Goal: Task Accomplishment & Management: Use online tool/utility

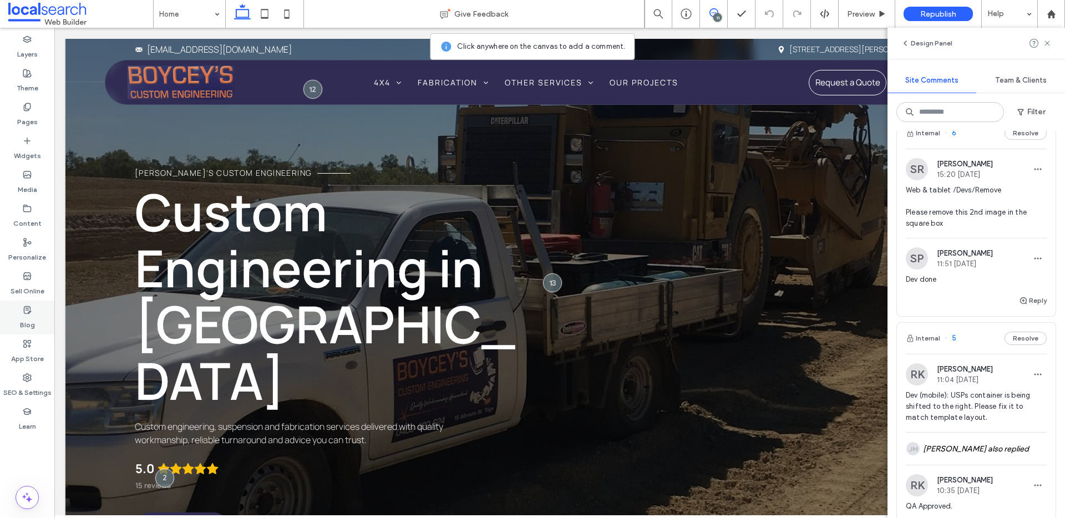
scroll to position [1171, 0]
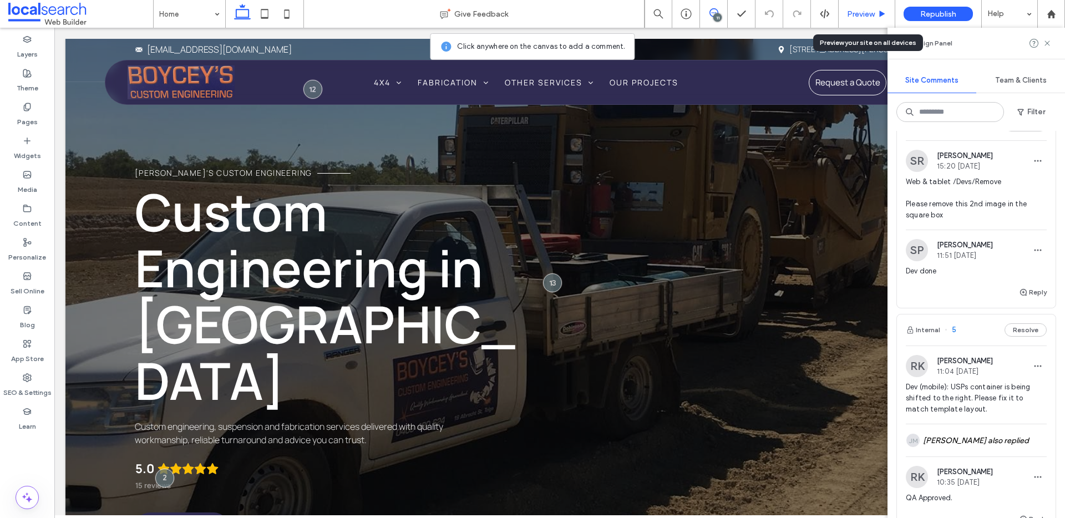
click at [869, 10] on span "Preview" at bounding box center [861, 13] width 28 height 9
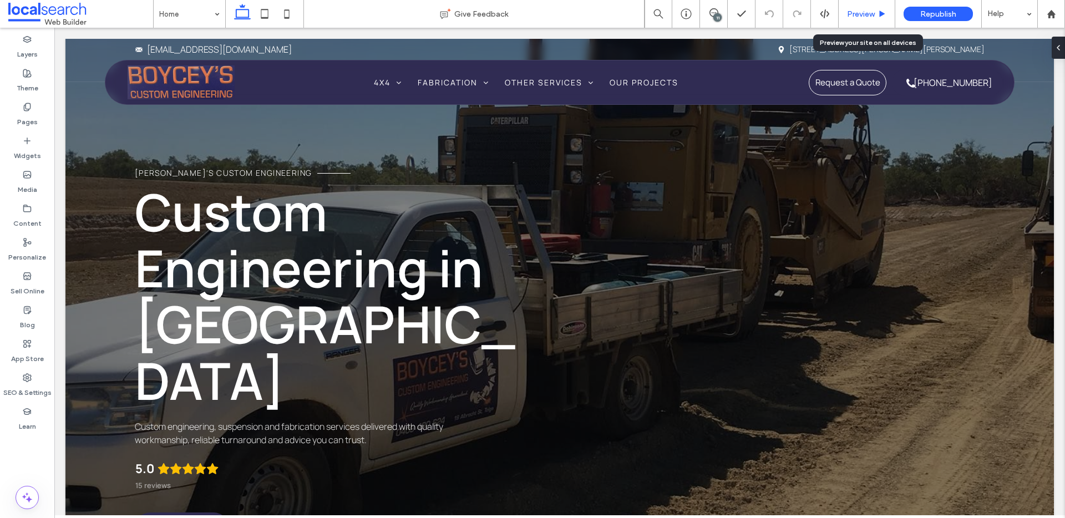
click at [875, 14] on div "Preview" at bounding box center [867, 13] width 56 height 9
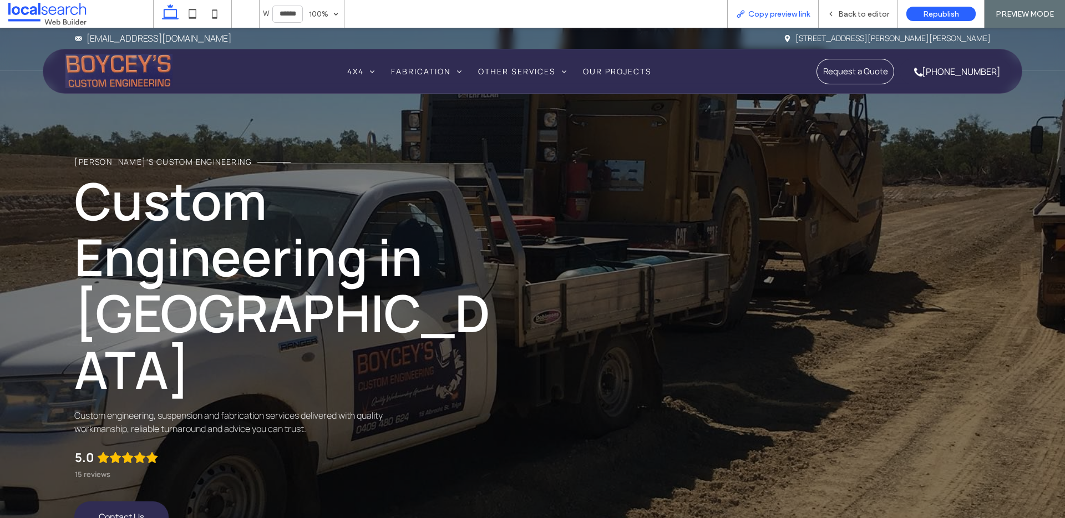
click at [793, 13] on span "Copy preview link" at bounding box center [779, 13] width 62 height 9
click at [851, 9] on span "Back to editor" at bounding box center [863, 13] width 51 height 9
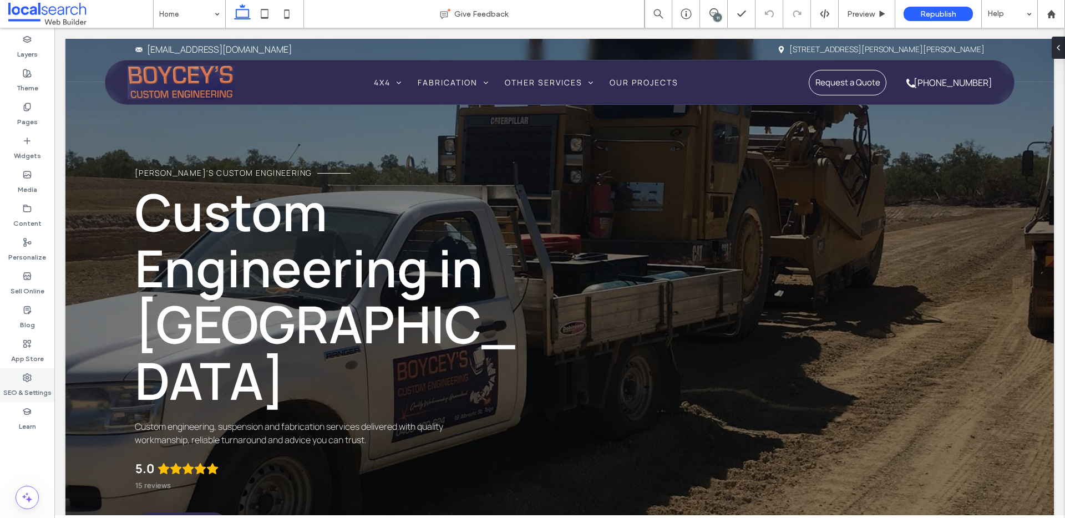
click at [27, 383] on label "SEO & Settings" at bounding box center [27, 390] width 48 height 16
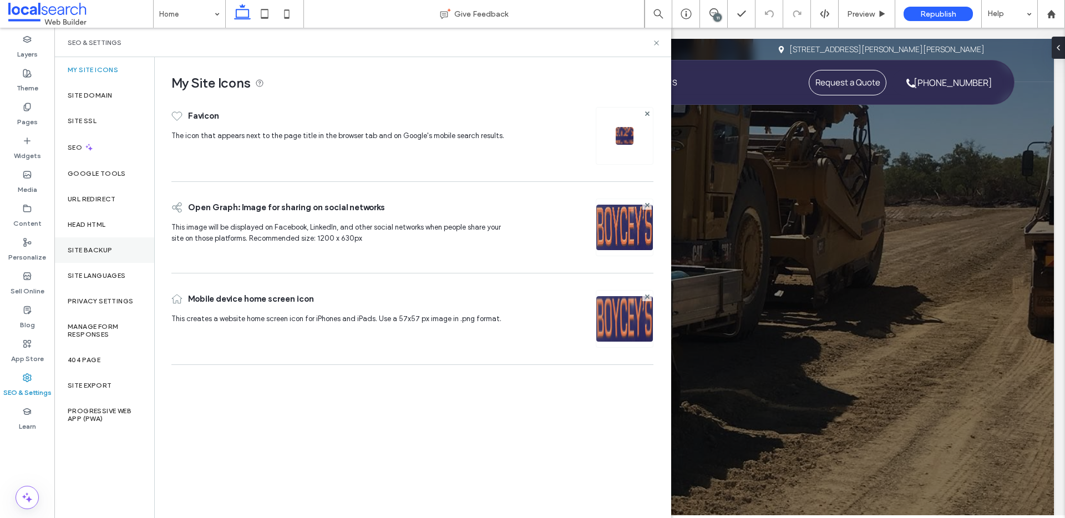
click at [99, 249] on label "Site Backup" at bounding box center [90, 250] width 44 height 8
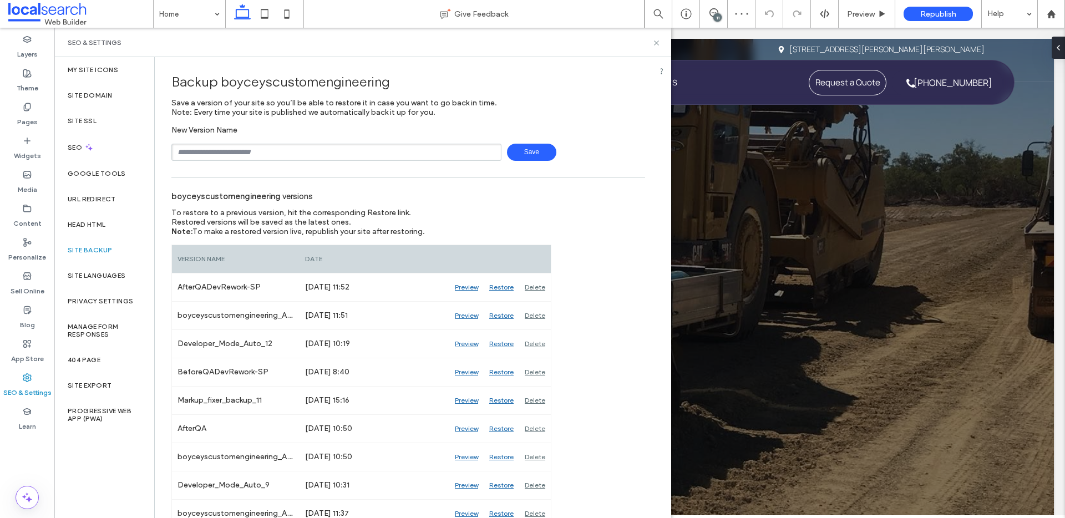
click at [37, 11] on span at bounding box center [80, 14] width 145 height 22
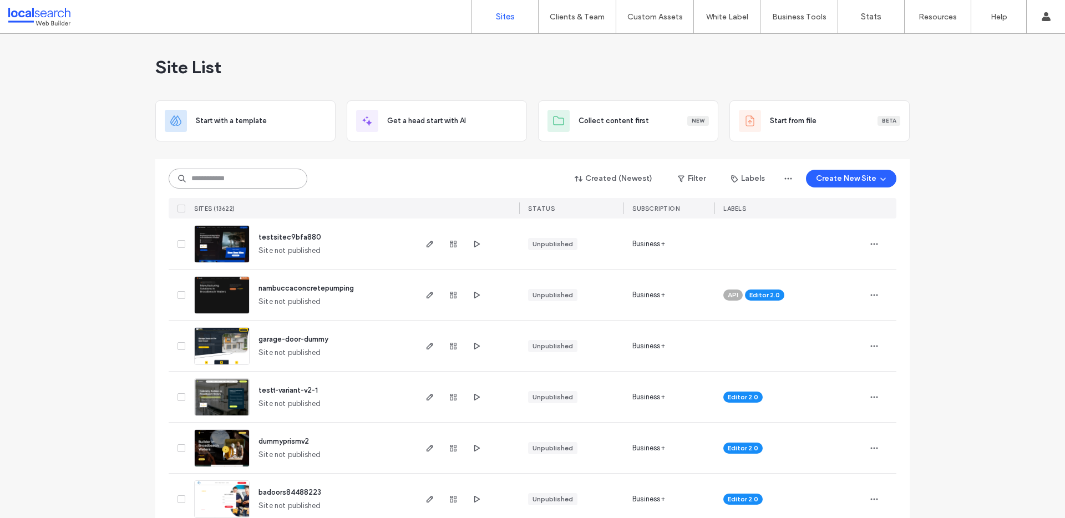
click at [225, 171] on input at bounding box center [238, 179] width 139 height 20
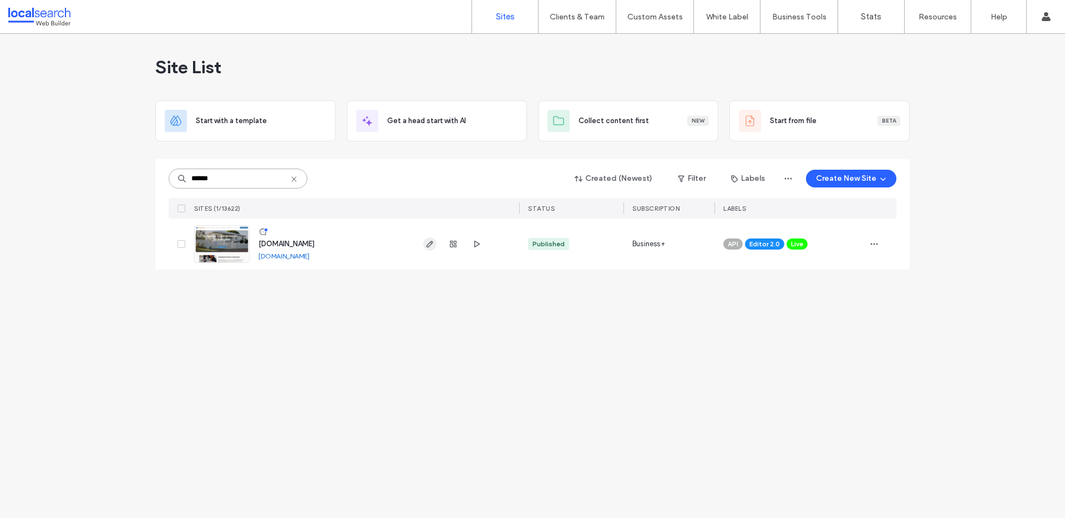
type input "******"
click at [431, 243] on icon "button" at bounding box center [429, 244] width 9 height 9
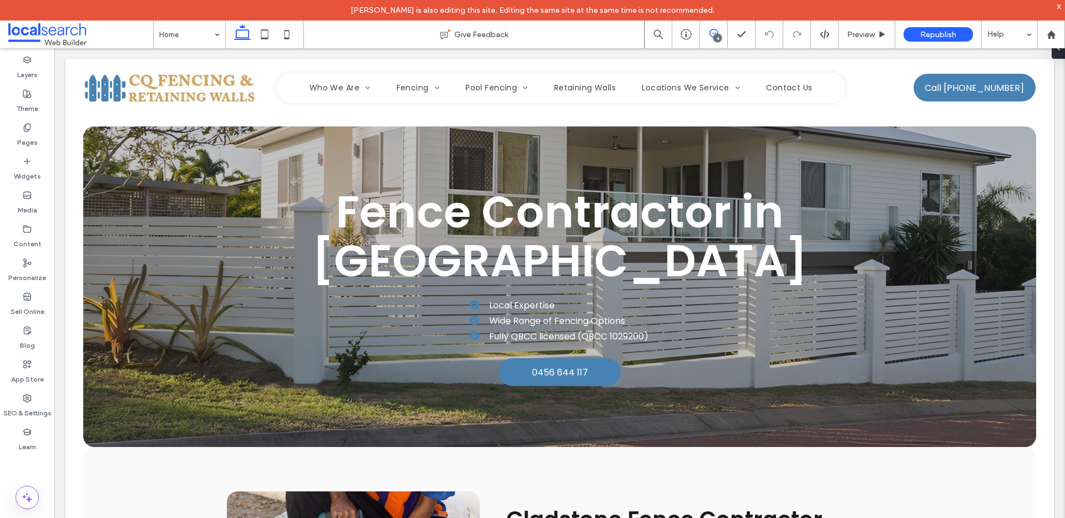
click at [712, 29] on use at bounding box center [713, 33] width 9 height 9
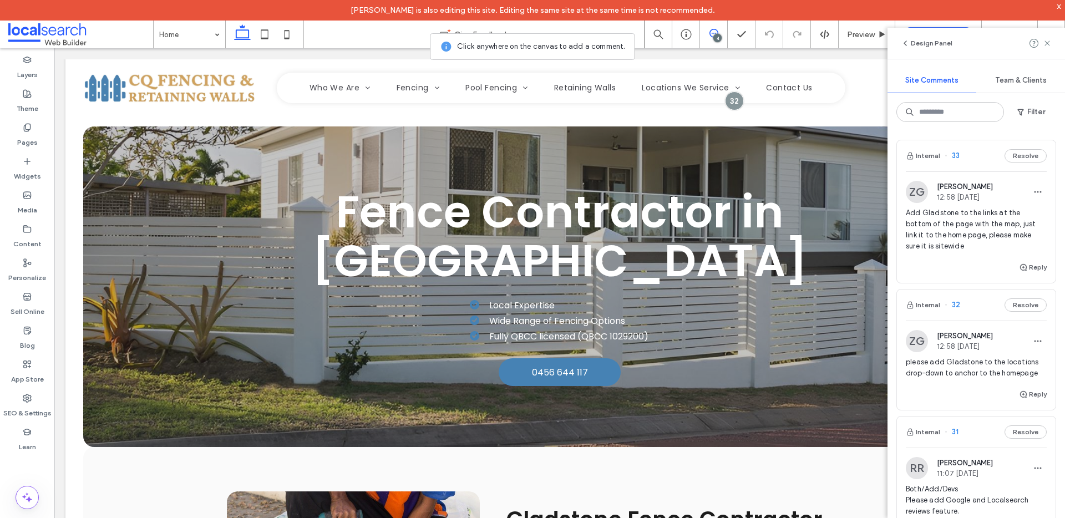
click at [1013, 377] on span "please add Gladstone to the locations drop-down to anchor to the homepage" at bounding box center [976, 368] width 141 height 22
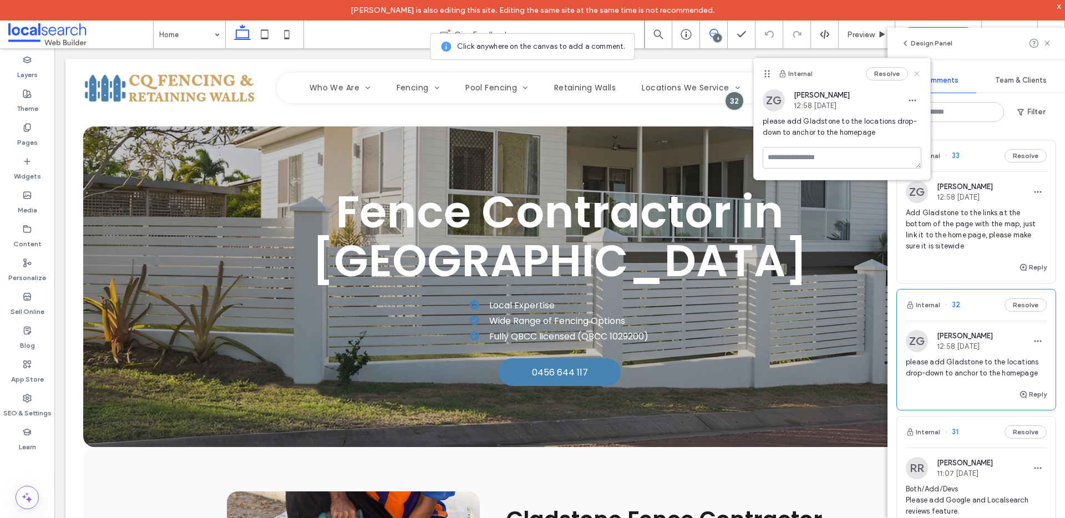
click at [919, 73] on icon at bounding box center [916, 73] width 9 height 9
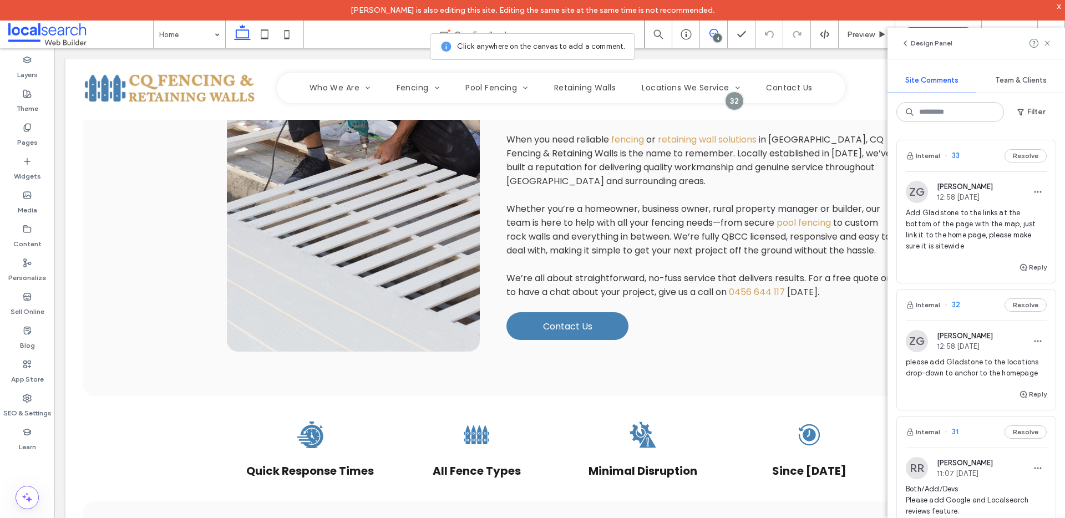
scroll to position [538, 0]
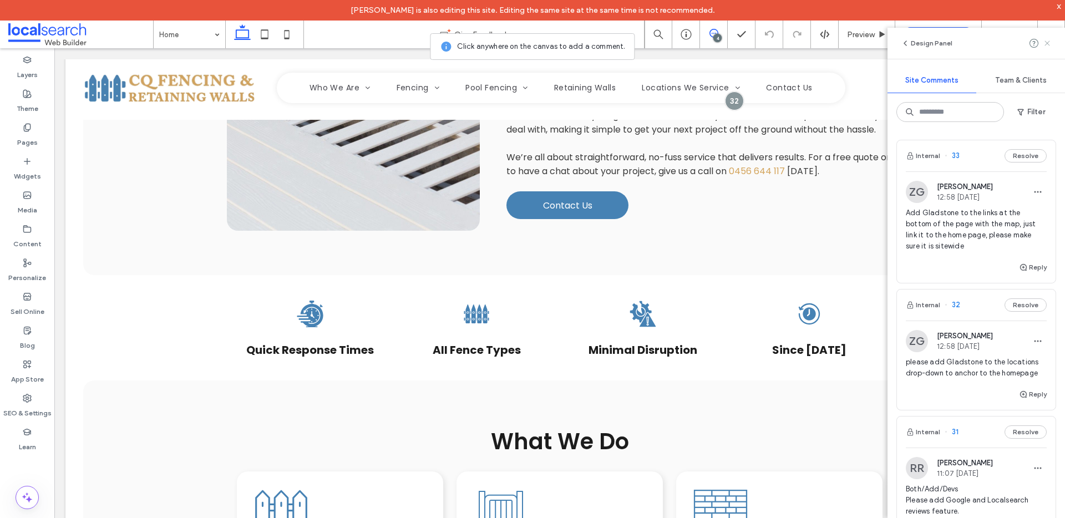
click at [1047, 44] on icon at bounding box center [1047, 43] width 9 height 9
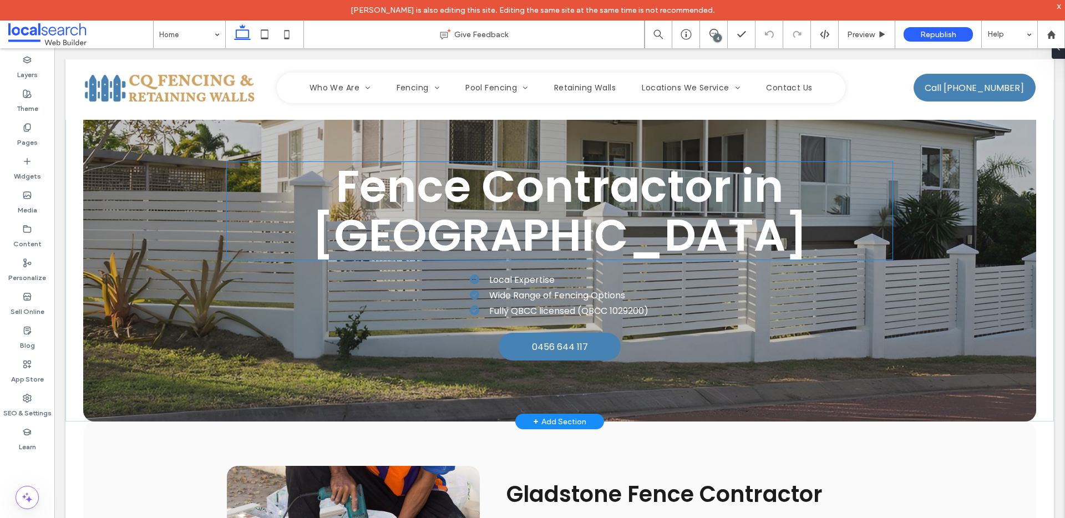
scroll to position [0, 0]
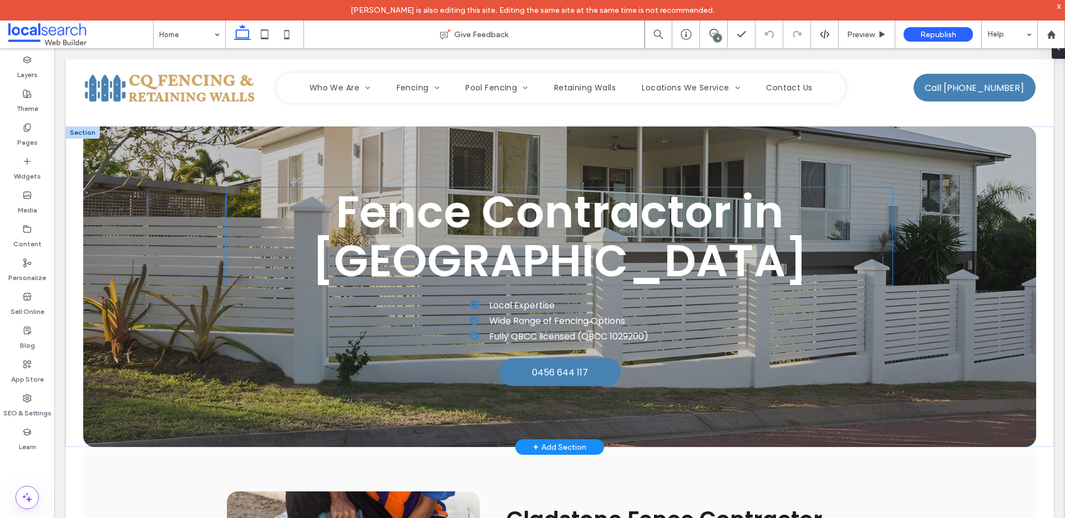
click at [428, 244] on h1 "Fence Contractor in Gladstone" at bounding box center [560, 236] width 666 height 98
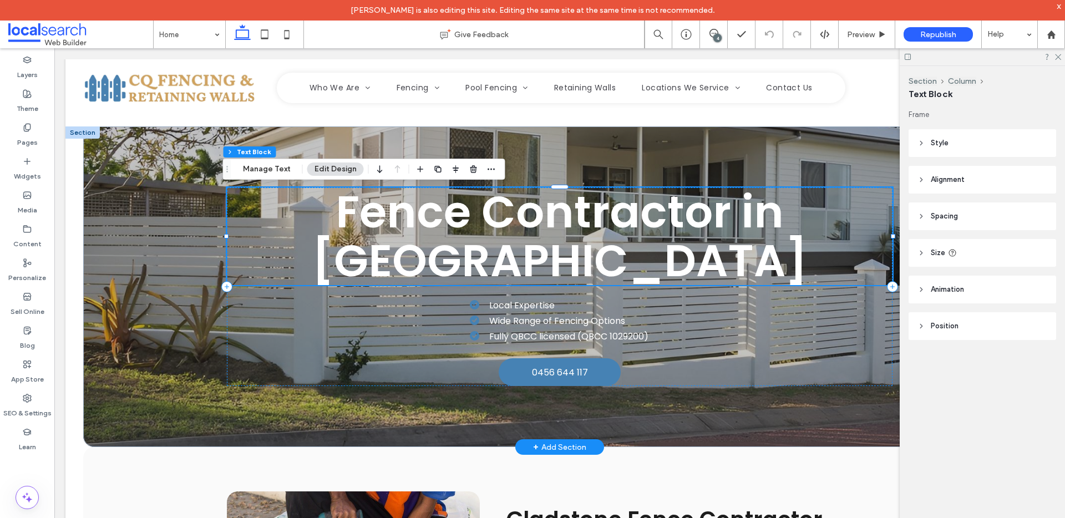
click at [399, 223] on span "Fence Contractor in [GEOGRAPHIC_DATA]" at bounding box center [560, 236] width 496 height 111
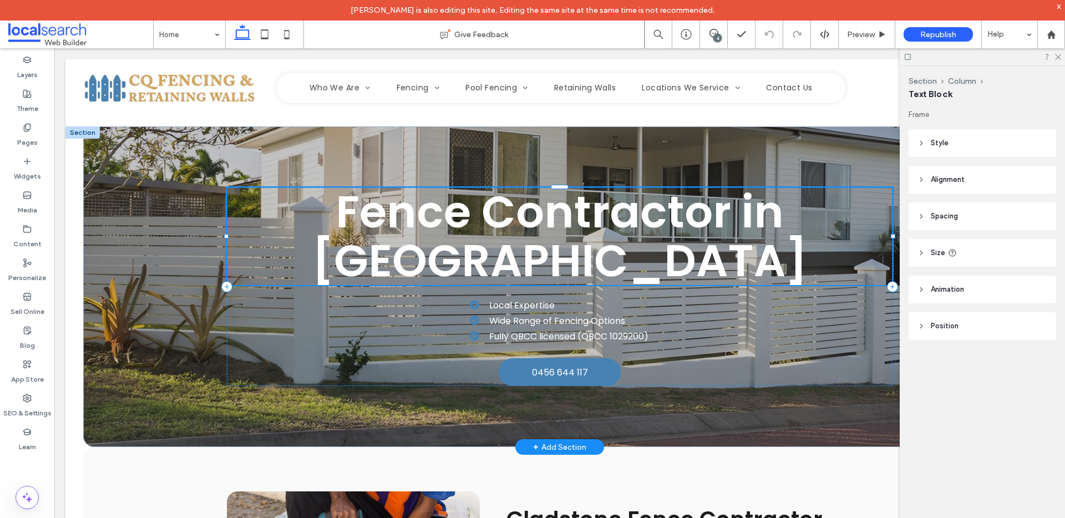
type input "*******"
type input "**"
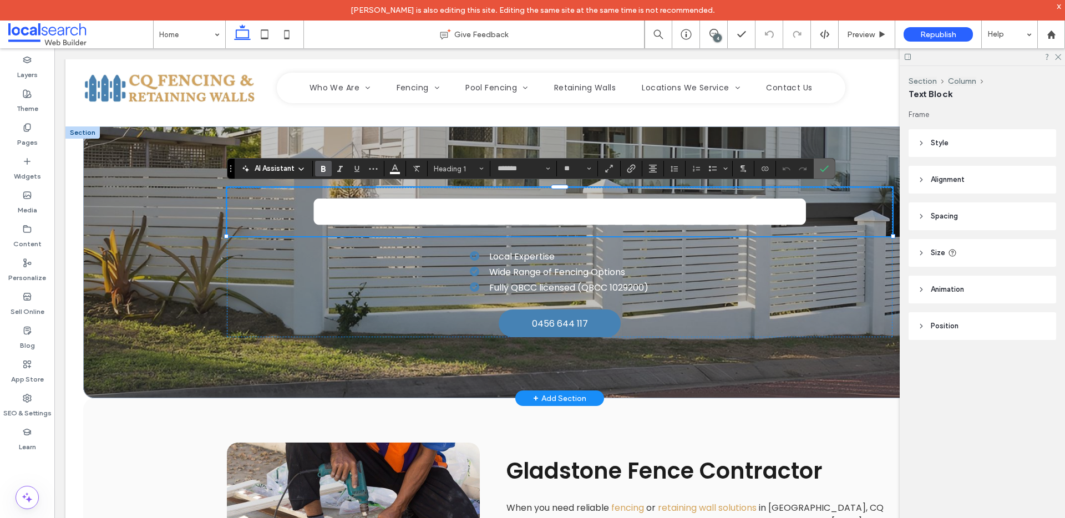
drag, startPoint x: 820, startPoint y: 166, endPoint x: 754, endPoint y: 123, distance: 78.9
click at [820, 166] on icon "Confirm" at bounding box center [824, 168] width 9 height 9
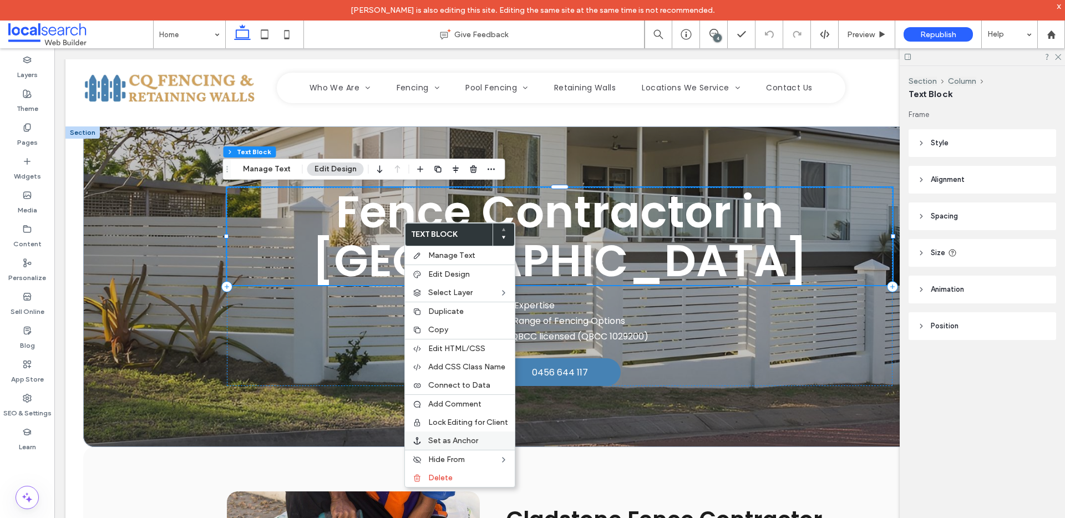
click at [470, 439] on span "Set as Anchor" at bounding box center [453, 440] width 50 height 9
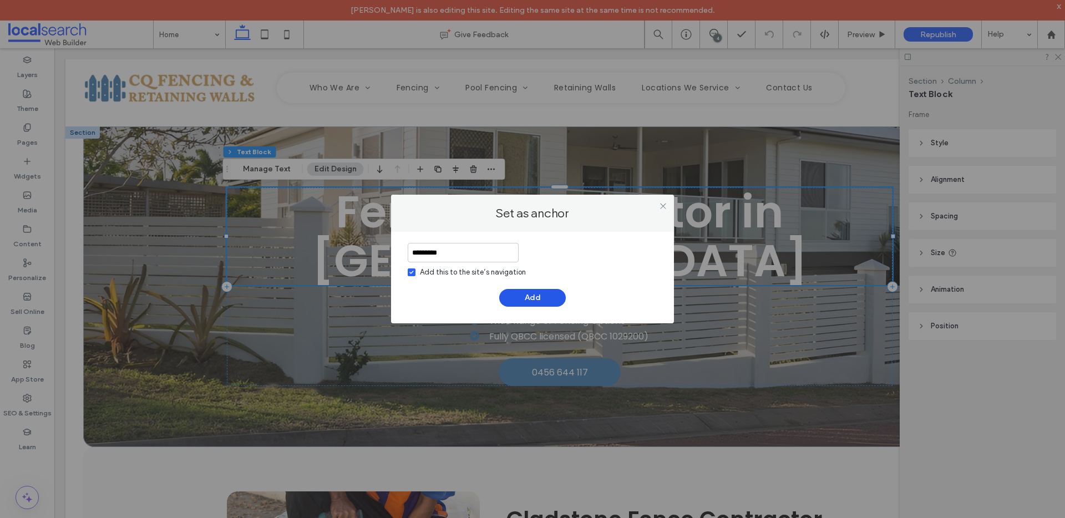
type input "*********"
click at [552, 295] on button "Add" at bounding box center [532, 298] width 67 height 18
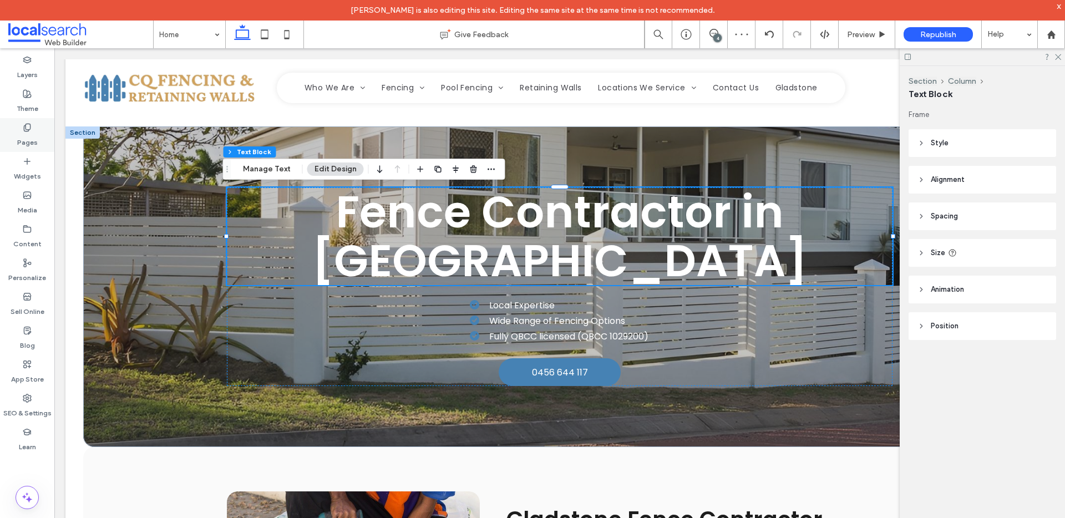
click at [23, 123] on span at bounding box center [27, 127] width 9 height 9
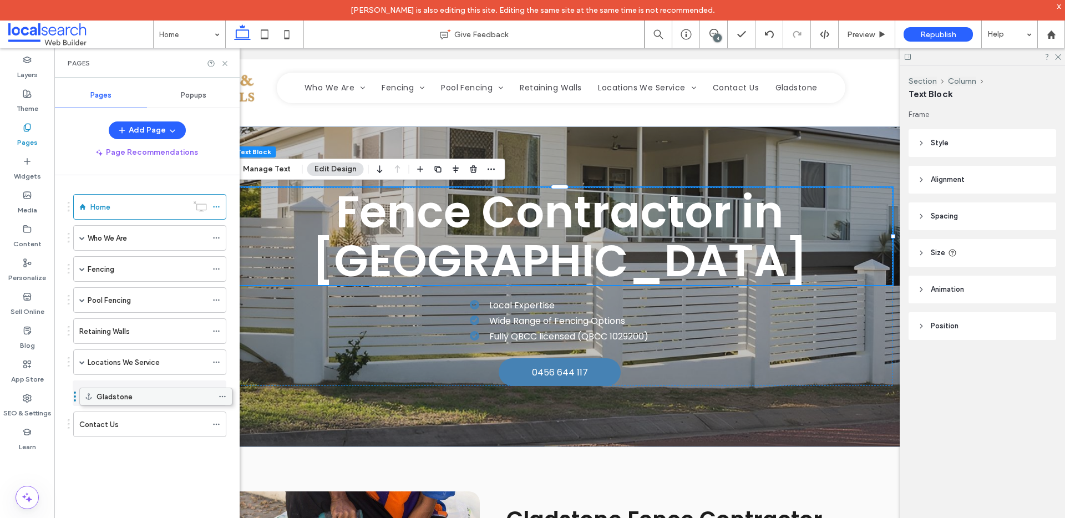
drag, startPoint x: 119, startPoint y: 429, endPoint x: 125, endPoint y: 405, distance: 24.6
click at [82, 362] on span at bounding box center [82, 362] width 6 height 6
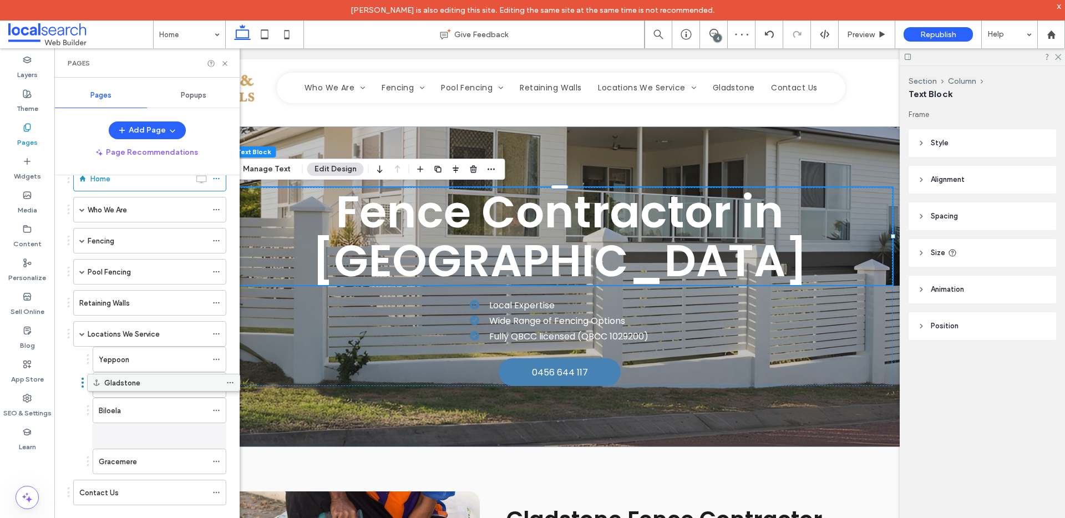
scroll to position [28, 0]
drag, startPoint x: 123, startPoint y: 444, endPoint x: 147, endPoint y: 348, distance: 98.5
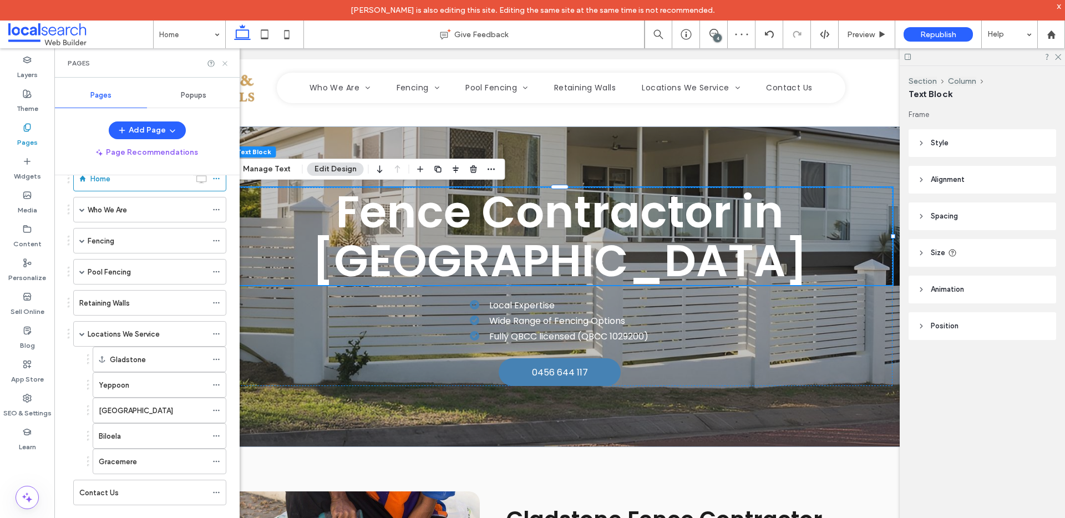
drag, startPoint x: 227, startPoint y: 65, endPoint x: 190, endPoint y: 26, distance: 53.7
click at [227, 65] on use at bounding box center [224, 63] width 4 height 4
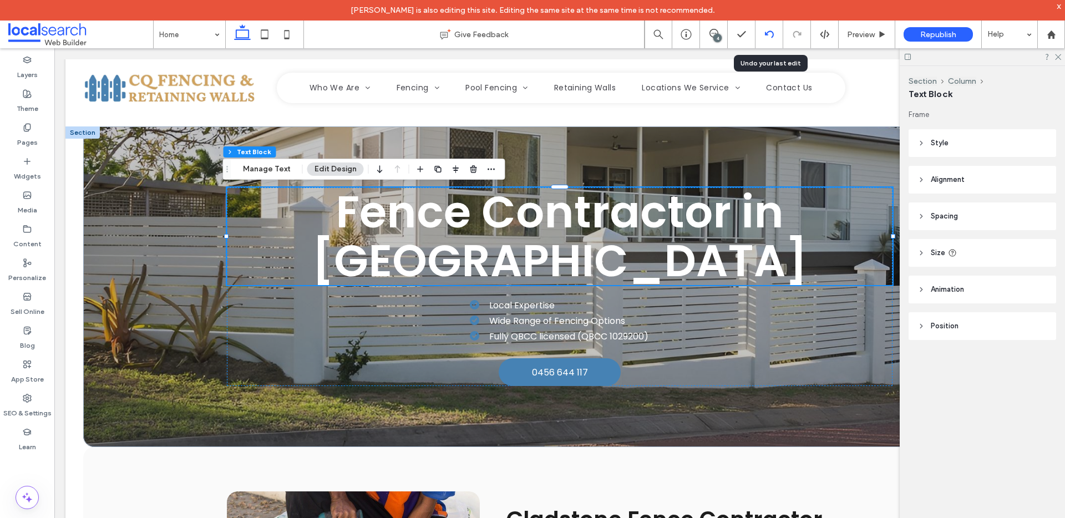
click at [766, 30] on icon at bounding box center [769, 34] width 9 height 9
click at [21, 124] on div "Pages" at bounding box center [27, 135] width 54 height 34
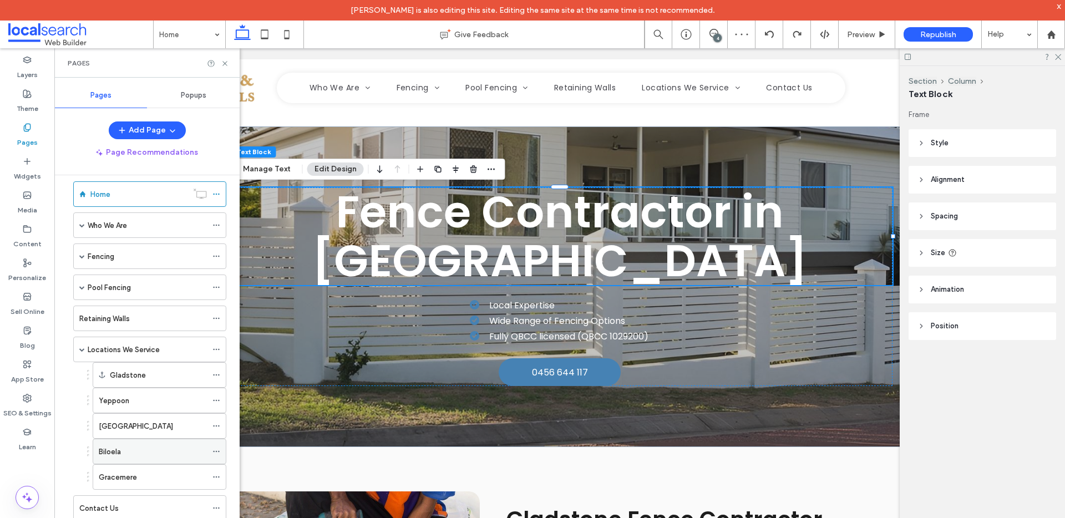
scroll to position [28, 0]
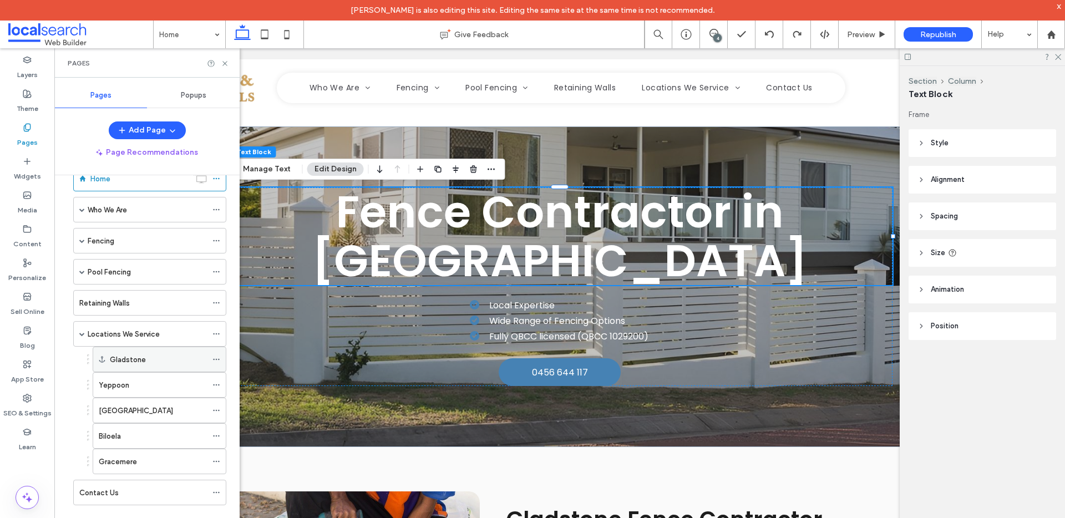
click at [217, 358] on icon at bounding box center [216, 360] width 8 height 8
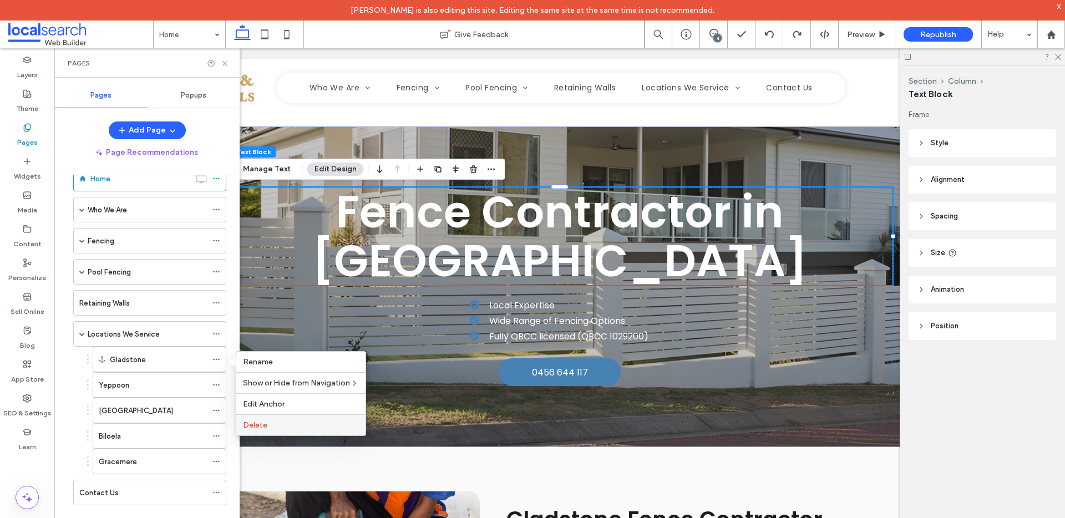
click at [262, 430] on div "Delete" at bounding box center [300, 424] width 129 height 21
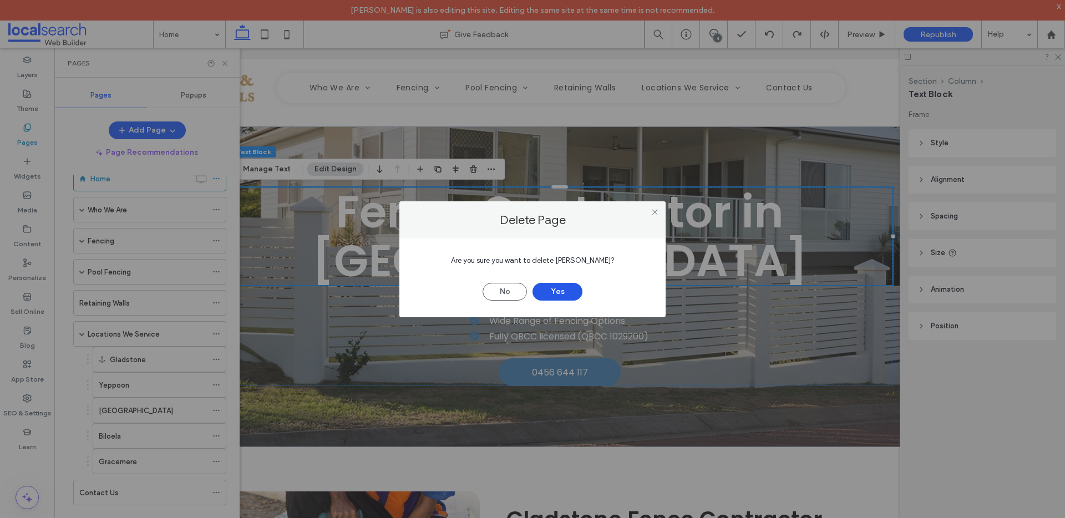
click at [562, 288] on button "Yes" at bounding box center [557, 292] width 50 height 18
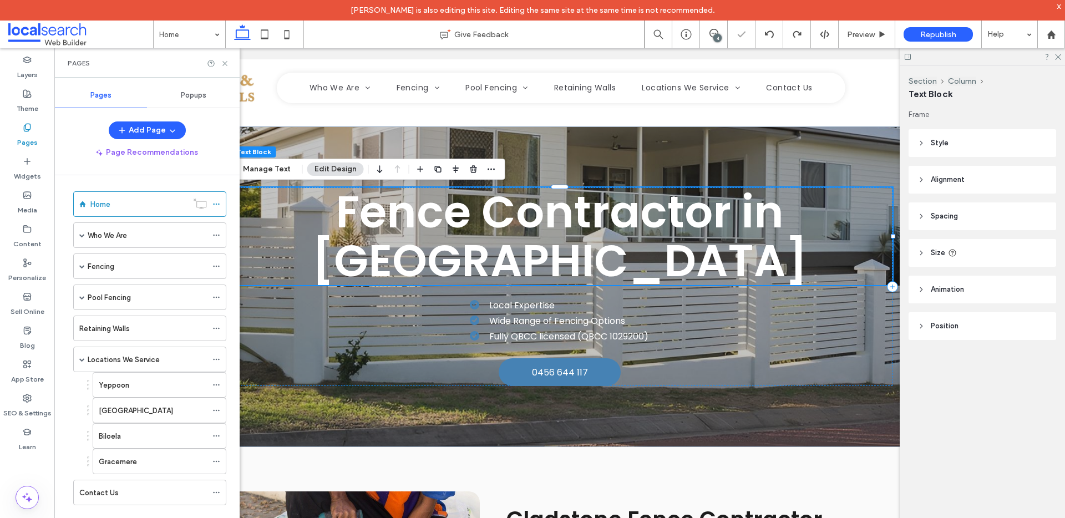
scroll to position [3, 0]
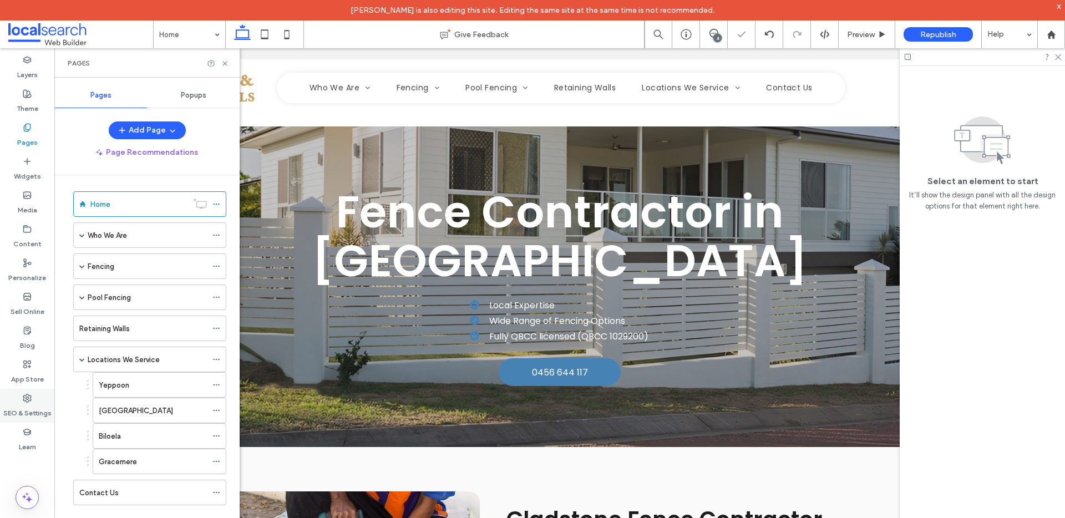
click at [22, 405] on label "SEO & Settings" at bounding box center [27, 411] width 48 height 16
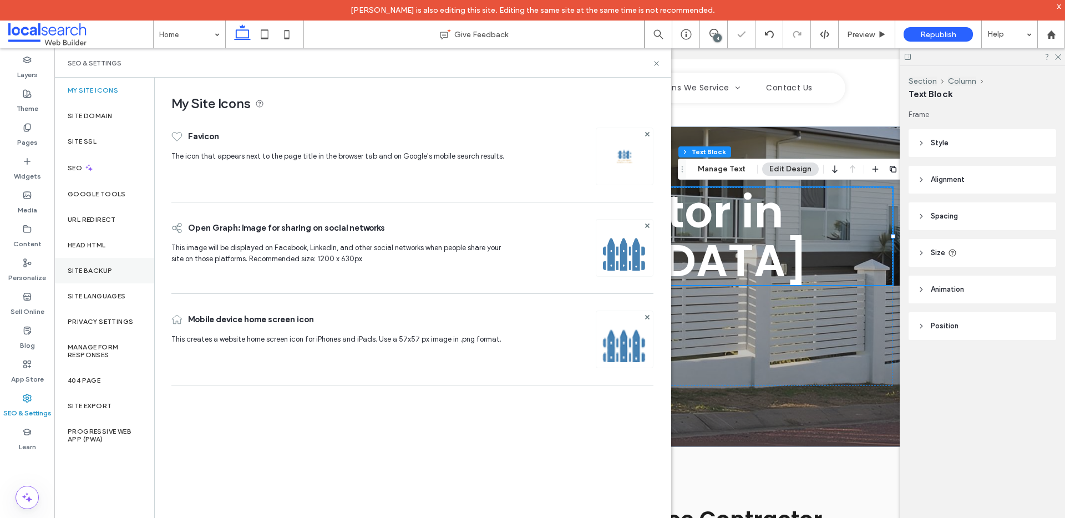
click at [108, 268] on label "Site Backup" at bounding box center [90, 271] width 44 height 8
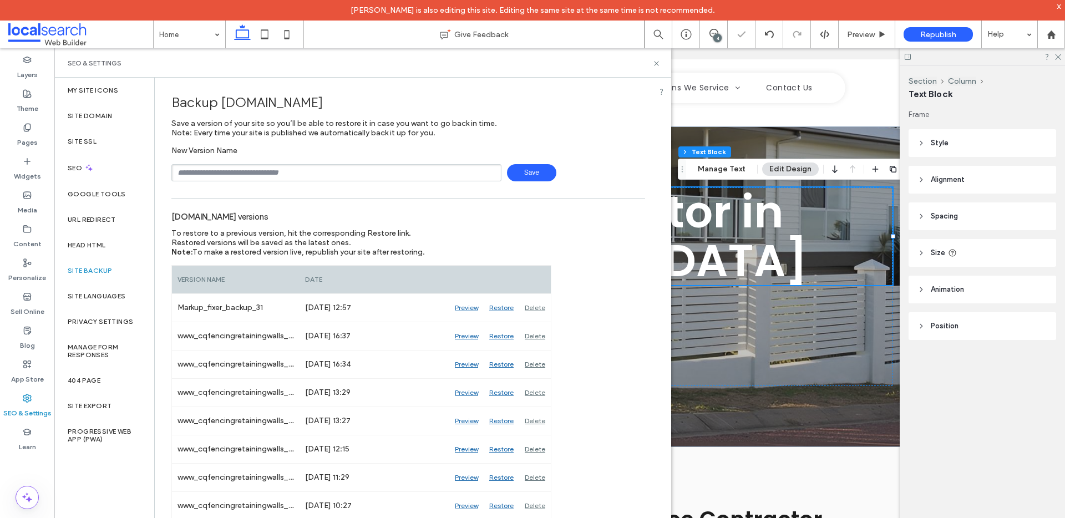
click at [247, 171] on input "text" at bounding box center [336, 172] width 330 height 17
drag, startPoint x: 197, startPoint y: 171, endPoint x: 173, endPoint y: 170, distance: 24.5
click at [173, 170] on input "**********" at bounding box center [336, 172] width 330 height 17
click at [272, 171] on input "**********" at bounding box center [336, 172] width 330 height 17
type input "**********"
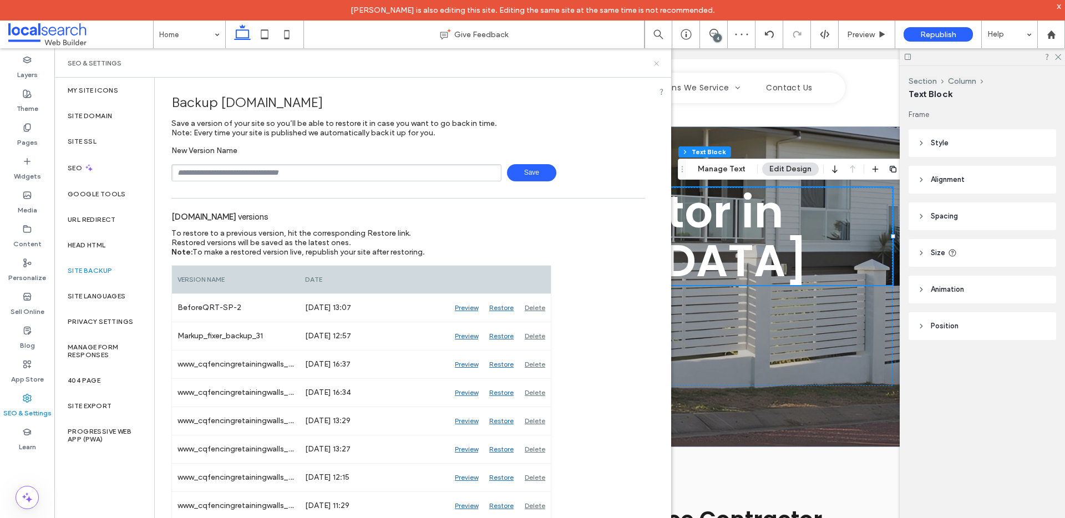
click at [658, 62] on icon at bounding box center [656, 63] width 8 height 8
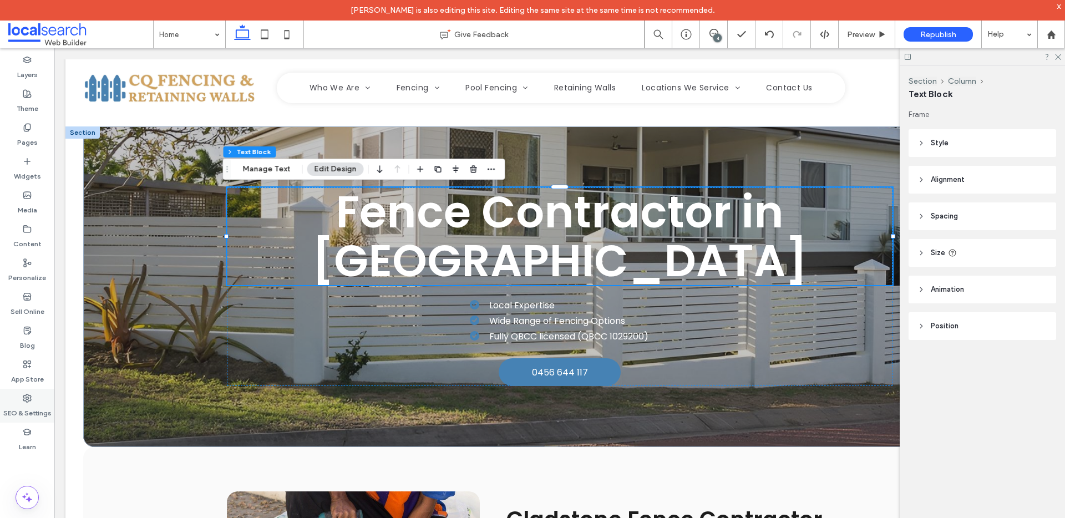
click at [30, 403] on label "SEO & Settings" at bounding box center [27, 411] width 48 height 16
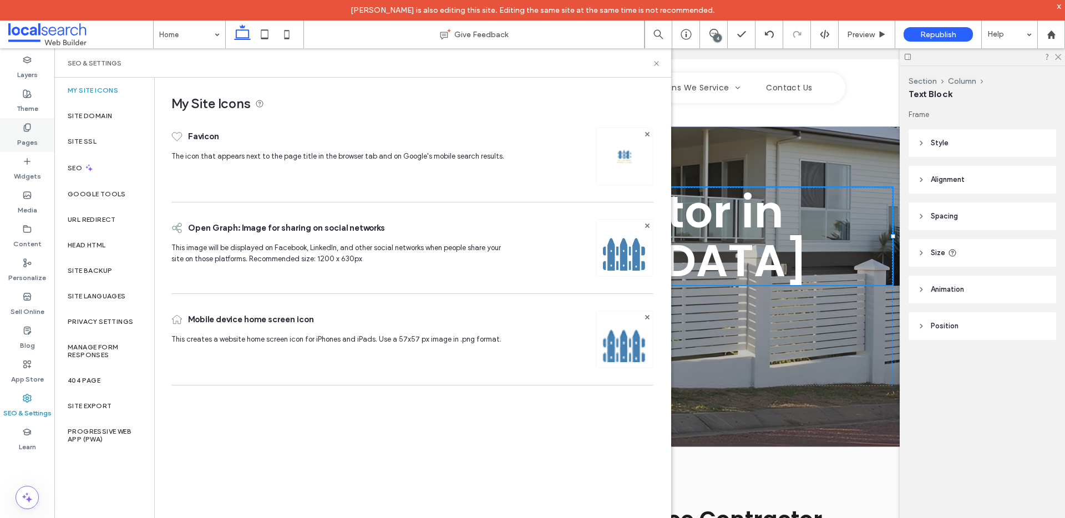
click at [27, 125] on icon at bounding box center [27, 127] width 9 height 9
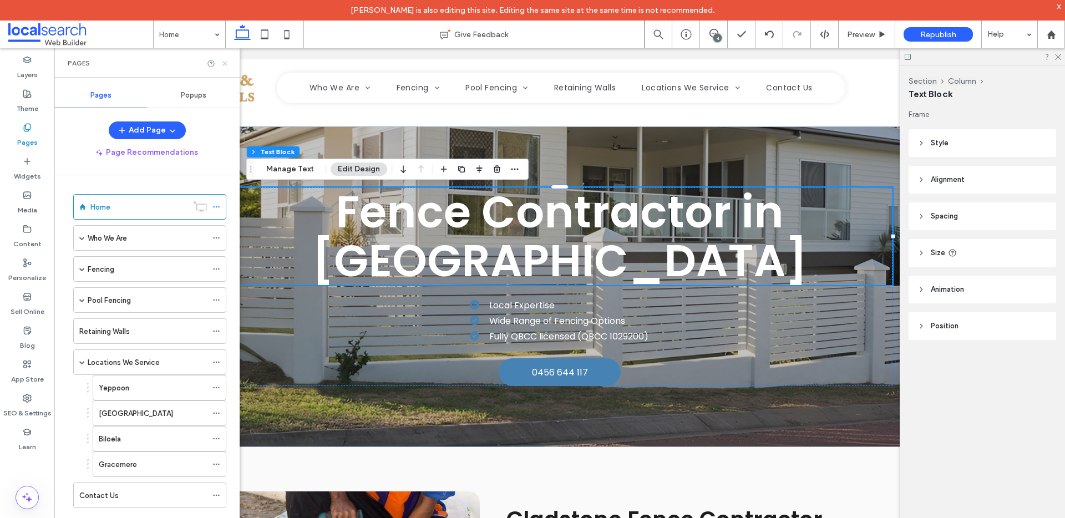
click at [225, 63] on use at bounding box center [224, 63] width 4 height 4
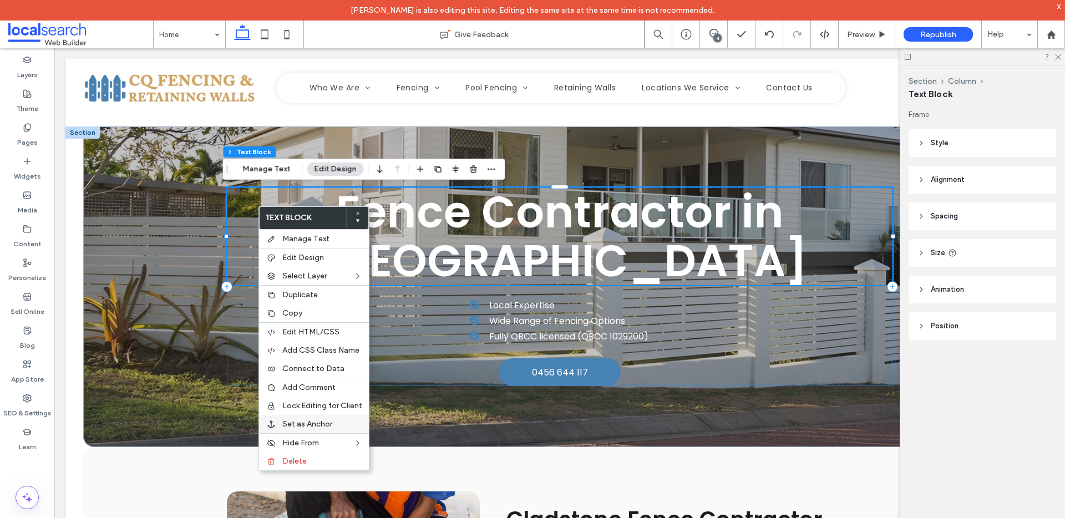
click at [304, 420] on span "Set as Anchor" at bounding box center [307, 423] width 50 height 9
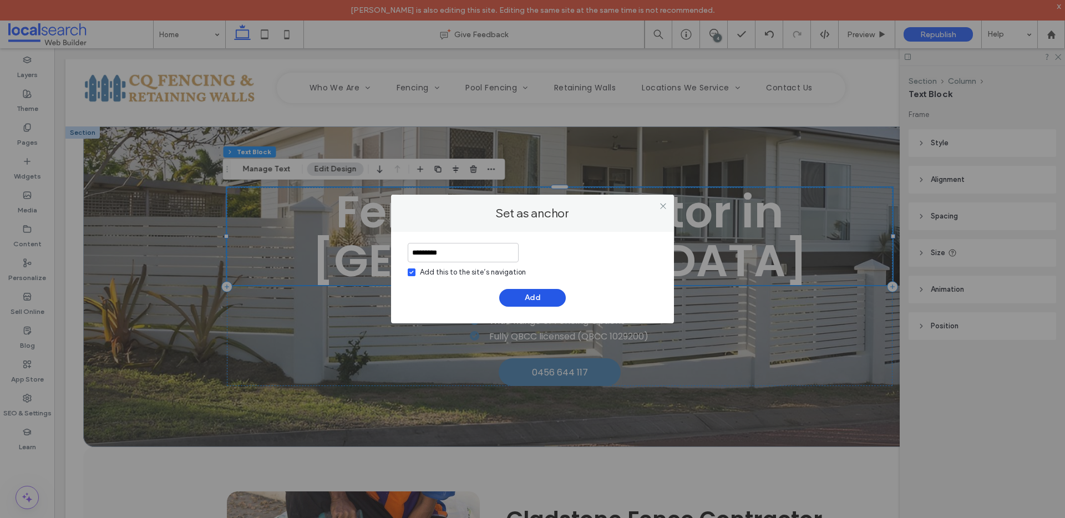
type input "*********"
click at [541, 293] on button "Add" at bounding box center [532, 298] width 67 height 18
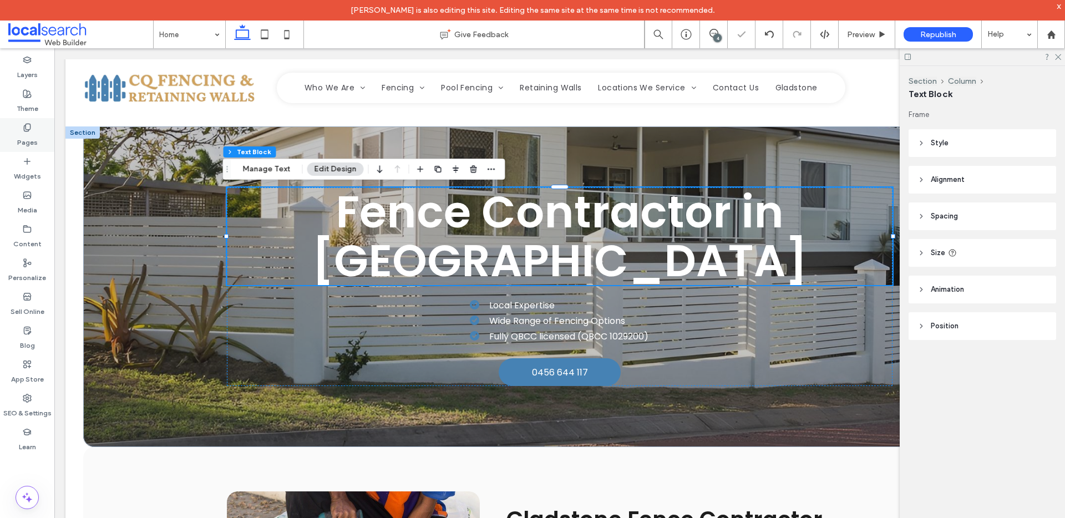
click at [30, 126] on use at bounding box center [27, 127] width 6 height 7
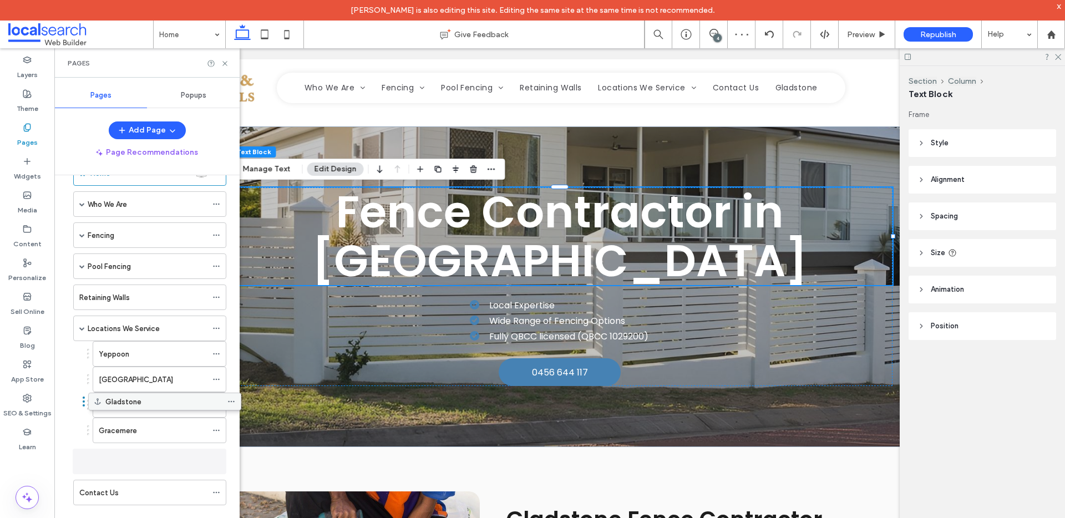
scroll to position [28, 0]
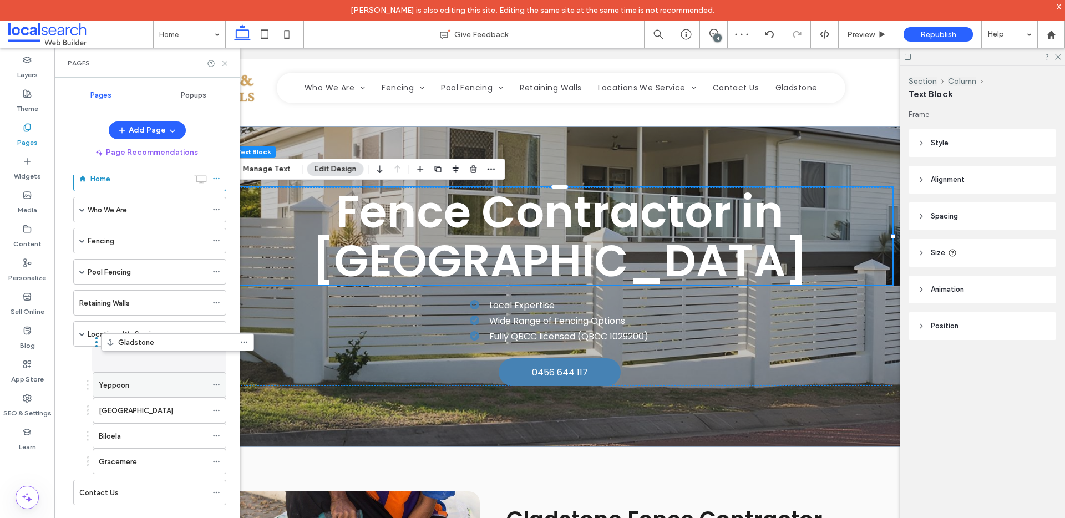
drag, startPoint x: 114, startPoint y: 497, endPoint x: 144, endPoint y: 352, distance: 147.7
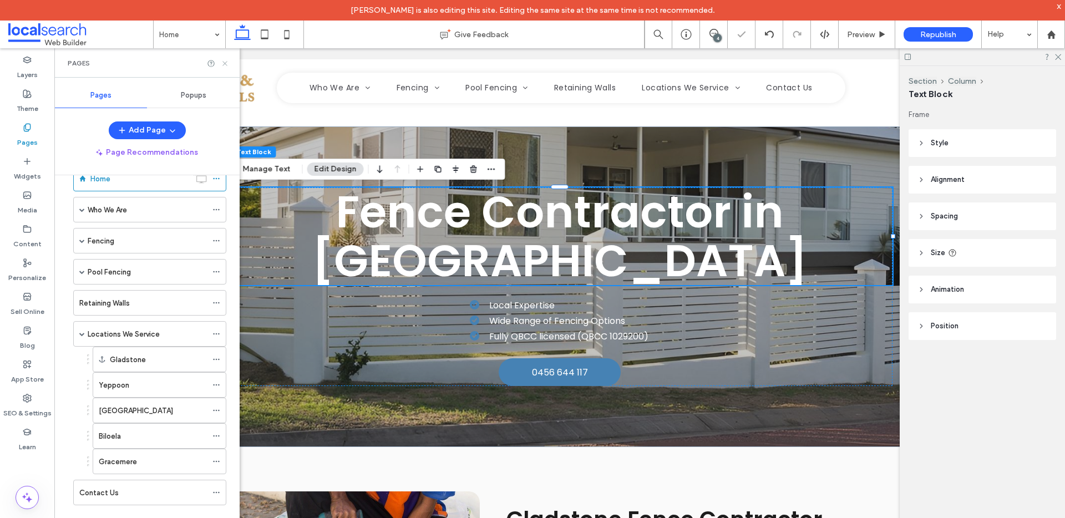
drag, startPoint x: 225, startPoint y: 63, endPoint x: 450, endPoint y: 94, distance: 227.9
click at [225, 63] on use at bounding box center [224, 63] width 4 height 4
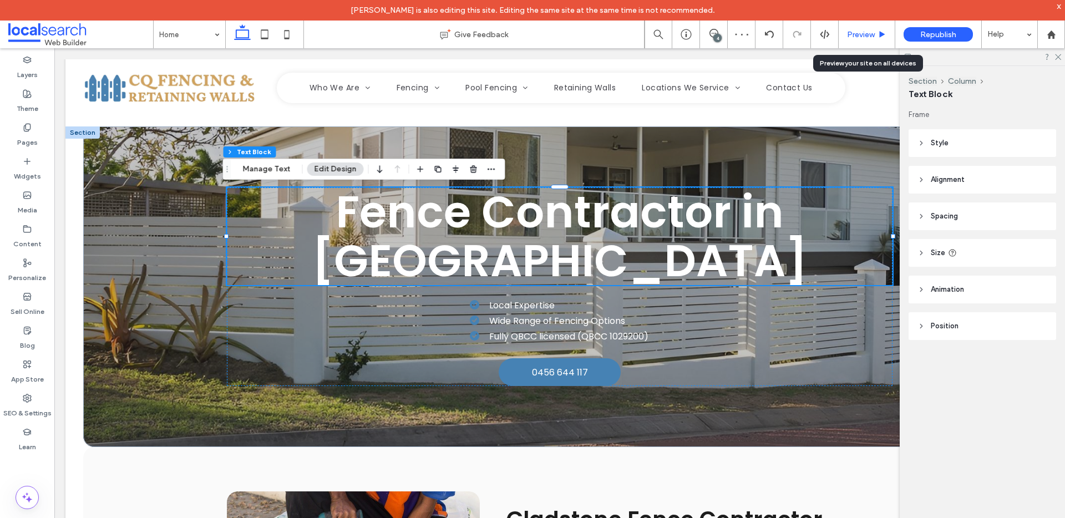
click at [866, 30] on span "Preview" at bounding box center [861, 34] width 28 height 9
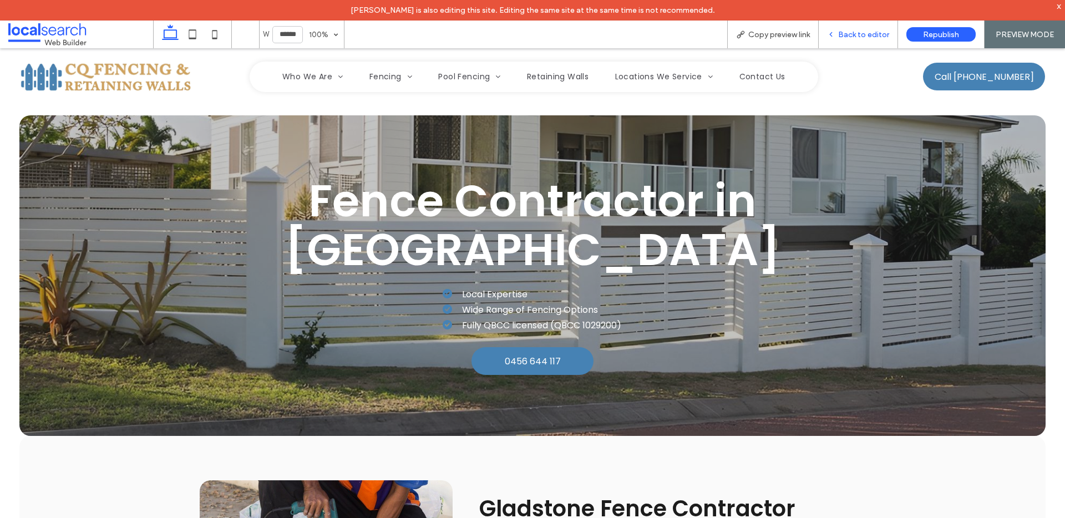
click at [849, 33] on span "Back to editor" at bounding box center [863, 34] width 51 height 9
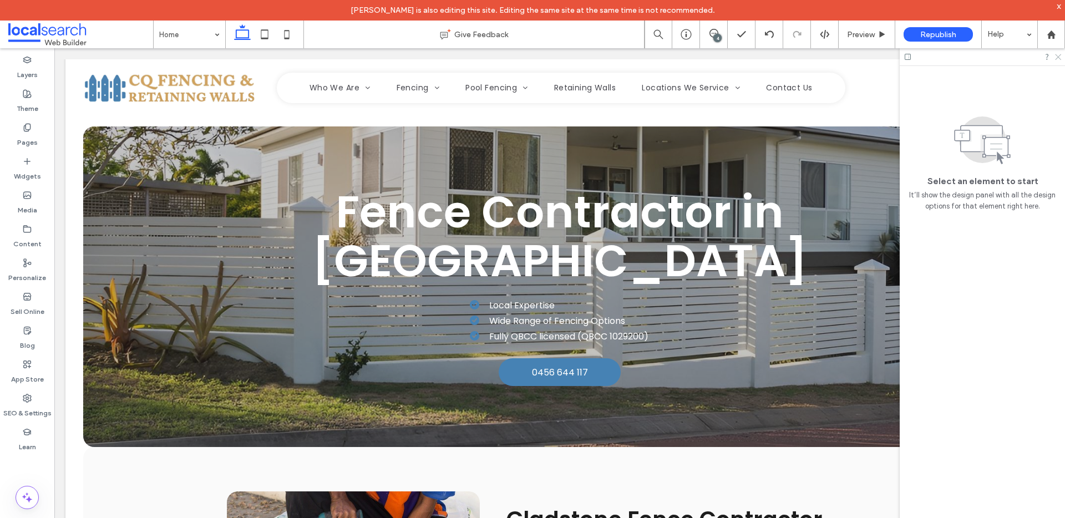
click at [1059, 54] on icon at bounding box center [1057, 56] width 7 height 7
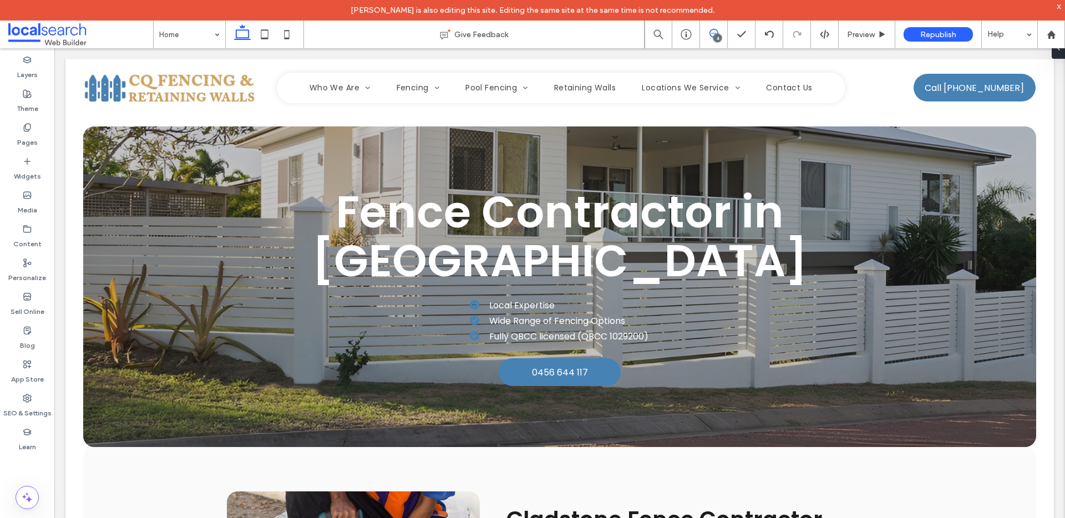
click at [716, 31] on icon at bounding box center [713, 33] width 9 height 9
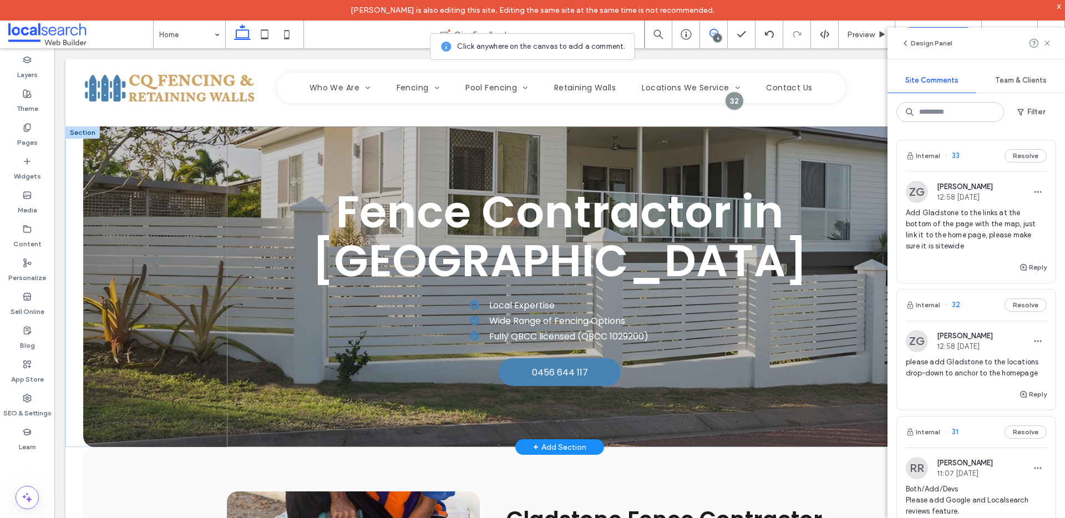
scroll to position [2, 0]
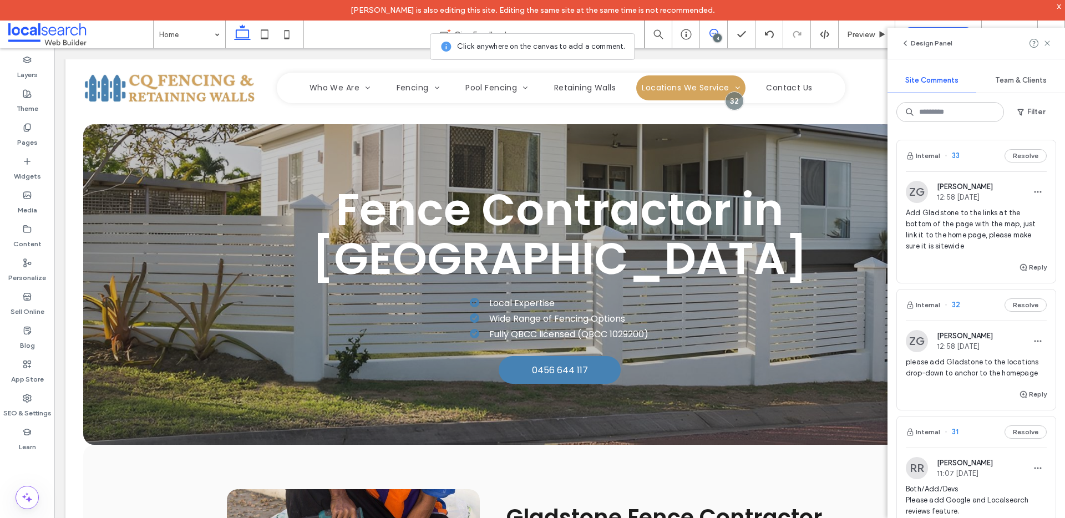
click at [978, 235] on span "Add Gladstone to the links at the bottom of the page with the map, just link it…" at bounding box center [976, 229] width 141 height 44
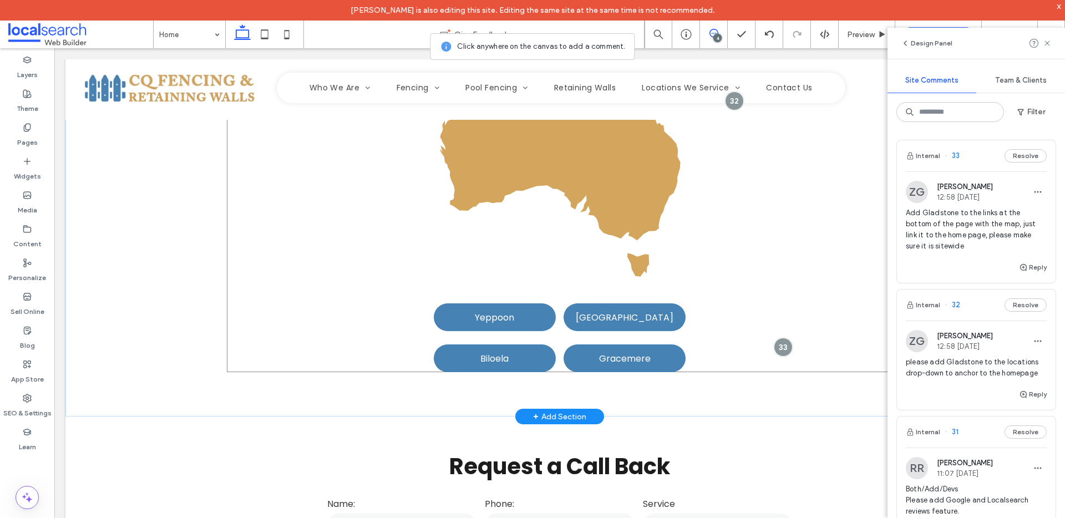
scroll to position [2271, 0]
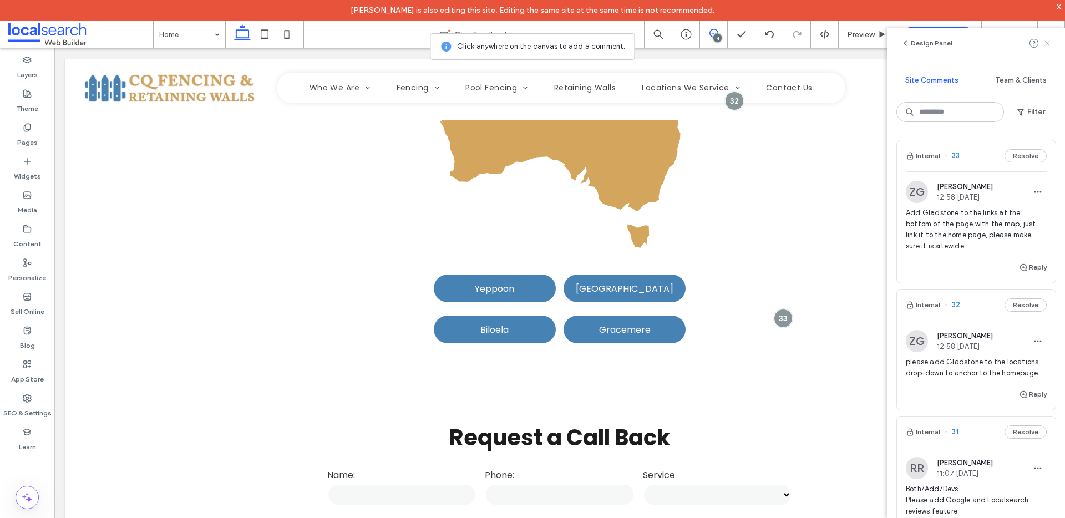
click at [1046, 40] on icon at bounding box center [1047, 43] width 9 height 9
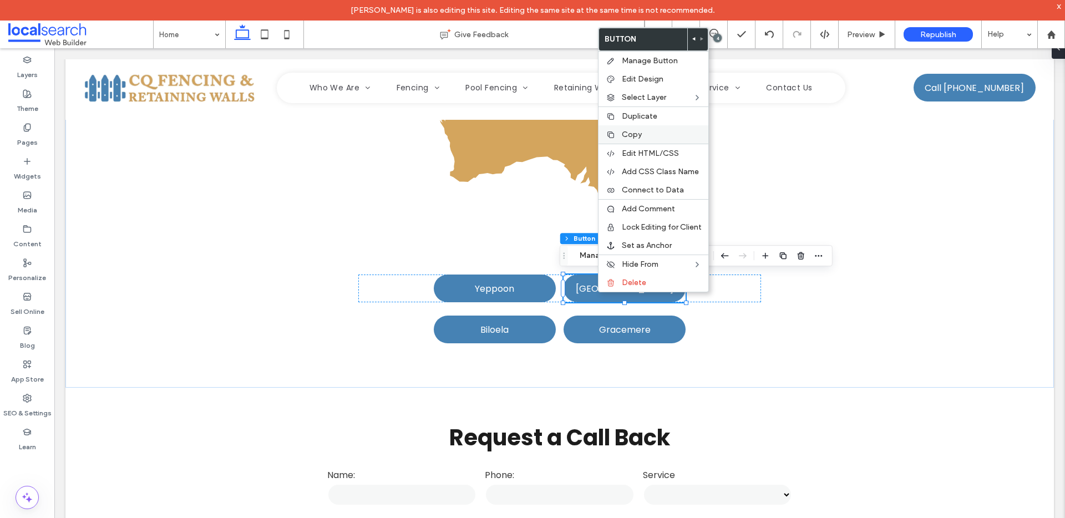
click at [637, 129] on div "Copy" at bounding box center [654, 134] width 110 height 18
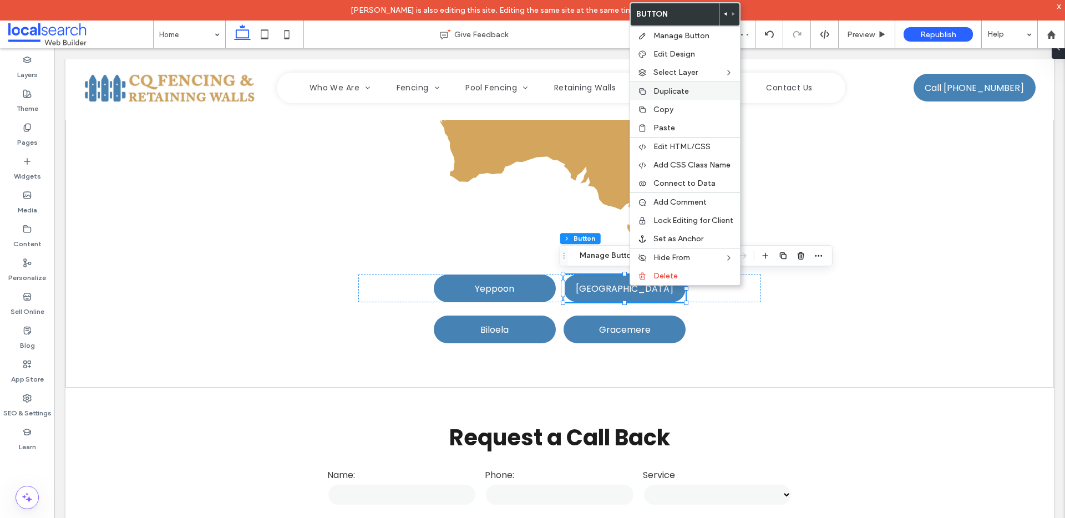
click at [673, 87] on span "Duplicate" at bounding box center [670, 91] width 35 height 9
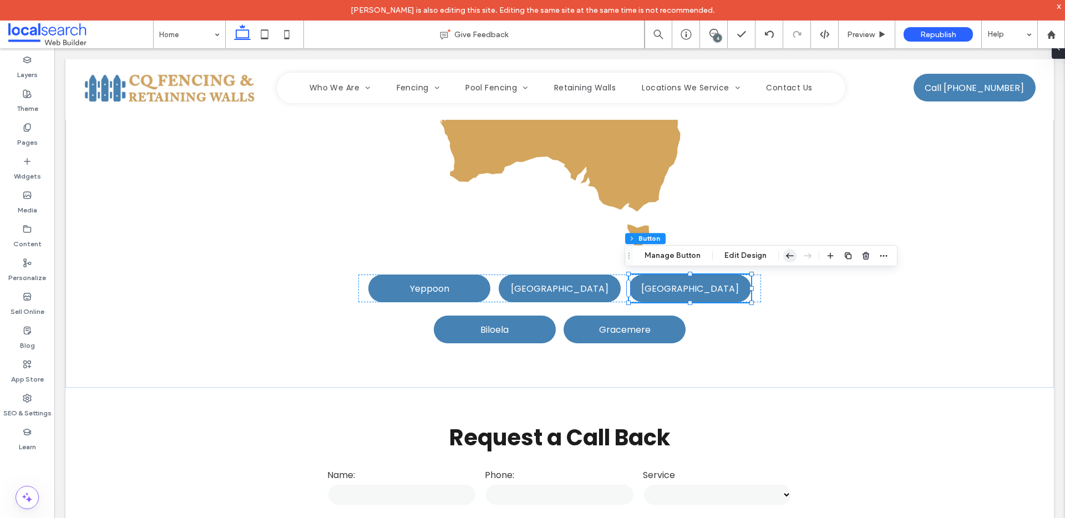
click at [784, 252] on icon "button" at bounding box center [789, 256] width 13 height 20
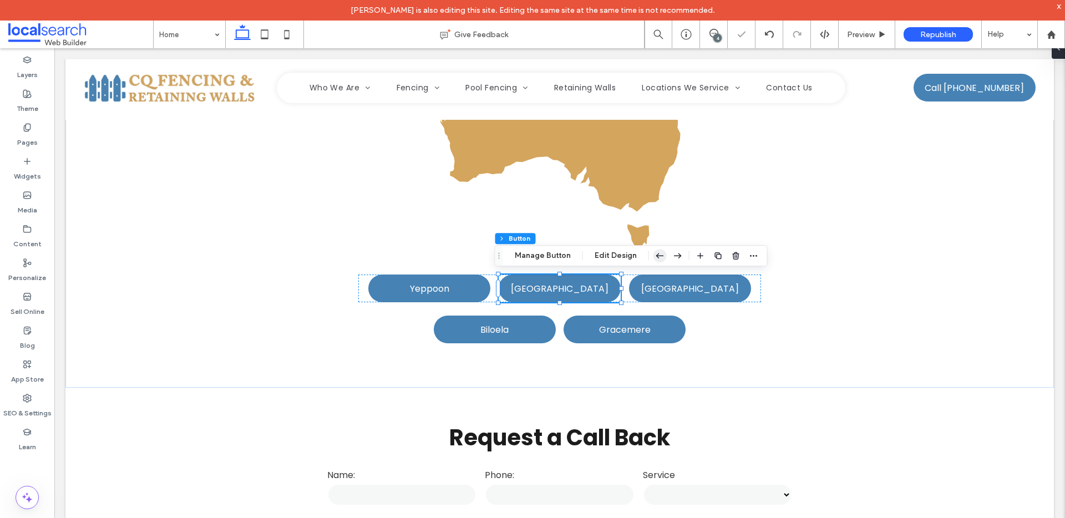
click at [664, 253] on icon "button" at bounding box center [659, 256] width 13 height 20
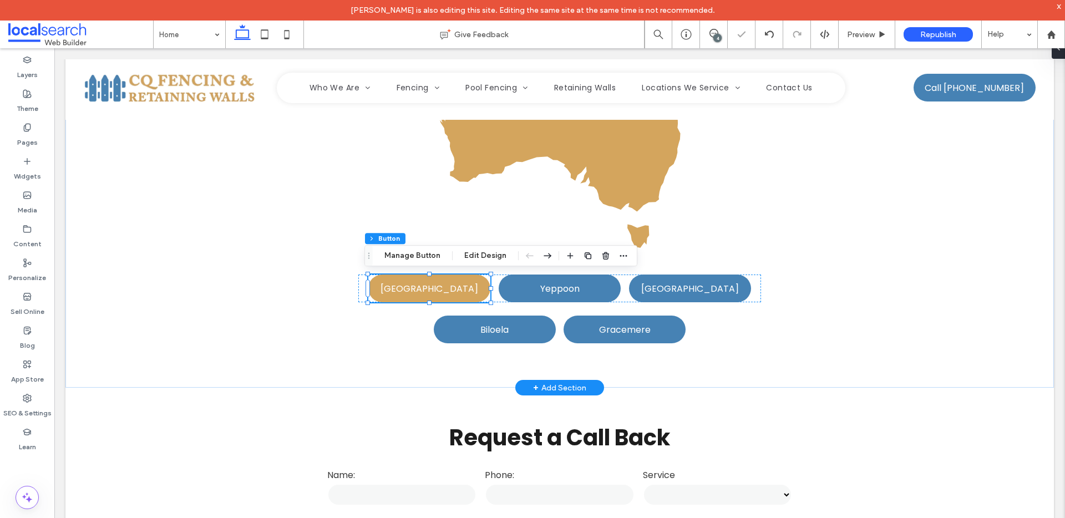
click at [421, 288] on span "Emu Park" at bounding box center [430, 289] width 98 height 14
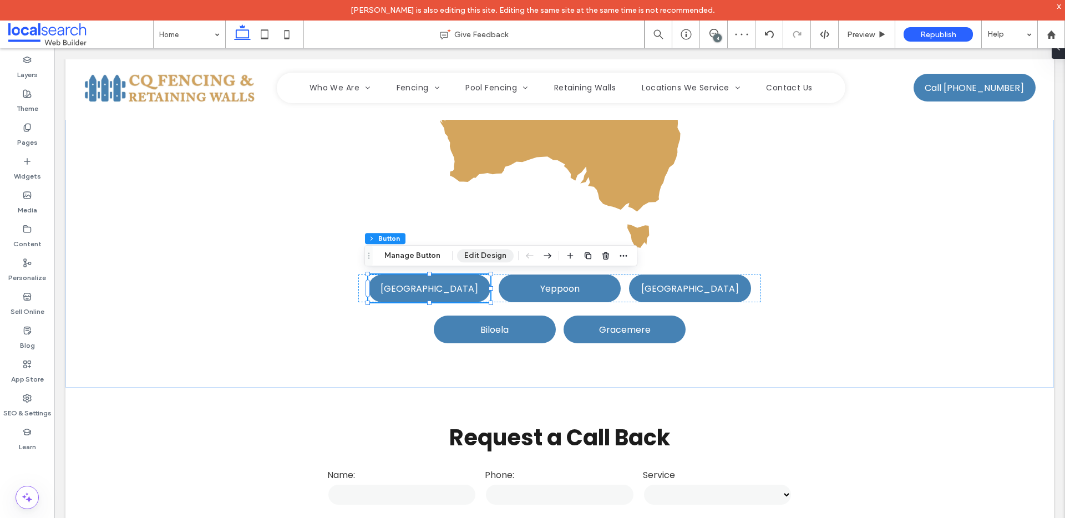
click at [473, 256] on button "Edit Design" at bounding box center [485, 255] width 57 height 13
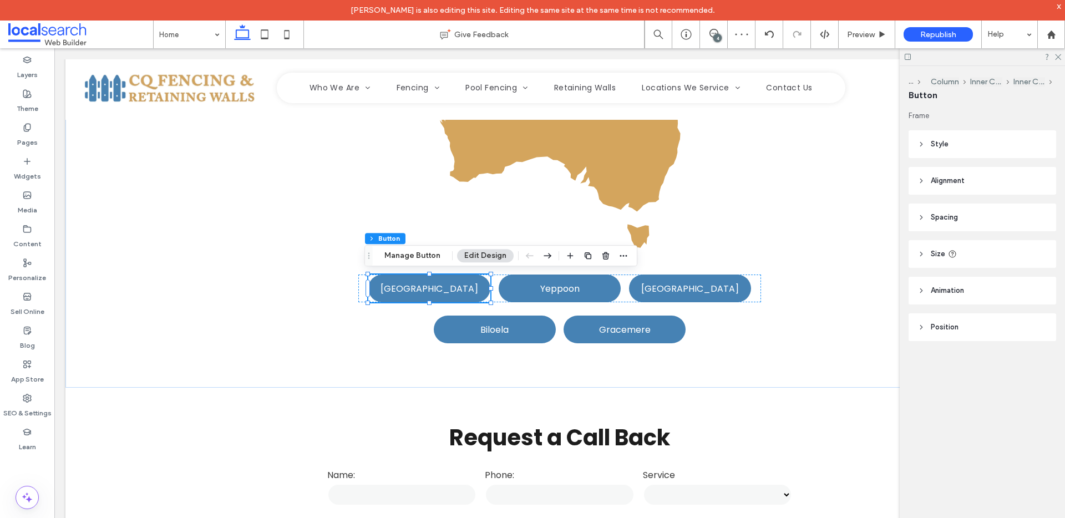
click at [963, 144] on header "Style" at bounding box center [983, 144] width 148 height 28
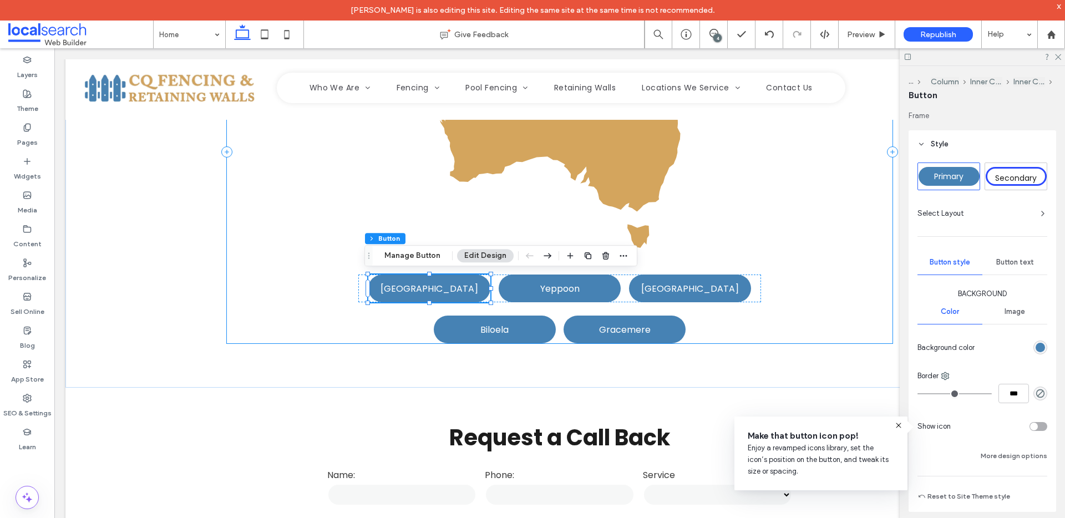
click at [411, 262] on div "Section Column Inner Column Inner Column Button Manage Button Edit Design" at bounding box center [500, 255] width 273 height 21
click at [412, 258] on button "Manage Button" at bounding box center [412, 255] width 70 height 13
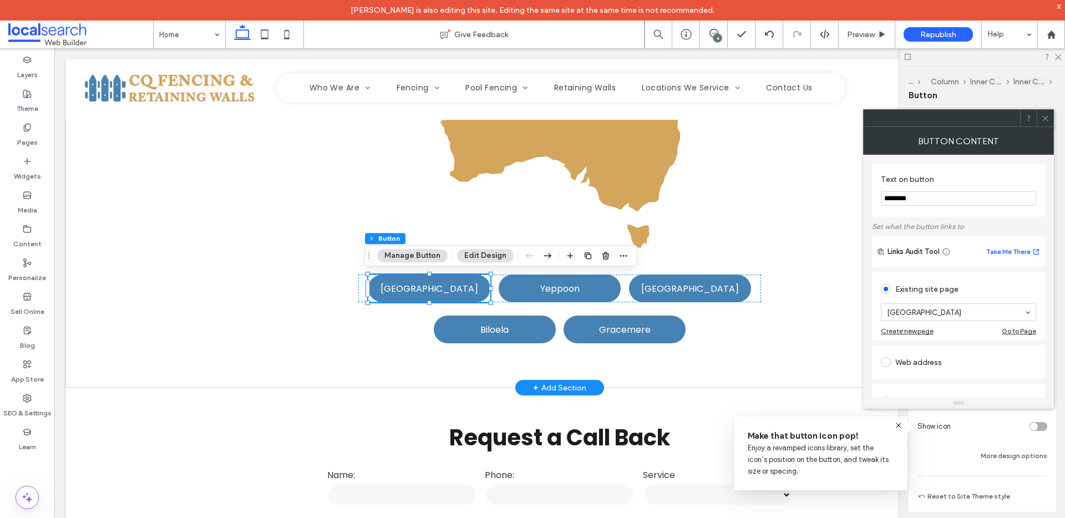
drag, startPoint x: 1001, startPoint y: 242, endPoint x: 854, endPoint y: 200, distance: 153.6
drag, startPoint x: 981, startPoint y: 243, endPoint x: 844, endPoint y: 198, distance: 143.7
type input "*********"
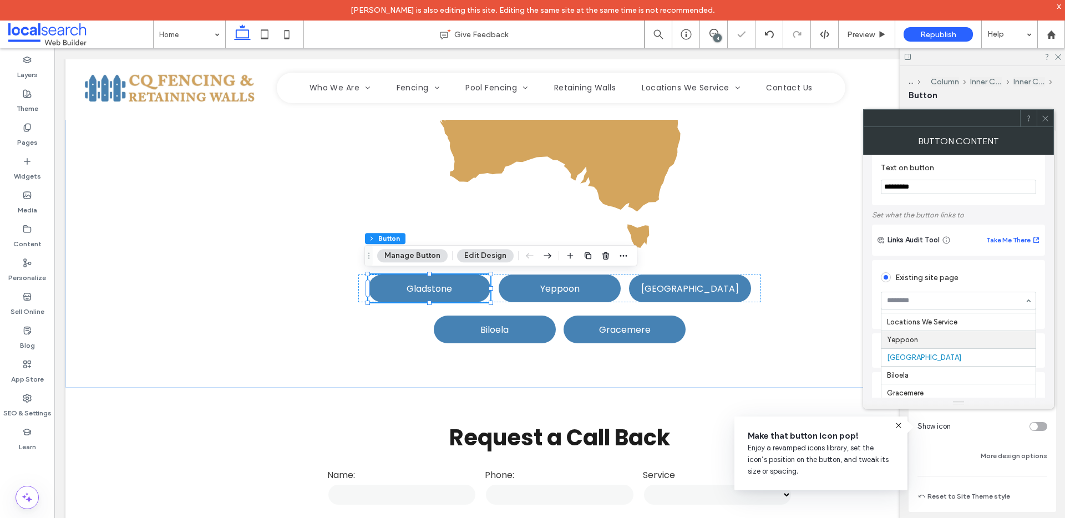
scroll to position [57, 0]
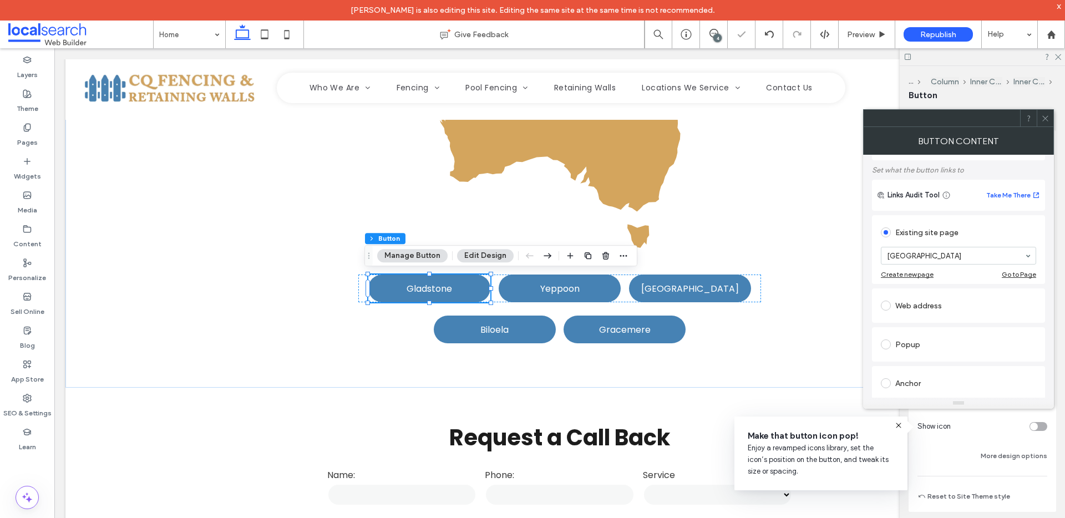
click at [1047, 223] on div "Text on button ********* Set what the button links to Links Audit Tool Take Me …" at bounding box center [958, 276] width 191 height 243
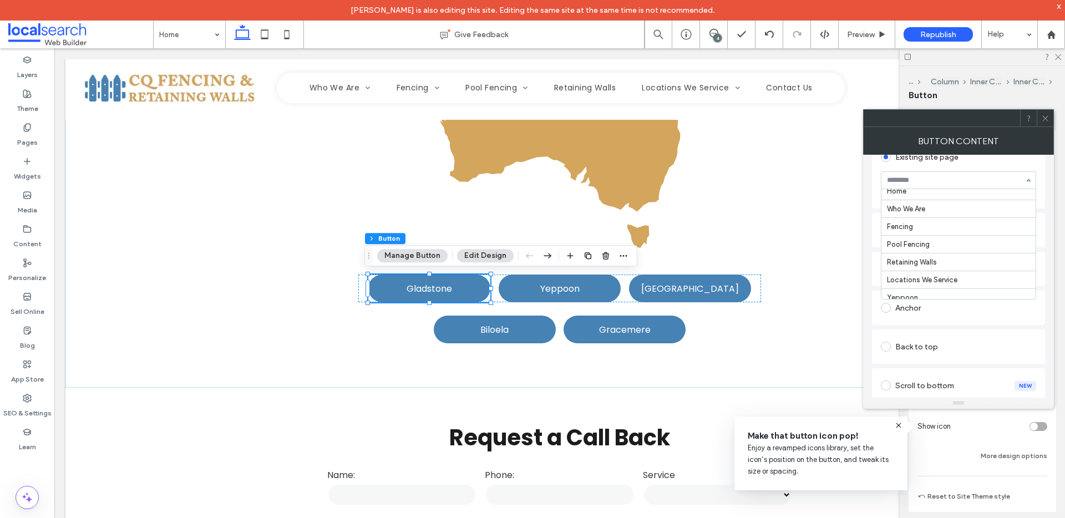
scroll to position [0, 0]
click at [1042, 118] on icon at bounding box center [1045, 118] width 8 height 8
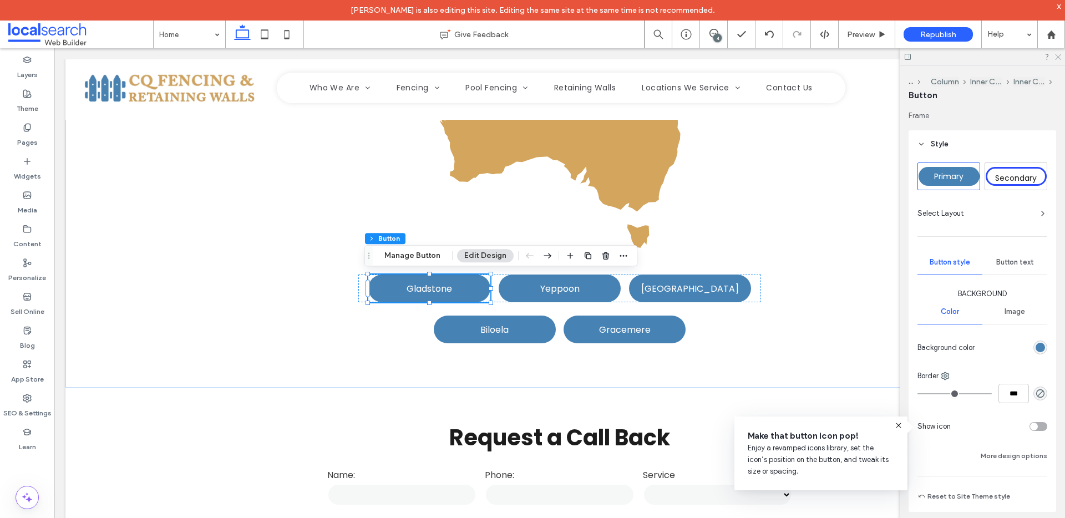
click at [1054, 55] on icon at bounding box center [1057, 56] width 7 height 7
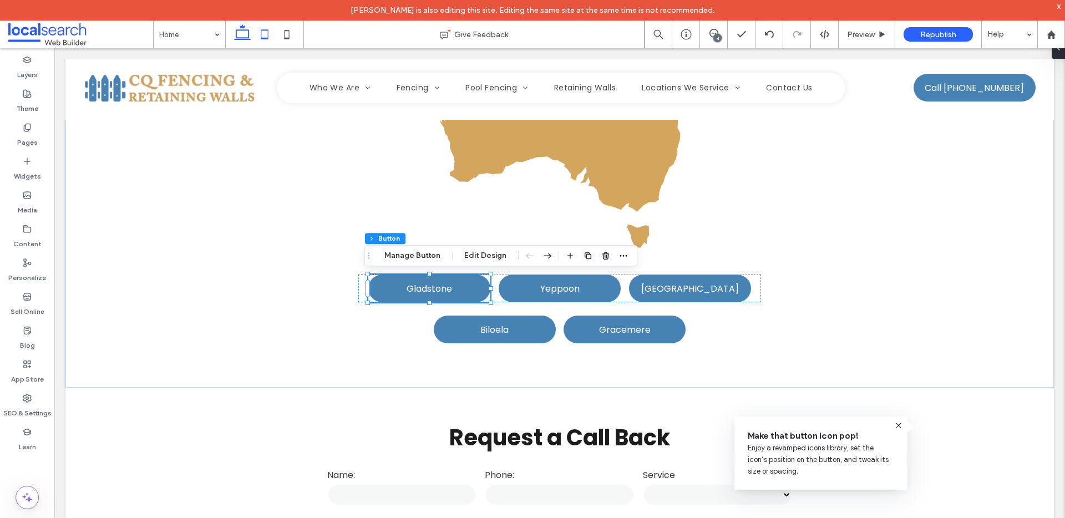
click at [261, 35] on icon at bounding box center [264, 34] width 22 height 22
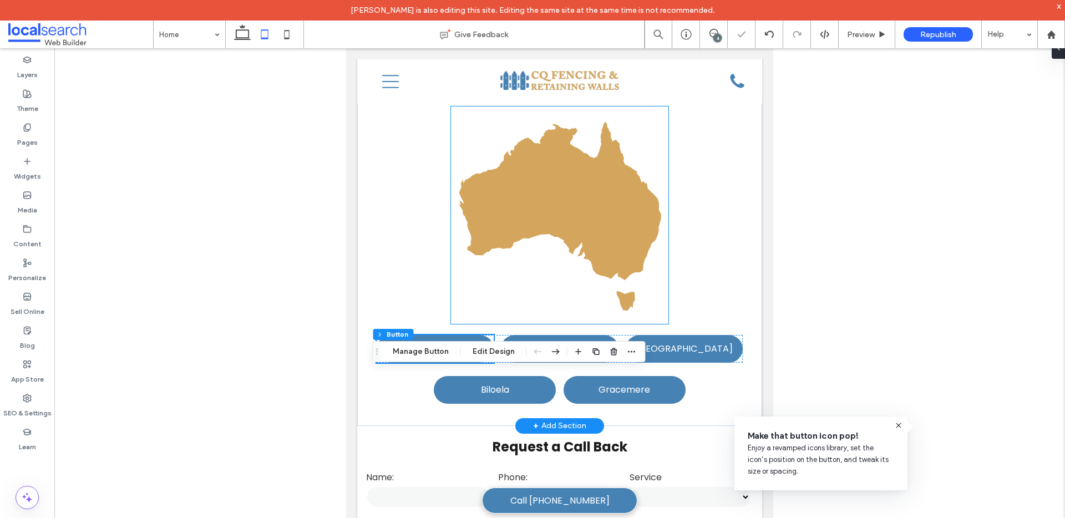
scroll to position [2511, 0]
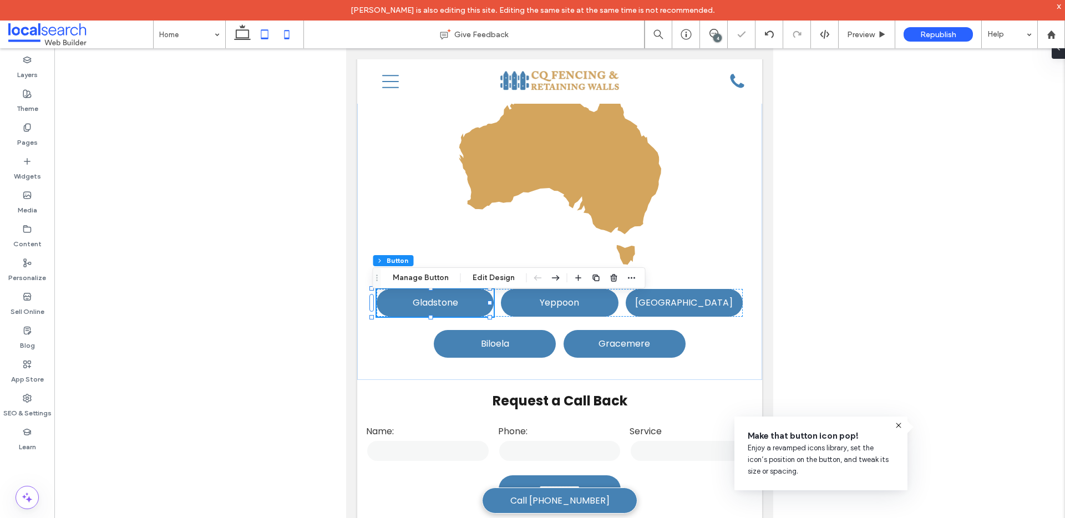
click at [283, 31] on icon at bounding box center [287, 34] width 22 height 22
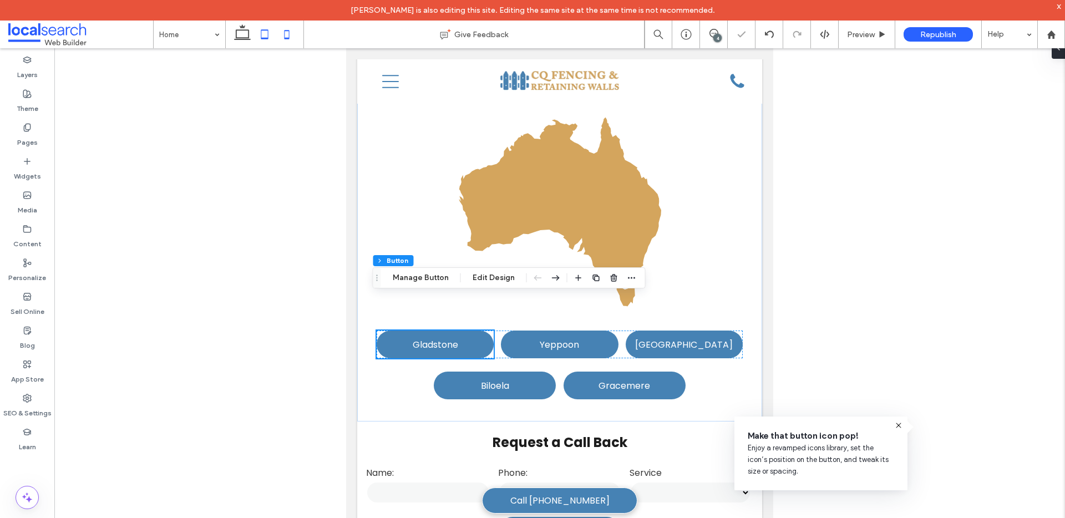
type input "**"
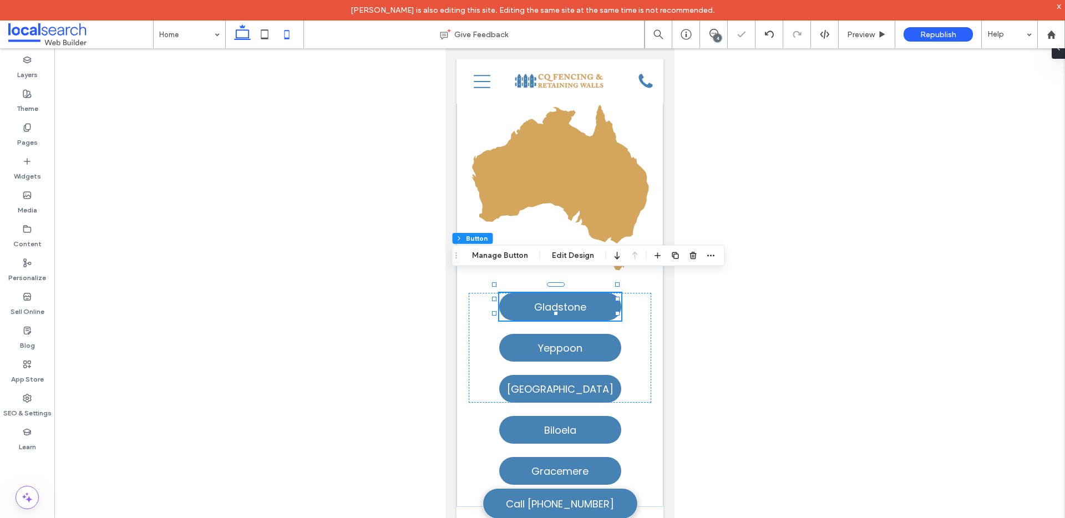
click at [245, 33] on icon at bounding box center [242, 34] width 22 height 22
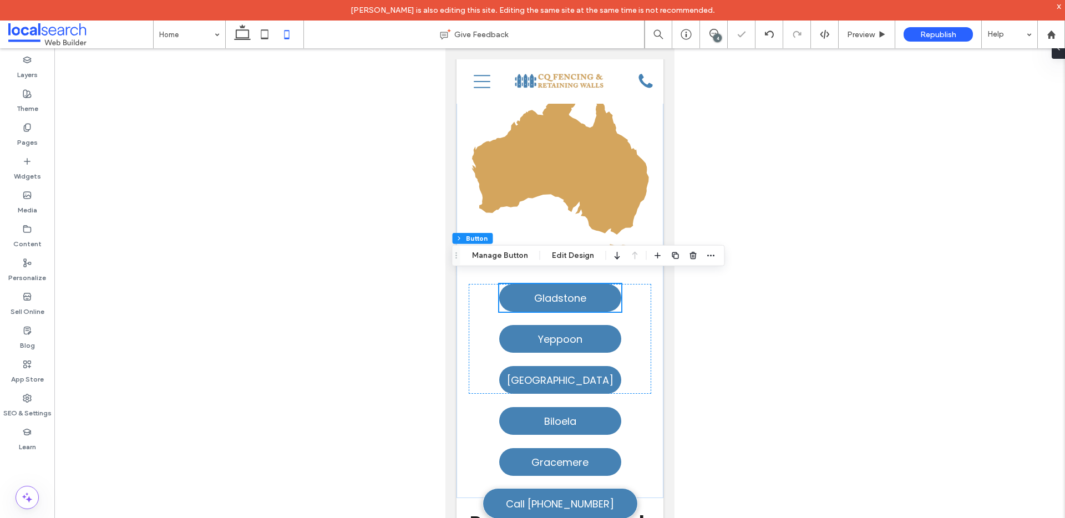
type input "*"
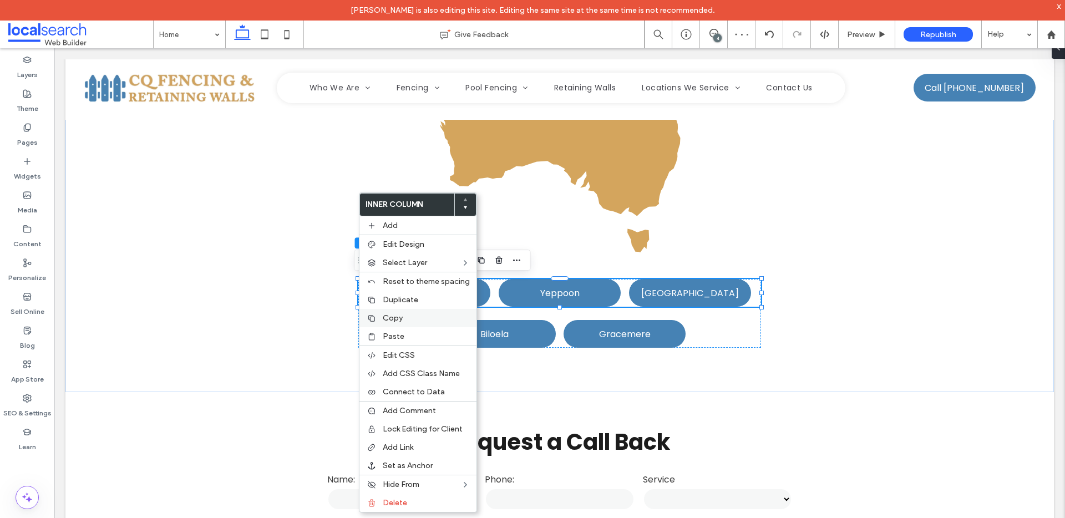
click at [382, 314] on div "Copy" at bounding box center [417, 318] width 117 height 18
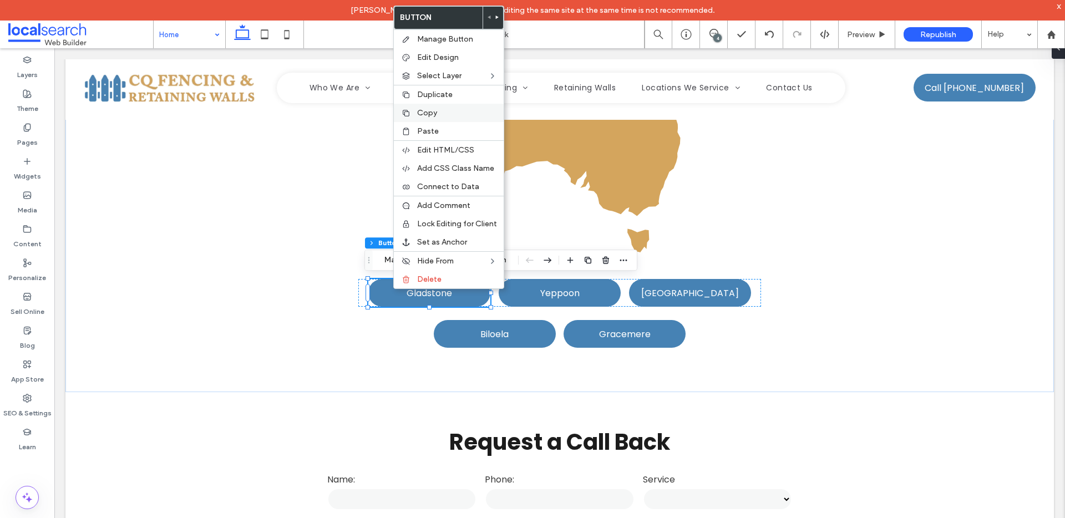
click at [416, 114] on div "Copy" at bounding box center [449, 113] width 110 height 18
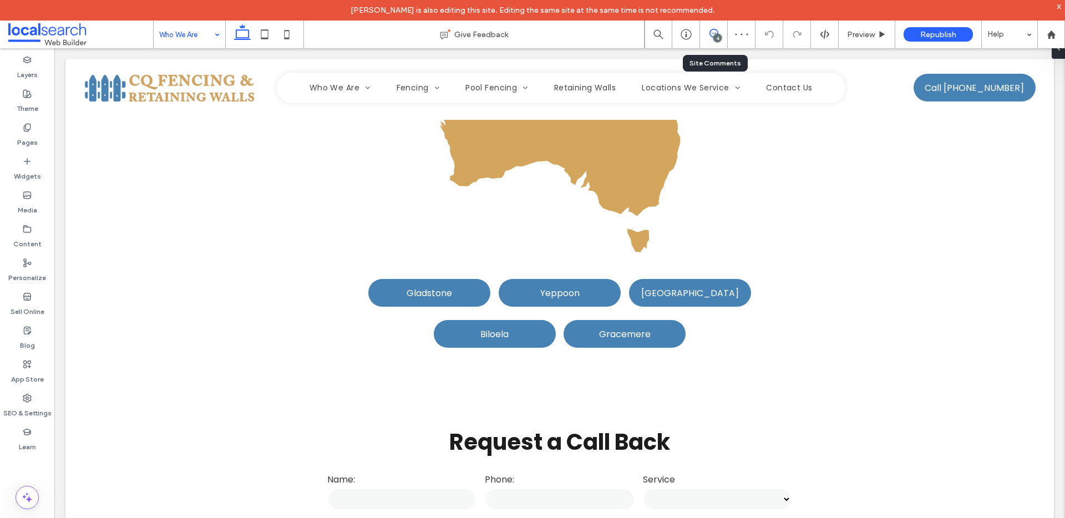
click at [707, 34] on span at bounding box center [713, 33] width 27 height 9
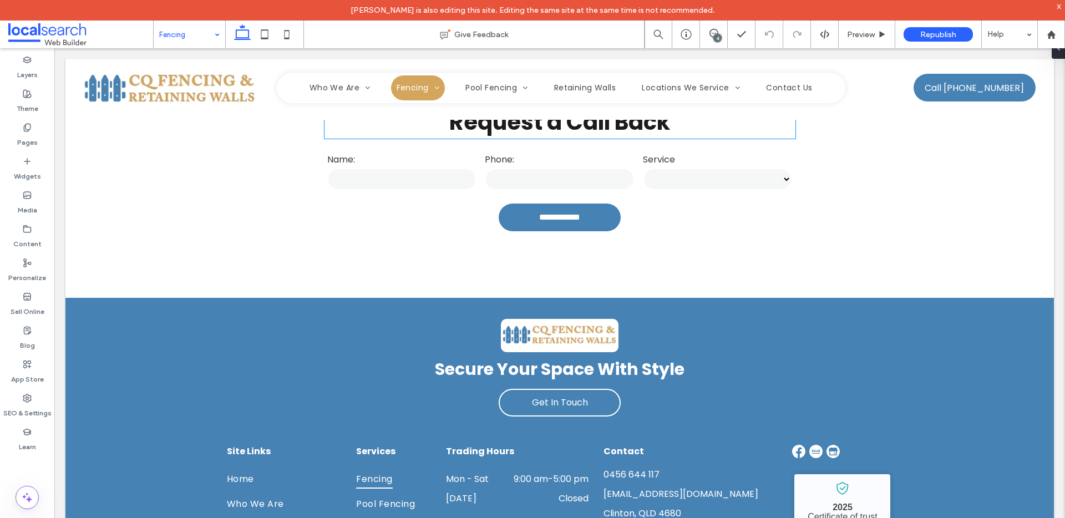
scroll to position [3830, 0]
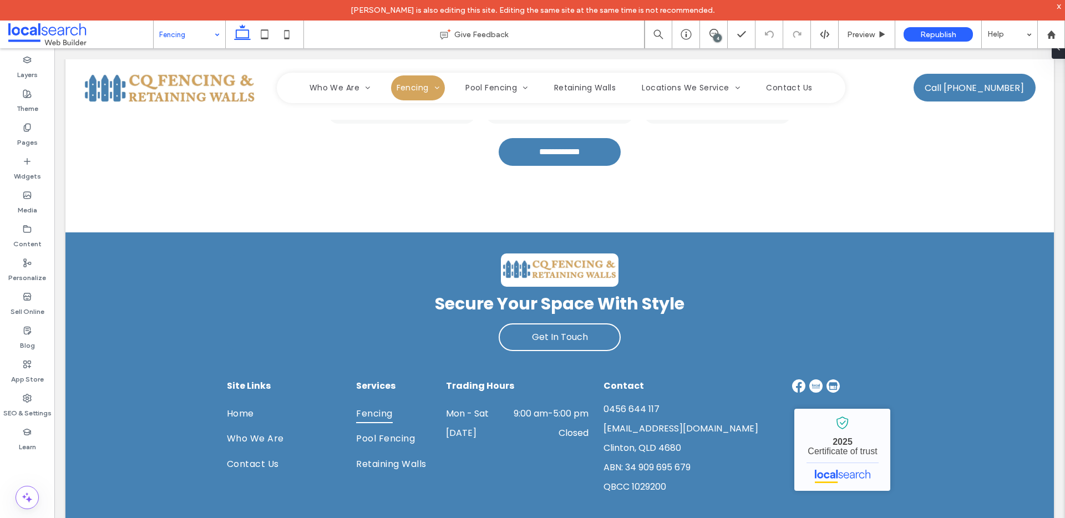
click at [183, 39] on input at bounding box center [186, 35] width 55 height 28
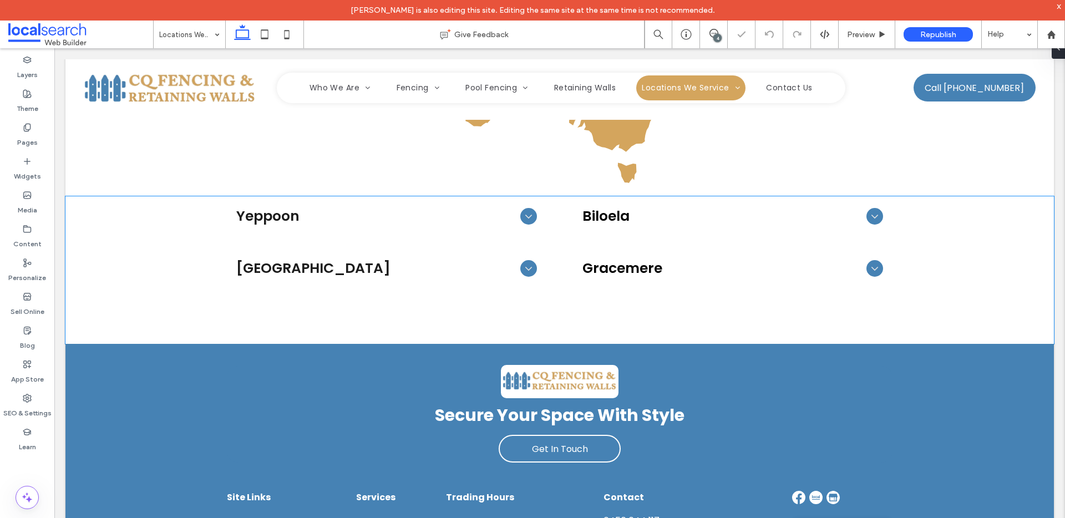
scroll to position [978, 0]
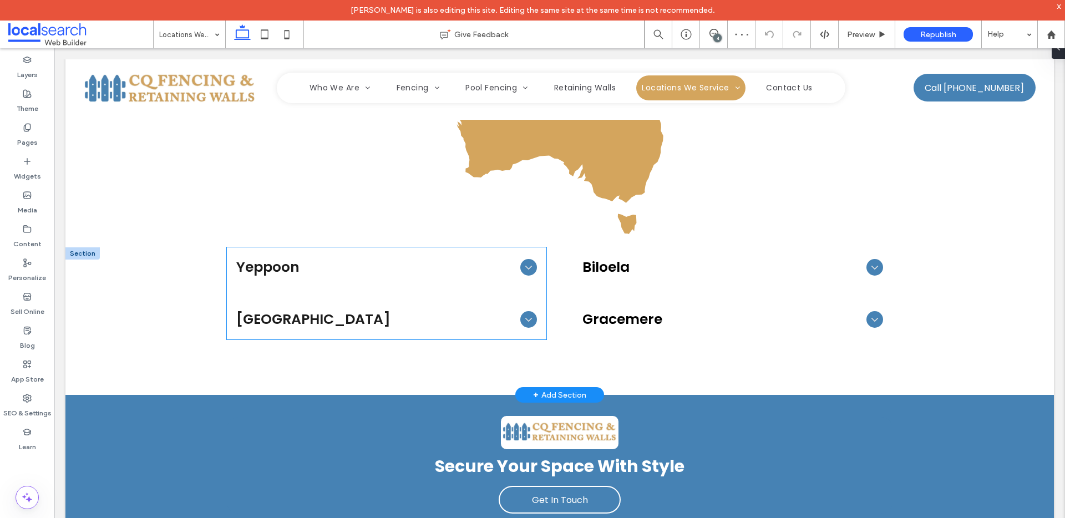
click at [528, 266] on icon at bounding box center [529, 267] width 12 height 12
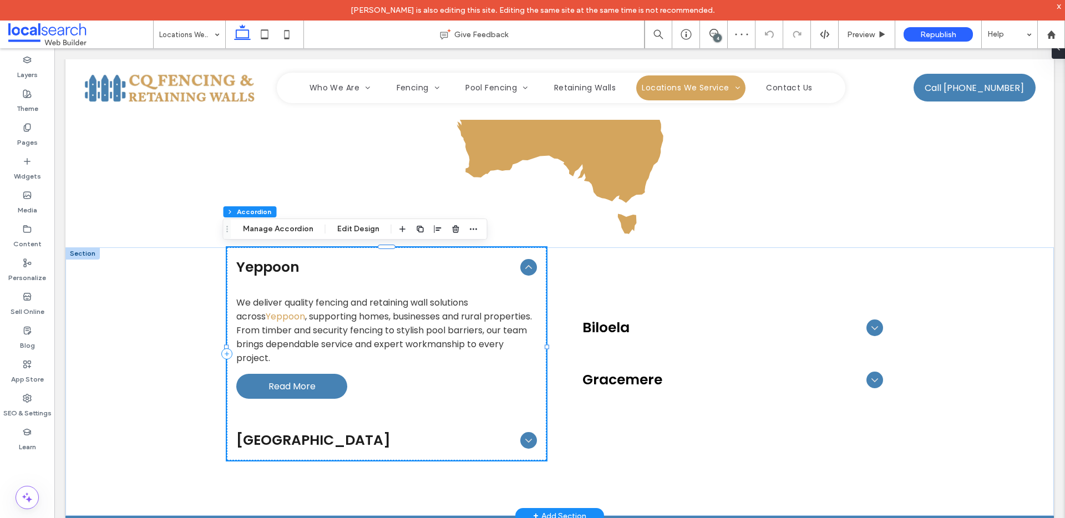
click at [523, 273] on icon at bounding box center [529, 267] width 12 height 12
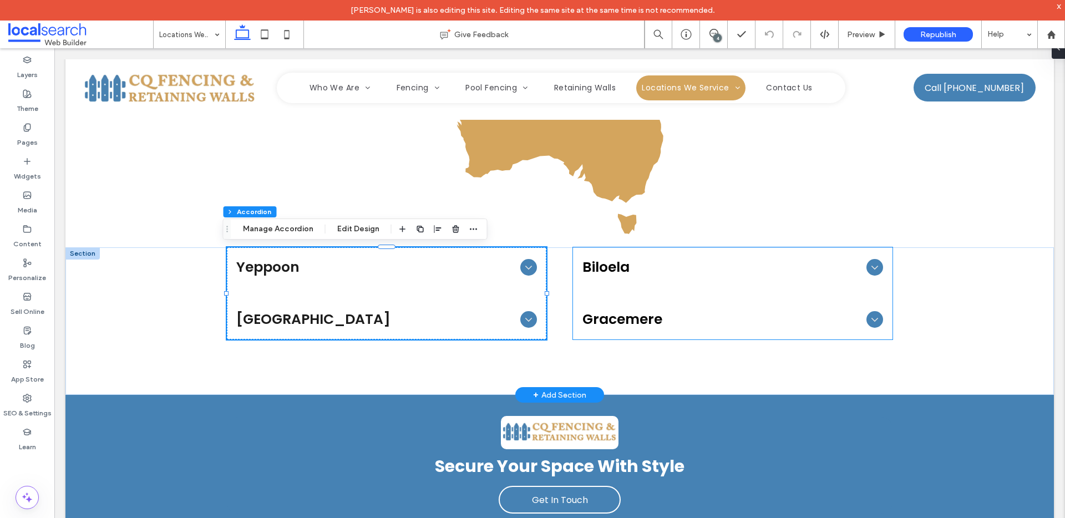
click at [678, 280] on div "Biloela" at bounding box center [733, 267] width 318 height 39
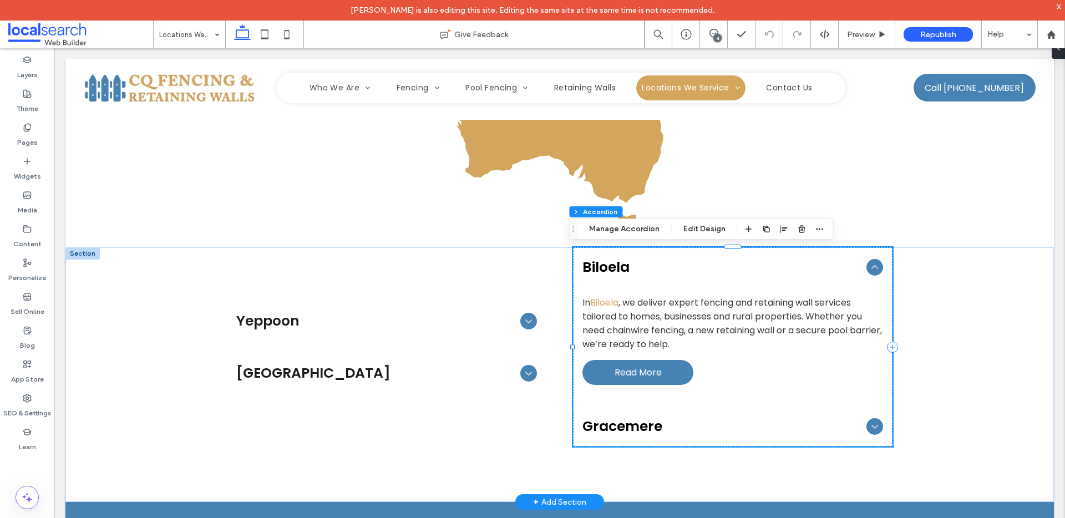
click at [678, 280] on div "Biloela" at bounding box center [733, 267] width 318 height 39
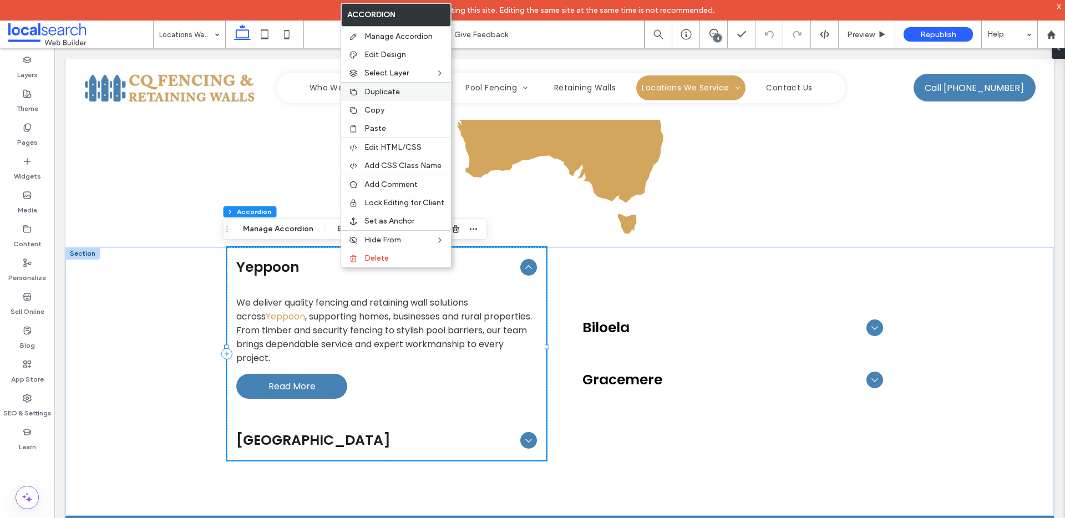
click at [384, 89] on span "Duplicate" at bounding box center [381, 91] width 35 height 9
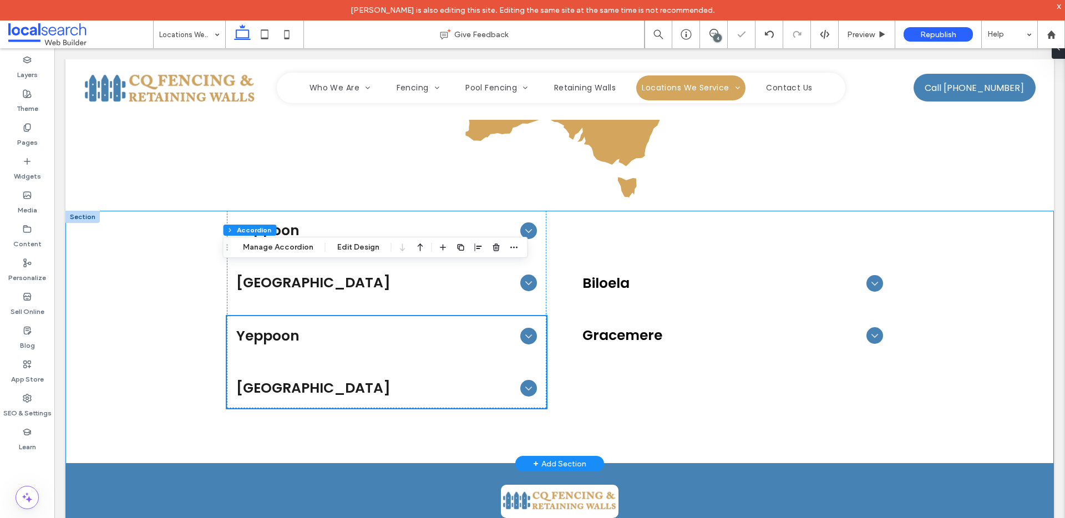
scroll to position [1076, 0]
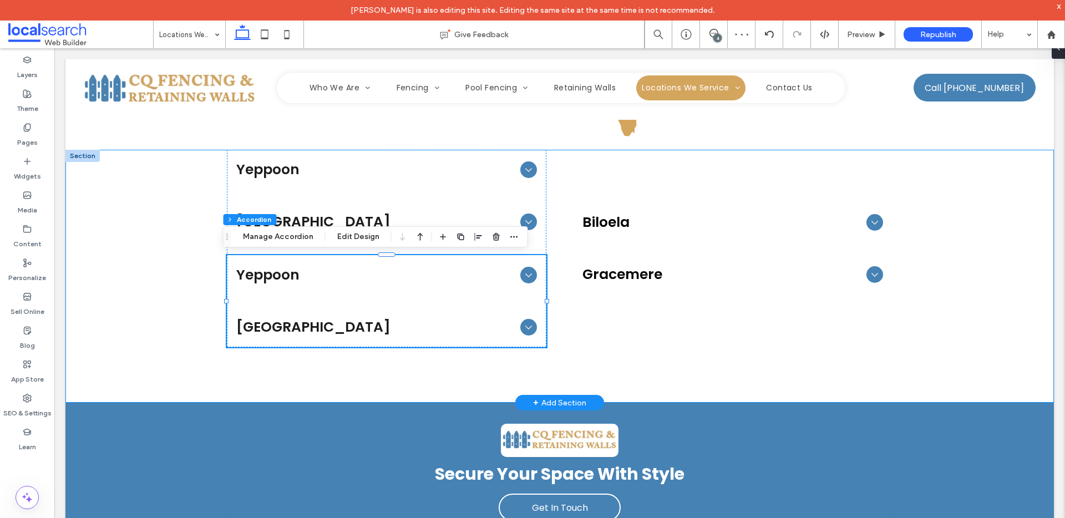
click at [157, 236] on div "Yeppoon We deliver quality fencing and retaining wall solutions across Yeppoon …" at bounding box center [559, 276] width 988 height 253
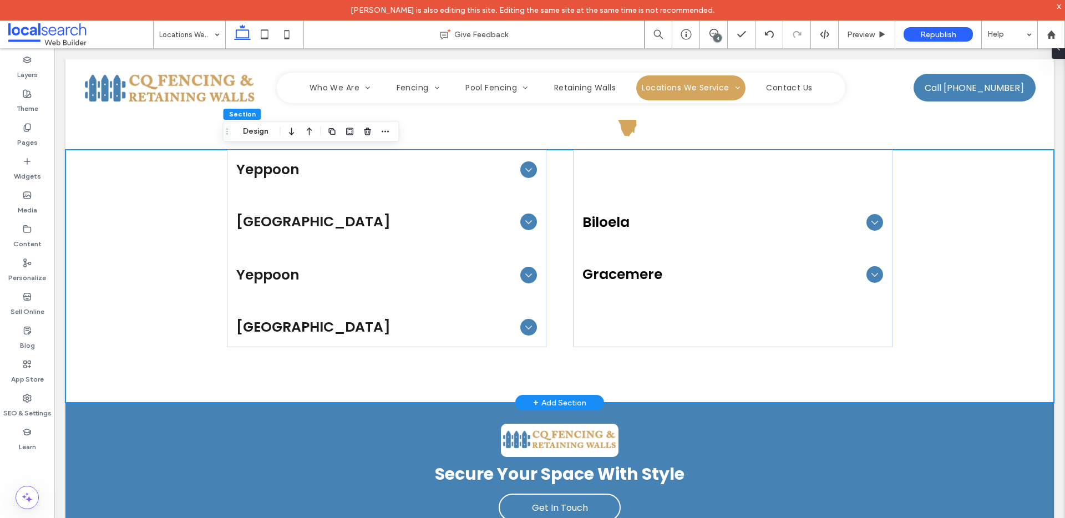
click at [162, 181] on div "Yeppoon We deliver quality fencing and retaining wall solutions across Yeppoon …" at bounding box center [559, 276] width 988 height 253
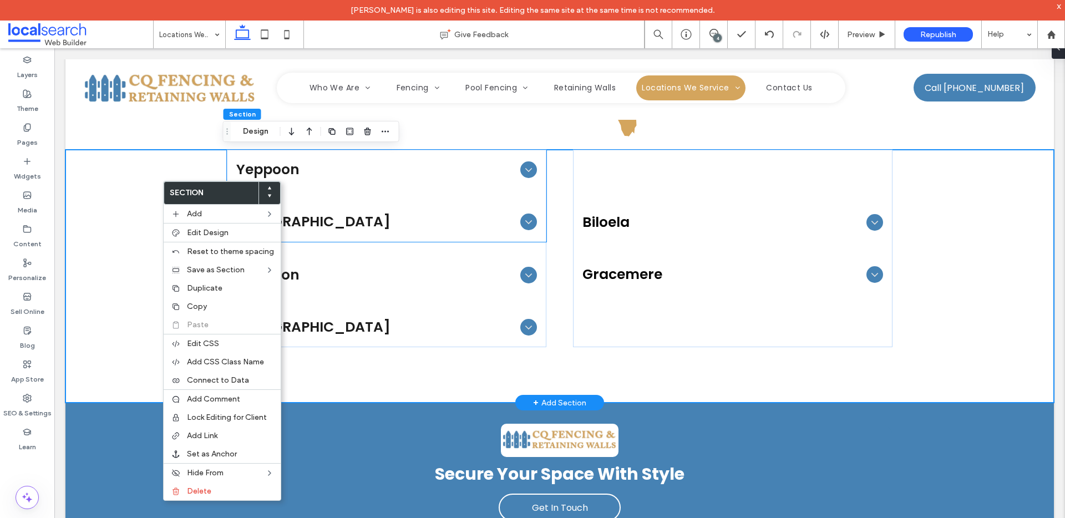
click at [349, 173] on span "Yeppoon" at bounding box center [376, 169] width 280 height 21
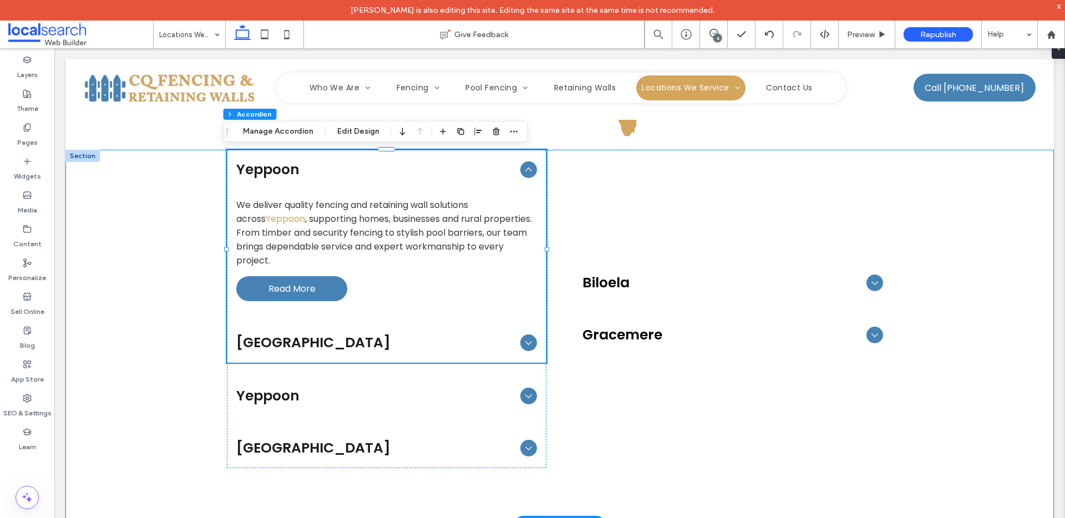
click at [151, 186] on div "Yeppoon We deliver quality fencing and retaining wall solutions across Yeppoon …" at bounding box center [559, 337] width 988 height 374
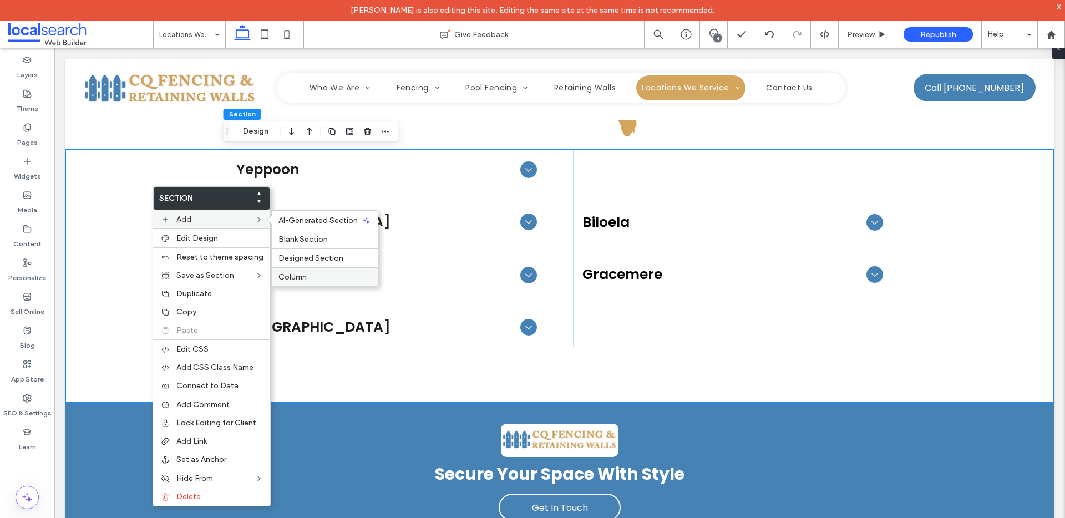
click at [295, 270] on div "Column" at bounding box center [325, 276] width 106 height 19
type input "***"
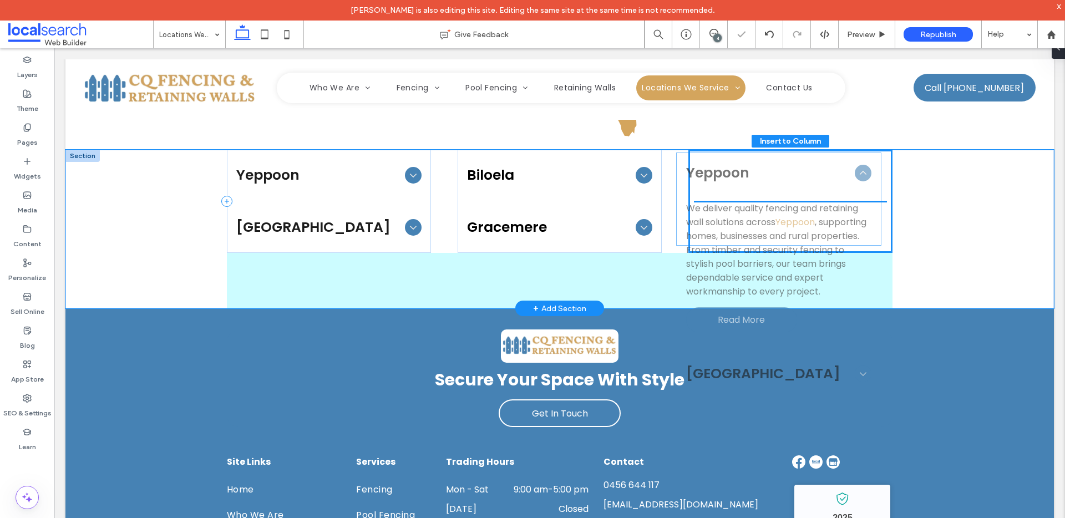
drag, startPoint x: 281, startPoint y: 327, endPoint x: 735, endPoint y: 225, distance: 465.1
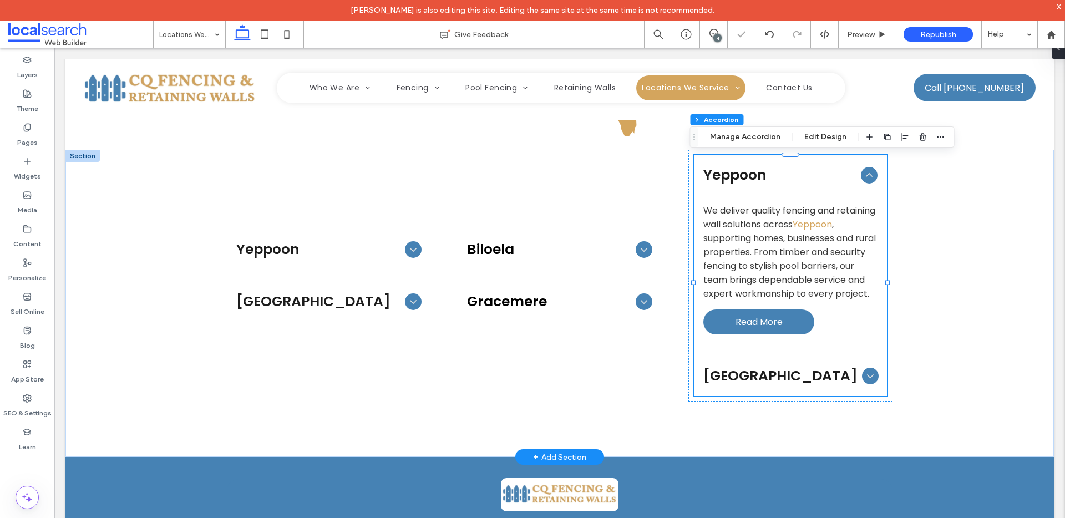
click at [863, 173] on icon at bounding box center [869, 175] width 12 height 12
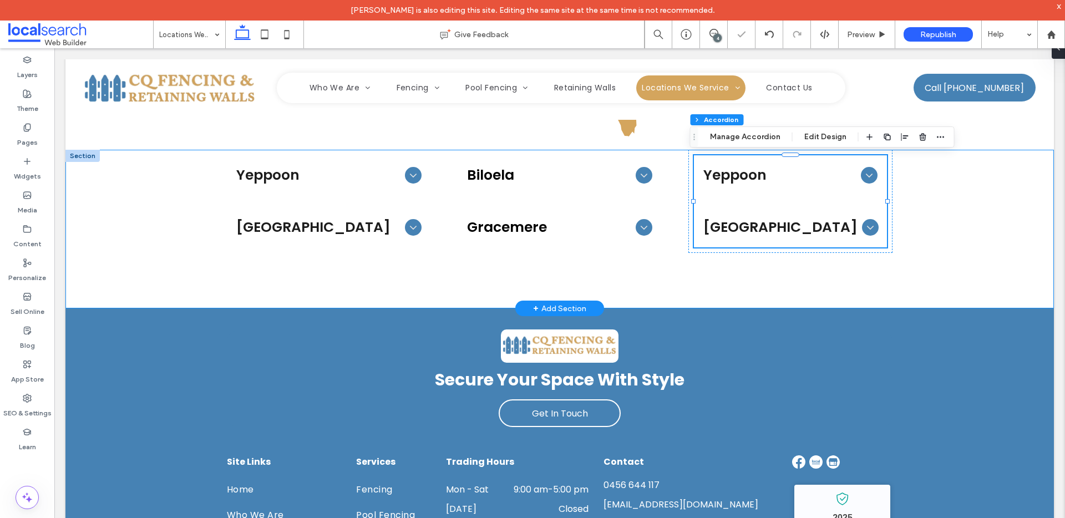
click at [935, 184] on div "Yeppoon We deliver quality fencing and retaining wall solutions across Yeppoon …" at bounding box center [559, 229] width 988 height 159
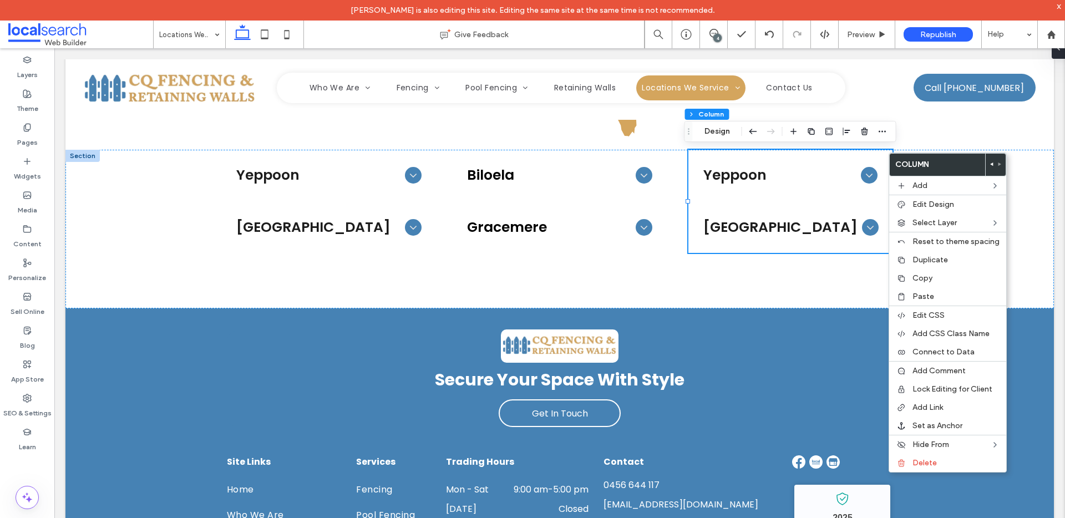
click at [745, 133] on div "Section Column Design" at bounding box center [790, 131] width 212 height 21
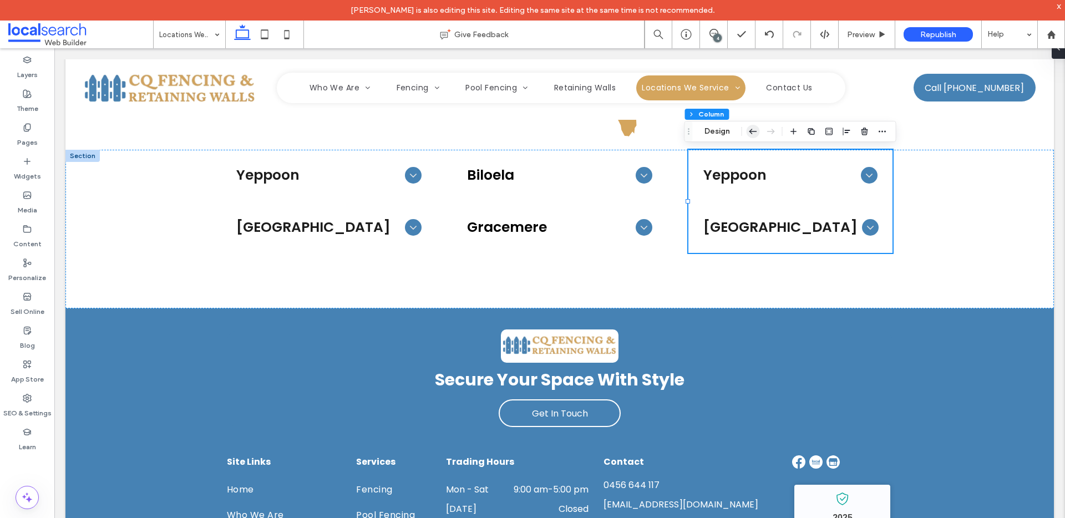
click at [749, 131] on use "button" at bounding box center [753, 131] width 8 height 5
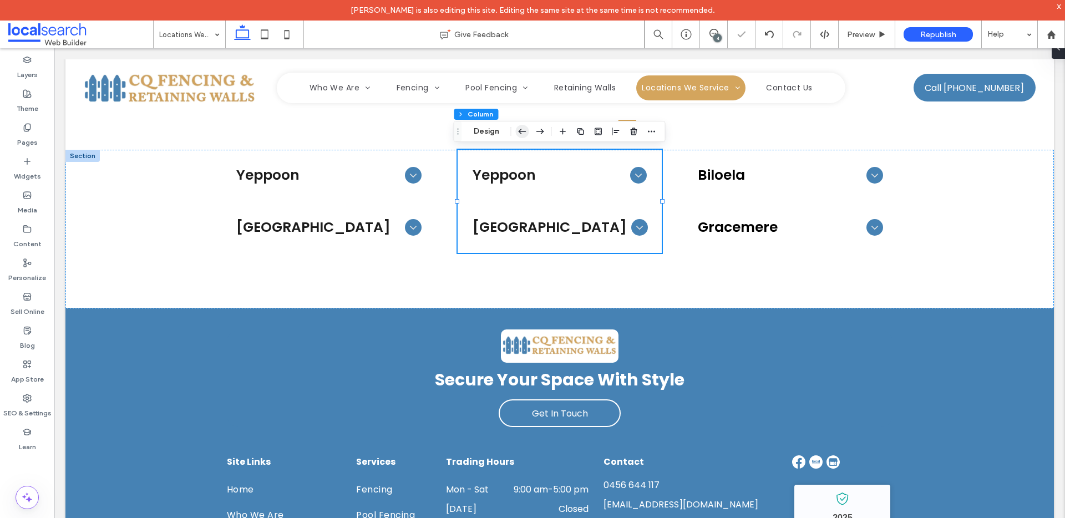
click at [523, 128] on icon "button" at bounding box center [522, 131] width 13 height 20
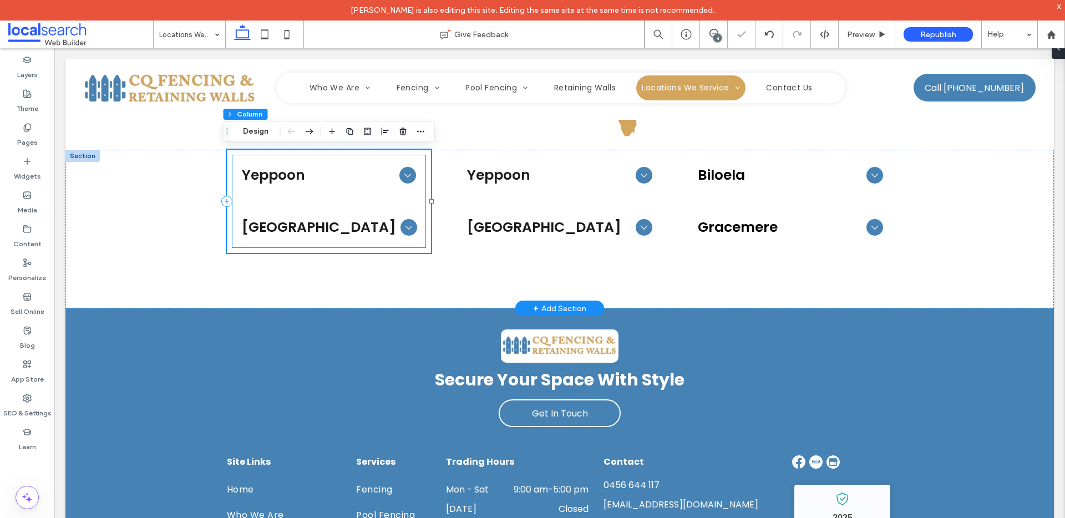
click at [318, 188] on div "Yeppoon" at bounding box center [329, 175] width 192 height 39
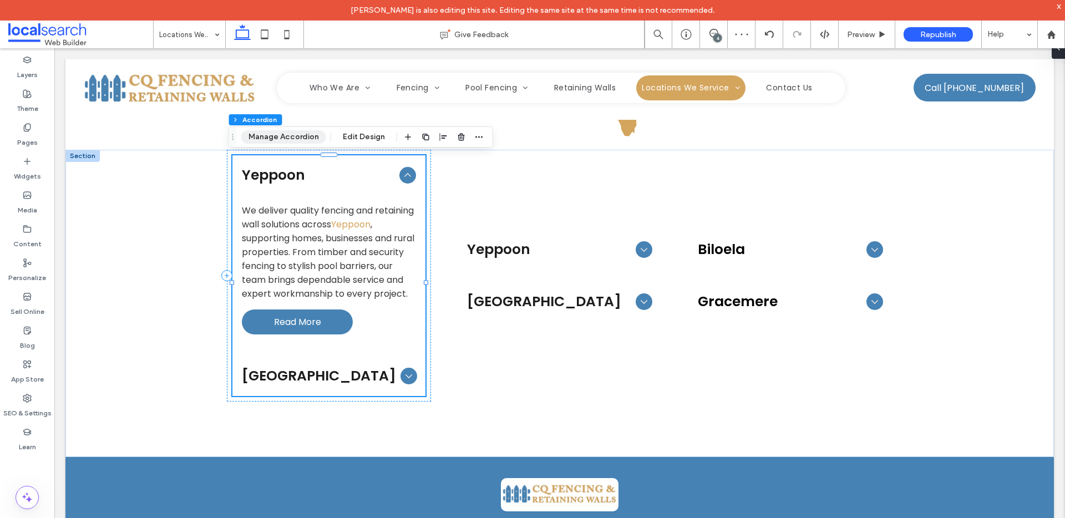
click at [293, 134] on button "Manage Accordion" at bounding box center [283, 136] width 85 height 13
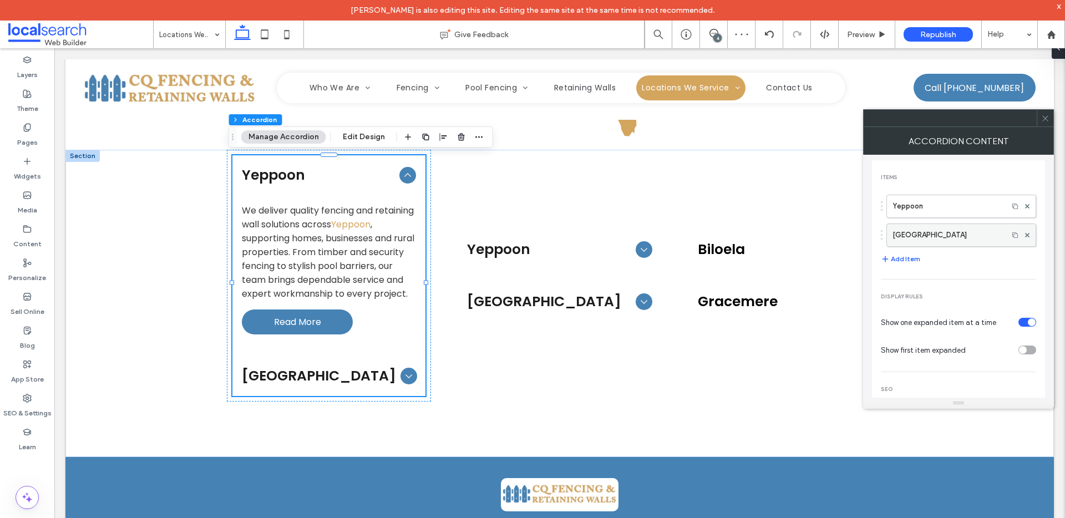
click at [1023, 232] on div at bounding box center [1027, 235] width 17 height 17
click at [1025, 234] on icon at bounding box center [1027, 235] width 4 height 4
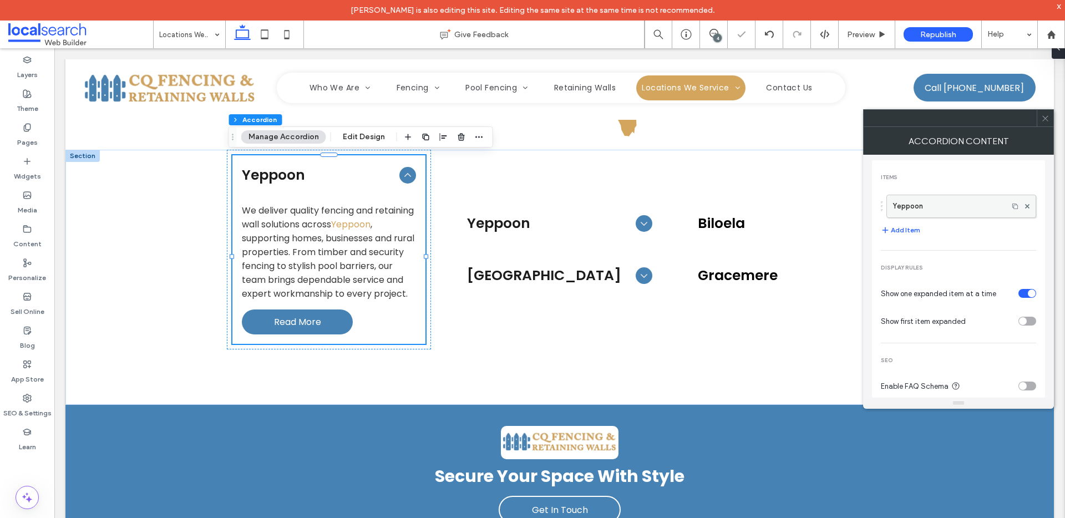
click at [941, 214] on label "Yeppoon" at bounding box center [947, 206] width 110 height 22
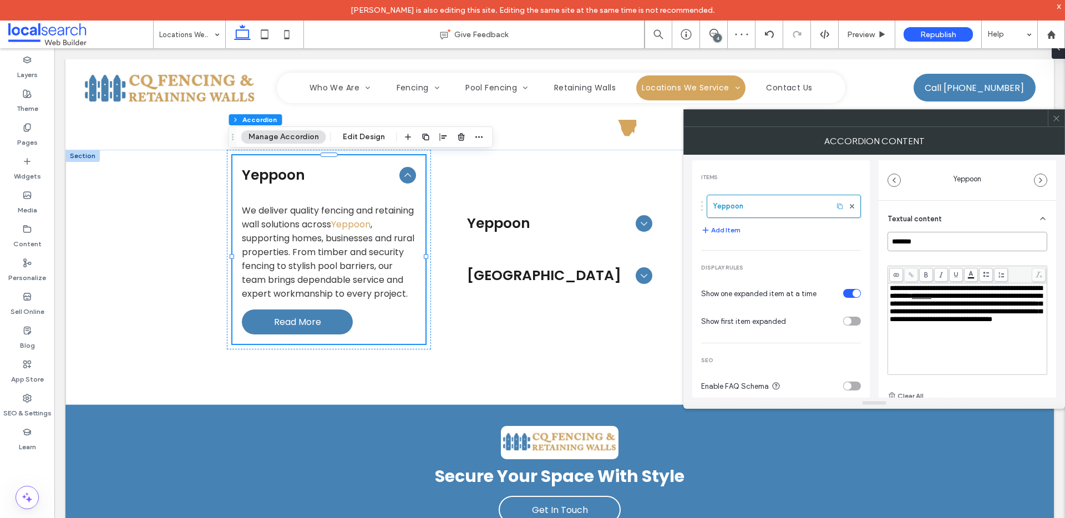
drag, startPoint x: 939, startPoint y: 242, endPoint x: 886, endPoint y: 241, distance: 52.7
click at [886, 241] on div "**********" at bounding box center [967, 338] width 177 height 275
type input "*********"
click at [1054, 118] on icon at bounding box center [1056, 118] width 8 height 8
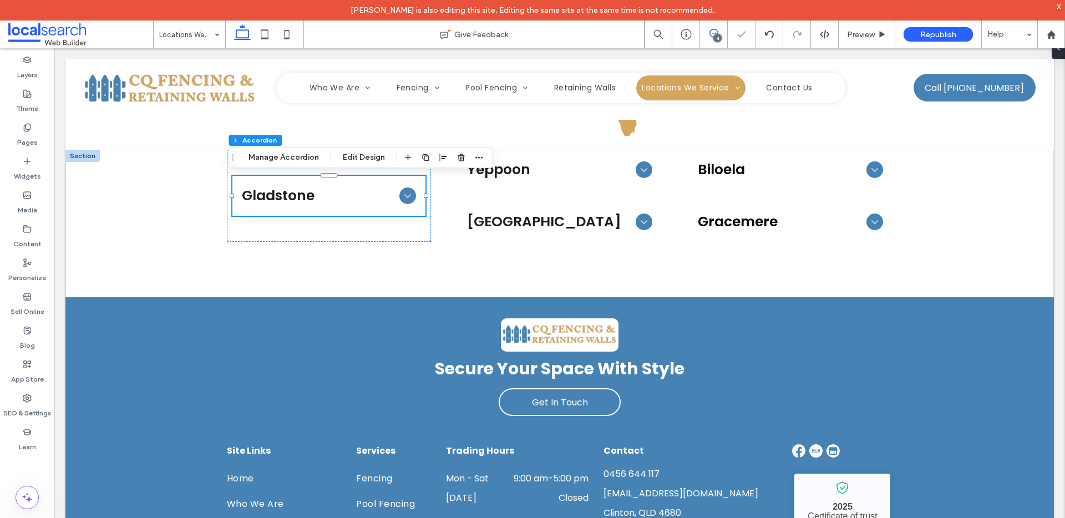
click at [714, 32] on icon at bounding box center [713, 33] width 9 height 9
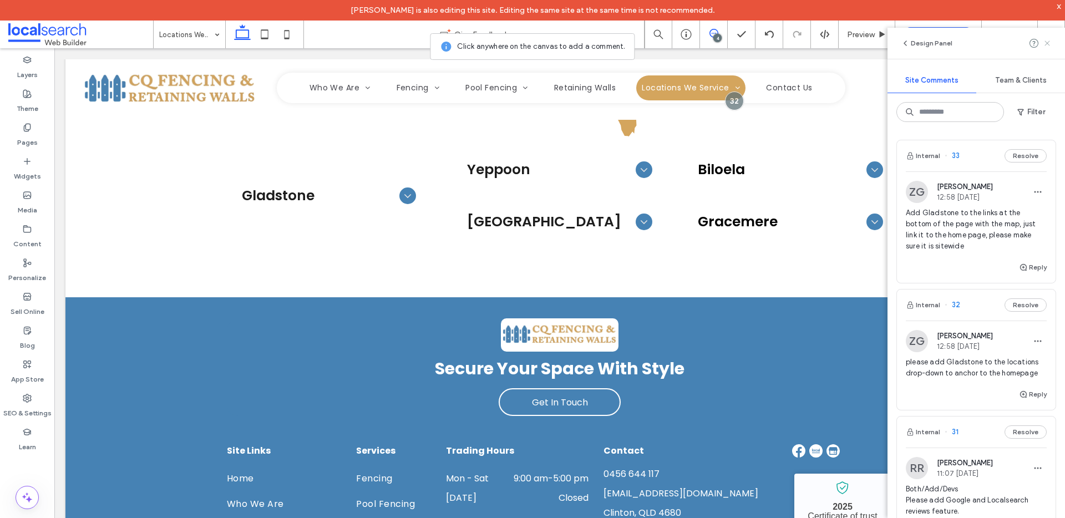
click at [1047, 47] on icon at bounding box center [1047, 43] width 9 height 9
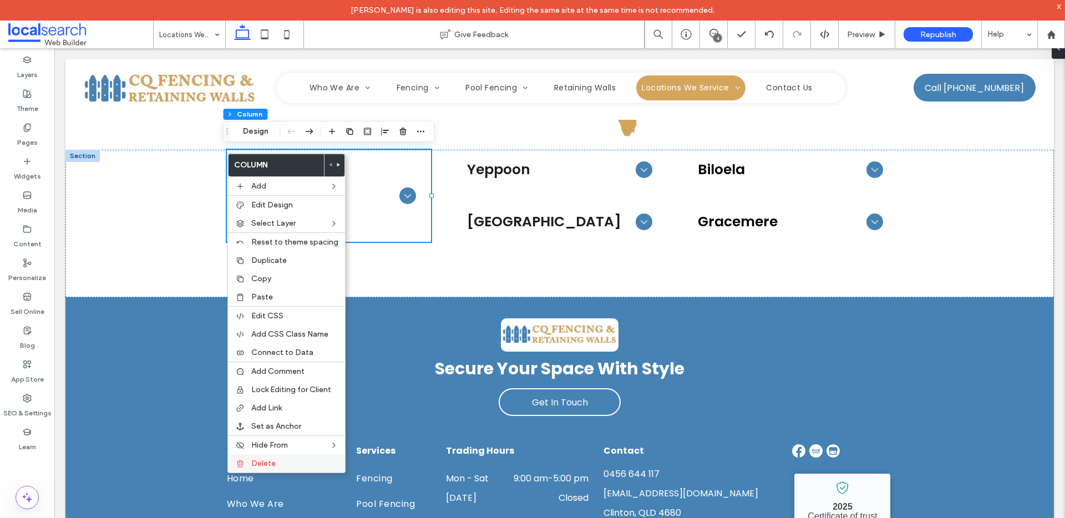
click at [258, 465] on span "Delete" at bounding box center [263, 463] width 24 height 9
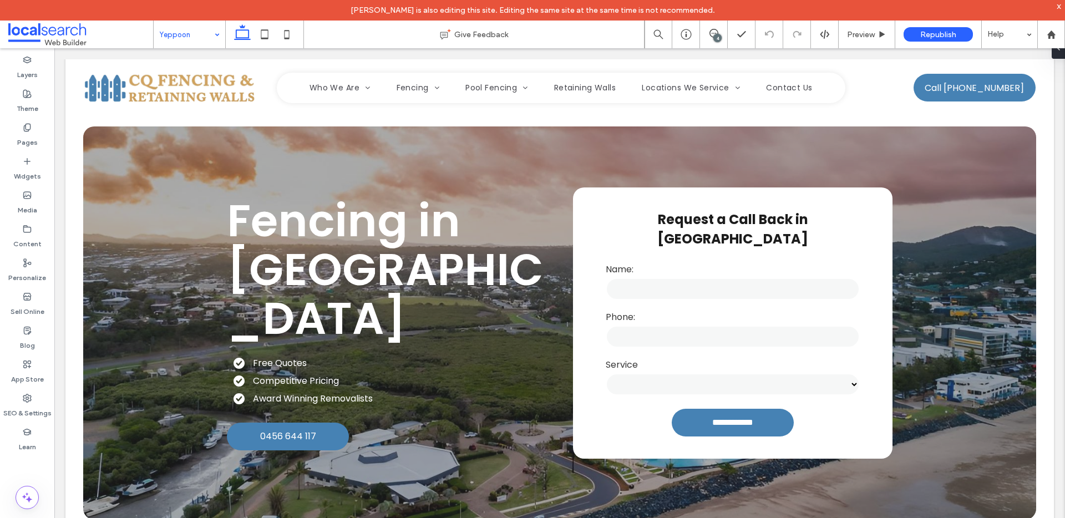
click at [206, 40] on input at bounding box center [186, 35] width 55 height 28
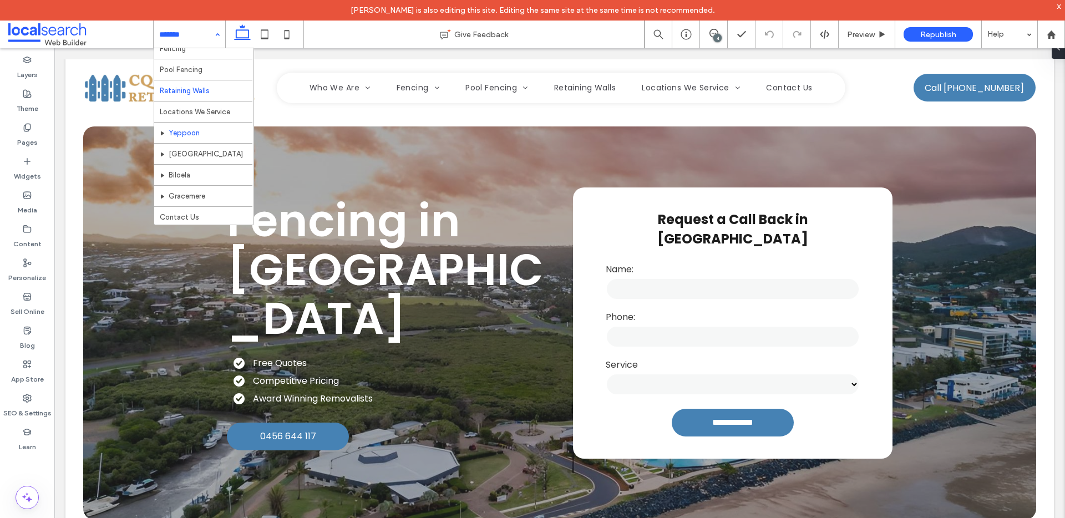
scroll to position [54, 0]
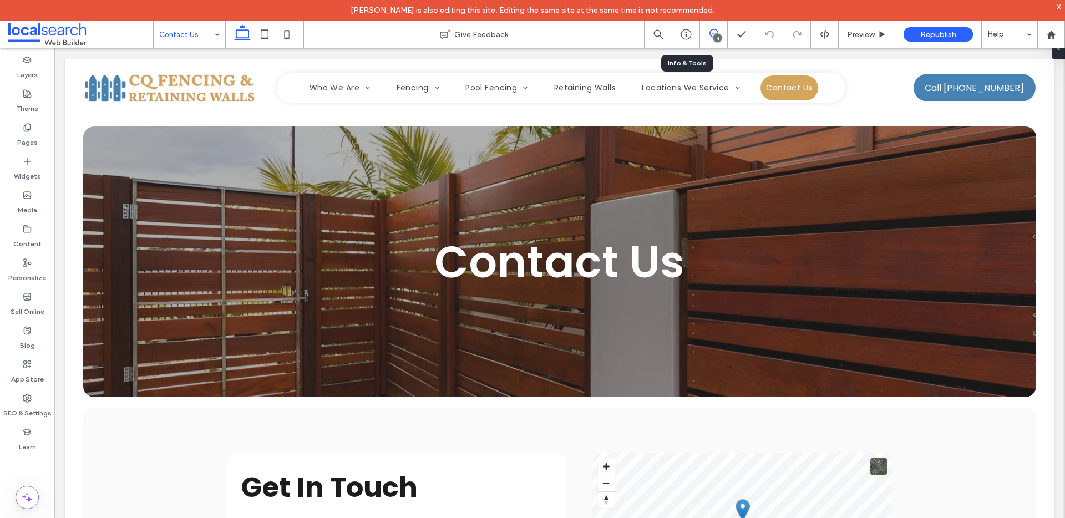
click at [713, 31] on icon at bounding box center [713, 33] width 9 height 9
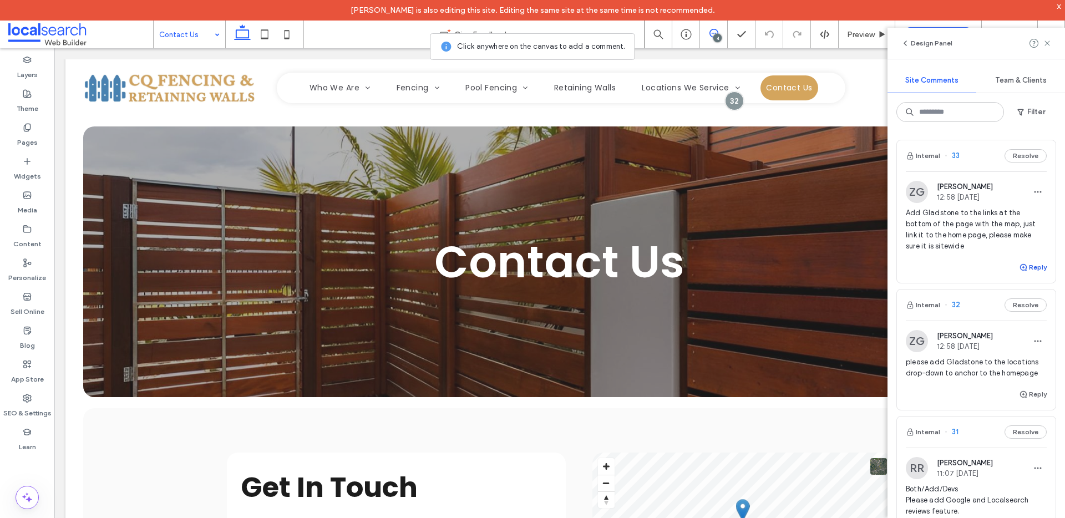
click at [1032, 269] on button "Reply" at bounding box center [1033, 267] width 28 height 13
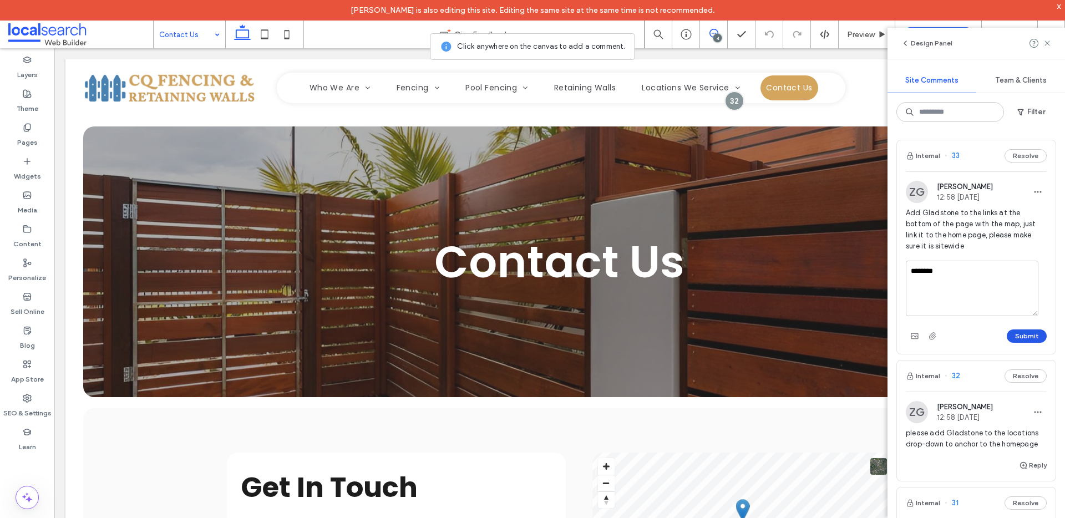
type textarea "********"
click at [1007, 341] on button "Submit" at bounding box center [1027, 335] width 40 height 13
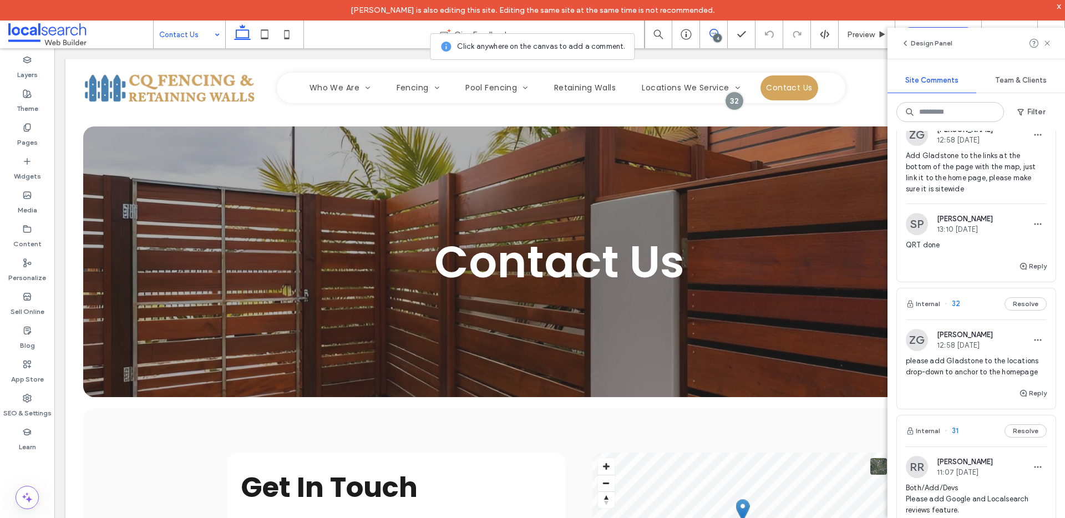
scroll to position [69, 0]
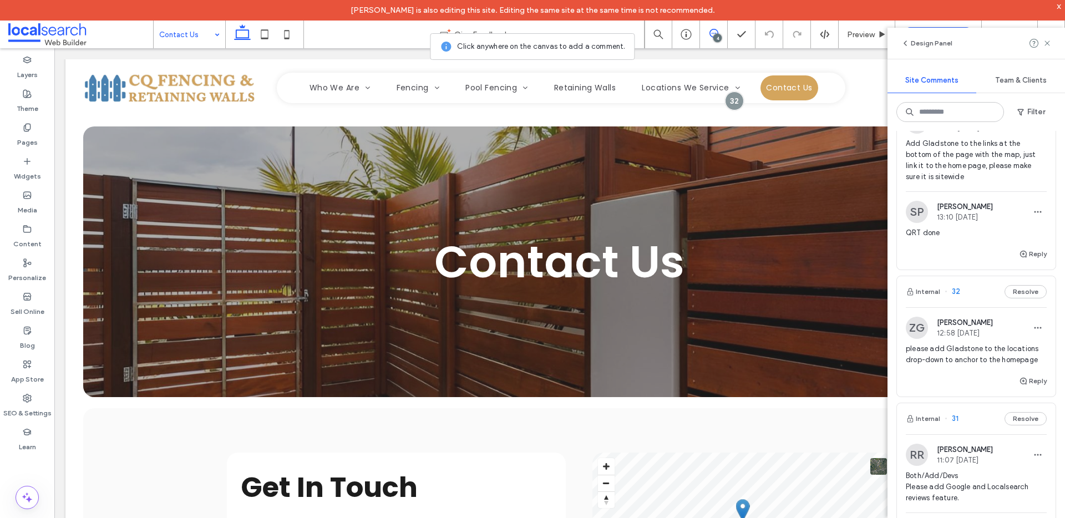
click at [1012, 359] on span "please add Gladstone to the locations drop-down to anchor to the homepage" at bounding box center [976, 354] width 141 height 22
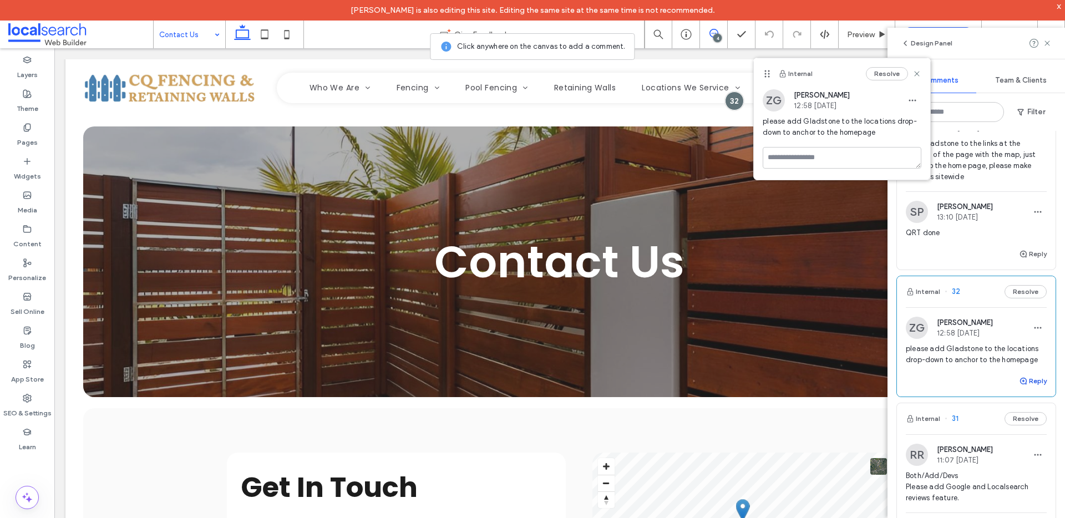
click at [1024, 381] on button "Reply" at bounding box center [1033, 380] width 28 height 13
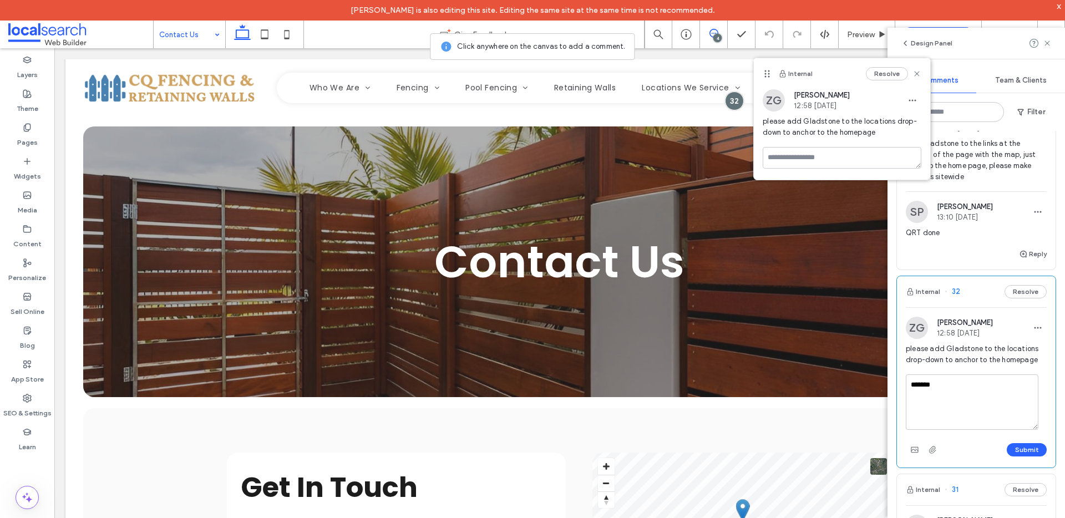
type textarea "********"
click at [1029, 450] on button "Submit" at bounding box center [1027, 449] width 40 height 13
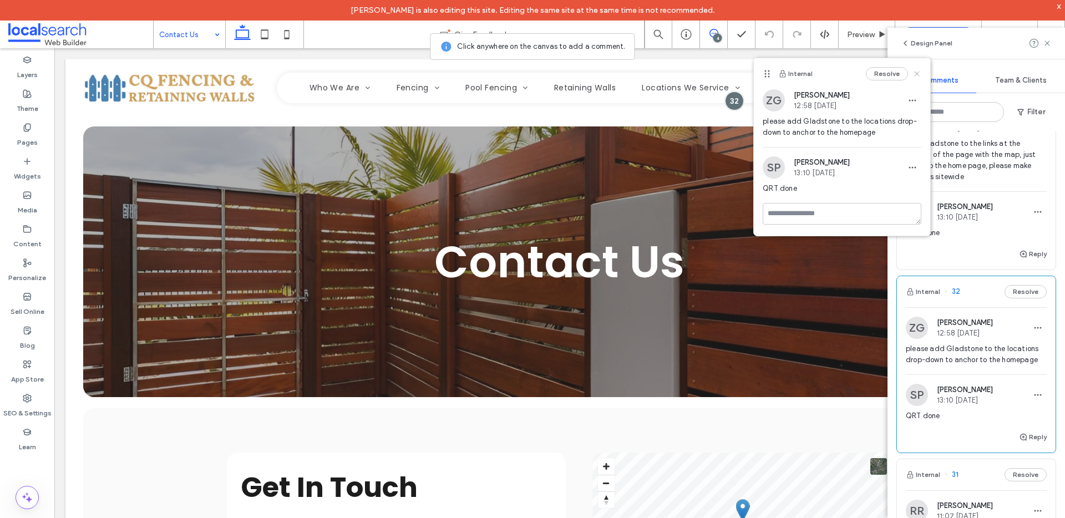
click at [920, 69] on icon at bounding box center [916, 73] width 9 height 9
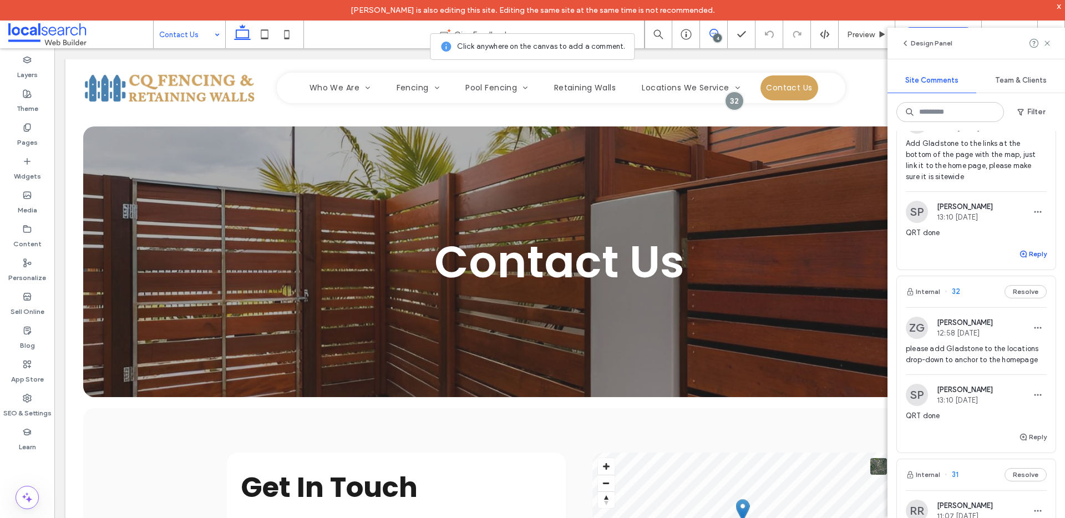
scroll to position [0, 0]
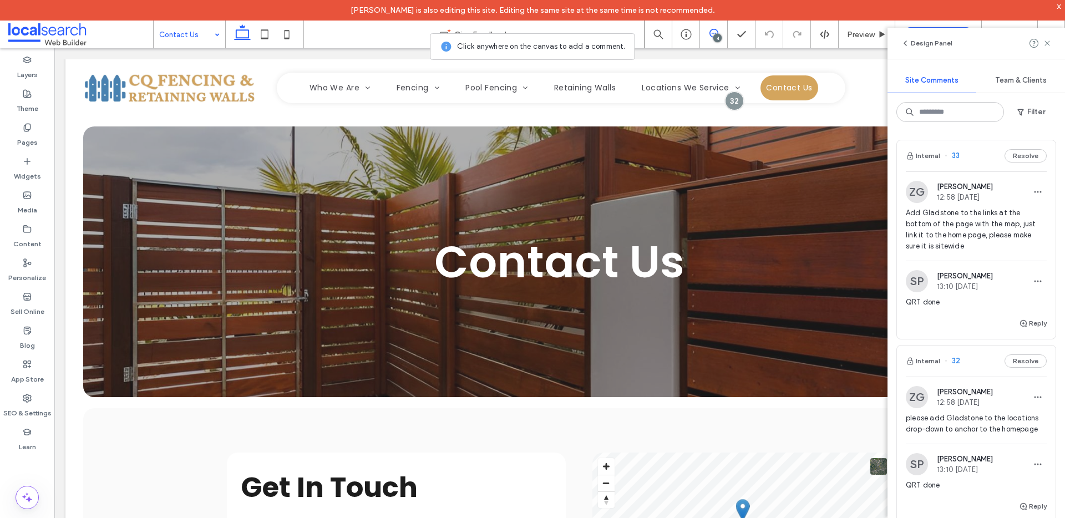
click at [986, 226] on span "Add Gladstone to the links at the bottom of the page with the map, just link it…" at bounding box center [976, 229] width 141 height 44
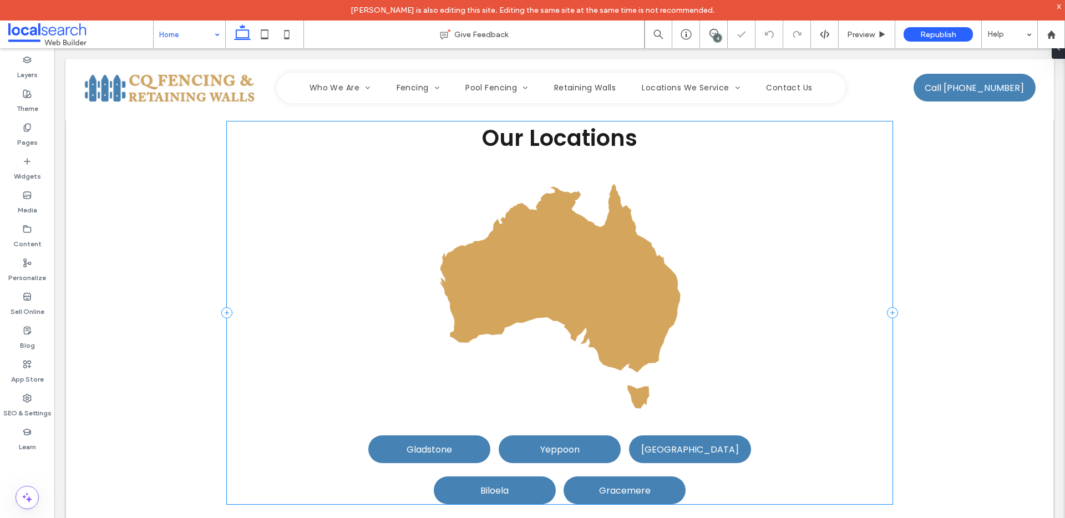
scroll to position [2166, 0]
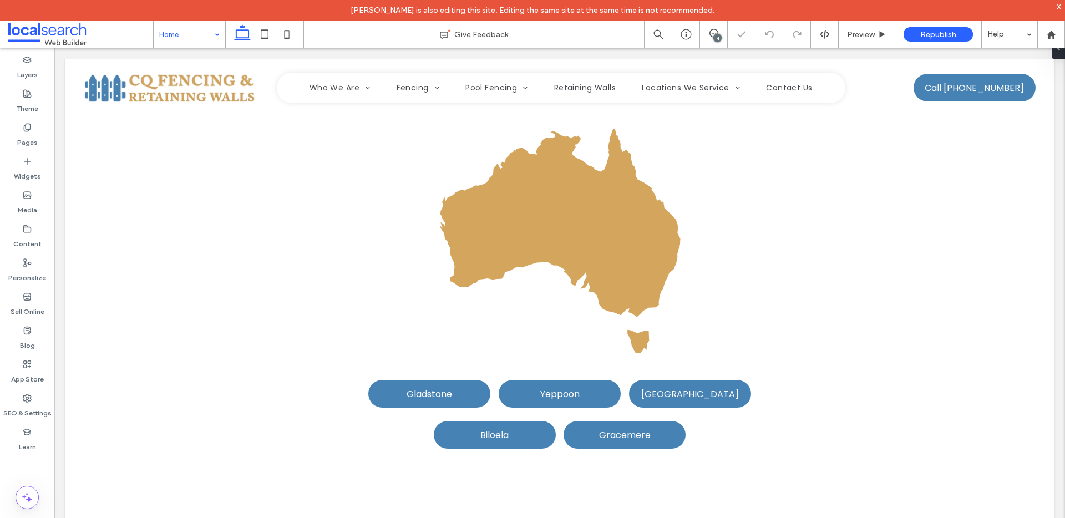
click at [716, 35] on div "4" at bounding box center [717, 38] width 8 height 8
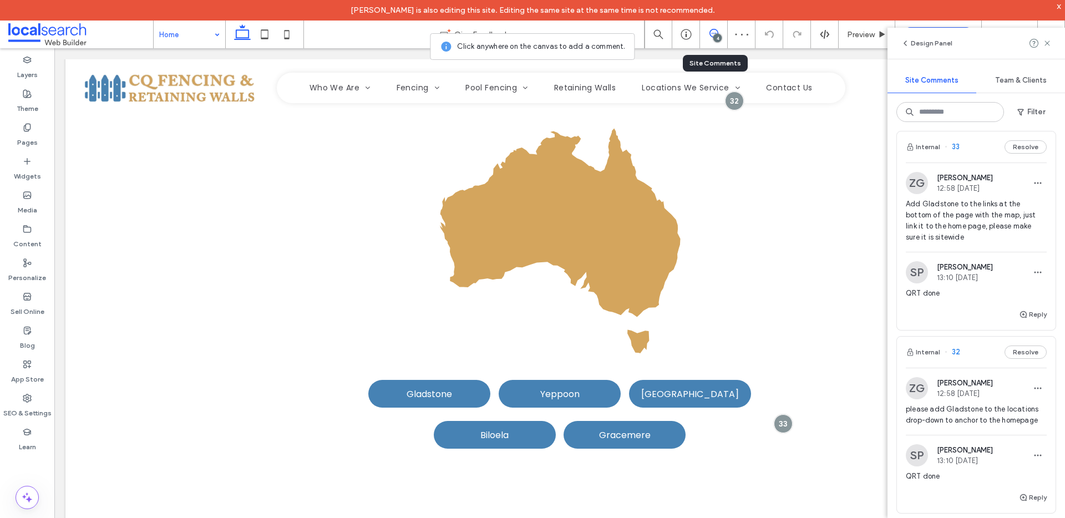
scroll to position [9, 0]
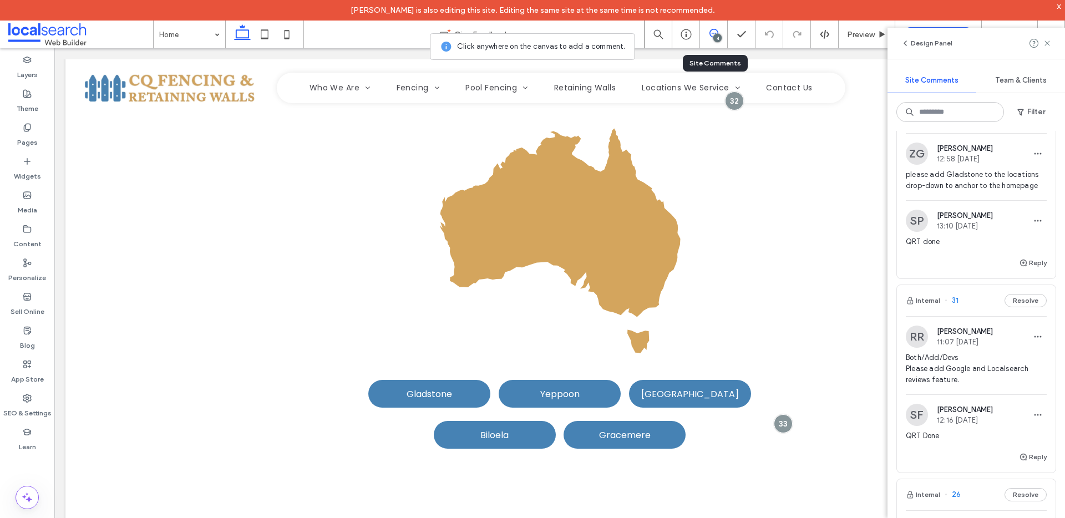
scroll to position [248, 0]
click at [1002, 169] on span "please add Gladstone to the locations drop-down to anchor to the homepage" at bounding box center [976, 176] width 141 height 22
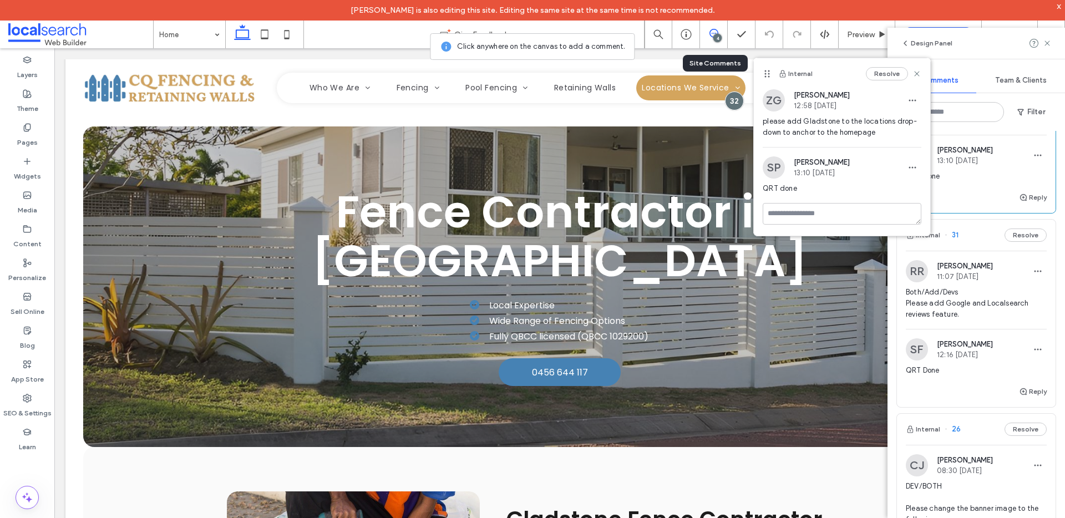
scroll to position [315, 0]
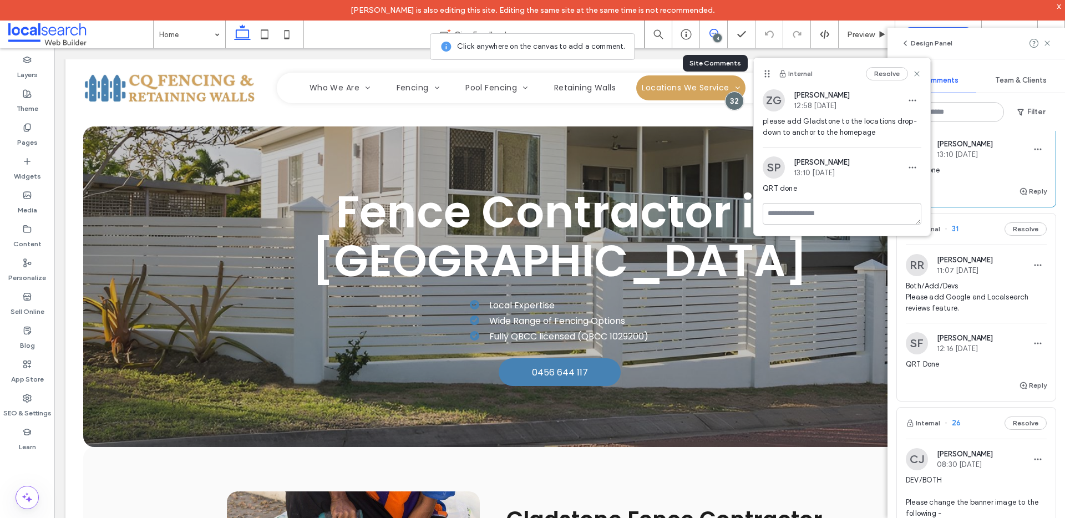
click at [996, 300] on span "Both/Add/Devs Please add Google and Localsearch reviews feature." at bounding box center [976, 297] width 141 height 33
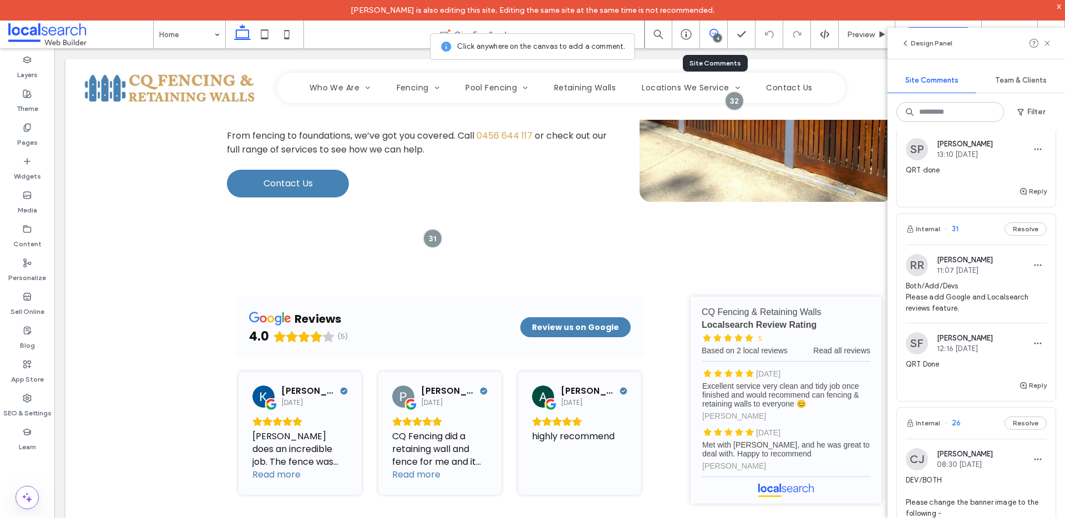
scroll to position [0, 0]
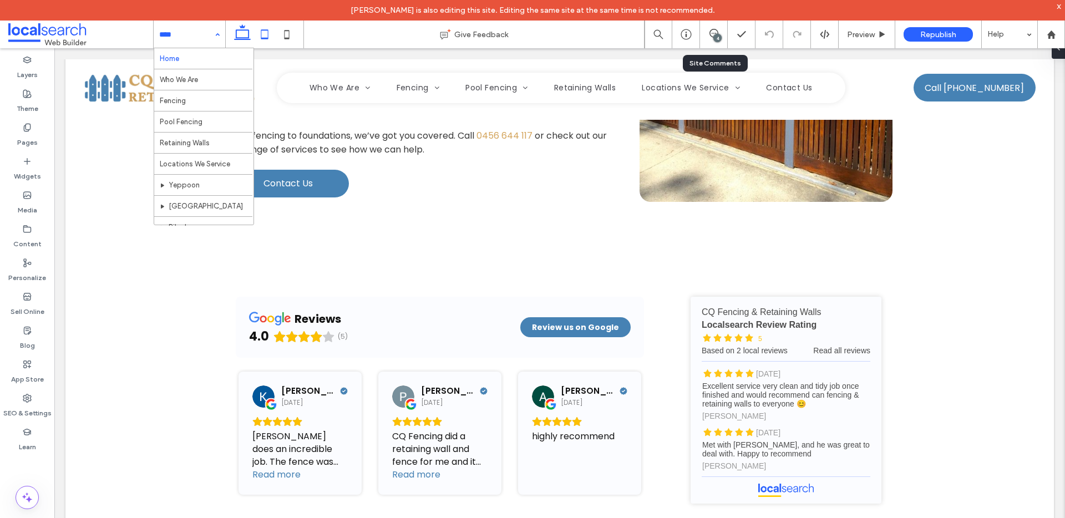
click at [263, 31] on icon at bounding box center [264, 34] width 22 height 22
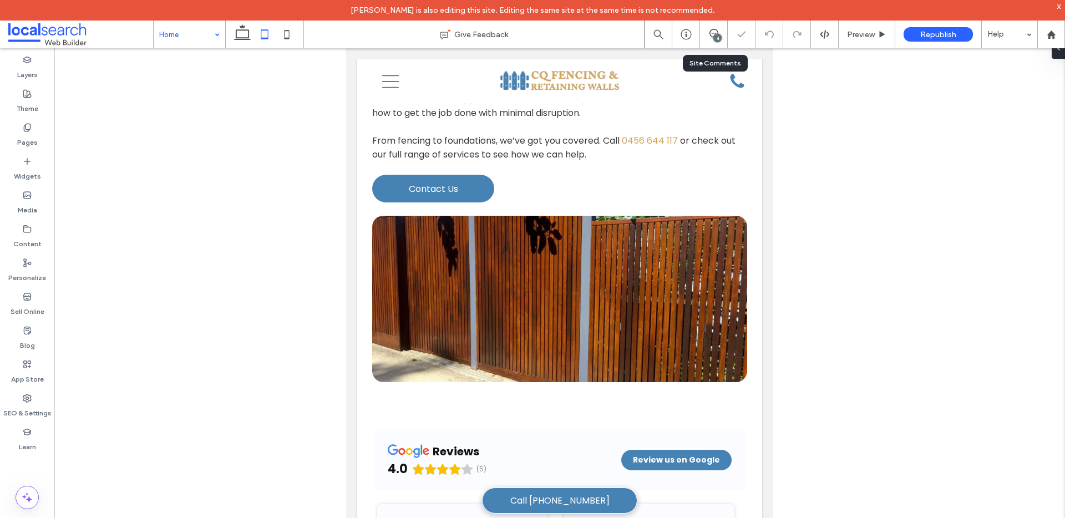
scroll to position [1736, 0]
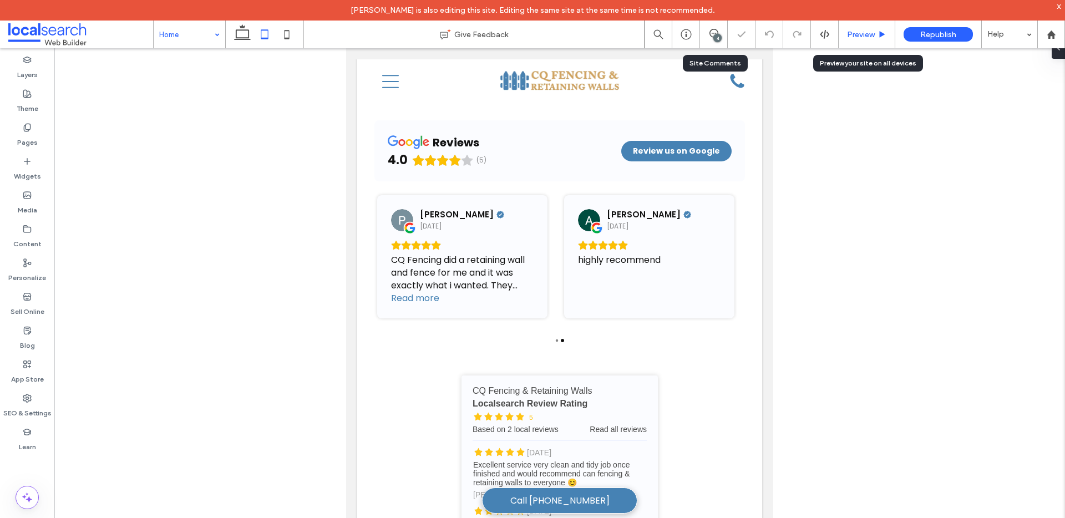
click at [874, 39] on span "Preview" at bounding box center [861, 34] width 28 height 9
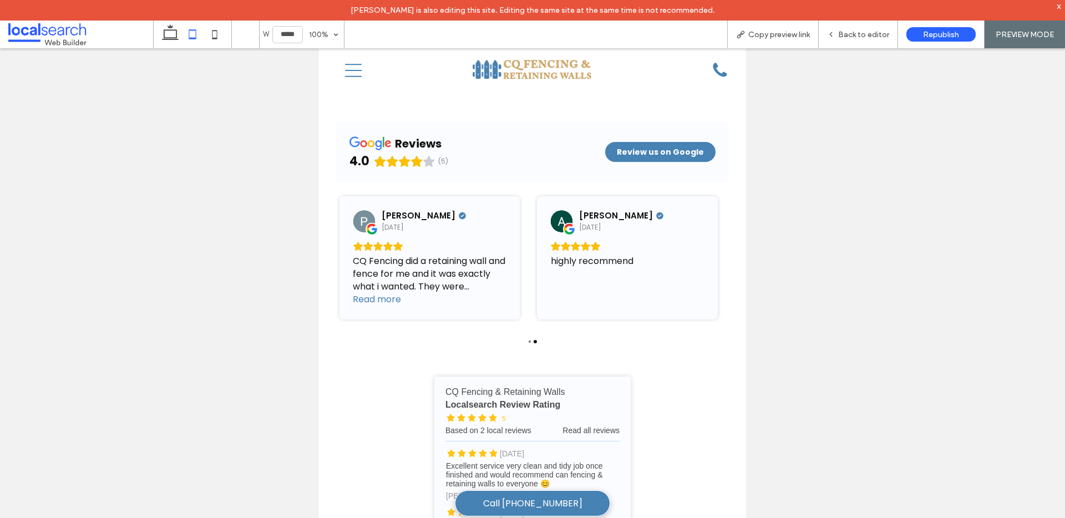
scroll to position [0, 1]
click at [351, 69] on icon "Menu Icon" at bounding box center [353, 70] width 17 height 17
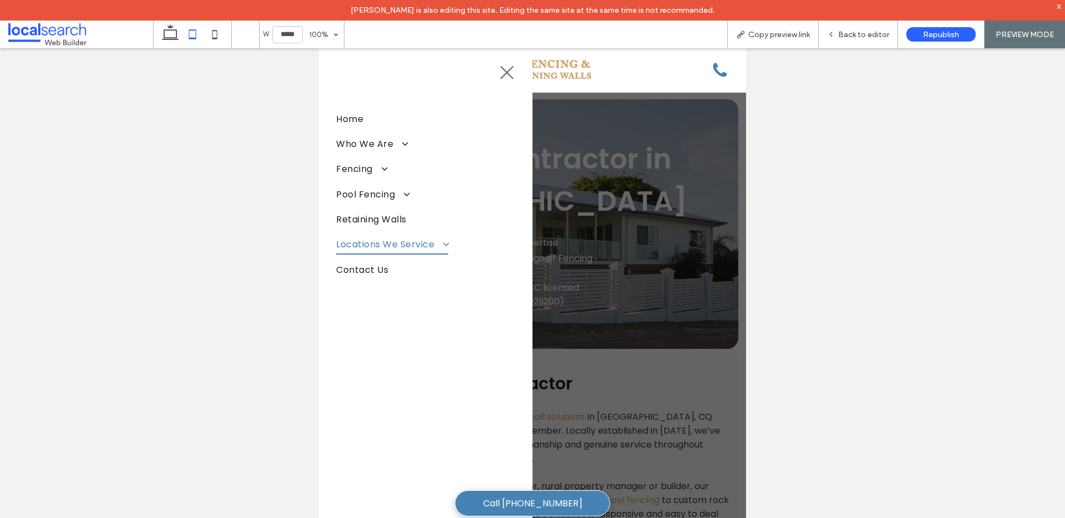
click at [445, 243] on span at bounding box center [441, 244] width 17 height 11
click at [367, 262] on span "Gladstone" at bounding box center [367, 269] width 48 height 14
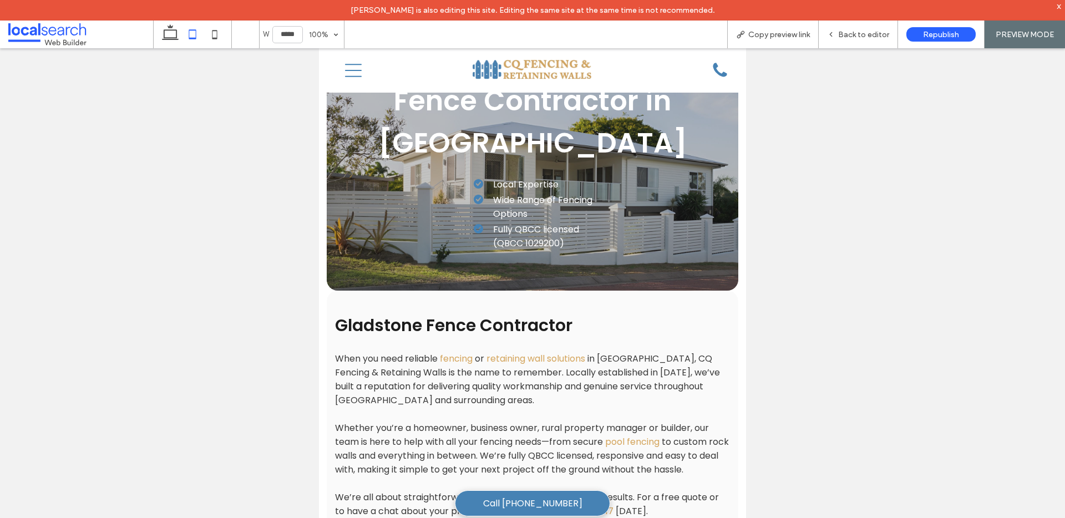
scroll to position [45, 0]
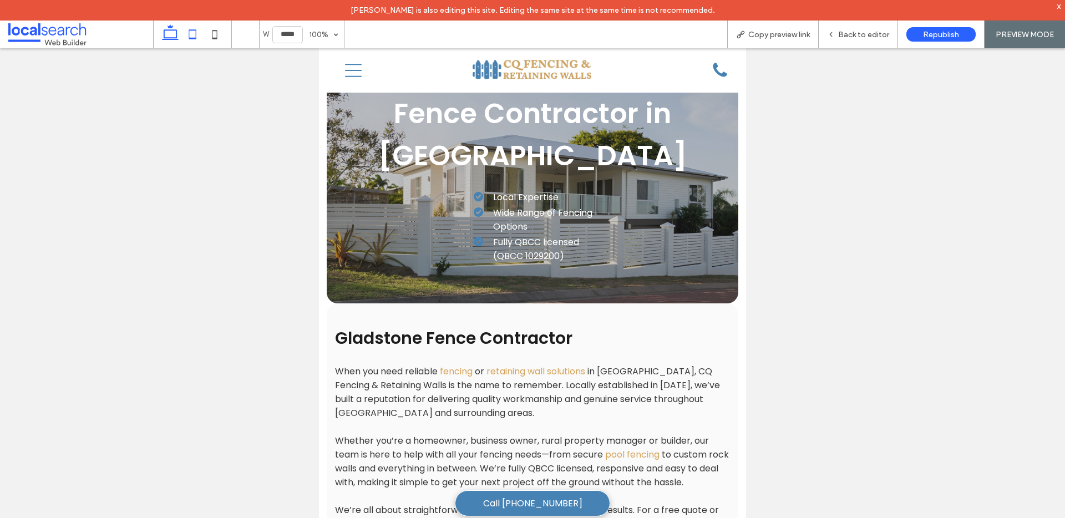
click at [166, 27] on icon at bounding box center [170, 34] width 22 height 22
type input "******"
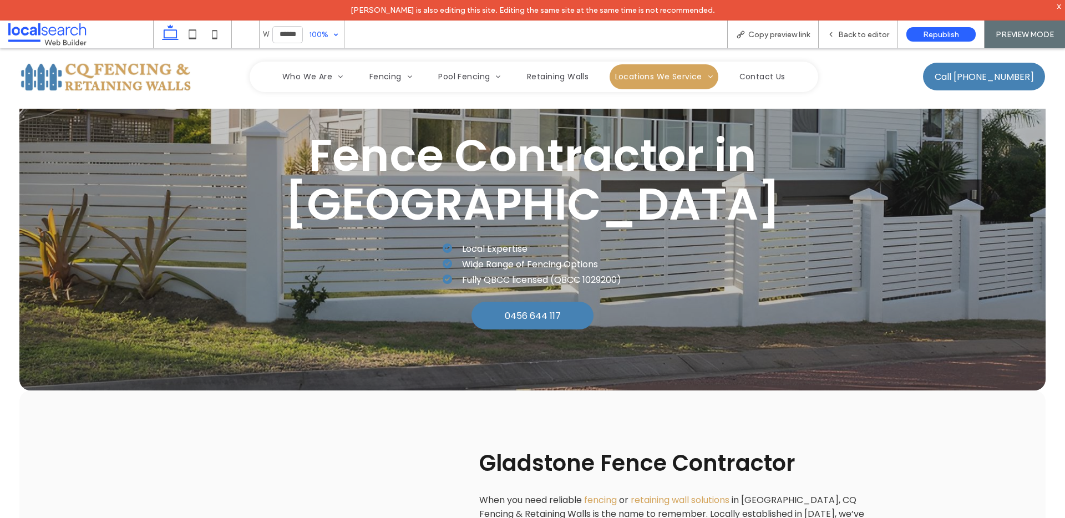
scroll to position [1543, 0]
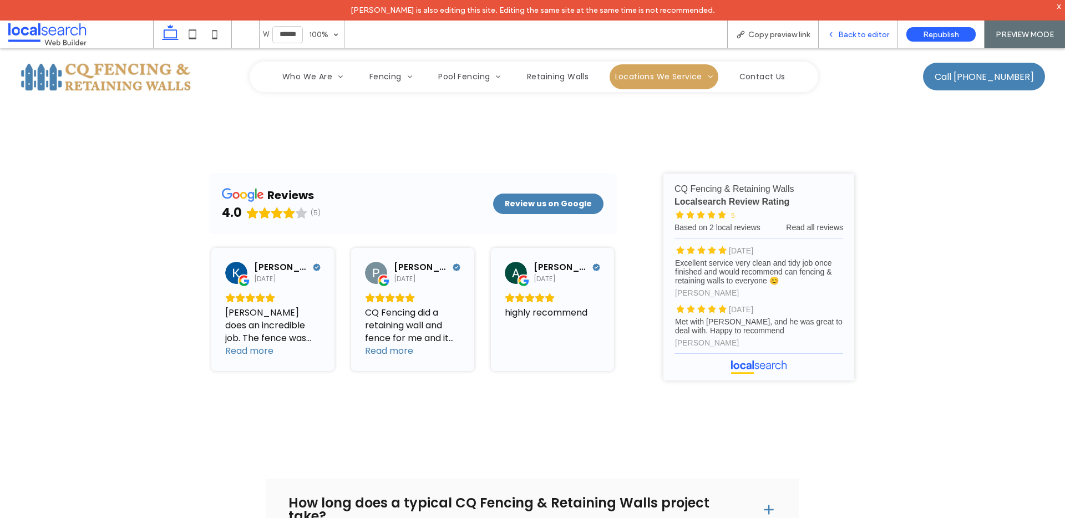
click at [861, 33] on span "Back to editor" at bounding box center [863, 34] width 51 height 9
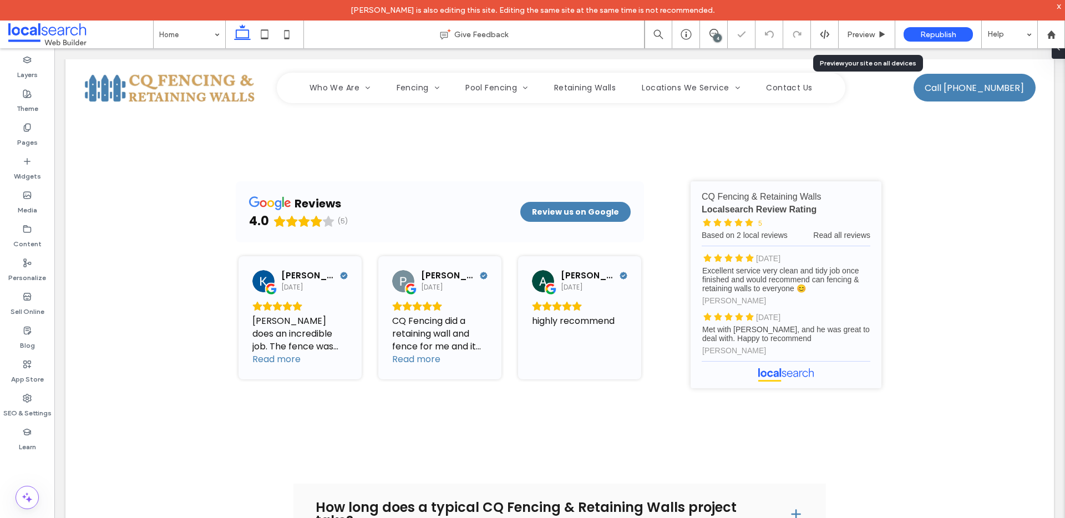
scroll to position [1554, 0]
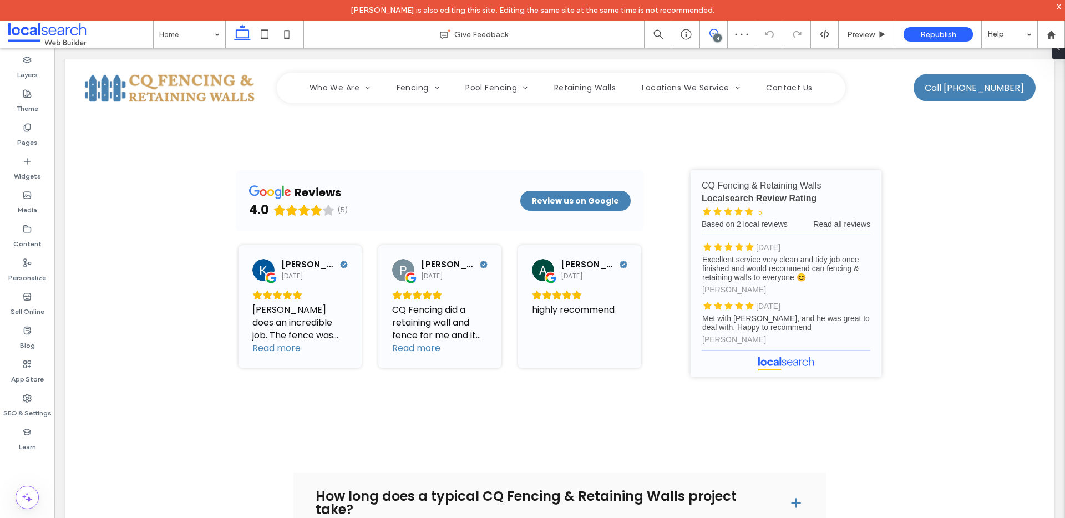
click at [717, 32] on icon at bounding box center [713, 33] width 9 height 9
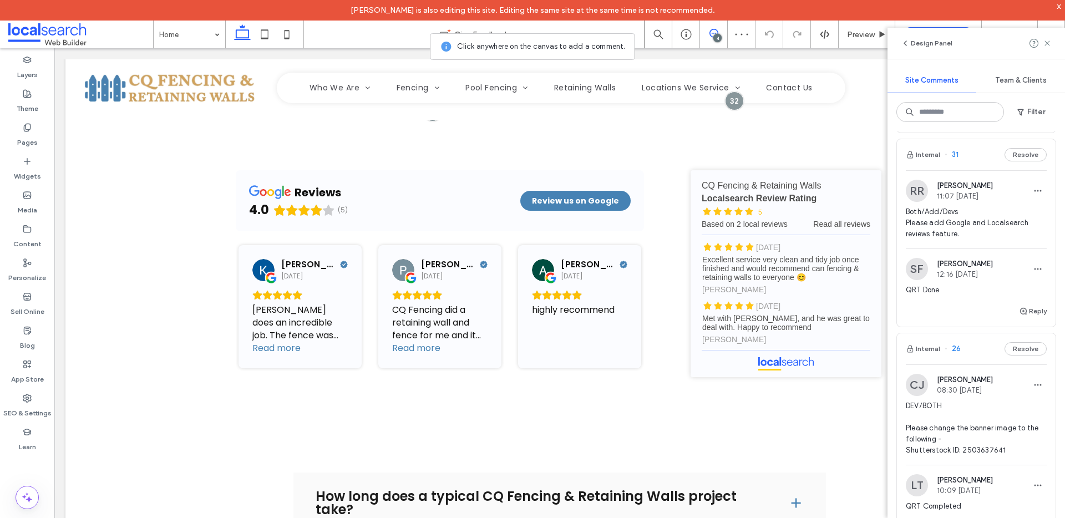
scroll to position [390, 0]
click at [1047, 38] on span at bounding box center [1047, 43] width 9 height 13
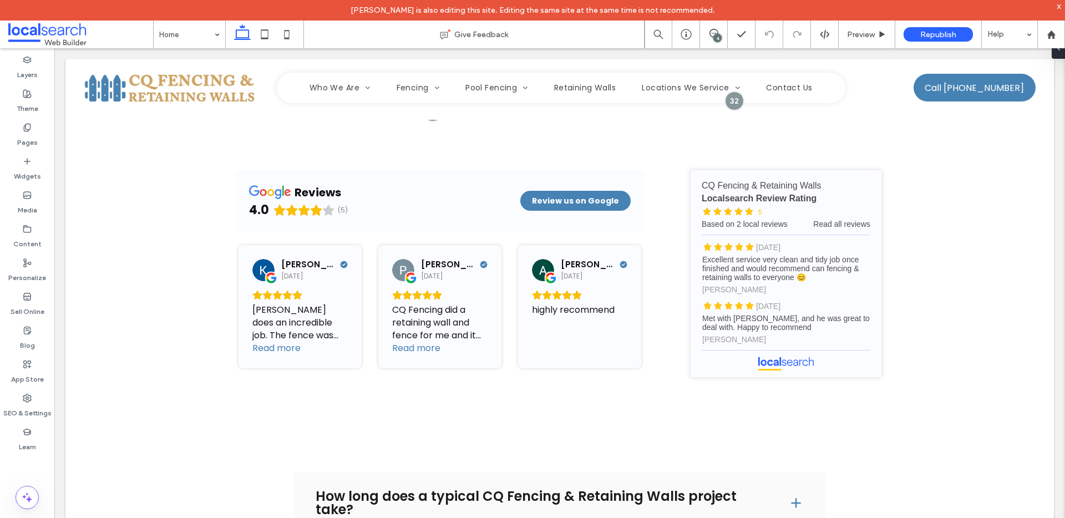
scroll to position [0, 0]
click at [920, 35] on span "Republish" at bounding box center [938, 34] width 36 height 9
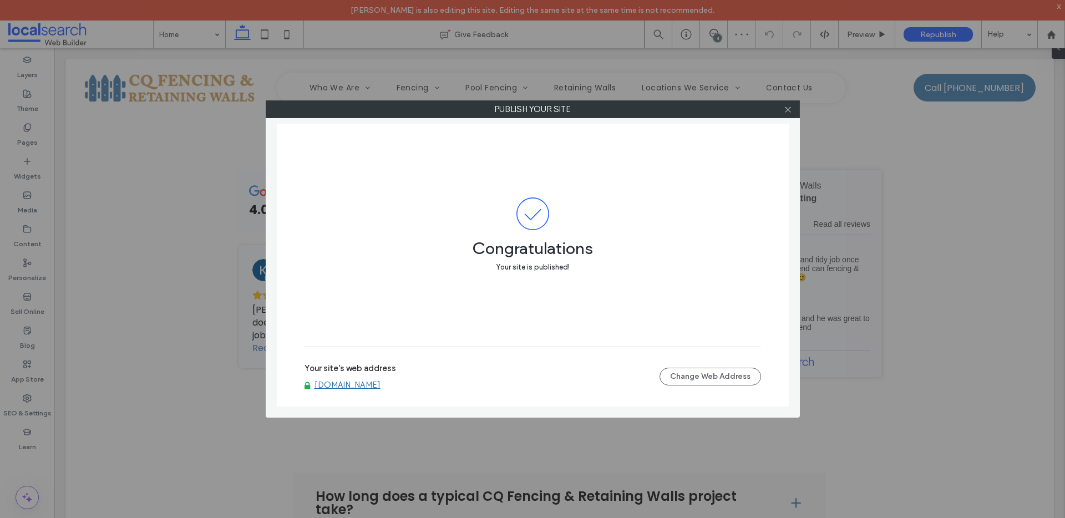
drag, startPoint x: 786, startPoint y: 109, endPoint x: 779, endPoint y: 108, distance: 7.2
click at [786, 109] on icon at bounding box center [788, 109] width 8 height 8
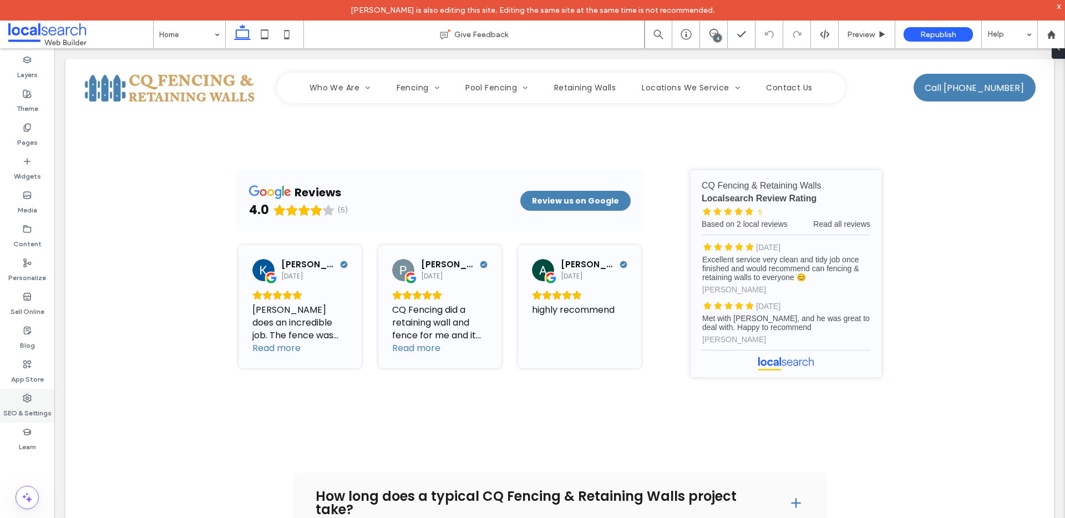
click at [27, 397] on icon at bounding box center [27, 398] width 9 height 9
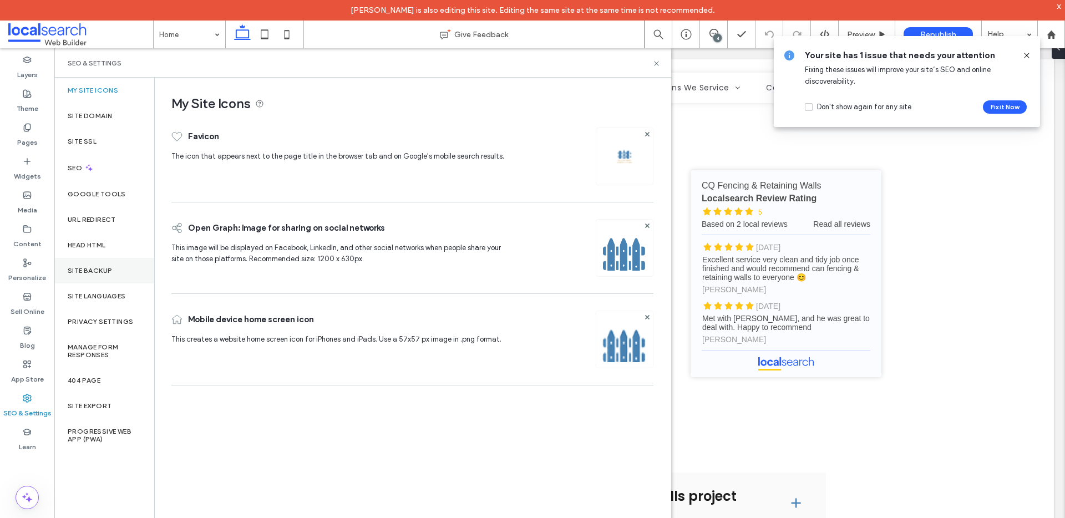
drag, startPoint x: 83, startPoint y: 270, endPoint x: 95, endPoint y: 261, distance: 15.1
click at [83, 270] on label "Site Backup" at bounding box center [90, 271] width 44 height 8
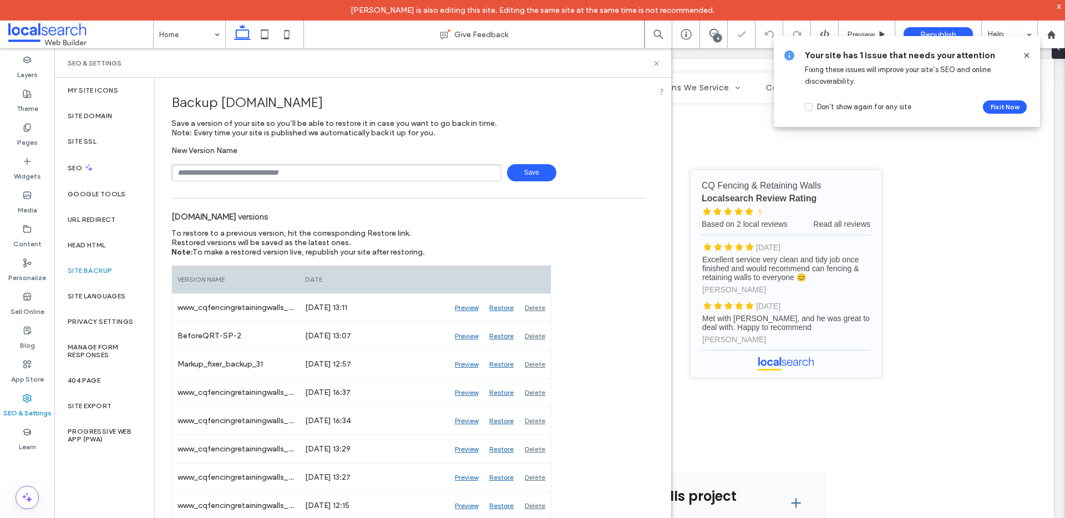
click at [269, 167] on input "text" at bounding box center [336, 172] width 330 height 17
type input "**********"
click at [90, 115] on label "Site Domain" at bounding box center [90, 116] width 44 height 8
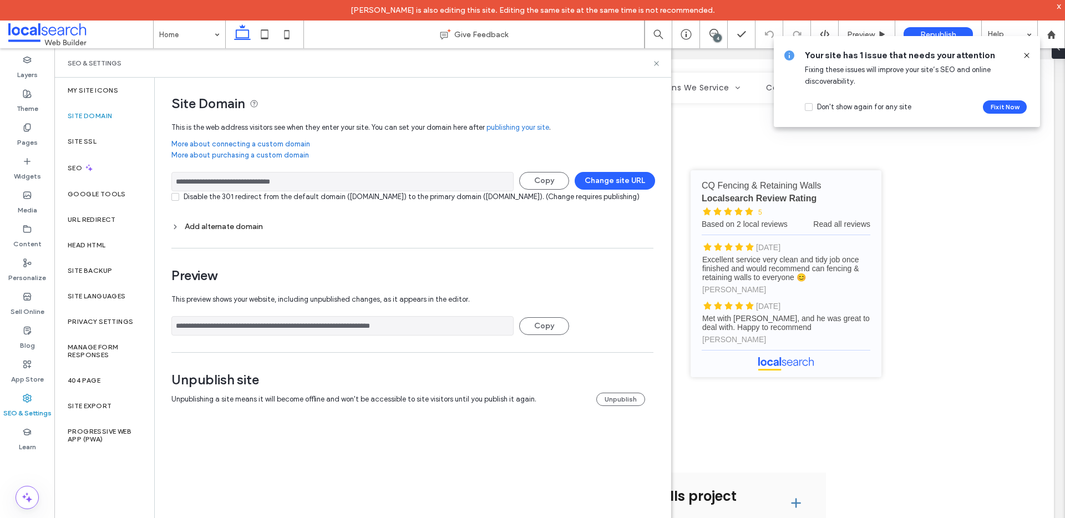
drag, startPoint x: 316, startPoint y: 181, endPoint x: 174, endPoint y: 179, distance: 142.0
click at [174, 178] on input "**********" at bounding box center [342, 181] width 342 height 19
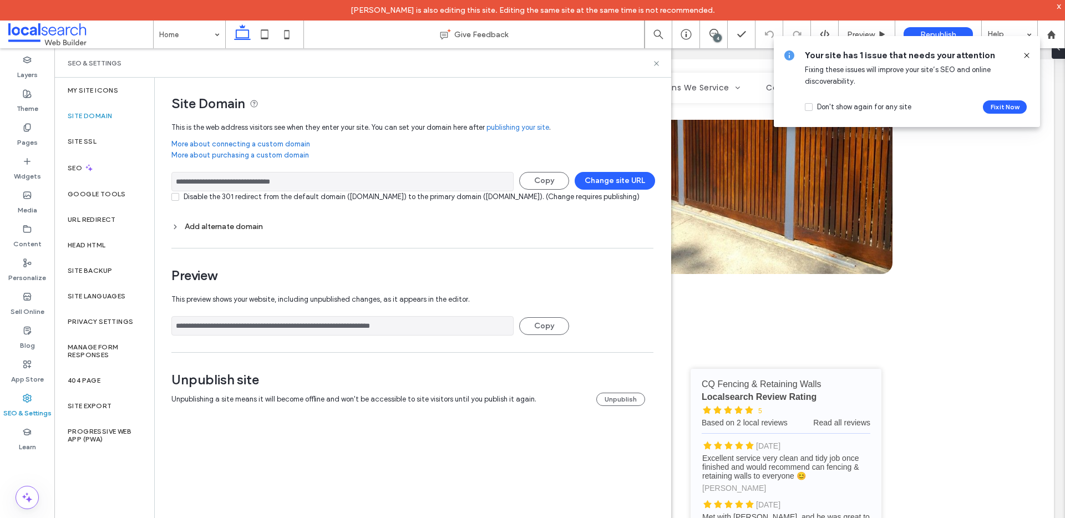
drag, startPoint x: 1025, startPoint y: 49, endPoint x: 879, endPoint y: 1, distance: 153.8
click at [1025, 49] on span at bounding box center [1026, 55] width 9 height 12
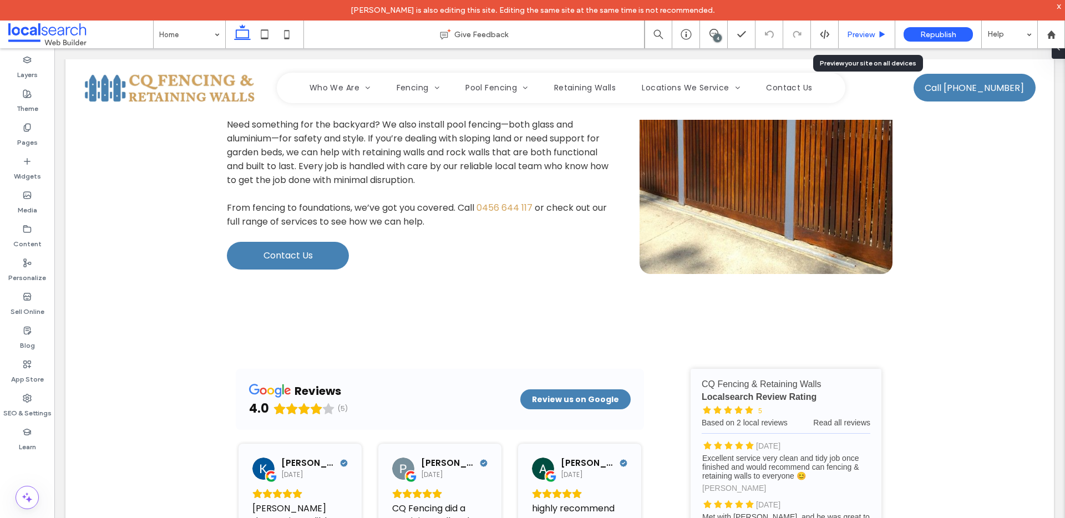
click at [871, 31] on span "Preview" at bounding box center [861, 34] width 28 height 9
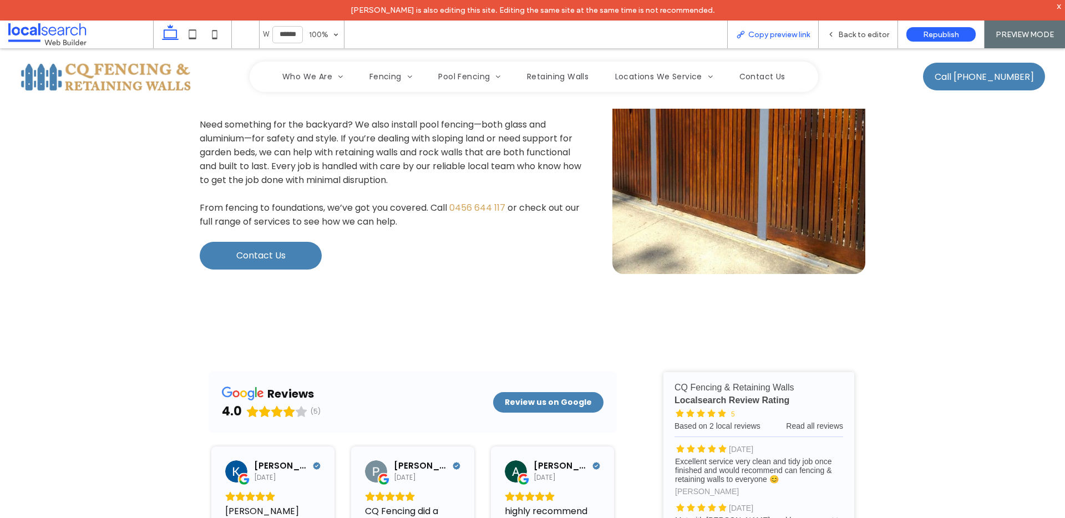
click at [777, 30] on span "Copy preview link" at bounding box center [779, 34] width 62 height 9
click at [851, 34] on span "Back to editor" at bounding box center [863, 34] width 51 height 9
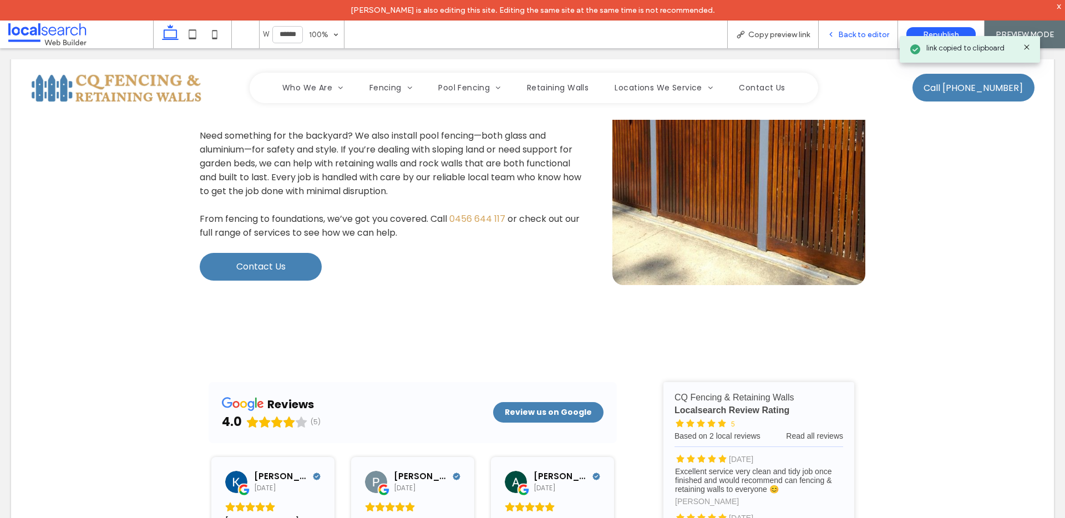
scroll to position [1355, 0]
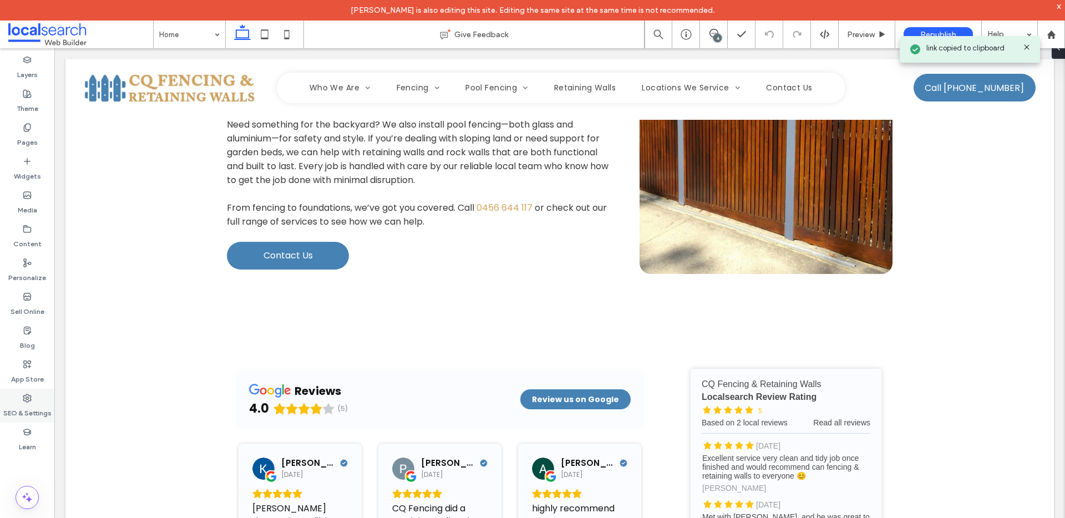
click at [17, 405] on label "SEO & Settings" at bounding box center [27, 411] width 48 height 16
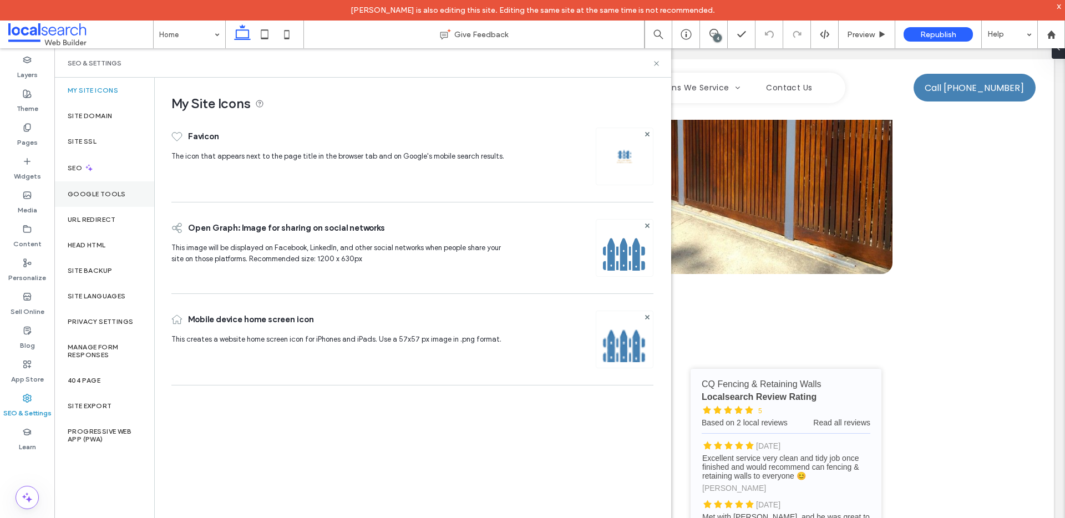
click at [100, 189] on div "Google Tools" at bounding box center [104, 194] width 100 height 26
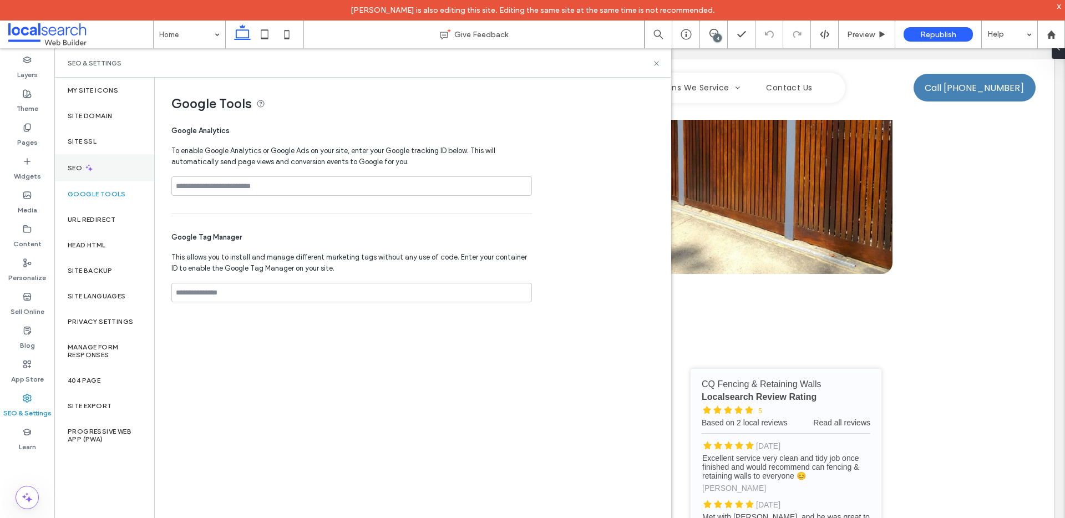
click at [97, 175] on div "SEO" at bounding box center [104, 167] width 100 height 27
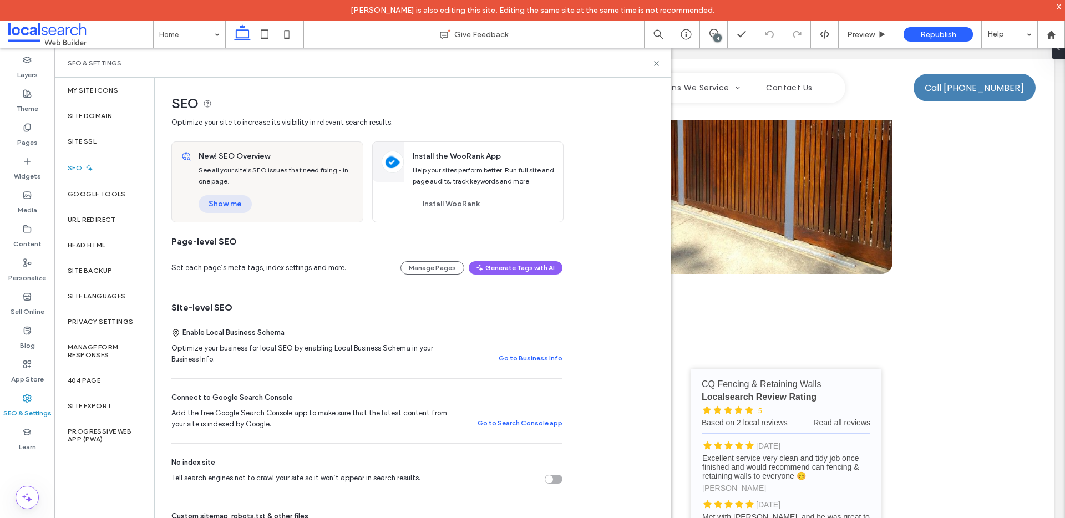
click at [226, 202] on button "Show me" at bounding box center [225, 204] width 53 height 18
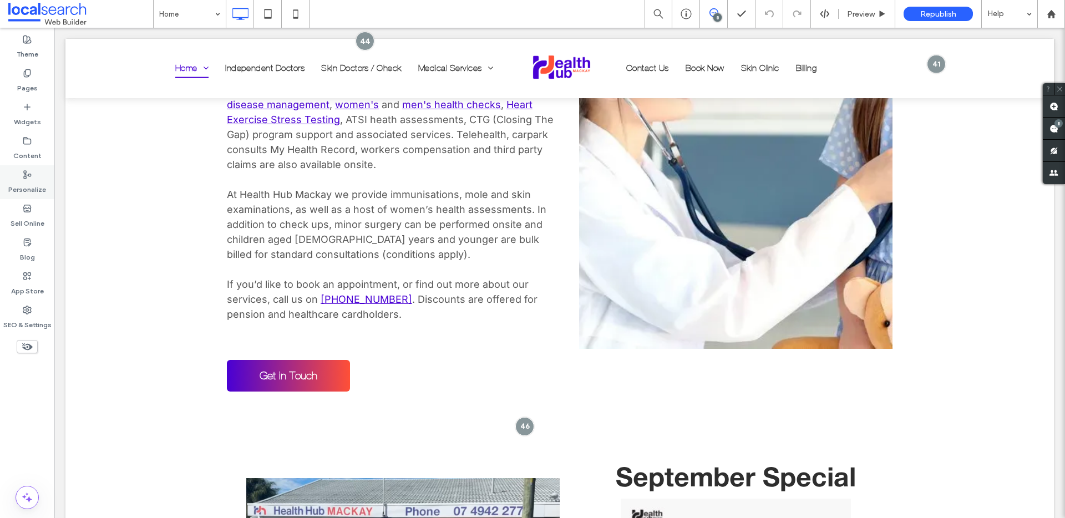
scroll to position [1254, 0]
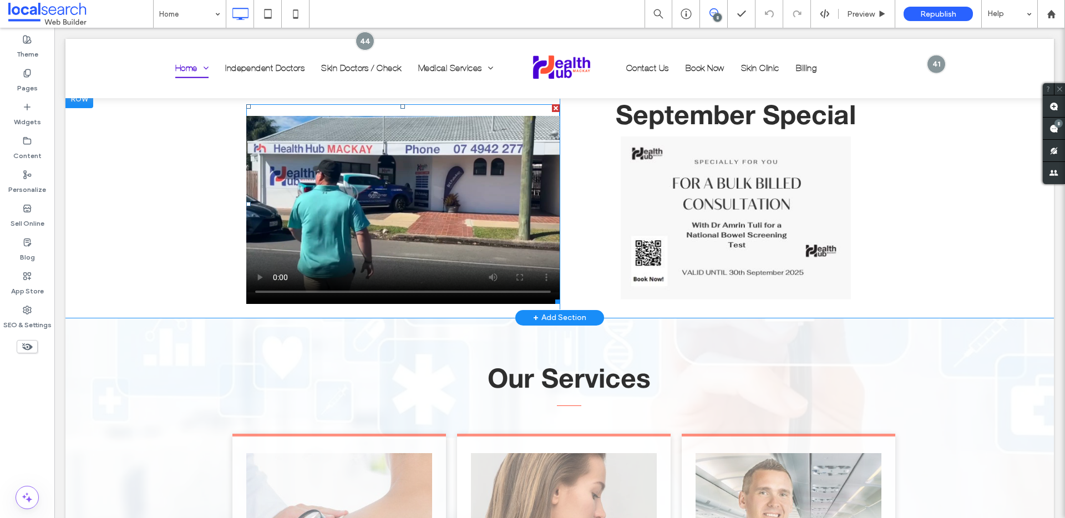
click at [430, 205] on span at bounding box center [402, 204] width 313 height 200
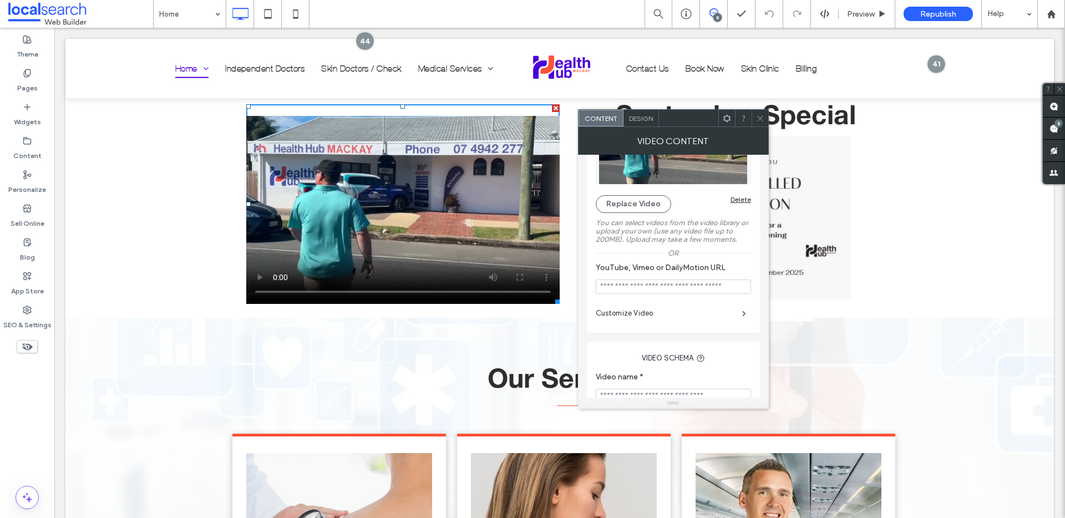
scroll to position [72, 0]
click at [632, 318] on label "Customize Video" at bounding box center [669, 316] width 146 height 22
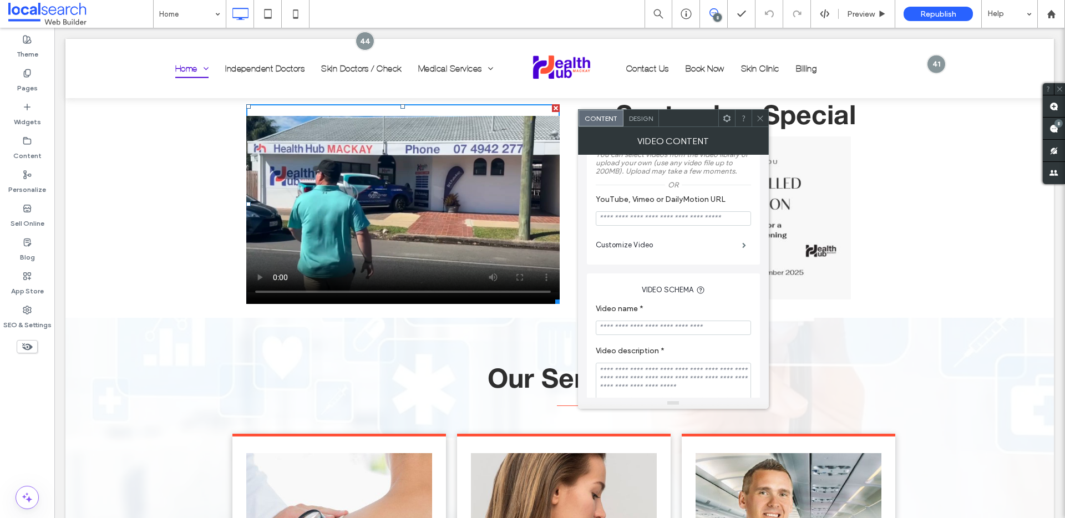
scroll to position [155, 0]
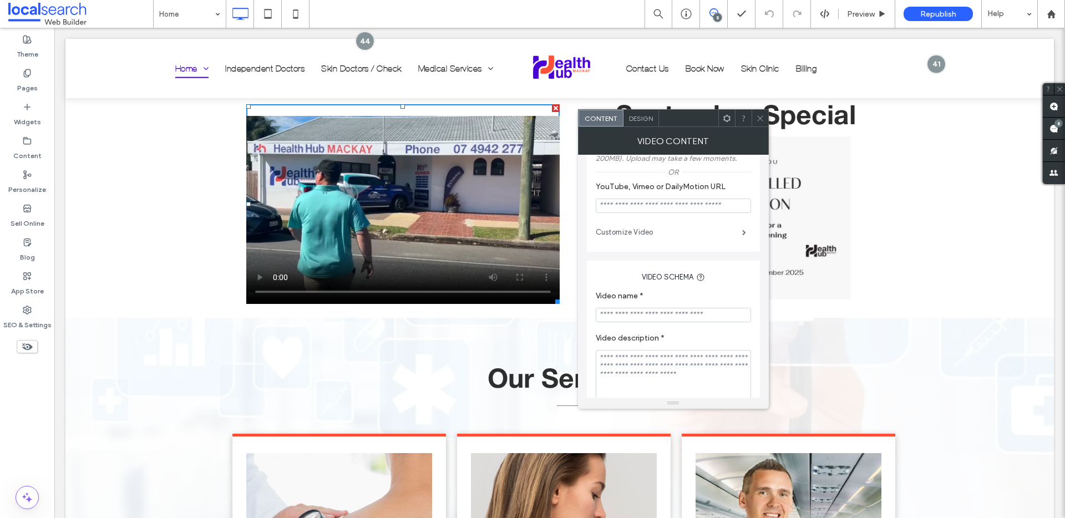
click at [627, 236] on label "Customize Video" at bounding box center [669, 232] width 146 height 22
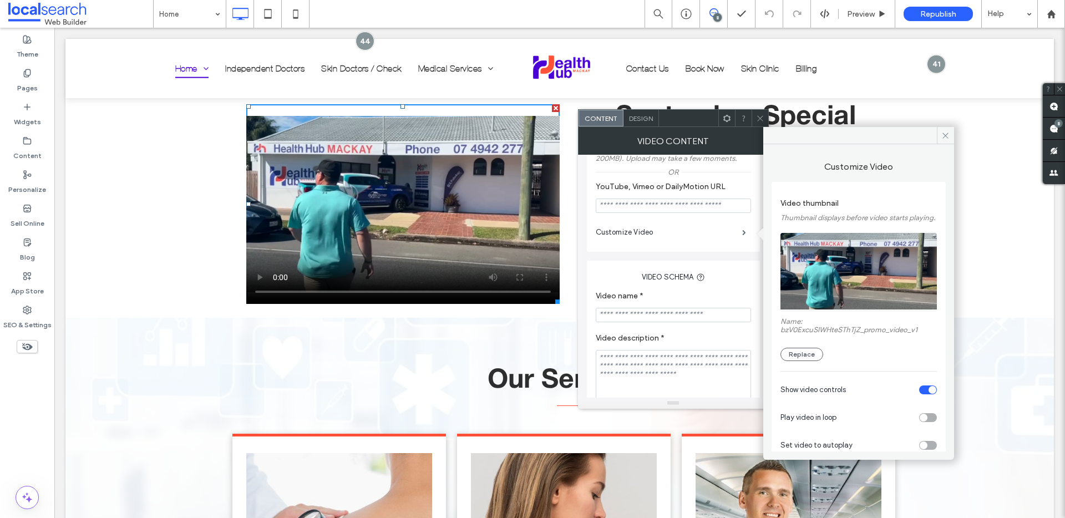
click at [922, 422] on div "toggle" at bounding box center [928, 417] width 18 height 9
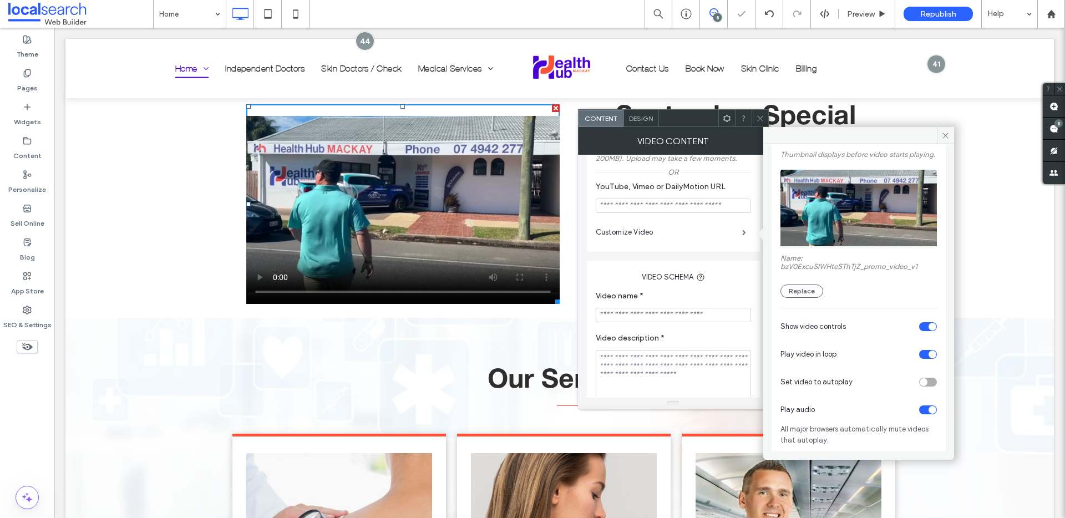
scroll to position [72, 0]
click at [928, 380] on div "toggle" at bounding box center [928, 382] width 18 height 9
click at [947, 131] on icon at bounding box center [945, 135] width 8 height 8
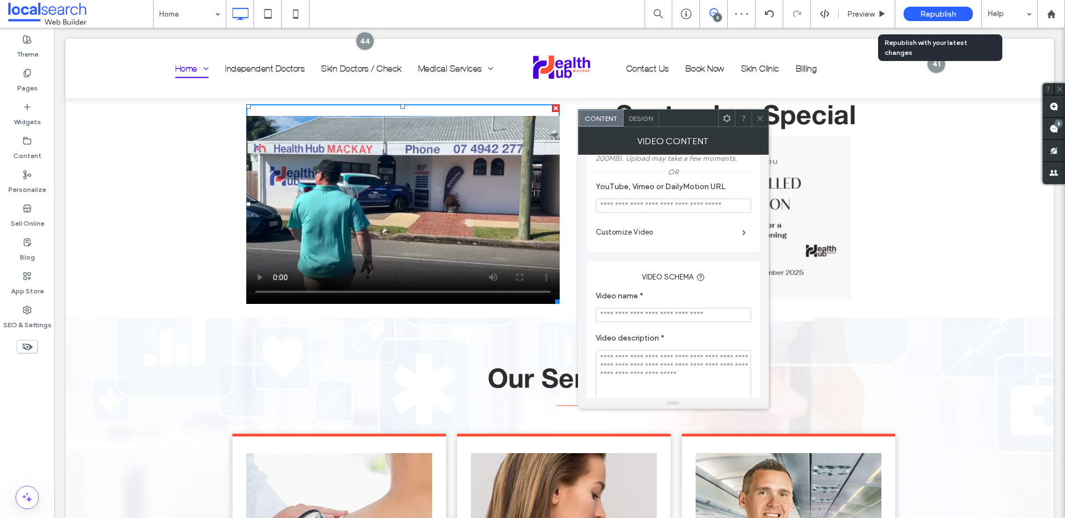
click at [957, 16] on div "Republish" at bounding box center [938, 14] width 69 height 14
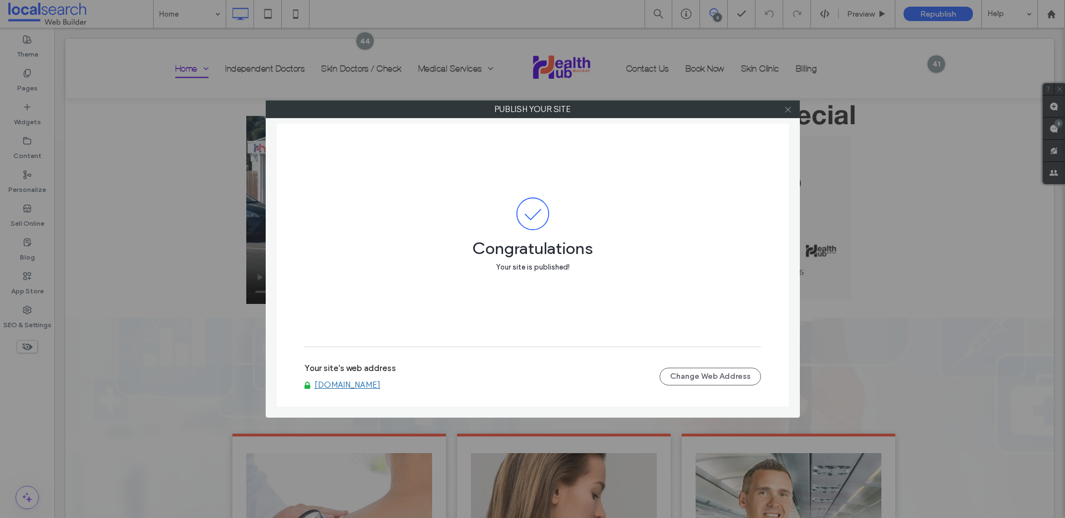
click at [786, 109] on icon at bounding box center [788, 109] width 8 height 8
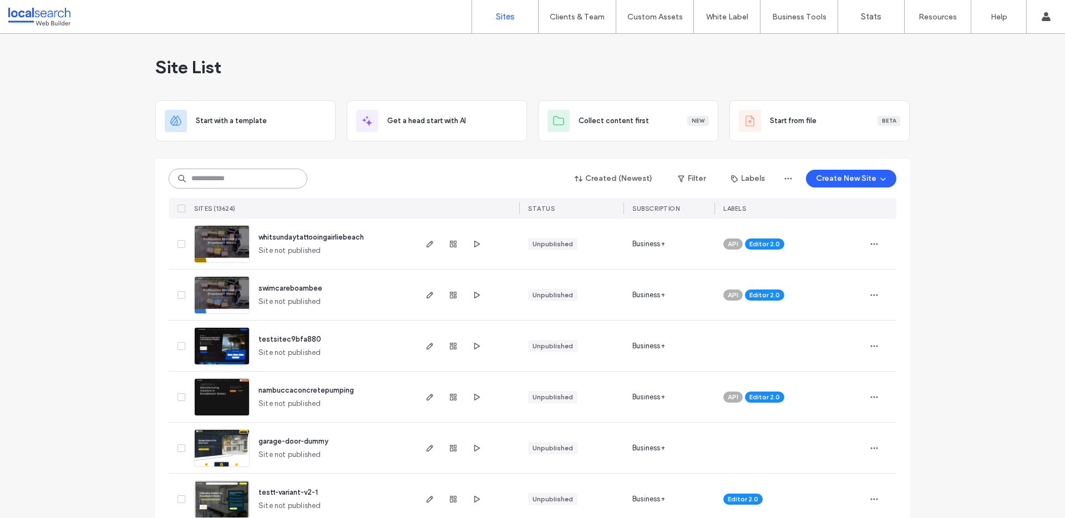
click at [211, 176] on input at bounding box center [238, 179] width 139 height 20
paste input "********"
type input "********"
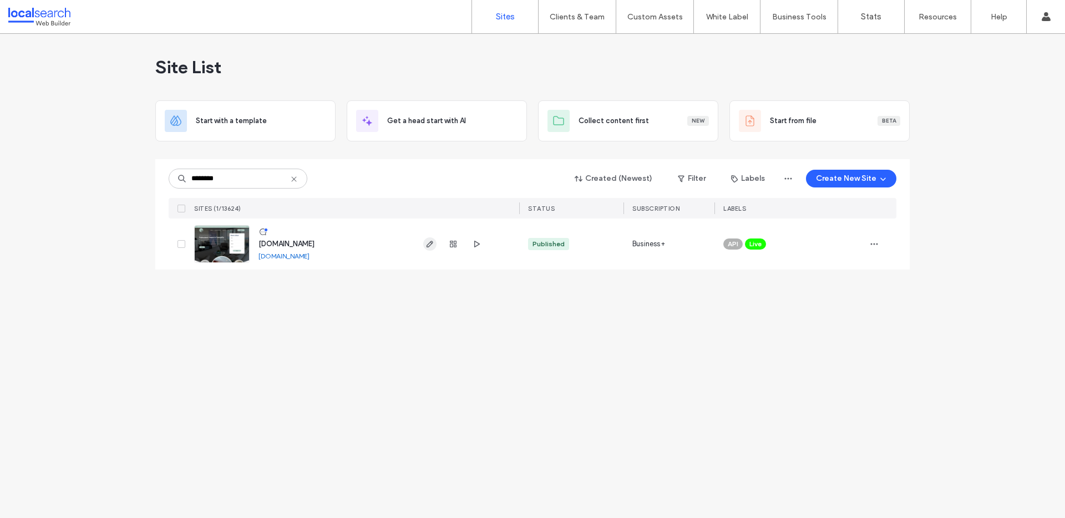
click at [431, 245] on icon "button" at bounding box center [429, 244] width 9 height 9
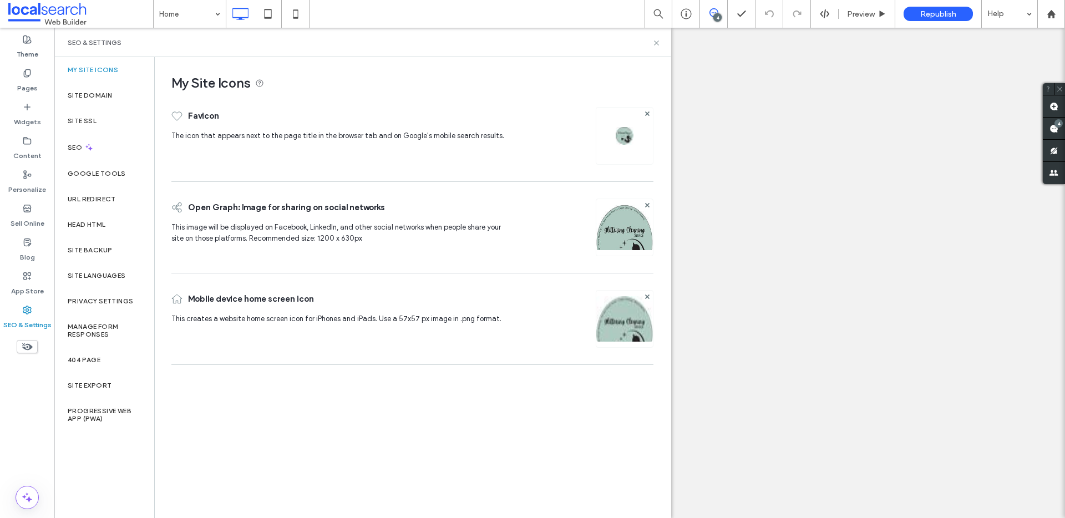
click at [93, 251] on label "Site Backup" at bounding box center [90, 250] width 44 height 8
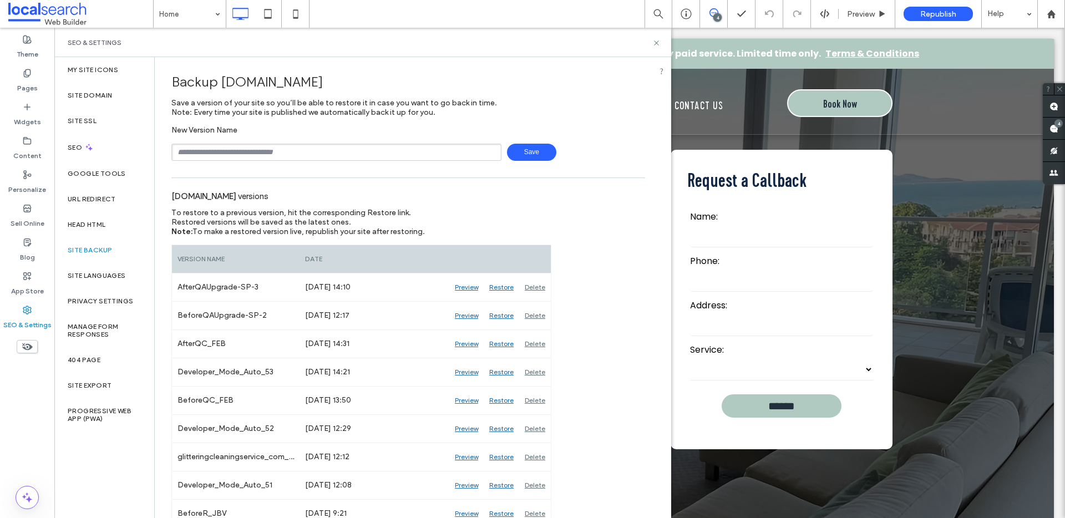
click at [243, 147] on input "text" at bounding box center [336, 152] width 330 height 17
drag, startPoint x: 196, startPoint y: 151, endPoint x: 169, endPoint y: 151, distance: 26.6
click at [248, 149] on input "**********" at bounding box center [336, 152] width 330 height 17
type input "**********"
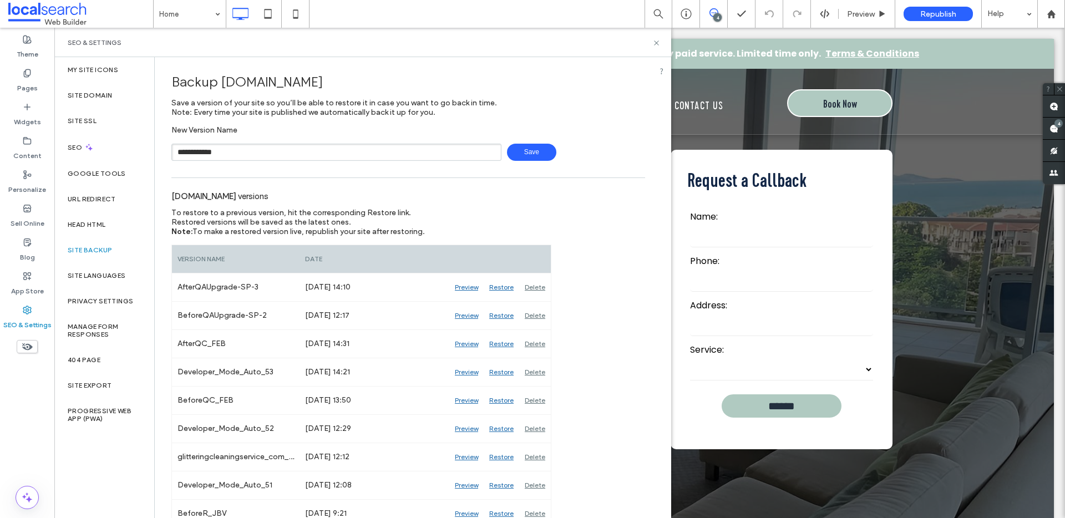
click at [526, 146] on span "Save" at bounding box center [531, 152] width 49 height 17
click at [657, 42] on use at bounding box center [656, 42] width 4 height 4
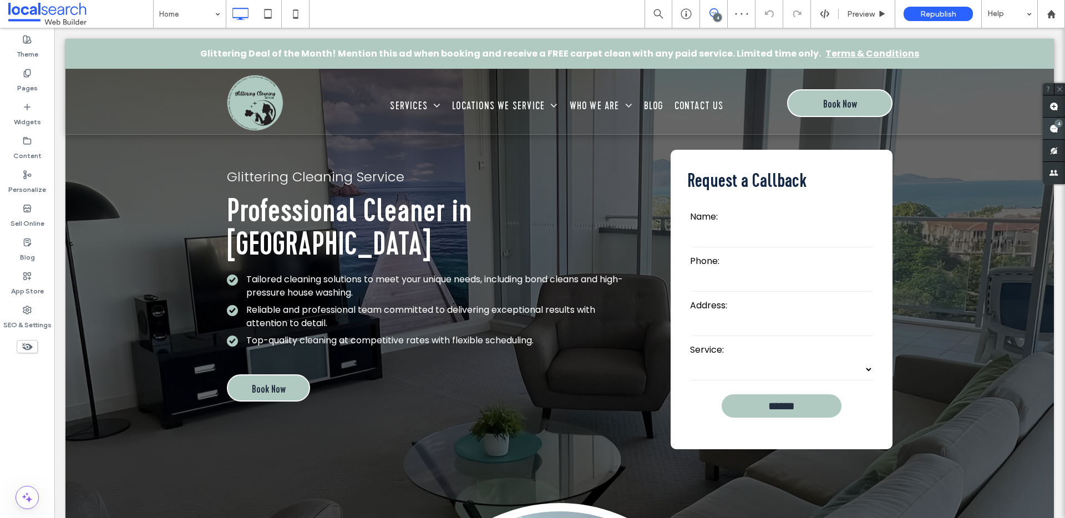
click at [1047, 130] on span at bounding box center [1054, 129] width 22 height 22
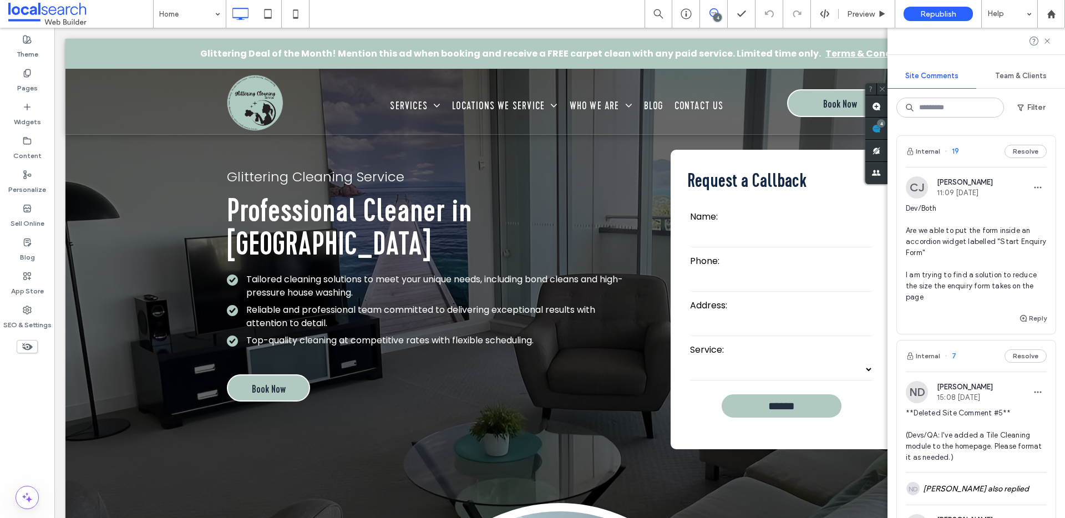
click at [988, 272] on span "Dev/Both Are we able to put the form inside an accordion widget labelled "Start…" at bounding box center [976, 253] width 141 height 100
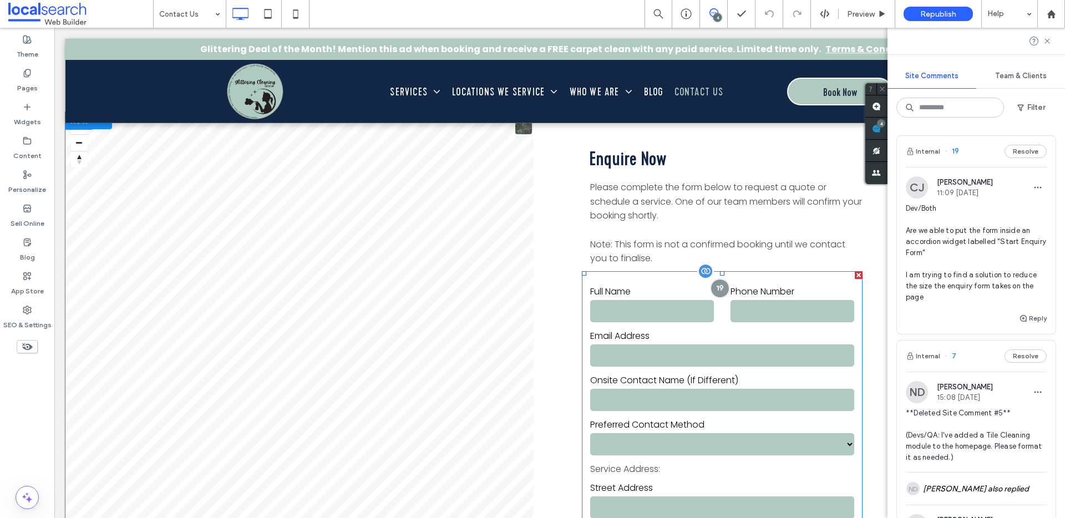
scroll to position [167, 0]
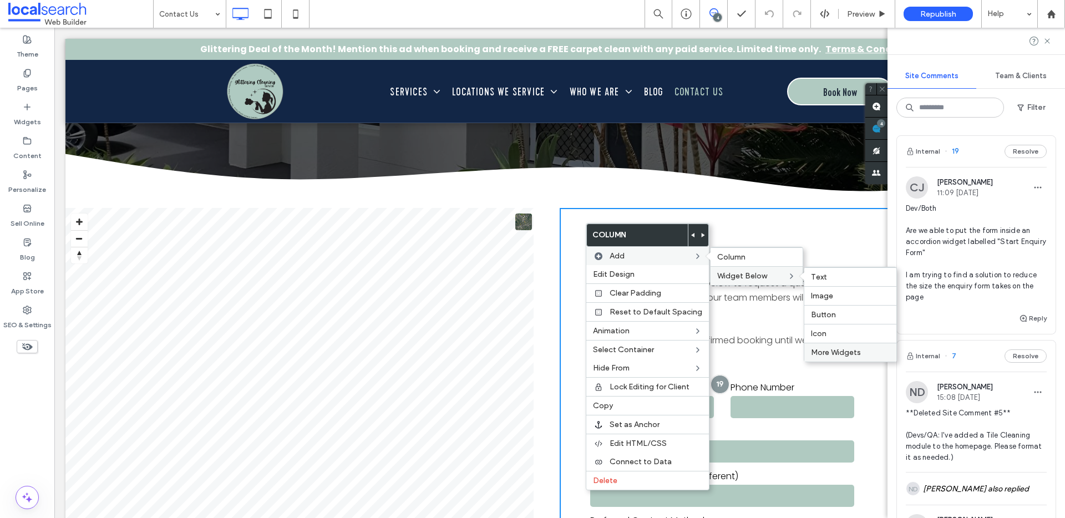
click at [831, 357] on div "More Widgets" at bounding box center [850, 352] width 92 height 19
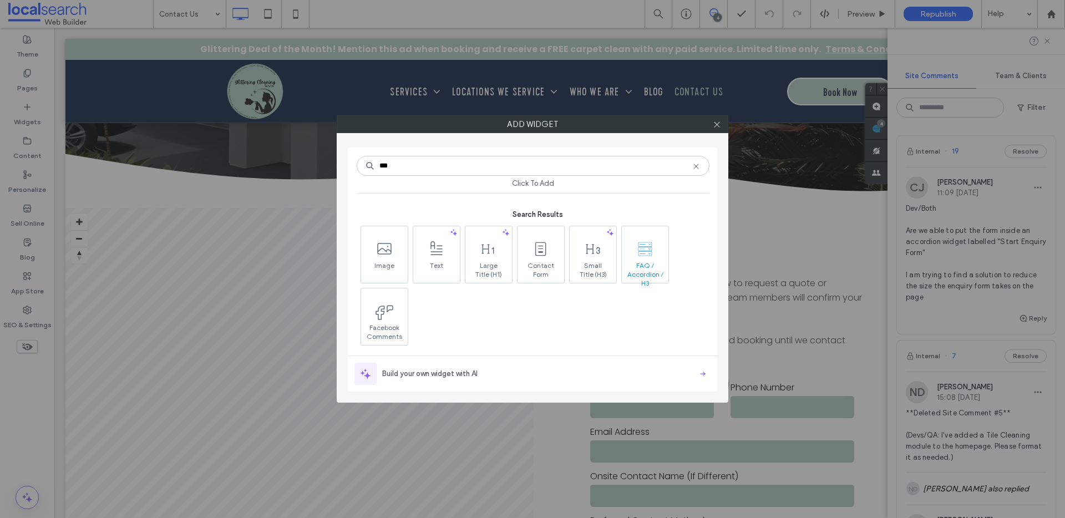
scroll to position [2, 0]
type input "***"
click at [655, 260] on span "FAQ / Accordion / H3" at bounding box center [645, 267] width 47 height 16
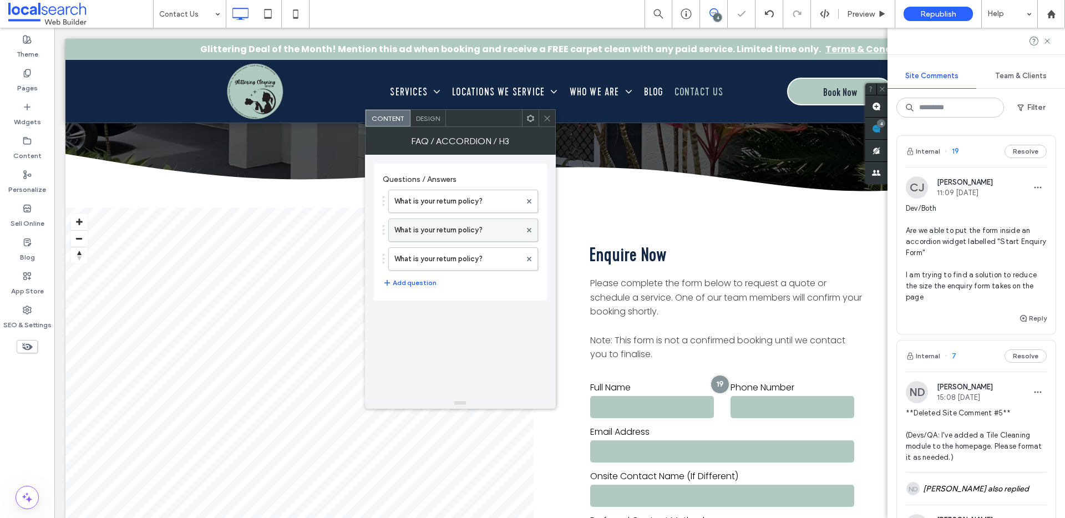
click at [446, 228] on label "What is your return policy?" at bounding box center [457, 230] width 126 height 22
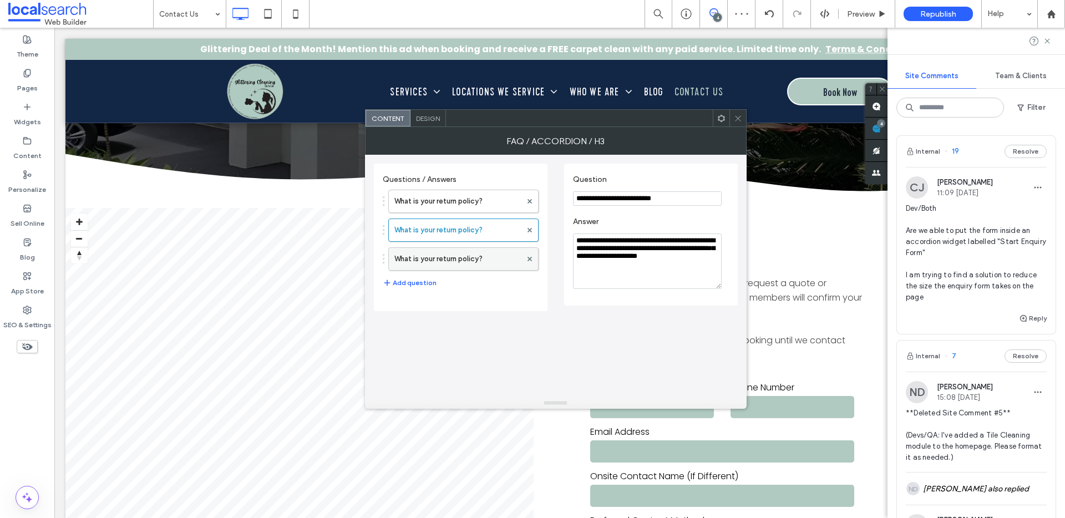
click at [463, 256] on label "What is your return policy?" at bounding box center [457, 259] width 127 height 22
click at [531, 260] on icon at bounding box center [530, 259] width 4 height 4
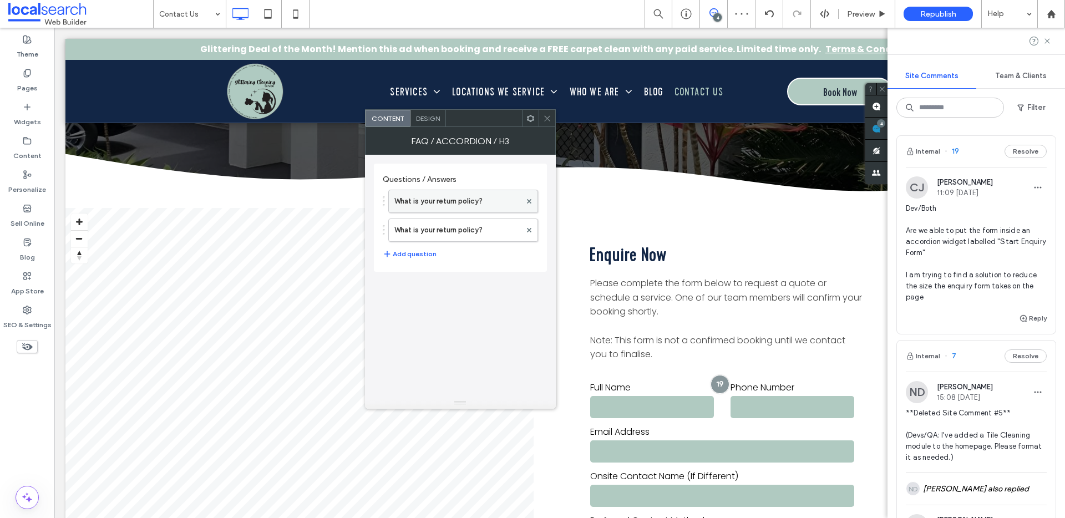
click at [475, 206] on label "What is your return policy?" at bounding box center [457, 201] width 126 height 22
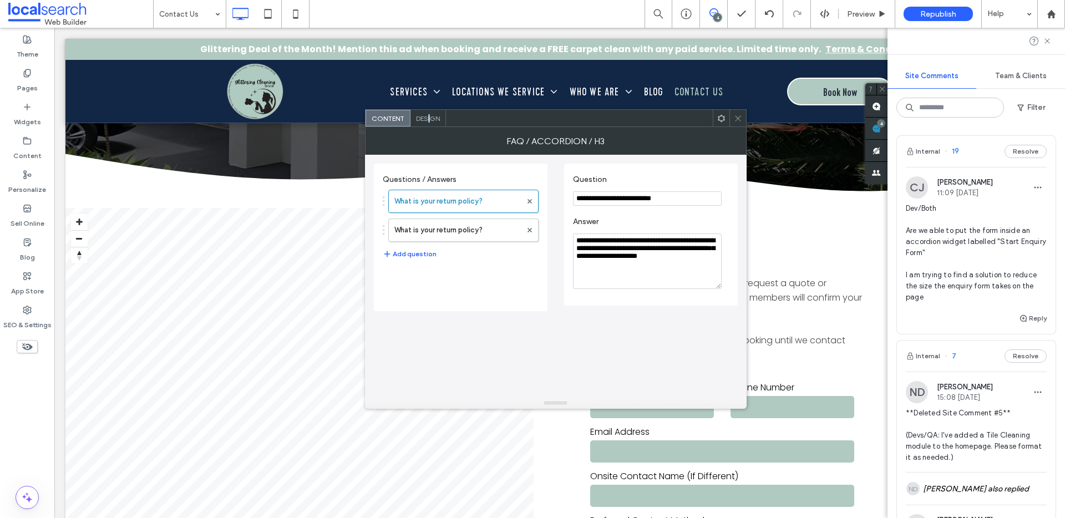
click at [429, 116] on span "Design" at bounding box center [428, 118] width 24 height 8
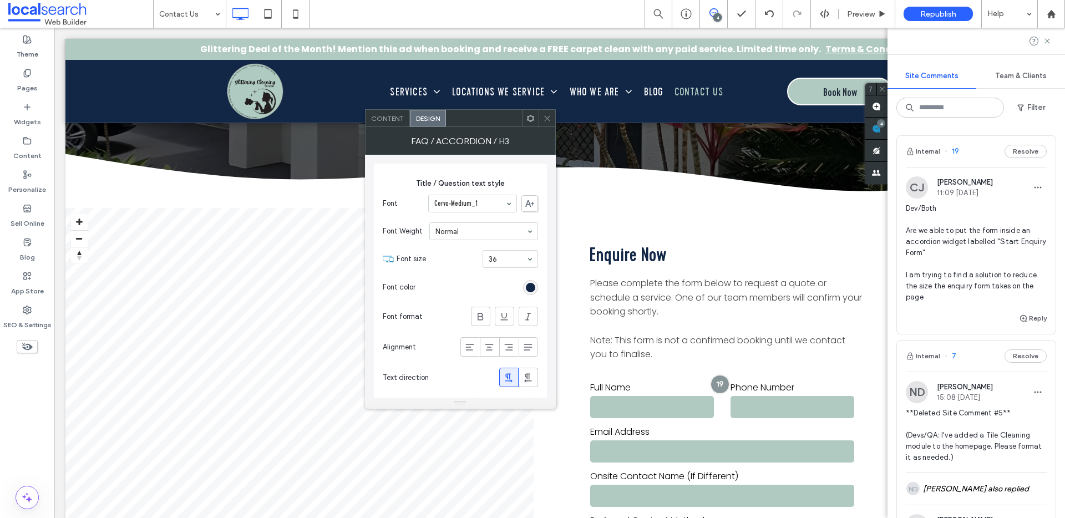
click at [555, 116] on div "Content Design" at bounding box center [460, 118] width 191 height 18
click at [553, 117] on div at bounding box center [547, 118] width 17 height 17
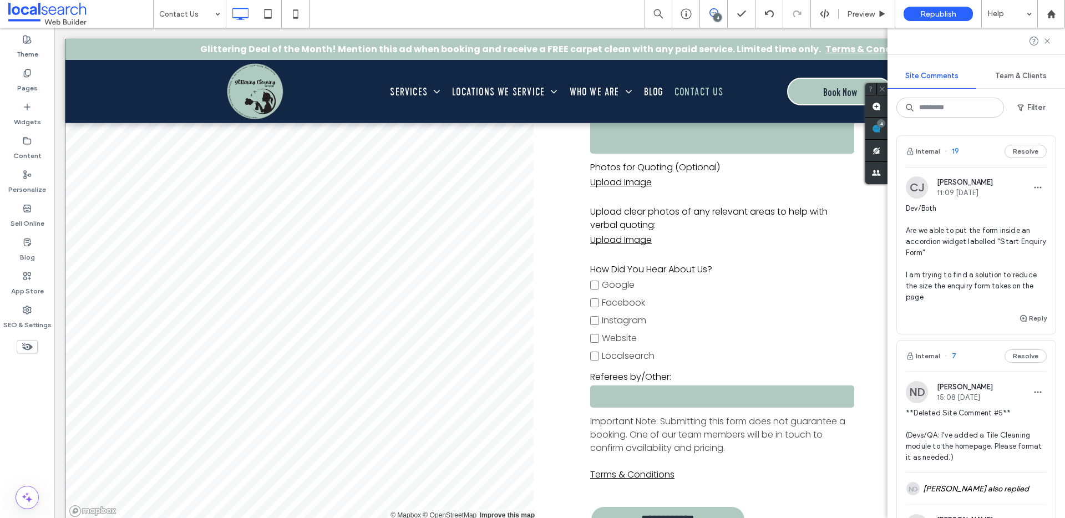
scroll to position [1985, 0]
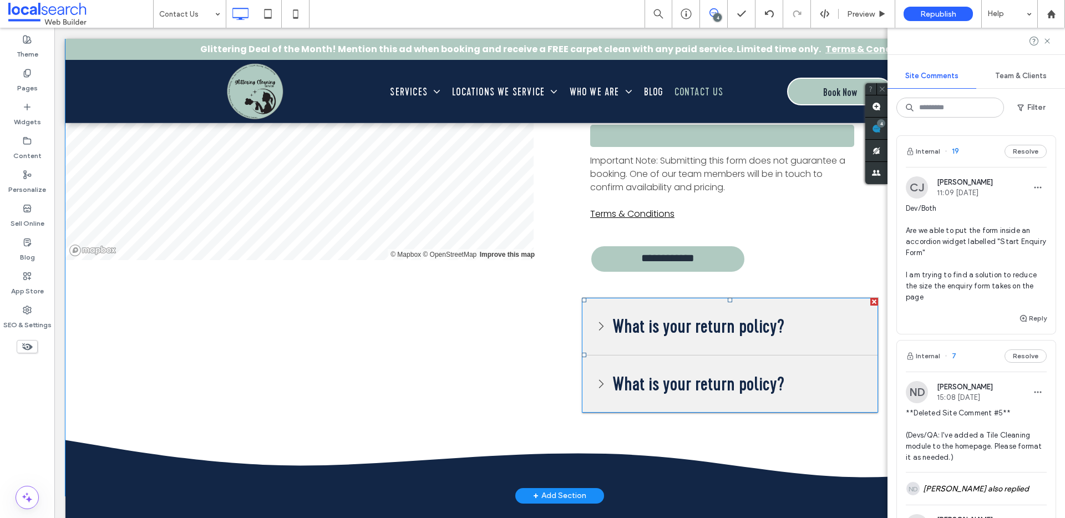
click at [673, 334] on span at bounding box center [730, 355] width 296 height 115
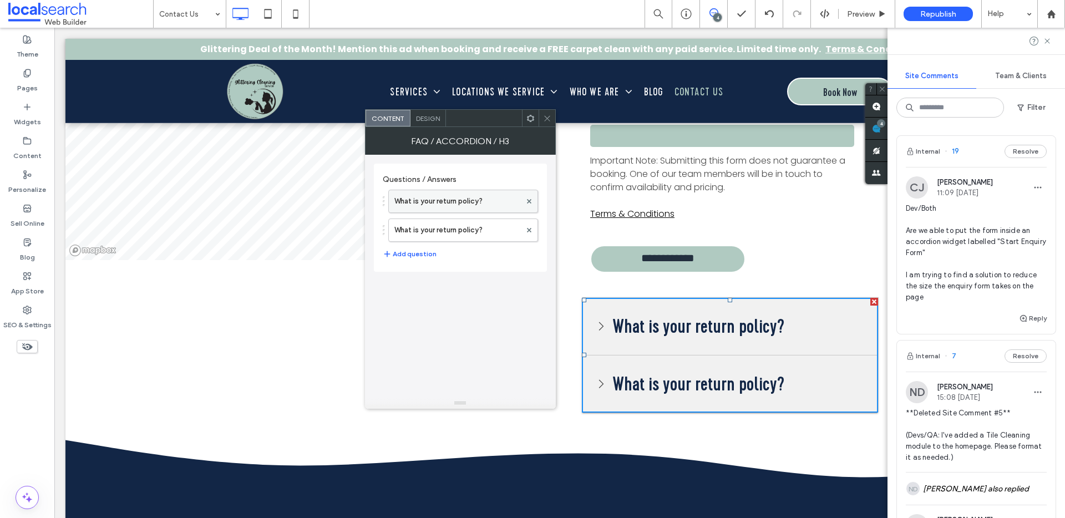
click at [448, 199] on label "What is your return policy?" at bounding box center [457, 201] width 126 height 22
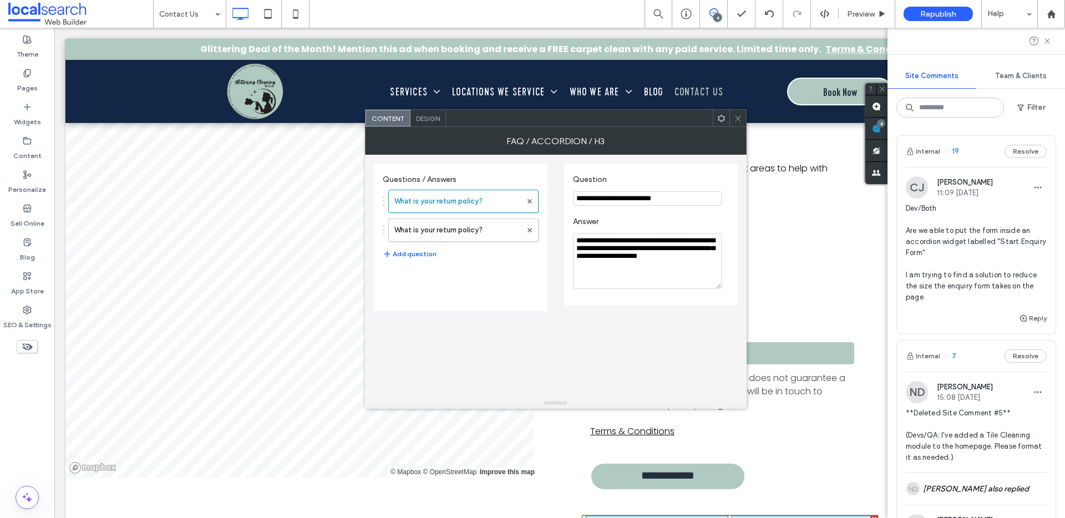
scroll to position [1229, 0]
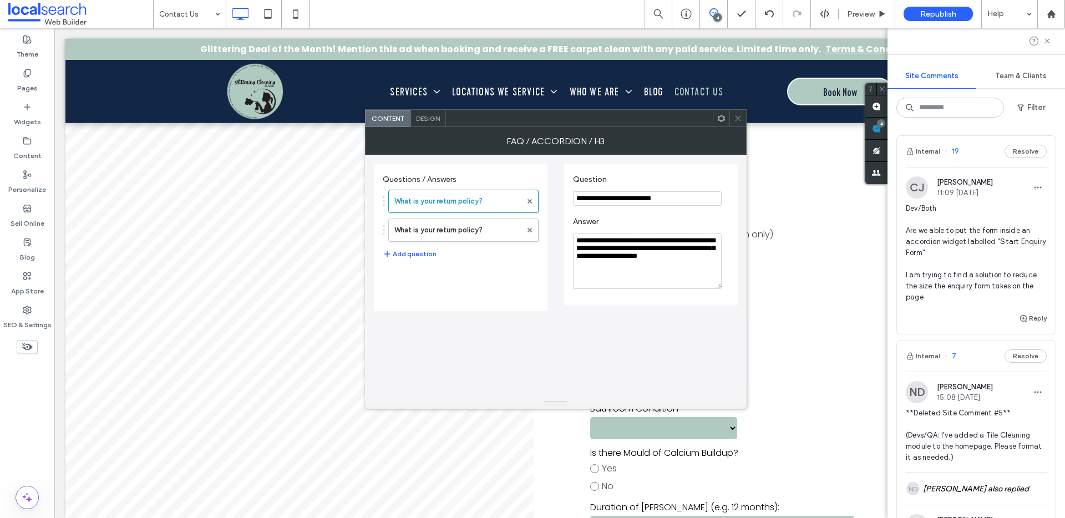
click at [812, 276] on label "Carport" at bounding box center [722, 270] width 264 height 18
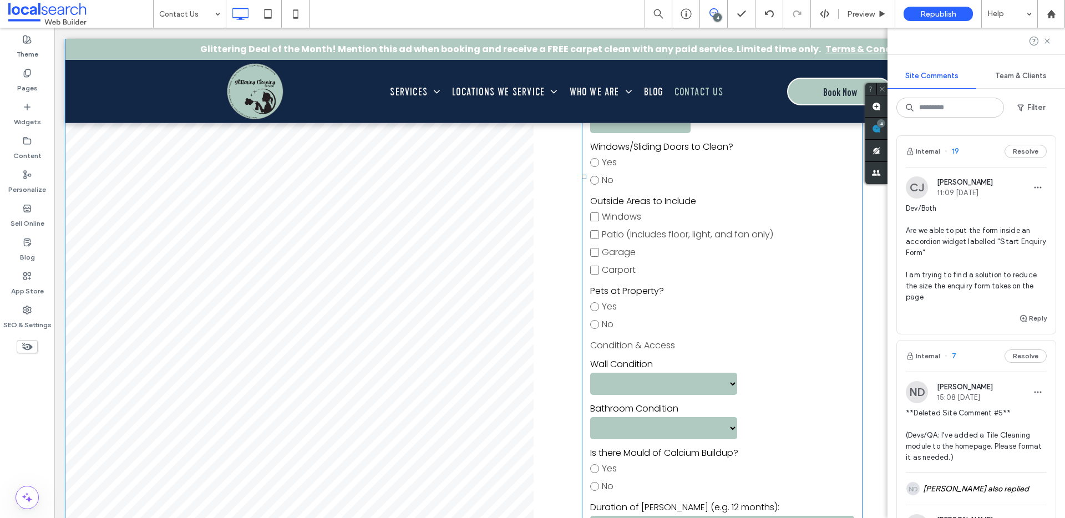
click at [794, 276] on label "Carport" at bounding box center [722, 270] width 264 height 18
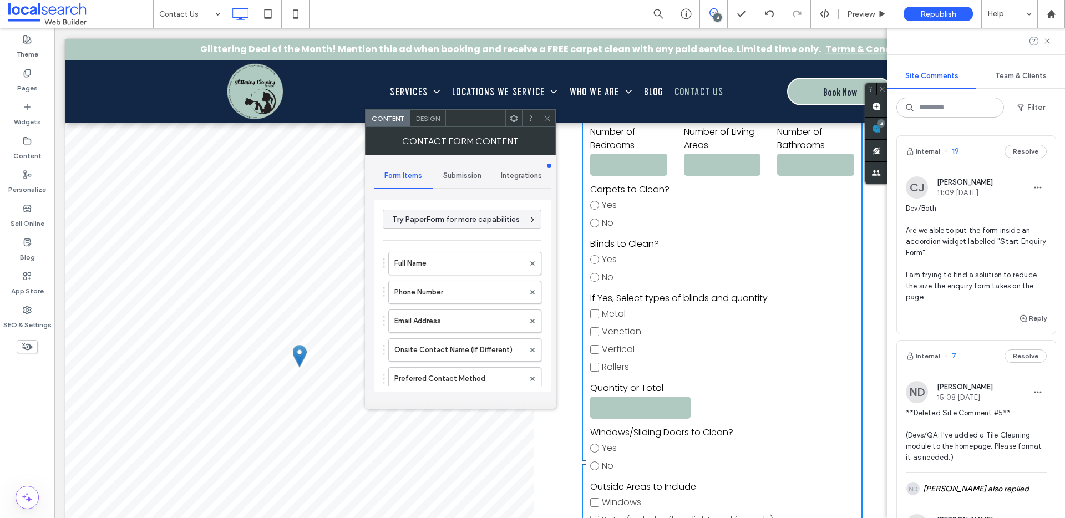
scroll to position [793, 0]
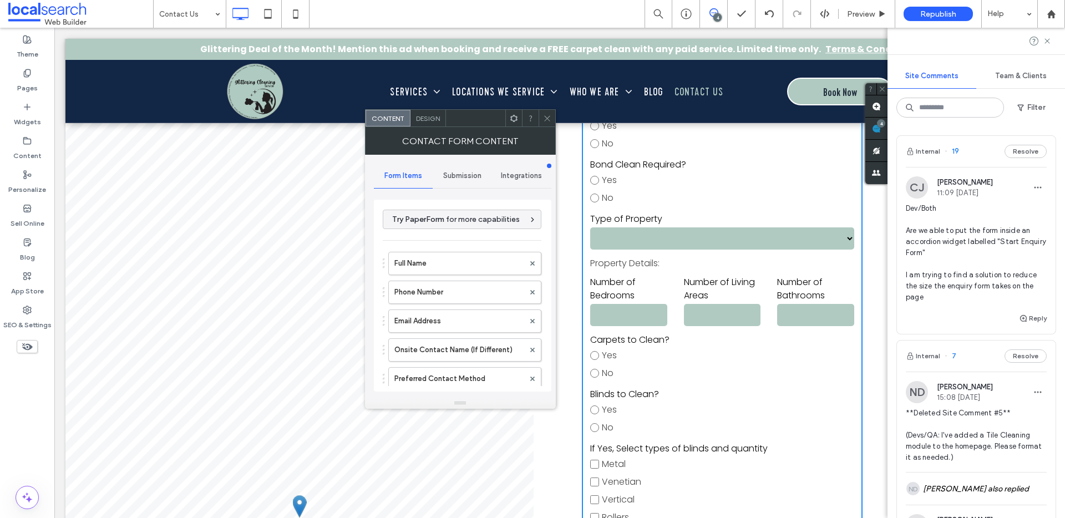
click at [551, 115] on div at bounding box center [547, 118] width 17 height 17
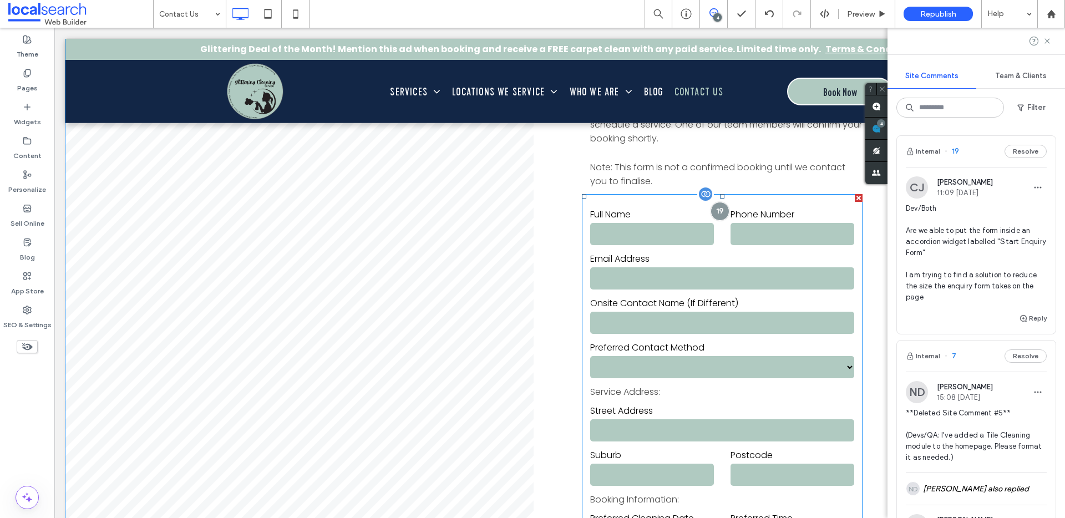
scroll to position [241, 0]
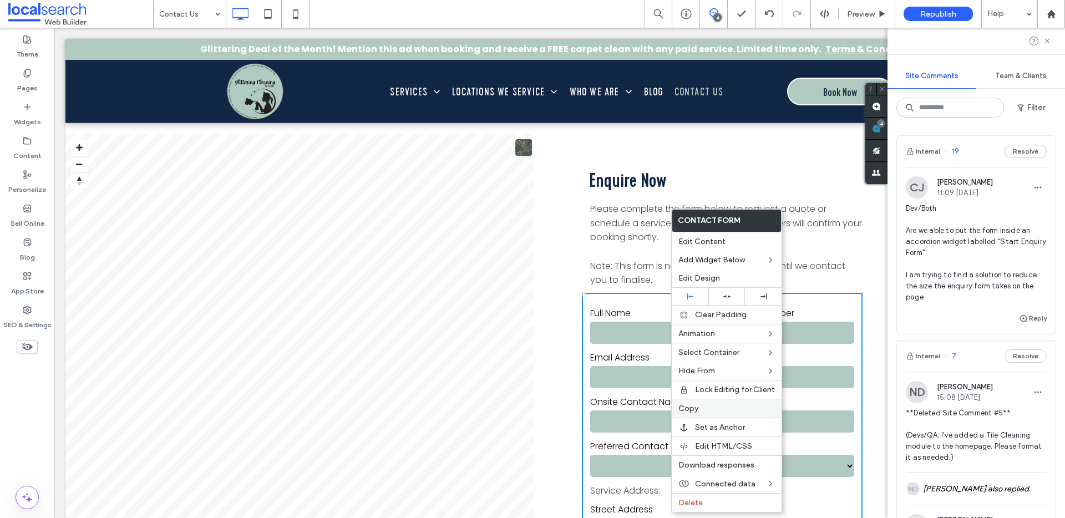
click at [692, 410] on span "Copy" at bounding box center [688, 408] width 20 height 9
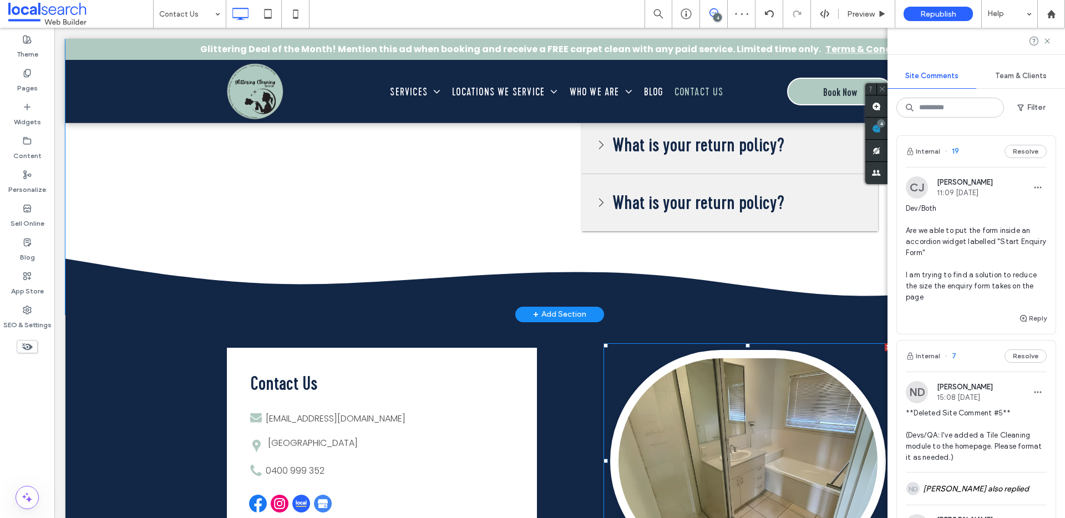
scroll to position [2060, 0]
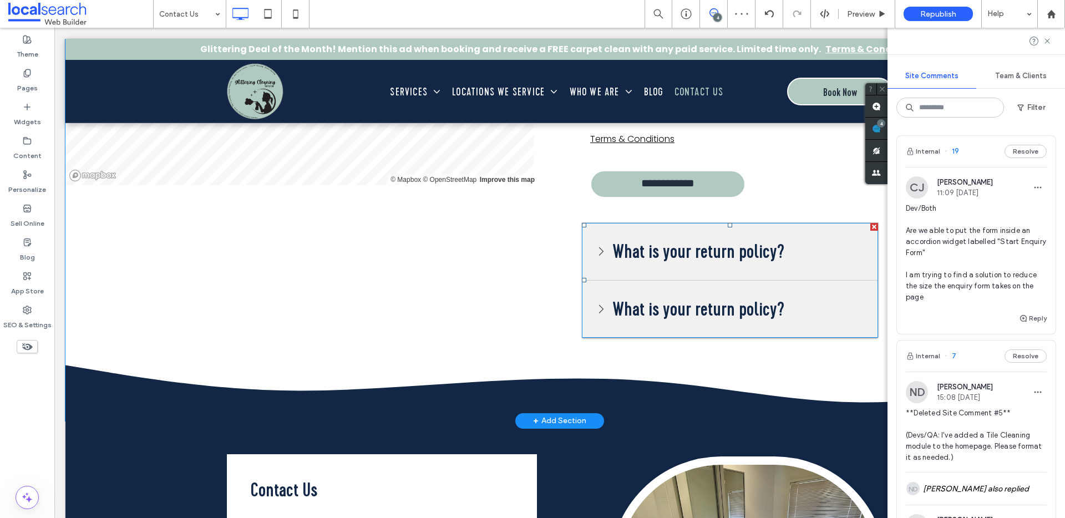
click at [694, 275] on span at bounding box center [730, 280] width 296 height 115
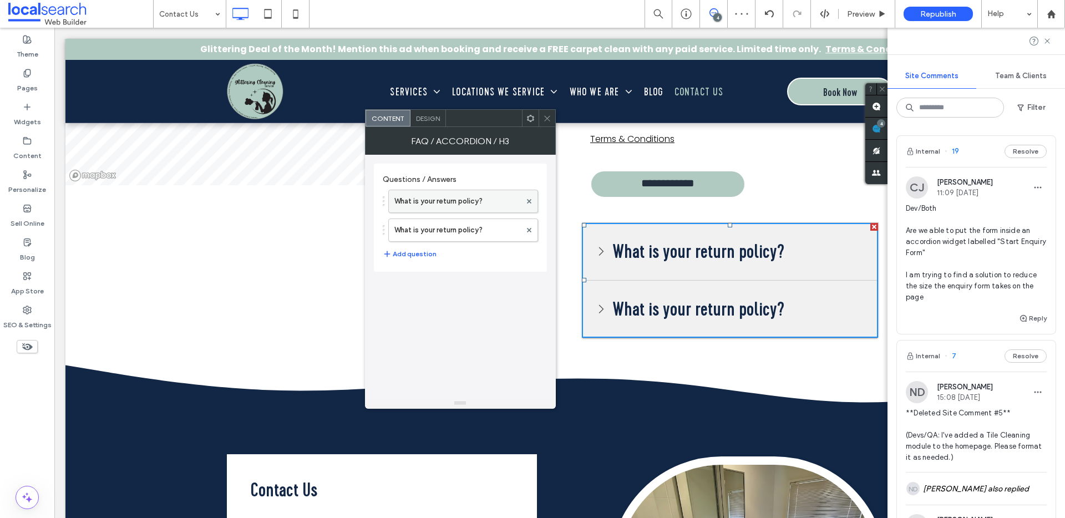
click at [478, 205] on label "What is your return policy?" at bounding box center [457, 201] width 126 height 22
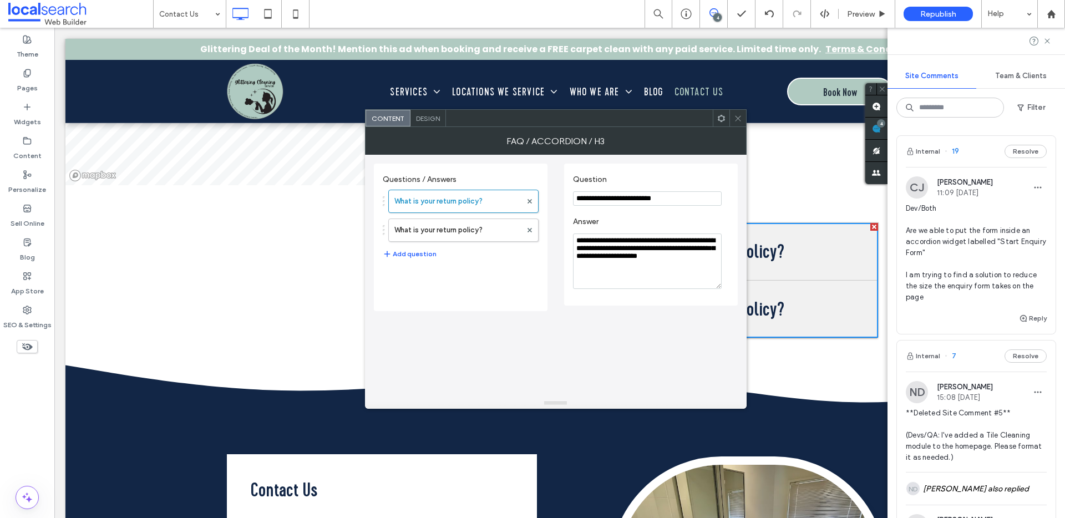
drag, startPoint x: 702, startPoint y: 261, endPoint x: 584, endPoint y: 239, distance: 120.9
click at [586, 239] on textarea "**********" at bounding box center [647, 261] width 149 height 55
type textarea "*"
paste textarea "********"
type textarea "********"
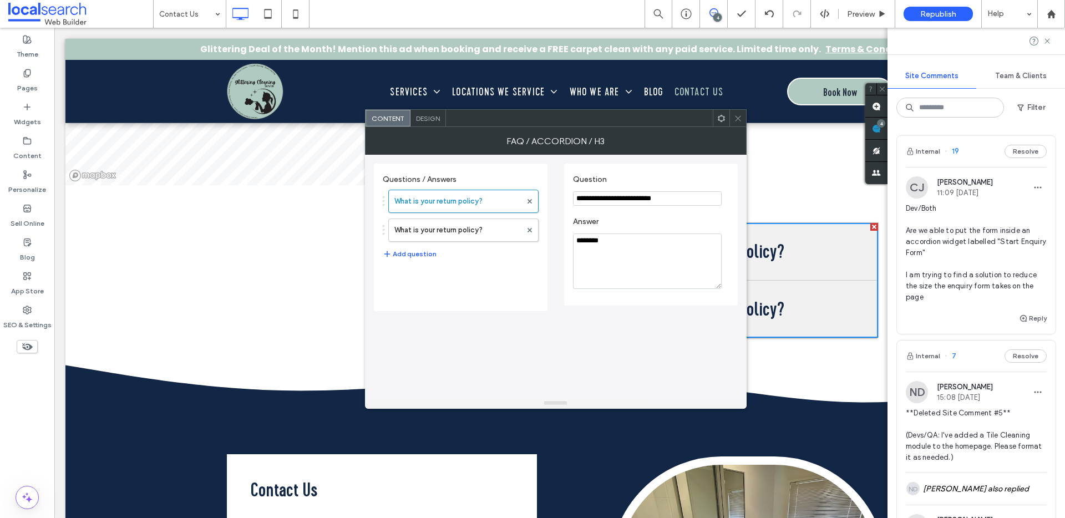
click at [598, 240] on textarea "********" at bounding box center [647, 261] width 149 height 55
click at [738, 116] on icon at bounding box center [738, 118] width 8 height 8
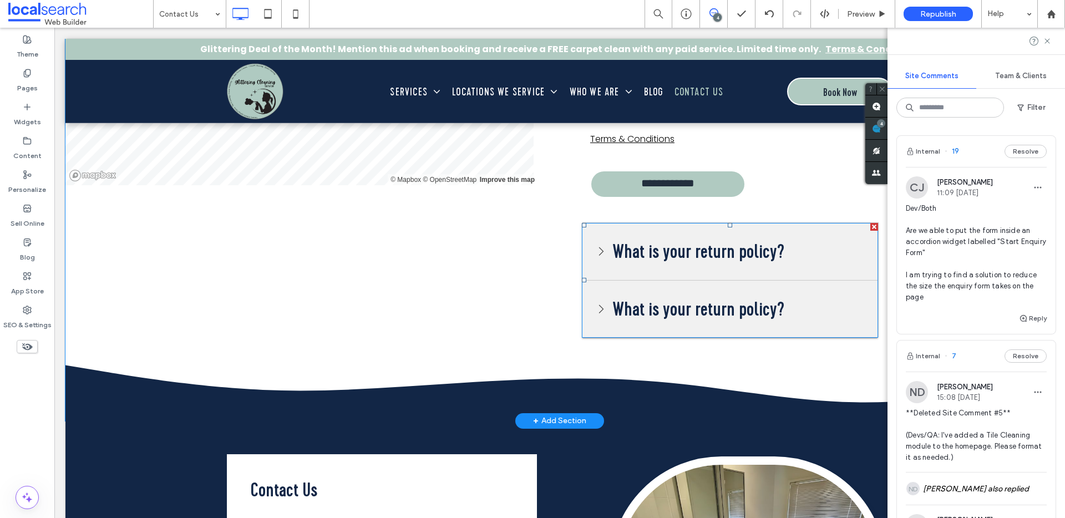
click at [655, 266] on span at bounding box center [730, 280] width 296 height 115
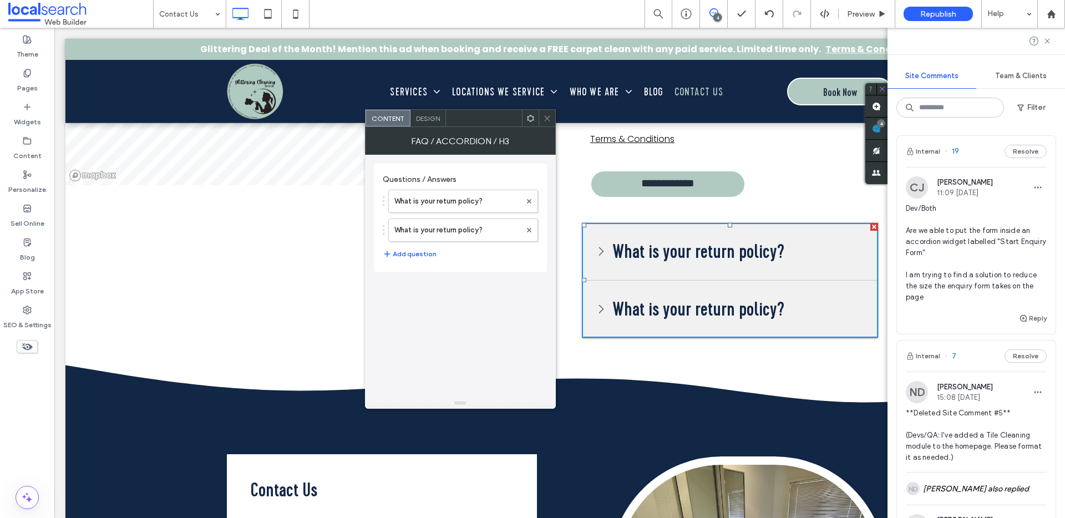
click at [870, 226] on div at bounding box center [874, 227] width 8 height 8
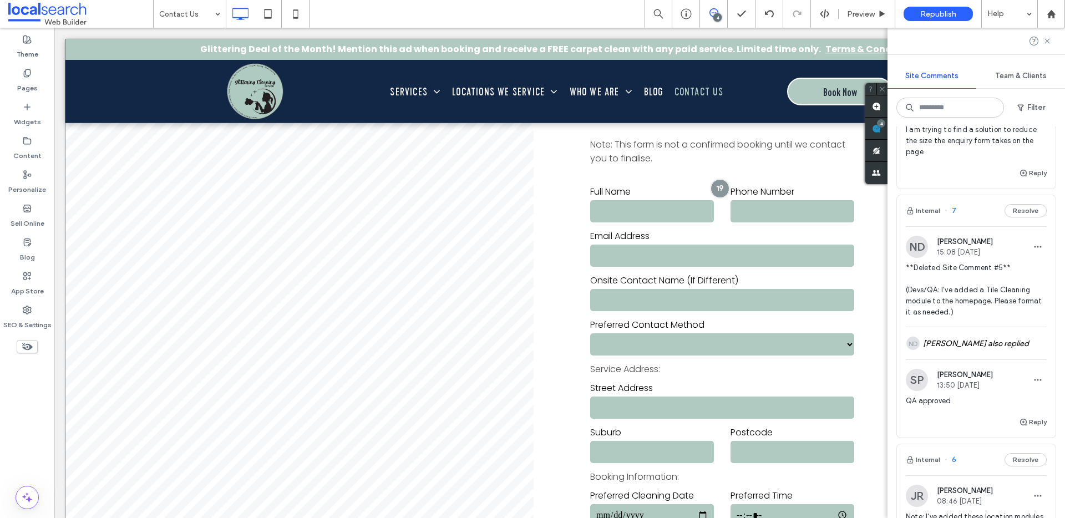
scroll to position [0, 0]
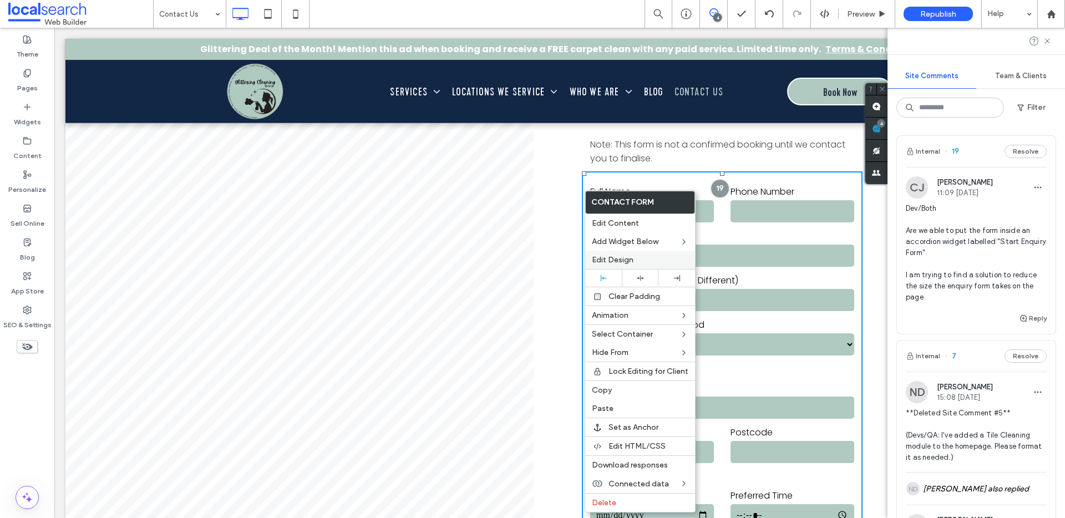
click at [605, 255] on span "Edit Design" at bounding box center [613, 259] width 42 height 9
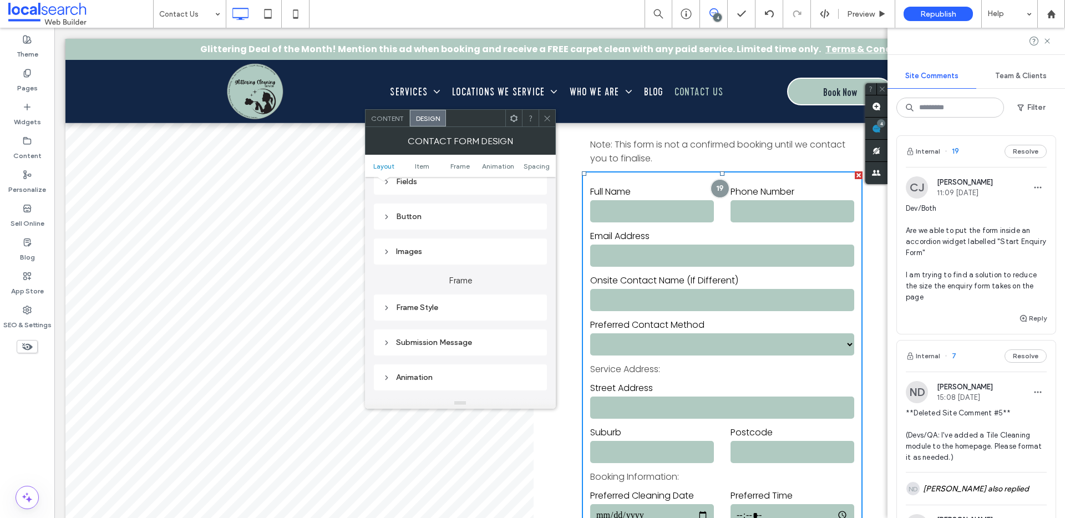
scroll to position [90, 0]
click at [538, 169] on span "Spacing" at bounding box center [537, 166] width 26 height 8
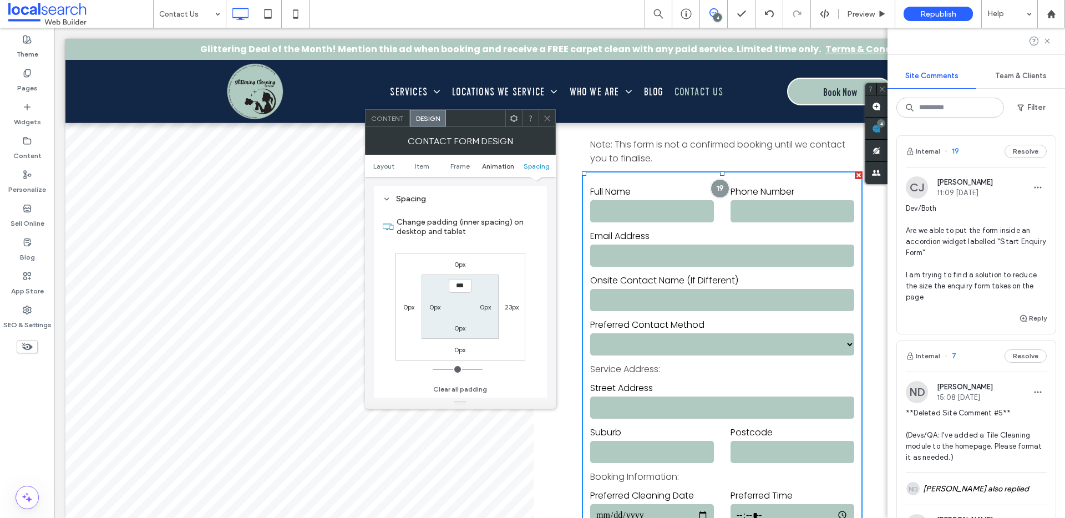
click at [491, 164] on span "Animation" at bounding box center [498, 166] width 32 height 8
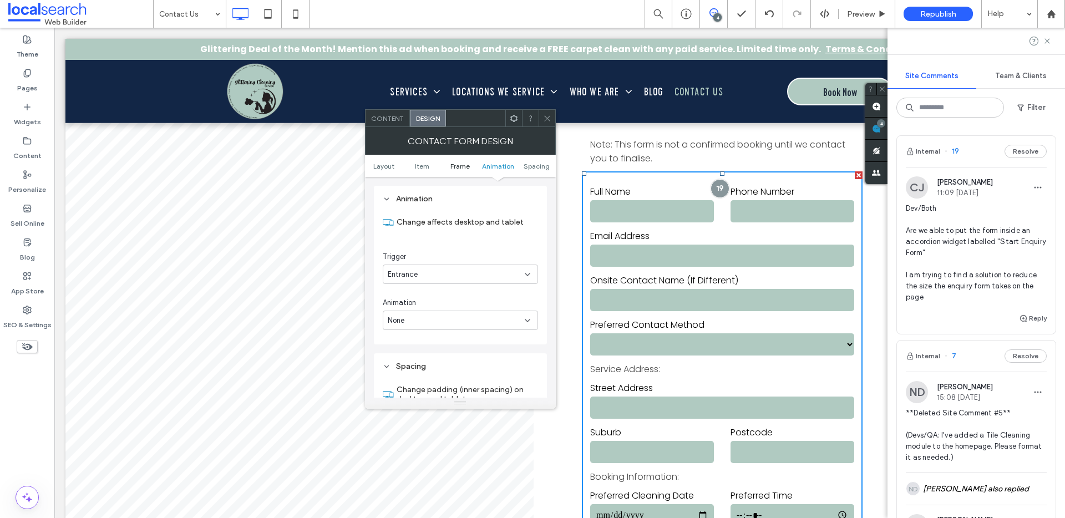
click at [458, 164] on span "Frame" at bounding box center [459, 166] width 19 height 8
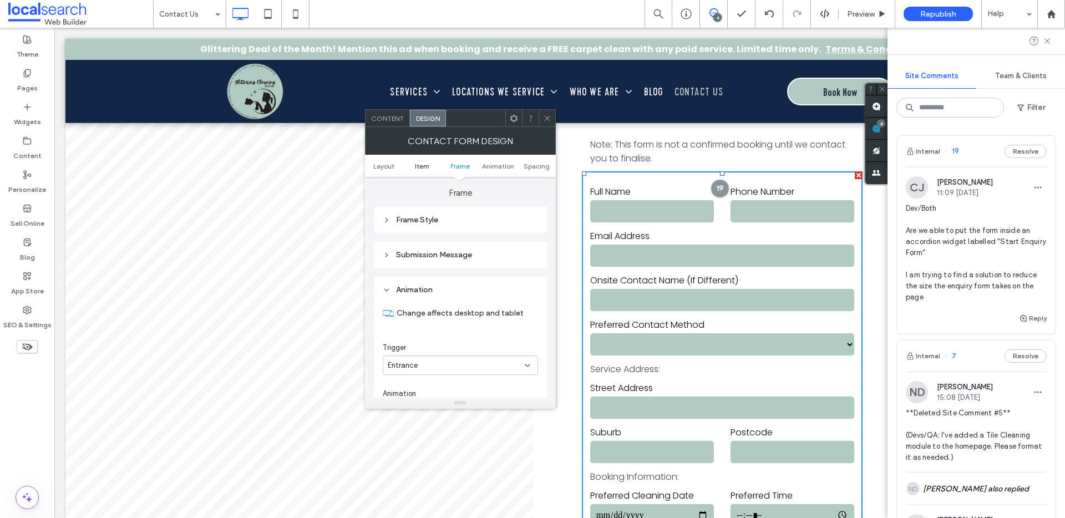
click at [414, 165] on link "Item" at bounding box center [422, 166] width 38 height 8
click at [387, 164] on span "Layout" at bounding box center [383, 166] width 21 height 8
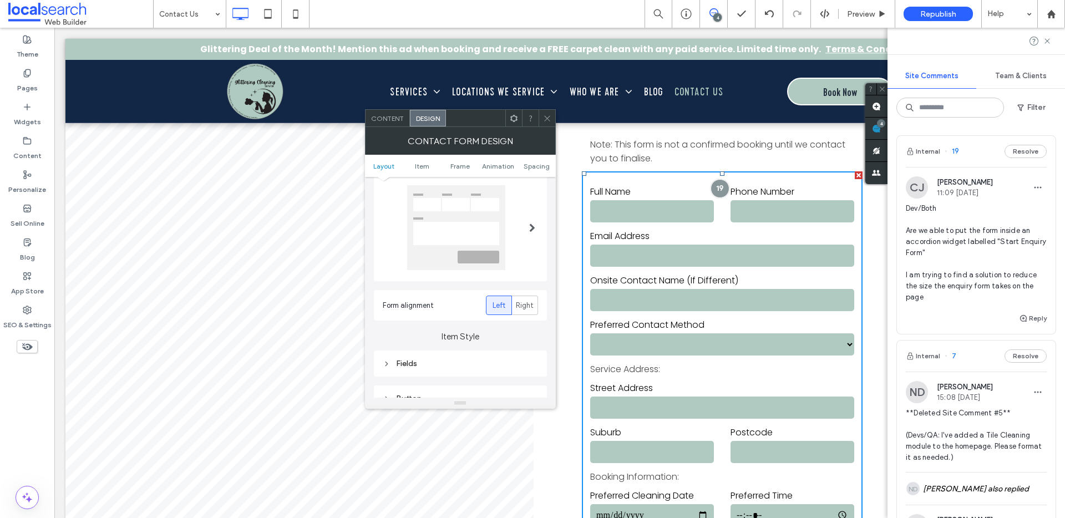
scroll to position [4, 0]
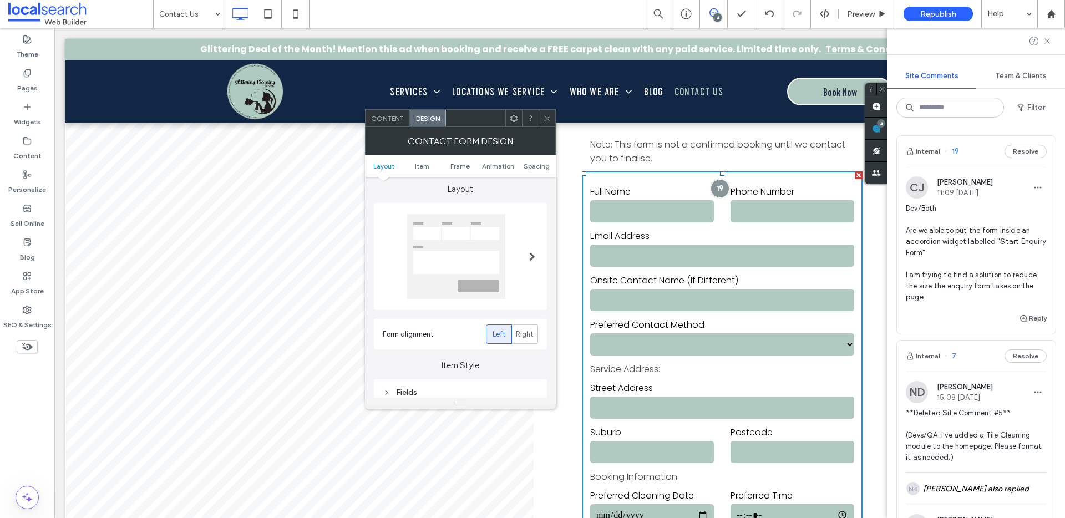
click at [384, 122] on div "Content" at bounding box center [388, 118] width 44 height 17
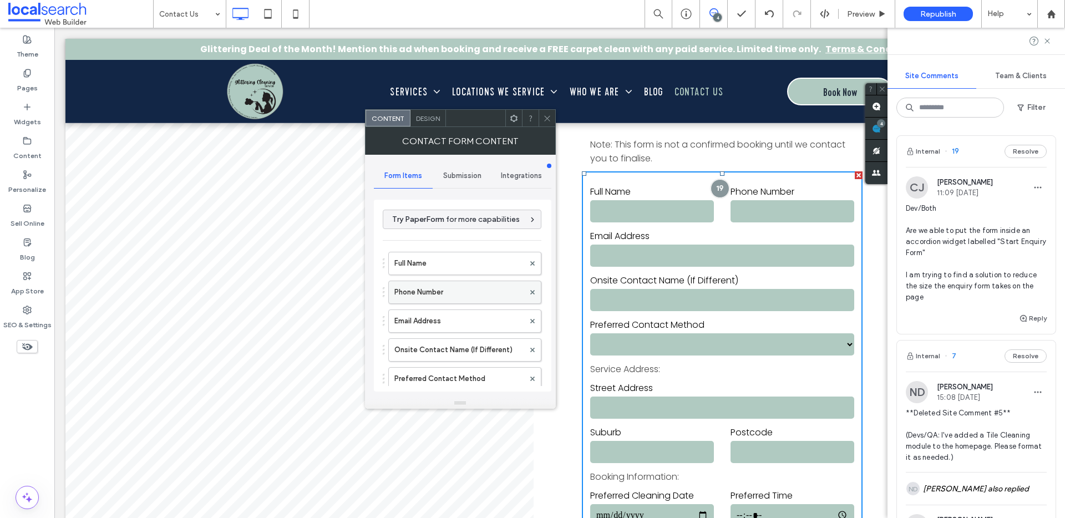
scroll to position [539, 0]
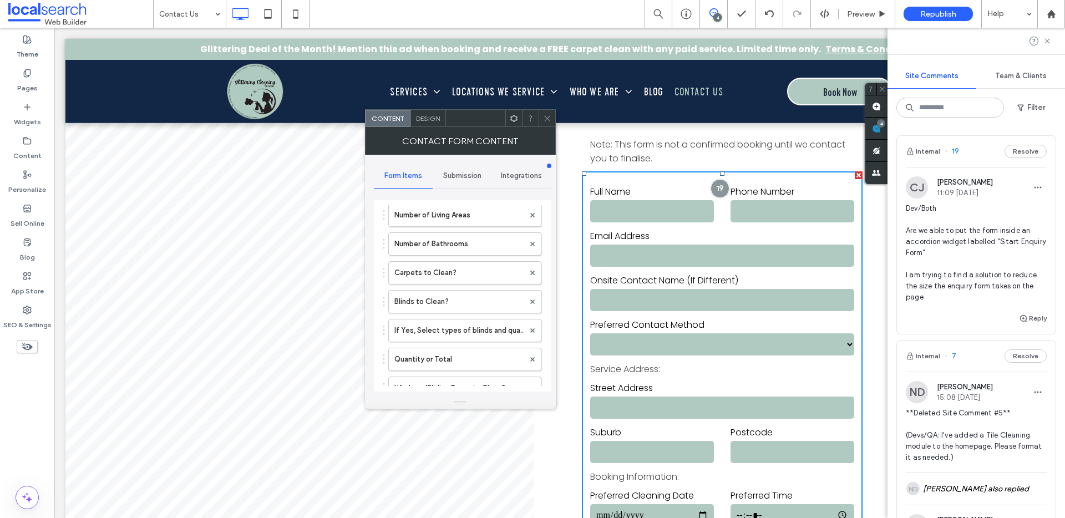
click at [547, 121] on icon at bounding box center [547, 118] width 8 height 8
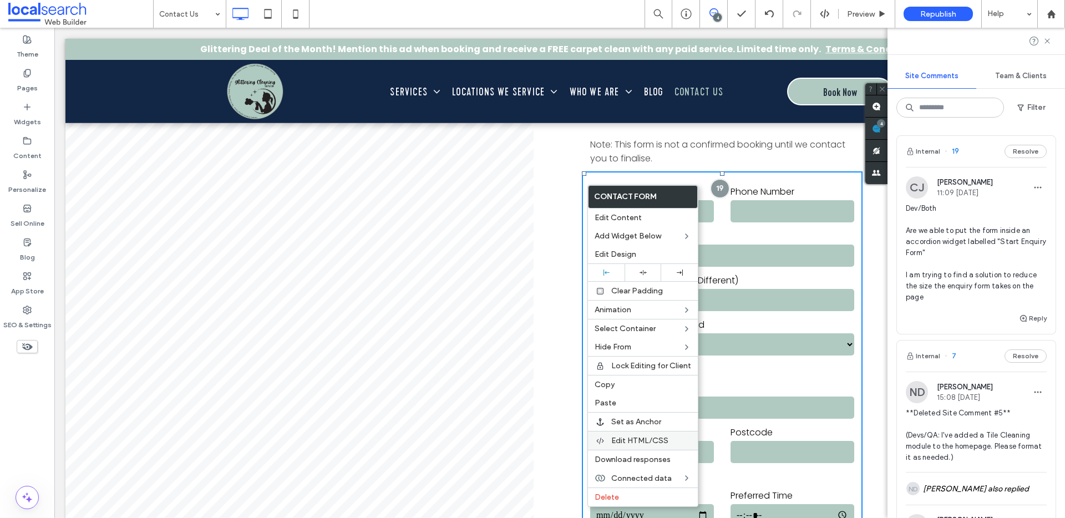
click at [613, 440] on span "Edit HTML/CSS" at bounding box center [639, 440] width 57 height 9
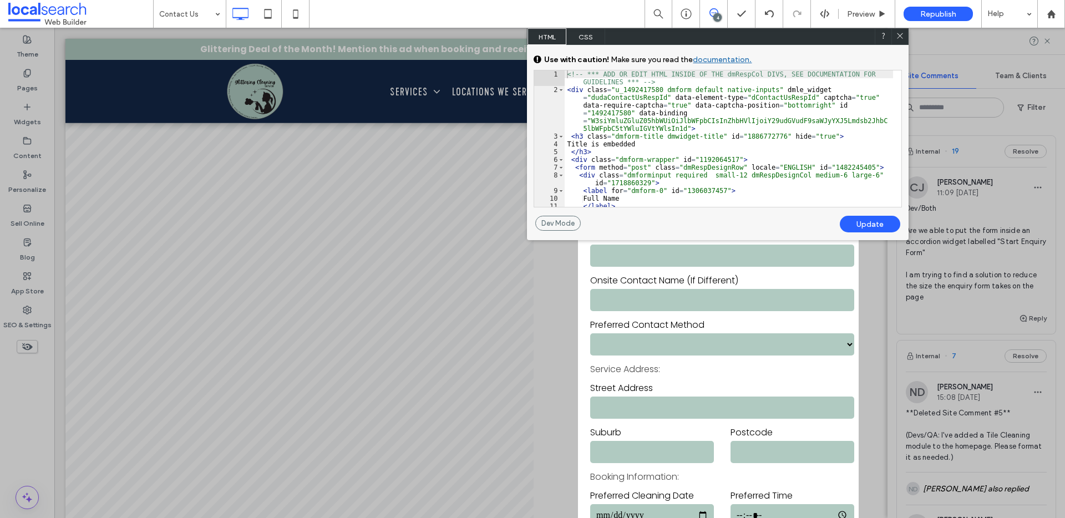
click at [590, 39] on span "CSS" at bounding box center [585, 36] width 39 height 17
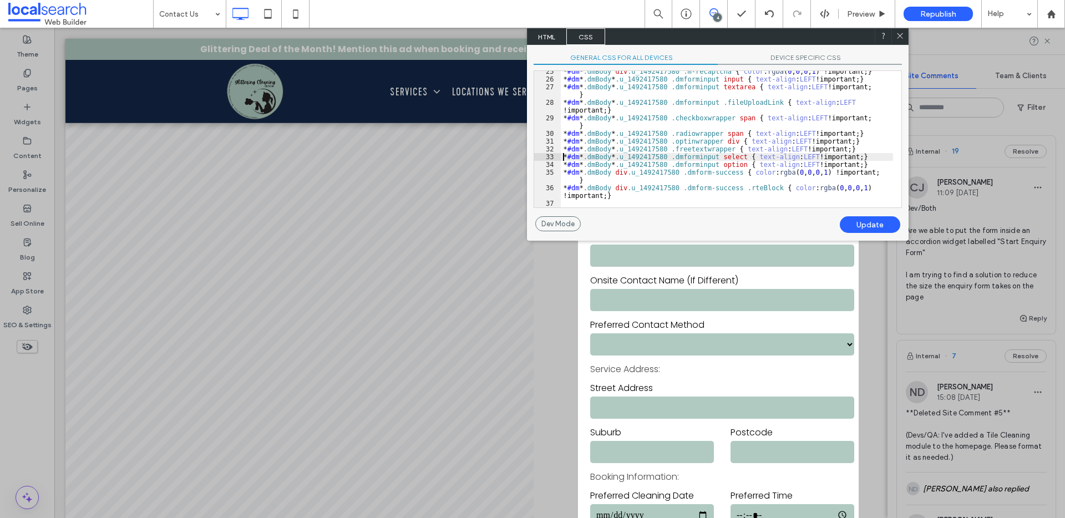
scroll to position [2, 0]
drag, startPoint x: 564, startPoint y: 156, endPoint x: 734, endPoint y: 158, distance: 169.7
click at [734, 158] on div "* #dm * .dmBody div .u_1492417580 .m-recaptcha { color : rgba ( 0 , 0 , 0 , 1 )…" at bounding box center [727, 144] width 332 height 152
click at [704, 161] on div "* #dm * .dmBody div .u_1492417580 .m-recaptcha { color : rgba ( 0 , 0 , 0 , 1 )…" at bounding box center [727, 144] width 332 height 152
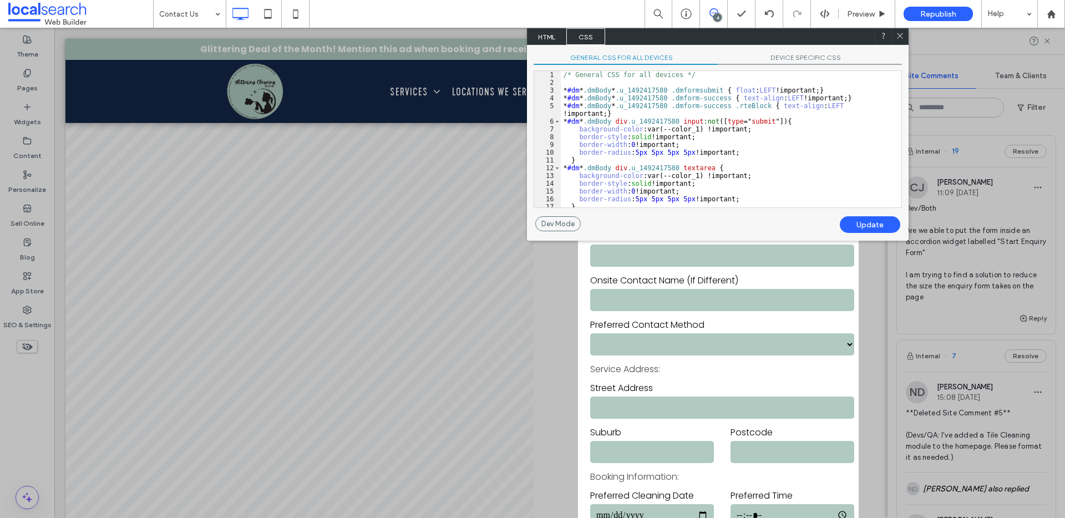
scroll to position [0, 0]
click at [805, 52] on div "GENERAL CSS FOR ALL DEVICES DEVICE SPECIFIC CSS Use with caution! Make sure you…" at bounding box center [718, 130] width 382 height 171
click at [804, 53] on div "GENERAL CSS FOR ALL DEVICES DEVICE SPECIFIC CSS Use with caution! Make sure you…" at bounding box center [718, 130] width 382 height 171
click at [804, 54] on span "DEVICE SPECIFIC CSS" at bounding box center [810, 59] width 184 height 12
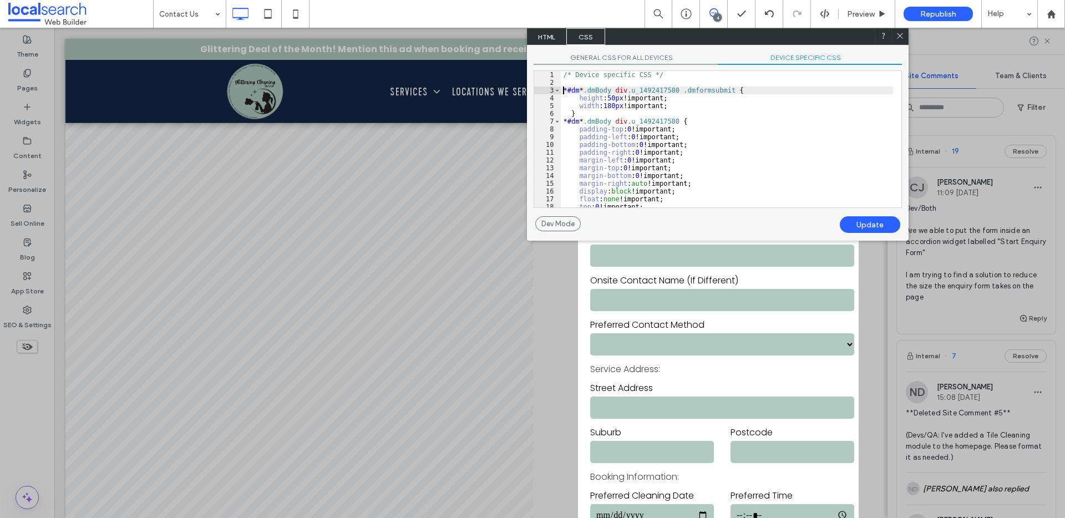
scroll to position [2, 0]
drag, startPoint x: 562, startPoint y: 91, endPoint x: 747, endPoint y: 92, distance: 185.3
click at [747, 92] on div "/* Device specific CSS */ * #dm * .dmBody div .u_1492417580 .dmformsubmit { hei…" at bounding box center [727, 147] width 332 height 152
click at [651, 56] on span "GENERAL CSS FOR ALL DEVICES" at bounding box center [626, 59] width 184 height 12
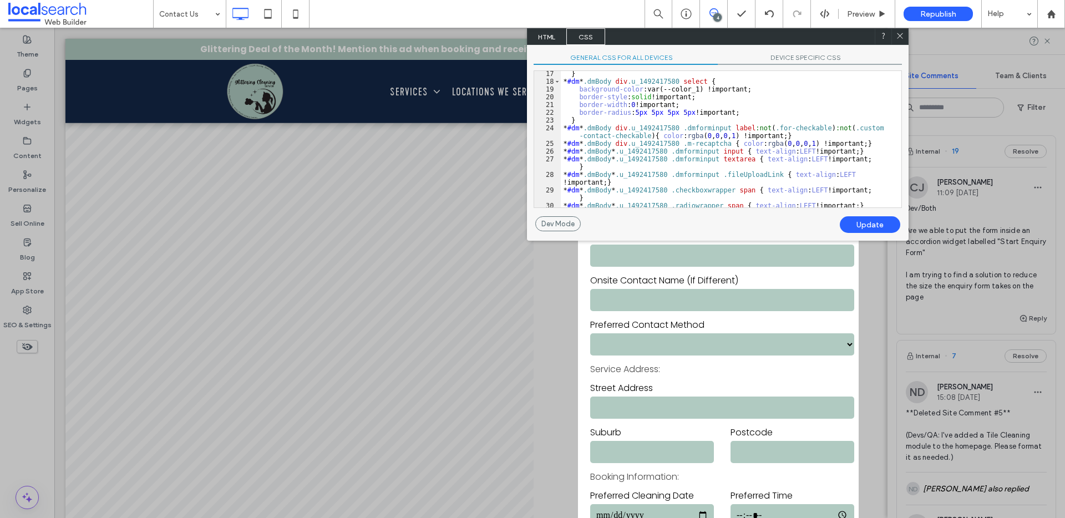
scroll to position [205, 0]
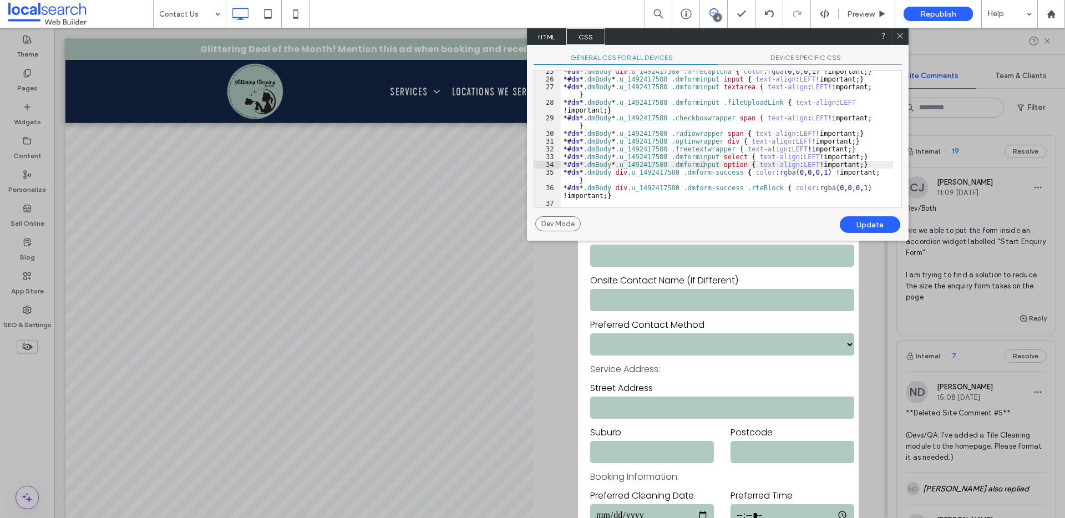
click at [656, 203] on div "* #dm * .dmBody div .u_1492417580 .m-recaptcha { color : rgba ( 0 , 0 , 0 , 1 )…" at bounding box center [727, 144] width 332 height 152
paste textarea
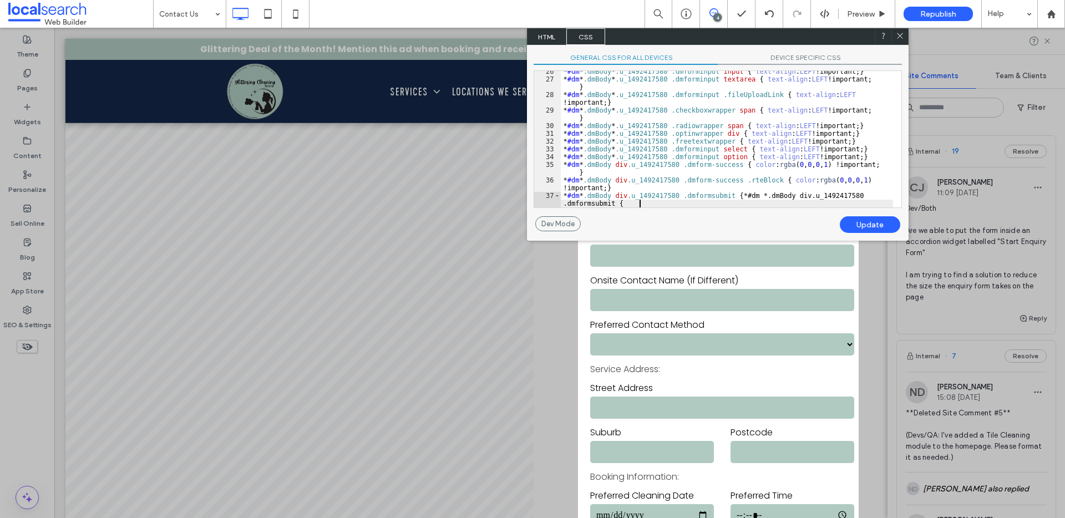
scroll to position [221, 0]
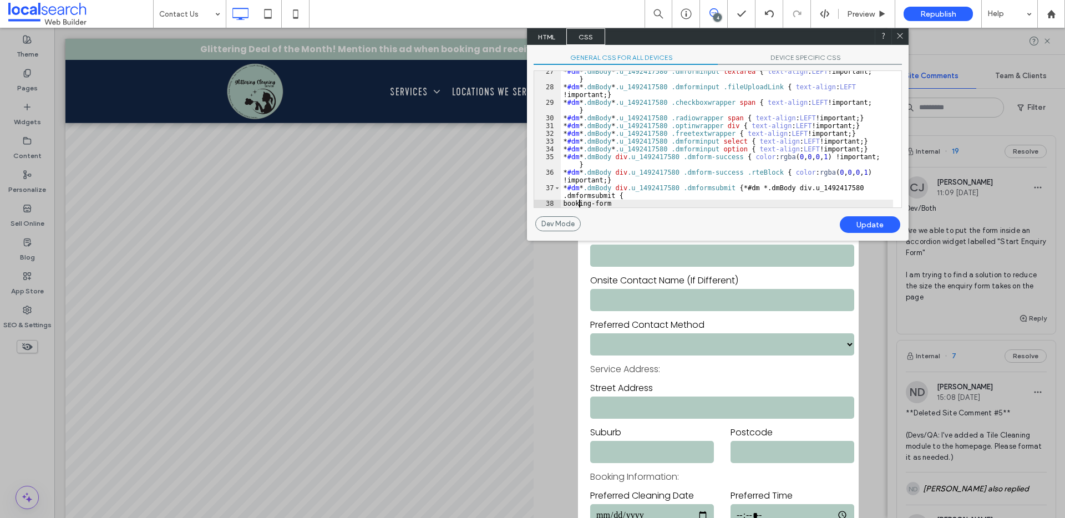
click at [580, 203] on div "* #dm * .dmBody * .u_1492417580 .dmforminput textarea { text-align : LEFT !impo…" at bounding box center [727, 148] width 332 height 160
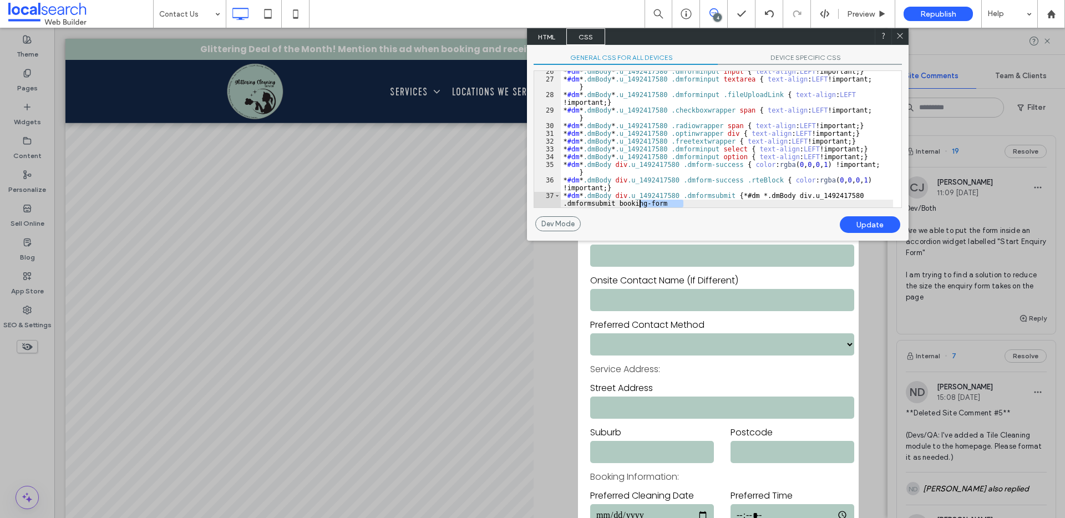
drag, startPoint x: 693, startPoint y: 204, endPoint x: 638, endPoint y: 203, distance: 54.9
click at [638, 203] on div "* #dm * .dmBody * .u_1492417580 .dmforminput input { text-align : LEFT !importa…" at bounding box center [727, 148] width 332 height 160
paste textarea
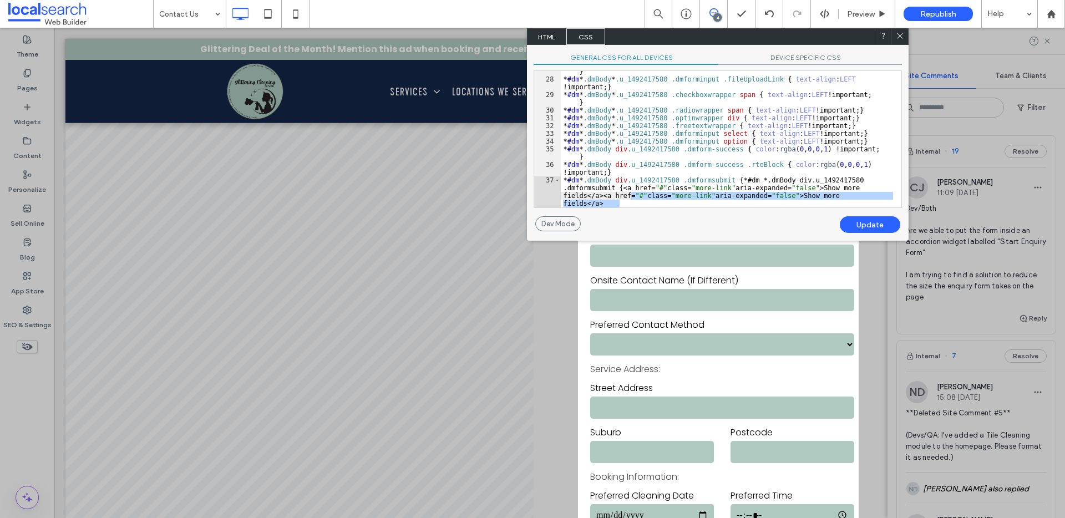
drag, startPoint x: 637, startPoint y: 203, endPoint x: 630, endPoint y: 197, distance: 8.7
click at [630, 197] on div "* #dm * .dmBody * .u_1492417580 .dmforminput textarea { text-align : LEFT !impo…" at bounding box center [727, 151] width 332 height 183
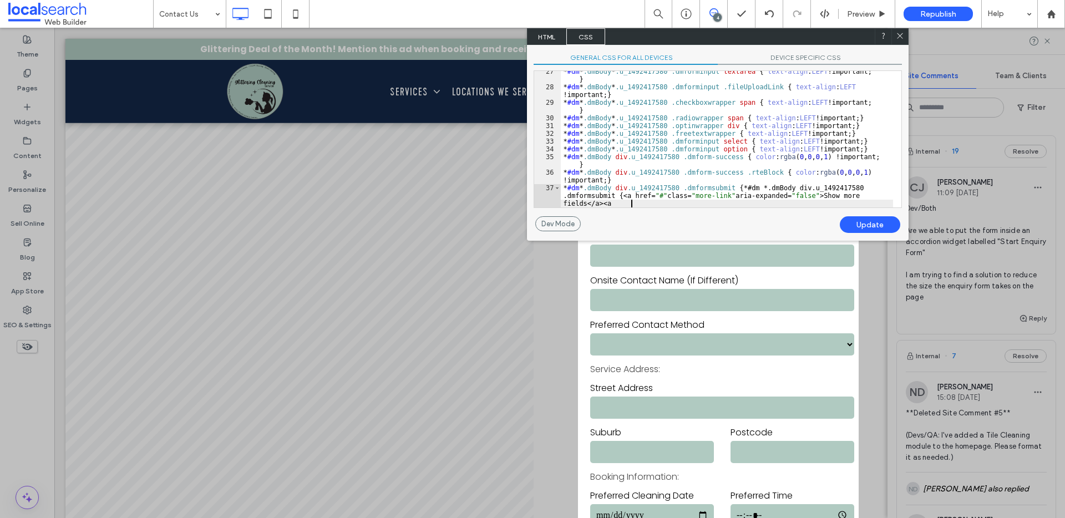
scroll to position [221, 0]
click at [639, 197] on div "* #dm * .dmBody * .u_1492417580 .dmforminput textarea { text-align : LEFT !impo…" at bounding box center [727, 155] width 332 height 175
click at [632, 202] on div "* #dm * .dmBody * .u_1492417580 .dmforminput textarea { text-align : LEFT !impo…" at bounding box center [727, 155] width 332 height 175
type textarea "**"
click at [886, 229] on div "Update" at bounding box center [870, 224] width 60 height 17
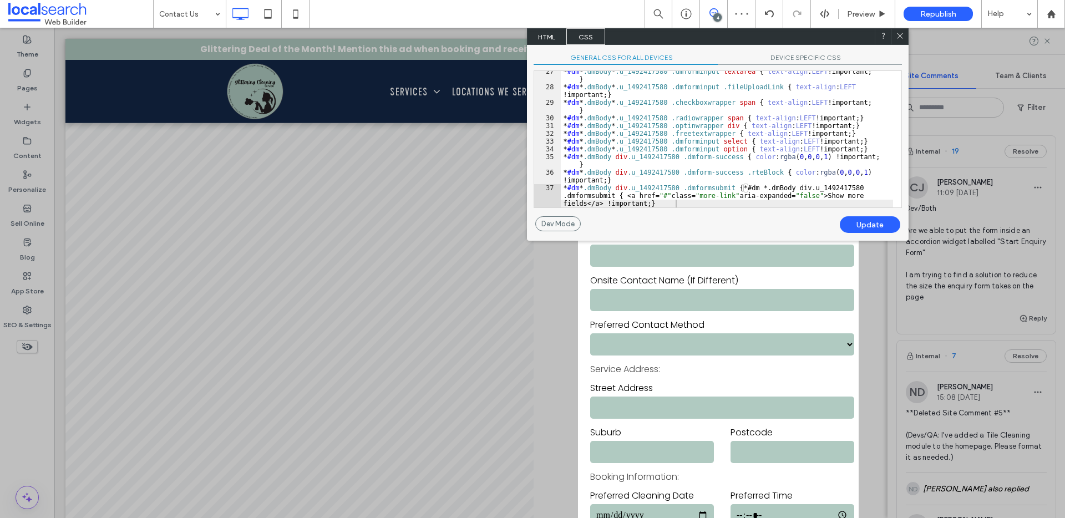
click at [874, 226] on div "Update" at bounding box center [870, 224] width 60 height 17
click at [898, 34] on icon at bounding box center [900, 36] width 8 height 8
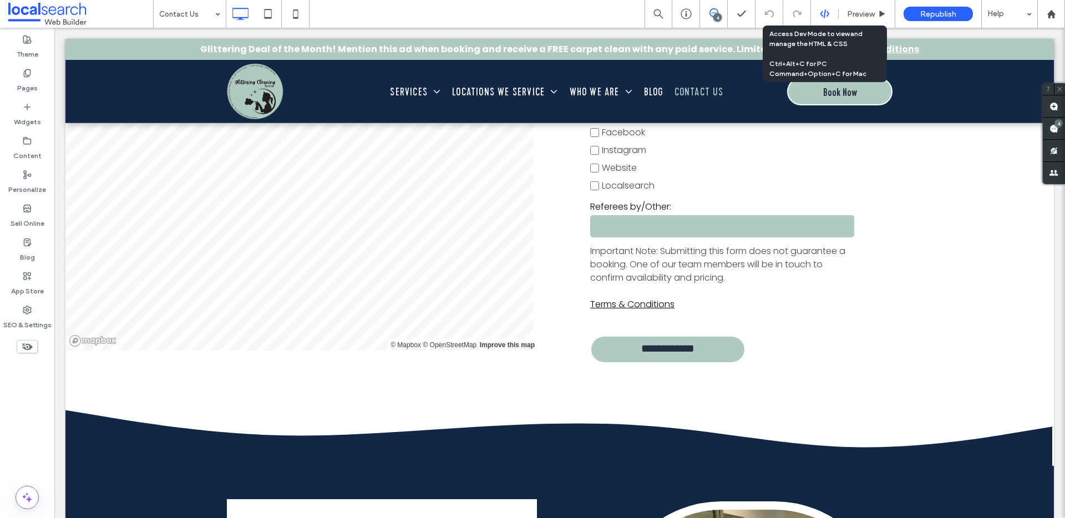
click at [821, 16] on use at bounding box center [824, 13] width 9 height 9
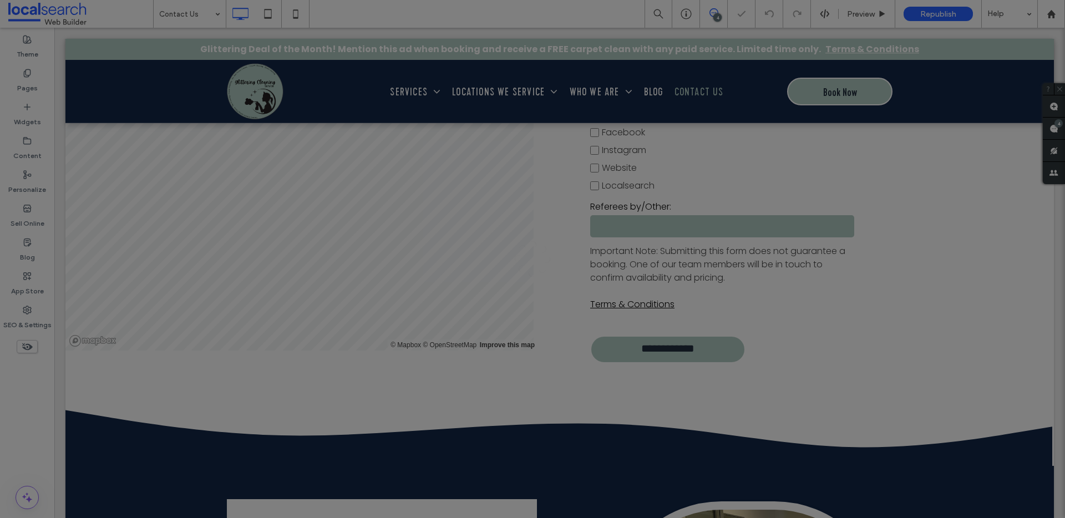
click at [822, 14] on div at bounding box center [532, 259] width 1065 height 518
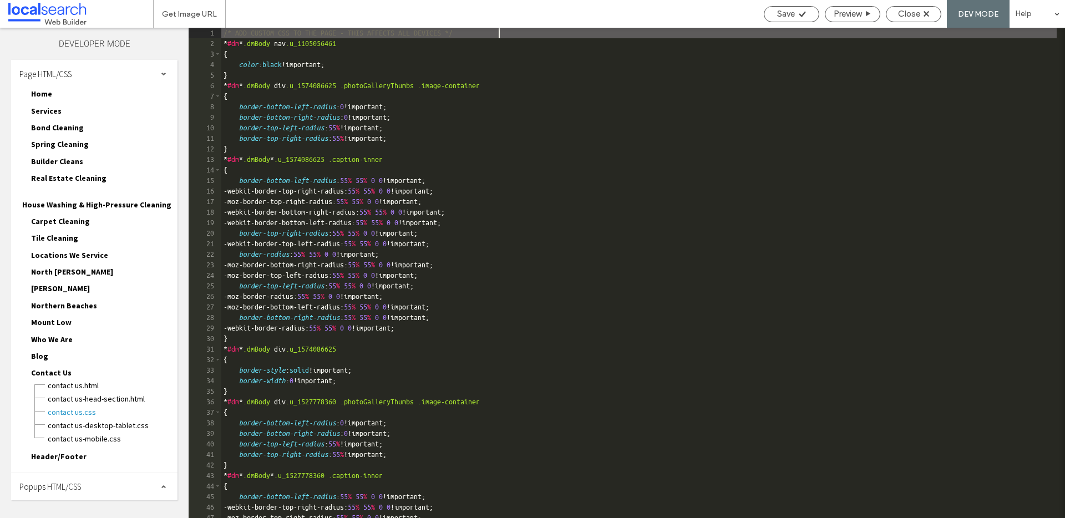
click at [61, 482] on span "Popups HTML/CSS" at bounding box center [50, 486] width 62 height 11
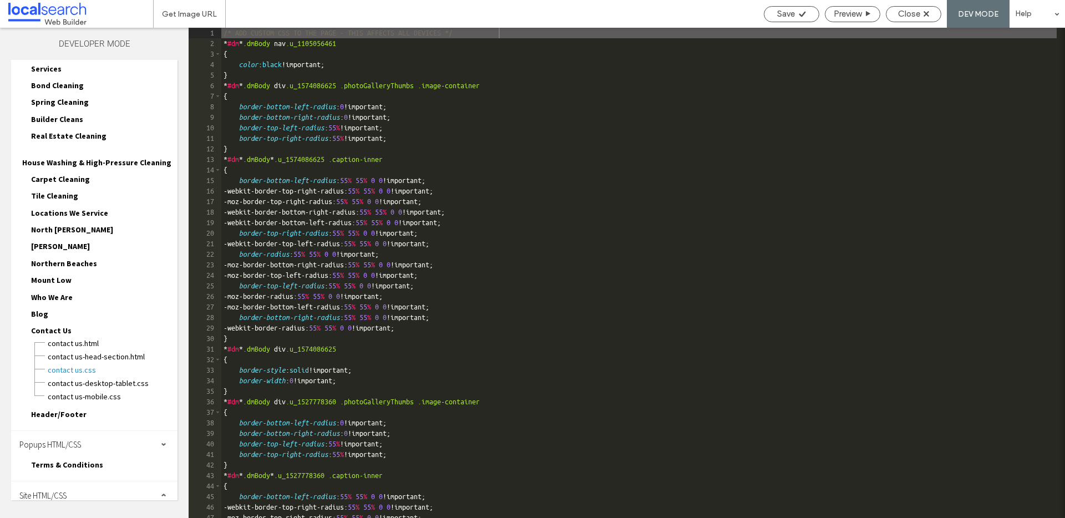
click at [64, 481] on div "Site HTML/CSS" at bounding box center [94, 495] width 166 height 28
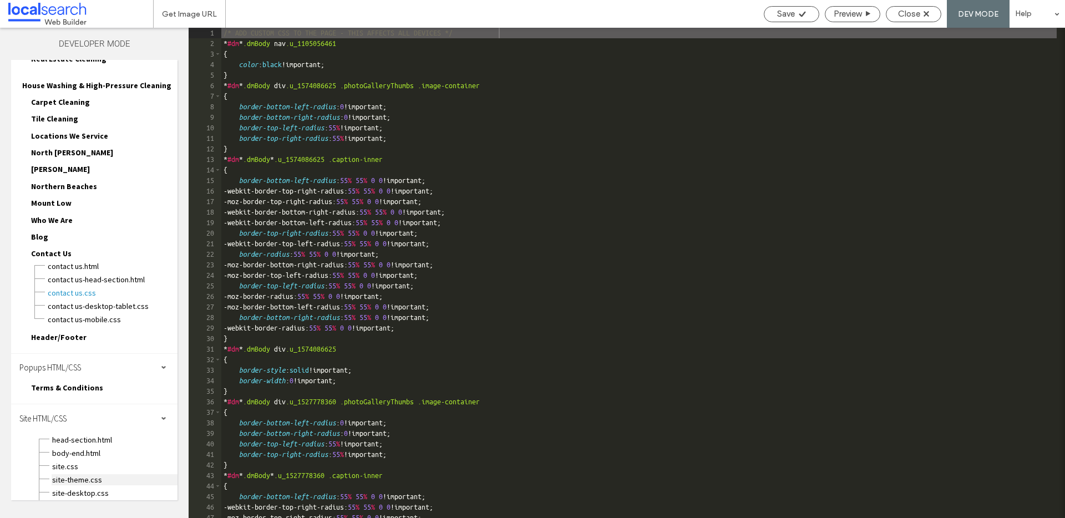
scroll to position [129, 0]
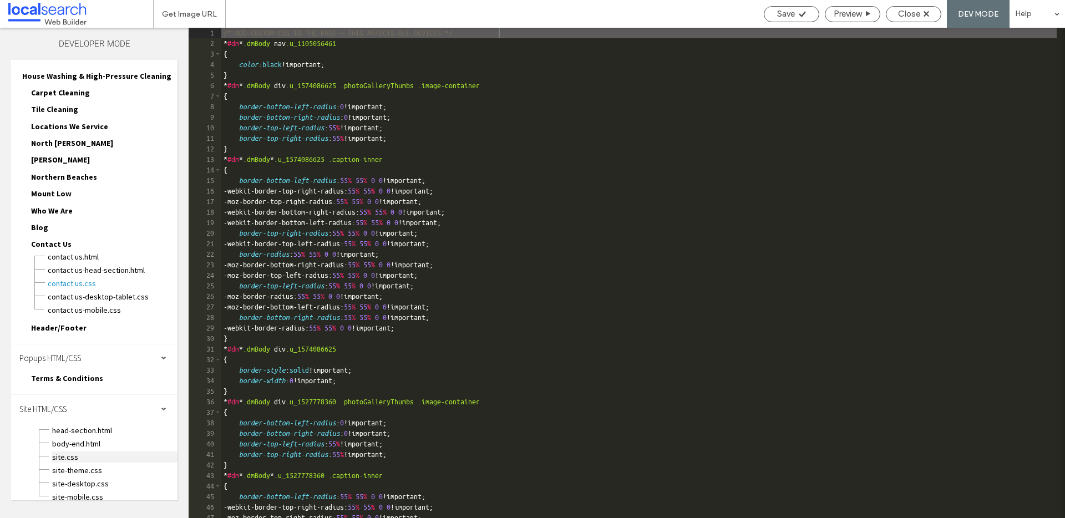
click at [60, 452] on span "site.css" at bounding box center [115, 457] width 126 height 11
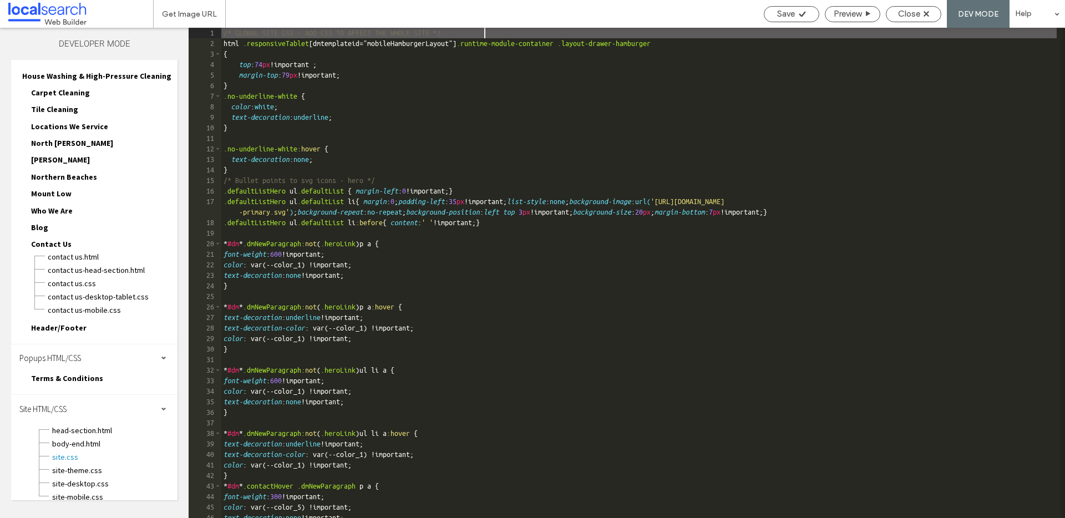
paste textarea
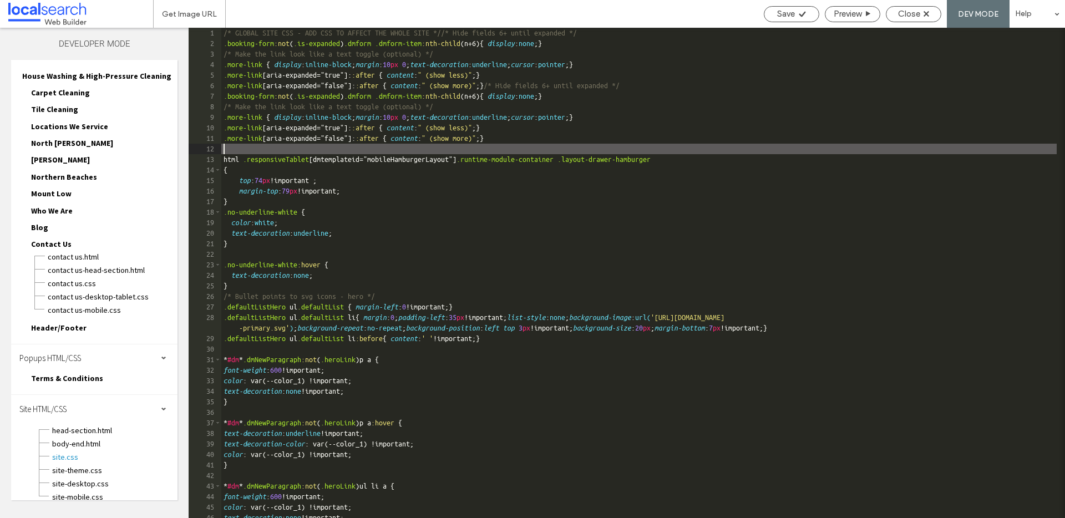
type textarea "**"
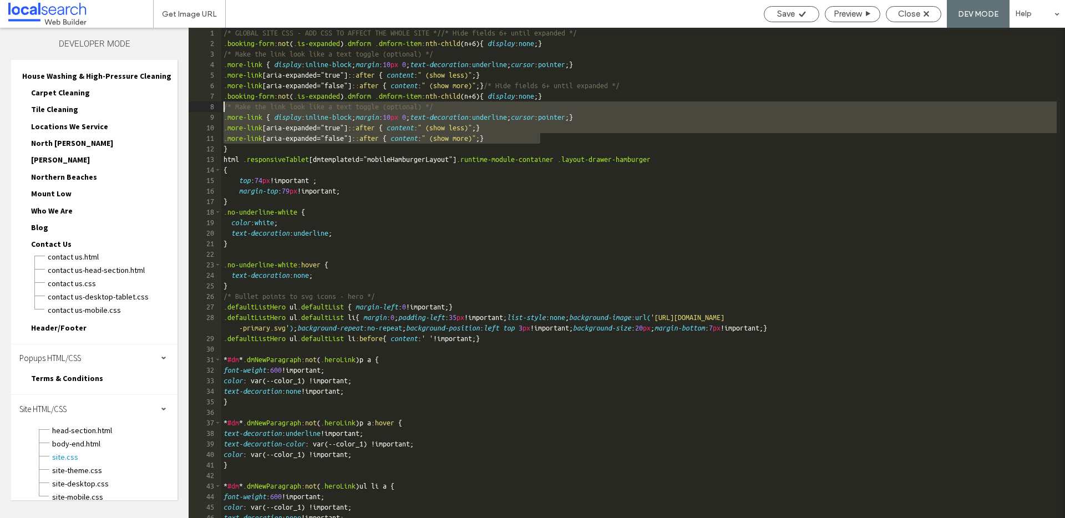
drag, startPoint x: 557, startPoint y: 138, endPoint x: 224, endPoint y: 110, distance: 334.0
click at [224, 110] on div "/* GLOBAL SITE CSS - ADD CSS TO AFFECT THE WHOLE SITE *//* Hide fields 6+ until…" at bounding box center [638, 283] width 835 height 511
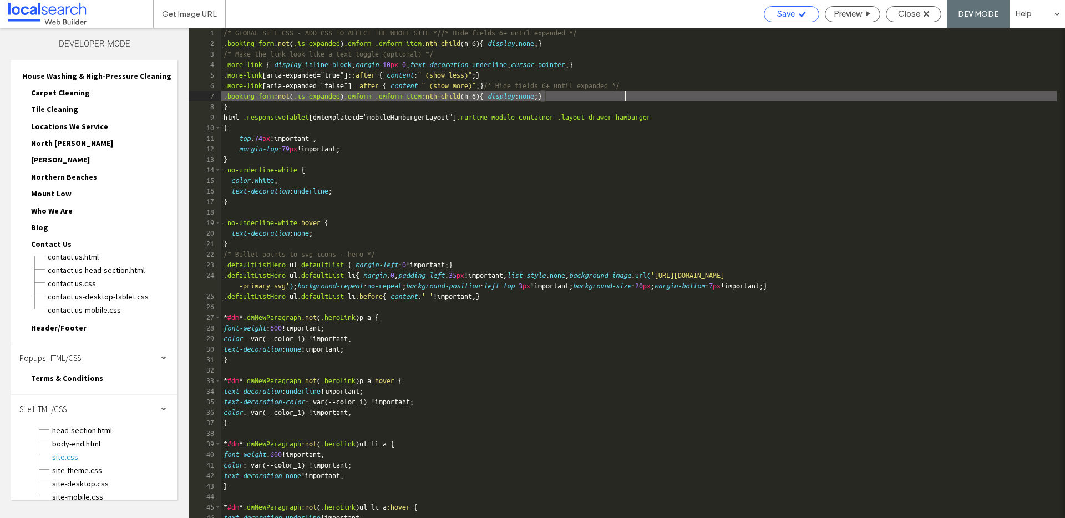
click at [790, 14] on span "Save" at bounding box center [786, 14] width 18 height 10
click at [905, 9] on span "Close" at bounding box center [909, 14] width 22 height 10
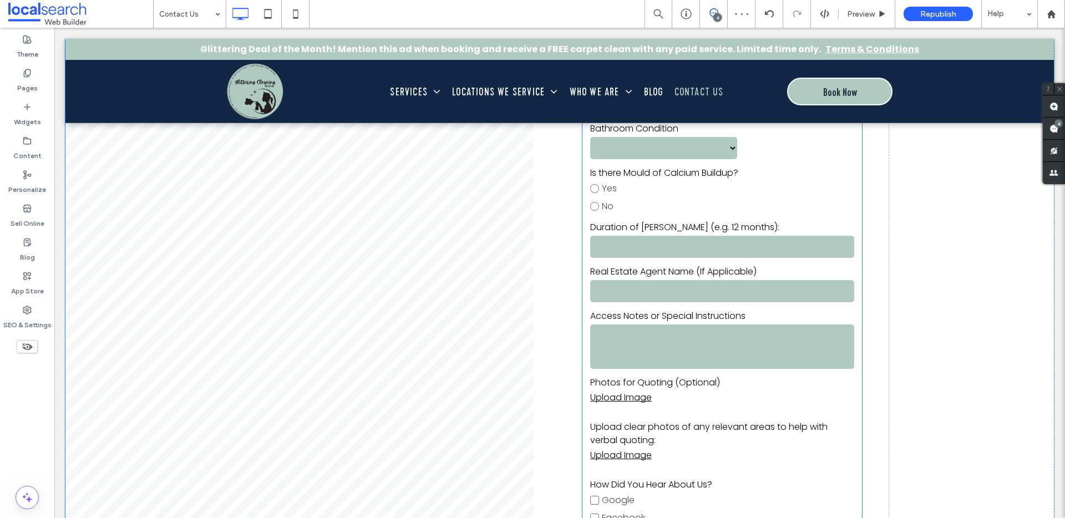
scroll to position [1627, 0]
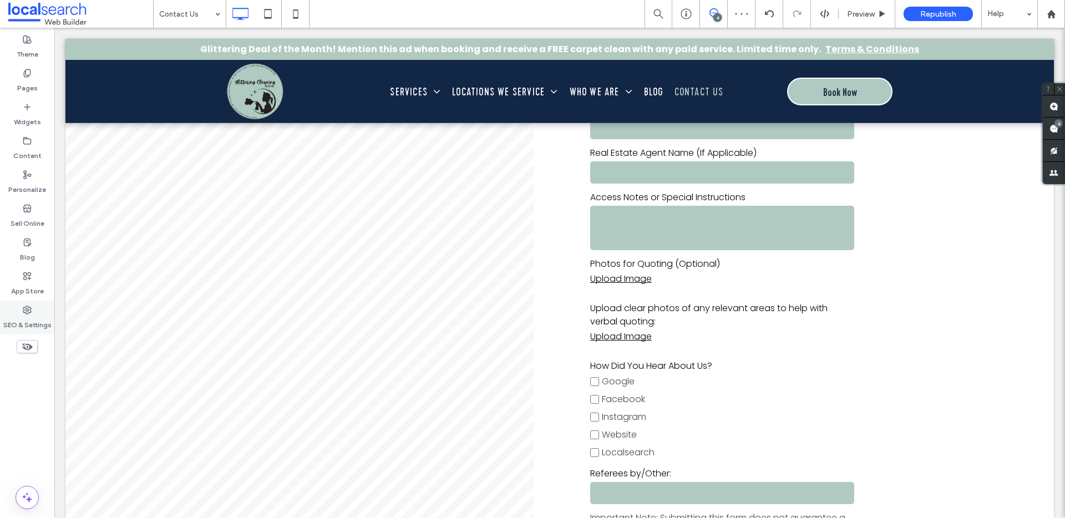
click at [23, 328] on label "SEO & Settings" at bounding box center [27, 323] width 48 height 16
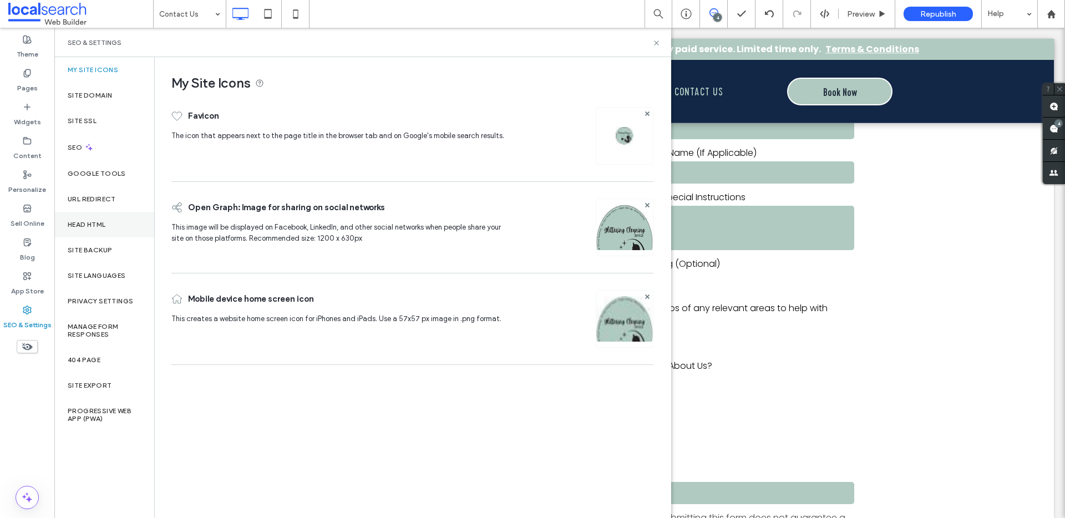
click at [108, 226] on div "Head HTML" at bounding box center [104, 225] width 100 height 26
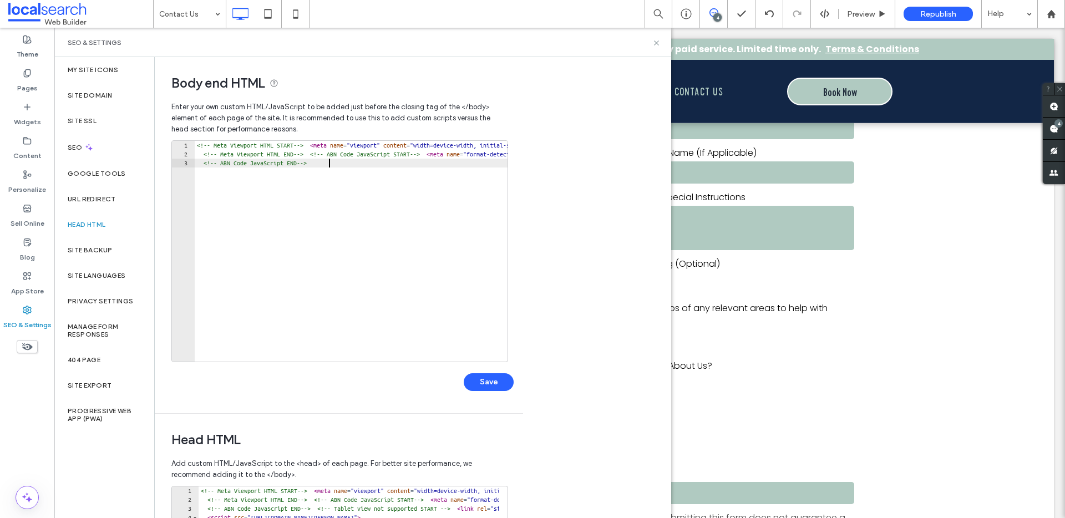
click at [345, 168] on div "<!-- Meta Viewport HTML START--> < meta name = "viewport" content = "width=devi…" at bounding box center [443, 260] width 496 height 239
paste textarea
type textarea "**"
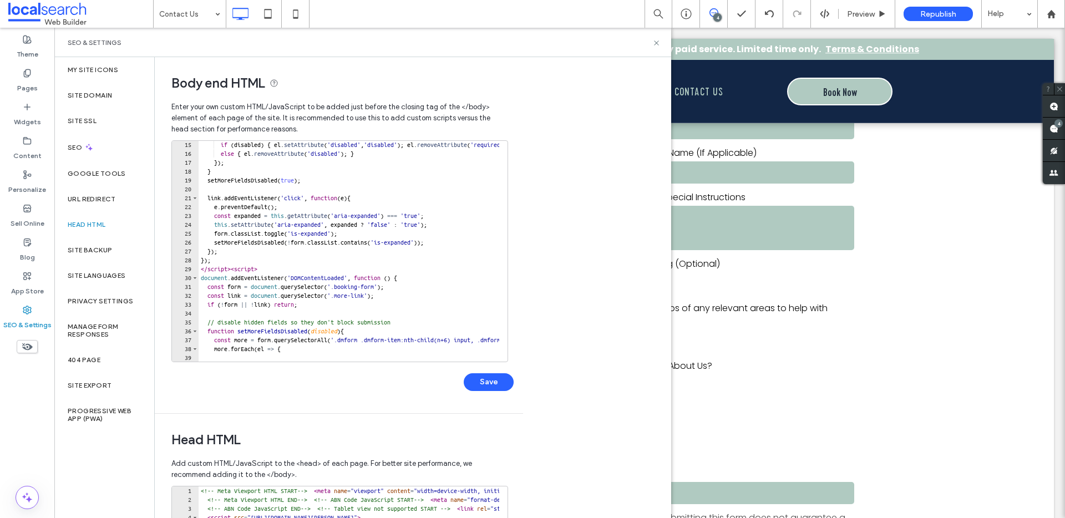
scroll to position [92, 0]
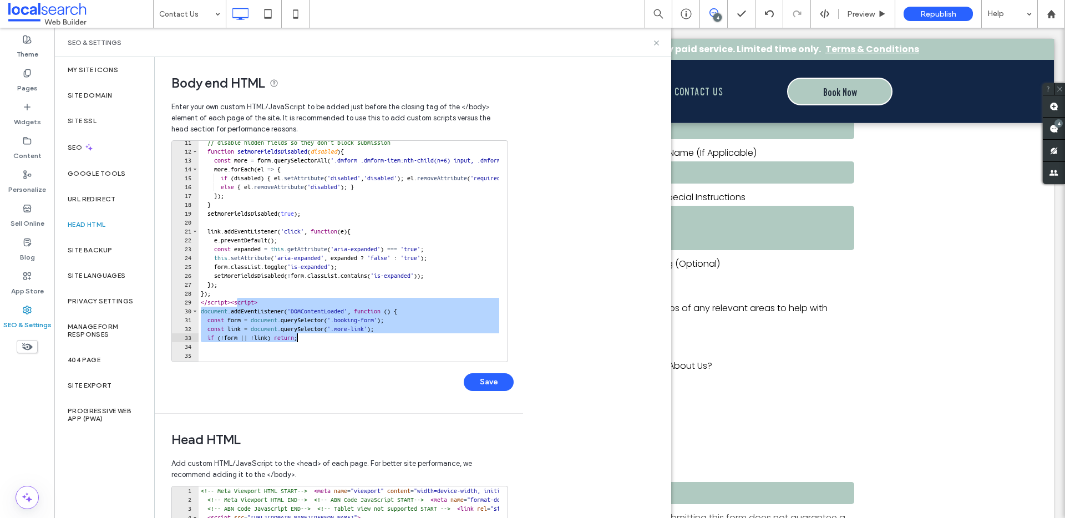
drag, startPoint x: 238, startPoint y: 301, endPoint x: 295, endPoint y: 340, distance: 69.4
click at [295, 340] on div "// disable hidden fields so they don't block submission function setMoreFieldsD…" at bounding box center [548, 253] width 699 height 230
click at [254, 288] on div "// disable hidden fields so they don't block submission function setMoreFieldsD…" at bounding box center [548, 253] width 699 height 230
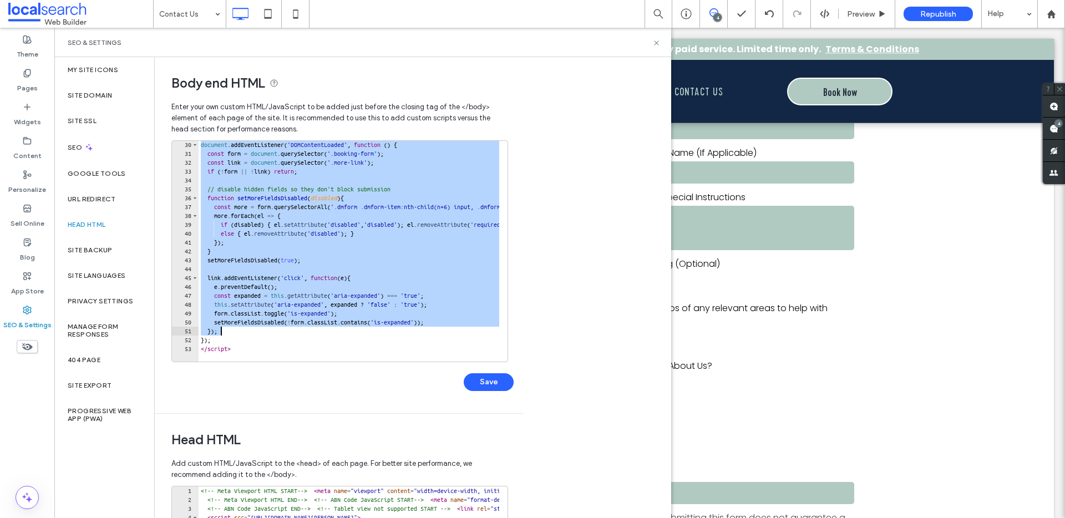
scroll to position [87, 0]
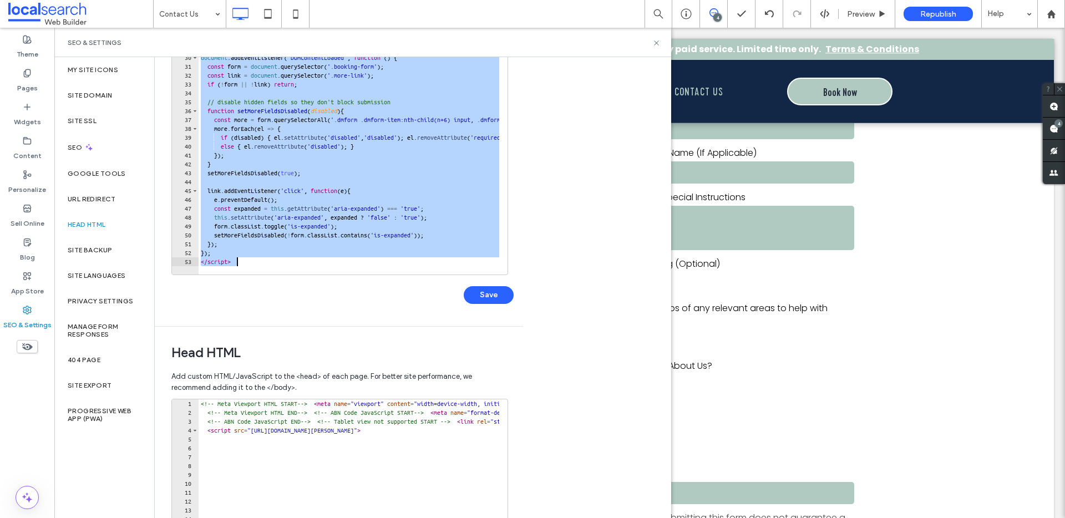
drag, startPoint x: 237, startPoint y: 301, endPoint x: 260, endPoint y: 261, distance: 46.0
click at [260, 261] on div "document . addEventListener ( 'DOMContentLoaded' , function ( ) { const form = …" at bounding box center [548, 168] width 699 height 230
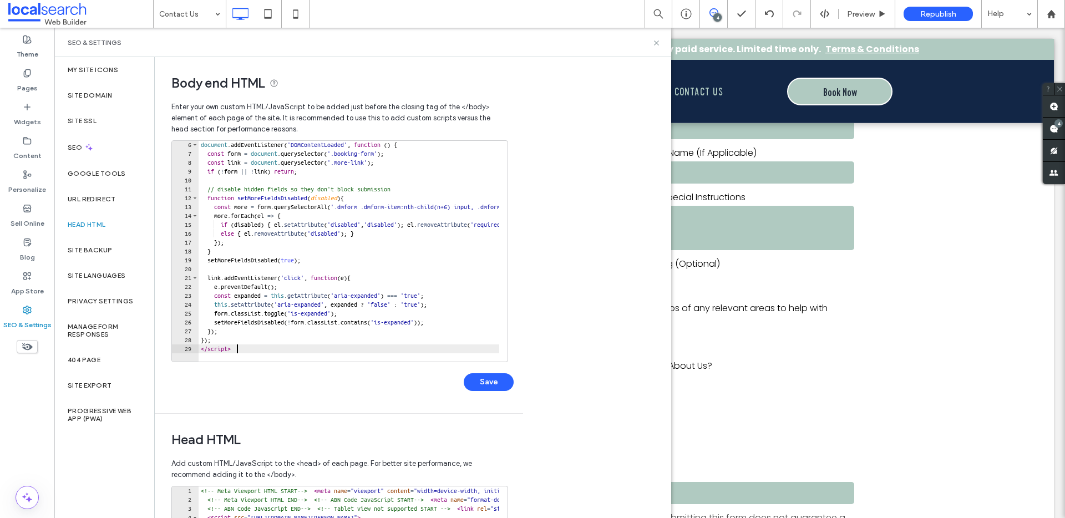
scroll to position [45, 0]
click at [491, 386] on button "Save" at bounding box center [489, 382] width 50 height 18
click at [655, 44] on use at bounding box center [656, 42] width 4 height 4
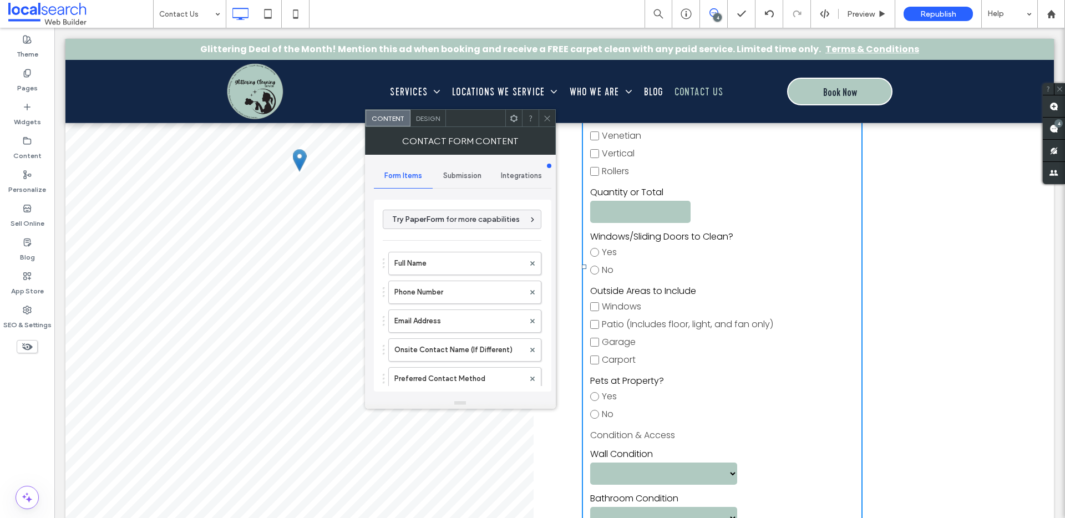
scroll to position [0, 0]
click at [544, 116] on icon at bounding box center [547, 118] width 8 height 8
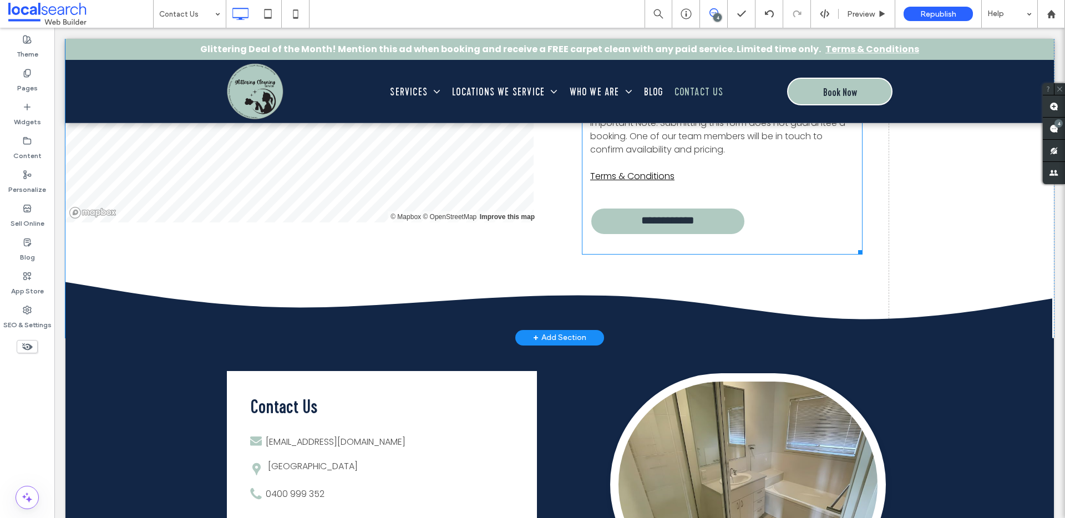
scroll to position [1888, 0]
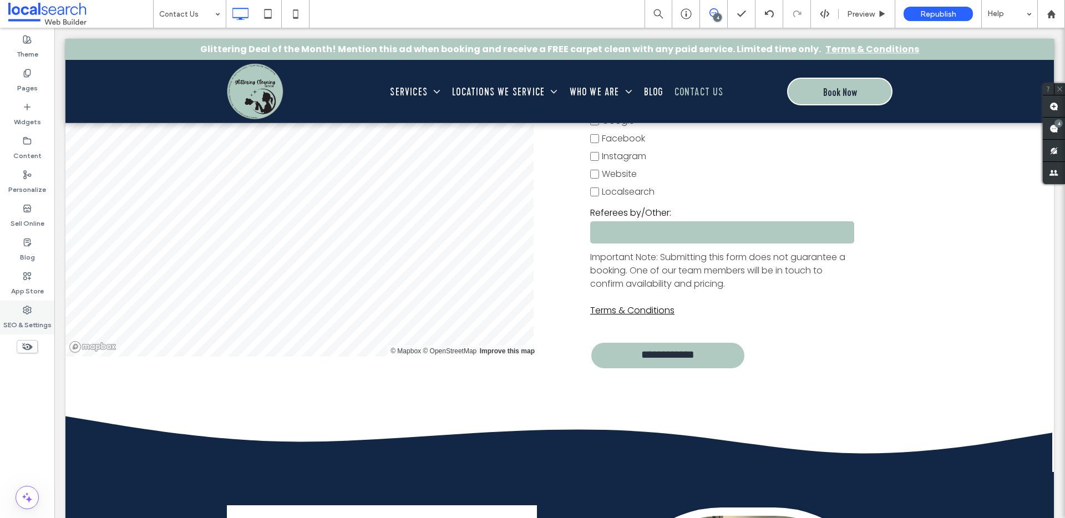
click at [18, 301] on div "SEO & Settings" at bounding box center [27, 318] width 54 height 34
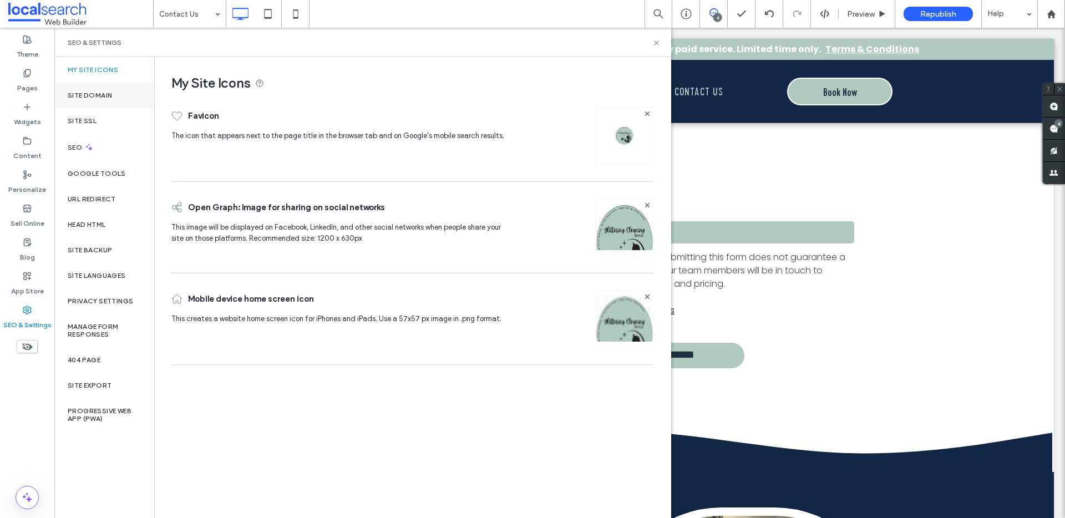
click at [106, 90] on div "Site Domain" at bounding box center [104, 96] width 100 height 26
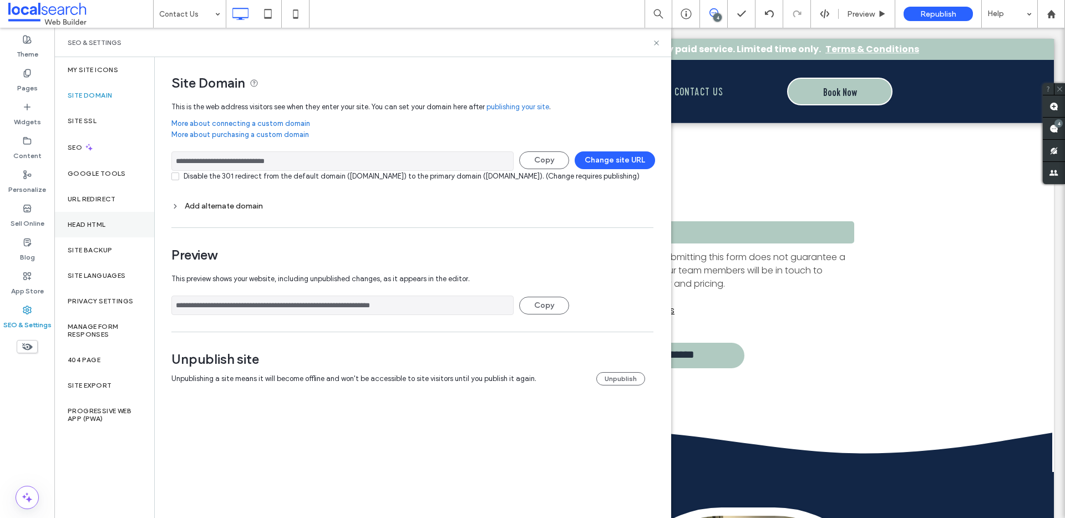
click at [107, 218] on div "Head HTML" at bounding box center [104, 225] width 100 height 26
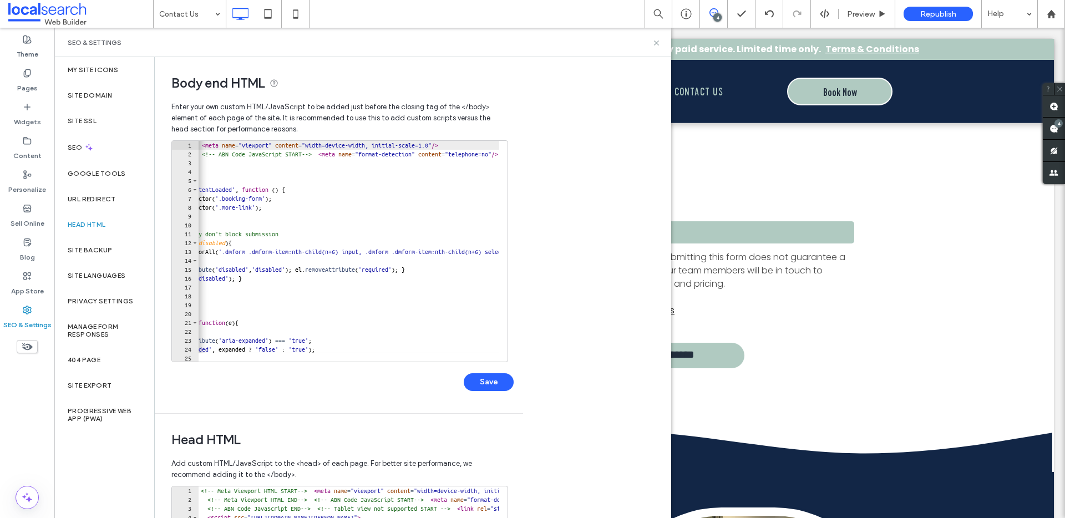
scroll to position [0, 123]
click at [374, 250] on div "<!-- Meta Viewport HTML START--> < meta name = "viewport" content = "width=devi…" at bounding box center [425, 256] width 699 height 230
type textarea "**"
click at [496, 384] on button "Save" at bounding box center [489, 382] width 50 height 18
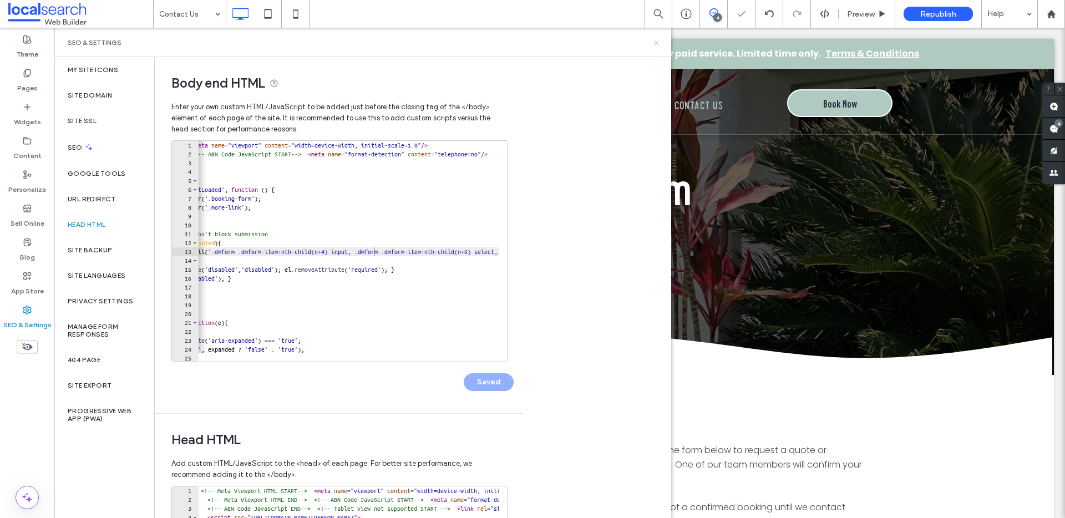
scroll to position [0, 0]
click at [654, 41] on icon at bounding box center [656, 43] width 8 height 8
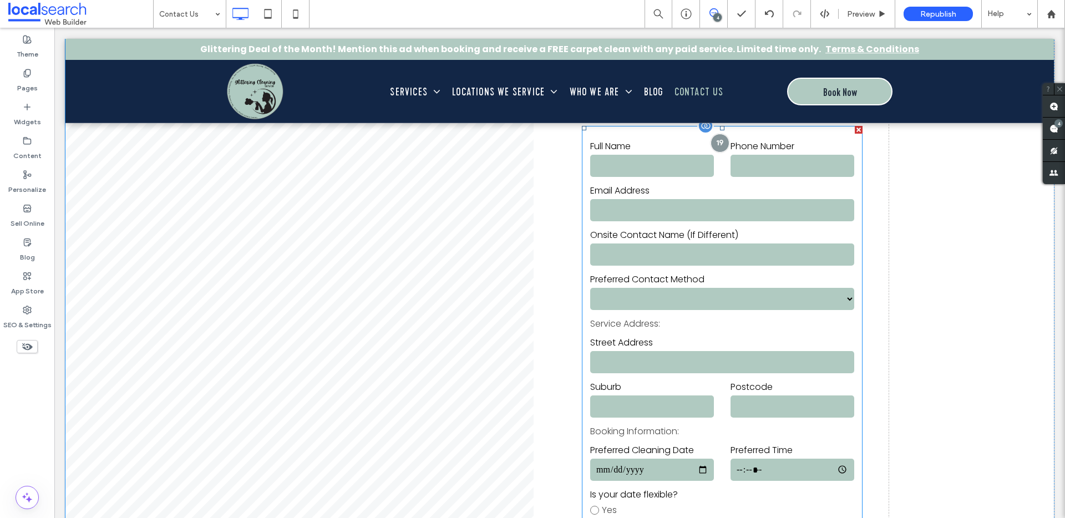
scroll to position [181, 0]
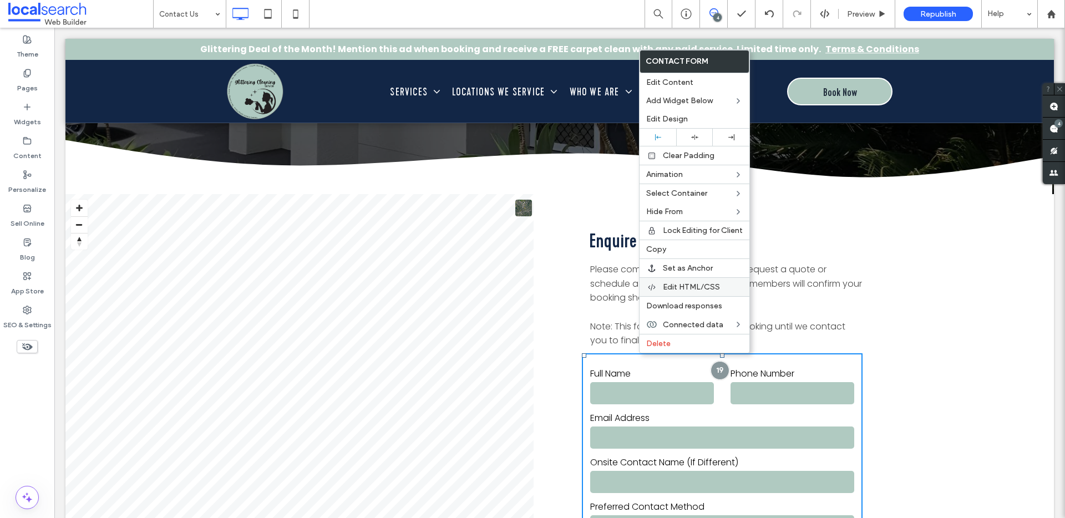
click at [692, 281] on div "Edit HTML/CSS" at bounding box center [695, 286] width 110 height 19
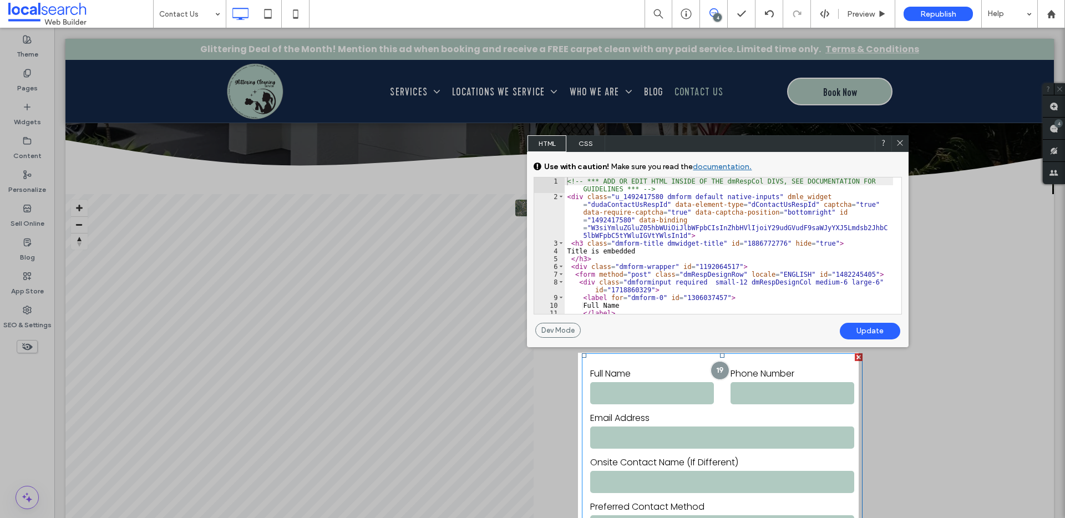
click at [590, 146] on span "CSS" at bounding box center [585, 143] width 39 height 17
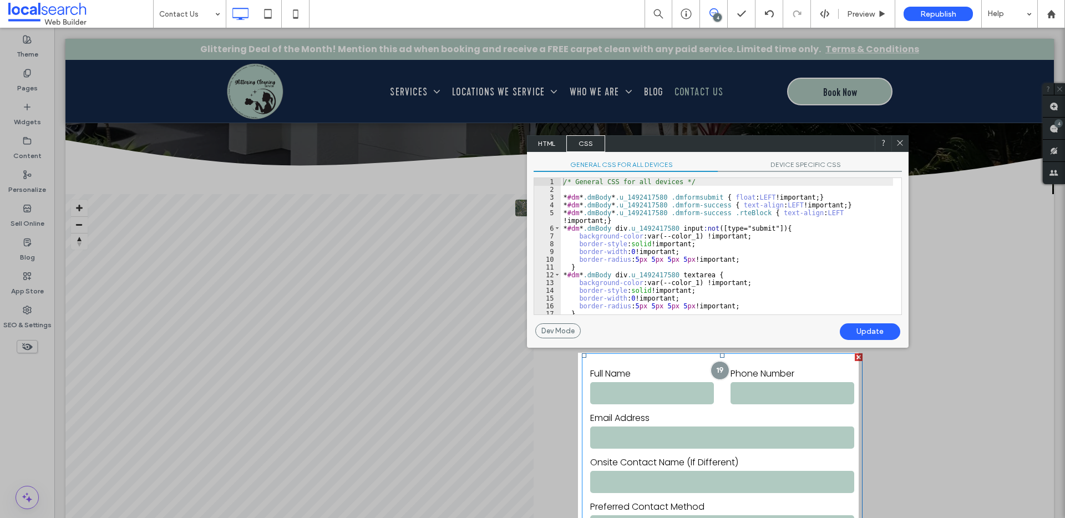
scroll to position [2, 0]
drag, startPoint x: 796, startPoint y: 229, endPoint x: 622, endPoint y: 232, distance: 173.7
click at [622, 232] on div "/* General CSS for all devices */ * #dm * .dmBody * .u_1492417580 .dmformsubmit…" at bounding box center [727, 254] width 332 height 152
click at [709, 246] on div "/* General CSS for all devices */ * #dm * .dmBody * .u_1492417580 .dmformsubmit…" at bounding box center [727, 254] width 332 height 152
click at [794, 164] on span "DEVICE SPECIFIC CSS" at bounding box center [810, 166] width 184 height 12
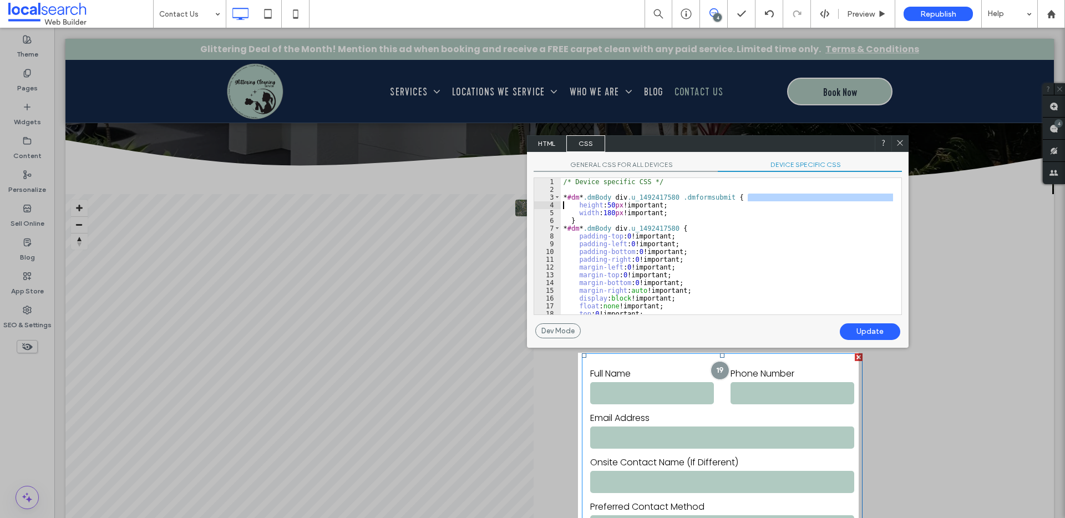
drag, startPoint x: 752, startPoint y: 195, endPoint x: 553, endPoint y: 201, distance: 198.7
click at [553, 201] on div "** 1 2 3 4 5 6 7 8 9 10 11 12 13 14 15 16 17 18 19 /* Device specific CSS */ * …" at bounding box center [718, 246] width 368 height 138
drag, startPoint x: 560, startPoint y: 197, endPoint x: 566, endPoint y: 197, distance: 6.1
click at [566, 197] on div "** 1 2 3 4 5 6 7 8 9 10 11 12 13 14 15 16 17 18 19 /* Device specific CSS */ * …" at bounding box center [718, 246] width 368 height 138
drag, startPoint x: 565, startPoint y: 196, endPoint x: 755, endPoint y: 201, distance: 190.3
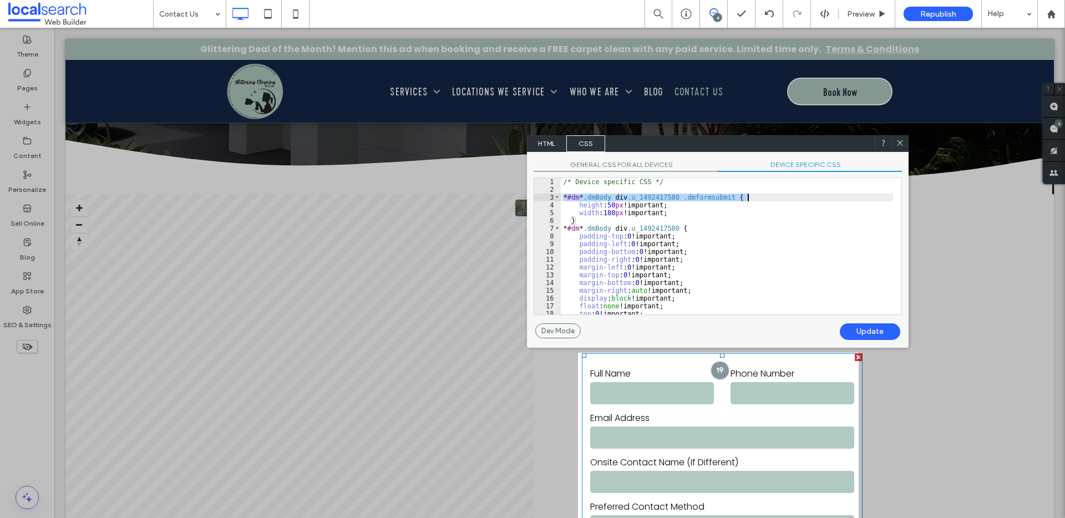
click at [755, 201] on div "/* Device specific CSS */ * #dm * .dmBody div .u_1492417580 .dmformsubmit { hei…" at bounding box center [727, 254] width 332 height 152
click at [618, 157] on div "GENERAL CSS FOR ALL DEVICES DEVICE SPECIFIC CSS Use with caution! Make sure you…" at bounding box center [718, 237] width 382 height 171
click at [623, 164] on span "GENERAL CSS FOR ALL DEVICES" at bounding box center [626, 166] width 184 height 12
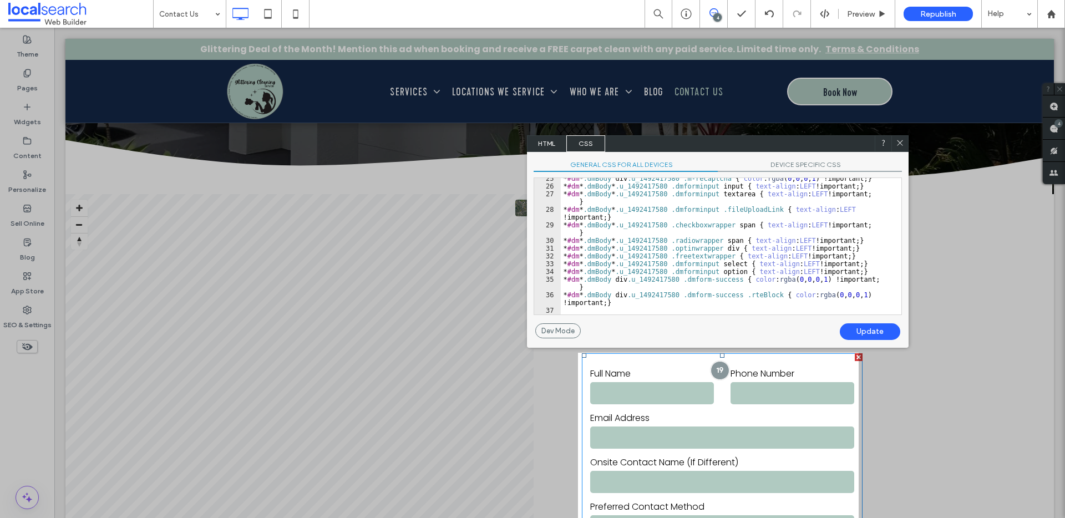
scroll to position [205, 0]
click at [640, 307] on div "* #dm * .dmBody div .u_1492417580 .m-recaptcha { color : rgba ( 0 , 0 , 0 , 1 )…" at bounding box center [727, 251] width 332 height 152
click at [836, 155] on div "GENERAL CSS FOR ALL DEVICES DEVICE SPECIFIC CSS Use with caution! Make sure you…" at bounding box center [718, 237] width 382 height 171
click at [830, 160] on span "DEVICE SPECIFIC CSS" at bounding box center [810, 166] width 184 height 12
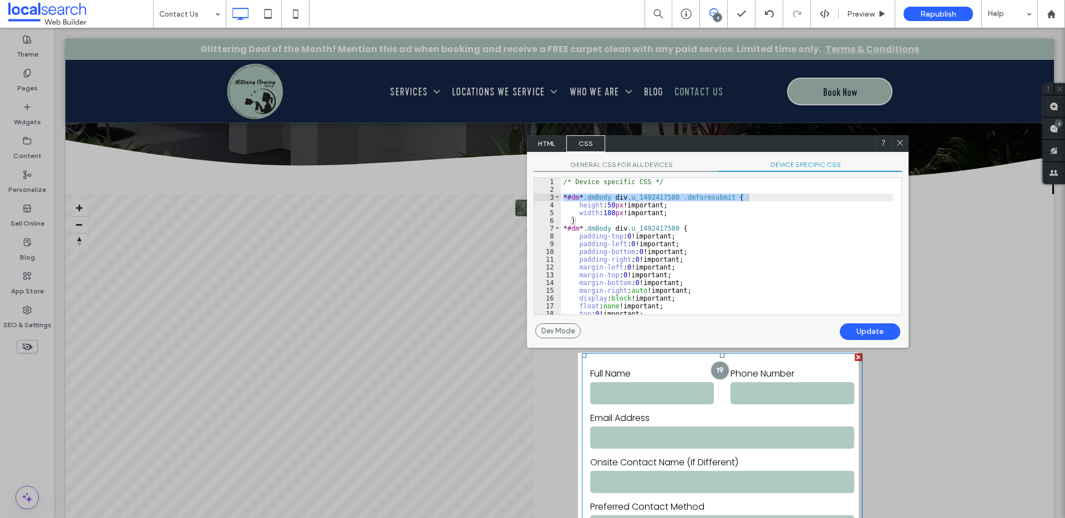
scroll to position [73, 0]
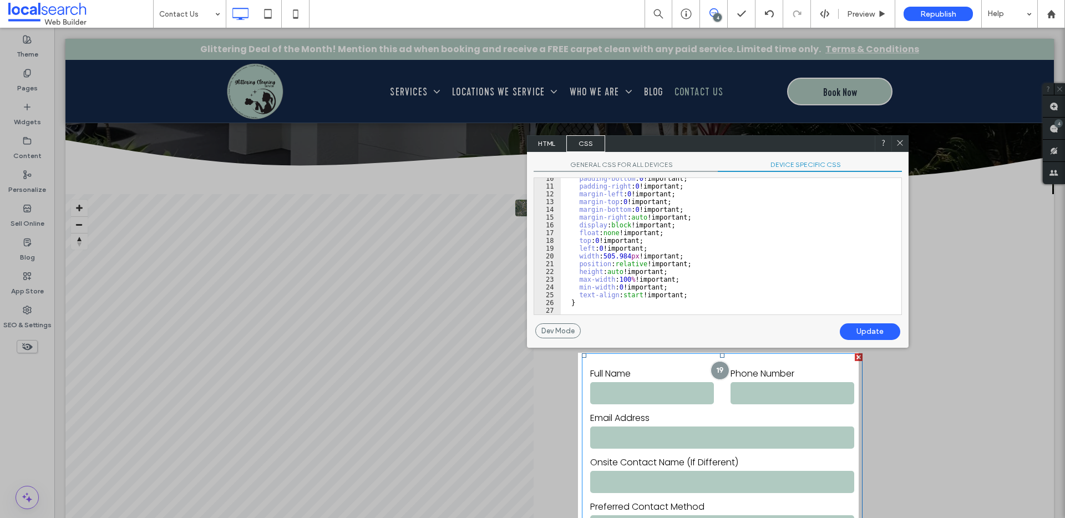
click at [652, 165] on span "GENERAL CSS FOR ALL DEVICES" at bounding box center [626, 166] width 184 height 12
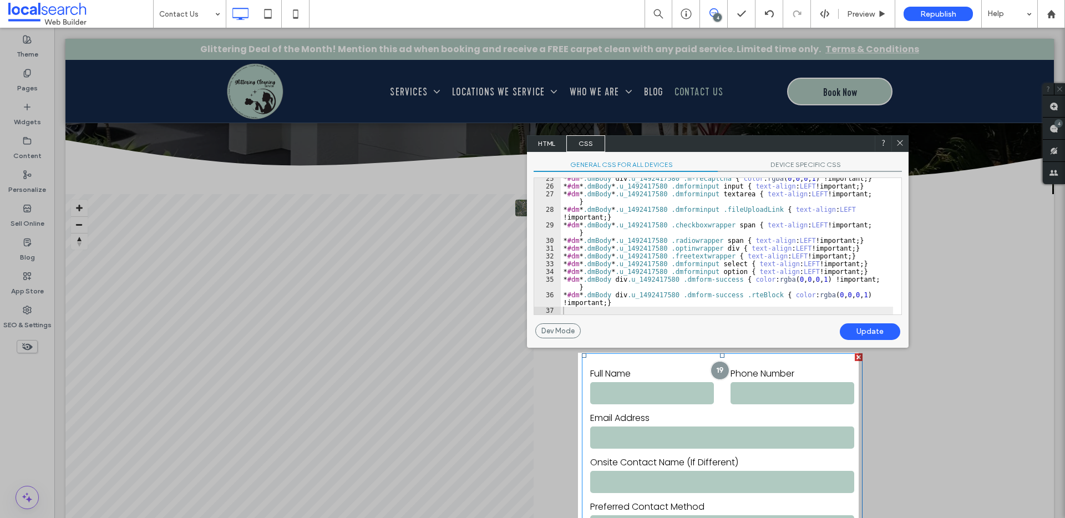
click at [616, 296] on div "* #dm * .dmBody div .u_1492417580 .m-recaptcha { color : rgba ( 0 , 0 , 0 , 1 )…" at bounding box center [727, 251] width 332 height 152
click at [595, 310] on div "* #dm * .dmBody div .u_1492417580 .m-recaptcha { color : rgba ( 0 , 0 , 0 , 1 )…" at bounding box center [727, 251] width 332 height 152
paste textarea
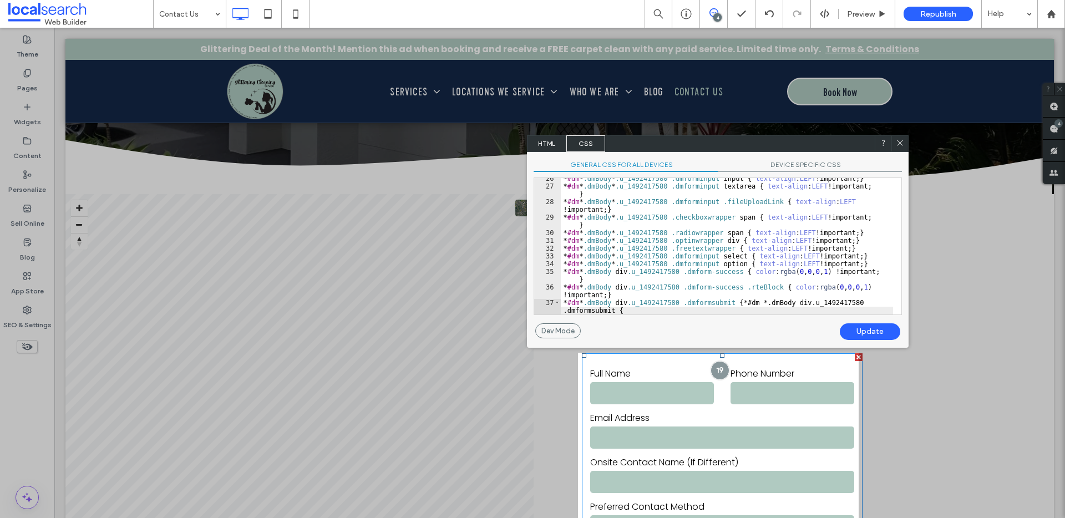
click at [645, 296] on div "* #dm * .dmBody * .u_1492417580 .dmforminput input { text-align : LEFT !importa…" at bounding box center [727, 255] width 332 height 160
click at [629, 295] on div "* #dm * .dmBody * .u_1492417580 .dmforminput input { text-align : LEFT !importa…" at bounding box center [727, 255] width 332 height 160
click at [652, 297] on div "* #dm * .dmBody * .u_1492417580 .dmforminput input { text-align : LEFT !importa…" at bounding box center [727, 255] width 332 height 160
click at [628, 296] on div "* #dm * .dmBody * .u_1492417580 .dmforminput input { text-align : LEFT !importa…" at bounding box center [727, 255] width 332 height 160
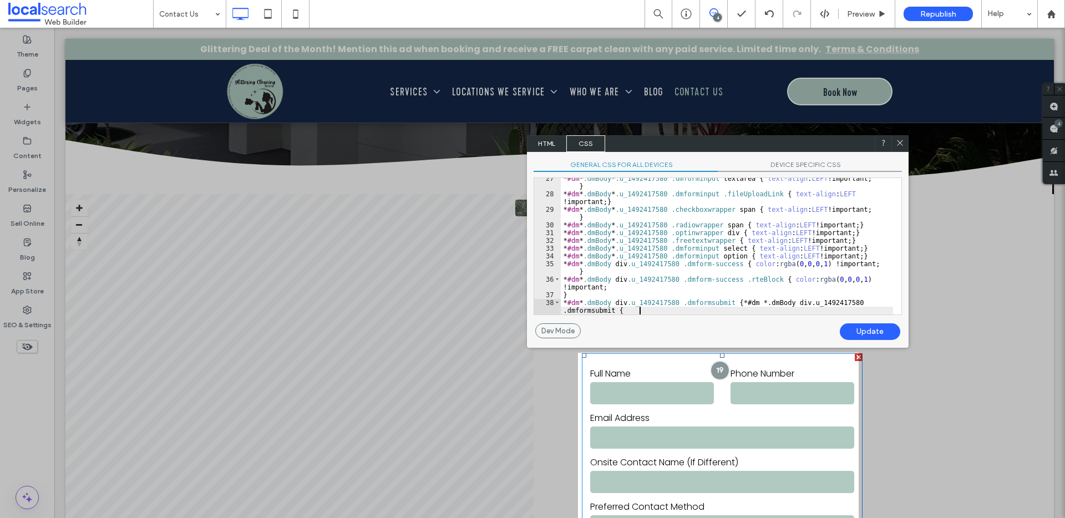
click at [649, 312] on div "* #dm * .dmBody * .u_1492417580 .dmforminput textarea { text-align : LEFT !impo…" at bounding box center [727, 259] width 332 height 168
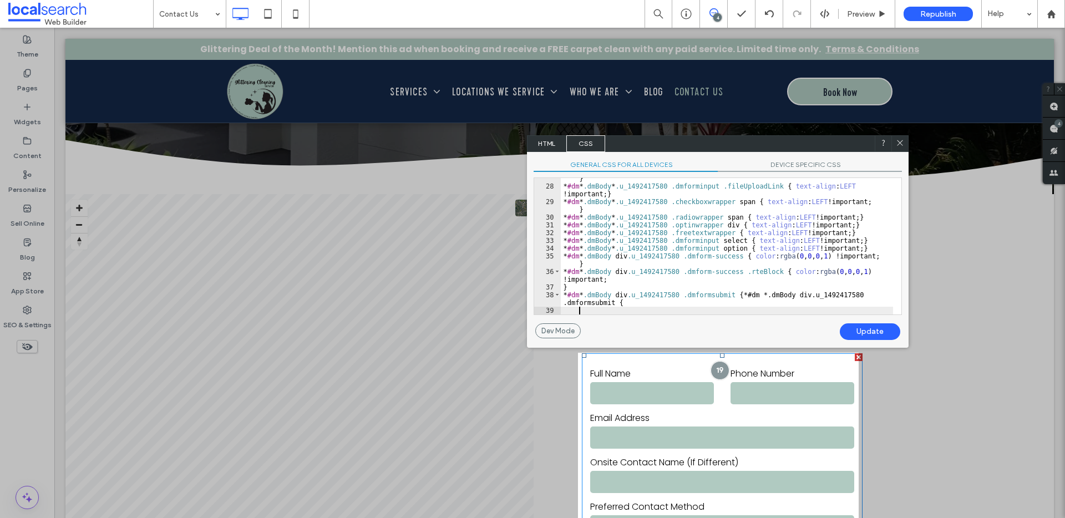
paste textarea
type textarea "**"
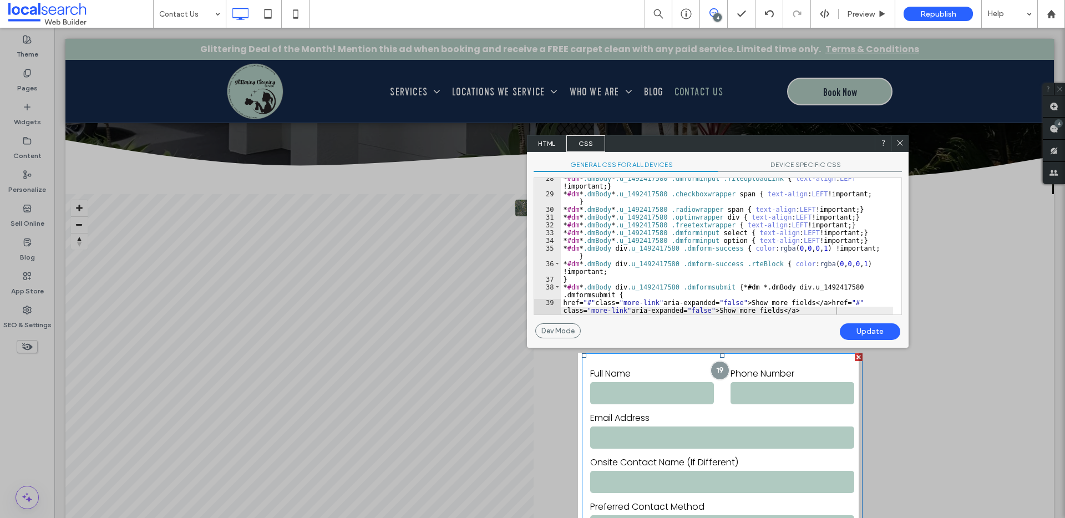
click at [878, 334] on div "Update" at bounding box center [870, 331] width 60 height 17
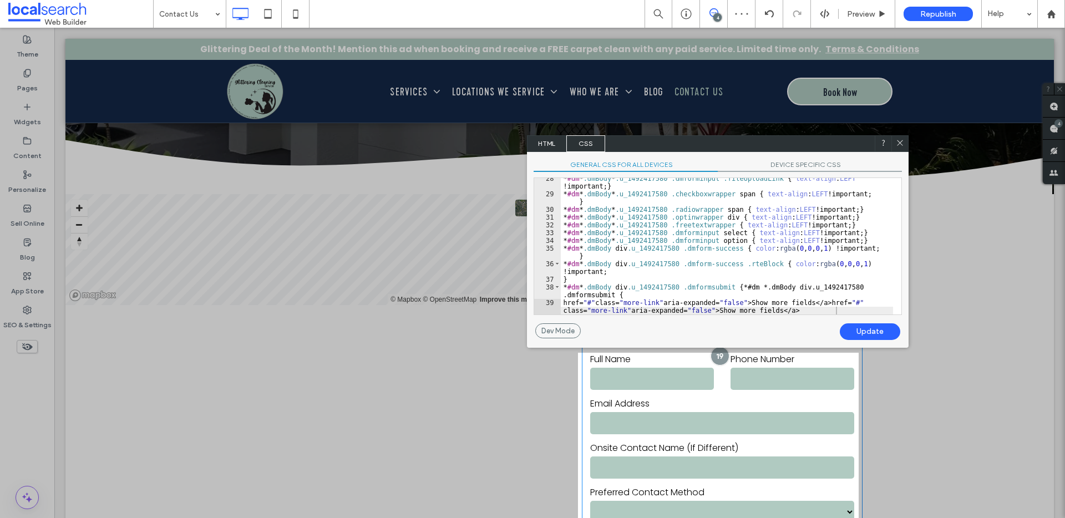
click at [899, 141] on use at bounding box center [900, 143] width 6 height 6
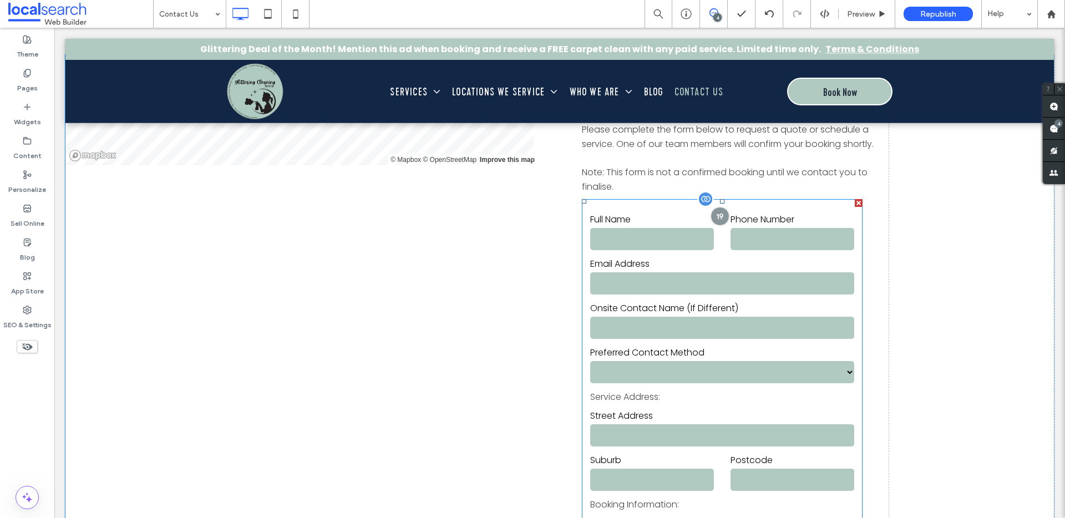
scroll to position [268, 0]
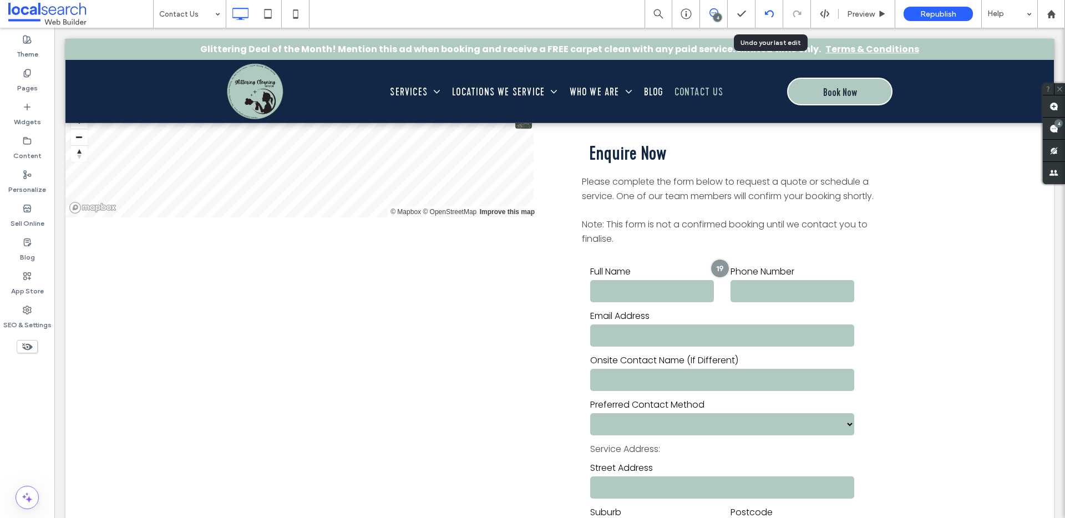
click at [768, 17] on icon at bounding box center [769, 13] width 9 height 9
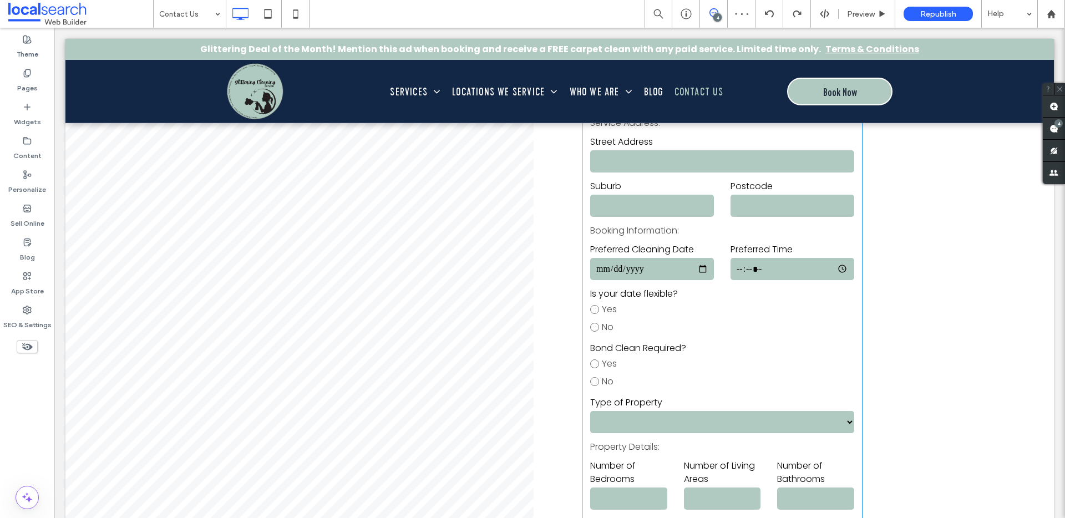
scroll to position [669, 0]
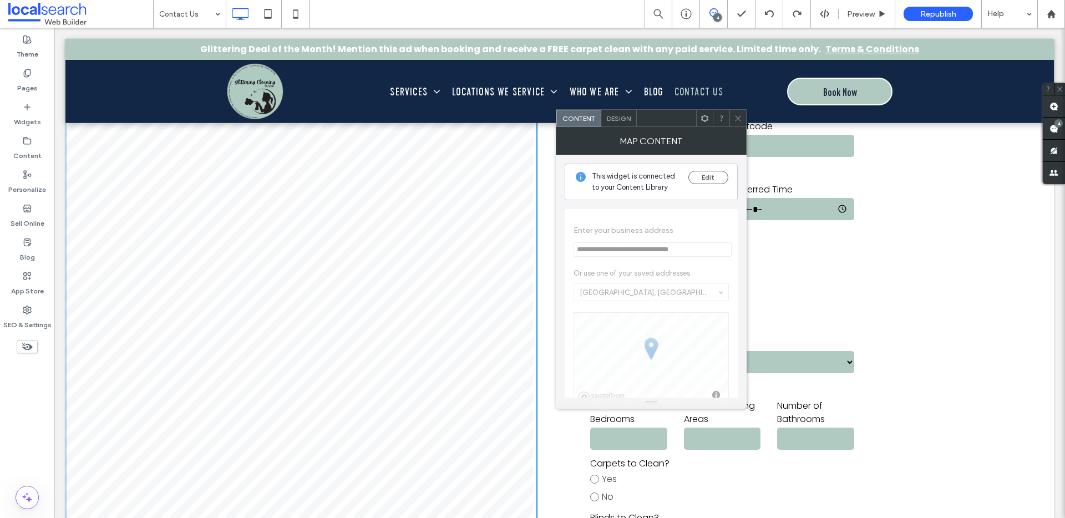
click at [734, 119] on icon at bounding box center [738, 118] width 8 height 8
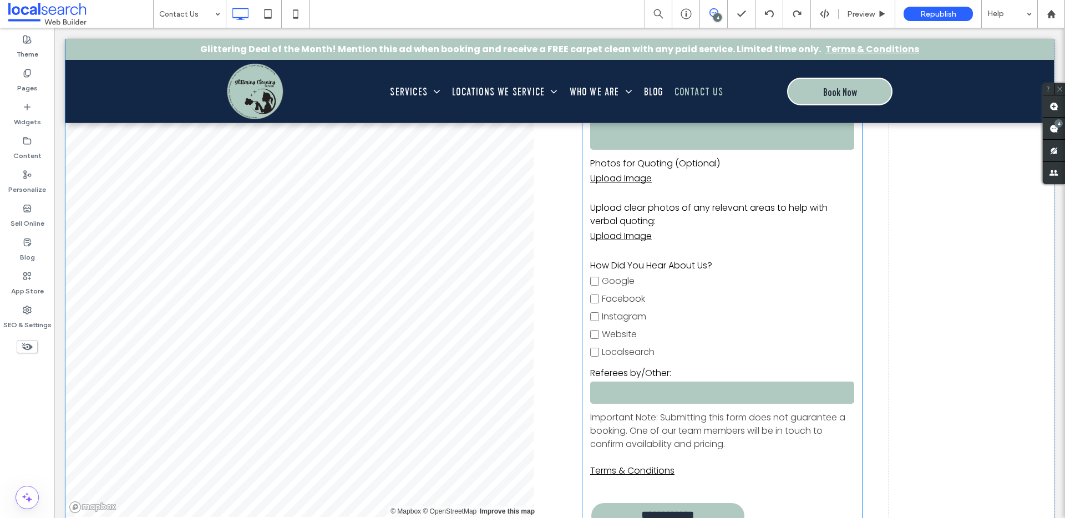
scroll to position [1934, 0]
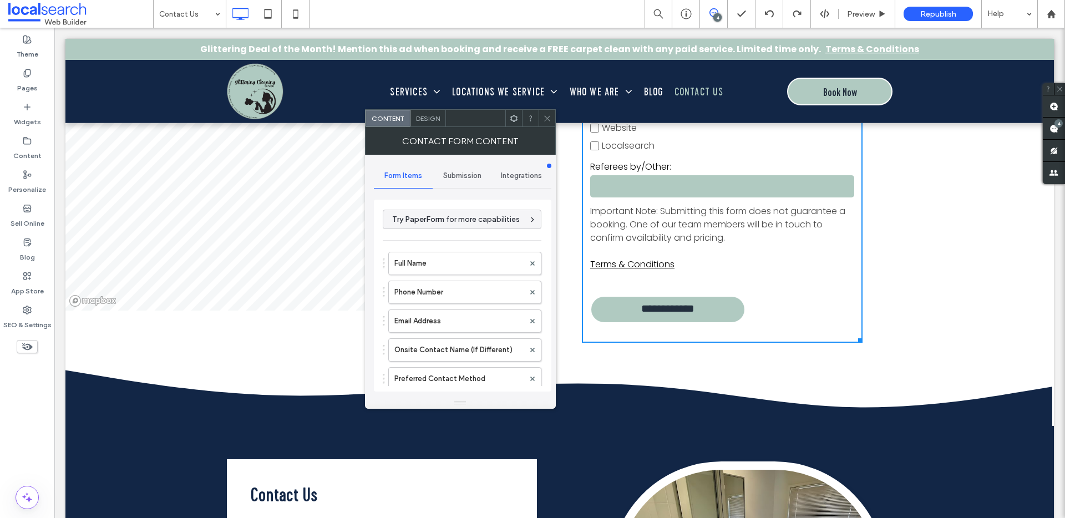
click at [551, 118] on div at bounding box center [547, 118] width 17 height 17
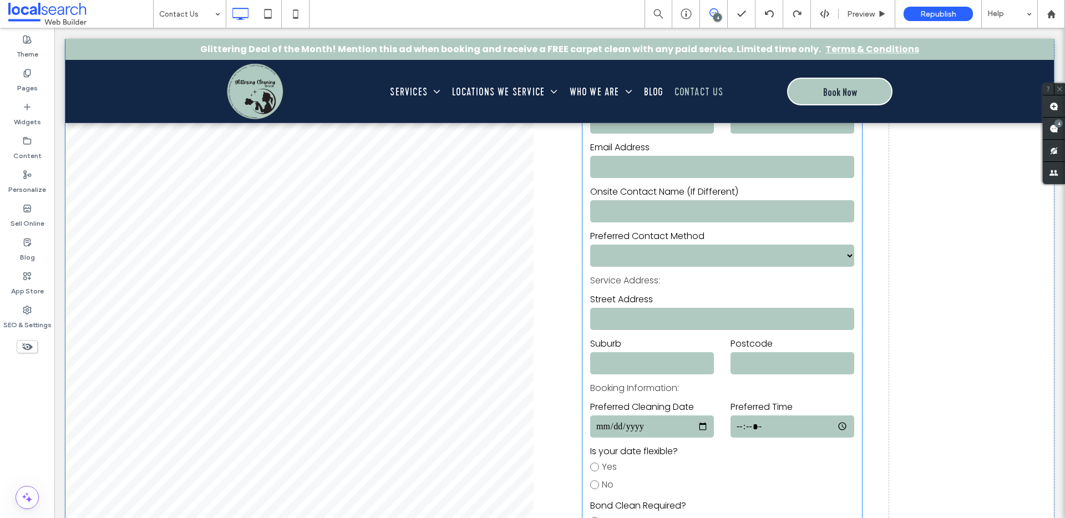
scroll to position [349, 0]
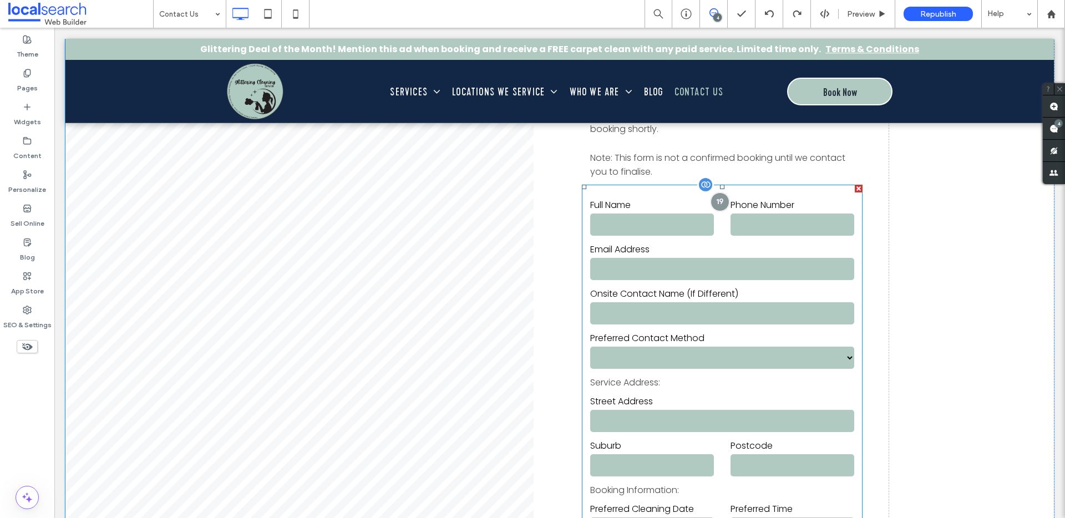
click at [738, 292] on label "Onsite Contact Name (If Different)" at bounding box center [722, 293] width 264 height 13
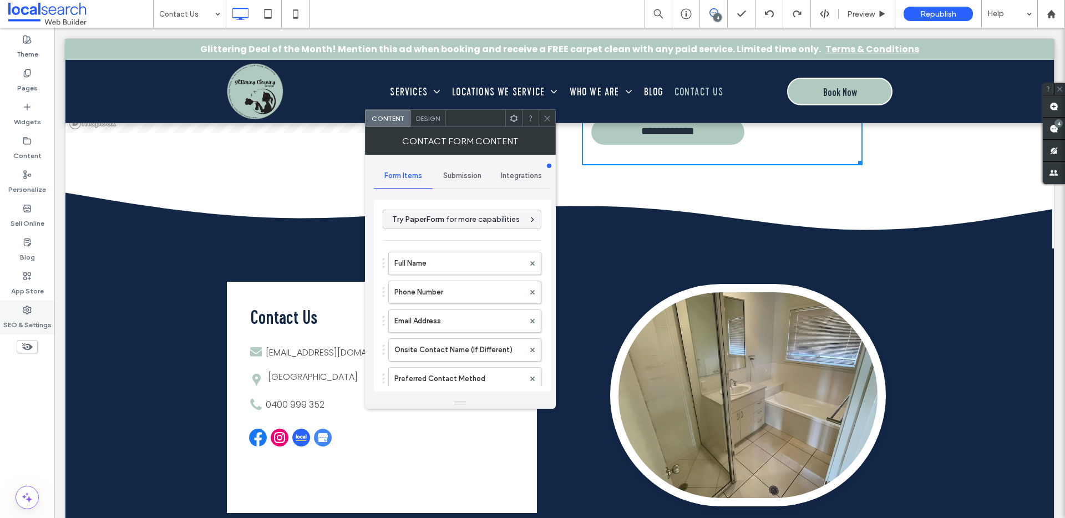
scroll to position [2033, 0]
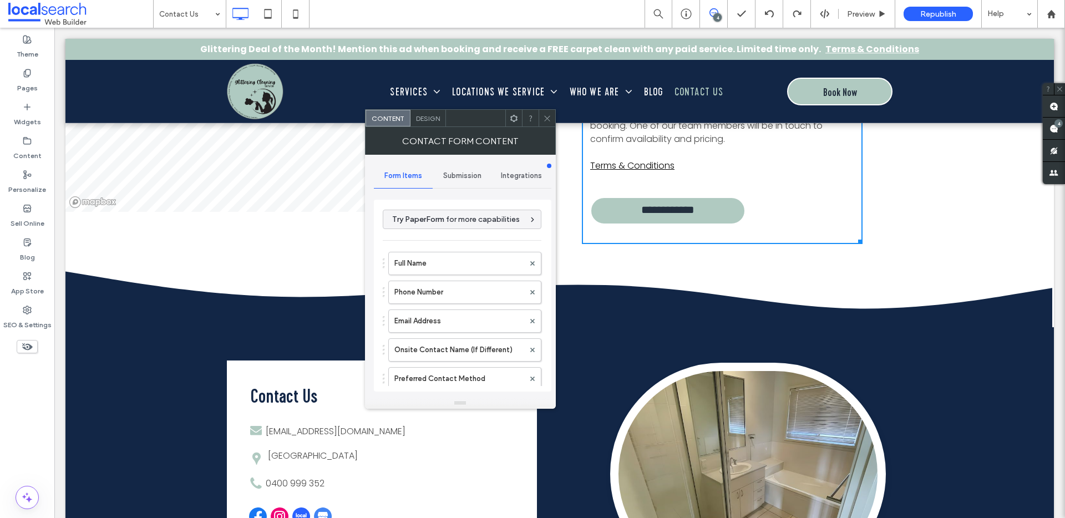
click at [546, 117] on use at bounding box center [547, 118] width 6 height 6
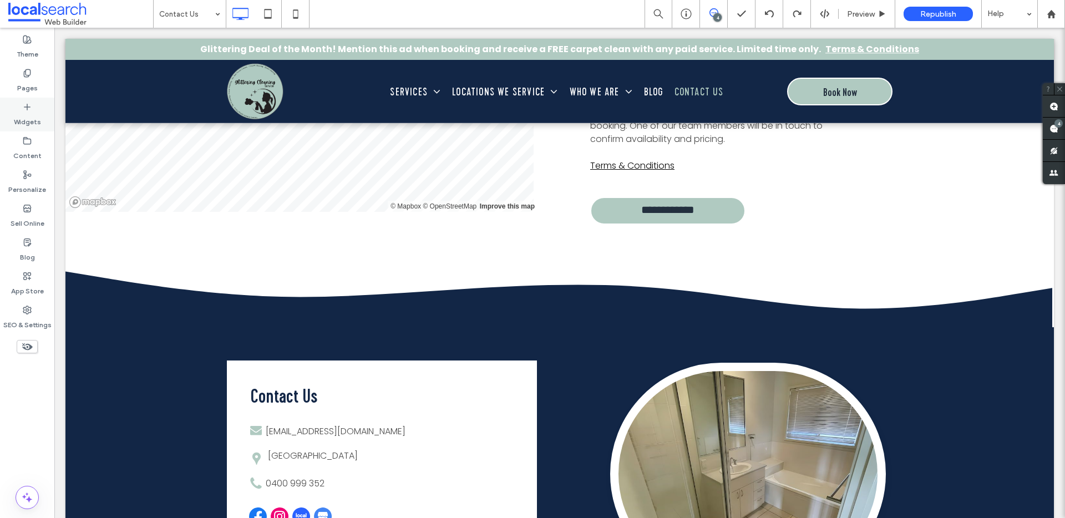
click at [26, 103] on icon at bounding box center [27, 107] width 9 height 9
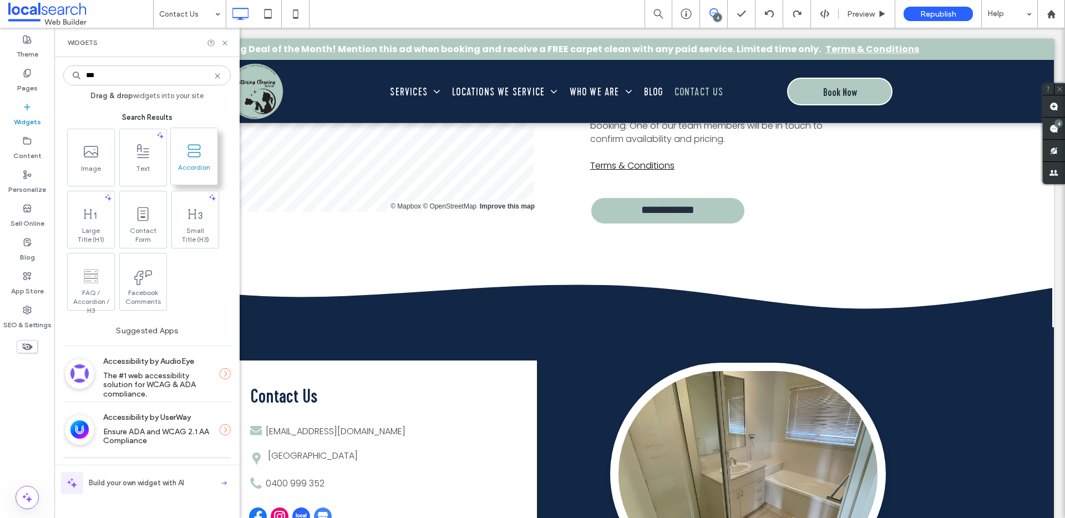
type input "***"
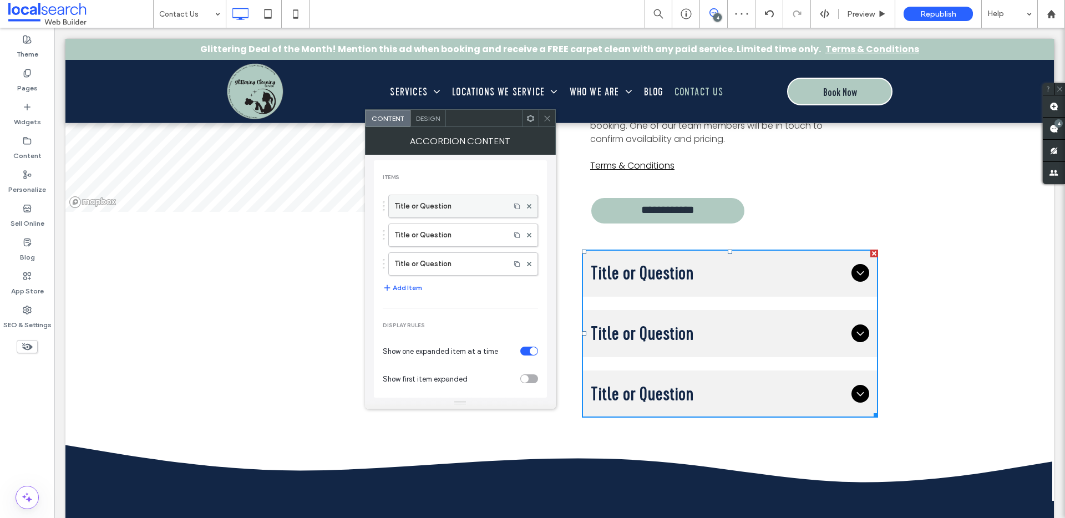
click at [461, 210] on label "Title or Question" at bounding box center [449, 206] width 110 height 22
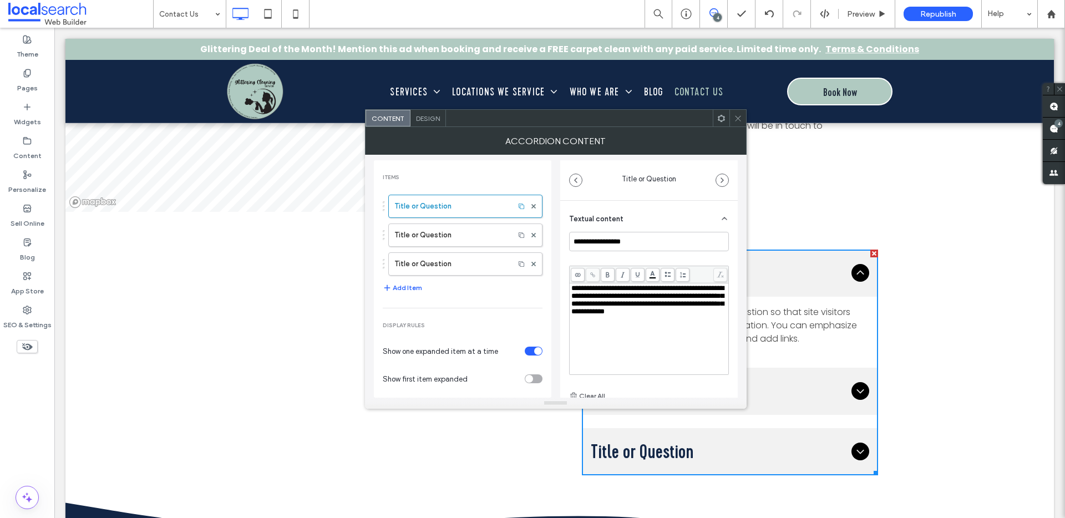
scroll to position [0, 0]
click at [581, 276] on span at bounding box center [578, 275] width 14 height 14
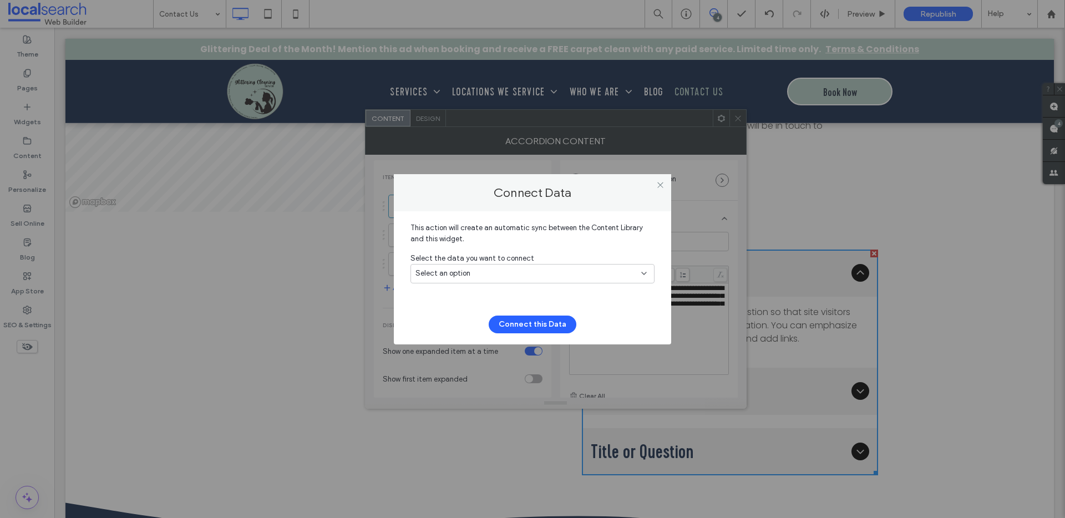
click at [581, 276] on div "Select an option" at bounding box center [525, 273] width 221 height 11
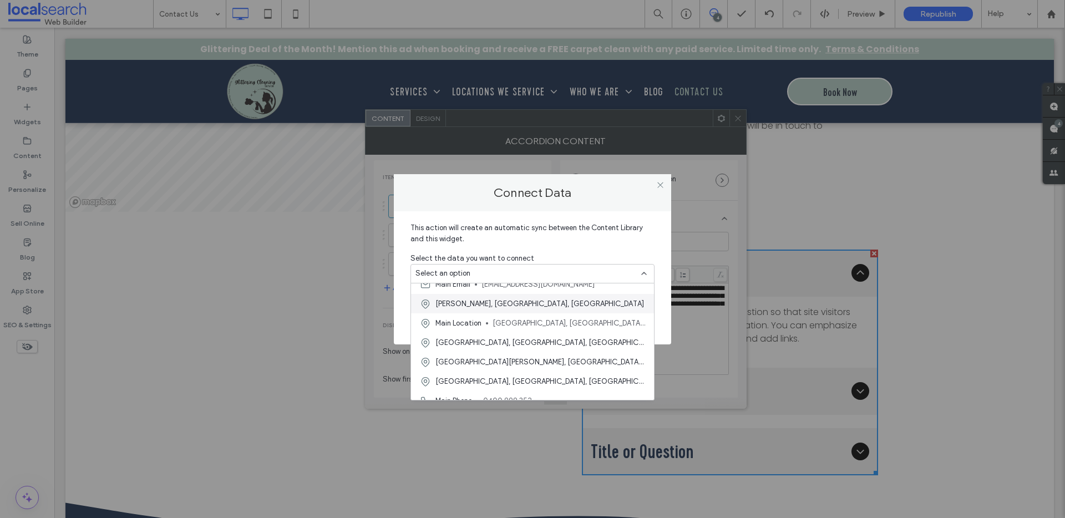
scroll to position [58, 0]
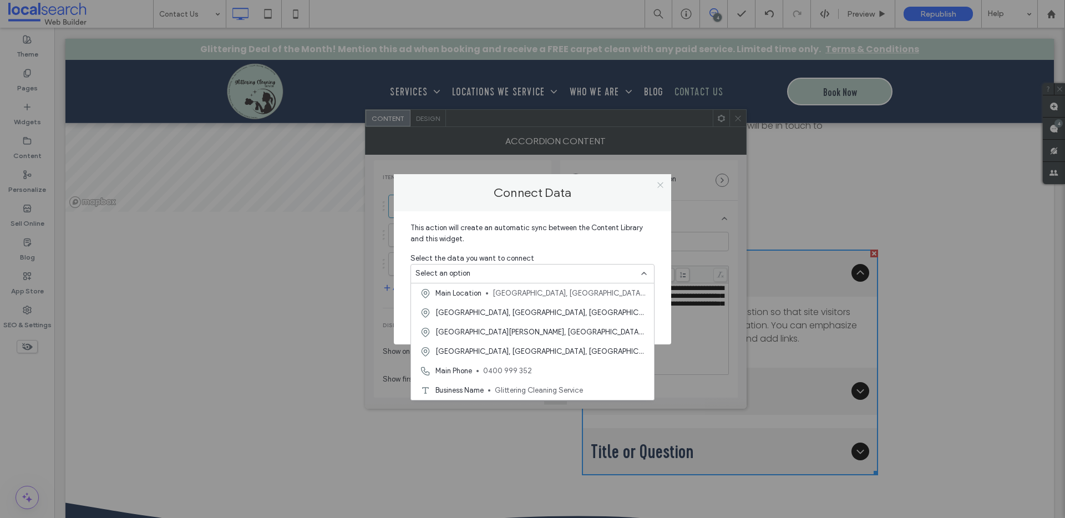
click at [659, 184] on use at bounding box center [660, 185] width 6 height 6
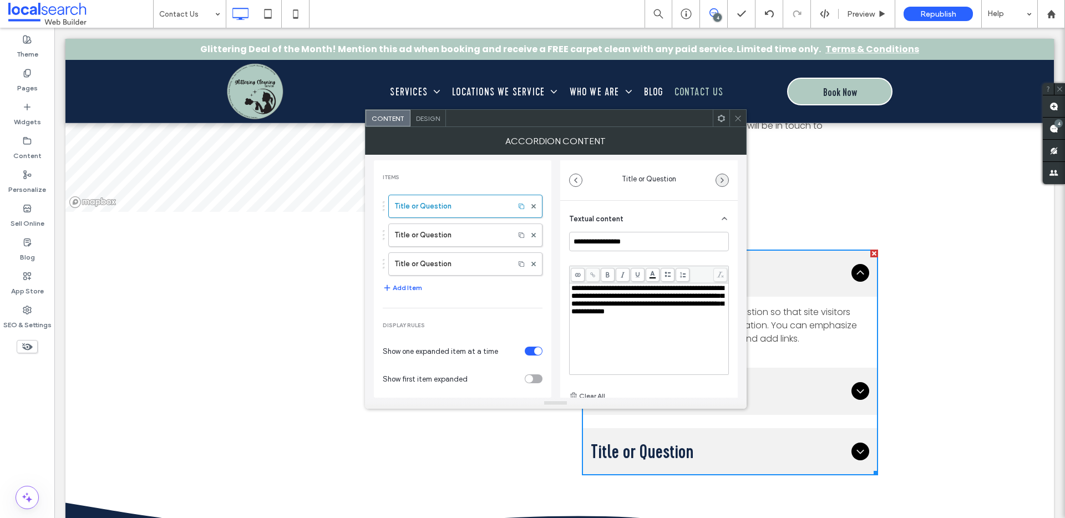
click at [718, 180] on icon "button" at bounding box center [722, 180] width 9 height 9
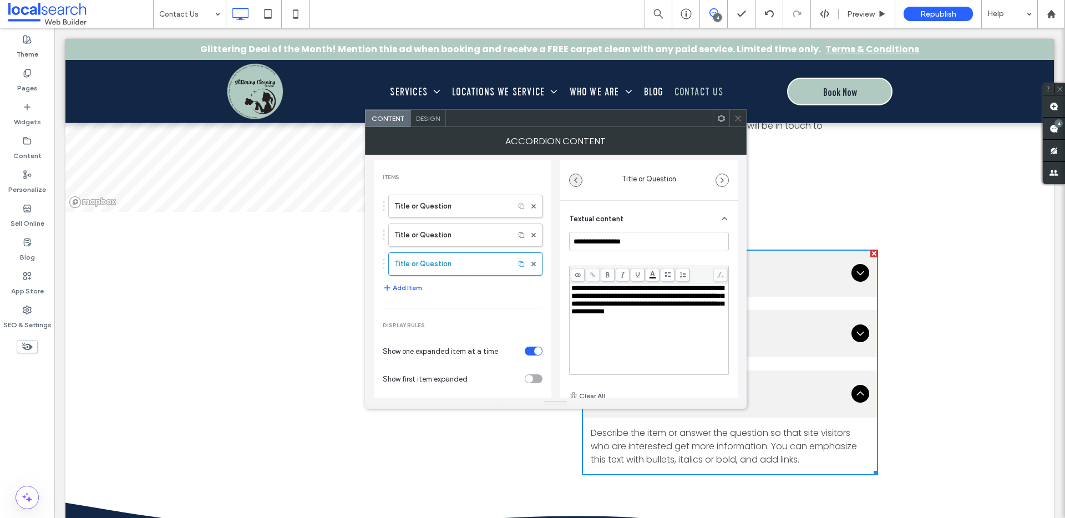
click at [579, 177] on icon "button" at bounding box center [575, 180] width 9 height 9
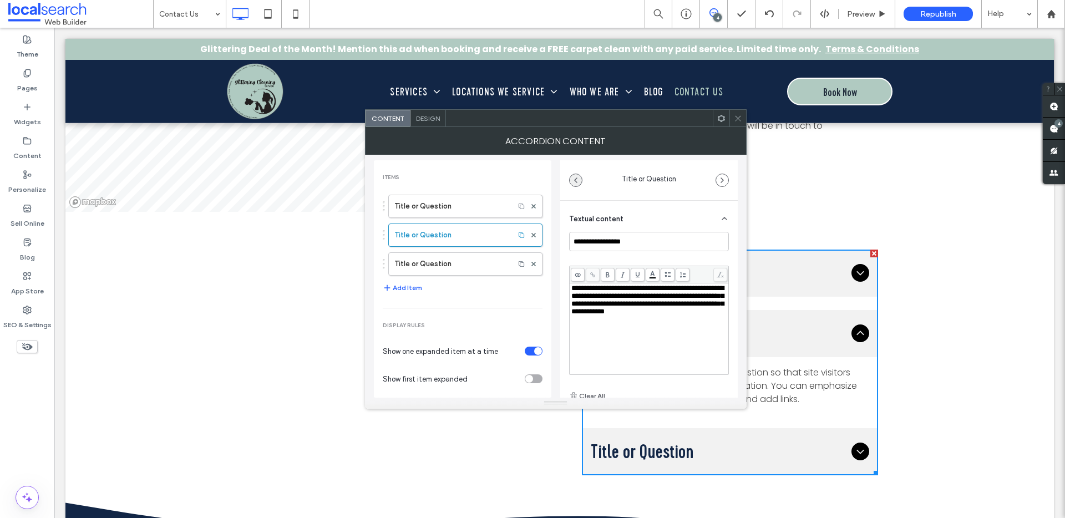
click at [579, 177] on icon "button" at bounding box center [575, 180] width 9 height 9
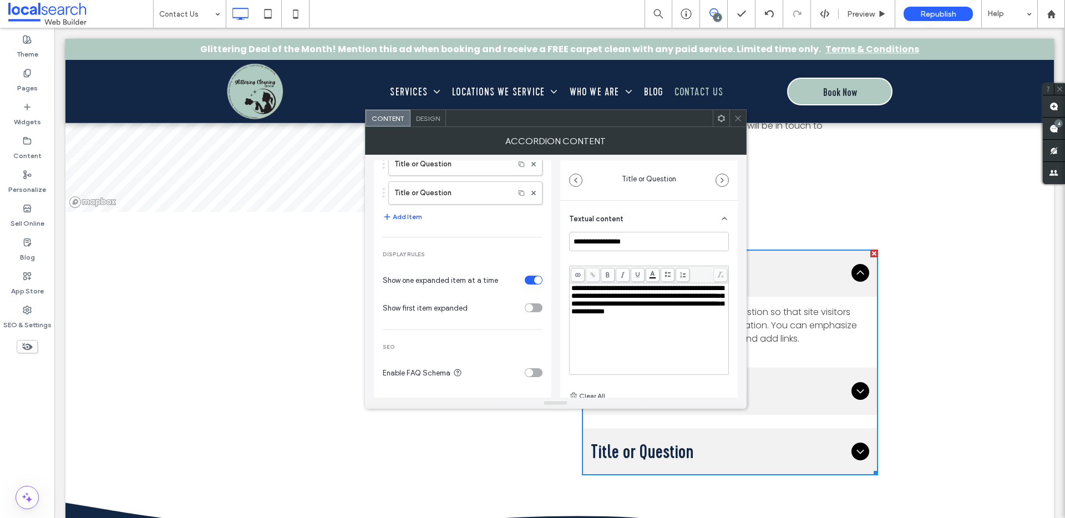
scroll to position [0, 0]
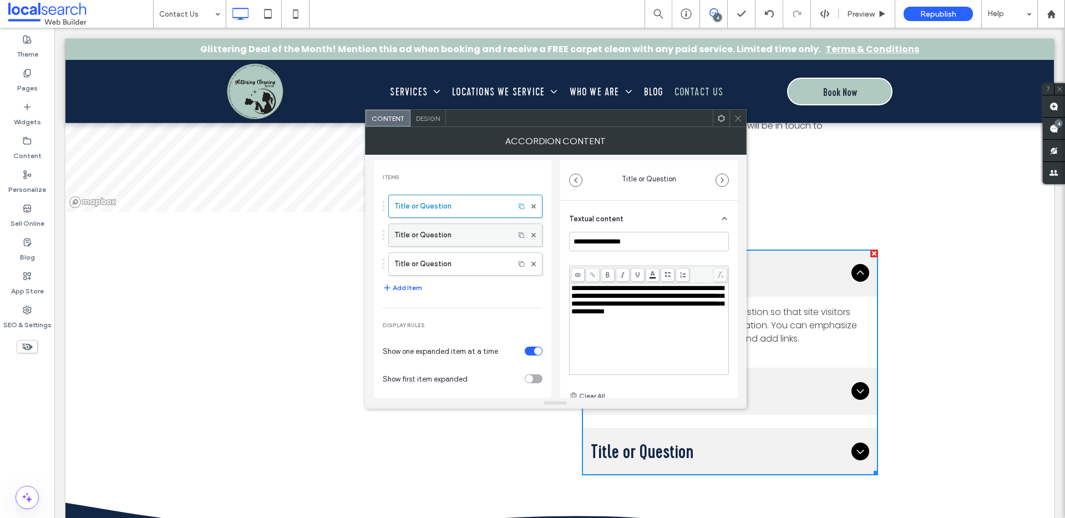
click at [458, 241] on label "Title or Question" at bounding box center [451, 235] width 114 height 22
click at [739, 124] on span at bounding box center [738, 118] width 8 height 17
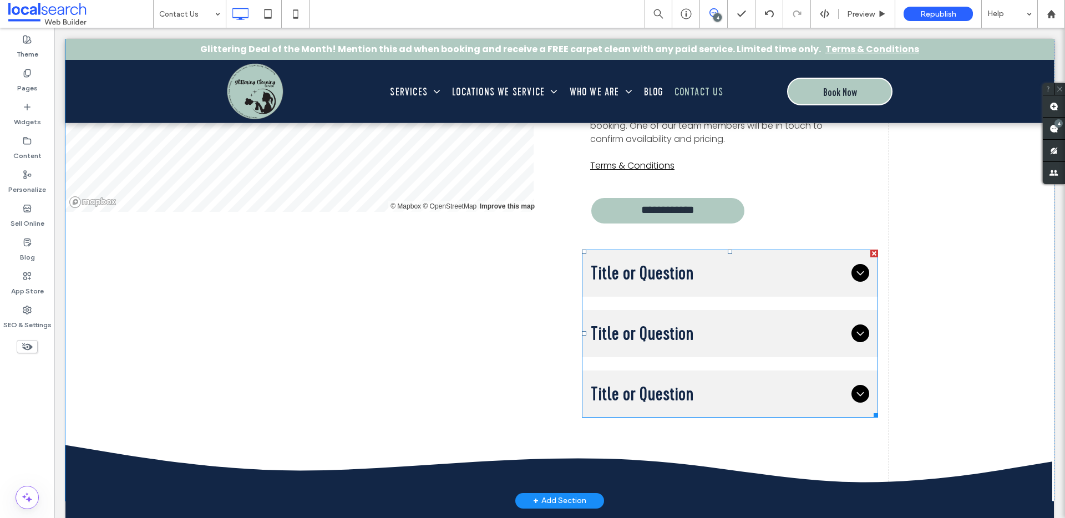
click at [870, 252] on div at bounding box center [874, 254] width 8 height 8
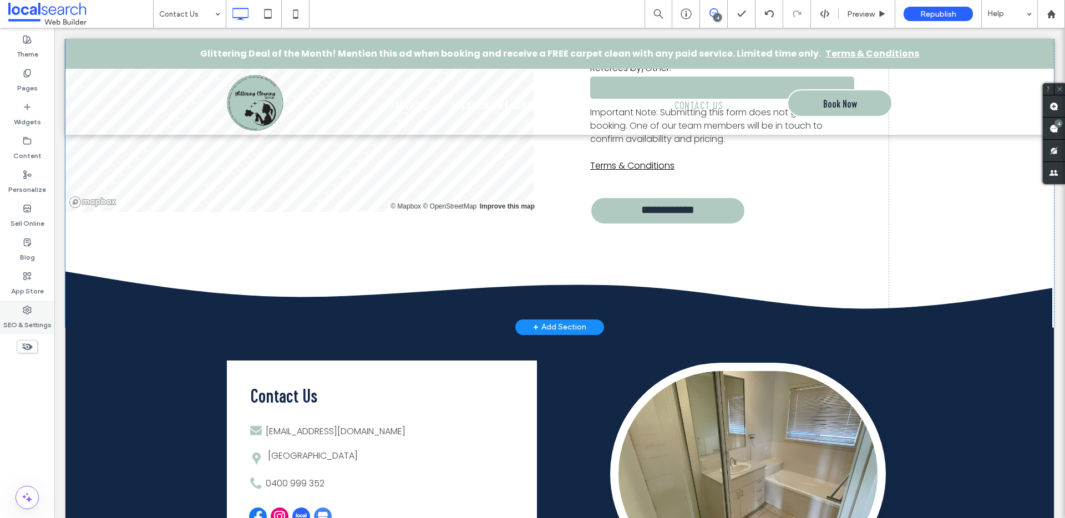
click at [37, 311] on div "SEO & Settings" at bounding box center [27, 318] width 54 height 34
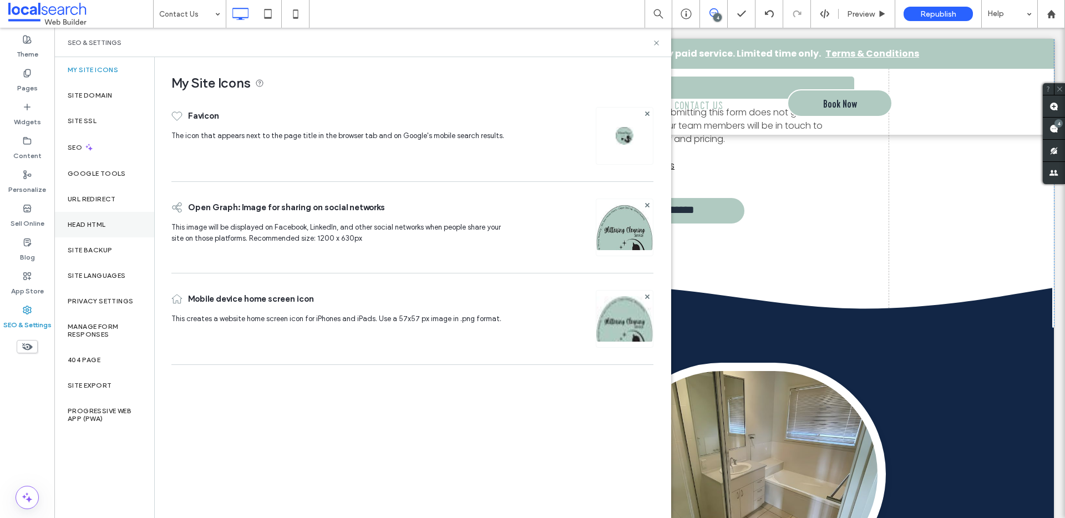
click at [109, 229] on div "Head HTML" at bounding box center [104, 225] width 100 height 26
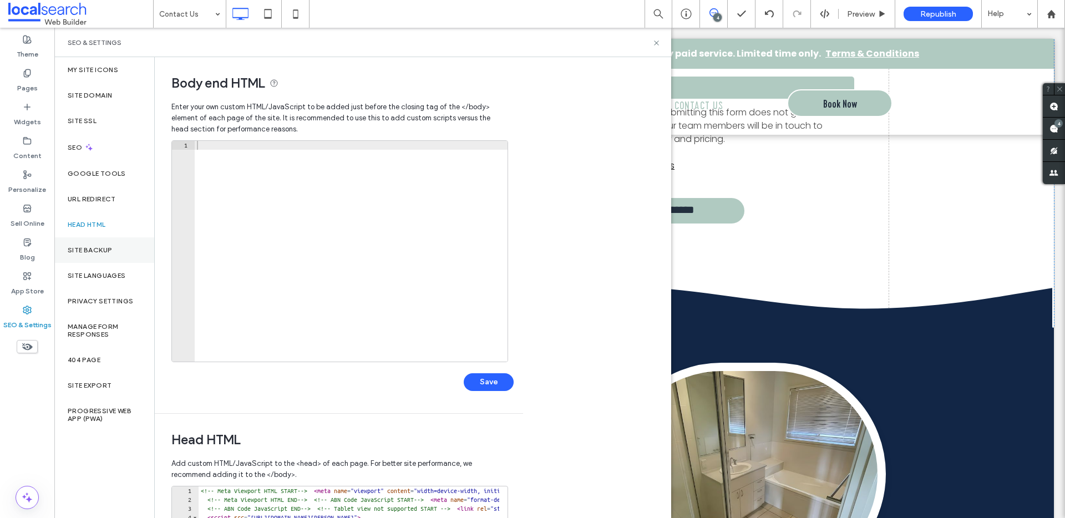
click at [113, 246] on div "Site Backup" at bounding box center [104, 250] width 100 height 26
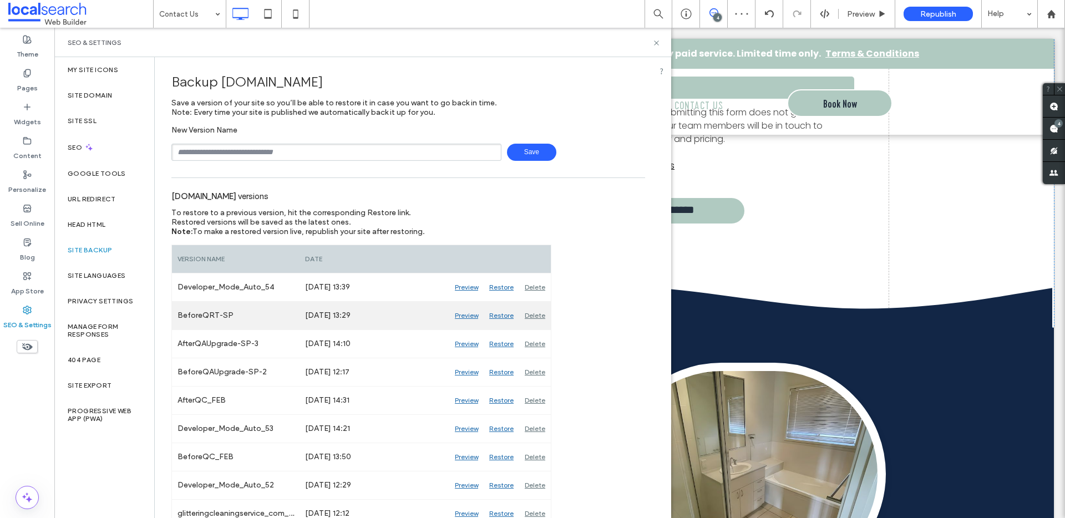
click at [496, 316] on div "Restore" at bounding box center [501, 316] width 35 height 28
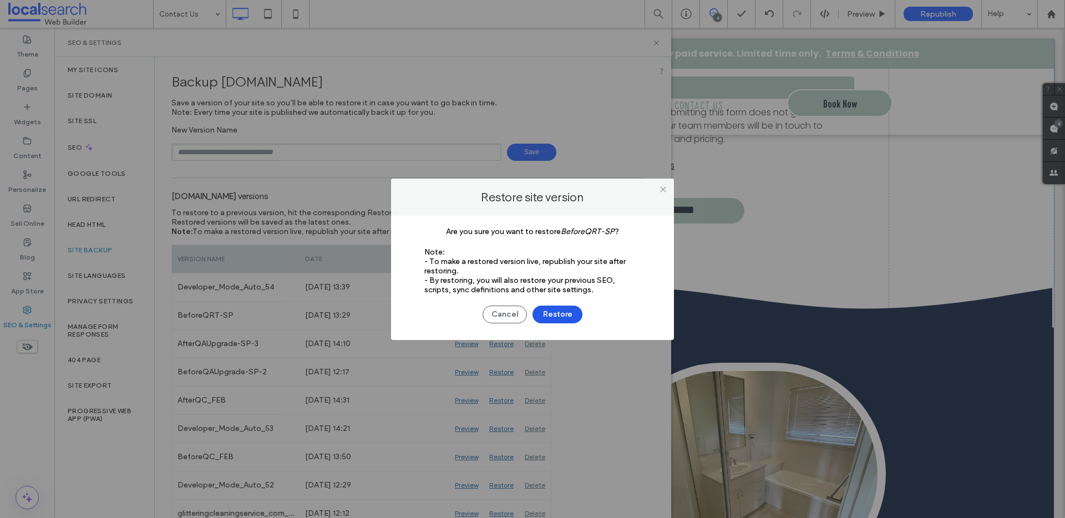
click at [564, 316] on button "Restore" at bounding box center [557, 315] width 50 height 18
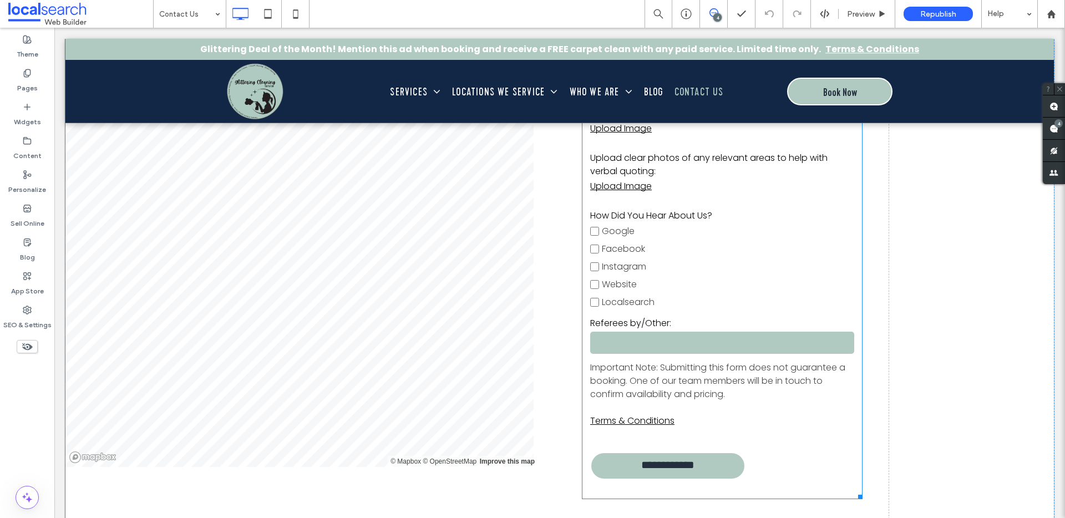
scroll to position [1999, 0]
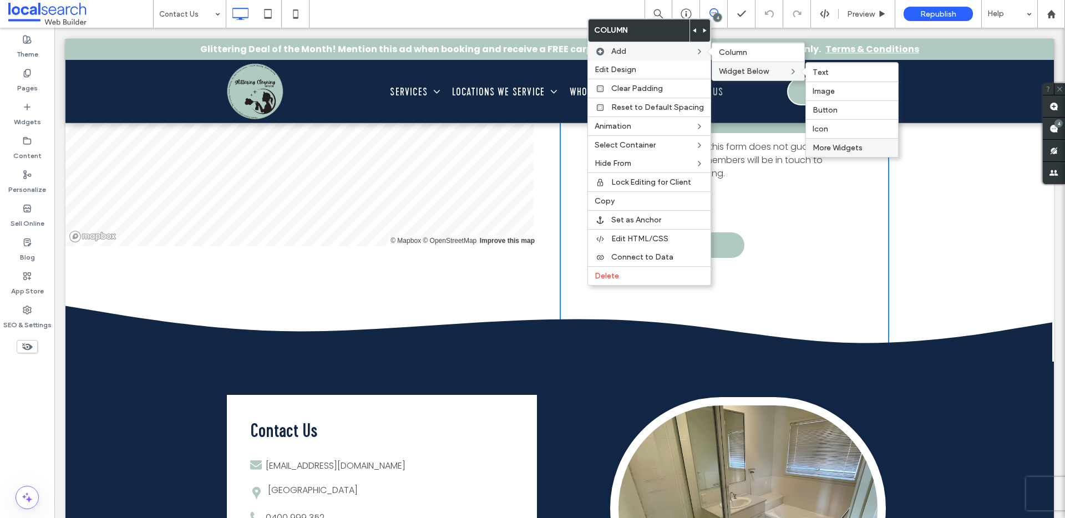
click at [843, 153] on div "More Widgets" at bounding box center [852, 147] width 92 height 19
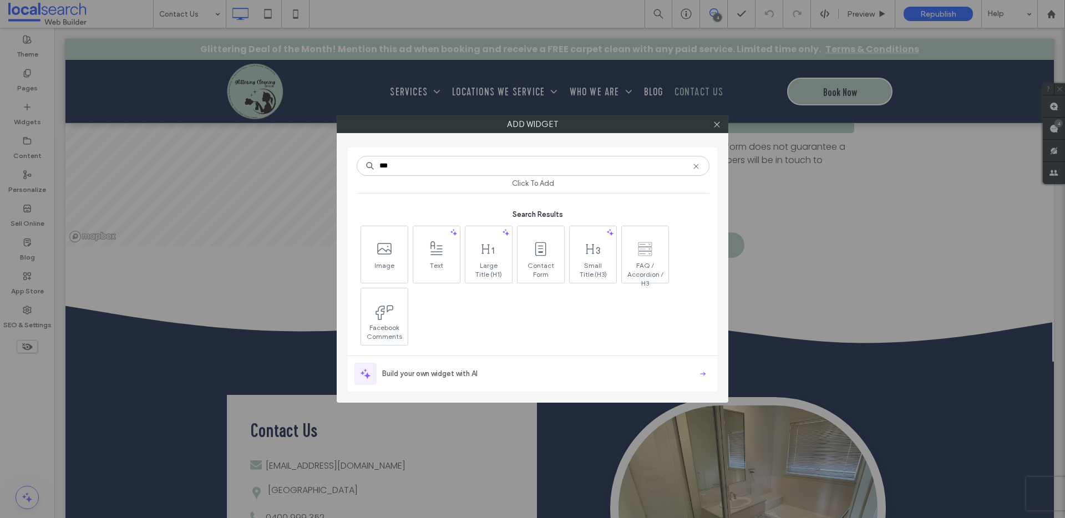
scroll to position [2, 0]
type input "***"
click at [714, 124] on icon at bounding box center [717, 124] width 8 height 8
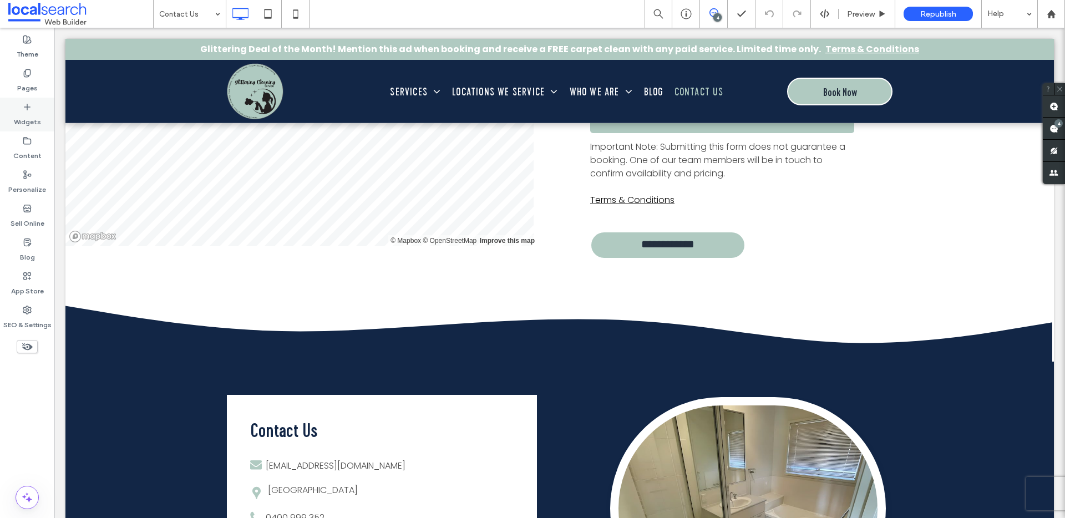
click at [19, 114] on label "Widgets" at bounding box center [27, 119] width 27 height 16
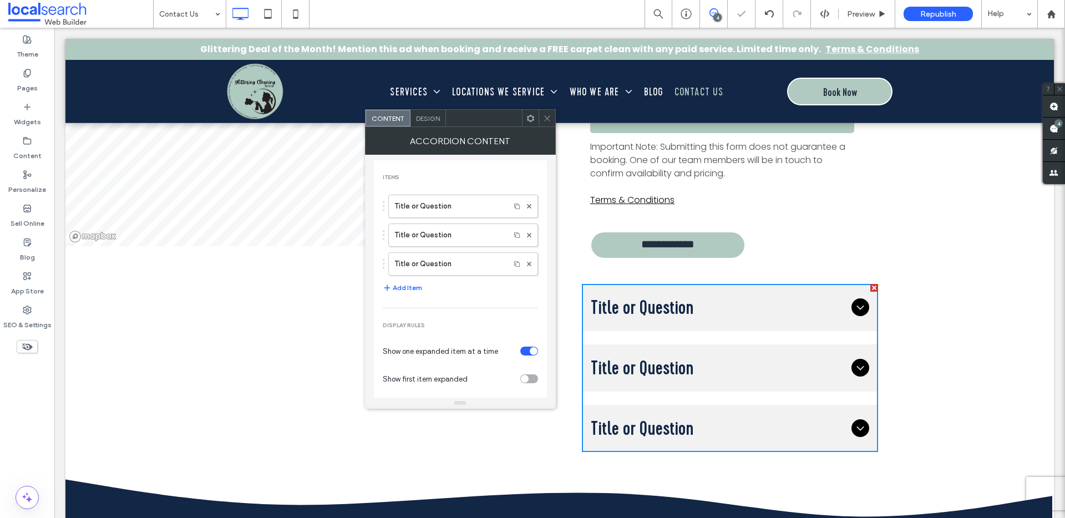
click at [671, 315] on span "Title or Question" at bounding box center [719, 307] width 256 height 29
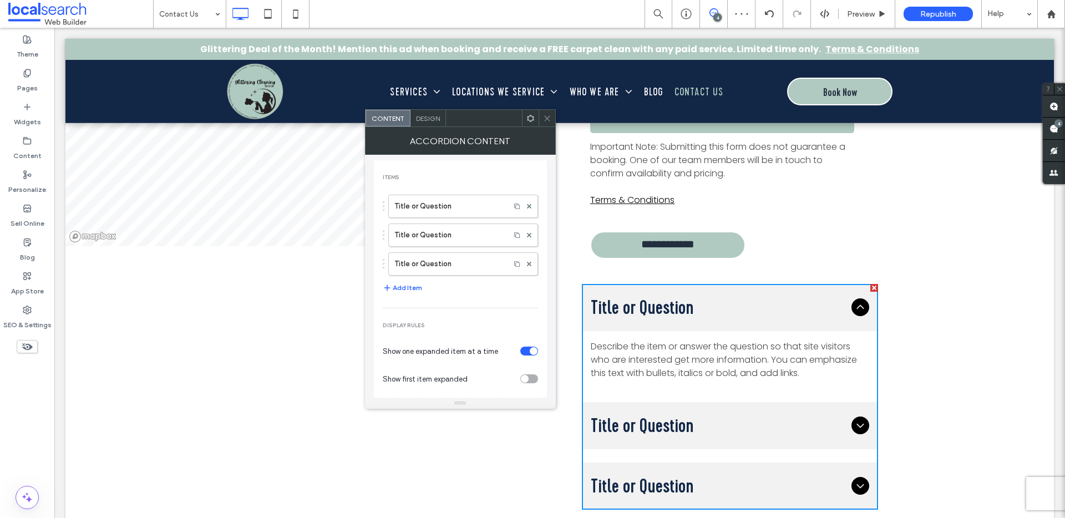
click at [543, 115] on icon at bounding box center [547, 118] width 8 height 8
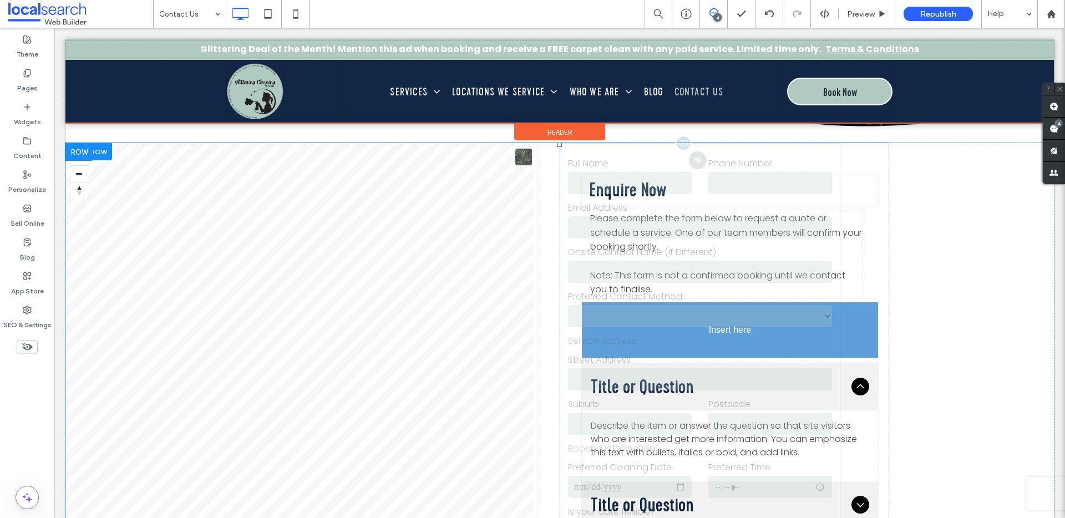
scroll to position [234, 0]
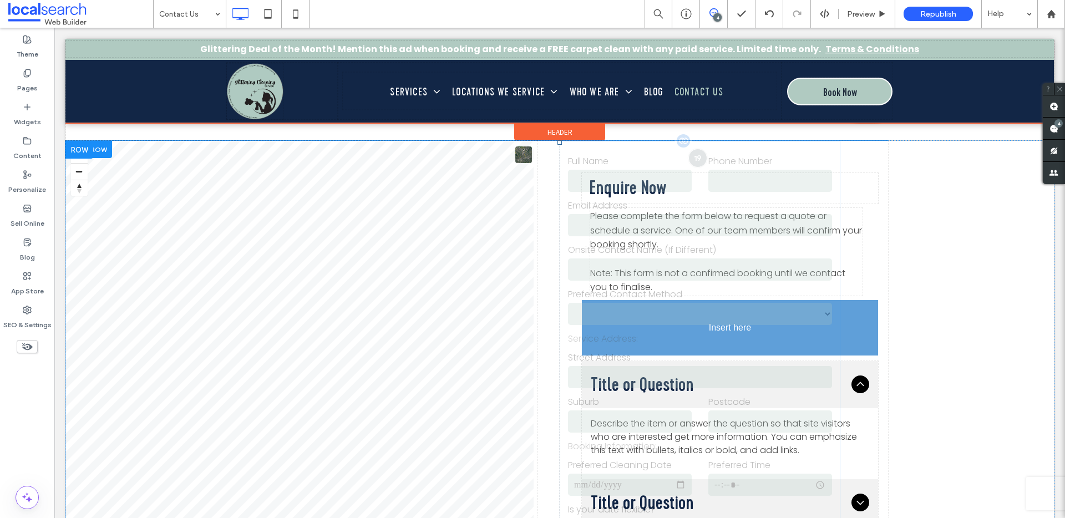
drag, startPoint x: 717, startPoint y: 185, endPoint x: 710, endPoint y: 333, distance: 147.7
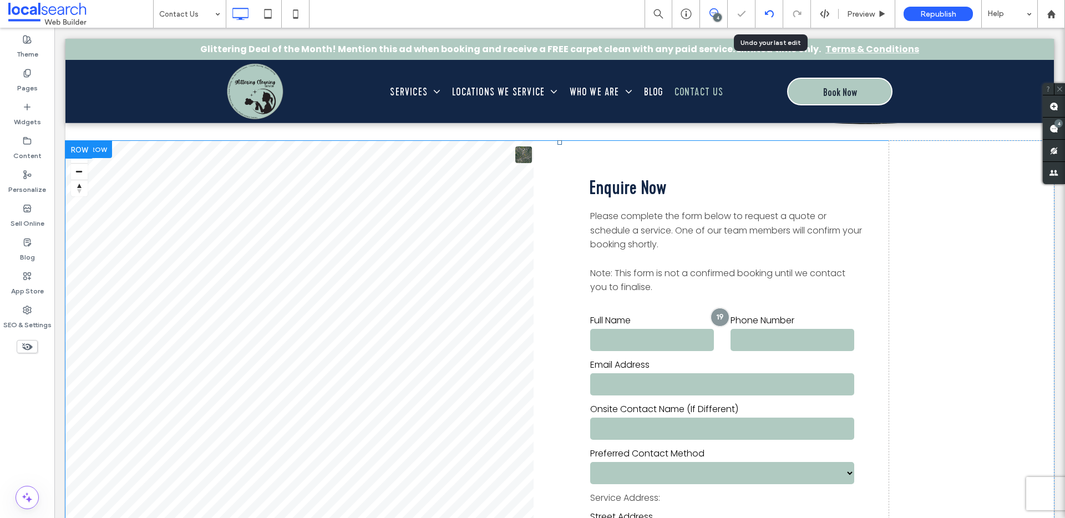
click at [768, 18] on div at bounding box center [769, 14] width 28 height 28
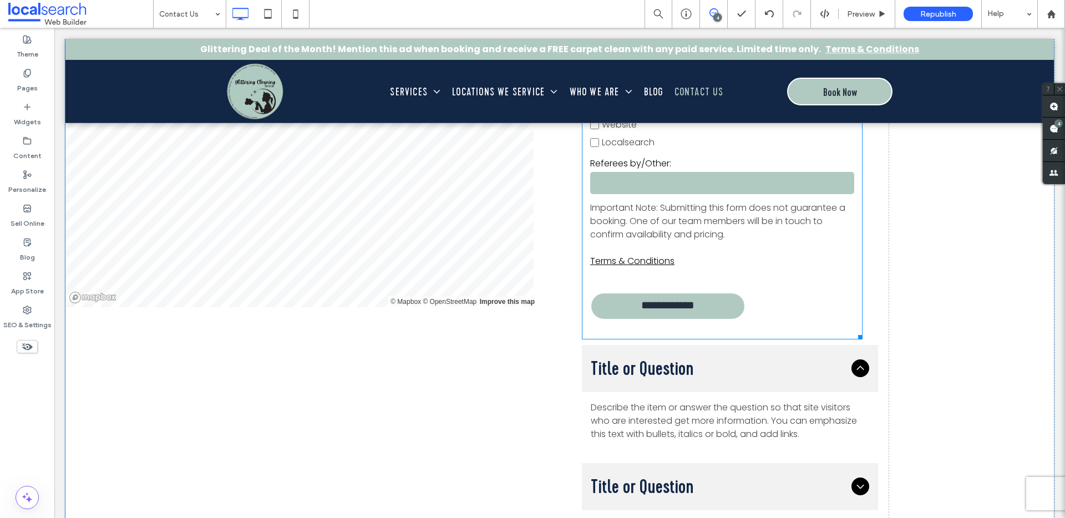
scroll to position [2149, 0]
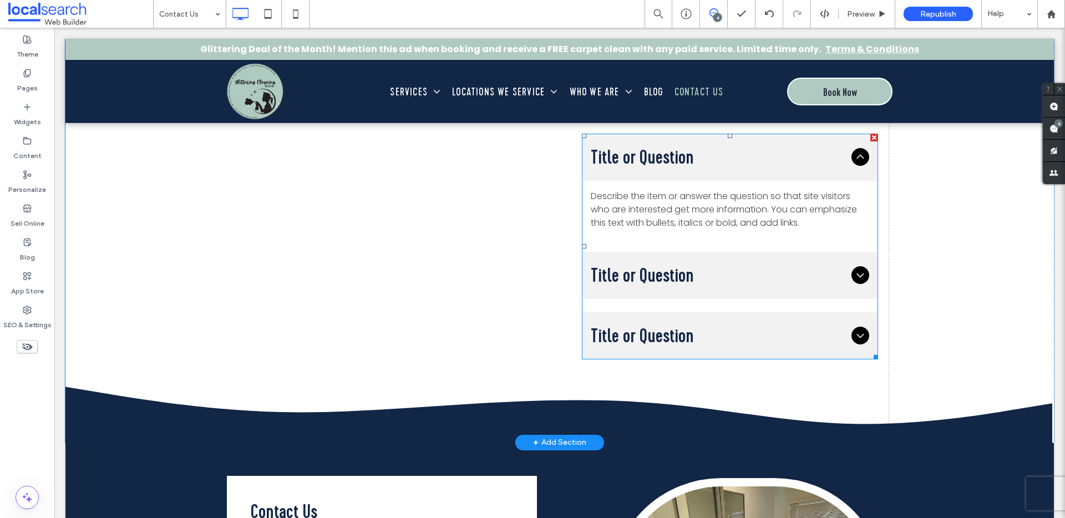
click at [870, 138] on div at bounding box center [874, 138] width 8 height 8
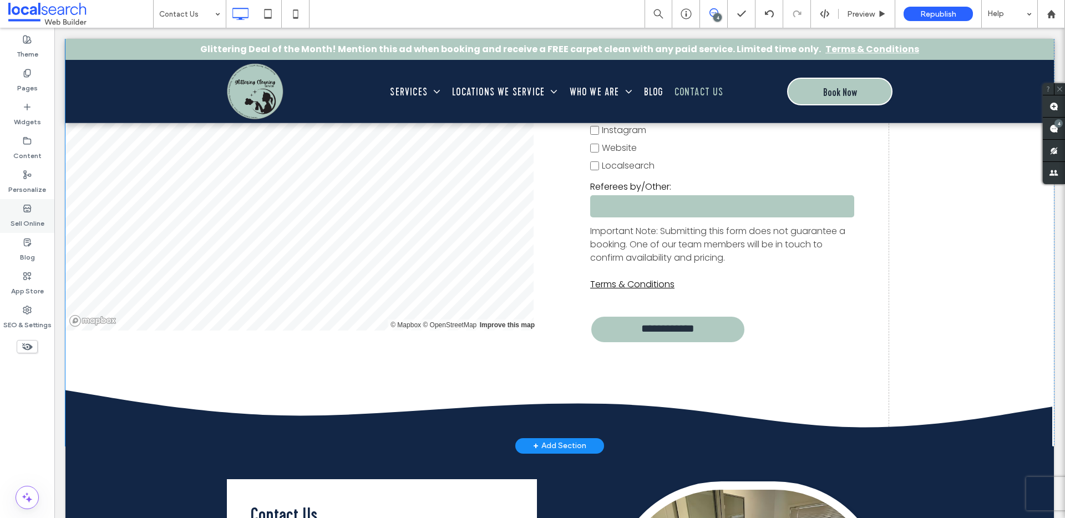
scroll to position [1921, 0]
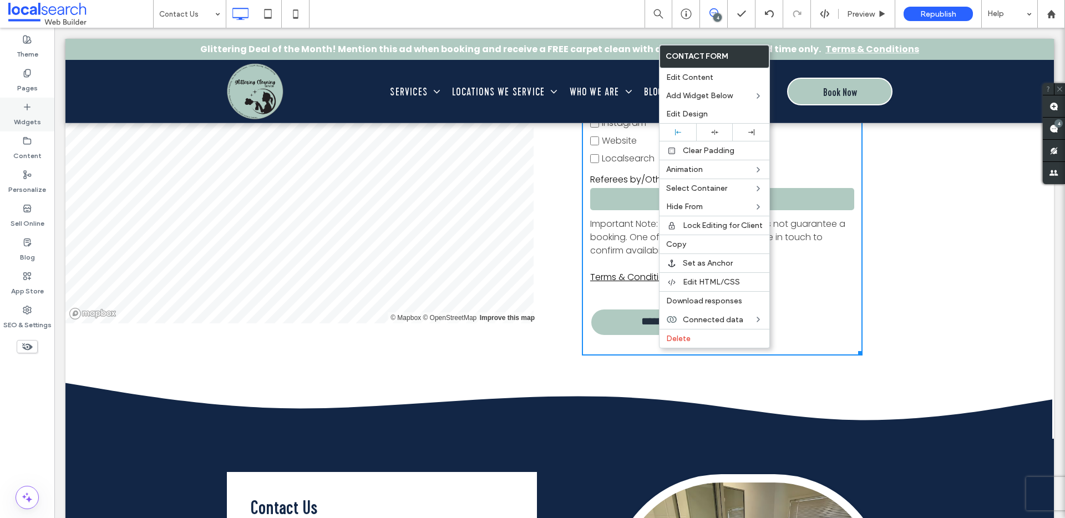
click at [26, 106] on use at bounding box center [27, 107] width 6 height 6
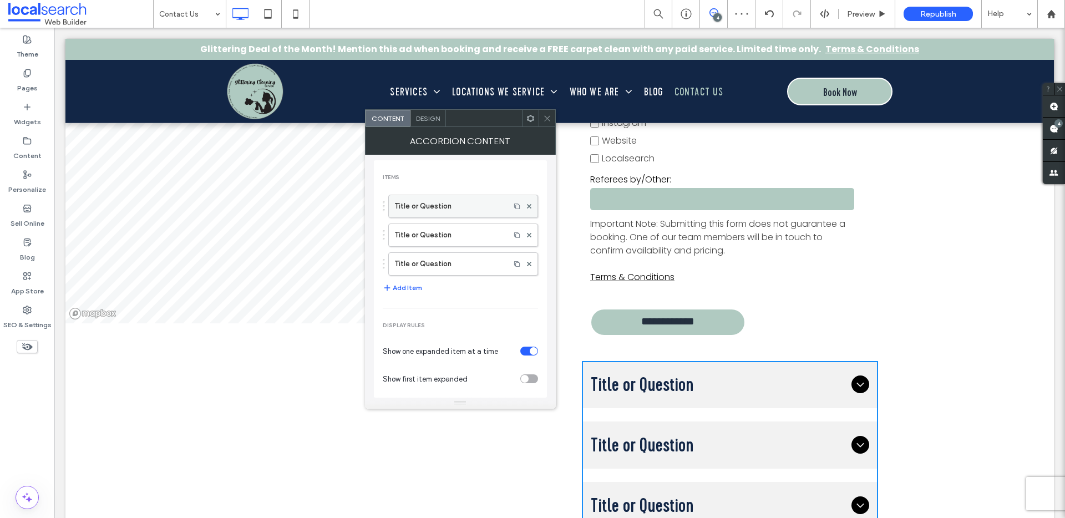
click at [462, 212] on label "Title or Question" at bounding box center [449, 206] width 110 height 22
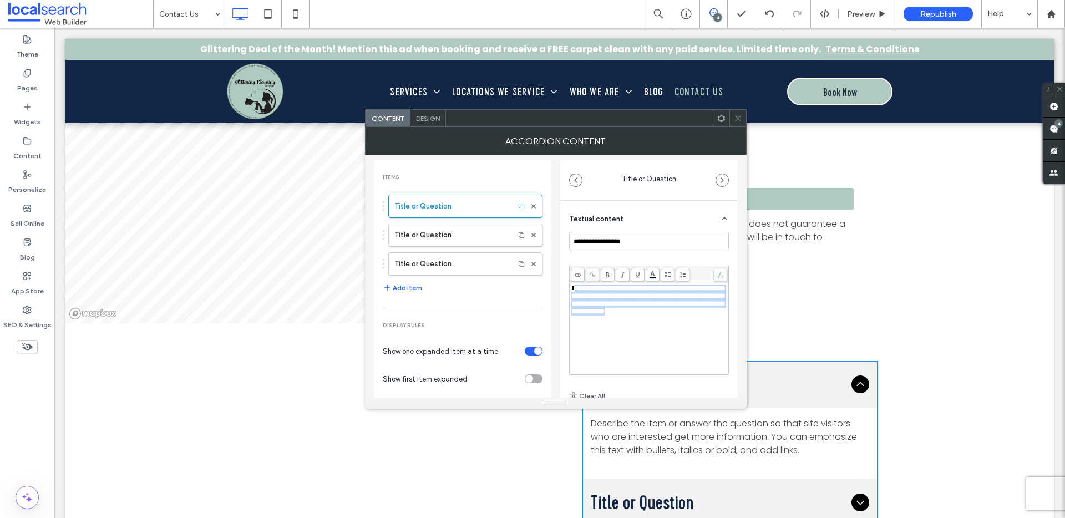
drag, startPoint x: 607, startPoint y: 326, endPoint x: 577, endPoint y: 291, distance: 46.0
click at [577, 291] on div "**********" at bounding box center [649, 300] width 156 height 31
click at [739, 123] on span at bounding box center [738, 118] width 8 height 17
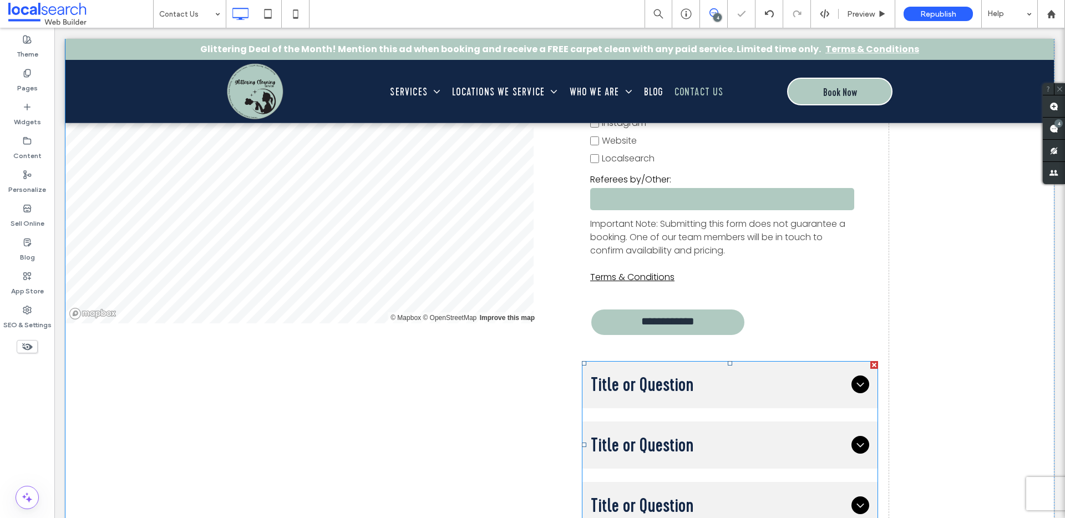
click at [686, 386] on span "Title or Question" at bounding box center [719, 384] width 256 height 29
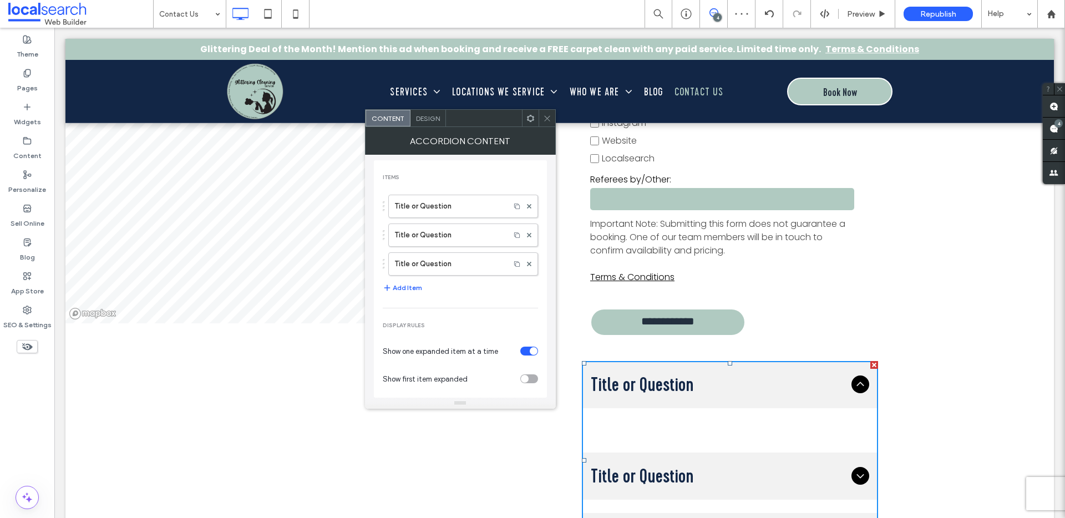
click at [546, 118] on use at bounding box center [547, 118] width 6 height 6
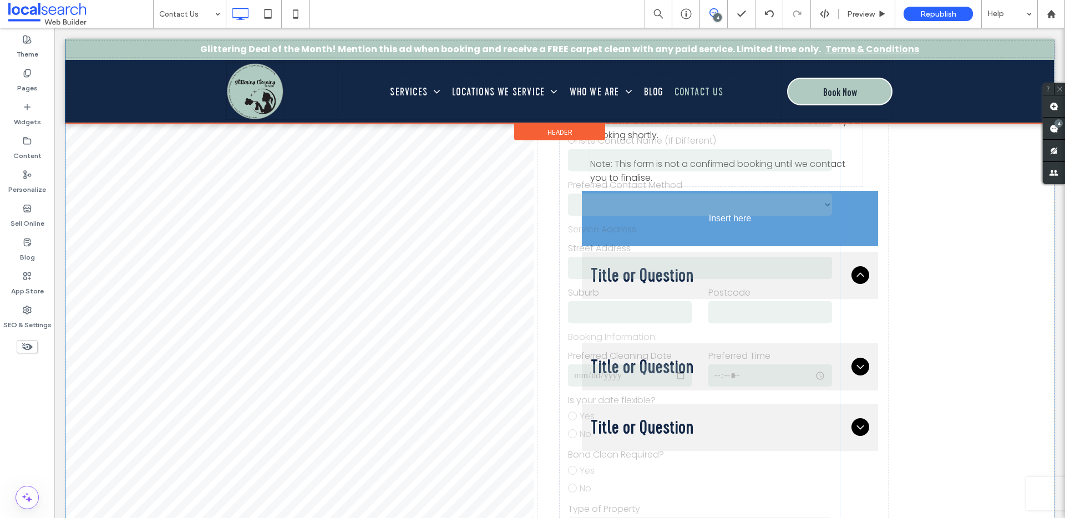
scroll to position [153, 0]
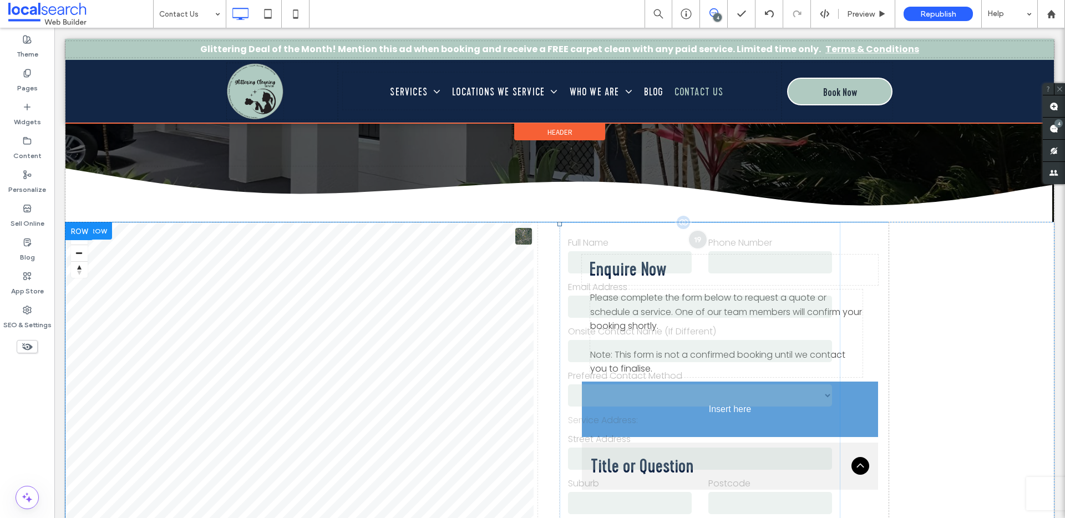
drag, startPoint x: 697, startPoint y: 256, endPoint x: 788, endPoint y: 434, distance: 199.9
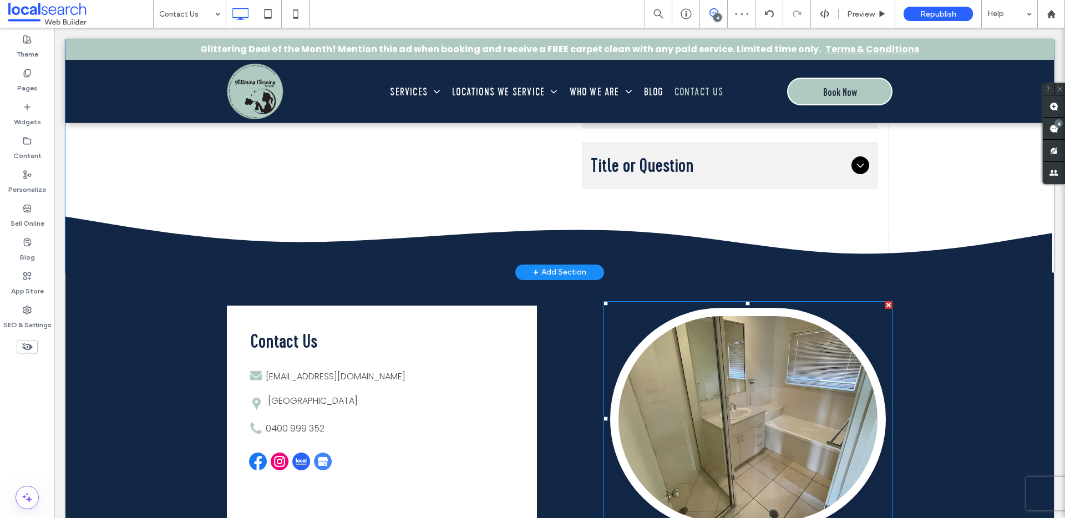
scroll to position [2054, 0]
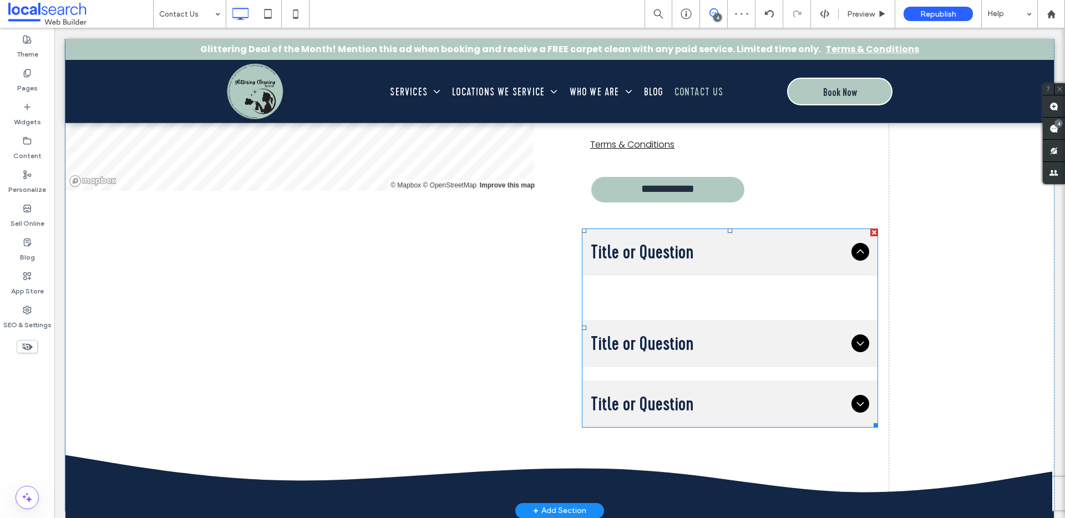
click at [870, 234] on div at bounding box center [874, 233] width 8 height 8
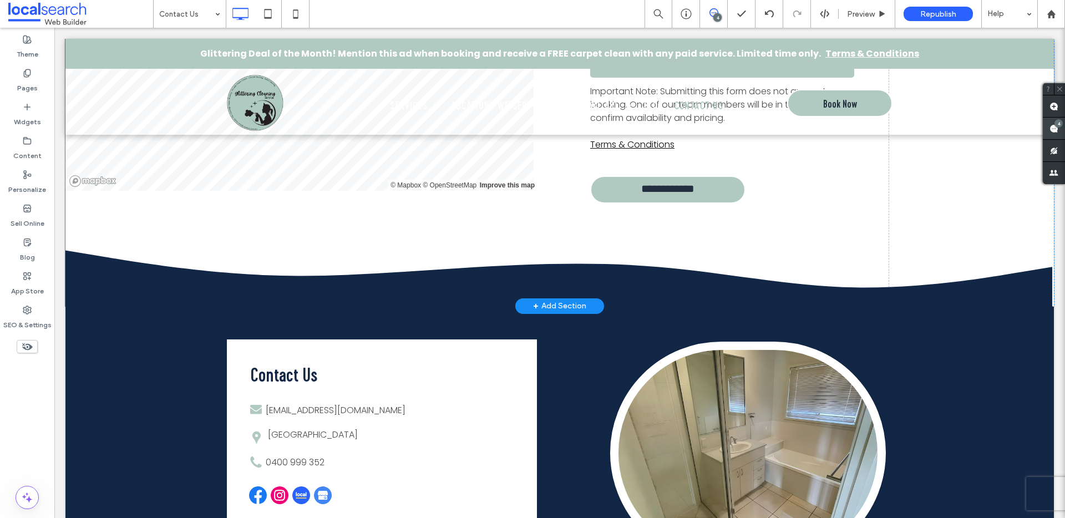
click at [1053, 133] on use at bounding box center [1053, 128] width 9 height 9
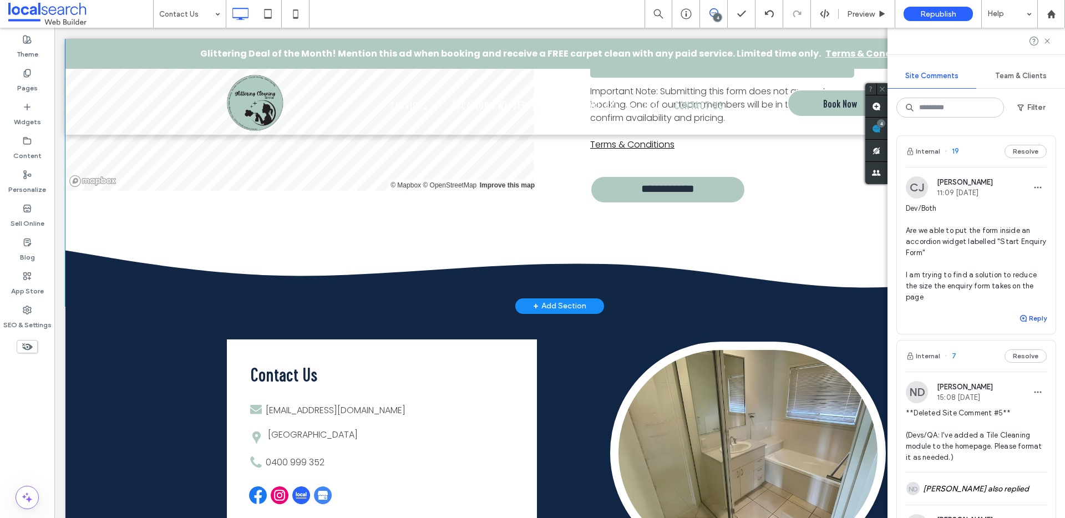
click at [1019, 317] on icon "button" at bounding box center [1023, 318] width 9 height 9
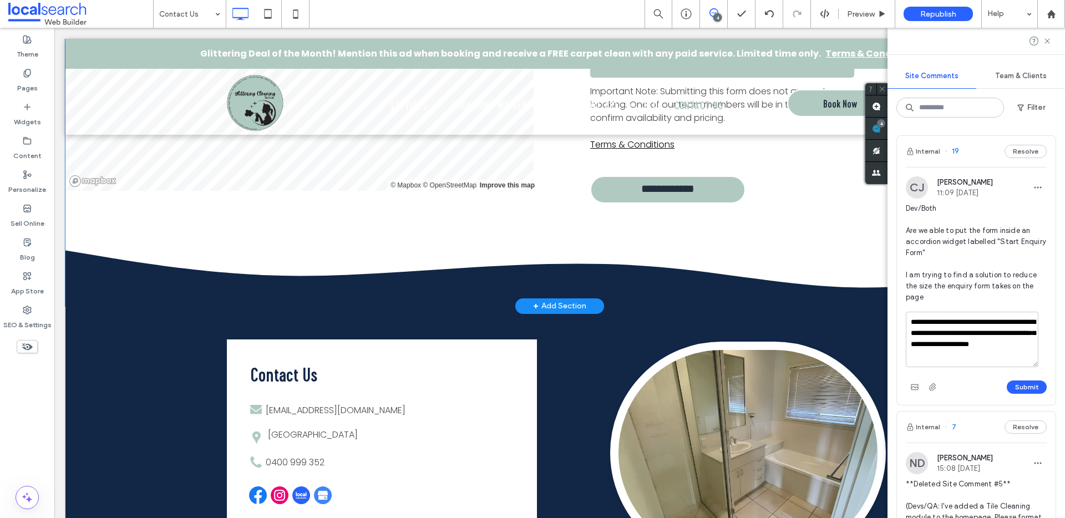
click at [932, 359] on textarea "**********" at bounding box center [972, 339] width 133 height 55
type textarea "**********"
click at [1011, 388] on button "Submit" at bounding box center [1027, 387] width 40 height 13
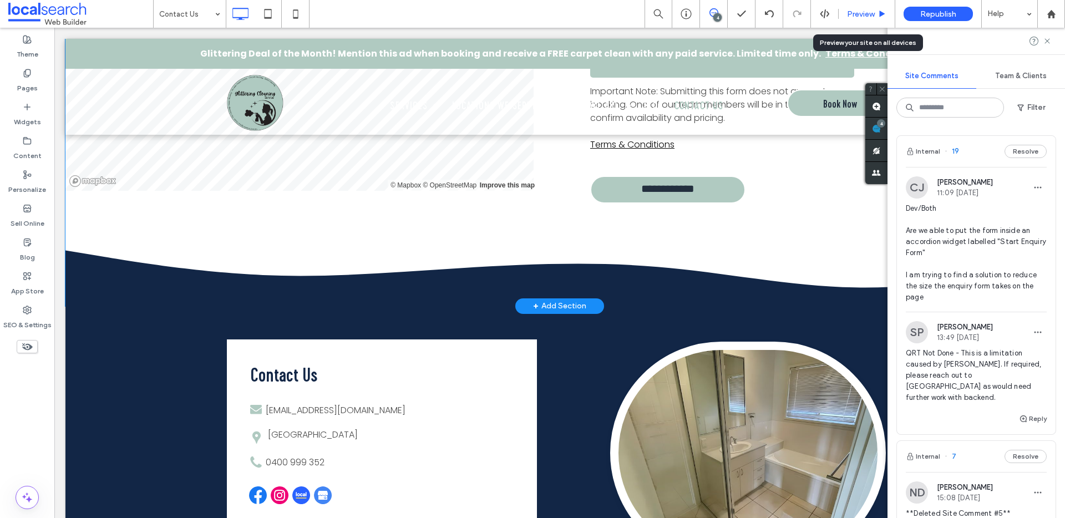
click at [860, 16] on span "Preview" at bounding box center [861, 13] width 28 height 9
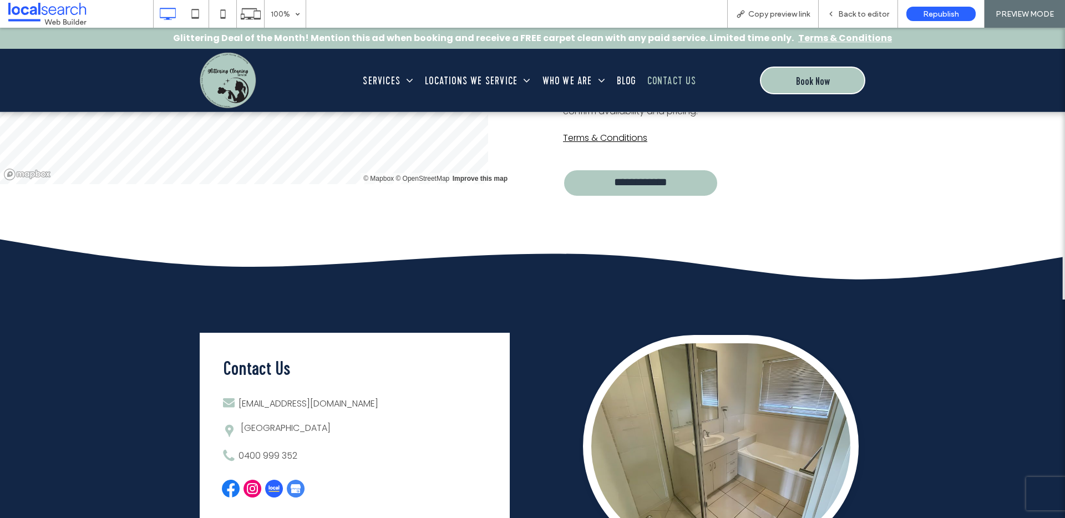
scroll to position [2057, 0]
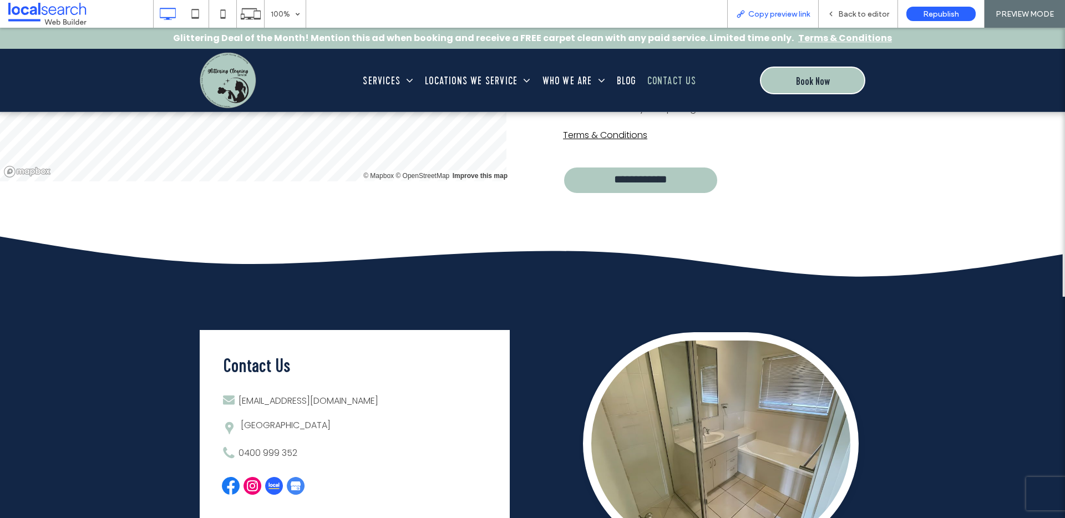
click at [769, 16] on span "Copy preview link" at bounding box center [779, 13] width 62 height 9
click at [858, 16] on span "Back to editor" at bounding box center [863, 13] width 51 height 9
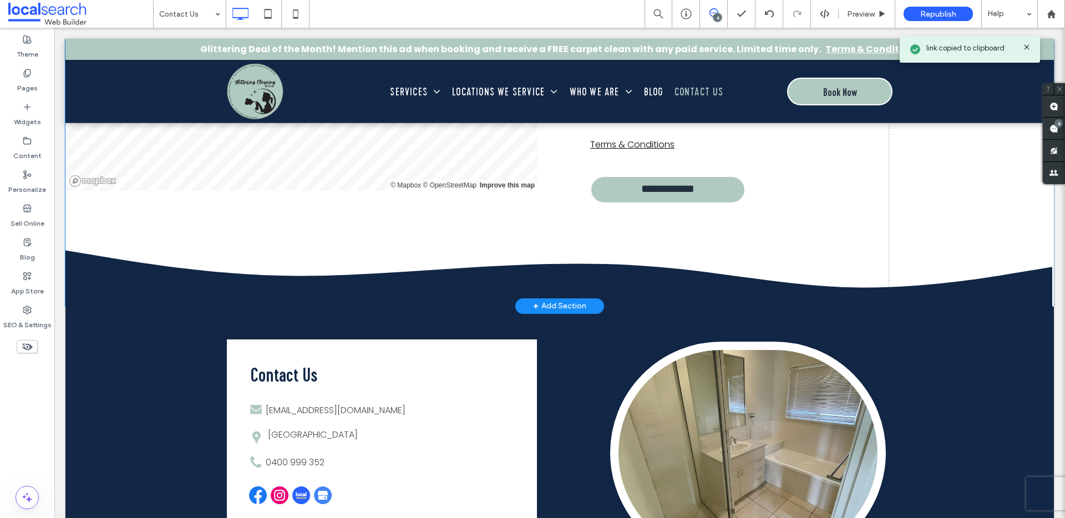
scroll to position [2053, 0]
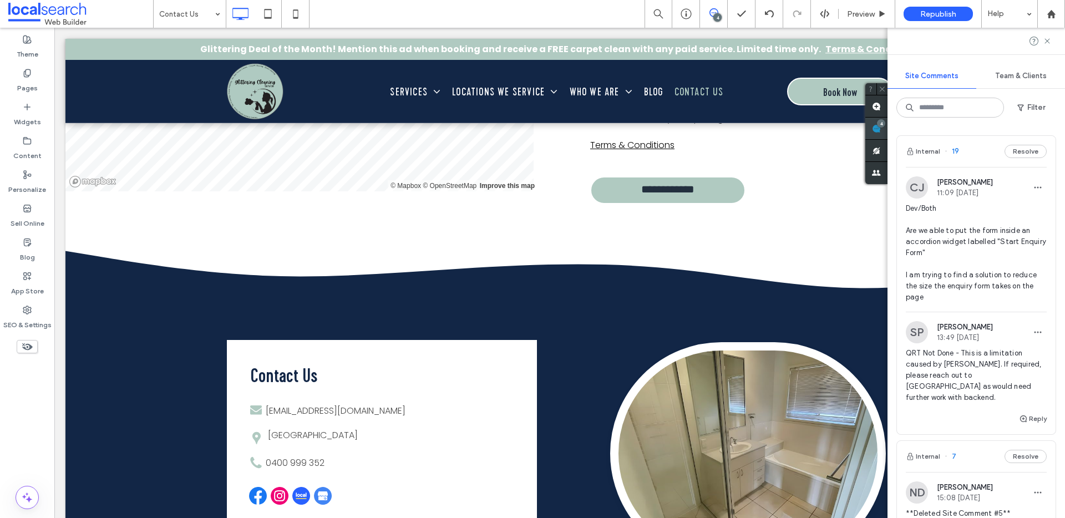
click at [885, 121] on div "4" at bounding box center [881, 123] width 8 height 8
drag, startPoint x: 963, startPoint y: 350, endPoint x: 979, endPoint y: 383, distance: 36.5
click at [979, 383] on span "QRT Not Done - This is a limitation caused by Duda. If required, please reach o…" at bounding box center [976, 375] width 141 height 55
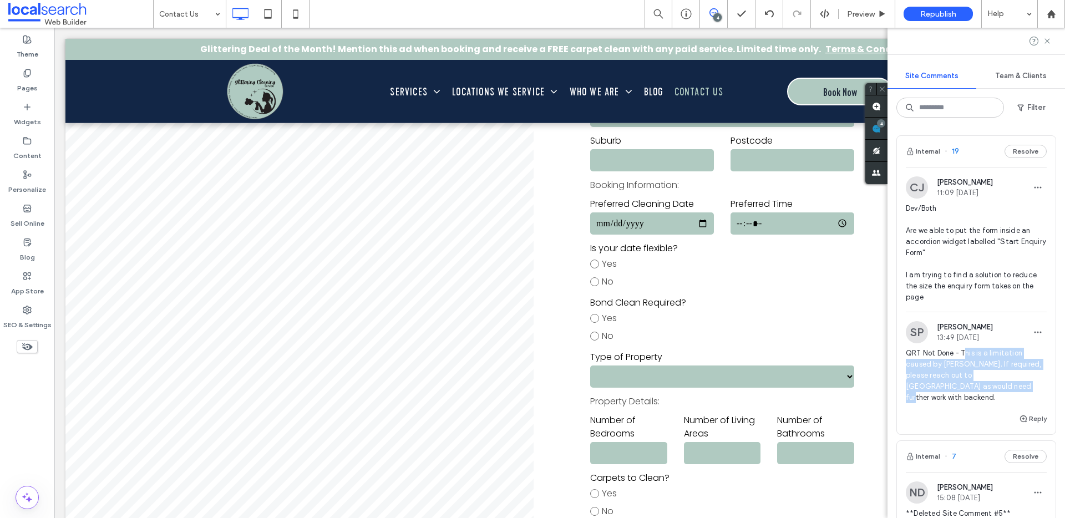
scroll to position [478, 0]
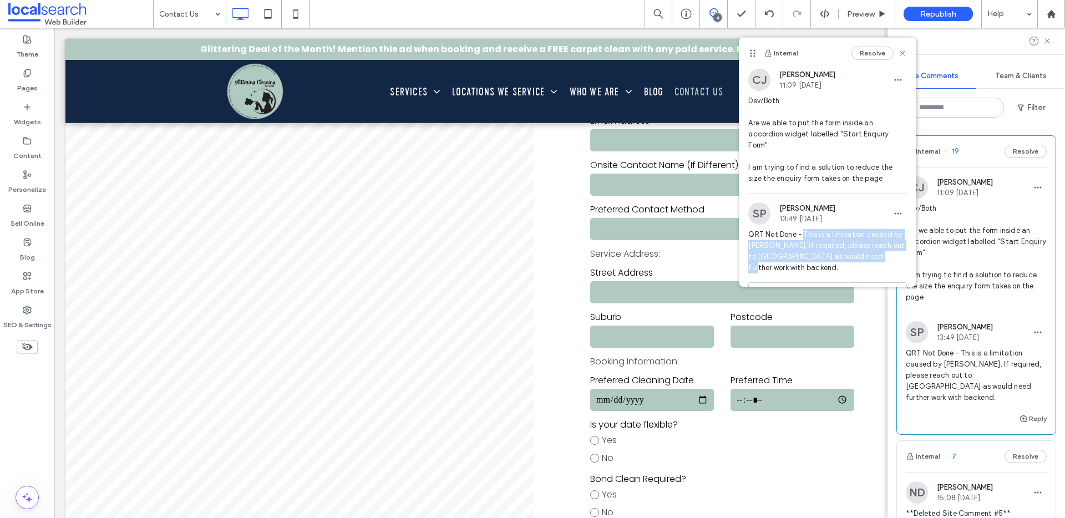
drag, startPoint x: 805, startPoint y: 234, endPoint x: 889, endPoint y: 258, distance: 87.6
click at [889, 258] on span "QRT Not Done - This is a limitation caused by Duda. If required, please reach o…" at bounding box center [827, 251] width 159 height 44
copy span "This is a limitation caused by Duda. If required, please reach out to Dev as wo…"
click at [37, 315] on label "SEO & Settings" at bounding box center [27, 323] width 48 height 16
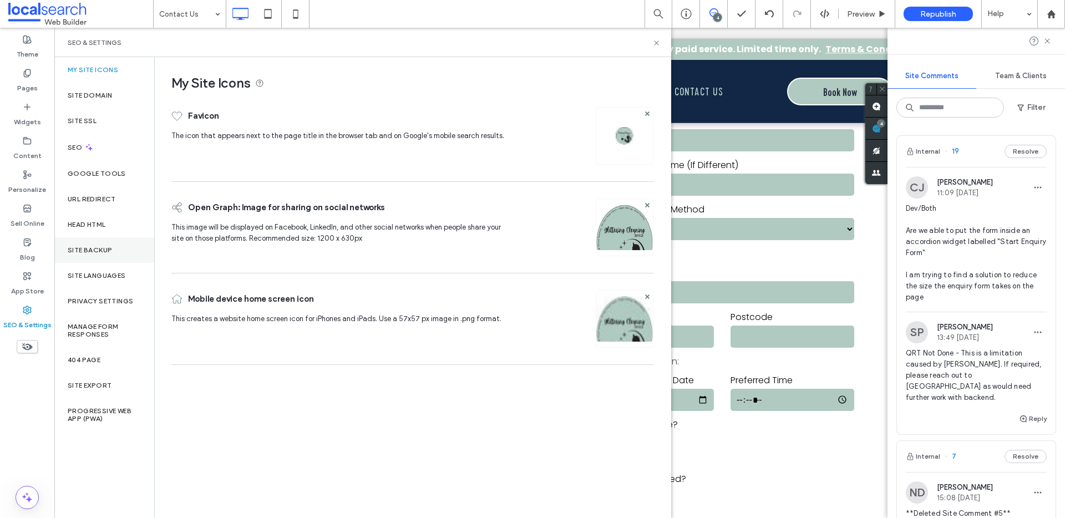
click at [79, 251] on label "Site Backup" at bounding box center [90, 250] width 44 height 8
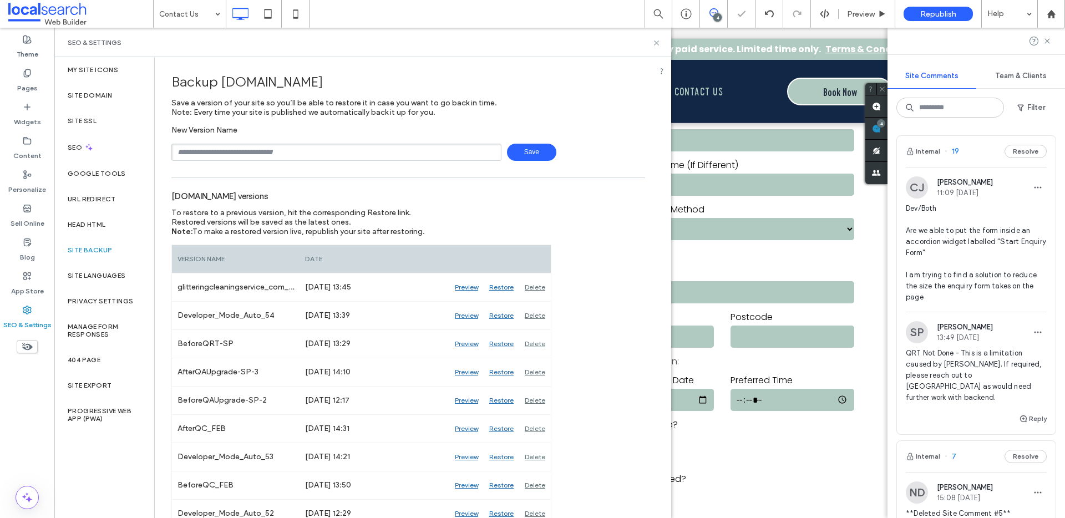
click at [324, 156] on input "text" at bounding box center [336, 152] width 330 height 17
type input "**********"
click at [536, 154] on span "Save" at bounding box center [531, 152] width 49 height 17
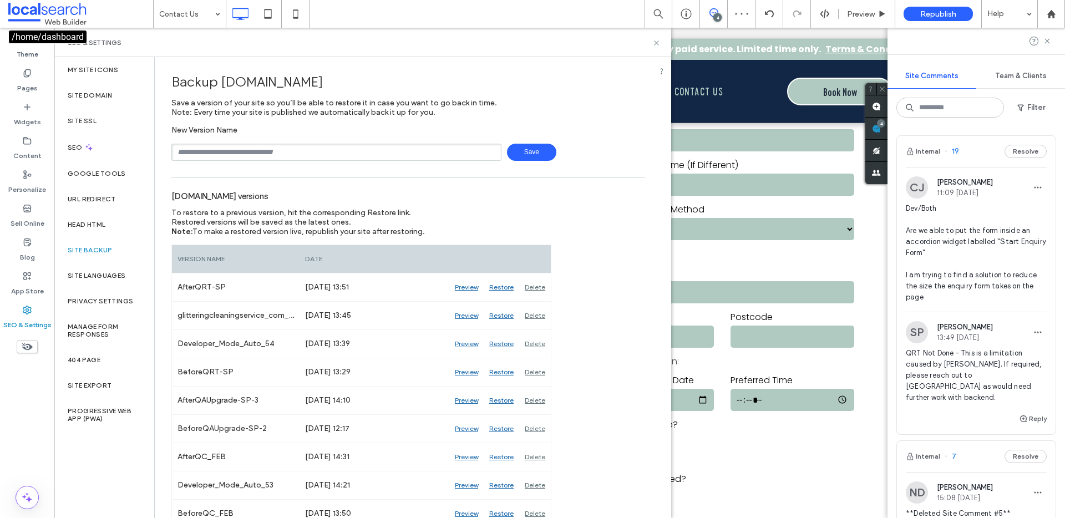
click at [37, 1] on link at bounding box center [80, 14] width 145 height 28
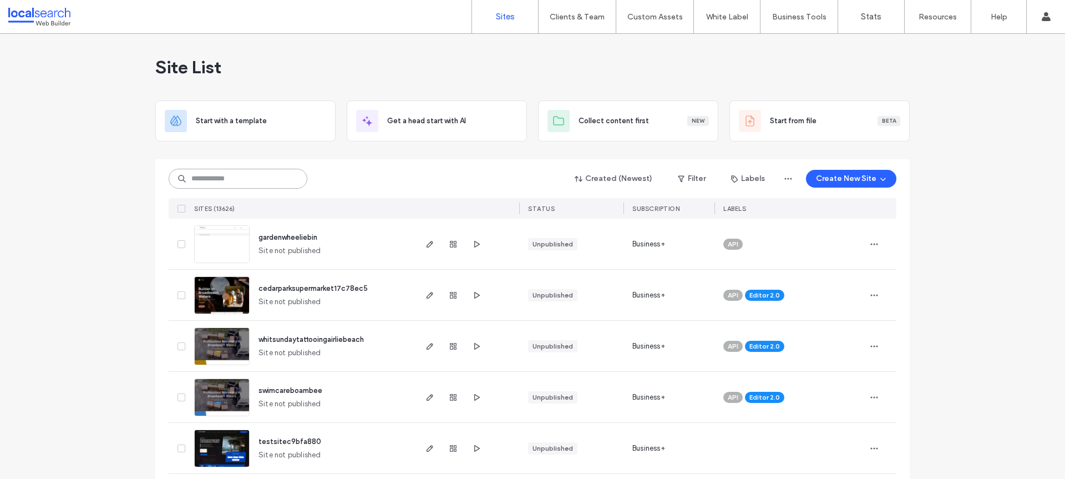
click at [228, 174] on input at bounding box center [238, 179] width 139 height 20
paste input "********"
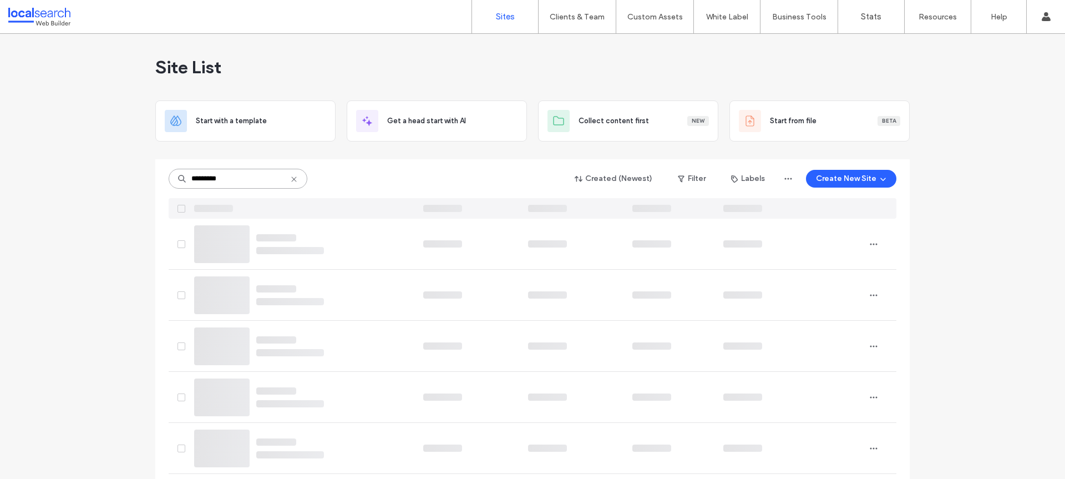
type input "********"
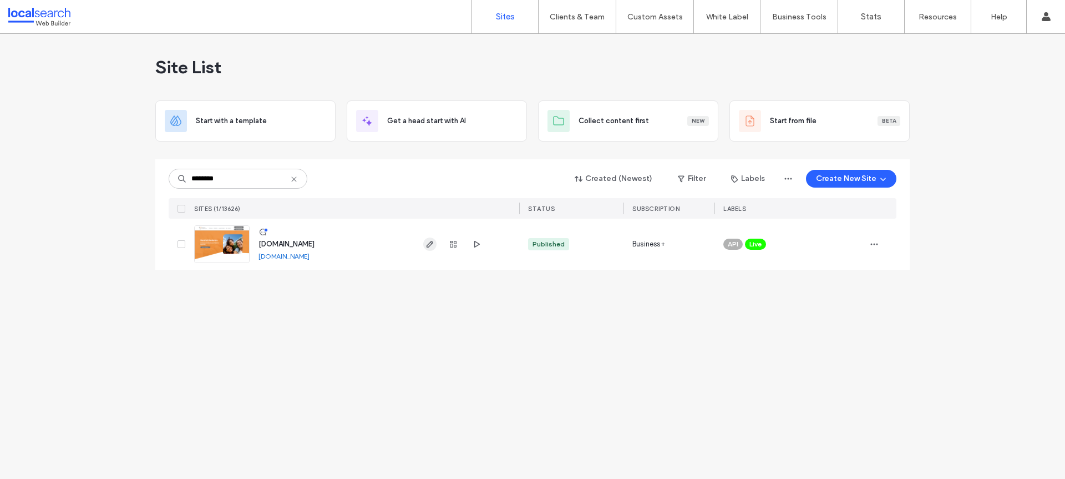
click at [432, 242] on icon "button" at bounding box center [429, 244] width 9 height 9
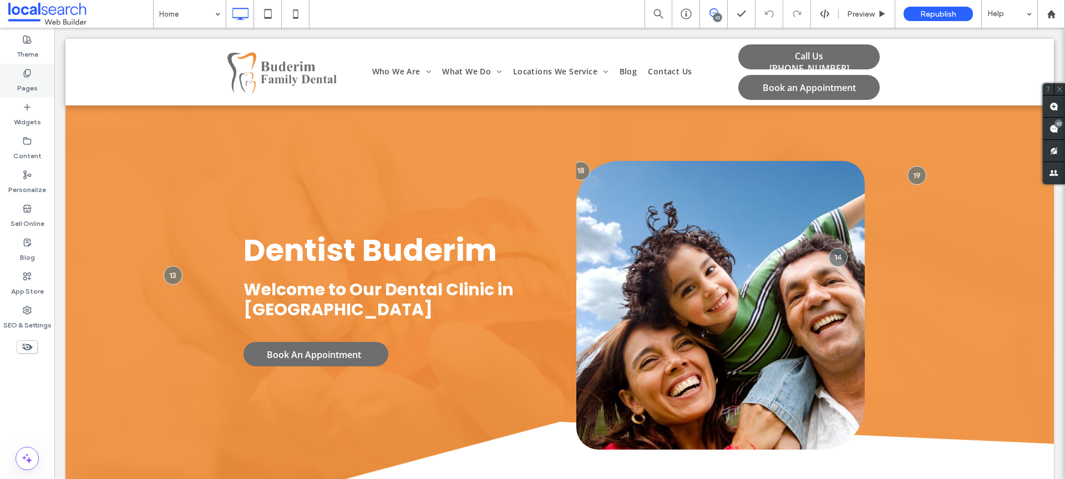
click at [24, 83] on label "Pages" at bounding box center [27, 86] width 21 height 16
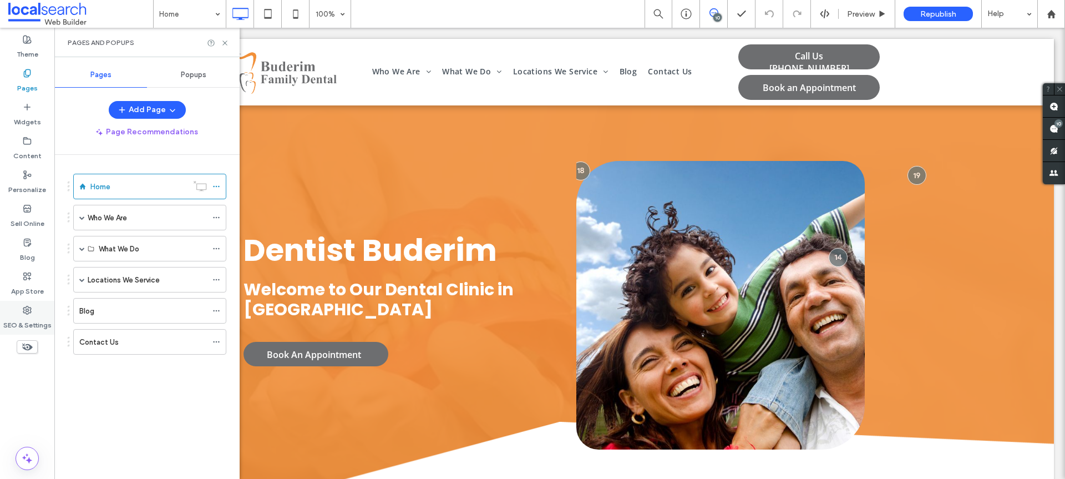
click at [29, 316] on label "SEO & Settings" at bounding box center [27, 323] width 48 height 16
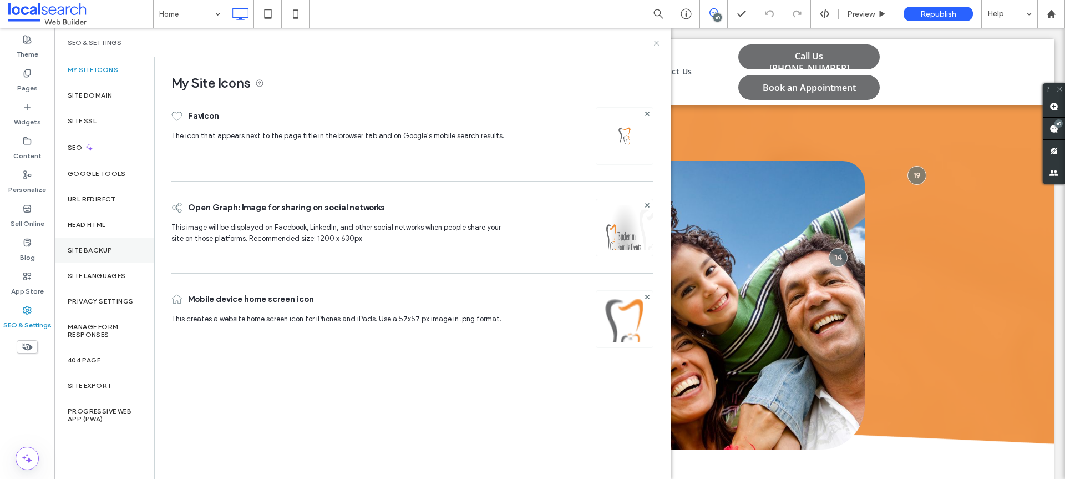
click at [75, 241] on div "Site Backup" at bounding box center [104, 250] width 100 height 26
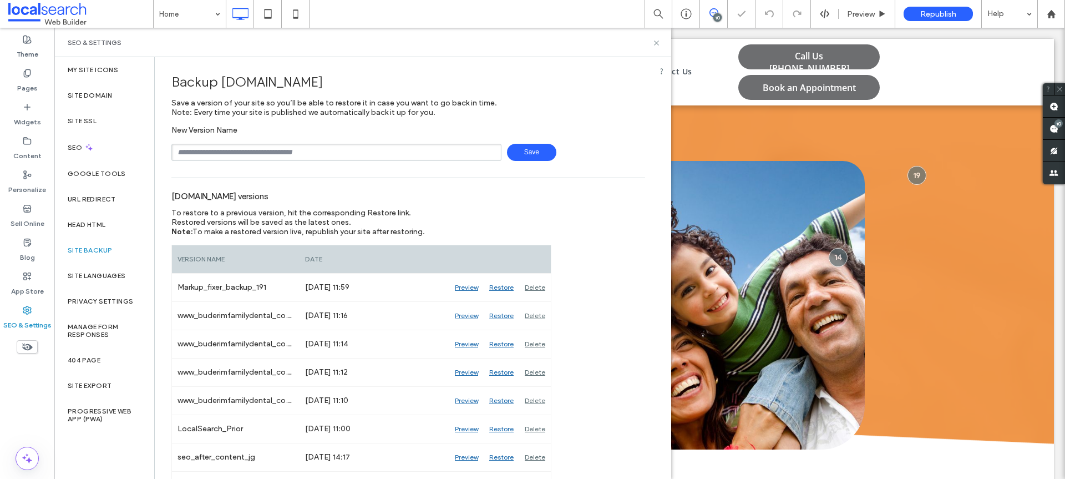
click at [225, 149] on input "text" at bounding box center [336, 152] width 330 height 17
type input "**********"
drag, startPoint x: 506, startPoint y: 164, endPoint x: 535, endPoint y: 138, distance: 38.8
click at [535, 138] on div "**********" at bounding box center [408, 142] width 474 height 35
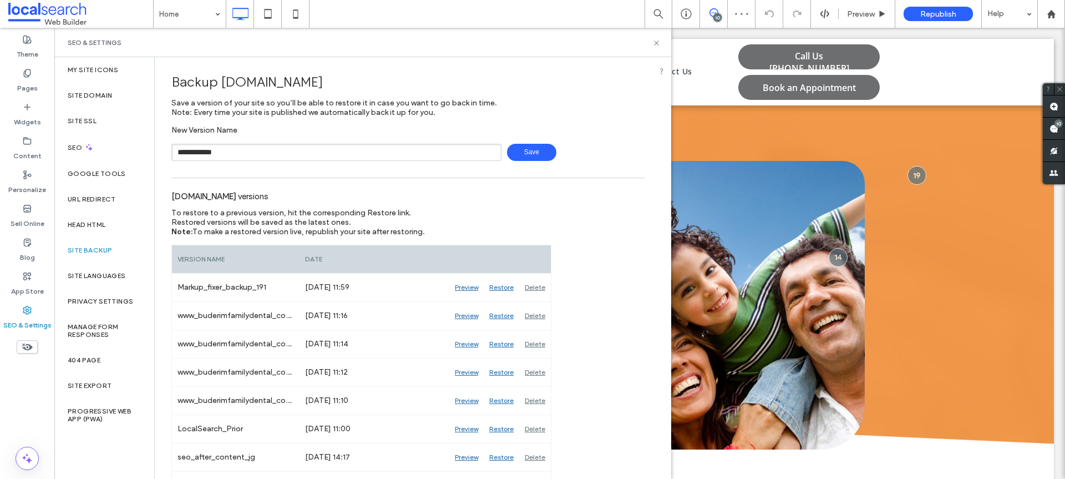
click at [527, 150] on span "Save" at bounding box center [531, 152] width 49 height 17
click at [658, 43] on icon at bounding box center [656, 43] width 8 height 8
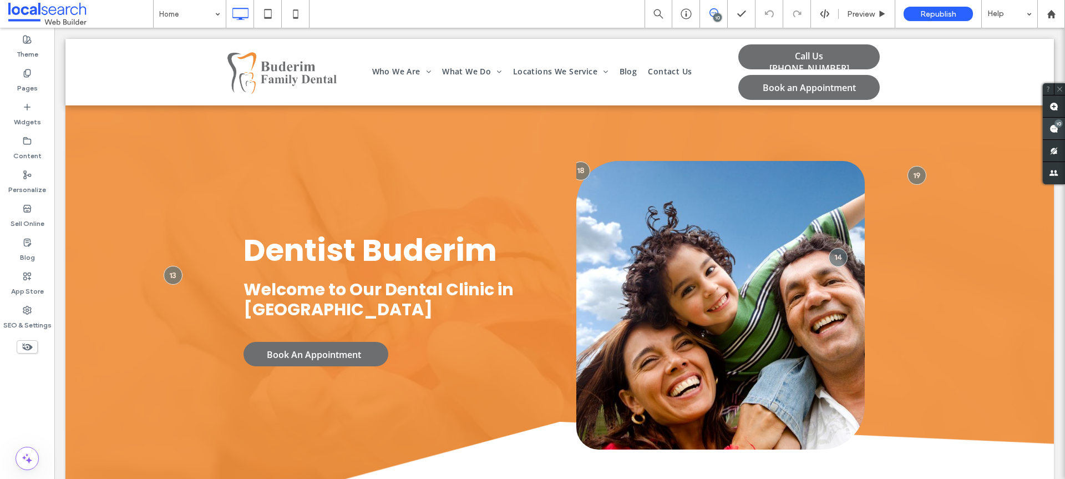
click at [1057, 130] on use at bounding box center [1053, 128] width 9 height 9
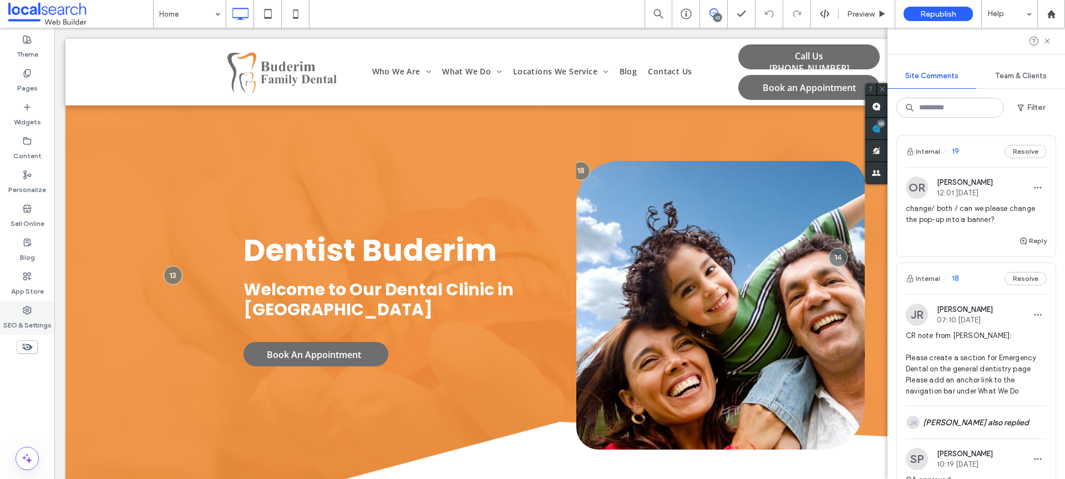
click at [13, 318] on label "SEO & Settings" at bounding box center [27, 323] width 48 height 16
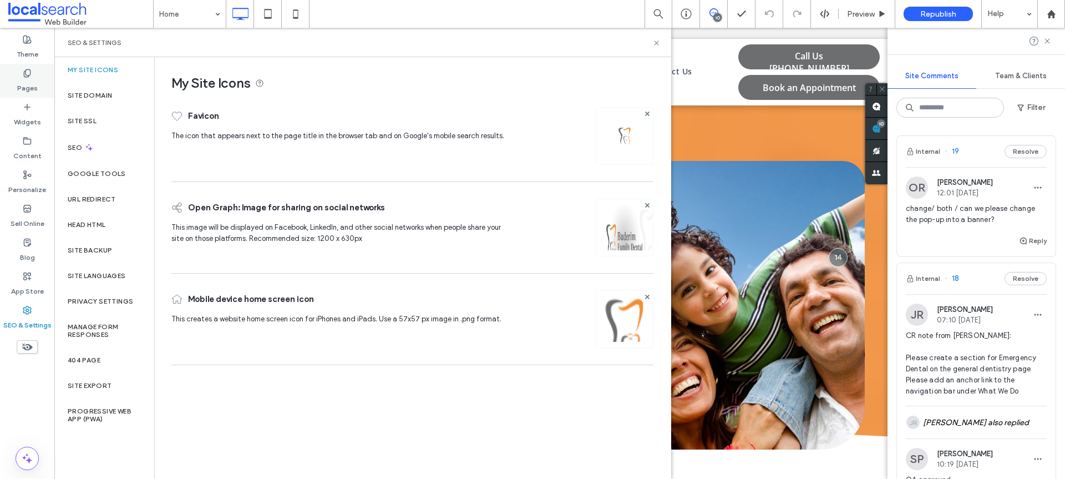
click at [23, 77] on icon at bounding box center [27, 73] width 9 height 9
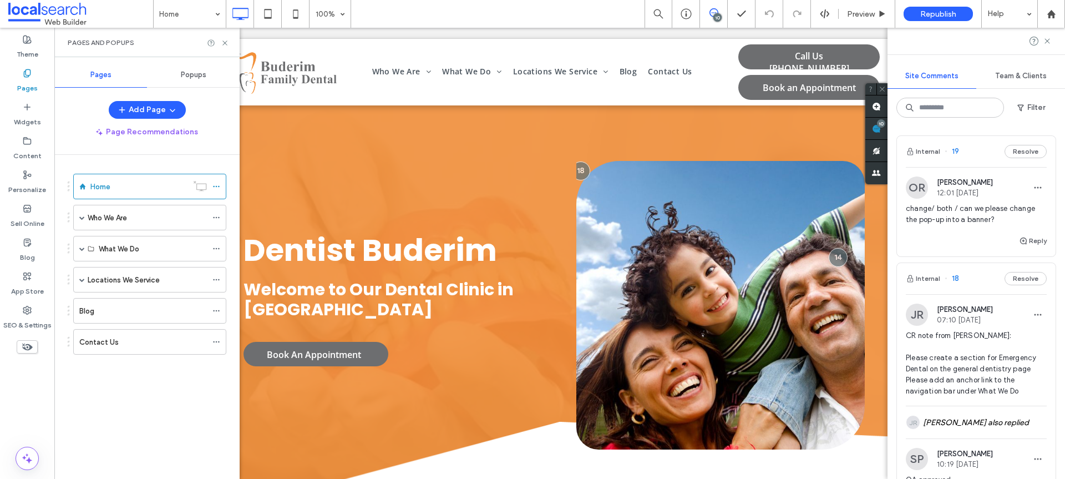
click at [205, 69] on div "My Site Icons Favicon The icon that appears next to the page title in the brows…" at bounding box center [408, 213] width 507 height 313
click at [195, 77] on span "Popups" at bounding box center [194, 74] width 26 height 9
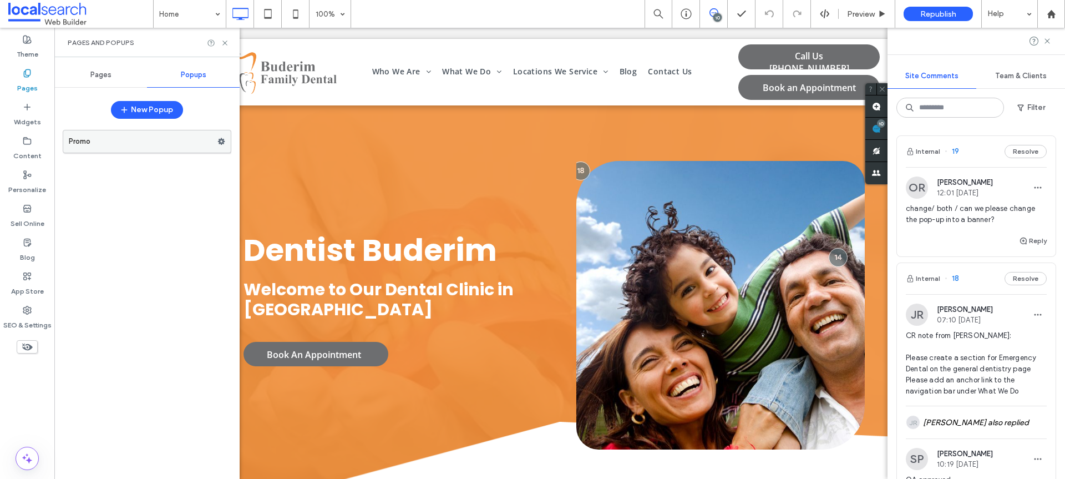
click at [103, 143] on label "Promo" at bounding box center [143, 141] width 149 height 22
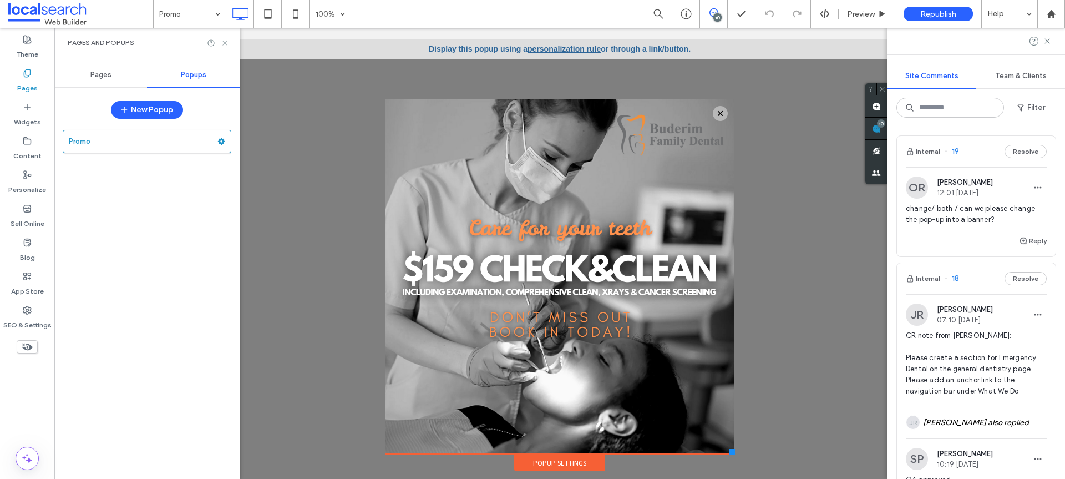
click at [223, 40] on use at bounding box center [224, 42] width 4 height 4
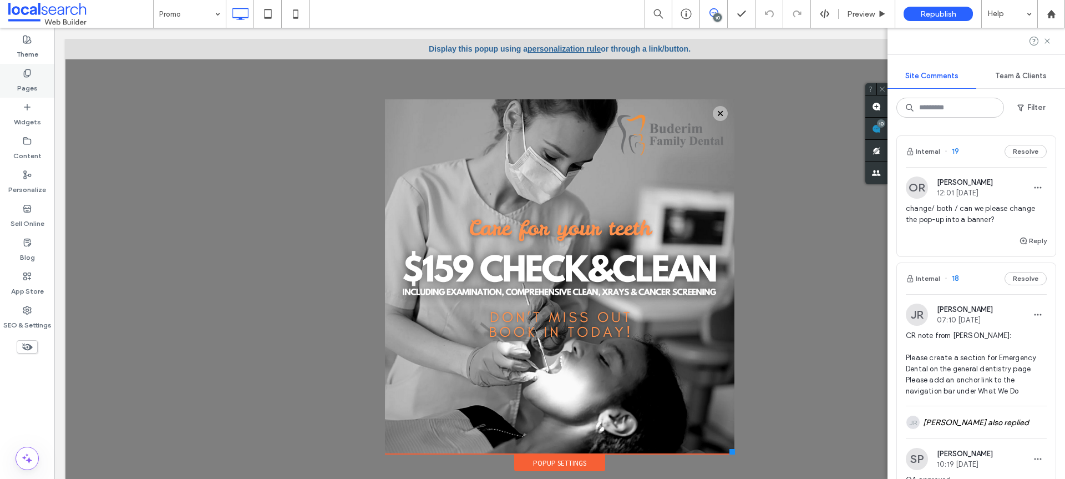
click at [29, 76] on icon at bounding box center [27, 73] width 9 height 9
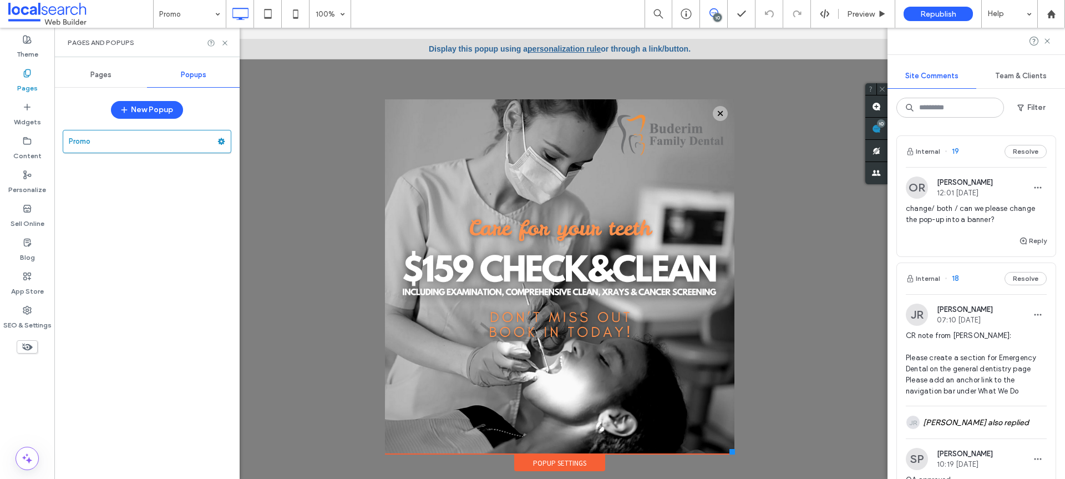
click at [90, 65] on div "Pages" at bounding box center [100, 75] width 93 height 24
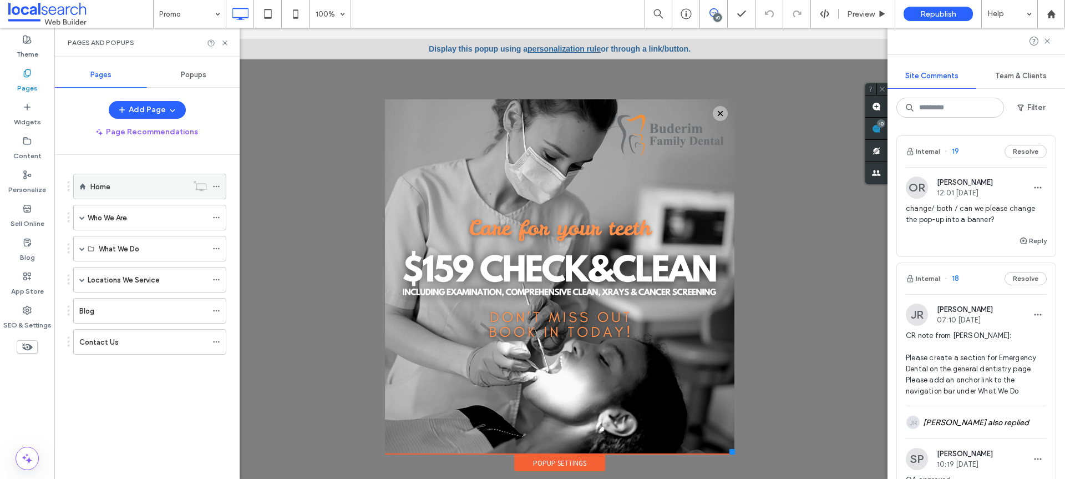
click at [103, 188] on label "Home" at bounding box center [100, 186] width 20 height 19
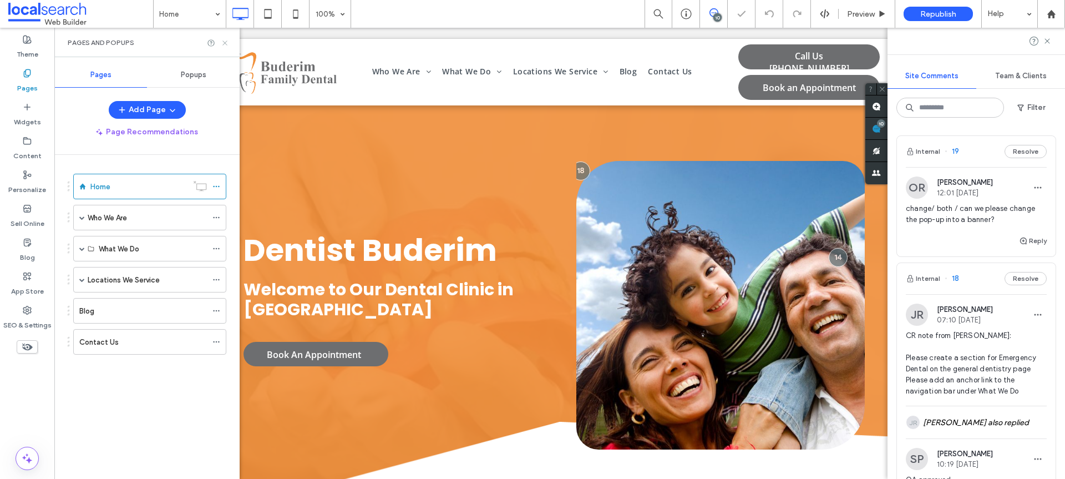
click at [226, 42] on use at bounding box center [224, 42] width 4 height 4
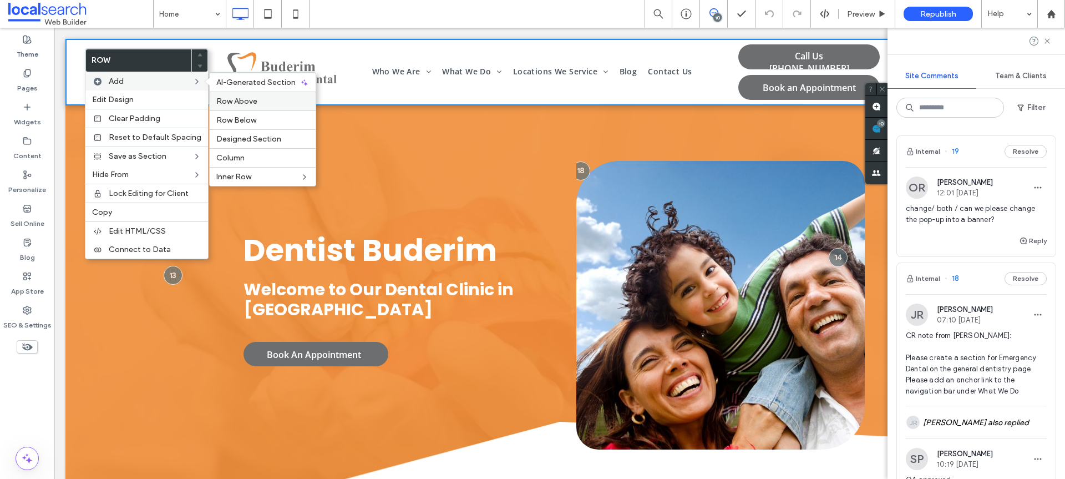
click at [234, 106] on div "Row Above" at bounding box center [263, 101] width 106 height 19
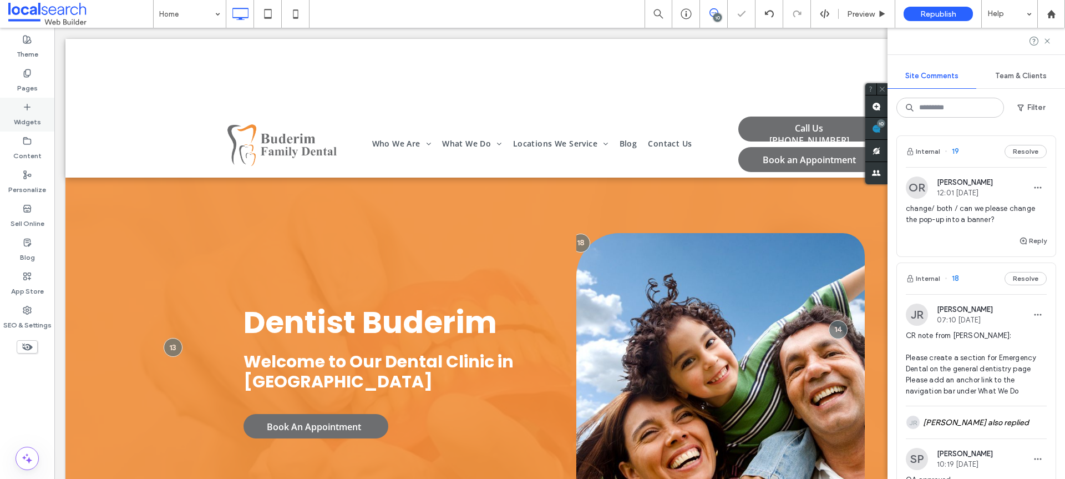
click at [16, 110] on div "Widgets" at bounding box center [27, 115] width 54 height 34
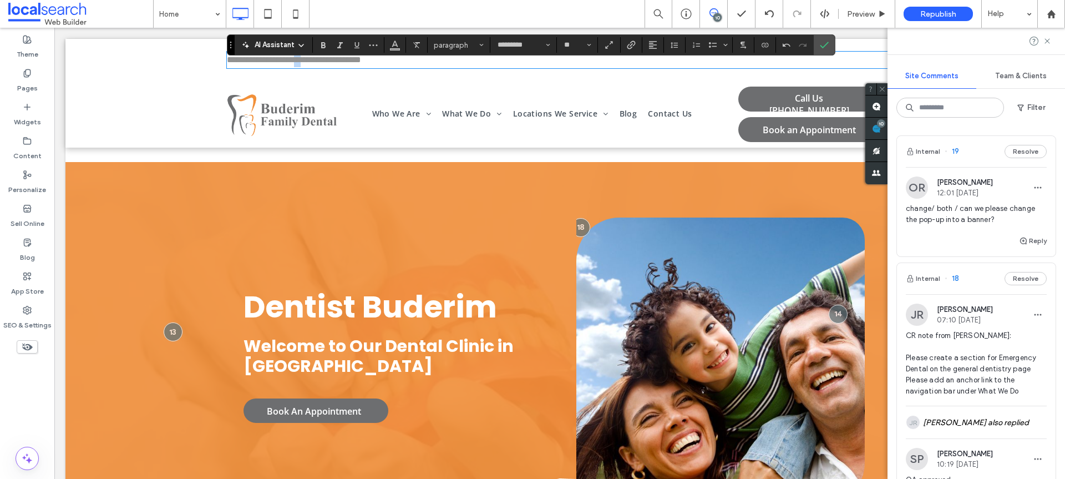
drag, startPoint x: 308, startPoint y: 60, endPoint x: 303, endPoint y: 60, distance: 5.6
click at [303, 60] on span "**********" at bounding box center [294, 59] width 134 height 8
click at [412, 63] on p "**********" at bounding box center [560, 60] width 666 height 14
click at [702, 59] on p "**********" at bounding box center [560, 60] width 666 height 14
click at [820, 42] on icon "Confirm" at bounding box center [824, 44] width 9 height 9
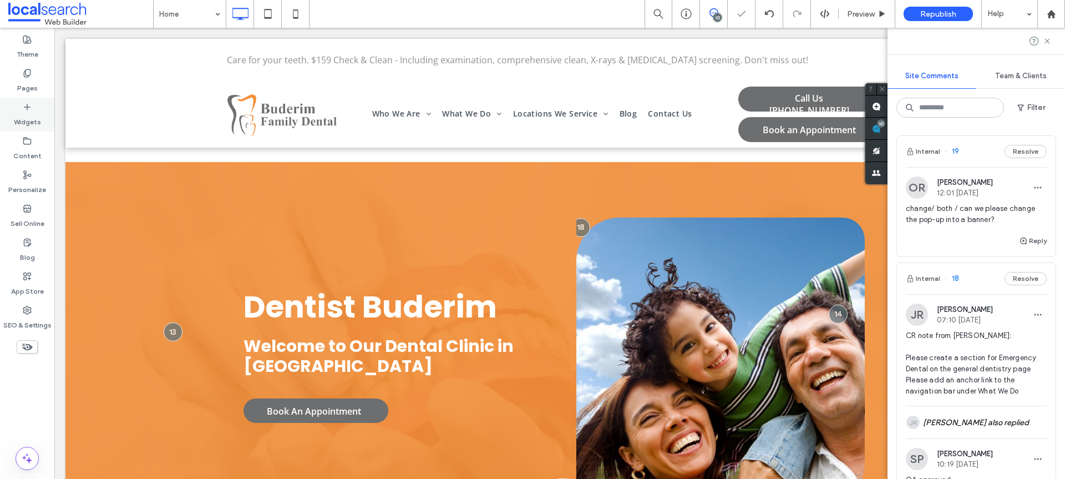
click at [33, 114] on label "Widgets" at bounding box center [27, 119] width 27 height 16
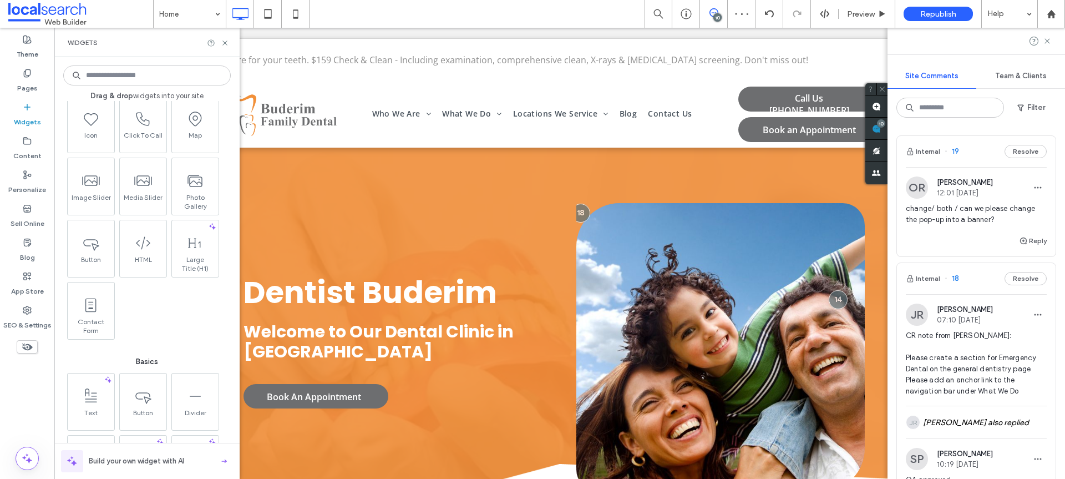
scroll to position [251, 0]
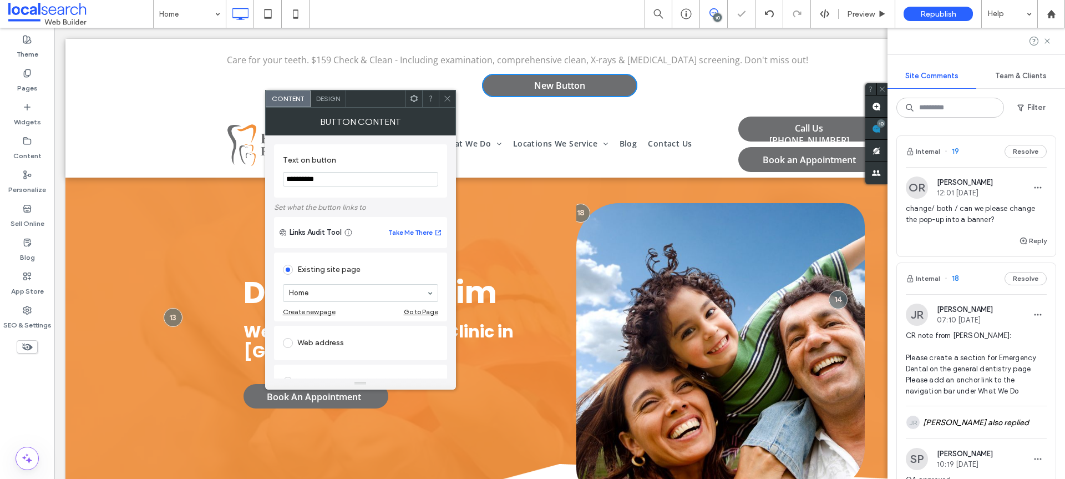
click at [216, 52] on div "Click To Paste Click To Paste Care for your teeth. $159 Check & Clean - Includi…" at bounding box center [559, 75] width 988 height 72
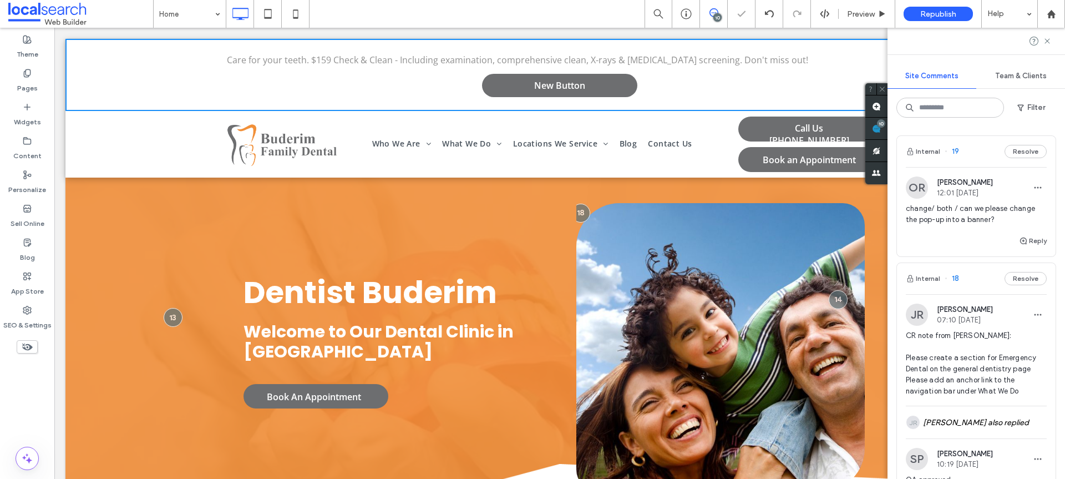
click at [190, 58] on div "Click To Paste Click To Paste Care for your teeth. $159 Check & Clean - Includi…" at bounding box center [559, 75] width 988 height 72
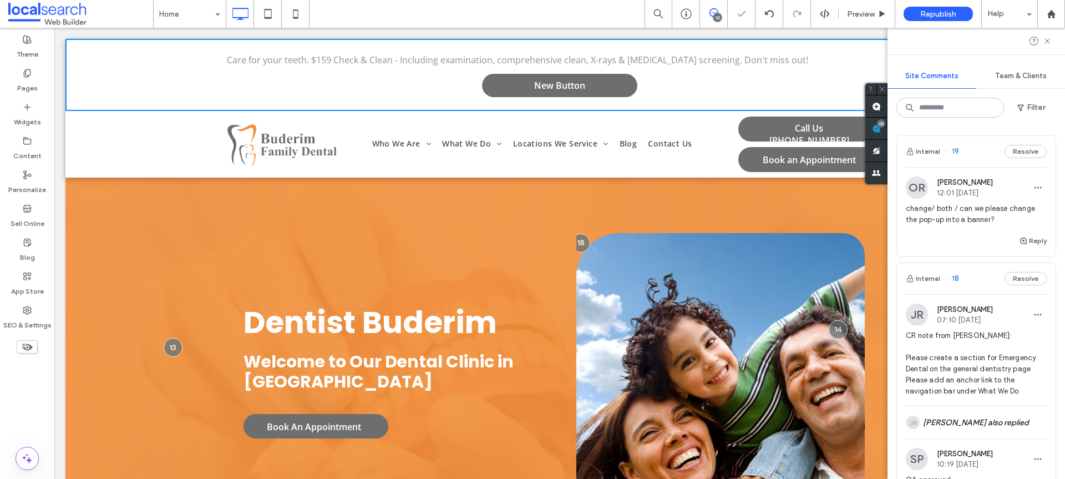
click at [227, 61] on span "Care for your teeth. $159 Check & Clean - Including examination, comprehensive …" at bounding box center [517, 60] width 581 height 12
click at [198, 62] on div "Click To Paste Click To Paste Care for your teeth. $159 Check & Clean - Includi…" at bounding box center [559, 75] width 988 height 72
click at [1047, 40] on icon at bounding box center [1047, 41] width 9 height 9
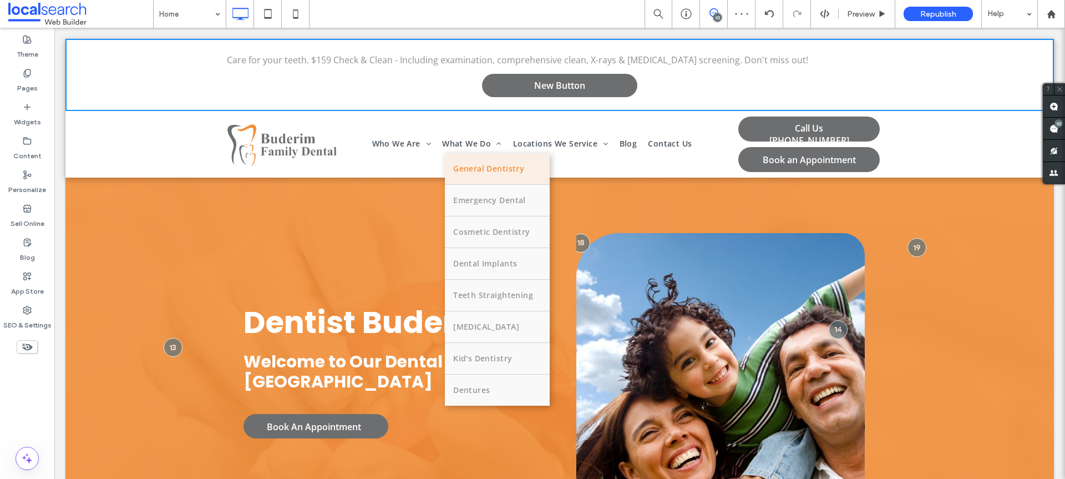
click at [498, 151] on span "What We Do" at bounding box center [472, 144] width 60 height 20
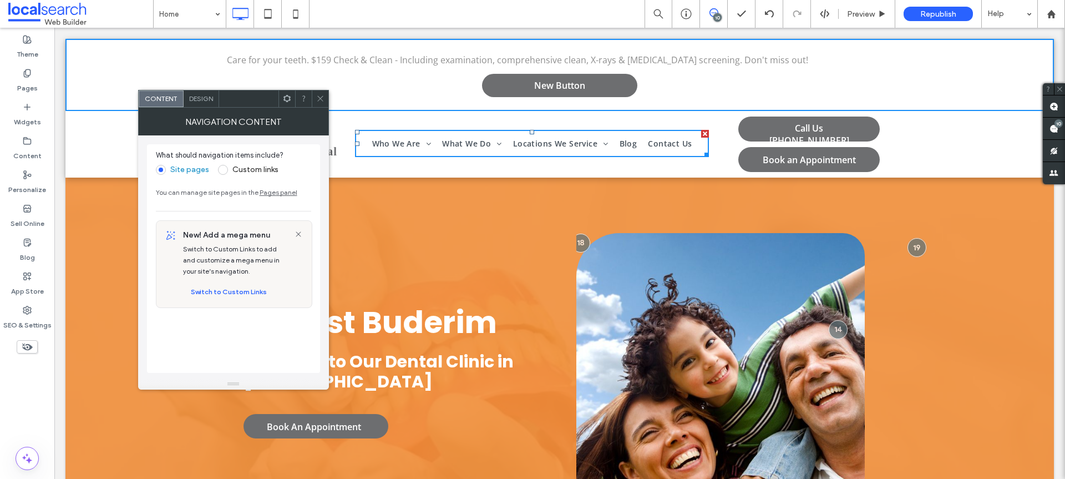
click at [222, 69] on div "Click To Paste Click To Paste Care for your teeth. $159 Check & Clean - Includi…" at bounding box center [559, 75] width 988 height 72
click at [271, 9] on use at bounding box center [267, 13] width 7 height 9
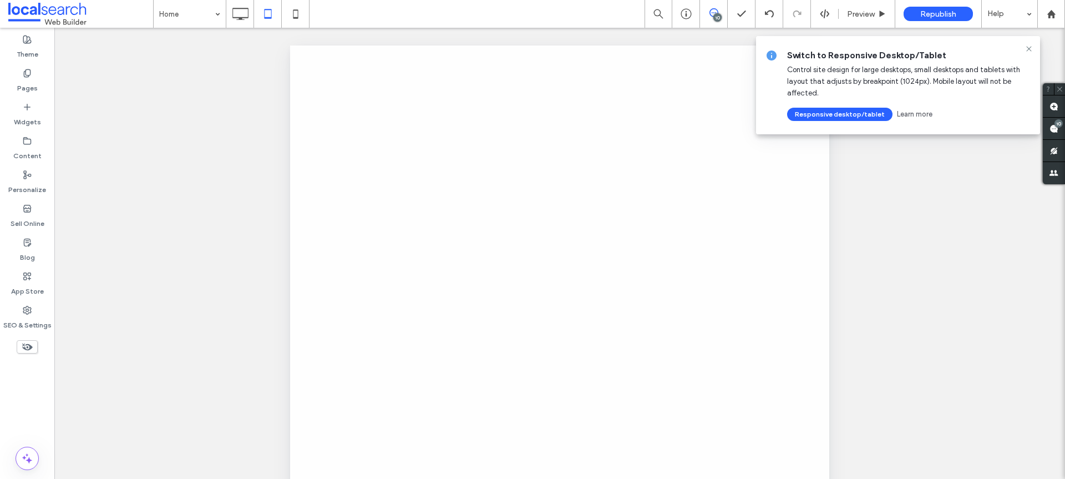
click at [235, 14] on div at bounding box center [532, 239] width 1065 height 479
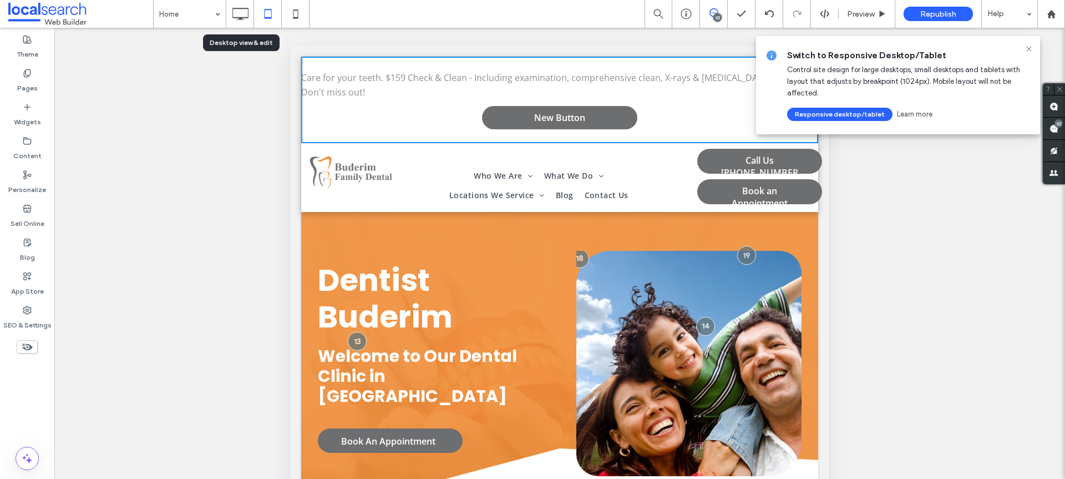
click at [237, 13] on icon at bounding box center [240, 14] width 22 height 22
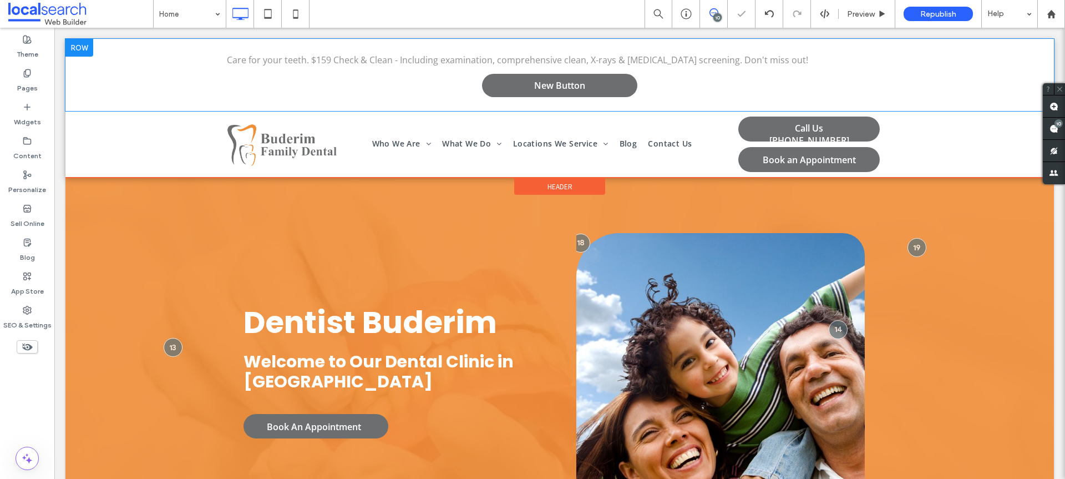
scroll to position [0, 0]
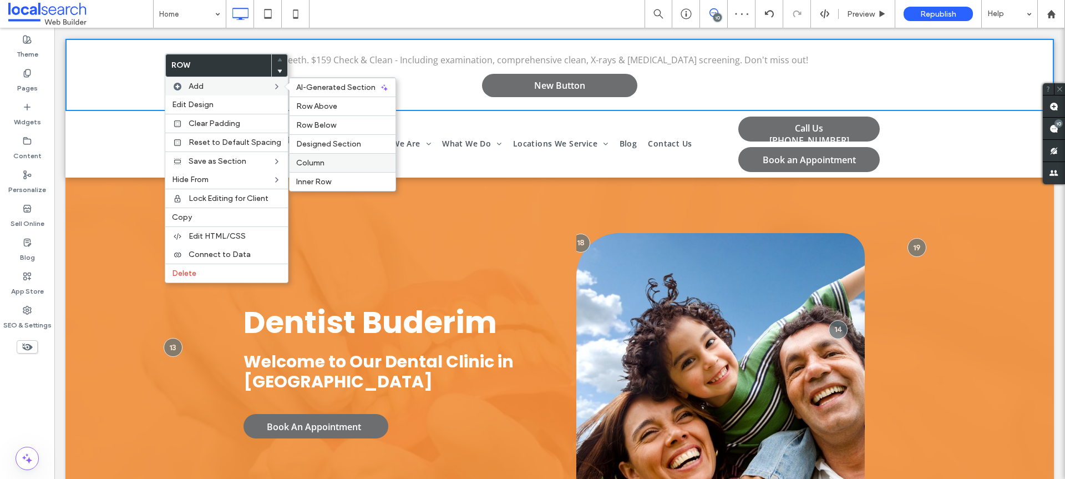
click at [319, 163] on span "Column" at bounding box center [310, 162] width 28 height 9
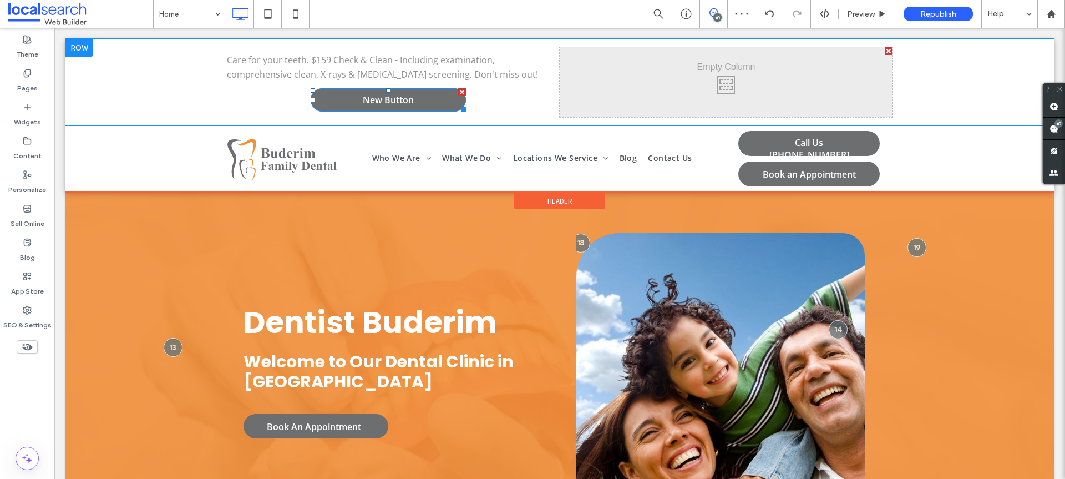
click at [399, 97] on span "New Button" at bounding box center [388, 100] width 51 height 12
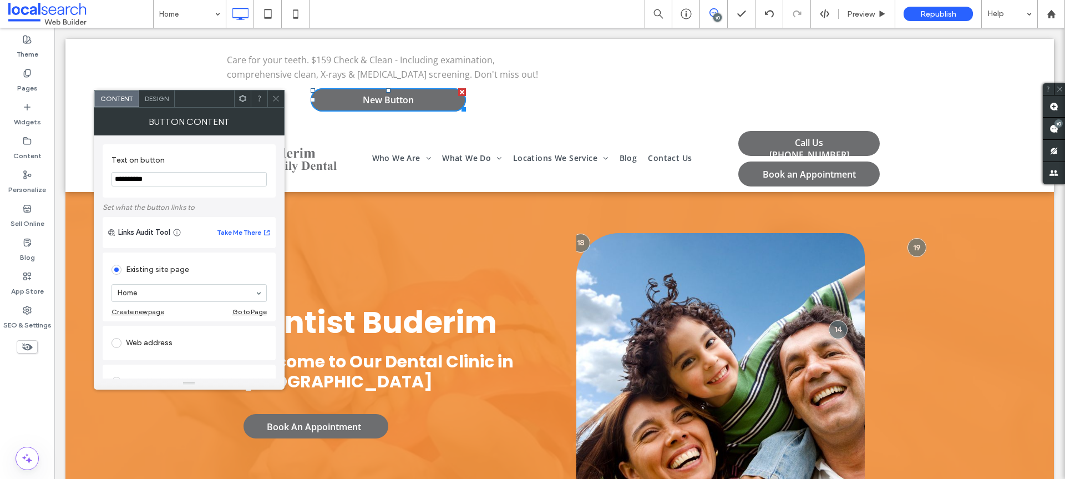
click at [272, 98] on icon at bounding box center [276, 98] width 8 height 8
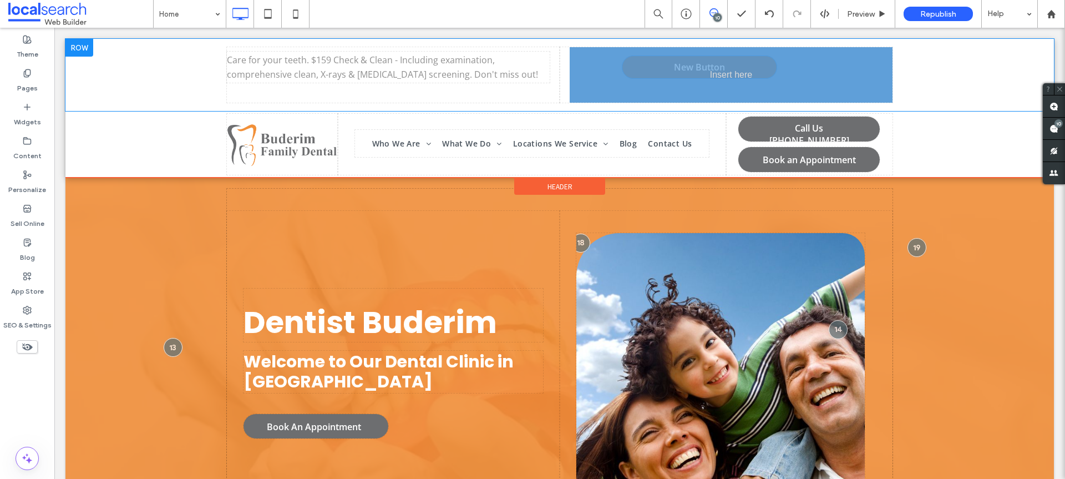
drag, startPoint x: 377, startPoint y: 95, endPoint x: 694, endPoint y: 63, distance: 319.5
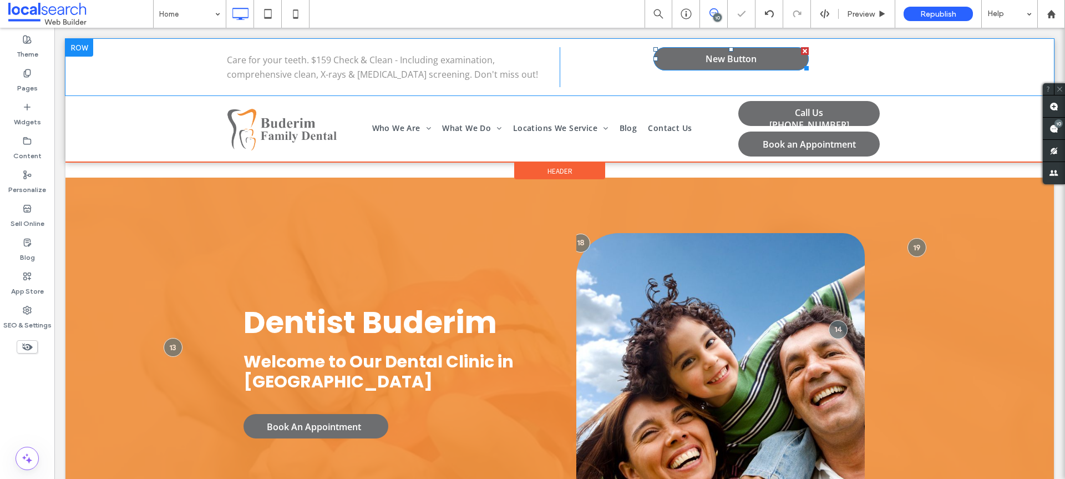
click at [728, 59] on span "New Button" at bounding box center [731, 59] width 51 height 12
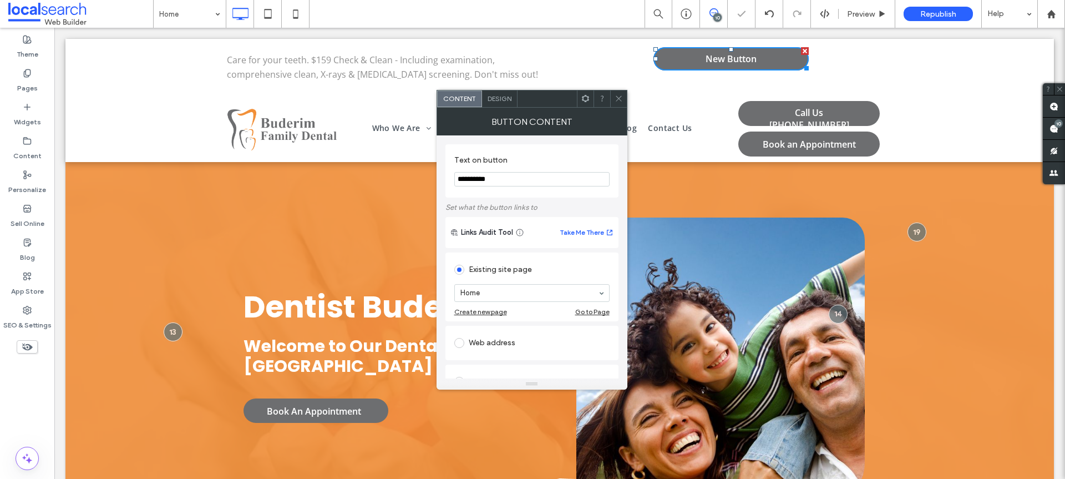
drag, startPoint x: 500, startPoint y: 175, endPoint x: 466, endPoint y: 178, distance: 34.5
click at [466, 178] on input "**********" at bounding box center [531, 179] width 155 height 14
drag, startPoint x: 458, startPoint y: 179, endPoint x: 504, endPoint y: 179, distance: 46.0
click at [504, 179] on input "**********" at bounding box center [531, 179] width 155 height 14
type input "**********"
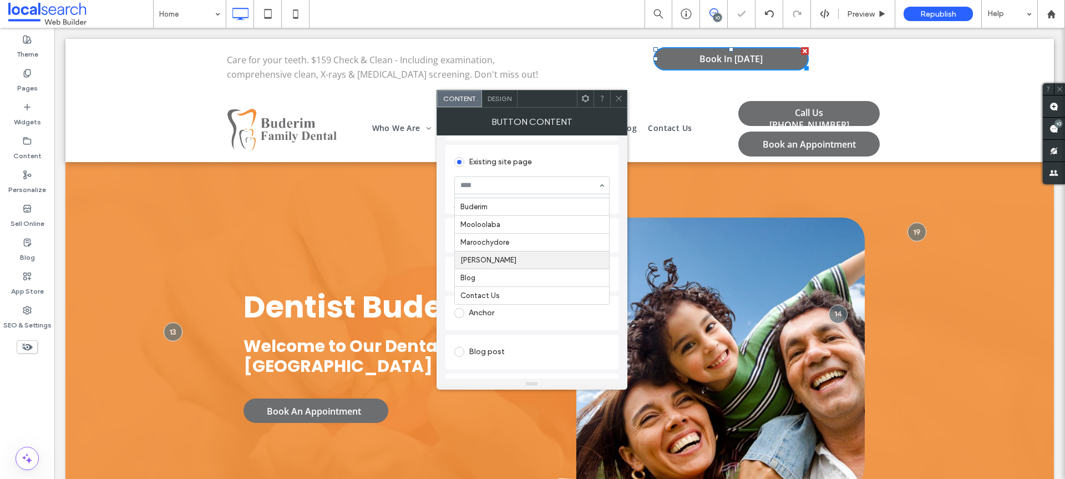
scroll to position [215, 0]
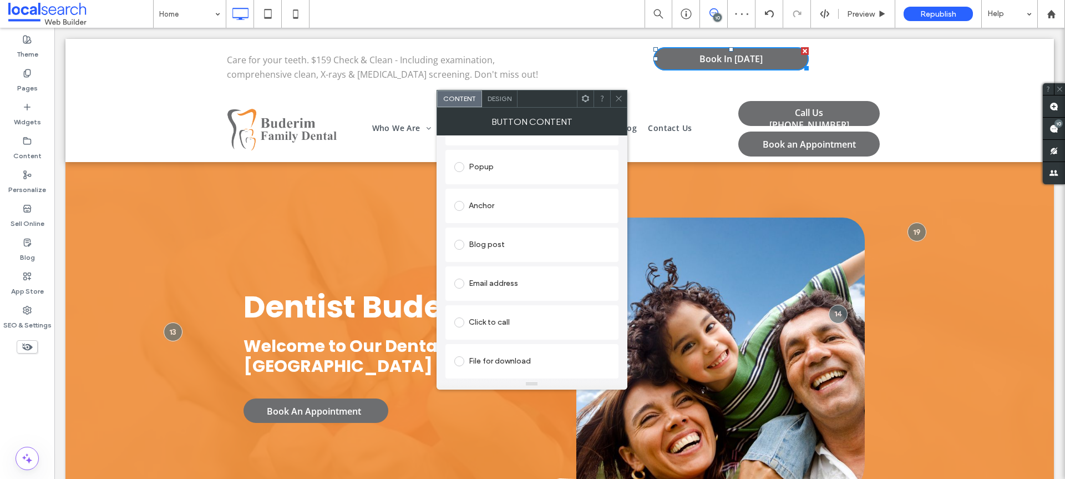
click at [488, 98] on span "Design" at bounding box center [500, 98] width 24 height 8
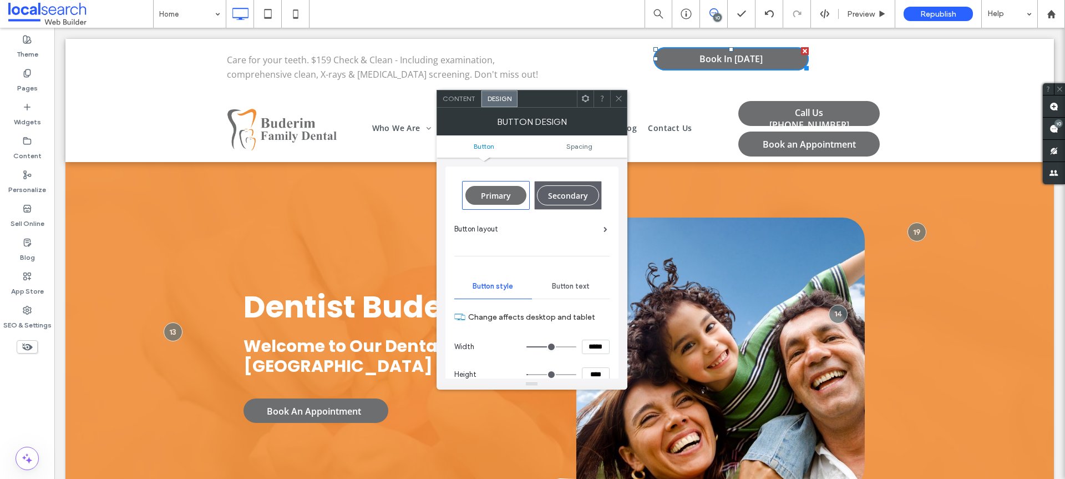
click at [618, 99] on icon at bounding box center [619, 98] width 8 height 8
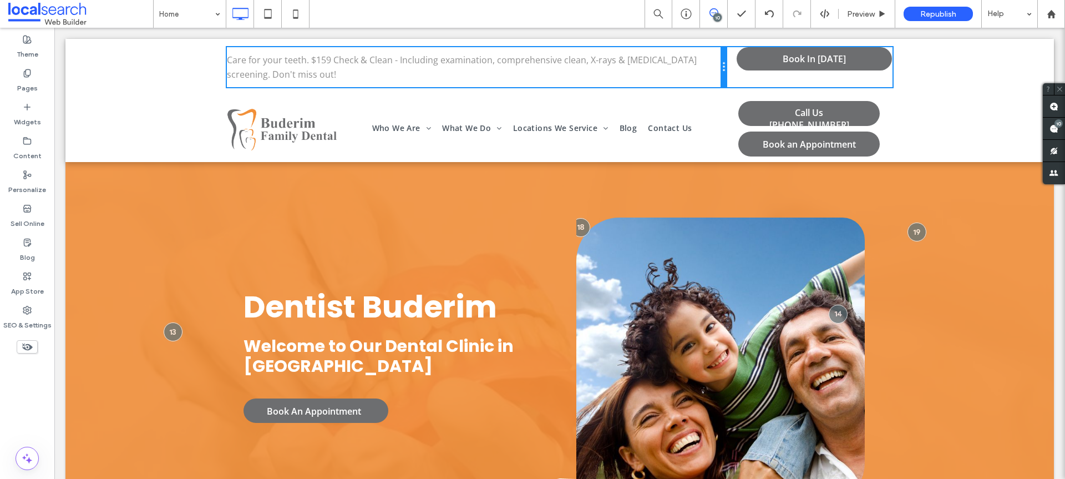
drag, startPoint x: 552, startPoint y: 65, endPoint x: 699, endPoint y: 69, distance: 146.5
click at [699, 69] on div "Care for your teeth. $159 Check & Clean - Including examination, comprehensive …" at bounding box center [476, 67] width 499 height 40
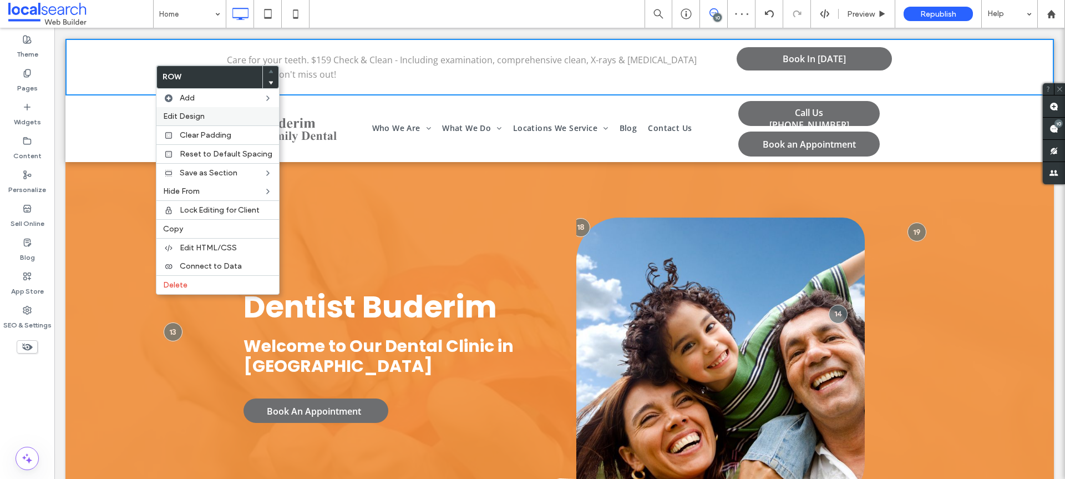
click at [191, 118] on span "Edit Design" at bounding box center [184, 115] width 42 height 9
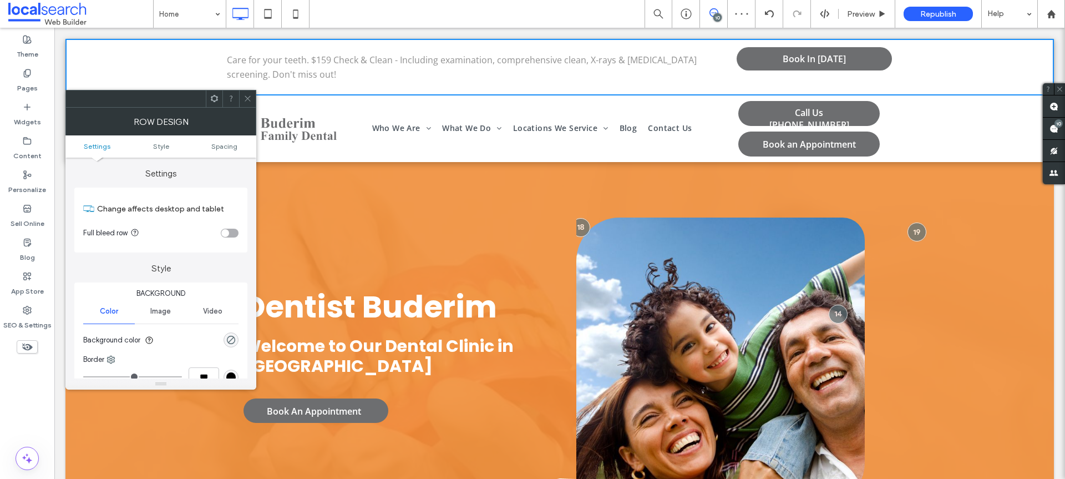
click at [226, 151] on ul "Settings Style Spacing" at bounding box center [160, 146] width 191 height 22
click at [228, 149] on span "Spacing" at bounding box center [224, 146] width 26 height 8
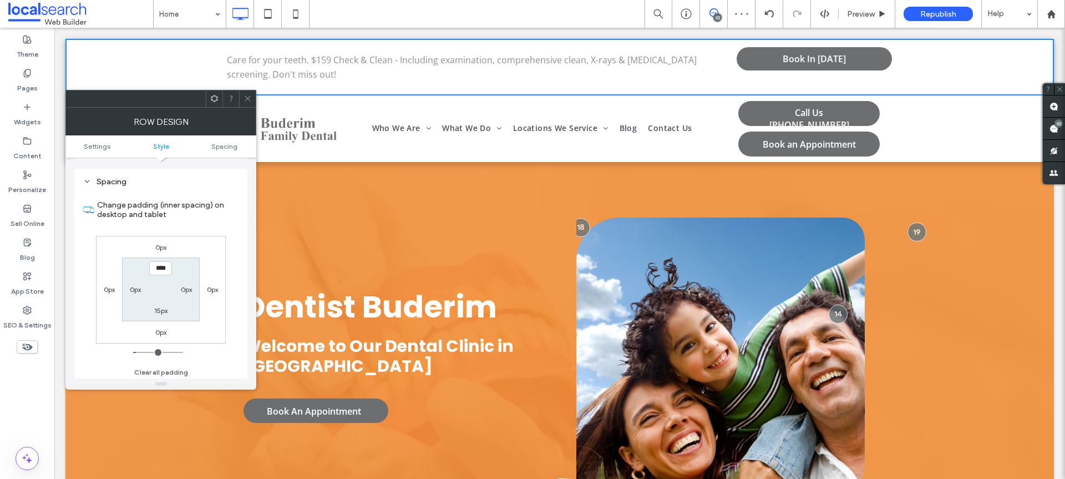
scroll to position [278, 0]
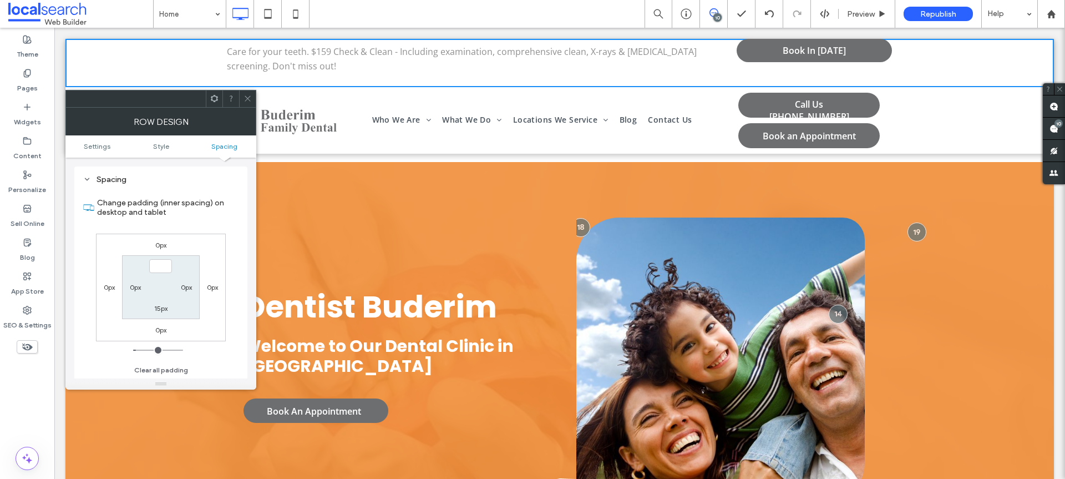
type input "***"
click at [163, 311] on label "15px" at bounding box center [160, 308] width 13 height 8
type input "**"
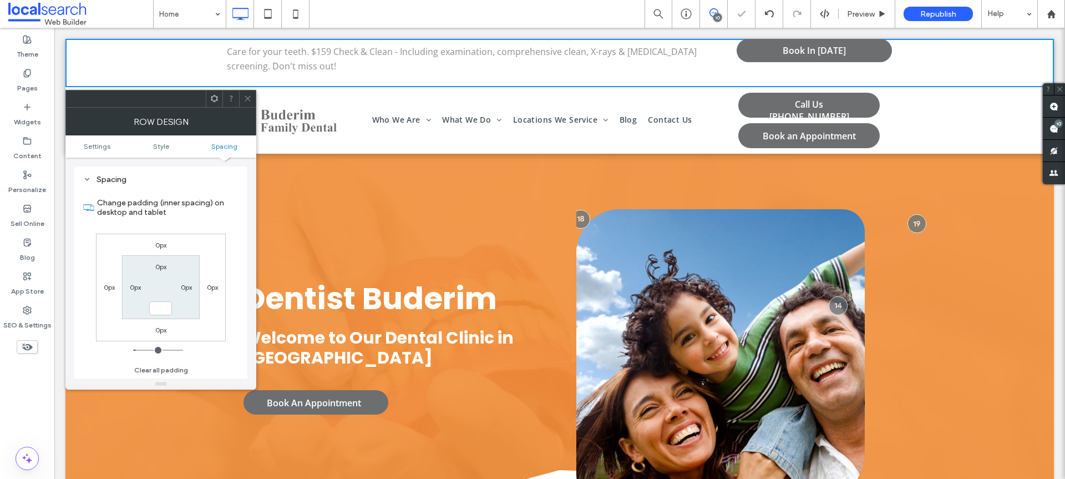
type input "*"
type input "***"
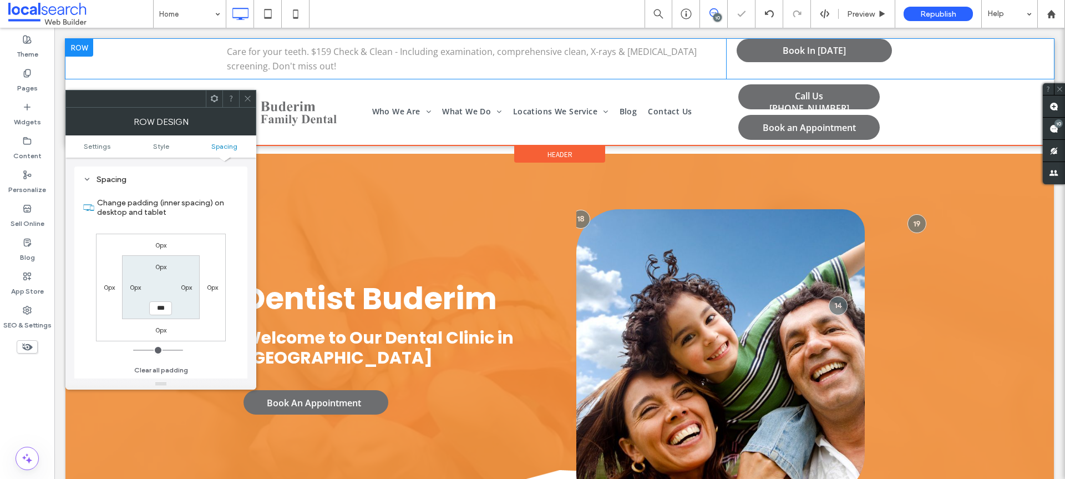
click at [204, 52] on div "Care for your teeth. $159 Check & Clean - Including examination, comprehensive …" at bounding box center [559, 59] width 988 height 40
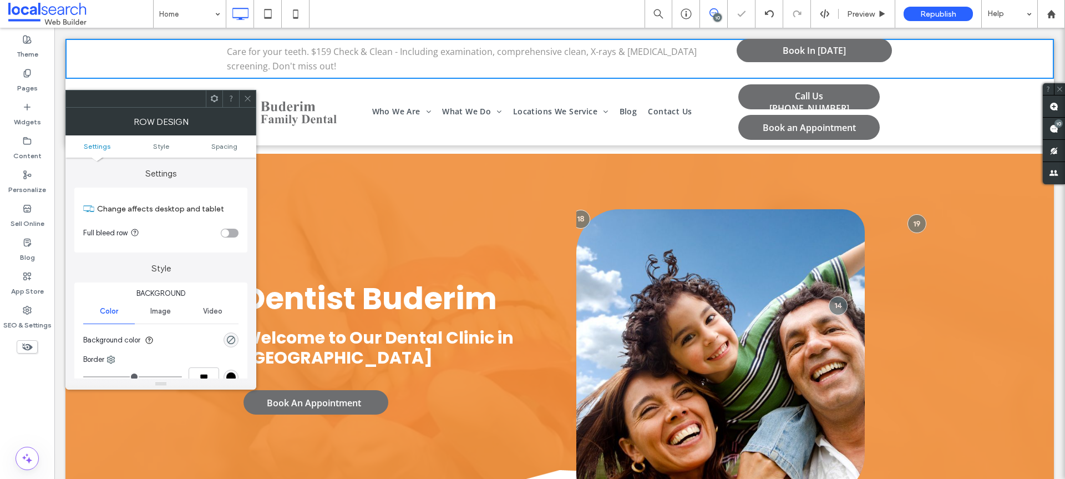
click at [207, 52] on div "Care for your teeth. $159 Check & Clean - Including examination, comprehensive …" at bounding box center [559, 59] width 988 height 40
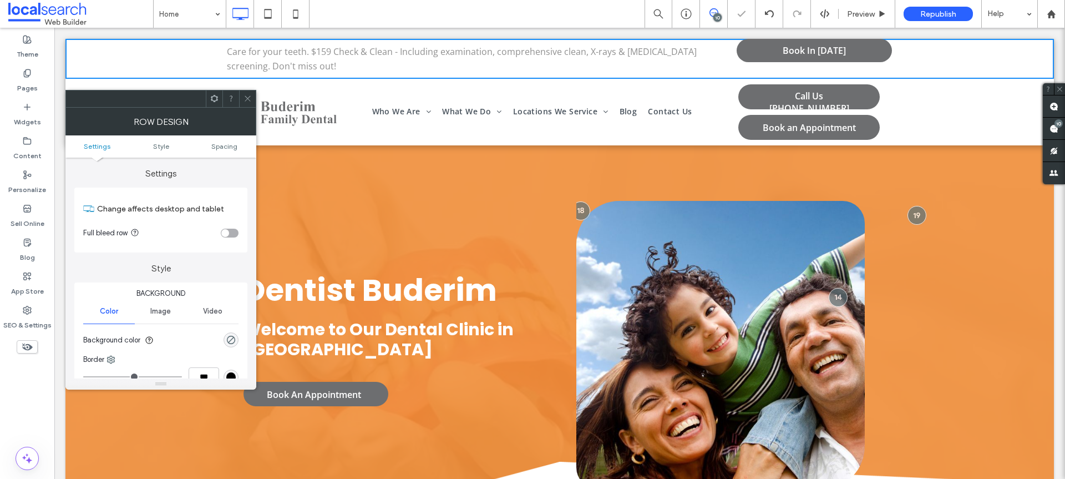
click at [246, 97] on use at bounding box center [248, 99] width 6 height 6
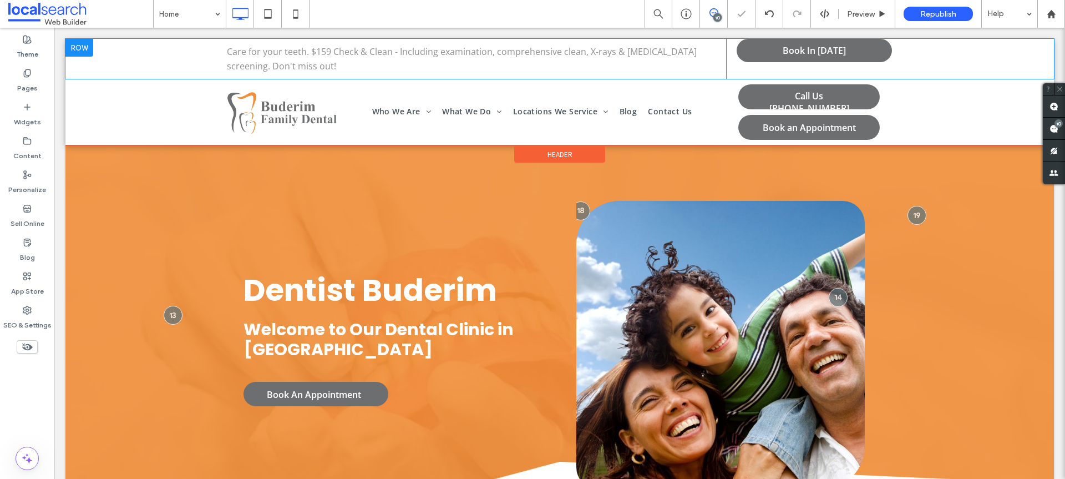
click at [212, 57] on div "Care for your teeth. $159 Check & Clean - Including examination, comprehensive …" at bounding box center [559, 59] width 988 height 40
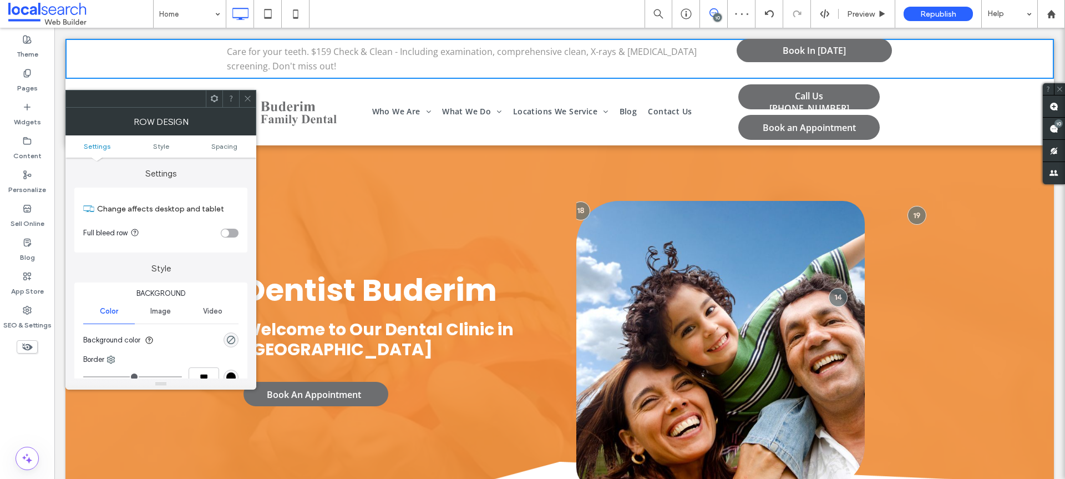
click at [902, 55] on div "Care for your teeth. $159 Check & Clean - Including examination, comprehensive …" at bounding box center [559, 59] width 988 height 40
click at [232, 146] on span "Spacing" at bounding box center [224, 146] width 26 height 8
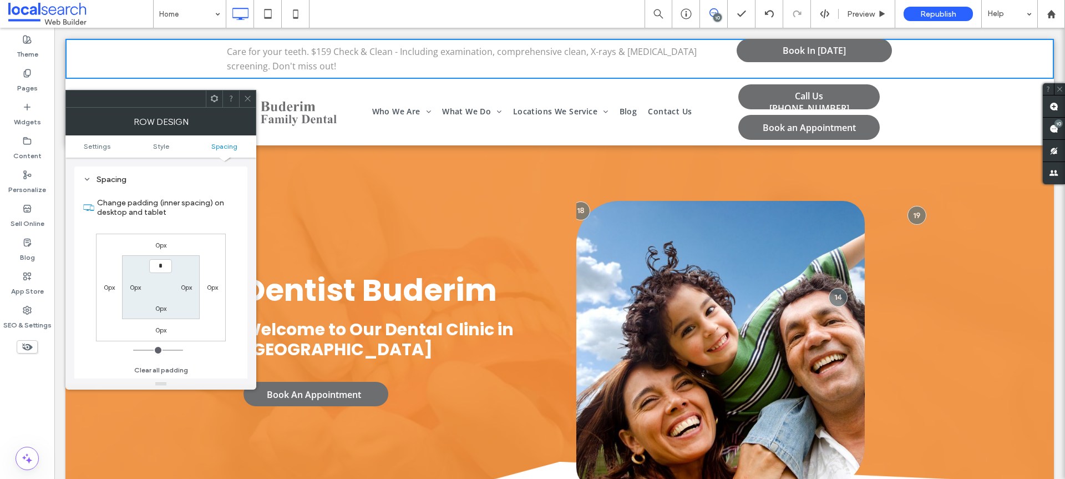
type input "***"
type input "*"
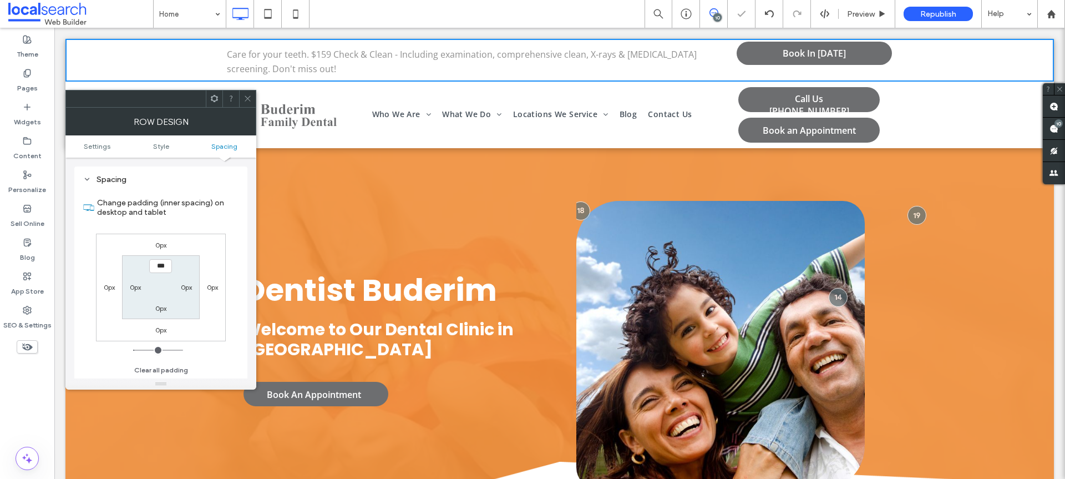
click at [160, 258] on section "*** 0px 0px 0px" at bounding box center [160, 287] width 77 height 64
click at [160, 263] on input "***" at bounding box center [160, 266] width 23 height 14
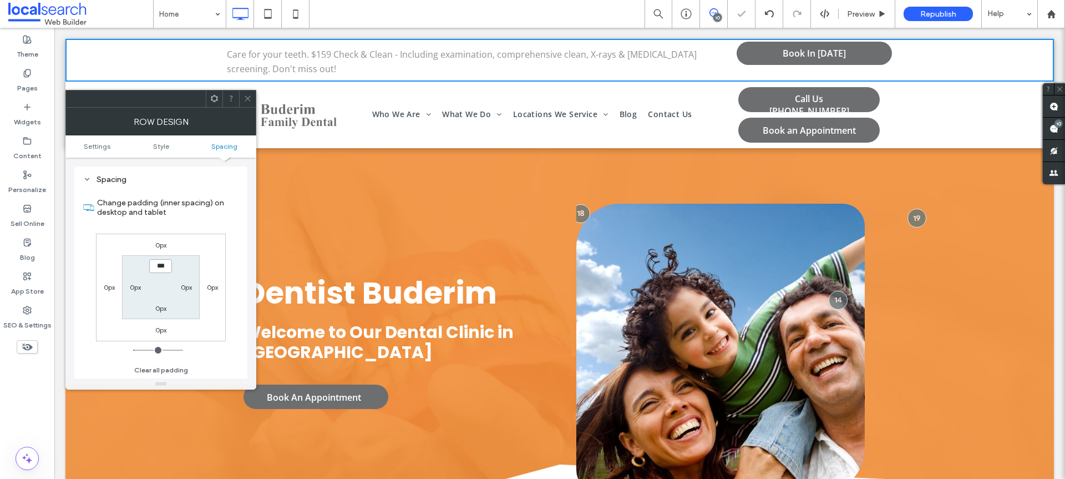
click at [160, 263] on input "***" at bounding box center [160, 266] width 23 height 14
type input "****"
type input "**"
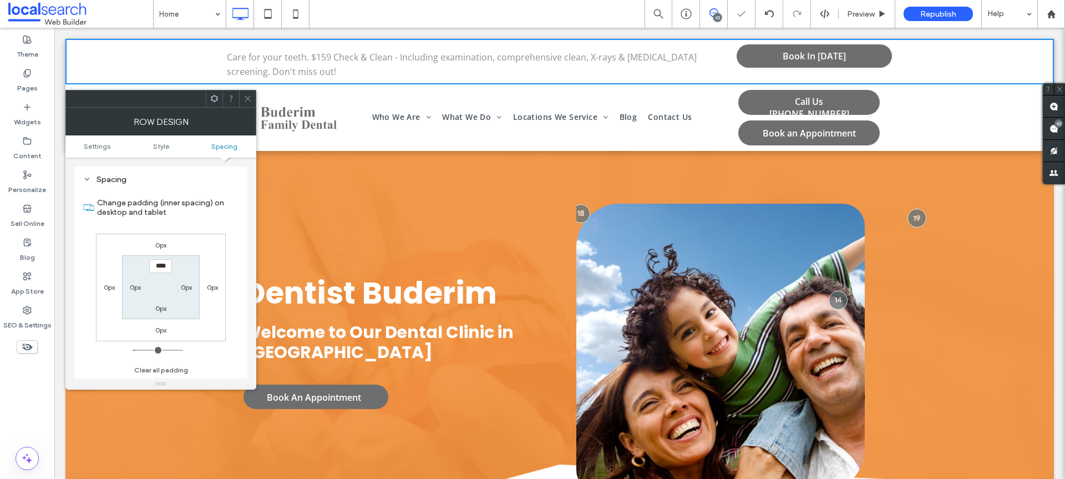
click at [242, 102] on div at bounding box center [247, 98] width 17 height 17
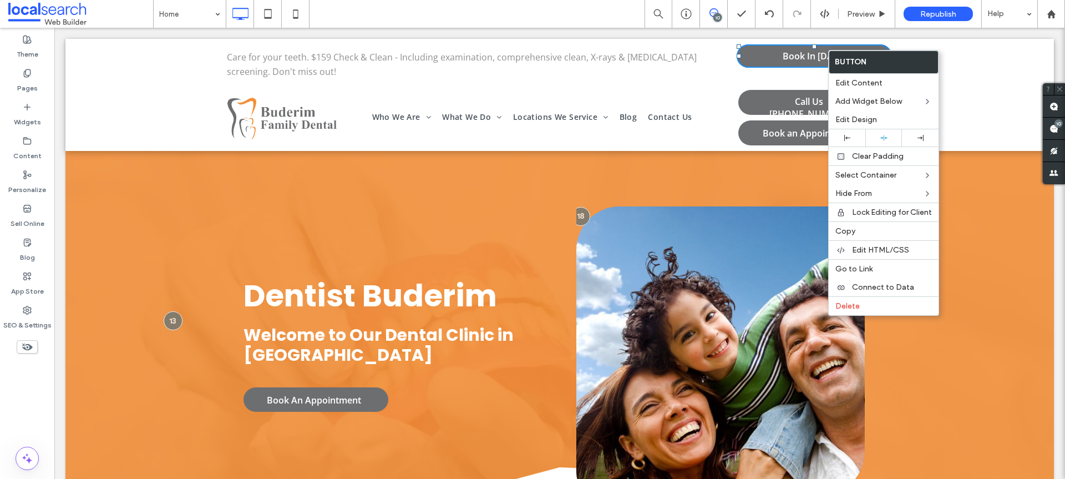
click at [716, 69] on div "Care for your teeth. $159 Check & Clean - Including examination, comprehensive …" at bounding box center [476, 64] width 499 height 40
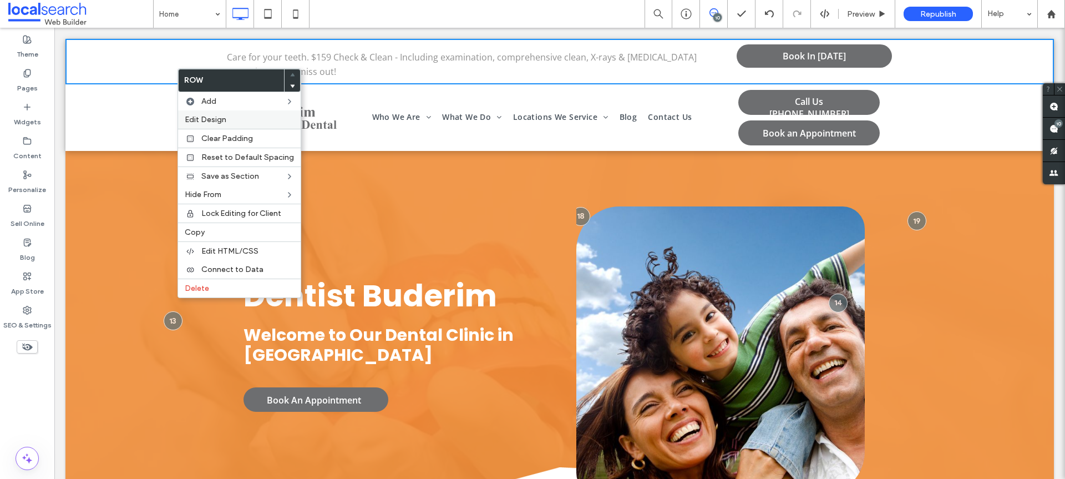
click at [200, 115] on span "Edit Design" at bounding box center [206, 119] width 42 height 9
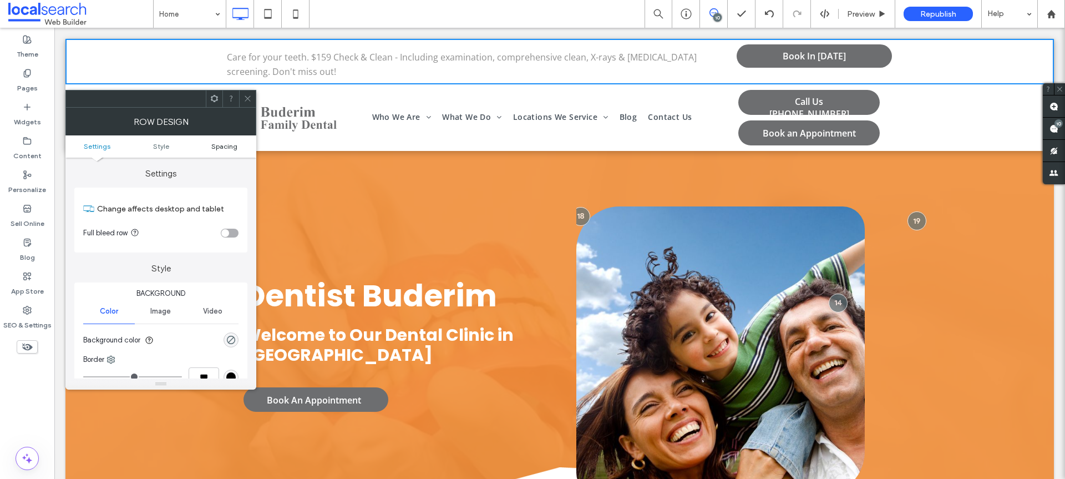
click at [224, 142] on span "Spacing" at bounding box center [224, 146] width 26 height 8
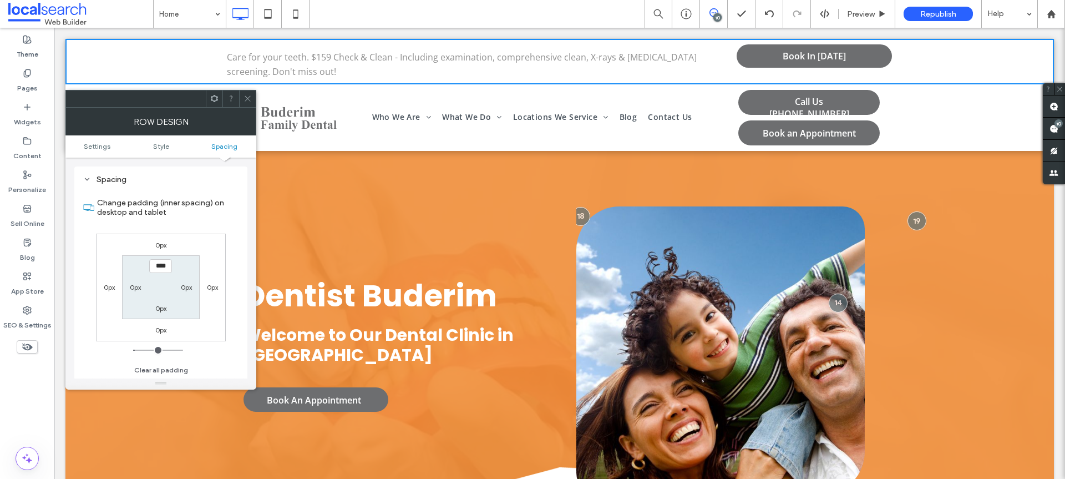
click at [247, 95] on icon at bounding box center [248, 98] width 8 height 8
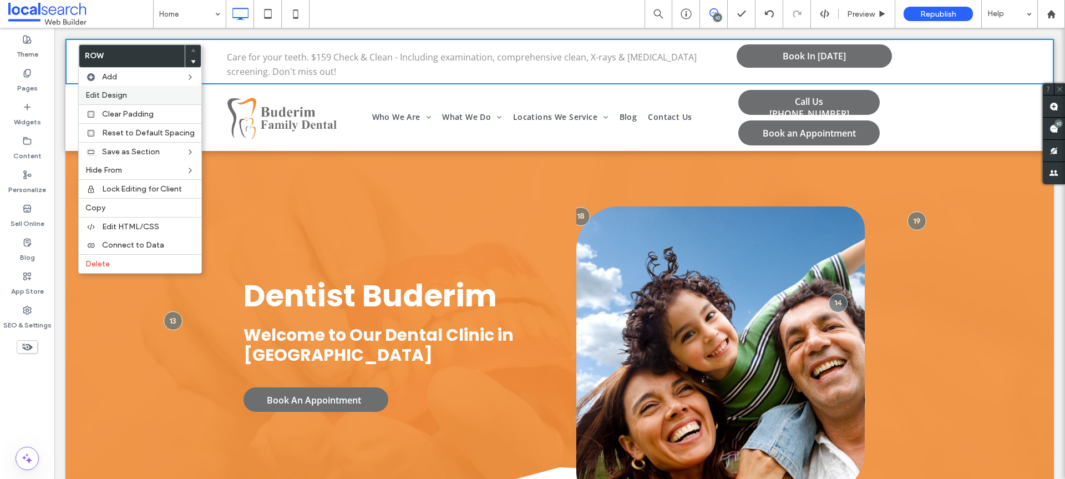
click at [134, 94] on label "Edit Design" at bounding box center [139, 94] width 109 height 9
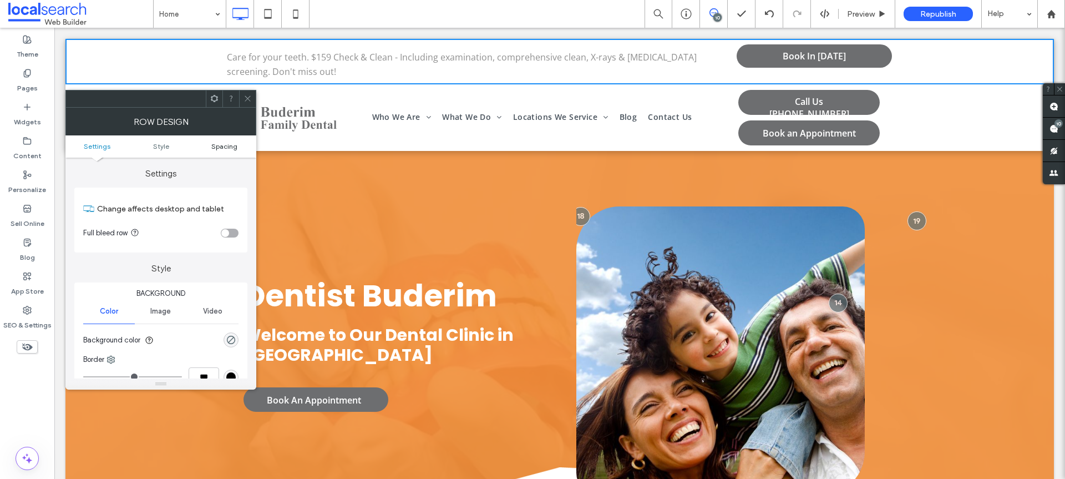
click at [233, 143] on span "Spacing" at bounding box center [224, 146] width 26 height 8
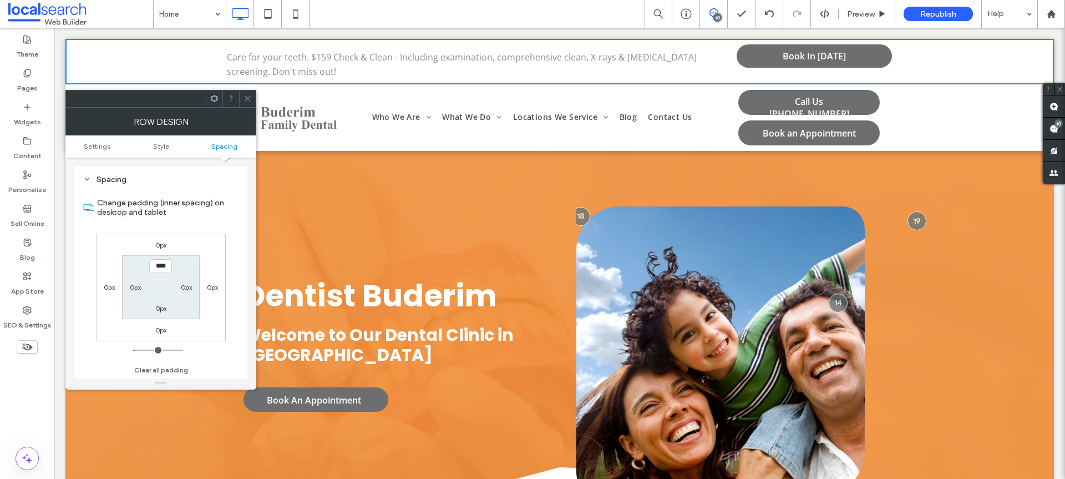
click at [244, 100] on icon at bounding box center [248, 98] width 8 height 8
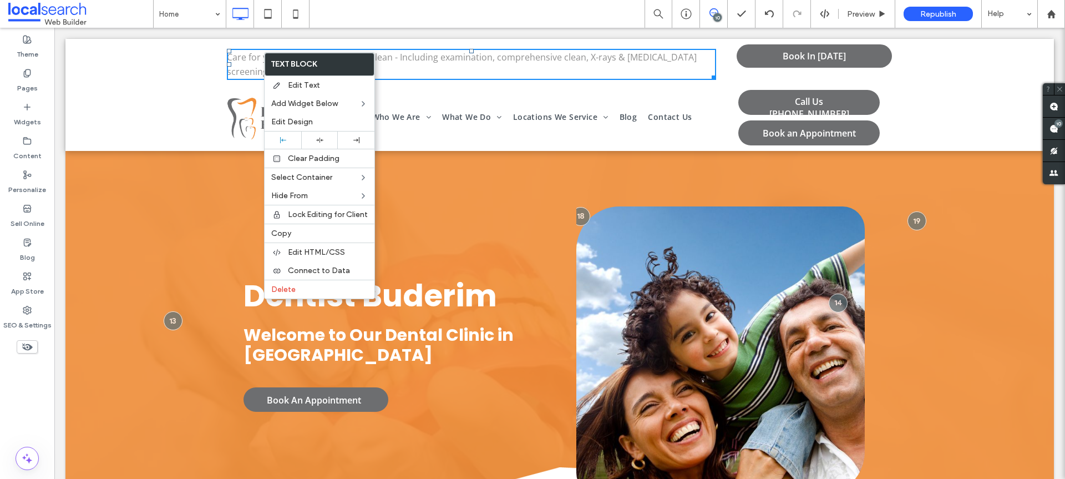
click at [200, 58] on div "Care for your teeth. $159 Check & Clean - Including examination, comprehensive …" at bounding box center [559, 61] width 988 height 45
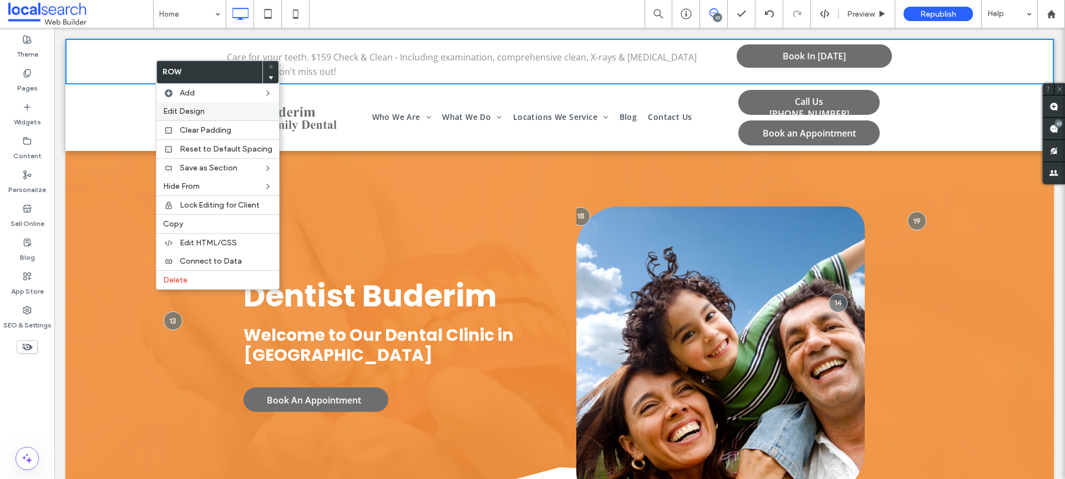
click at [205, 118] on div "Edit Design" at bounding box center [217, 111] width 123 height 18
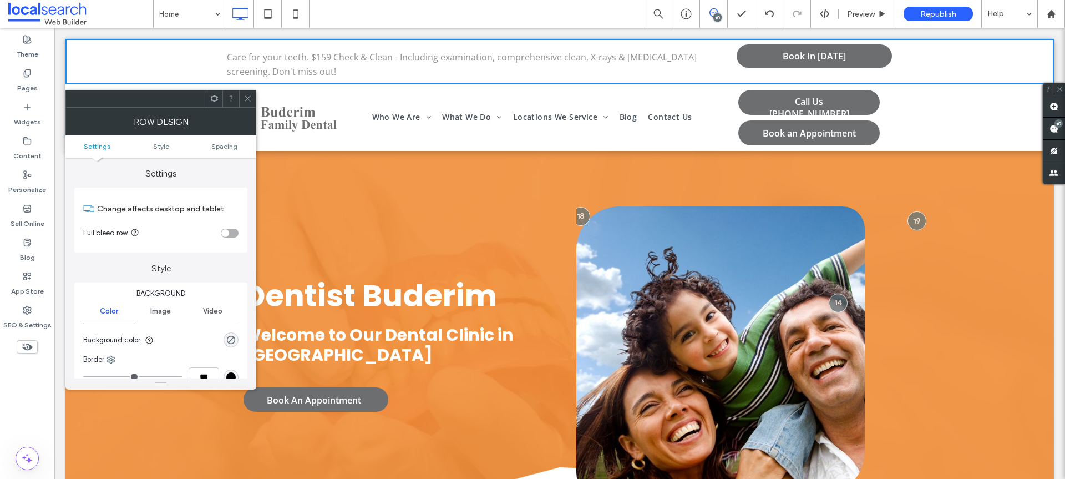
click at [224, 230] on div "toggle" at bounding box center [225, 233] width 8 height 8
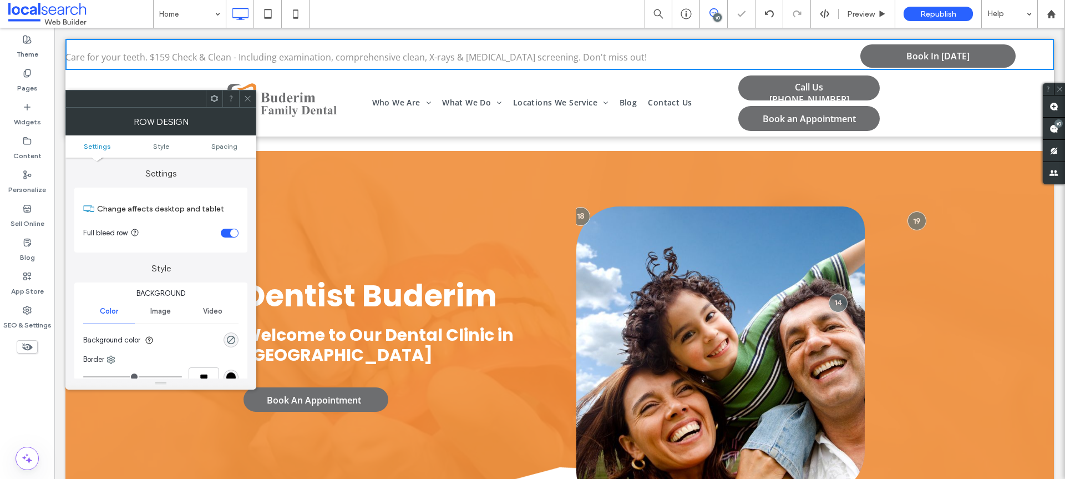
click at [247, 99] on use at bounding box center [248, 99] width 6 height 6
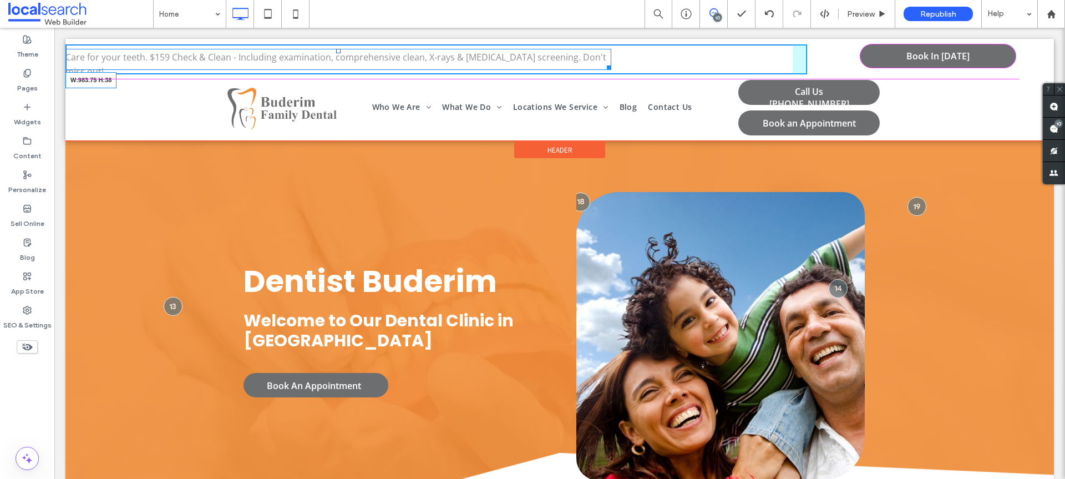
drag, startPoint x: 783, startPoint y: 61, endPoint x: 605, endPoint y: 90, distance: 180.4
click at [608, 62] on div at bounding box center [607, 66] width 8 height 8
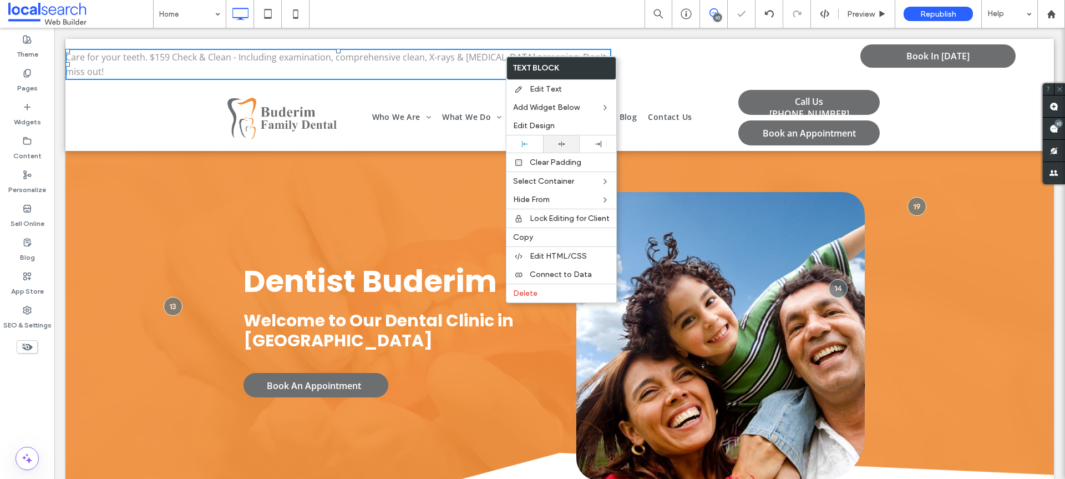
click at [559, 144] on use at bounding box center [561, 143] width 7 height 5
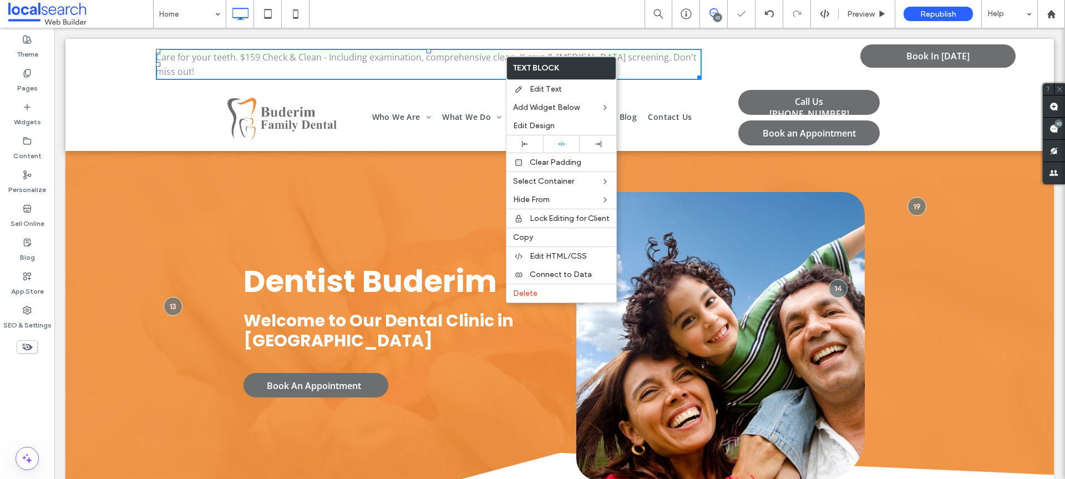
click at [793, 58] on div "Care for your teeth. $159 Check & Clean - Including examination, comprehensive …" at bounding box center [436, 64] width 742 height 40
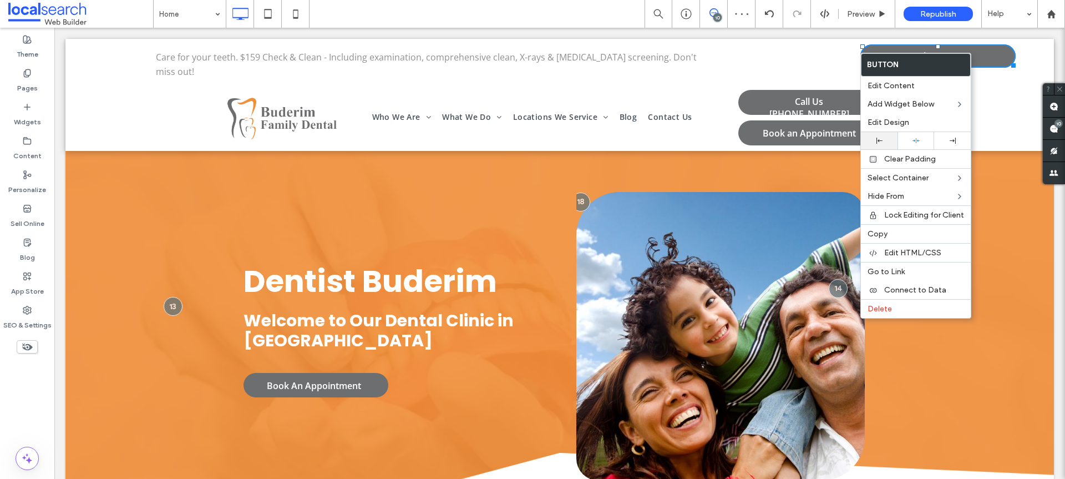
click at [881, 144] on div at bounding box center [879, 140] width 37 height 17
click at [683, 54] on span "Care for your teeth. $159 Check & Clean - Including examination, comprehensive …" at bounding box center [426, 64] width 541 height 27
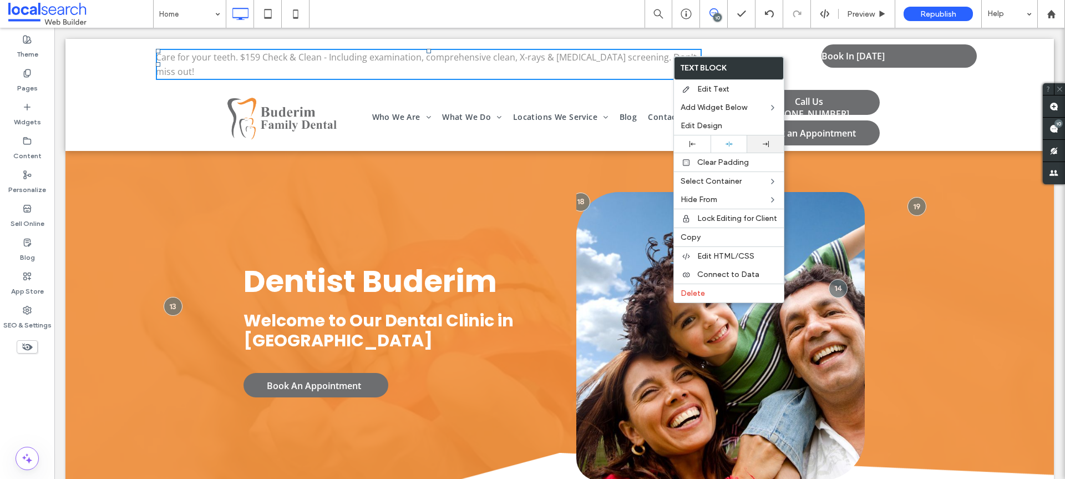
click at [755, 142] on div at bounding box center [766, 144] width 26 height 6
click at [236, 59] on div "Care for your teeth. $159 Check & Clean - Including examination, comprehensive …" at bounding box center [436, 64] width 742 height 40
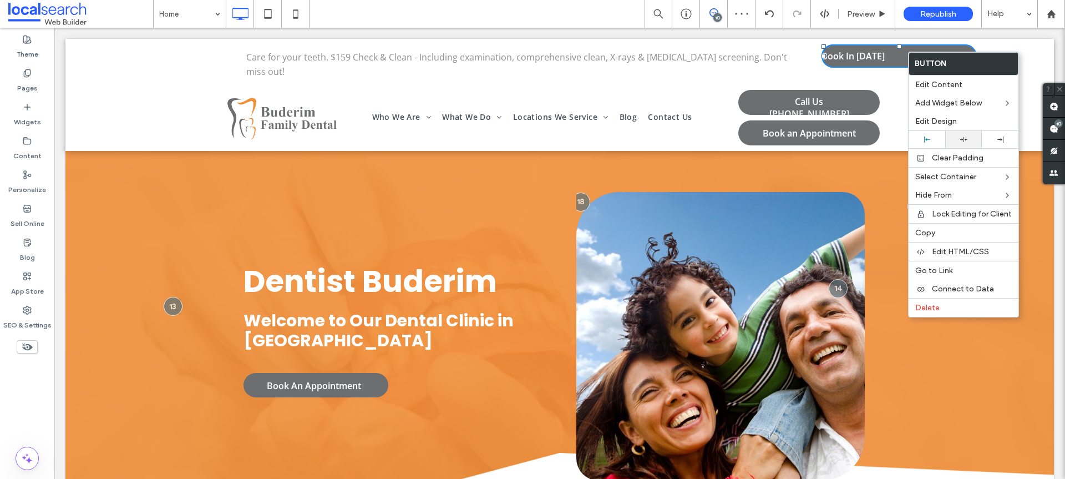
click at [962, 141] on icon at bounding box center [963, 139] width 7 height 7
click at [814, 52] on div "Click To Paste Click To Paste Book In [DATE]" at bounding box center [930, 64] width 247 height 40
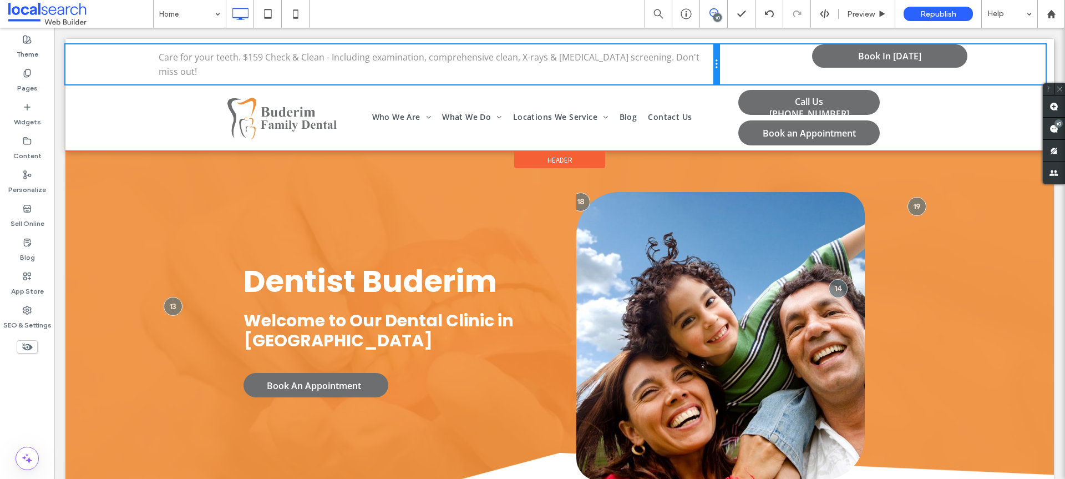
drag, startPoint x: 800, startPoint y: 57, endPoint x: 749, endPoint y: 60, distance: 51.7
click at [749, 60] on div "Care for your teeth. $159 Check & Clean - Including examination, comprehensive …" at bounding box center [559, 64] width 988 height 40
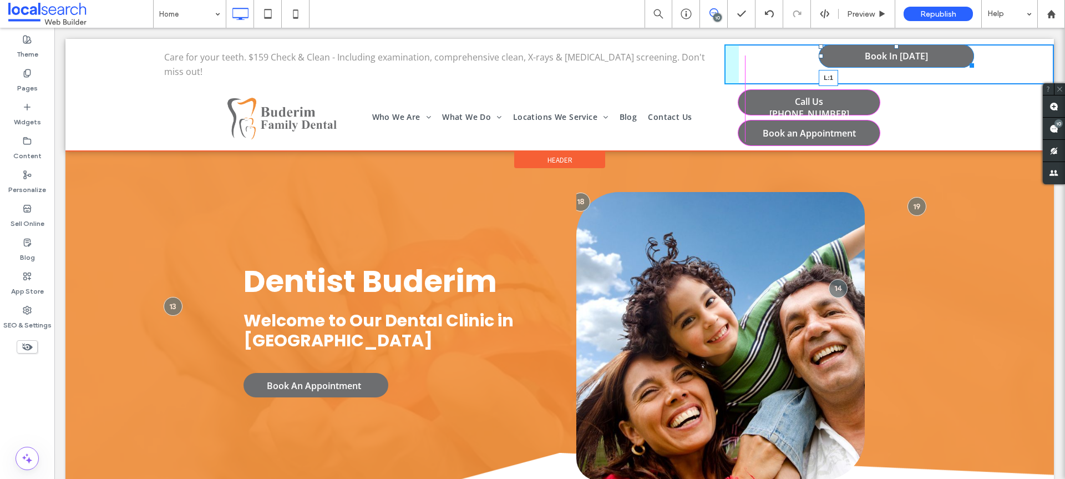
drag, startPoint x: 813, startPoint y: 56, endPoint x: 734, endPoint y: 57, distance: 78.8
click at [819, 57] on div at bounding box center [821, 56] width 4 height 4
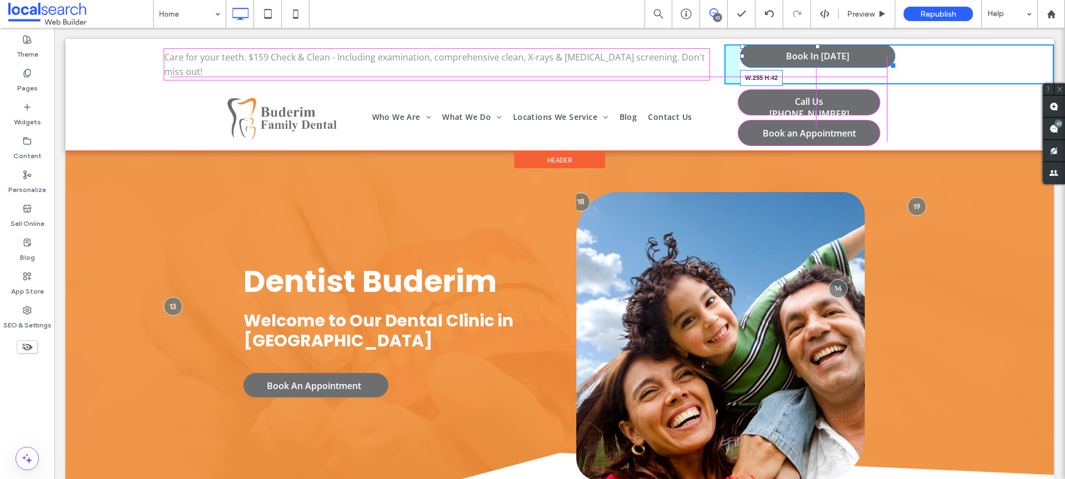
drag, startPoint x: 885, startPoint y: 63, endPoint x: 871, endPoint y: 62, distance: 13.9
click at [887, 62] on div at bounding box center [891, 63] width 8 height 8
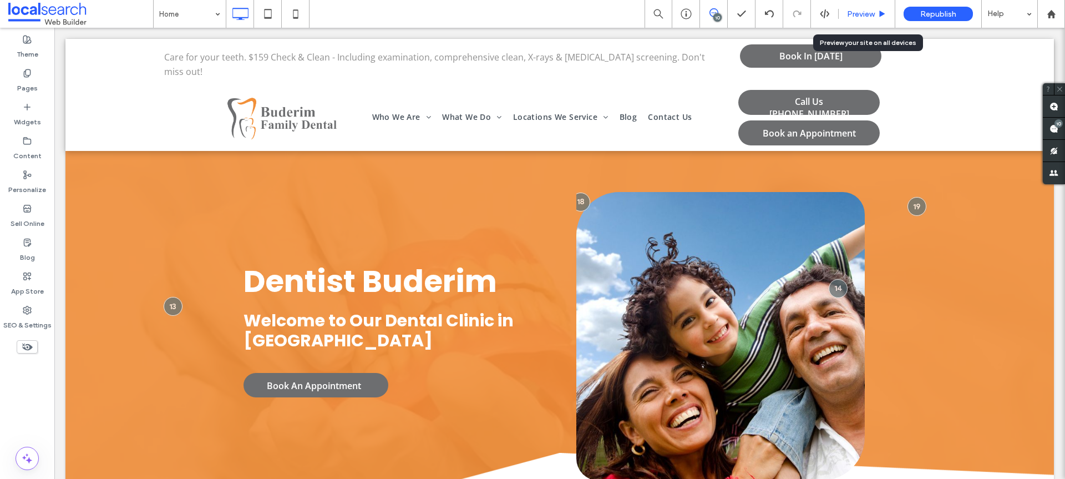
click at [870, 4] on div "Preview" at bounding box center [867, 14] width 57 height 28
click at [870, 7] on div "Preview" at bounding box center [867, 14] width 57 height 28
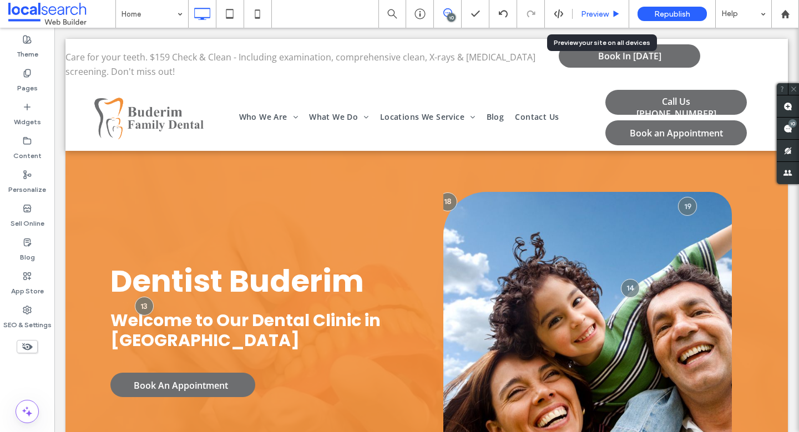
click at [605, 16] on span "Preview" at bounding box center [595, 13] width 28 height 9
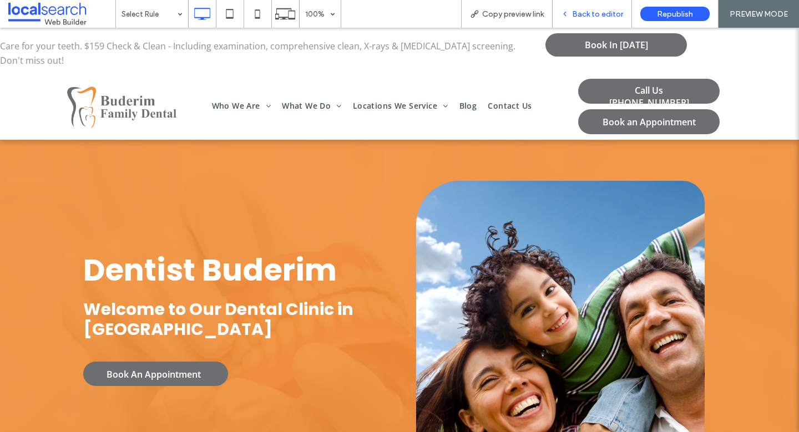
click at [604, 14] on span "Back to editor" at bounding box center [597, 13] width 51 height 9
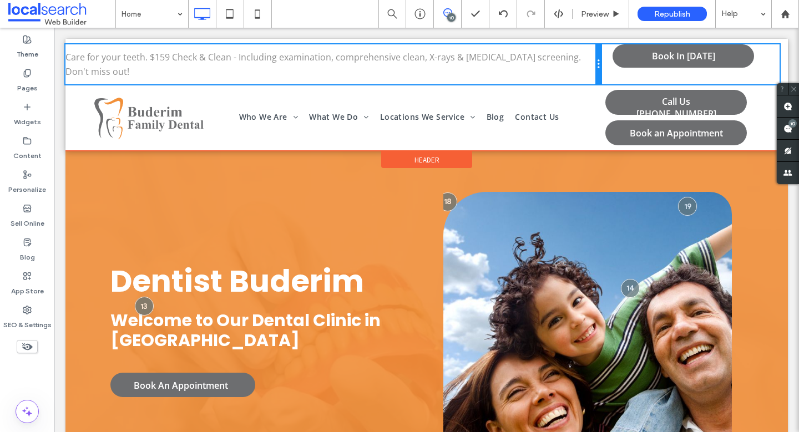
drag, startPoint x: 541, startPoint y: 60, endPoint x: 631, endPoint y: 93, distance: 95.1
click at [576, 65] on div "Care for your teeth. $159 Check & Clean - Including examination, comprehensive …" at bounding box center [332, 64] width 535 height 40
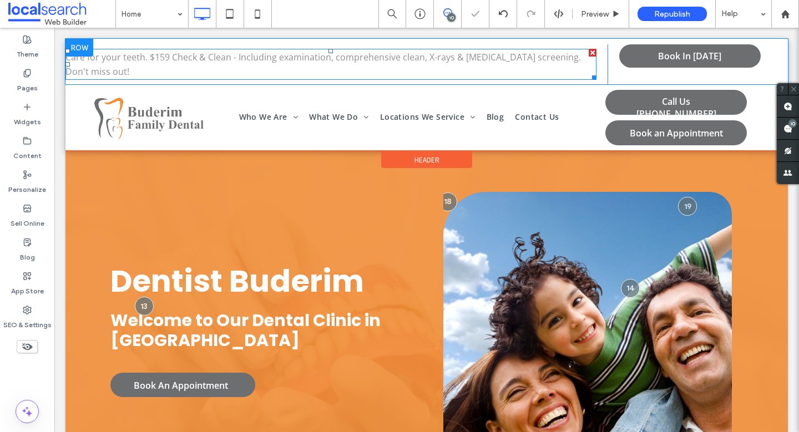
click at [552, 64] on p "Care for your teeth. $159 Check & Clean - Including examination, comprehensive …" at bounding box center [330, 64] width 531 height 29
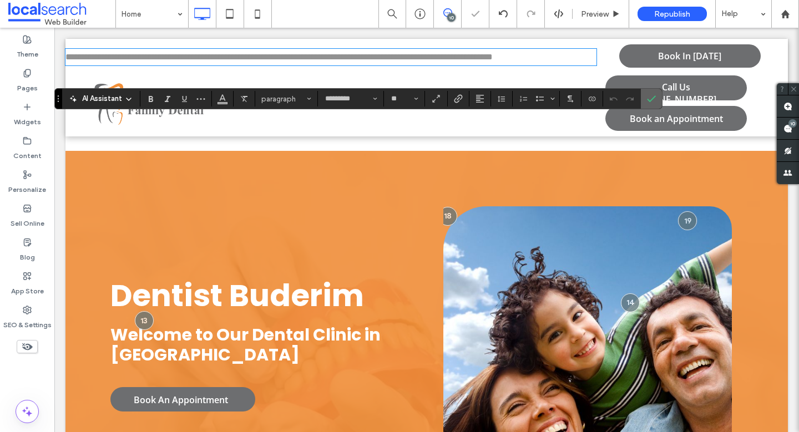
drag, startPoint x: 647, startPoint y: 98, endPoint x: 566, endPoint y: 2, distance: 125.2
click at [647, 98] on icon "Confirm" at bounding box center [651, 98] width 9 height 9
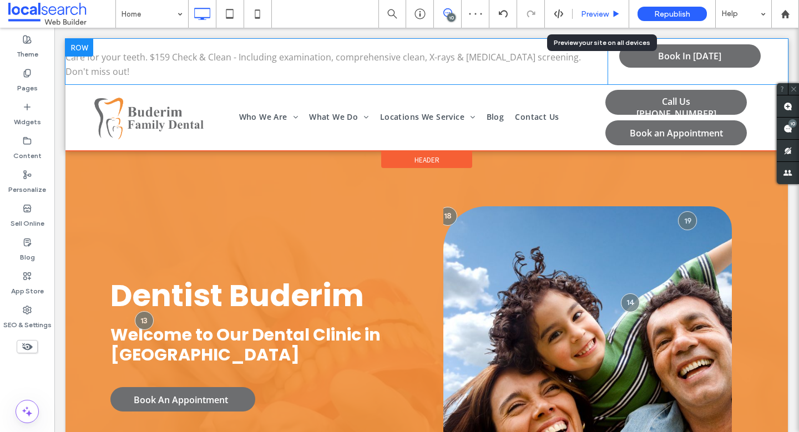
click at [608, 14] on span "Preview" at bounding box center [595, 13] width 28 height 9
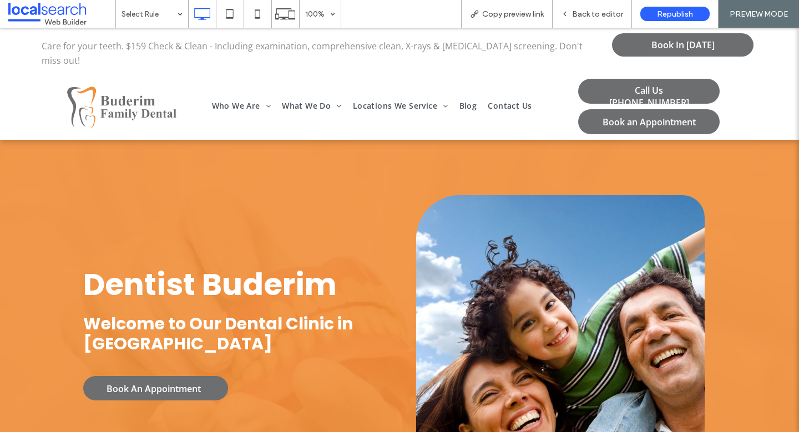
click at [608, 14] on span "Back to editor" at bounding box center [597, 13] width 51 height 9
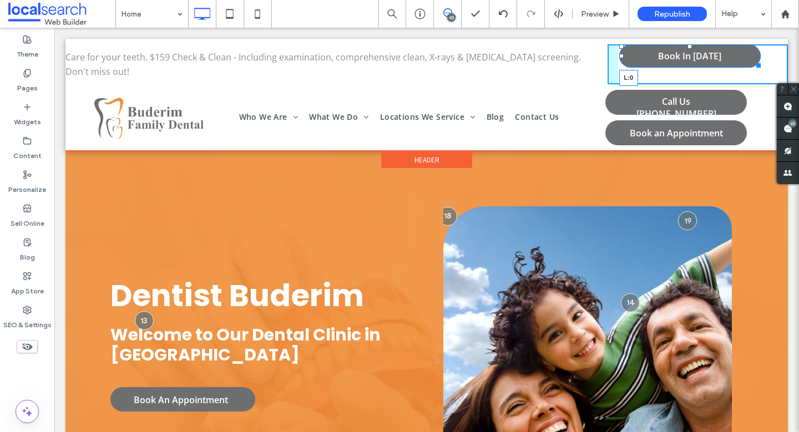
drag, startPoint x: 613, startPoint y: 55, endPoint x: 603, endPoint y: 55, distance: 10.0
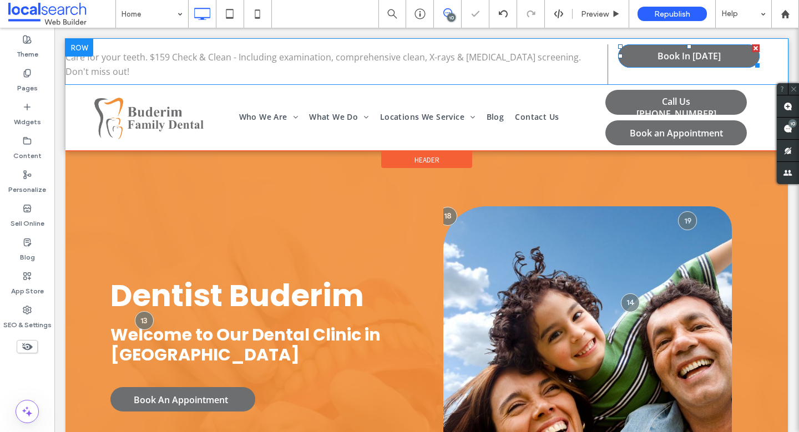
click at [670, 74] on div "Click To Paste Click To Paste Book In Today" at bounding box center [697, 64] width 181 height 40
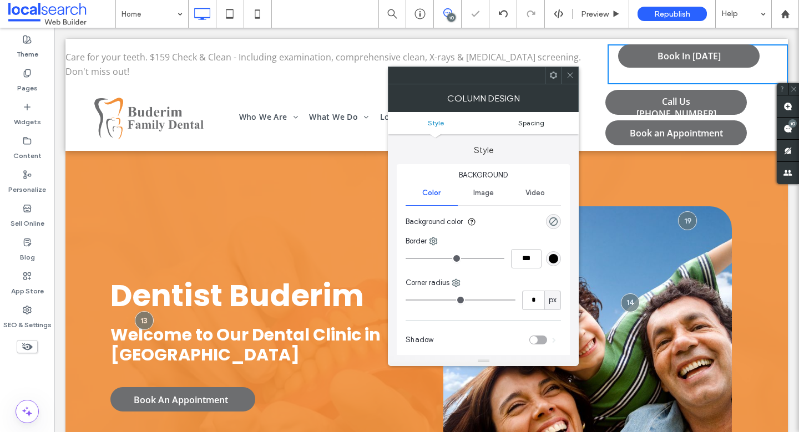
click at [530, 119] on span "Spacing" at bounding box center [531, 123] width 26 height 8
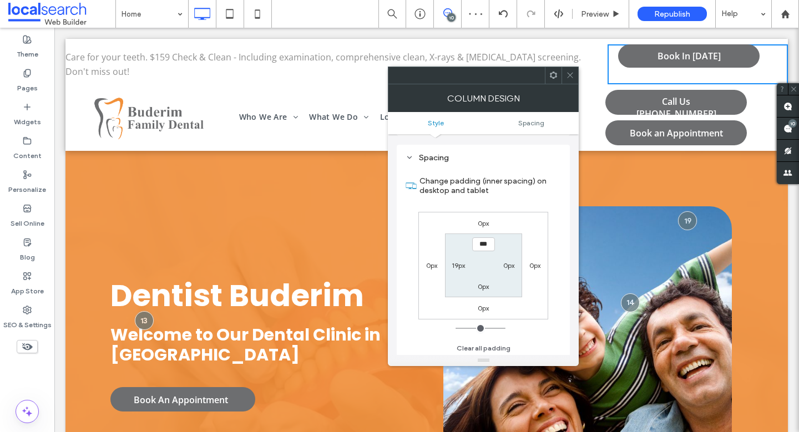
scroll to position [225, 0]
click at [453, 266] on label "19px" at bounding box center [458, 264] width 13 height 8
type input "**"
type input "*"
type input "***"
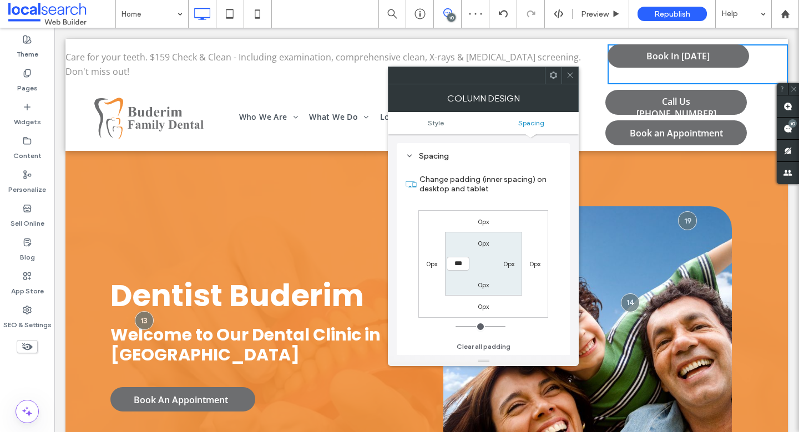
click at [567, 74] on icon at bounding box center [570, 75] width 8 height 8
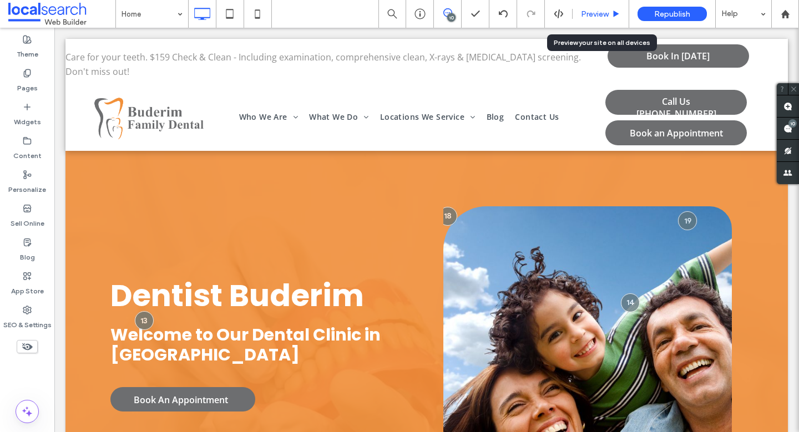
click at [602, 17] on span "Preview" at bounding box center [595, 13] width 28 height 9
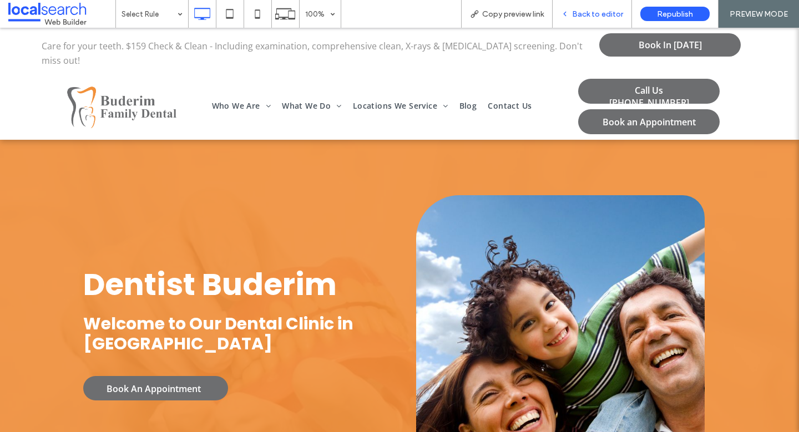
click at [603, 14] on span "Back to editor" at bounding box center [597, 13] width 51 height 9
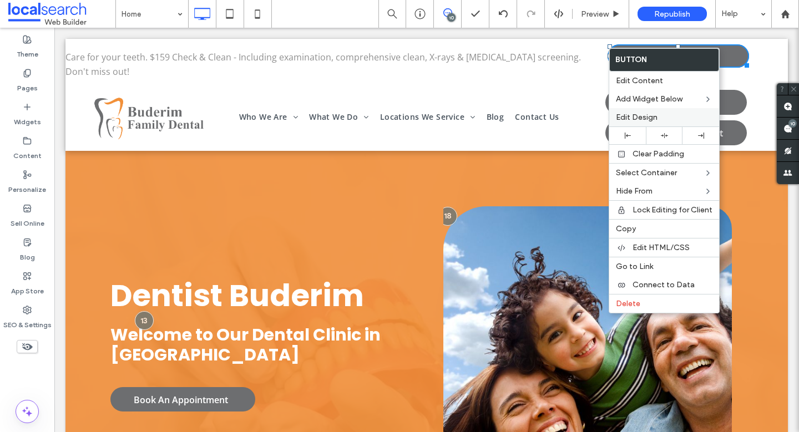
click at [645, 118] on span "Edit Design" at bounding box center [637, 117] width 42 height 9
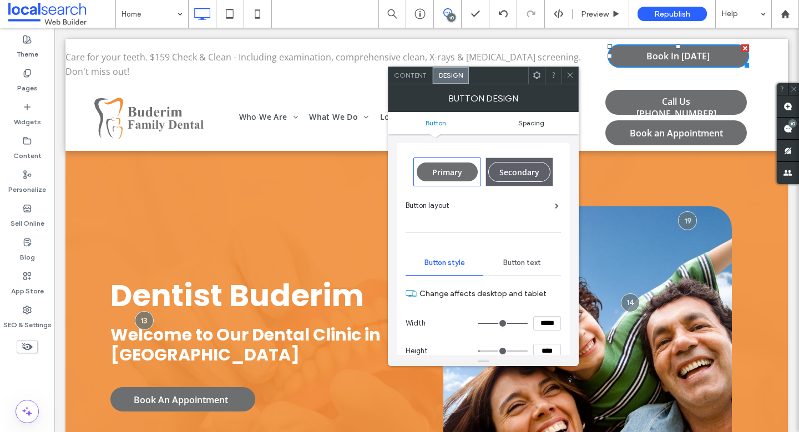
click at [538, 120] on span "Spacing" at bounding box center [531, 123] width 26 height 8
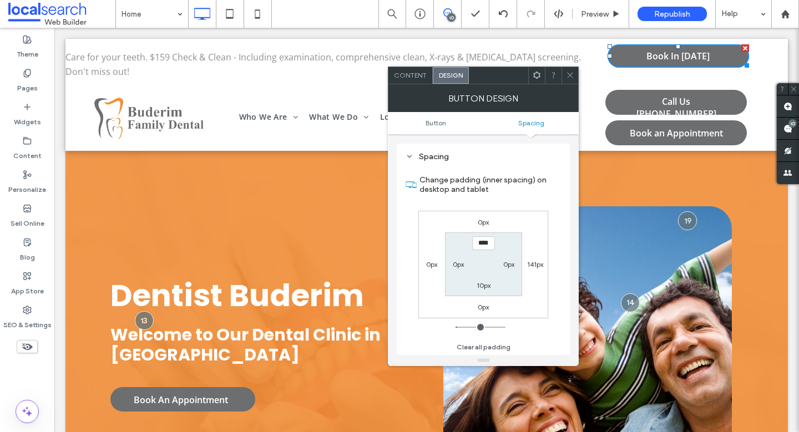
scroll to position [486, 0]
click at [433, 263] on label "0px" at bounding box center [431, 264] width 11 height 8
type input "*"
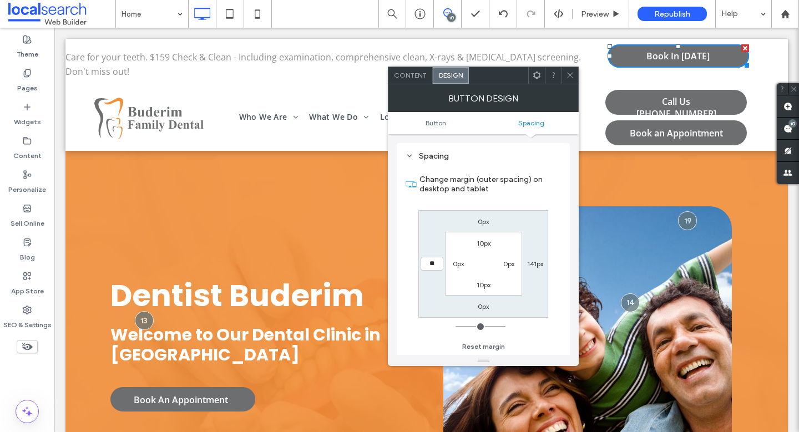
type input "**"
type input "*"
click at [612, 17] on icon at bounding box center [616, 14] width 8 height 8
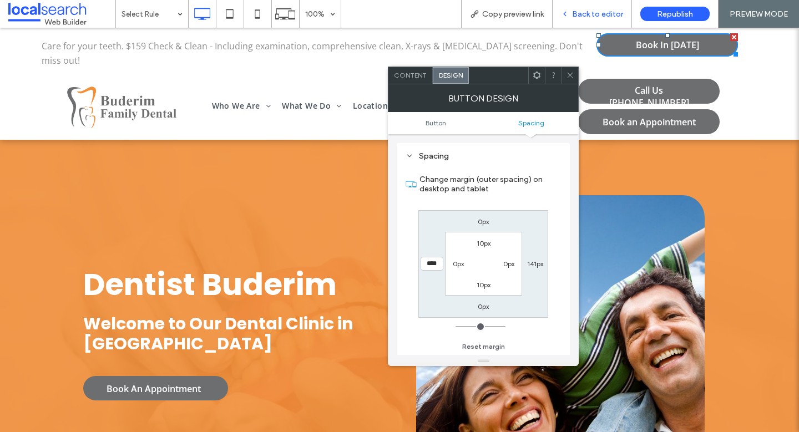
click at [612, 16] on span "Back to editor" at bounding box center [597, 13] width 51 height 9
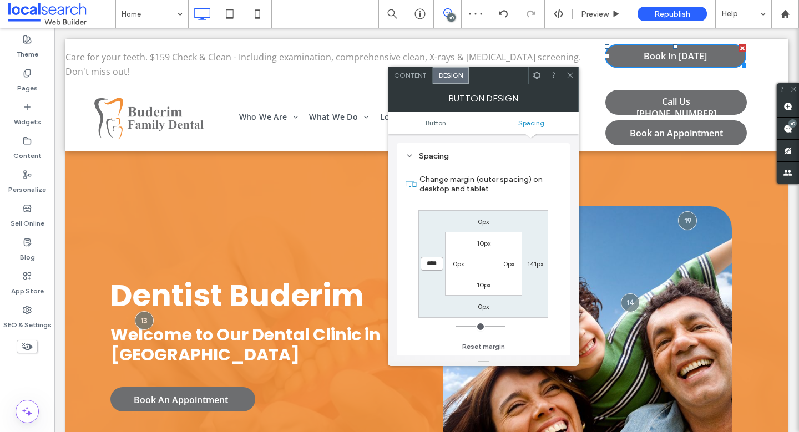
click at [432, 264] on input "****" at bounding box center [431, 264] width 23 height 14
type input "***"
type input "*"
type input "*****"
click at [566, 69] on span at bounding box center [570, 75] width 8 height 17
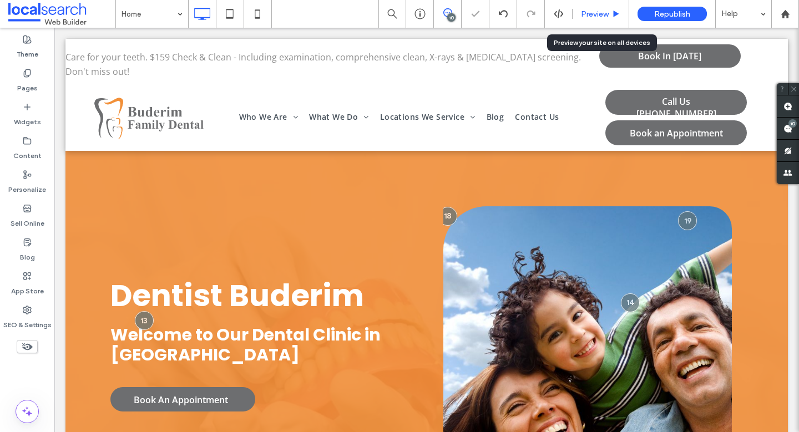
click at [597, 15] on span "Preview" at bounding box center [595, 13] width 28 height 9
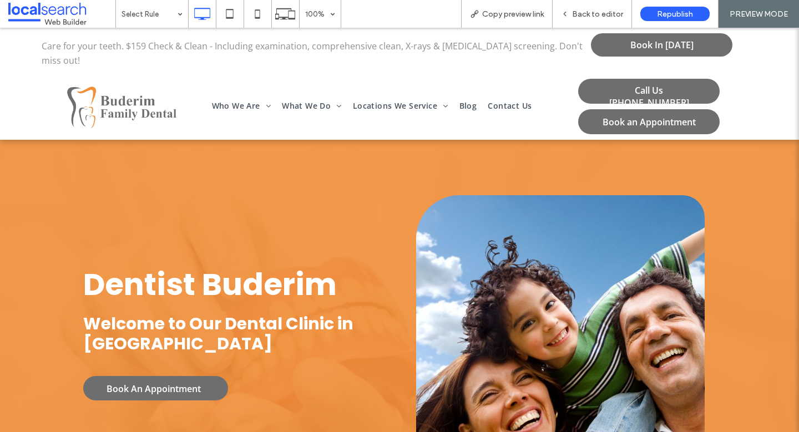
click at [597, 15] on span "Back to editor" at bounding box center [597, 13] width 51 height 9
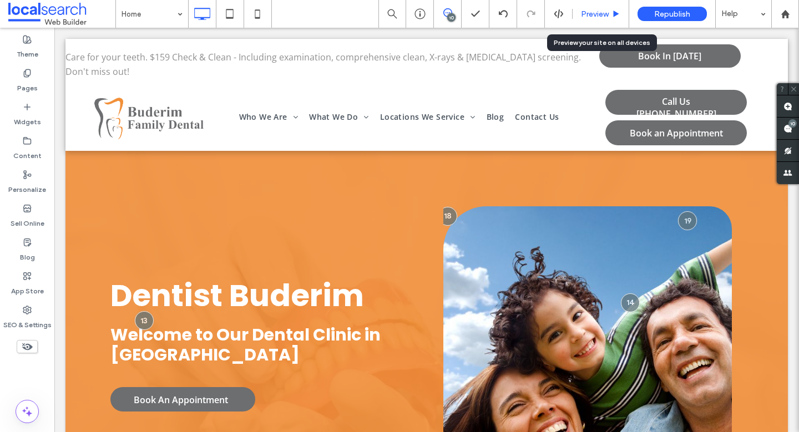
click at [598, 7] on div "Preview" at bounding box center [600, 14] width 57 height 28
click at [599, 14] on span "Preview" at bounding box center [595, 13] width 28 height 9
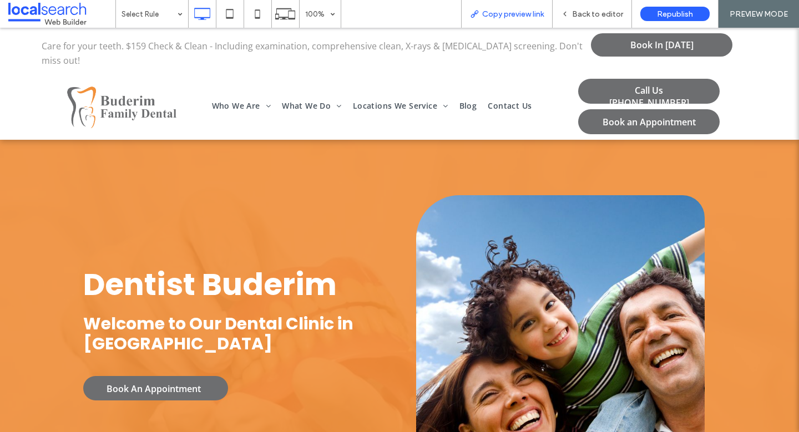
click at [532, 14] on span "Copy preview link" at bounding box center [513, 13] width 62 height 9
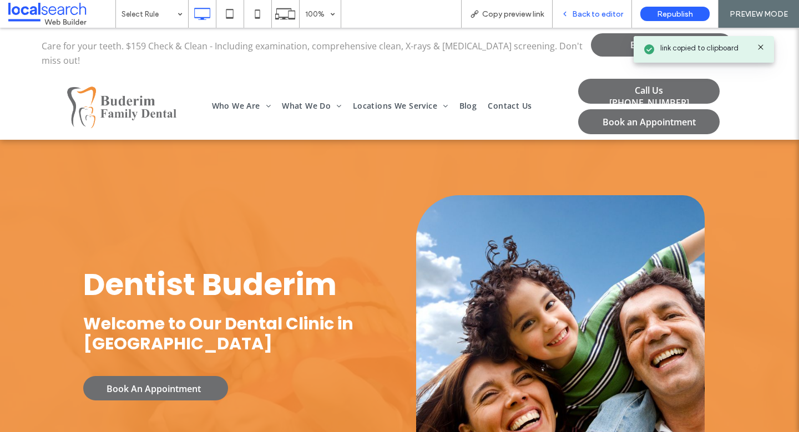
click at [586, 11] on span "Back to editor" at bounding box center [597, 13] width 51 height 9
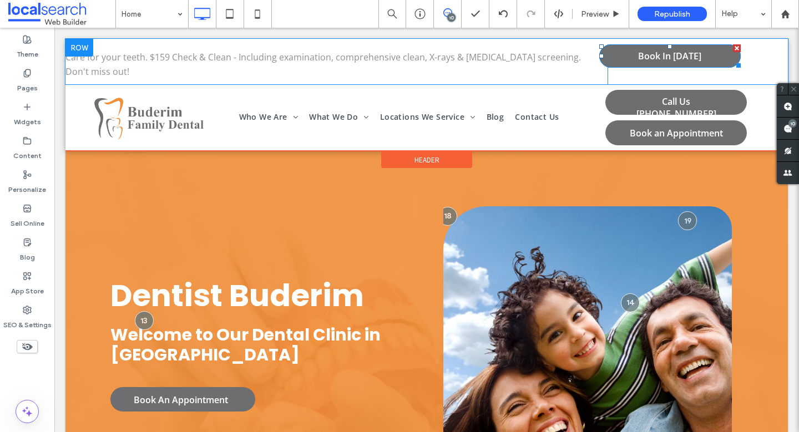
click at [621, 55] on link "Book In Today" at bounding box center [669, 55] width 141 height 23
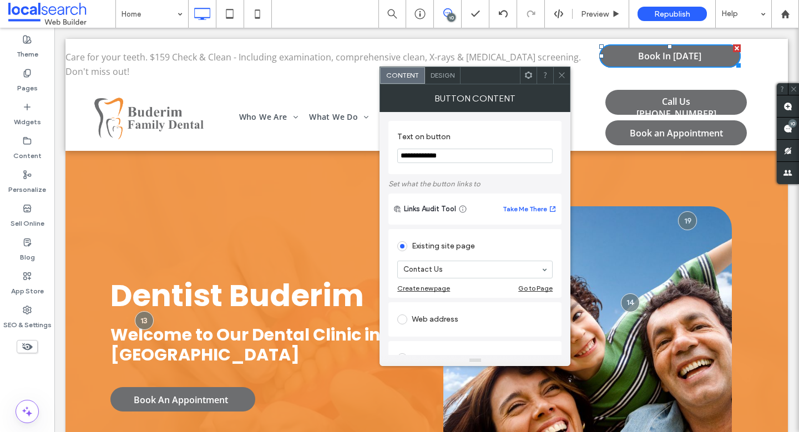
click at [433, 73] on span "Design" at bounding box center [442, 75] width 24 height 8
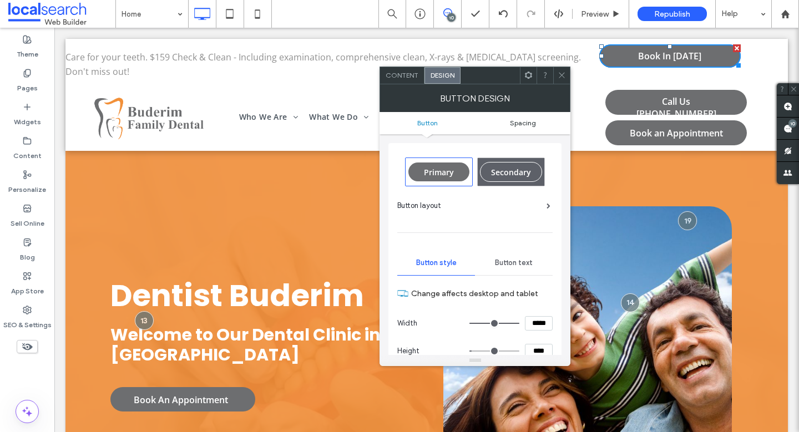
click at [530, 123] on span "Spacing" at bounding box center [523, 123] width 26 height 8
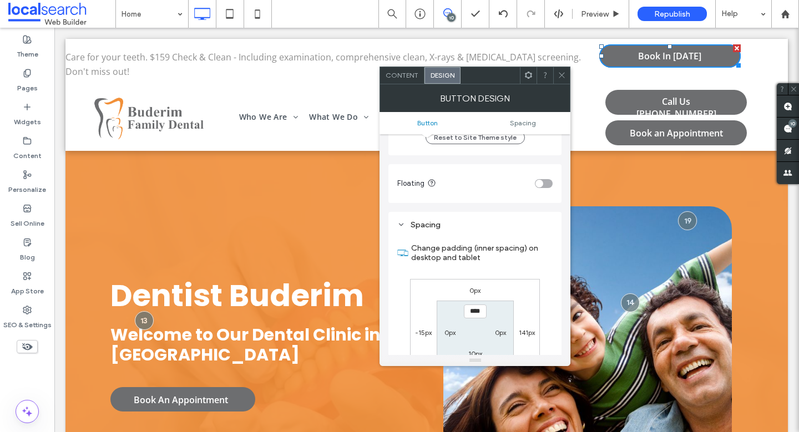
scroll to position [486, 0]
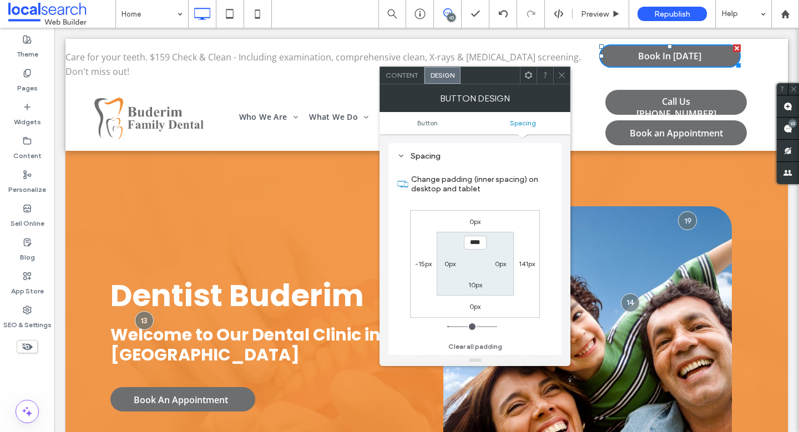
click at [421, 266] on label "-15px" at bounding box center [423, 264] width 17 height 8
type input "*"
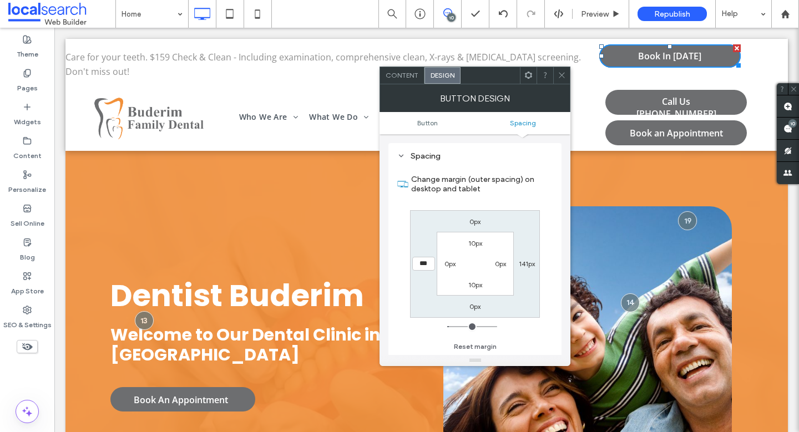
type input "***"
type input "*"
click at [424, 263] on input "*****" at bounding box center [423, 264] width 23 height 14
type input "*****"
type input "*"
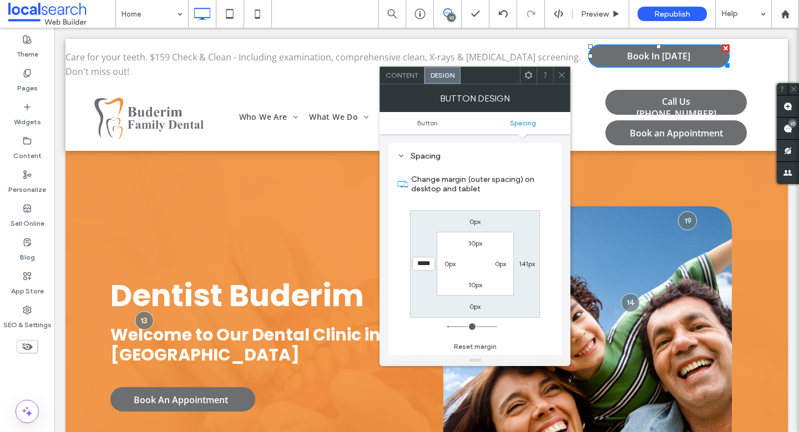
click at [565, 76] on icon at bounding box center [561, 75] width 8 height 8
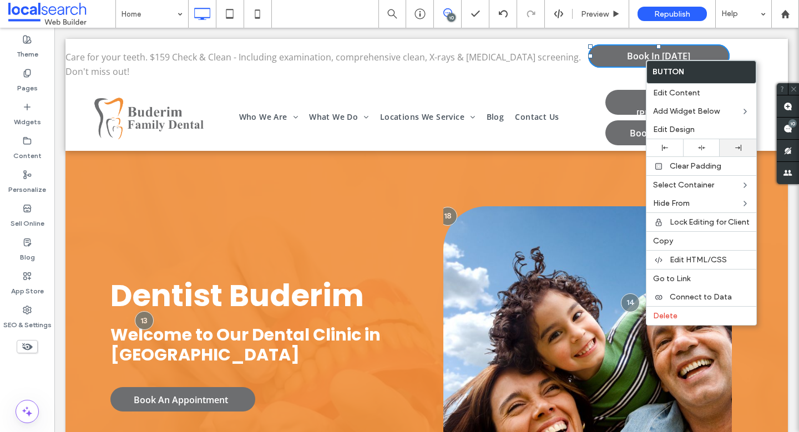
click at [727, 146] on div at bounding box center [738, 148] width 26 height 6
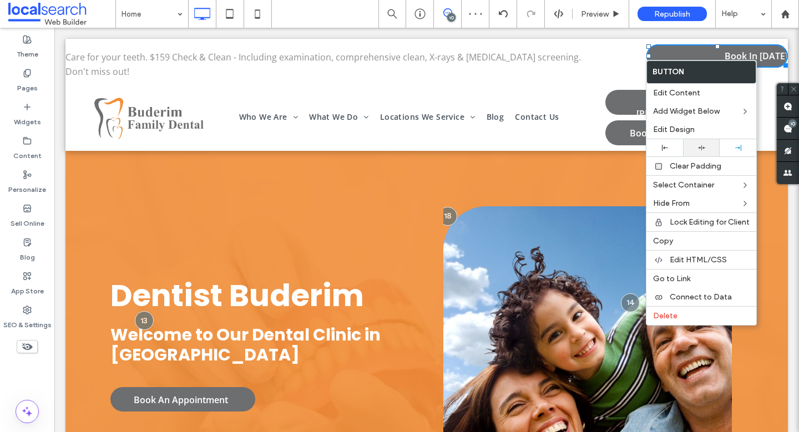
click at [702, 146] on icon at bounding box center [701, 147] width 7 height 7
click at [675, 147] on div at bounding box center [665, 148] width 26 height 6
click at [679, 129] on span "Edit Design" at bounding box center [674, 129] width 42 height 9
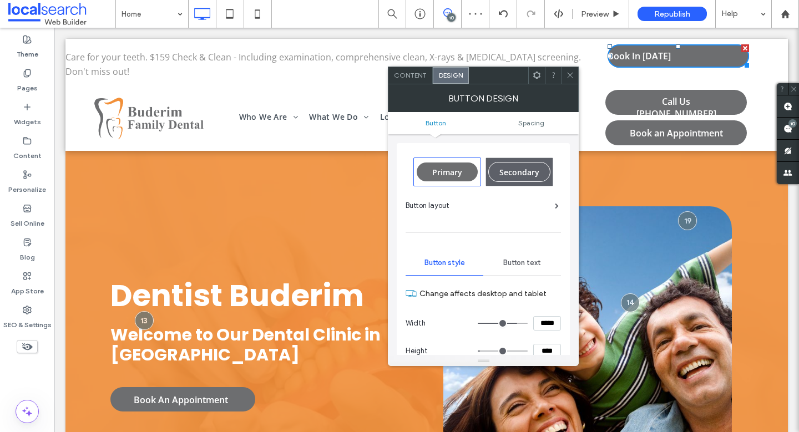
click at [573, 74] on icon at bounding box center [570, 75] width 8 height 8
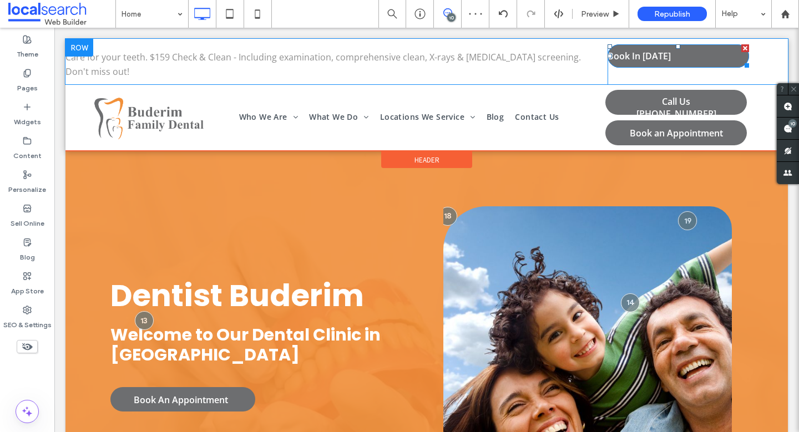
click at [696, 54] on link "Book In Today" at bounding box center [677, 55] width 141 height 23
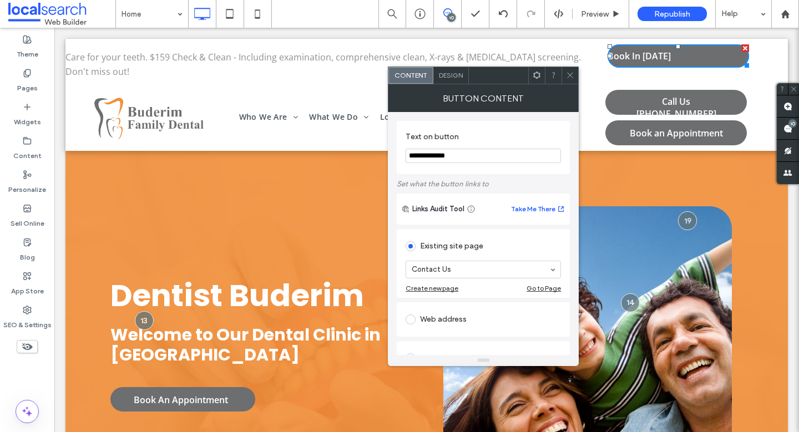
click at [571, 77] on icon at bounding box center [570, 75] width 8 height 8
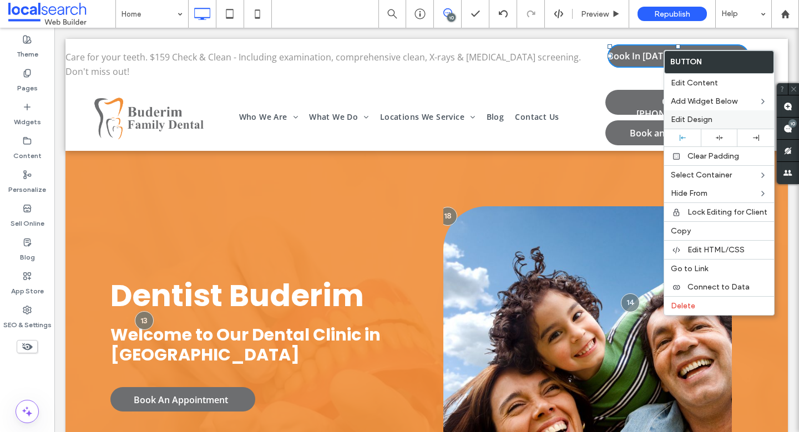
click at [699, 120] on span "Edit Design" at bounding box center [692, 119] width 42 height 9
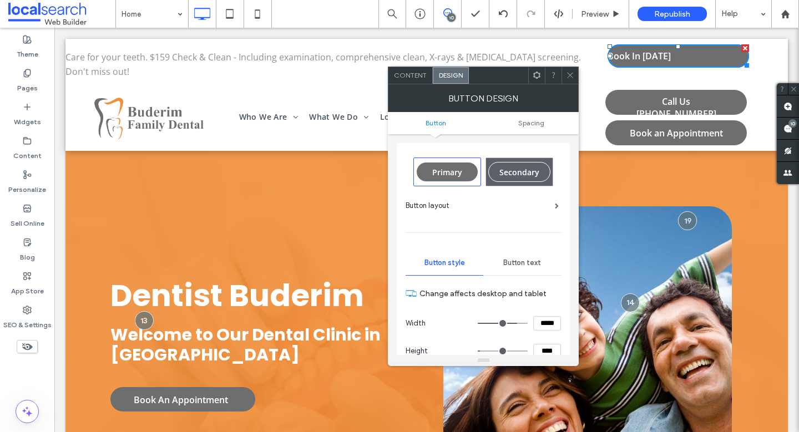
click at [570, 72] on icon at bounding box center [570, 75] width 8 height 8
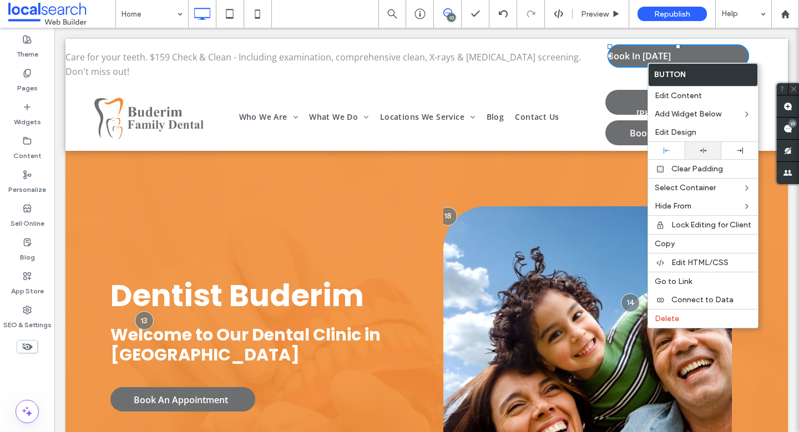
click at [706, 143] on div at bounding box center [702, 150] width 37 height 17
click at [695, 131] on span "Edit Design" at bounding box center [676, 132] width 42 height 9
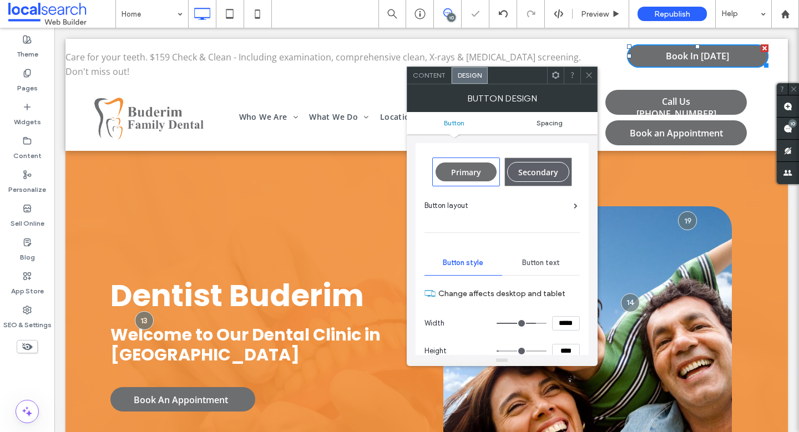
click at [545, 122] on span "Spacing" at bounding box center [549, 123] width 26 height 8
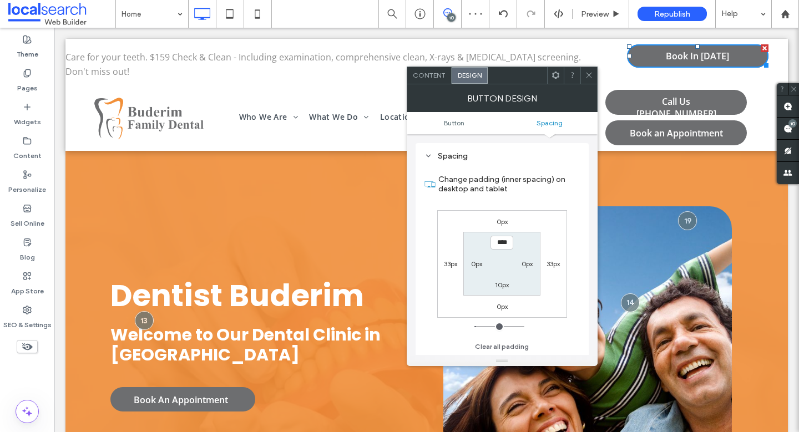
click at [447, 263] on label "33px" at bounding box center [450, 264] width 13 height 8
type input "**"
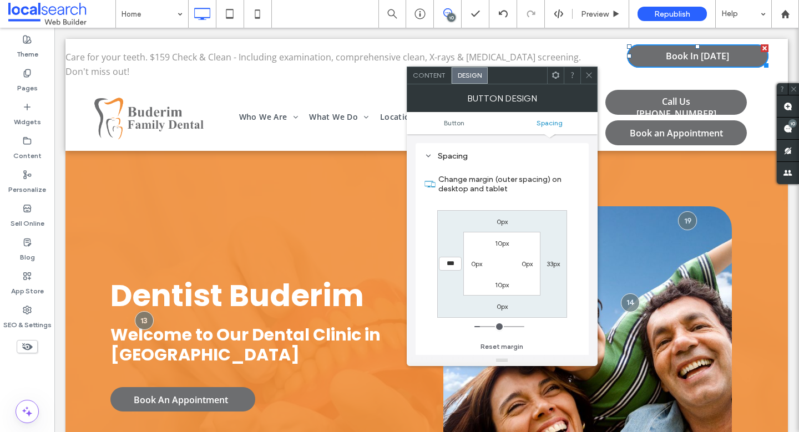
type input "***"
type input "*"
type input "*****"
click at [586, 77] on icon at bounding box center [589, 75] width 8 height 8
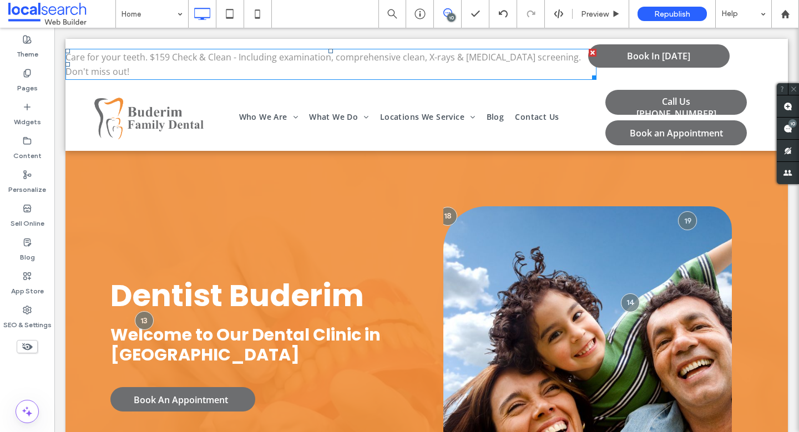
click at [361, 58] on span "Care for your teeth. $159 Check & Clean - Including examination, comprehensive …" at bounding box center [322, 64] width 515 height 27
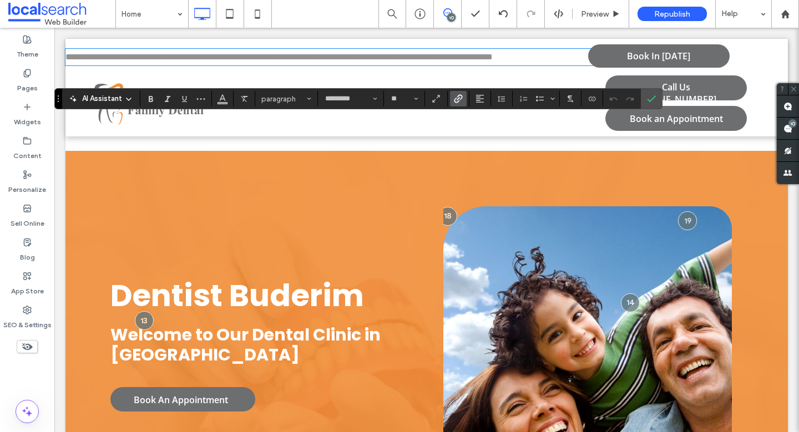
click at [459, 102] on icon "Link" at bounding box center [458, 98] width 9 height 9
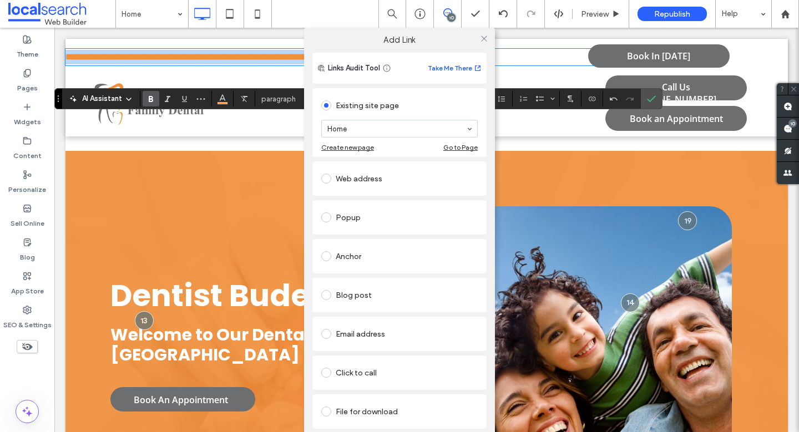
scroll to position [9, 0]
click at [353, 212] on div "Popup" at bounding box center [399, 218] width 156 height 18
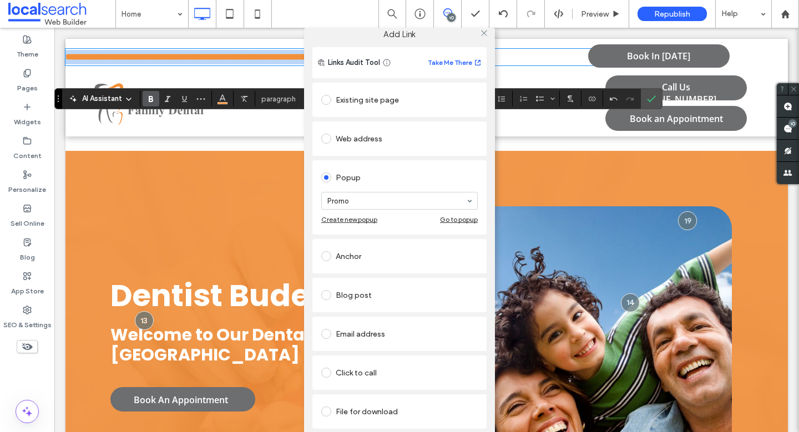
scroll to position [0, 0]
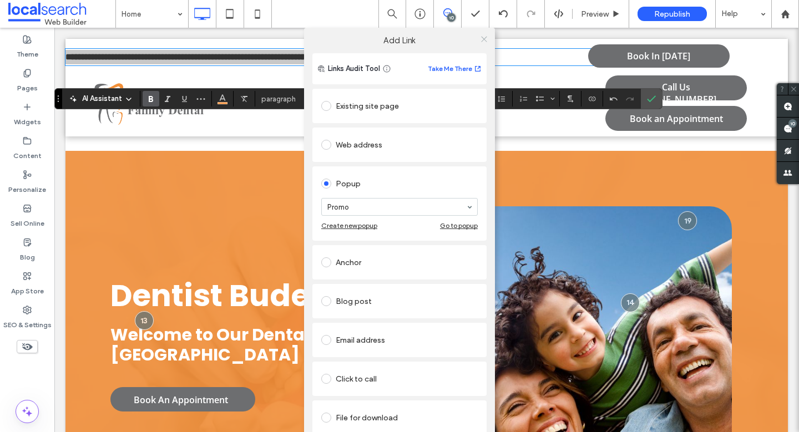
click at [480, 37] on icon at bounding box center [484, 39] width 8 height 8
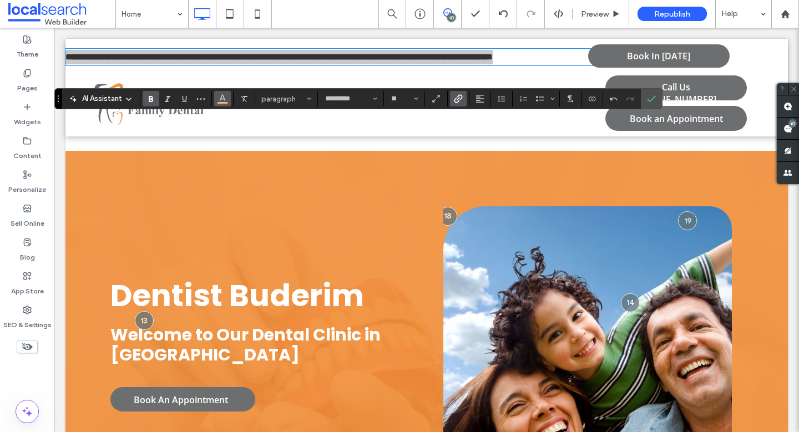
click at [222, 100] on icon "Color" at bounding box center [222, 97] width 9 height 9
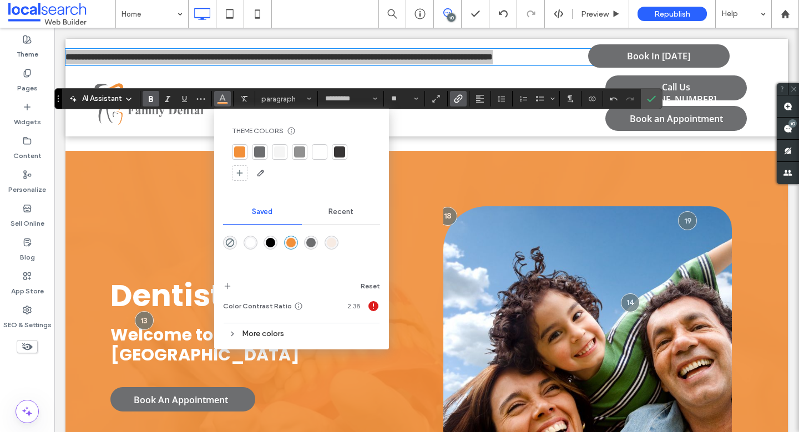
click at [258, 148] on div at bounding box center [259, 151] width 11 height 11
click at [651, 98] on icon "Confirm" at bounding box center [651, 98] width 9 height 9
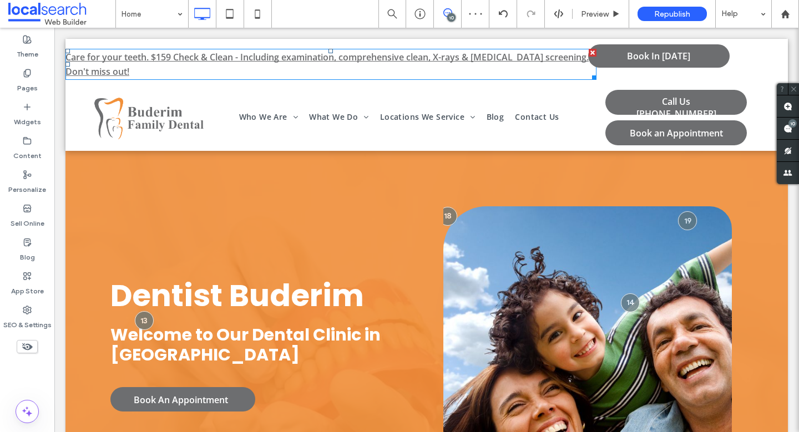
click at [291, 59] on link "Care for your teeth. $159 Check & Clean - Including examination, comprehensive …" at bounding box center [326, 64] width 523 height 27
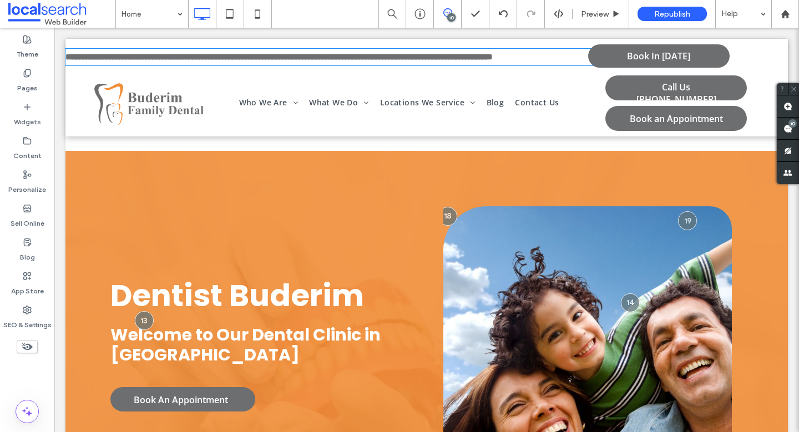
type input "*********"
type input "**"
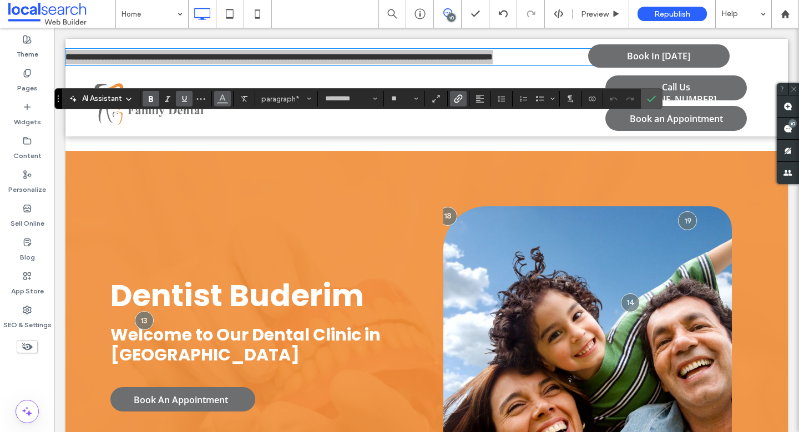
click at [226, 99] on icon "Color" at bounding box center [222, 97] width 9 height 9
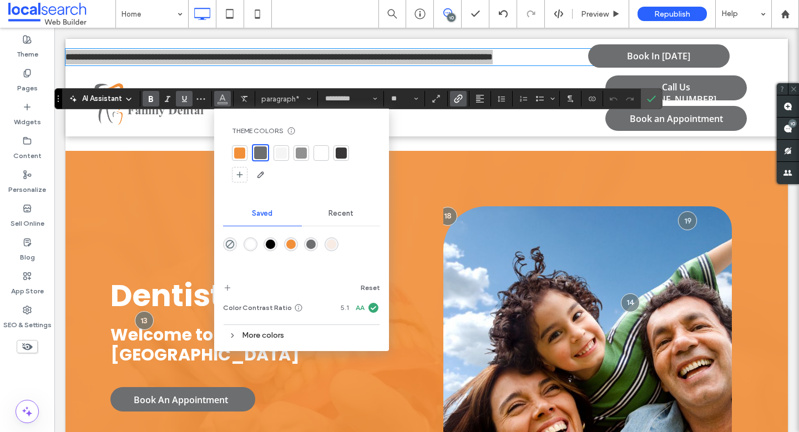
click at [300, 153] on div at bounding box center [301, 153] width 11 height 11
click at [651, 100] on use "Confirm" at bounding box center [651, 98] width 9 height 7
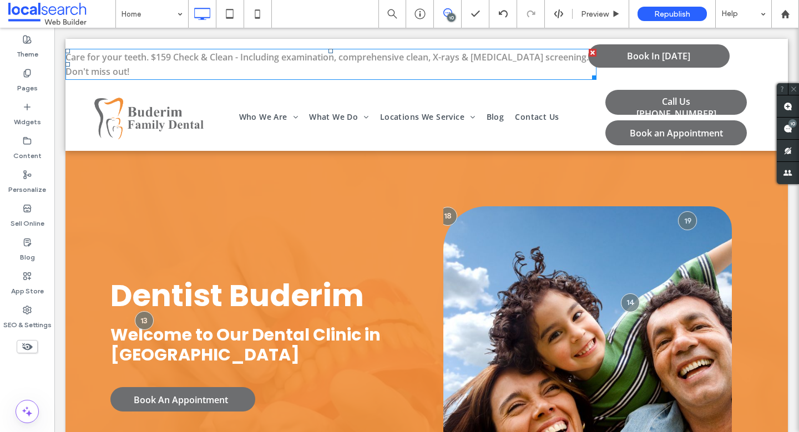
click at [166, 69] on p "Care for your teeth. $159 Check & Clean - Including examination, comprehensive …" at bounding box center [330, 64] width 531 height 29
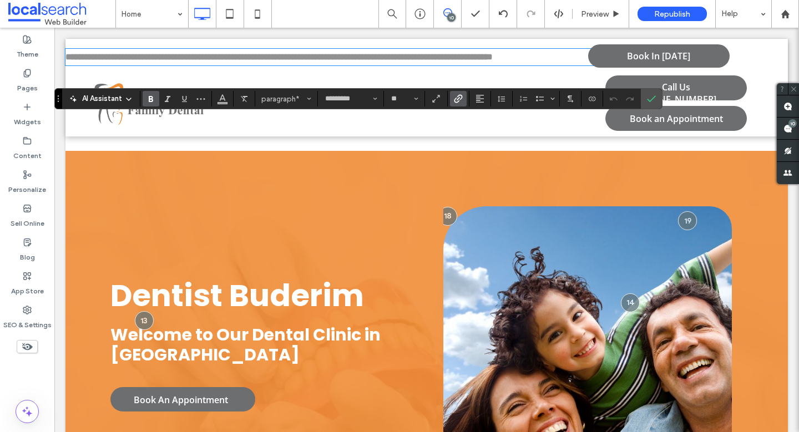
click at [166, 64] on p "**********" at bounding box center [330, 57] width 531 height 14
click at [244, 57] on link "**********" at bounding box center [278, 57] width 427 height 8
click at [150, 58] on link "**********" at bounding box center [278, 57] width 427 height 8
click at [489, 59] on link "**********" at bounding box center [277, 57] width 424 height 8
click at [651, 98] on icon "Confirm" at bounding box center [651, 98] width 9 height 9
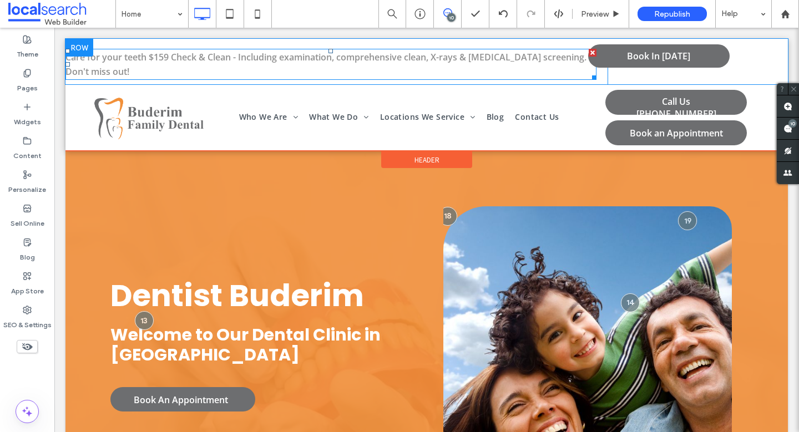
click at [161, 70] on p "Care for your teeth $159 Check & Clean - Including examination, comprehensive c…" at bounding box center [330, 64] width 531 height 29
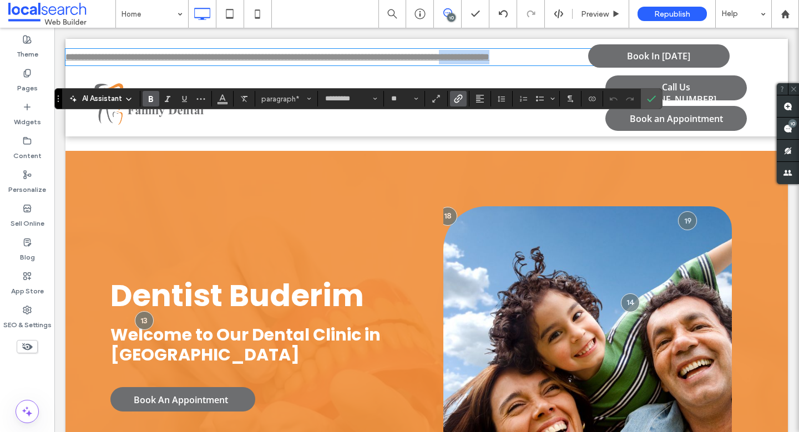
drag, startPoint x: 551, startPoint y: 71, endPoint x: 551, endPoint y: 56, distance: 15.0
click at [551, 56] on p "**********" at bounding box center [330, 57] width 531 height 14
click at [460, 64] on p "**********" at bounding box center [330, 57] width 531 height 14
click at [650, 101] on use "Confirm" at bounding box center [651, 98] width 9 height 7
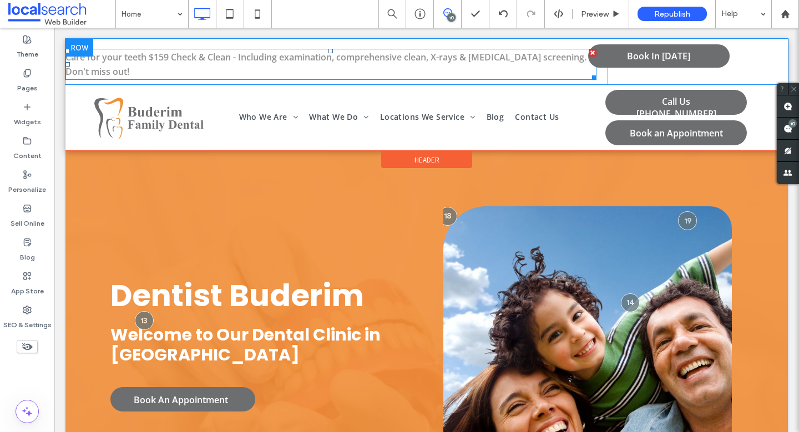
click at [143, 67] on p "Care for your teeth $159 Check & Clean - Including examination, comprehensive c…" at bounding box center [330, 64] width 531 height 29
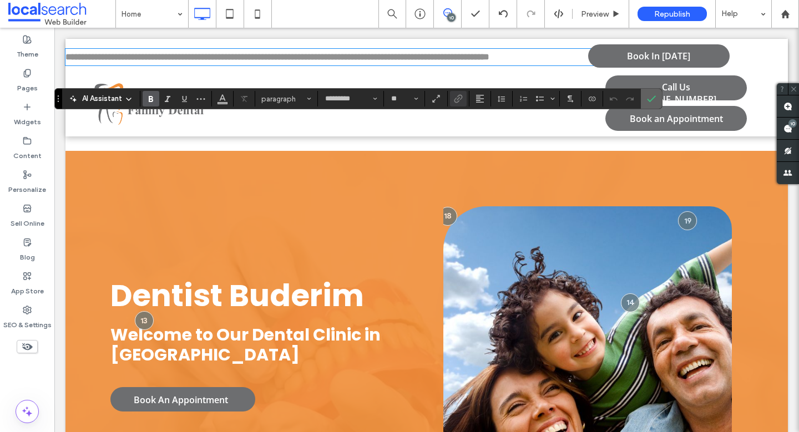
drag, startPoint x: 655, startPoint y: 98, endPoint x: 600, endPoint y: 70, distance: 61.5
click at [655, 98] on icon "Confirm" at bounding box center [651, 98] width 9 height 9
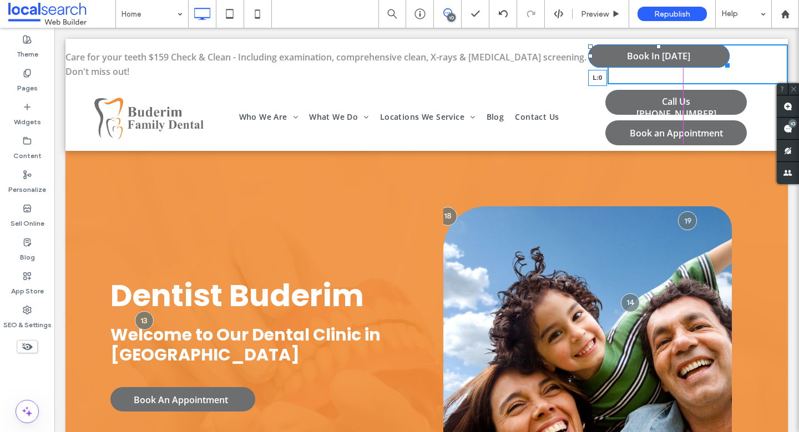
drag, startPoint x: 584, startPoint y: 58, endPoint x: 610, endPoint y: 95, distance: 45.1
click at [589, 58] on div "Care for your teeth $159 Check & Clean - Including examination, comprehensive c…" at bounding box center [426, 64] width 722 height 40
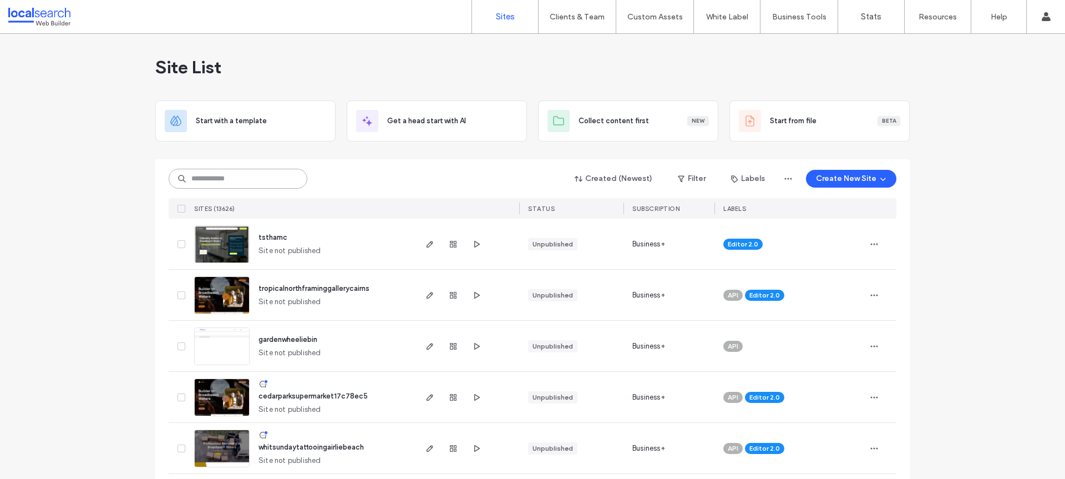
click at [222, 174] on input at bounding box center [238, 179] width 139 height 20
paste input "********"
type input "********"
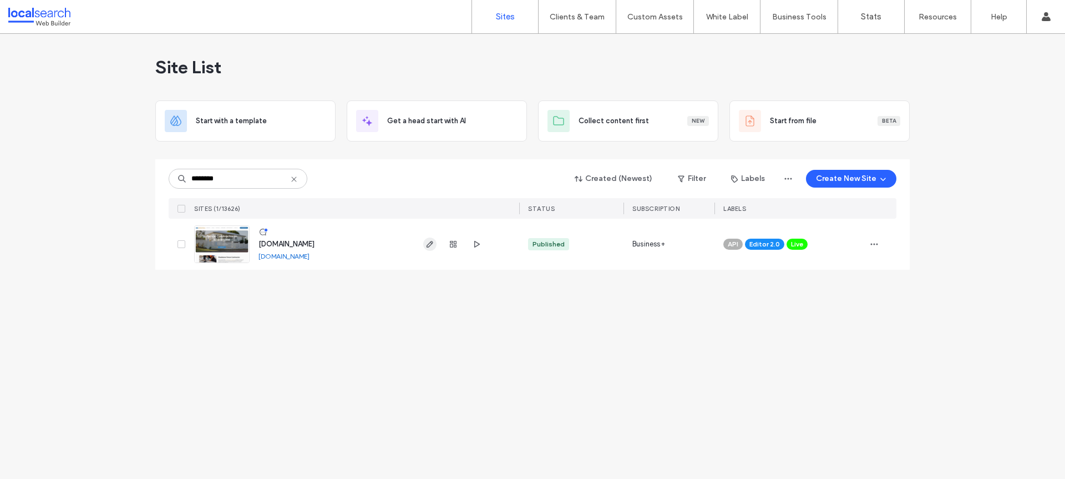
click at [432, 241] on use "button" at bounding box center [430, 244] width 7 height 7
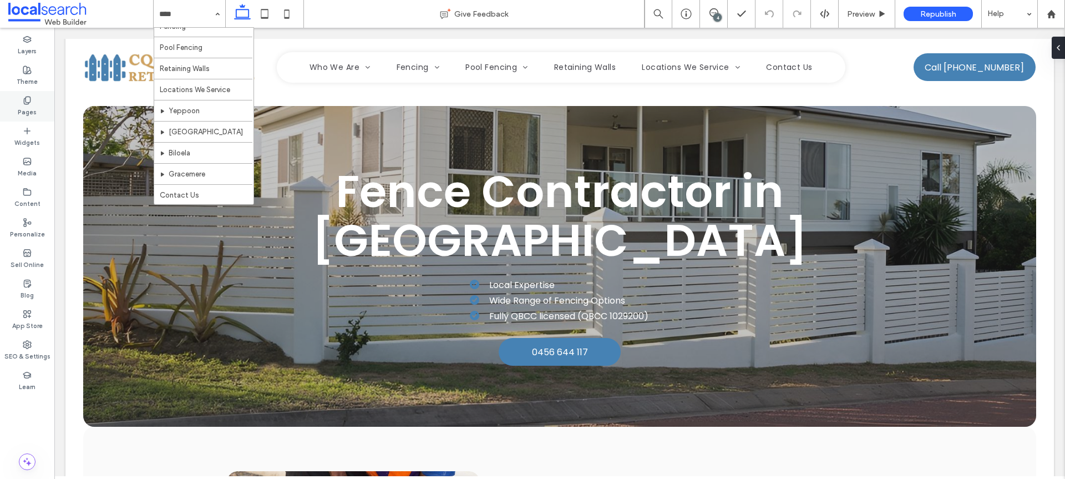
click at [20, 107] on label "Pages" at bounding box center [27, 111] width 19 height 12
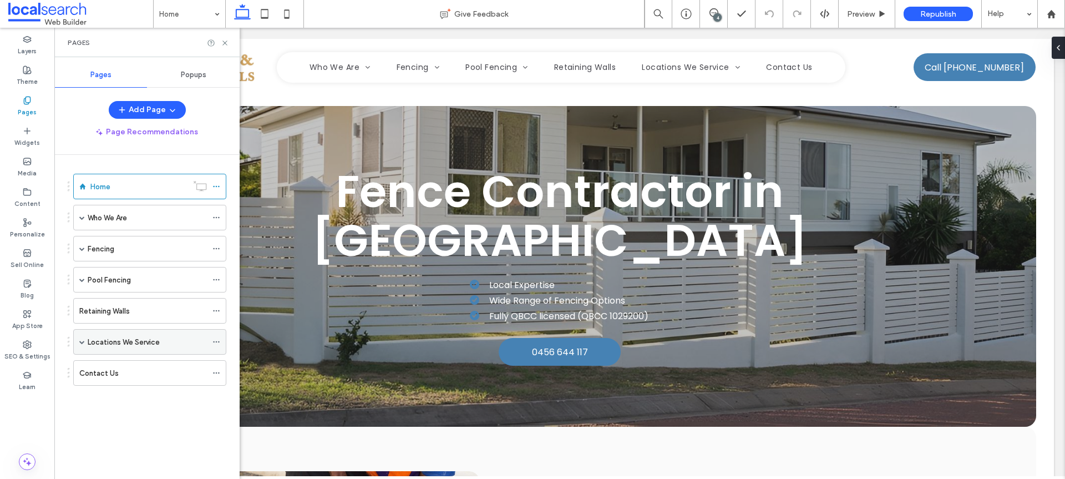
click at [82, 342] on span at bounding box center [82, 342] width 6 height 6
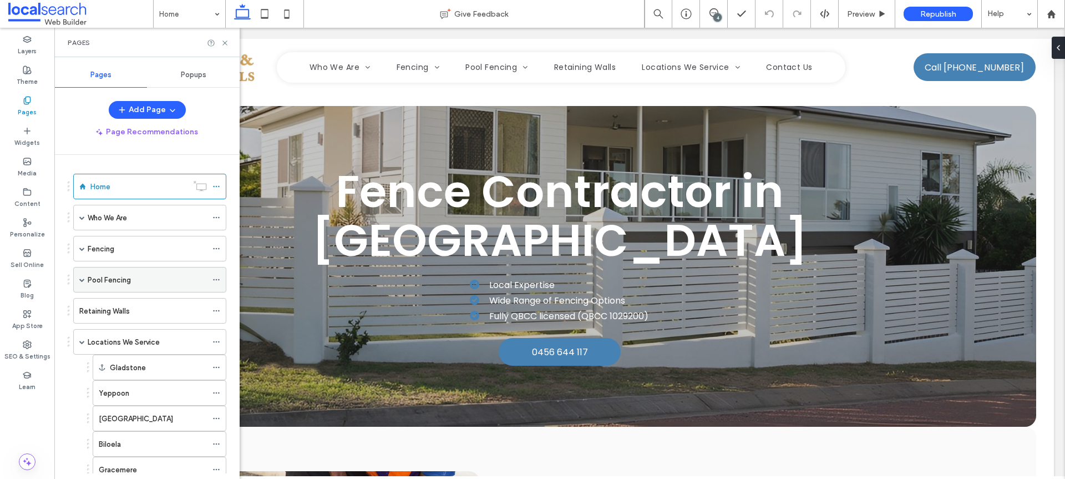
scroll to position [68, 0]
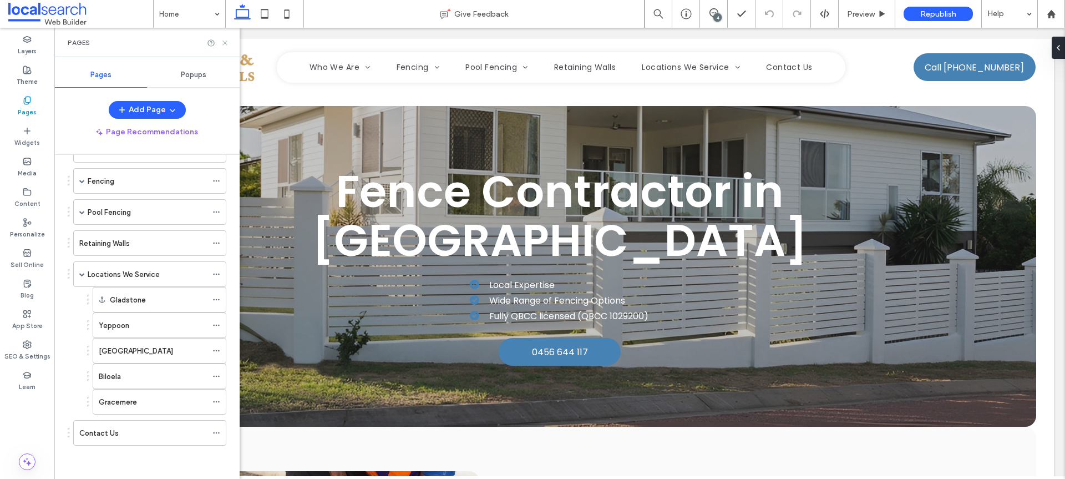
click at [222, 44] on icon at bounding box center [225, 43] width 8 height 8
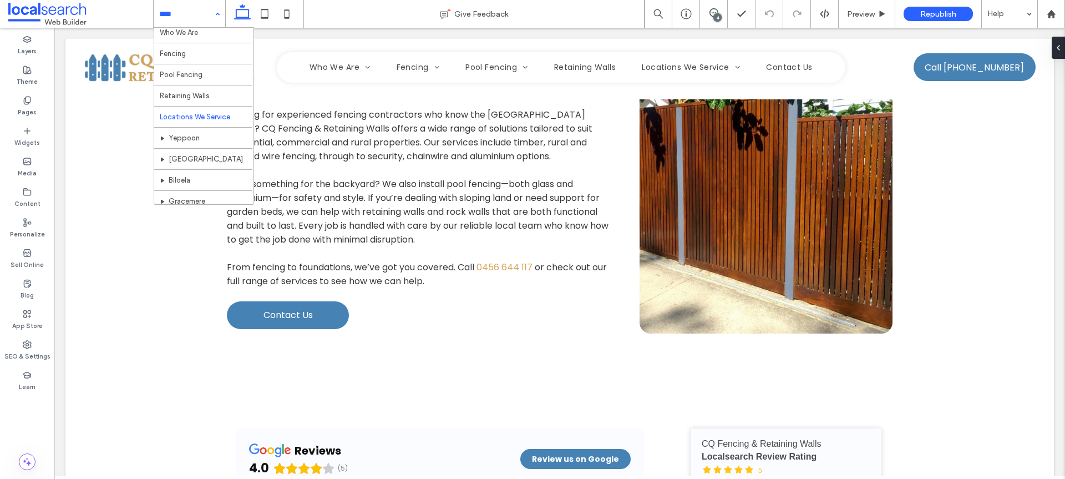
scroll to position [54, 0]
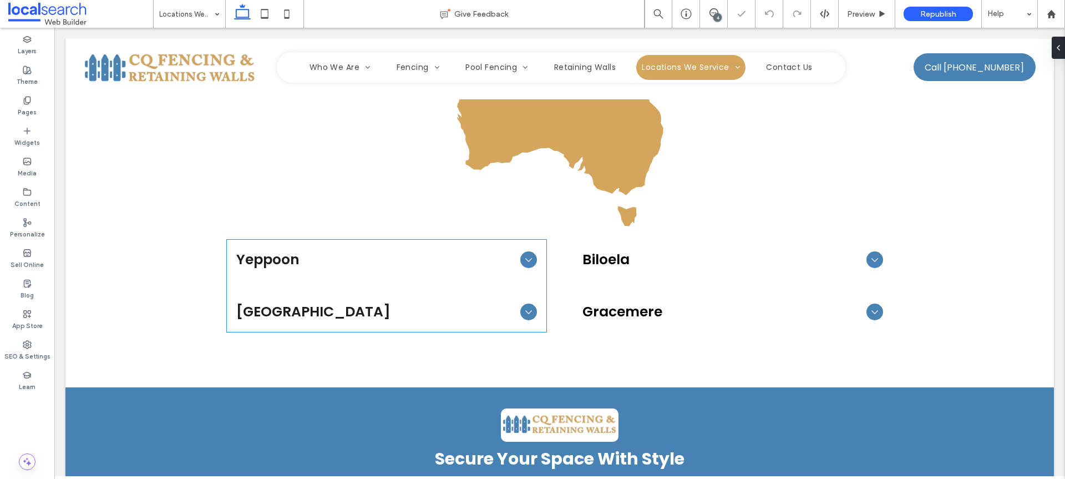
scroll to position [977, 0]
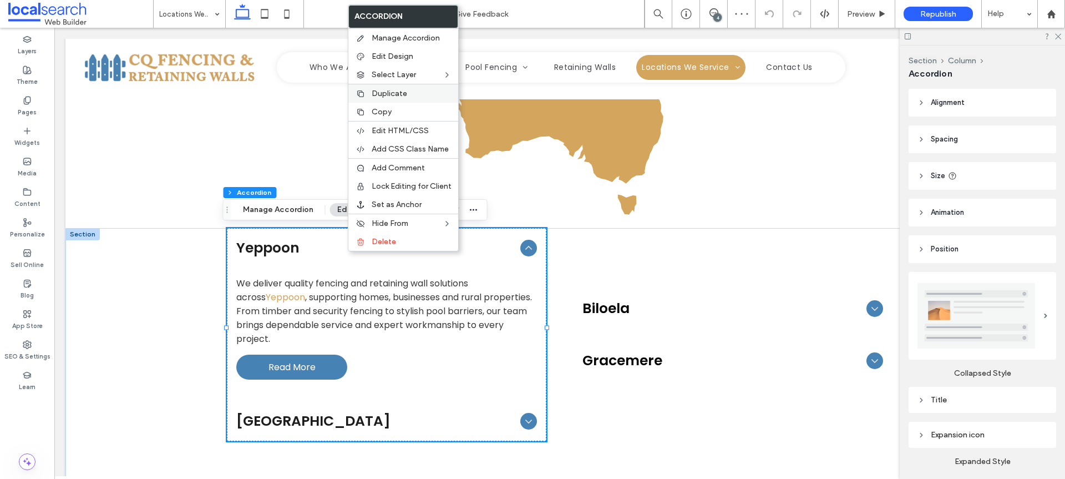
click at [397, 96] on span "Duplicate" at bounding box center [389, 93] width 35 height 9
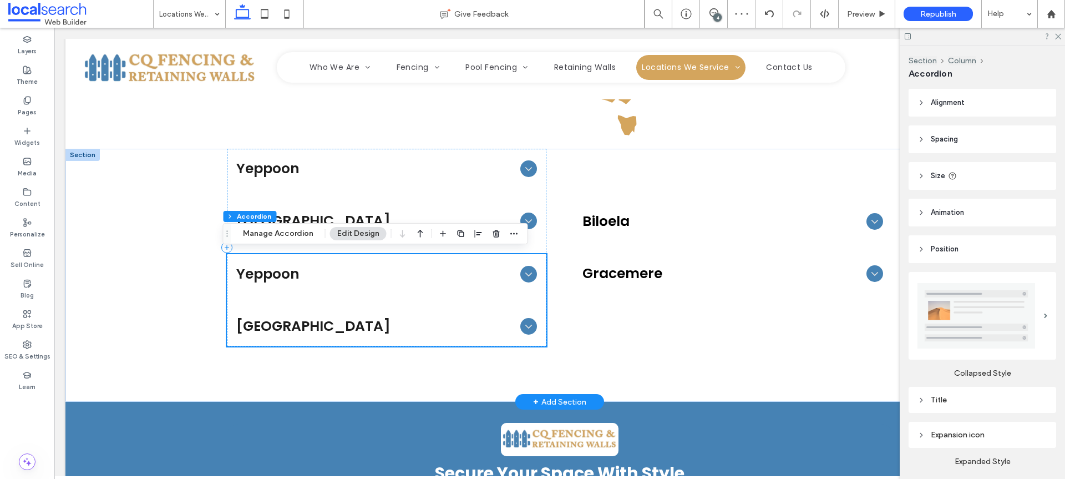
scroll to position [1059, 0]
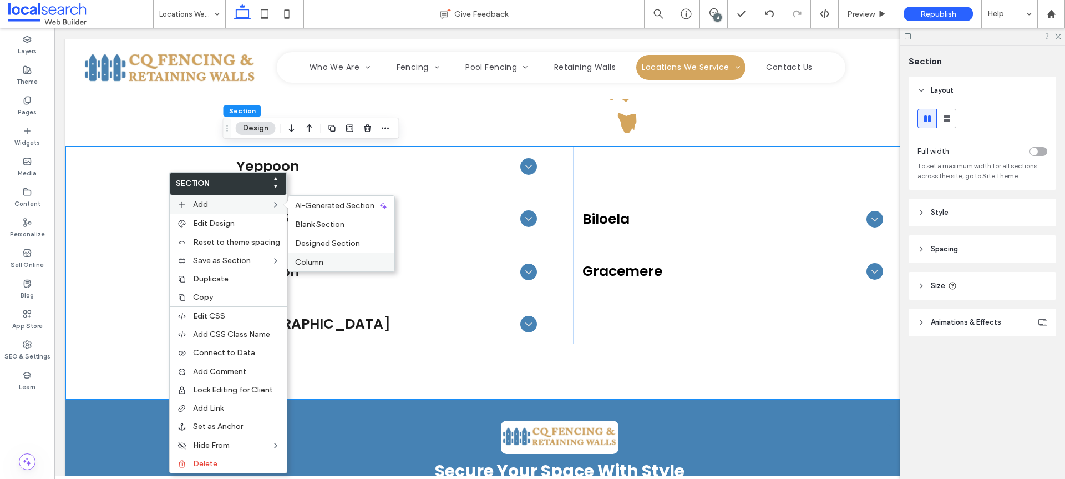
click at [324, 257] on label "Column" at bounding box center [341, 261] width 93 height 9
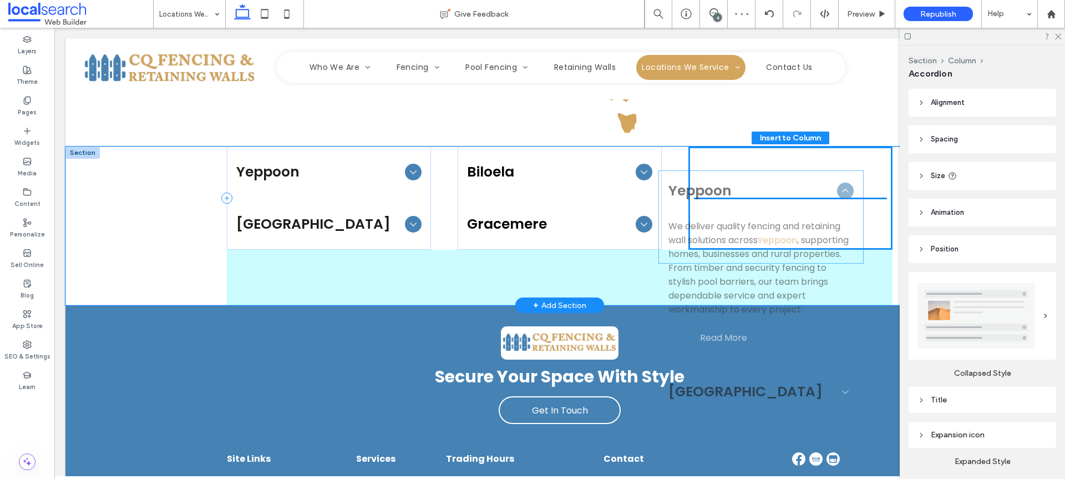
drag, startPoint x: 278, startPoint y: 281, endPoint x: 714, endPoint y: 200, distance: 443.4
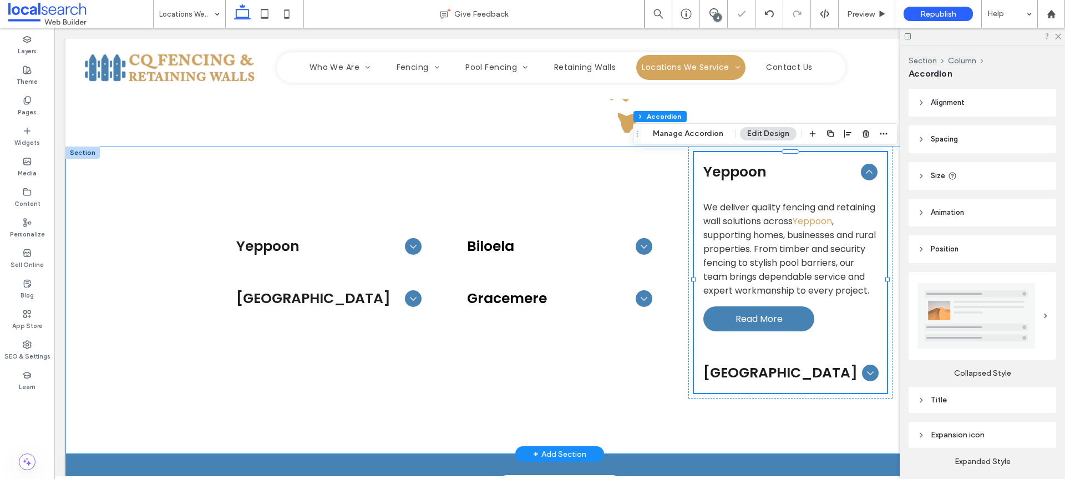
click at [644, 184] on div "Biloela In Biloela , we deliver expert fencing and retaining wall services tail…" at bounding box center [560, 272] width 204 height 252
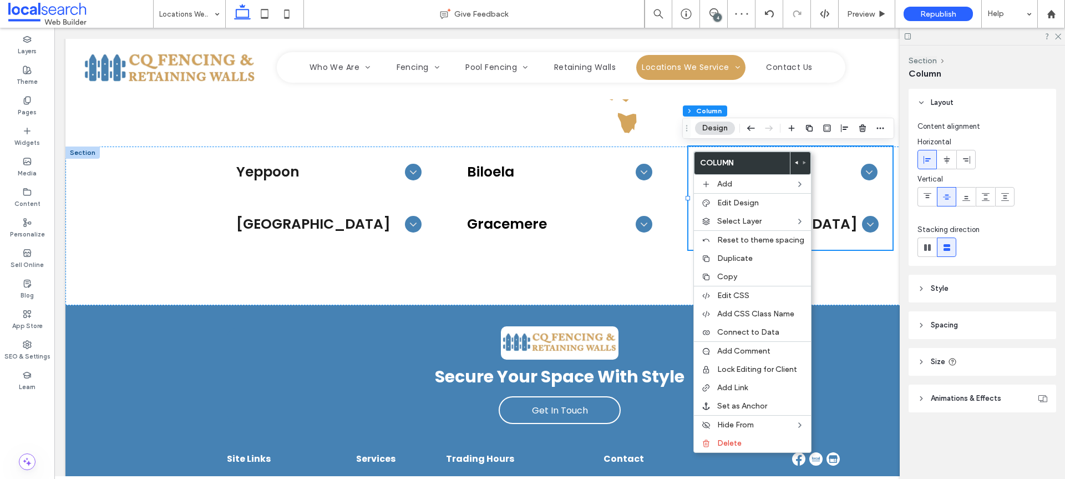
click at [795, 162] on use at bounding box center [796, 162] width 3 height 3
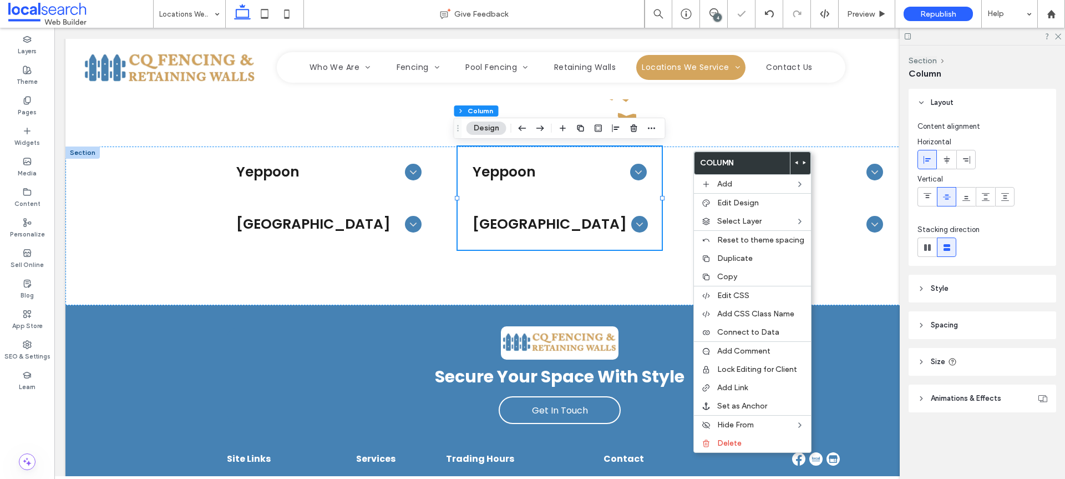
click at [795, 160] on icon at bounding box center [796, 162] width 4 height 4
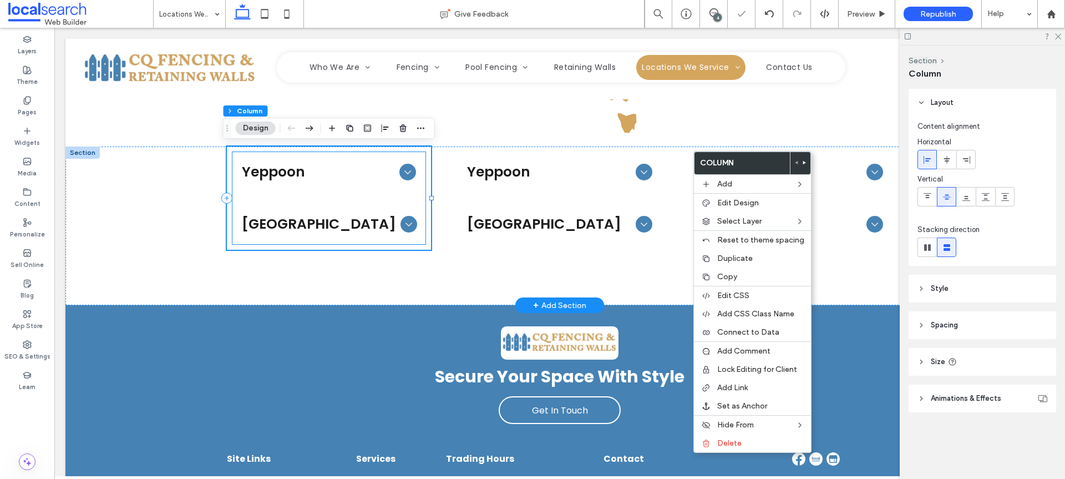
click at [364, 209] on div "Emu Park" at bounding box center [329, 224] width 192 height 39
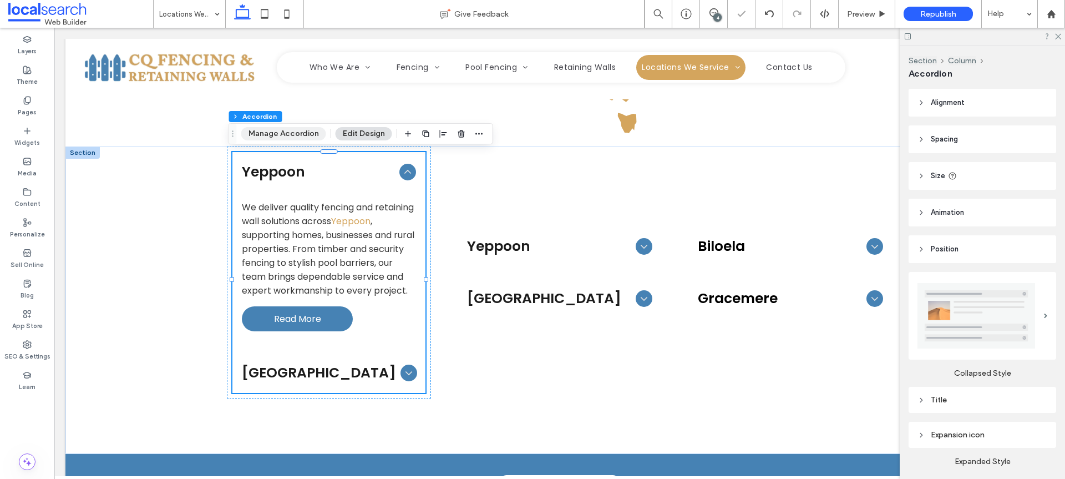
click at [283, 134] on button "Manage Accordion" at bounding box center [283, 133] width 85 height 13
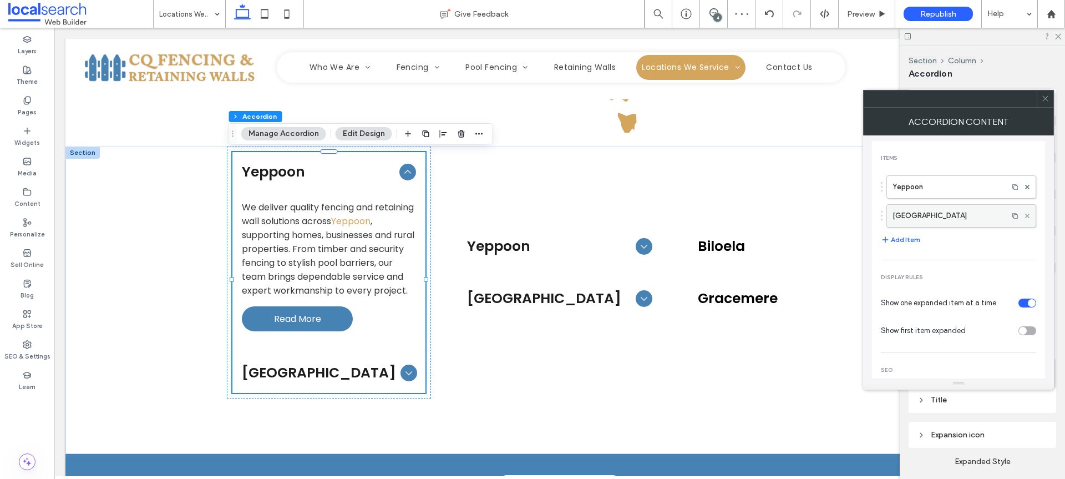
click at [1025, 215] on use at bounding box center [1027, 215] width 4 height 4
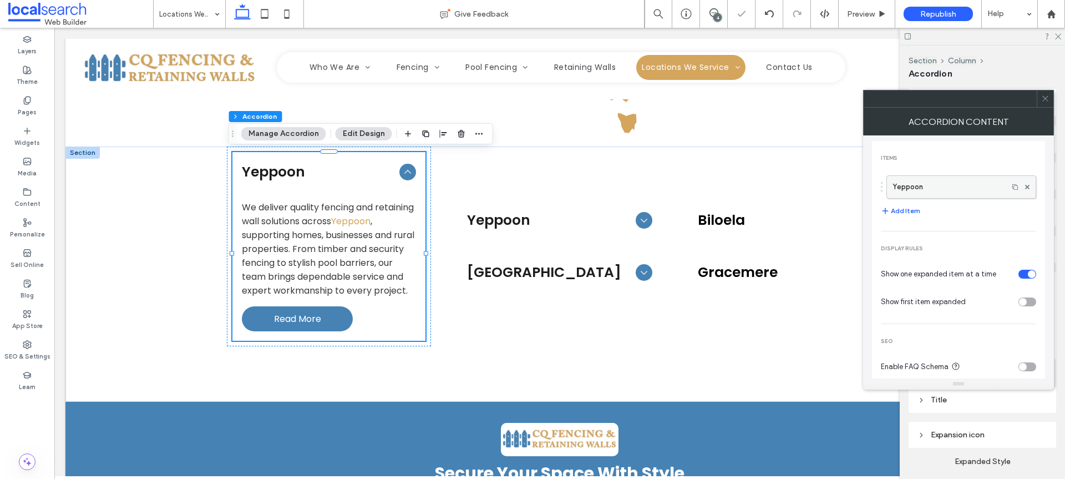
click at [962, 181] on label "Yeppoon" at bounding box center [947, 187] width 110 height 22
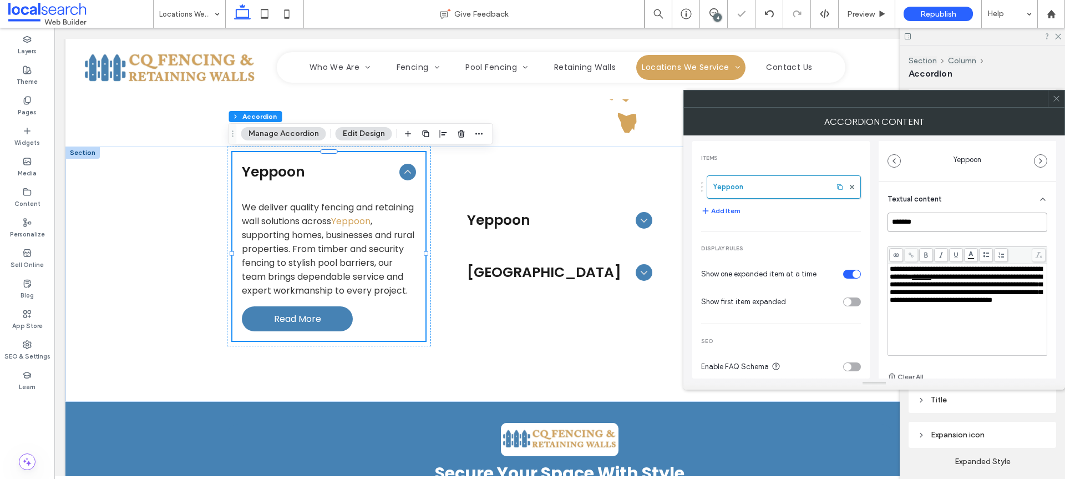
drag, startPoint x: 937, startPoint y: 220, endPoint x: 876, endPoint y: 217, distance: 61.1
click at [876, 217] on div "**********" at bounding box center [874, 256] width 364 height 243
type input "*********"
click at [917, 304] on div "**********" at bounding box center [968, 284] width 156 height 39
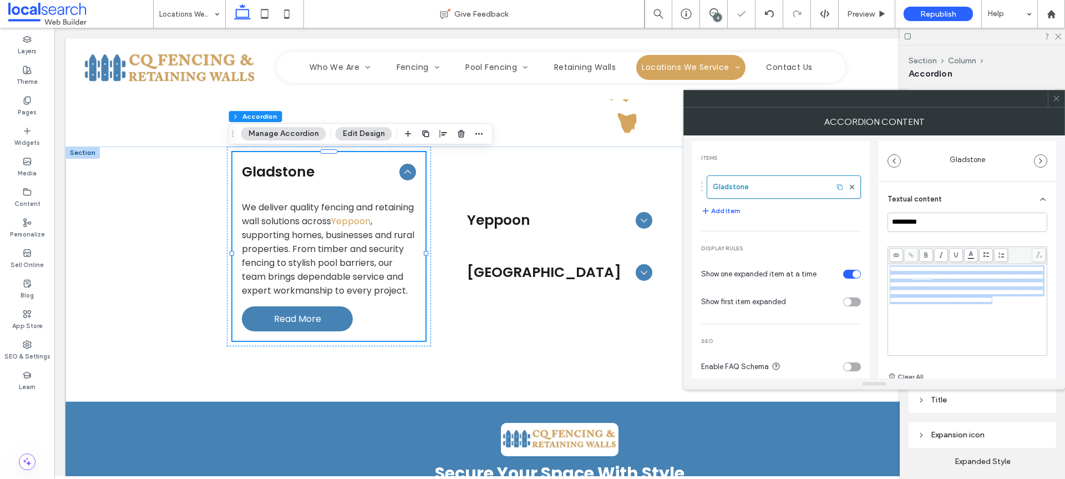
drag, startPoint x: 930, startPoint y: 319, endPoint x: 887, endPoint y: 270, distance: 64.9
click at [888, 270] on div "**********" at bounding box center [967, 309] width 159 height 91
click at [939, 328] on div "**********" at bounding box center [968, 309] width 156 height 89
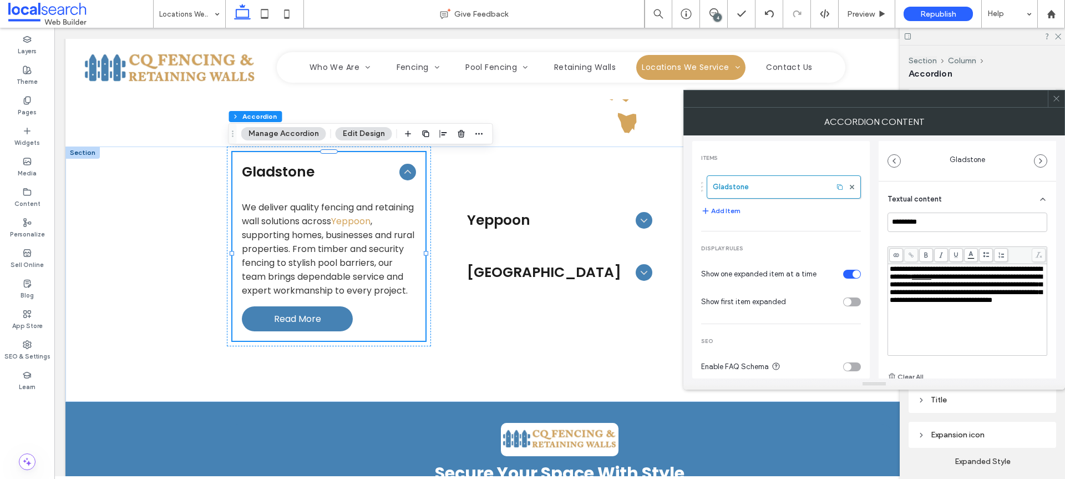
paste div "**********"
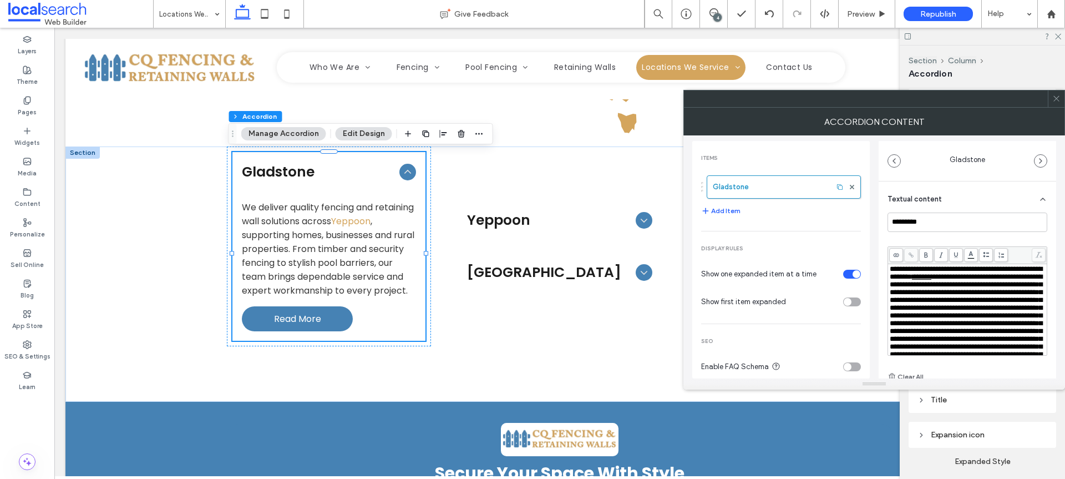
scroll to position [114, 0]
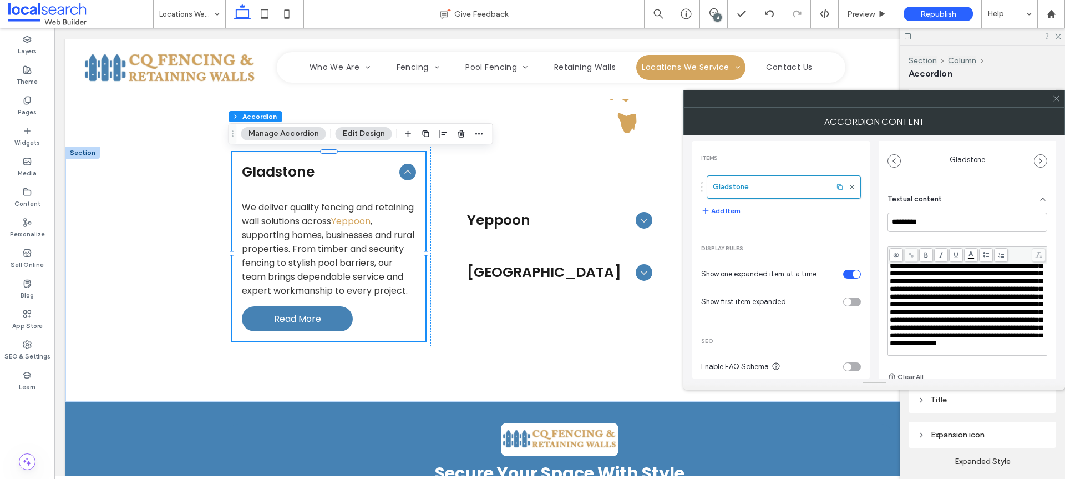
type div "**********"
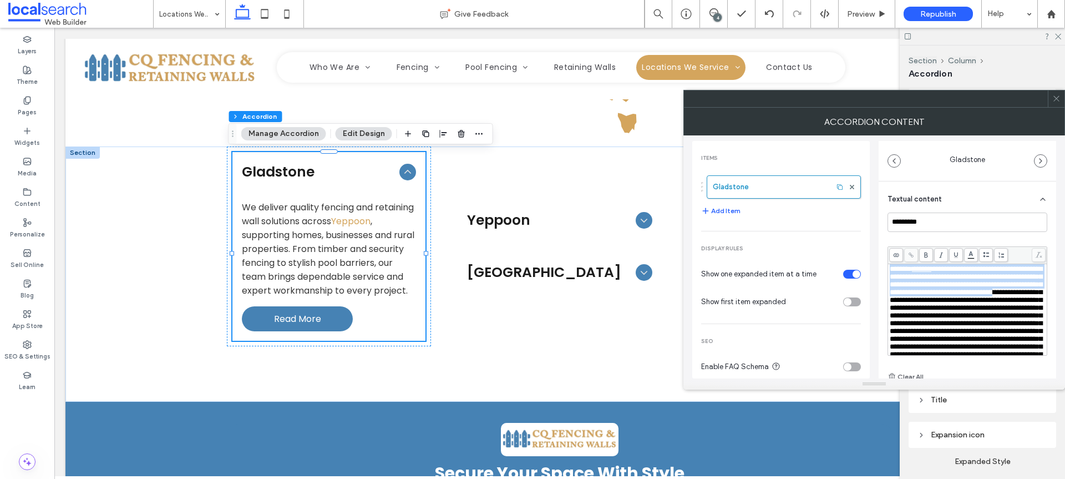
scroll to position [0, 0]
drag, startPoint x: 915, startPoint y: 289, endPoint x: 880, endPoint y: 252, distance: 51.0
click at [880, 252] on div "**********" at bounding box center [967, 318] width 177 height 275
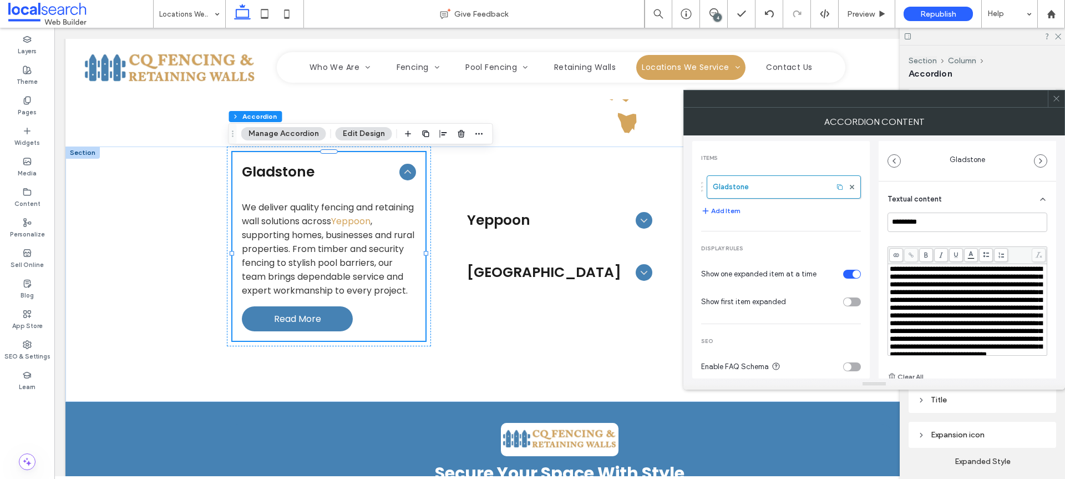
click at [1057, 97] on icon at bounding box center [1056, 98] width 8 height 8
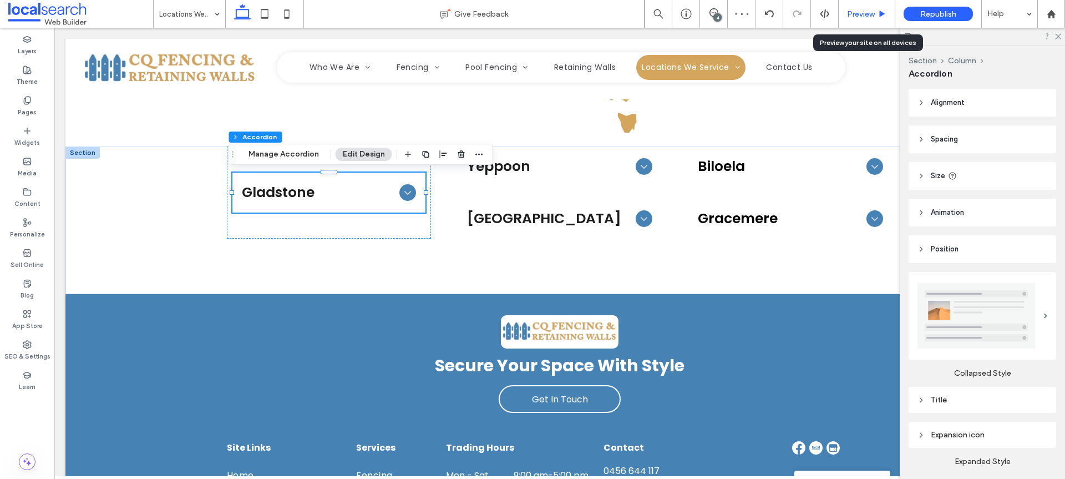
click at [859, 11] on span "Preview" at bounding box center [861, 13] width 28 height 9
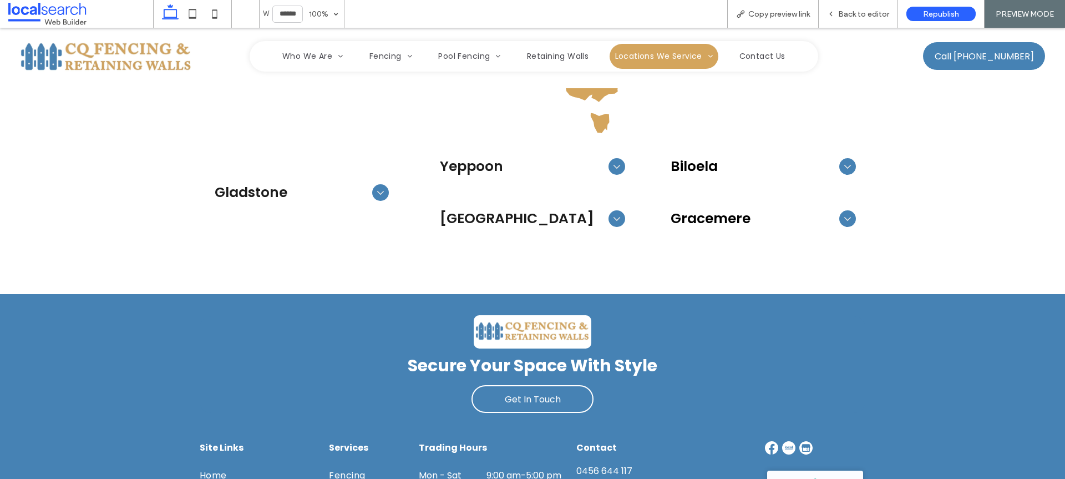
click at [859, 12] on span "Back to editor" at bounding box center [863, 13] width 51 height 9
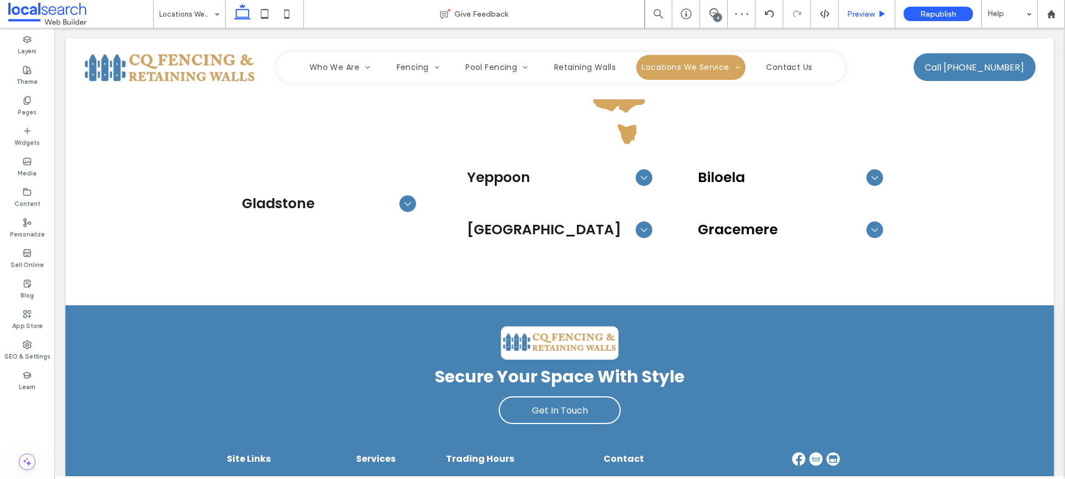
scroll to position [1059, 0]
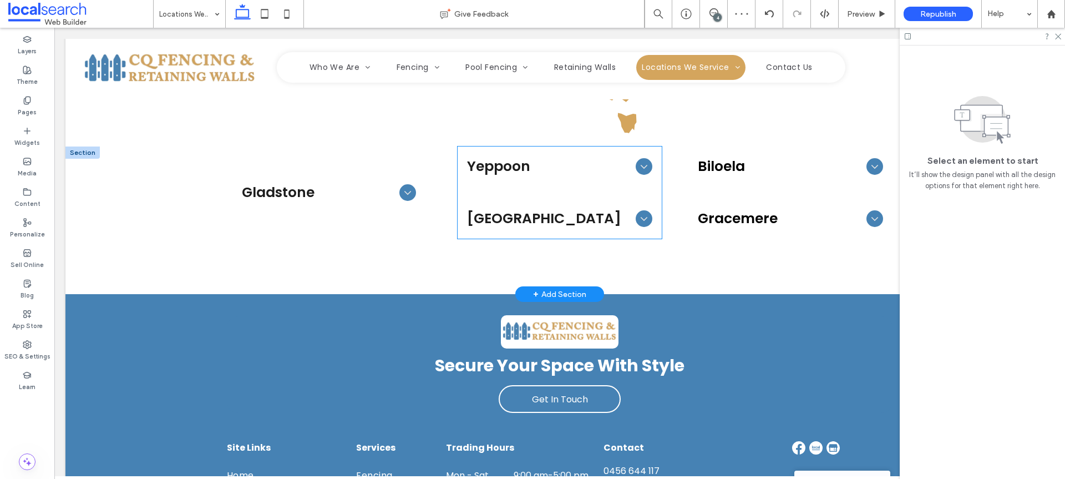
click at [623, 171] on span "Yeppoon" at bounding box center [549, 166] width 164 height 21
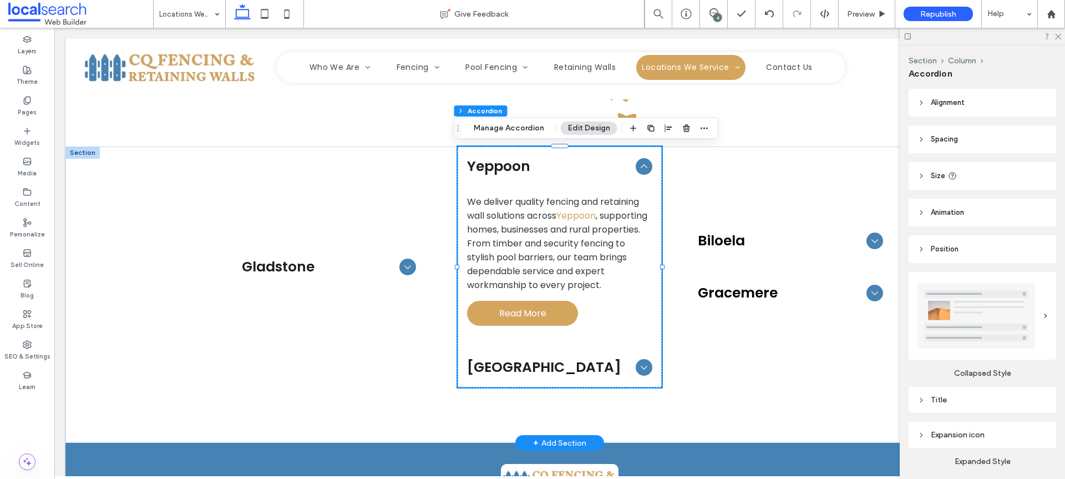
click at [529, 310] on span "Read More" at bounding box center [522, 313] width 89 height 25
click at [527, 312] on span "Read More" at bounding box center [522, 313] width 89 height 25
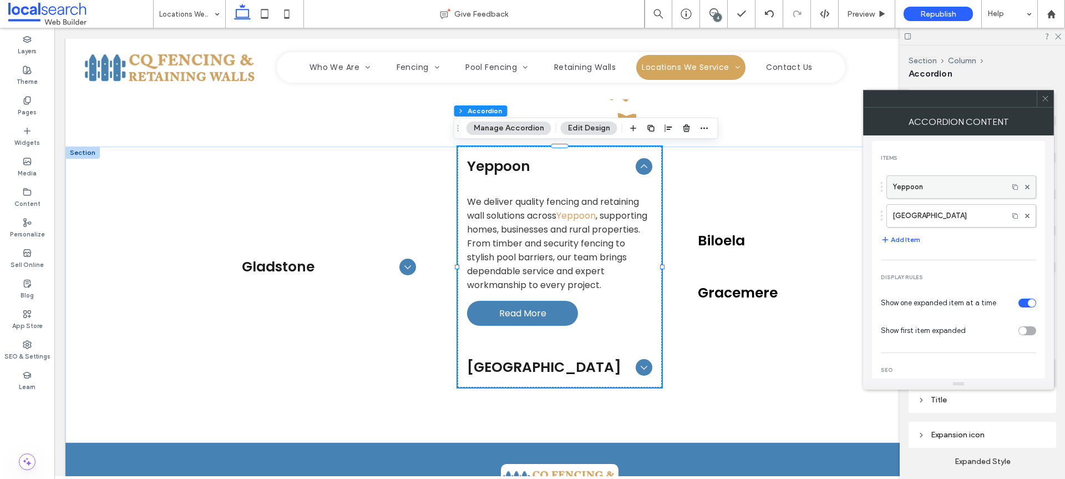
click at [939, 188] on label "Yeppoon" at bounding box center [947, 187] width 110 height 22
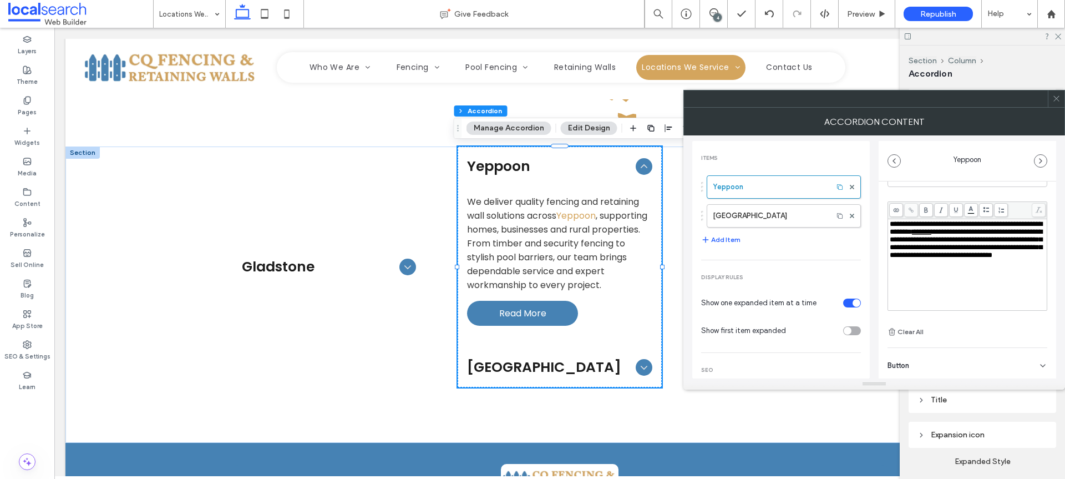
scroll to position [78, 0]
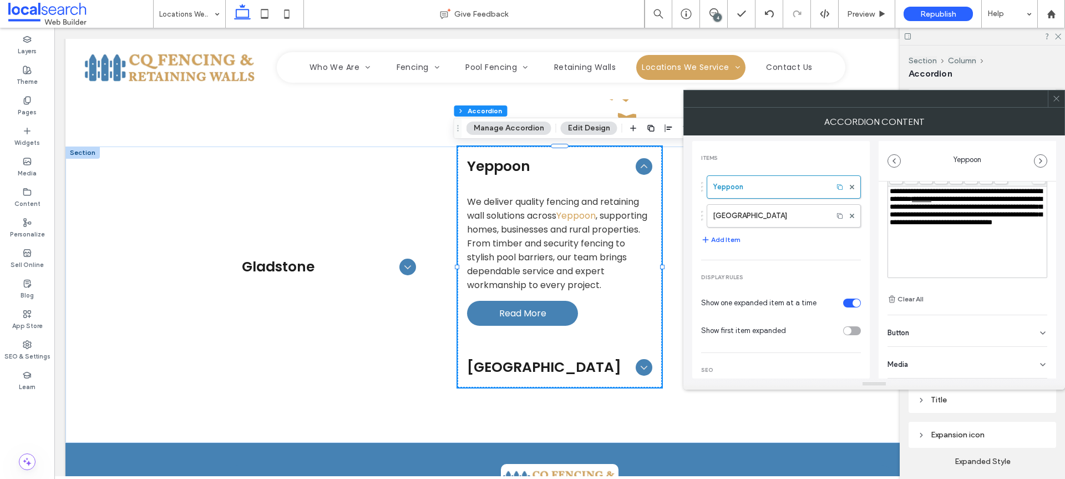
click at [962, 331] on div "Button" at bounding box center [967, 330] width 160 height 31
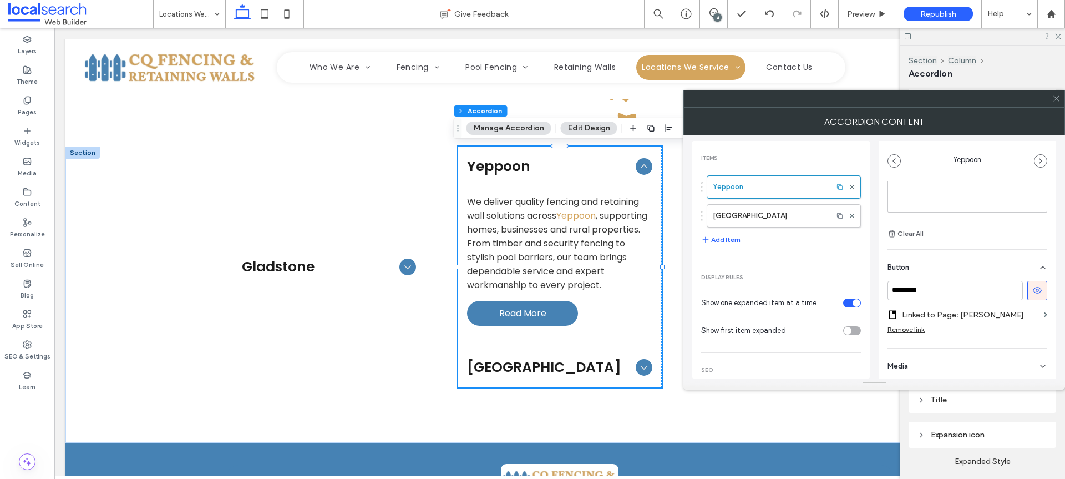
scroll to position [145, 0]
click at [1056, 99] on icon at bounding box center [1056, 98] width 8 height 8
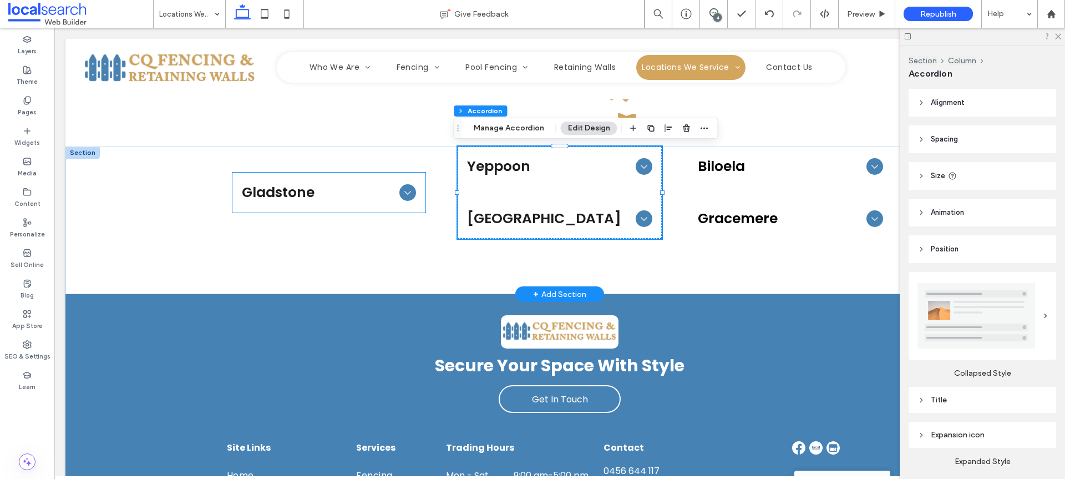
click at [353, 194] on span "Gladstone" at bounding box center [318, 192] width 153 height 21
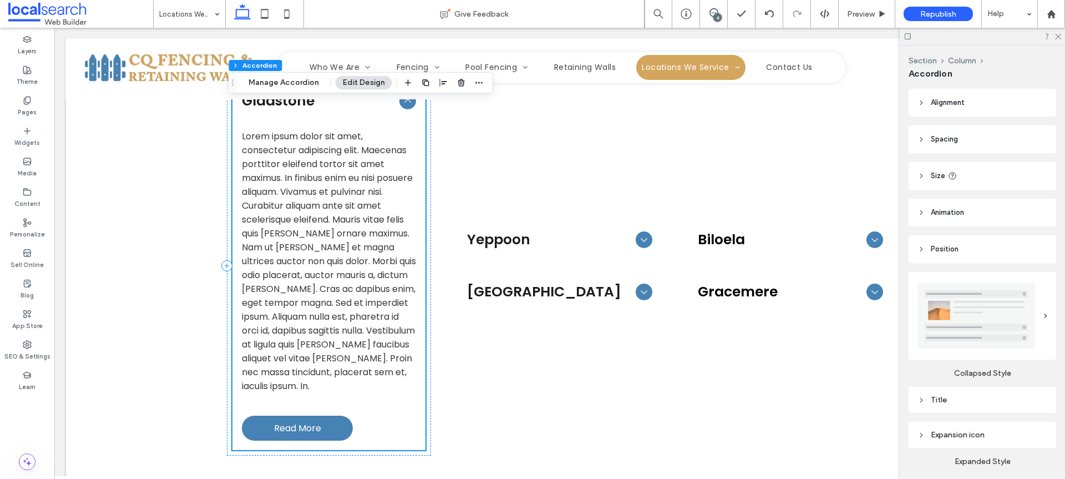
scroll to position [1196, 0]
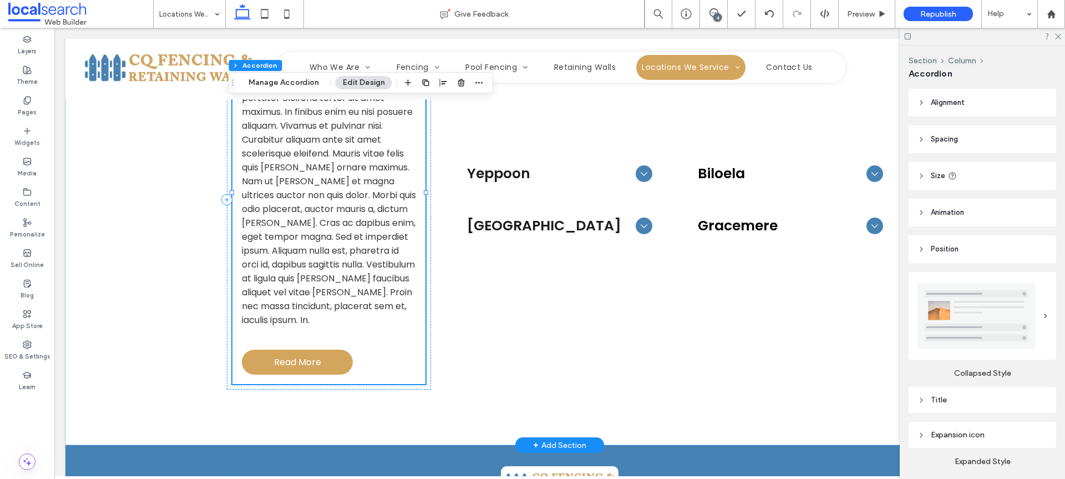
click at [297, 349] on span "Read More" at bounding box center [297, 361] width 89 height 25
click at [305, 349] on span "Read More" at bounding box center [297, 361] width 89 height 25
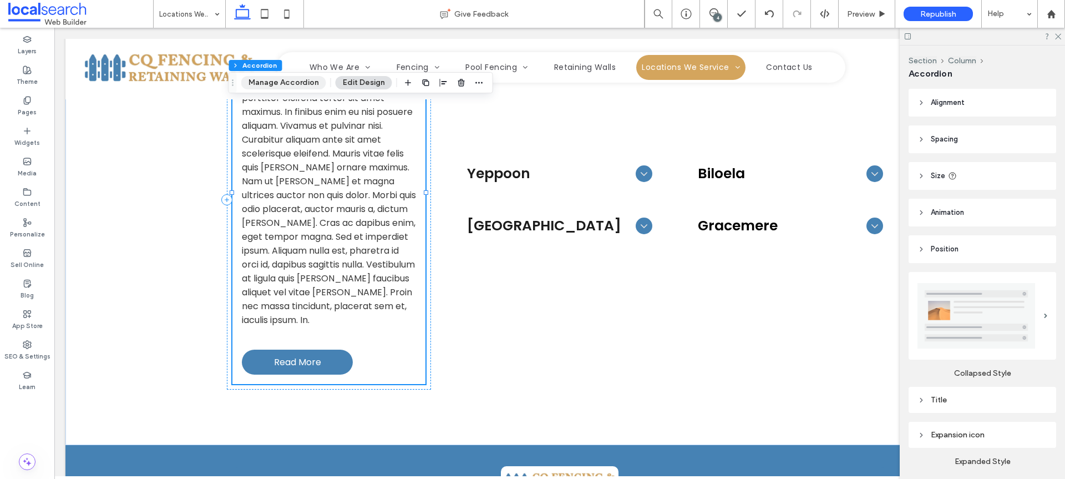
click at [286, 83] on button "Manage Accordion" at bounding box center [283, 82] width 85 height 13
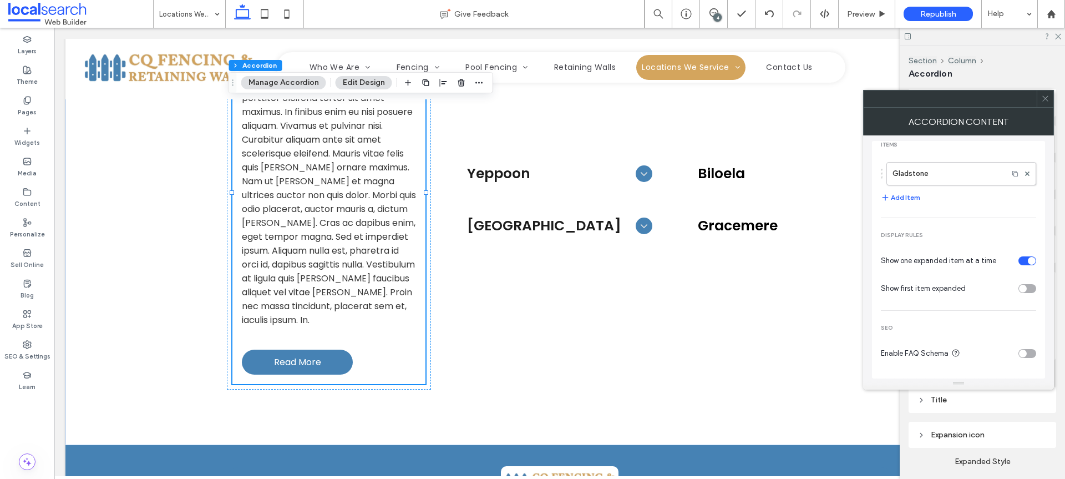
scroll to position [0, 0]
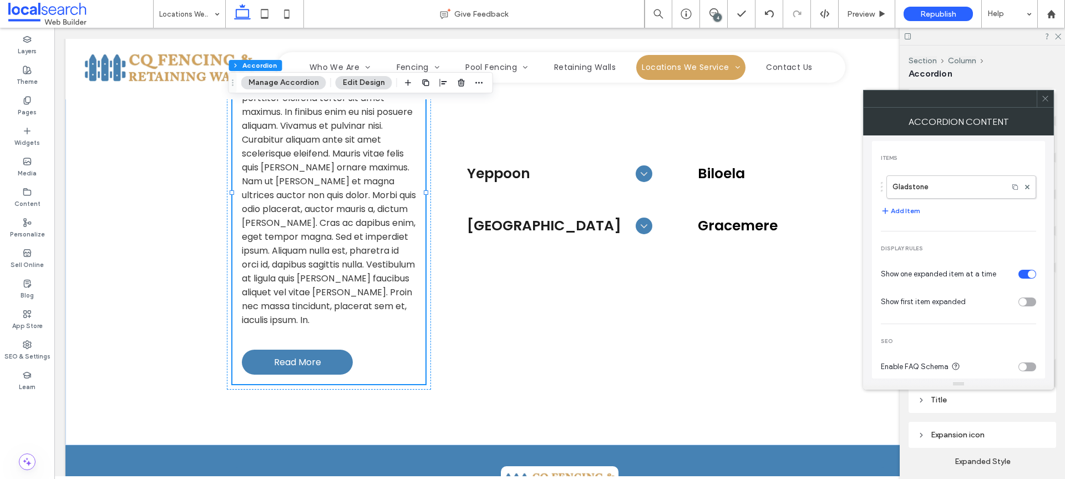
click at [1049, 102] on div at bounding box center [1045, 98] width 17 height 17
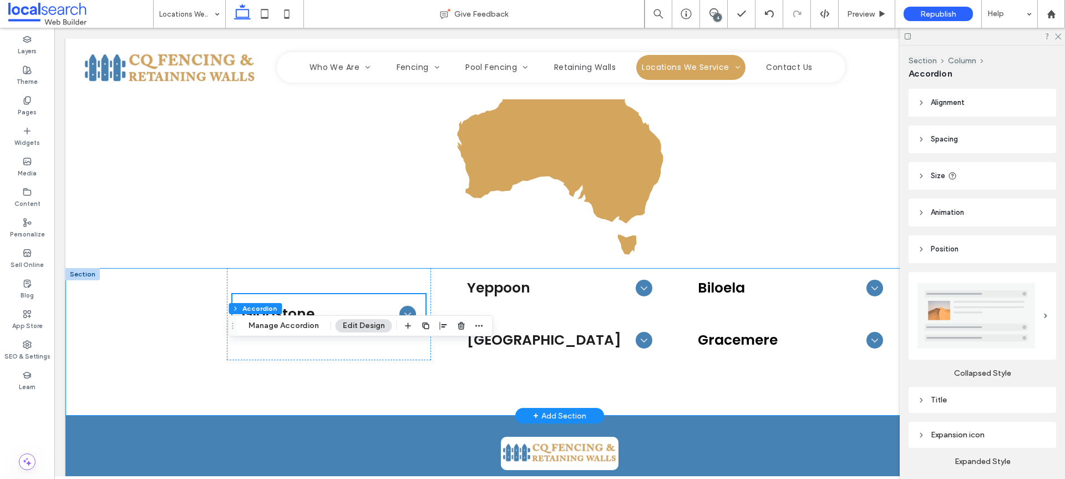
scroll to position [947, 0]
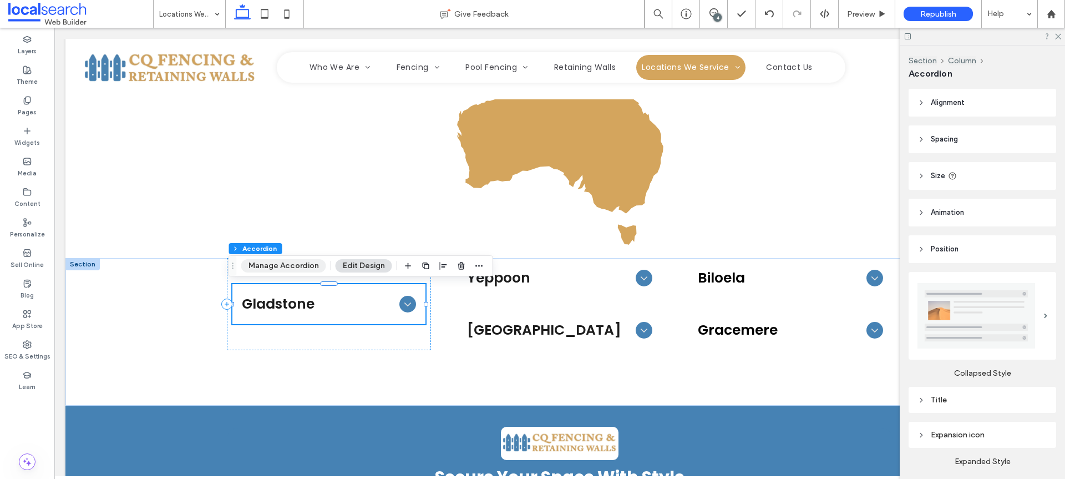
click at [258, 271] on button "Manage Accordion" at bounding box center [283, 265] width 85 height 13
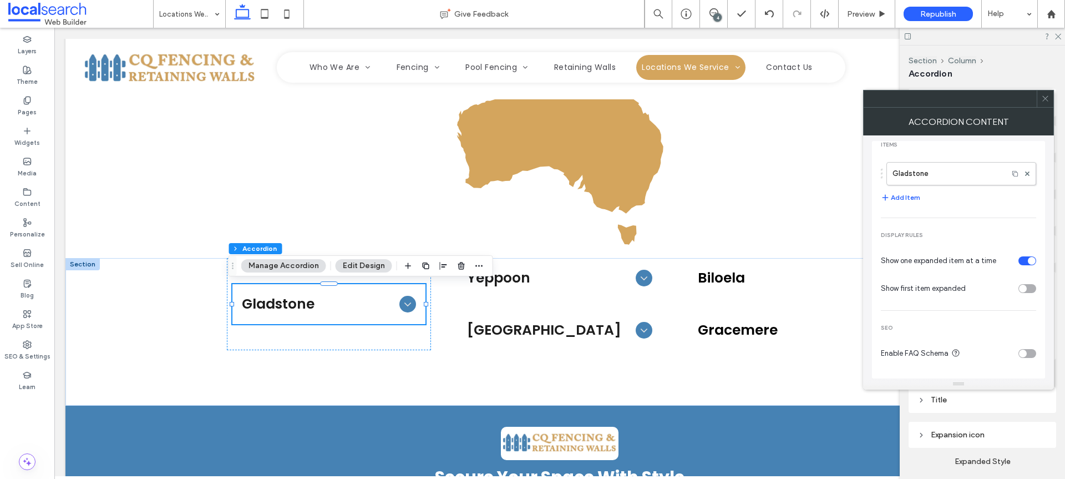
scroll to position [0, 0]
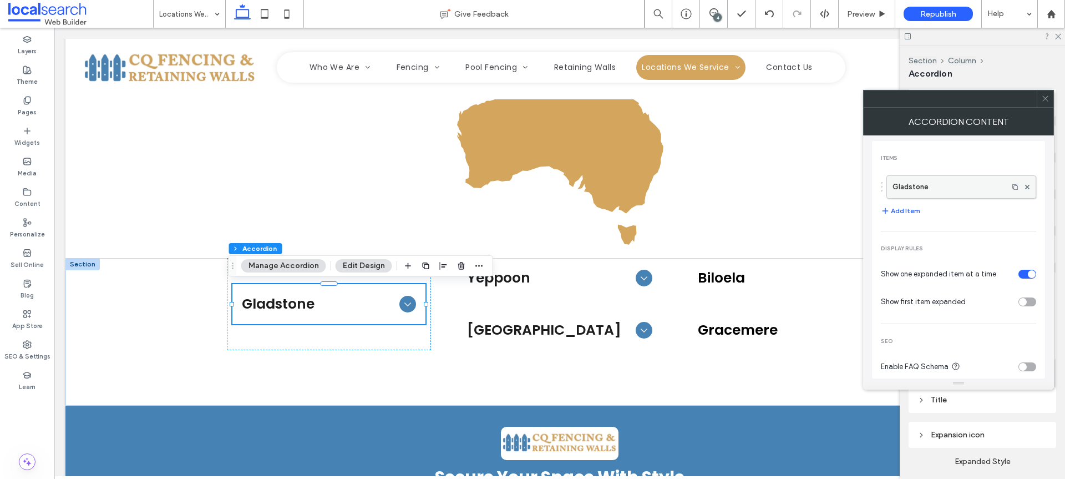
click at [935, 188] on label "Gladstone" at bounding box center [947, 187] width 110 height 22
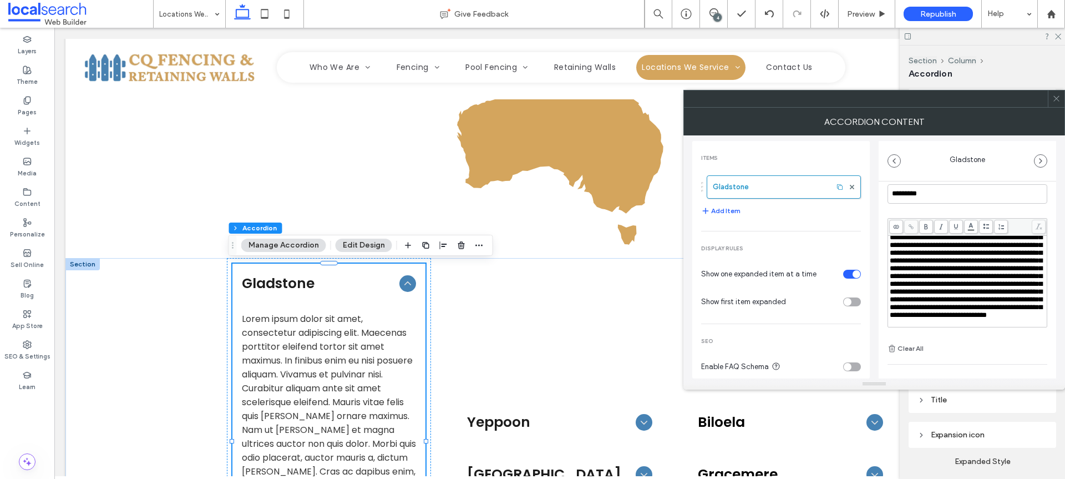
scroll to position [78, 0]
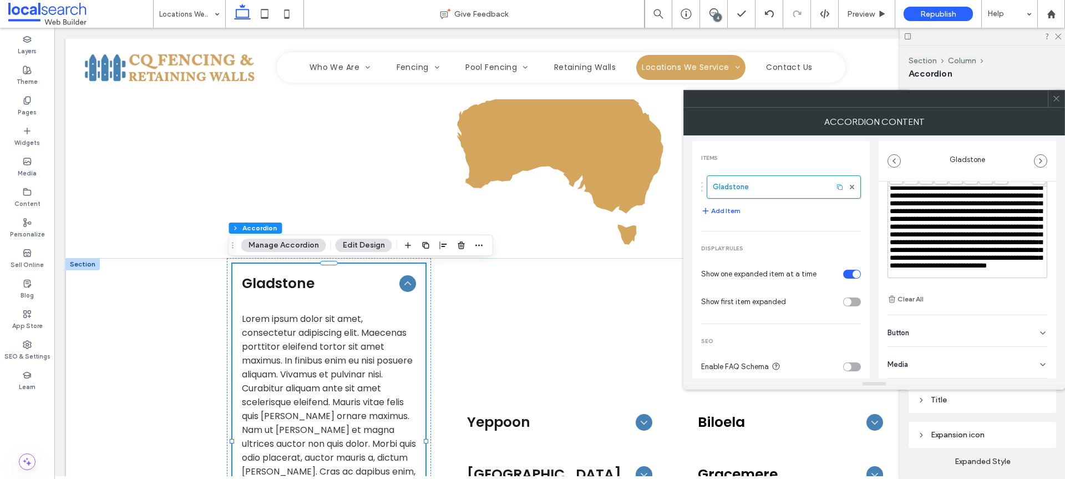
click at [952, 323] on div "Button" at bounding box center [967, 330] width 160 height 31
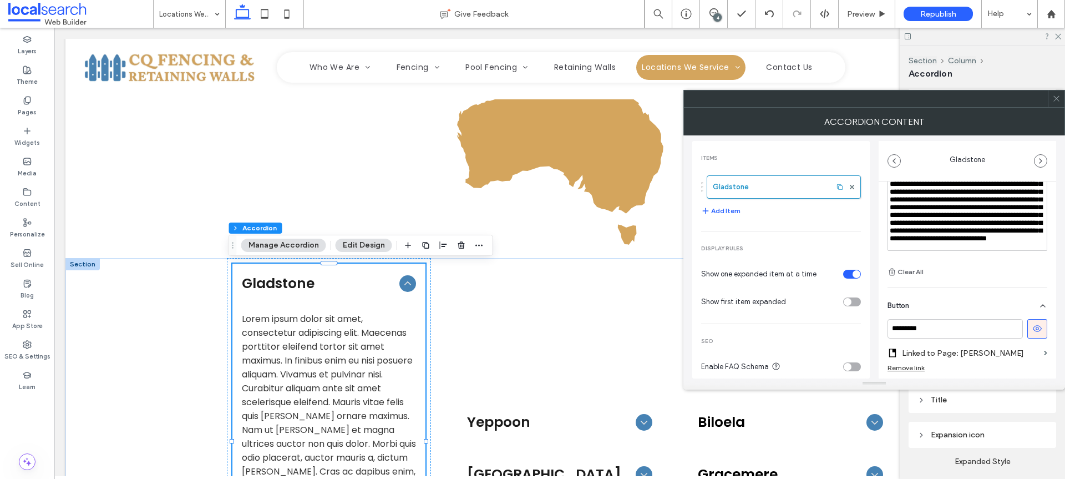
scroll to position [145, 0]
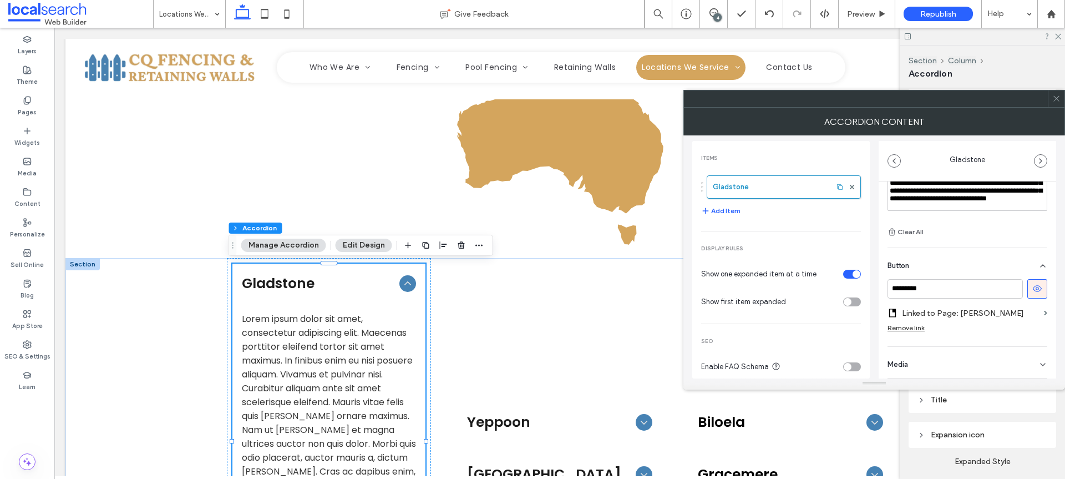
click at [1013, 308] on label "Linked to Page: Yeppoon" at bounding box center [971, 313] width 138 height 21
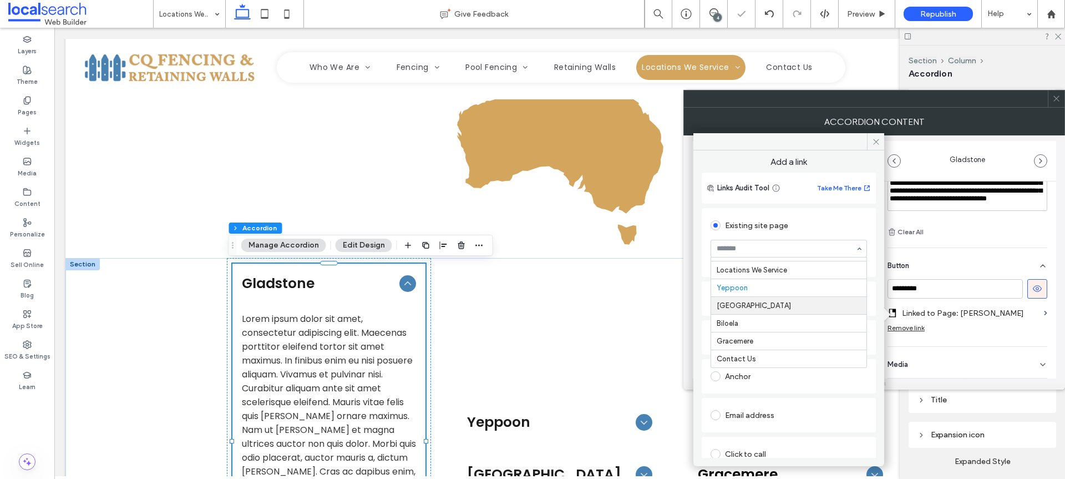
scroll to position [0, 0]
click at [878, 140] on use at bounding box center [876, 142] width 6 height 6
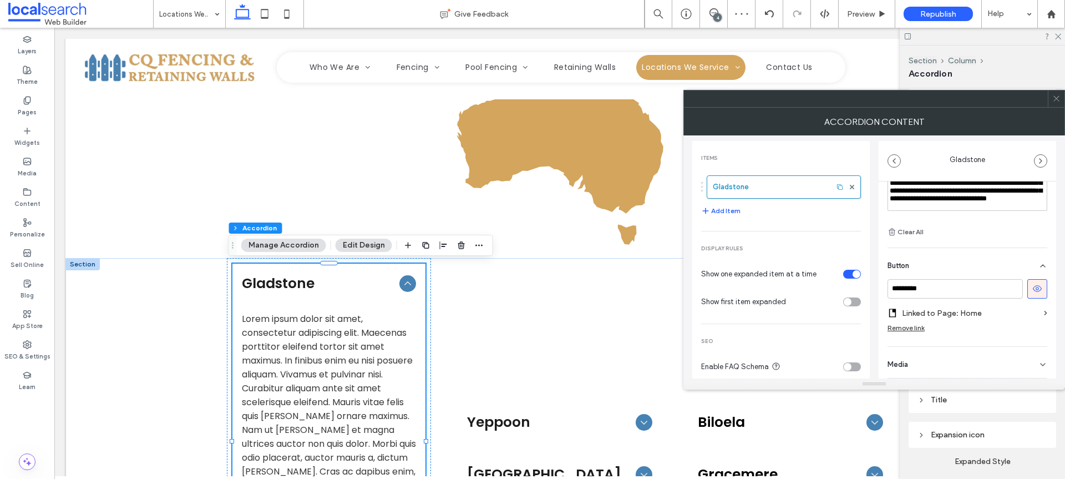
click at [1053, 99] on icon at bounding box center [1056, 98] width 8 height 8
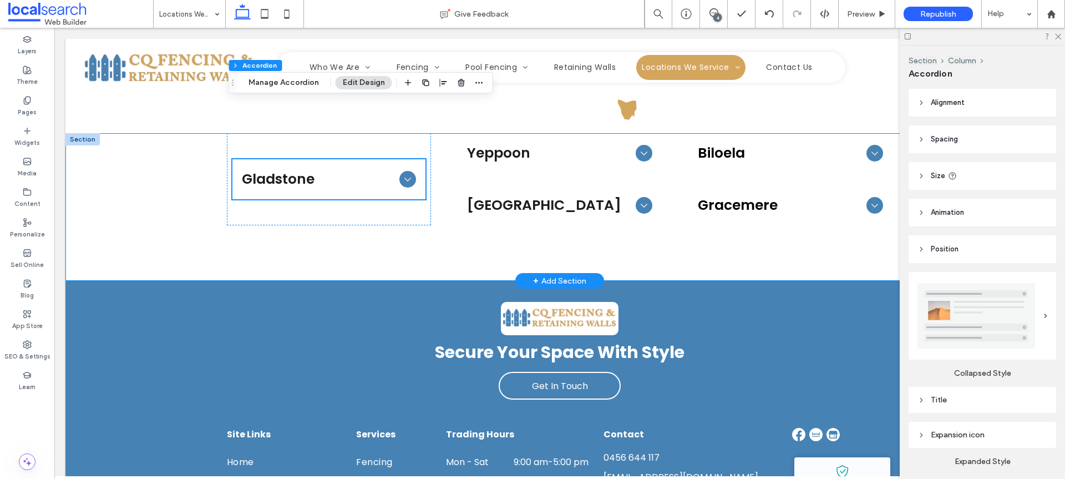
scroll to position [1005, 0]
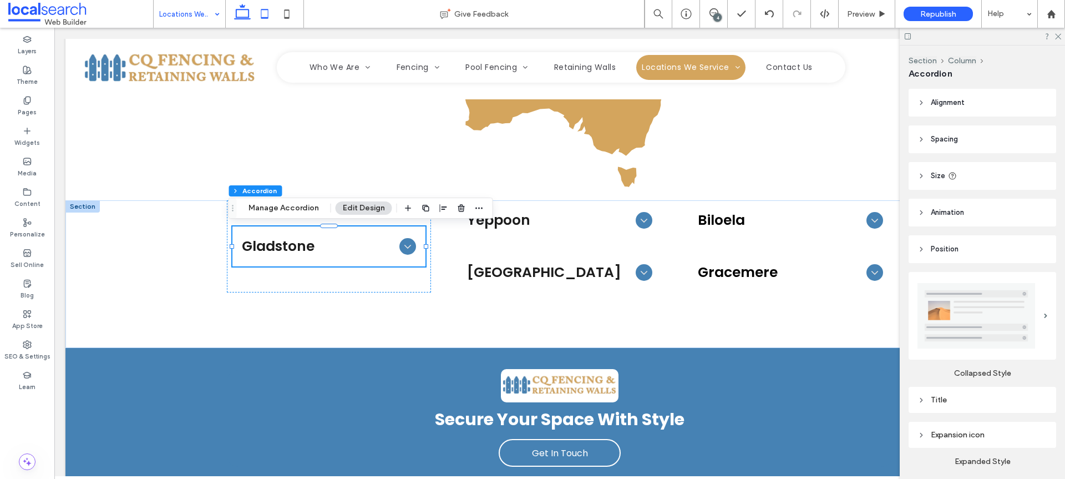
click at [264, 16] on icon at bounding box center [264, 14] width 22 height 22
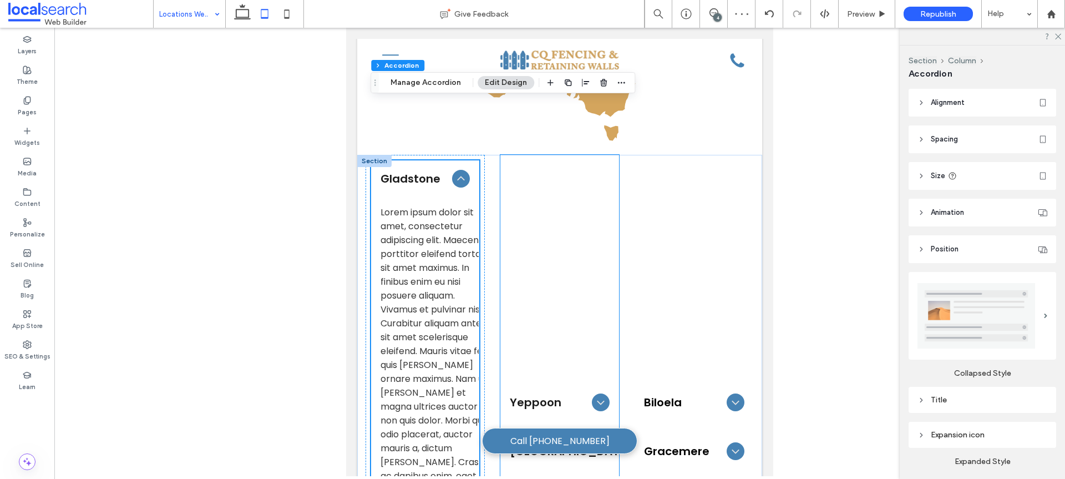
scroll to position [965, 0]
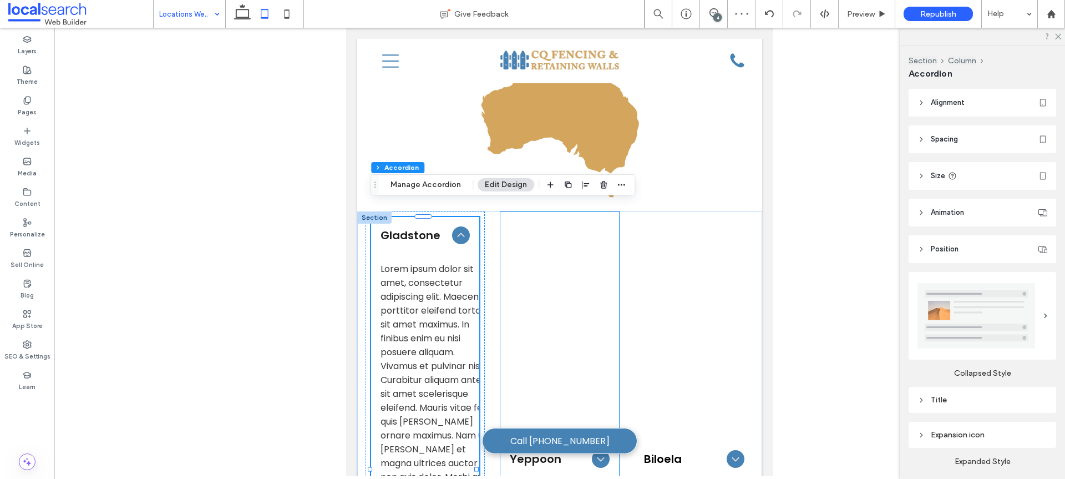
click at [544, 280] on div "Yeppoon We deliver quality fencing and retaining wall solutions across Yeppoon …" at bounding box center [559, 482] width 119 height 543
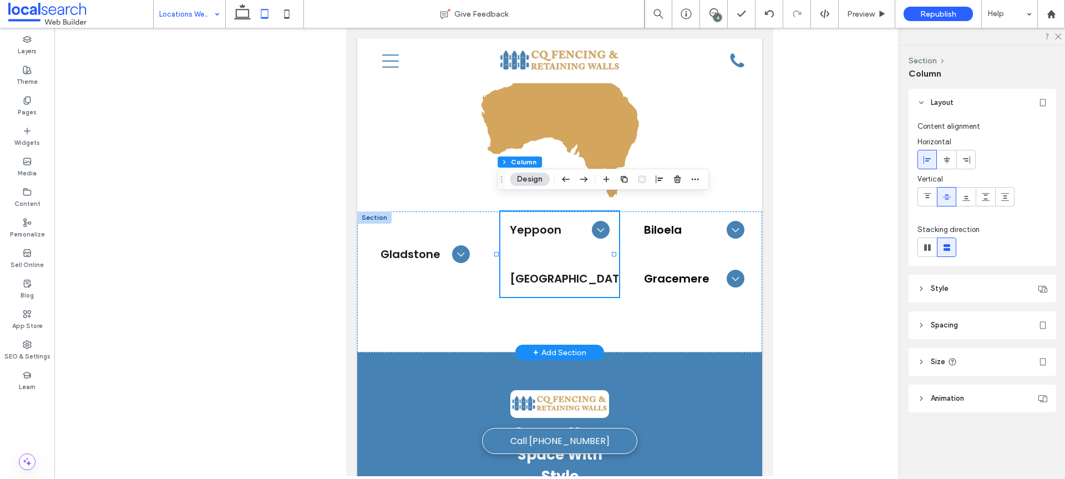
scroll to position [967, 0]
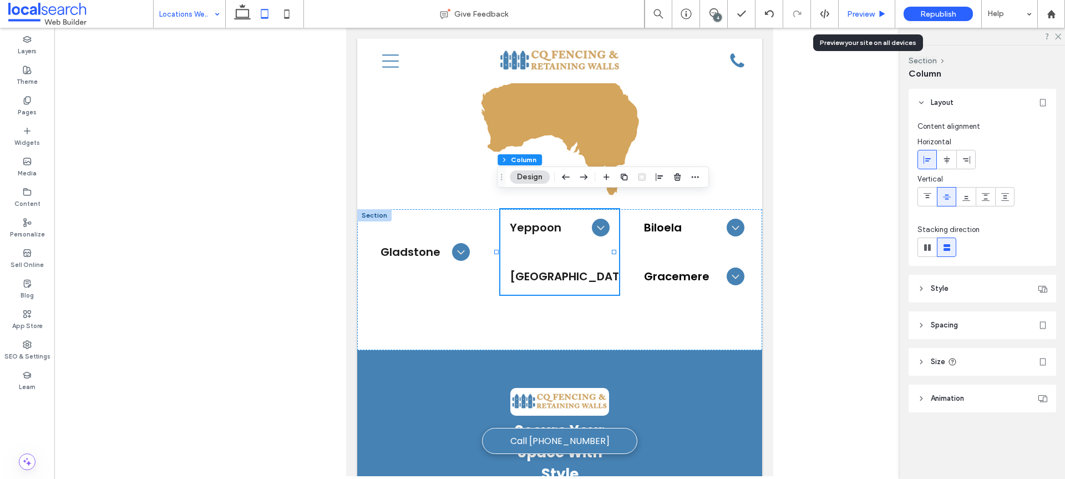
click at [859, 17] on span "Preview" at bounding box center [861, 13] width 28 height 9
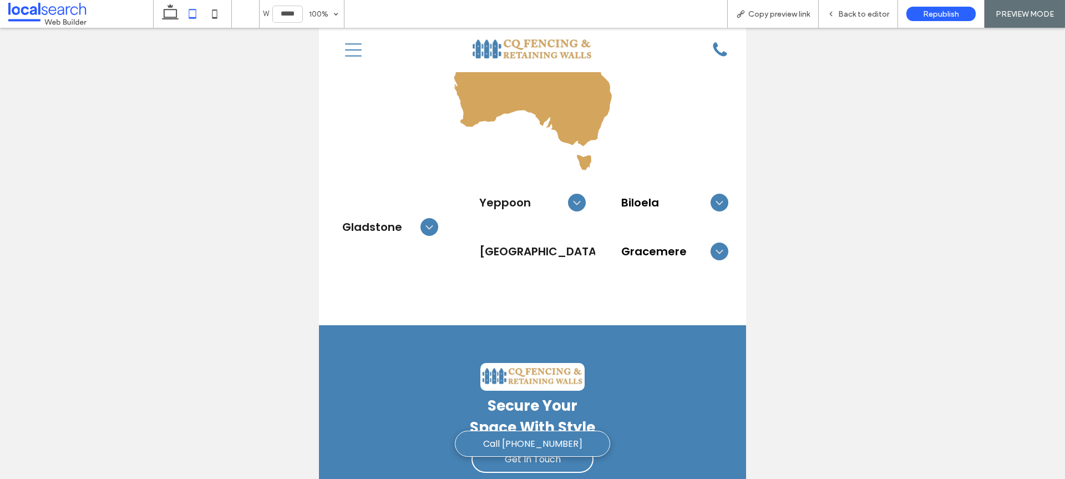
scroll to position [942, 0]
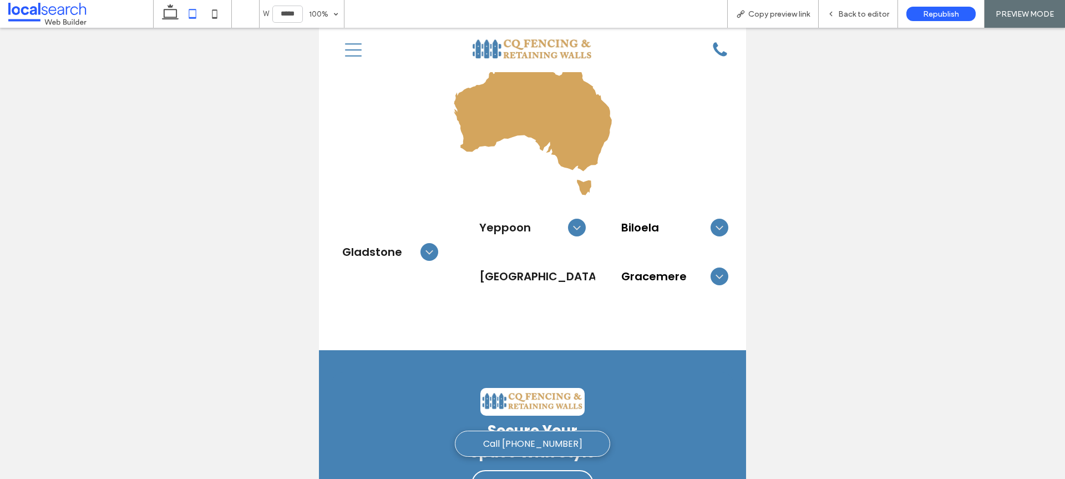
click at [423, 245] on icon at bounding box center [429, 251] width 13 height 13
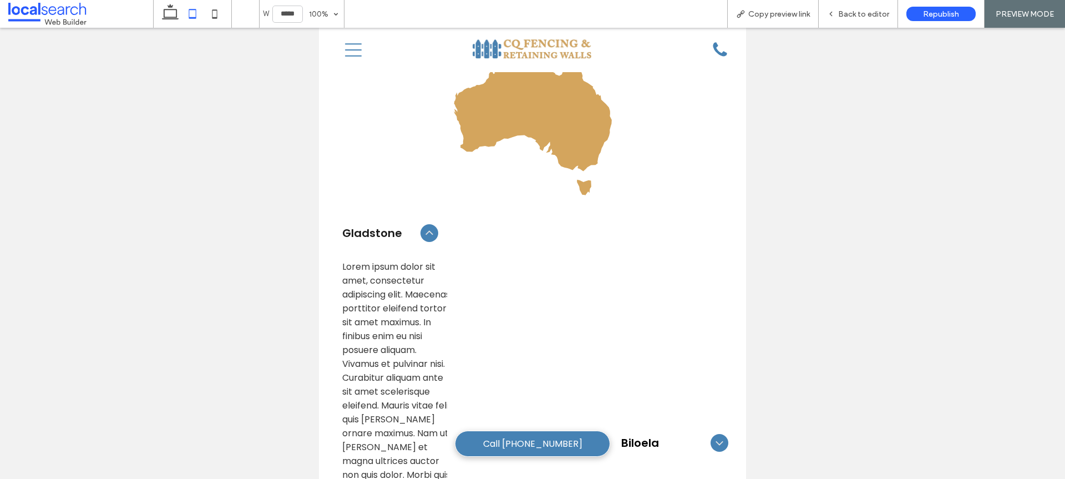
click at [424, 227] on div at bounding box center [429, 233] width 18 height 18
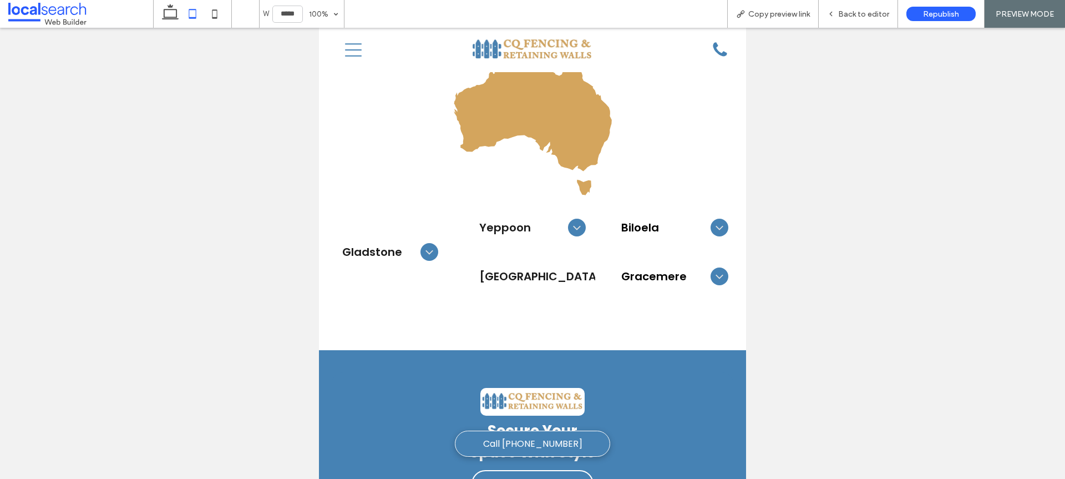
click at [572, 221] on icon at bounding box center [576, 227] width 13 height 13
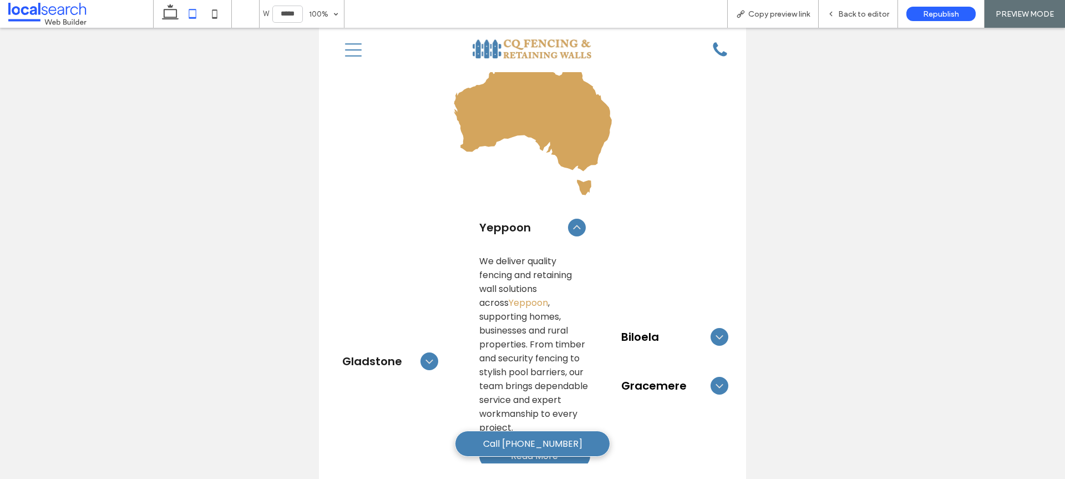
click at [572, 221] on icon at bounding box center [576, 227] width 13 height 13
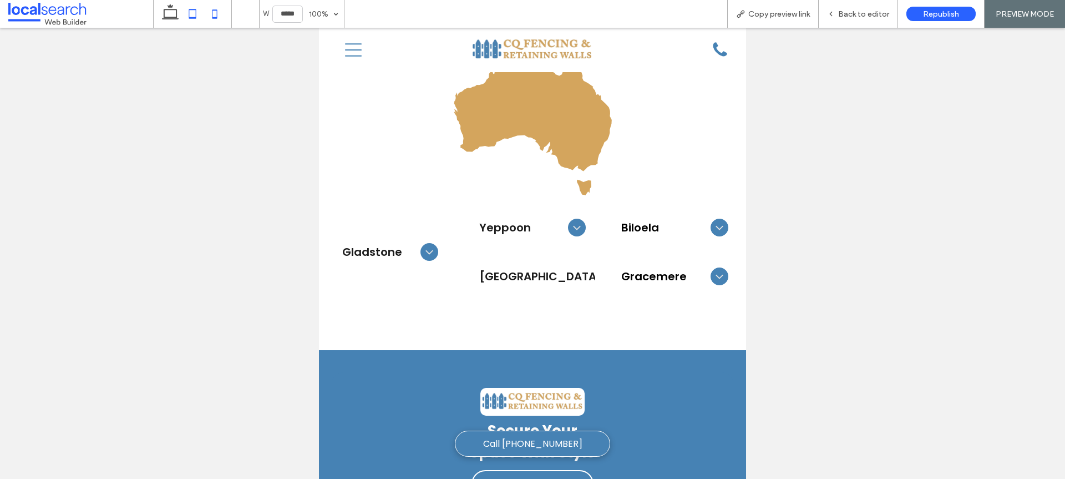
click at [216, 12] on icon at bounding box center [215, 14] width 22 height 22
type input "*****"
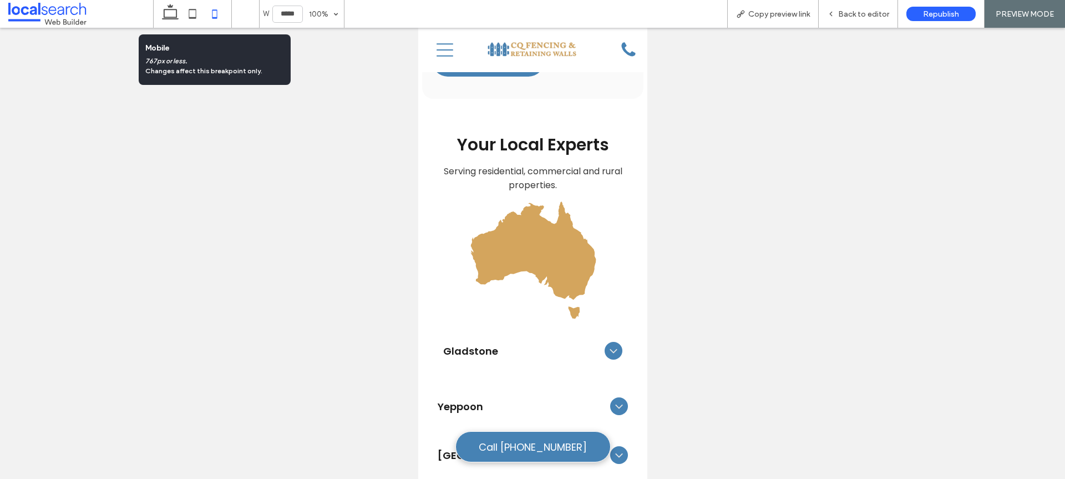
scroll to position [1125, 0]
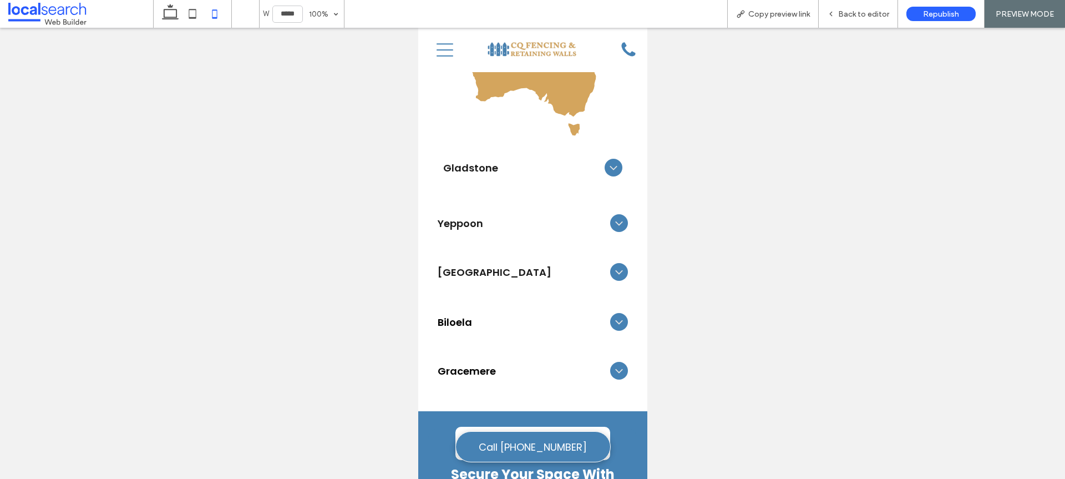
click at [612, 174] on div at bounding box center [613, 168] width 18 height 18
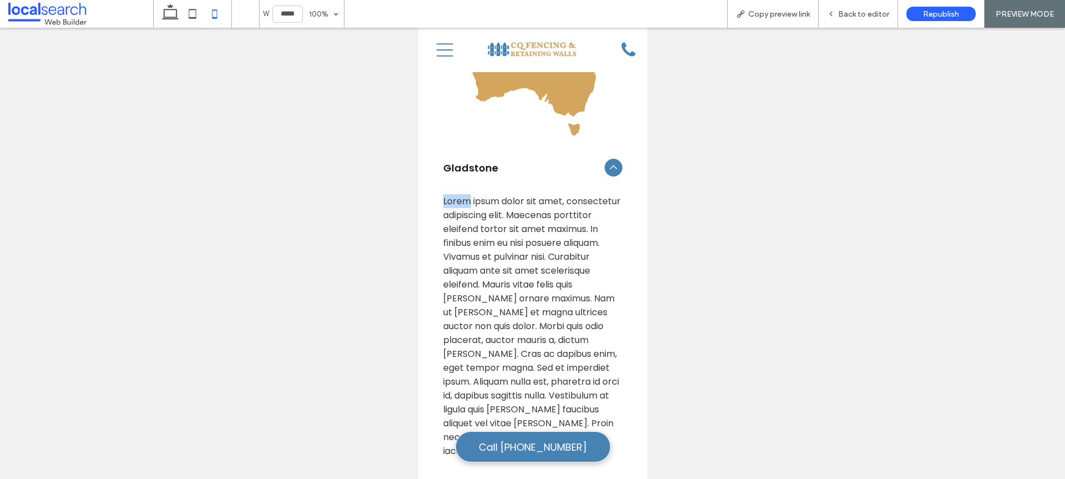
click at [611, 174] on icon at bounding box center [612, 167] width 13 height 13
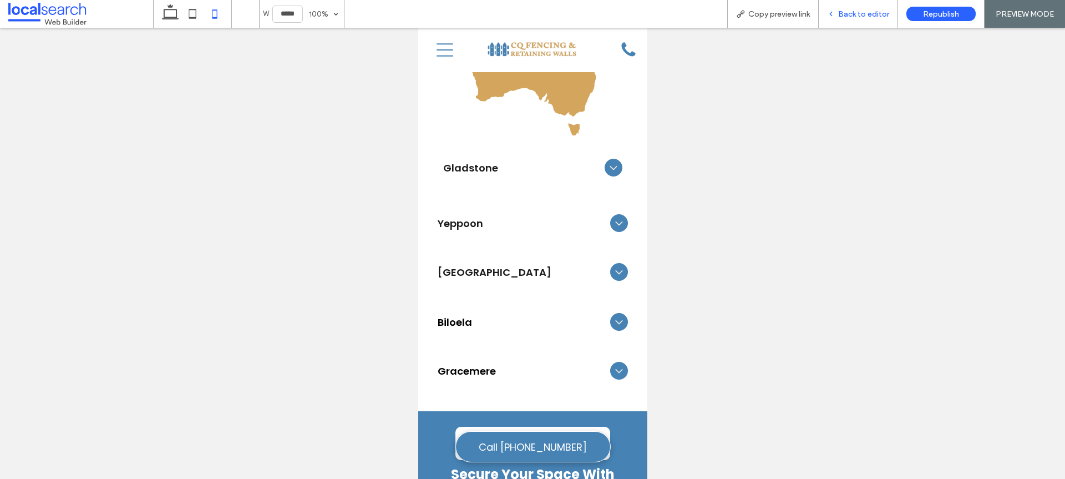
click at [866, 18] on div "Back to editor" at bounding box center [858, 14] width 79 height 28
click at [846, 9] on span "Back to editor" at bounding box center [863, 13] width 51 height 9
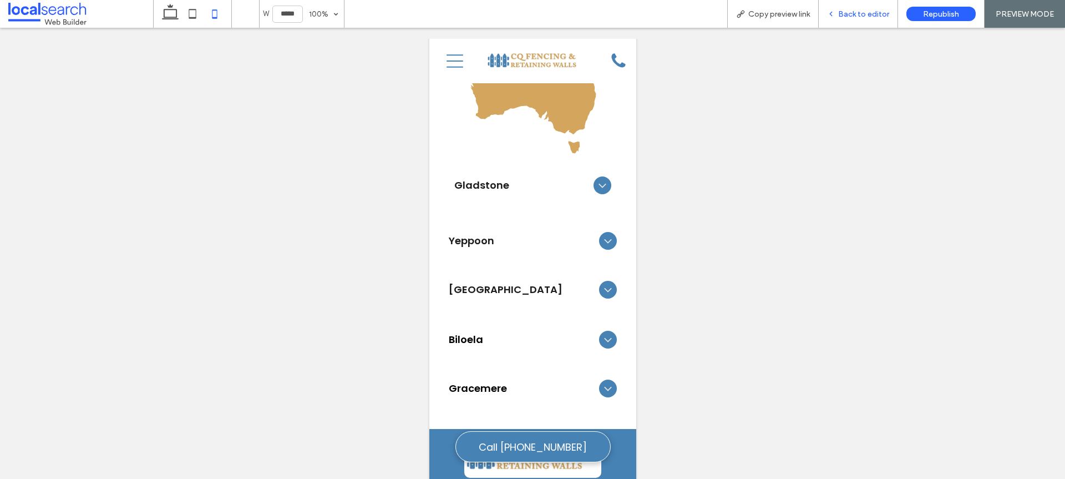
scroll to position [1157, 0]
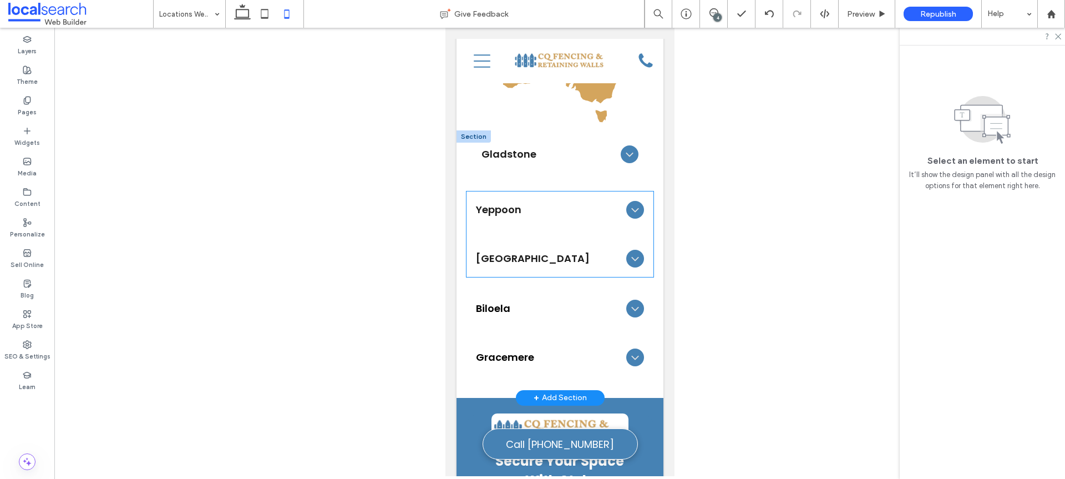
click at [481, 219] on div "Yeppoon" at bounding box center [559, 209] width 186 height 35
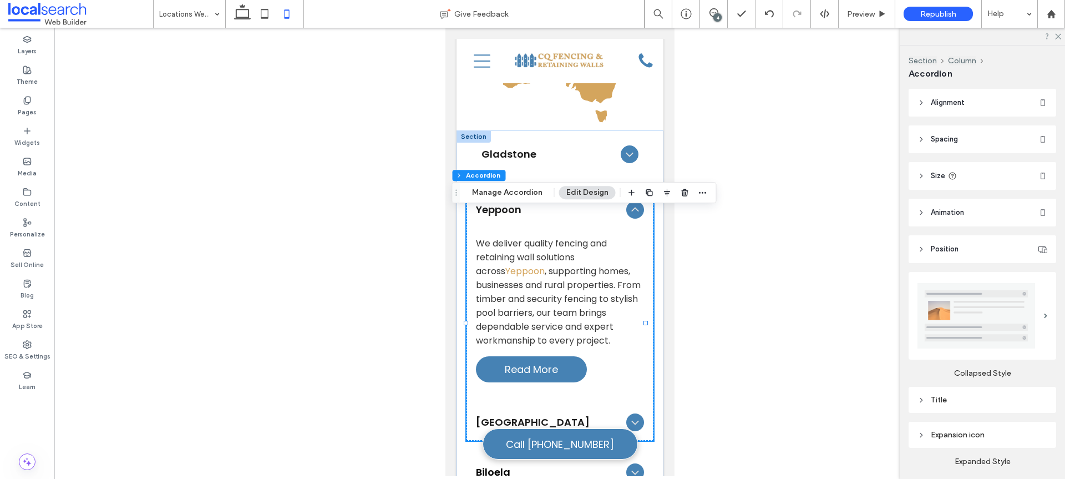
click at [956, 176] on header "Size" at bounding box center [983, 176] width 148 height 28
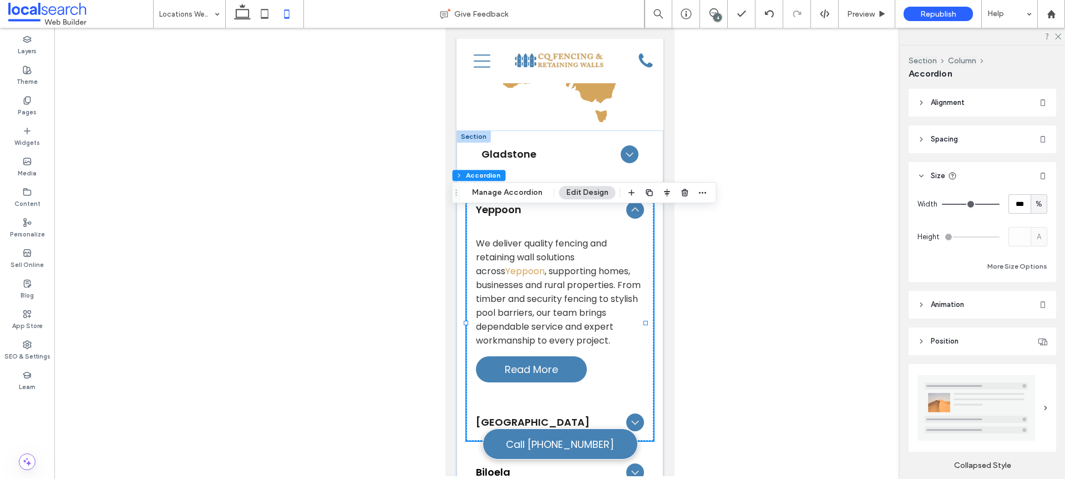
click at [971, 108] on header "Alignment" at bounding box center [983, 103] width 148 height 28
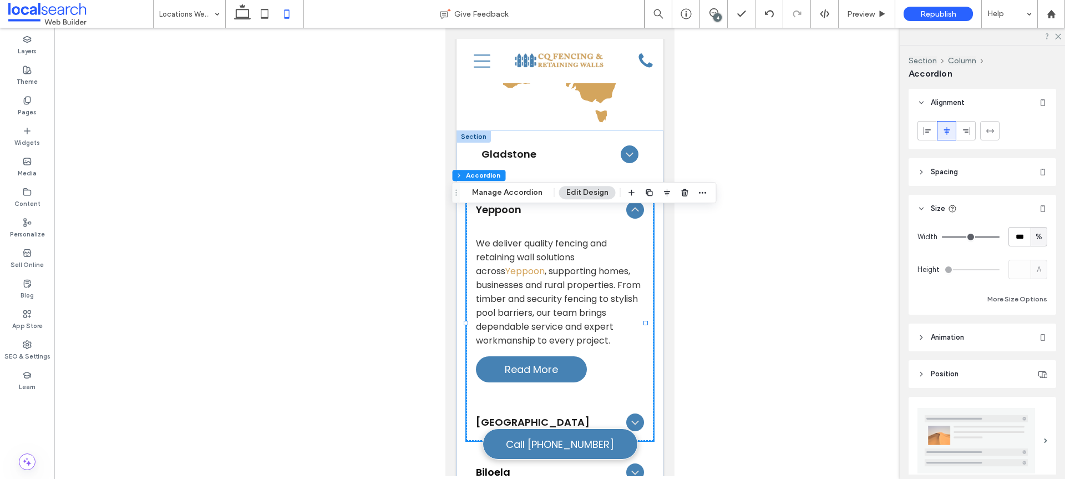
click at [997, 172] on header "Spacing" at bounding box center [983, 172] width 148 height 28
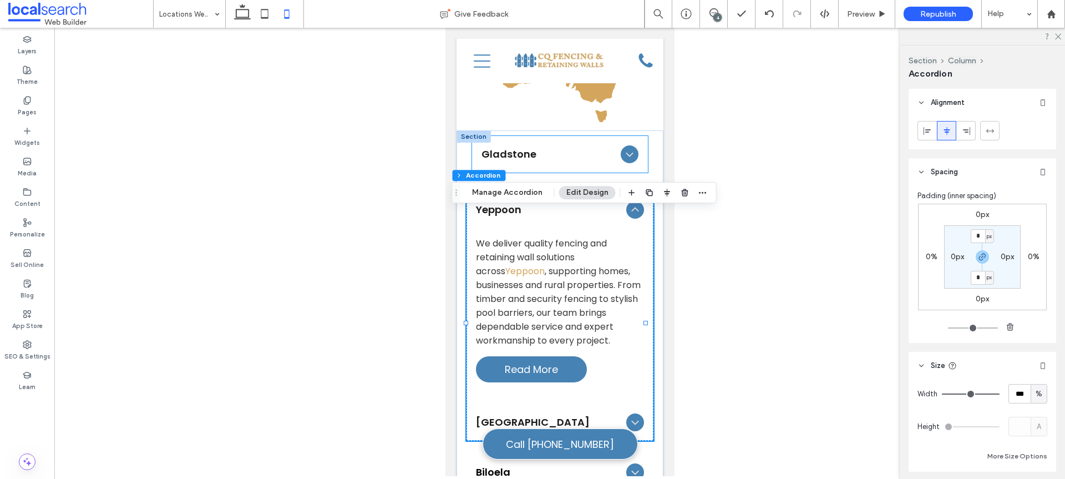
click at [570, 164] on div "Gladstone" at bounding box center [559, 153] width 175 height 35
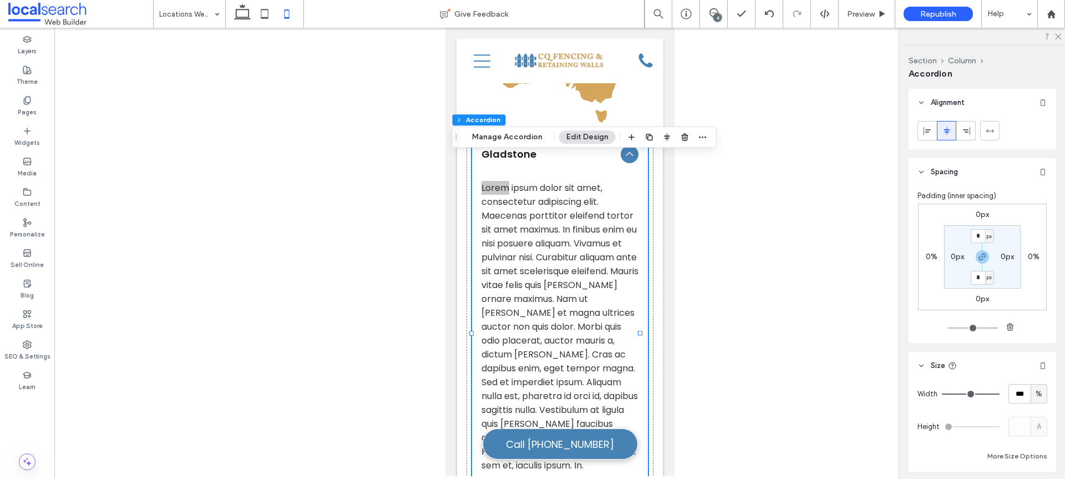
click at [570, 164] on div "Gladstone" at bounding box center [559, 153] width 175 height 35
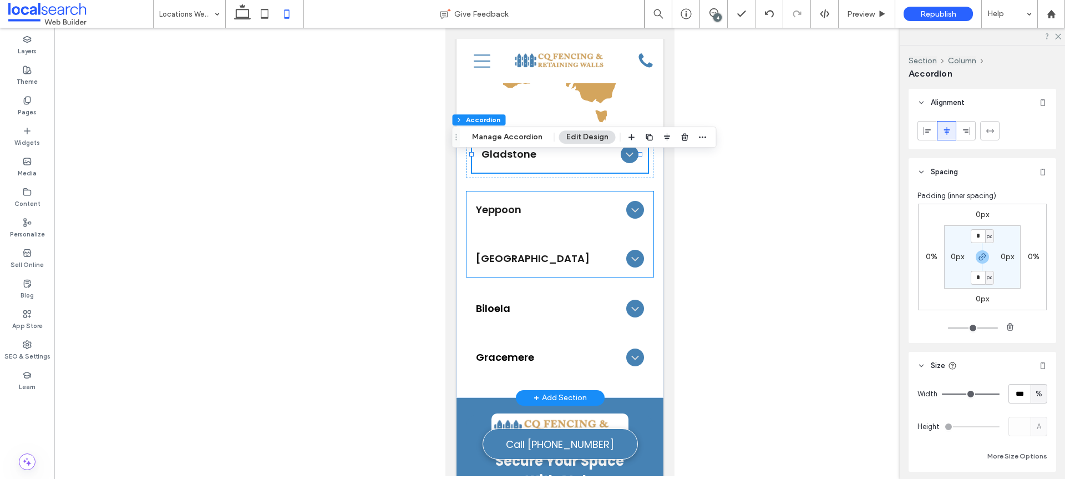
click at [638, 213] on div "Yeppoon" at bounding box center [559, 209] width 186 height 35
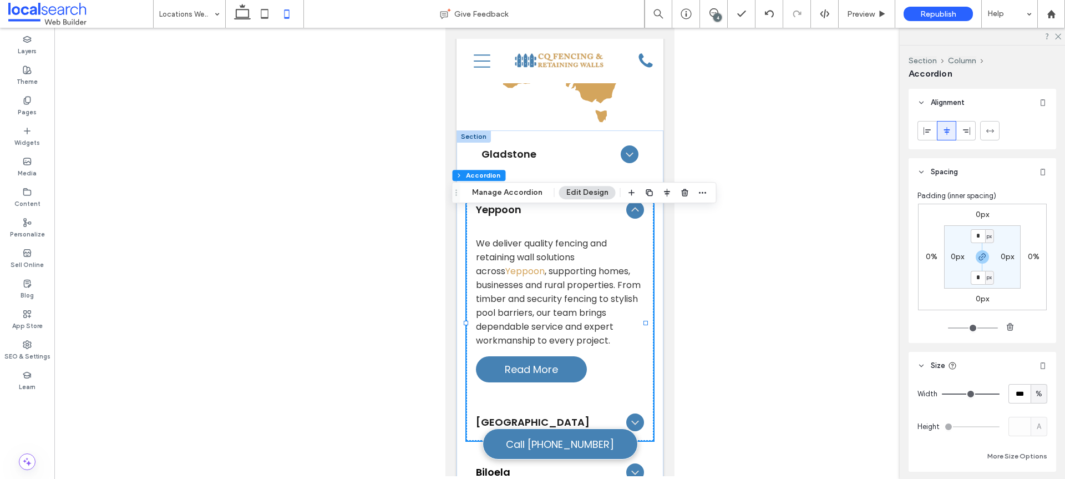
click at [638, 213] on div "Yeppoon" at bounding box center [559, 209] width 186 height 35
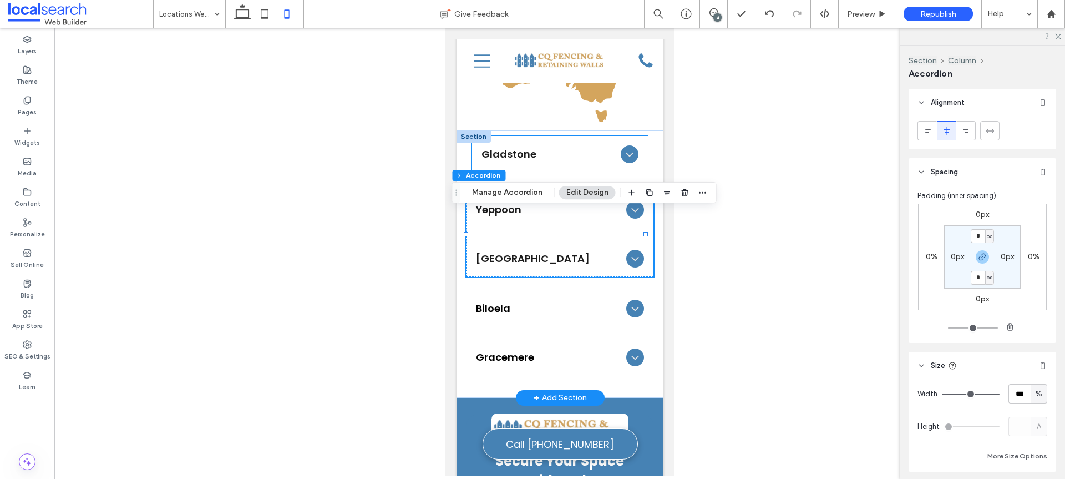
click at [631, 155] on div "Gladstone" at bounding box center [559, 153] width 175 height 35
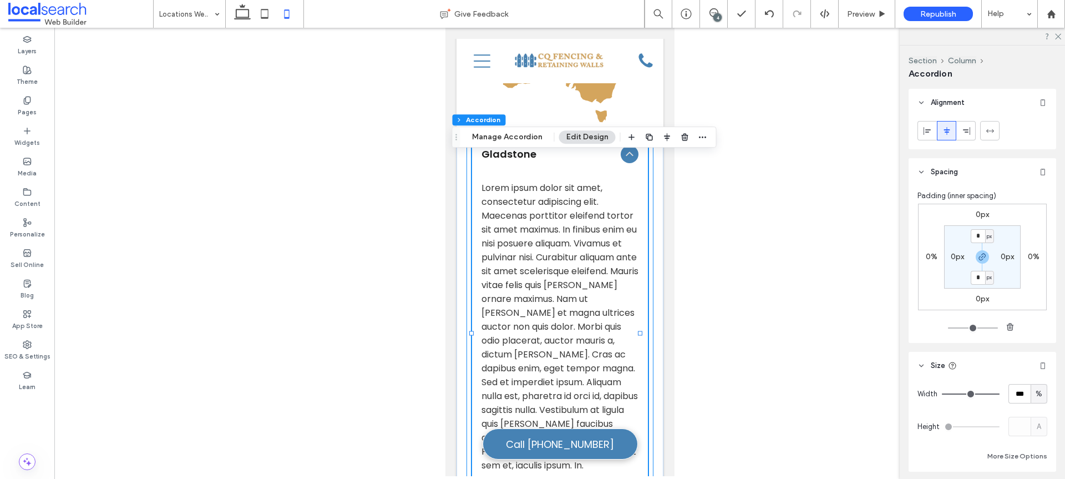
click at [643, 155] on div "Gladstone Lorem ipsum dolor sit amet, consectetur adipiscing elit. Maecenas por…" at bounding box center [559, 332] width 187 height 405
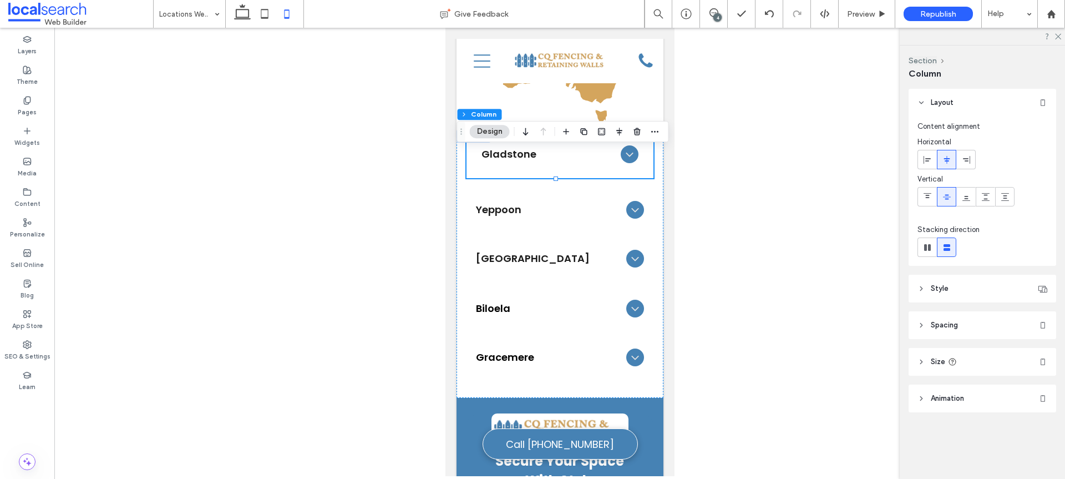
click at [991, 321] on header "Spacing" at bounding box center [983, 325] width 148 height 28
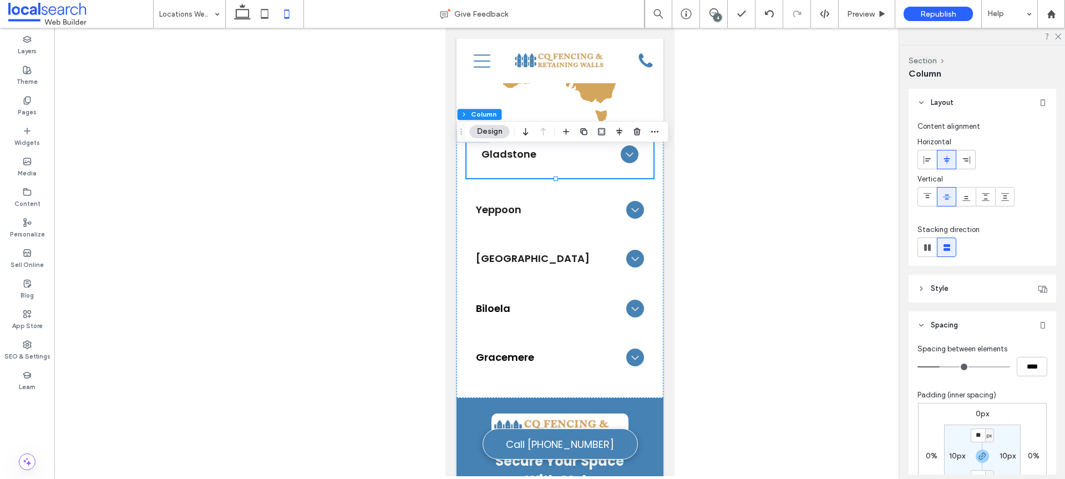
scroll to position [217, 0]
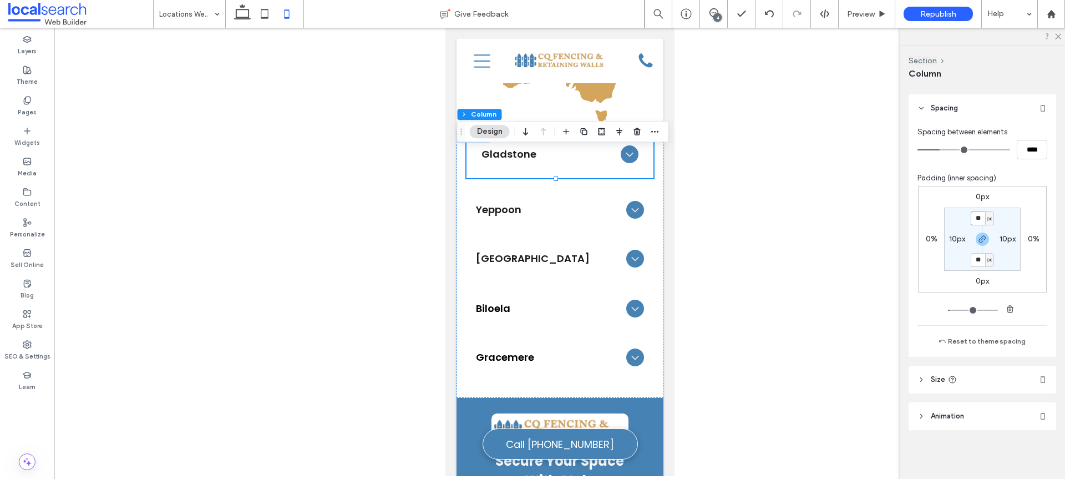
click at [978, 216] on input "**" at bounding box center [978, 218] width 14 height 14
type input "*"
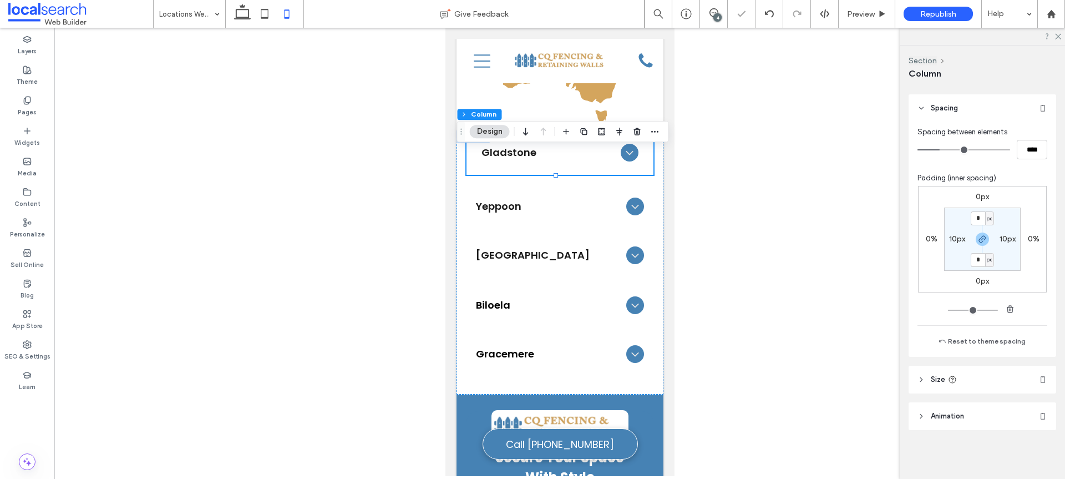
click at [955, 239] on label "10px" at bounding box center [957, 238] width 16 height 9
type input "**"
type input "*"
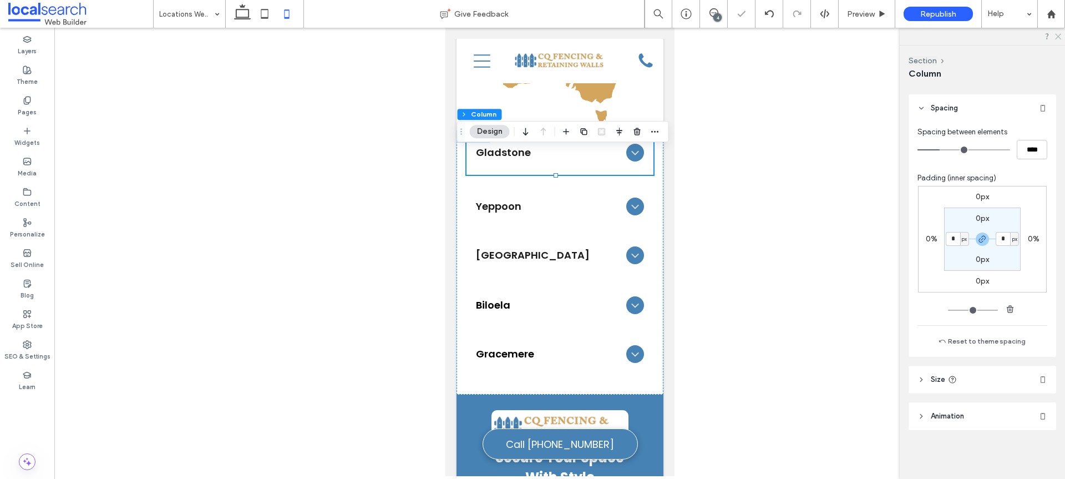
click at [1058, 38] on icon at bounding box center [1057, 35] width 7 height 7
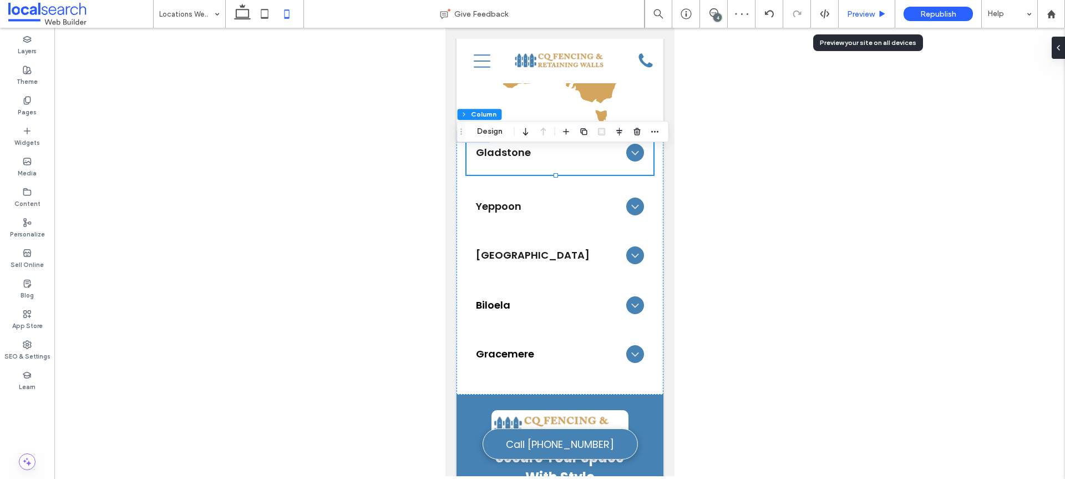
click at [860, 12] on span "Preview" at bounding box center [861, 13] width 28 height 9
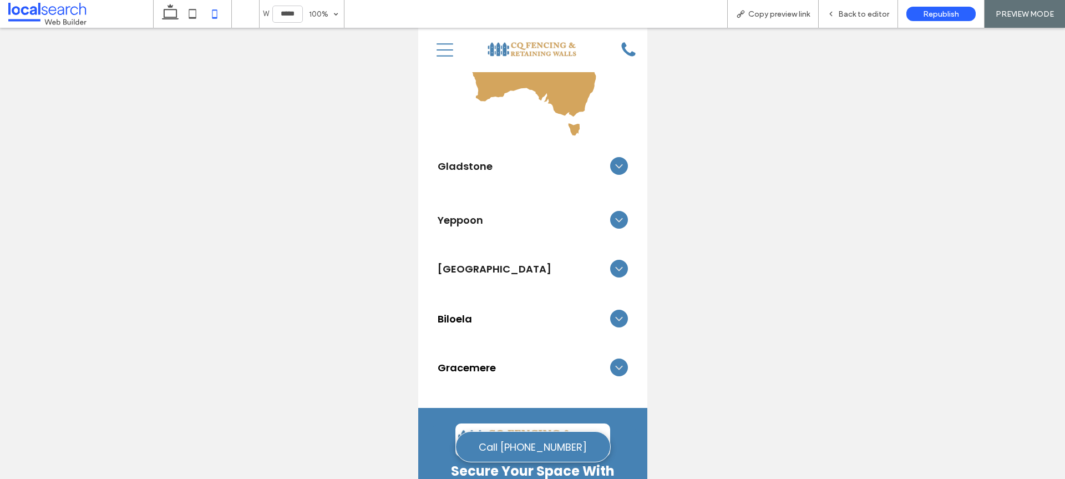
click at [860, 12] on span "Back to editor" at bounding box center [863, 13] width 51 height 9
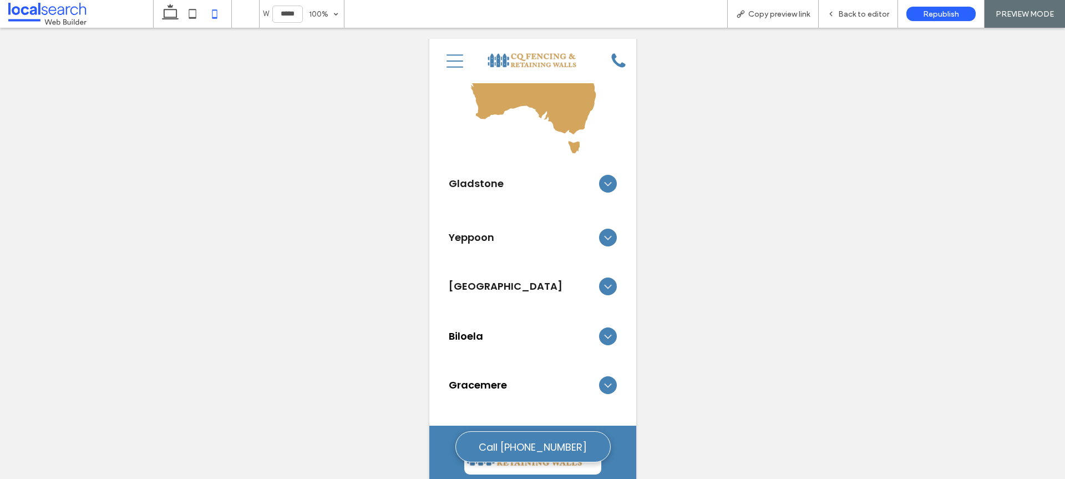
scroll to position [1157, 0]
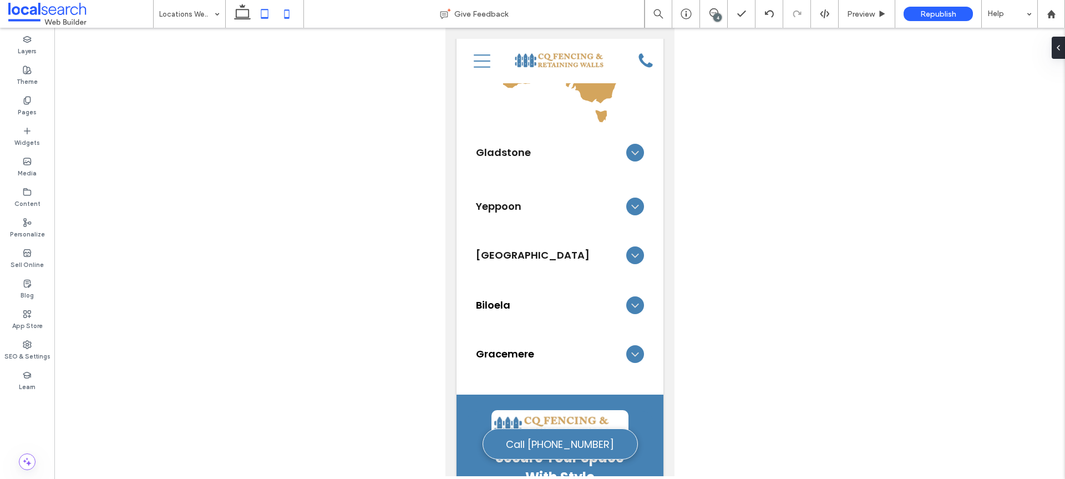
click at [266, 14] on icon at bounding box center [264, 14] width 22 height 22
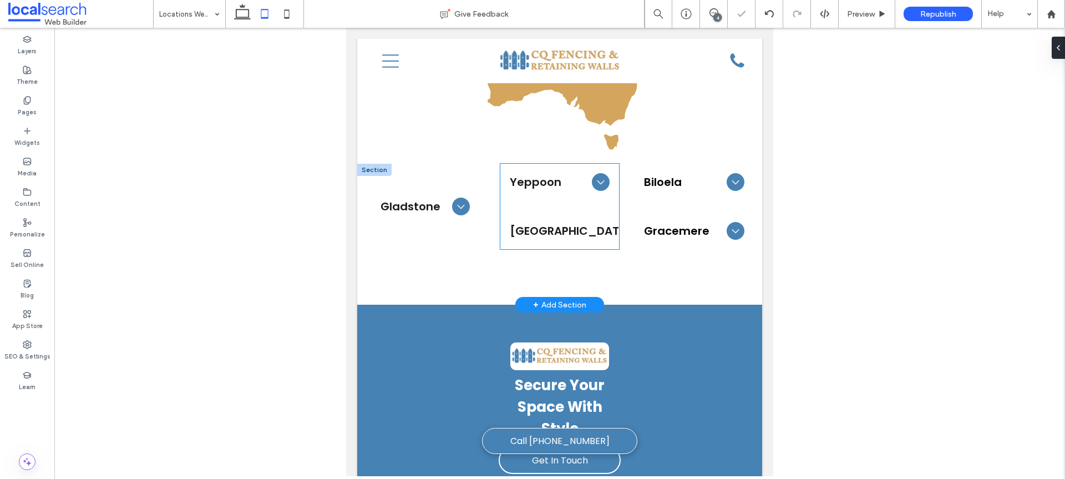
scroll to position [986, 0]
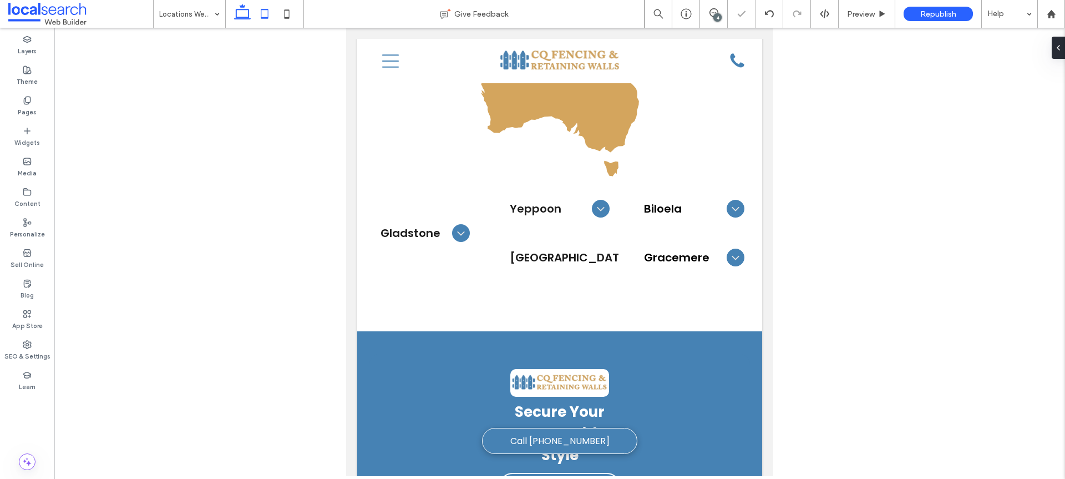
click at [236, 13] on use at bounding box center [242, 12] width 17 height 16
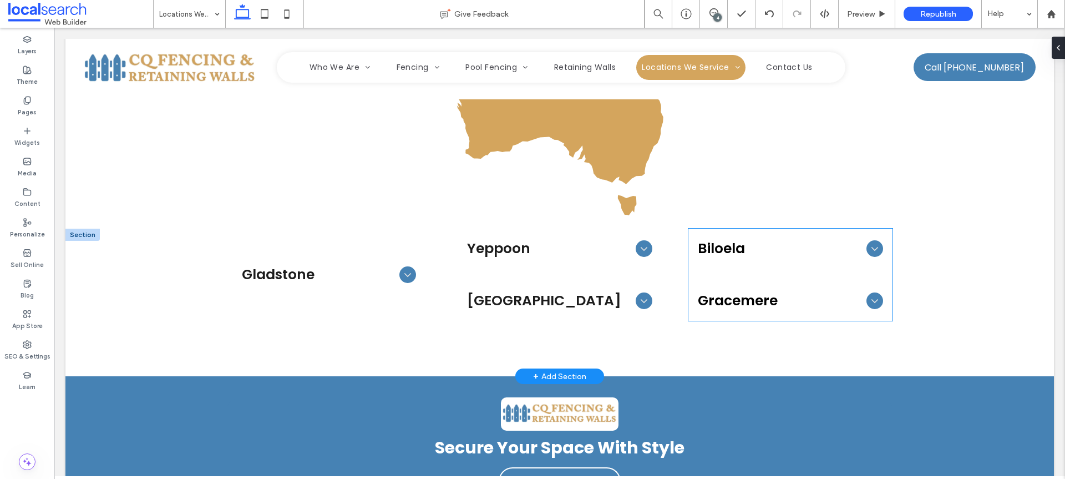
scroll to position [975, 0]
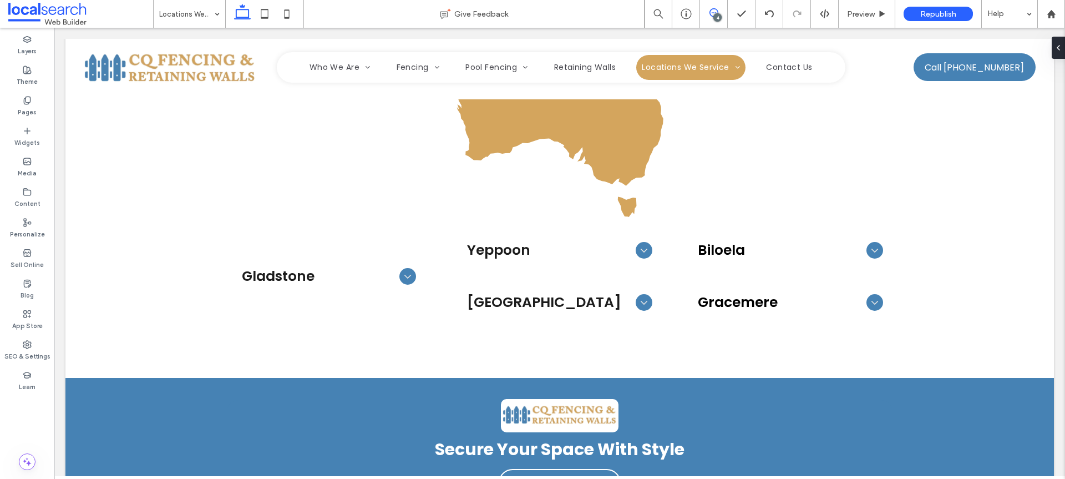
click at [712, 8] on icon at bounding box center [713, 12] width 9 height 9
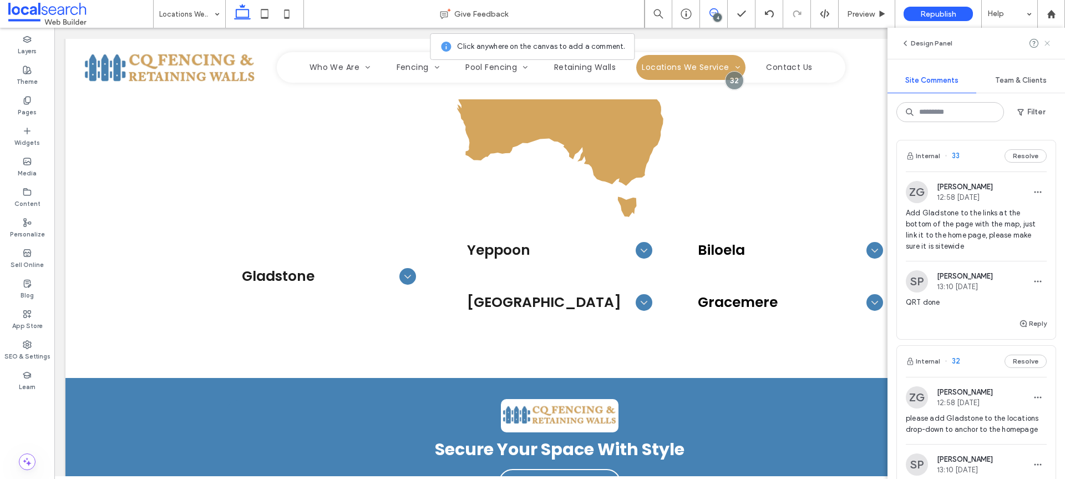
click at [1047, 44] on icon at bounding box center [1047, 43] width 9 height 9
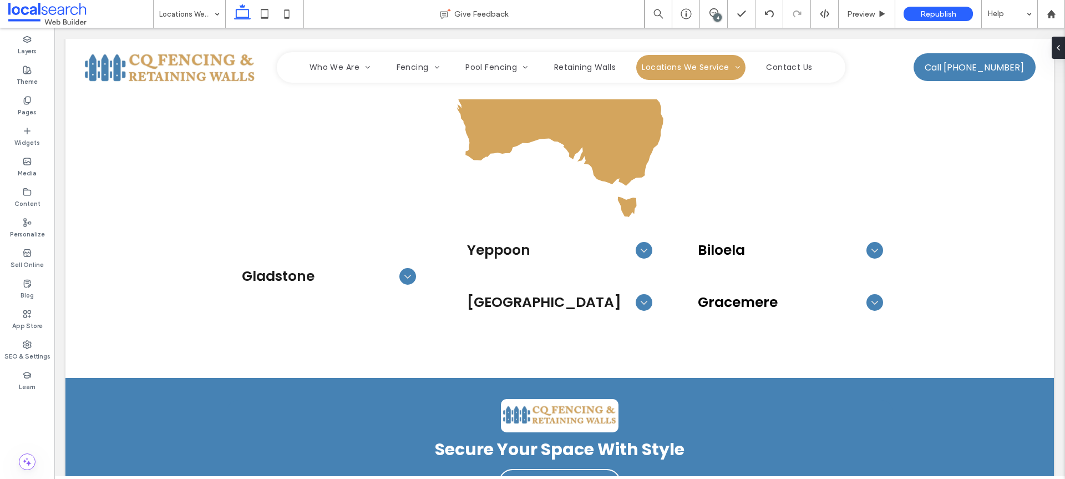
click at [717, 16] on div "4" at bounding box center [717, 17] width 8 height 8
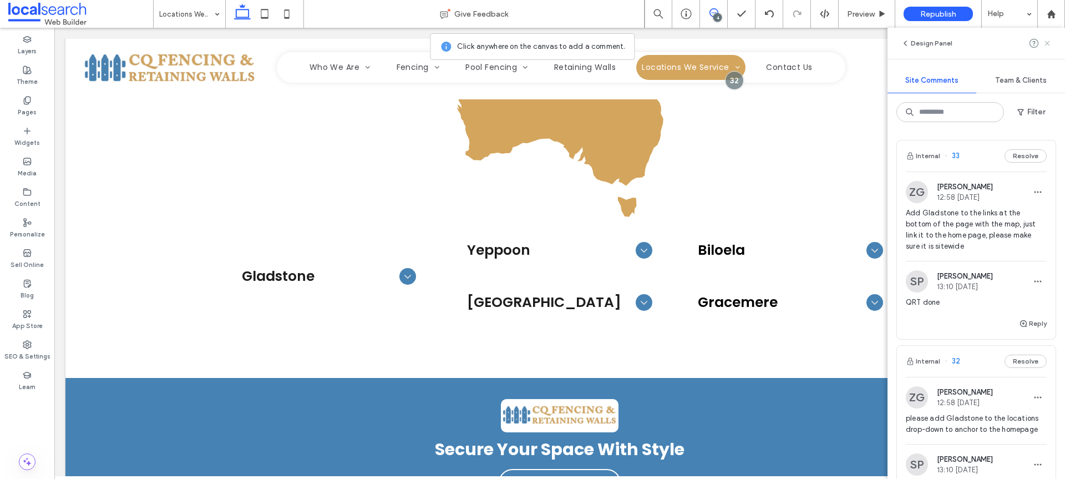
click at [1048, 37] on span at bounding box center [1047, 43] width 9 height 13
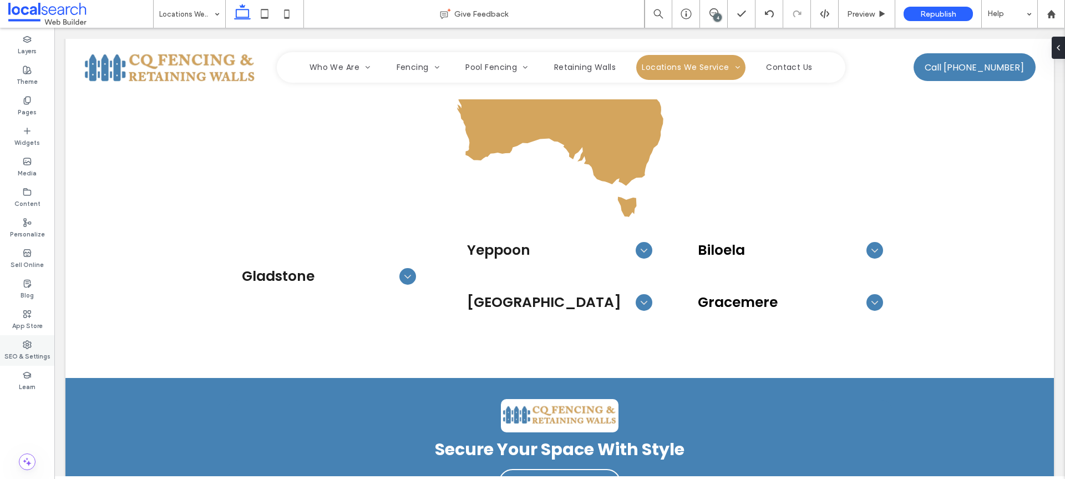
click at [16, 351] on label "SEO & Settings" at bounding box center [27, 355] width 46 height 12
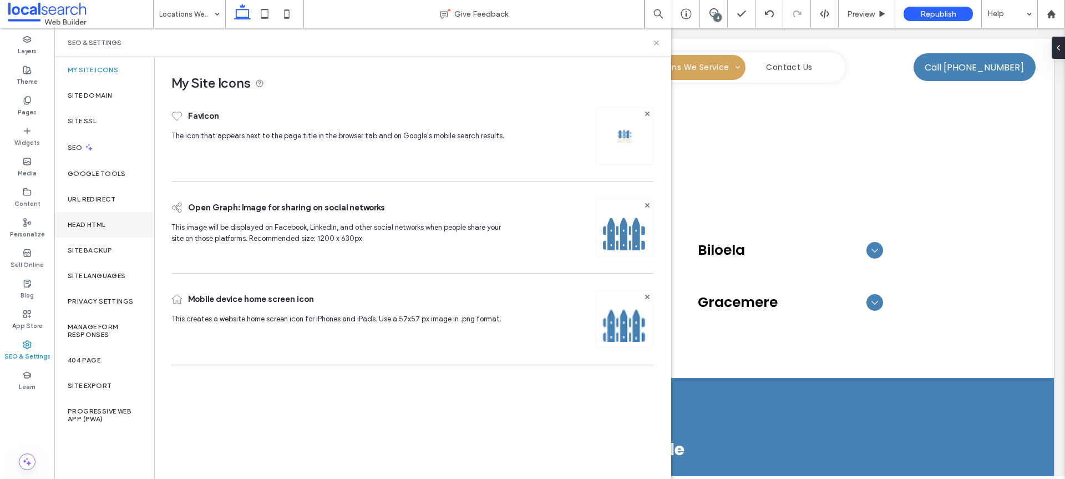
drag, startPoint x: 92, startPoint y: 245, endPoint x: 126, endPoint y: 228, distance: 37.7
click at [93, 245] on div "Site Backup" at bounding box center [104, 250] width 100 height 26
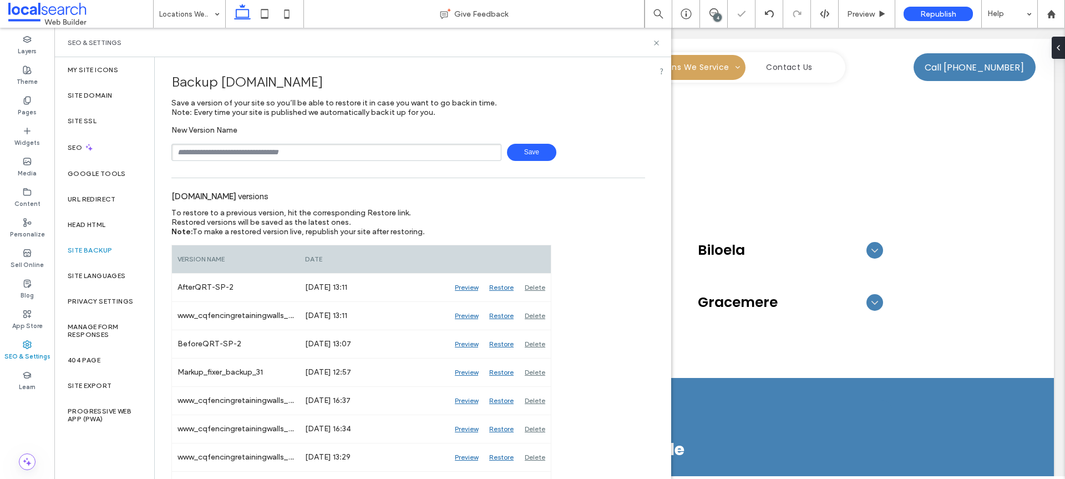
click at [255, 153] on input "text" at bounding box center [336, 152] width 330 height 17
type input "**********"
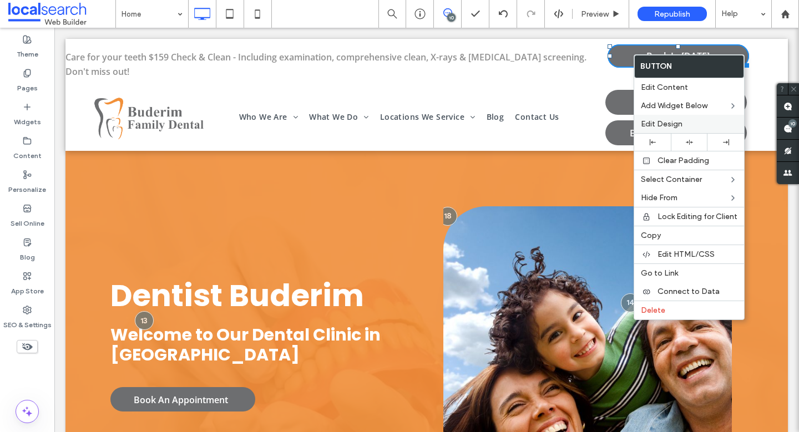
click at [667, 123] on span "Edit Design" at bounding box center [662, 123] width 42 height 9
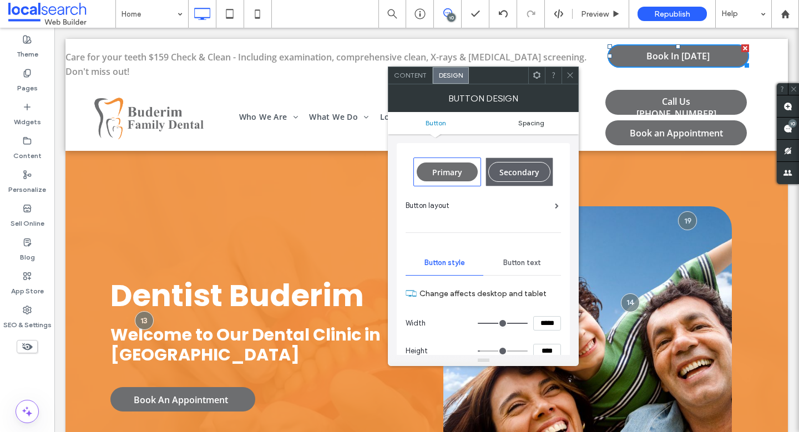
click at [530, 122] on span "Spacing" at bounding box center [531, 123] width 26 height 8
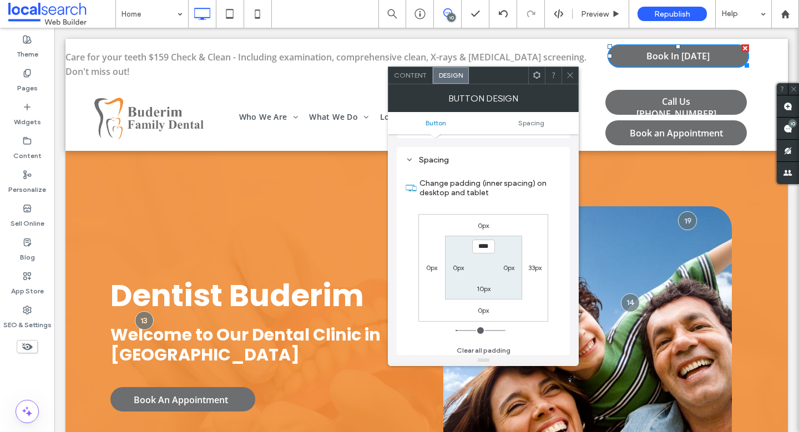
scroll to position [486, 0]
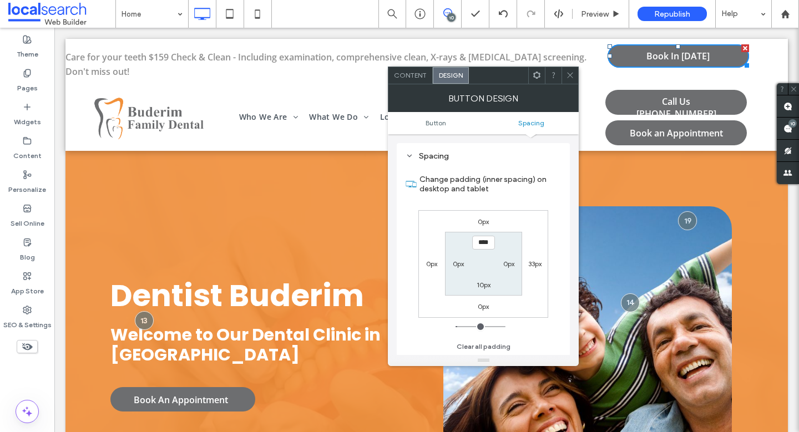
click at [433, 262] on label "0px" at bounding box center [431, 264] width 11 height 8
type input "*"
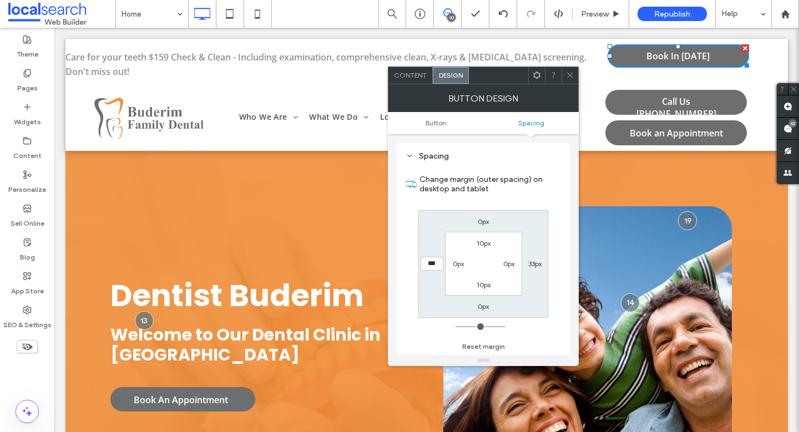
type input "***"
type input "*"
type input "*****"
click at [568, 74] on icon at bounding box center [570, 75] width 8 height 8
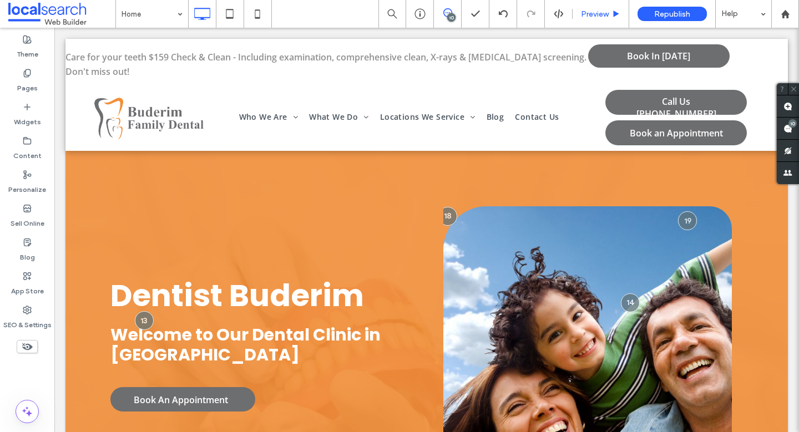
click at [608, 9] on div "Preview" at bounding box center [600, 13] width 56 height 9
click at [608, 11] on span "Preview" at bounding box center [595, 13] width 28 height 9
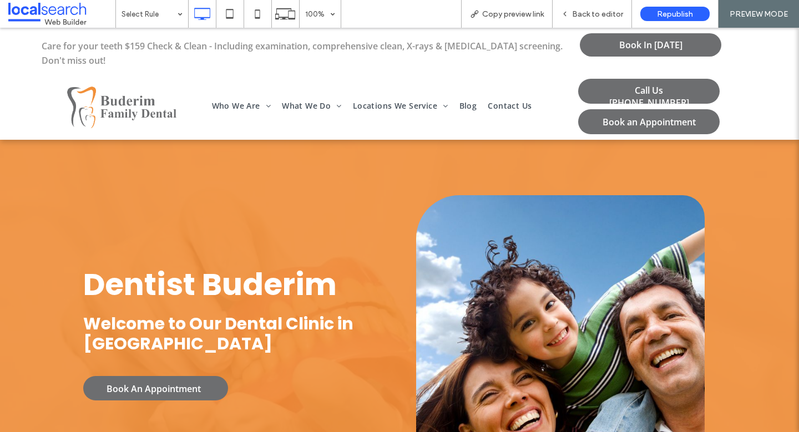
click at [608, 11] on span "Back to editor" at bounding box center [597, 13] width 51 height 9
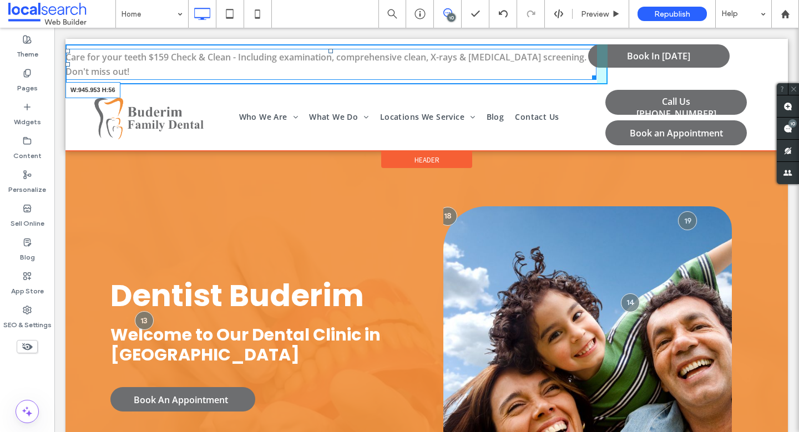
drag, startPoint x: 587, startPoint y: 77, endPoint x: 600, endPoint y: 77, distance: 12.2
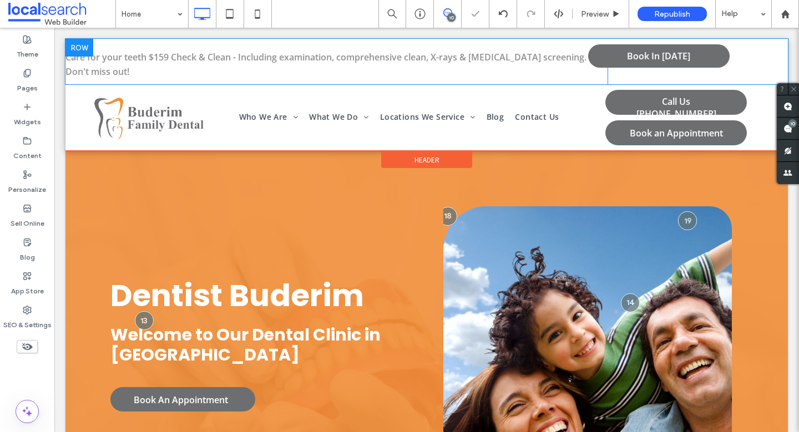
click at [592, 78] on div "Care for your teeth $159 Check & Clean - Including examination, comprehensive c…" at bounding box center [336, 64] width 542 height 40
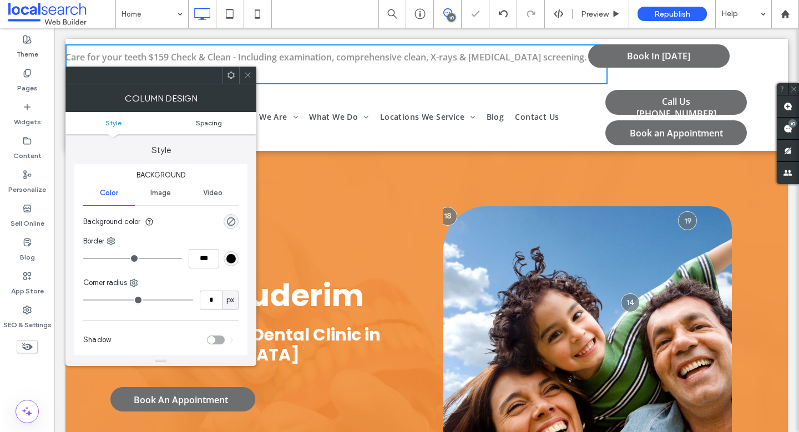
click at [213, 119] on span "Spacing" at bounding box center [209, 123] width 26 height 8
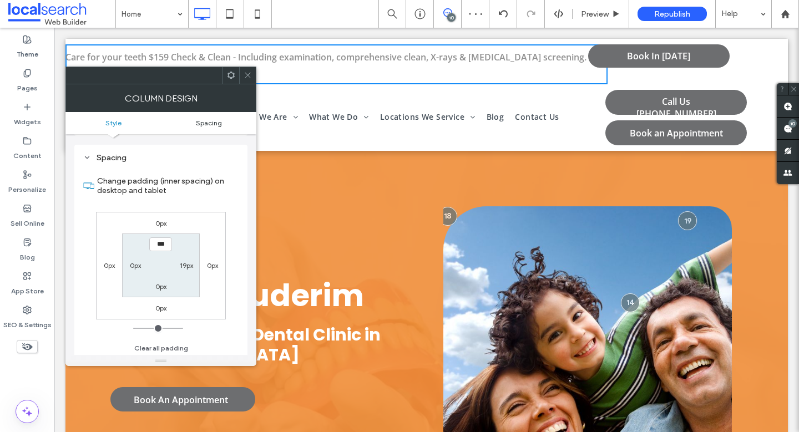
scroll to position [225, 0]
click at [244, 73] on icon at bounding box center [248, 75] width 8 height 8
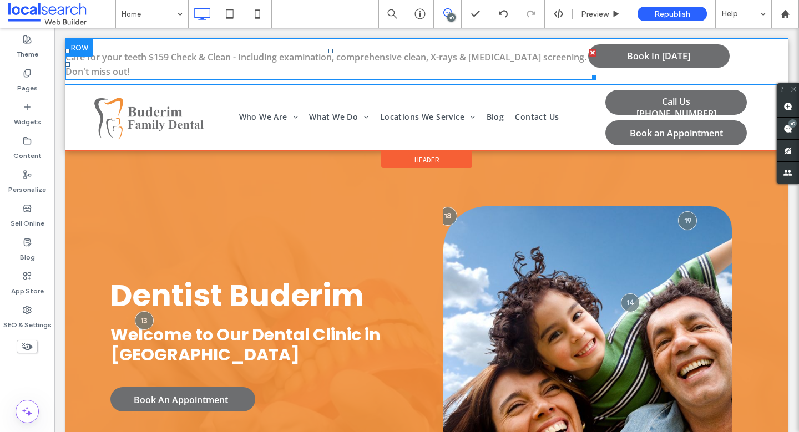
click at [121, 66] on p "Care for your teeth $159 Check & Clean - Including examination, comprehensive c…" at bounding box center [330, 64] width 531 height 29
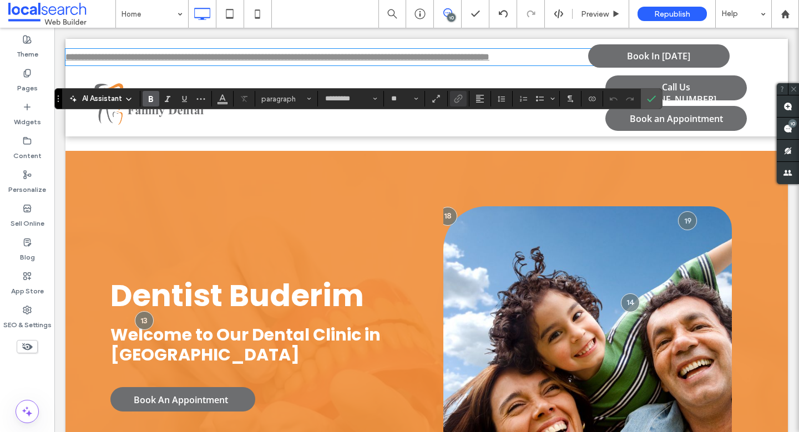
click at [148, 61] on link "**********" at bounding box center [277, 57] width 424 height 8
click at [147, 56] on link "**********" at bounding box center [277, 57] width 424 height 8
click at [652, 92] on span "Confirm" at bounding box center [651, 98] width 9 height 19
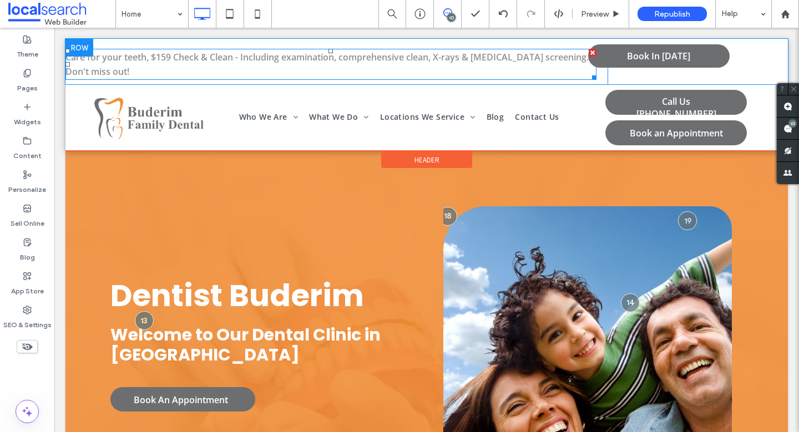
click at [165, 66] on p "Care for your teeth, $159 Check & Clean - Including examination, comprehensive …" at bounding box center [330, 64] width 531 height 29
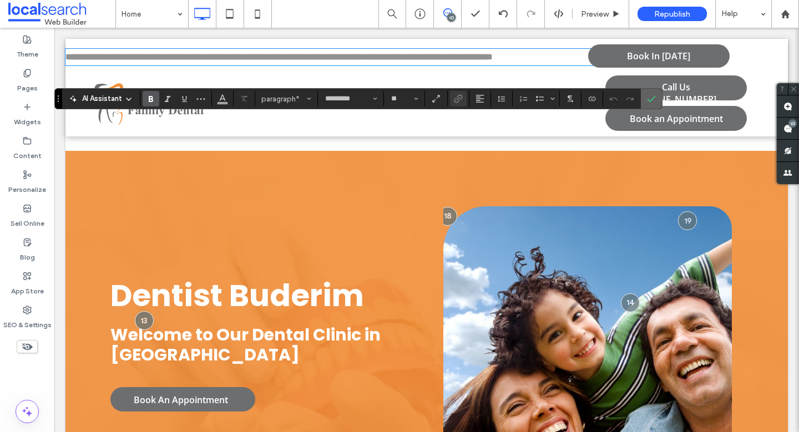
drag, startPoint x: 651, startPoint y: 100, endPoint x: 518, endPoint y: 55, distance: 140.5
click at [651, 100] on use "Confirm" at bounding box center [651, 98] width 9 height 7
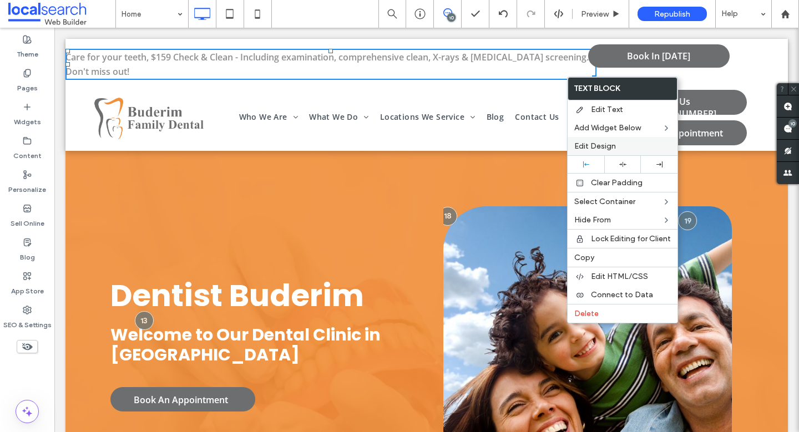
click at [621, 144] on label "Edit Design" at bounding box center [622, 145] width 97 height 9
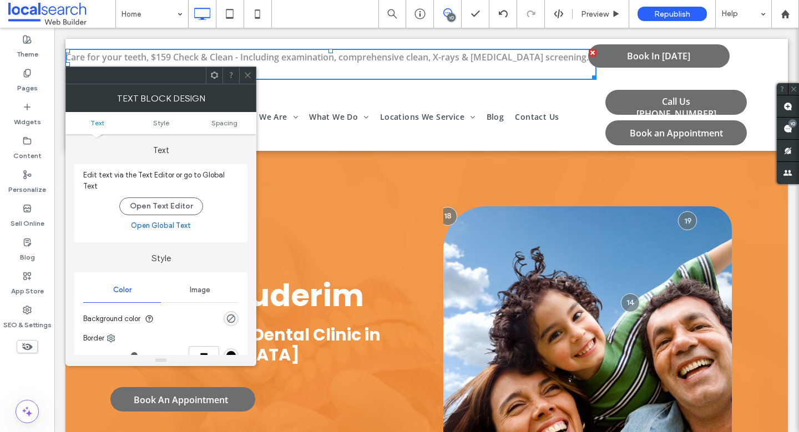
click at [212, 120] on span "Spacing" at bounding box center [224, 123] width 26 height 8
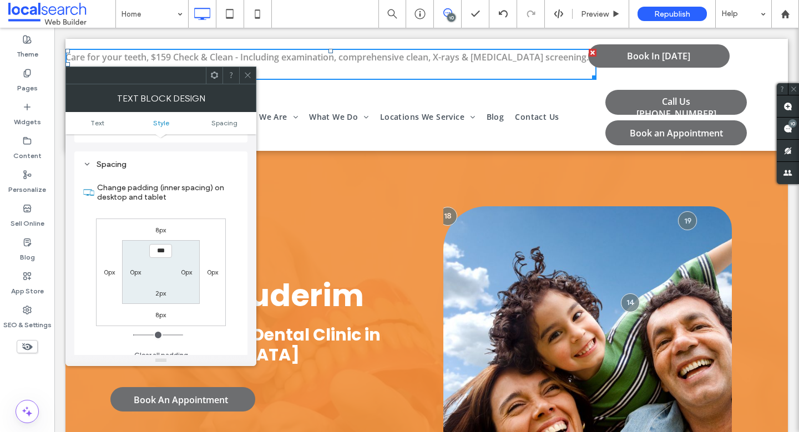
scroll to position [277, 0]
click at [109, 266] on label "0px" at bounding box center [109, 270] width 11 height 8
type input "*"
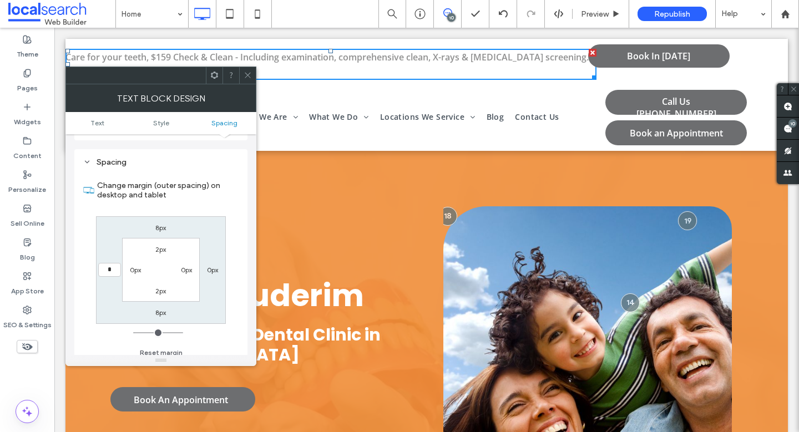
type input "*"
type input "***"
click at [107, 263] on input "***" at bounding box center [109, 270] width 23 height 14
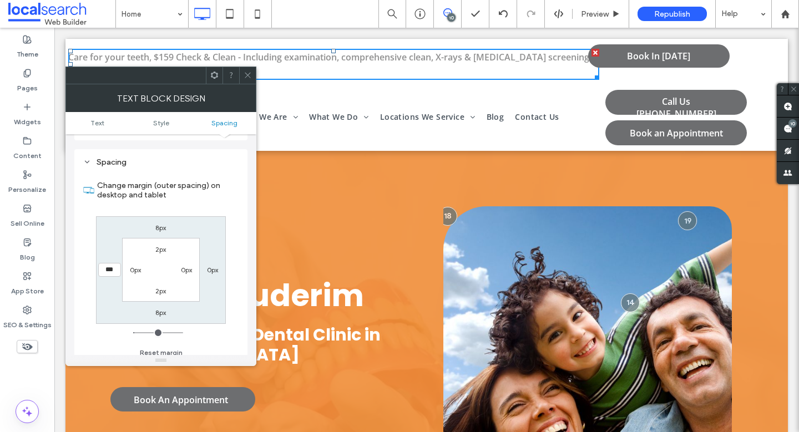
click at [244, 75] on icon at bounding box center [248, 75] width 8 height 8
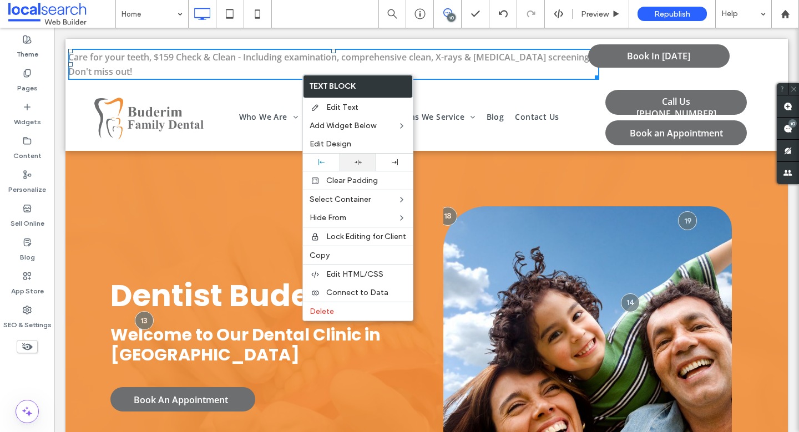
click at [358, 162] on icon at bounding box center [357, 162] width 7 height 7
click at [333, 164] on div at bounding box center [321, 162] width 26 height 6
click at [326, 141] on span "Edit Design" at bounding box center [331, 143] width 42 height 9
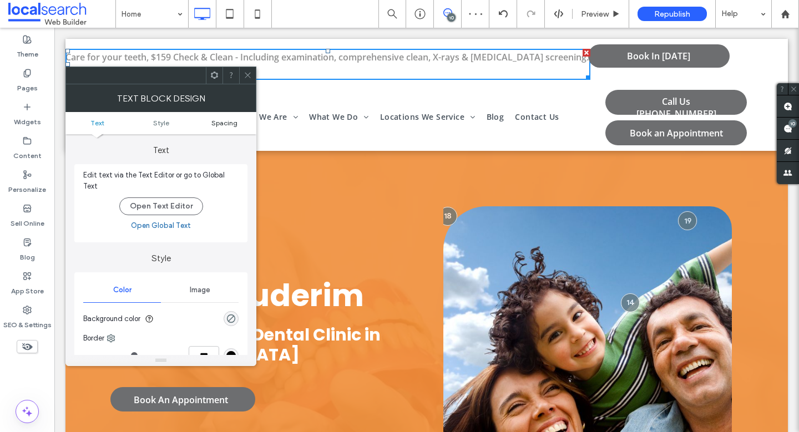
click at [232, 122] on span "Spacing" at bounding box center [224, 123] width 26 height 8
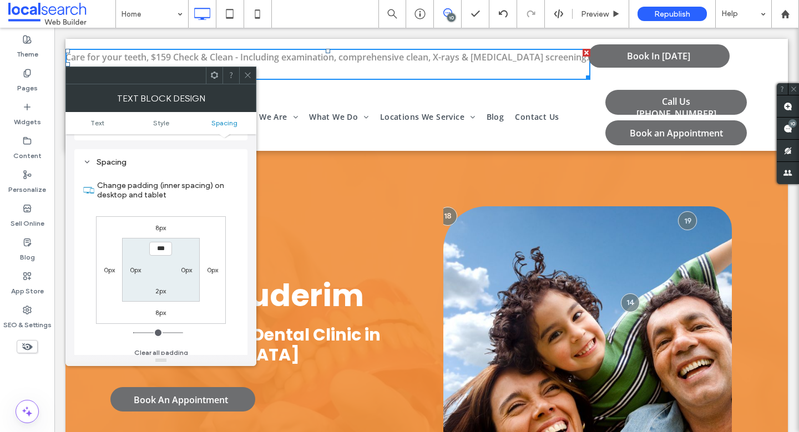
click at [111, 266] on label "0px" at bounding box center [109, 270] width 11 height 8
type input "*"
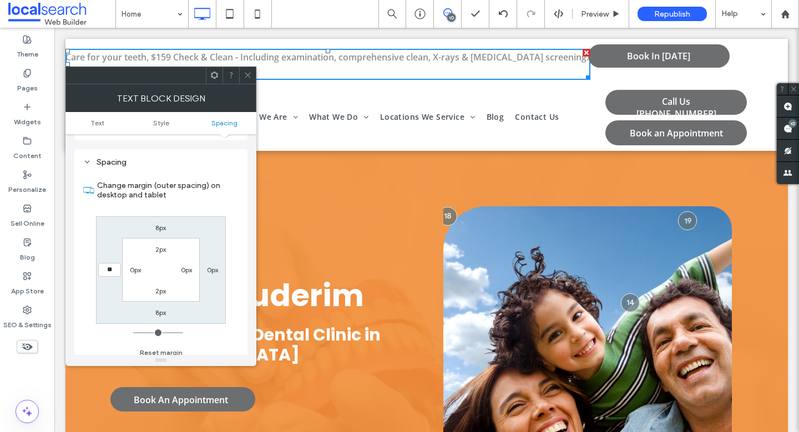
type input "**"
click at [103, 263] on input "****" at bounding box center [109, 270] width 23 height 14
type input "**"
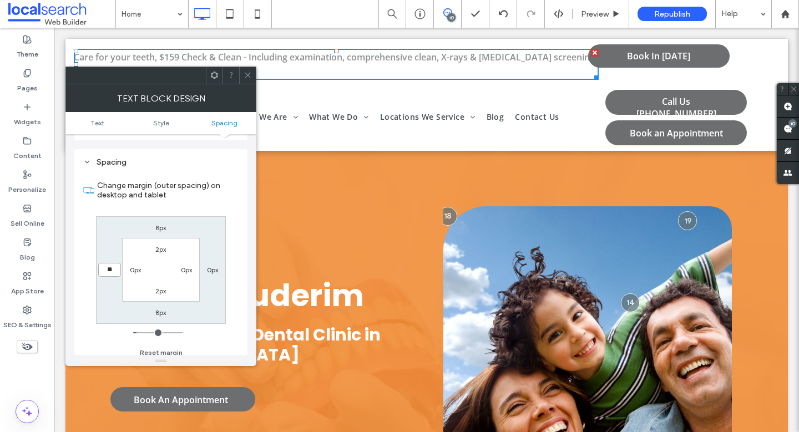
type input "**"
type input "****"
click at [591, 7] on div "Preview" at bounding box center [600, 14] width 57 height 28
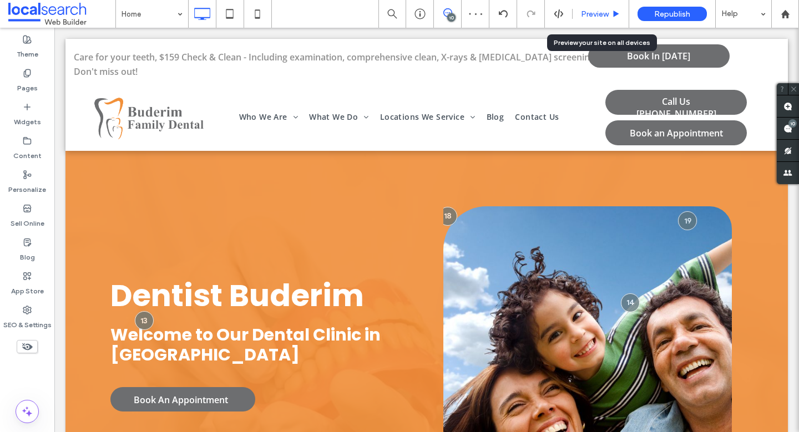
click at [597, 9] on span "Preview" at bounding box center [595, 13] width 28 height 9
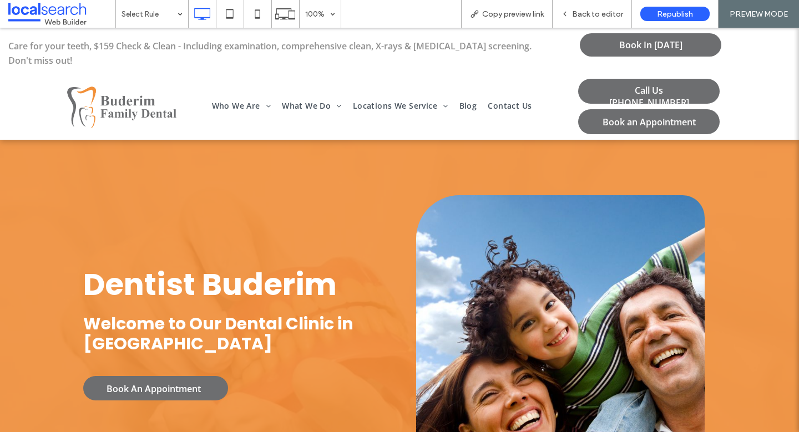
click at [597, 9] on span "Back to editor" at bounding box center [597, 13] width 51 height 9
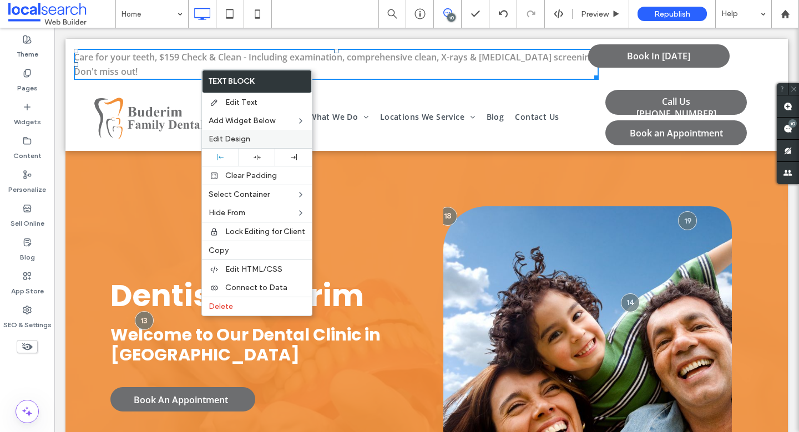
click at [221, 135] on span "Edit Design" at bounding box center [230, 138] width 42 height 9
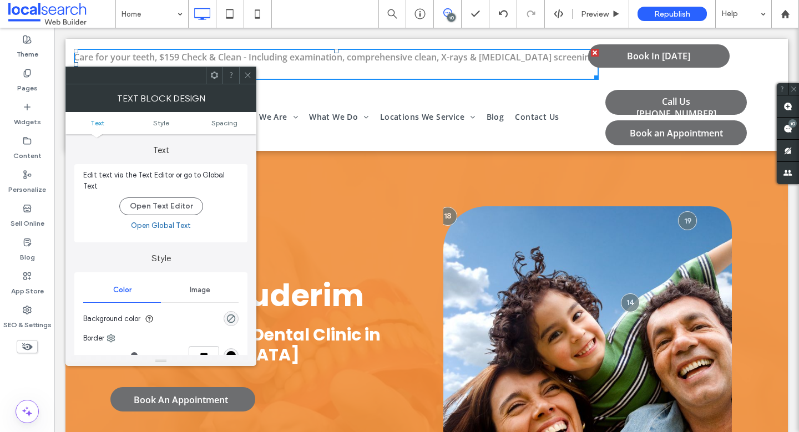
click at [222, 114] on ul "Text Style Spacing" at bounding box center [160, 123] width 191 height 22
click at [222, 119] on span "Spacing" at bounding box center [224, 123] width 26 height 8
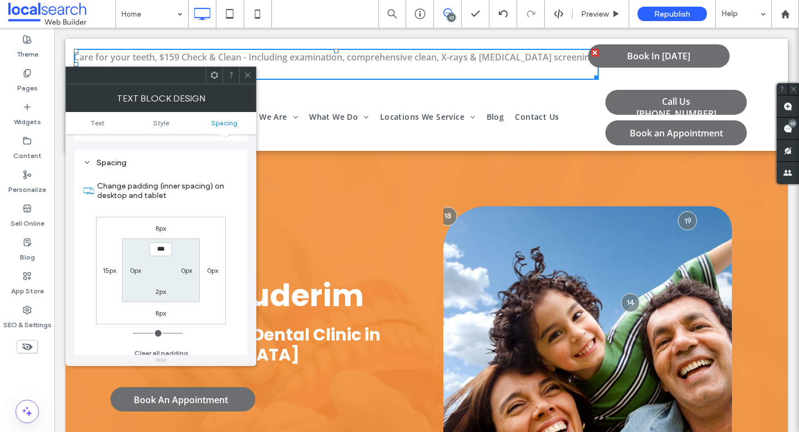
scroll to position [277, 0]
click at [108, 266] on label "15px" at bounding box center [109, 270] width 13 height 8
type input "**"
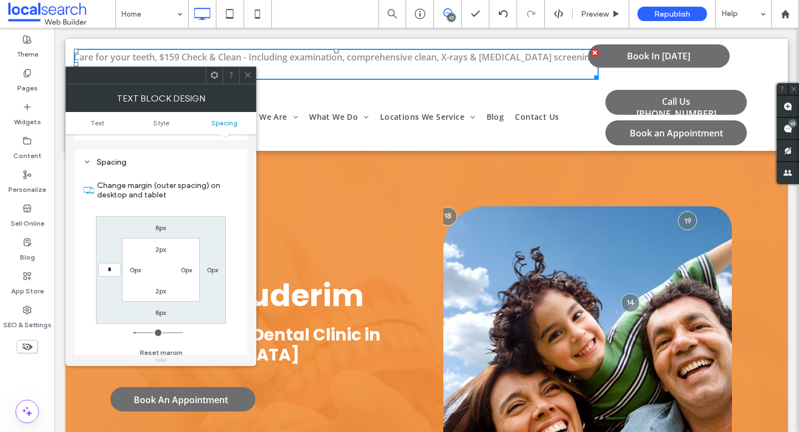
type input "*"
type input "***"
click at [605, 6] on div "Preview" at bounding box center [600, 14] width 57 height 28
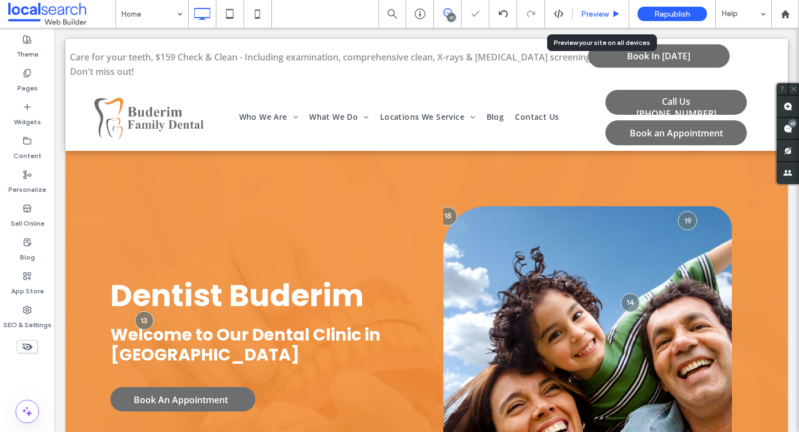
click at [604, 8] on div "Preview" at bounding box center [600, 14] width 57 height 28
click at [602, 11] on span "Preview" at bounding box center [595, 13] width 28 height 9
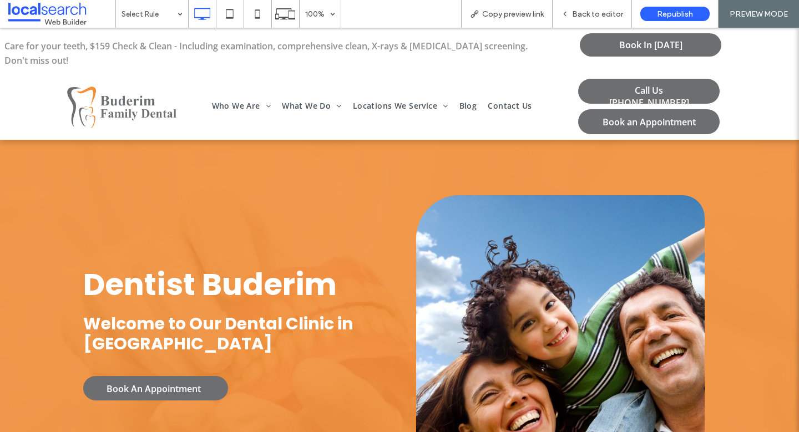
click at [602, 11] on span "Back to editor" at bounding box center [597, 13] width 51 height 9
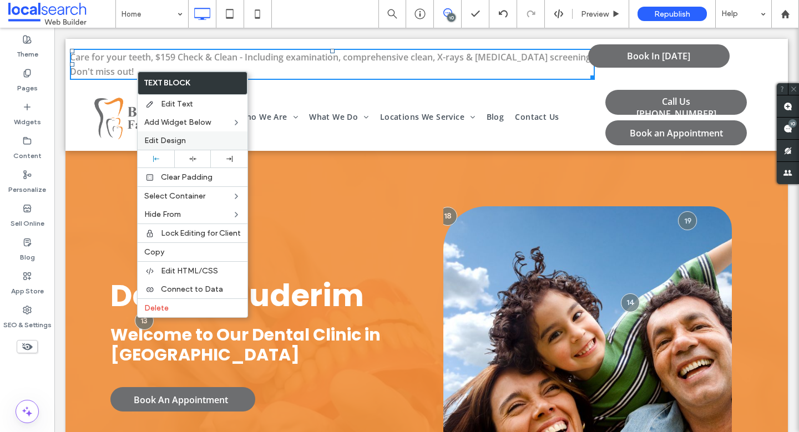
click at [168, 139] on span "Edit Design" at bounding box center [165, 140] width 42 height 9
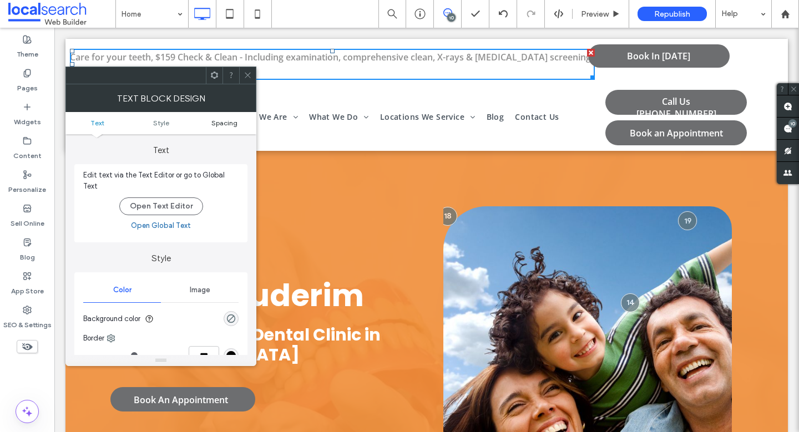
click at [229, 124] on span "Spacing" at bounding box center [224, 123] width 26 height 8
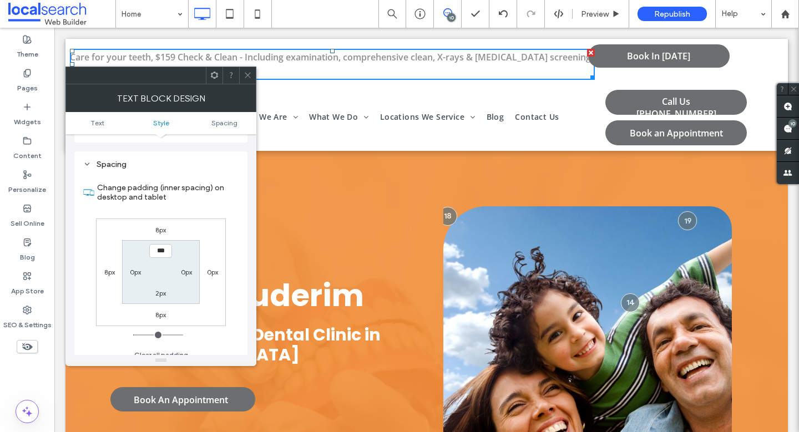
scroll to position [277, 0]
click at [116, 265] on div "8px" at bounding box center [110, 269] width 26 height 11
click at [110, 266] on label "8px" at bounding box center [109, 270] width 11 height 8
type input "*"
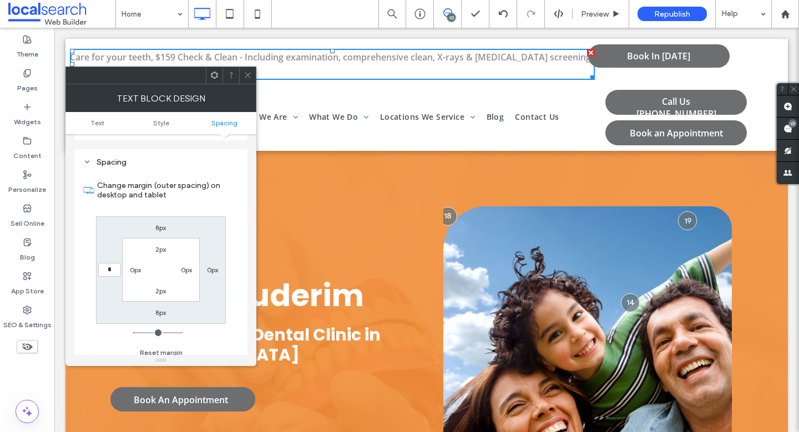
type input "*"
type input "***"
click at [604, 12] on span "Preview" at bounding box center [595, 13] width 28 height 9
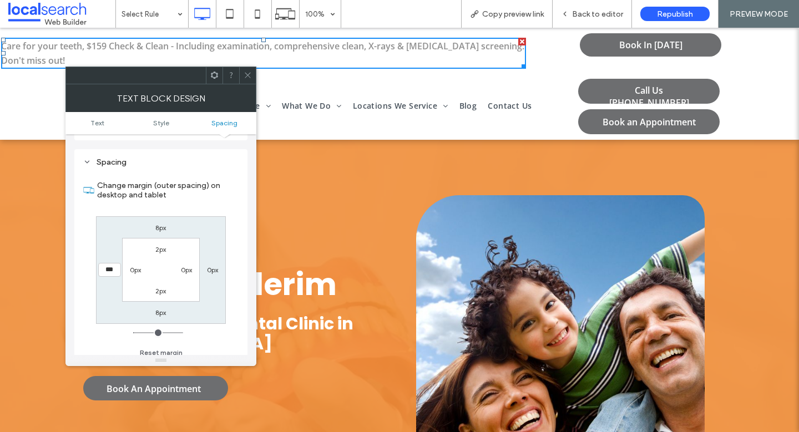
click at [604, 12] on span "Back to editor" at bounding box center [597, 13] width 51 height 9
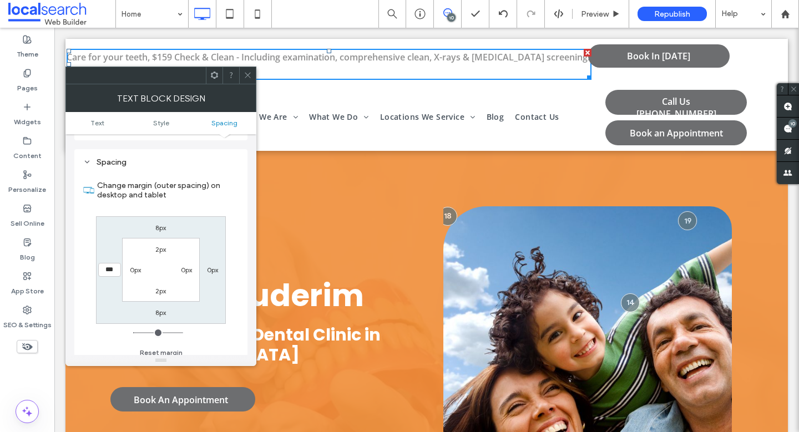
click at [247, 75] on use at bounding box center [248, 76] width 6 height 6
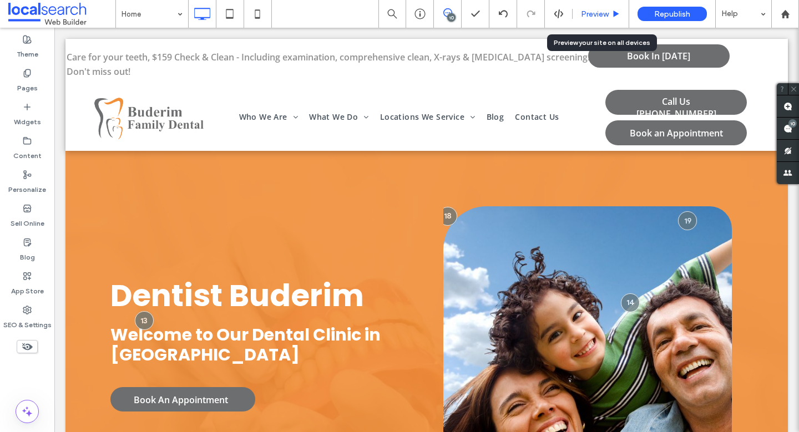
click at [589, 18] on span "Preview" at bounding box center [595, 13] width 28 height 9
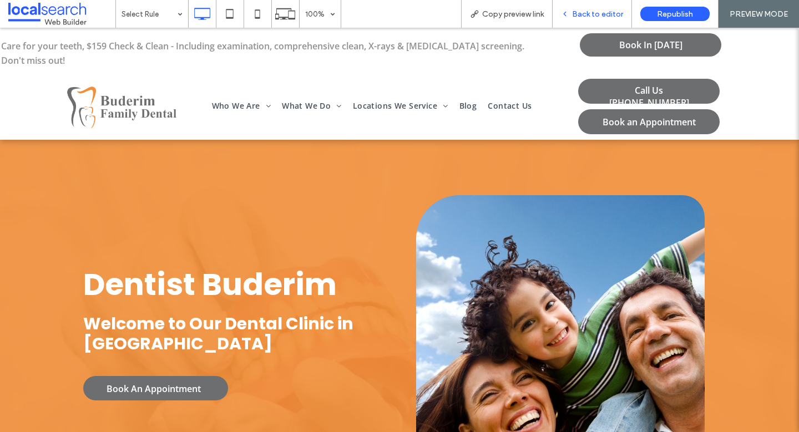
click at [591, 16] on span "Back to editor" at bounding box center [597, 13] width 51 height 9
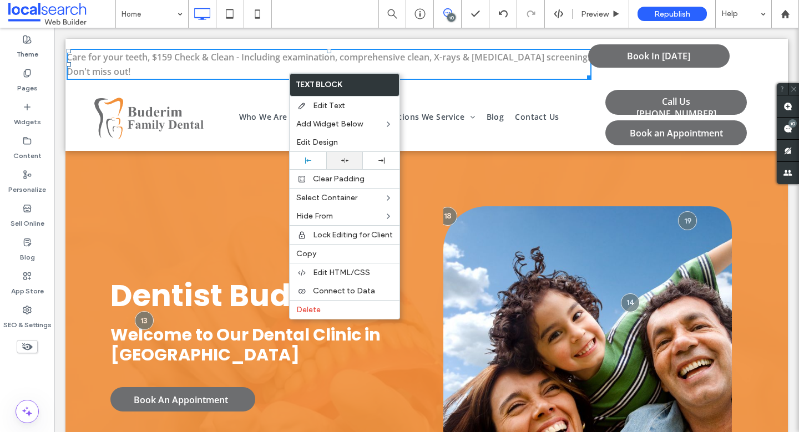
click at [333, 162] on div at bounding box center [345, 160] width 26 height 7
click at [301, 161] on div at bounding box center [308, 161] width 26 height 6
click at [340, 159] on div "Align Left" at bounding box center [348, 161] width 43 height 17
click at [344, 163] on use at bounding box center [344, 160] width 7 height 5
click at [638, 81] on div "Click To Paste Click To Paste Book In Today" at bounding box center [697, 64] width 181 height 40
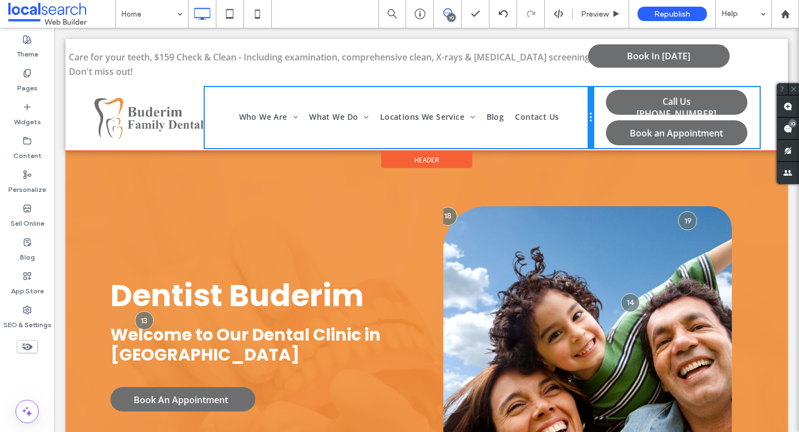
drag, startPoint x: 587, startPoint y: 118, endPoint x: 658, endPoint y: 145, distance: 76.2
click at [606, 121] on div "Click To Paste Who We Are Meet The Team What We Do General Dentistry Emergency …" at bounding box center [427, 117] width 666 height 61
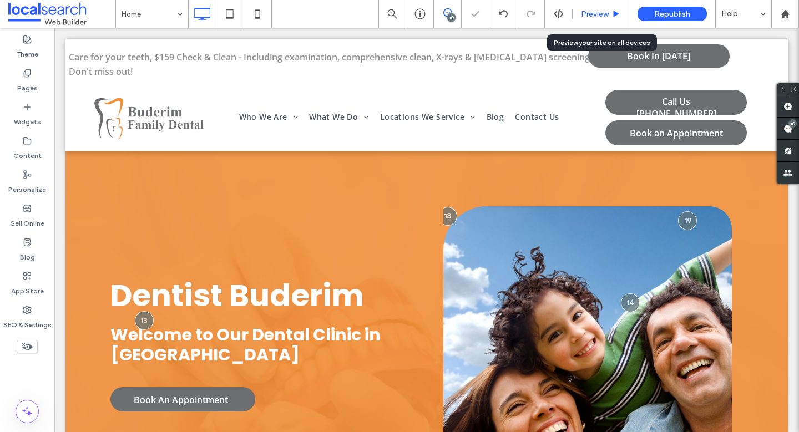
click at [605, 9] on span "Preview" at bounding box center [595, 13] width 28 height 9
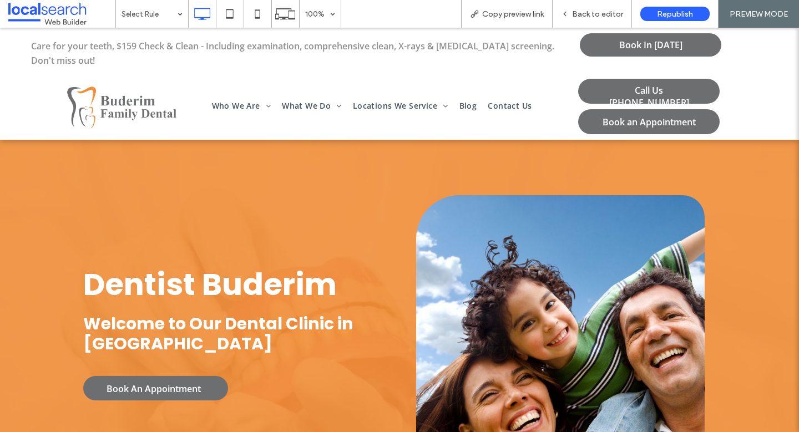
click at [605, 9] on span "Back to editor" at bounding box center [597, 13] width 51 height 9
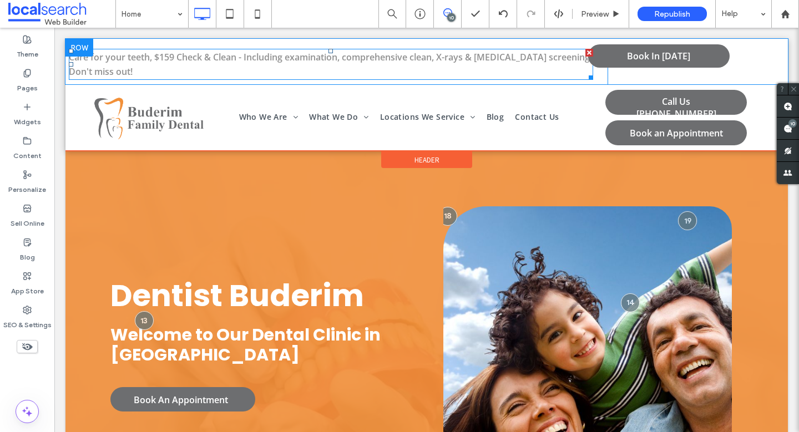
click at [506, 71] on p "Care for your teeth, $159 Check & Clean - Including examination, comprehensive …" at bounding box center [331, 64] width 525 height 29
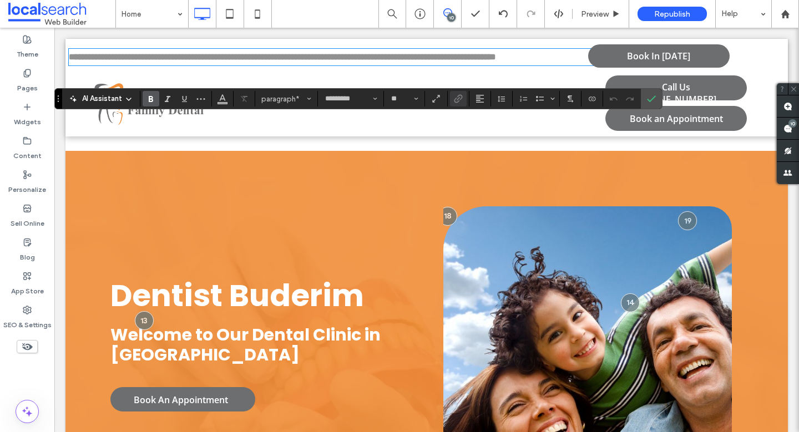
click at [524, 64] on p "**********" at bounding box center [331, 57] width 525 height 14
drag, startPoint x: 535, startPoint y: 71, endPoint x: 553, endPoint y: 59, distance: 22.0
click at [553, 59] on p "**********" at bounding box center [331, 57] width 525 height 14
click at [655, 99] on icon "Confirm" at bounding box center [651, 98] width 9 height 9
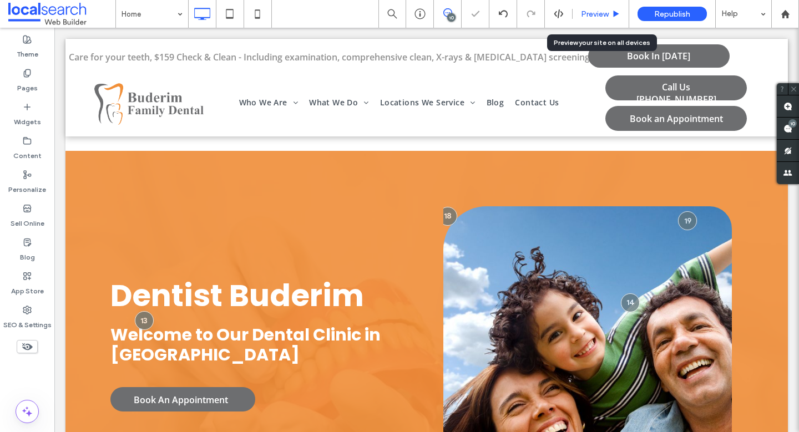
click at [601, 13] on span "Preview" at bounding box center [595, 13] width 28 height 9
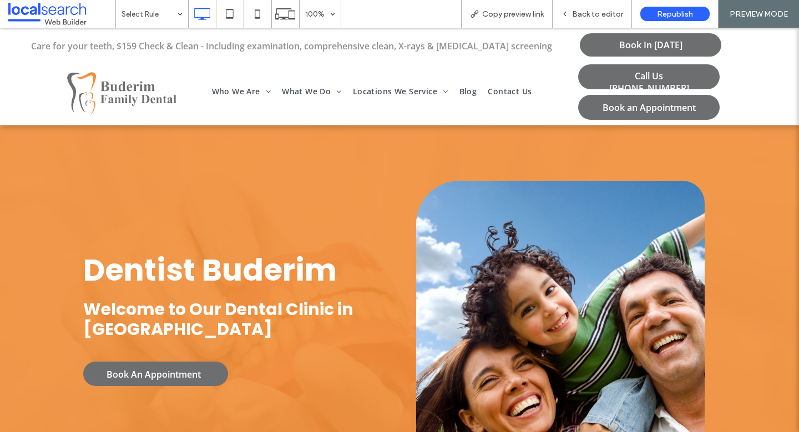
click at [601, 13] on span "Back to editor" at bounding box center [597, 13] width 51 height 9
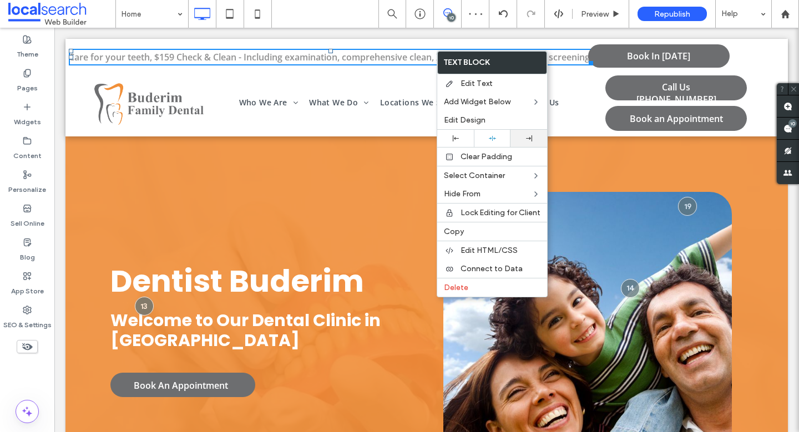
click at [523, 136] on div at bounding box center [529, 138] width 26 height 6
click at [486, 140] on div at bounding box center [492, 138] width 26 height 7
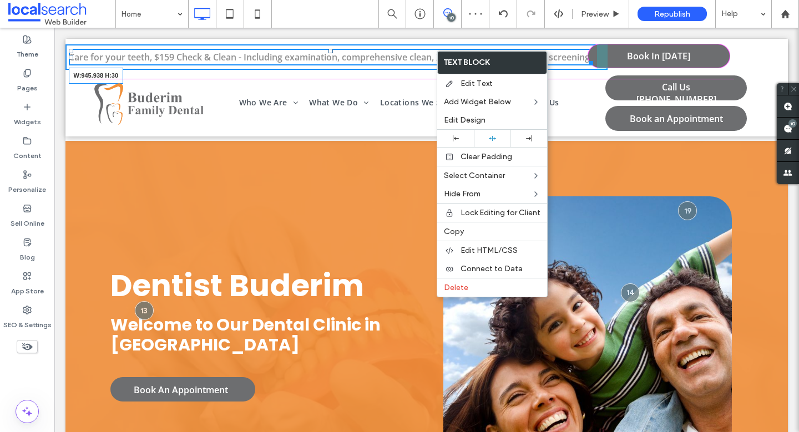
drag, startPoint x: 587, startPoint y: 62, endPoint x: 613, endPoint y: 87, distance: 35.7
click at [566, 57] on div "Care for your teeth, $159 Check & Clean - Including examination, comprehensive …" at bounding box center [331, 57] width 525 height 17
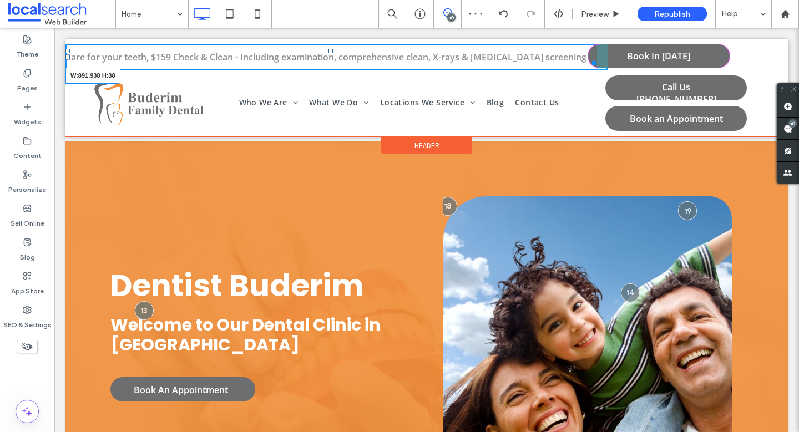
drag, startPoint x: 587, startPoint y: 61, endPoint x: 572, endPoint y: 60, distance: 15.0
click at [572, 60] on div "Care for your teeth, $159 Check & Clean - Including examination, comprehensive …" at bounding box center [330, 57] width 531 height 17
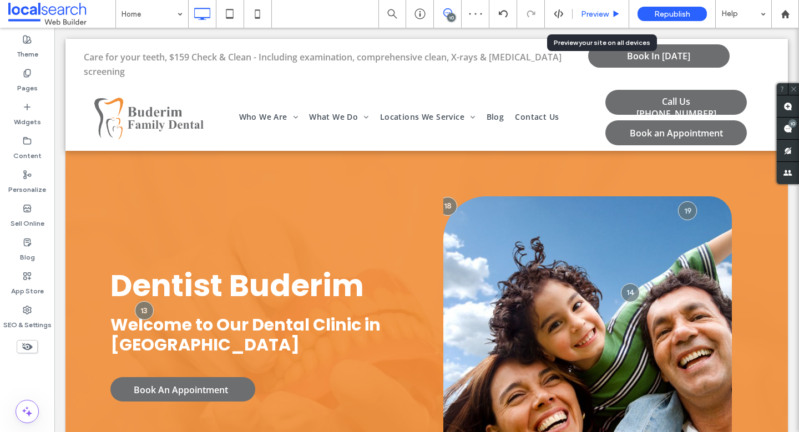
click at [605, 12] on span "Preview" at bounding box center [595, 13] width 28 height 9
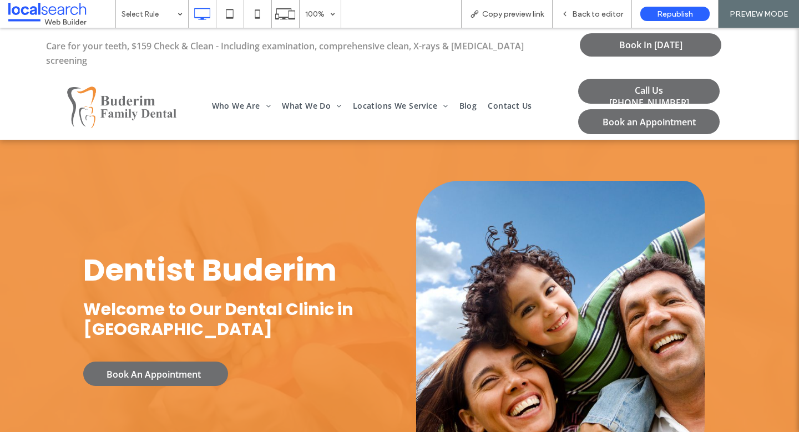
click at [605, 12] on span "Back to editor" at bounding box center [597, 13] width 51 height 9
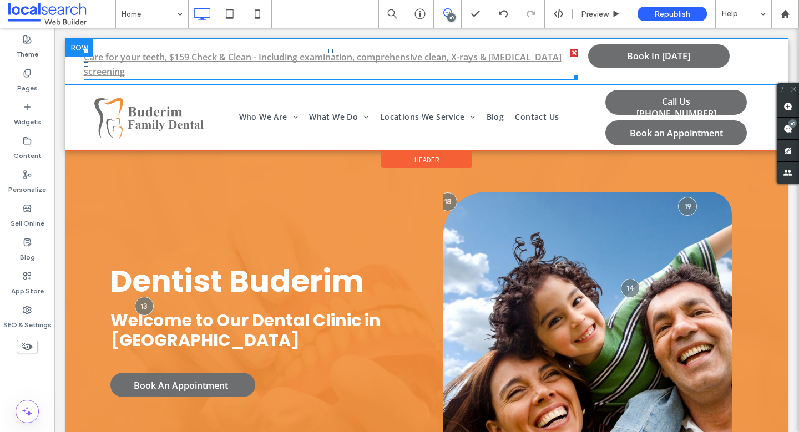
click at [343, 59] on link "Care for your teeth, $159 Check & Clean - Including examination, comprehensive …" at bounding box center [323, 64] width 478 height 27
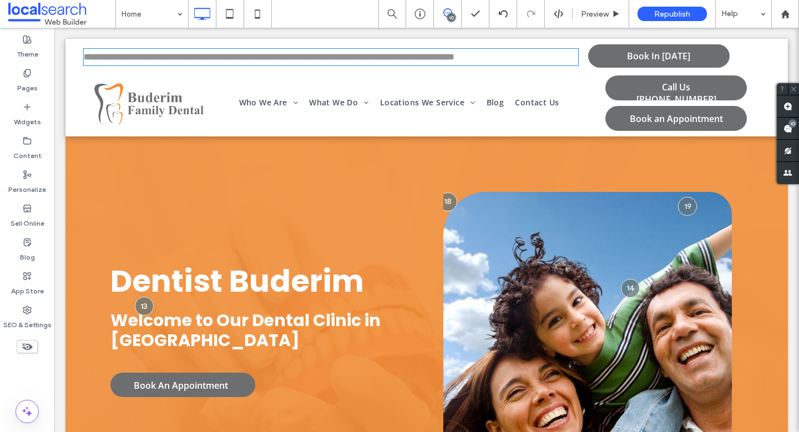
type input "*********"
type input "**"
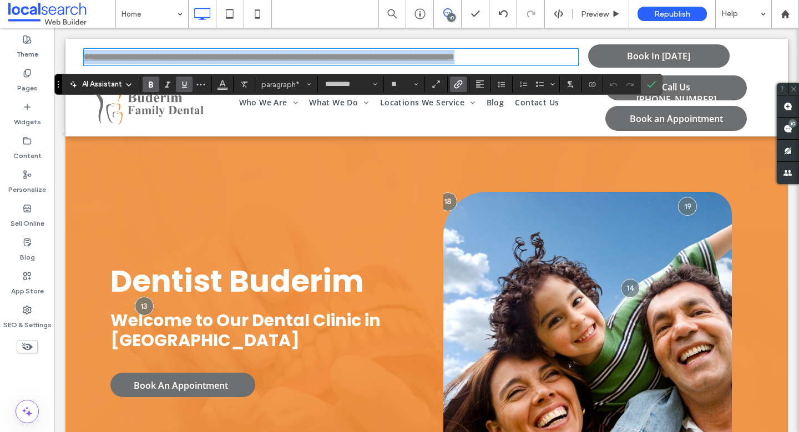
drag, startPoint x: 566, startPoint y: 55, endPoint x: 83, endPoint y: 57, distance: 483.7
click at [84, 57] on p "**********" at bounding box center [331, 57] width 495 height 14
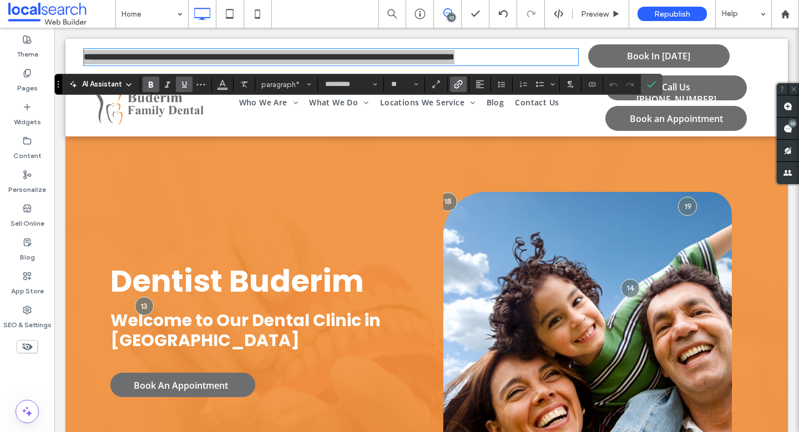
click at [459, 86] on use "Link" at bounding box center [458, 84] width 8 height 8
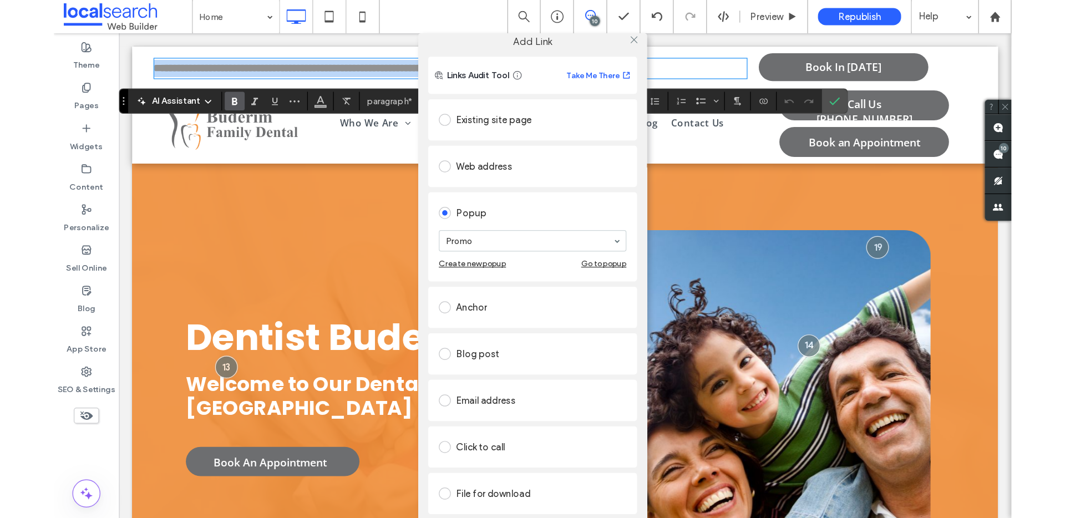
scroll to position [14, 0]
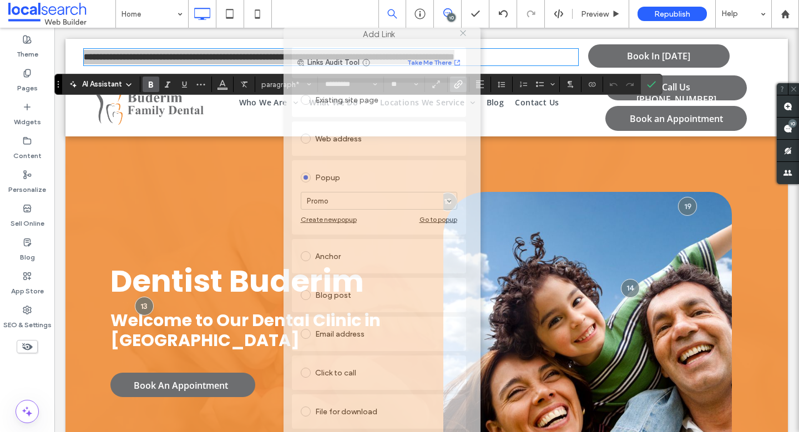
drag, startPoint x: 423, startPoint y: 35, endPoint x: 404, endPoint y: 7, distance: 33.2
click at [404, 7] on body ".wqwq-1{fill:#231f20;} .cls-1q, .cls-2q { fill-rule: evenodd; } .cls-2q { fill:…" at bounding box center [399, 216] width 799 height 432
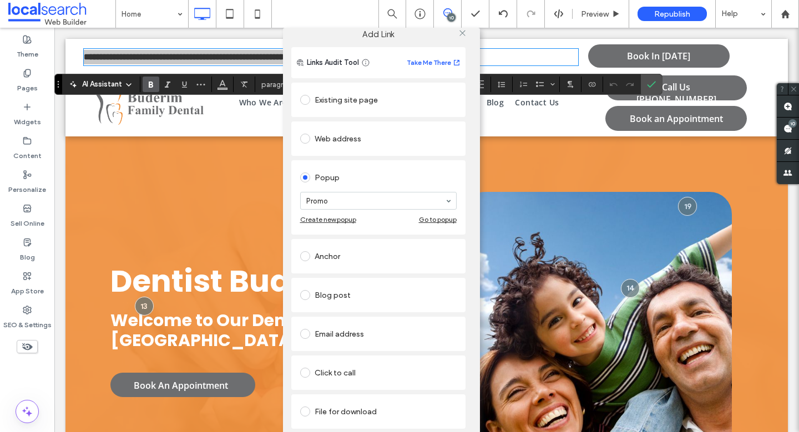
click at [311, 432] on link "Remove link" at bounding box center [378, 438] width 174 height 9
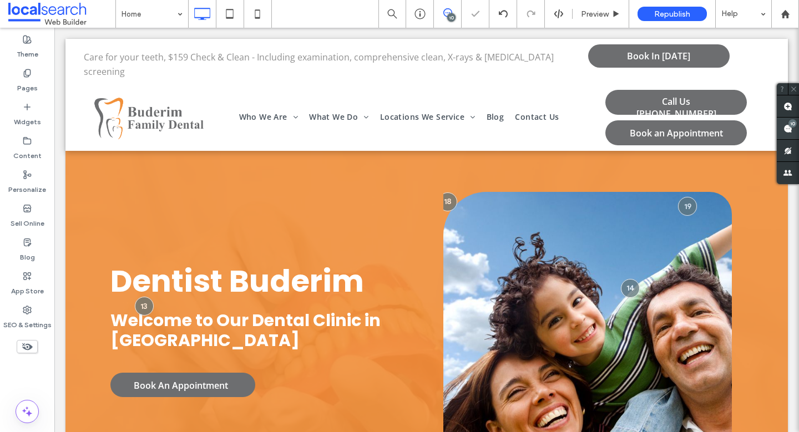
click at [787, 130] on use at bounding box center [787, 128] width 9 height 9
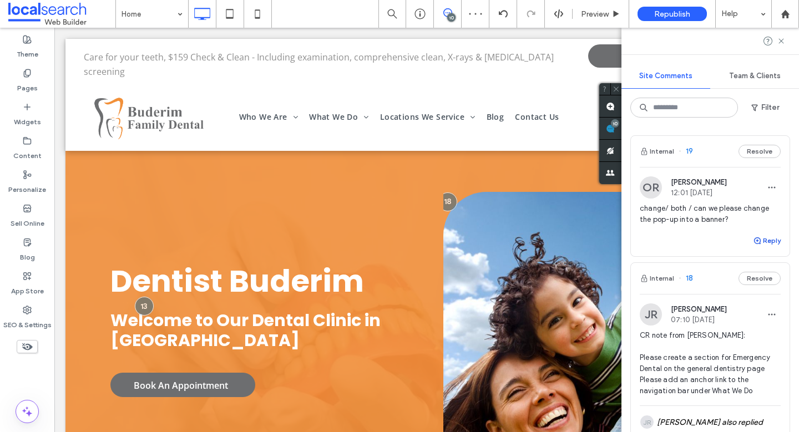
click at [769, 244] on button "Reply" at bounding box center [767, 240] width 28 height 13
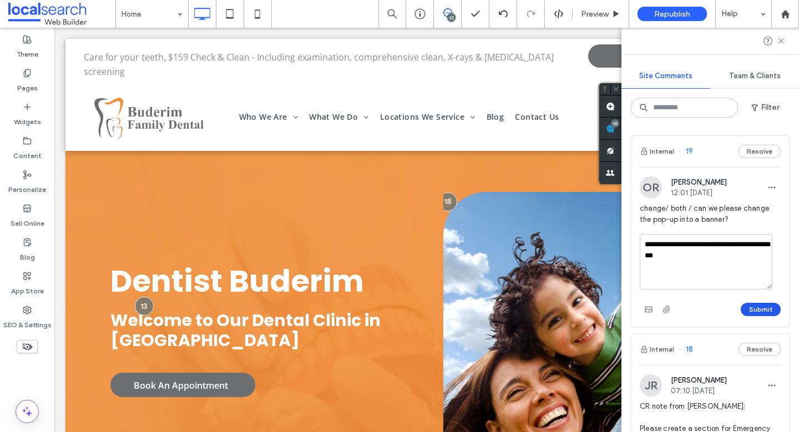
type textarea "**********"
click at [753, 307] on button "Submit" at bounding box center [761, 309] width 40 height 13
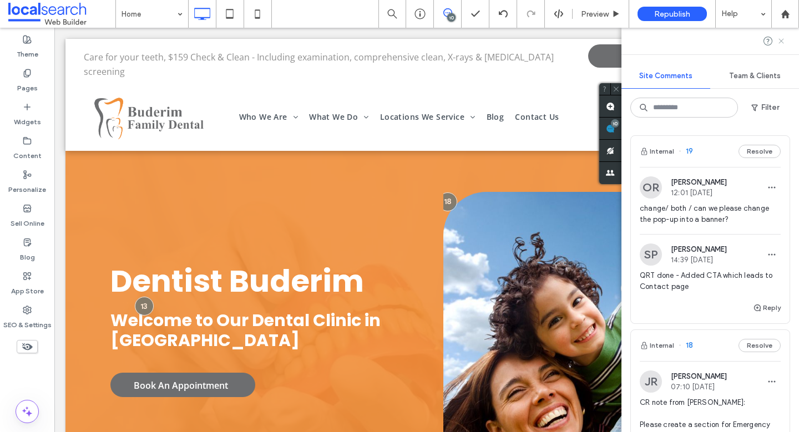
click at [781, 43] on icon at bounding box center [781, 41] width 9 height 9
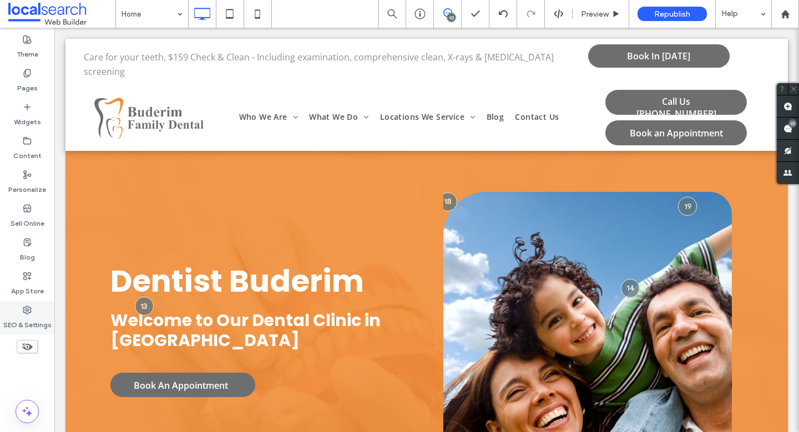
click at [23, 327] on label "SEO & Settings" at bounding box center [27, 323] width 48 height 16
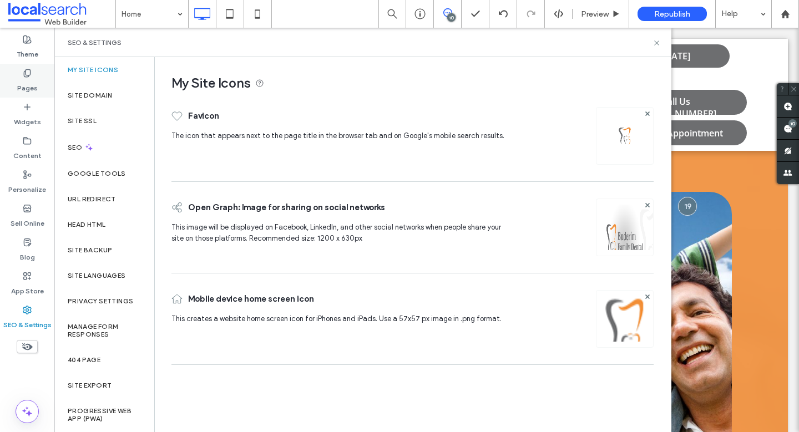
click at [40, 76] on div "Pages" at bounding box center [27, 81] width 54 height 34
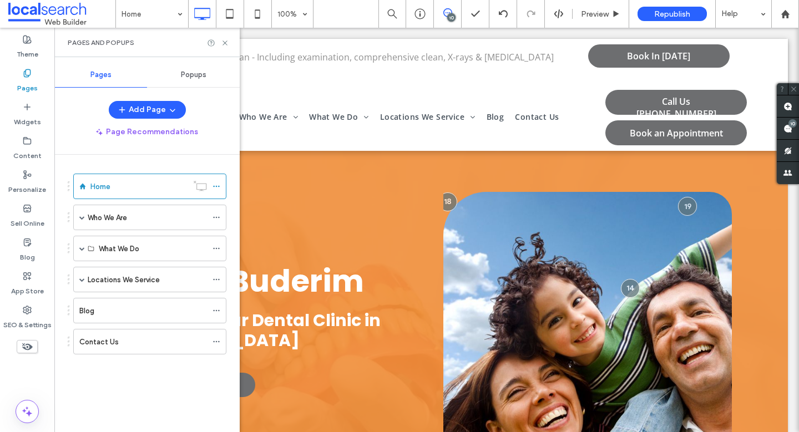
click at [202, 72] on span "Popups" at bounding box center [194, 74] width 26 height 9
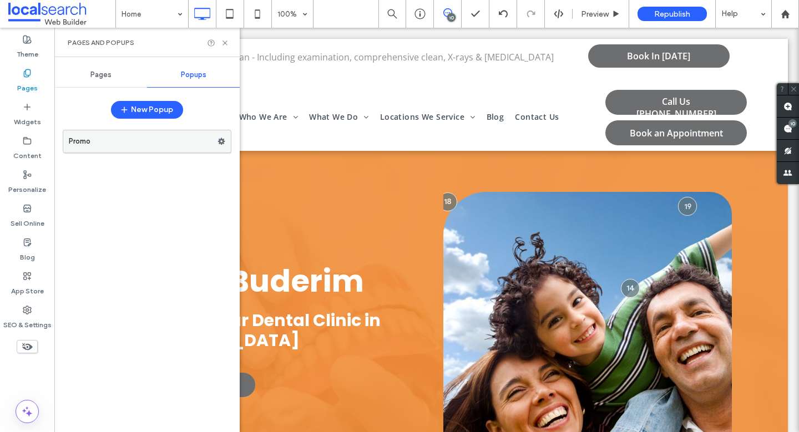
click at [224, 142] on use at bounding box center [221, 141] width 7 height 7
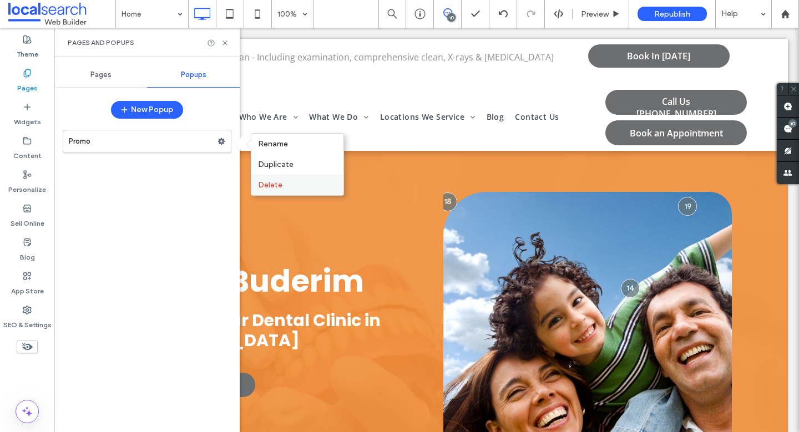
click at [274, 179] on div "Delete" at bounding box center [297, 185] width 92 height 21
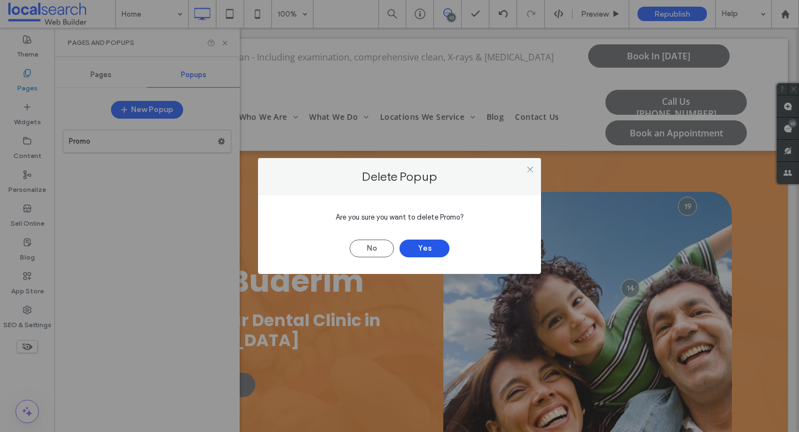
click at [417, 251] on button "Yes" at bounding box center [424, 249] width 50 height 18
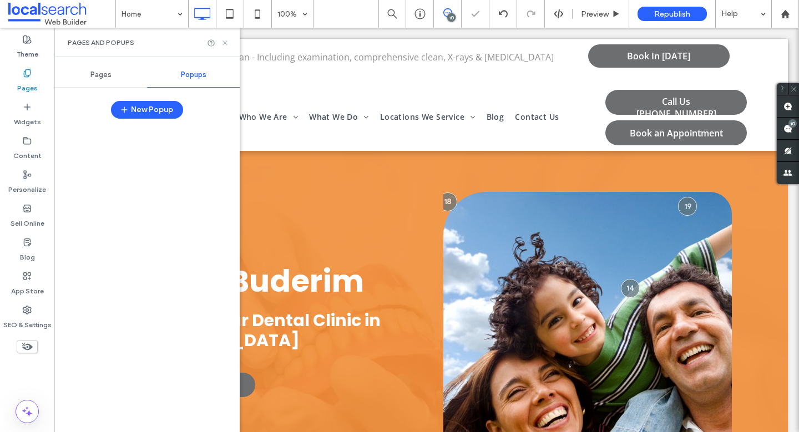
click at [227, 42] on icon at bounding box center [225, 43] width 8 height 8
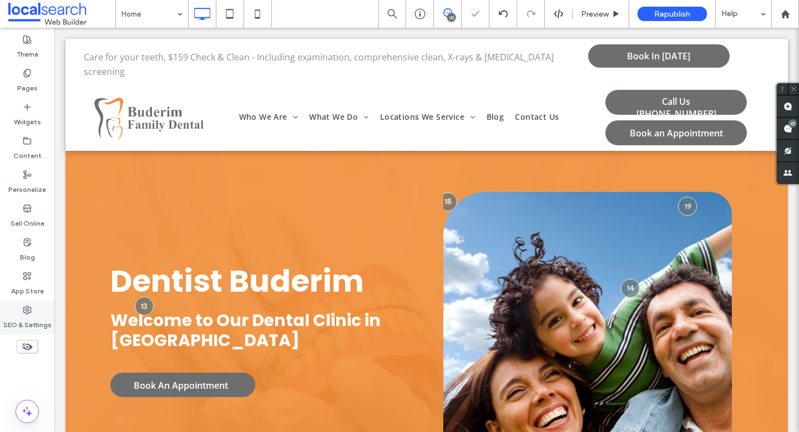
click at [25, 333] on div "SEO & Settings" at bounding box center [27, 318] width 54 height 34
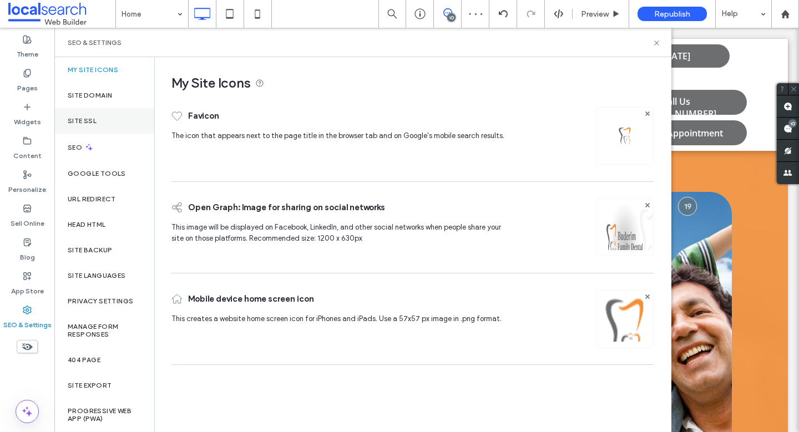
click at [102, 115] on div "Site SSL" at bounding box center [104, 121] width 100 height 26
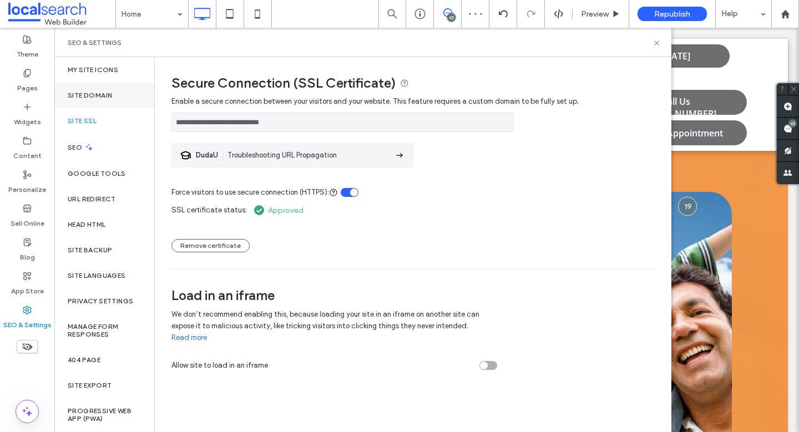
click at [105, 94] on label "Site Domain" at bounding box center [90, 96] width 44 height 8
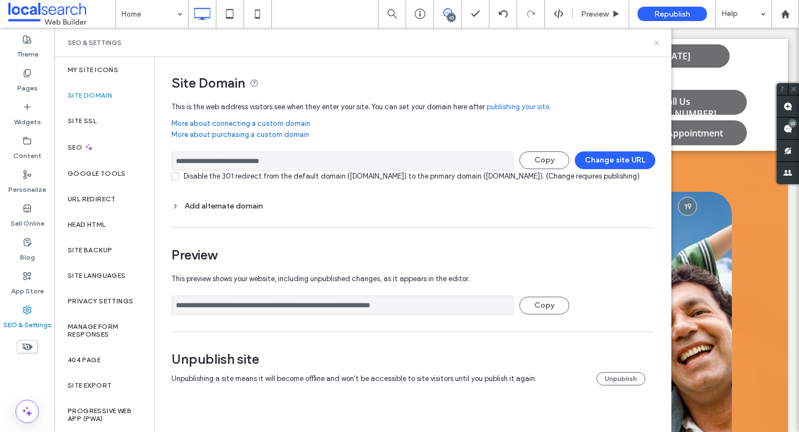
drag, startPoint x: 657, startPoint y: 40, endPoint x: 605, endPoint y: 1, distance: 64.9
click at [657, 40] on icon at bounding box center [656, 43] width 8 height 8
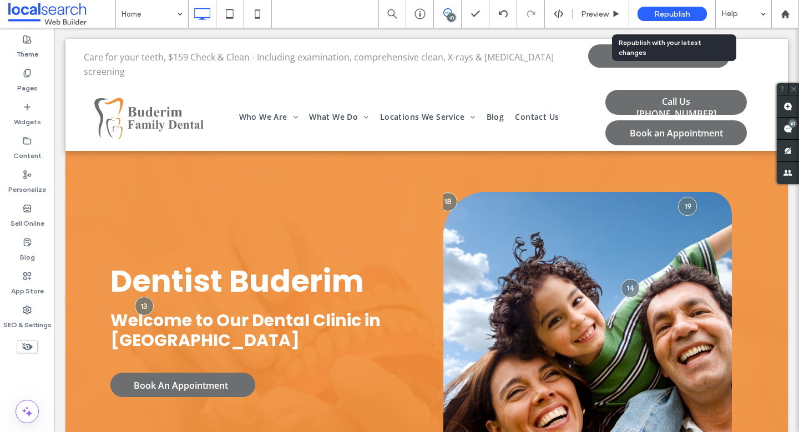
click at [662, 17] on span "Republish" at bounding box center [672, 13] width 36 height 9
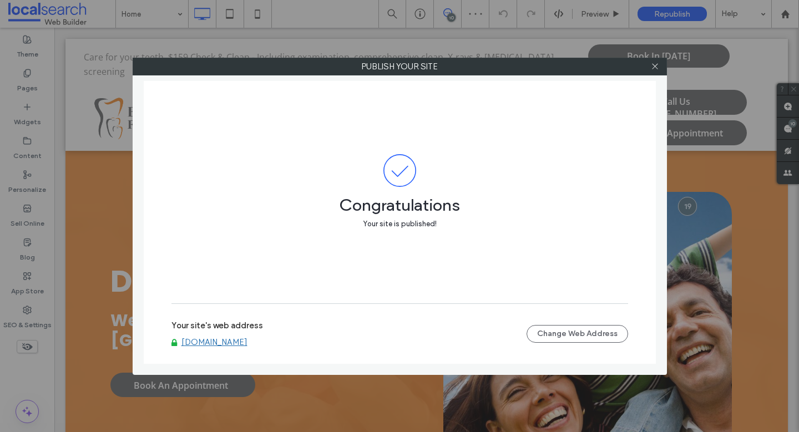
click at [247, 339] on link "www.buderimfamilydental.com.au" at bounding box center [214, 342] width 66 height 10
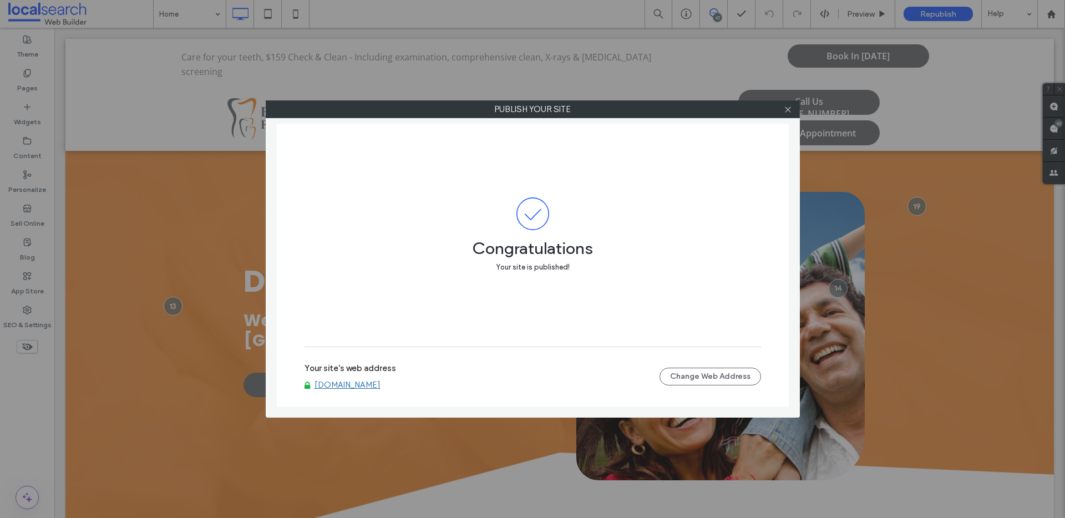
click at [793, 104] on div at bounding box center [788, 109] width 17 height 17
click at [791, 108] on icon at bounding box center [788, 109] width 8 height 8
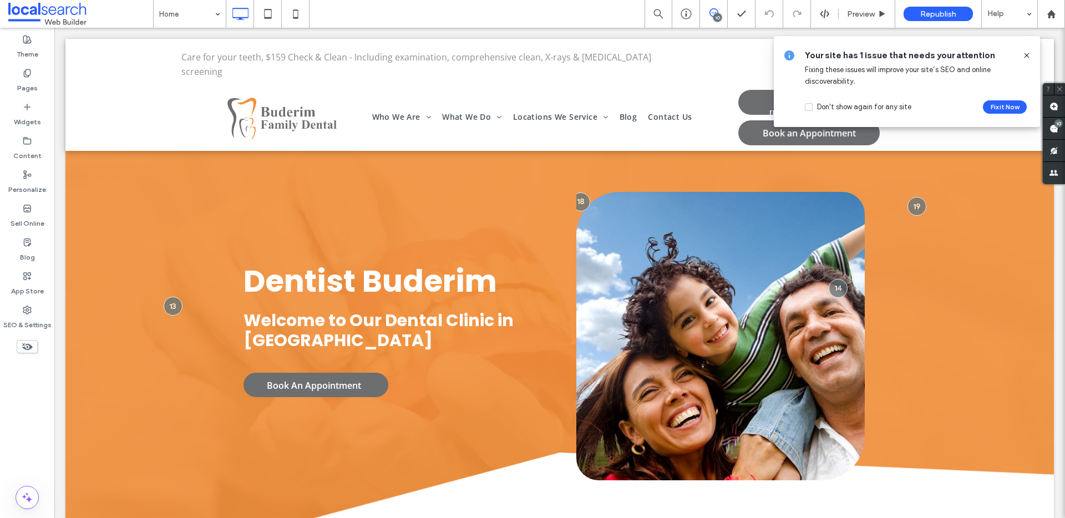
click at [798, 52] on icon at bounding box center [1026, 55] width 9 height 9
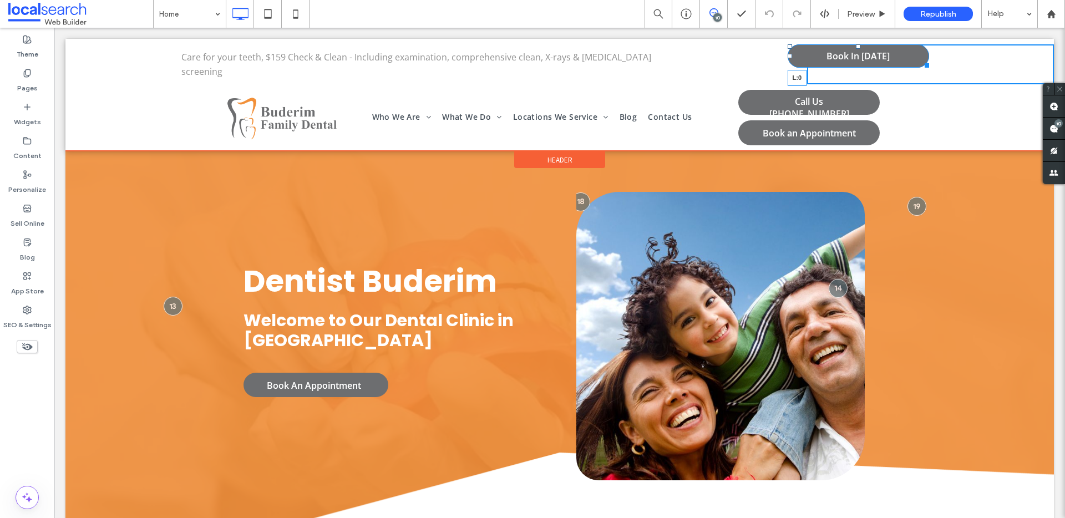
drag, startPoint x: 782, startPoint y: 55, endPoint x: 759, endPoint y: 57, distance: 22.8
click at [759, 57] on div "Care for your teeth, $159 Check & Clean - Including examination, comprehensive …" at bounding box center [559, 64] width 988 height 40
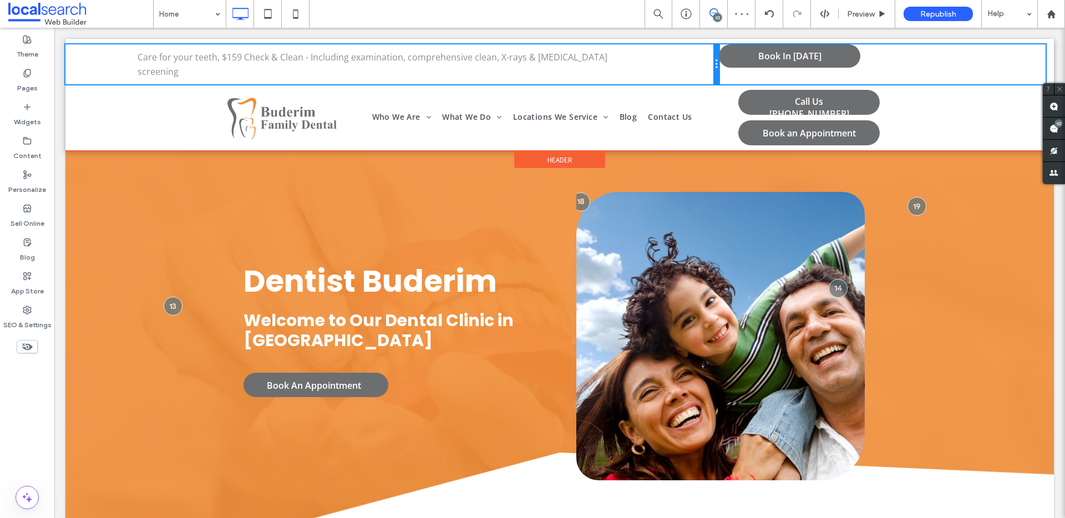
drag, startPoint x: 800, startPoint y: 59, endPoint x: 750, endPoint y: 60, distance: 50.5
click at [750, 60] on div "Care for your teeth, $159 Check & Clean - Including examination, comprehensive …" at bounding box center [559, 64] width 988 height 40
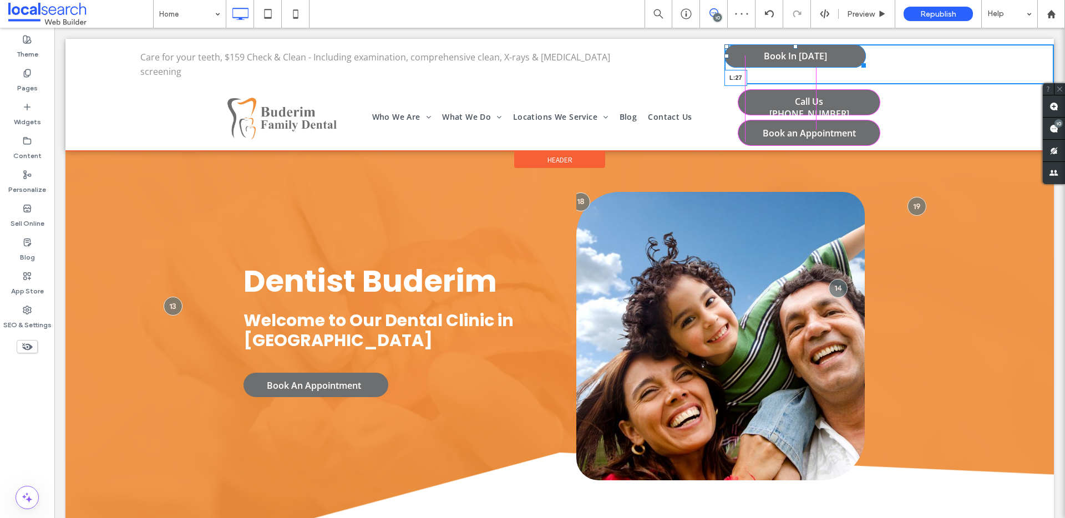
drag, startPoint x: 718, startPoint y: 55, endPoint x: 795, endPoint y: 87, distance: 83.3
click at [733, 56] on div "Click To Paste Click To Paste Book In Today L:27" at bounding box center [888, 64] width 329 height 40
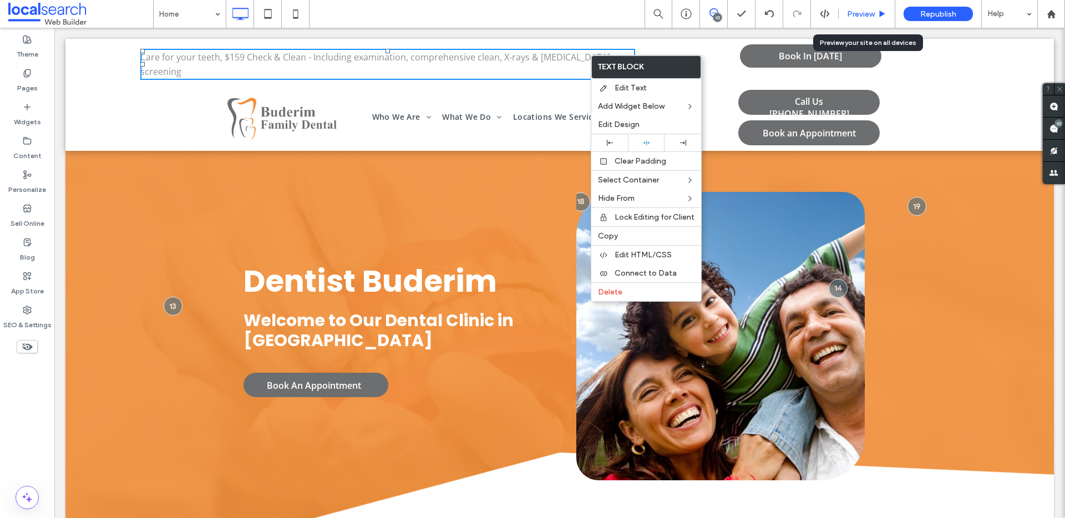
click at [798, 10] on span "Preview" at bounding box center [861, 13] width 28 height 9
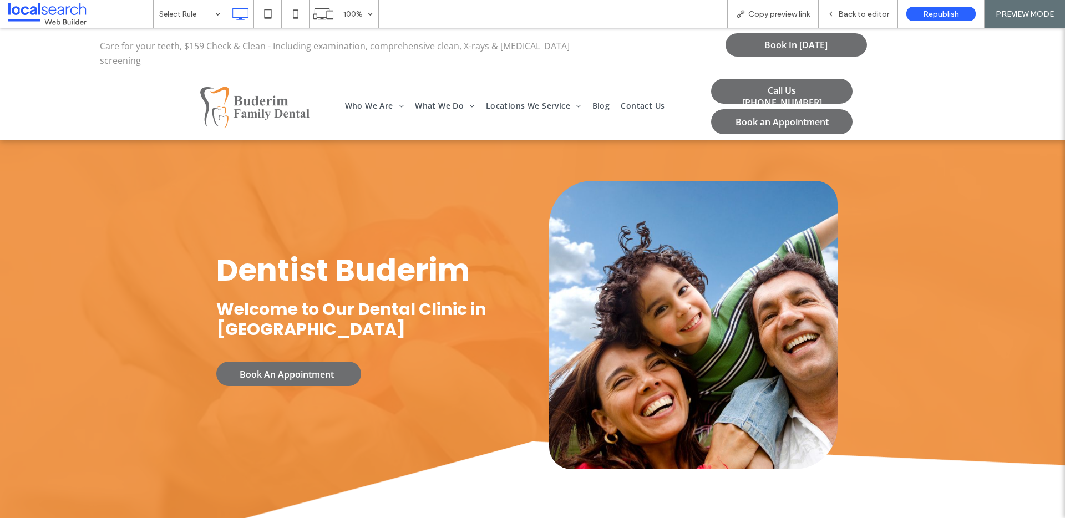
click at [798, 10] on span "Back to editor" at bounding box center [863, 13] width 51 height 9
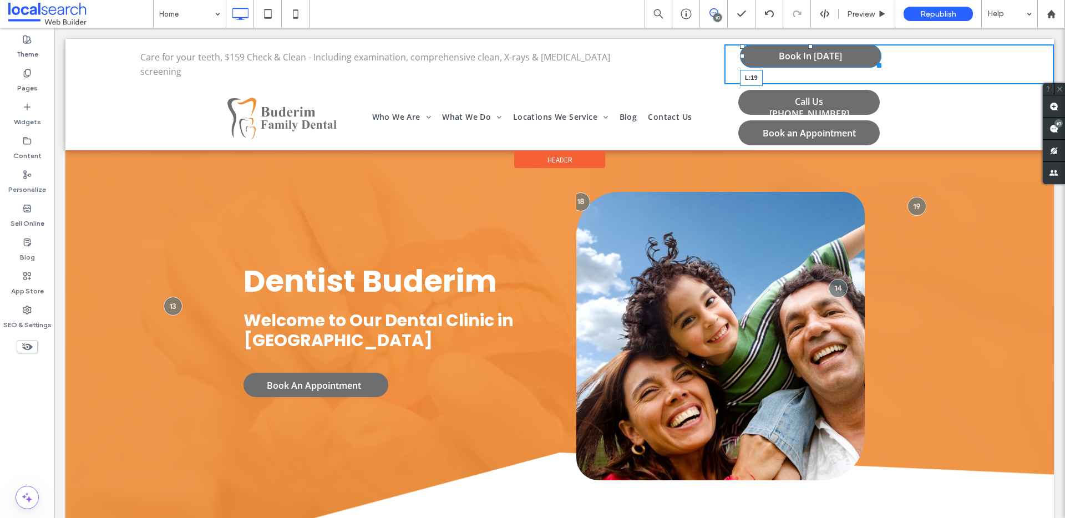
click at [740, 55] on div at bounding box center [742, 56] width 4 height 4
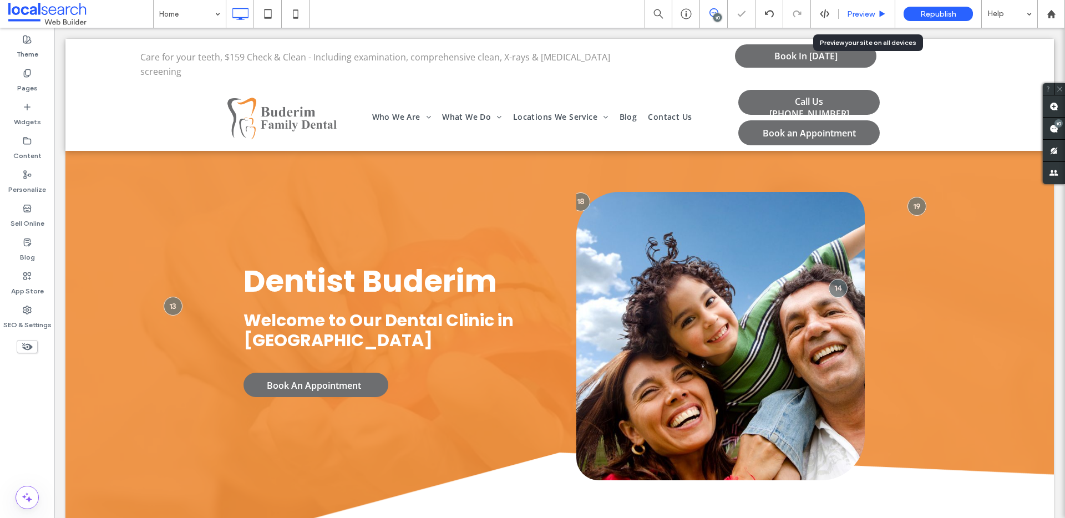
click at [798, 14] on span "Preview" at bounding box center [861, 13] width 28 height 9
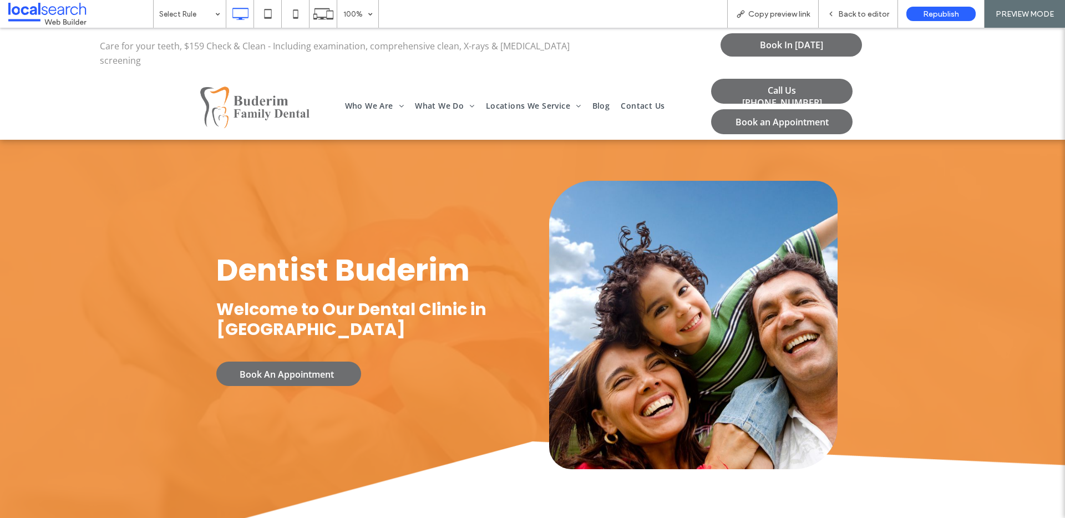
click at [798, 14] on span "Back to editor" at bounding box center [863, 13] width 51 height 9
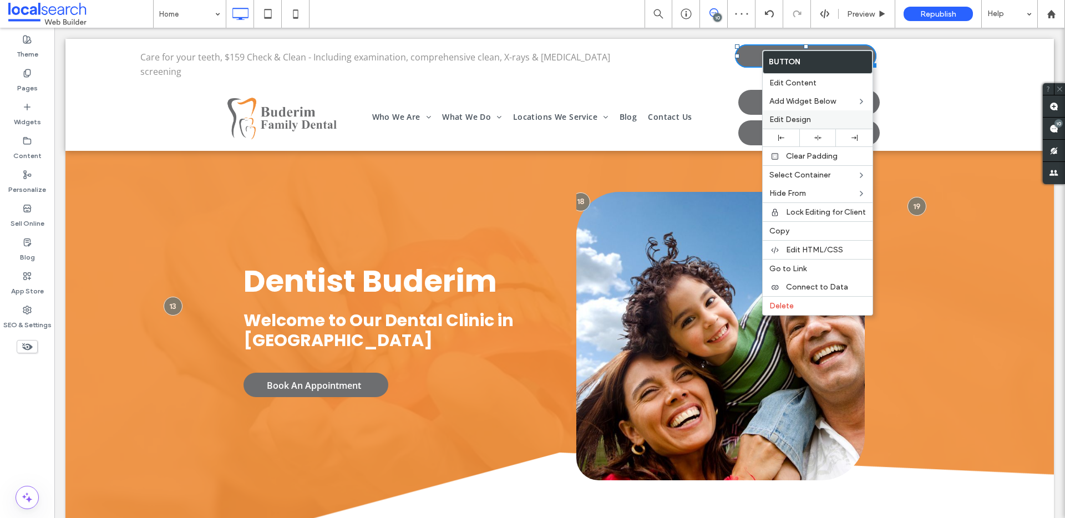
click at [789, 118] on span "Edit Design" at bounding box center [790, 119] width 42 height 9
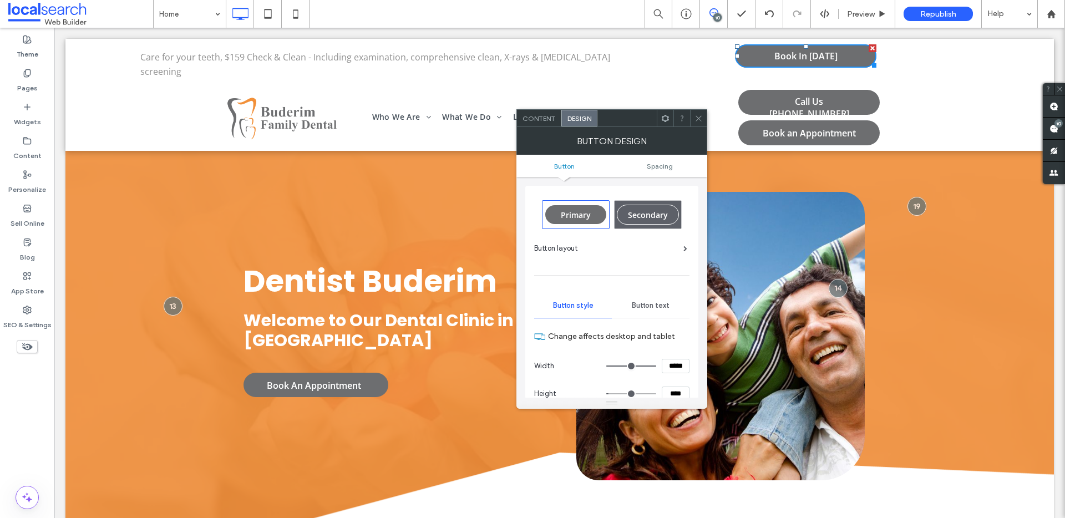
click at [659, 170] on ul "Button Spacing" at bounding box center [611, 166] width 191 height 22
click at [665, 165] on span "Spacing" at bounding box center [660, 166] width 26 height 8
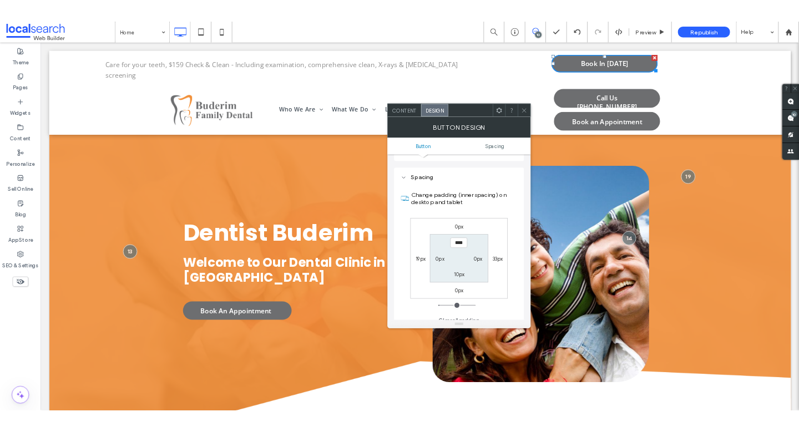
scroll to position [486, 0]
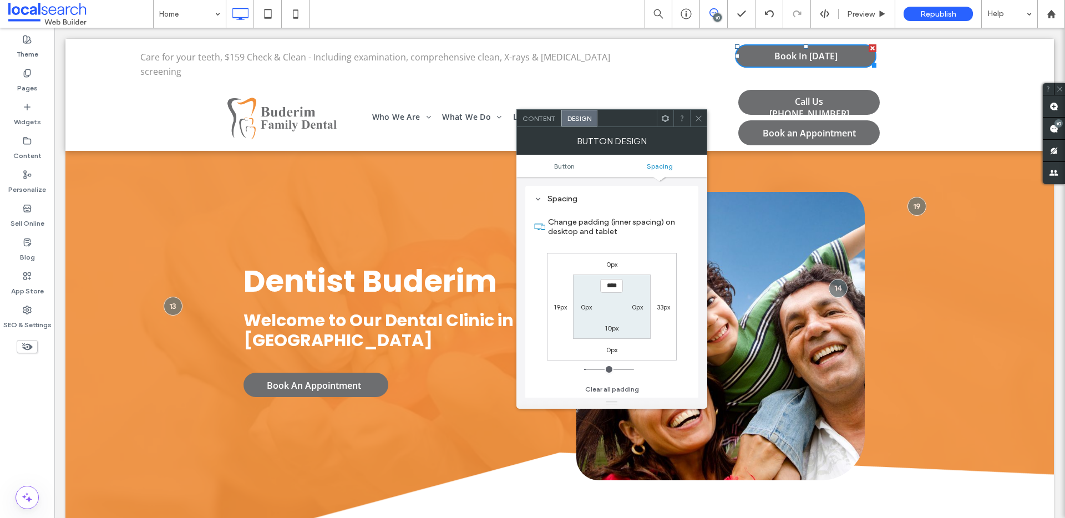
click at [561, 308] on label "19px" at bounding box center [560, 307] width 13 height 8
type input "**"
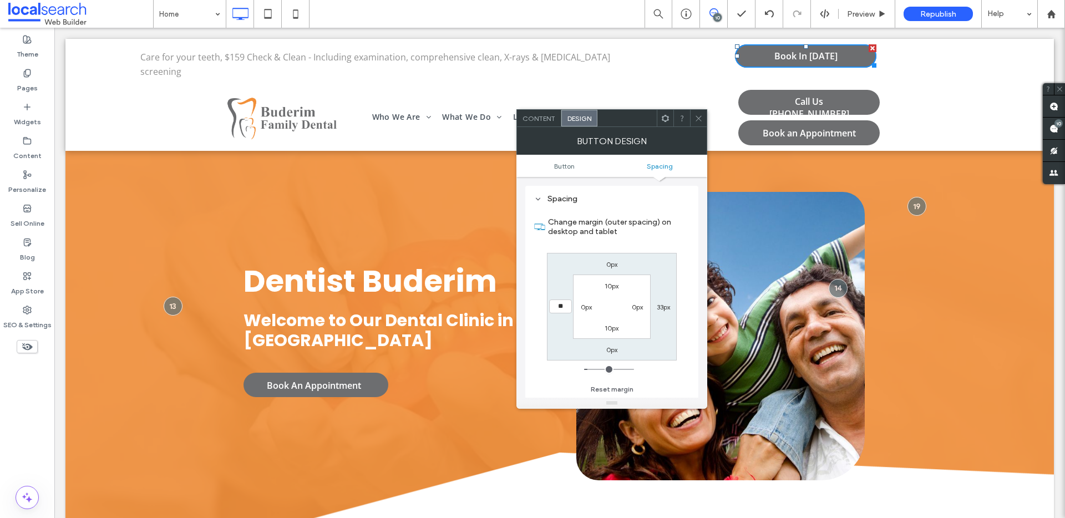
type input "**"
click at [559, 308] on input "****" at bounding box center [560, 307] width 23 height 14
type input "**"
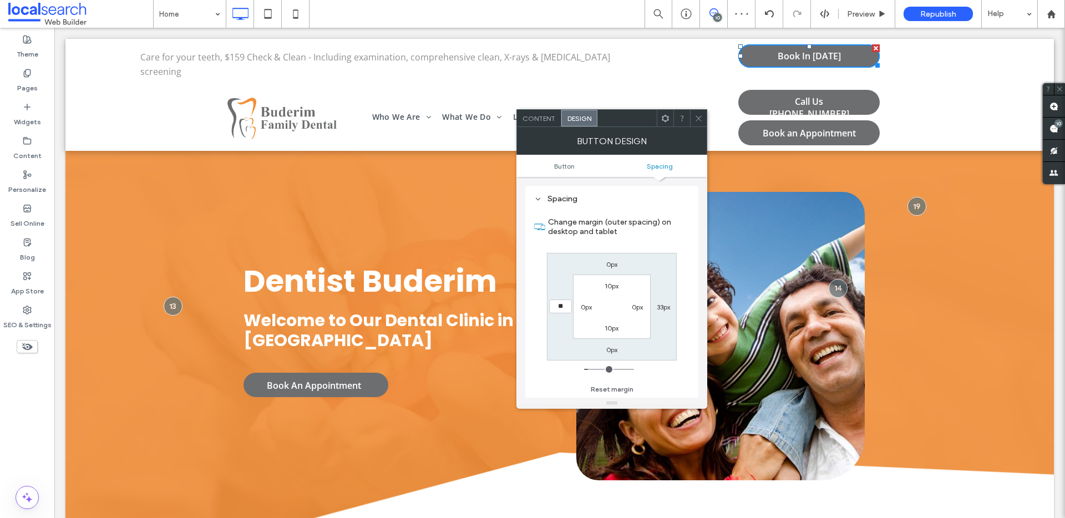
type input "**"
type input "****"
click at [798, 13] on span "Preview" at bounding box center [861, 13] width 28 height 9
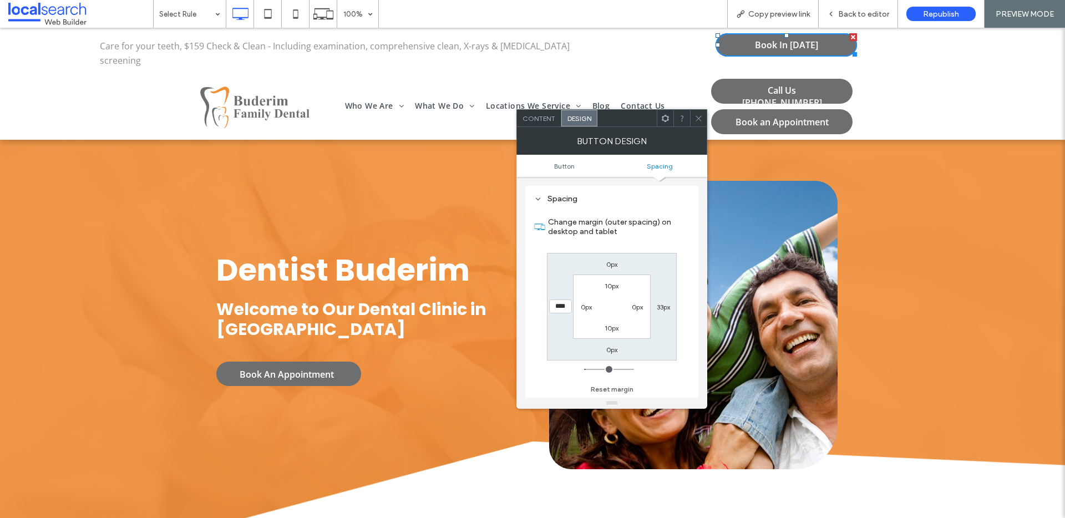
click at [798, 13] on span "Back to editor" at bounding box center [863, 13] width 51 height 9
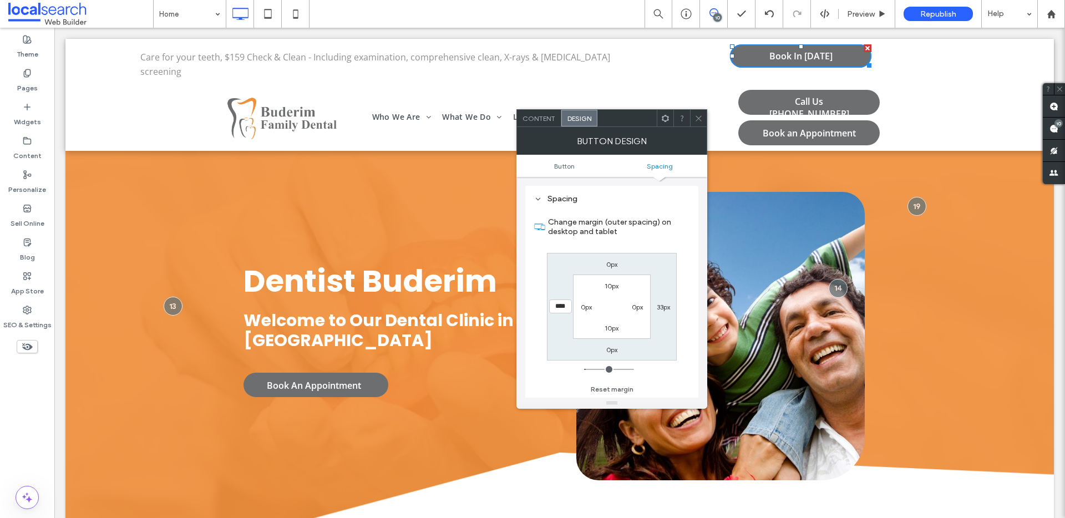
click at [693, 118] on div at bounding box center [698, 118] width 17 height 17
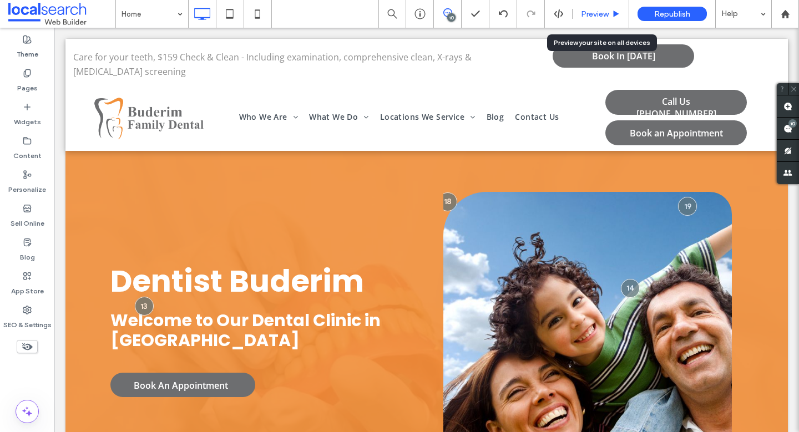
click at [601, 14] on span "Preview" at bounding box center [595, 13] width 28 height 9
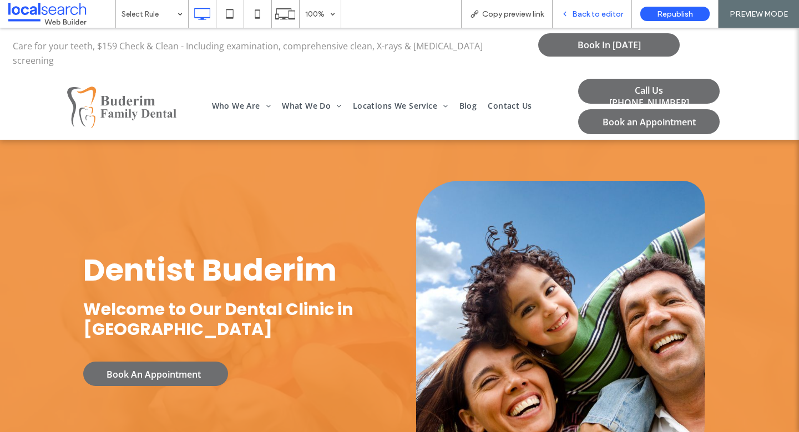
click at [595, 18] on span "Back to editor" at bounding box center [597, 13] width 51 height 9
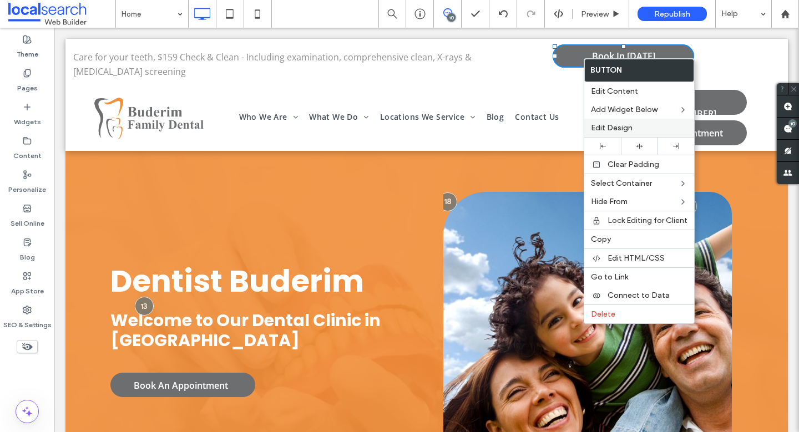
click at [618, 125] on span "Edit Design" at bounding box center [612, 127] width 42 height 9
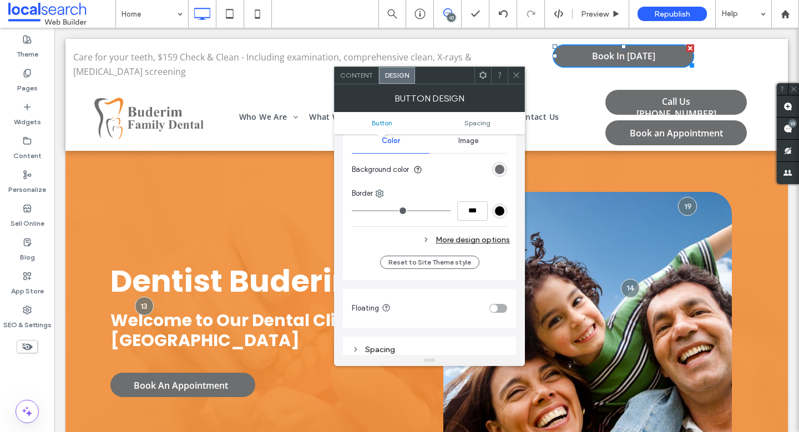
scroll to position [298, 0]
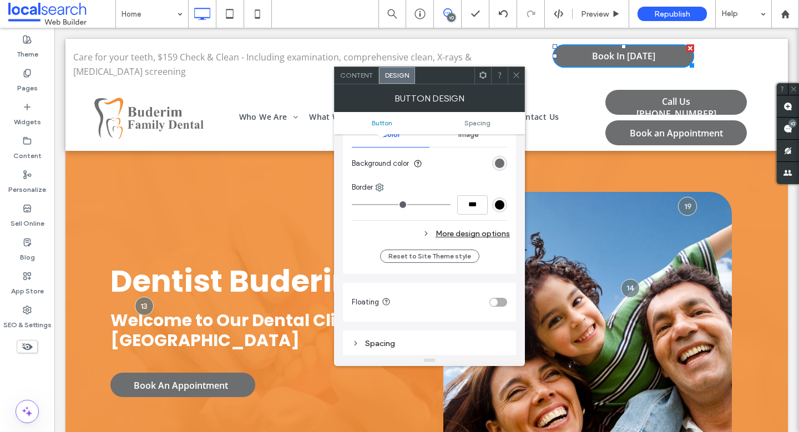
click at [463, 234] on div "More design options" at bounding box center [431, 233] width 158 height 15
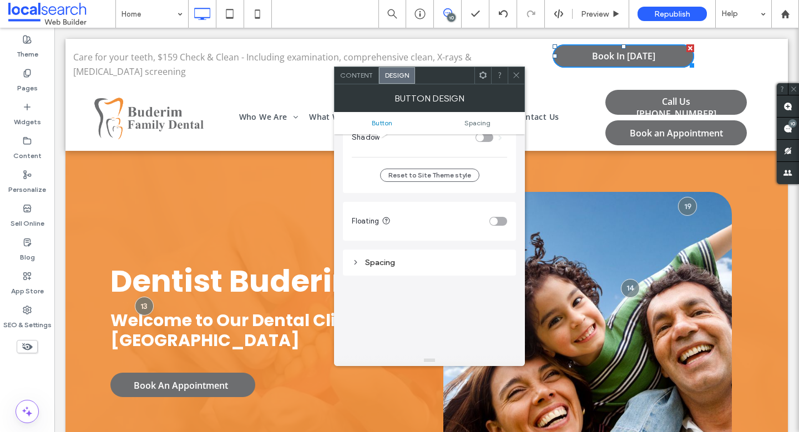
scroll to position [574, 0]
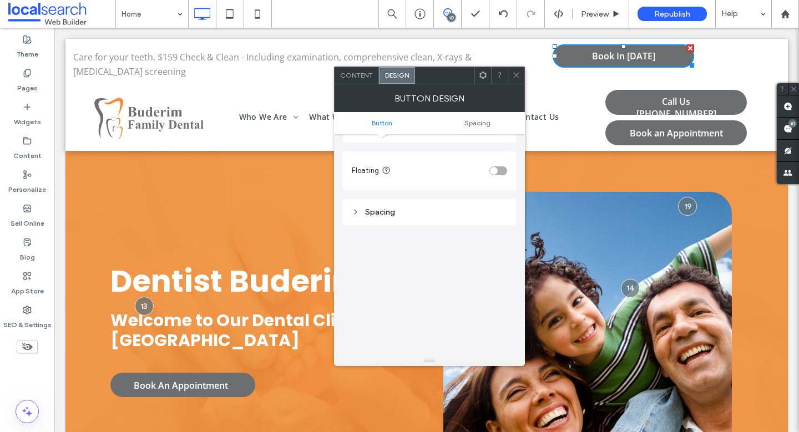
click at [413, 205] on div "Spacing" at bounding box center [429, 212] width 155 height 15
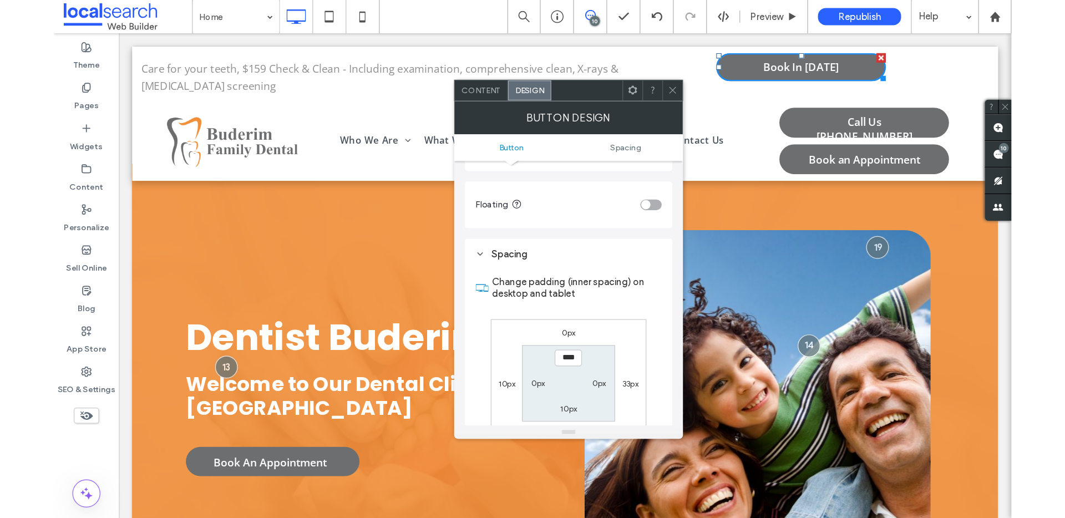
scroll to position [824, 0]
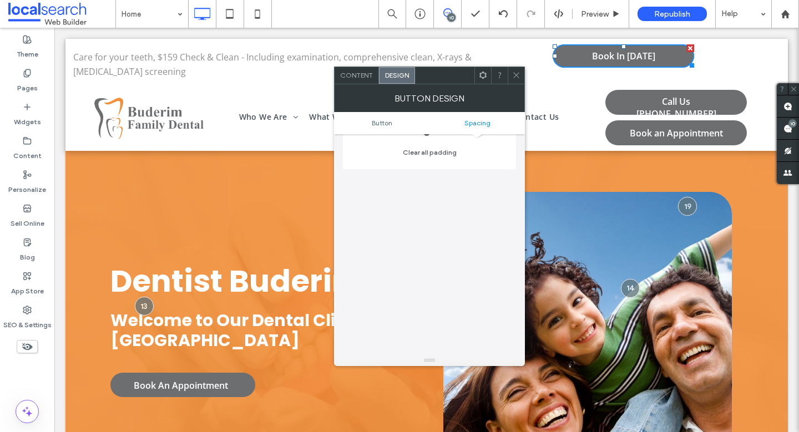
click at [516, 71] on icon at bounding box center [516, 75] width 8 height 8
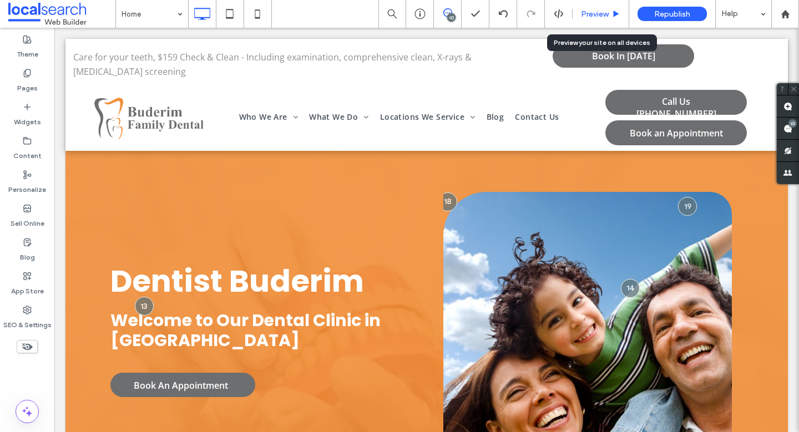
click at [601, 6] on div "Preview" at bounding box center [600, 14] width 57 height 28
click at [600, 11] on span "Preview" at bounding box center [595, 13] width 28 height 9
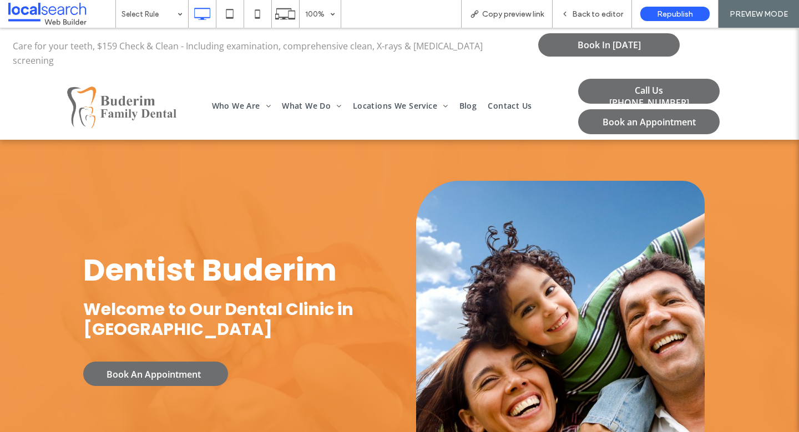
click at [600, 11] on span "Back to editor" at bounding box center [597, 13] width 51 height 9
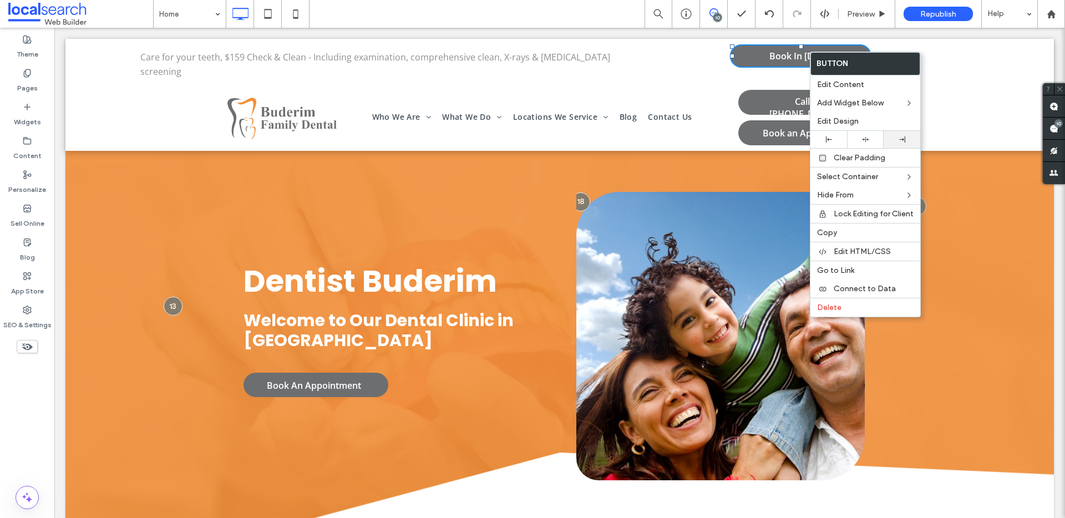
click at [798, 138] on div at bounding box center [902, 139] width 26 height 6
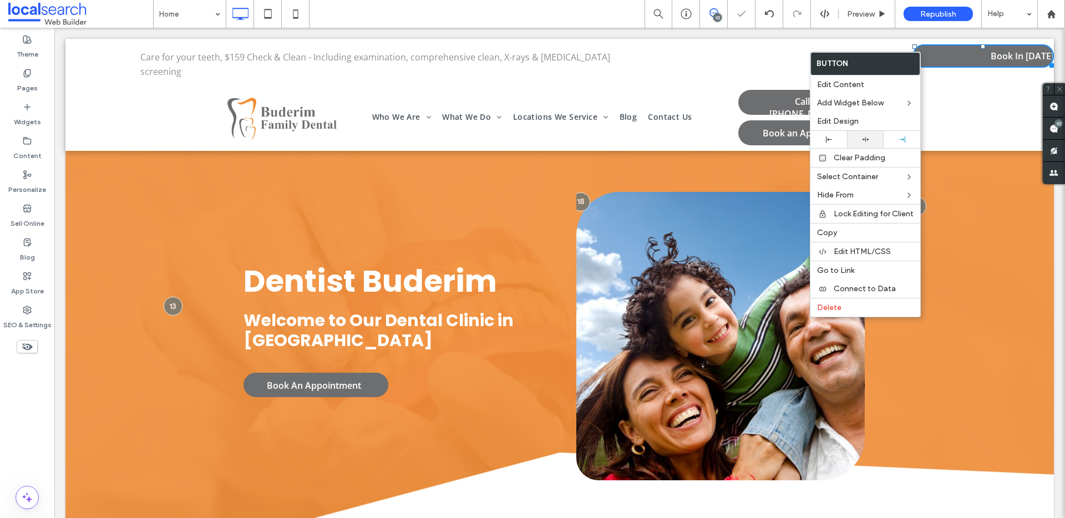
click at [798, 139] on div at bounding box center [866, 139] width 26 height 7
click at [498, 55] on span "Care for your teeth, $159 Check & Clean - Including examination, comprehensive …" at bounding box center [375, 64] width 470 height 27
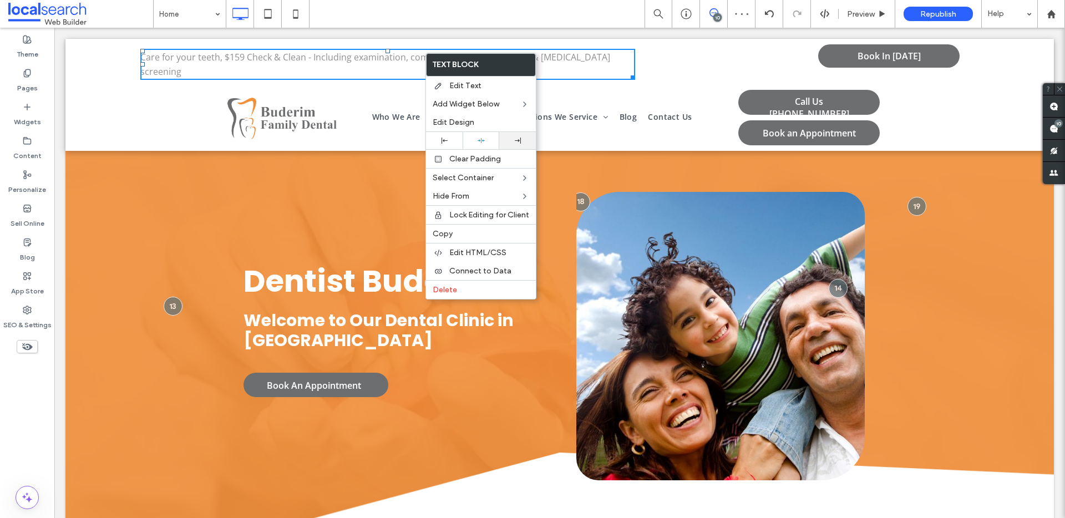
click at [515, 140] on use at bounding box center [518, 141] width 6 height 6
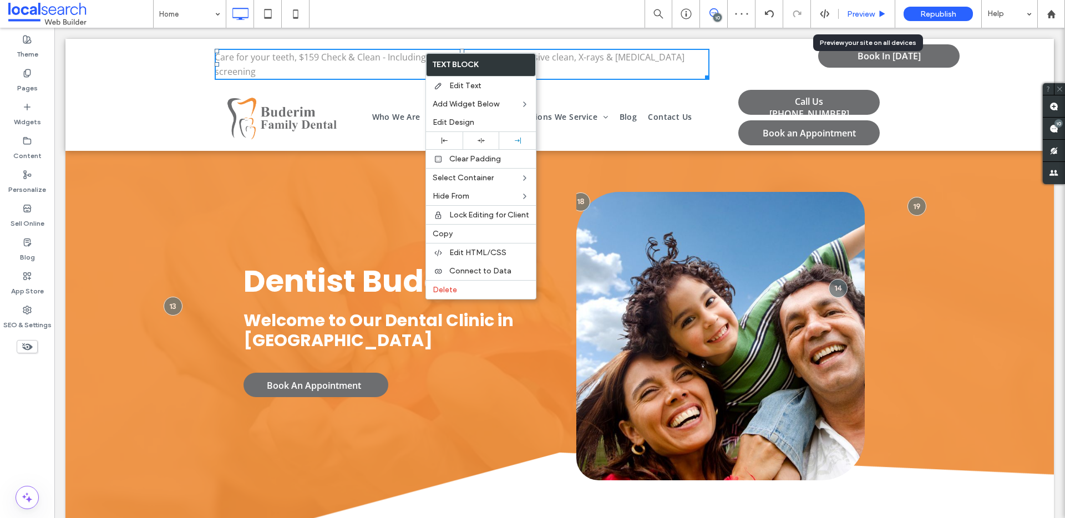
click at [798, 15] on div "Preview" at bounding box center [867, 13] width 56 height 9
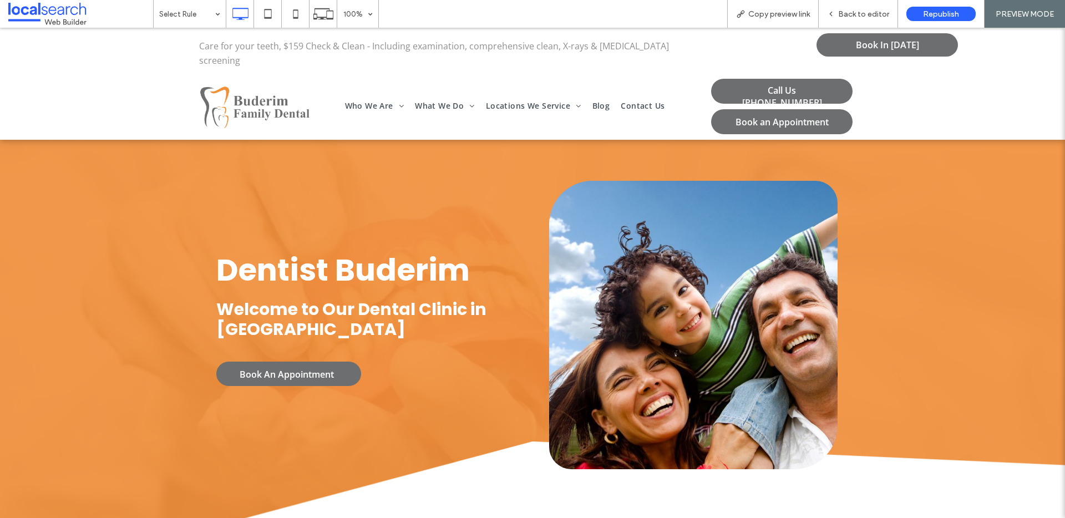
click at [798, 15] on span "Back to editor" at bounding box center [863, 13] width 51 height 9
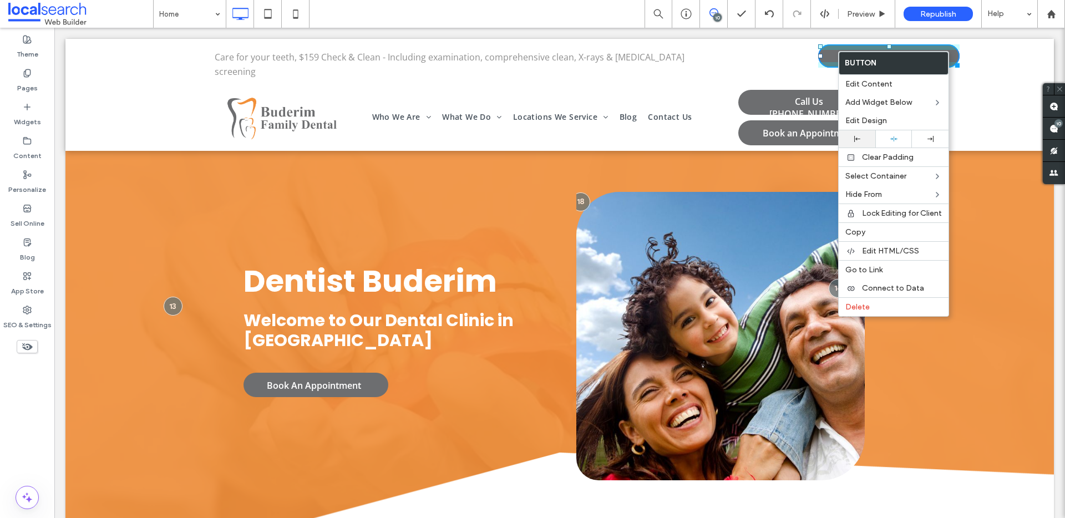
click at [798, 141] on div at bounding box center [857, 139] width 26 height 6
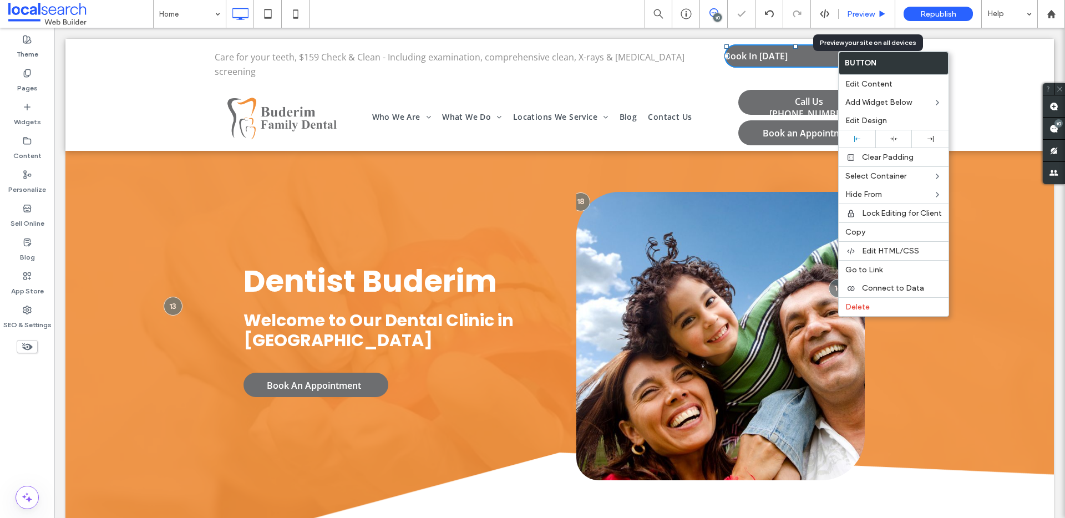
click at [798, 11] on span "Preview" at bounding box center [861, 13] width 28 height 9
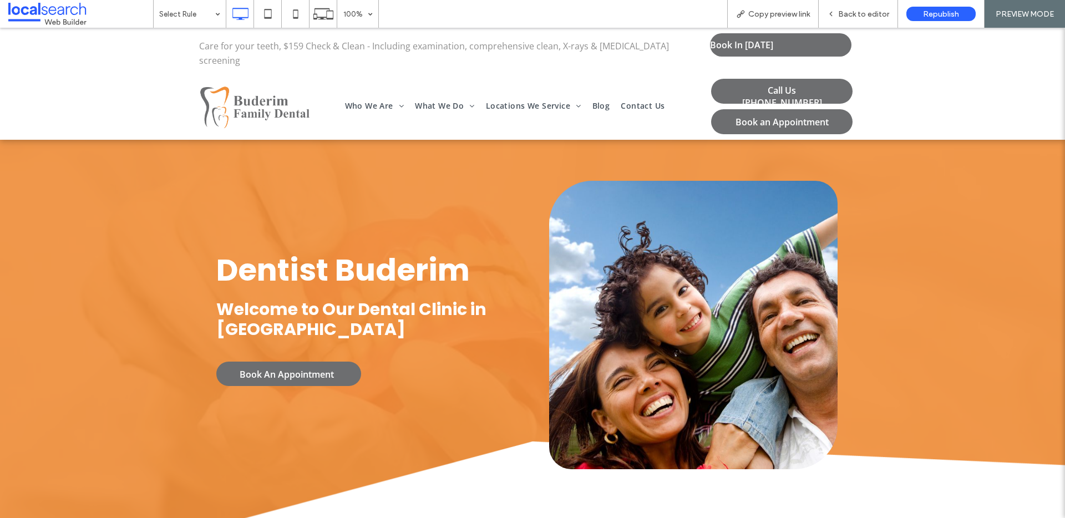
click at [798, 11] on span "Back to editor" at bounding box center [863, 13] width 51 height 9
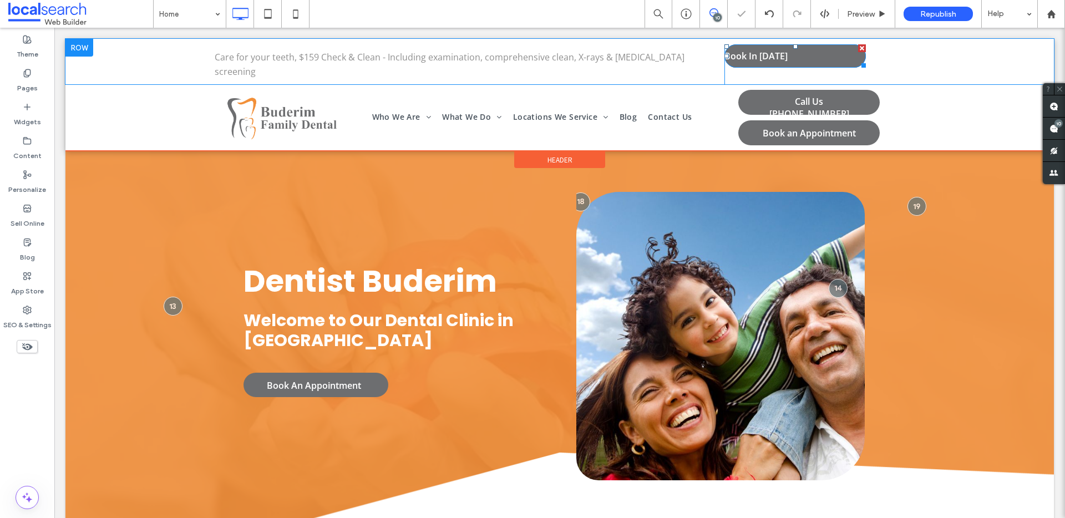
click at [745, 53] on span "Book In Today" at bounding box center [755, 56] width 63 height 12
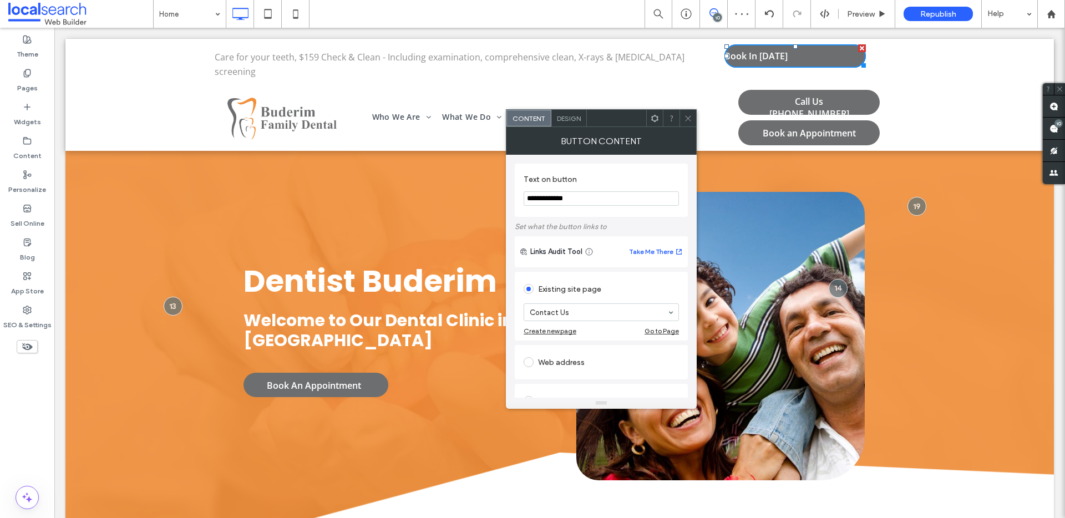
click at [568, 118] on span "Design" at bounding box center [569, 118] width 24 height 8
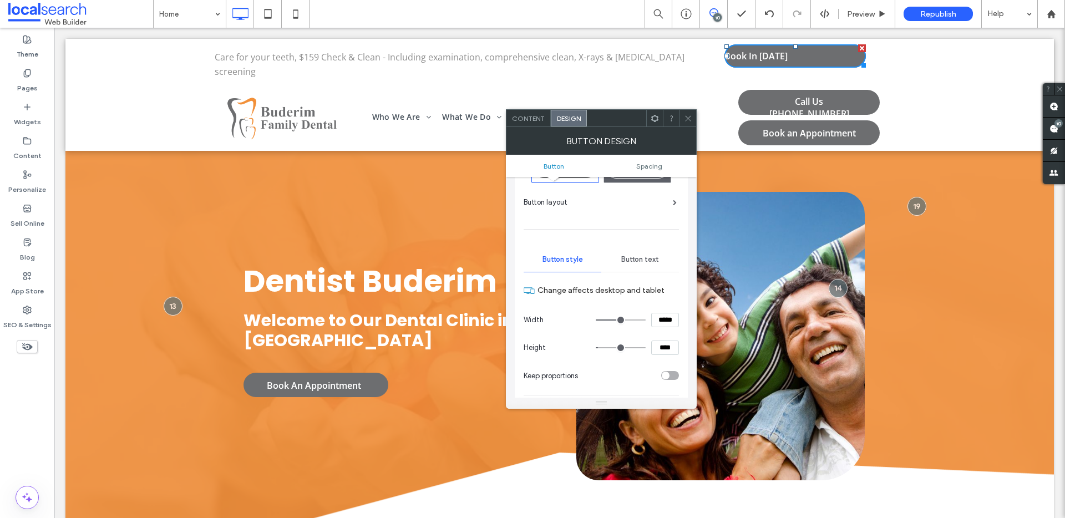
scroll to position [95, 0]
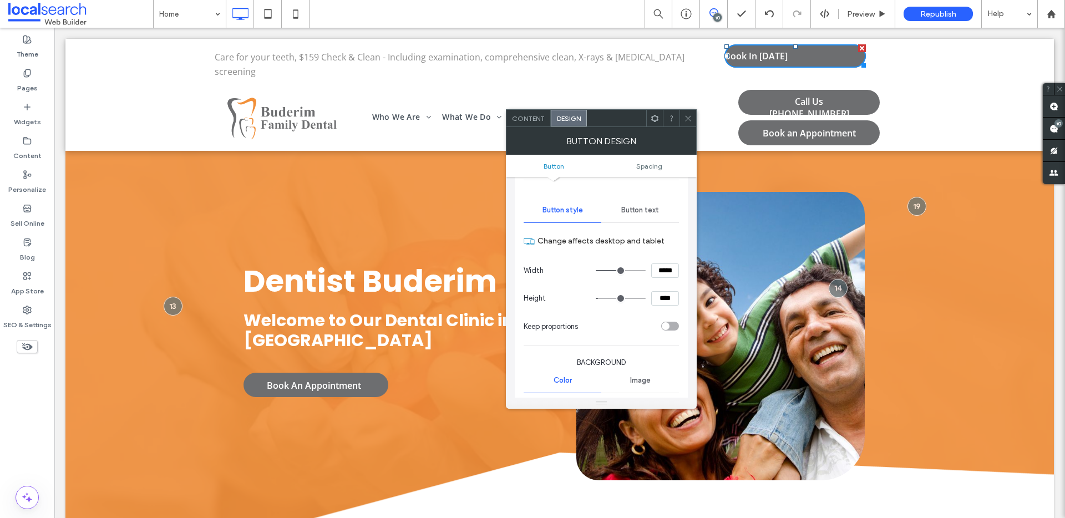
click at [656, 160] on ul "Button Spacing" at bounding box center [601, 166] width 191 height 22
click at [655, 169] on span "Spacing" at bounding box center [649, 166] width 26 height 8
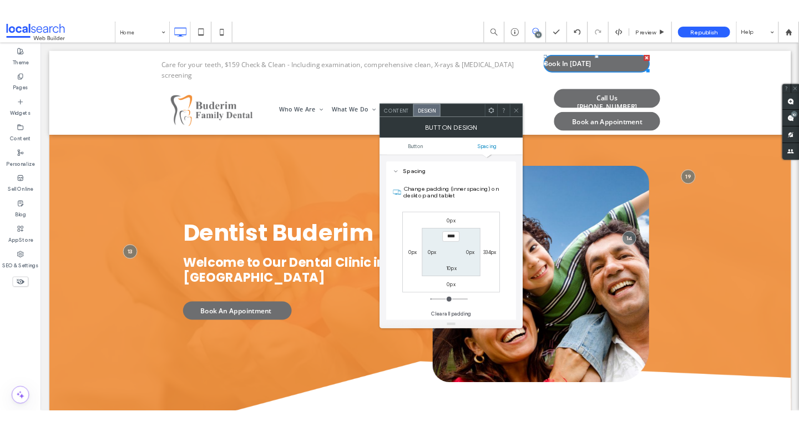
scroll to position [486, 0]
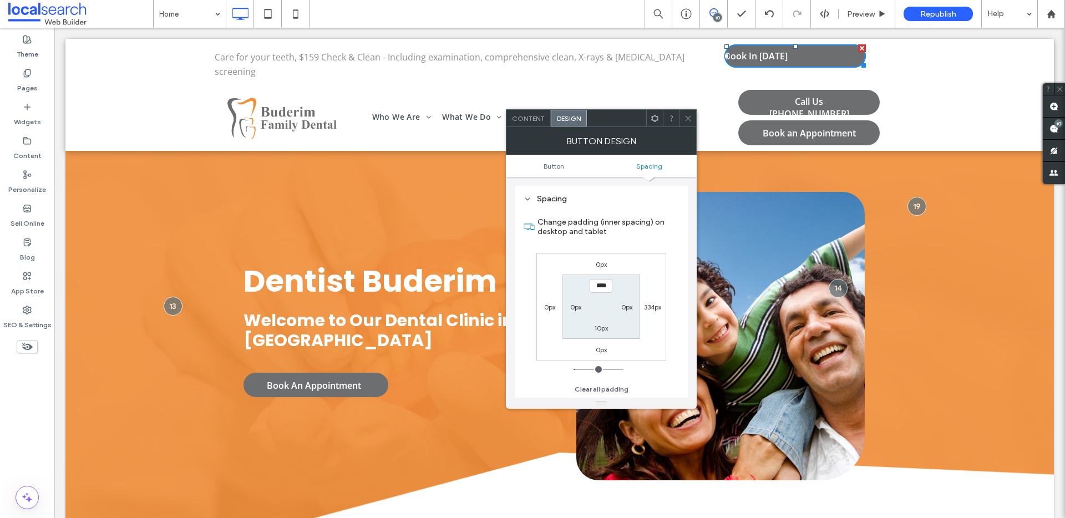
click at [575, 305] on label "0px" at bounding box center [575, 307] width 11 height 8
type input "*"
type input "**"
click at [574, 305] on input "****" at bounding box center [576, 307] width 23 height 14
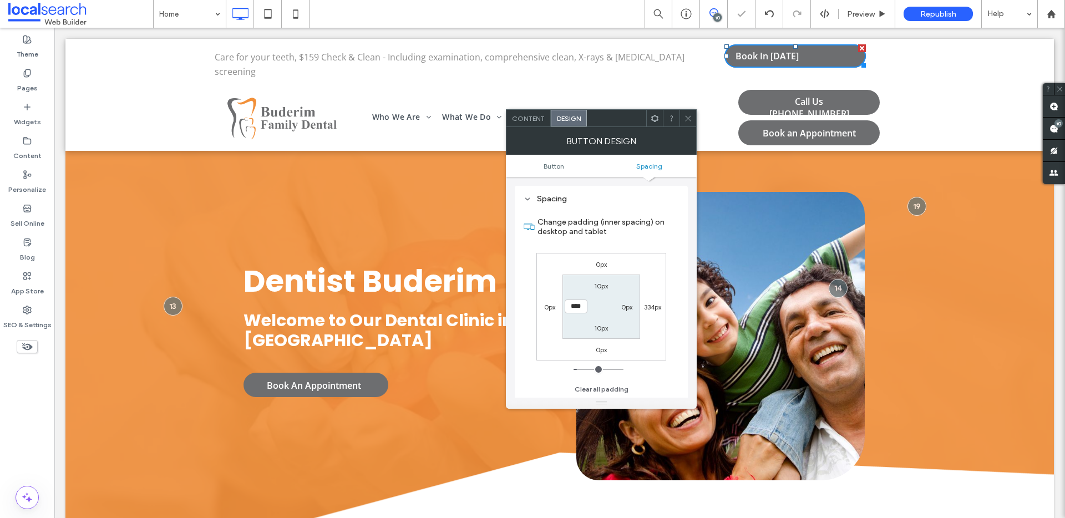
click at [574, 305] on input "****" at bounding box center [576, 307] width 23 height 14
type input "**"
click at [574, 305] on input "****" at bounding box center [576, 307] width 23 height 14
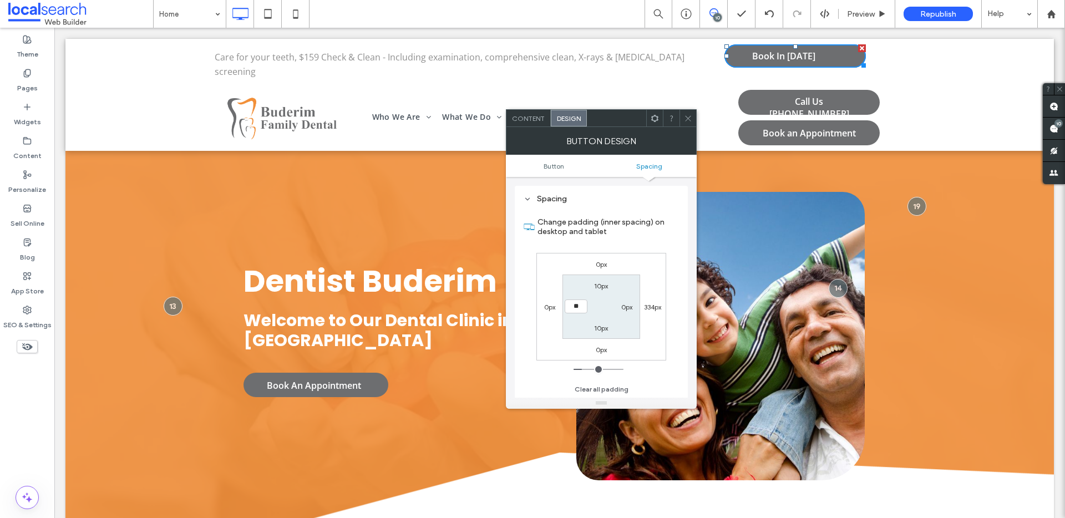
type input "**"
click at [574, 305] on input "****" at bounding box center [576, 307] width 23 height 14
type input "**"
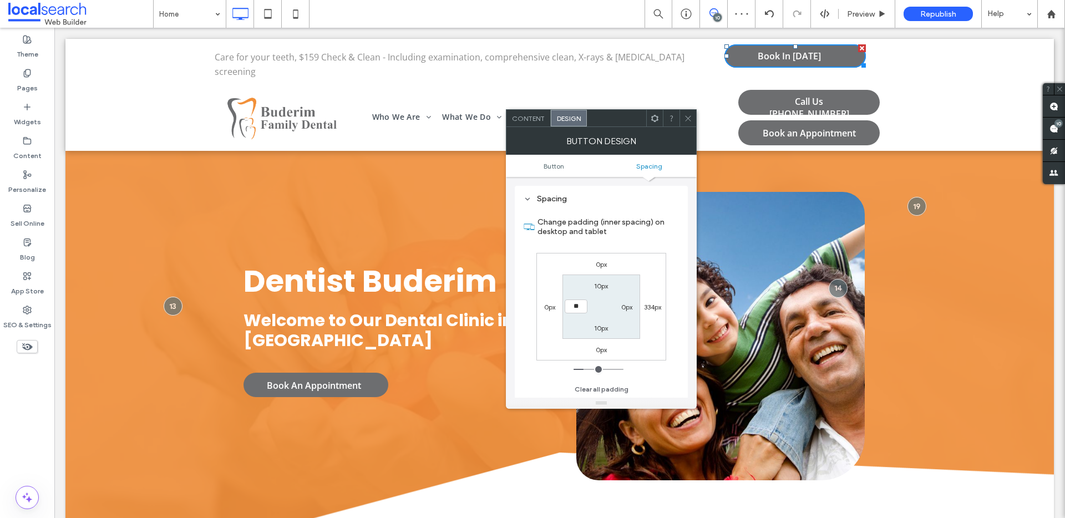
type input "**"
click at [574, 305] on input "****" at bounding box center [576, 307] width 23 height 14
type input "**"
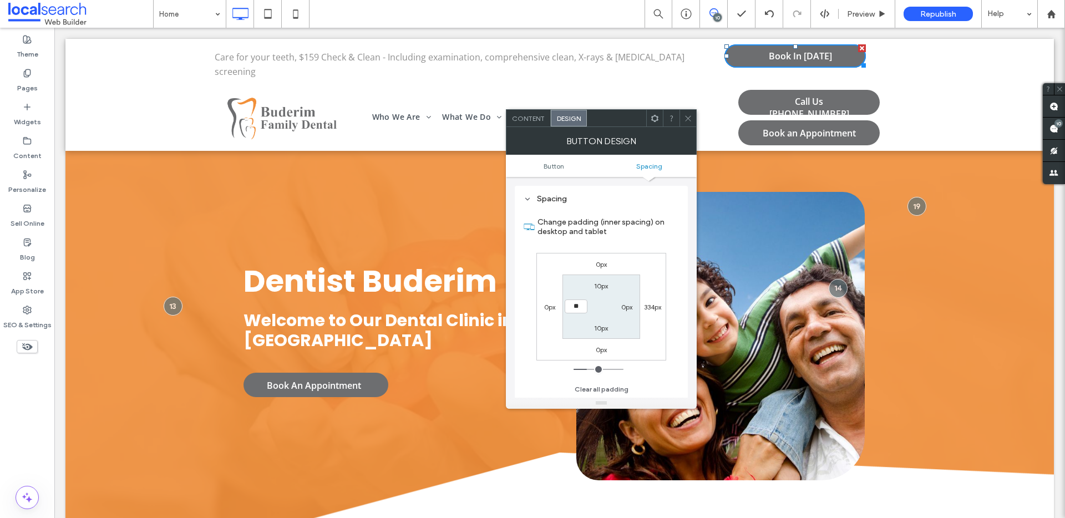
type input "****"
click at [798, 17] on span "Preview" at bounding box center [861, 13] width 28 height 9
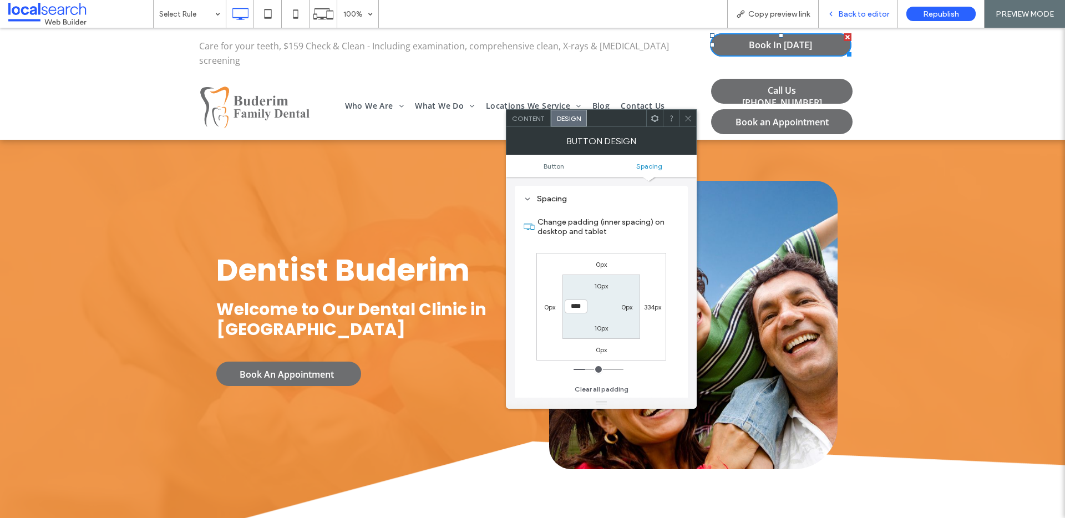
click at [798, 13] on span "Back to editor" at bounding box center [863, 13] width 51 height 9
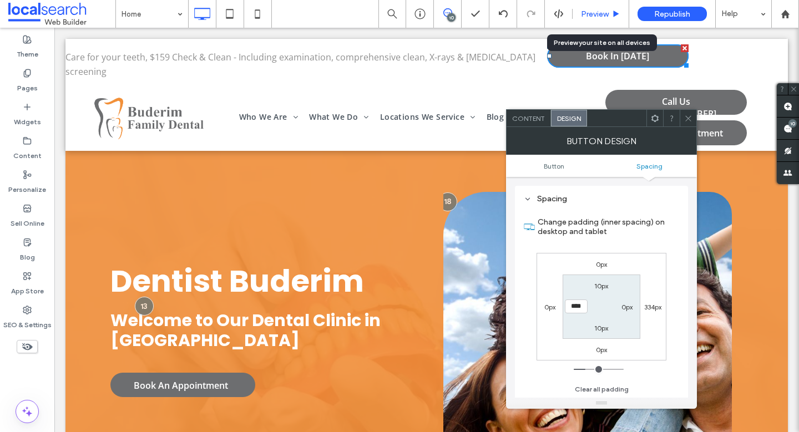
click at [607, 9] on span "Preview" at bounding box center [595, 13] width 28 height 9
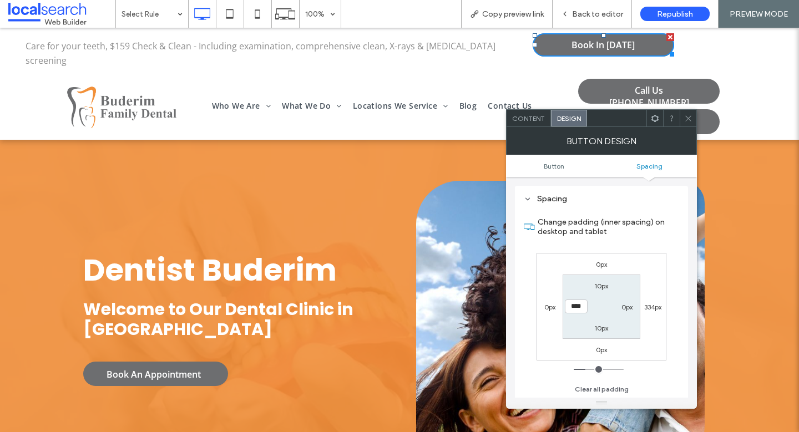
click at [689, 118] on icon at bounding box center [688, 118] width 8 height 8
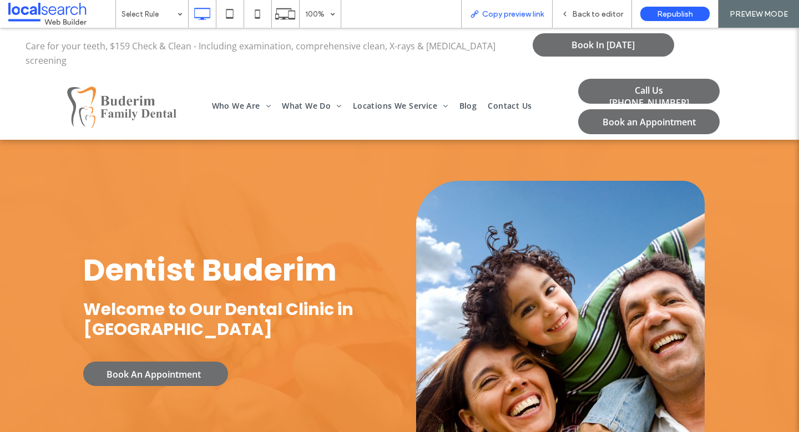
click at [537, 17] on span "Copy preview link" at bounding box center [513, 13] width 62 height 9
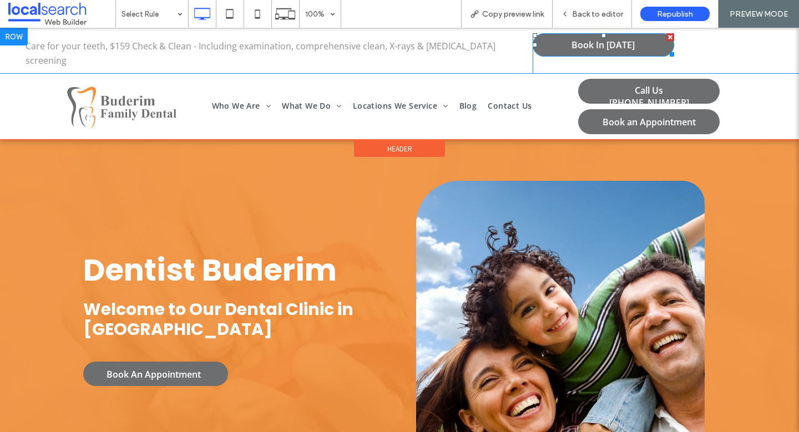
click at [605, 43] on span "Book In Today" at bounding box center [602, 45] width 63 height 12
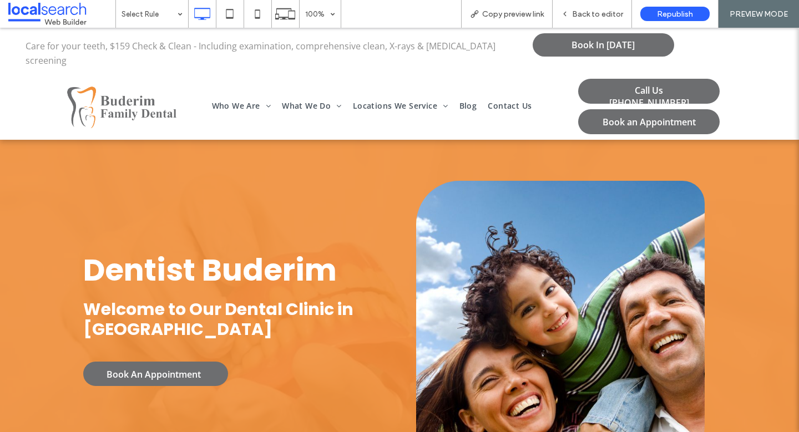
click at [595, 12] on div at bounding box center [399, 216] width 799 height 432
click at [597, 15] on span "Back to editor" at bounding box center [597, 13] width 51 height 9
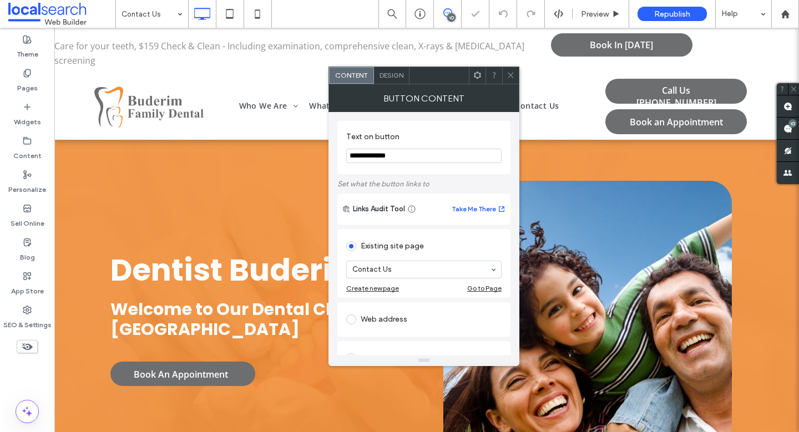
click at [389, 72] on span "Design" at bounding box center [391, 75] width 24 height 8
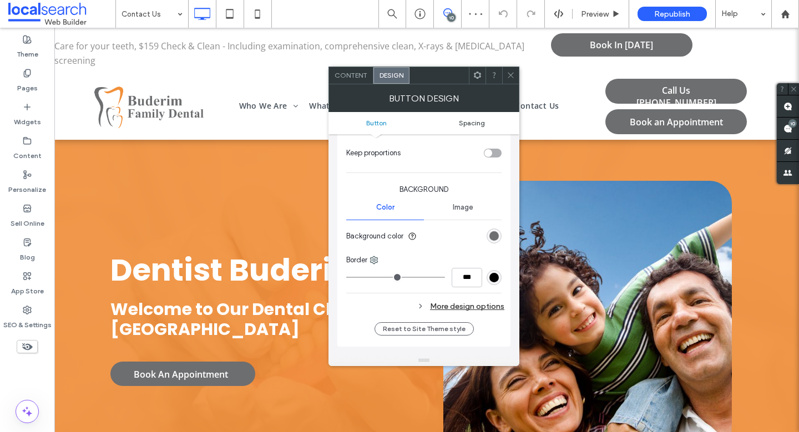
click at [471, 119] on span "Spacing" at bounding box center [472, 123] width 26 height 8
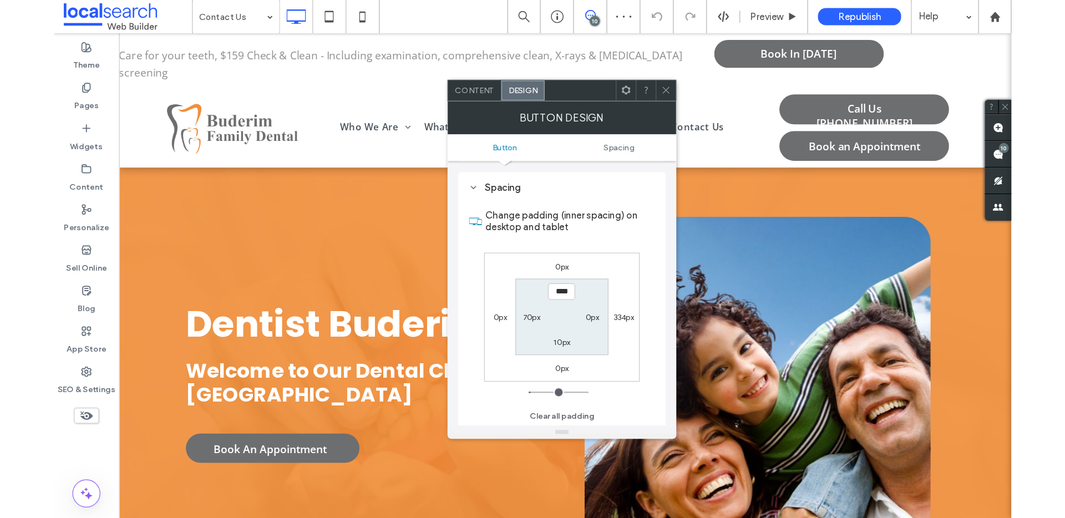
scroll to position [486, 0]
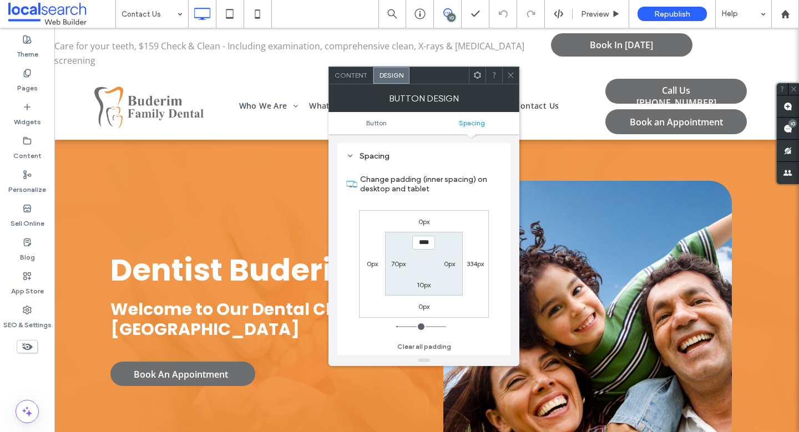
click at [397, 261] on label "70px" at bounding box center [398, 264] width 14 height 8
type input "**"
type input "*"
type input "***"
click at [510, 74] on use at bounding box center [511, 76] width 6 height 6
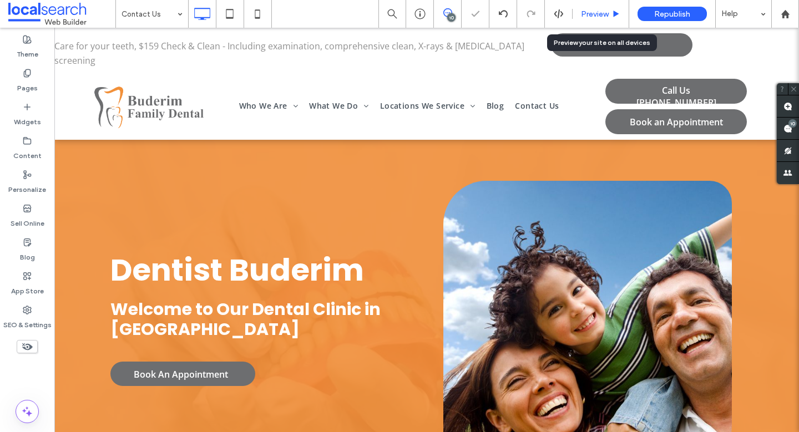
click at [599, 8] on div "Preview" at bounding box center [600, 14] width 57 height 28
click at [601, 12] on span "Preview" at bounding box center [595, 13] width 28 height 9
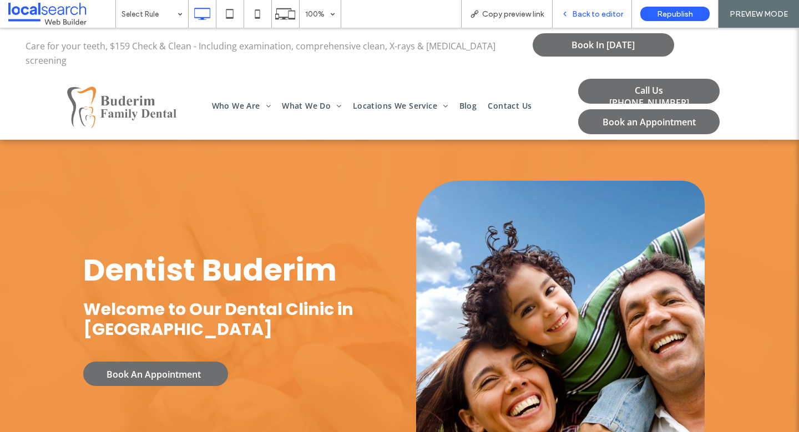
click at [610, 11] on span "Back to editor" at bounding box center [597, 13] width 51 height 9
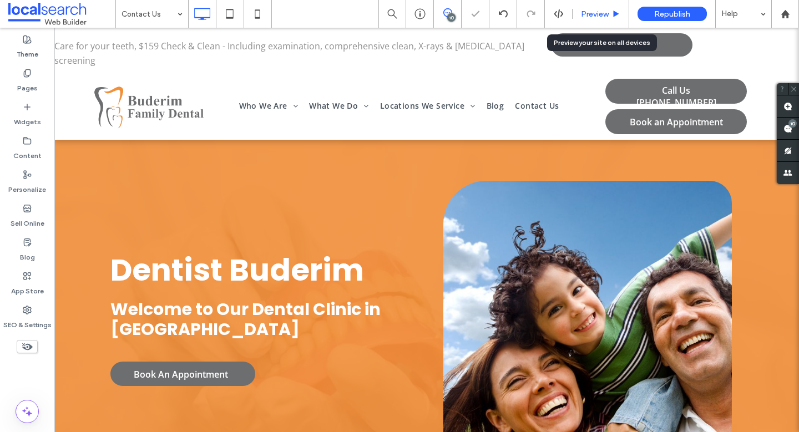
click at [589, 9] on span "Preview" at bounding box center [595, 13] width 28 height 9
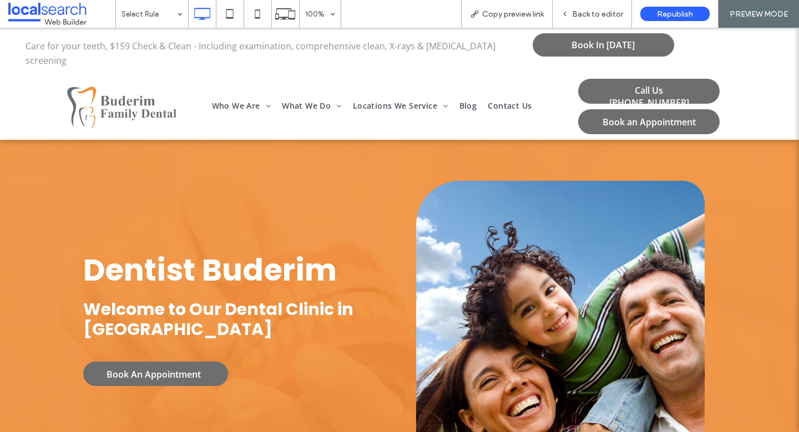
click at [589, 9] on span "Back to editor" at bounding box center [597, 13] width 51 height 9
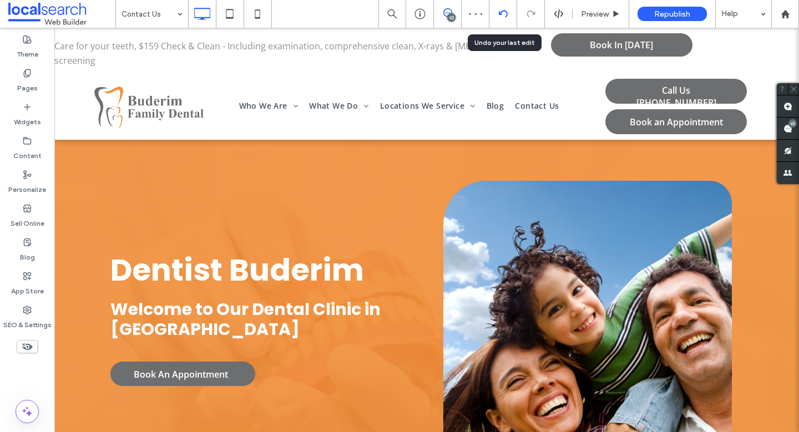
click at [504, 12] on icon at bounding box center [503, 13] width 9 height 9
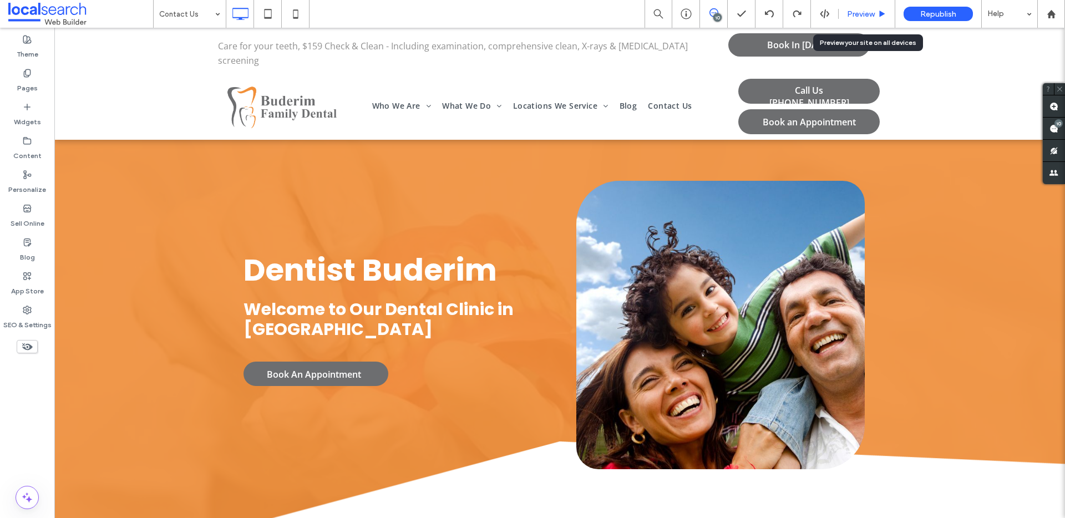
click at [798, 13] on span "Preview" at bounding box center [861, 13] width 28 height 9
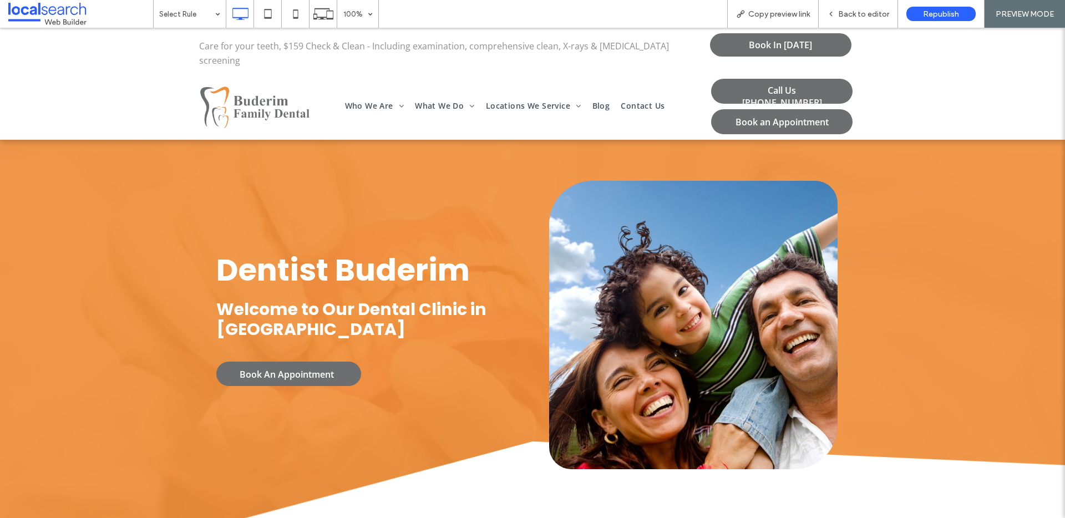
click at [798, 13] on span "Back to editor" at bounding box center [863, 13] width 51 height 9
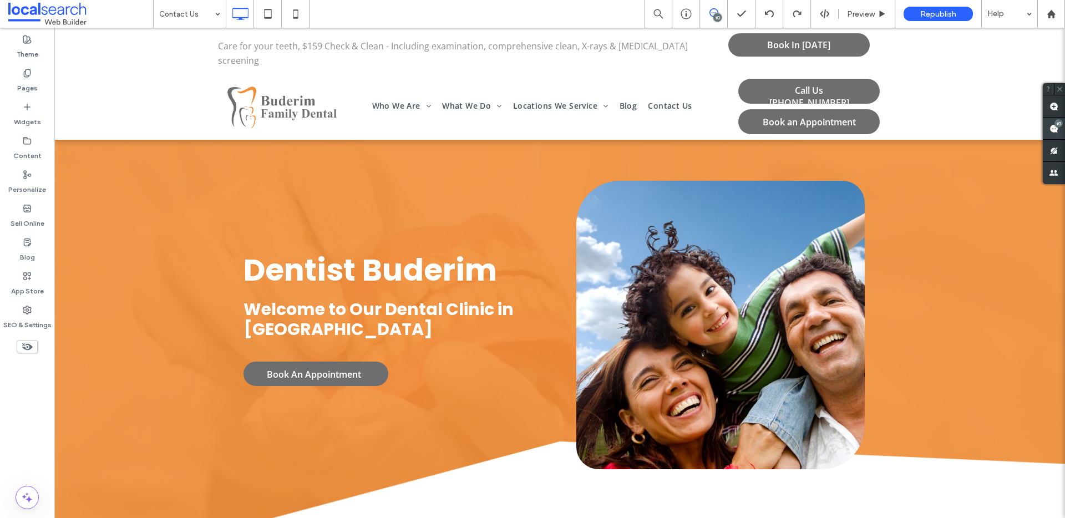
click at [798, 128] on use at bounding box center [1053, 128] width 9 height 9
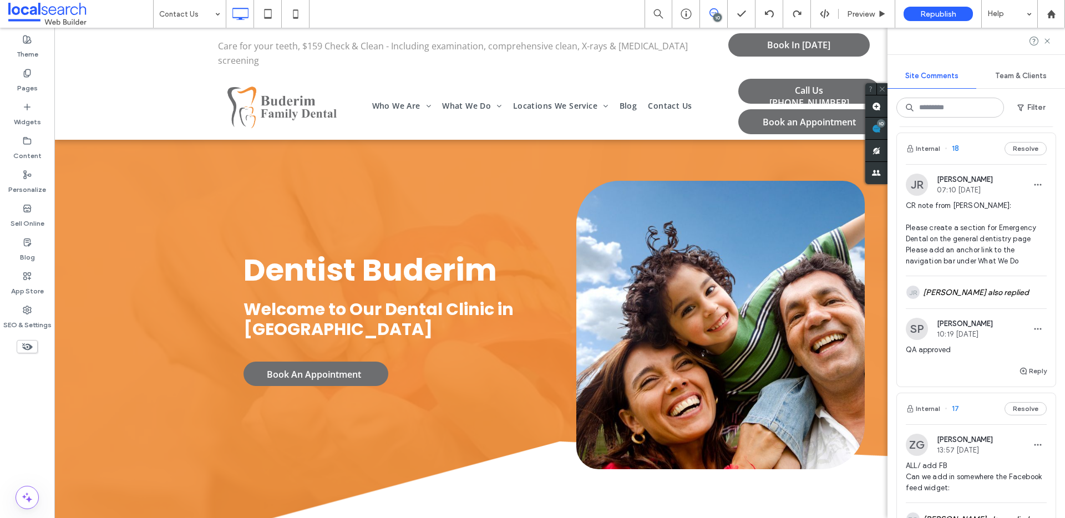
scroll to position [200, 0]
click at [798, 40] on icon at bounding box center [1047, 41] width 9 height 9
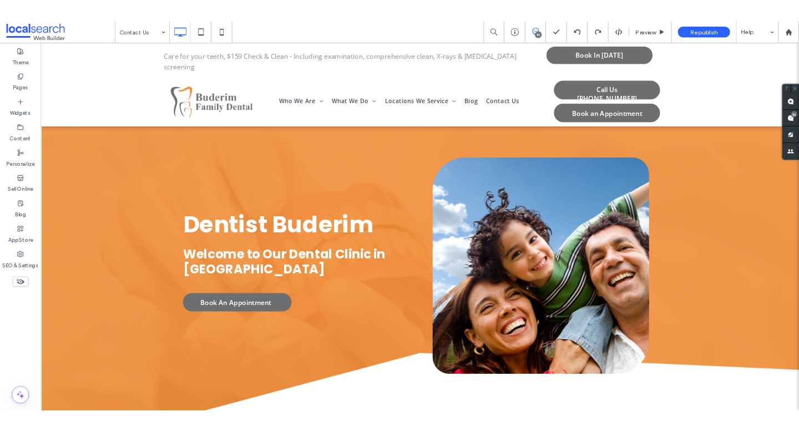
scroll to position [0, 0]
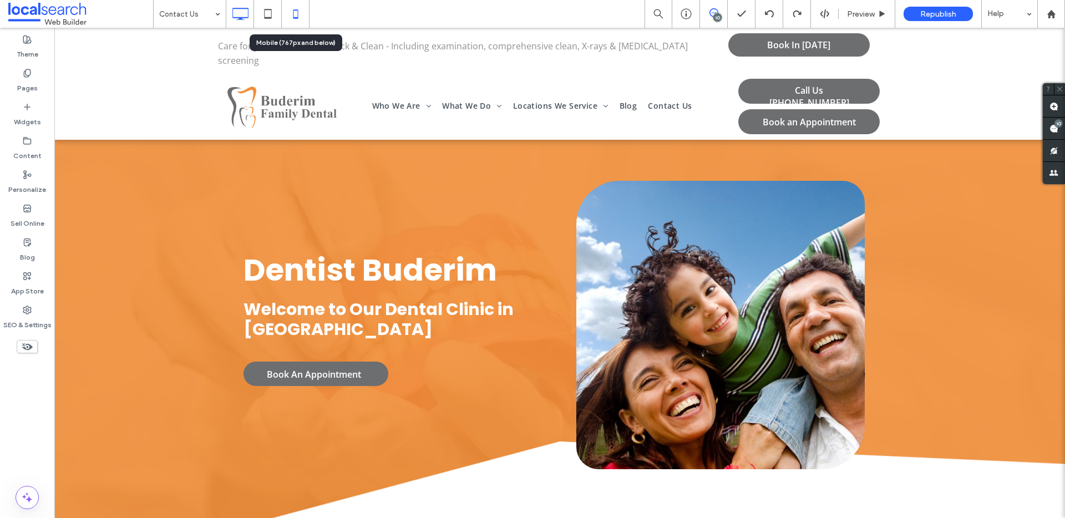
click at [291, 13] on icon at bounding box center [296, 14] width 22 height 22
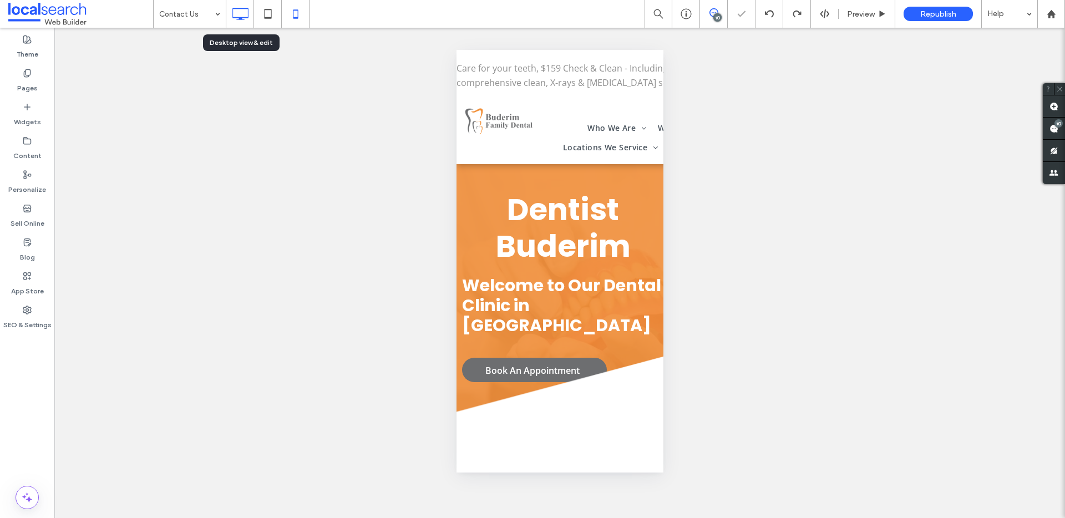
click at [232, 16] on icon at bounding box center [240, 14] width 22 height 22
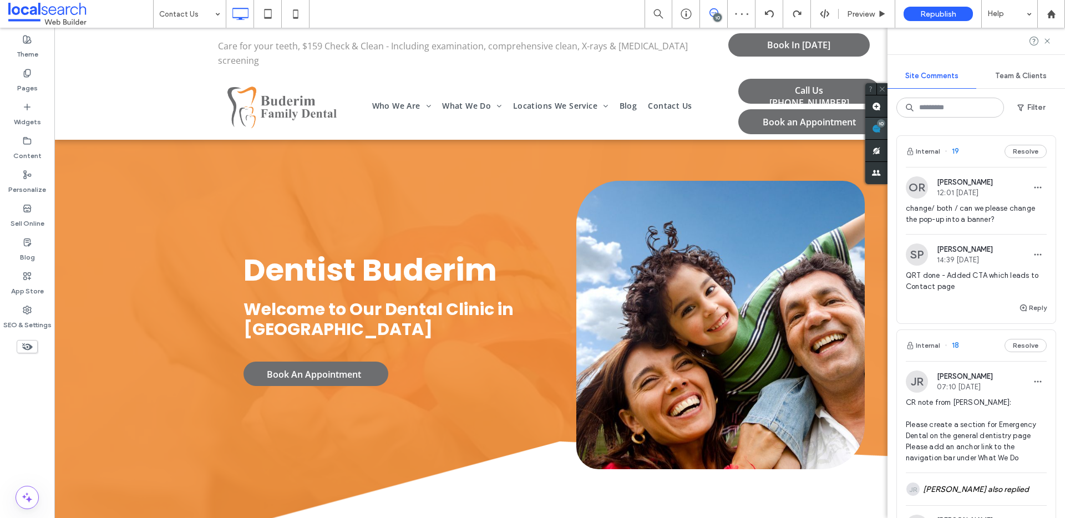
click at [798, 129] on span at bounding box center [876, 129] width 22 height 22
click at [798, 43] on icon at bounding box center [1047, 41] width 9 height 9
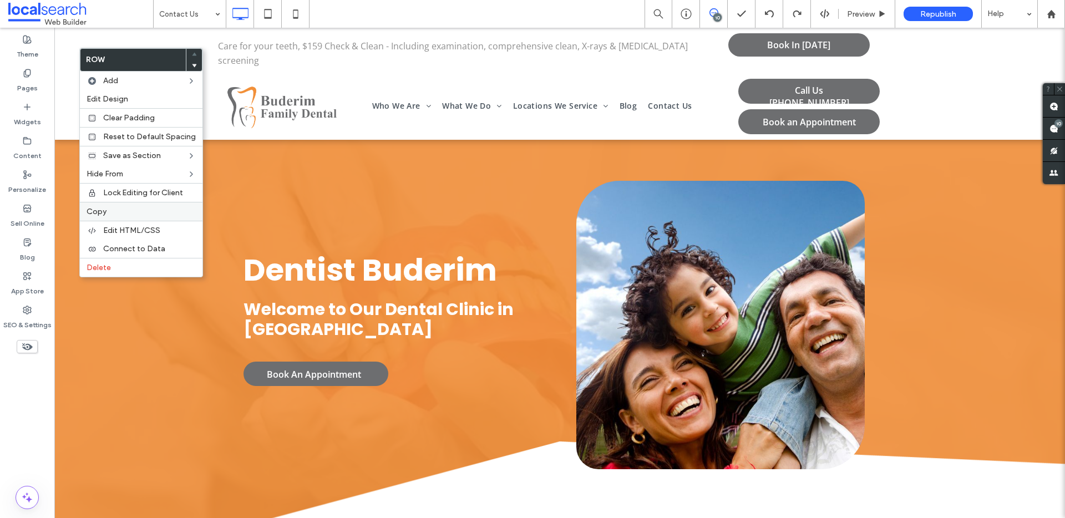
click at [114, 205] on div "Copy" at bounding box center [141, 211] width 123 height 19
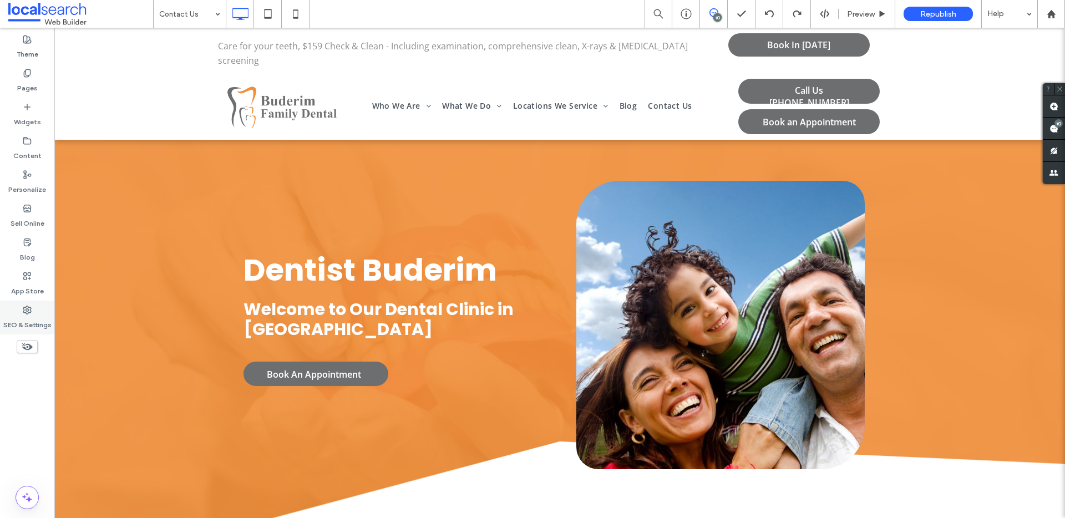
click at [30, 312] on use at bounding box center [27, 310] width 8 height 8
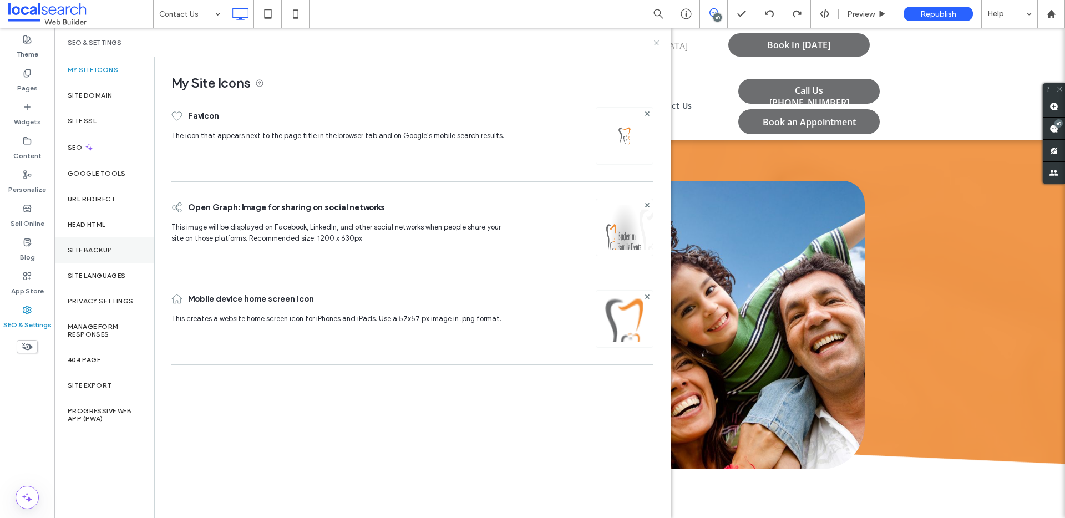
click at [93, 244] on div "Site Backup" at bounding box center [104, 250] width 100 height 26
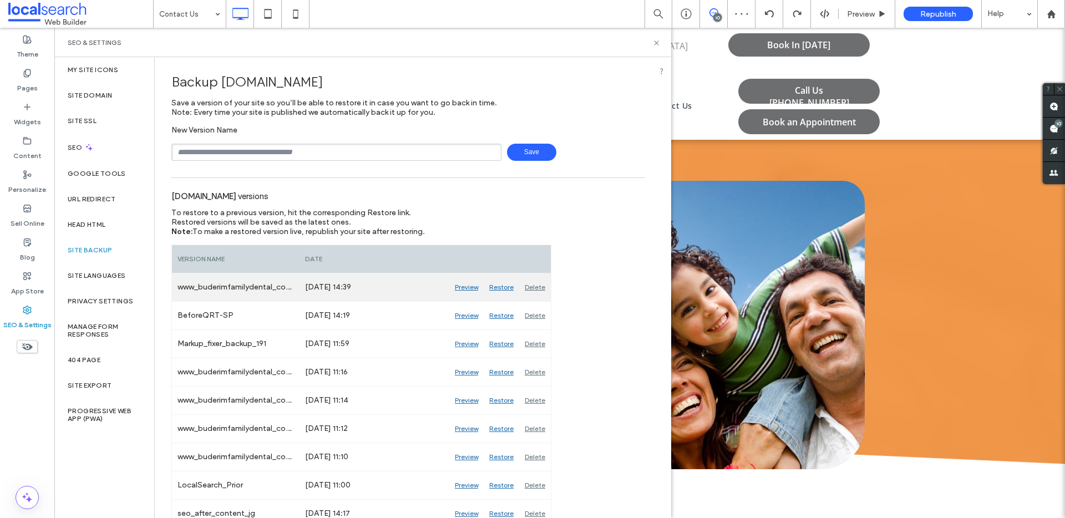
click at [471, 283] on div "Preview" at bounding box center [466, 287] width 34 height 28
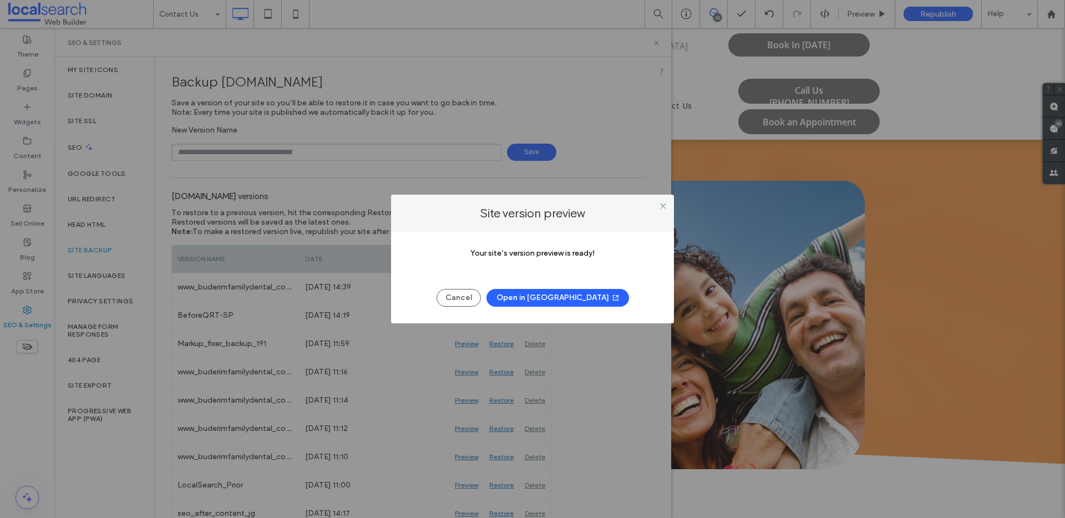
click at [567, 301] on button "Open in New Tab" at bounding box center [557, 298] width 143 height 18
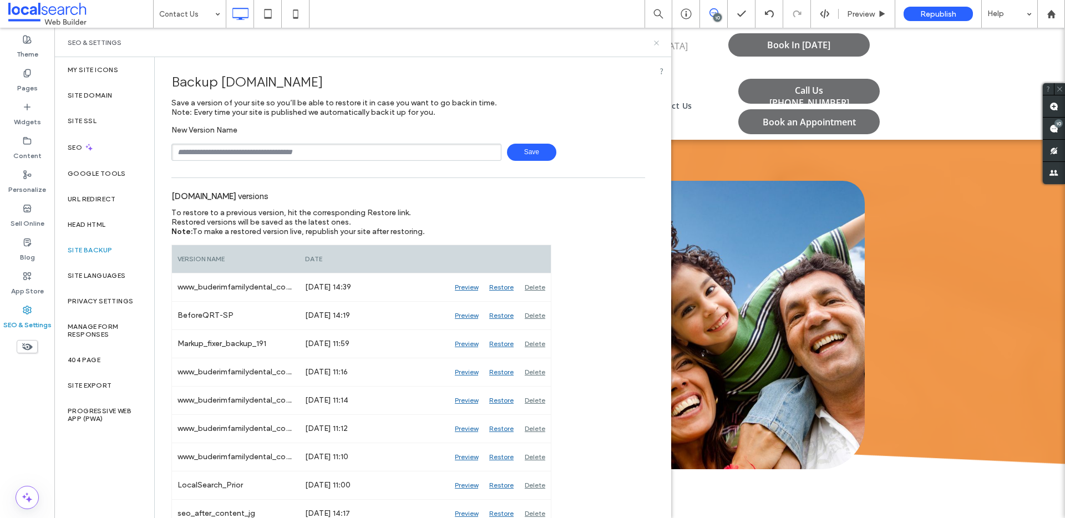
click at [654, 41] on icon at bounding box center [656, 43] width 8 height 8
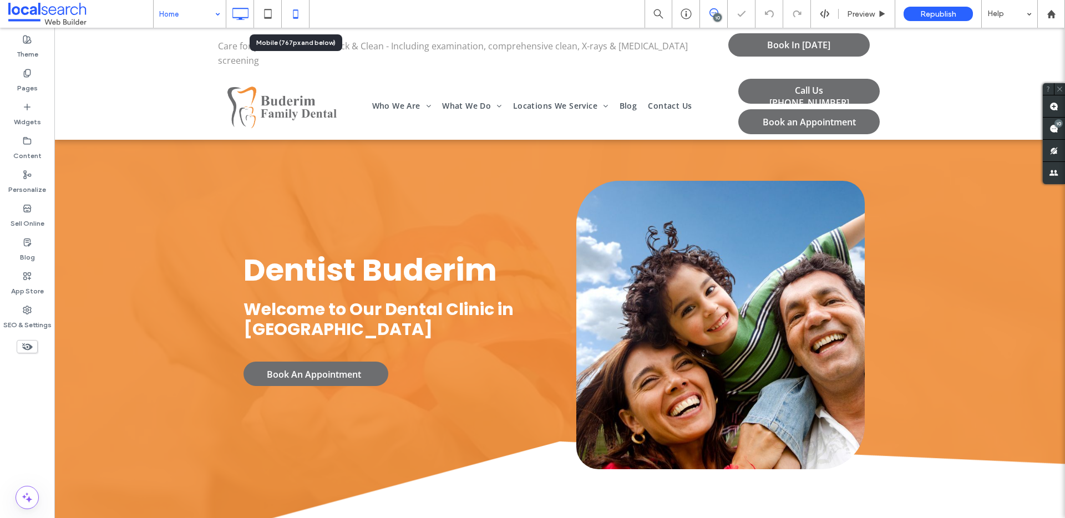
click at [297, 13] on icon at bounding box center [296, 14] width 22 height 22
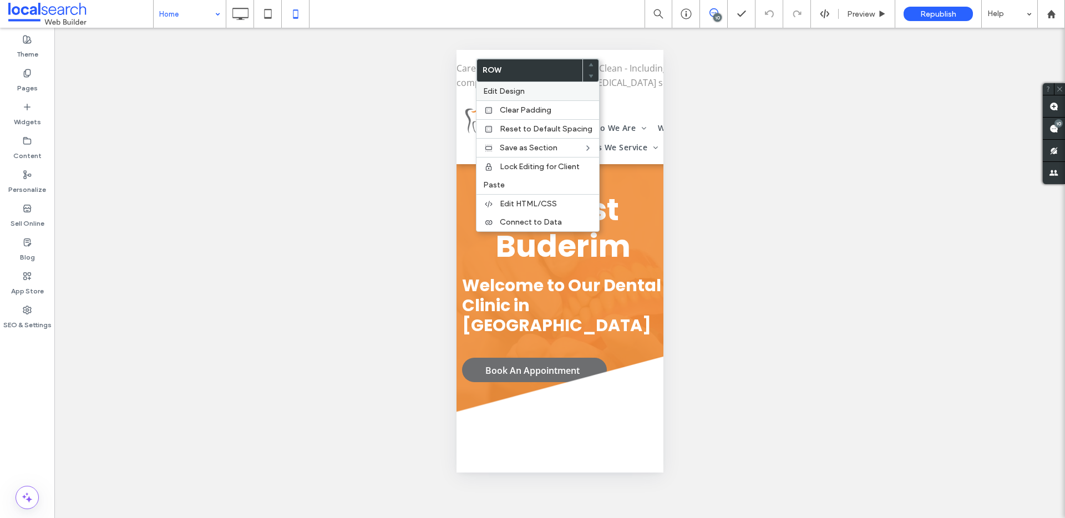
click at [495, 85] on div "Edit Design" at bounding box center [537, 91] width 123 height 18
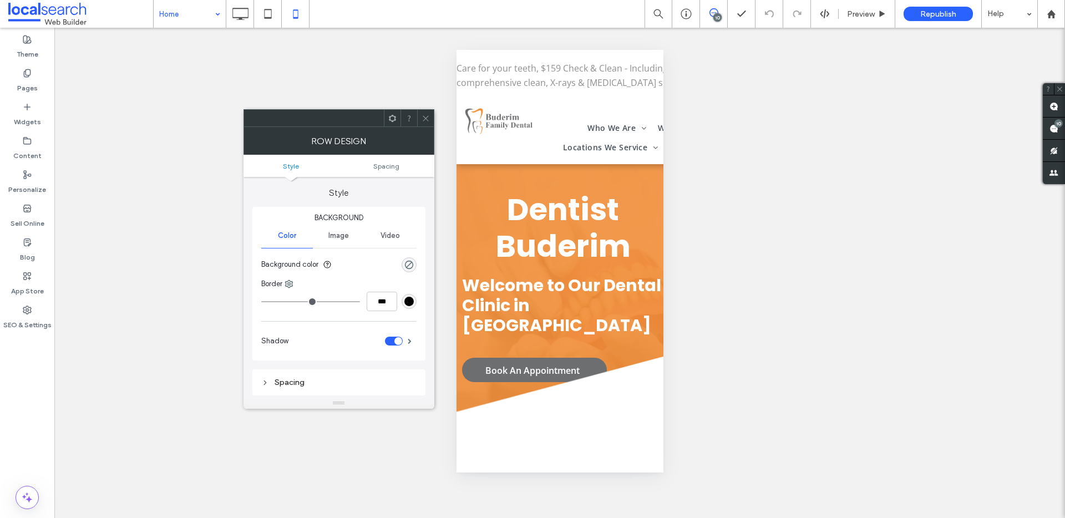
click at [425, 119] on icon at bounding box center [426, 118] width 8 height 8
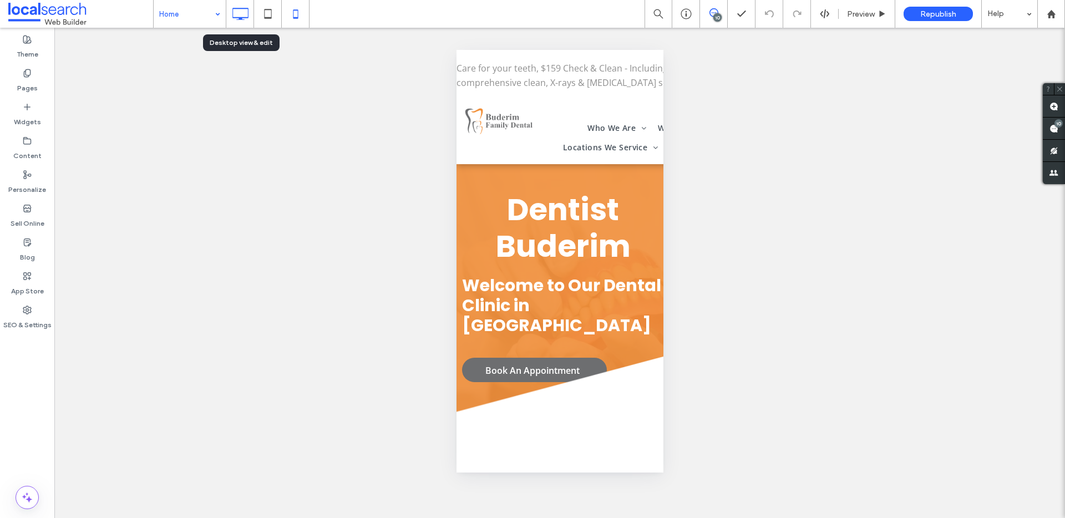
click at [245, 16] on icon at bounding box center [240, 14] width 22 height 22
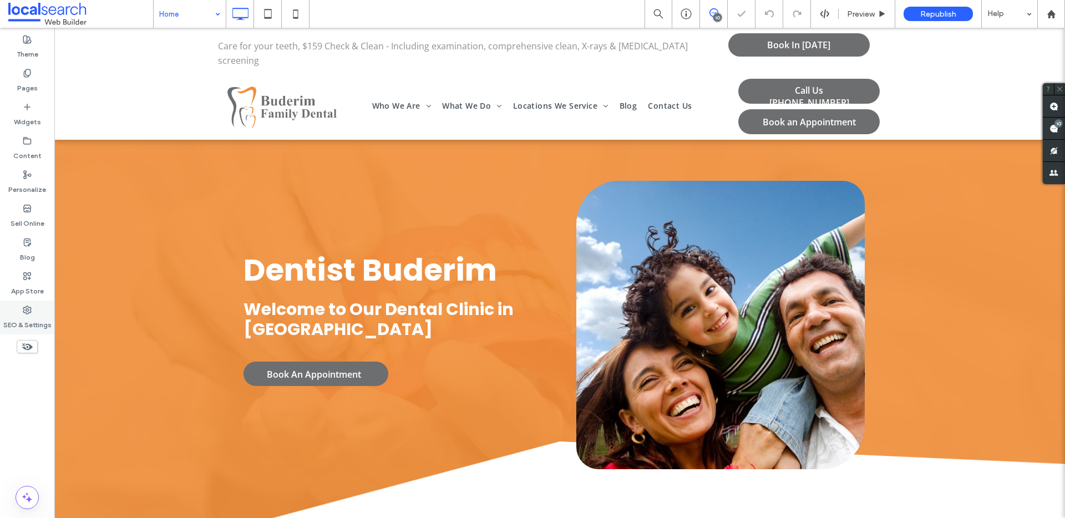
click at [34, 326] on label "SEO & Settings" at bounding box center [27, 323] width 48 height 16
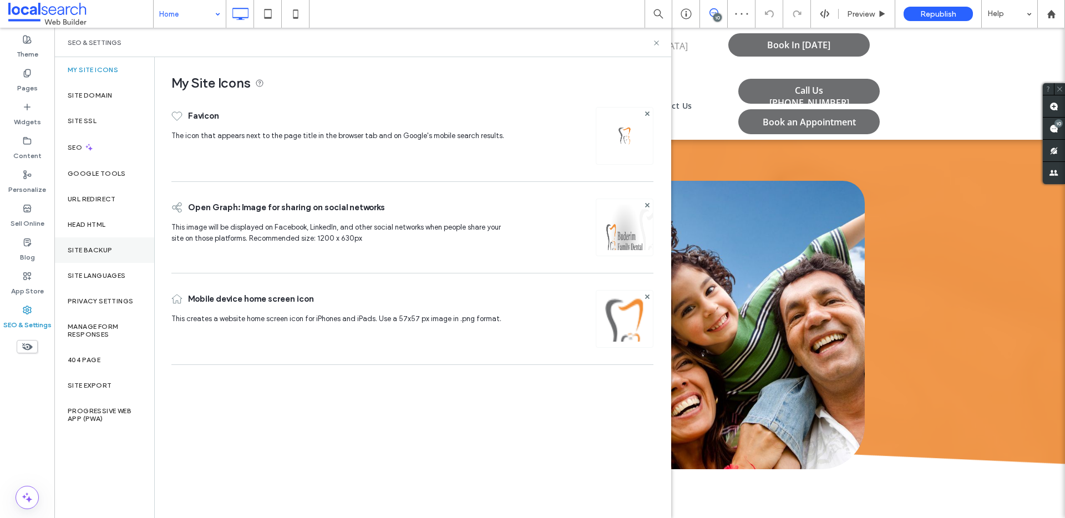
click at [88, 249] on label "Site Backup" at bounding box center [90, 250] width 44 height 8
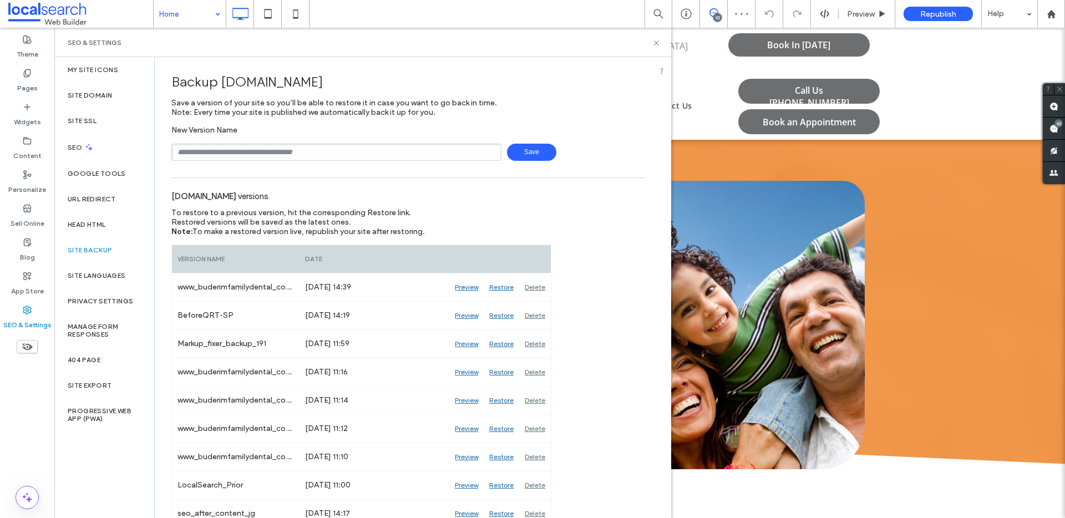
click at [270, 151] on input "text" at bounding box center [336, 152] width 330 height 17
type input "**********"
click at [517, 158] on span "Save" at bounding box center [531, 152] width 49 height 17
click at [657, 43] on icon at bounding box center [656, 43] width 8 height 8
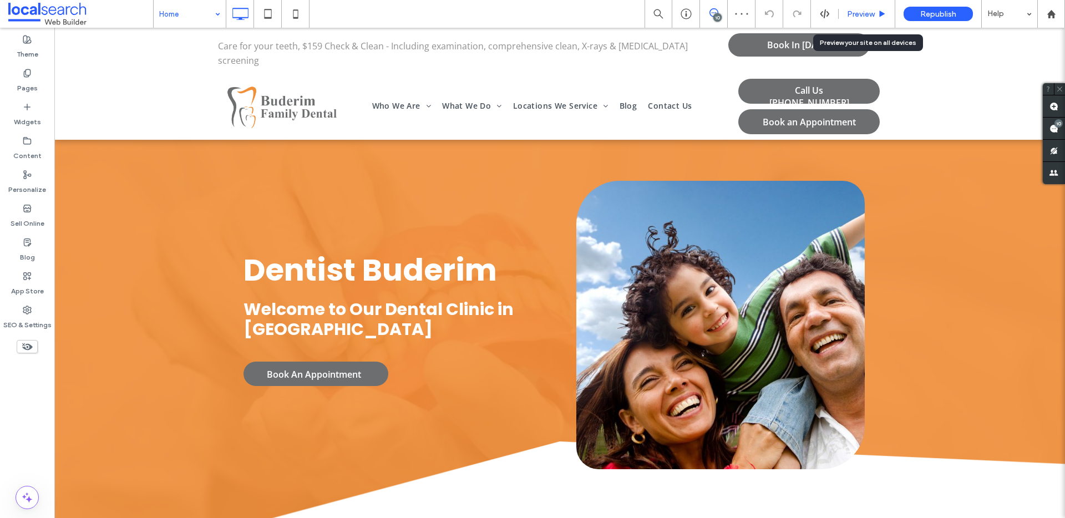
click at [798, 14] on span "Preview" at bounding box center [861, 13] width 28 height 9
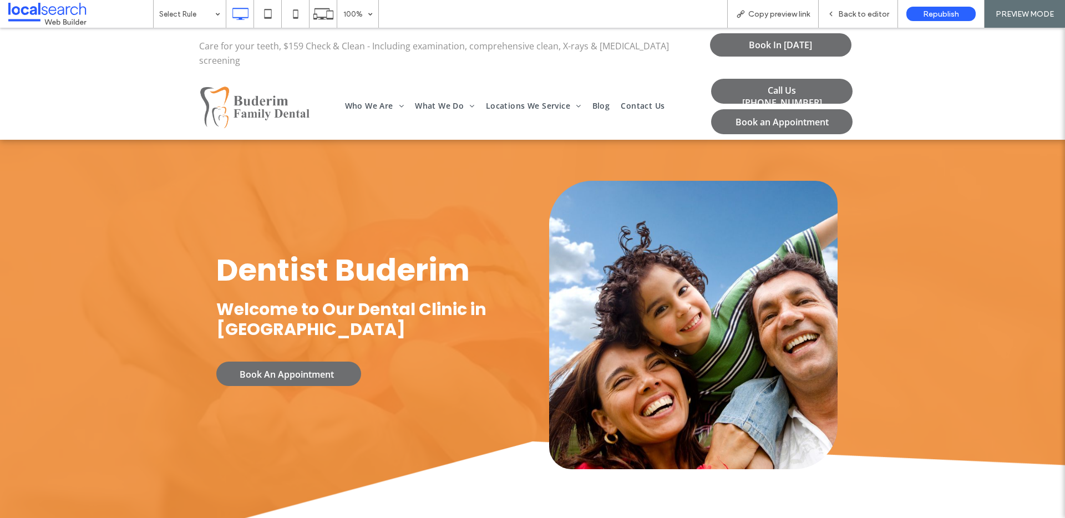
click at [798, 14] on span "Back to editor" at bounding box center [863, 13] width 51 height 9
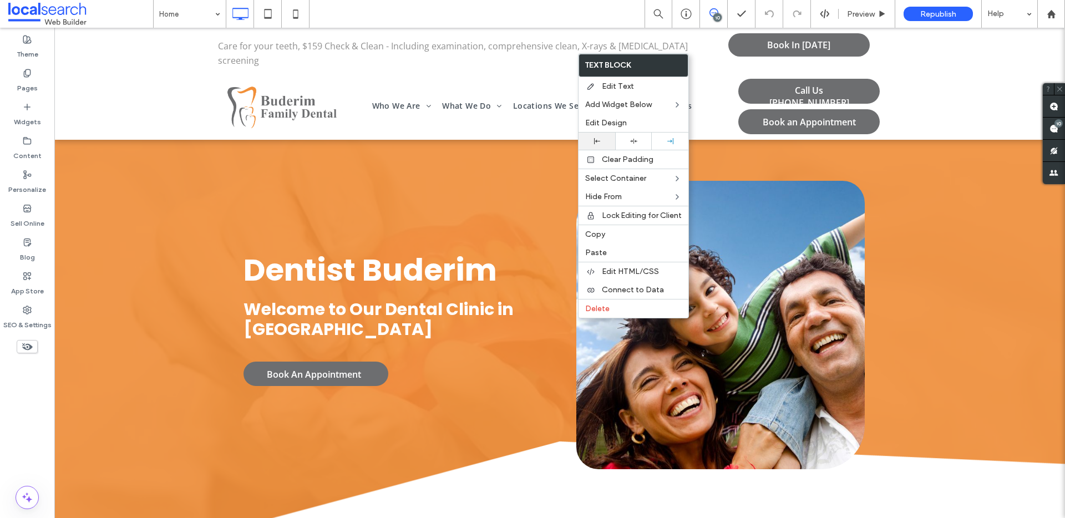
click at [603, 145] on div at bounding box center [597, 141] width 37 height 17
click at [798, 10] on span "Preview" at bounding box center [861, 13] width 28 height 9
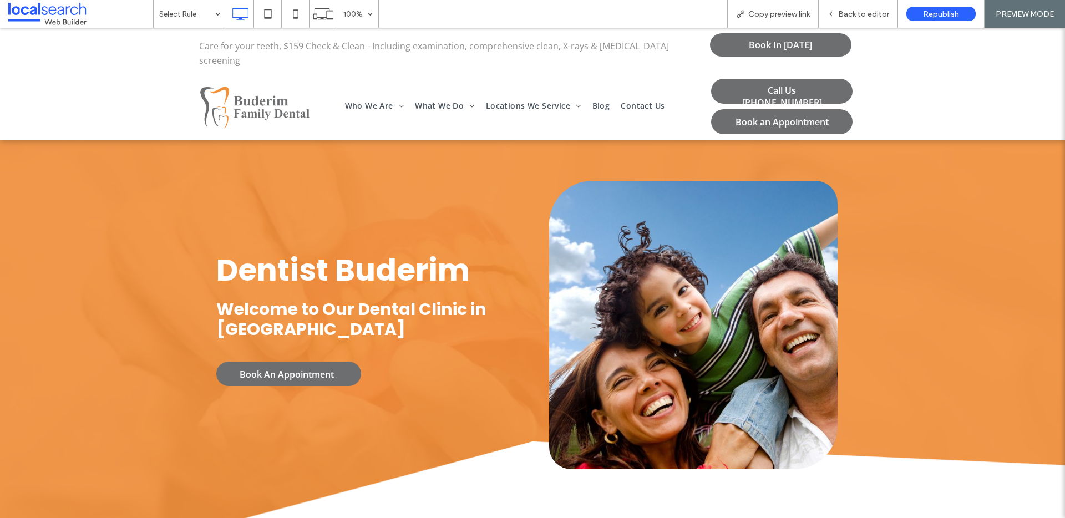
click at [798, 10] on span "Back to editor" at bounding box center [863, 13] width 51 height 9
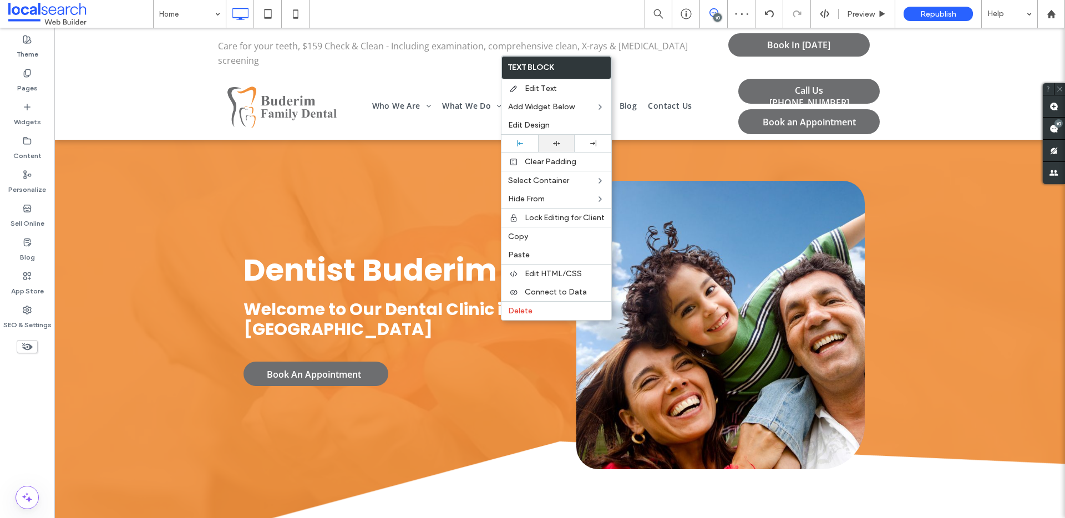
click at [556, 146] on icon at bounding box center [556, 143] width 7 height 7
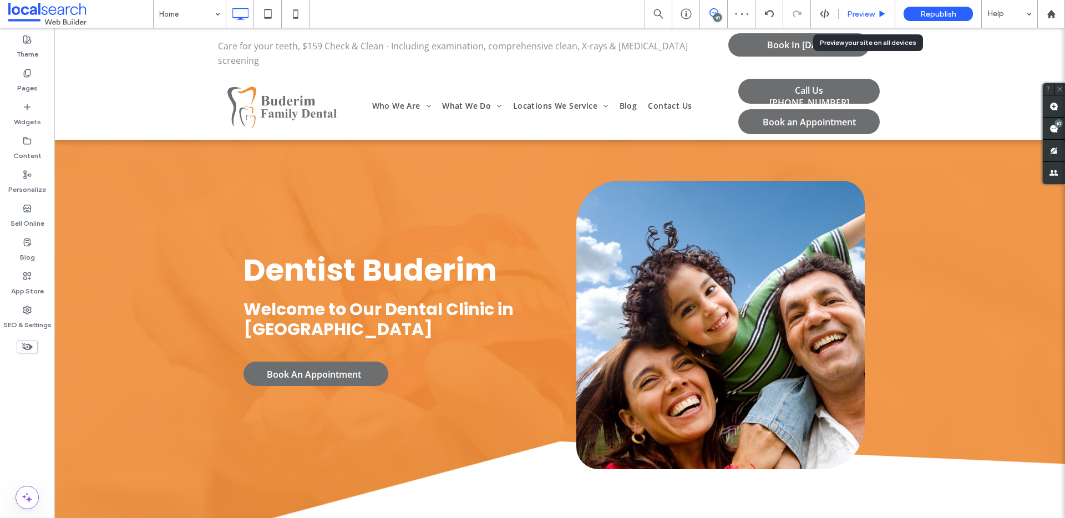
click at [798, 14] on span "Preview" at bounding box center [861, 13] width 28 height 9
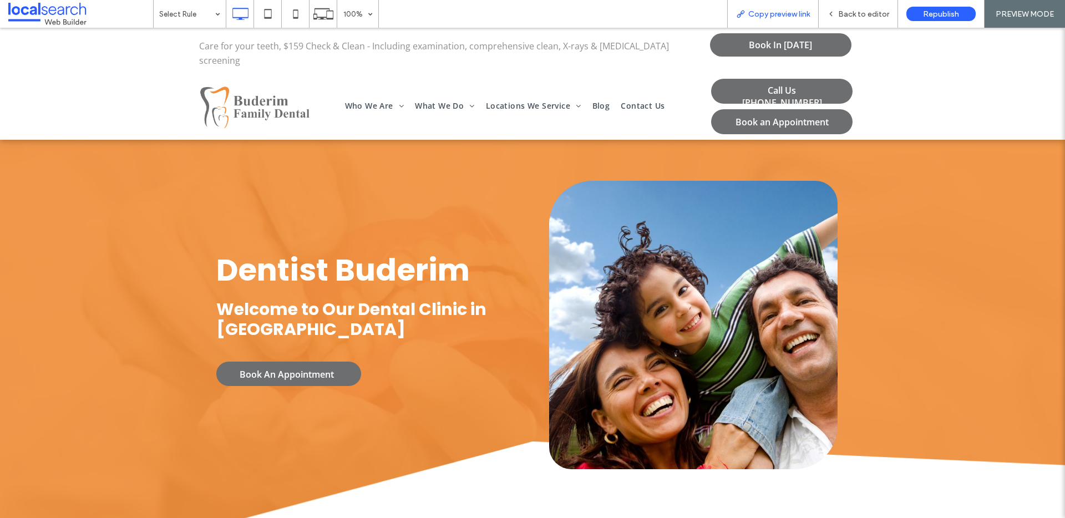
click at [798, 12] on span "Copy preview link" at bounding box center [779, 13] width 62 height 9
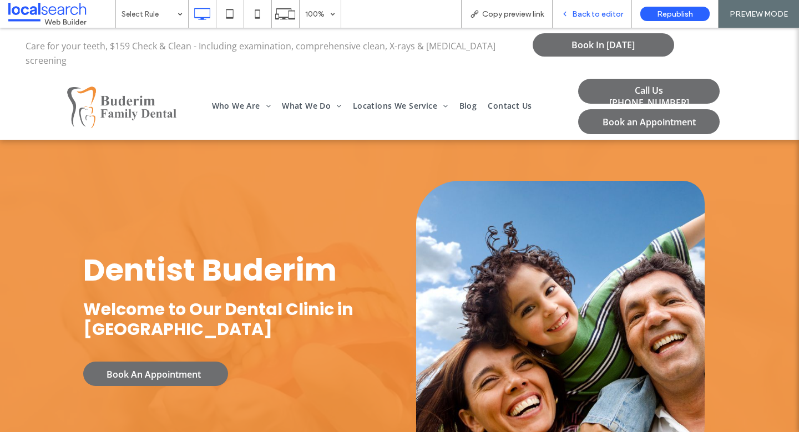
click at [582, 9] on span "Back to editor" at bounding box center [597, 13] width 51 height 9
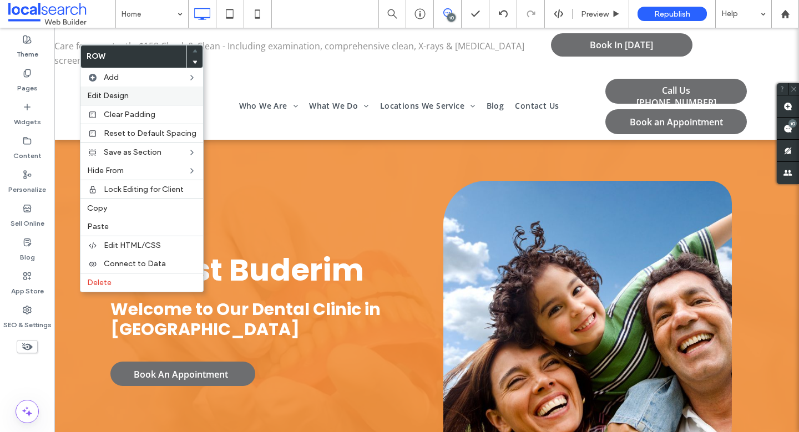
click at [118, 98] on span "Edit Design" at bounding box center [108, 95] width 42 height 9
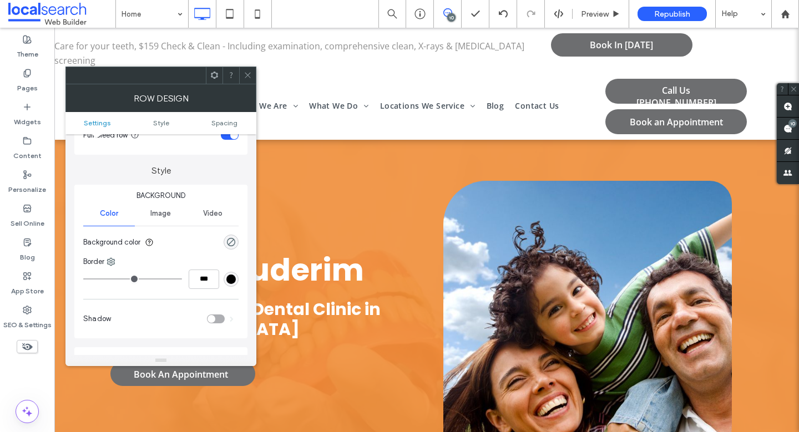
scroll to position [82, 0]
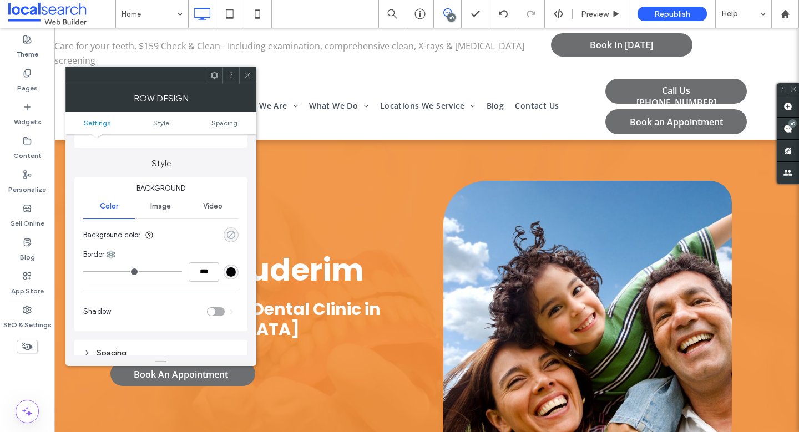
click at [233, 238] on icon "rgba(0, 0, 0, 0)" at bounding box center [230, 234] width 9 height 9
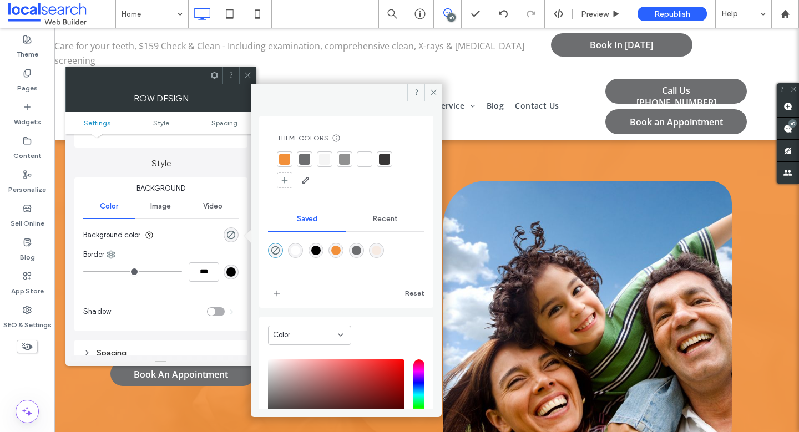
click at [285, 160] on div at bounding box center [284, 159] width 11 height 11
click at [276, 253] on icon "rgba(0,0,0,0)" at bounding box center [275, 251] width 9 height 9
click at [427, 91] on span at bounding box center [432, 92] width 17 height 17
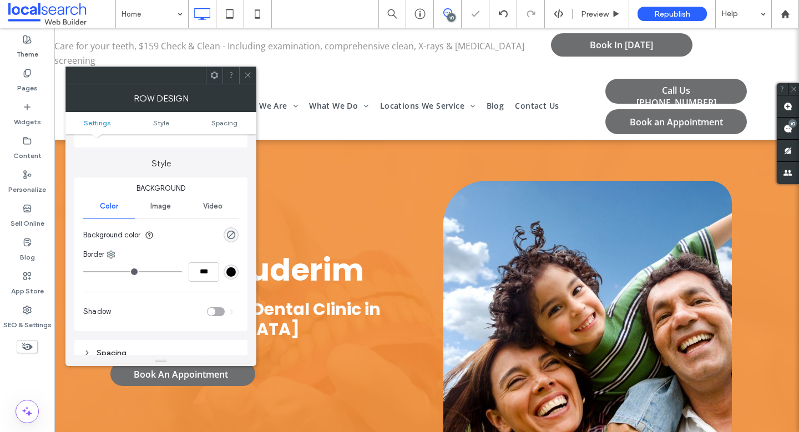
click at [248, 77] on use at bounding box center [248, 76] width 6 height 6
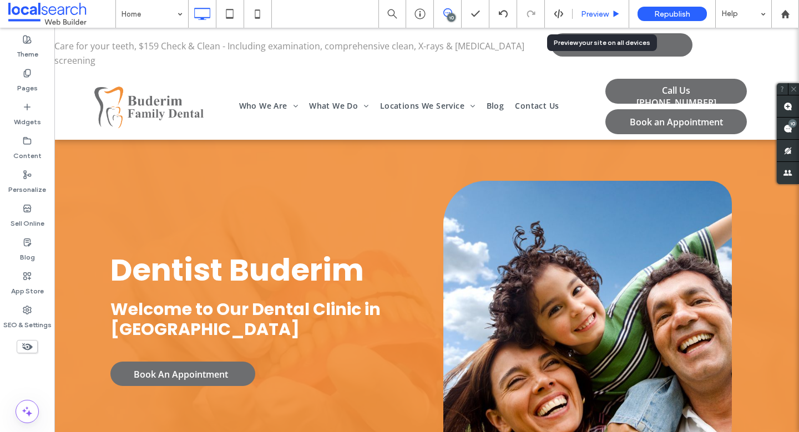
click at [603, 14] on span "Preview" at bounding box center [595, 13] width 28 height 9
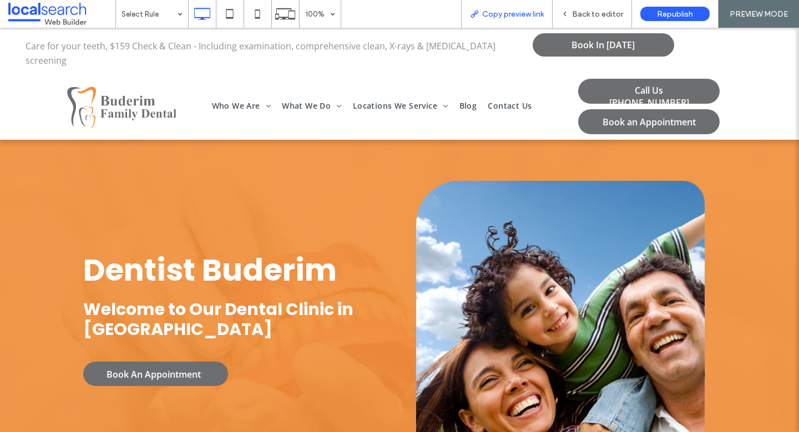
click at [541, 13] on span "Copy preview link" at bounding box center [513, 13] width 62 height 9
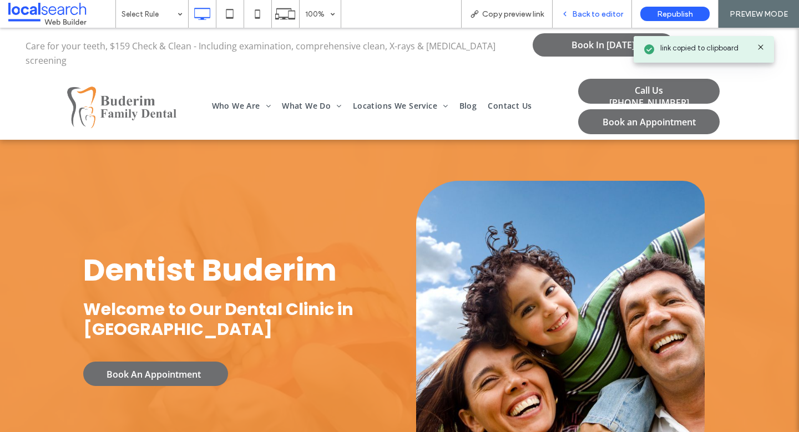
click at [584, 13] on span "Back to editor" at bounding box center [597, 13] width 51 height 9
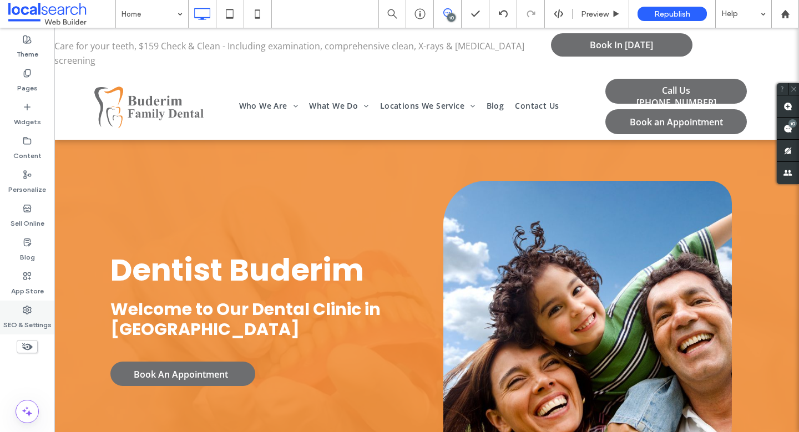
click at [27, 315] on label "SEO & Settings" at bounding box center [27, 323] width 48 height 16
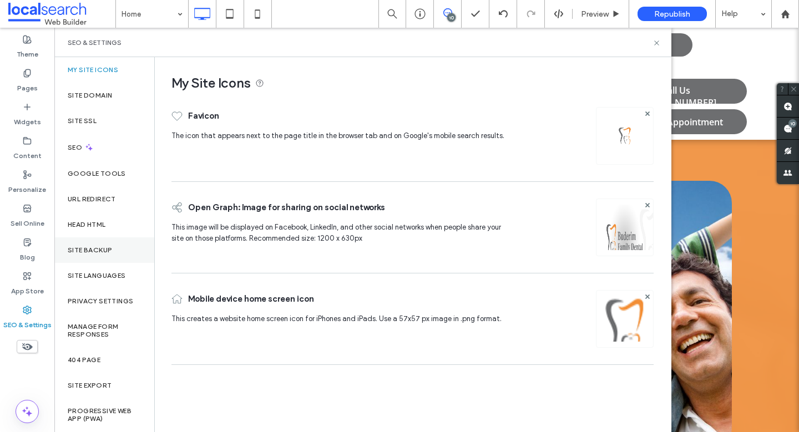
click at [95, 253] on label "Site Backup" at bounding box center [90, 250] width 44 height 8
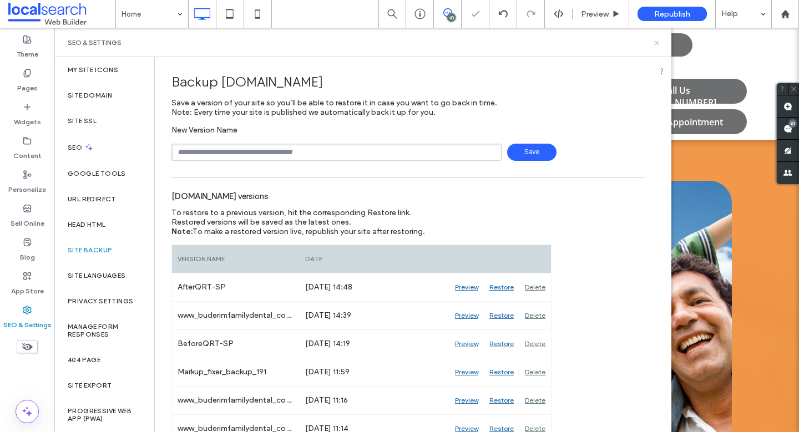
click at [657, 43] on use at bounding box center [656, 42] width 4 height 4
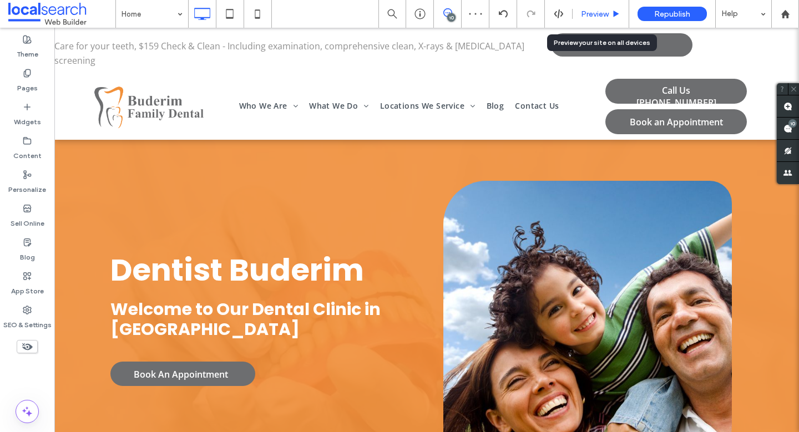
click at [604, 12] on span "Preview" at bounding box center [595, 13] width 28 height 9
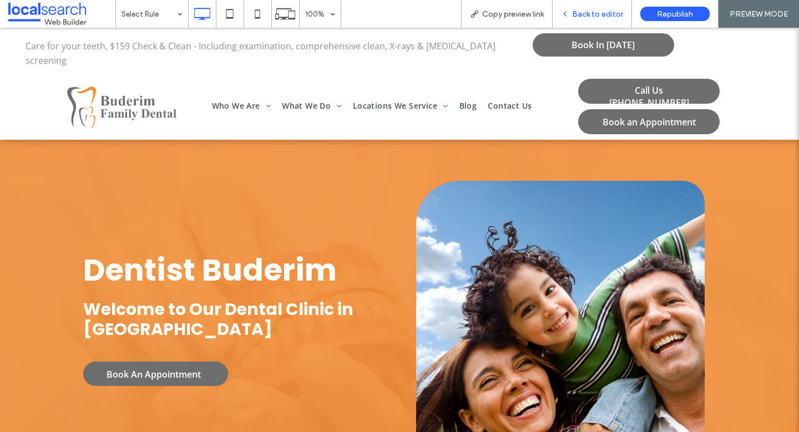
click at [606, 12] on span "Back to editor" at bounding box center [597, 13] width 51 height 9
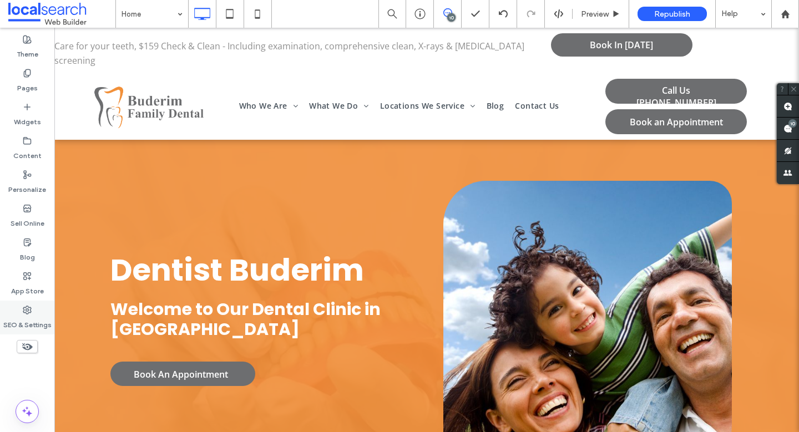
click at [31, 310] on use at bounding box center [27, 310] width 8 height 8
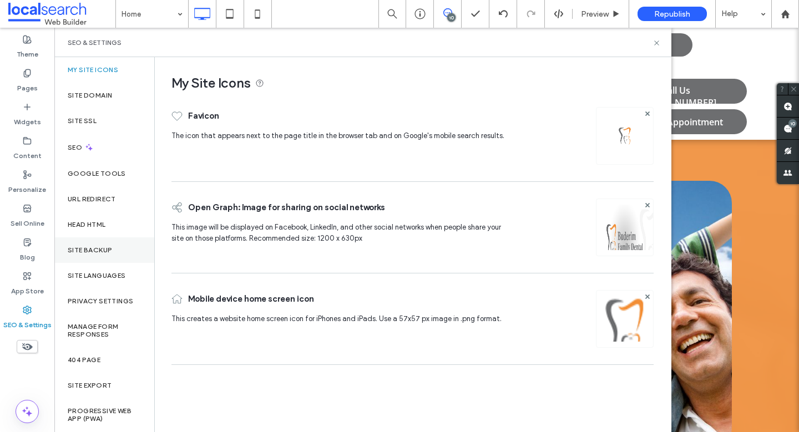
click at [101, 252] on label "Site Backup" at bounding box center [90, 250] width 44 height 8
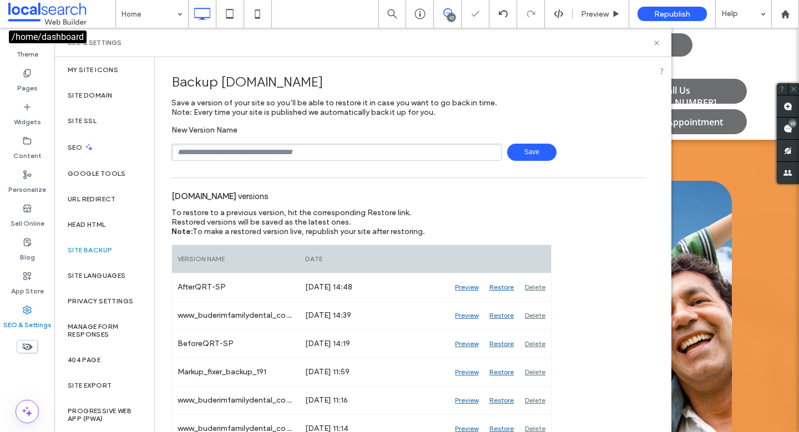
click at [66, 14] on span at bounding box center [61, 14] width 107 height 22
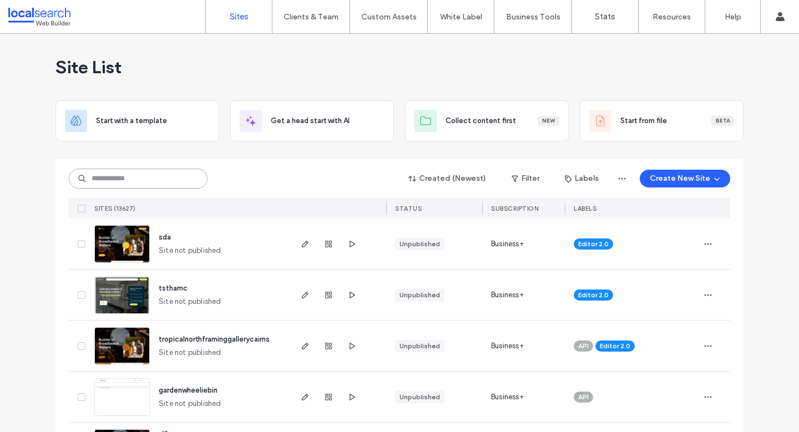
click at [150, 184] on input at bounding box center [138, 179] width 139 height 20
paste input "********"
type input "********"
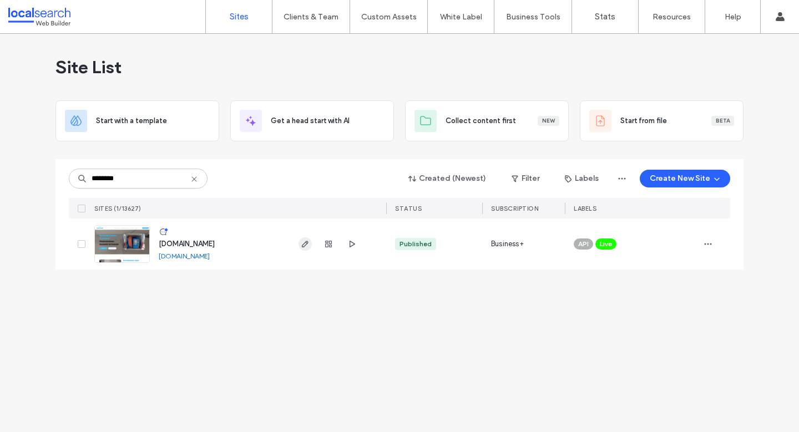
click at [304, 241] on icon "button" at bounding box center [305, 244] width 9 height 9
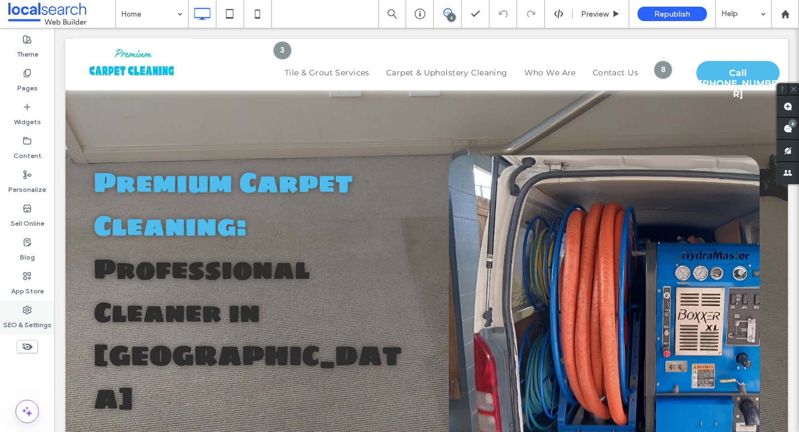
click at [29, 312] on use at bounding box center [27, 310] width 8 height 8
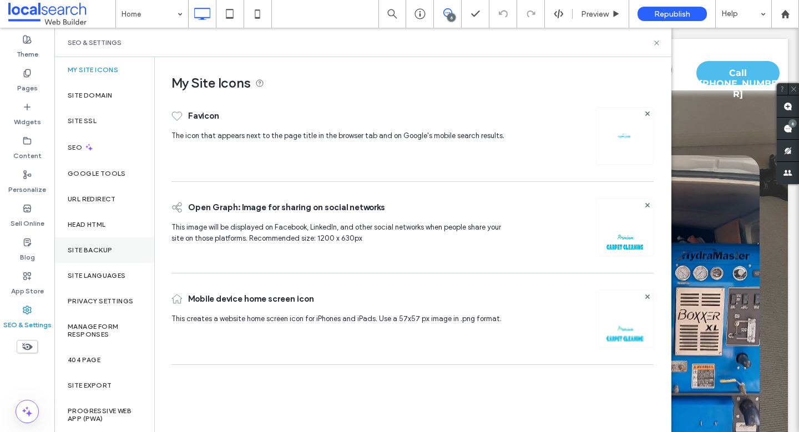
click at [93, 241] on div "Site Backup" at bounding box center [104, 250] width 100 height 26
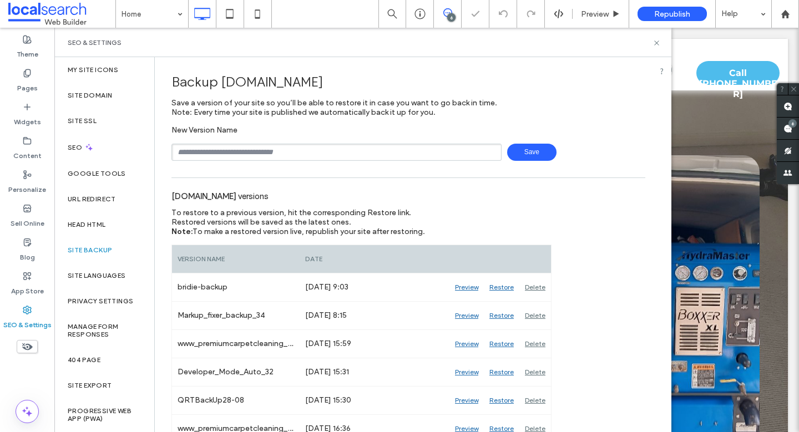
click at [214, 156] on input "text" at bounding box center [336, 152] width 330 height 17
type input "**********"
click at [532, 154] on span "Save" at bounding box center [531, 152] width 49 height 17
click at [657, 42] on icon at bounding box center [656, 43] width 8 height 8
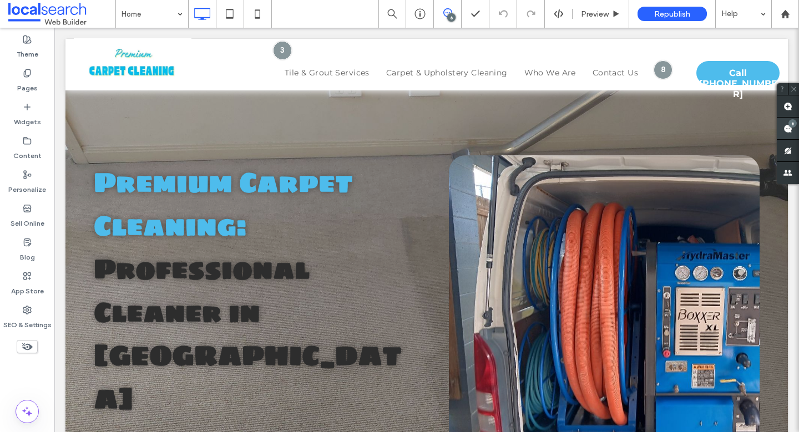
click at [787, 131] on use at bounding box center [787, 128] width 9 height 9
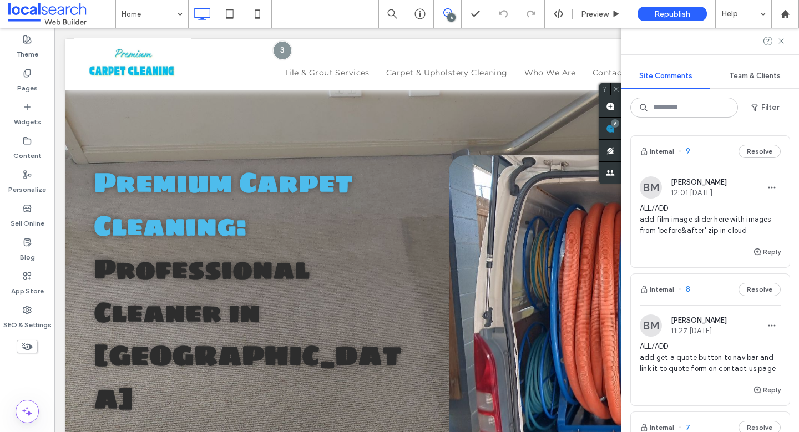
click at [722, 229] on span "ALL/ADD add film image slider here with images from 'before&after' zip in cloud" at bounding box center [710, 219] width 141 height 33
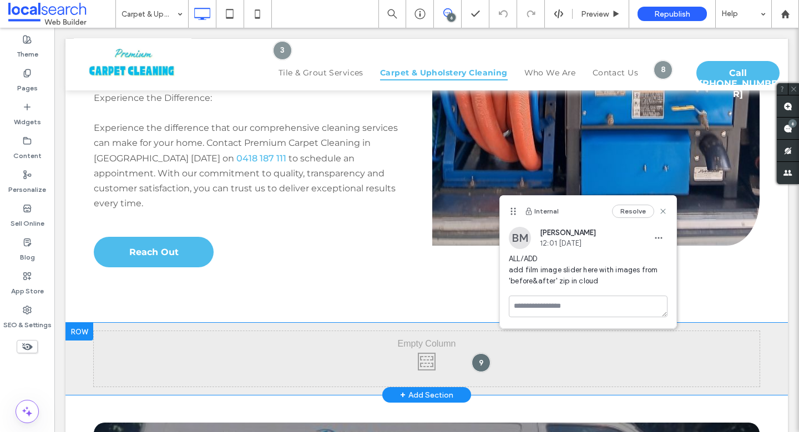
click at [239, 331] on div "Click To Paste" at bounding box center [427, 358] width 666 height 55
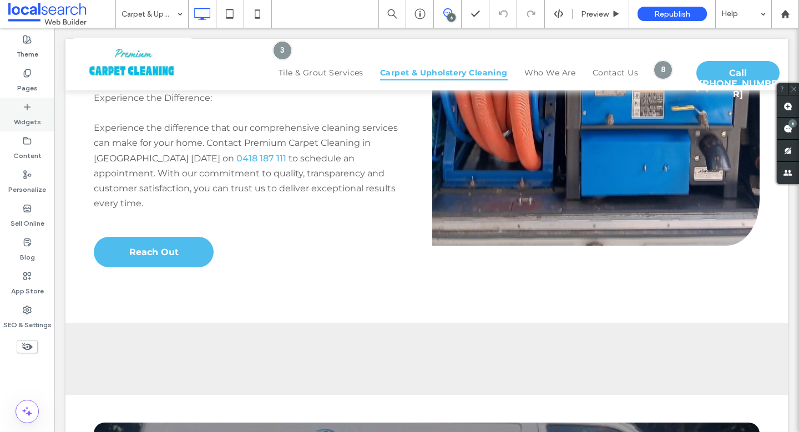
click at [31, 104] on icon at bounding box center [27, 107] width 9 height 9
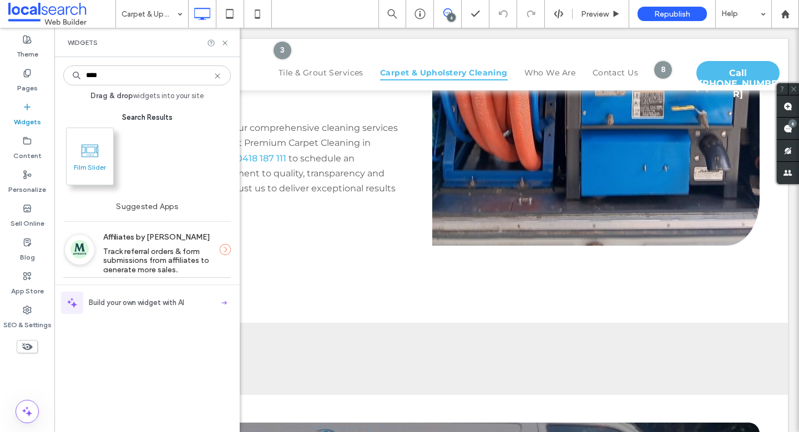
type input "****"
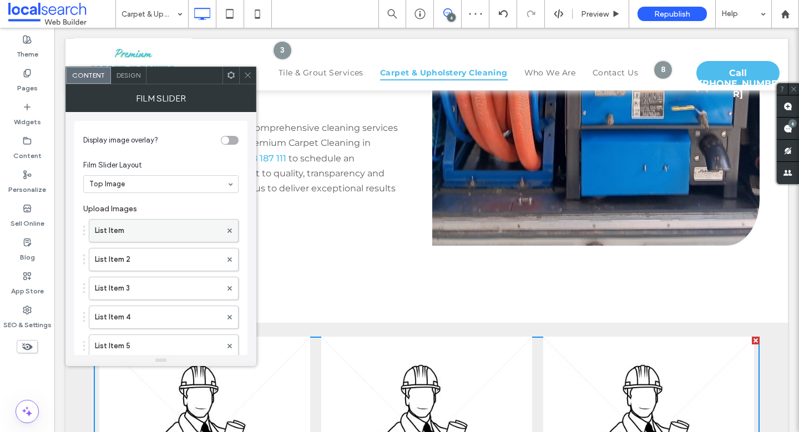
click at [152, 231] on label "List Item" at bounding box center [158, 231] width 126 height 22
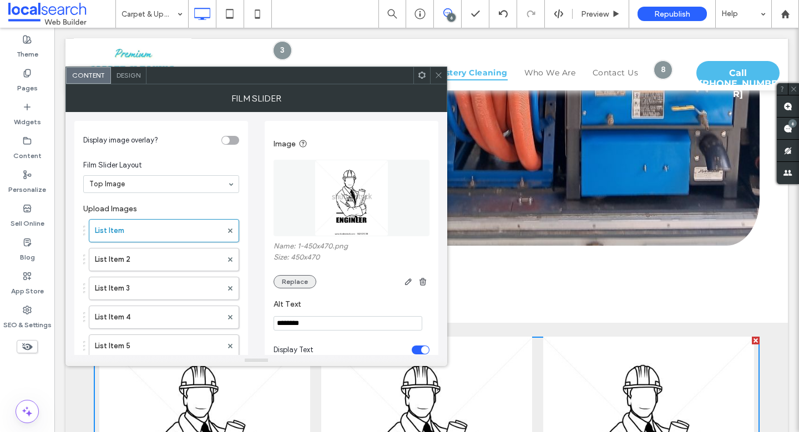
click at [298, 281] on button "Replace" at bounding box center [294, 281] width 43 height 13
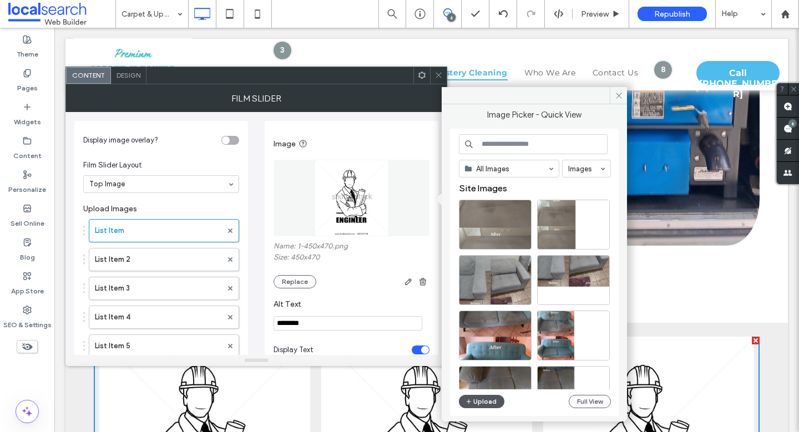
click at [479, 405] on button "Upload" at bounding box center [481, 401] width 45 height 13
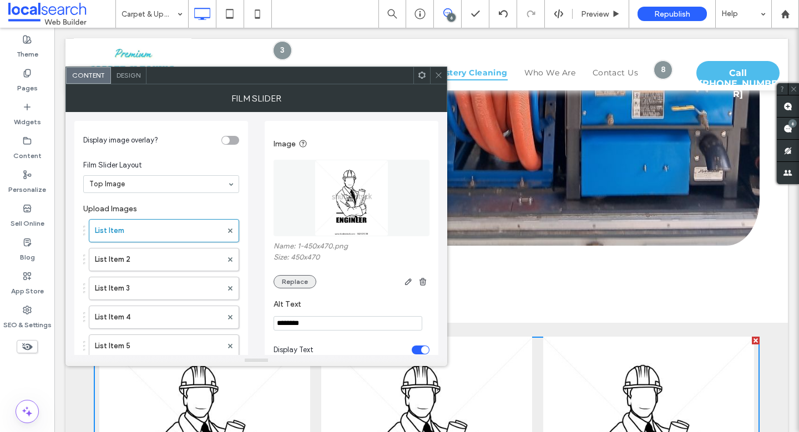
click at [299, 280] on button "Replace" at bounding box center [294, 281] width 43 height 13
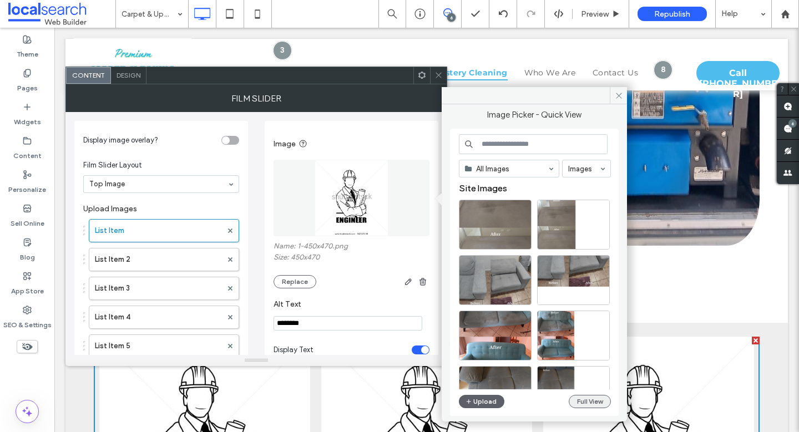
click at [592, 398] on button "Full View" at bounding box center [590, 401] width 42 height 13
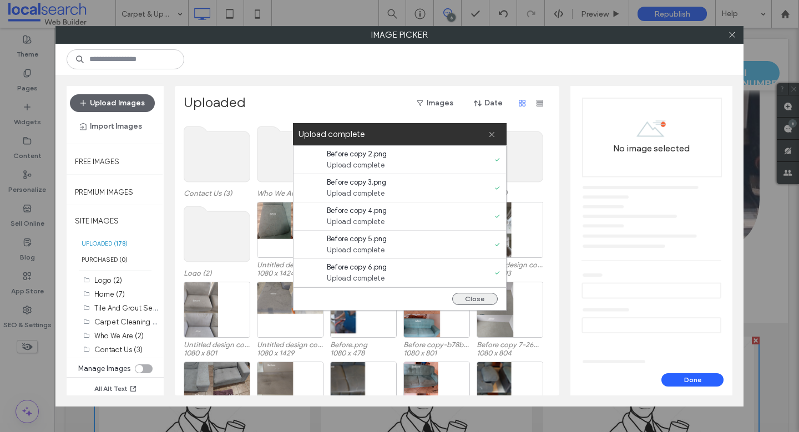
click at [479, 300] on button "Close" at bounding box center [474, 299] width 45 height 12
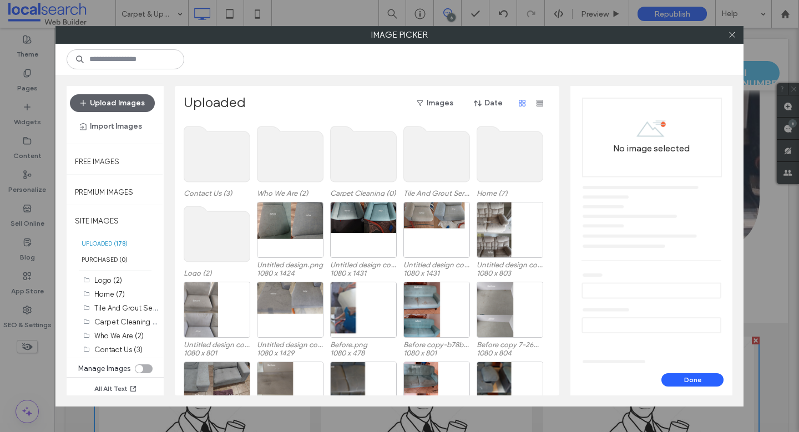
scroll to position [46, 0]
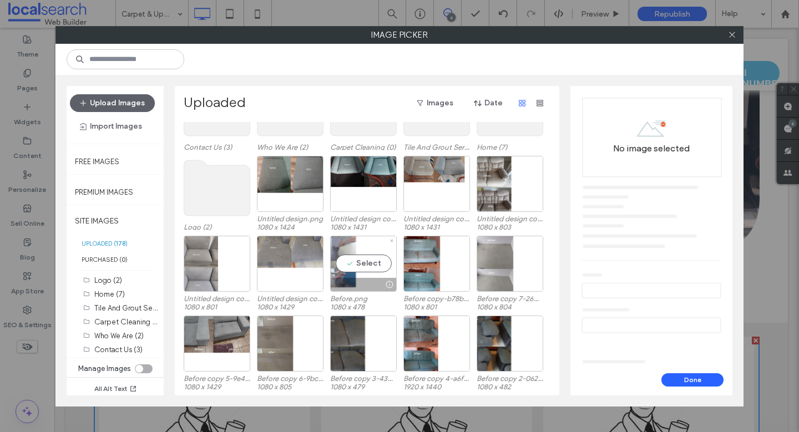
click at [368, 271] on div "Select" at bounding box center [363, 264] width 67 height 56
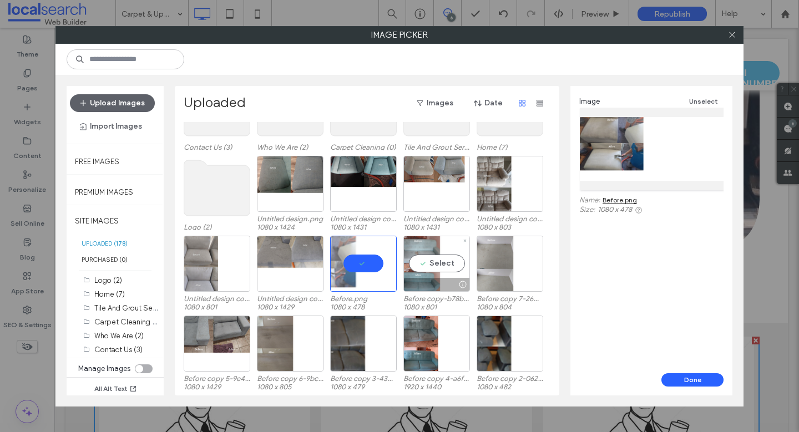
click at [431, 259] on div "Select" at bounding box center [436, 264] width 67 height 56
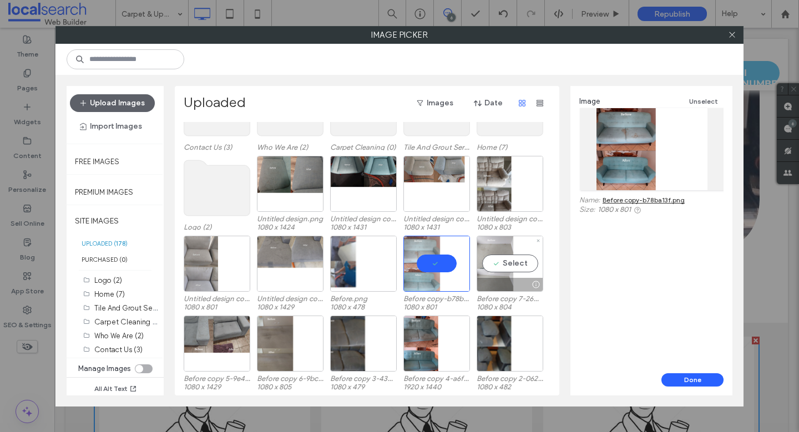
click at [505, 262] on div "Select" at bounding box center [509, 264] width 67 height 56
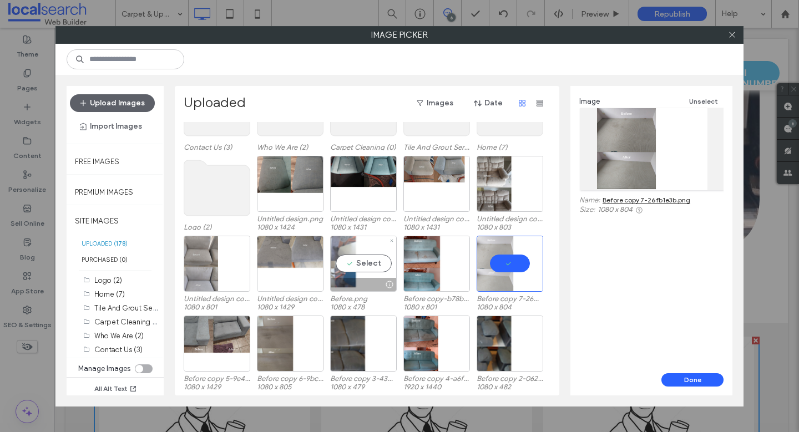
click at [357, 271] on div "Select" at bounding box center [363, 264] width 67 height 56
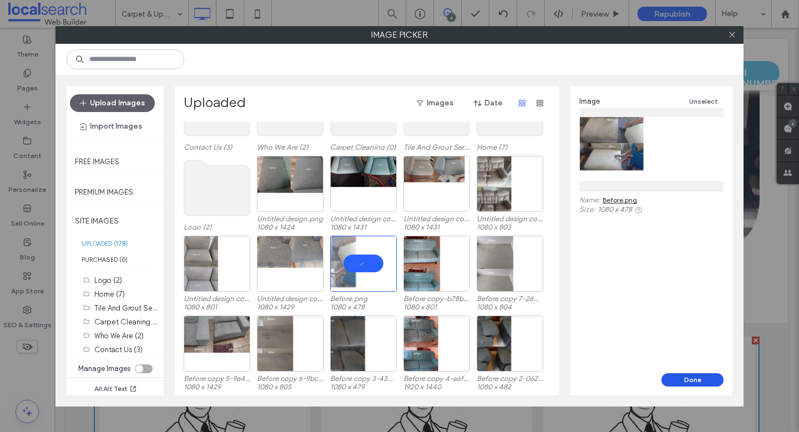
click at [693, 379] on button "Done" at bounding box center [692, 379] width 62 height 13
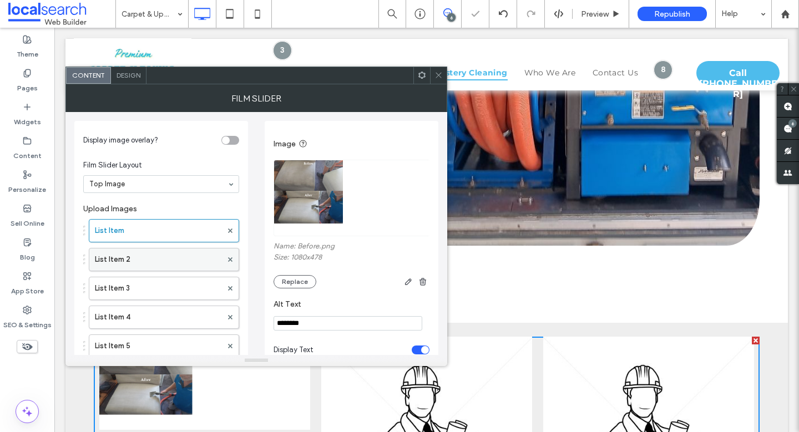
click at [119, 260] on label "List Item 2" at bounding box center [158, 259] width 127 height 22
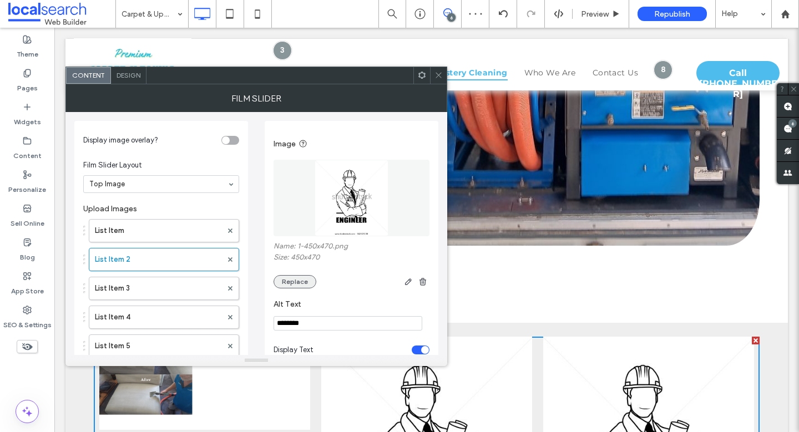
click at [290, 283] on button "Replace" at bounding box center [294, 281] width 43 height 13
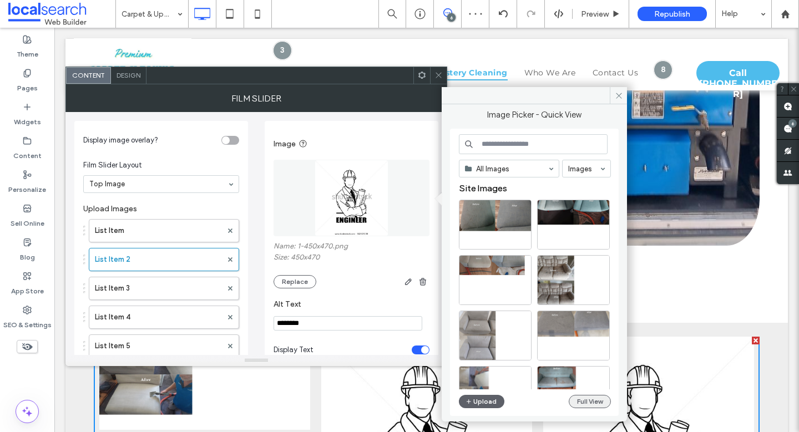
click at [591, 397] on button "Full View" at bounding box center [590, 401] width 42 height 13
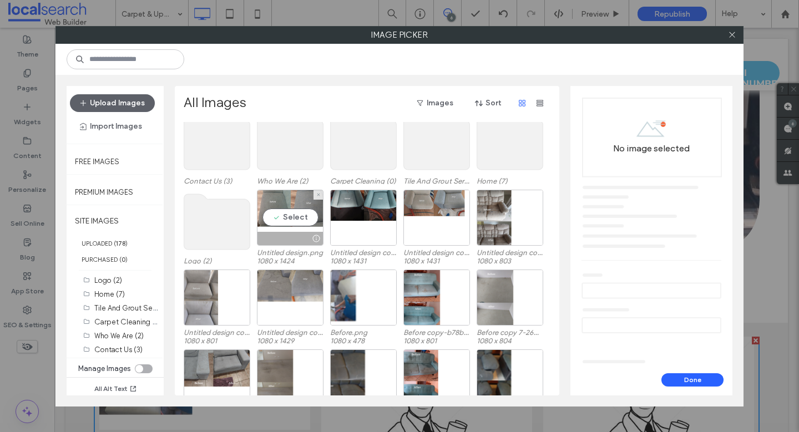
scroll to position [68, 0]
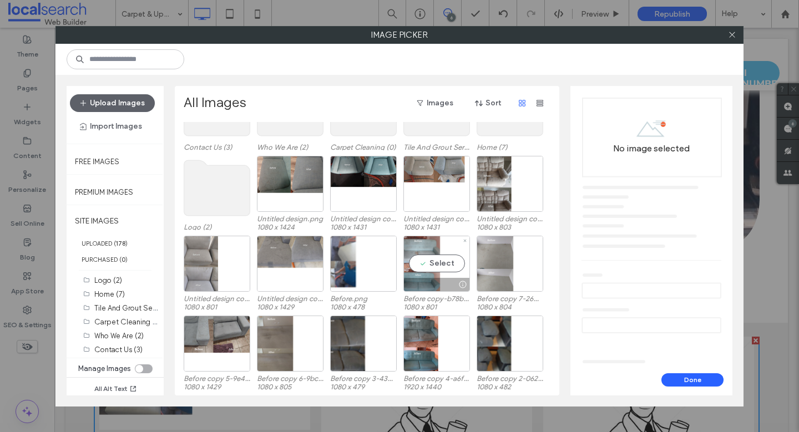
click at [441, 260] on div "Select" at bounding box center [436, 264] width 67 height 56
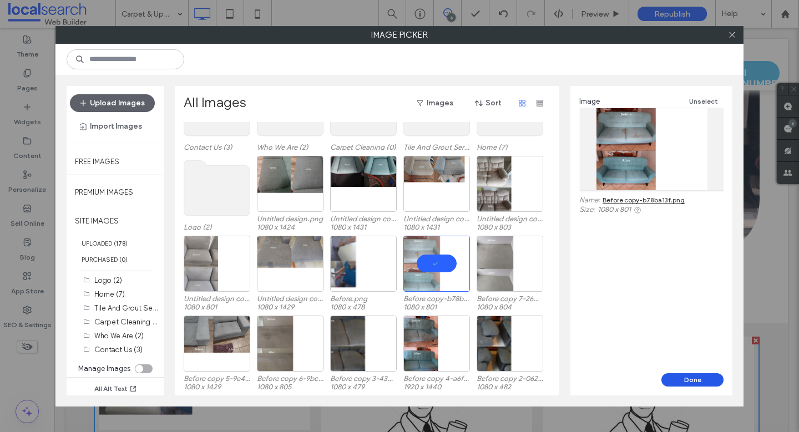
drag, startPoint x: 687, startPoint y: 381, endPoint x: 633, endPoint y: 354, distance: 60.8
click at [687, 381] on button "Done" at bounding box center [692, 379] width 62 height 13
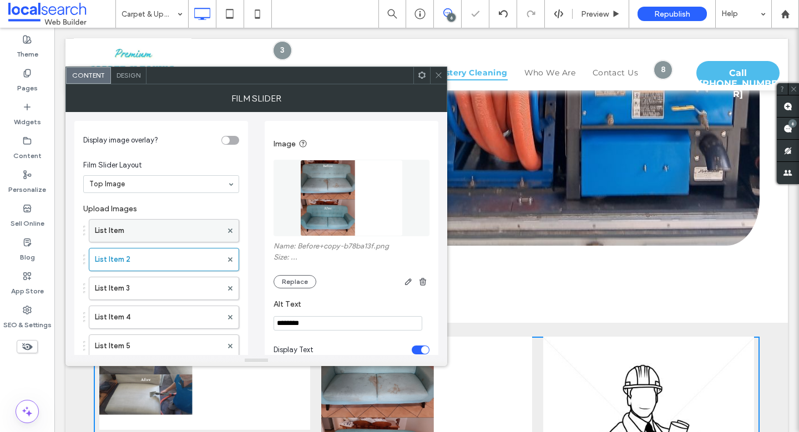
click at [116, 229] on label "List Item" at bounding box center [158, 231] width 127 height 22
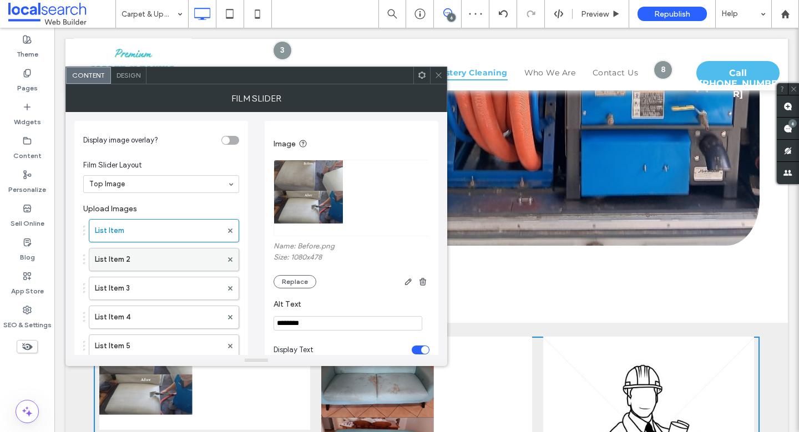
click at [113, 253] on label "List Item 2" at bounding box center [158, 259] width 127 height 22
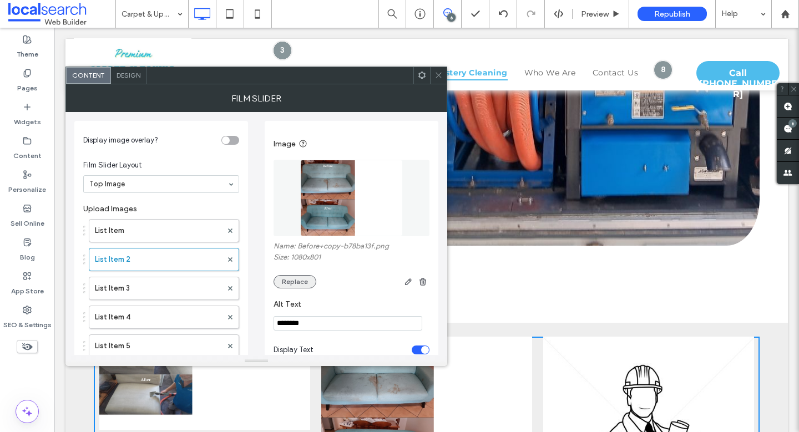
click at [295, 282] on button "Replace" at bounding box center [294, 281] width 43 height 13
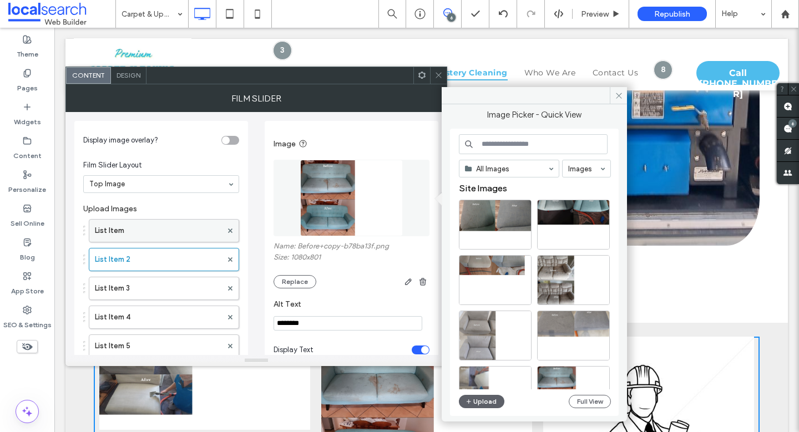
click at [141, 221] on label "List Item" at bounding box center [158, 231] width 127 height 22
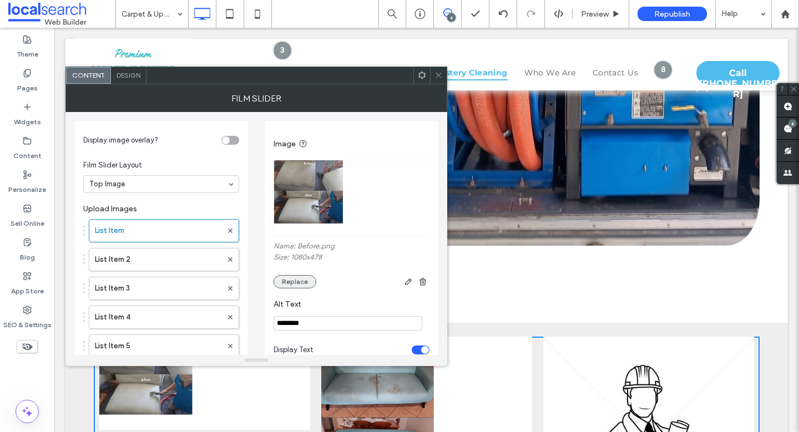
click at [292, 285] on button "Replace" at bounding box center [294, 281] width 43 height 13
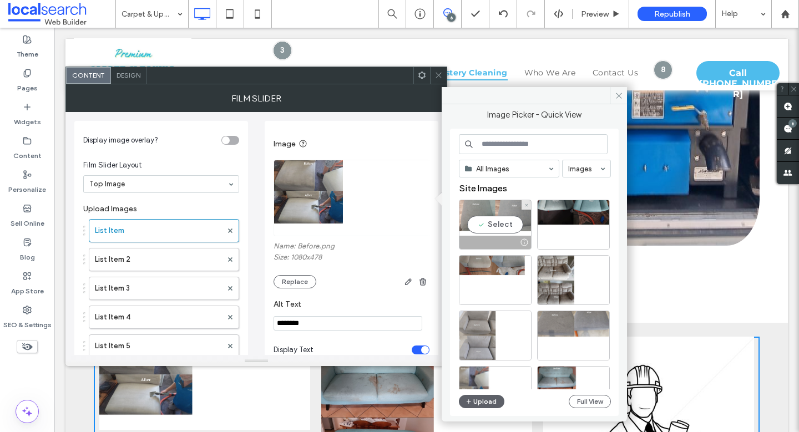
click at [505, 225] on div "Select" at bounding box center [495, 225] width 73 height 50
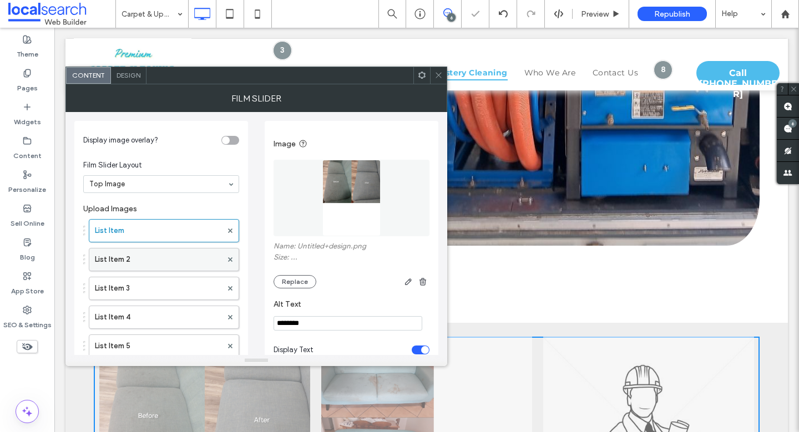
click at [109, 256] on label "List Item 2" at bounding box center [158, 259] width 127 height 22
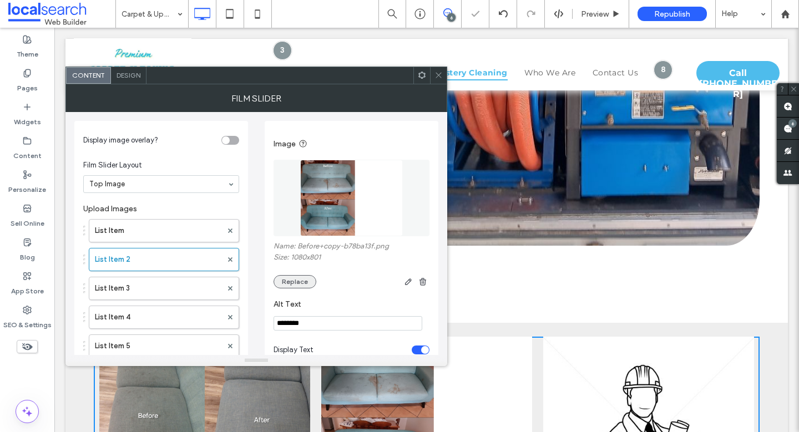
click at [296, 276] on button "Replace" at bounding box center [294, 281] width 43 height 13
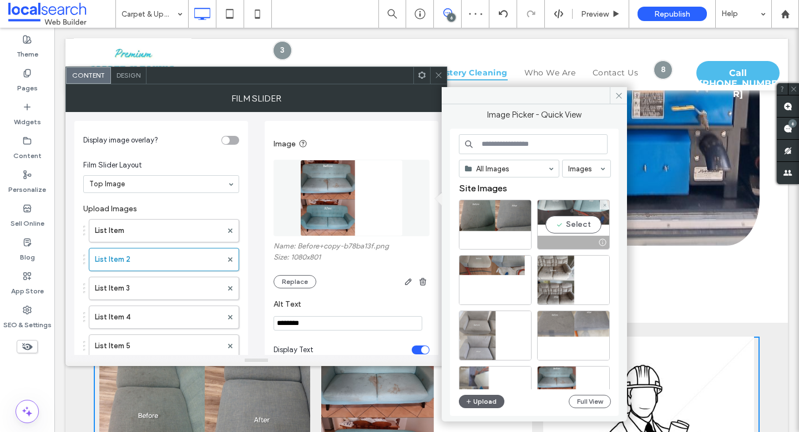
drag, startPoint x: 579, startPoint y: 221, endPoint x: 523, endPoint y: 194, distance: 61.8
click at [579, 221] on div "Select" at bounding box center [573, 225] width 73 height 50
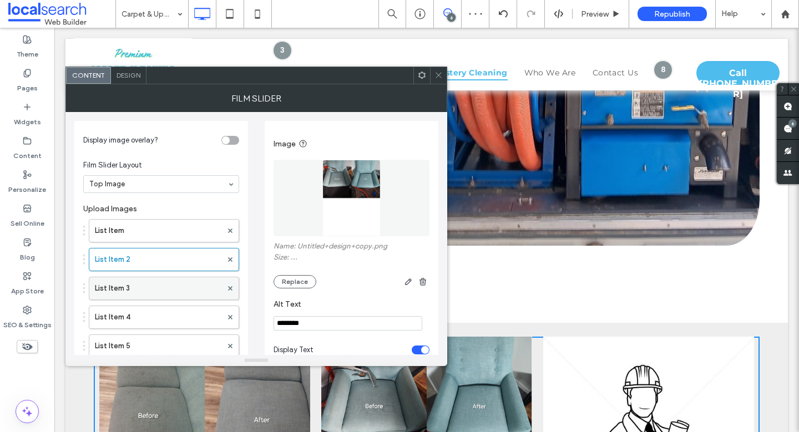
click at [140, 294] on label "List Item 3" at bounding box center [158, 288] width 127 height 22
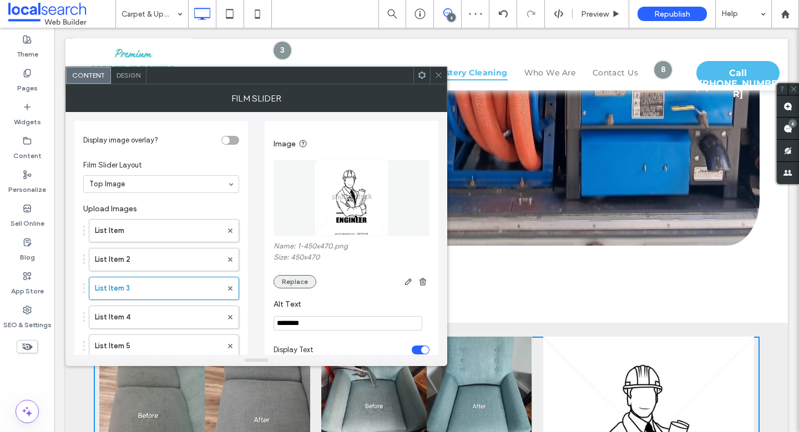
click at [293, 285] on button "Replace" at bounding box center [294, 281] width 43 height 13
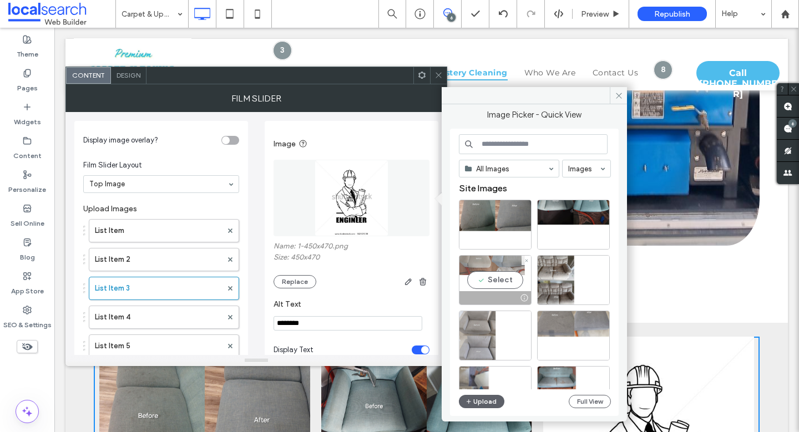
click at [488, 276] on div "Select" at bounding box center [495, 280] width 73 height 50
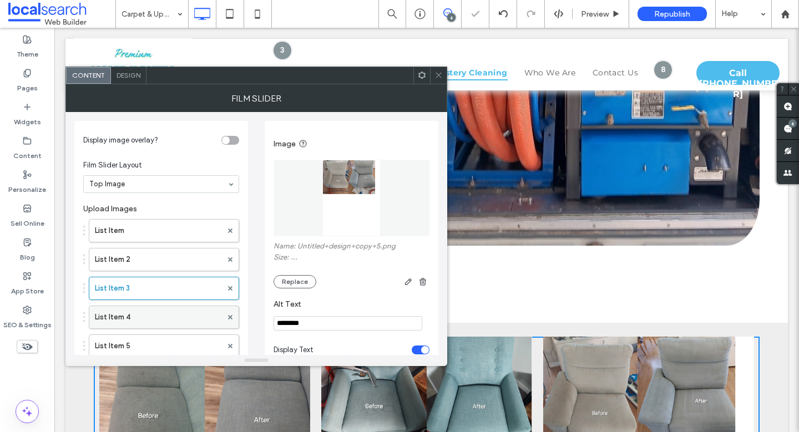
click at [109, 322] on label "List Item 4" at bounding box center [158, 317] width 127 height 22
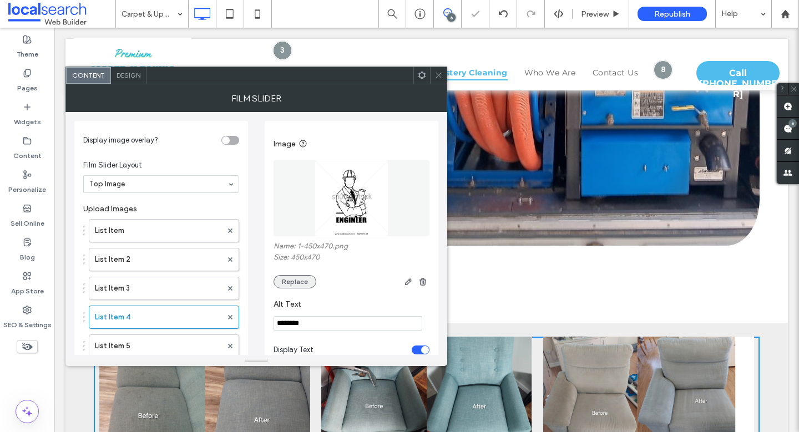
click at [306, 280] on button "Replace" at bounding box center [294, 281] width 43 height 13
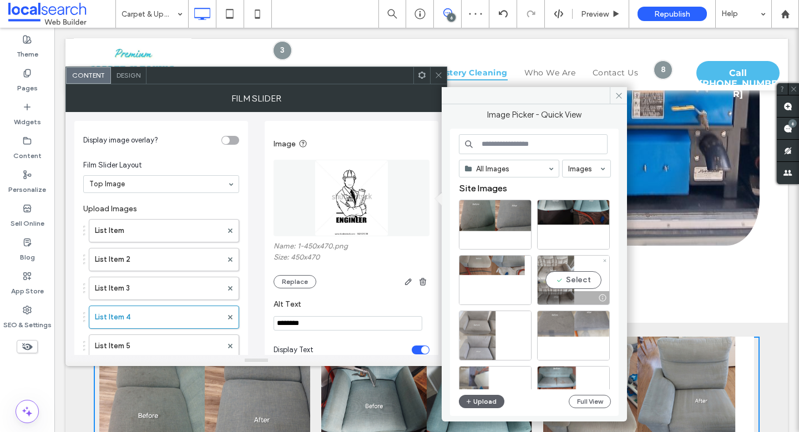
click at [581, 286] on div "Select" at bounding box center [573, 280] width 73 height 50
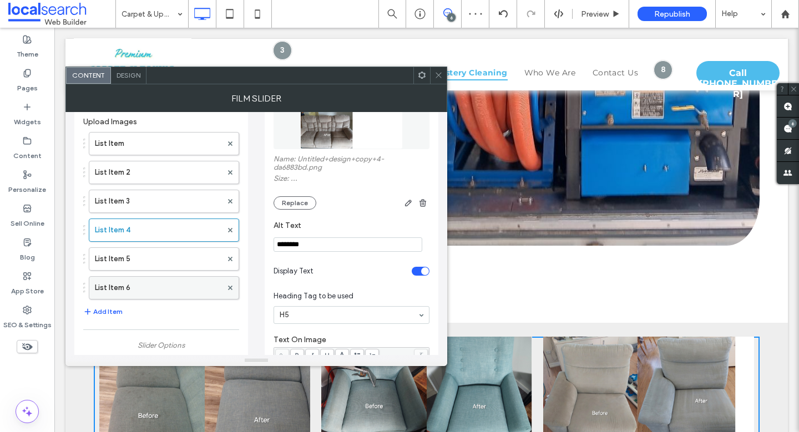
scroll to position [89, 0]
click at [128, 254] on label "List Item 5" at bounding box center [158, 257] width 127 height 22
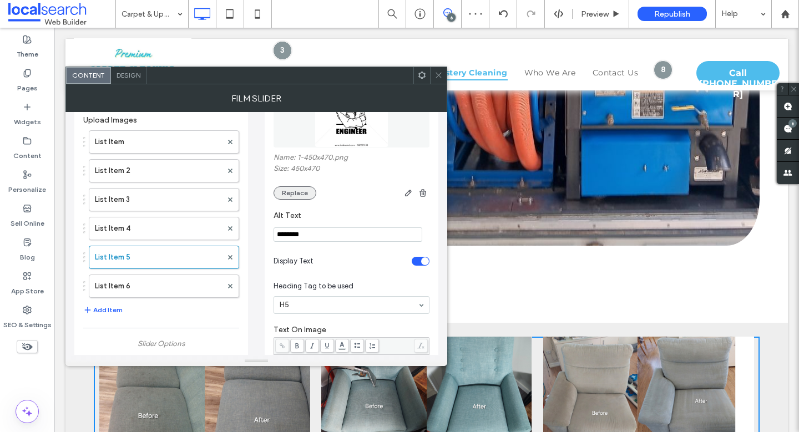
click at [302, 197] on button "Replace" at bounding box center [294, 192] width 43 height 13
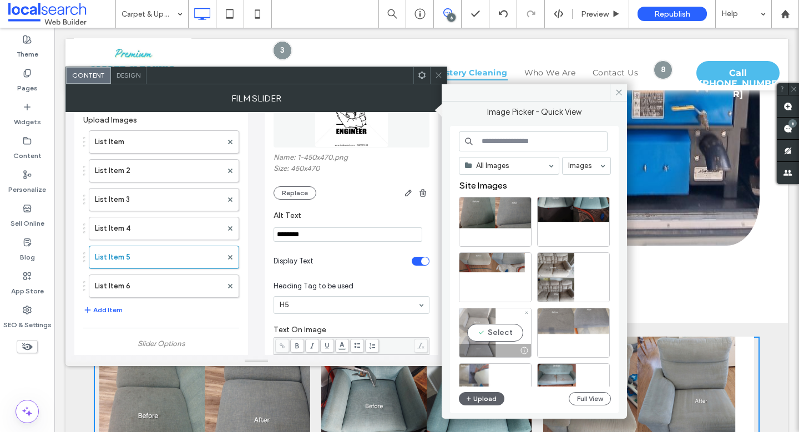
click at [496, 333] on div "Select" at bounding box center [495, 333] width 73 height 50
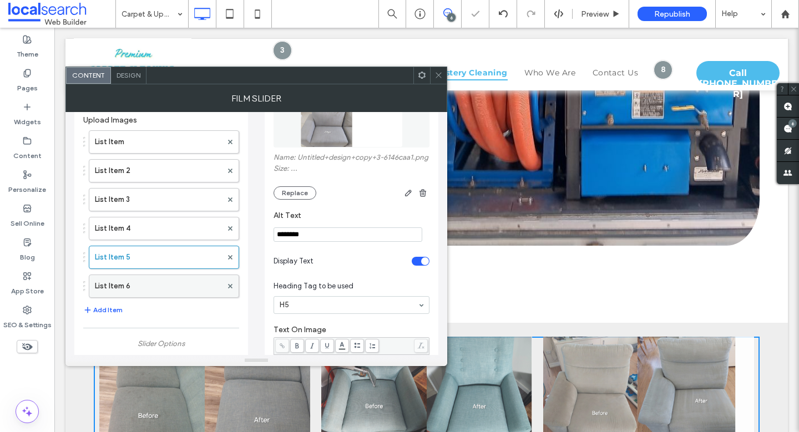
click at [130, 287] on label "List Item 6" at bounding box center [158, 286] width 127 height 22
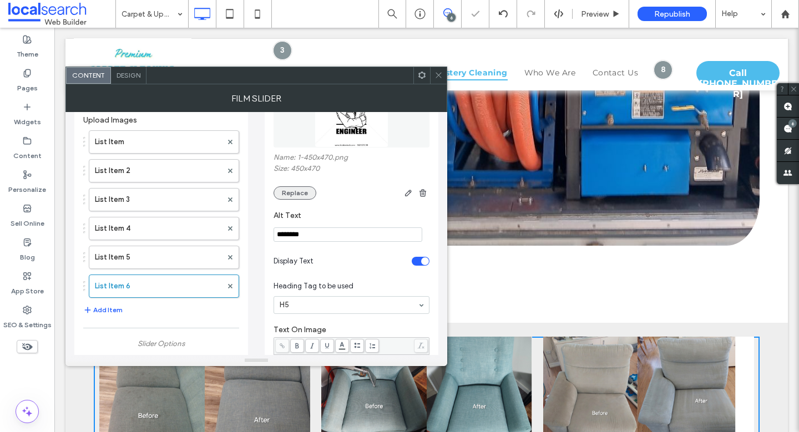
click at [302, 197] on button "Replace" at bounding box center [294, 192] width 43 height 13
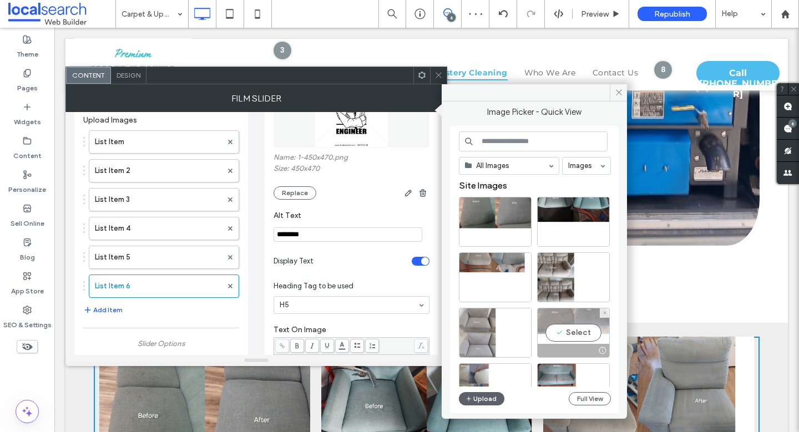
click at [591, 335] on div "Select" at bounding box center [573, 333] width 73 height 50
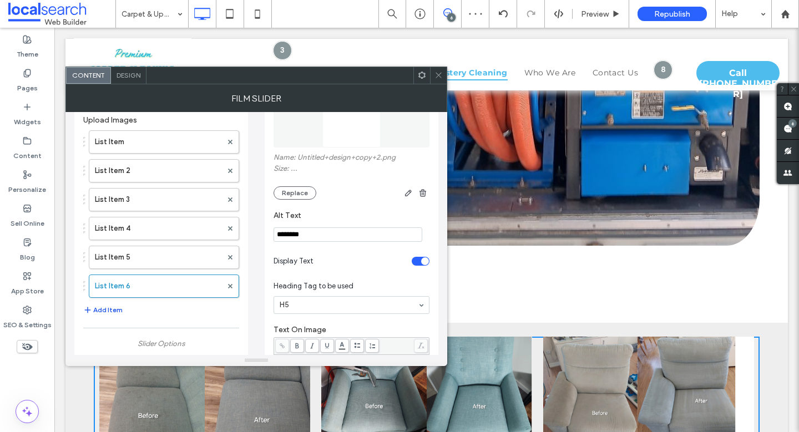
click at [111, 307] on button "Add Item" at bounding box center [102, 309] width 39 height 13
click at [171, 141] on label "List Item" at bounding box center [158, 142] width 127 height 22
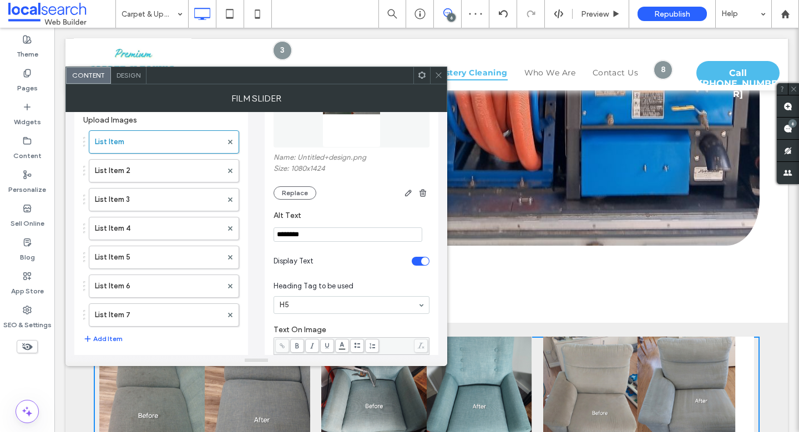
click at [421, 260] on div "toggle" at bounding box center [425, 261] width 8 height 8
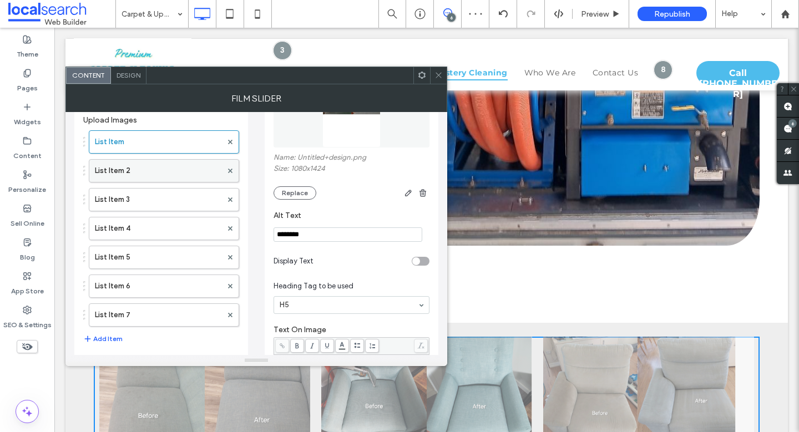
click at [159, 174] on label "List Item 2" at bounding box center [158, 171] width 127 height 22
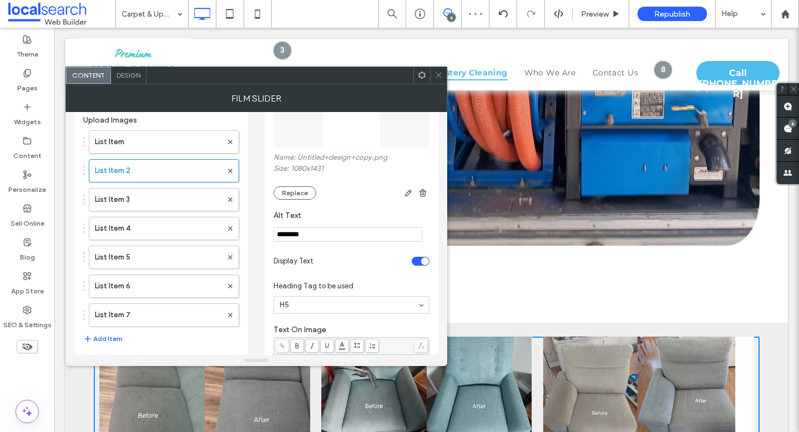
click at [419, 256] on section "Display Text" at bounding box center [351, 261] width 156 height 28
click at [415, 262] on div "toggle" at bounding box center [421, 261] width 18 height 9
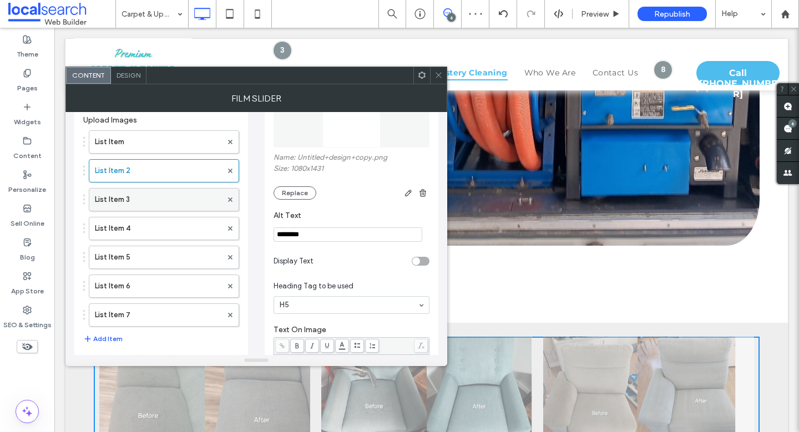
click at [182, 202] on label "List Item 3" at bounding box center [158, 200] width 127 height 22
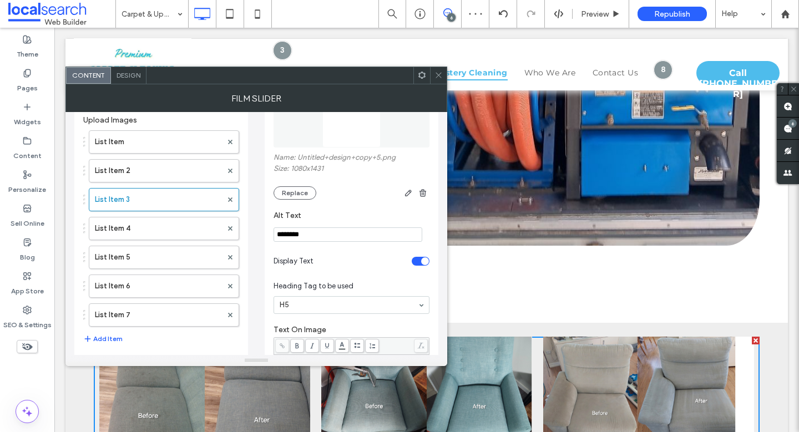
click at [425, 261] on div "toggle" at bounding box center [425, 261] width 8 height 8
click at [150, 228] on label "List Item 4" at bounding box center [158, 228] width 127 height 22
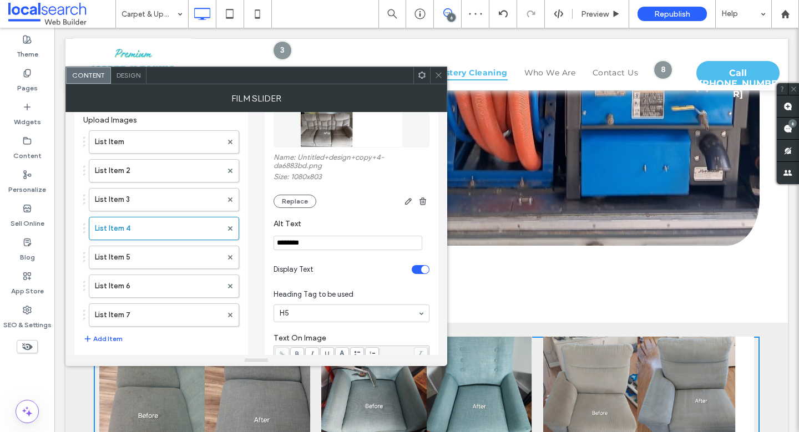
click at [421, 270] on div "toggle" at bounding box center [425, 270] width 8 height 8
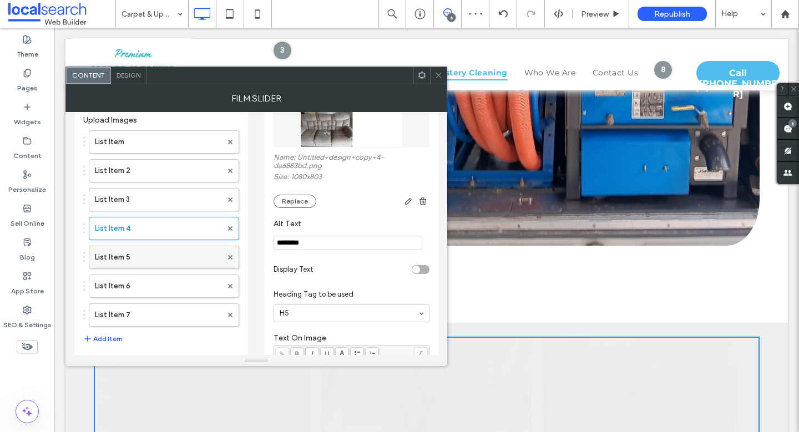
click at [160, 255] on label "List Item 5" at bounding box center [158, 257] width 127 height 22
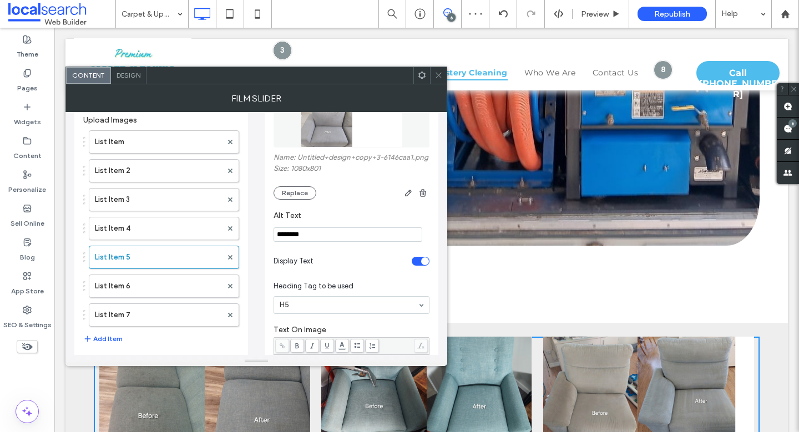
click at [419, 266] on div "toggle" at bounding box center [421, 261] width 18 height 9
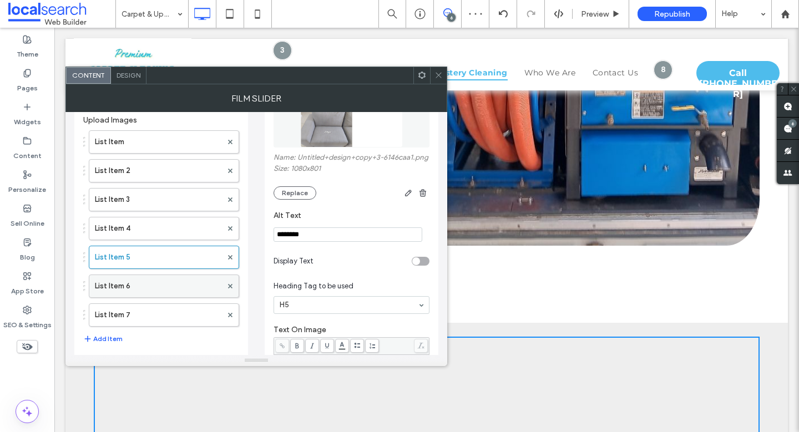
click at [150, 277] on label "List Item 6" at bounding box center [158, 286] width 127 height 22
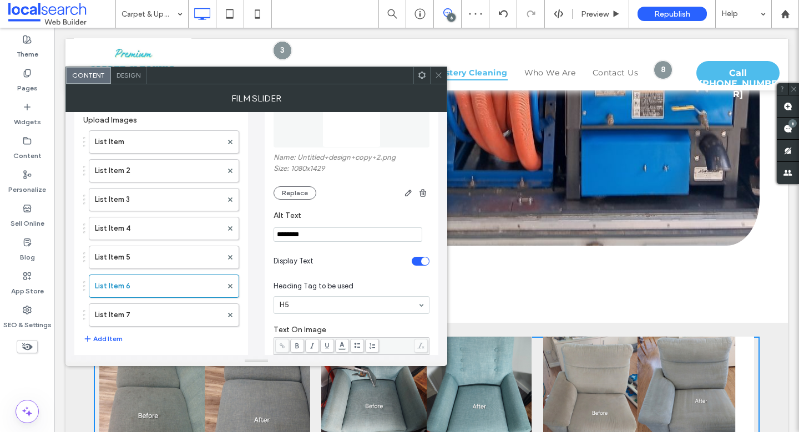
click at [428, 263] on div "toggle" at bounding box center [425, 261] width 8 height 8
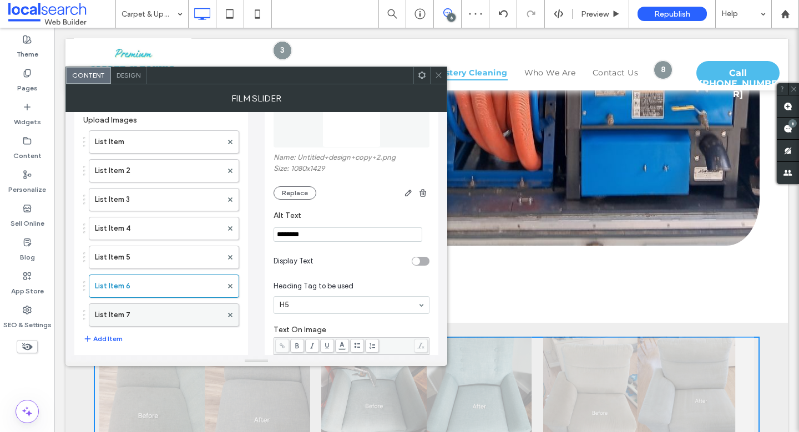
click at [147, 315] on label "List Item 7" at bounding box center [158, 315] width 127 height 22
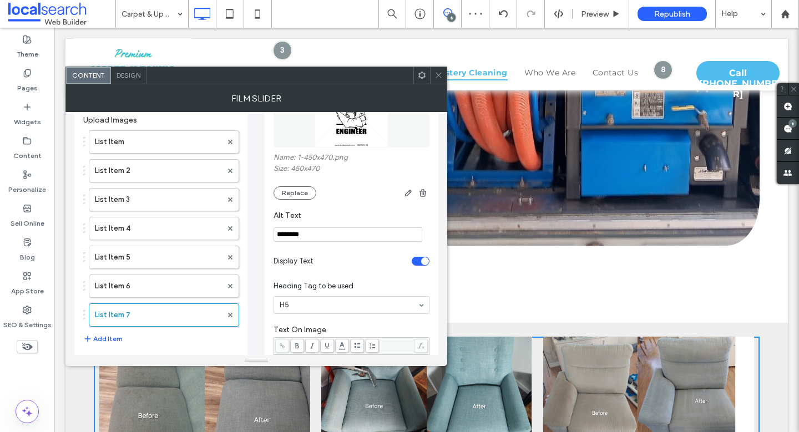
click at [426, 264] on div "toggle" at bounding box center [425, 261] width 8 height 8
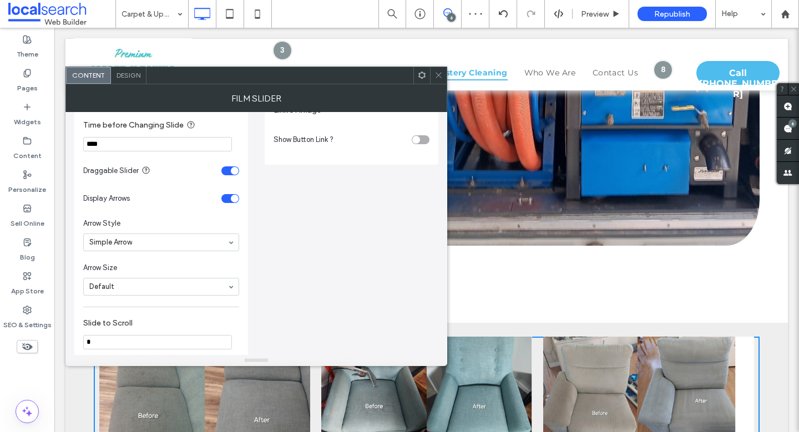
scroll to position [429, 0]
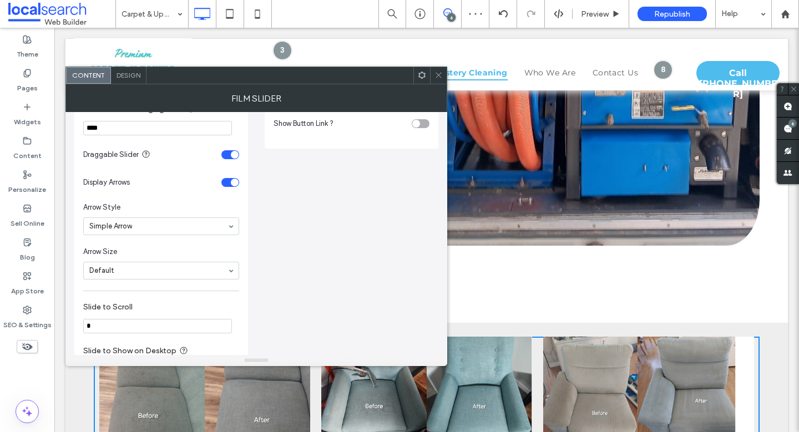
click at [438, 77] on icon at bounding box center [438, 75] width 8 height 8
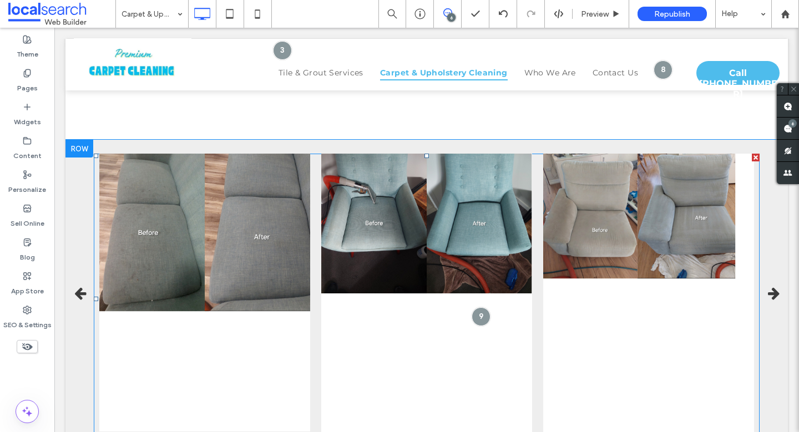
scroll to position [1767, 0]
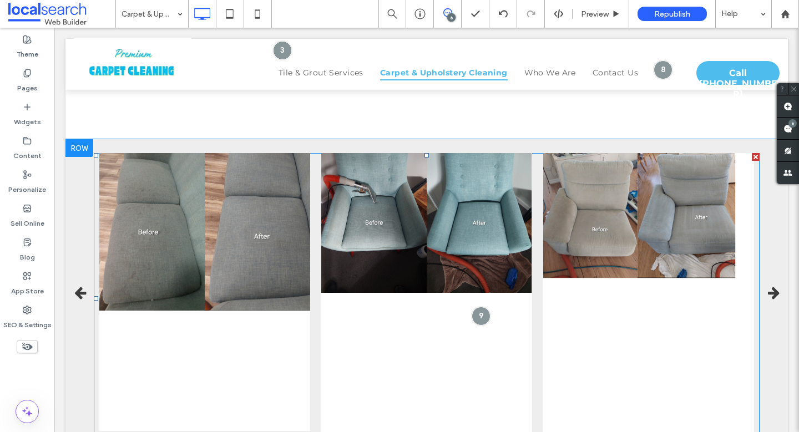
click at [376, 260] on span at bounding box center [427, 298] width 666 height 291
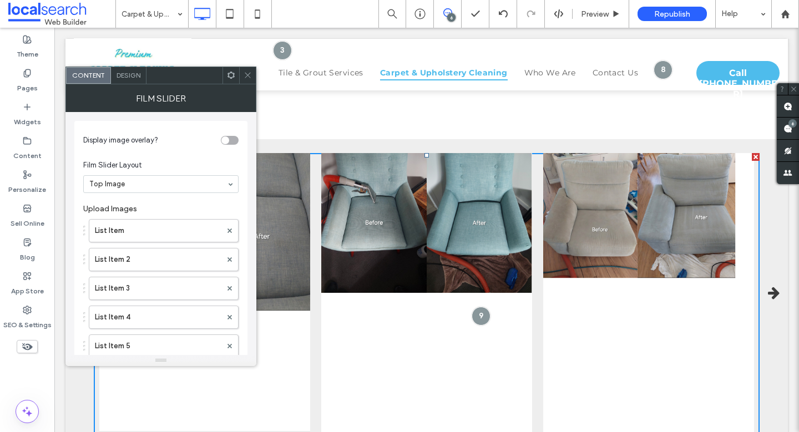
click at [124, 68] on div "Design" at bounding box center [128, 75] width 35 height 17
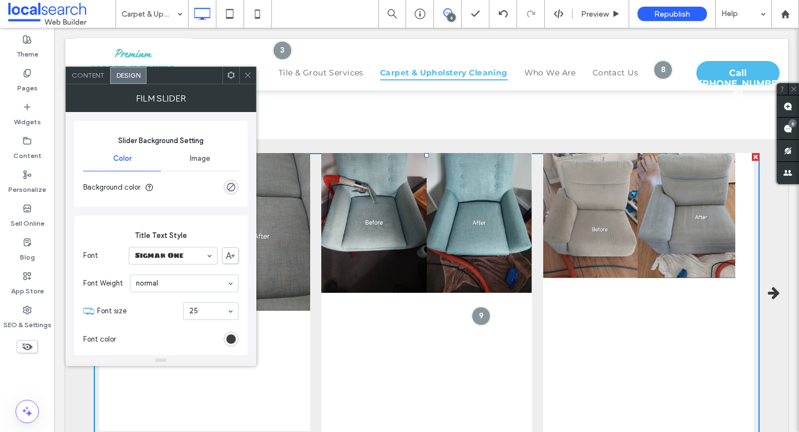
click at [207, 160] on span "Image" at bounding box center [200, 158] width 21 height 9
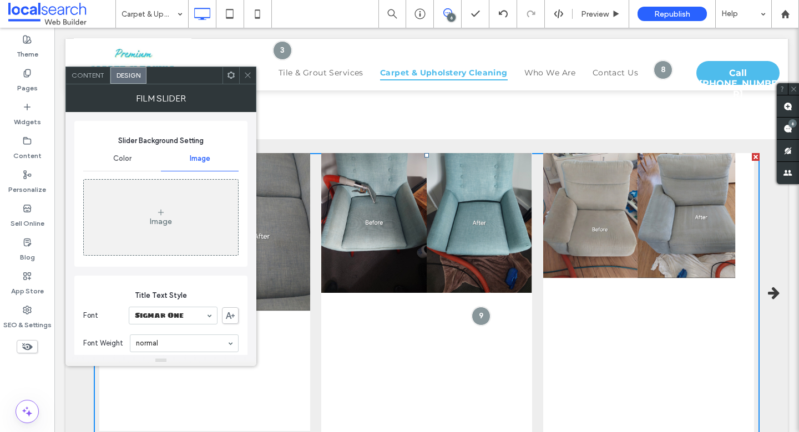
click at [98, 80] on div "Content" at bounding box center [88, 75] width 44 height 17
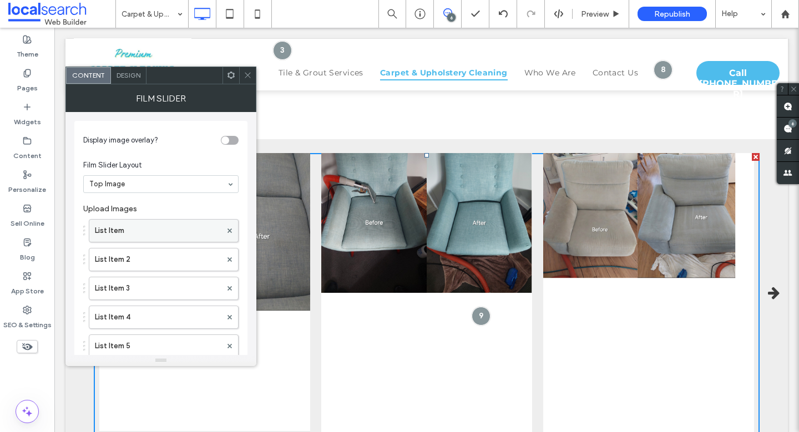
click at [136, 231] on label "List Item" at bounding box center [158, 231] width 126 height 22
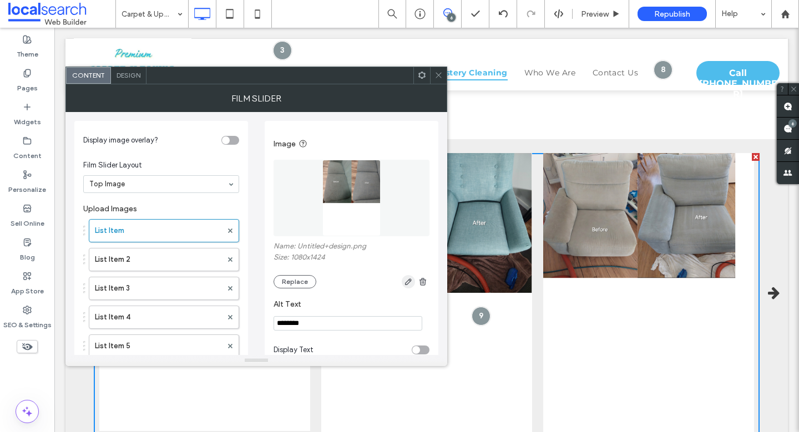
click at [409, 281] on icon "button" at bounding box center [408, 281] width 9 height 9
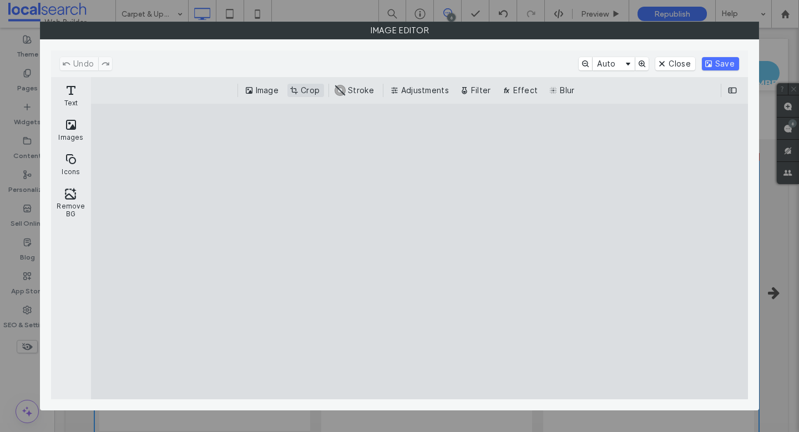
click at [301, 84] on button "Crop" at bounding box center [305, 90] width 37 height 13
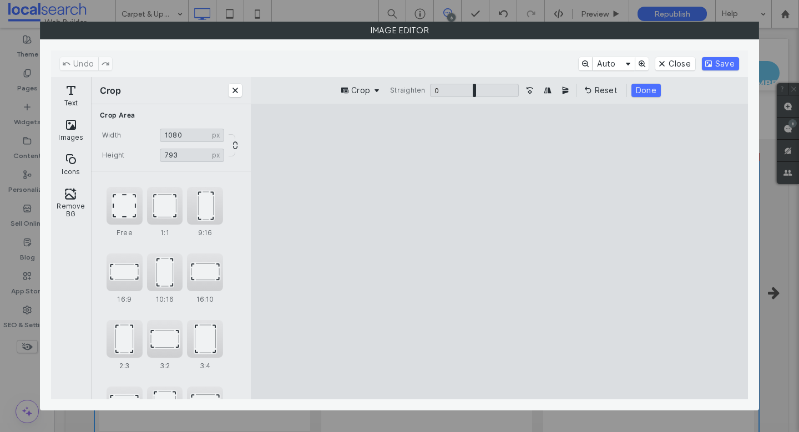
type input "***"
drag, startPoint x: 495, startPoint y: 368, endPoint x: 503, endPoint y: 265, distance: 103.5
click at [499, 252] on cesdk-canvas "Editor canvas" at bounding box center [499, 252] width 0 height 0
click at [725, 66] on button "Save" at bounding box center [720, 63] width 37 height 13
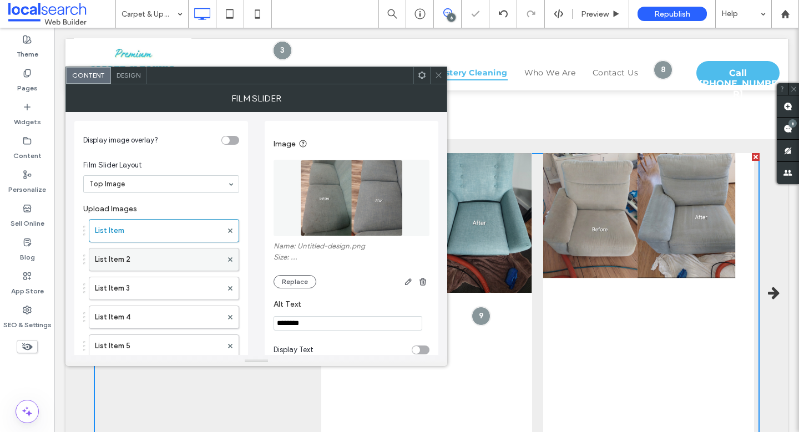
click at [146, 255] on label "List Item 2" at bounding box center [158, 259] width 127 height 22
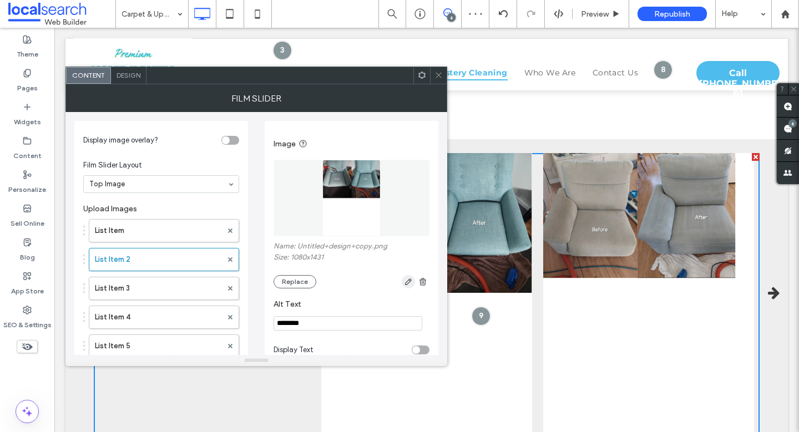
click at [408, 282] on icon "button" at bounding box center [408, 281] width 9 height 9
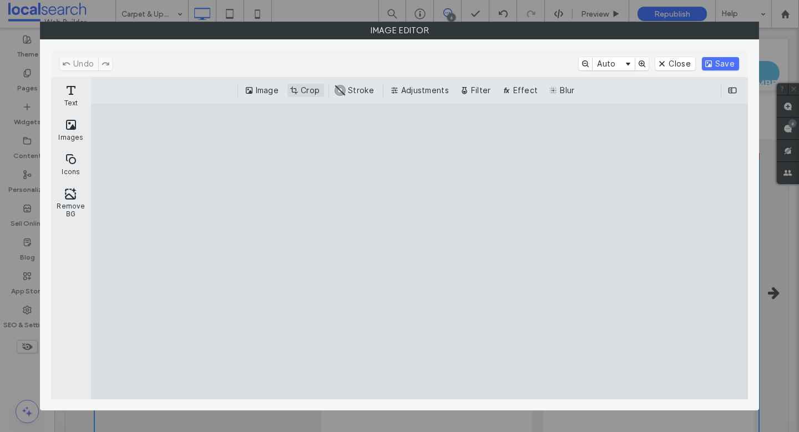
click at [291, 87] on button "Crop" at bounding box center [305, 90] width 37 height 13
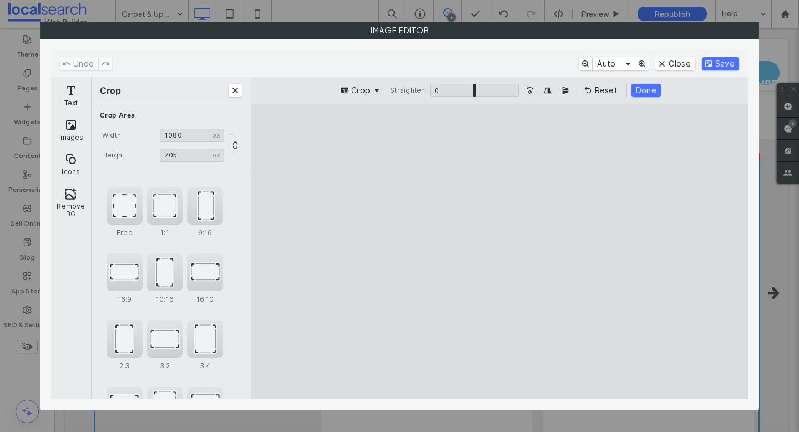
type input "***"
drag, startPoint x: 504, startPoint y: 369, endPoint x: 505, endPoint y: 248, distance: 120.4
click at [499, 252] on cesdk-canvas "Editor canvas" at bounding box center [499, 252] width 0 height 0
click at [723, 63] on button "Save" at bounding box center [720, 63] width 37 height 13
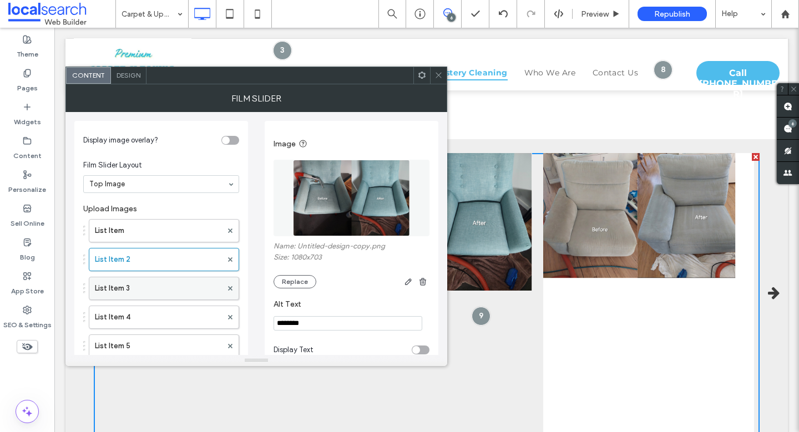
click at [144, 281] on label "List Item 3" at bounding box center [158, 288] width 127 height 22
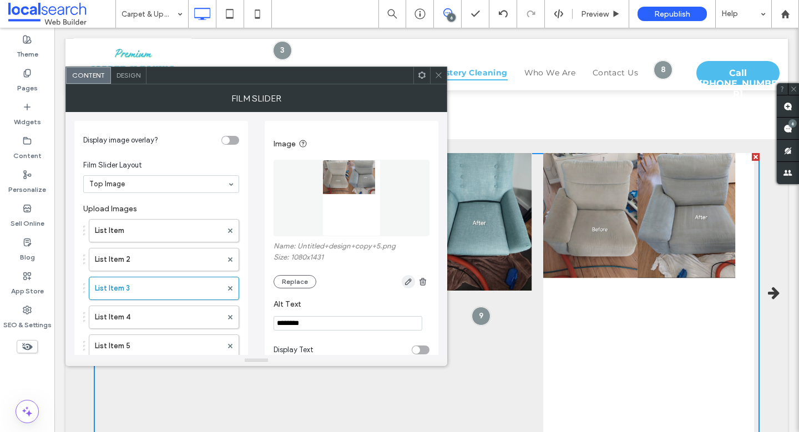
click at [405, 279] on icon "button" at bounding box center [408, 281] width 9 height 9
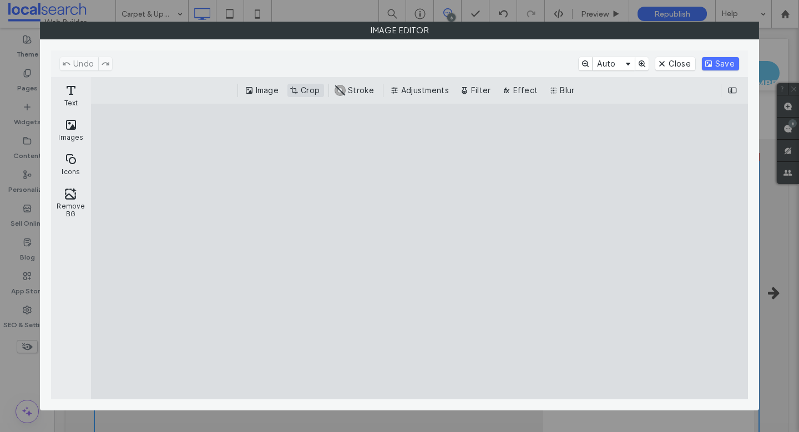
click at [308, 90] on button "Crop" at bounding box center [305, 90] width 37 height 13
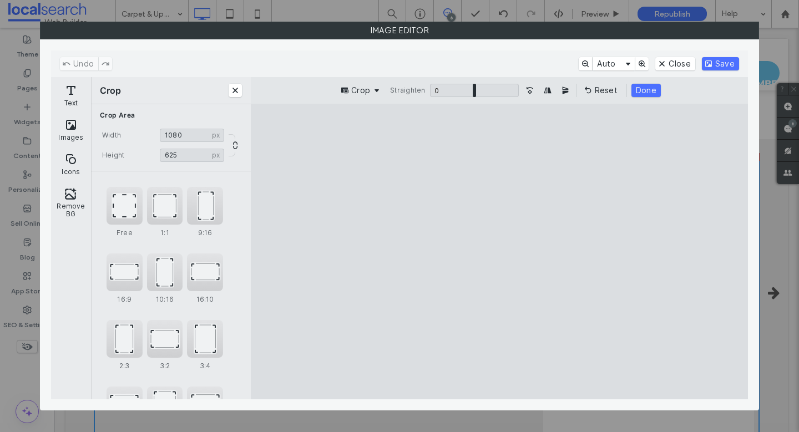
type input "***"
drag, startPoint x: 498, startPoint y: 371, endPoint x: 532, endPoint y: 239, distance: 137.0
click at [499, 252] on cesdk-canvas "Editor canvas" at bounding box center [499, 252] width 0 height 0
type input "***"
drag, startPoint x: 701, startPoint y: 254, endPoint x: 662, endPoint y: 251, distance: 39.0
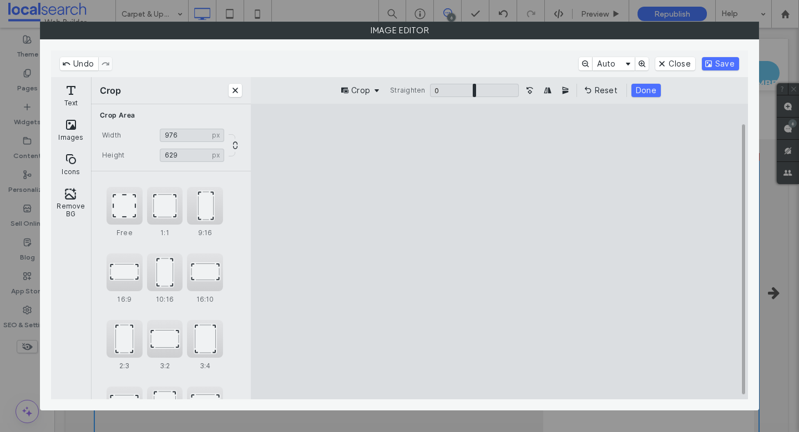
click at [499, 252] on cesdk-canvas "Editor canvas" at bounding box center [499, 252] width 0 height 0
click at [727, 63] on button "Save" at bounding box center [720, 63] width 37 height 13
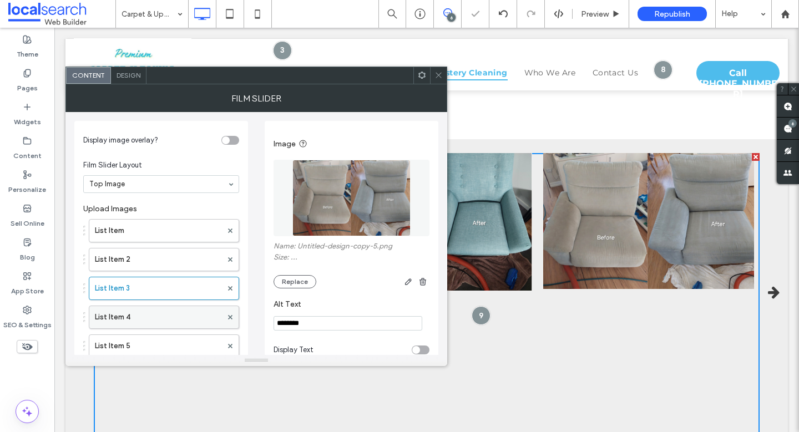
click at [117, 312] on label "List Item 4" at bounding box center [158, 317] width 127 height 22
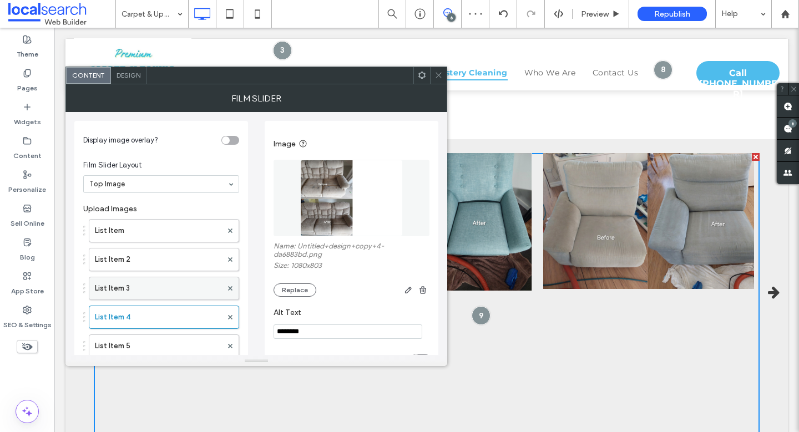
click at [144, 280] on label "List Item 3" at bounding box center [158, 288] width 127 height 22
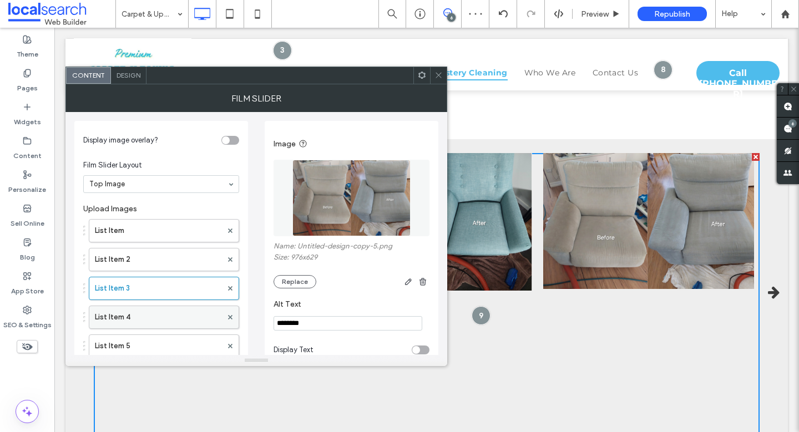
click at [138, 314] on label "List Item 4" at bounding box center [158, 317] width 127 height 22
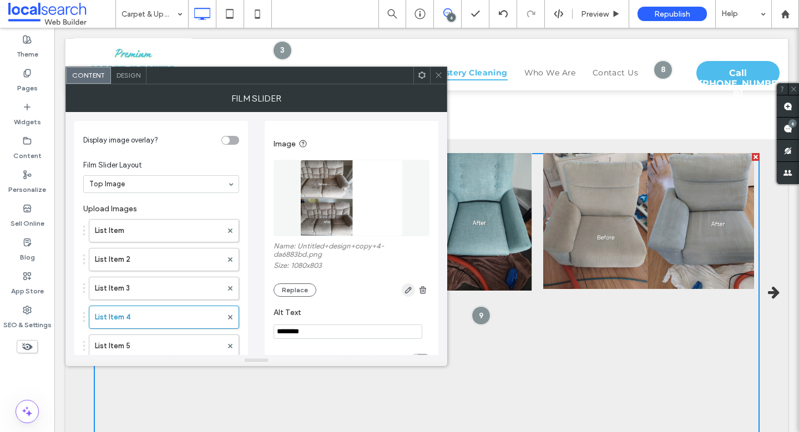
click at [402, 288] on span "button" at bounding box center [408, 289] width 13 height 13
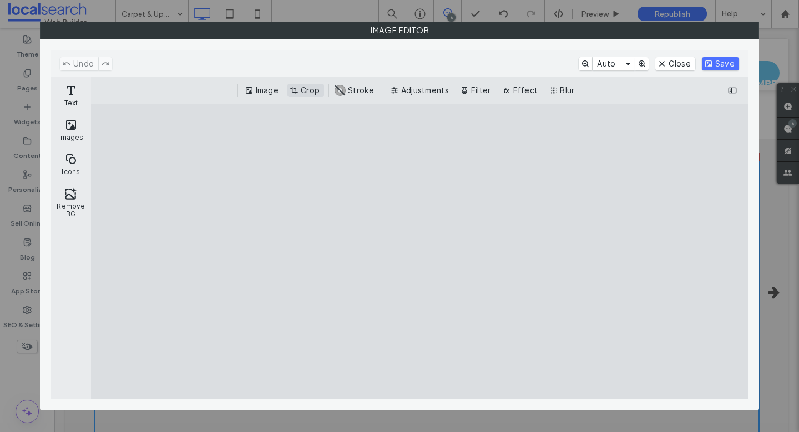
click at [307, 88] on button "Crop" at bounding box center [305, 90] width 37 height 13
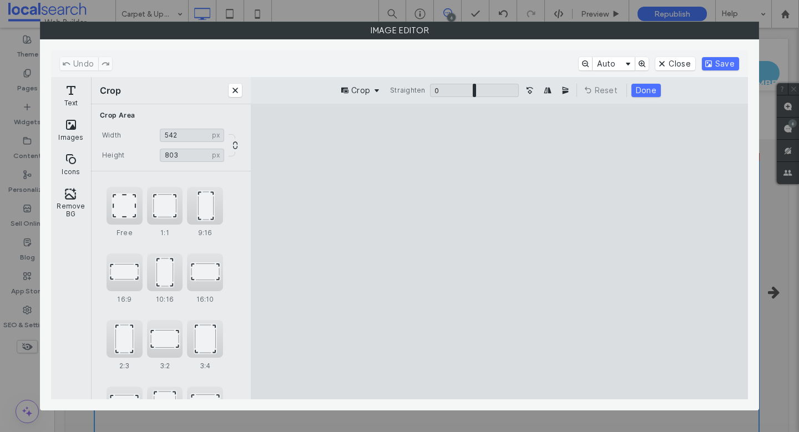
type input "***"
drag, startPoint x: 663, startPoint y: 255, endPoint x: 505, endPoint y: 255, distance: 158.1
click at [499, 252] on cesdk-canvas "Editor canvas" at bounding box center [499, 252] width 0 height 0
click at [720, 61] on button "Save" at bounding box center [720, 63] width 37 height 13
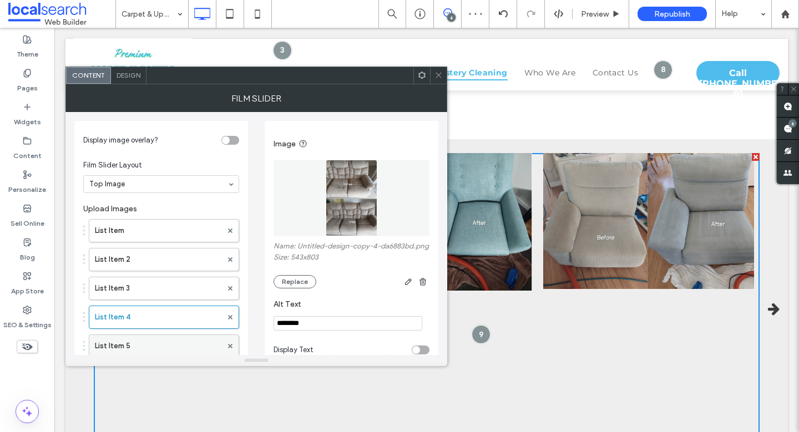
click at [127, 336] on label "List Item 5" at bounding box center [158, 346] width 127 height 22
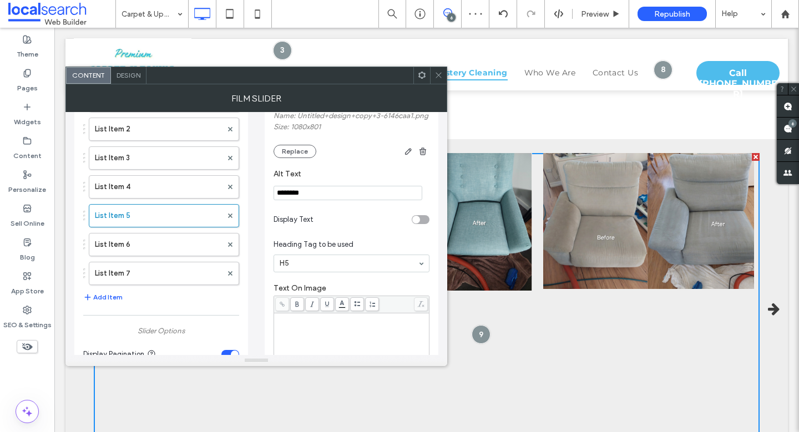
scroll to position [124, 0]
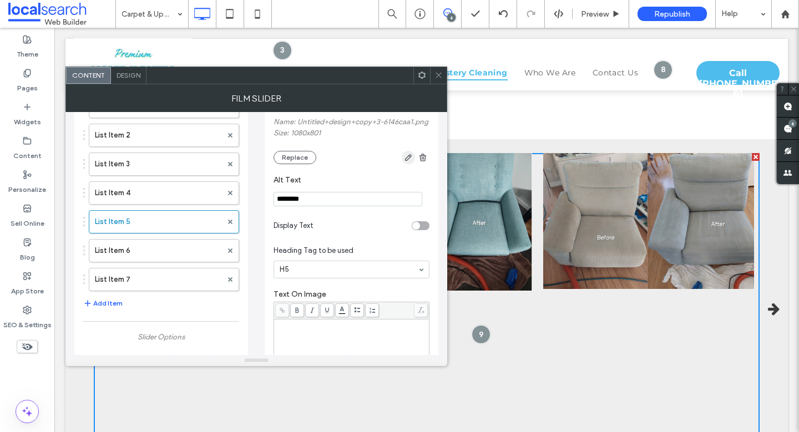
click at [410, 162] on icon "button" at bounding box center [408, 157] width 9 height 9
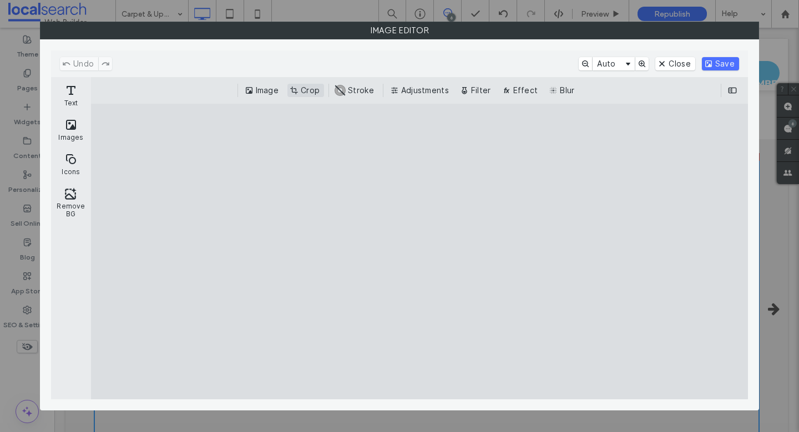
click at [303, 88] on button "Crop" at bounding box center [305, 90] width 37 height 13
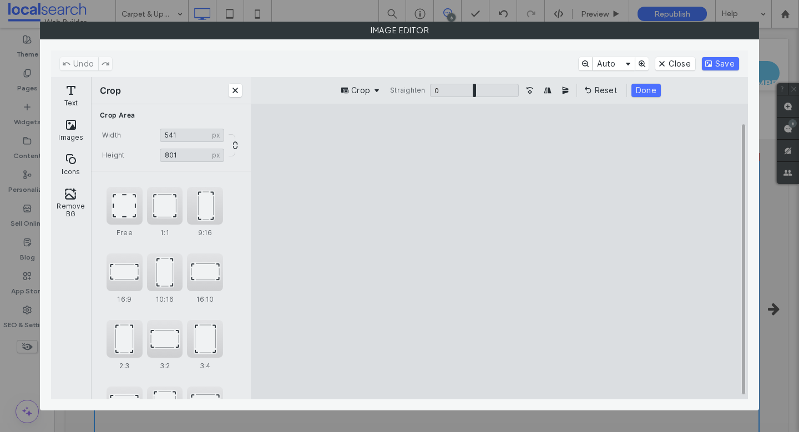
type input "***"
drag, startPoint x: 661, startPoint y: 248, endPoint x: 501, endPoint y: 248, distance: 159.7
click at [499, 252] on cesdk-canvas "Editor canvas" at bounding box center [499, 252] width 0 height 0
click at [641, 90] on button "Done" at bounding box center [645, 90] width 29 height 13
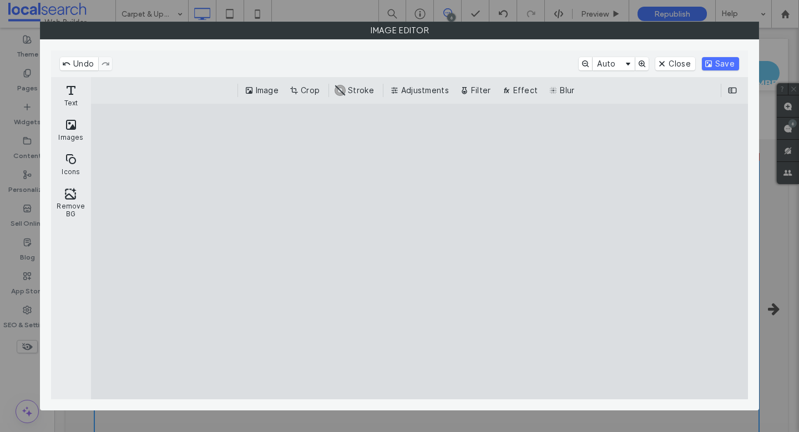
click at [701, 54] on div "Undo Auto Close Save" at bounding box center [399, 63] width 697 height 27
click at [716, 66] on button "Save" at bounding box center [720, 63] width 37 height 13
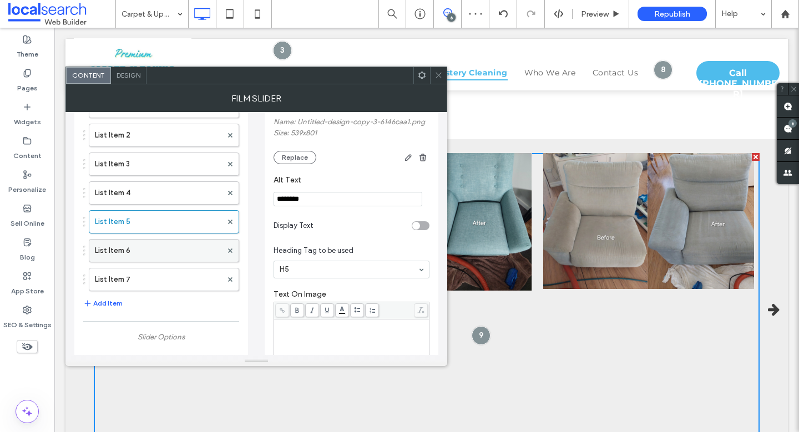
click at [141, 250] on label "List Item 6" at bounding box center [158, 251] width 127 height 22
click at [412, 156] on icon "button" at bounding box center [408, 157] width 9 height 9
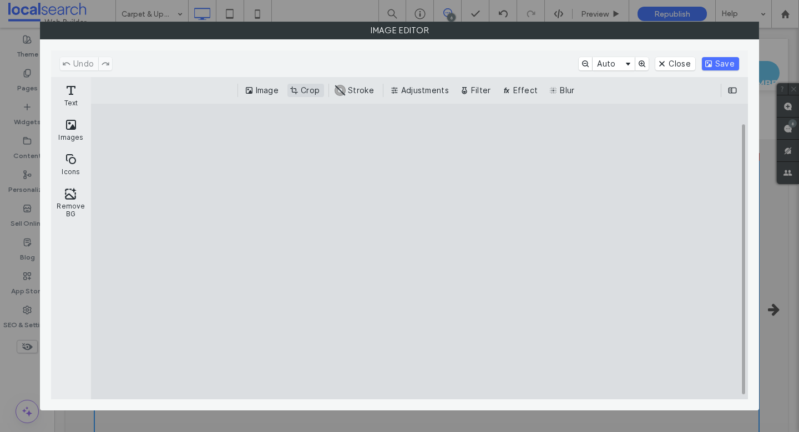
click at [306, 93] on button "Crop" at bounding box center [305, 90] width 37 height 13
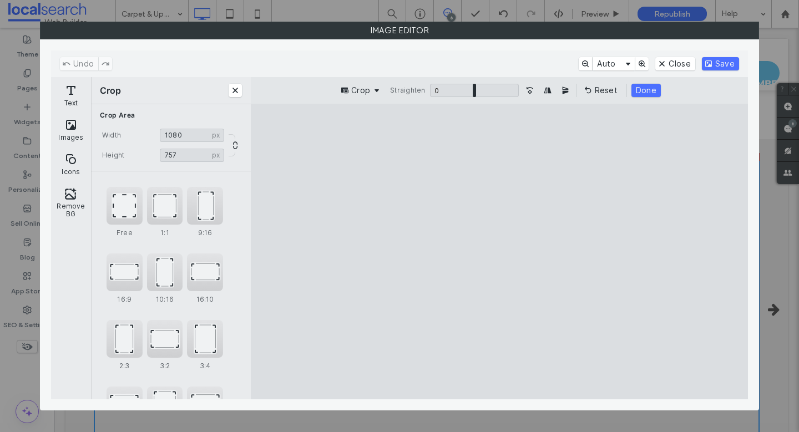
type input "***"
drag, startPoint x: 504, startPoint y: 370, endPoint x: 510, endPoint y: 252, distance: 117.8
click at [499, 252] on cesdk-canvas "Editor canvas" at bounding box center [499, 252] width 0 height 0
click at [655, 87] on button "Done" at bounding box center [645, 90] width 29 height 13
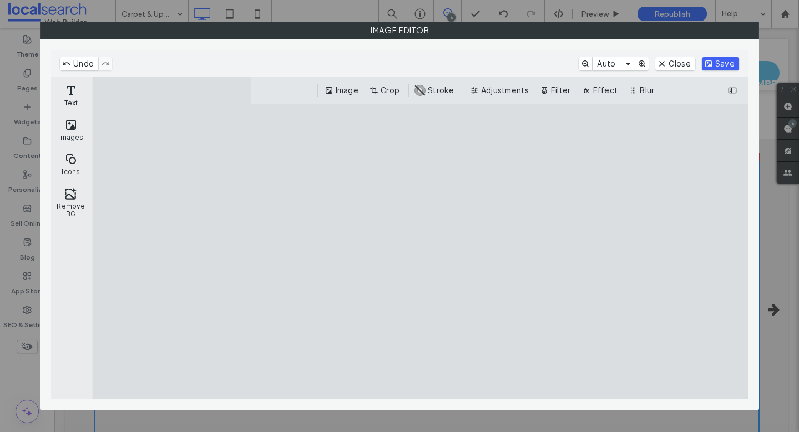
click at [731, 65] on button "Save" at bounding box center [720, 63] width 37 height 13
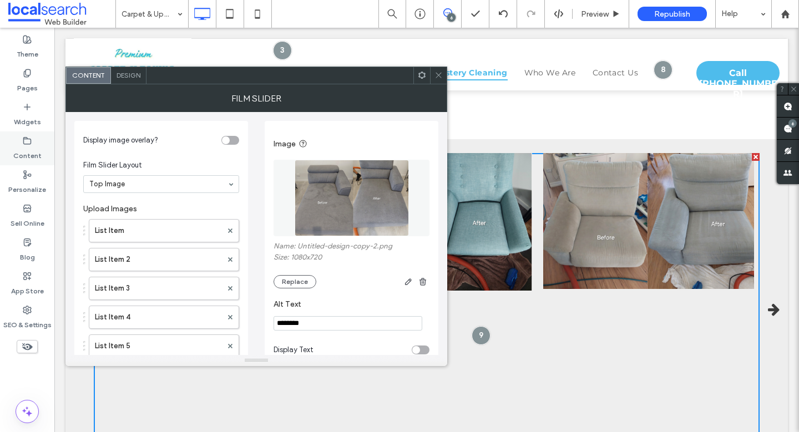
scroll to position [219, 0]
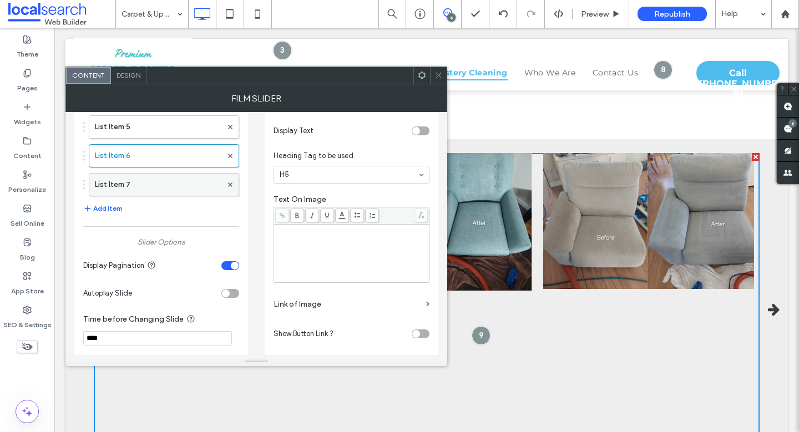
click at [157, 184] on label "List Item 7" at bounding box center [158, 185] width 127 height 22
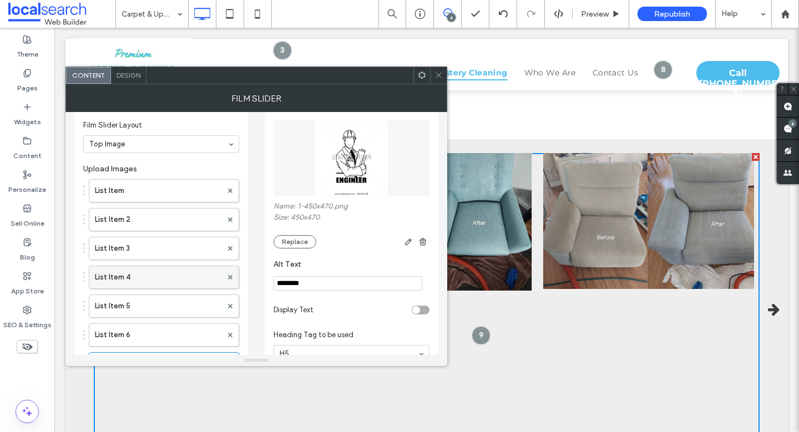
scroll to position [62, 0]
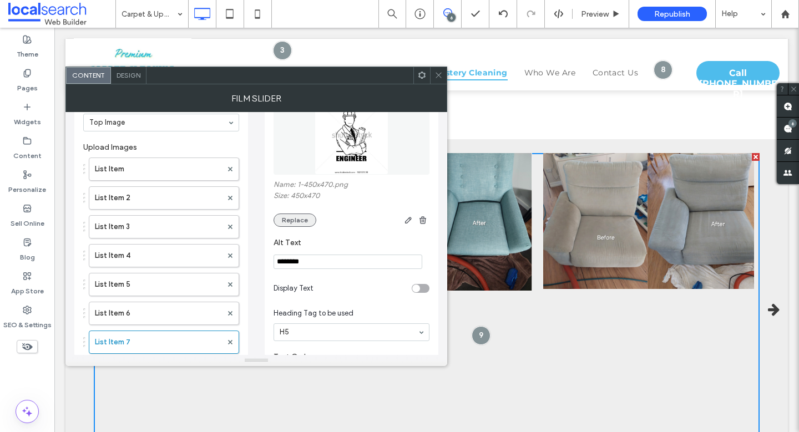
click at [297, 220] on button "Replace" at bounding box center [294, 220] width 43 height 13
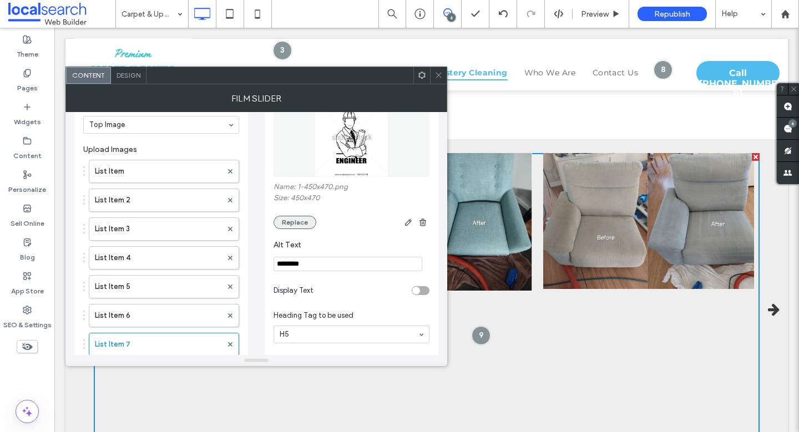
click at [297, 225] on button "Replace" at bounding box center [294, 222] width 43 height 13
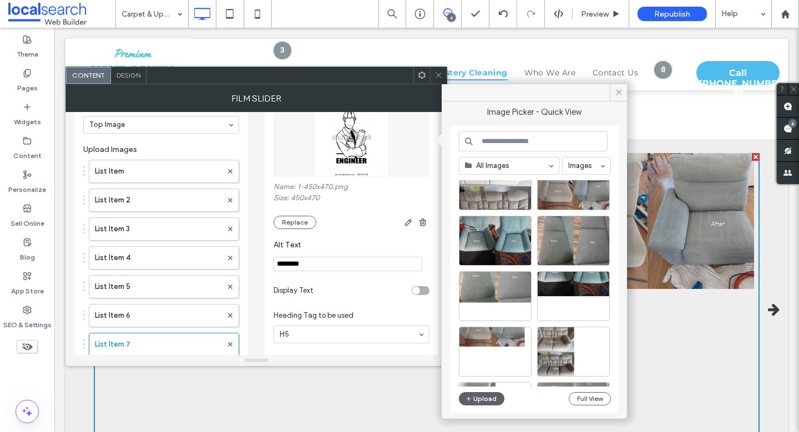
scroll to position [96, 0]
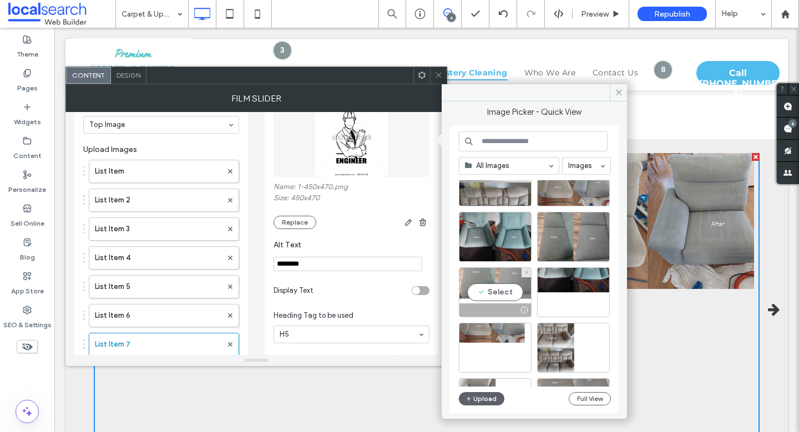
click at [492, 283] on div "Select" at bounding box center [495, 292] width 73 height 50
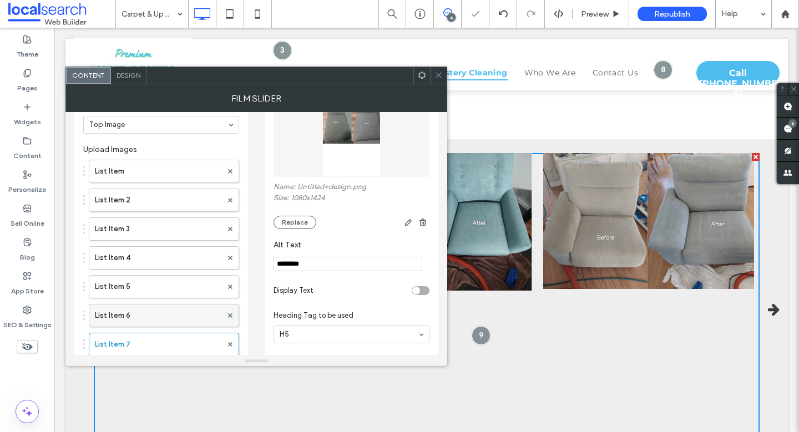
scroll to position [77, 0]
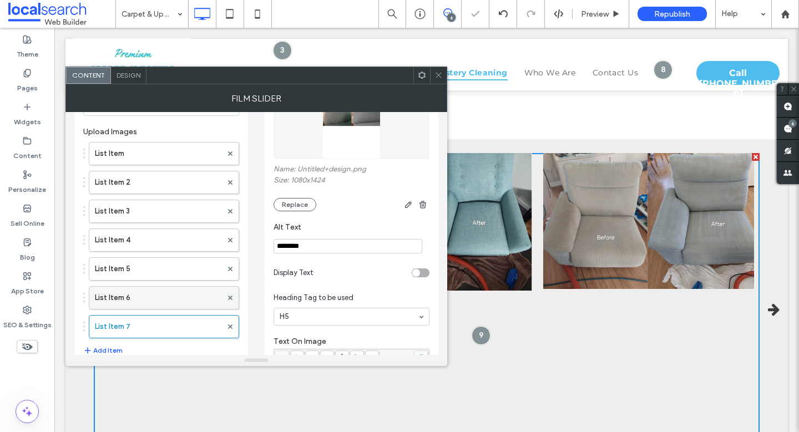
click at [162, 291] on label "List Item 6" at bounding box center [158, 298] width 127 height 22
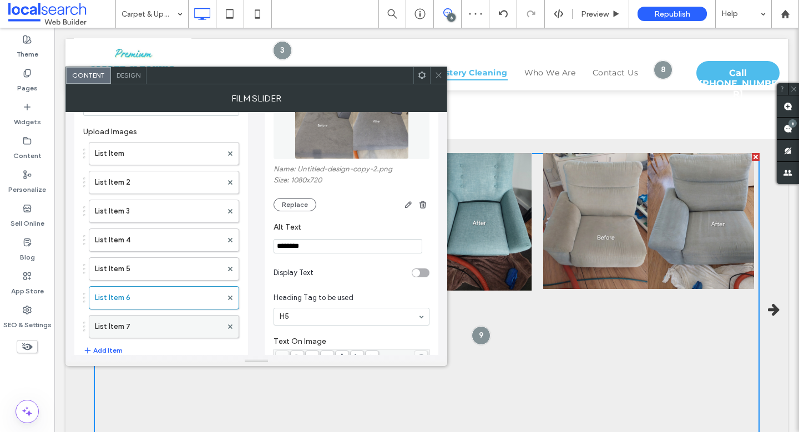
click at [129, 326] on label "List Item 7" at bounding box center [158, 327] width 127 height 22
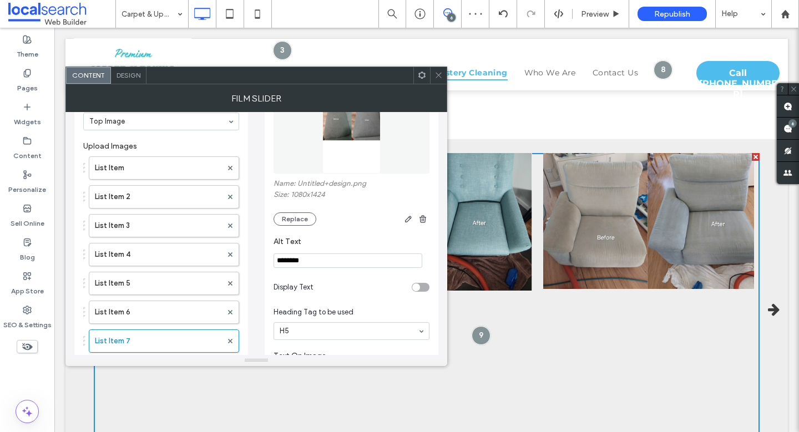
scroll to position [56, 0]
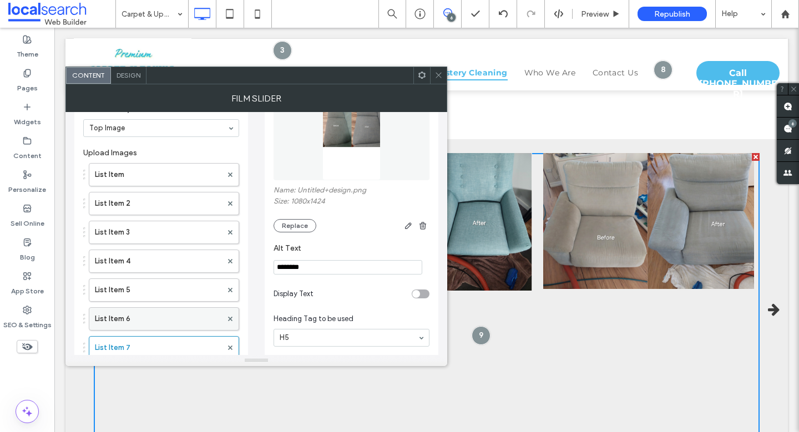
click at [154, 324] on label "List Item 6" at bounding box center [158, 319] width 127 height 22
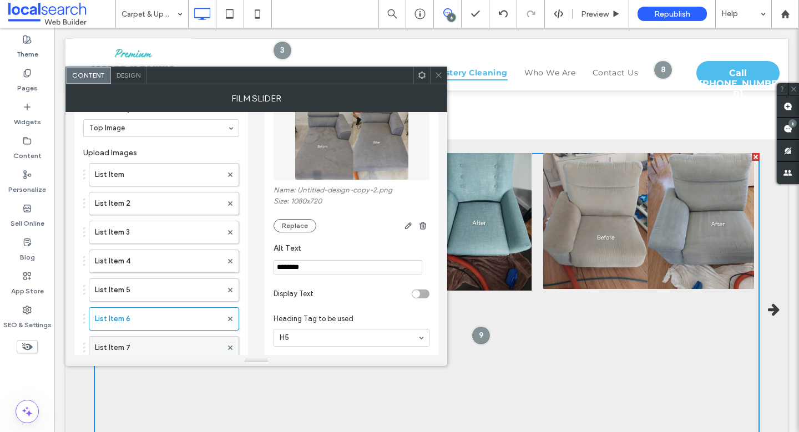
click at [148, 348] on label "List Item 7" at bounding box center [158, 348] width 127 height 22
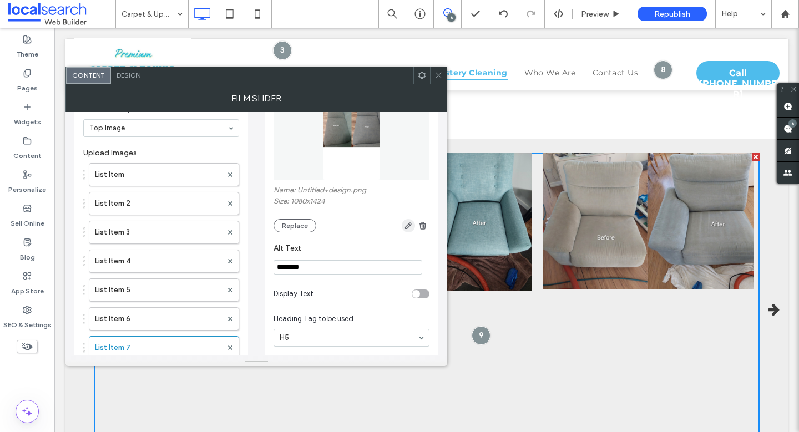
click at [409, 222] on use "button" at bounding box center [408, 225] width 7 height 7
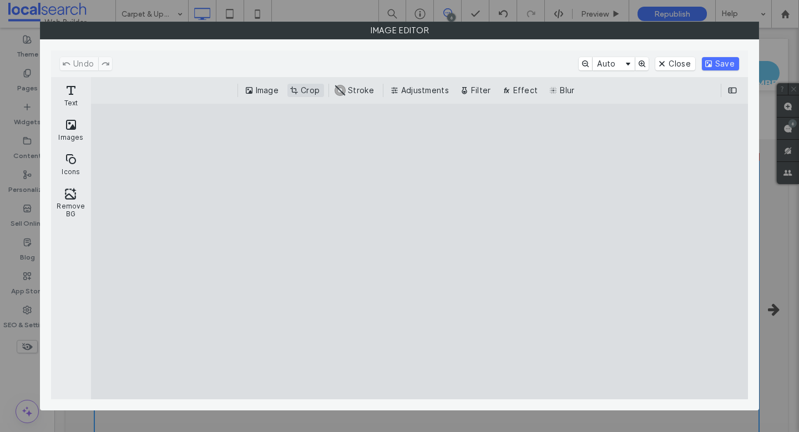
click at [306, 86] on button "Crop" at bounding box center [305, 90] width 37 height 13
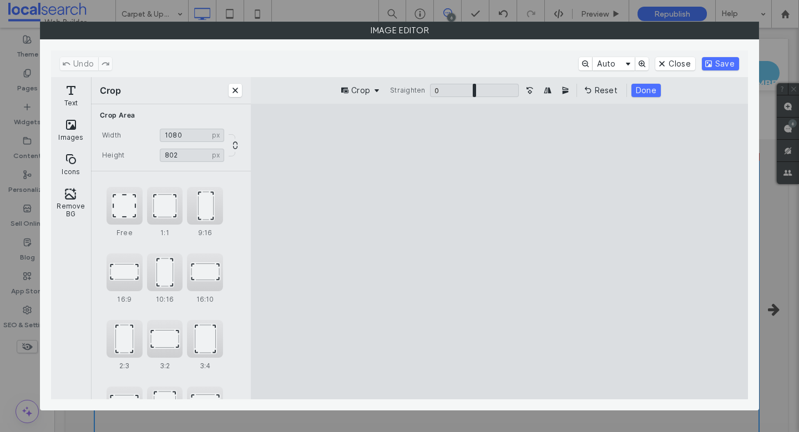
type input "***"
drag, startPoint x: 496, startPoint y: 367, endPoint x: 510, endPoint y: 263, distance: 105.2
click at [499, 252] on cesdk-canvas "Editor canvas" at bounding box center [499, 252] width 0 height 0
click at [639, 86] on button "Done" at bounding box center [645, 90] width 29 height 13
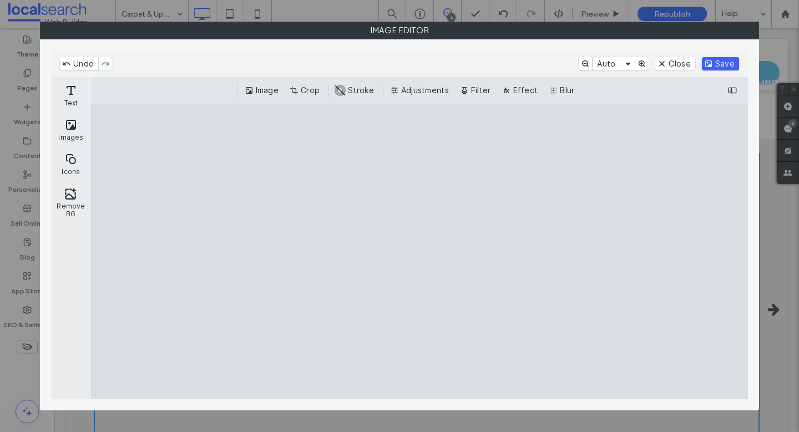
click at [724, 62] on button "Save" at bounding box center [720, 63] width 37 height 13
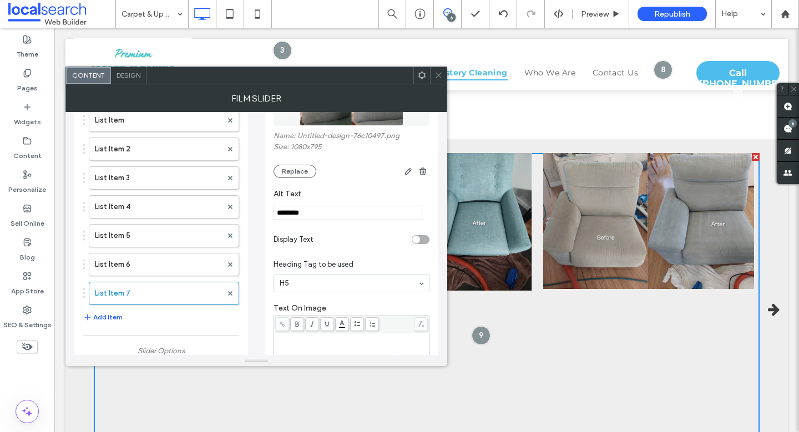
scroll to position [121, 0]
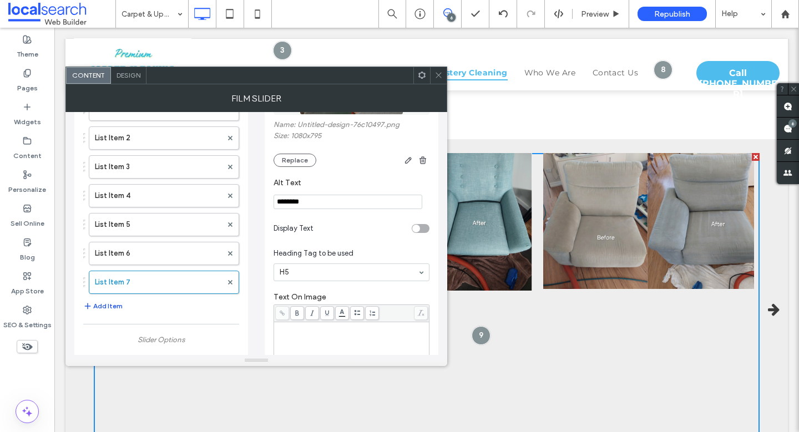
click at [118, 307] on button "Add Item" at bounding box center [102, 306] width 39 height 13
click at [136, 313] on label "List Item 8" at bounding box center [158, 311] width 127 height 22
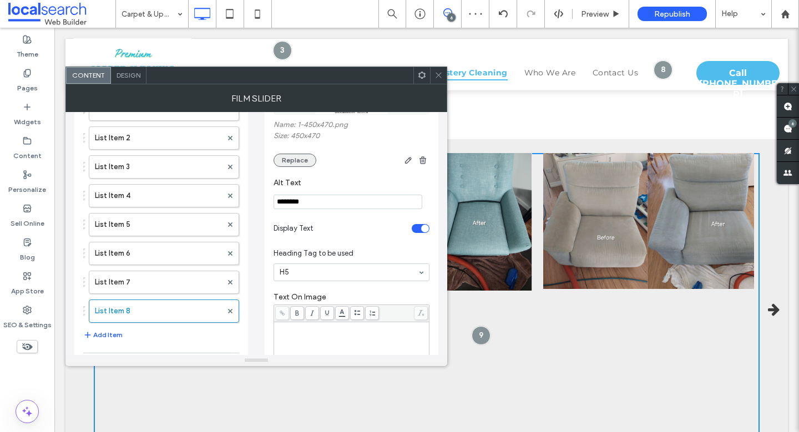
click at [293, 155] on button "Replace" at bounding box center [294, 160] width 43 height 13
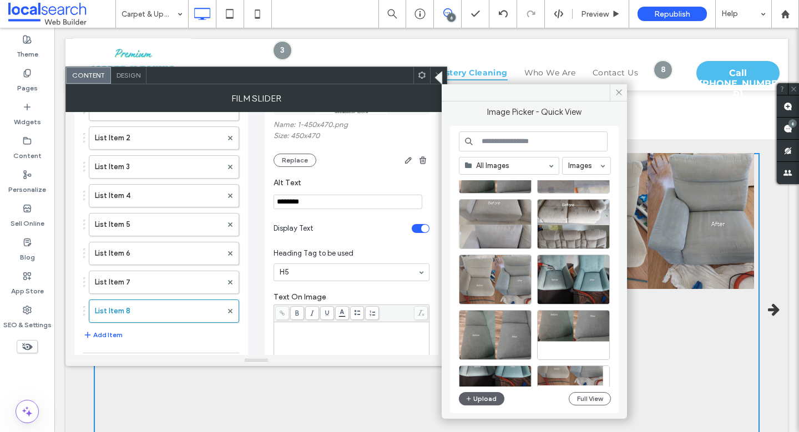
scroll to position [64, 0]
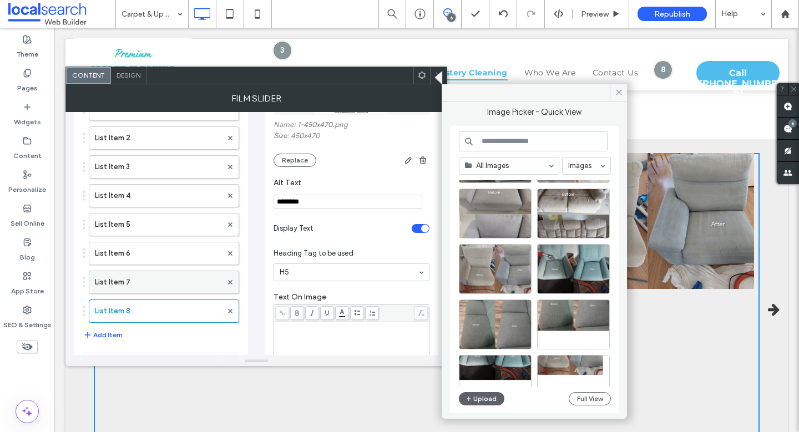
click at [157, 287] on label "List Item 7" at bounding box center [158, 282] width 127 height 22
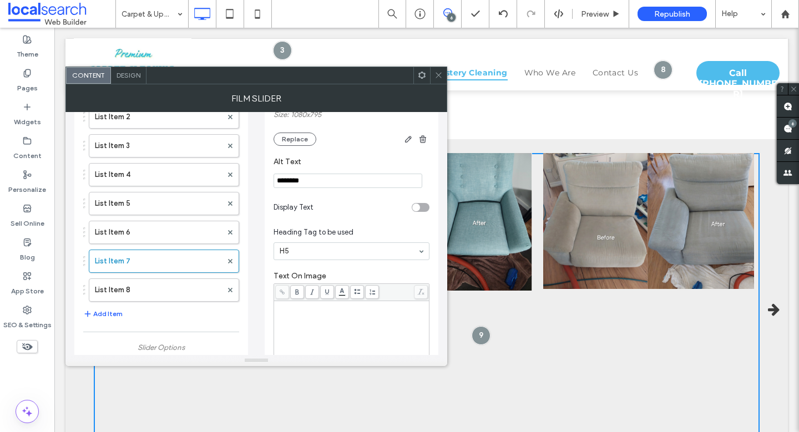
scroll to position [181, 0]
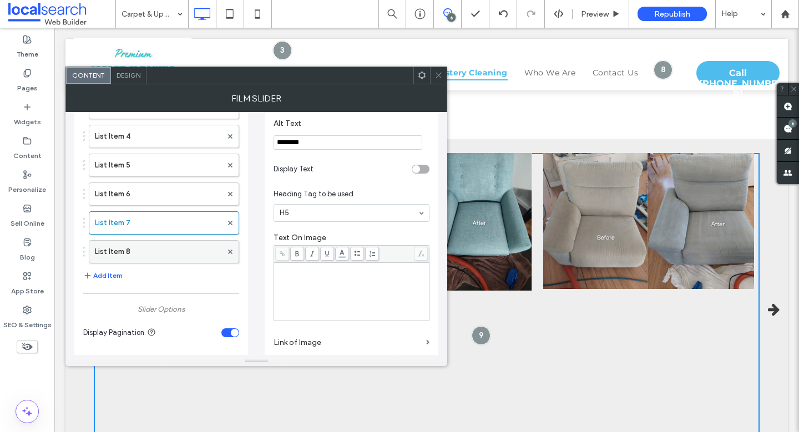
click at [159, 249] on label "List Item 8" at bounding box center [158, 252] width 127 height 22
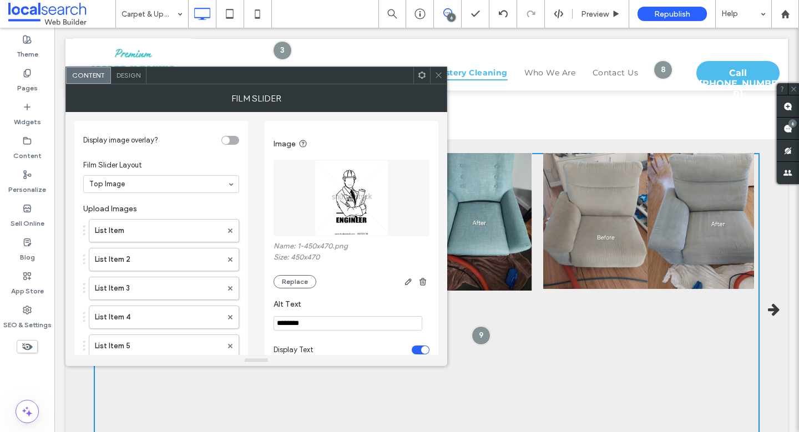
scroll to position [98, 0]
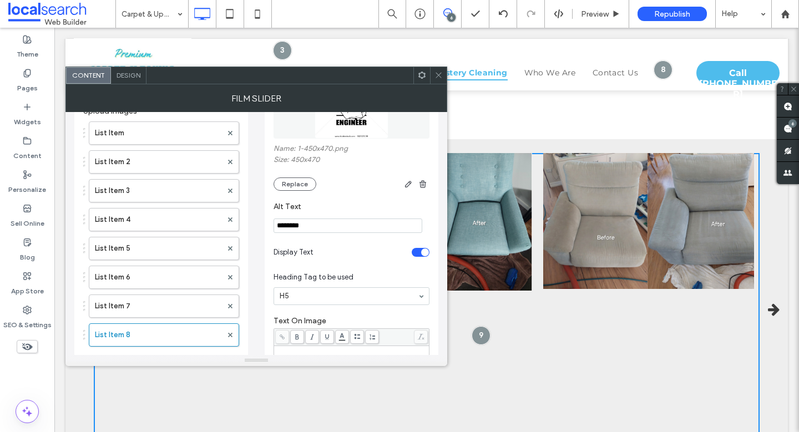
click at [306, 192] on div "Image Name: 1-450x470.png Size: 450x470 Replace" at bounding box center [351, 113] width 156 height 168
click at [306, 189] on button "Replace" at bounding box center [294, 183] width 43 height 13
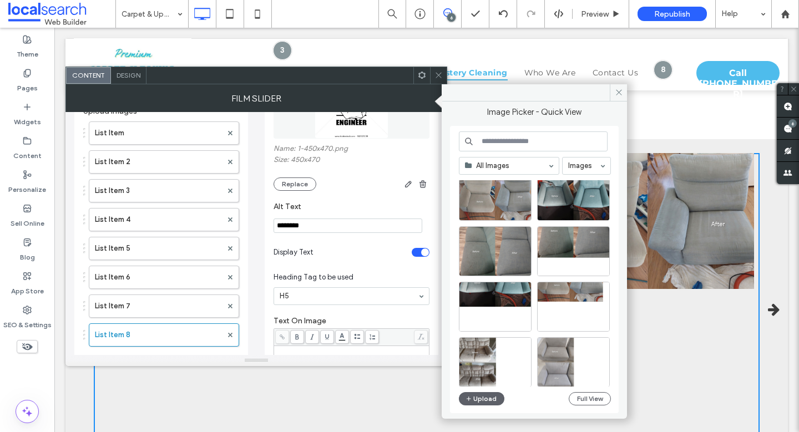
scroll to position [155, 0]
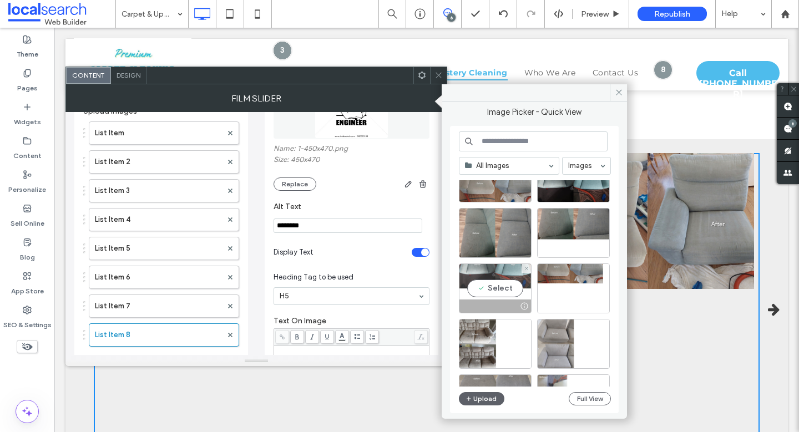
click at [500, 287] on div "Select" at bounding box center [495, 288] width 73 height 50
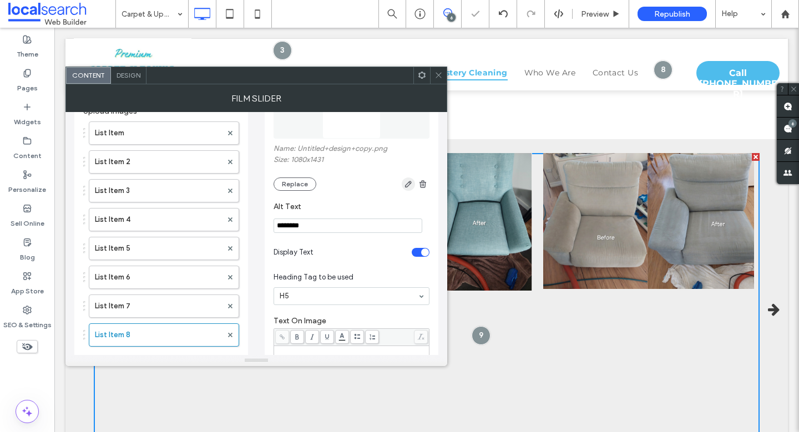
click at [407, 182] on use "button" at bounding box center [408, 184] width 7 height 7
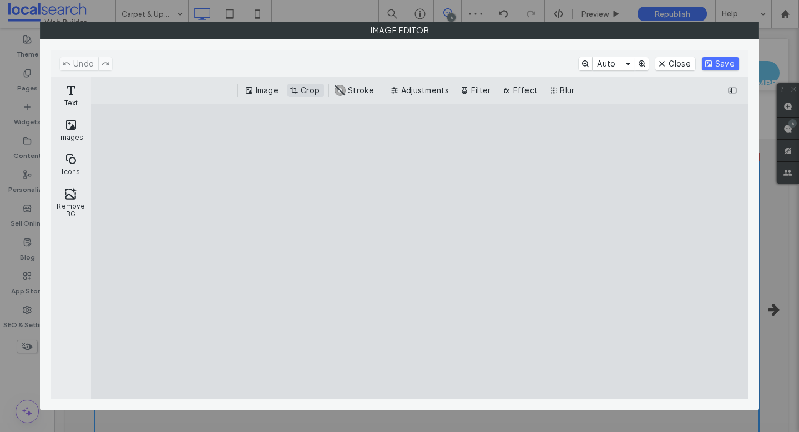
click at [298, 88] on button "Crop" at bounding box center [305, 90] width 37 height 13
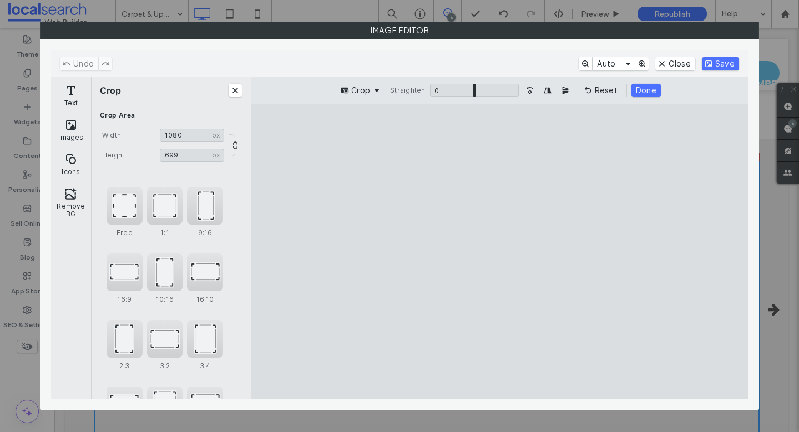
type input "***"
drag, startPoint x: 491, startPoint y: 371, endPoint x: 491, endPoint y: 251, distance: 120.4
click at [499, 252] on cesdk-canvas "Editor canvas" at bounding box center [499, 252] width 0 height 0
click at [653, 90] on button "Done" at bounding box center [645, 90] width 29 height 13
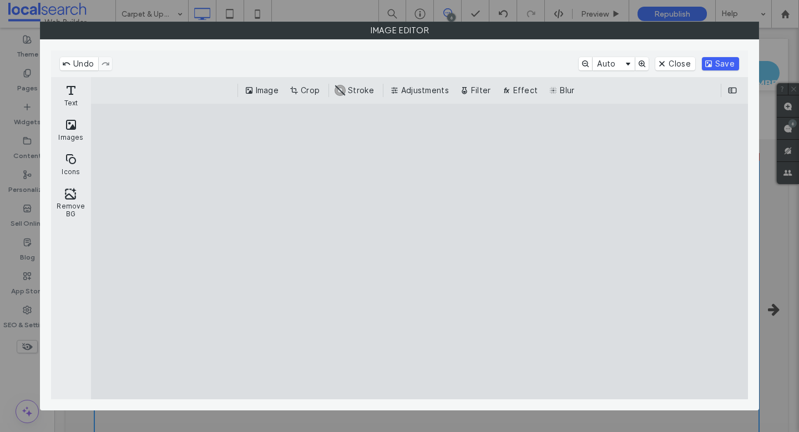
click at [730, 59] on button "Save" at bounding box center [720, 63] width 37 height 13
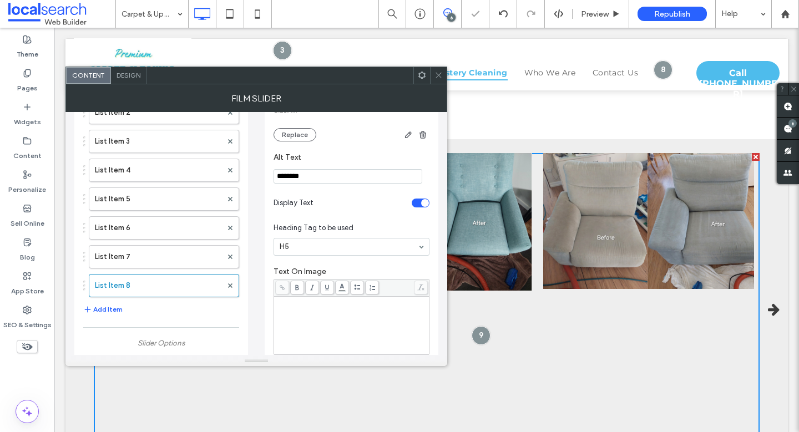
scroll to position [158, 0]
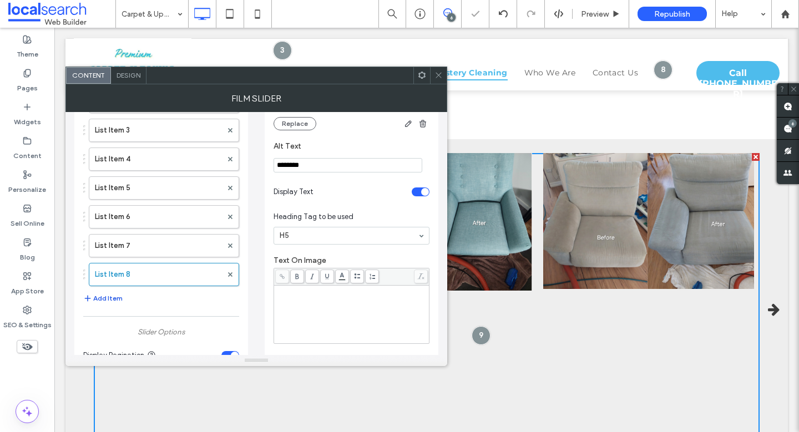
click at [109, 296] on button "Add Item" at bounding box center [102, 298] width 39 height 13
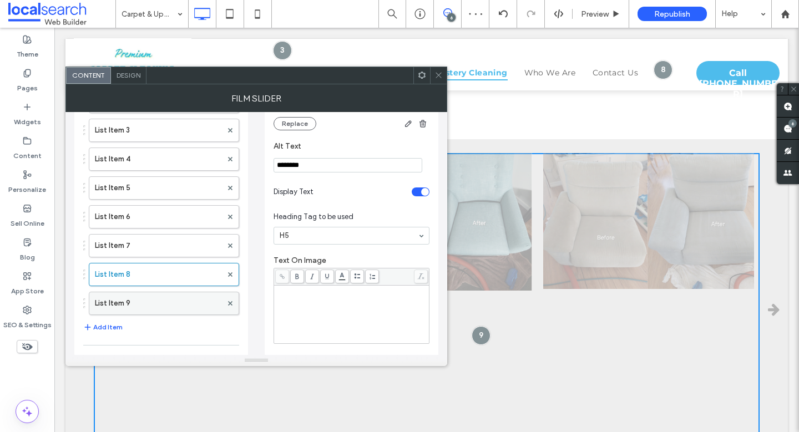
click at [159, 302] on label "List Item 9" at bounding box center [158, 303] width 127 height 22
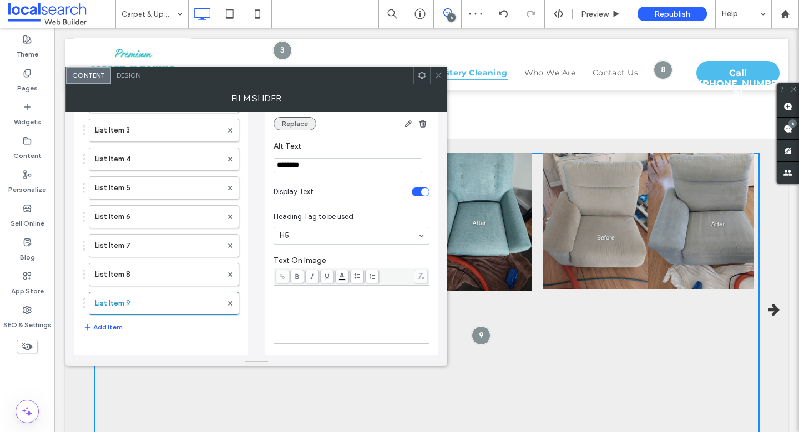
click at [306, 125] on button "Replace" at bounding box center [294, 123] width 43 height 13
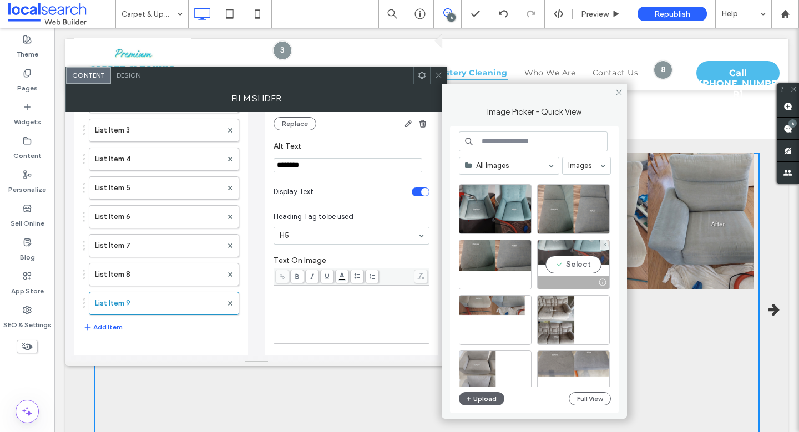
scroll to position [173, 0]
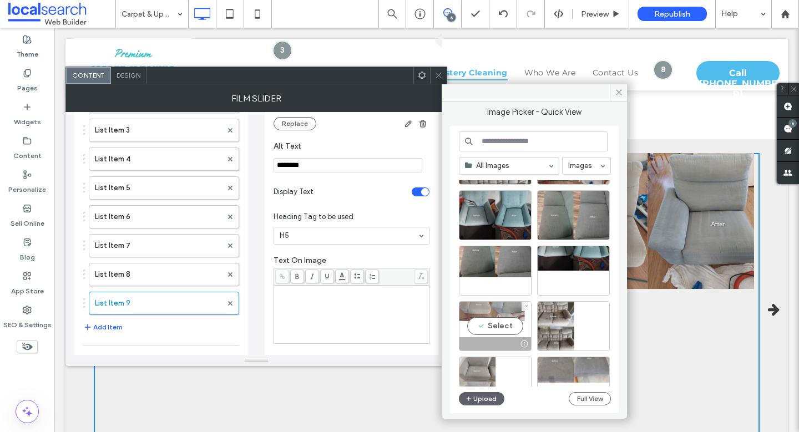
click at [495, 323] on div "Select" at bounding box center [495, 326] width 73 height 50
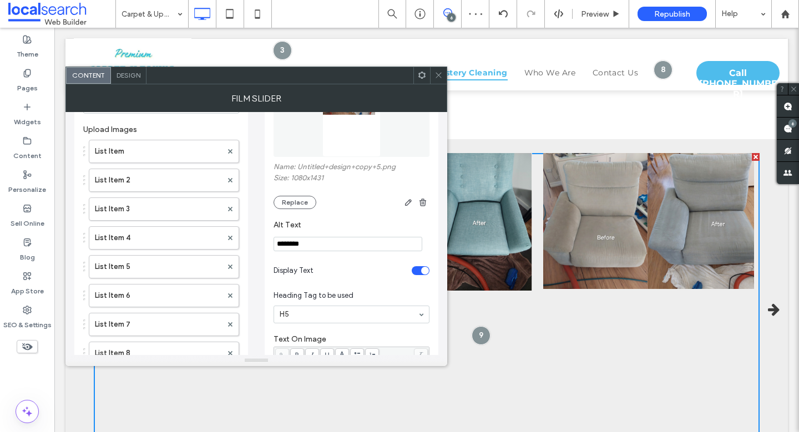
scroll to position [0, 0]
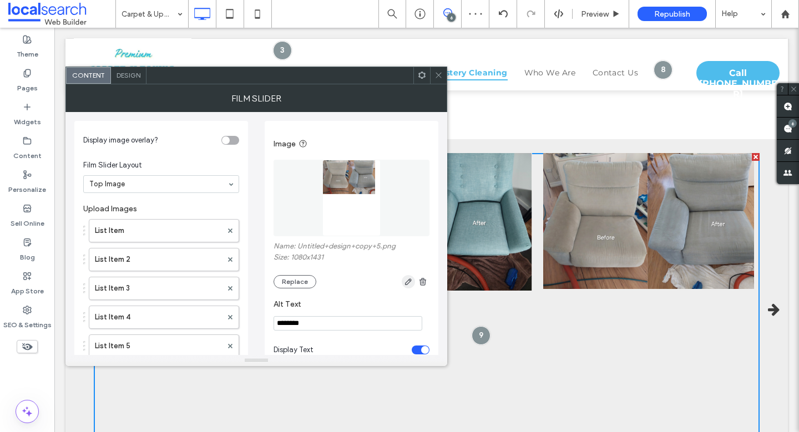
click at [404, 280] on icon "button" at bounding box center [408, 281] width 9 height 9
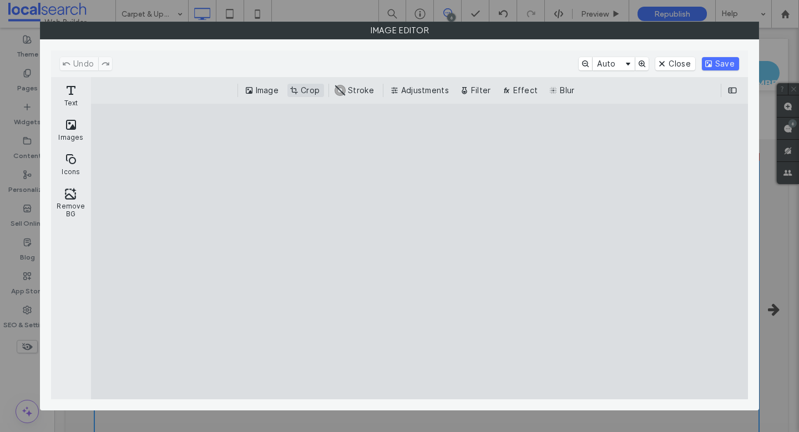
click at [307, 87] on button "Crop" at bounding box center [305, 90] width 37 height 13
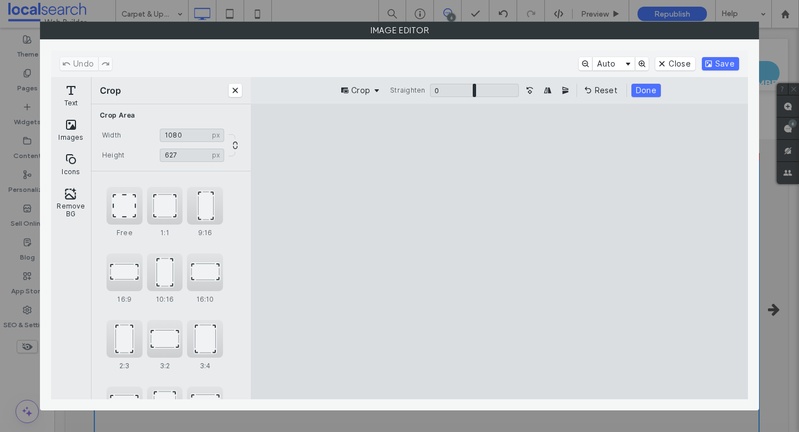
type input "***"
drag, startPoint x: 499, startPoint y: 367, endPoint x: 514, endPoint y: 234, distance: 134.0
click at [499, 252] on cesdk-canvas "Editor canvas" at bounding box center [499, 252] width 0 height 0
type input "***"
drag, startPoint x: 705, startPoint y: 252, endPoint x: 666, endPoint y: 255, distance: 38.9
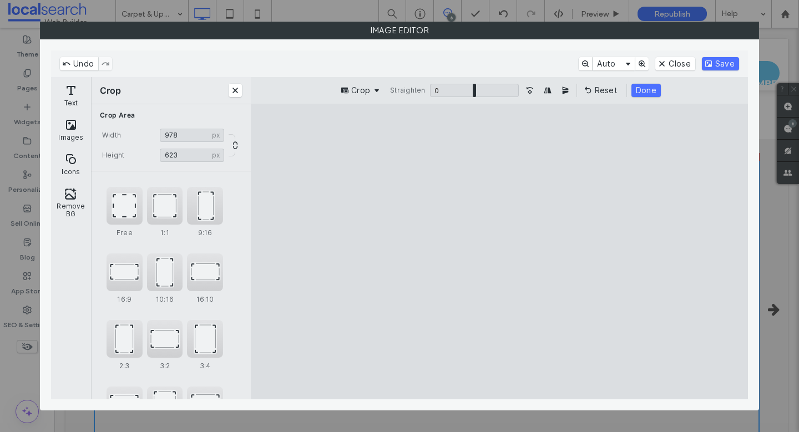
click at [499, 252] on cesdk-canvas "Editor canvas" at bounding box center [499, 252] width 0 height 0
click at [642, 86] on button "Done" at bounding box center [645, 90] width 29 height 13
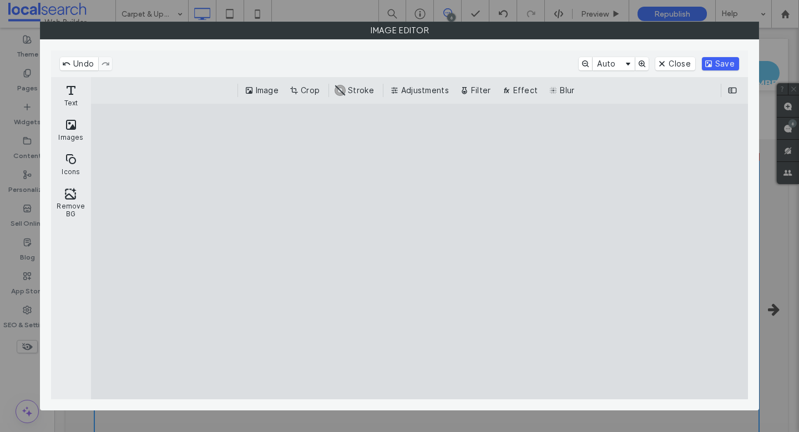
click at [719, 63] on button "Save" at bounding box center [720, 63] width 37 height 13
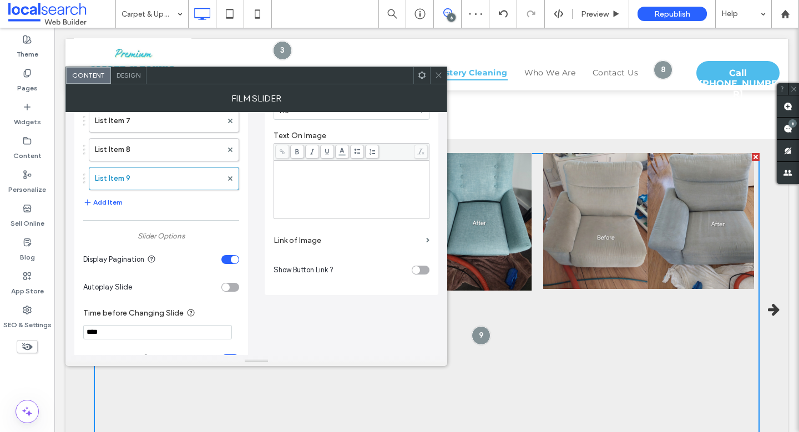
scroll to position [281, 0]
click at [93, 203] on button "Add Item" at bounding box center [102, 204] width 39 height 13
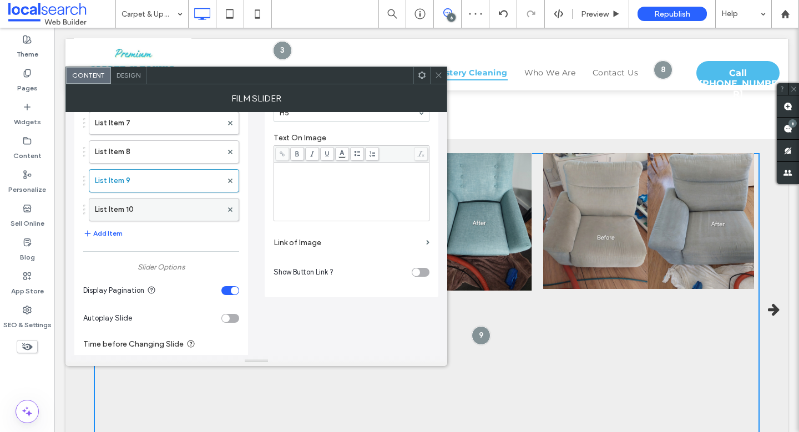
click at [159, 214] on label "List Item 10" at bounding box center [158, 210] width 127 height 22
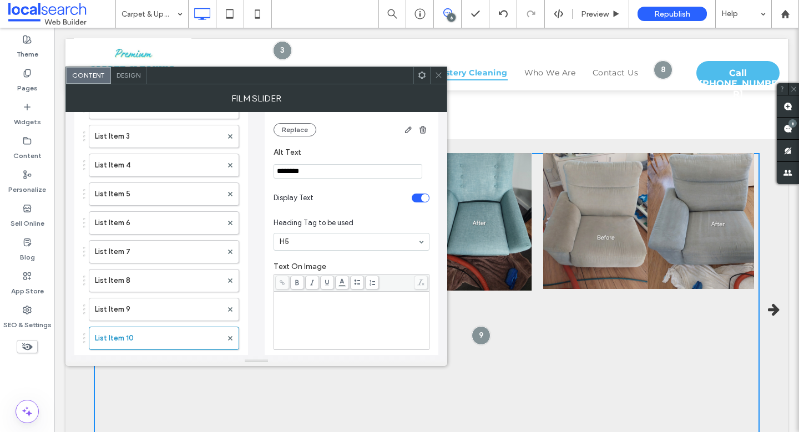
scroll to position [91, 0]
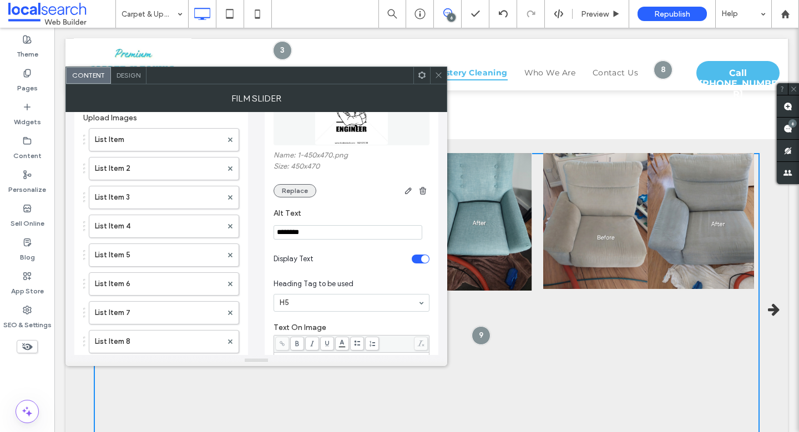
click at [291, 191] on button "Replace" at bounding box center [294, 190] width 43 height 13
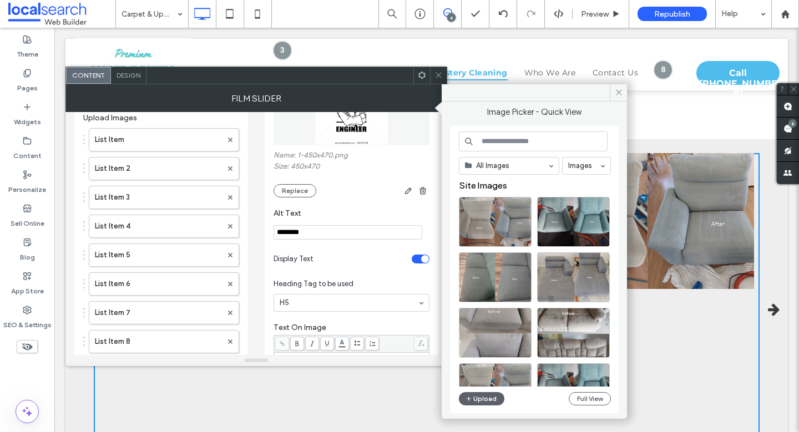
click at [579, 390] on div "All Images Images Site Images Upload Full View" at bounding box center [535, 269] width 152 height 277
click at [581, 394] on button "Full View" at bounding box center [590, 398] width 42 height 13
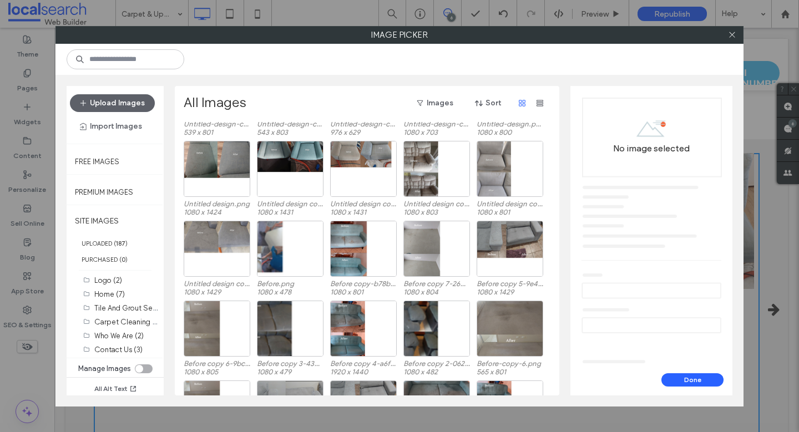
scroll to position [254, 0]
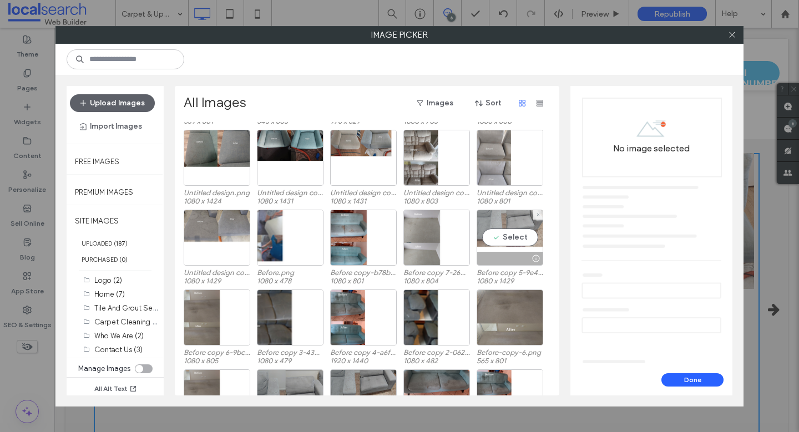
click at [510, 234] on div "Select" at bounding box center [509, 238] width 67 height 56
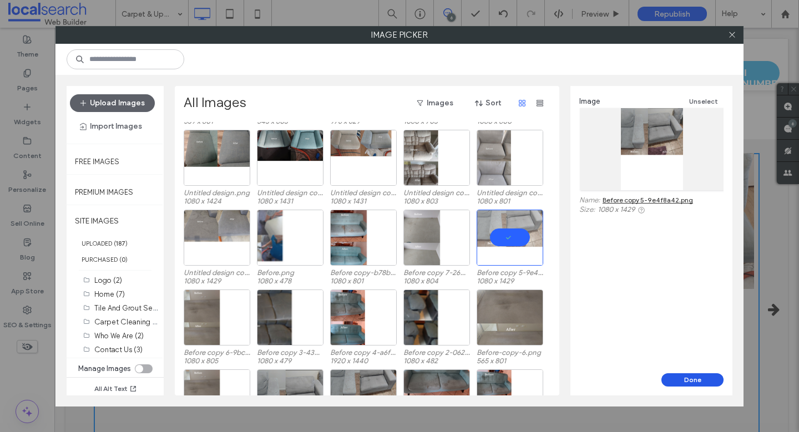
click at [686, 375] on button "Done" at bounding box center [692, 379] width 62 height 13
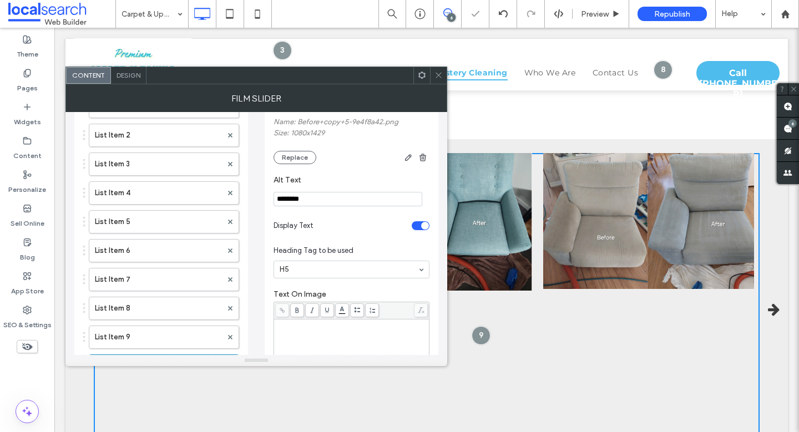
scroll to position [72, 0]
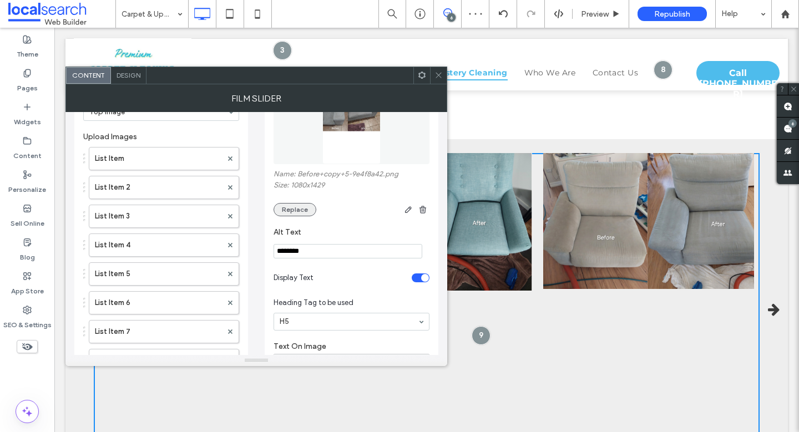
click at [301, 205] on button "Replace" at bounding box center [294, 209] width 43 height 13
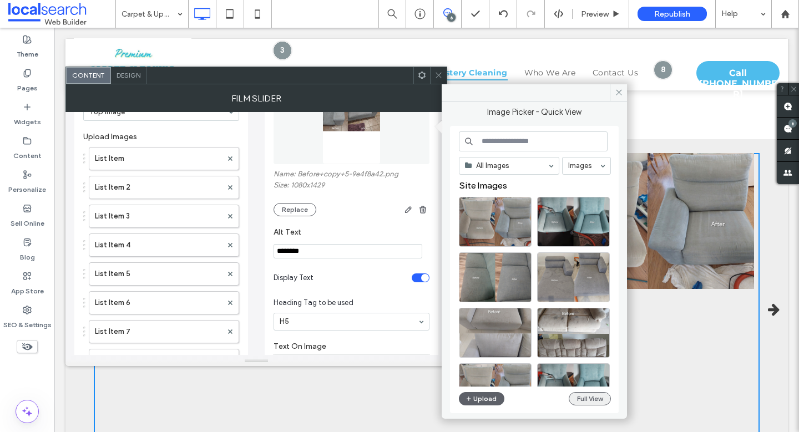
click at [583, 396] on button "Full View" at bounding box center [590, 398] width 42 height 13
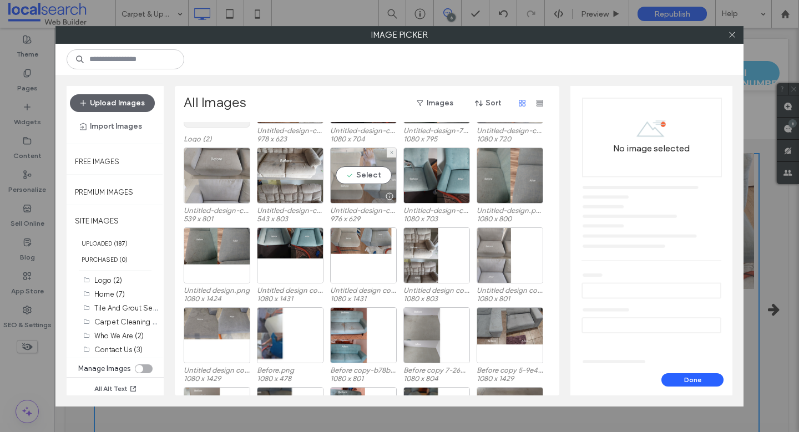
scroll to position [158, 0]
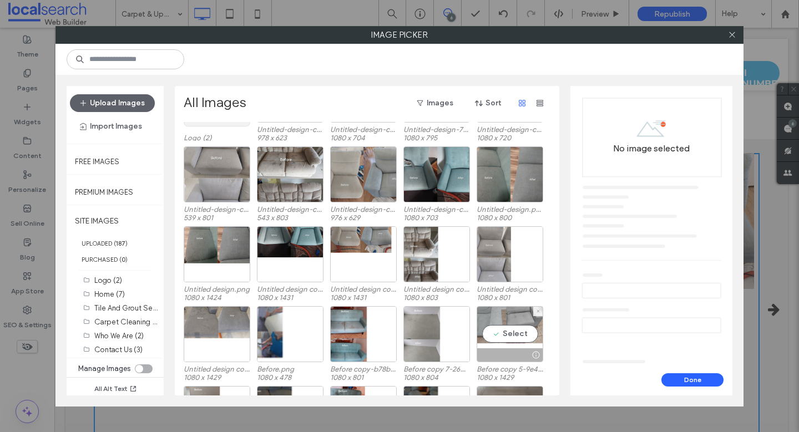
click at [514, 330] on div "Select" at bounding box center [509, 334] width 67 height 56
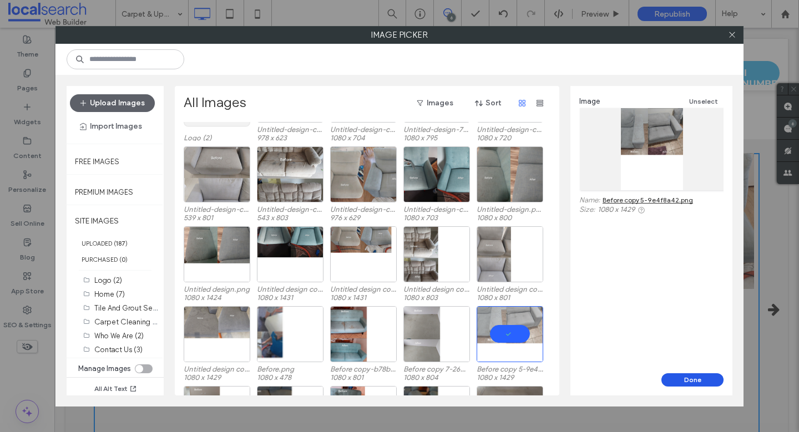
click at [703, 378] on button "Done" at bounding box center [692, 379] width 62 height 13
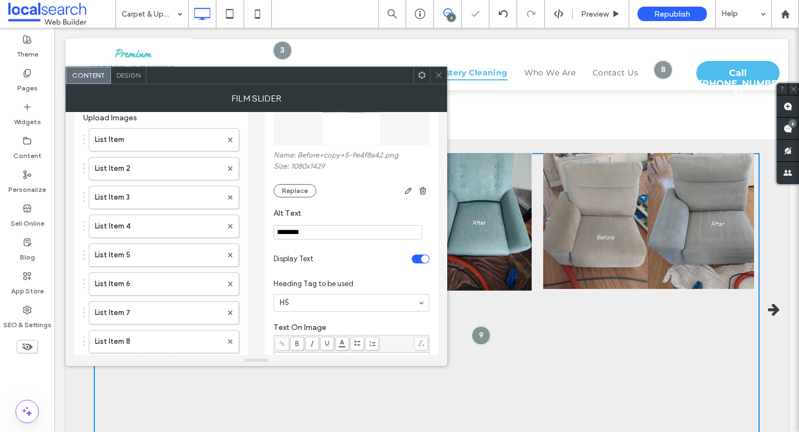
scroll to position [80, 0]
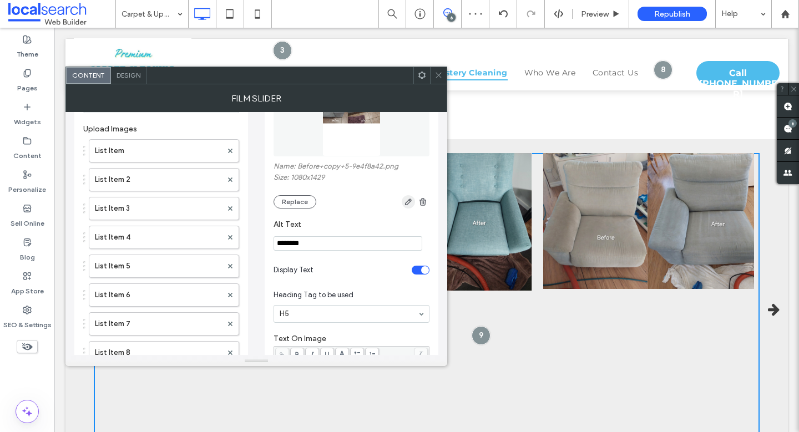
click at [409, 197] on icon "button" at bounding box center [408, 201] width 9 height 9
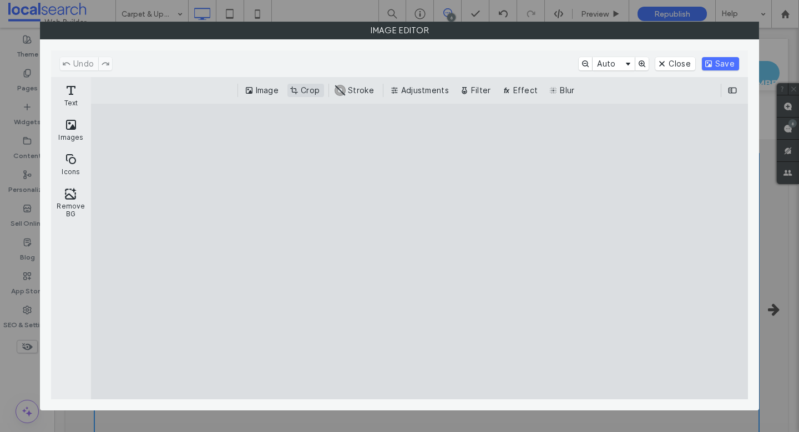
click at [314, 87] on button "Crop" at bounding box center [305, 90] width 37 height 13
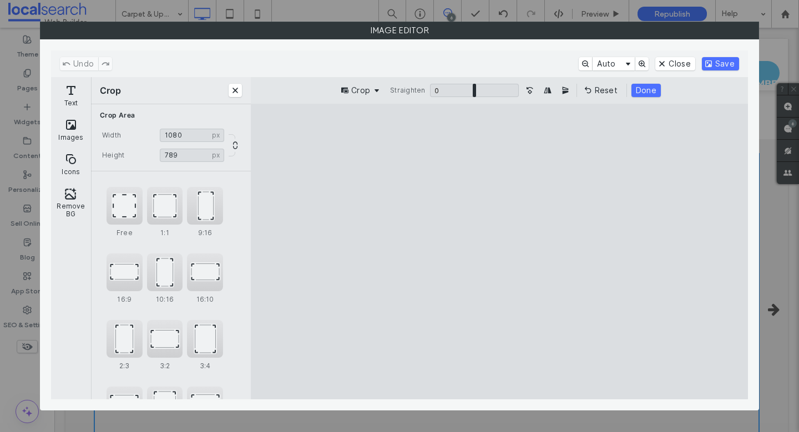
type input "***"
drag, startPoint x: 498, startPoint y: 368, endPoint x: 508, endPoint y: 265, distance: 104.2
click at [499, 252] on cesdk-canvas "Editor canvas" at bounding box center [499, 252] width 0 height 0
click at [635, 88] on button "Done" at bounding box center [645, 90] width 29 height 13
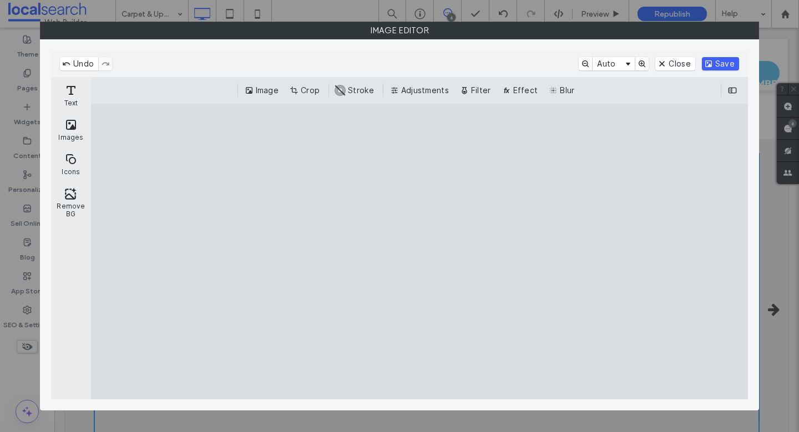
click at [719, 60] on button "Save" at bounding box center [720, 63] width 37 height 13
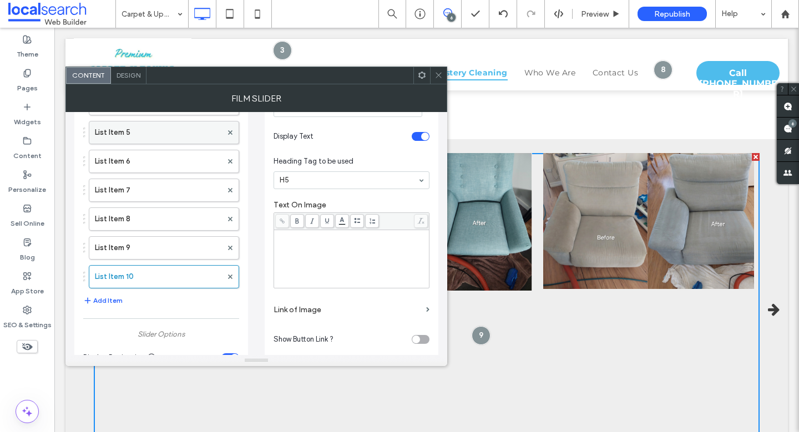
scroll to position [249, 0]
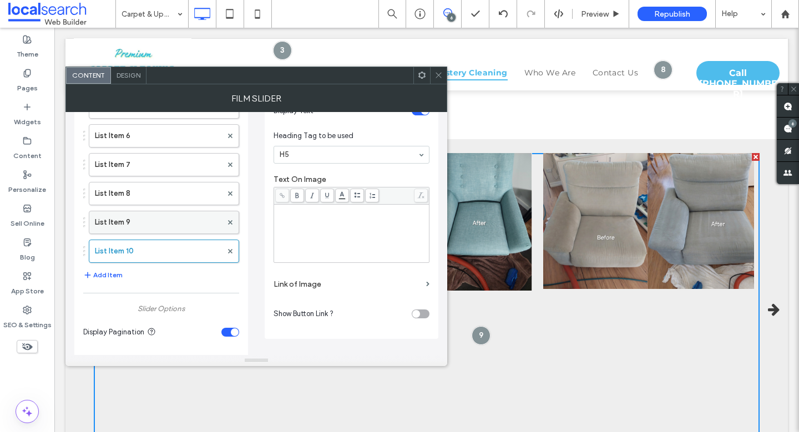
click at [126, 225] on label "List Item 9" at bounding box center [158, 222] width 127 height 22
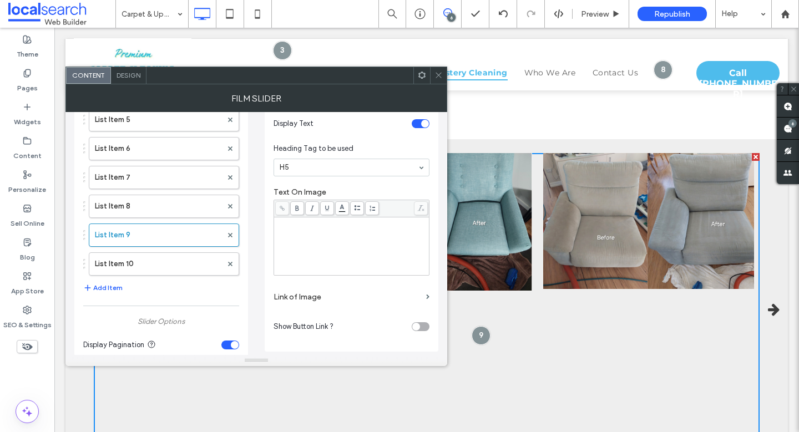
scroll to position [271, 0]
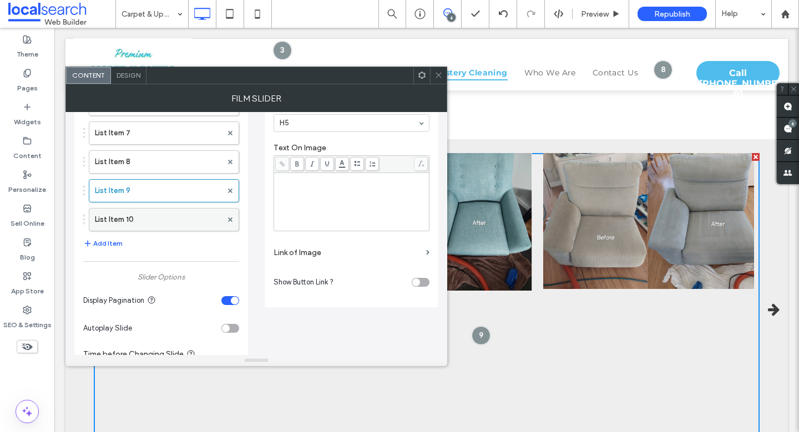
click at [130, 217] on label "List Item 10" at bounding box center [158, 220] width 127 height 22
click at [110, 240] on button "Add Item" at bounding box center [102, 243] width 39 height 13
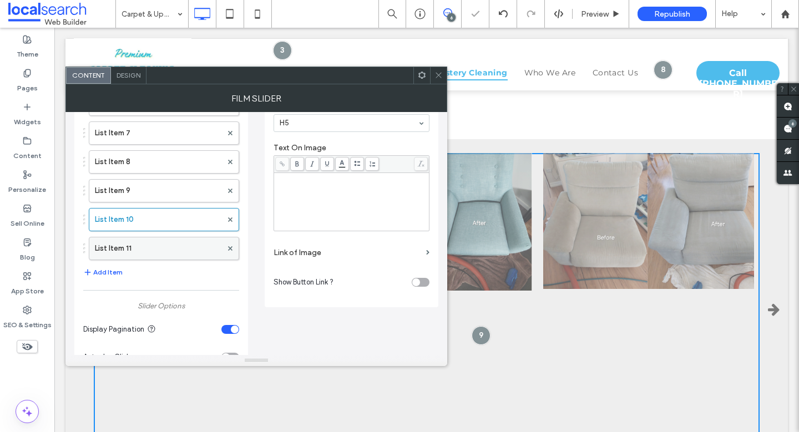
click at [159, 242] on label "List Item 11" at bounding box center [158, 248] width 127 height 22
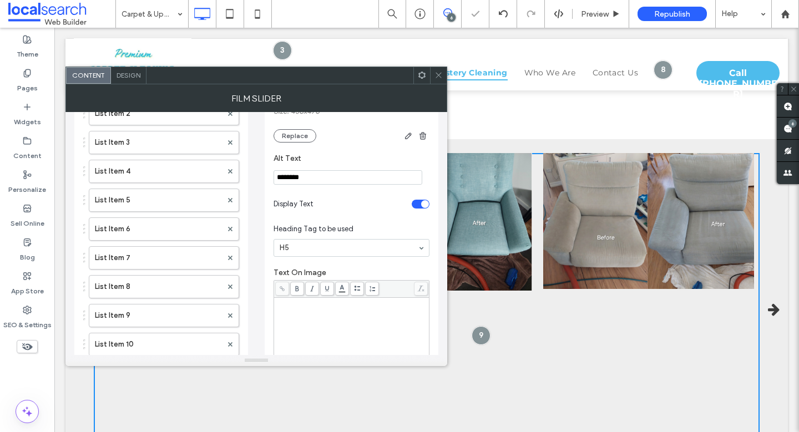
scroll to position [45, 0]
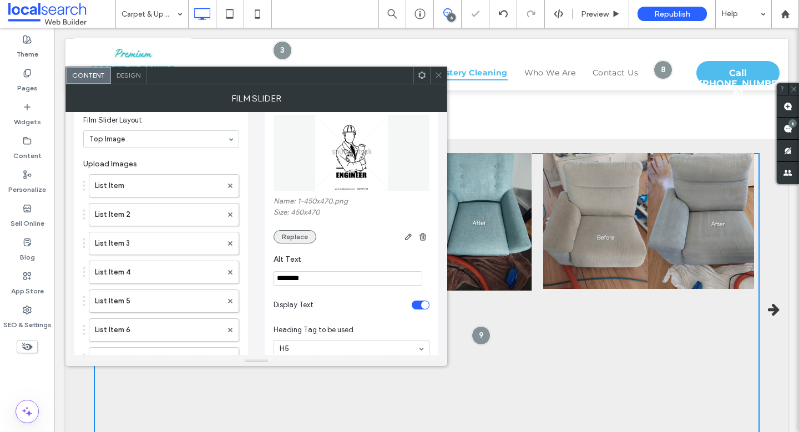
click at [300, 242] on button "Replace" at bounding box center [294, 236] width 43 height 13
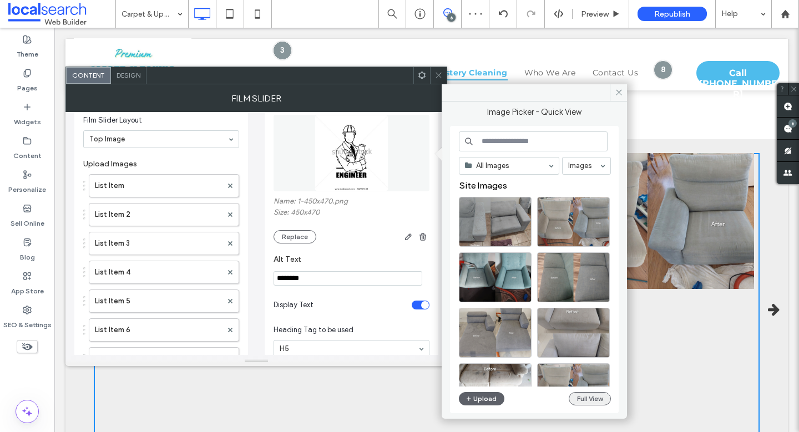
click at [589, 402] on button "Full View" at bounding box center [590, 398] width 42 height 13
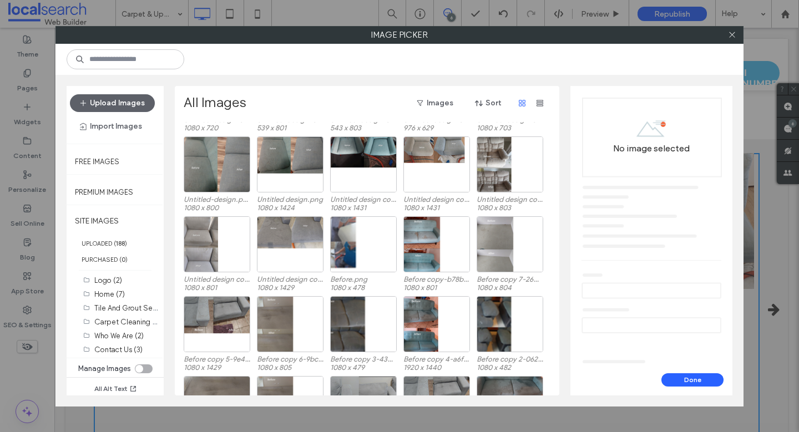
scroll to position [291, 0]
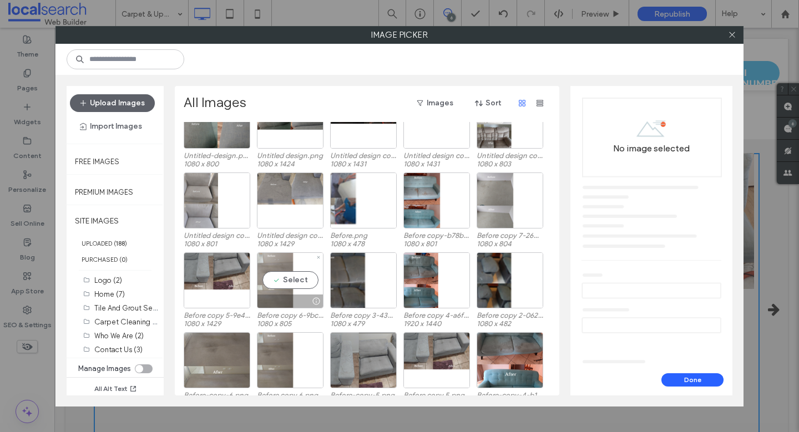
click at [306, 277] on div "Select" at bounding box center [290, 280] width 67 height 56
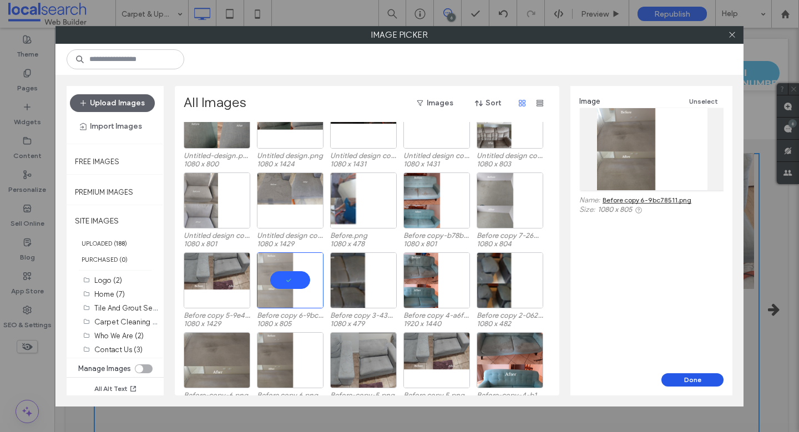
click at [695, 380] on button "Done" at bounding box center [692, 379] width 62 height 13
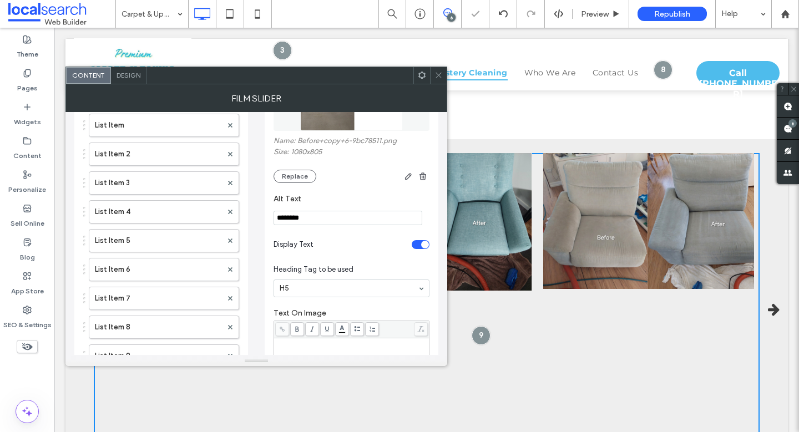
scroll to position [116, 0]
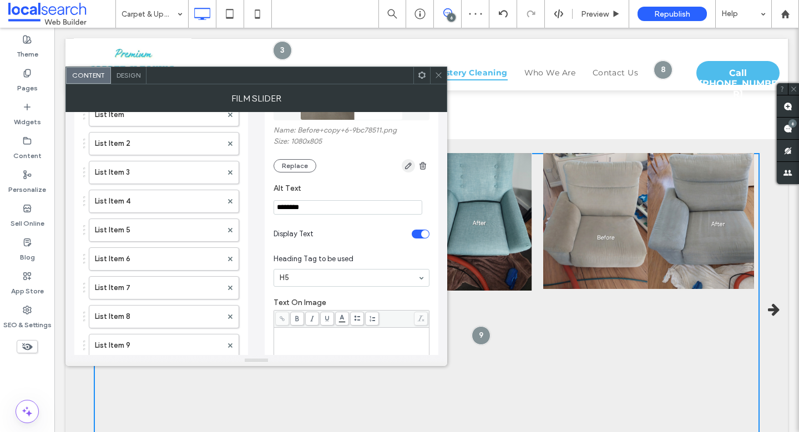
click at [409, 166] on use "button" at bounding box center [408, 166] width 7 height 7
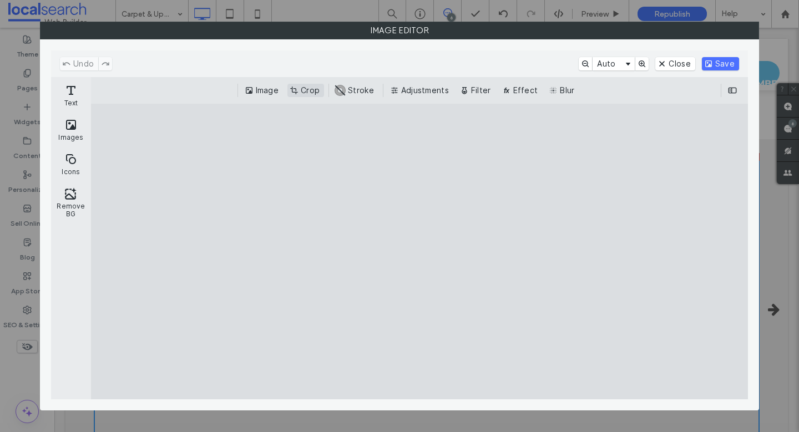
click at [315, 88] on button "Crop" at bounding box center [305, 90] width 37 height 13
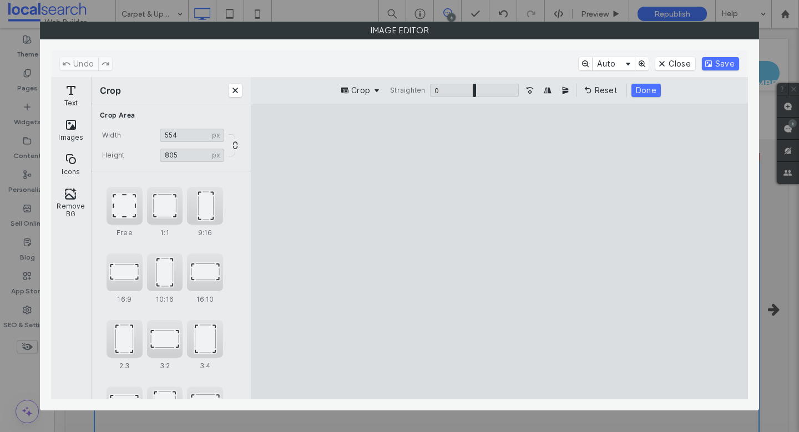
type input "***"
drag, startPoint x: 654, startPoint y: 253, endPoint x: 502, endPoint y: 262, distance: 152.2
click at [499, 252] on cesdk-canvas "Editor canvas" at bounding box center [499, 252] width 0 height 0
click at [640, 87] on button "Done" at bounding box center [645, 90] width 29 height 13
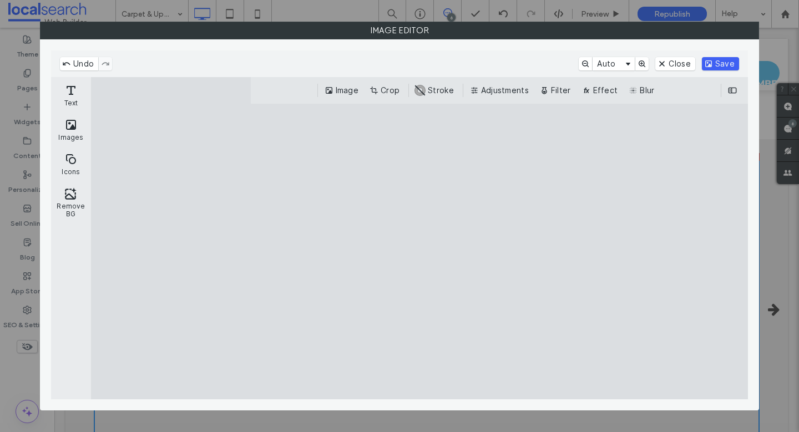
click at [726, 63] on button "Save" at bounding box center [720, 63] width 37 height 13
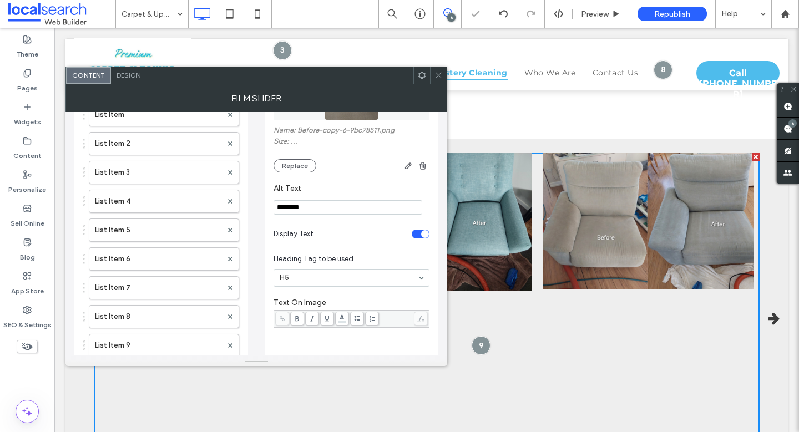
click at [437, 78] on icon at bounding box center [438, 75] width 8 height 8
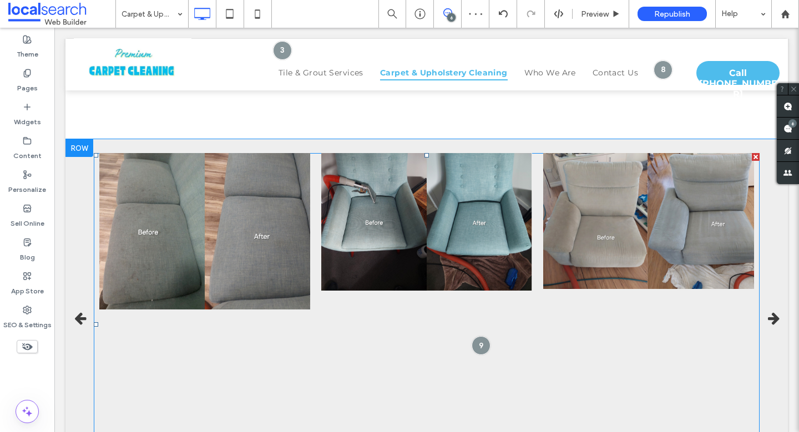
click at [215, 252] on span at bounding box center [427, 324] width 666 height 342
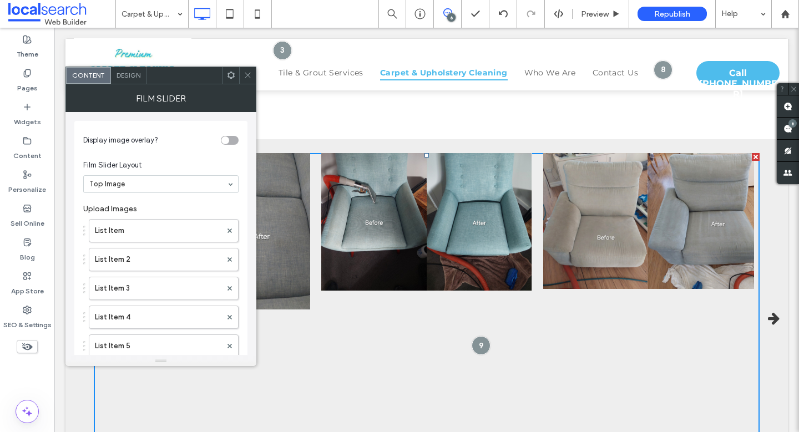
click at [121, 76] on span "Design" at bounding box center [128, 75] width 24 height 8
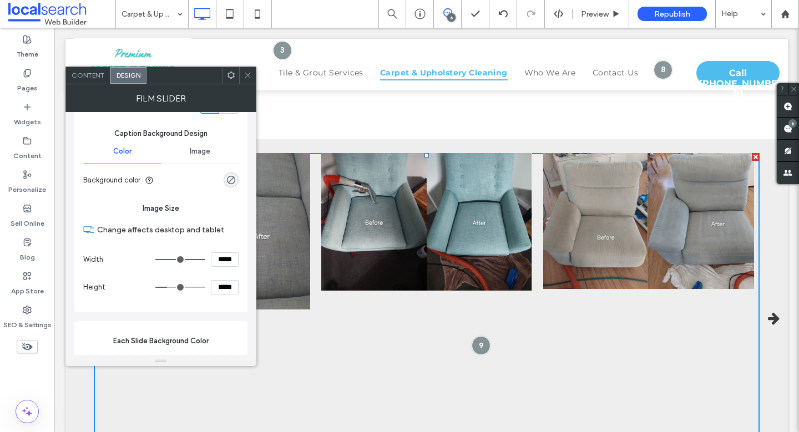
scroll to position [326, 0]
type input "***"
type input "*****"
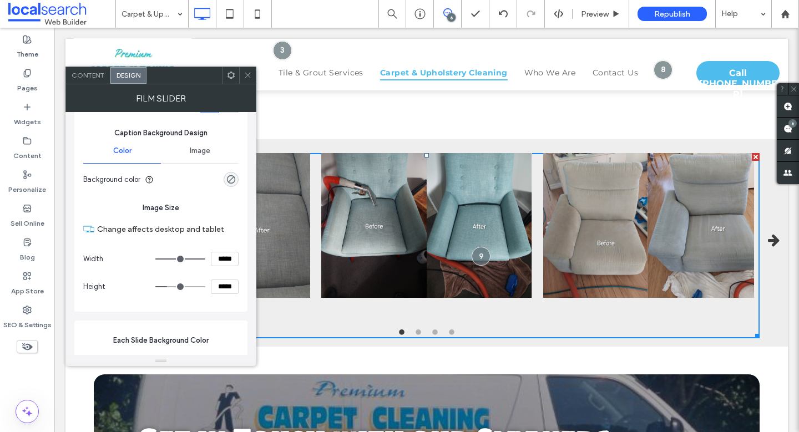
type input "***"
type input "*****"
type input "***"
type input "*****"
type input "***"
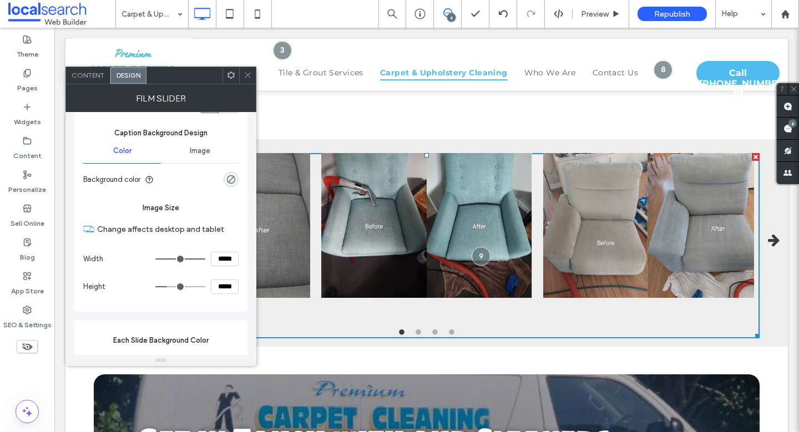
type input "*****"
type input "***"
type input "*****"
type input "***"
type input "*****"
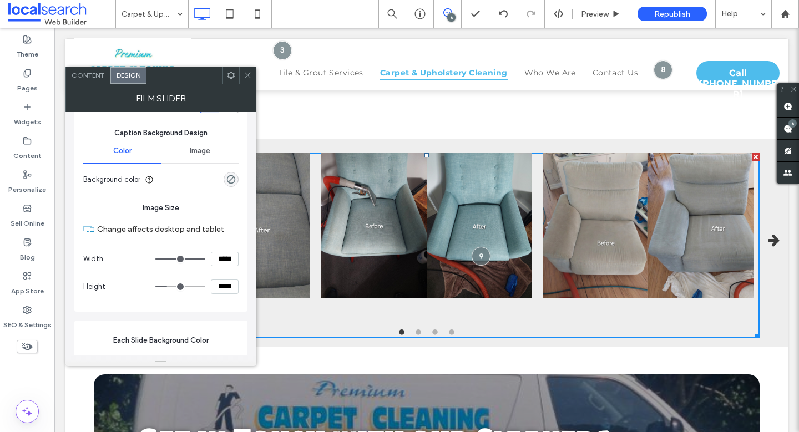
type input "***"
type input "*****"
type input "***"
type input "*****"
type input "***"
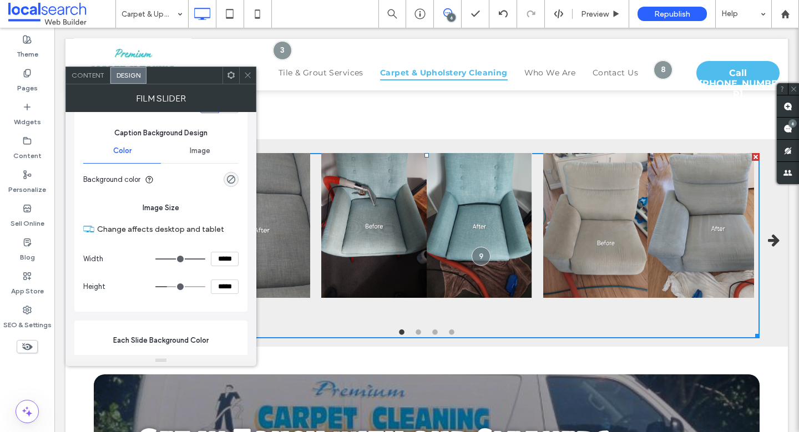
type input "*****"
type input "***"
type input "*****"
type input "***"
type input "*****"
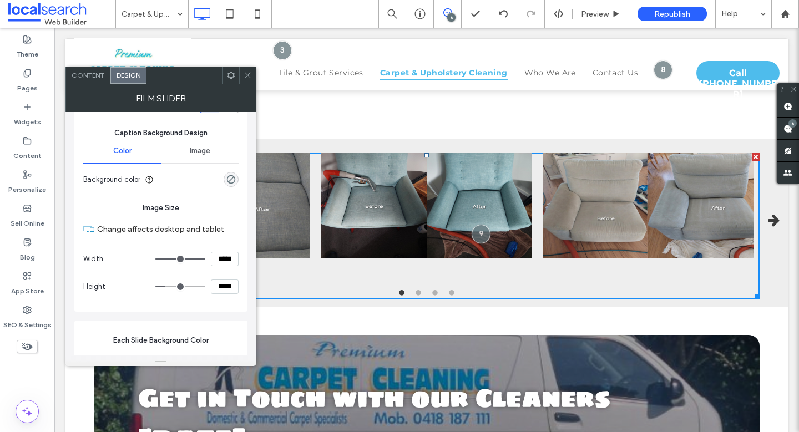
type input "***"
type input "*****"
type input "***"
type input "*****"
type input "***"
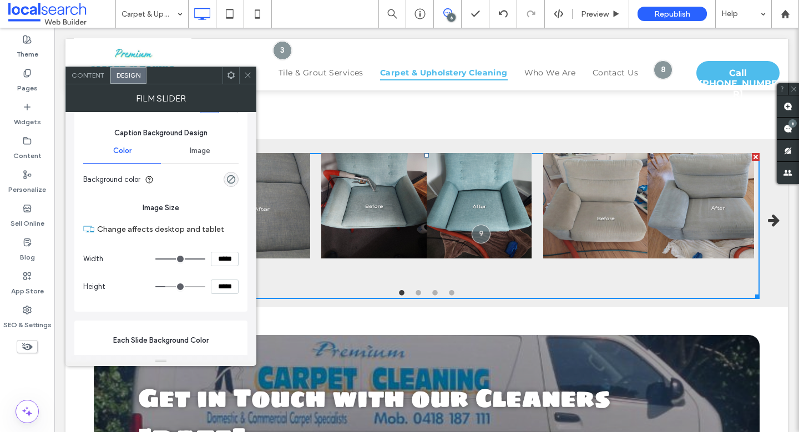
type input "*****"
type input "***"
type input "*****"
type input "***"
type input "*****"
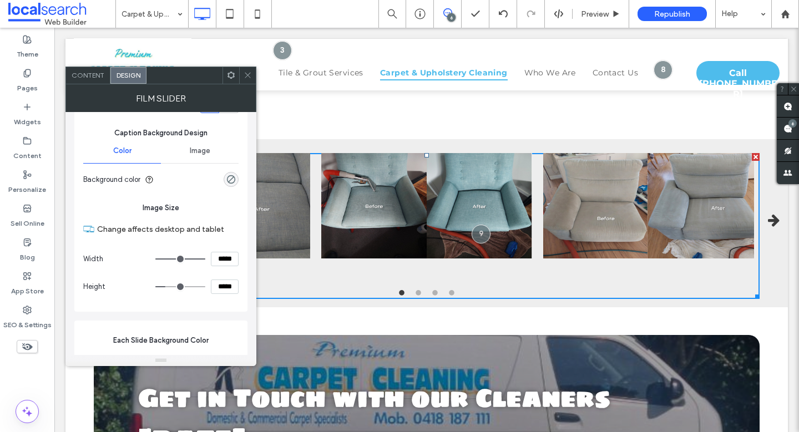
type input "***"
type input "*****"
type input "***"
type input "*****"
type input "***"
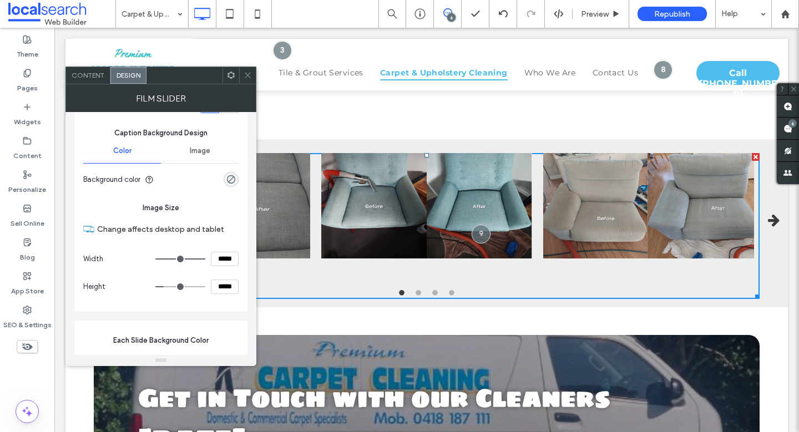
type input "*****"
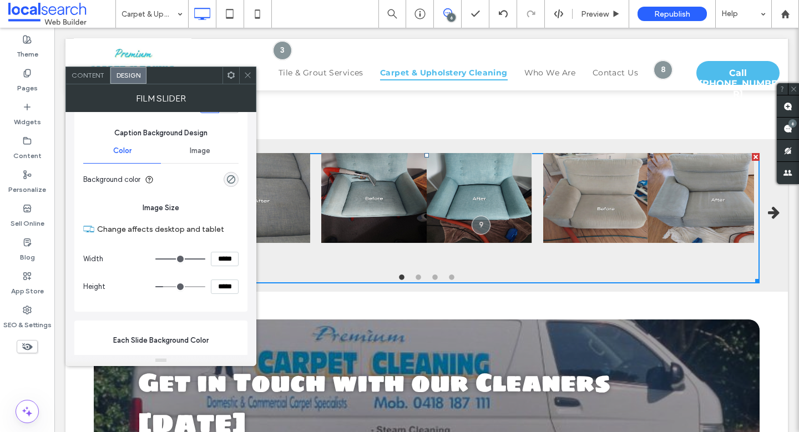
type input "***"
type input "*****"
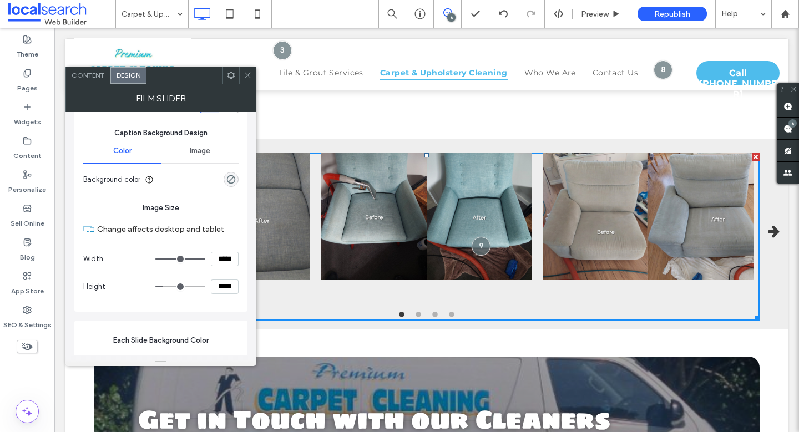
type input "***"
type input "*****"
type input "***"
type input "*****"
type input "***"
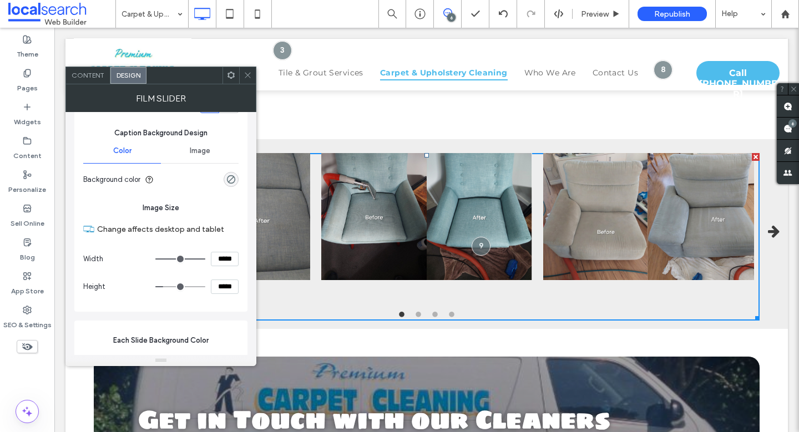
type input "*****"
type input "***"
type input "*****"
type input "***"
type input "*****"
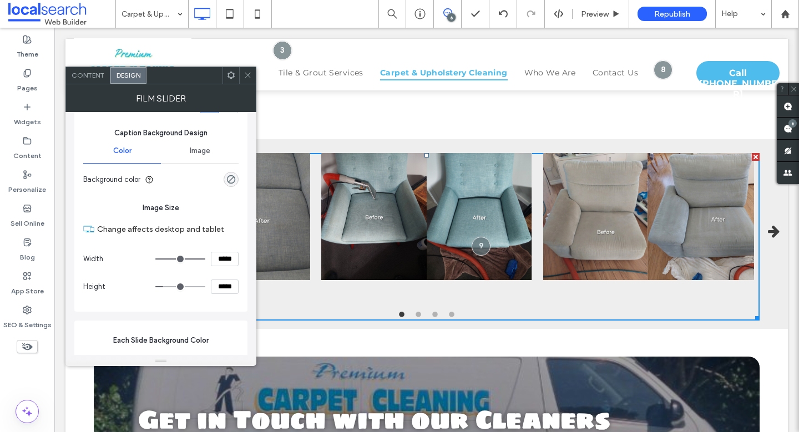
type input "***"
type input "*****"
type input "***"
type input "*****"
type input "***"
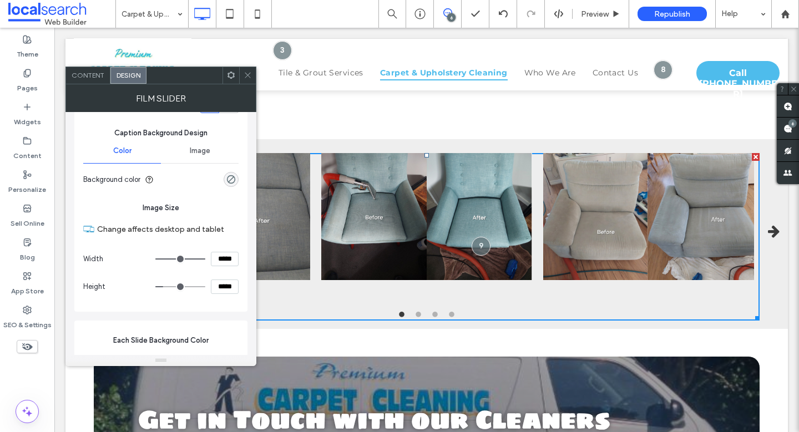
type input "*****"
type input "***"
type input "*****"
type input "***"
type input "*****"
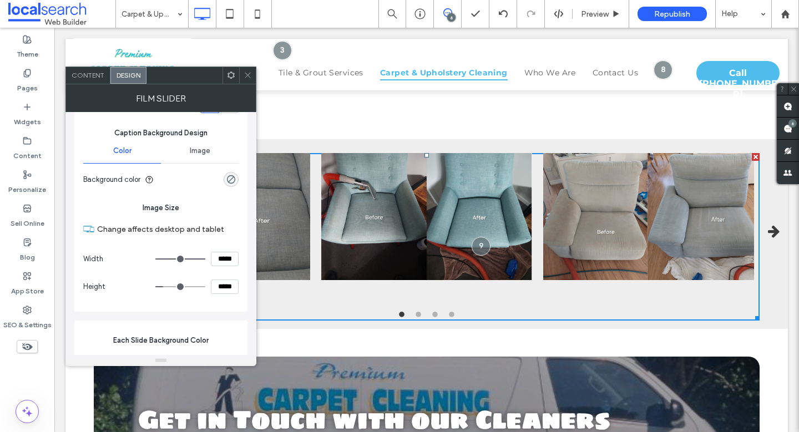
type input "***"
type input "*****"
type input "***"
type input "*****"
type input "***"
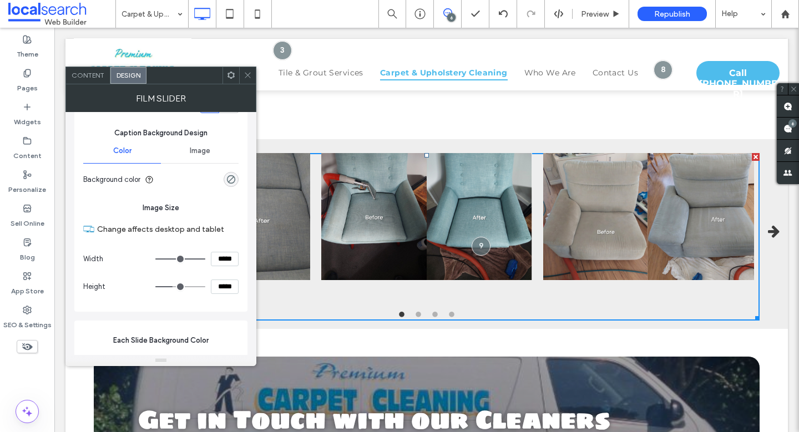
type input "*****"
type input "***"
type input "*****"
type input "***"
type input "*****"
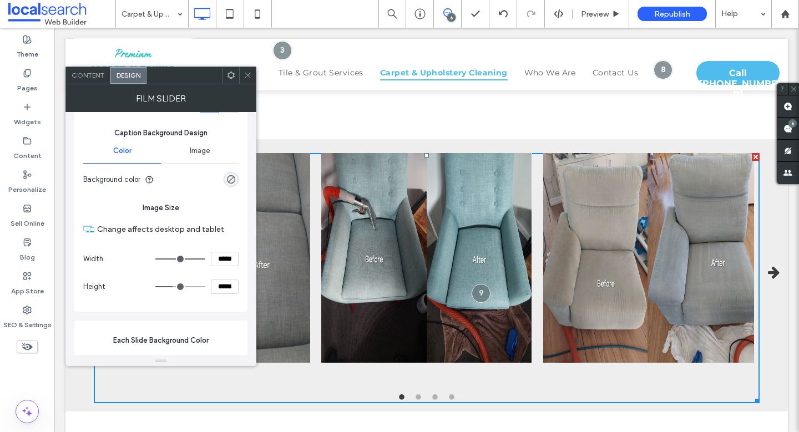
type input "***"
type input "*****"
type input "***"
type input "*****"
type input "***"
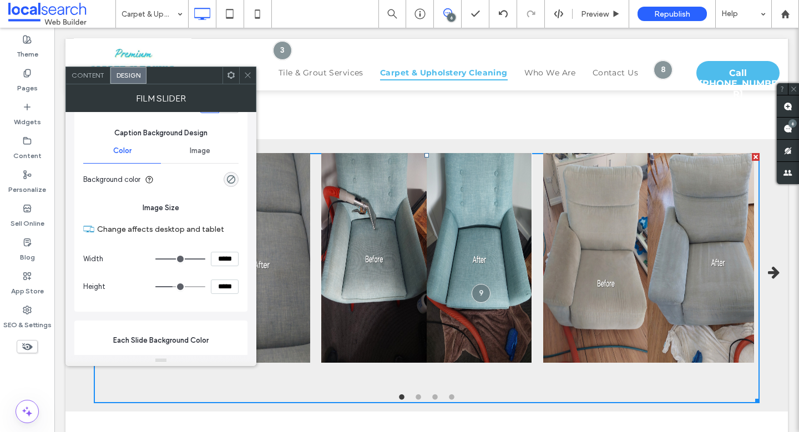
type input "*****"
type input "***"
type input "*****"
type input "***"
type input "*****"
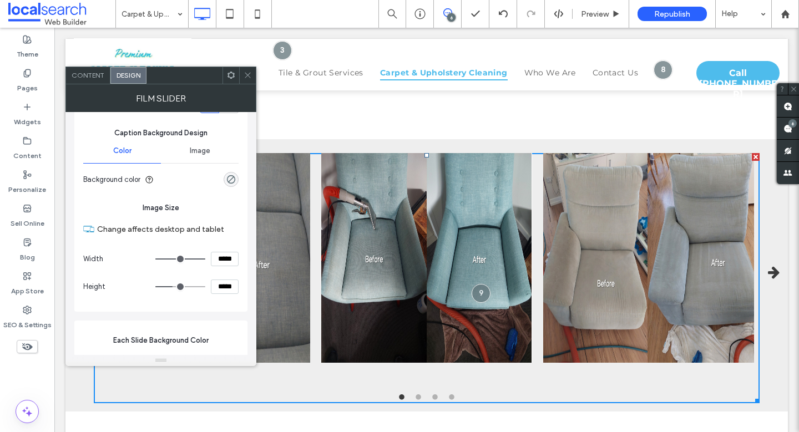
type input "***"
type input "*****"
type input "***"
type input "*****"
type input "***"
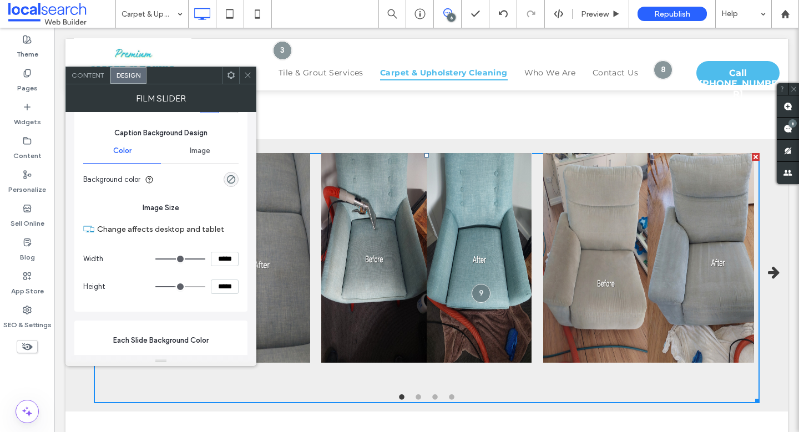
type input "*****"
type input "***"
type input "*****"
type input "***"
type input "*****"
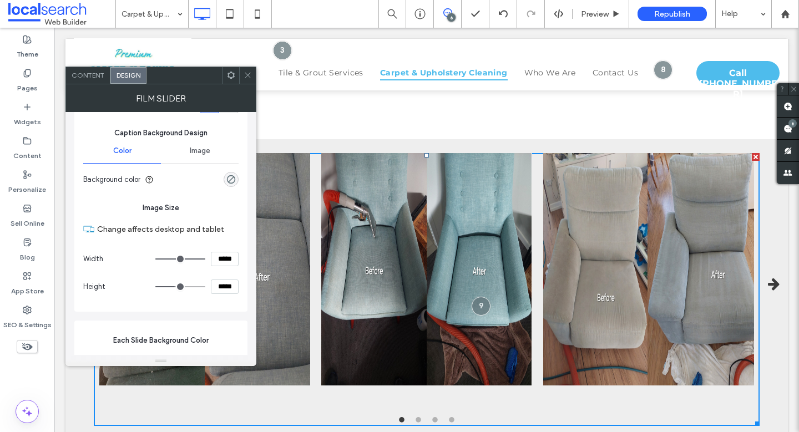
type input "***"
type input "*****"
type input "***"
type input "*****"
type input "***"
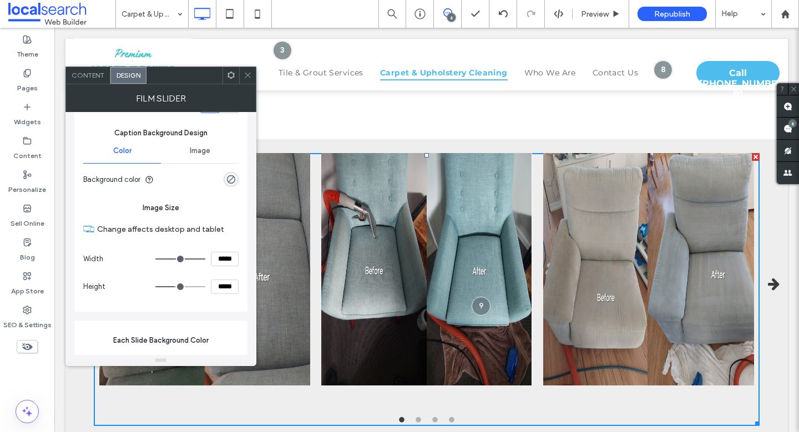
type input "*****"
type input "***"
type input "*****"
type input "***"
type input "*****"
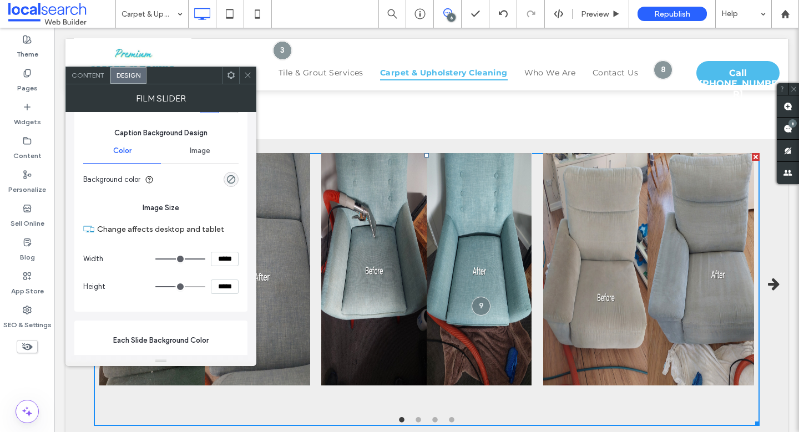
type input "***"
type input "*****"
type input "***"
type input "*****"
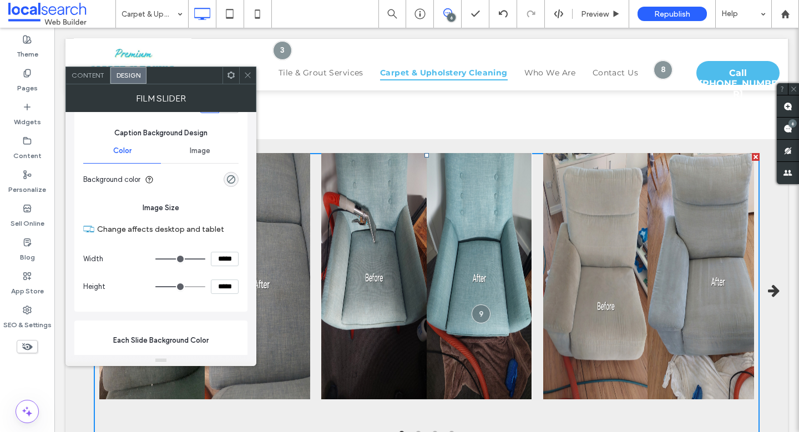
type input "***"
type input "*****"
type input "***"
type input "*****"
type input "***"
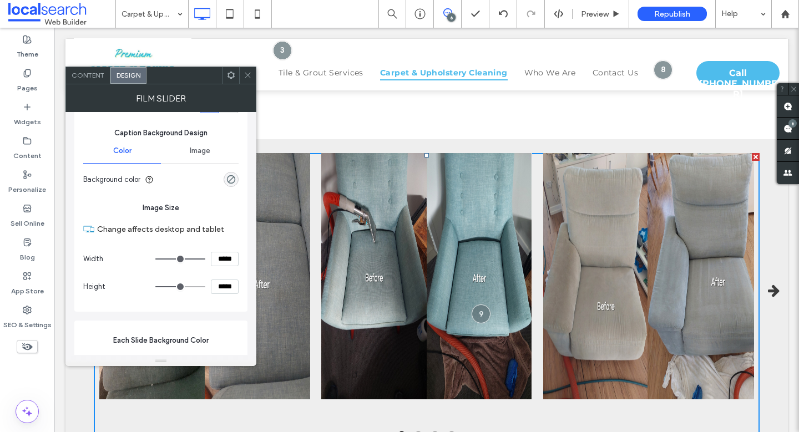
type input "*****"
type input "***"
type input "*****"
type input "***"
type input "*****"
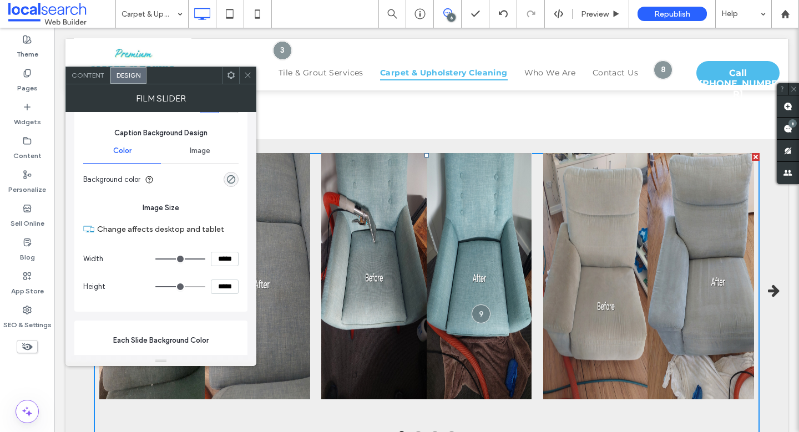
type input "***"
type input "*****"
type input "***"
type input "*****"
type input "***"
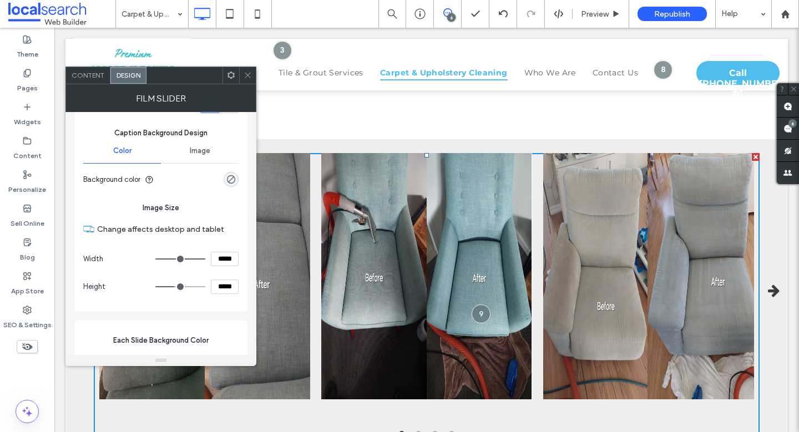
type input "*****"
type input "***"
type input "*****"
type input "***"
type input "*****"
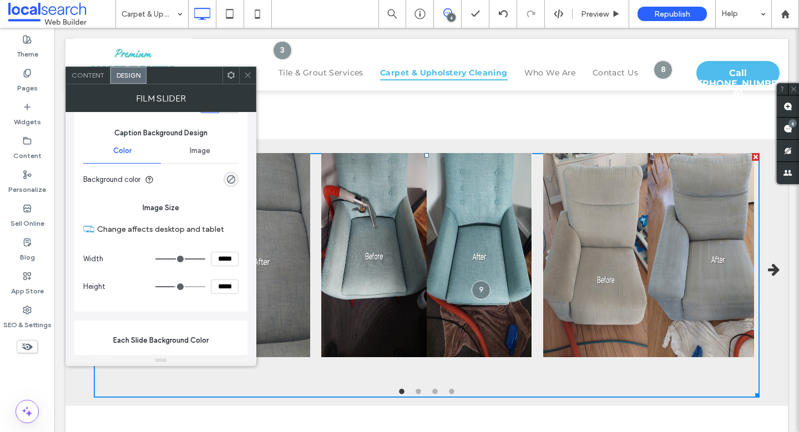
type input "***"
type input "*****"
type input "***"
type input "*****"
type input "***"
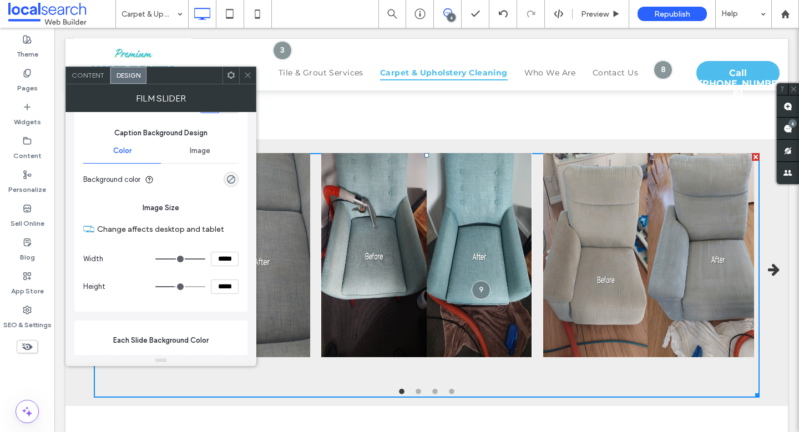
type input "*****"
type input "***"
type input "*****"
type input "***"
type input "*****"
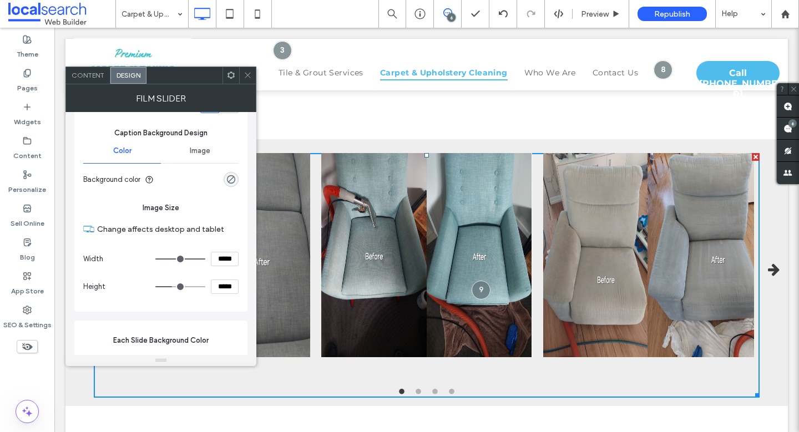
type input "***"
type input "*****"
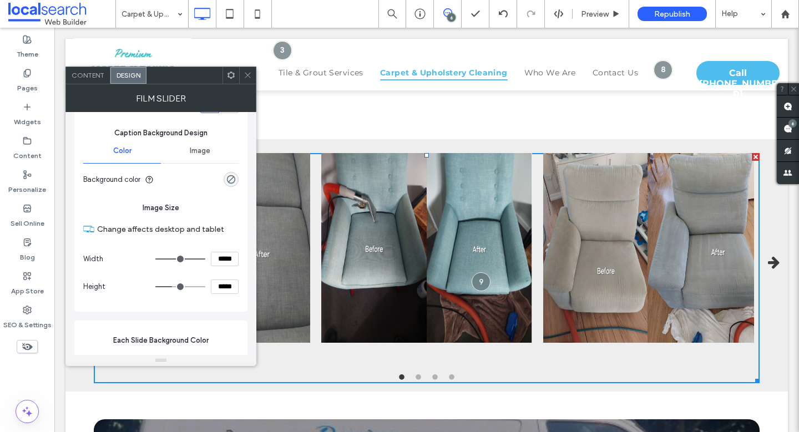
type input "***"
type input "*****"
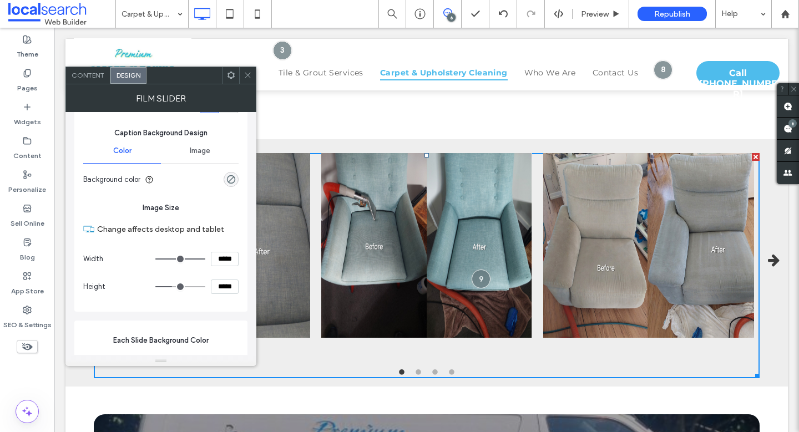
type input "***"
type input "*****"
type input "***"
type input "*****"
type input "***"
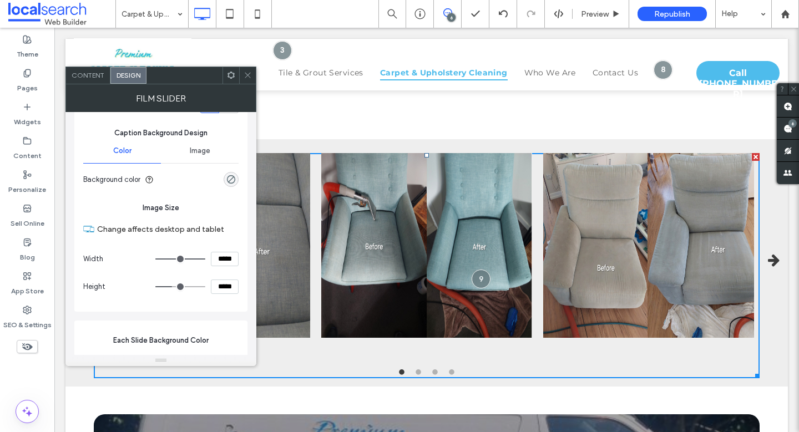
type input "*****"
type input "***"
type input "*****"
type input "***"
type input "*****"
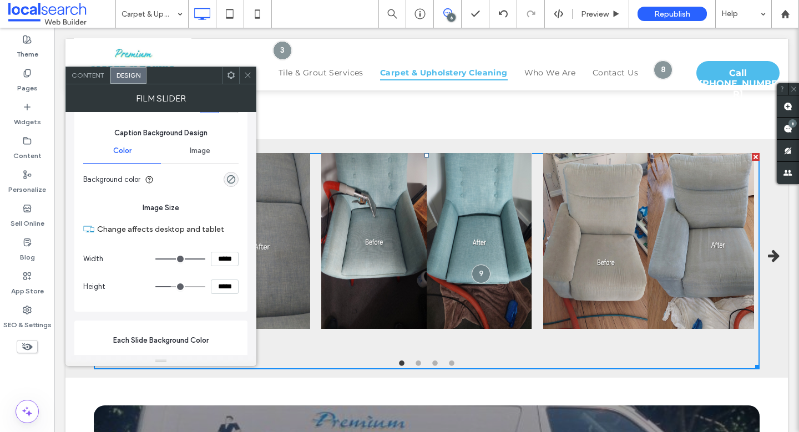
type input "***"
type input "*****"
type input "***"
type input "*****"
type input "***"
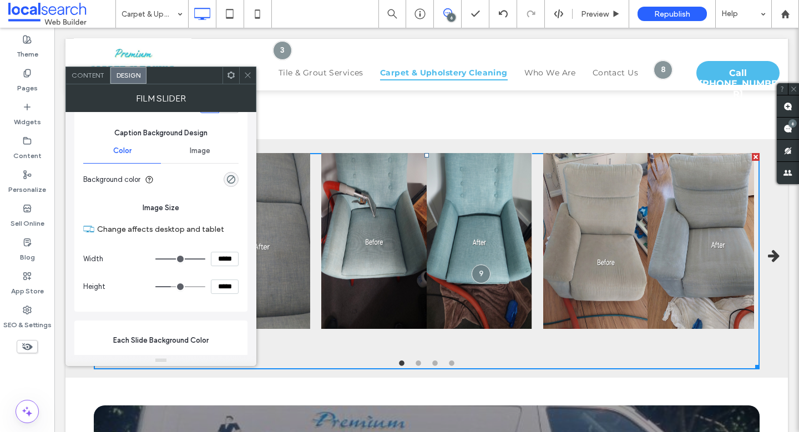
type input "*****"
type input "***"
type input "*****"
type input "***"
type input "*****"
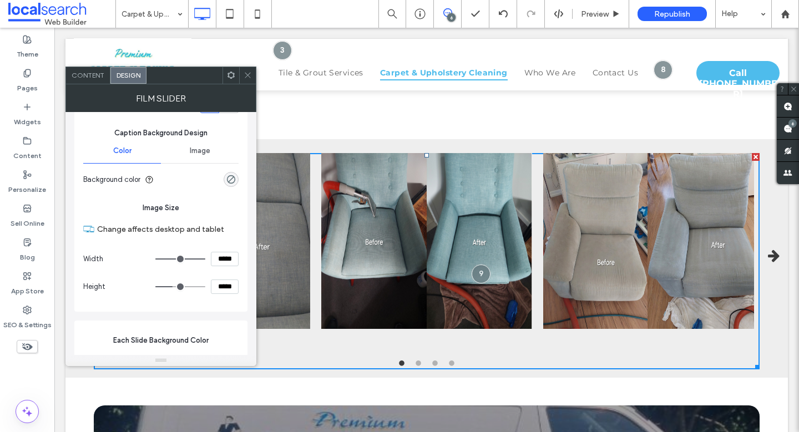
type input "***"
type input "*****"
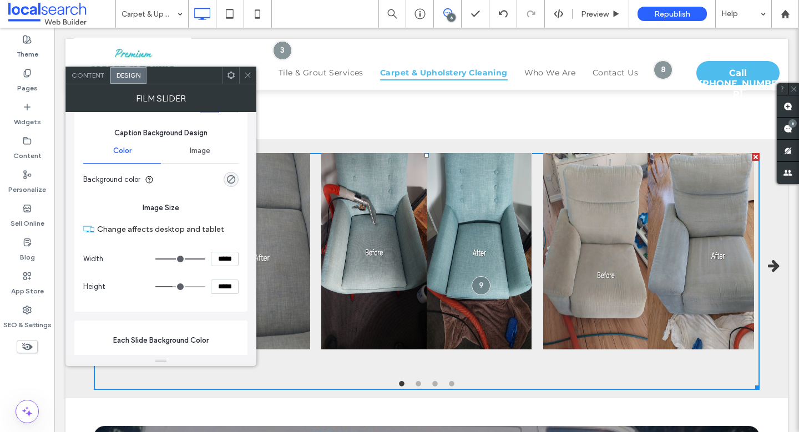
type input "***"
type input "*****"
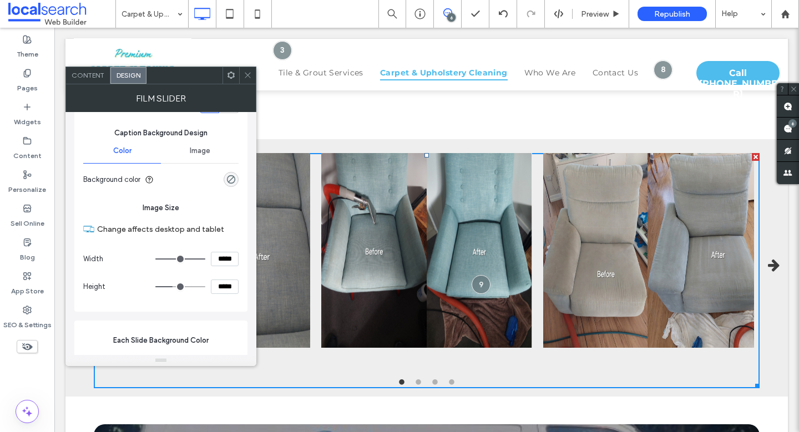
type input "***"
type input "*****"
type input "***"
type input "*****"
type input "***"
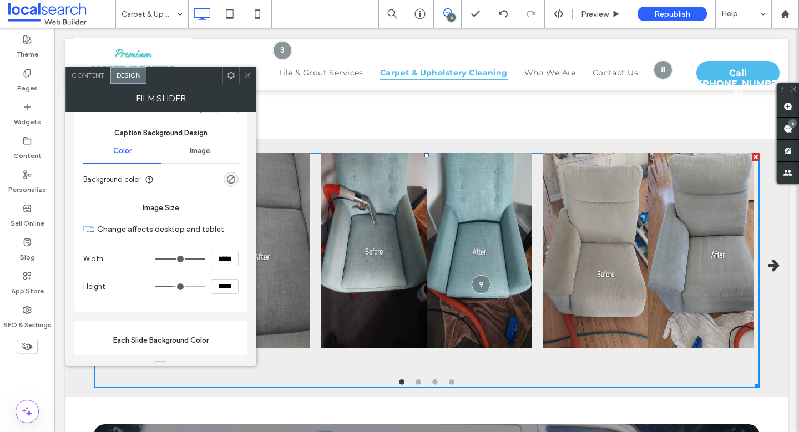
type input "*****"
type input "***"
type input "*****"
type input "***"
type input "*****"
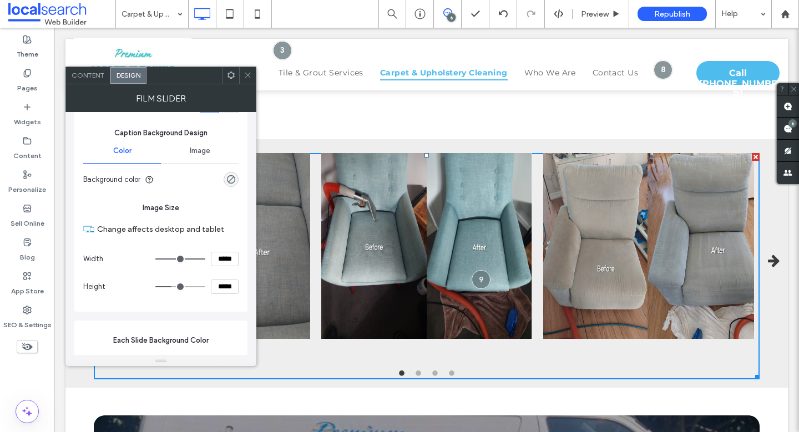
type input "***"
type input "*****"
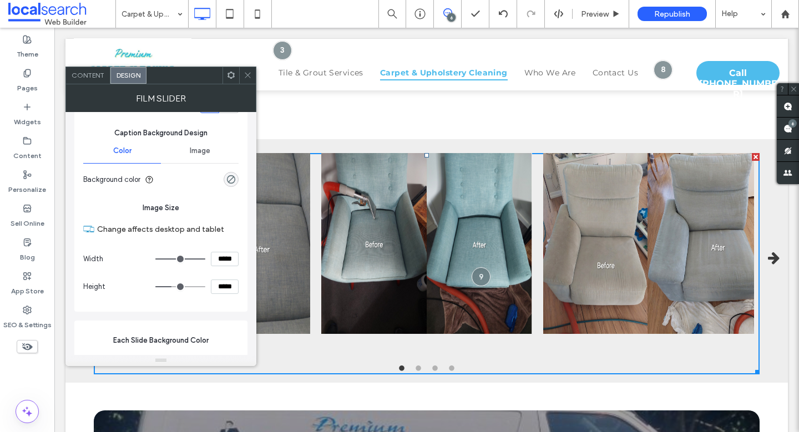
type input "***"
type input "*****"
type input "***"
type input "*****"
type input "***"
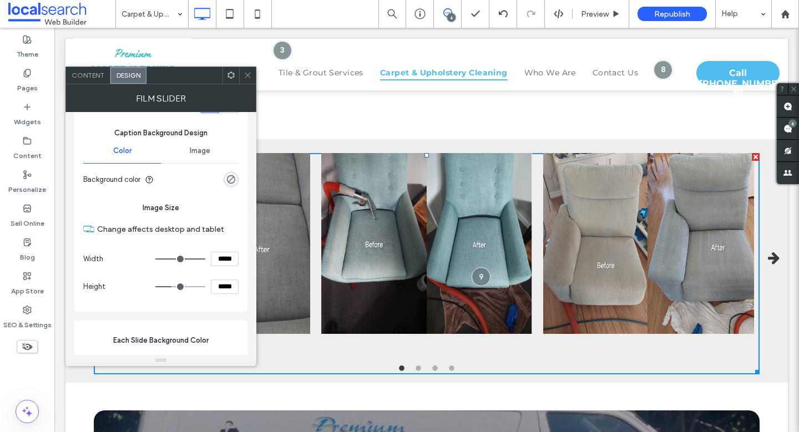
type input "*****"
type input "***"
type input "*****"
type input "***"
type input "*****"
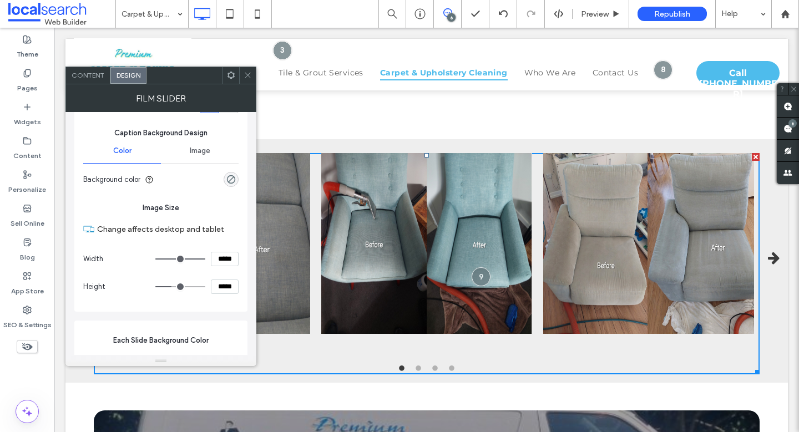
type input "***"
type input "*****"
type input "***"
type input "*****"
type input "***"
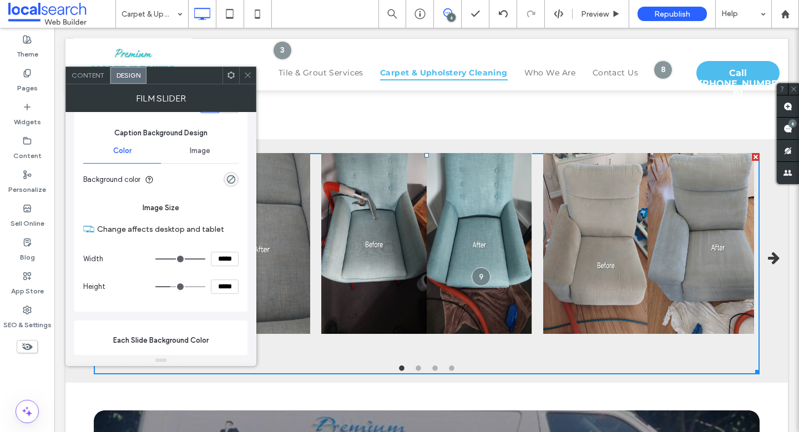
type input "*****"
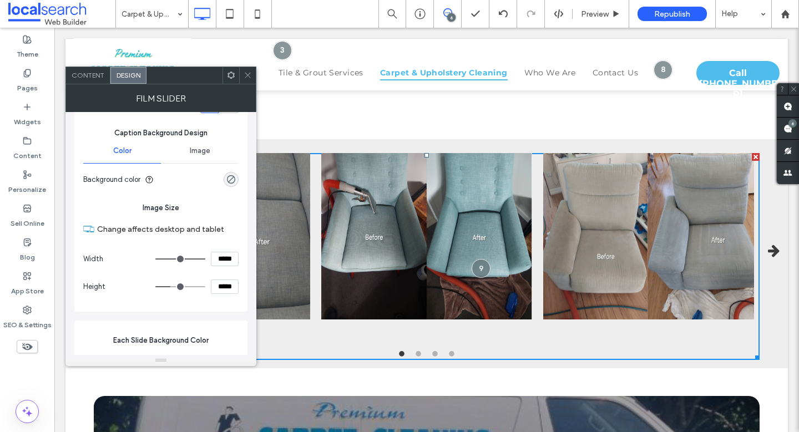
type input "***"
type input "*****"
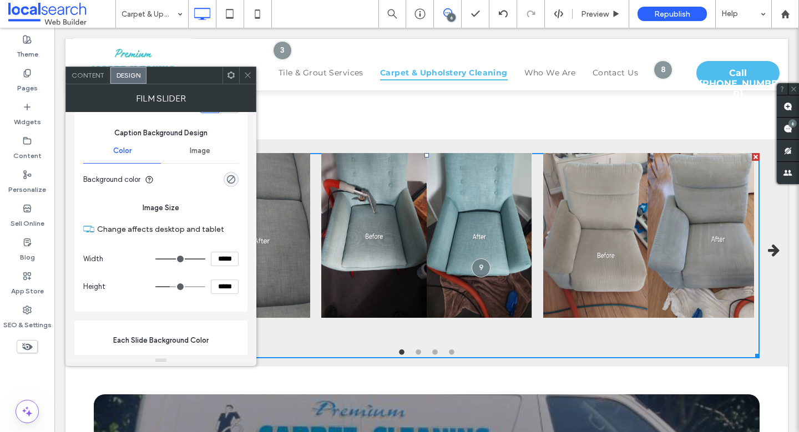
type input "***"
click at [171, 287] on input "range" at bounding box center [180, 286] width 50 height 1
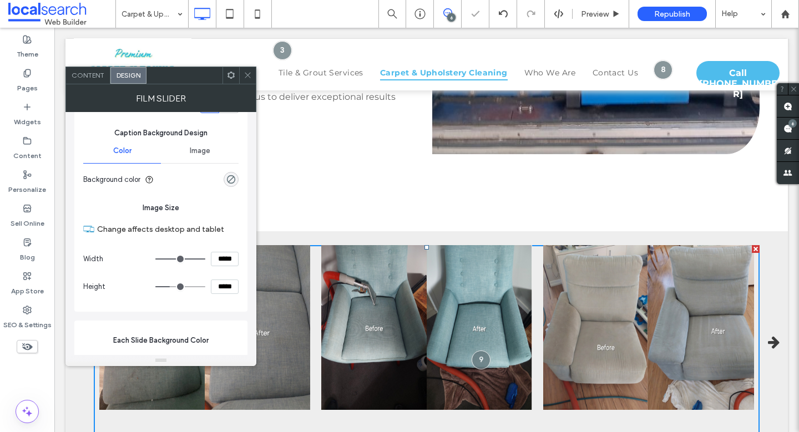
scroll to position [1666, 0]
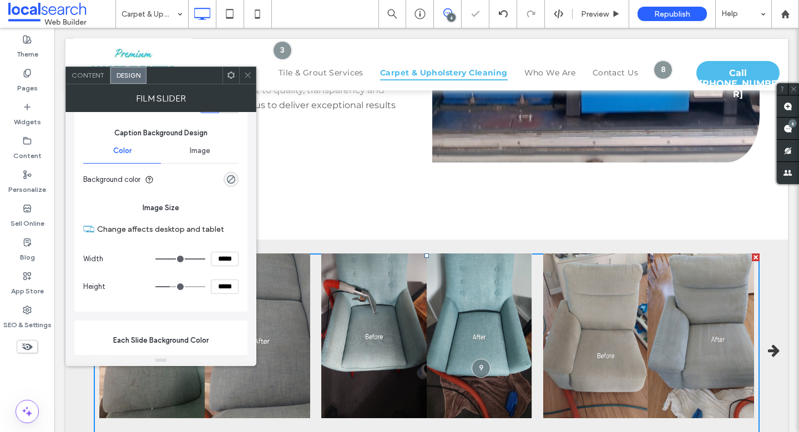
click at [242, 72] on div at bounding box center [247, 75] width 17 height 17
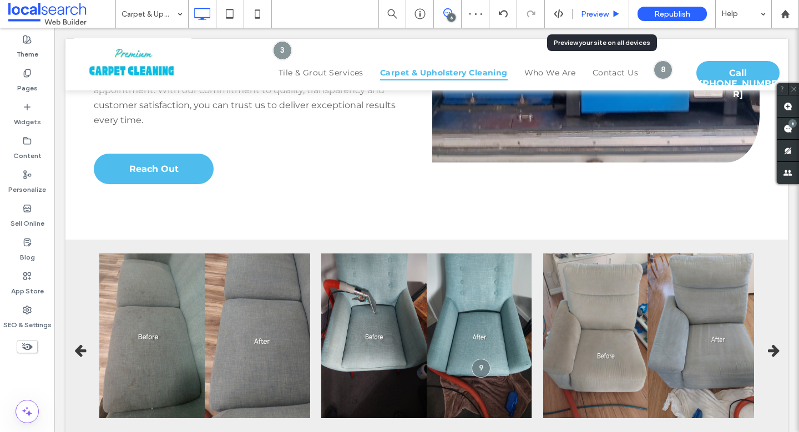
click at [603, 9] on span "Preview" at bounding box center [595, 13] width 28 height 9
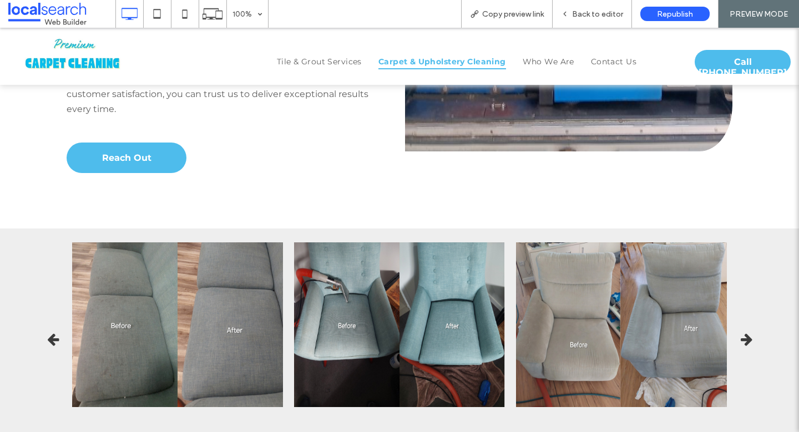
click at [741, 333] on icon "button" at bounding box center [747, 340] width 12 height 14
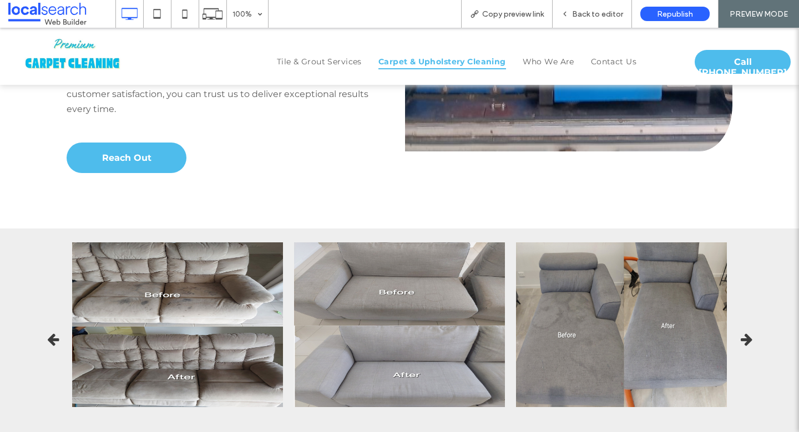
click at [741, 333] on icon "button" at bounding box center [747, 340] width 12 height 14
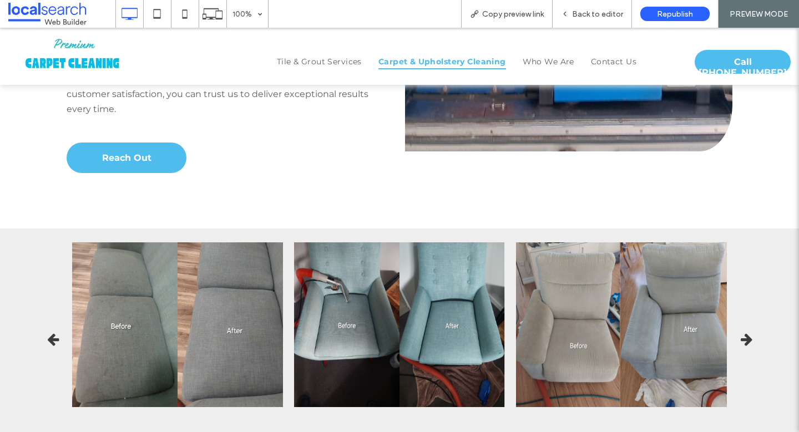
click at [47, 333] on icon "button" at bounding box center [53, 340] width 12 height 14
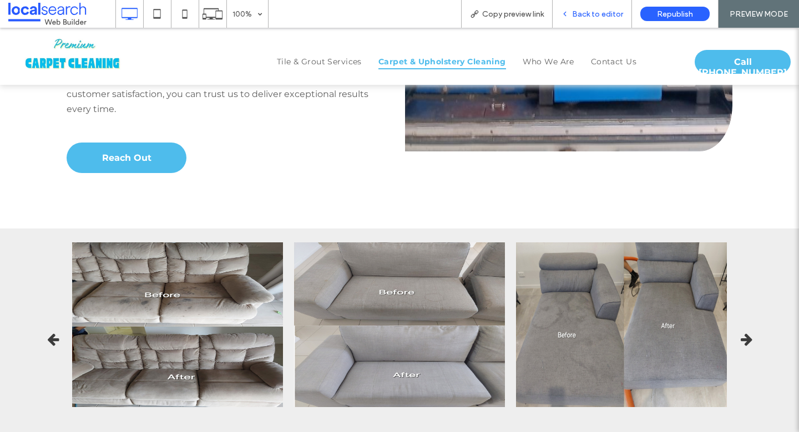
click at [597, 17] on span "Back to editor" at bounding box center [597, 13] width 51 height 9
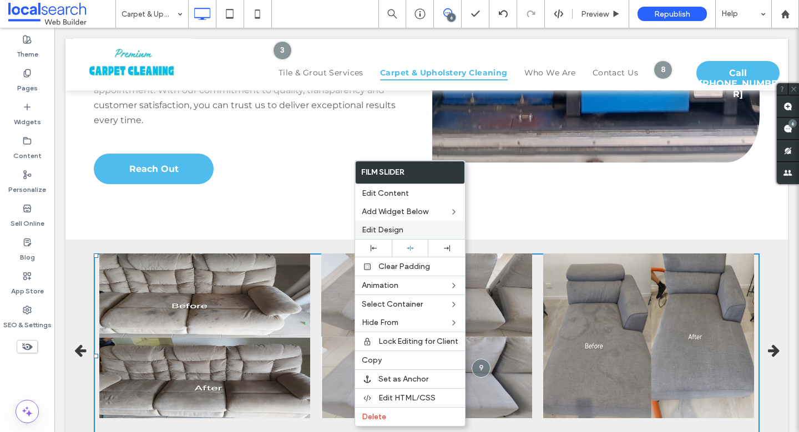
click at [394, 231] on span "Edit Design" at bounding box center [383, 229] width 42 height 9
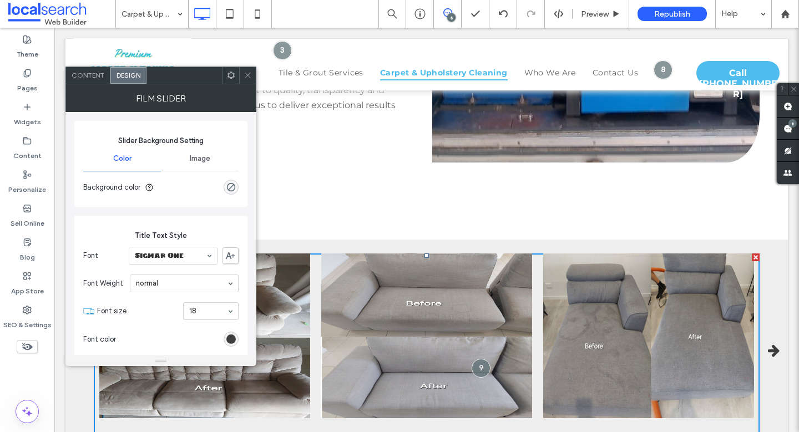
click at [196, 156] on span "Image" at bounding box center [200, 158] width 21 height 9
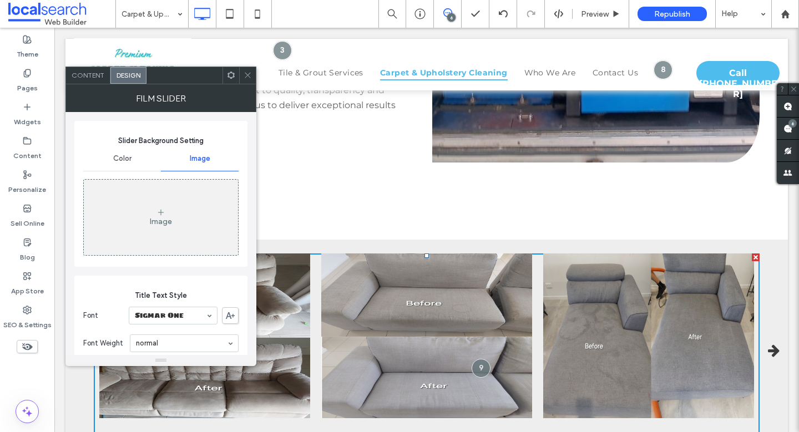
click at [135, 162] on div "Color" at bounding box center [122, 158] width 78 height 24
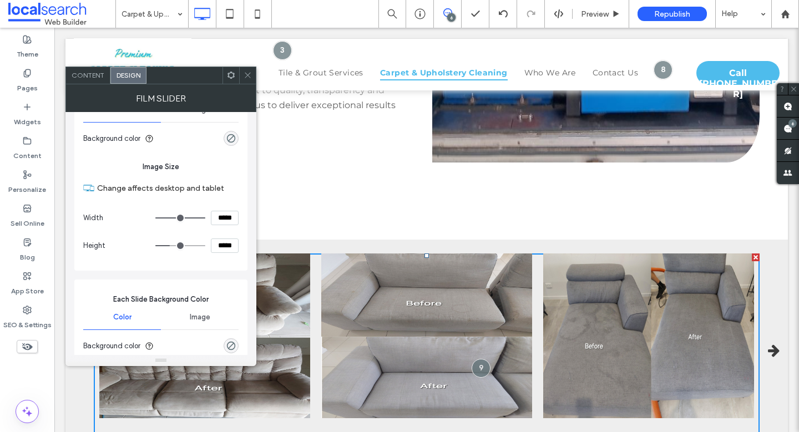
scroll to position [376, 0]
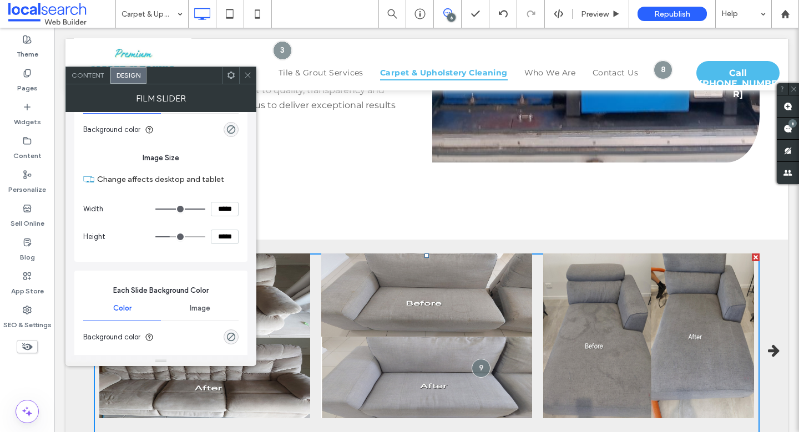
type input "***"
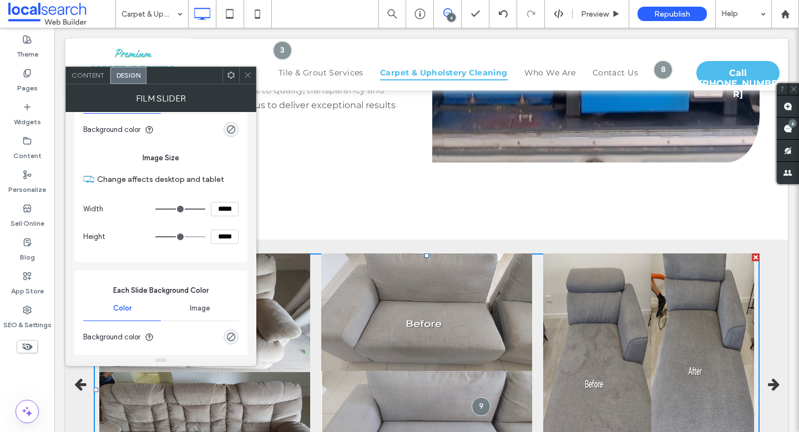
click at [176, 237] on input "range" at bounding box center [180, 236] width 50 height 1
click at [245, 79] on icon at bounding box center [248, 75] width 8 height 8
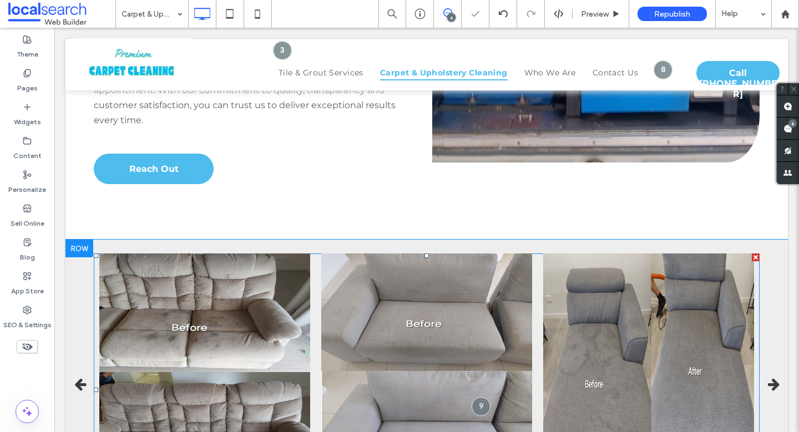
click at [75, 378] on icon "button" at bounding box center [80, 385] width 12 height 14
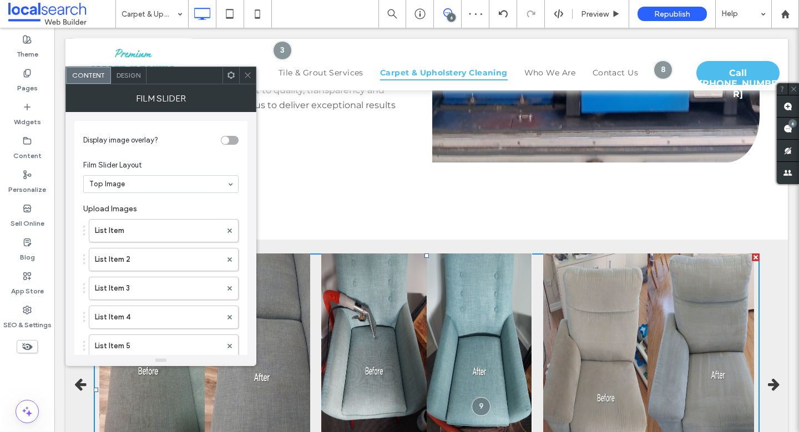
click at [247, 78] on icon at bounding box center [248, 75] width 8 height 8
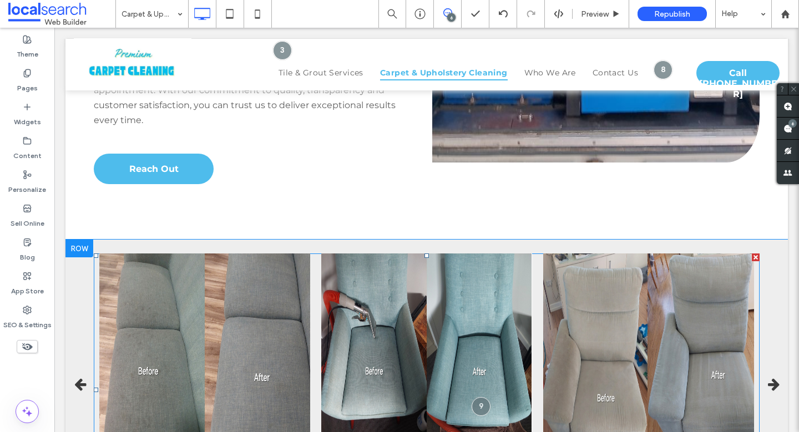
click at [74, 378] on icon "button" at bounding box center [80, 385] width 12 height 14
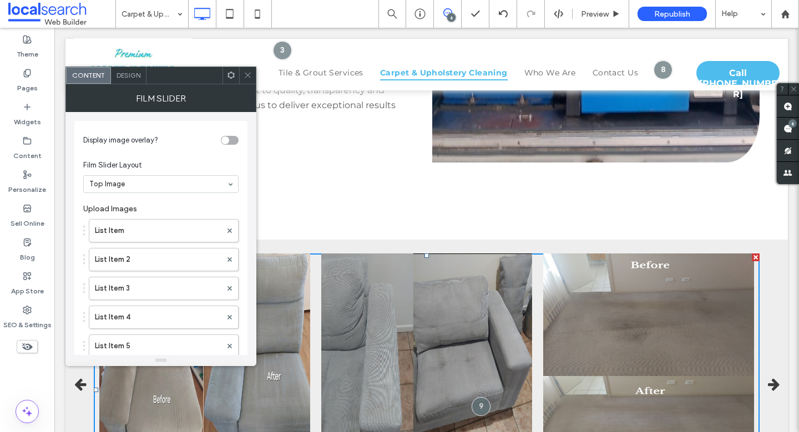
click at [248, 77] on icon at bounding box center [248, 75] width 8 height 8
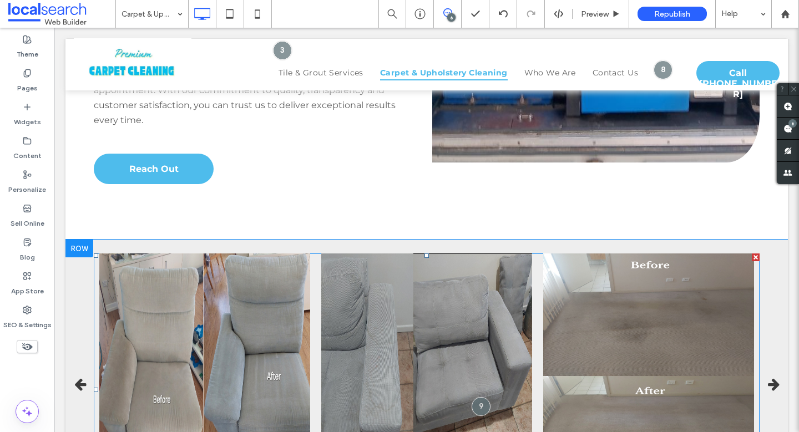
click at [541, 288] on span at bounding box center [427, 389] width 666 height 273
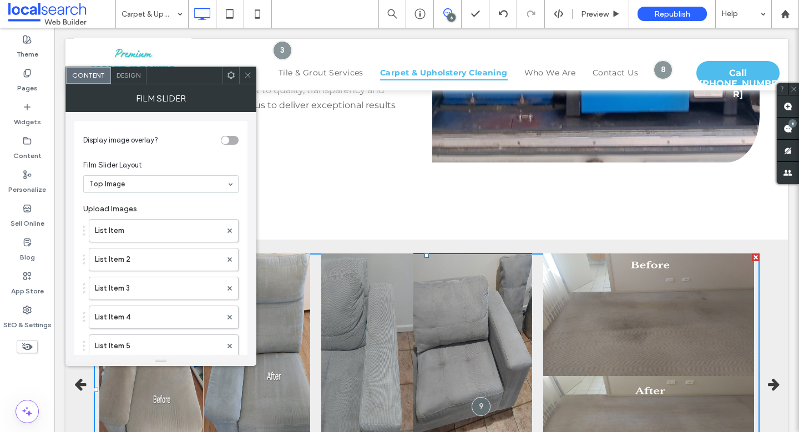
click at [142, 82] on div "Design" at bounding box center [128, 75] width 35 height 17
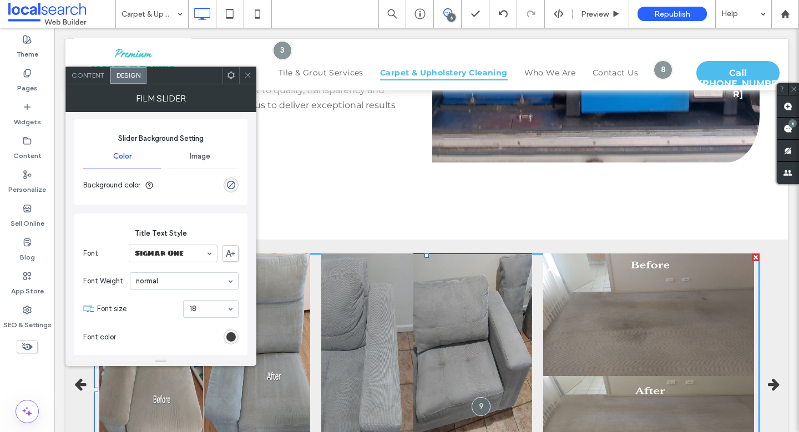
click at [200, 153] on span "Image" at bounding box center [200, 156] width 21 height 9
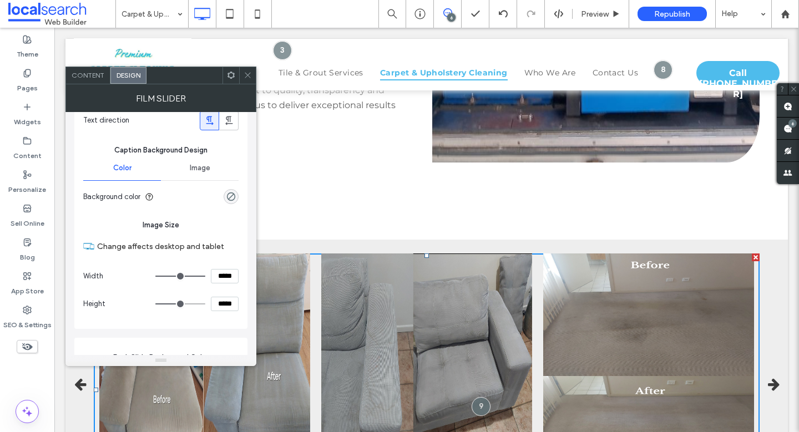
scroll to position [369, 0]
click at [198, 164] on span "Image" at bounding box center [200, 167] width 21 height 9
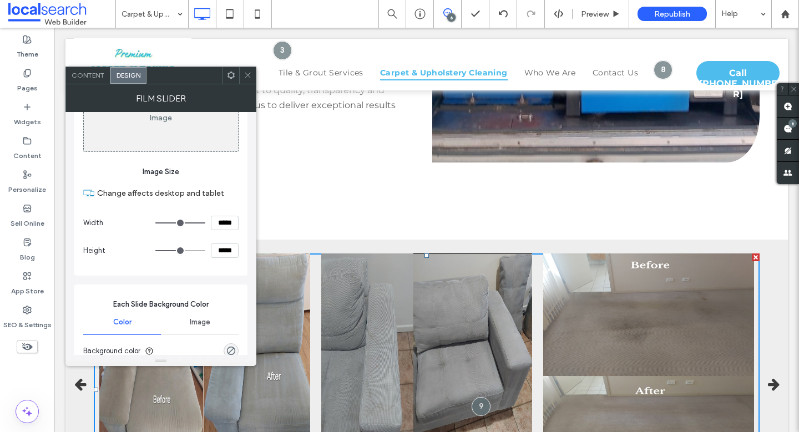
scroll to position [506, 0]
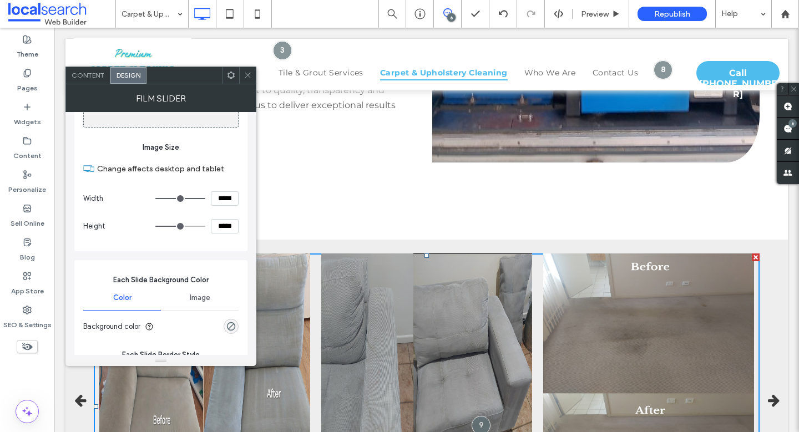
click at [179, 227] on input "range" at bounding box center [180, 226] width 50 height 1
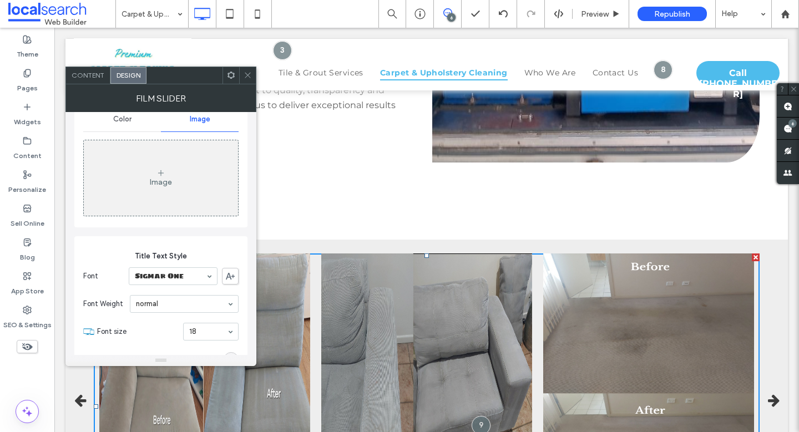
scroll to position [0, 0]
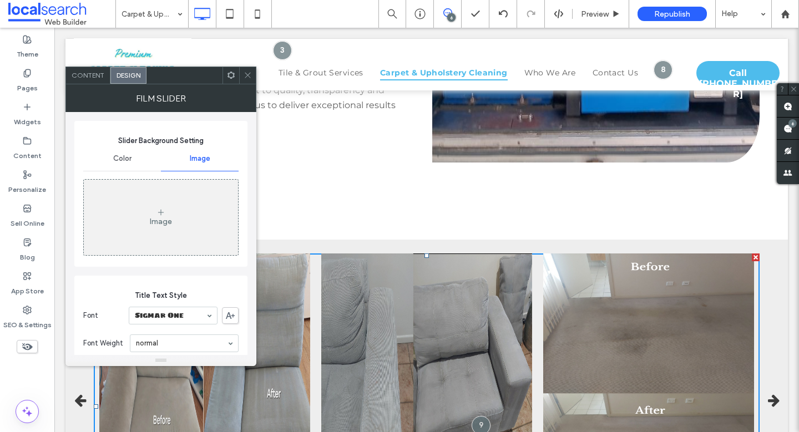
click at [121, 159] on span "Color" at bounding box center [122, 158] width 18 height 9
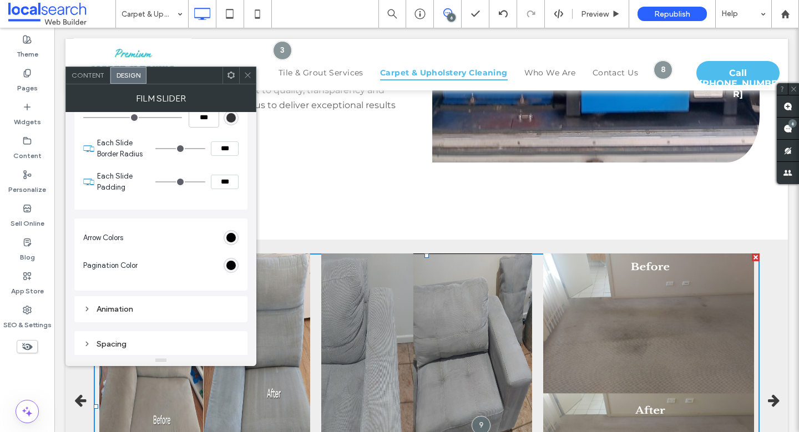
scroll to position [719, 0]
click at [249, 73] on icon at bounding box center [248, 75] width 8 height 8
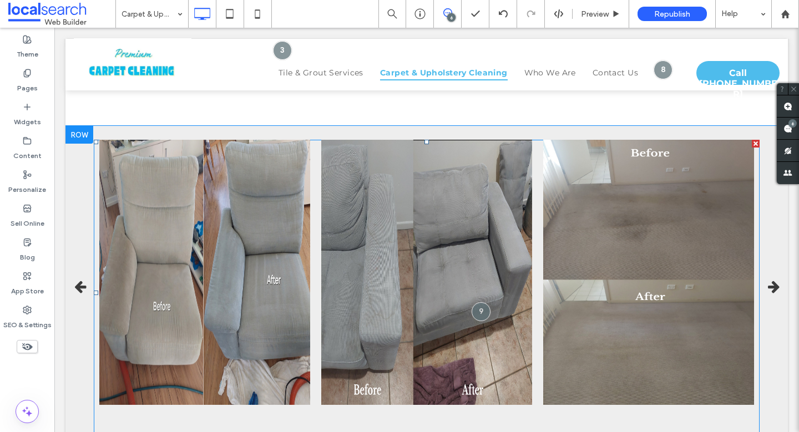
scroll to position [1653, 0]
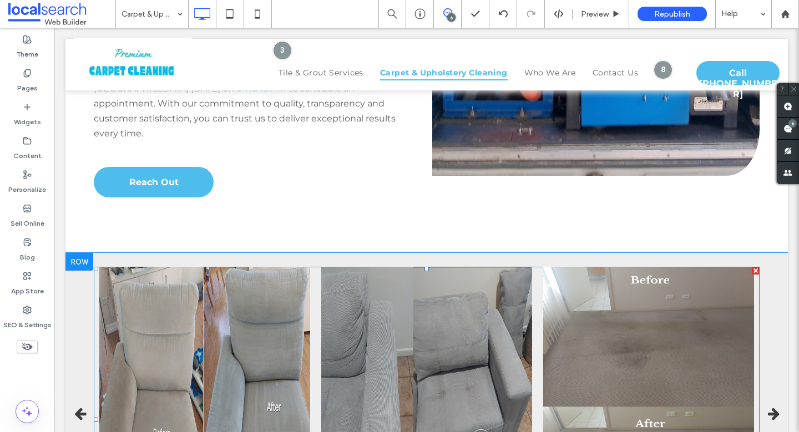
click at [296, 267] on span at bounding box center [427, 420] width 666 height 306
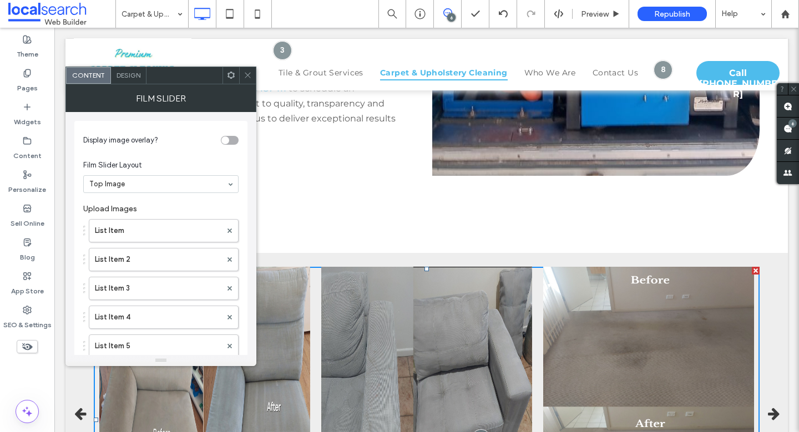
click at [141, 81] on div "Design" at bounding box center [128, 75] width 35 height 17
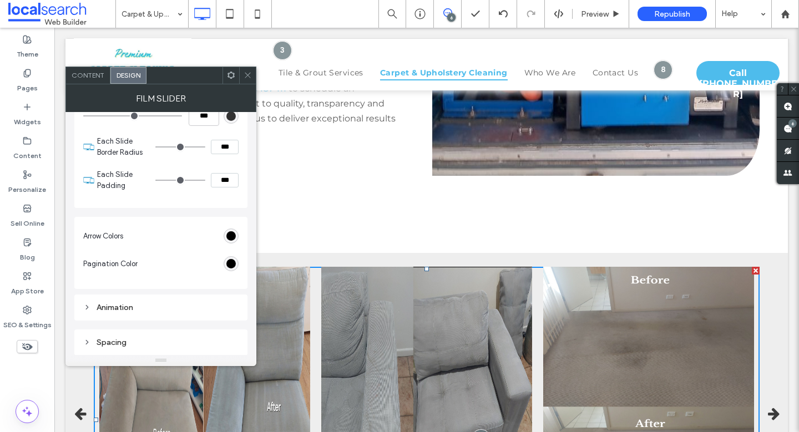
scroll to position [659, 0]
click at [120, 305] on div "Animation" at bounding box center [160, 306] width 155 height 9
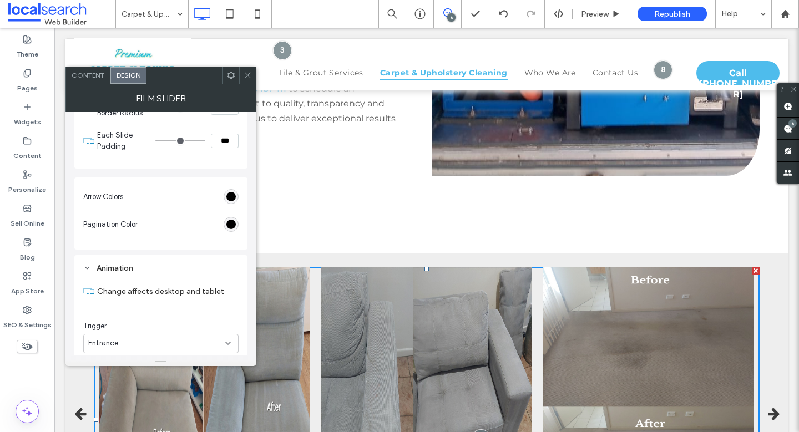
scroll to position [792, 0]
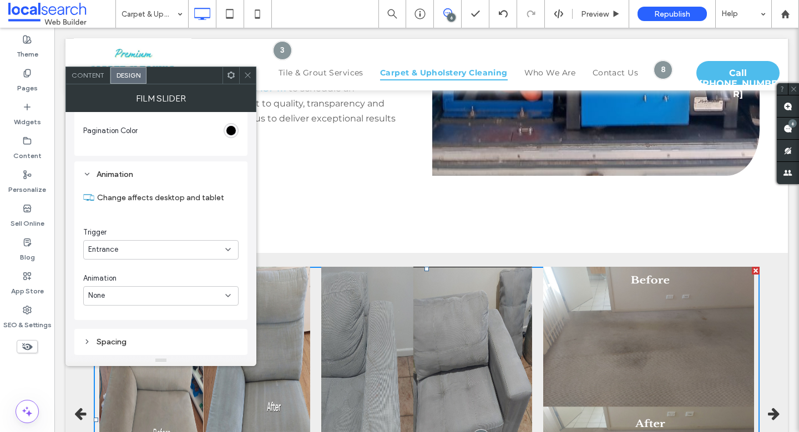
click at [146, 248] on div "Entrance" at bounding box center [156, 249] width 137 height 11
click at [146, 249] on div "Entrance" at bounding box center [156, 249] width 137 height 11
click at [108, 347] on div "Spacing" at bounding box center [160, 341] width 155 height 15
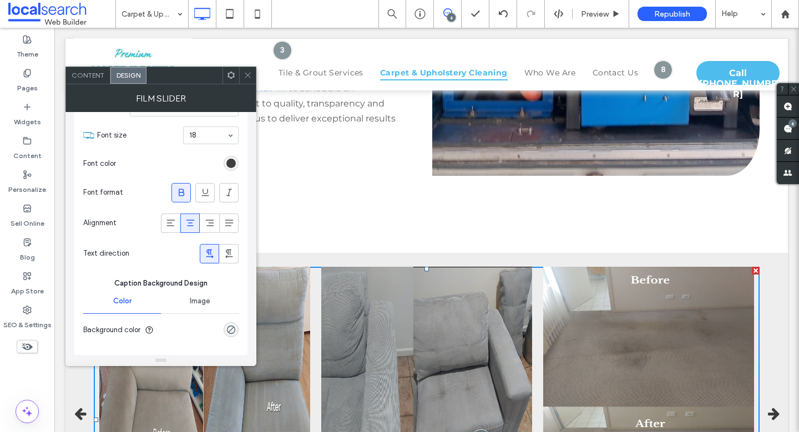
scroll to position [0, 0]
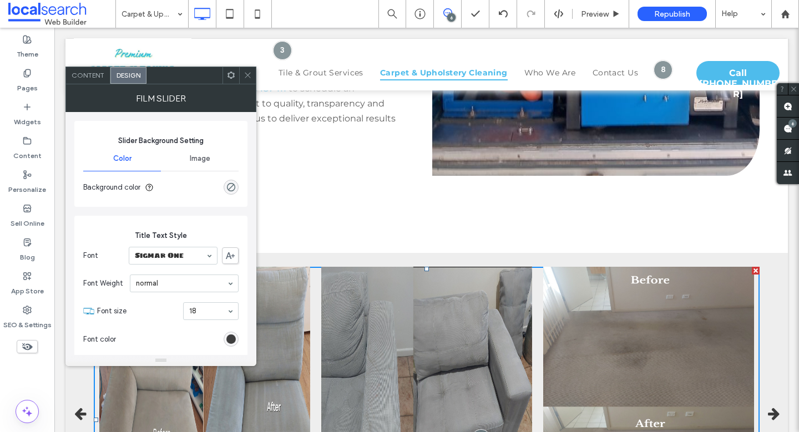
click at [200, 164] on div "Image" at bounding box center [200, 158] width 78 height 24
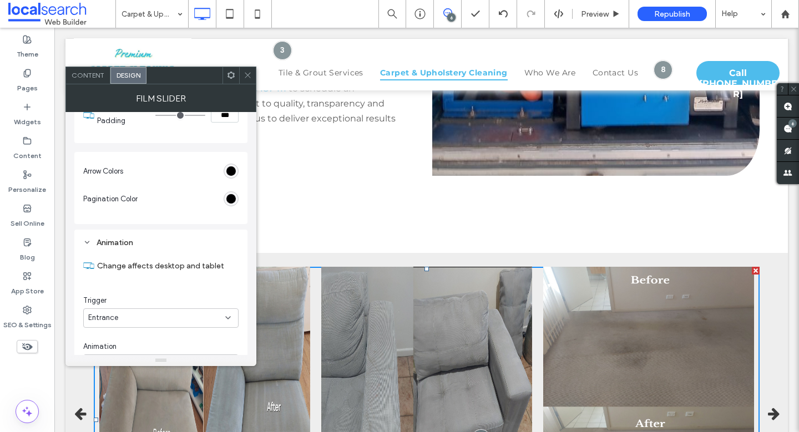
scroll to position [785, 0]
click at [232, 166] on div "rgb(0, 0, 0)" at bounding box center [230, 169] width 9 height 9
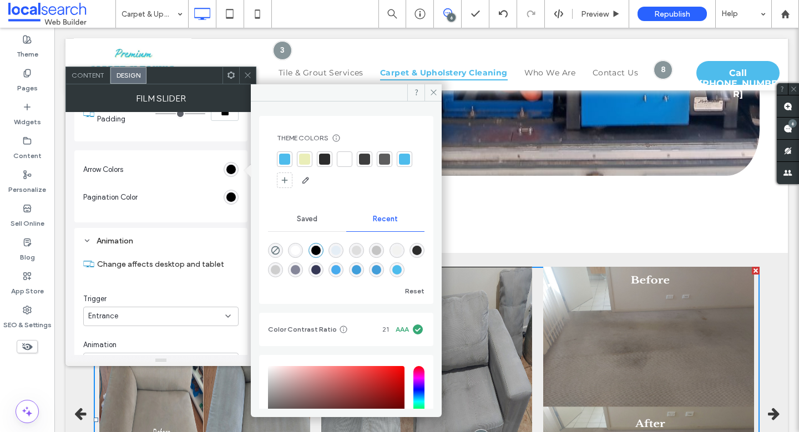
click at [356, 247] on div "rgba(222, 222, 222, 1)" at bounding box center [356, 250] width 9 height 9
click at [381, 251] on div "rgba(196, 196, 196, 1)" at bounding box center [376, 250] width 9 height 9
click at [300, 251] on div "rgba(255, 255, 255, 1)" at bounding box center [295, 250] width 9 height 9
click at [280, 273] on div "rgba(206, 206, 206, 1)" at bounding box center [275, 269] width 9 height 9
click at [402, 251] on div "rgba(234, 238, 184, 0.09)" at bounding box center [396, 250] width 9 height 9
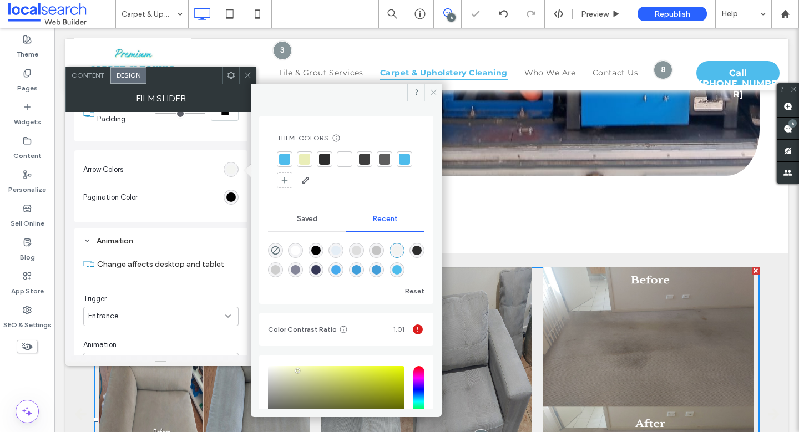
drag, startPoint x: 434, startPoint y: 95, endPoint x: 265, endPoint y: 48, distance: 176.3
click at [434, 95] on icon at bounding box center [433, 92] width 8 height 8
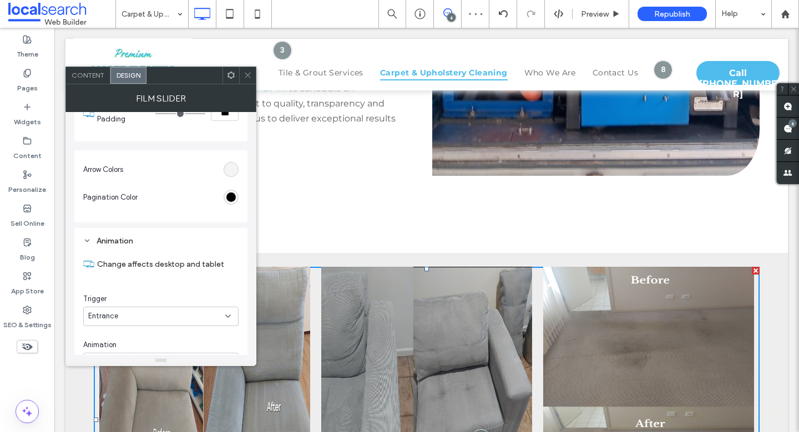
click at [248, 73] on icon at bounding box center [248, 75] width 8 height 8
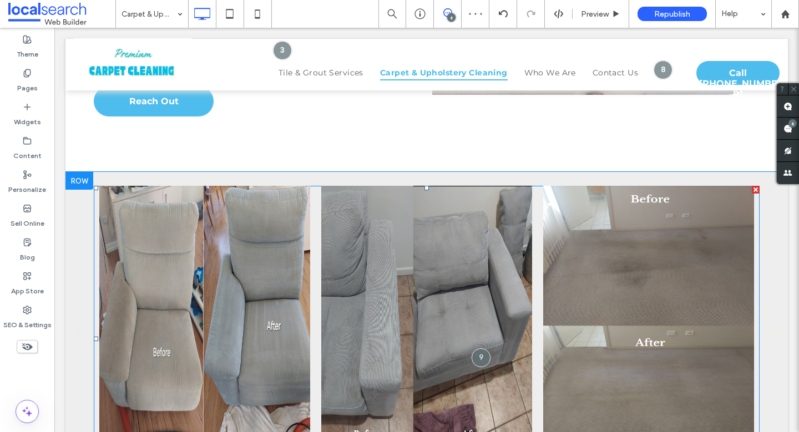
scroll to position [1687, 0]
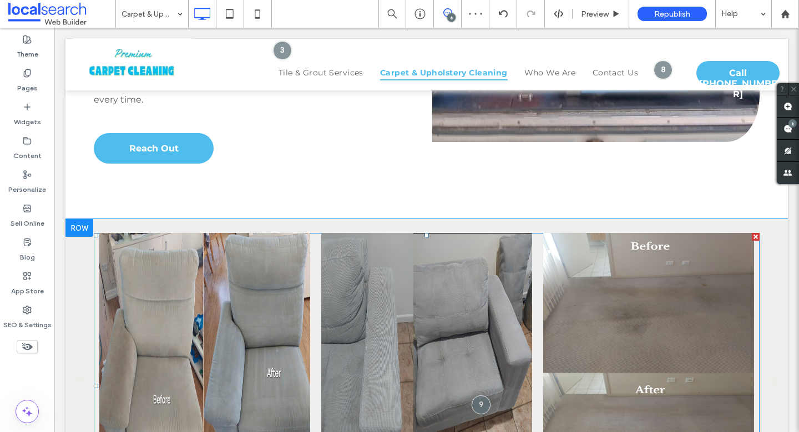
click at [367, 233] on span at bounding box center [427, 386] width 666 height 306
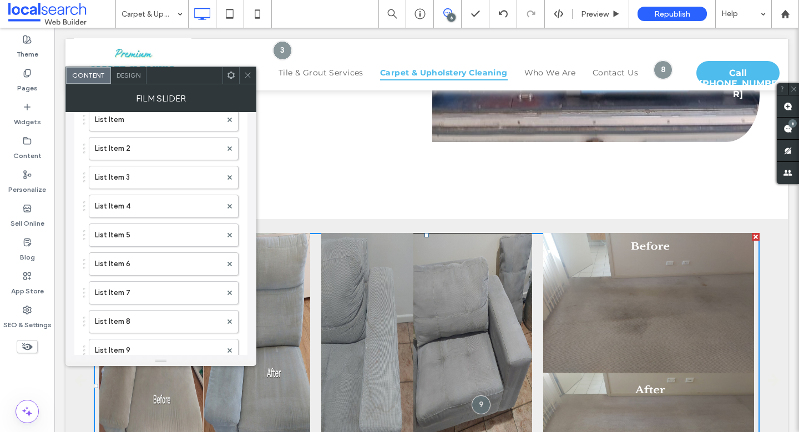
scroll to position [361, 0]
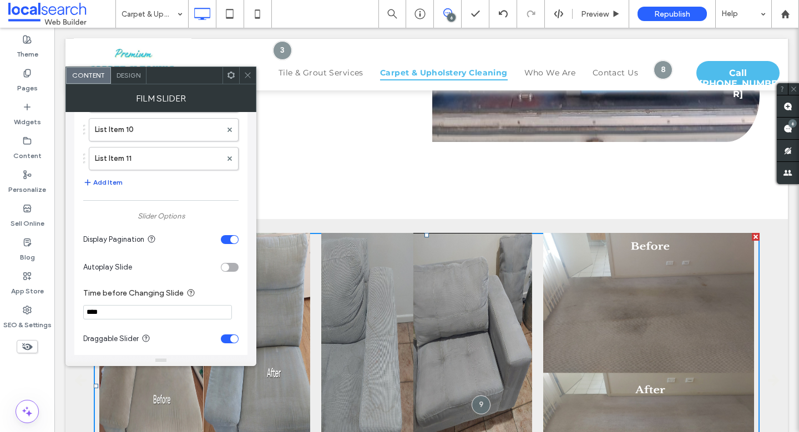
click at [100, 179] on button "Add Item" at bounding box center [102, 182] width 39 height 13
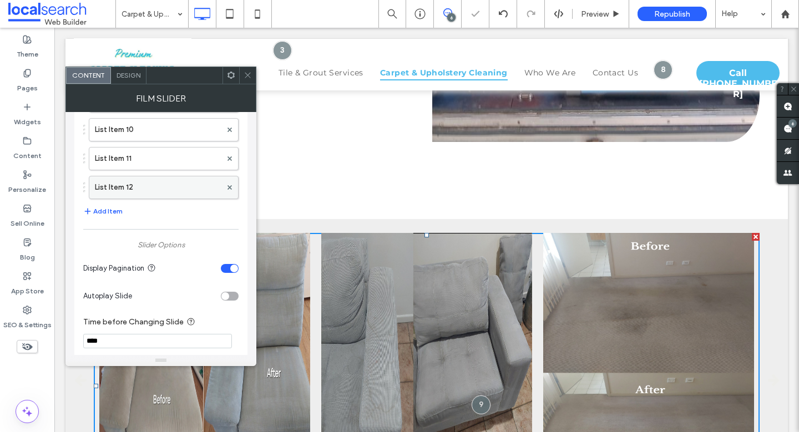
click at [114, 186] on label "List Item 12" at bounding box center [158, 187] width 126 height 22
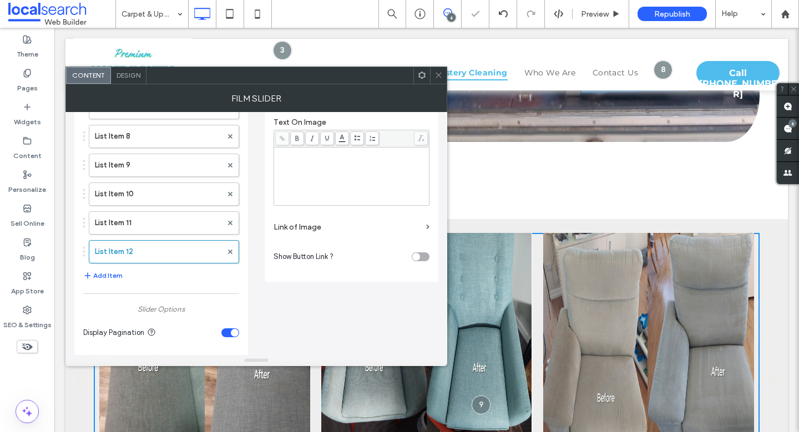
scroll to position [0, 0]
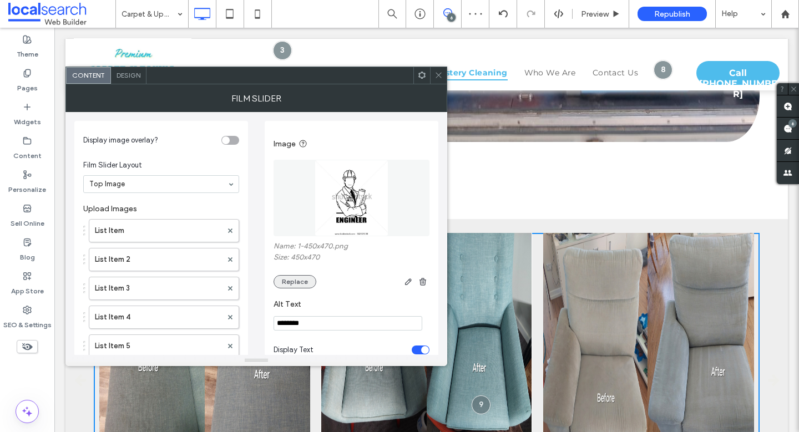
click at [290, 282] on button "Replace" at bounding box center [294, 281] width 43 height 13
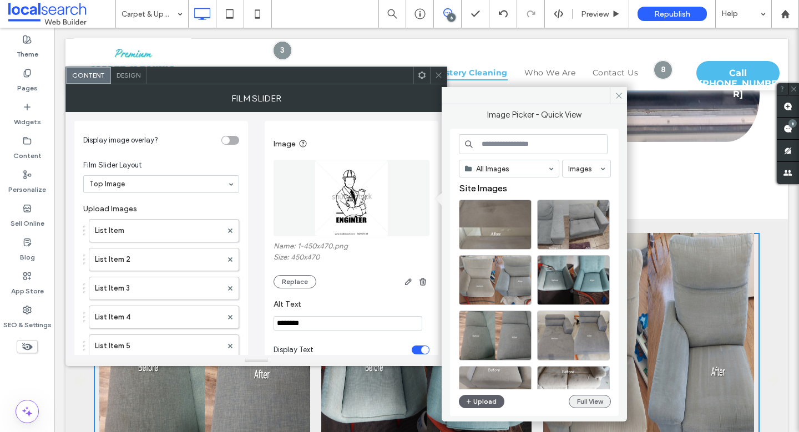
click at [587, 401] on button "Full View" at bounding box center [590, 401] width 42 height 13
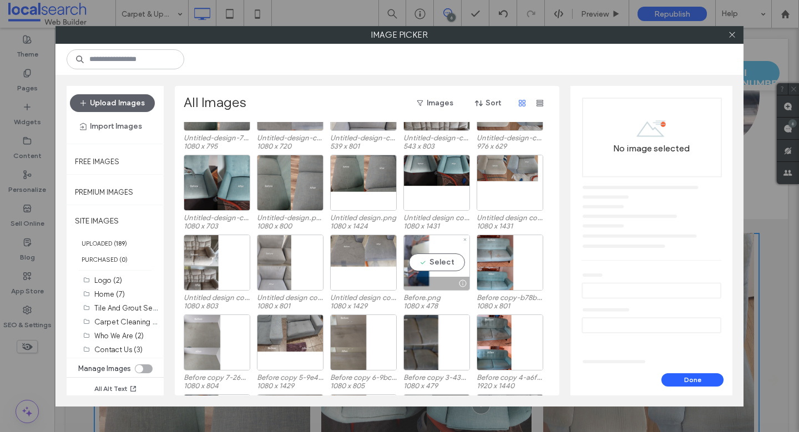
scroll to position [232, 0]
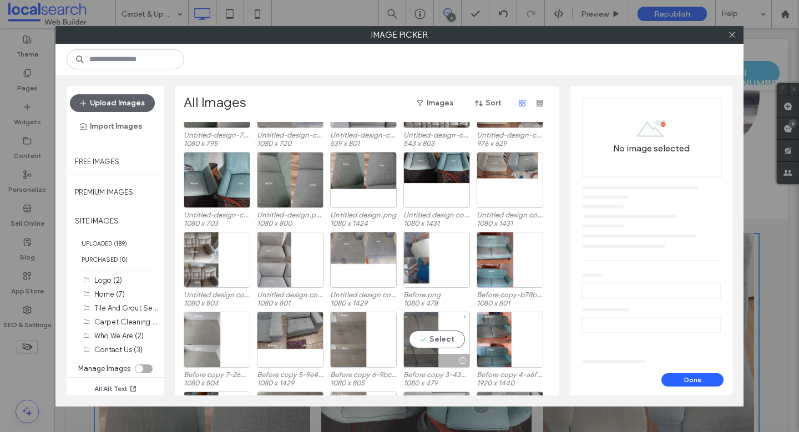
click at [448, 334] on div "Select" at bounding box center [436, 340] width 67 height 56
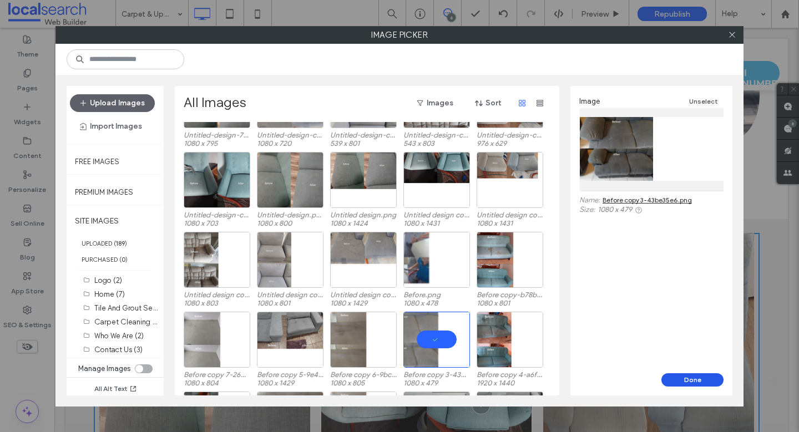
click at [718, 386] on button "Done" at bounding box center [692, 379] width 62 height 13
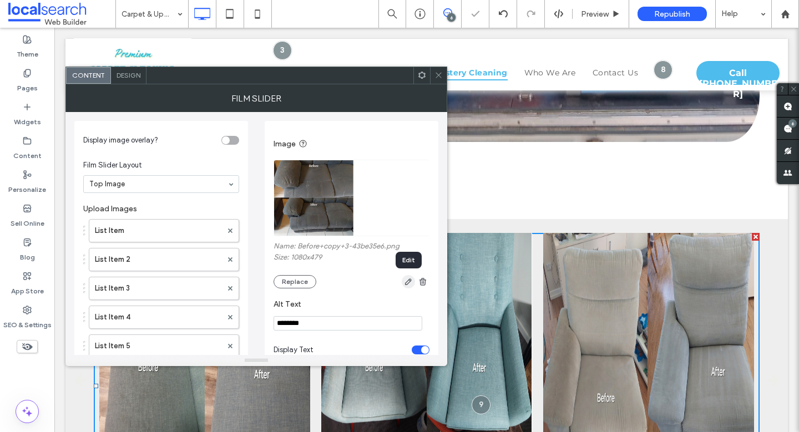
click at [404, 279] on icon "button" at bounding box center [408, 281] width 9 height 9
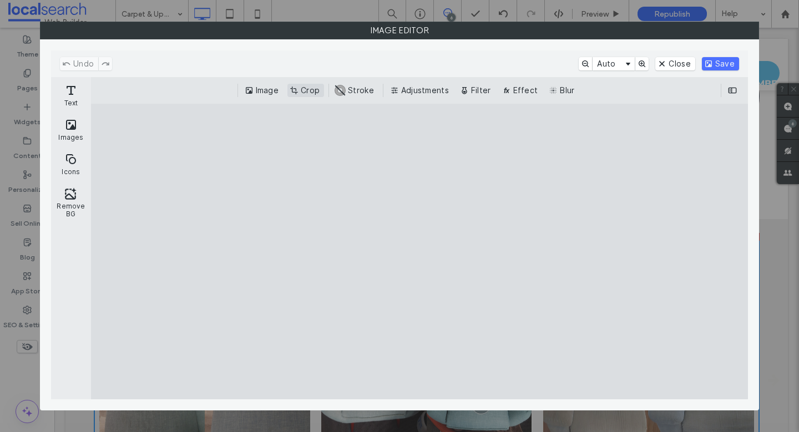
click at [303, 90] on button "Crop" at bounding box center [305, 90] width 37 height 13
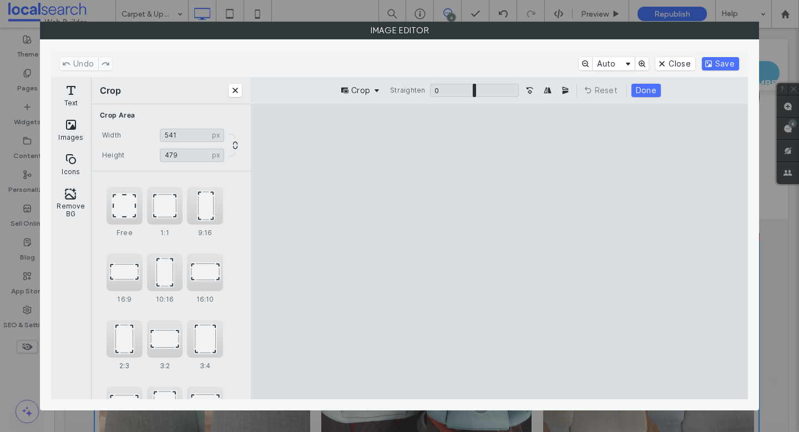
type input "***"
drag, startPoint x: 721, startPoint y: 261, endPoint x: 499, endPoint y: 266, distance: 222.5
click at [499, 252] on cesdk-canvas "Editor canvas" at bounding box center [499, 252] width 0 height 0
click at [650, 88] on button "Done" at bounding box center [645, 90] width 29 height 13
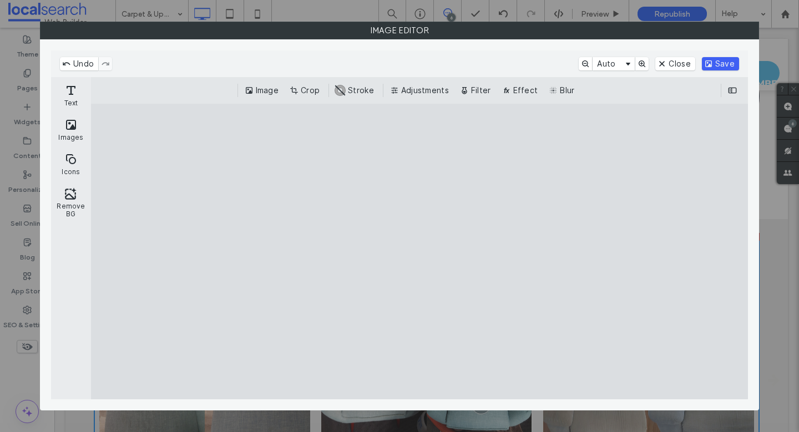
click at [728, 65] on button "Save" at bounding box center [720, 63] width 37 height 13
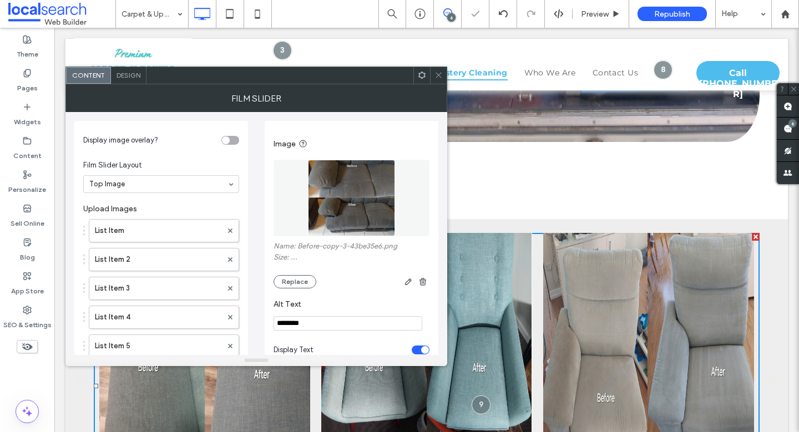
click at [439, 72] on icon at bounding box center [438, 75] width 8 height 8
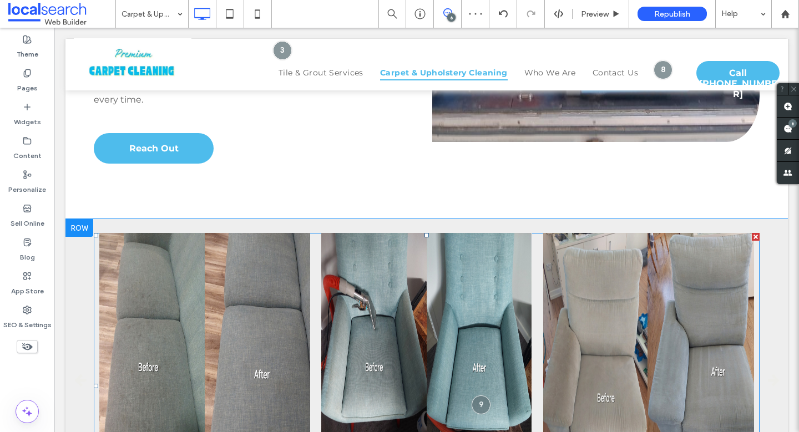
click at [387, 245] on span at bounding box center [427, 386] width 666 height 306
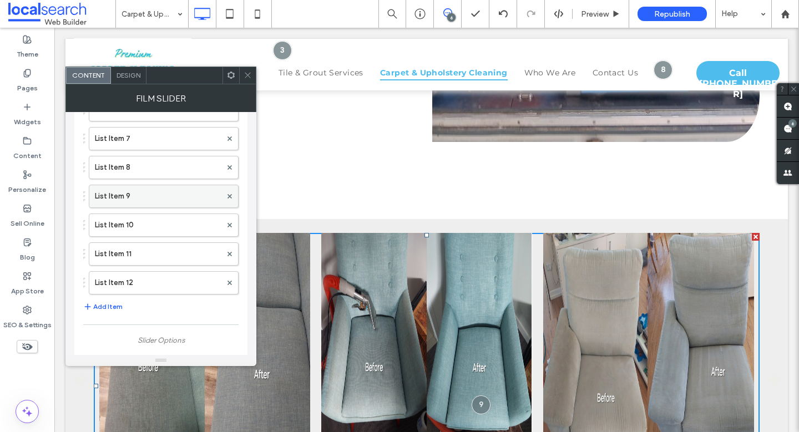
scroll to position [272, 0]
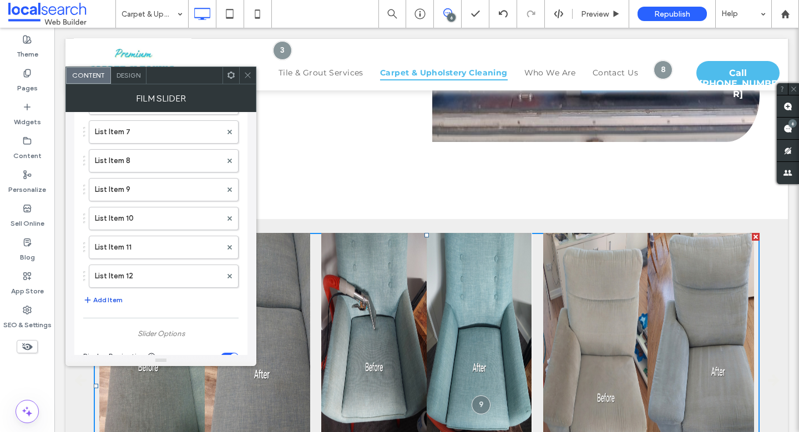
click at [105, 300] on button "Add Item" at bounding box center [102, 299] width 39 height 13
click at [128, 307] on label "List Item 13" at bounding box center [158, 305] width 126 height 22
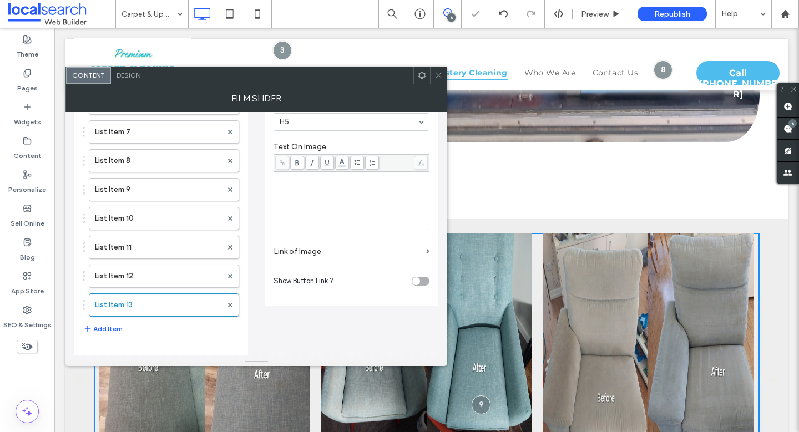
scroll to position [0, 0]
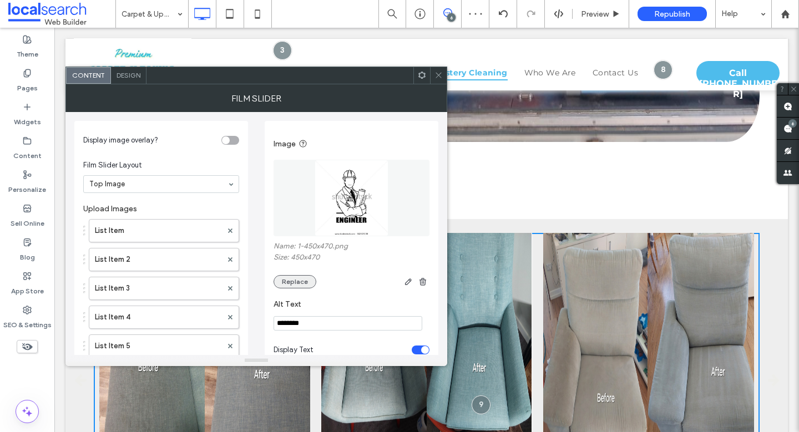
click at [304, 282] on button "Replace" at bounding box center [294, 281] width 43 height 13
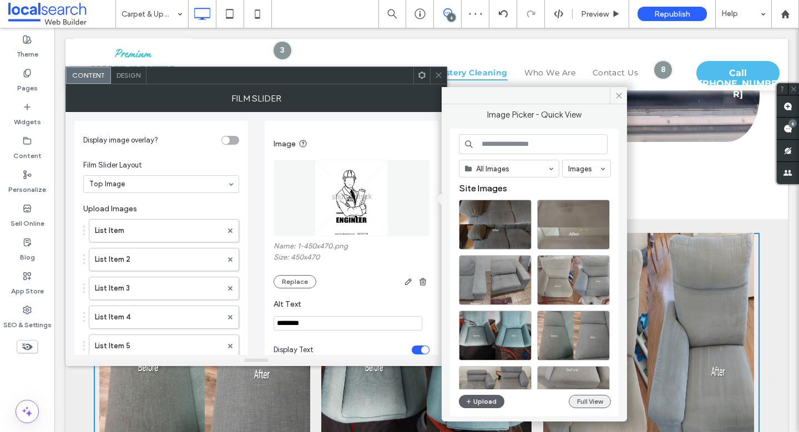
click at [596, 404] on button "Full View" at bounding box center [590, 401] width 42 height 13
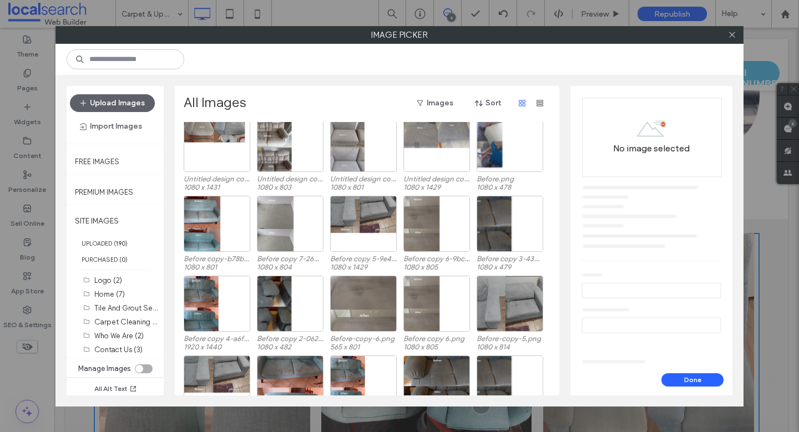
scroll to position [350, 0]
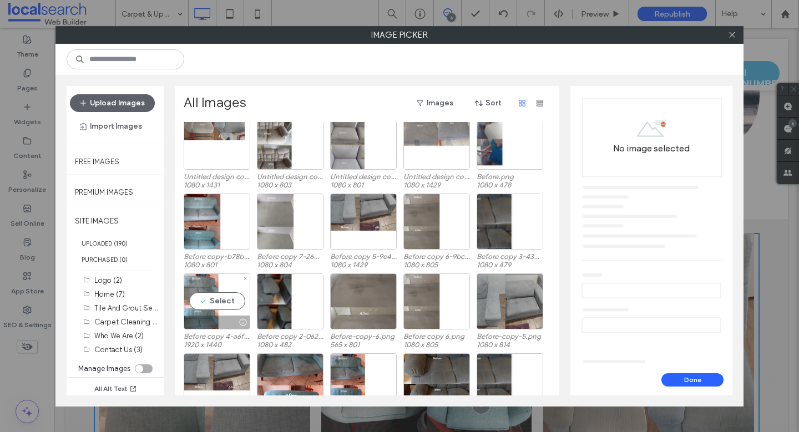
click at [220, 301] on div "Select" at bounding box center [217, 301] width 67 height 56
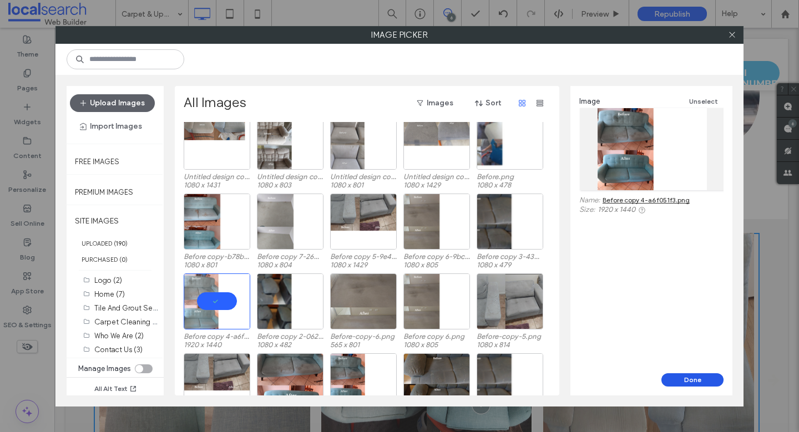
click at [688, 377] on button "Done" at bounding box center [692, 379] width 62 height 13
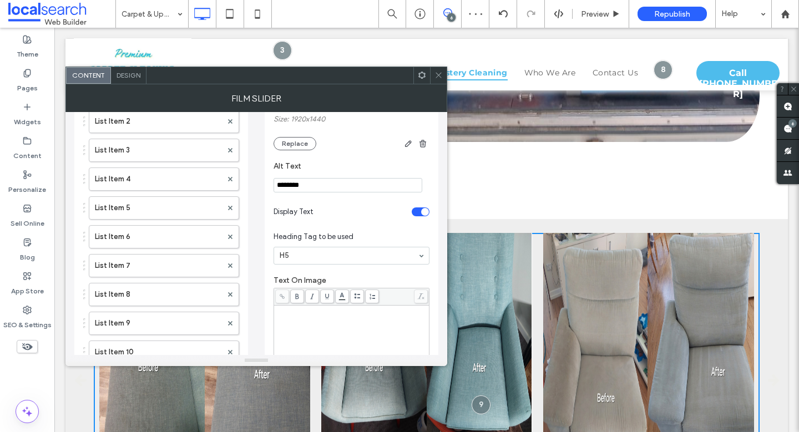
scroll to position [57, 0]
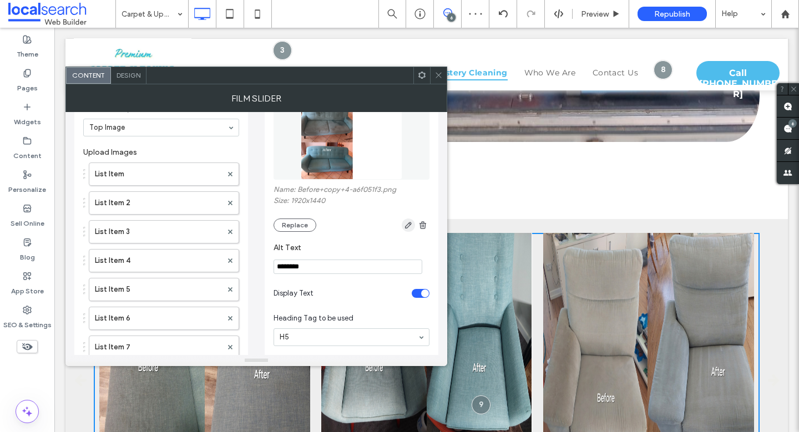
click at [408, 225] on use "button" at bounding box center [408, 225] width 7 height 7
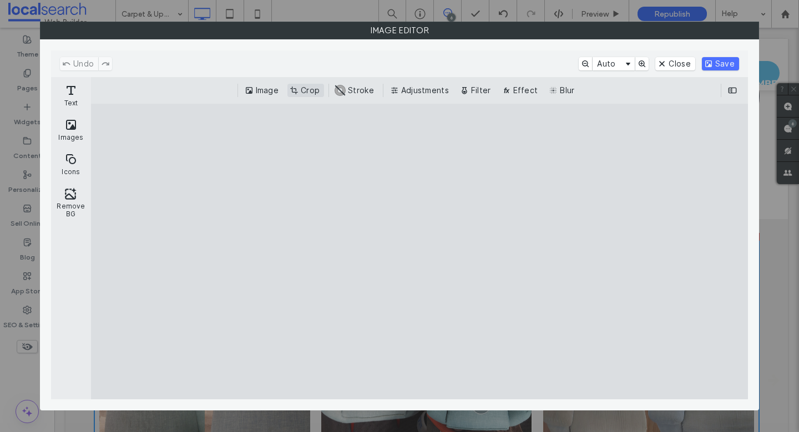
click at [302, 90] on button "Crop" at bounding box center [305, 90] width 37 height 13
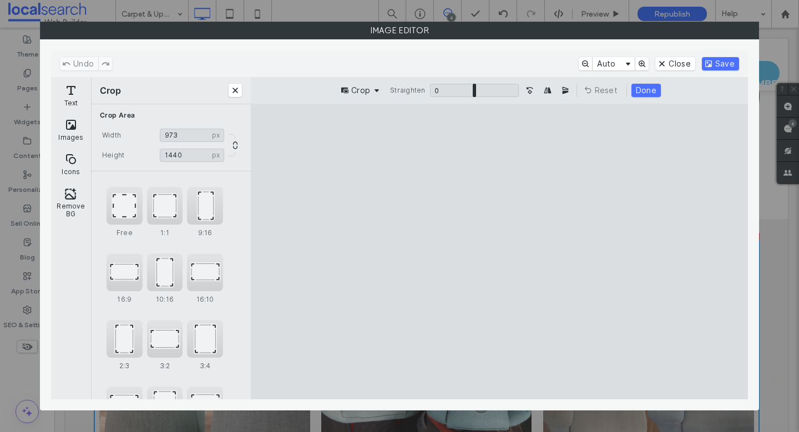
type input "***"
drag, startPoint x: 660, startPoint y: 254, endPoint x: 504, endPoint y: 262, distance: 155.5
click at [499, 252] on cesdk-canvas "Editor canvas" at bounding box center [499, 252] width 0 height 0
click at [650, 90] on button "Done" at bounding box center [645, 90] width 29 height 13
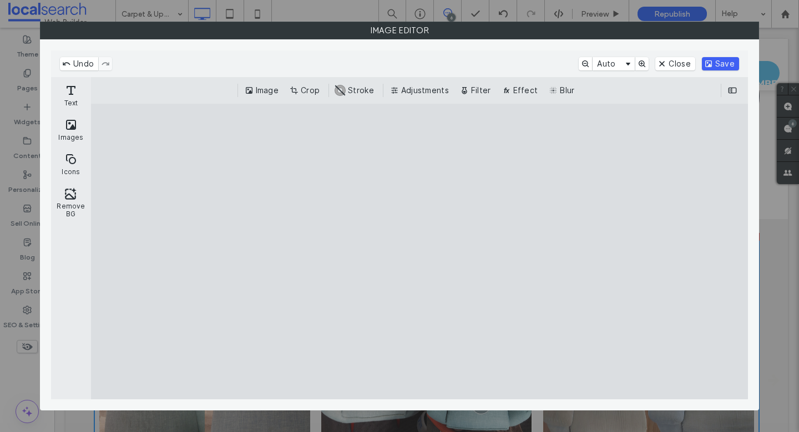
click at [731, 66] on button "Save" at bounding box center [720, 63] width 37 height 13
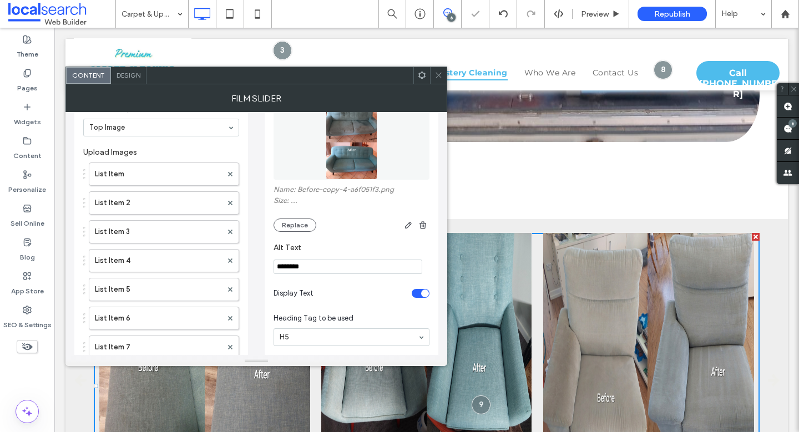
click at [436, 73] on use at bounding box center [438, 76] width 6 height 6
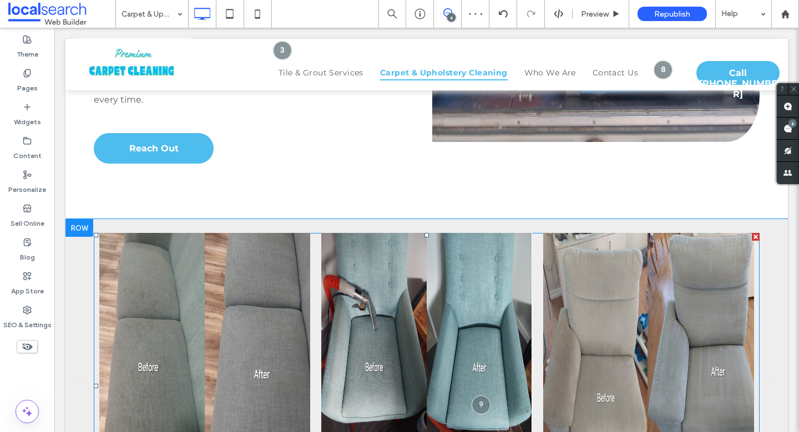
click at [359, 233] on span at bounding box center [427, 386] width 666 height 306
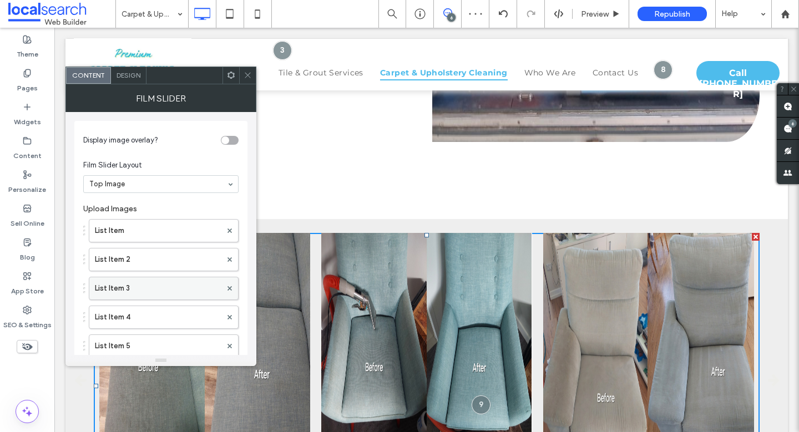
scroll to position [352, 0]
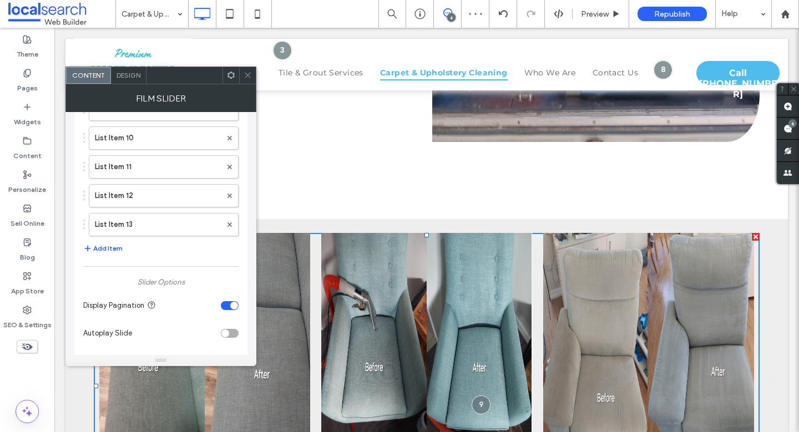
click at [115, 244] on button "Add Item" at bounding box center [102, 248] width 39 height 13
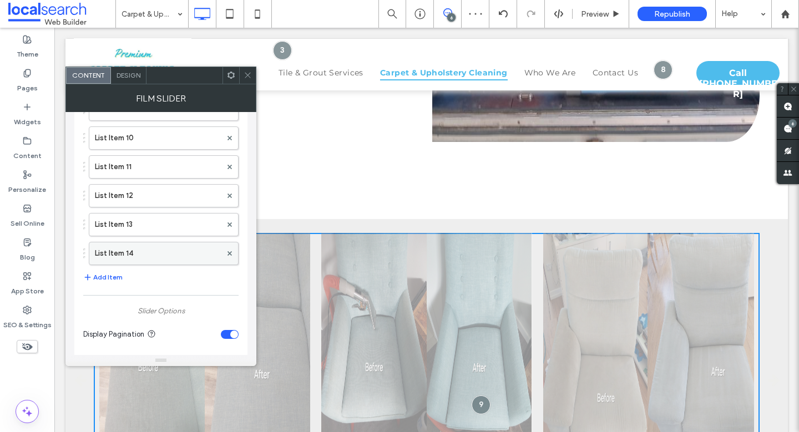
click at [139, 246] on label "List Item 14" at bounding box center [158, 253] width 126 height 22
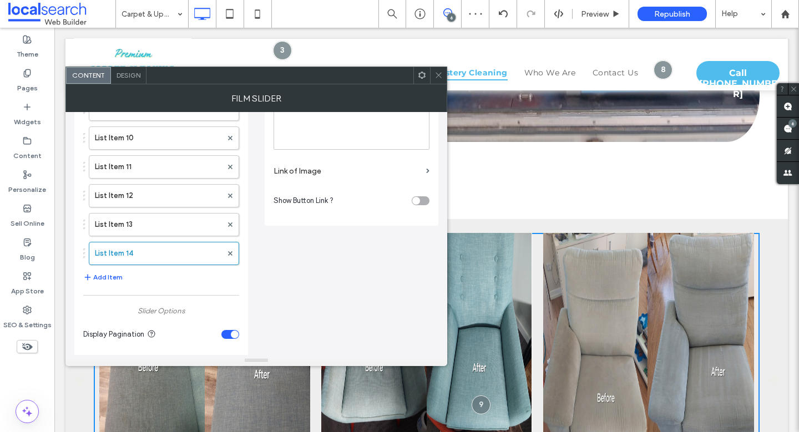
scroll to position [114, 0]
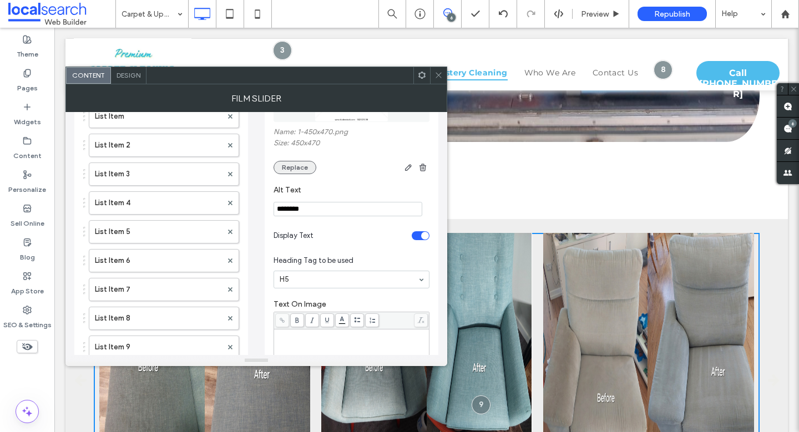
click at [297, 162] on button "Replace" at bounding box center [294, 167] width 43 height 13
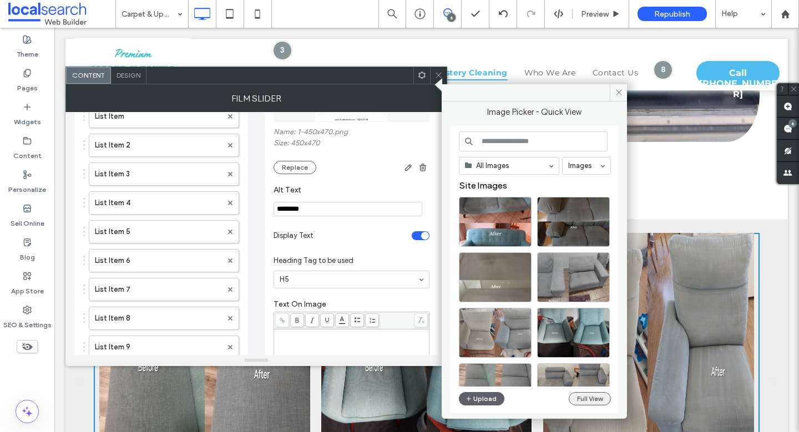
click at [591, 403] on button "Full View" at bounding box center [590, 398] width 42 height 13
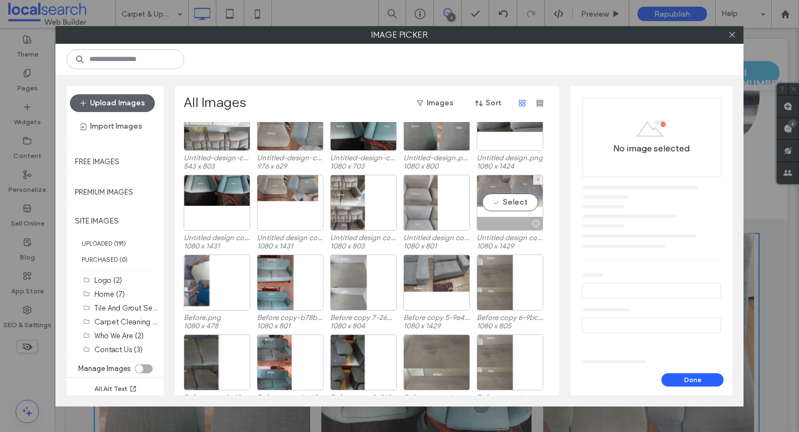
scroll to position [328, 0]
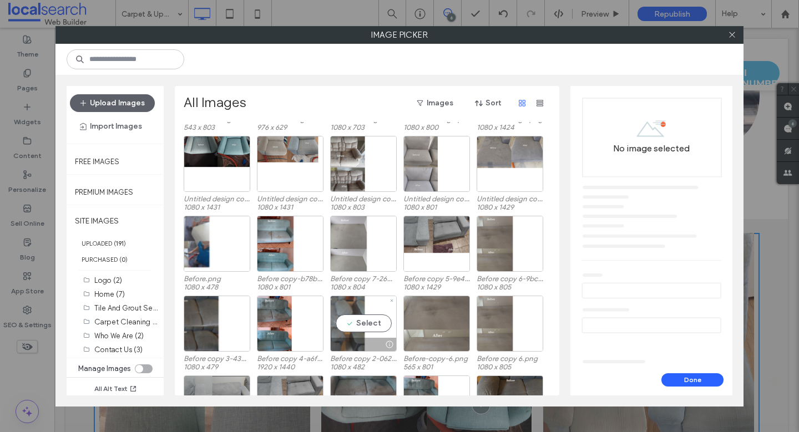
click at [346, 317] on div "Select" at bounding box center [363, 324] width 67 height 56
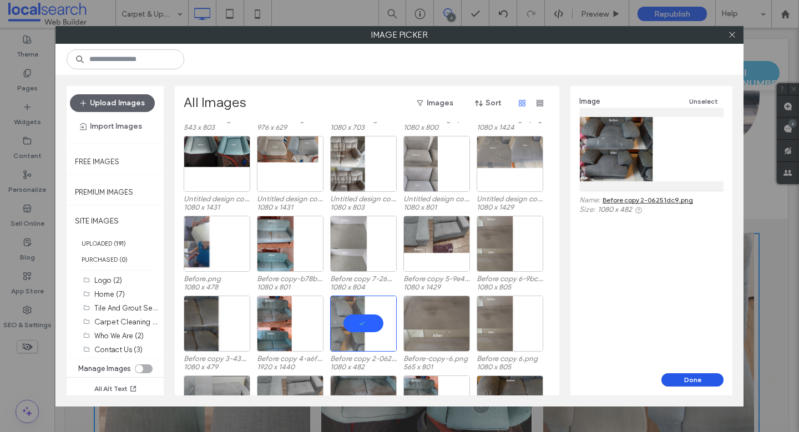
click at [694, 378] on button "Done" at bounding box center [692, 379] width 62 height 13
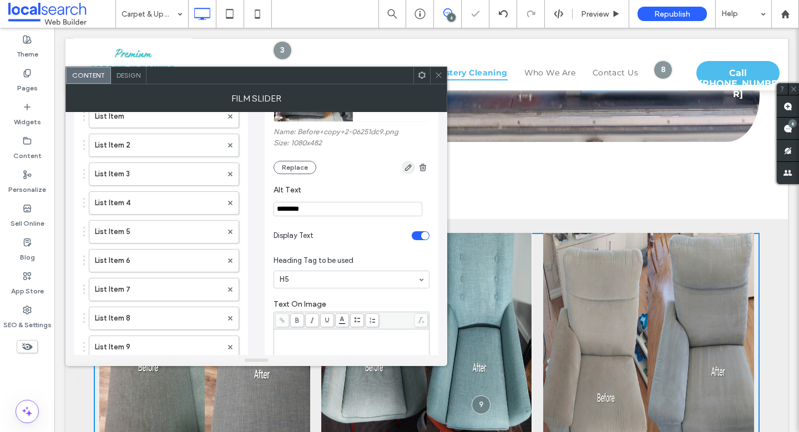
click at [409, 166] on use "button" at bounding box center [408, 167] width 7 height 7
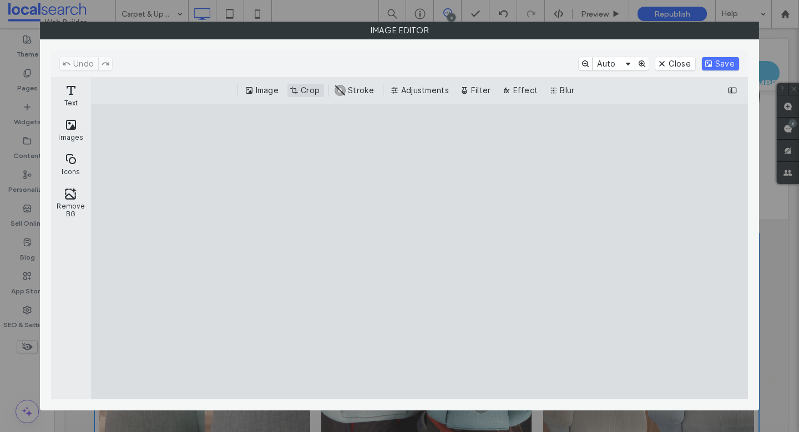
click at [300, 92] on button "Crop" at bounding box center [305, 90] width 37 height 13
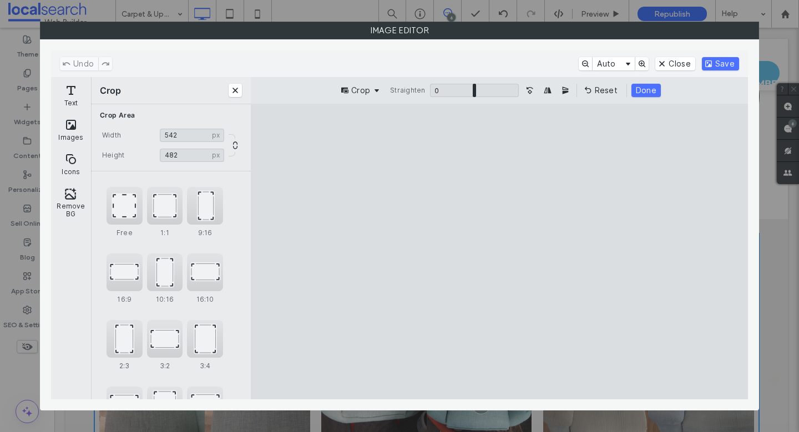
type input "***"
drag, startPoint x: 722, startPoint y: 257, endPoint x: 499, endPoint y: 250, distance: 223.7
click at [499, 252] on cesdk-canvas "Editor canvas" at bounding box center [499, 252] width 0 height 0
click at [650, 91] on button "Done" at bounding box center [645, 90] width 29 height 13
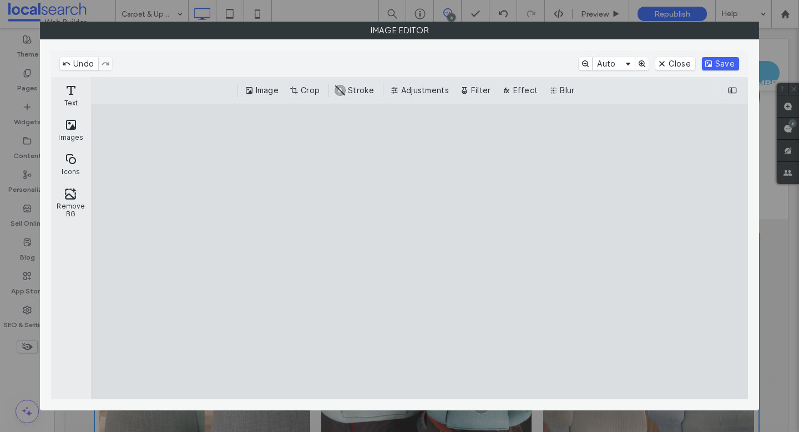
click at [727, 63] on button "Save" at bounding box center [720, 63] width 37 height 13
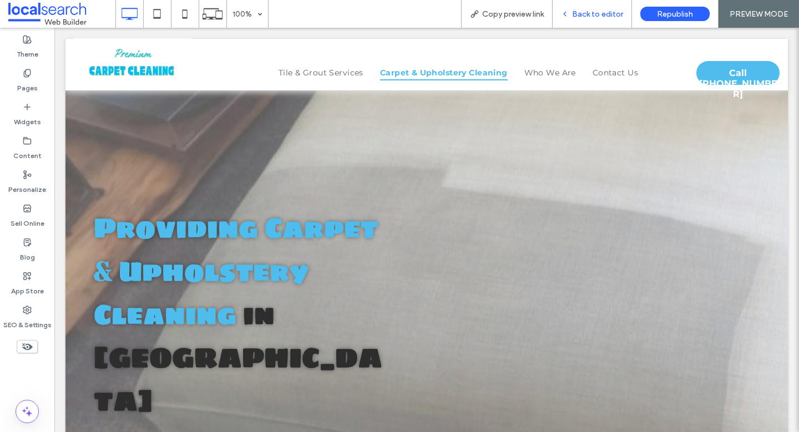
click at [584, 14] on span "Back to editor" at bounding box center [597, 13] width 51 height 9
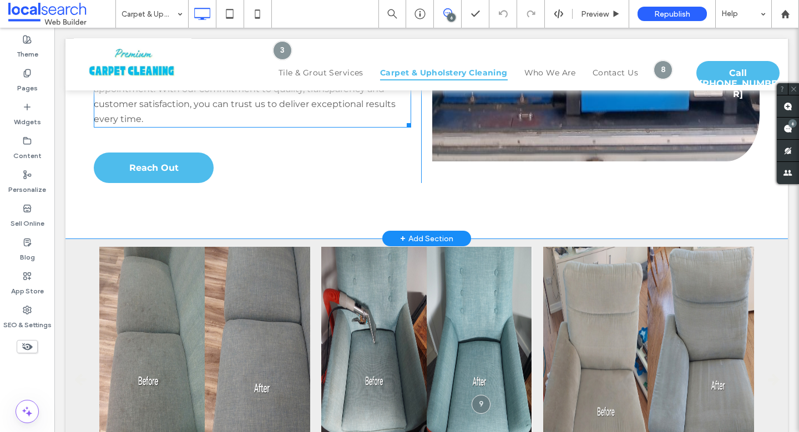
scroll to position [1804, 0]
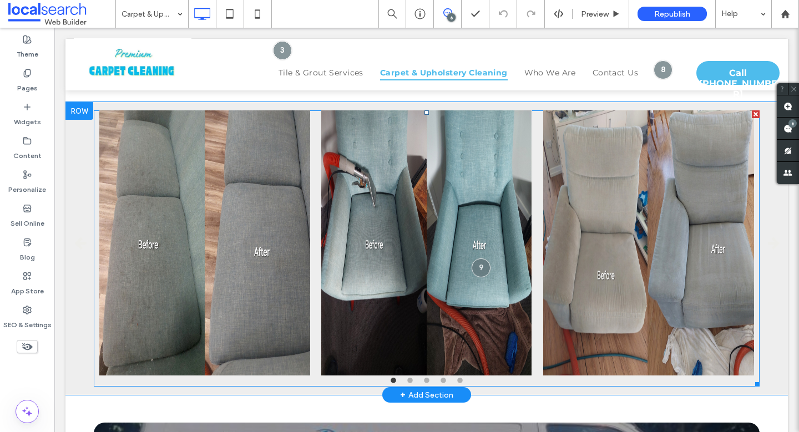
click at [346, 214] on span at bounding box center [427, 248] width 666 height 276
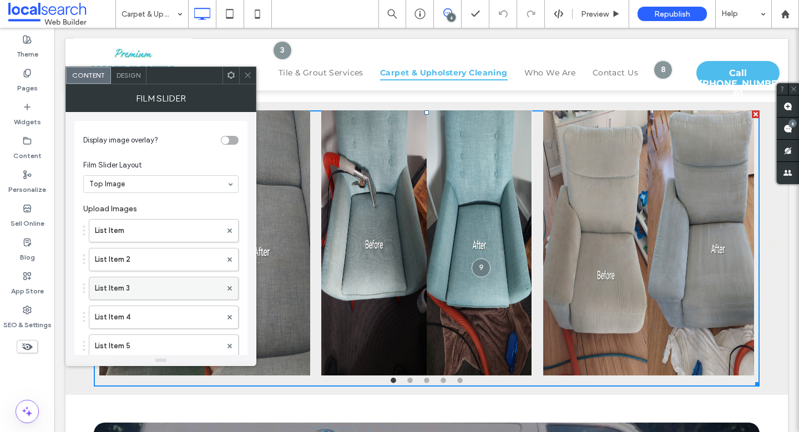
click at [150, 283] on label "List Item 3" at bounding box center [158, 288] width 126 height 22
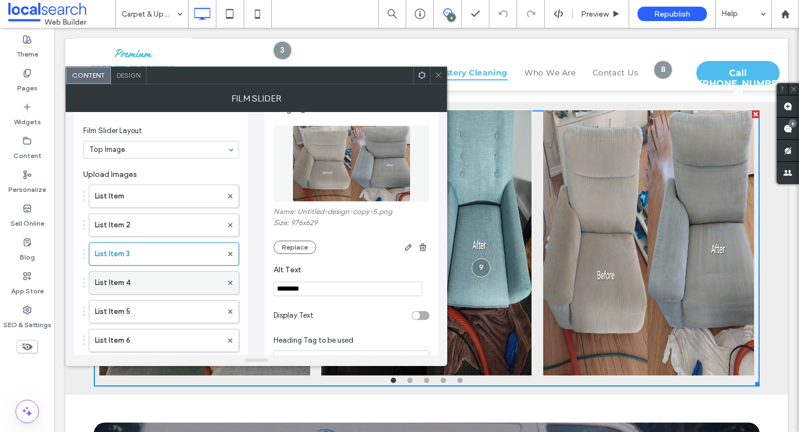
scroll to position [45, 0]
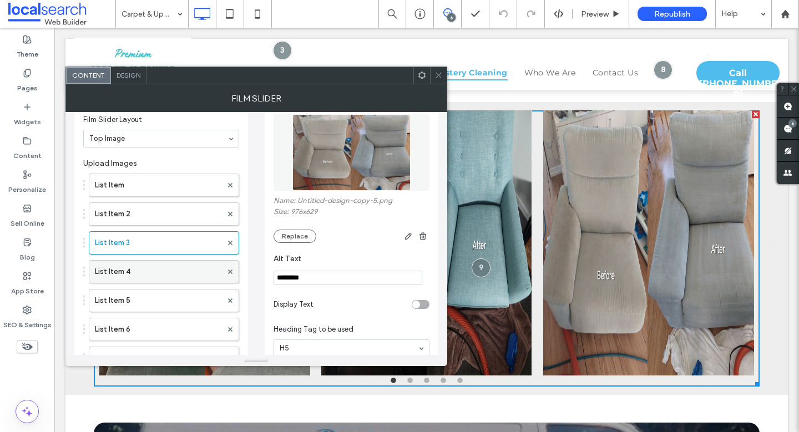
click at [146, 278] on label "List Item 4" at bounding box center [158, 272] width 127 height 22
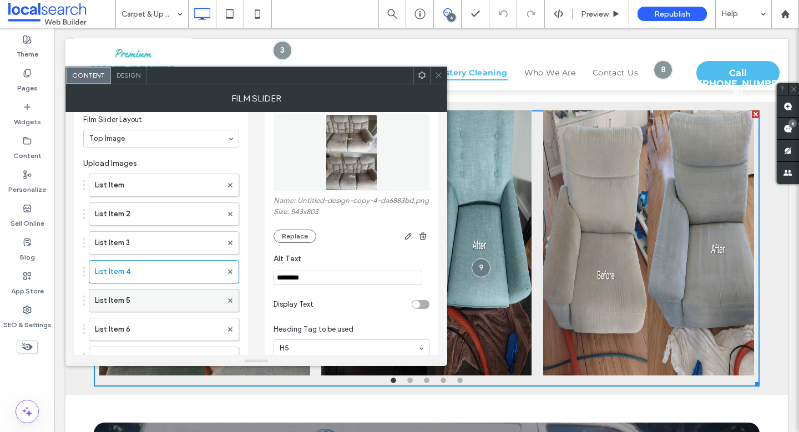
click at [138, 298] on label "List Item 5" at bounding box center [158, 301] width 127 height 22
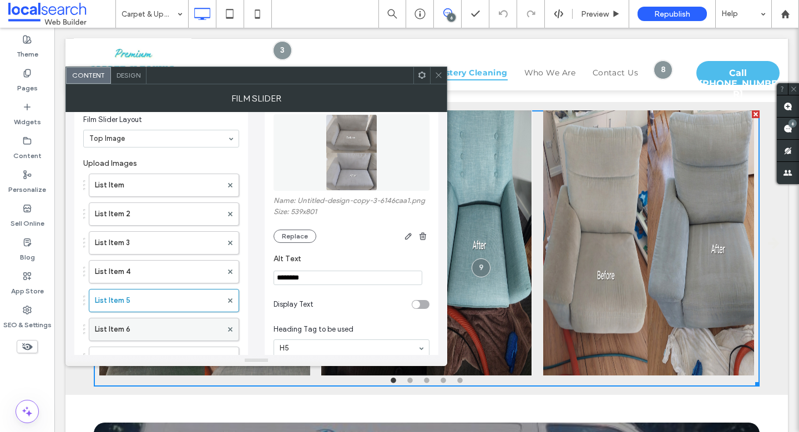
click at [130, 318] on label "List Item 6" at bounding box center [158, 329] width 127 height 22
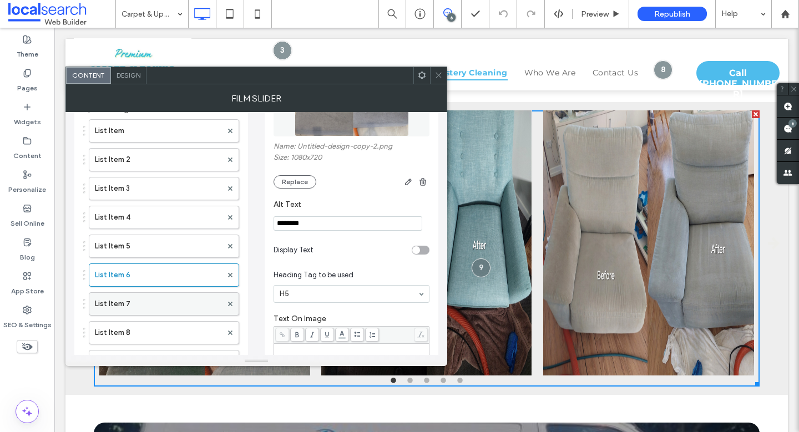
click at [135, 298] on label "List Item 7" at bounding box center [158, 304] width 127 height 22
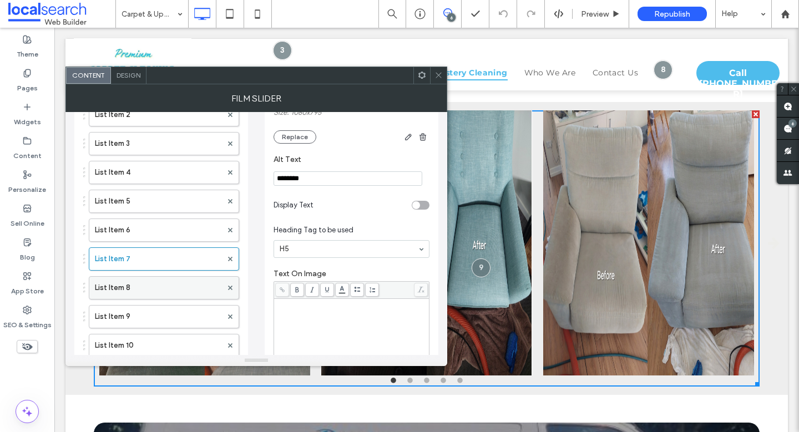
scroll to position [156, 0]
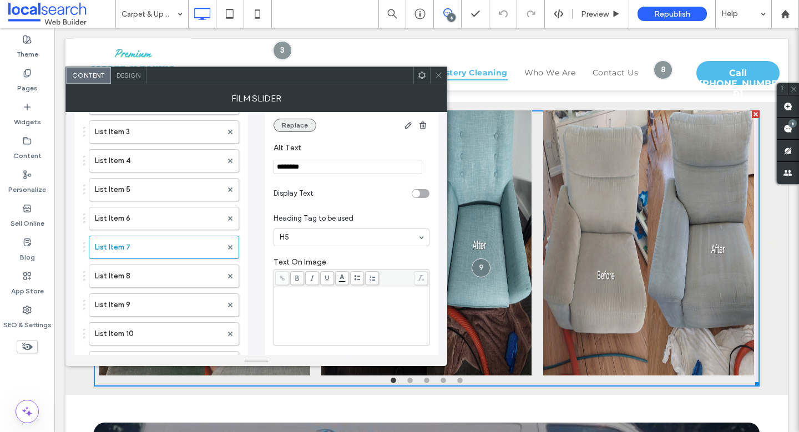
click at [298, 124] on button "Replace" at bounding box center [294, 125] width 43 height 13
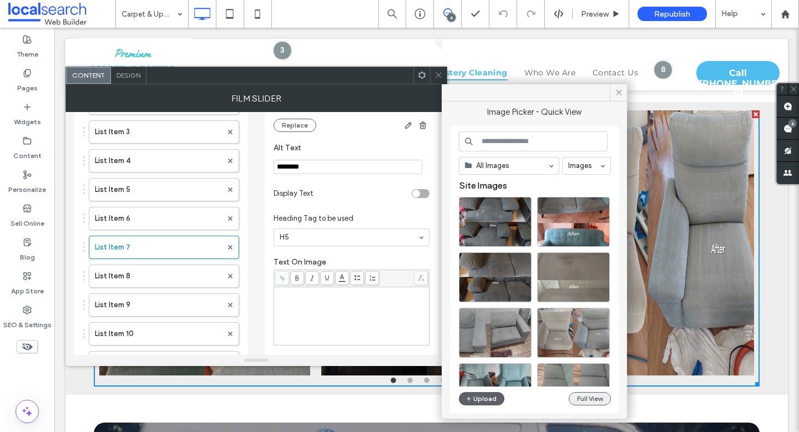
click at [590, 399] on button "Full View" at bounding box center [590, 398] width 42 height 13
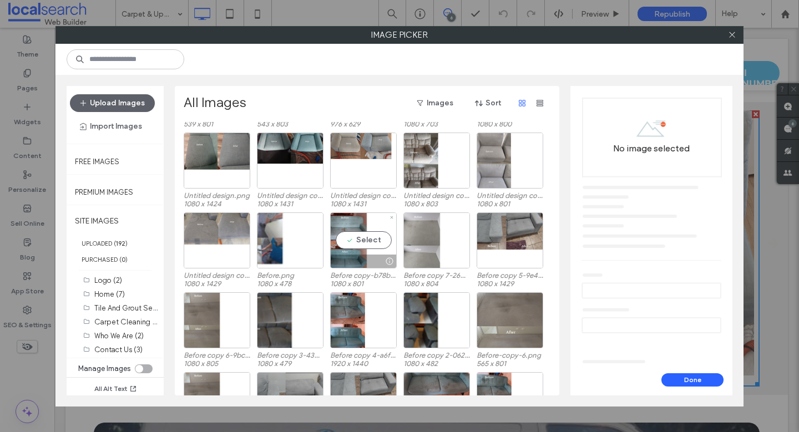
scroll to position [332, 0]
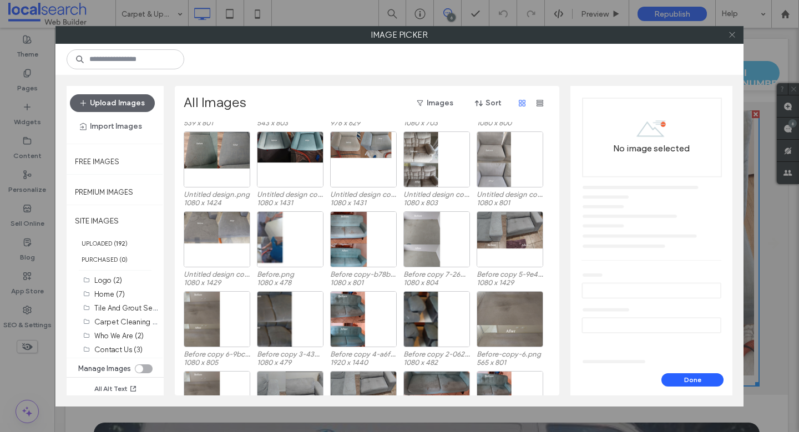
click at [728, 38] on icon at bounding box center [732, 35] width 8 height 8
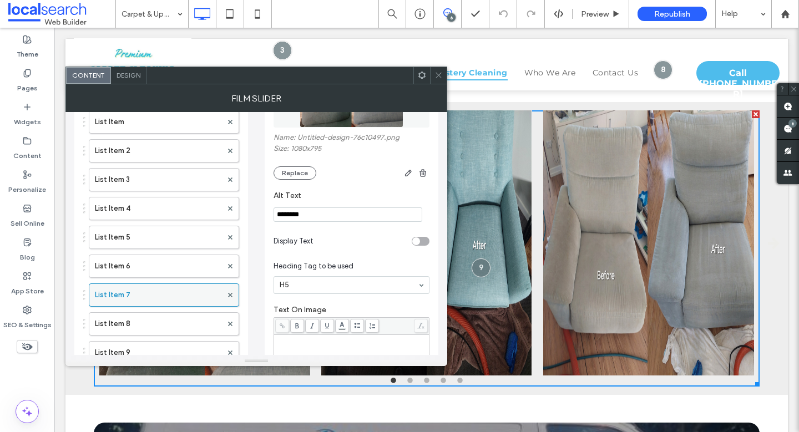
scroll to position [99, 0]
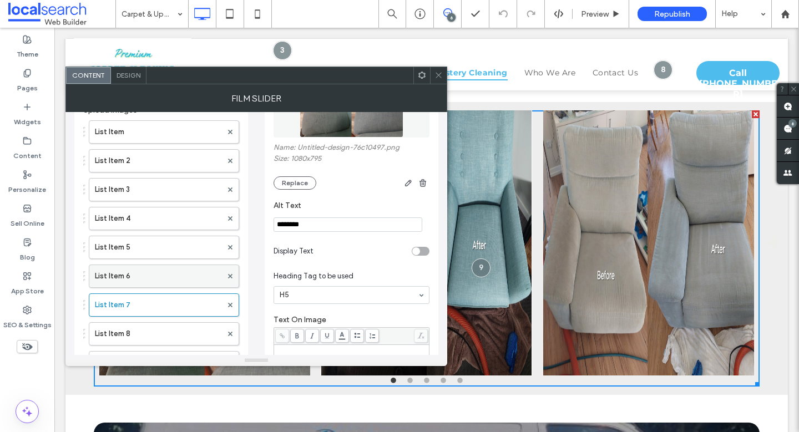
click at [154, 278] on label "List Item 6" at bounding box center [158, 276] width 127 height 22
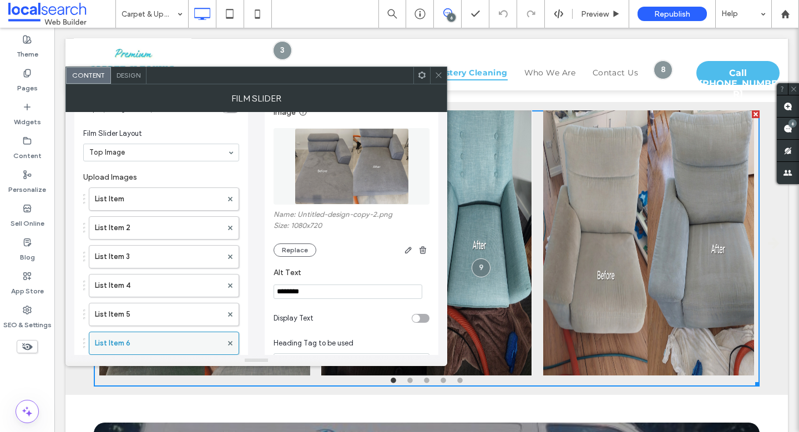
scroll to position [26, 0]
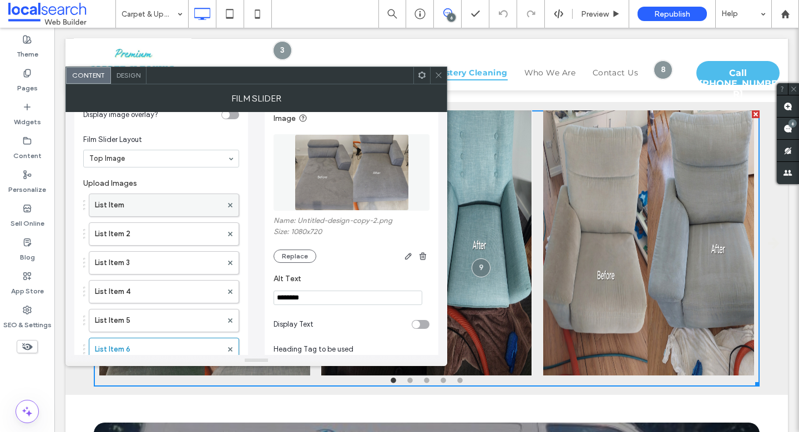
click at [119, 203] on label "List Item" at bounding box center [158, 205] width 127 height 22
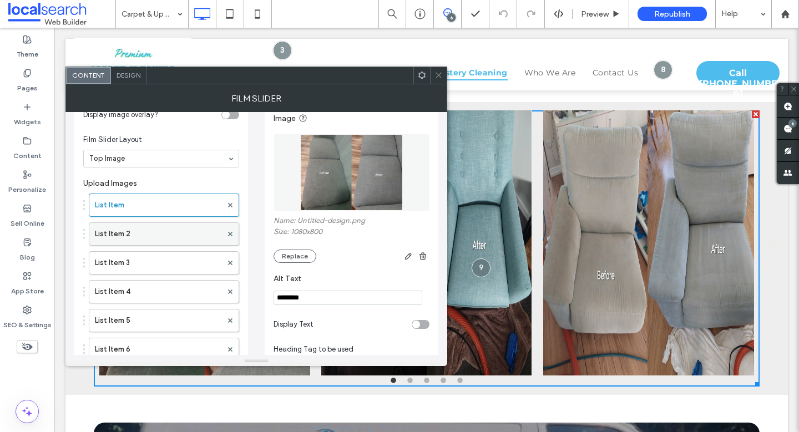
click at [125, 234] on label "List Item 2" at bounding box center [158, 234] width 127 height 22
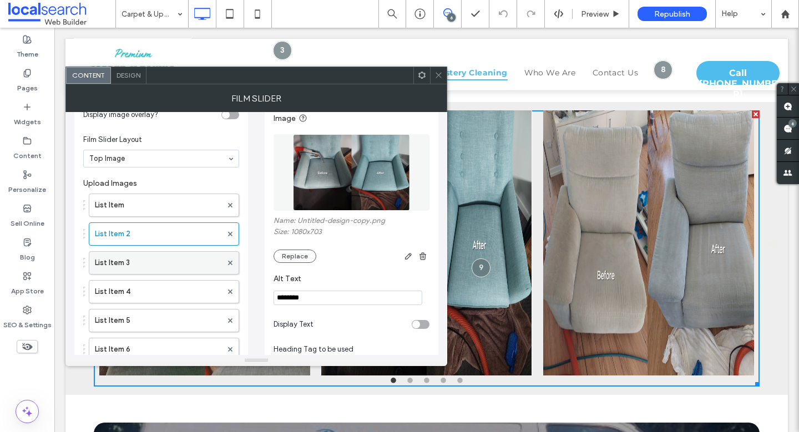
click at [130, 252] on label "List Item 3" at bounding box center [158, 263] width 127 height 22
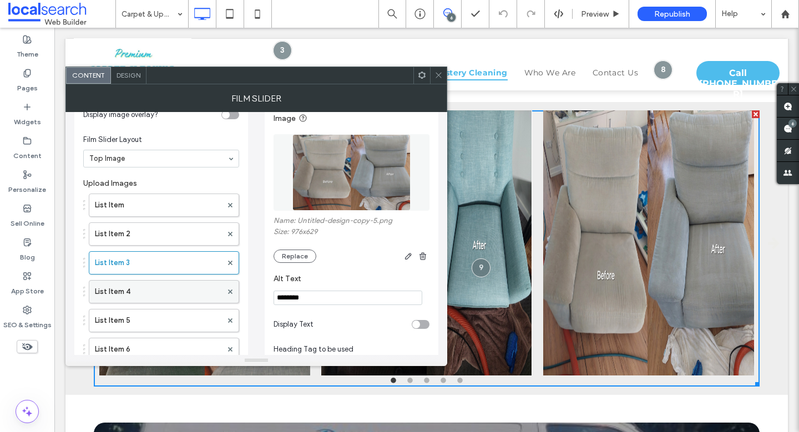
click at [143, 288] on label "List Item 4" at bounding box center [158, 292] width 127 height 22
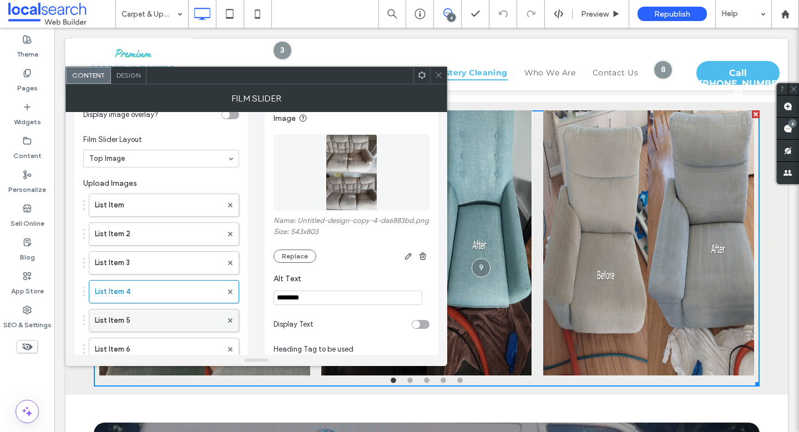
click at [142, 313] on label "List Item 5" at bounding box center [158, 321] width 127 height 22
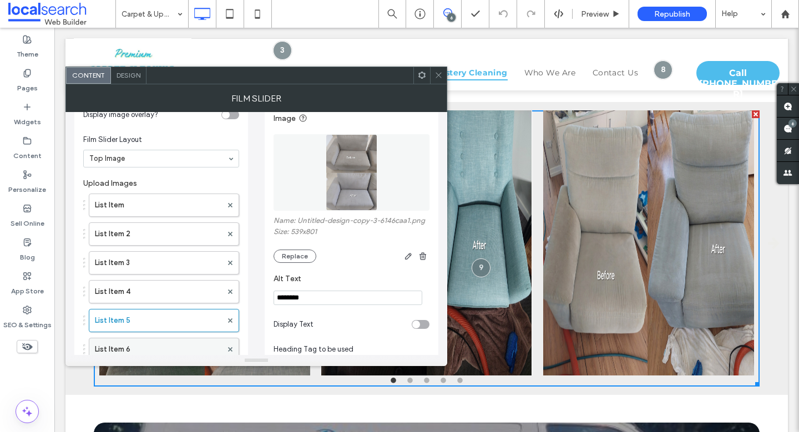
click at [141, 341] on label "List Item 6" at bounding box center [158, 349] width 127 height 22
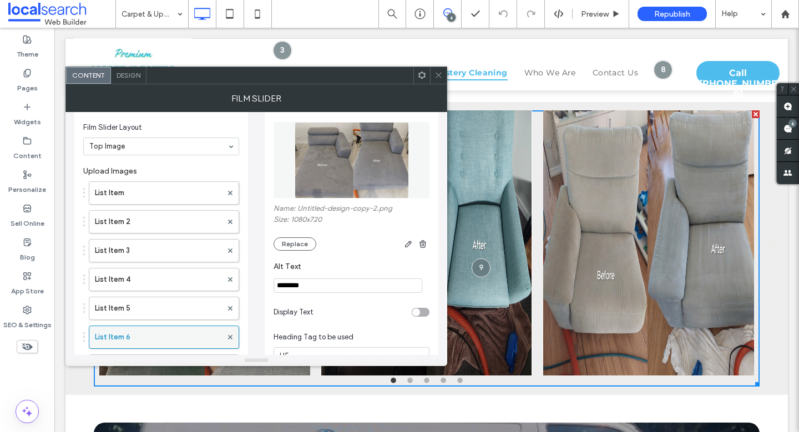
scroll to position [47, 0]
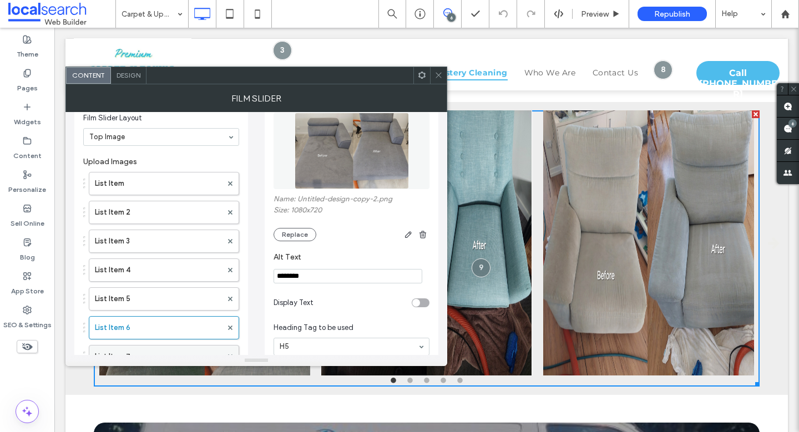
click at [129, 351] on label "List Item 7" at bounding box center [158, 357] width 127 height 22
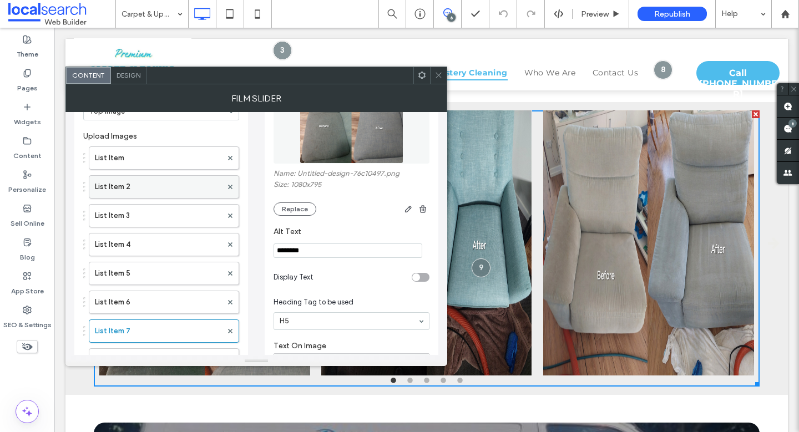
scroll to position [2, 0]
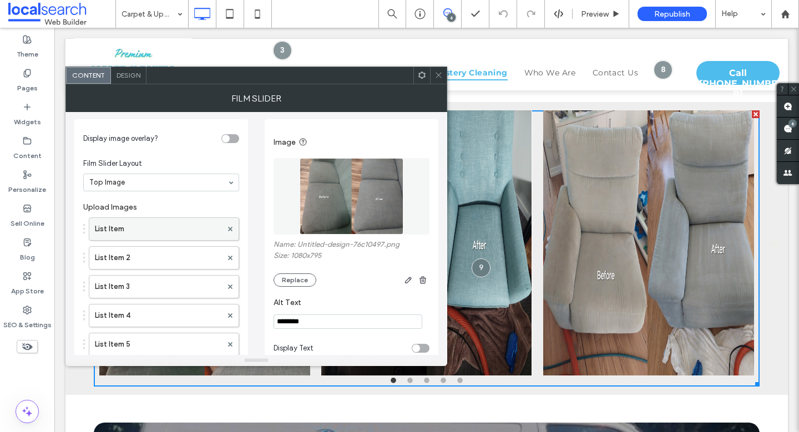
click at [130, 232] on label "List Item" at bounding box center [158, 229] width 127 height 22
click at [129, 250] on label "List Item 2" at bounding box center [158, 258] width 127 height 22
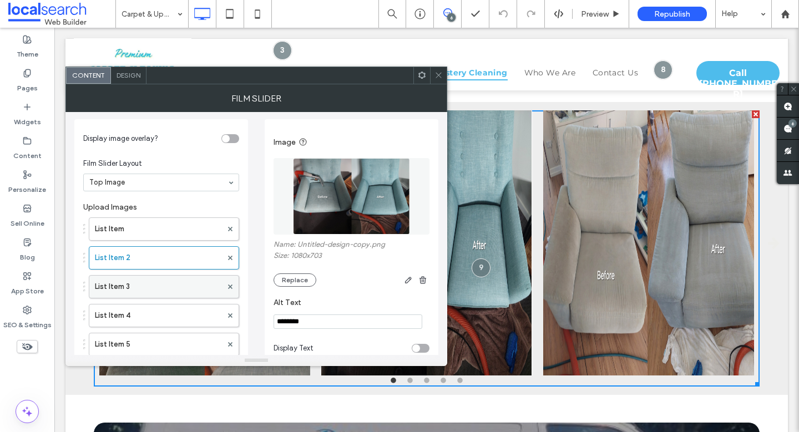
click at [129, 278] on label "List Item 3" at bounding box center [158, 287] width 127 height 22
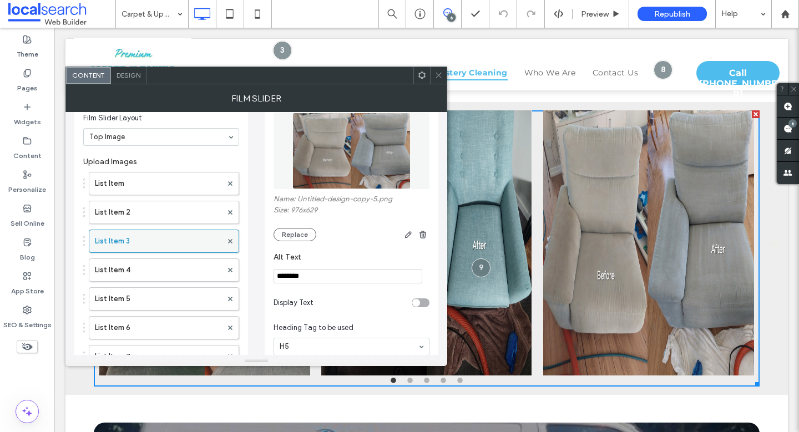
scroll to position [73, 0]
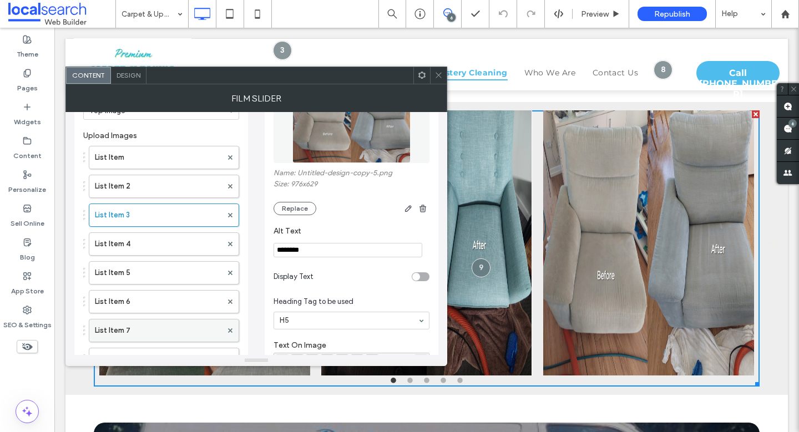
click at [125, 320] on label "List Item 7" at bounding box center [158, 330] width 127 height 22
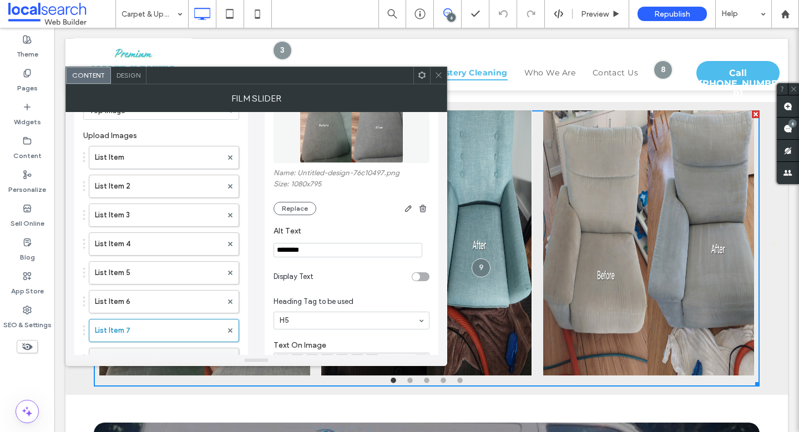
click at [136, 351] on label "List Item 8" at bounding box center [158, 359] width 127 height 22
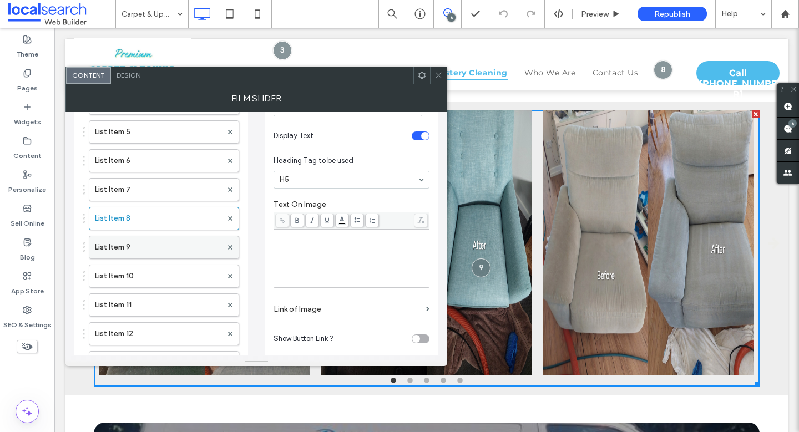
click at [163, 239] on label "List Item 9" at bounding box center [158, 247] width 127 height 22
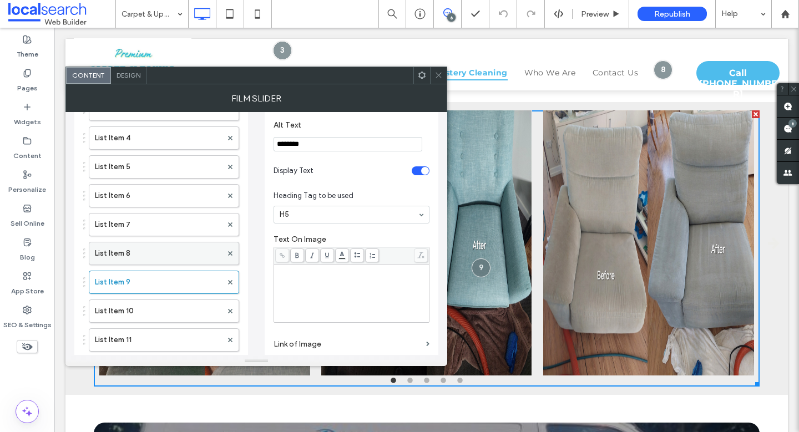
scroll to position [186, 0]
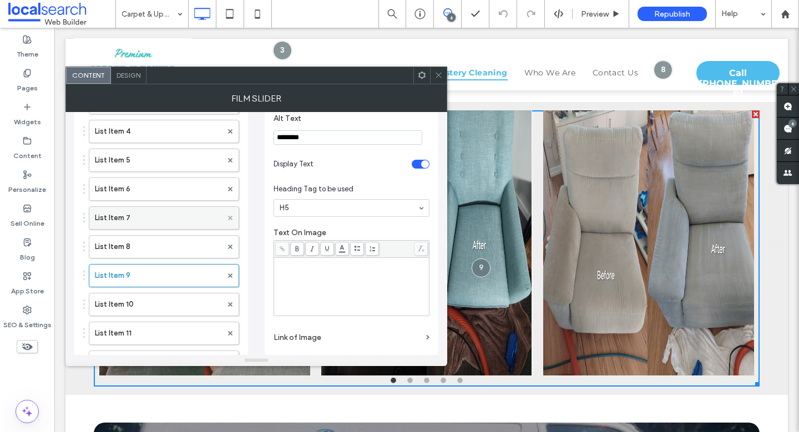
click at [231, 217] on use at bounding box center [230, 217] width 4 height 4
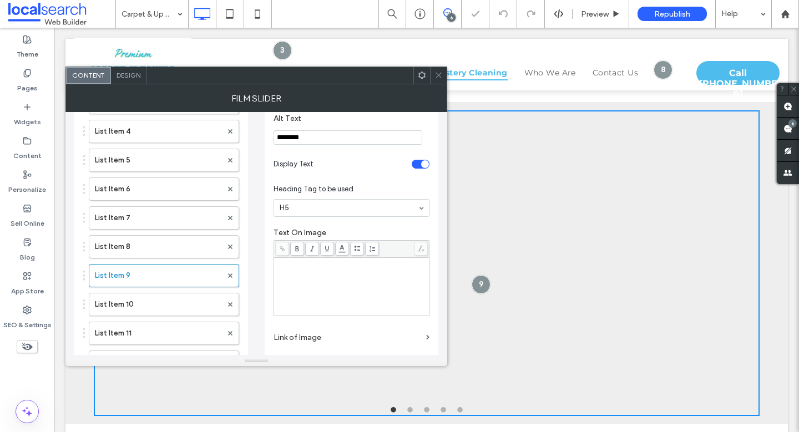
scroll to position [2109, 0]
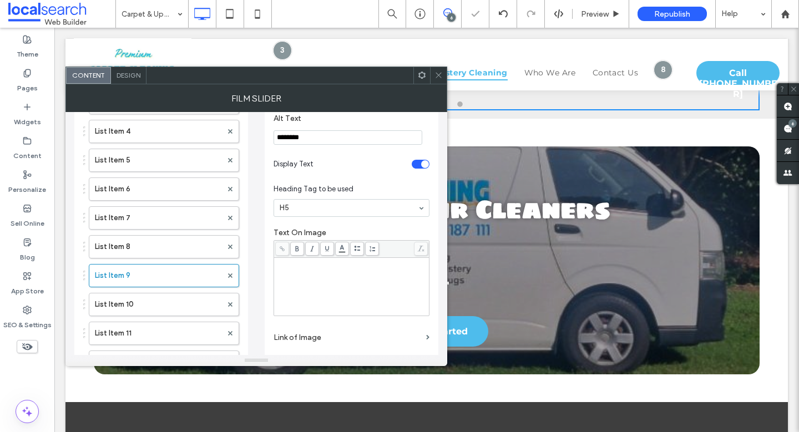
click at [231, 217] on use at bounding box center [230, 217] width 4 height 4
click at [135, 308] on label "List Item 10" at bounding box center [158, 304] width 127 height 22
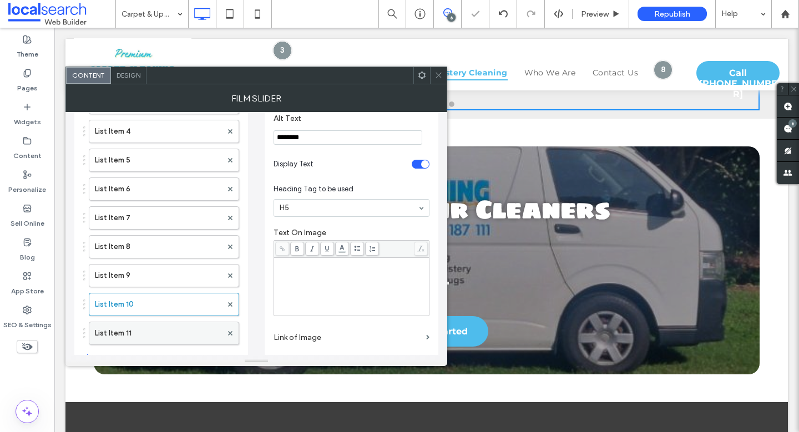
click at [133, 339] on label "List Item 11" at bounding box center [158, 333] width 127 height 22
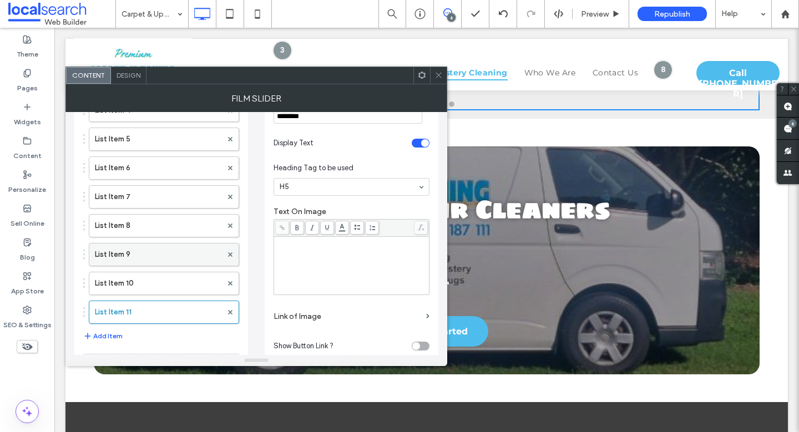
scroll to position [258, 0]
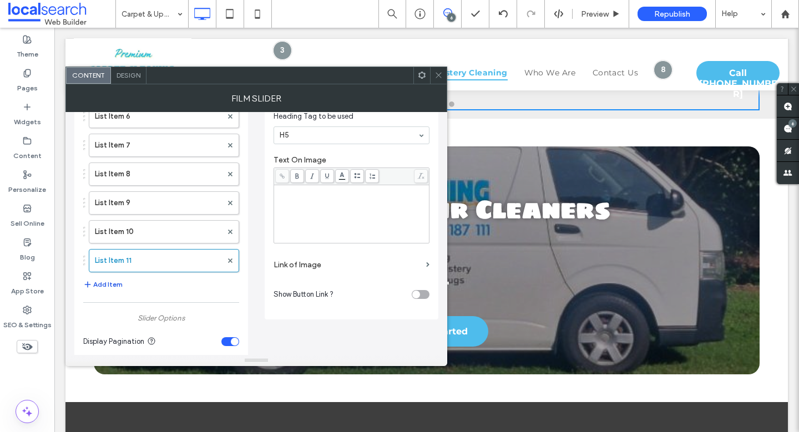
click at [104, 282] on button "Add Item" at bounding box center [102, 284] width 39 height 13
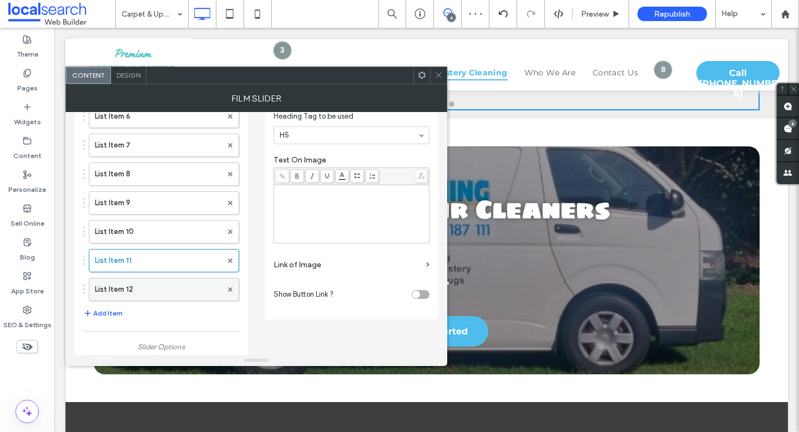
click at [139, 285] on label "List Item 12" at bounding box center [158, 289] width 127 height 22
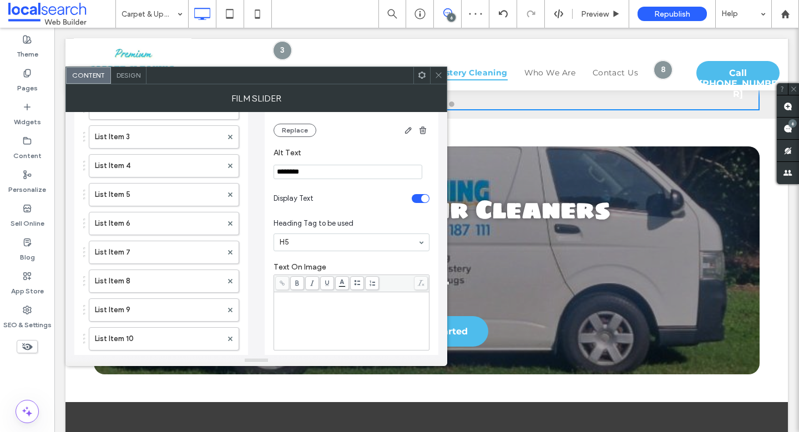
scroll to position [49, 0]
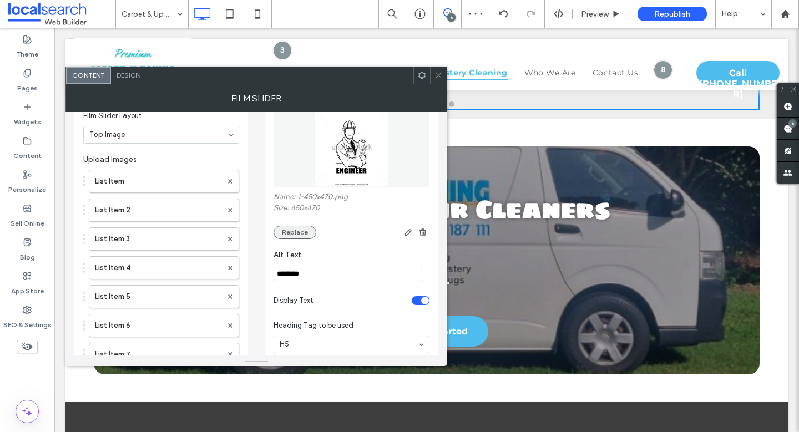
click at [300, 237] on button "Replace" at bounding box center [294, 232] width 43 height 13
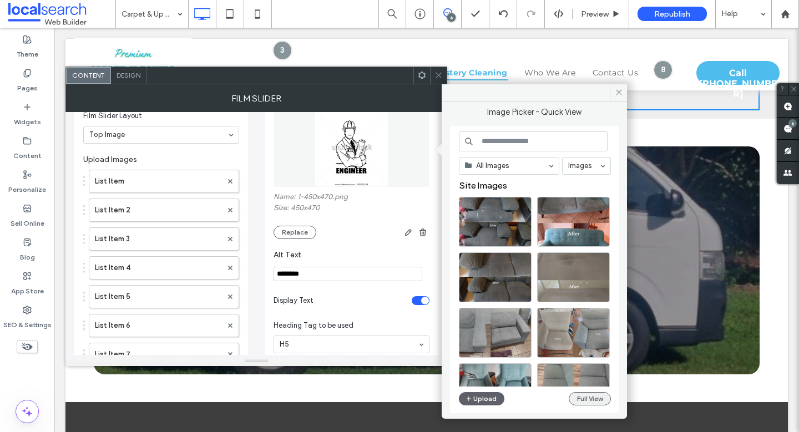
click at [575, 400] on button "Full View" at bounding box center [590, 398] width 42 height 13
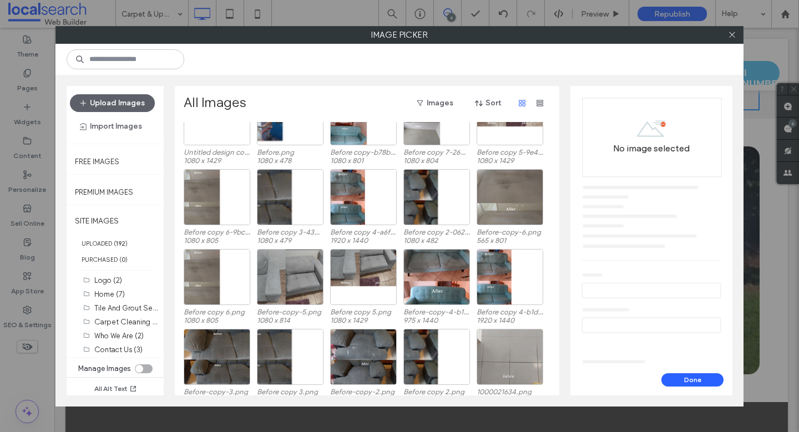
scroll to position [435, 0]
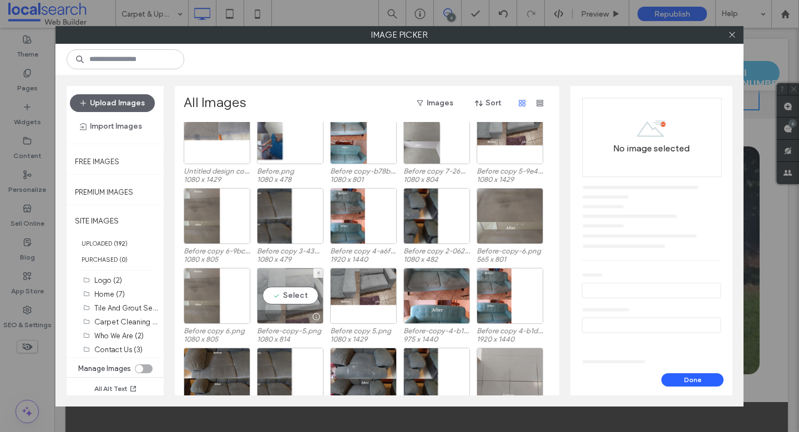
click at [298, 300] on div "Select" at bounding box center [290, 296] width 67 height 56
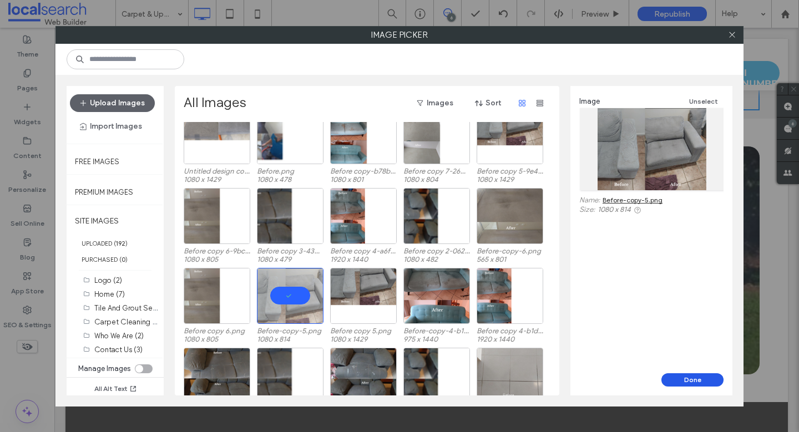
click at [694, 383] on button "Done" at bounding box center [692, 379] width 62 height 13
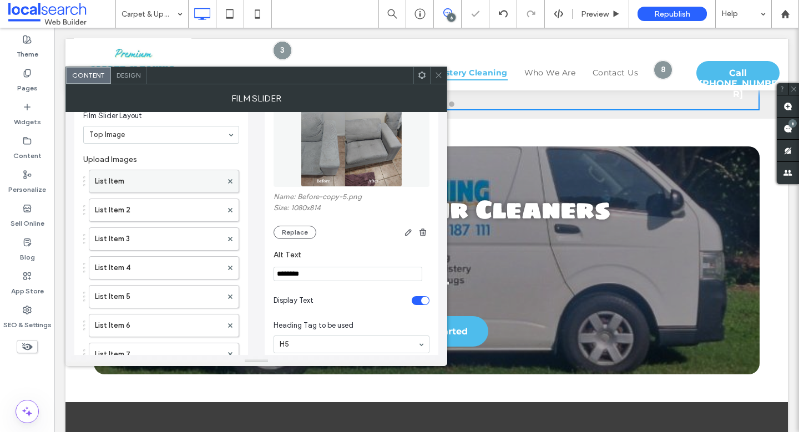
click at [140, 182] on label "List Item" at bounding box center [158, 181] width 127 height 22
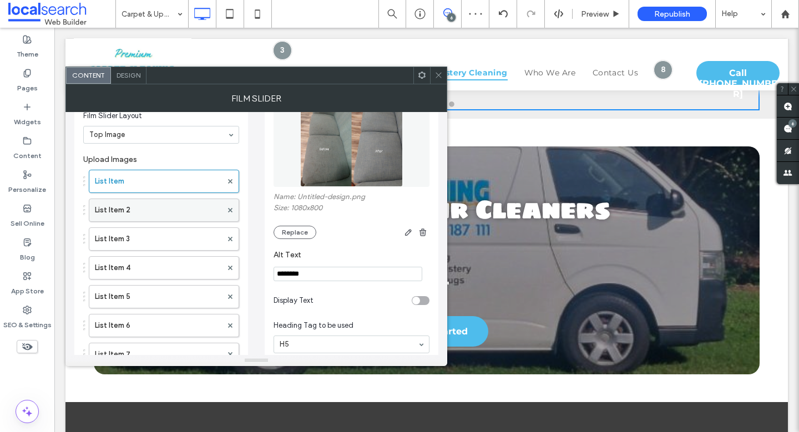
click at [140, 200] on label "List Item 2" at bounding box center [158, 210] width 127 height 22
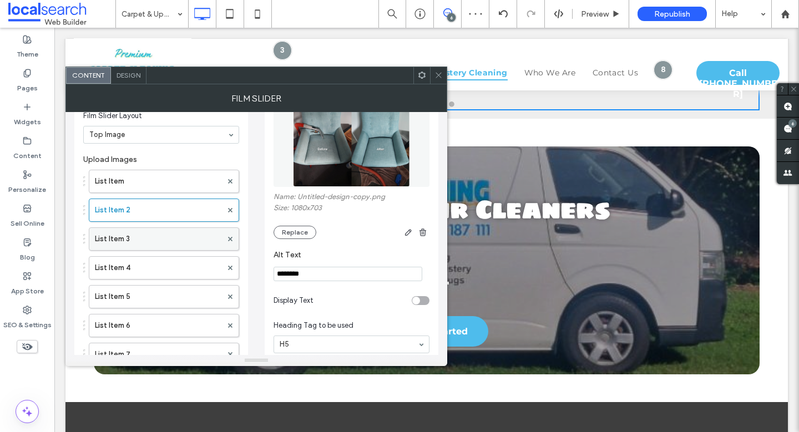
click at [135, 228] on label "List Item 3" at bounding box center [158, 239] width 127 height 22
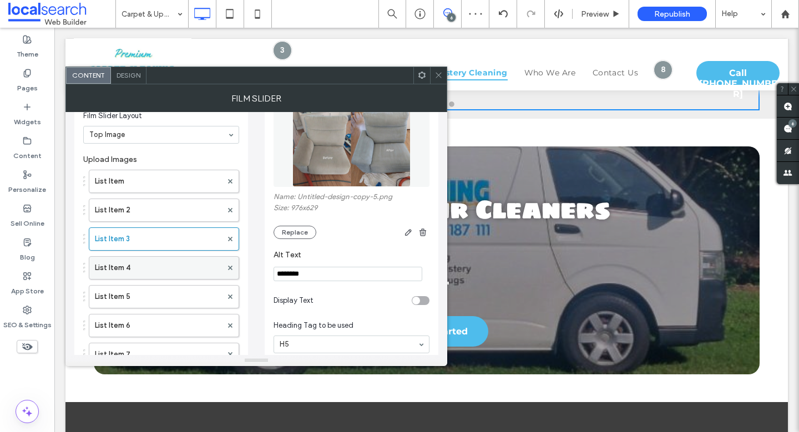
click at [136, 261] on label "List Item 4" at bounding box center [158, 268] width 127 height 22
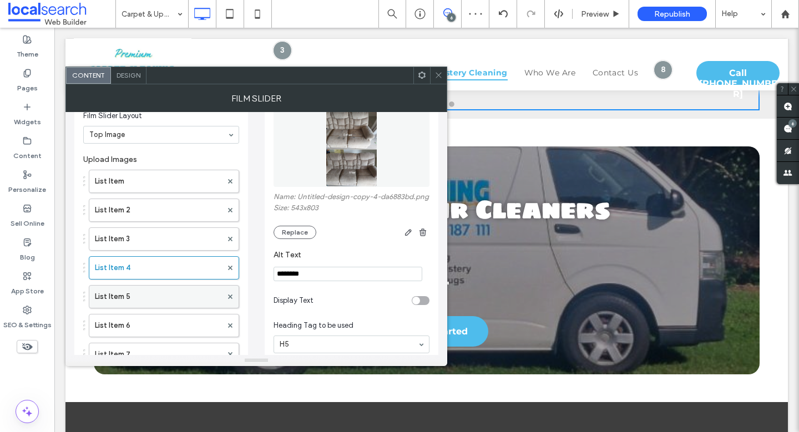
click at [140, 290] on label "List Item 5" at bounding box center [158, 297] width 127 height 22
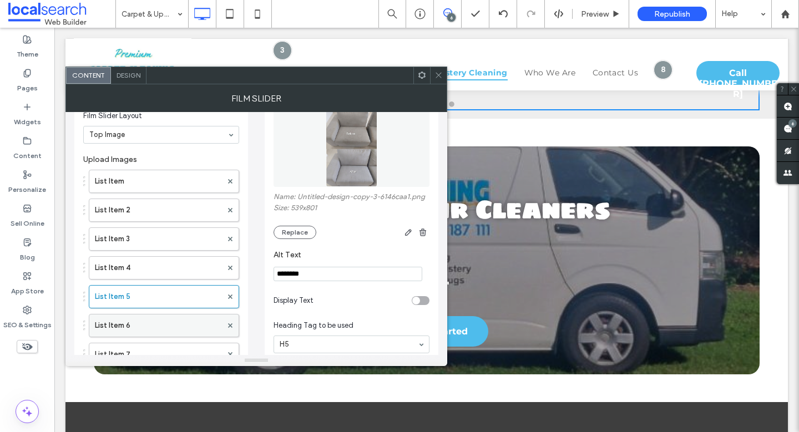
click at [139, 319] on label "List Item 6" at bounding box center [158, 326] width 127 height 22
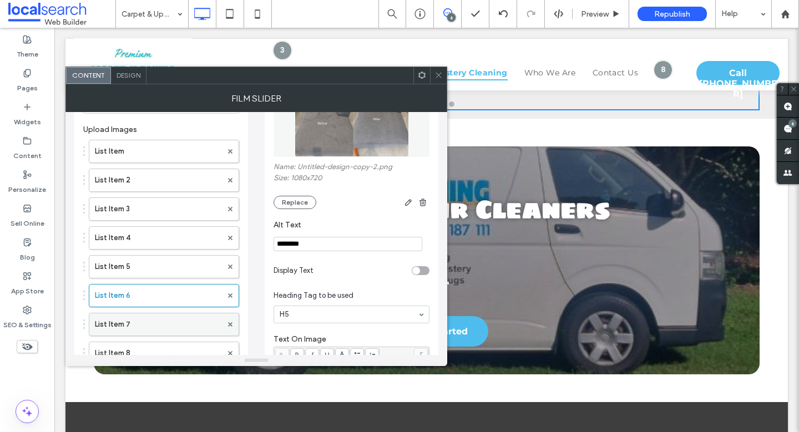
click at [140, 327] on label "List Item 7" at bounding box center [158, 324] width 127 height 22
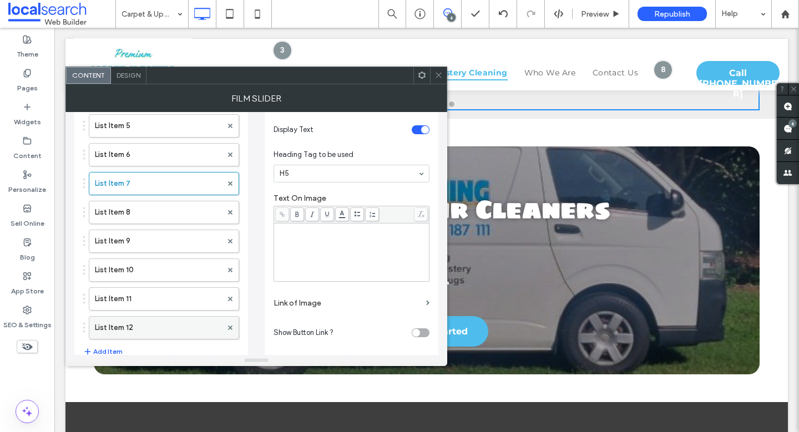
click at [134, 323] on label "List Item 12" at bounding box center [158, 328] width 127 height 22
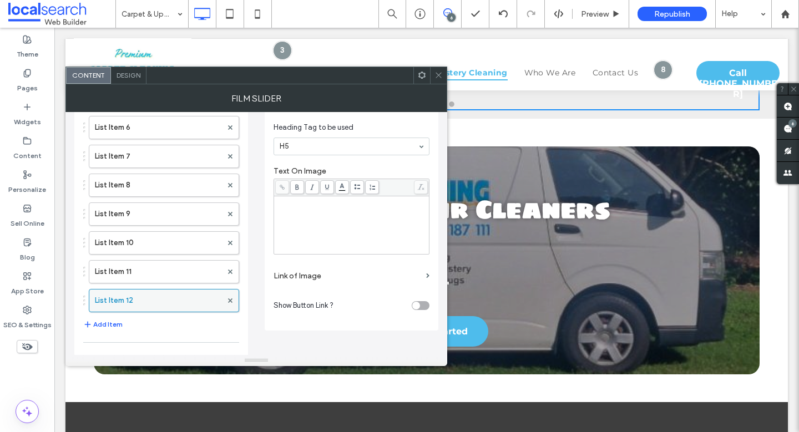
scroll to position [254, 0]
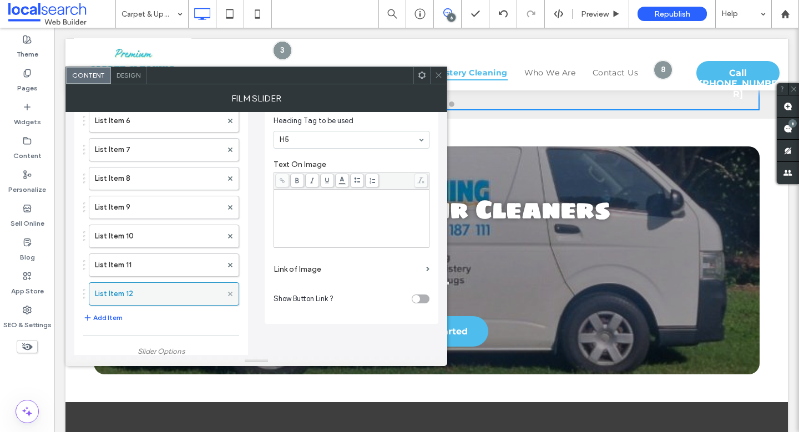
click at [229, 293] on icon at bounding box center [230, 294] width 4 height 4
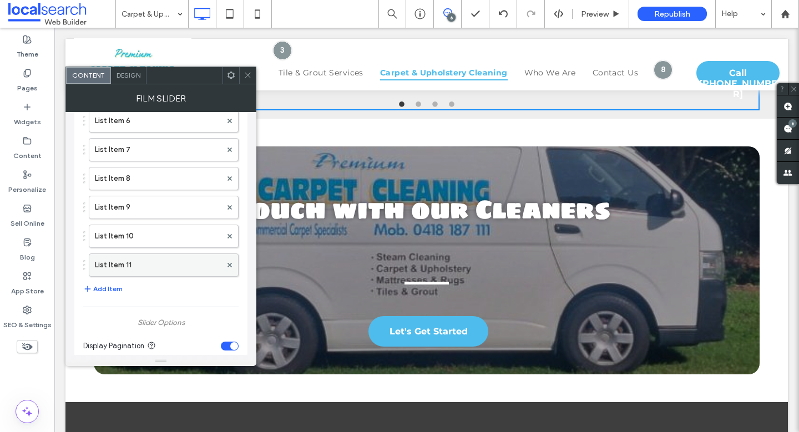
click at [143, 265] on label "List Item 11" at bounding box center [158, 265] width 126 height 22
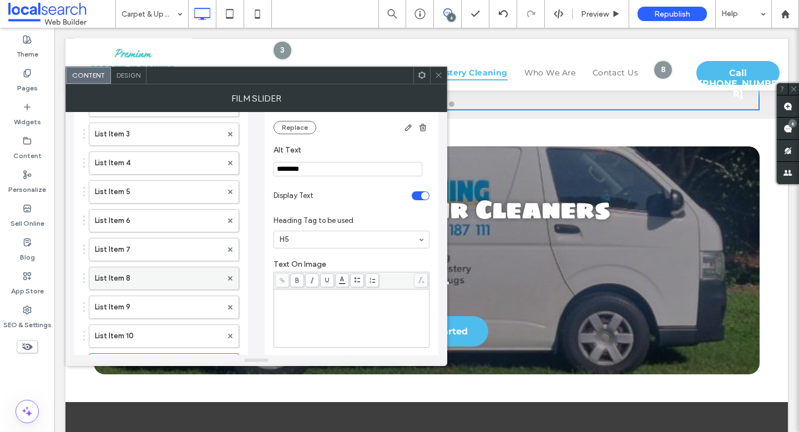
scroll to position [156, 0]
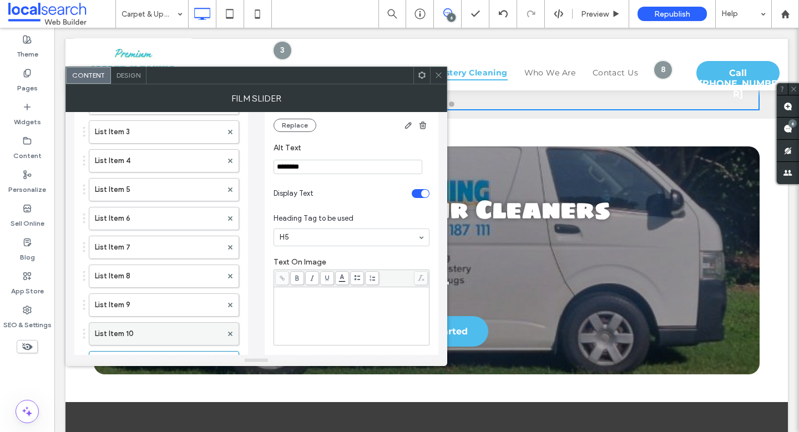
click at [111, 323] on label "List Item 10" at bounding box center [158, 334] width 127 height 22
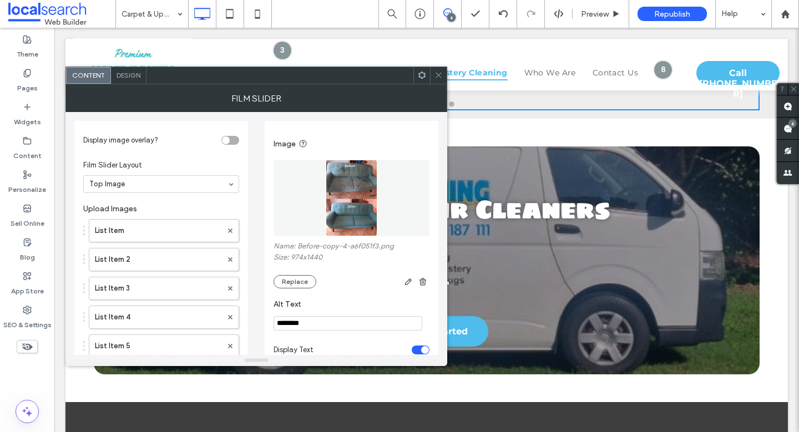
scroll to position [203, 0]
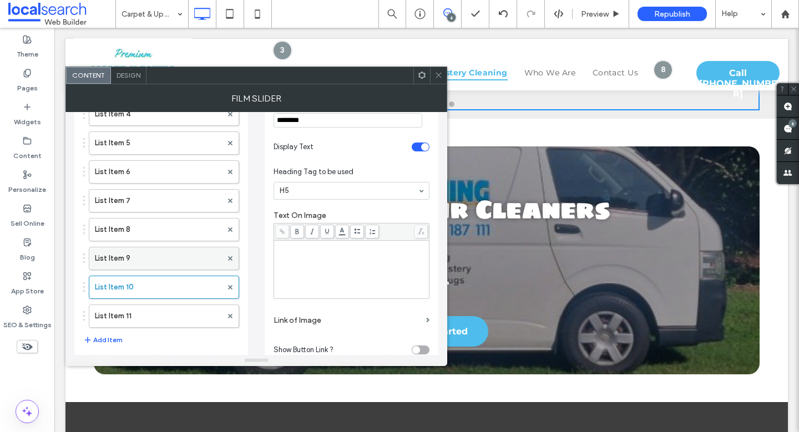
click at [123, 260] on label "List Item 9" at bounding box center [158, 258] width 127 height 22
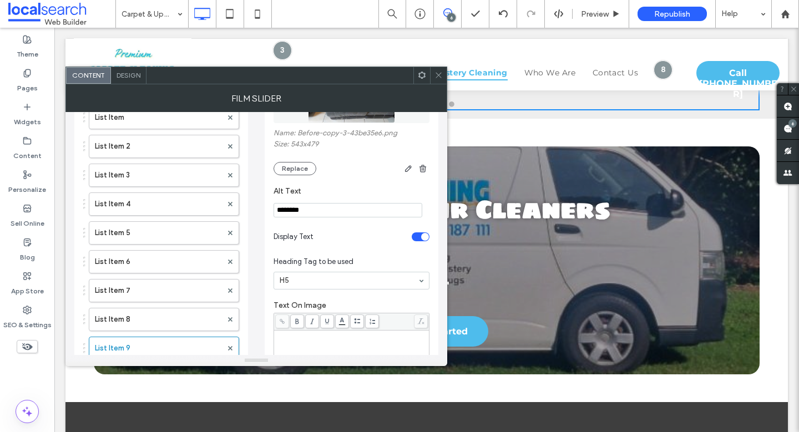
scroll to position [219, 0]
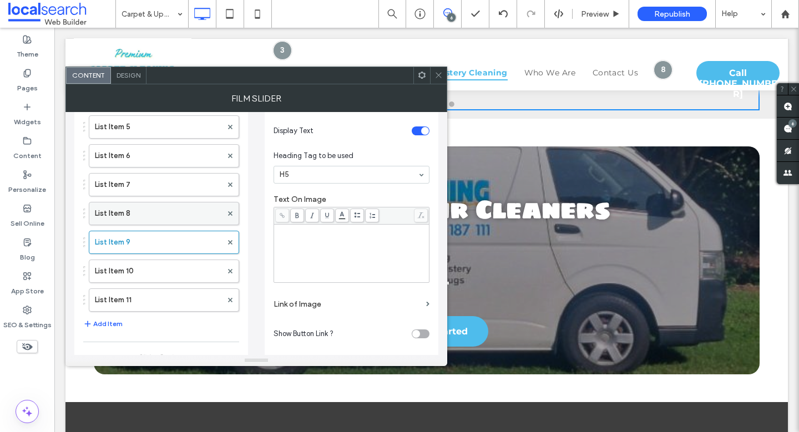
click at [116, 211] on label "List Item 8" at bounding box center [158, 213] width 127 height 22
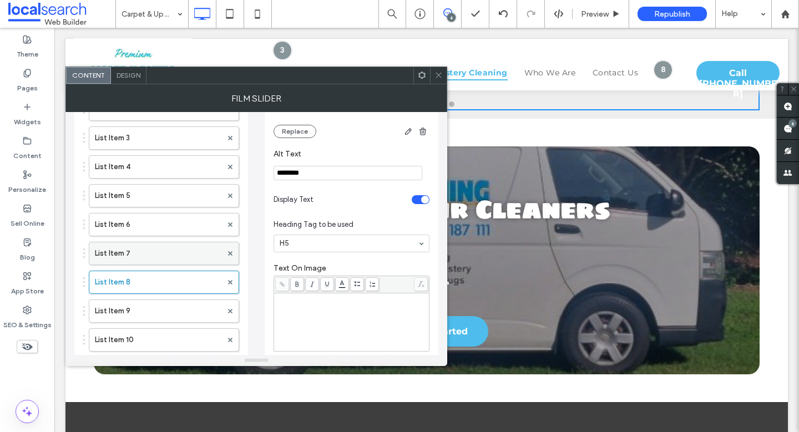
click at [150, 258] on label "List Item 7" at bounding box center [158, 253] width 127 height 22
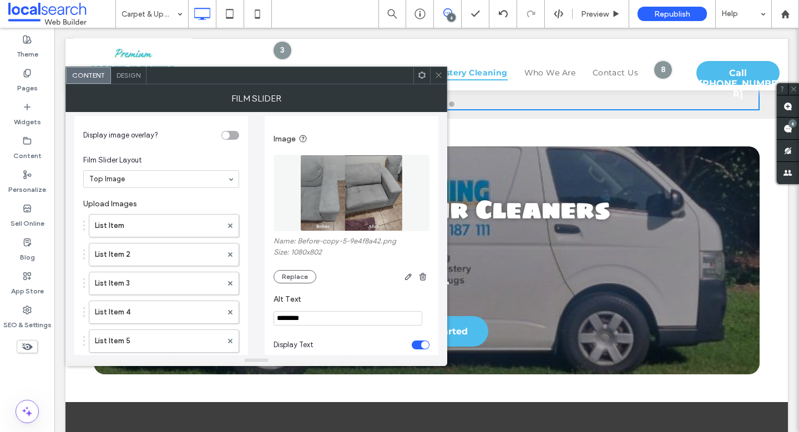
scroll to position [0, 0]
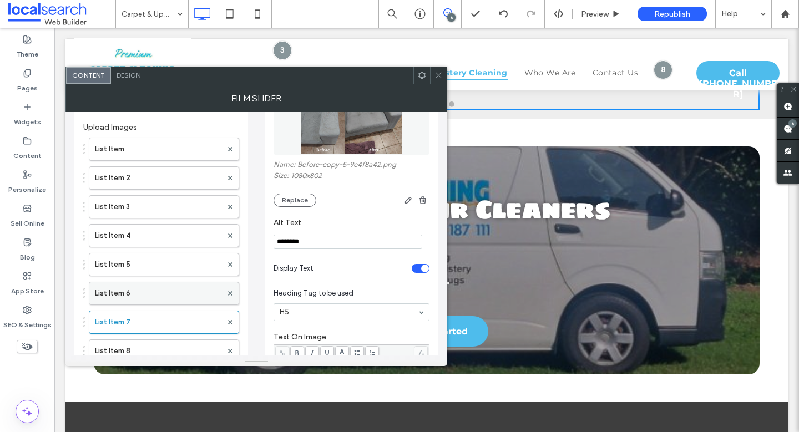
click at [128, 288] on label "List Item 6" at bounding box center [158, 293] width 127 height 22
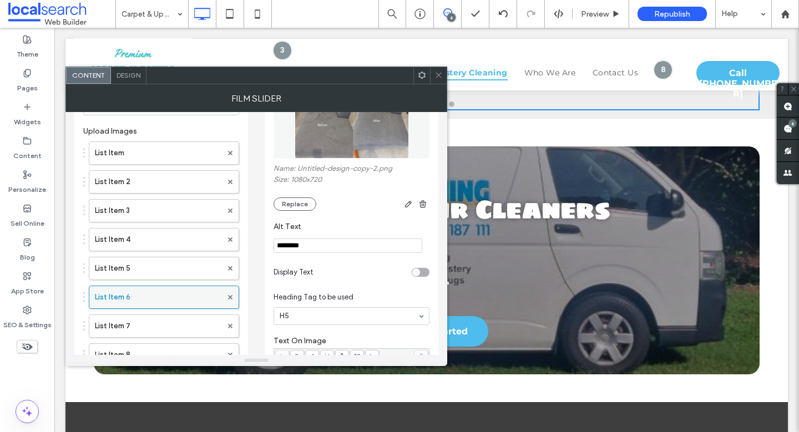
scroll to position [80, 0]
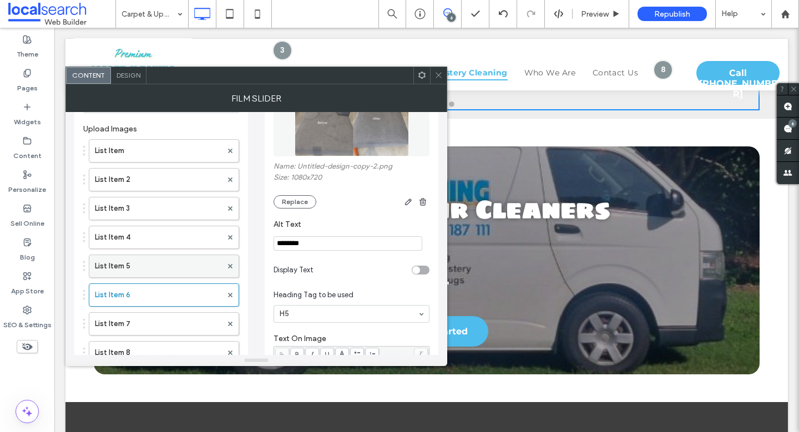
click at [138, 265] on label "List Item 5" at bounding box center [158, 266] width 127 height 22
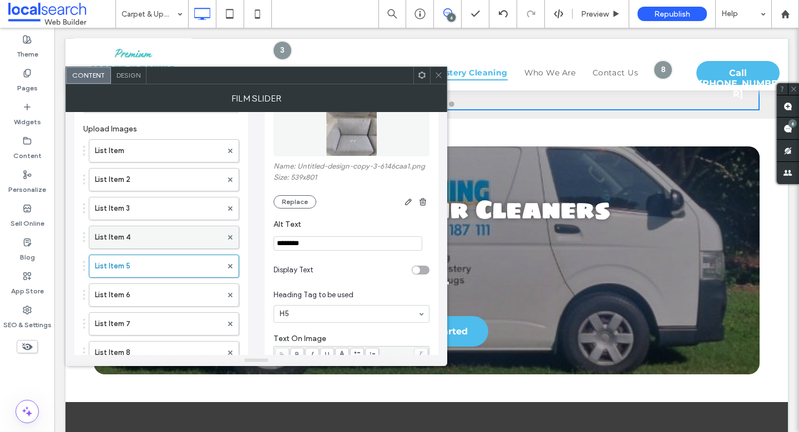
click at [149, 235] on label "List Item 4" at bounding box center [158, 237] width 127 height 22
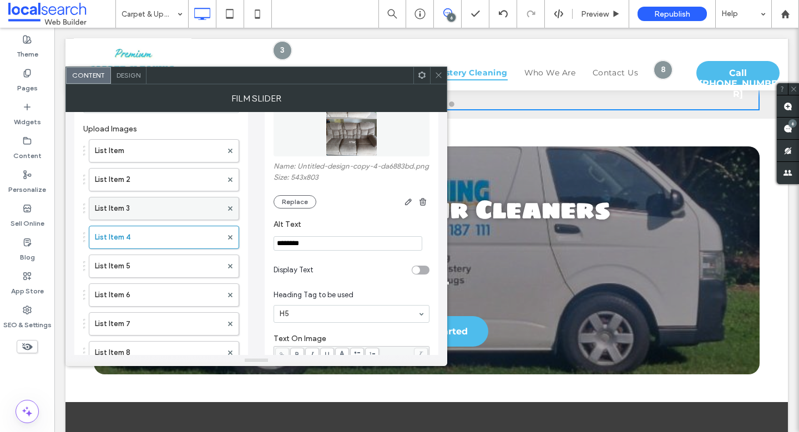
click at [149, 211] on label "List Item 3" at bounding box center [158, 208] width 127 height 22
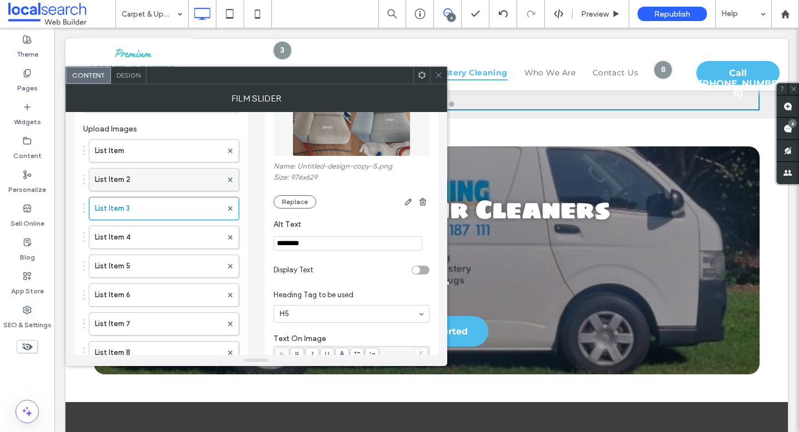
click at [148, 173] on label "List Item 2" at bounding box center [158, 180] width 127 height 22
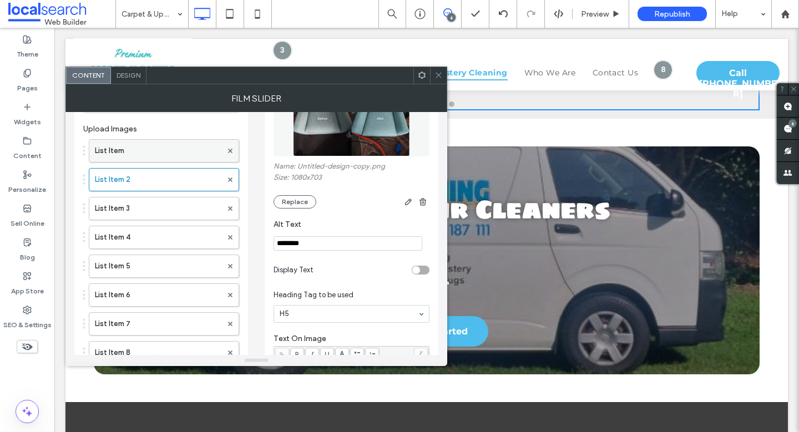
click at [148, 144] on label "List Item" at bounding box center [158, 151] width 127 height 22
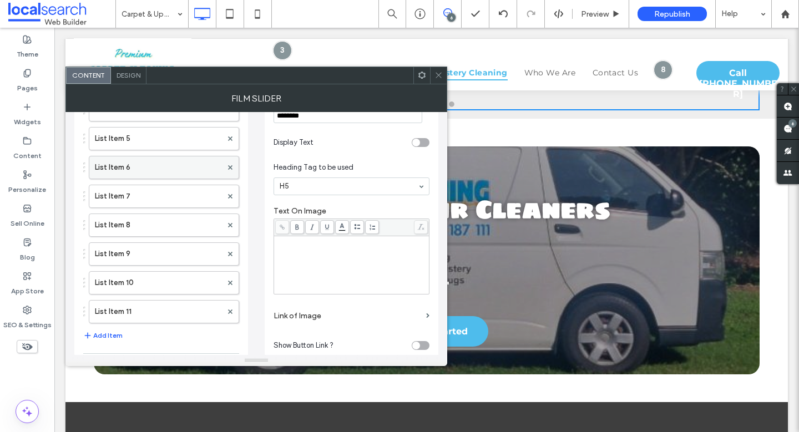
scroll to position [288, 0]
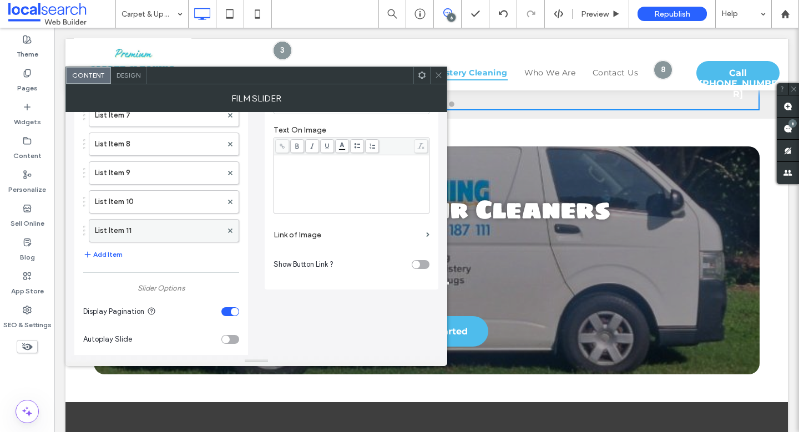
click at [133, 231] on label "List Item 11" at bounding box center [158, 231] width 127 height 22
click at [104, 253] on button "Add Item" at bounding box center [102, 254] width 39 height 13
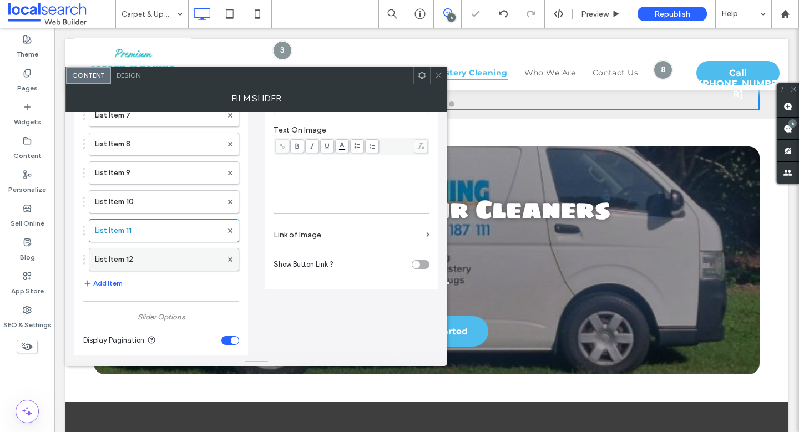
click at [182, 256] on label "List Item 12" at bounding box center [158, 259] width 127 height 22
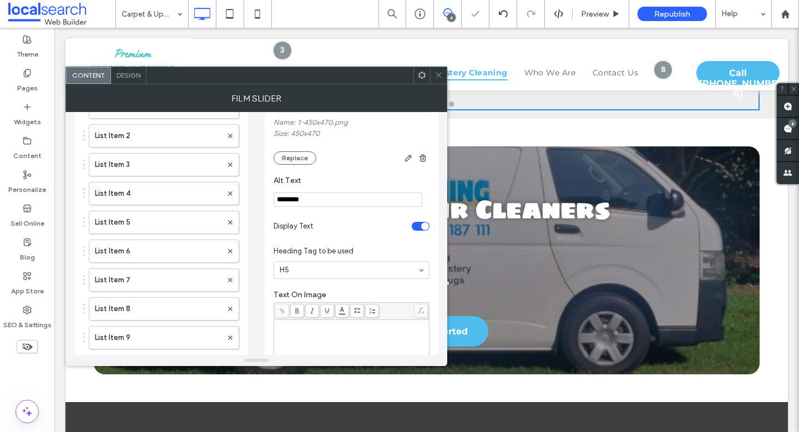
scroll to position [84, 0]
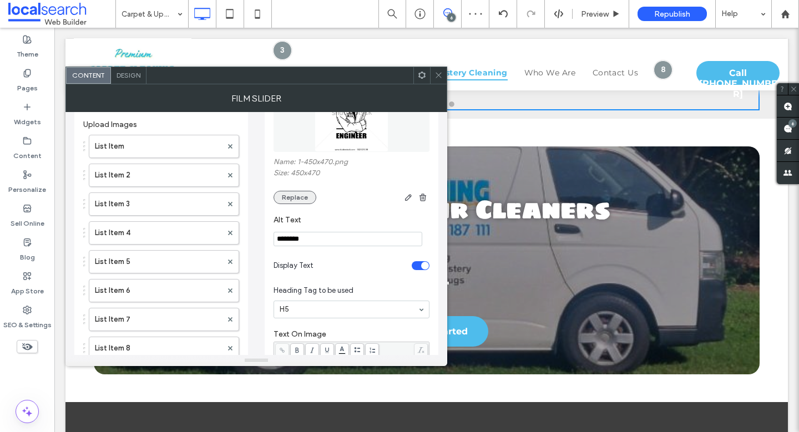
click at [277, 200] on button "Replace" at bounding box center [294, 197] width 43 height 13
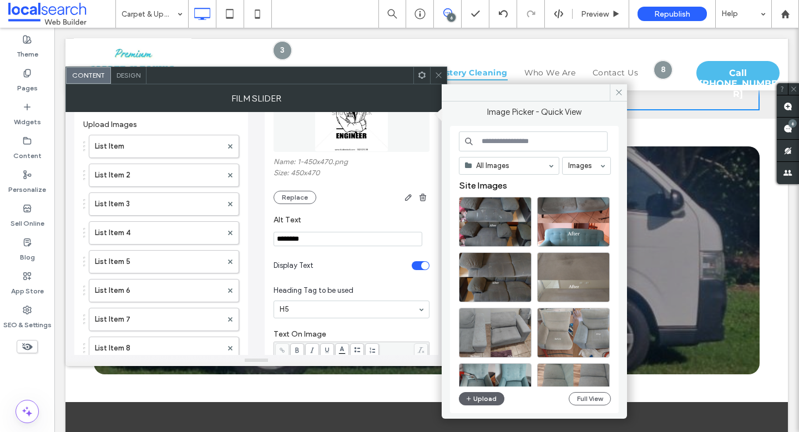
click at [596, 406] on div "All Images Images Site Images Upload Full View" at bounding box center [535, 269] width 152 height 277
click at [595, 400] on button "Full View" at bounding box center [590, 398] width 42 height 13
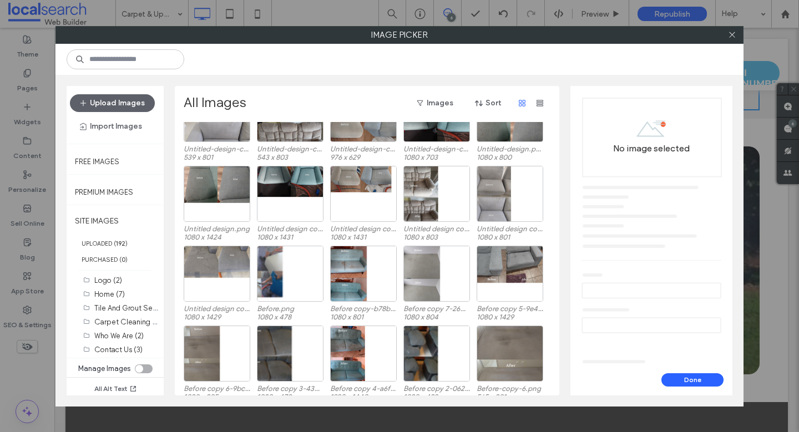
scroll to position [300, 0]
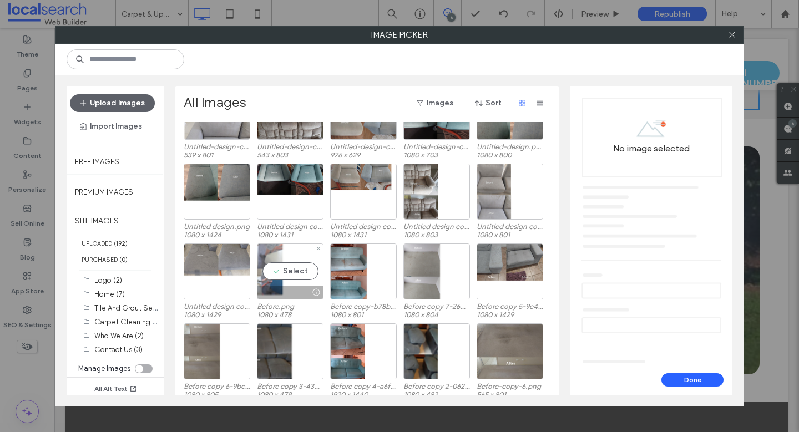
click at [276, 268] on div "Select" at bounding box center [290, 272] width 67 height 56
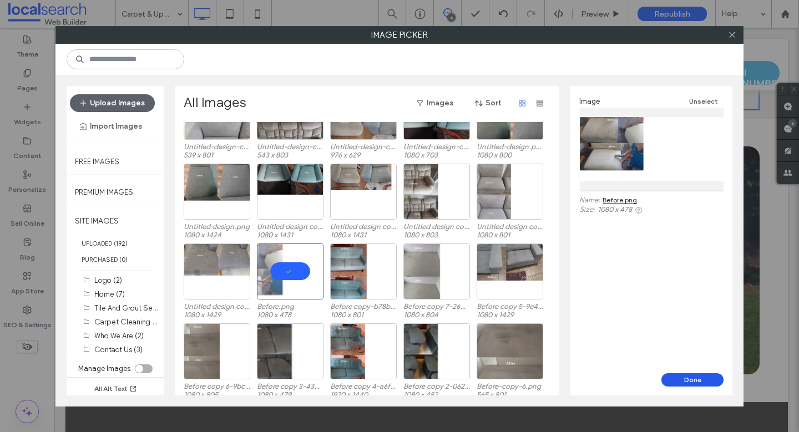
drag, startPoint x: 705, startPoint y: 384, endPoint x: 646, endPoint y: 356, distance: 65.5
click at [705, 384] on button "Done" at bounding box center [692, 379] width 62 height 13
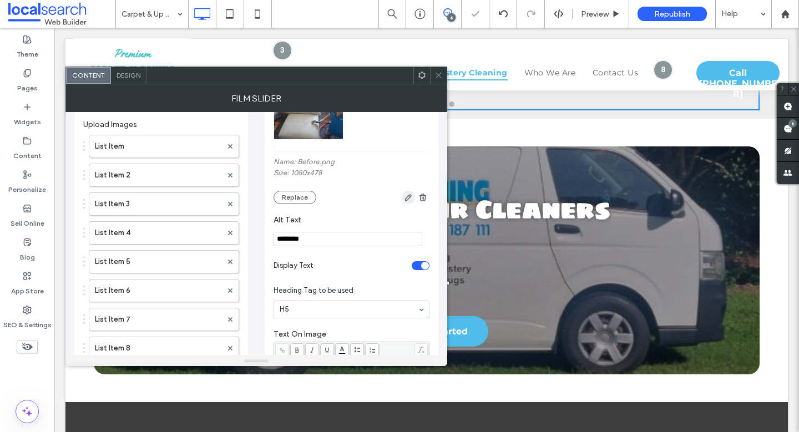
click at [405, 194] on icon "button" at bounding box center [408, 197] width 9 height 9
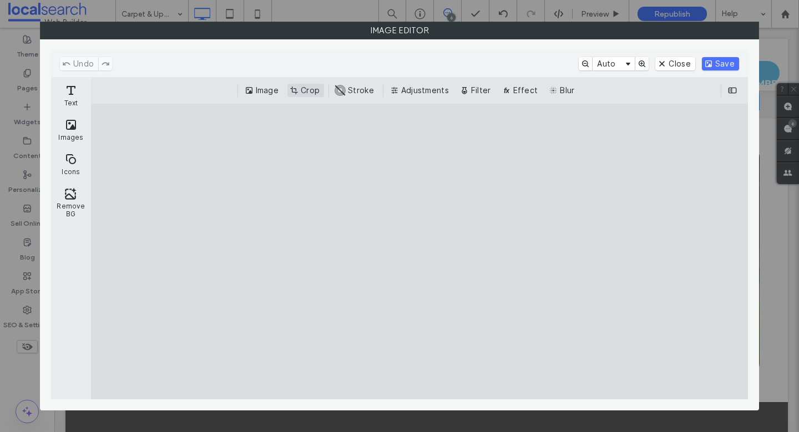
click at [312, 89] on button "Crop" at bounding box center [305, 90] width 37 height 13
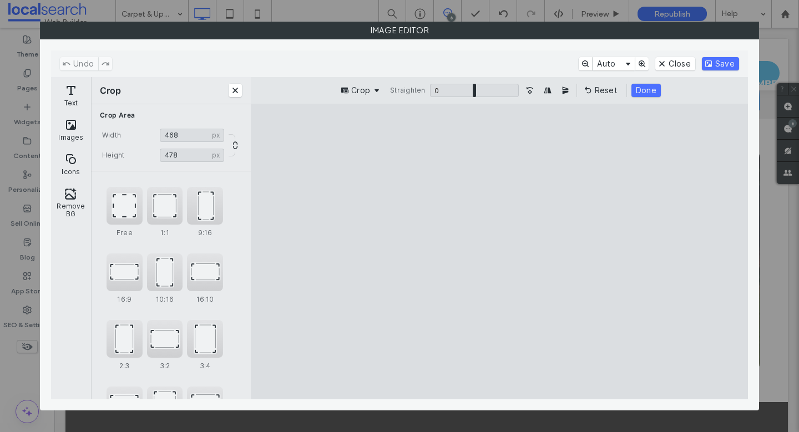
type input "***"
drag, startPoint x: 723, startPoint y: 260, endPoint x: 471, endPoint y: 265, distance: 252.4
click at [499, 252] on cesdk-canvas "Editor canvas" at bounding box center [499, 252] width 0 height 0
type input "***"
drag, startPoint x: 496, startPoint y: 383, endPoint x: 499, endPoint y: 342, distance: 41.1
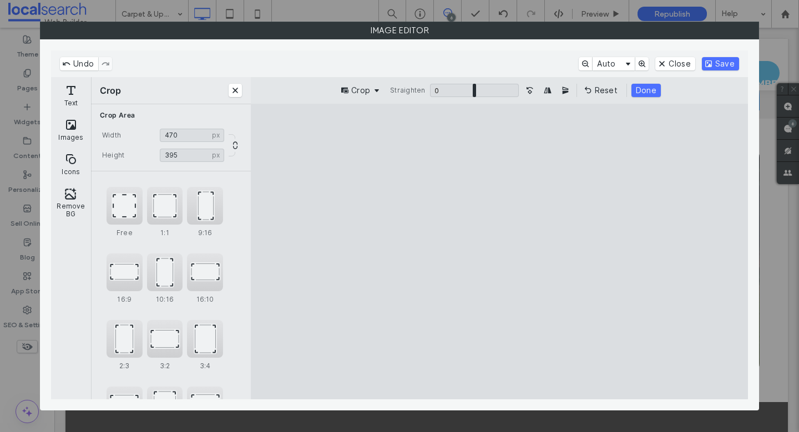
click at [499, 252] on cesdk-canvas "Editor canvas" at bounding box center [499, 252] width 0 height 0
click at [642, 90] on button "Done" at bounding box center [645, 90] width 29 height 13
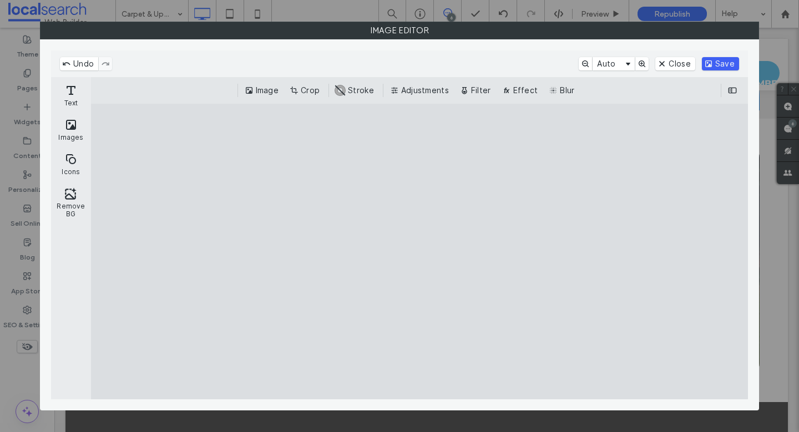
click at [732, 67] on button "Save" at bounding box center [720, 63] width 37 height 13
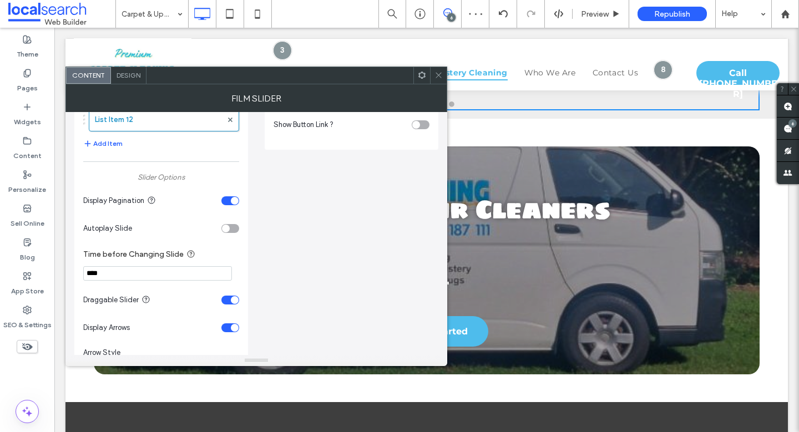
scroll to position [358, 0]
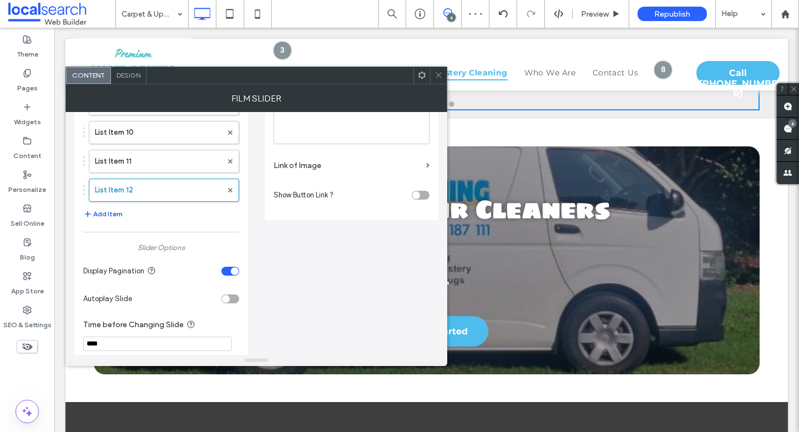
click at [114, 211] on button "Add Item" at bounding box center [102, 213] width 39 height 13
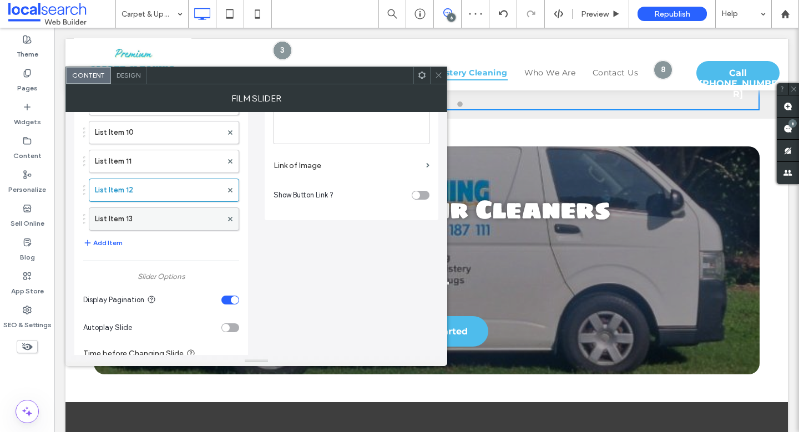
click at [158, 214] on label "List Item 13" at bounding box center [158, 219] width 127 height 22
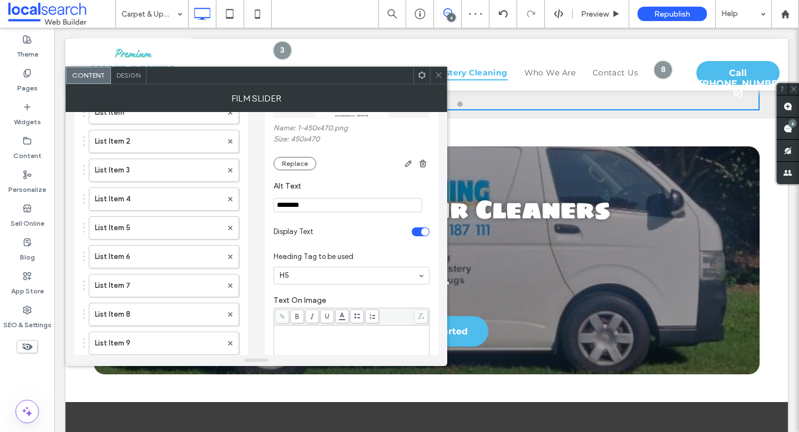
scroll to position [65, 0]
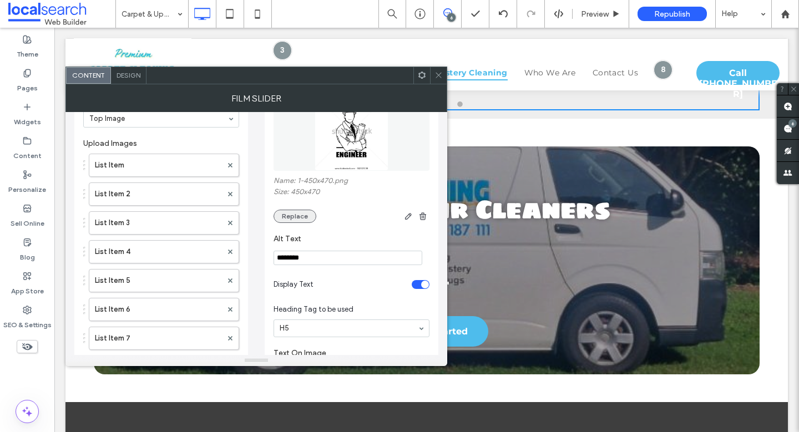
click at [298, 214] on button "Replace" at bounding box center [294, 216] width 43 height 13
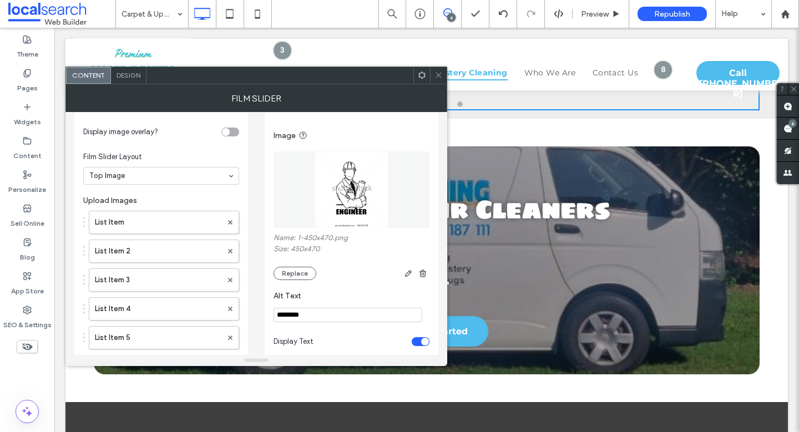
scroll to position [0, 0]
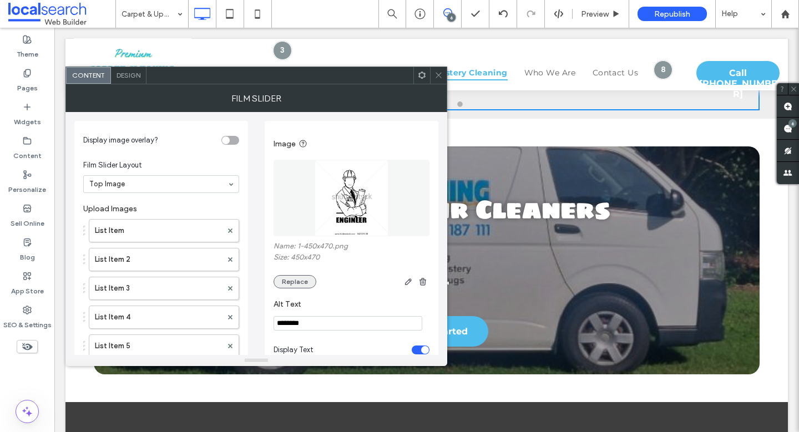
click at [297, 286] on button "Replace" at bounding box center [294, 281] width 43 height 13
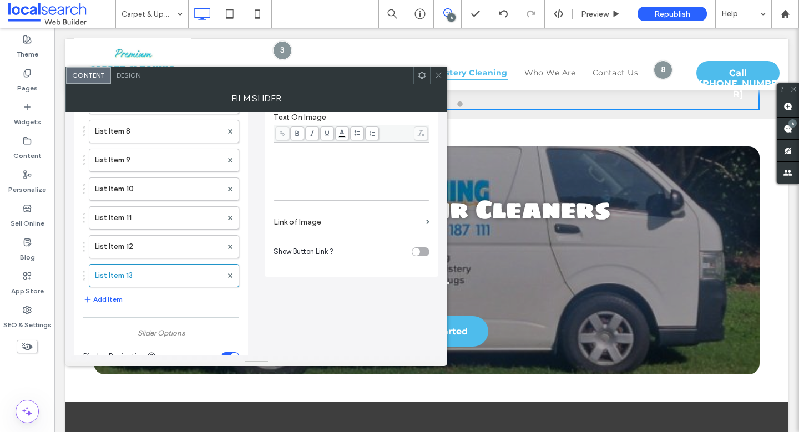
scroll to position [364, 0]
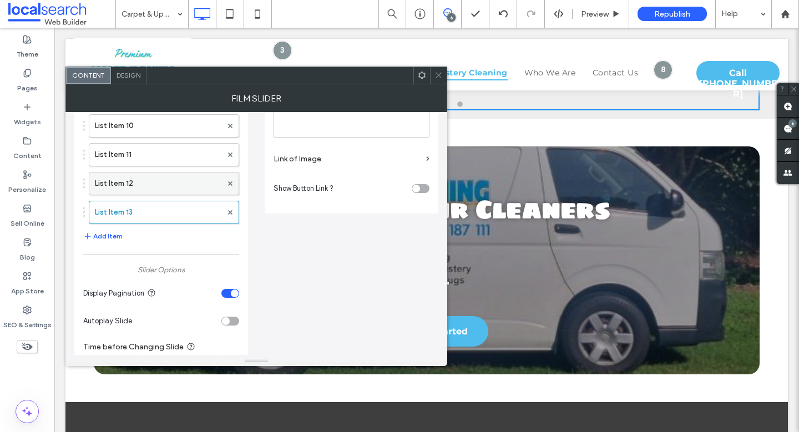
click at [131, 179] on label "List Item 12" at bounding box center [158, 184] width 127 height 22
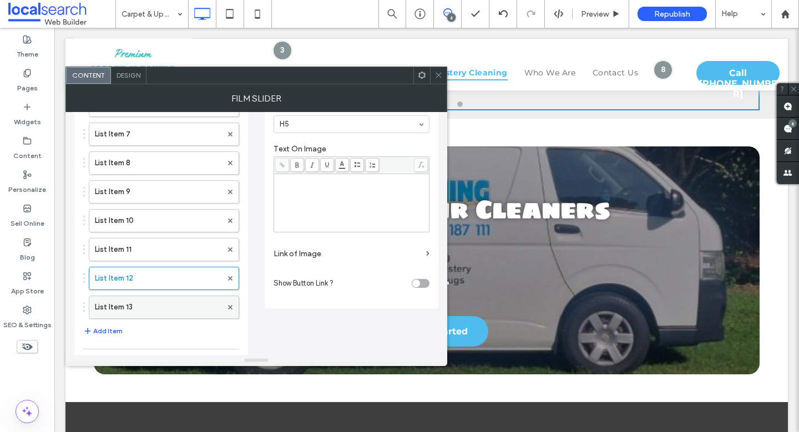
click at [116, 309] on label "List Item 13" at bounding box center [158, 307] width 127 height 22
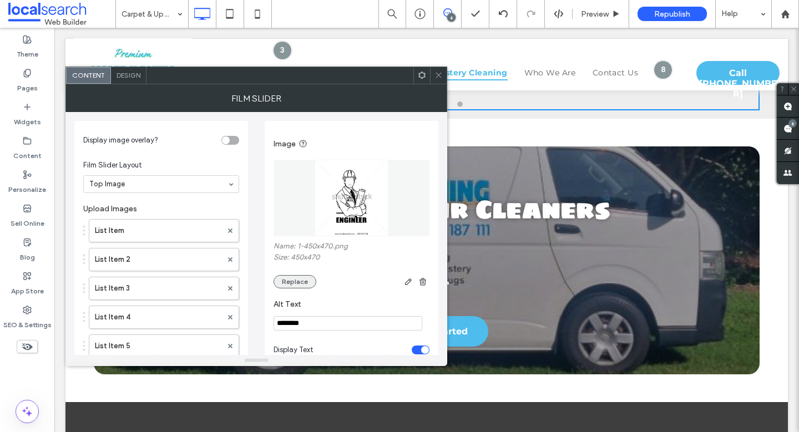
click at [288, 283] on button "Replace" at bounding box center [294, 281] width 43 height 13
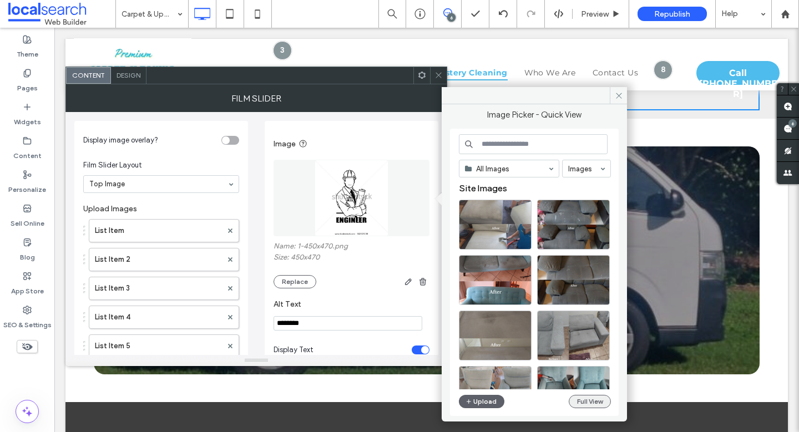
click at [591, 400] on button "Full View" at bounding box center [590, 401] width 42 height 13
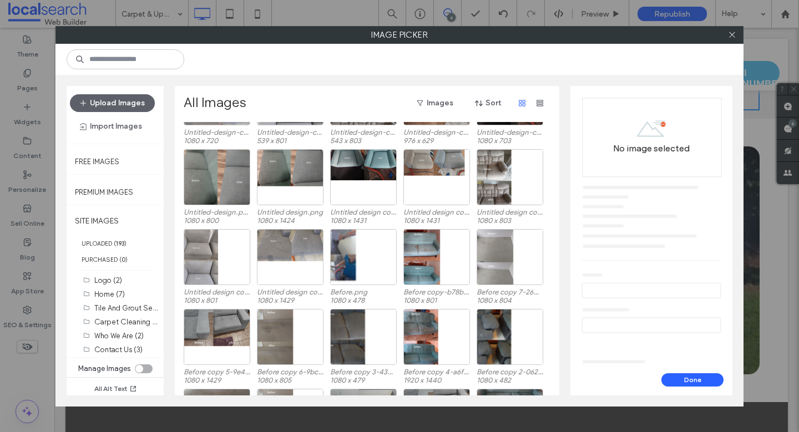
scroll to position [291, 0]
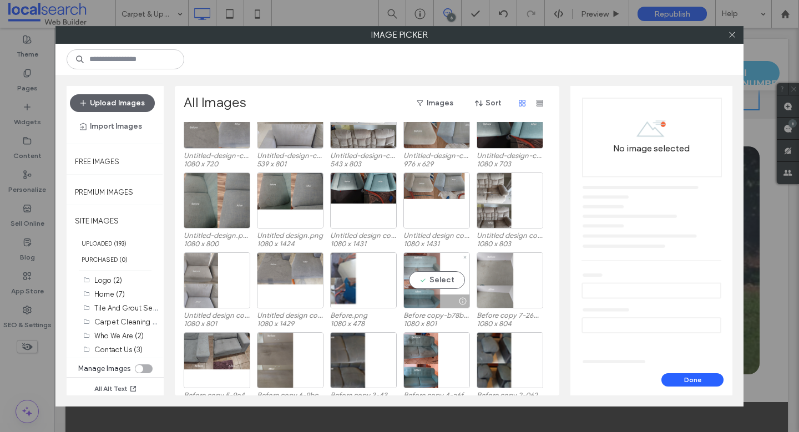
click at [439, 279] on div "Select" at bounding box center [436, 280] width 67 height 56
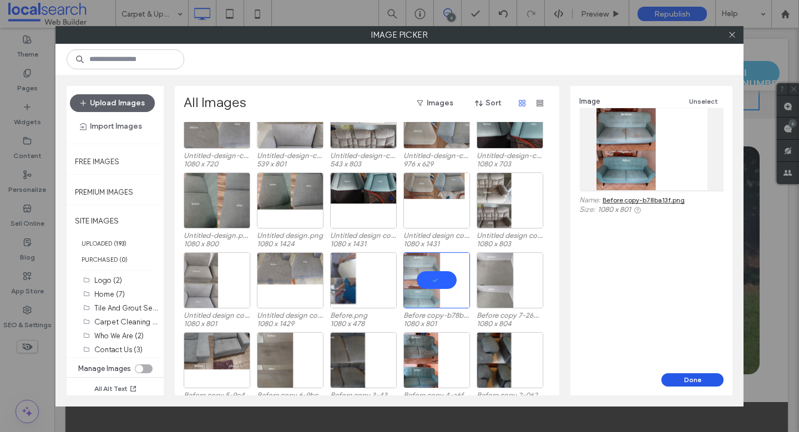
click at [697, 376] on button "Done" at bounding box center [692, 379] width 62 height 13
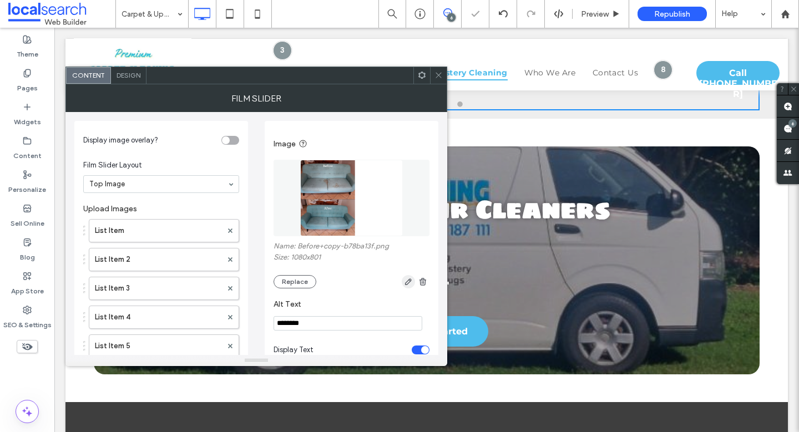
click at [408, 285] on icon "button" at bounding box center [408, 281] width 9 height 9
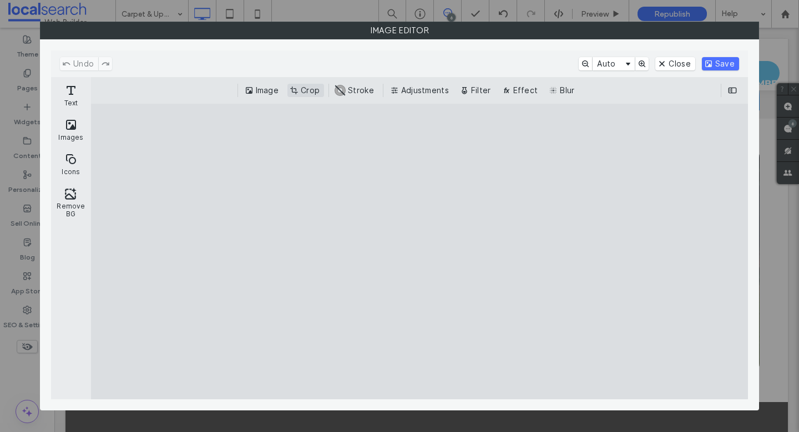
click at [307, 91] on button "Crop" at bounding box center [305, 90] width 37 height 13
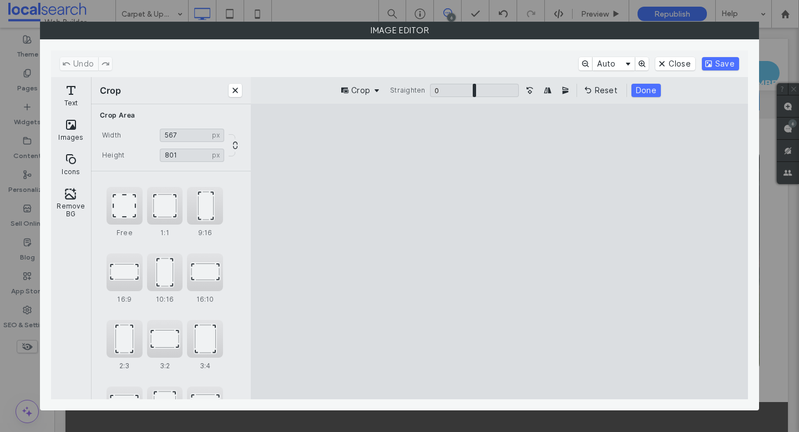
type input "***"
drag, startPoint x: 661, startPoint y: 256, endPoint x: 511, endPoint y: 259, distance: 150.4
click at [499, 252] on cesdk-canvas "Editor canvas" at bounding box center [499, 252] width 0 height 0
click at [657, 86] on button "Done" at bounding box center [645, 90] width 29 height 13
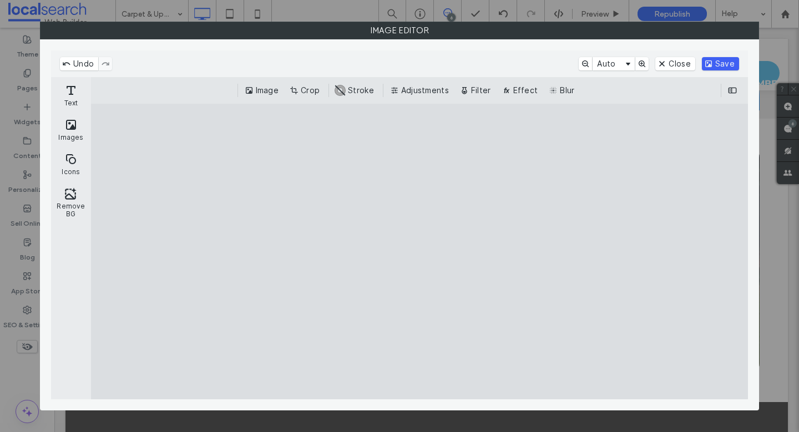
click at [719, 63] on button "Save" at bounding box center [720, 63] width 37 height 13
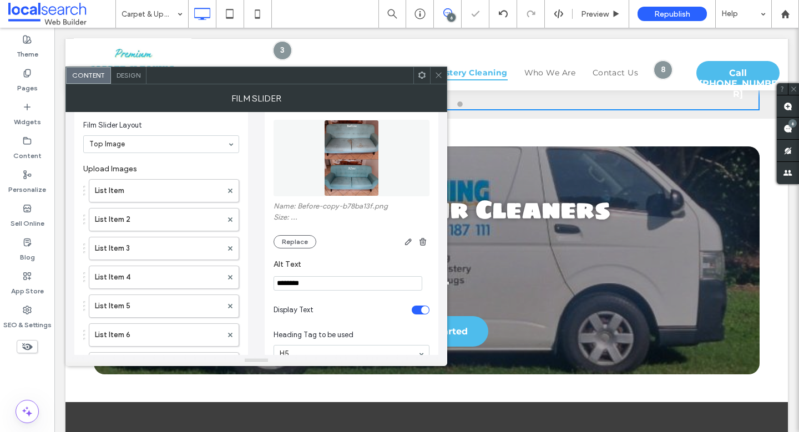
scroll to position [366, 0]
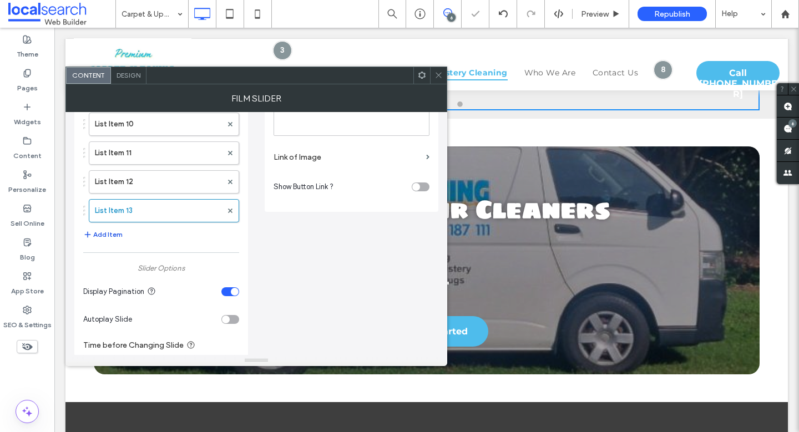
click at [106, 233] on button "Add Item" at bounding box center [102, 234] width 39 height 13
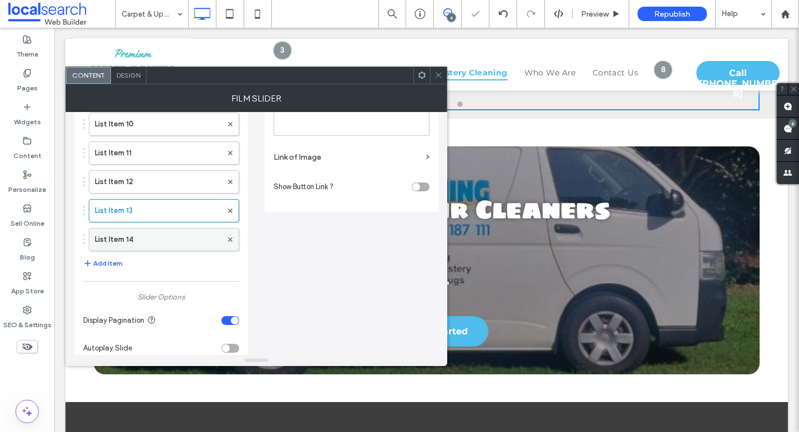
click at [125, 233] on label "List Item 14" at bounding box center [158, 240] width 127 height 22
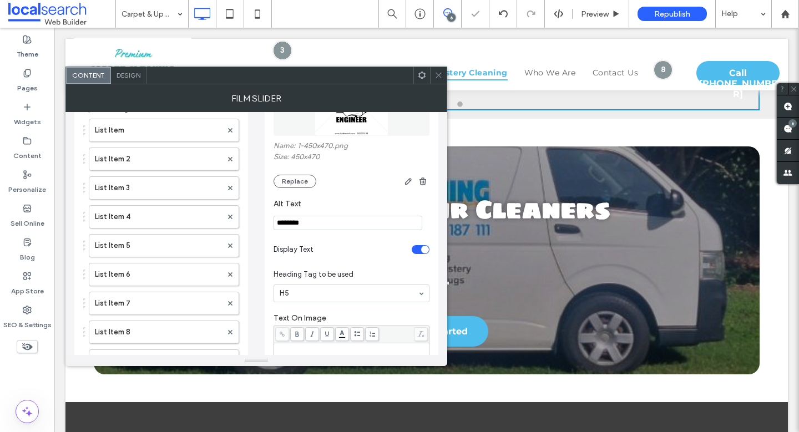
scroll to position [39, 0]
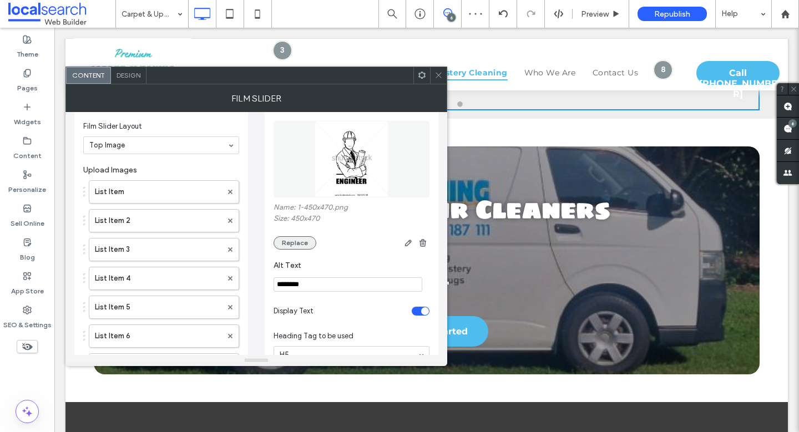
click at [293, 243] on button "Replace" at bounding box center [294, 242] width 43 height 13
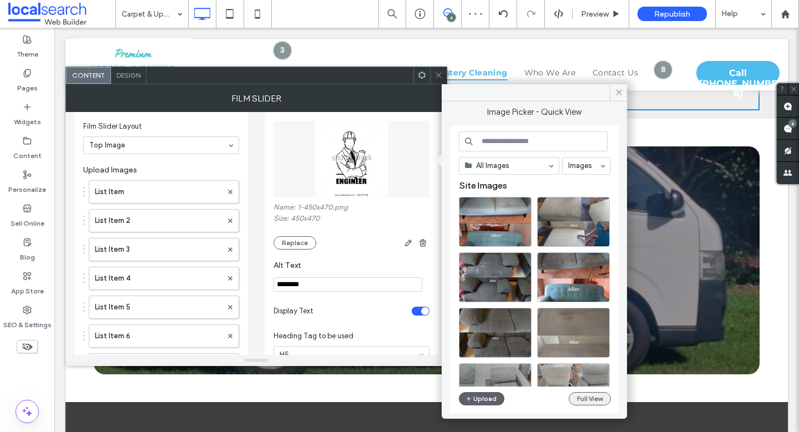
click at [584, 399] on button "Full View" at bounding box center [590, 398] width 42 height 13
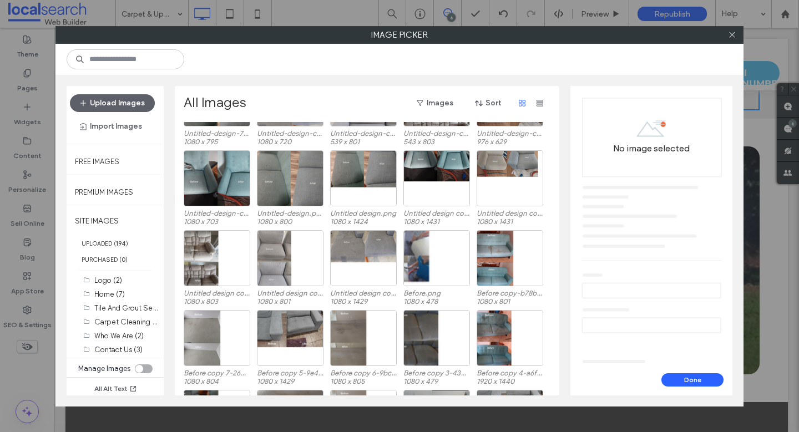
scroll to position [307, 0]
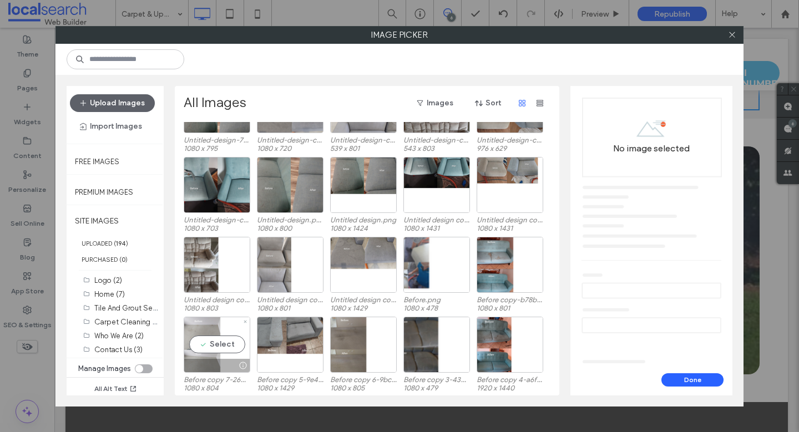
click at [213, 339] on div "Select" at bounding box center [217, 345] width 67 height 56
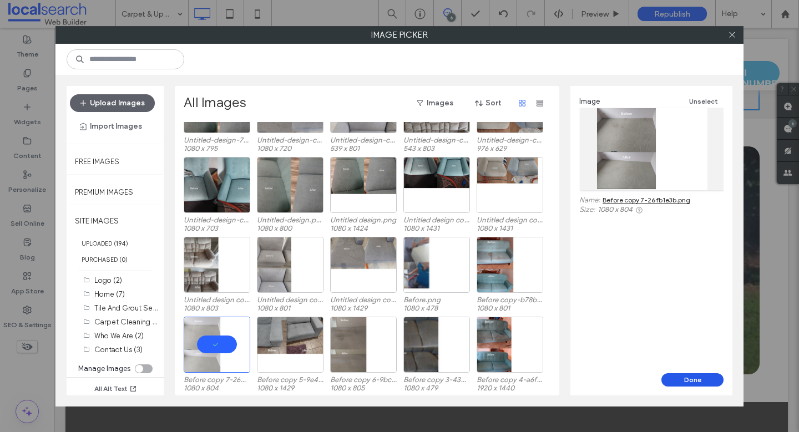
click at [690, 381] on button "Done" at bounding box center [692, 379] width 62 height 13
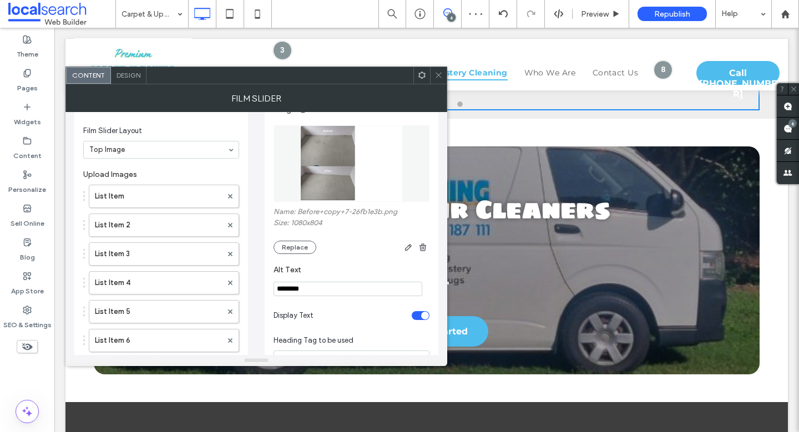
scroll to position [33, 0]
click at [405, 249] on icon "button" at bounding box center [408, 249] width 9 height 9
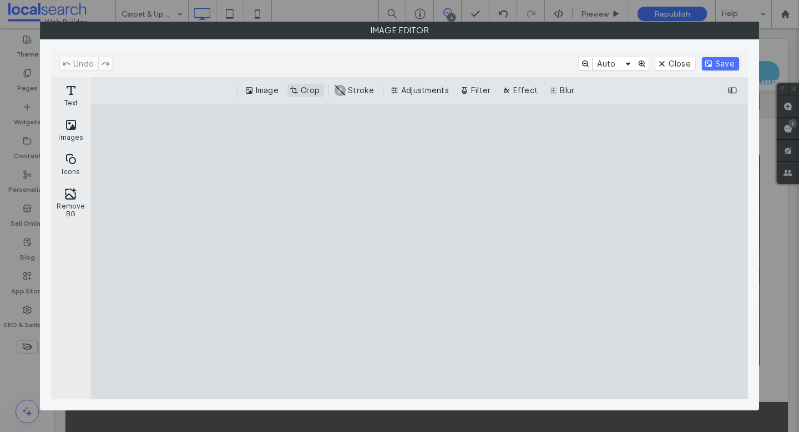
click at [313, 93] on button "Crop" at bounding box center [305, 90] width 37 height 13
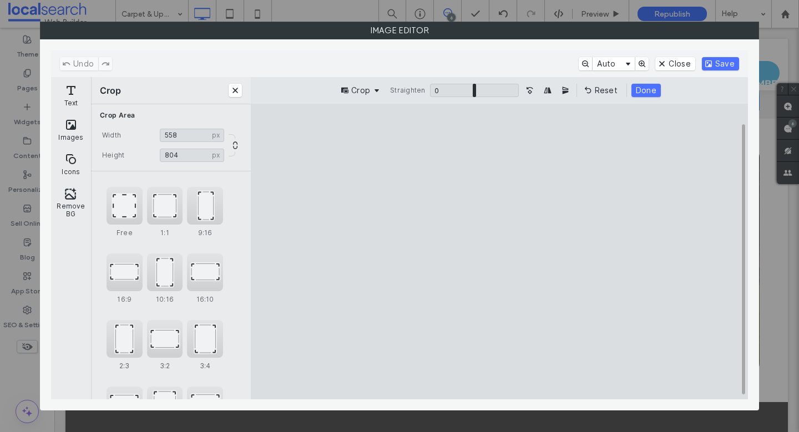
type input "***"
drag, startPoint x: 660, startPoint y: 256, endPoint x: 510, endPoint y: 263, distance: 150.5
click at [499, 252] on cesdk-canvas "Editor canvas" at bounding box center [499, 252] width 0 height 0
type input "***"
drag, startPoint x: 498, startPoint y: 371, endPoint x: 499, endPoint y: 365, distance: 6.1
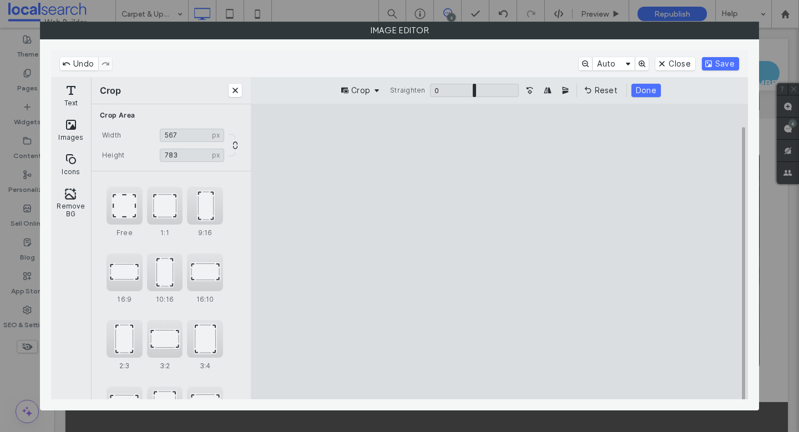
click at [499, 252] on cesdk-canvas "Editor canvas" at bounding box center [499, 252] width 0 height 0
click at [635, 94] on button "Done" at bounding box center [645, 90] width 29 height 13
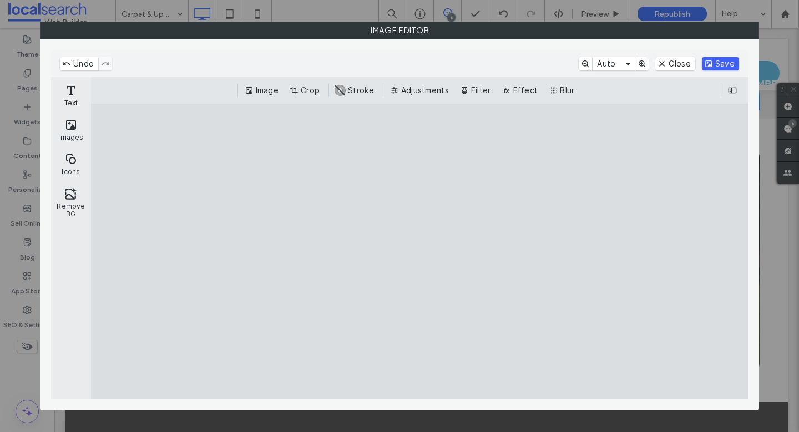
click at [725, 63] on button "Save" at bounding box center [720, 63] width 37 height 13
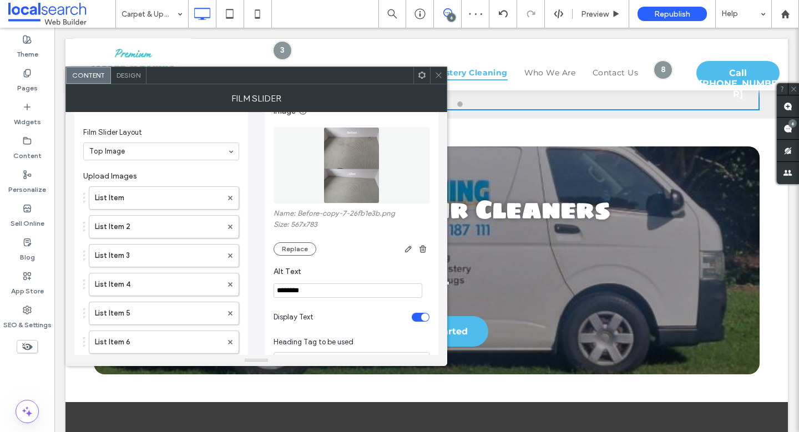
click at [435, 71] on icon at bounding box center [438, 75] width 8 height 8
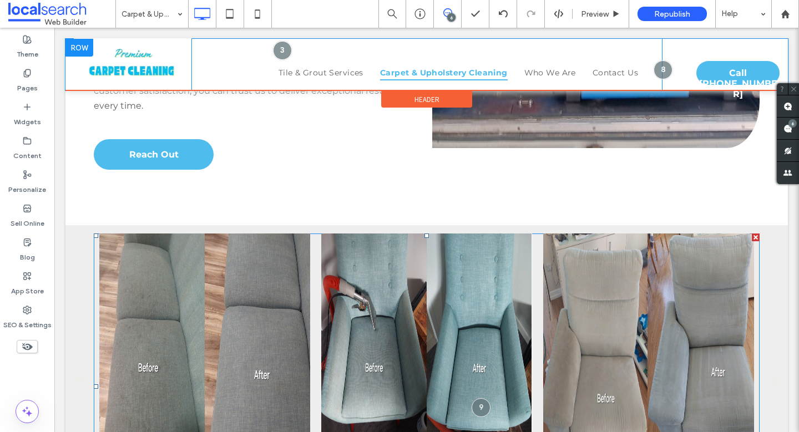
scroll to position [1678, 0]
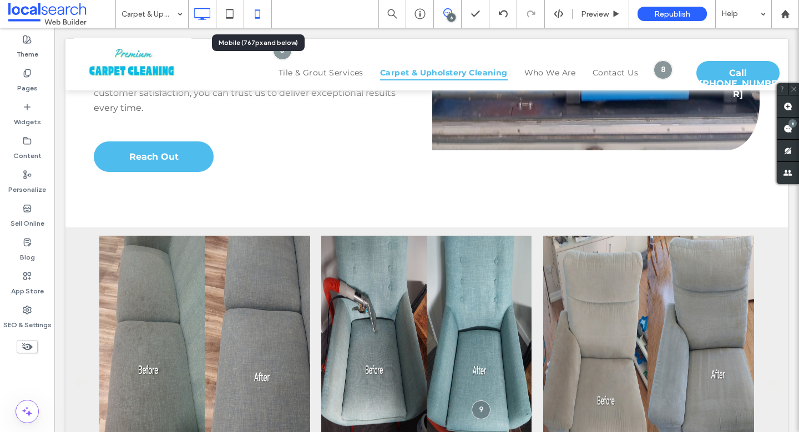
click at [257, 12] on icon at bounding box center [257, 14] width 22 height 22
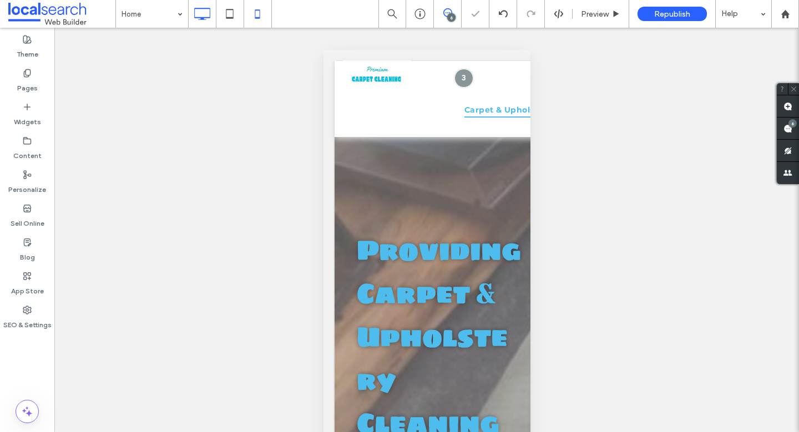
click at [200, 13] on icon at bounding box center [202, 14] width 22 height 22
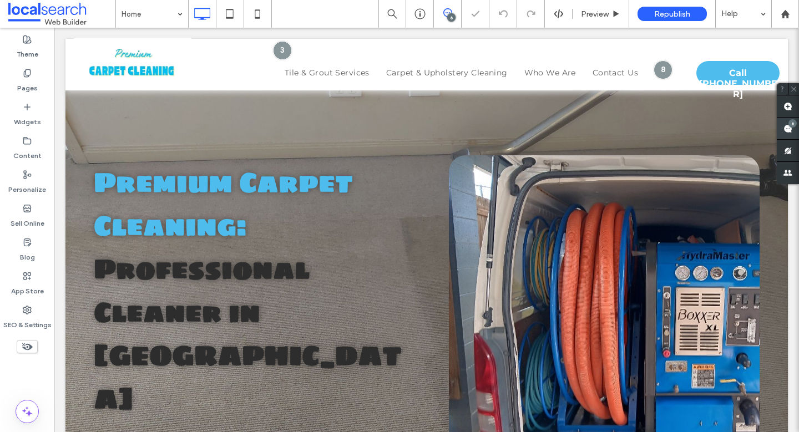
click at [788, 132] on use at bounding box center [787, 128] width 9 height 9
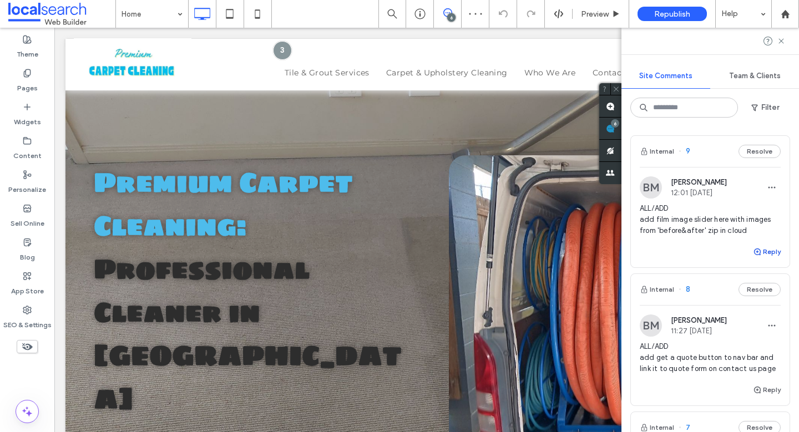
click at [753, 246] on span "button" at bounding box center [758, 252] width 10 height 12
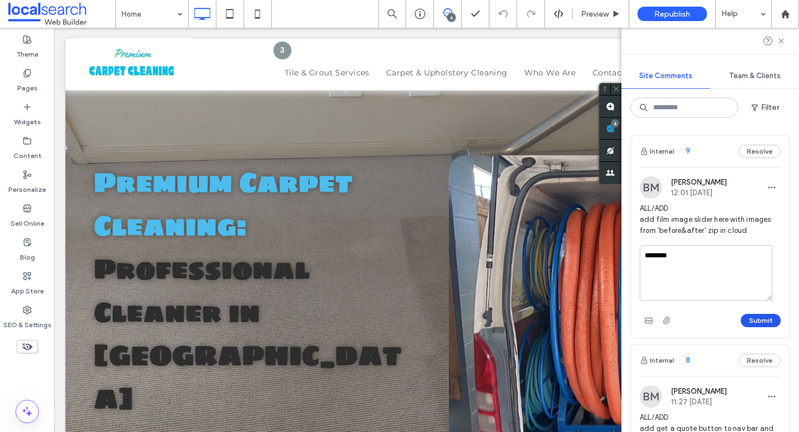
type textarea "********"
click at [763, 320] on button "Submit" at bounding box center [761, 320] width 40 height 13
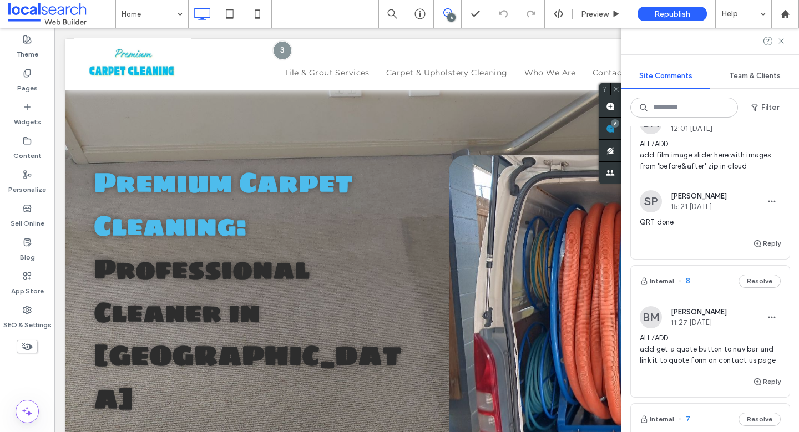
scroll to position [196, 0]
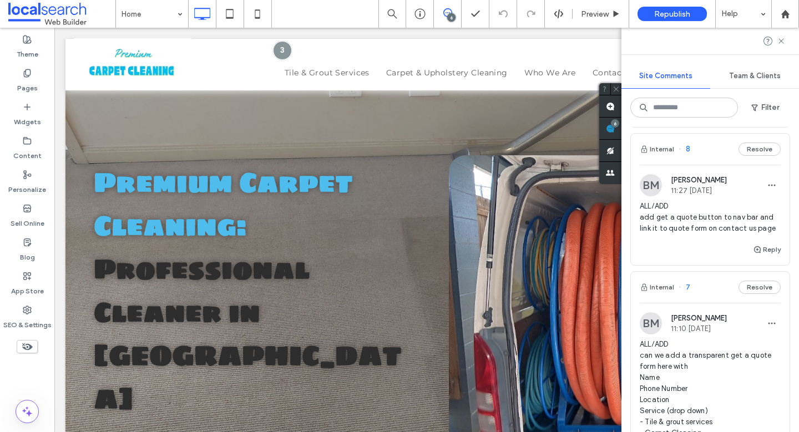
click at [691, 226] on span "ALL/ADD add get a quote button to nav bar and link it to quote form on contact …" at bounding box center [710, 217] width 141 height 33
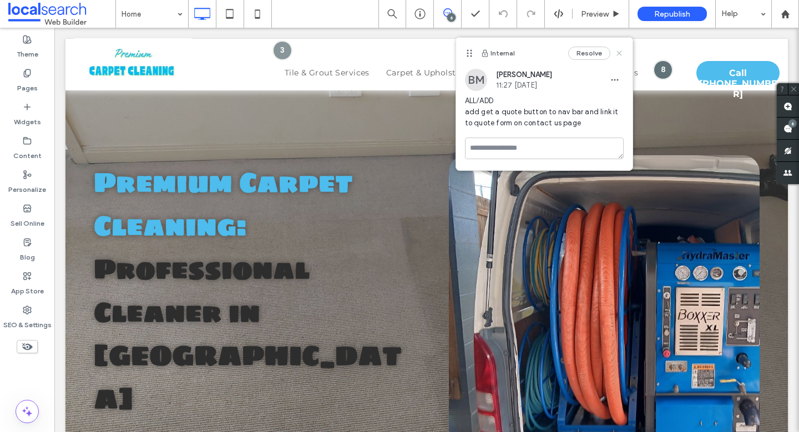
click at [617, 49] on icon at bounding box center [619, 53] width 9 height 9
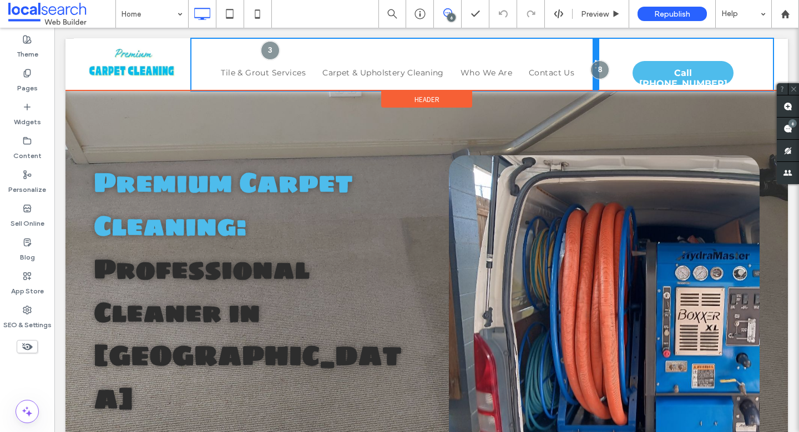
drag, startPoint x: 653, startPoint y: 49, endPoint x: 622, endPoint y: 52, distance: 31.7
click at [622, 52] on div "Click To Paste Tile & Grout Services Carpet & Upholstery Cleaning Who We Are Co…" at bounding box center [427, 65] width 706 height 52
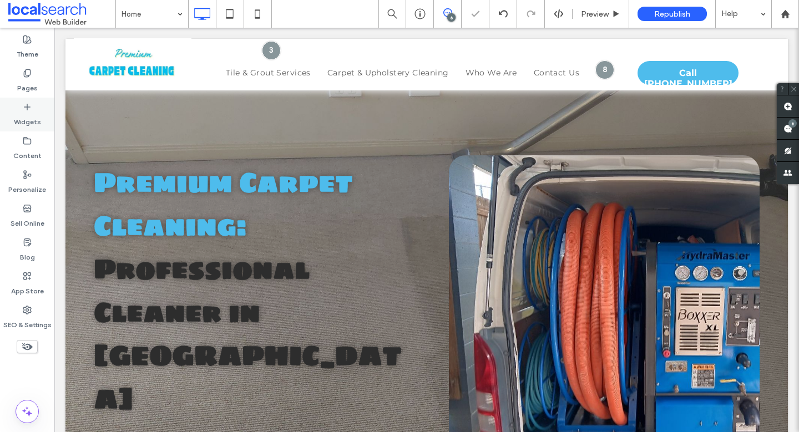
click at [14, 115] on label "Widgets" at bounding box center [27, 119] width 27 height 16
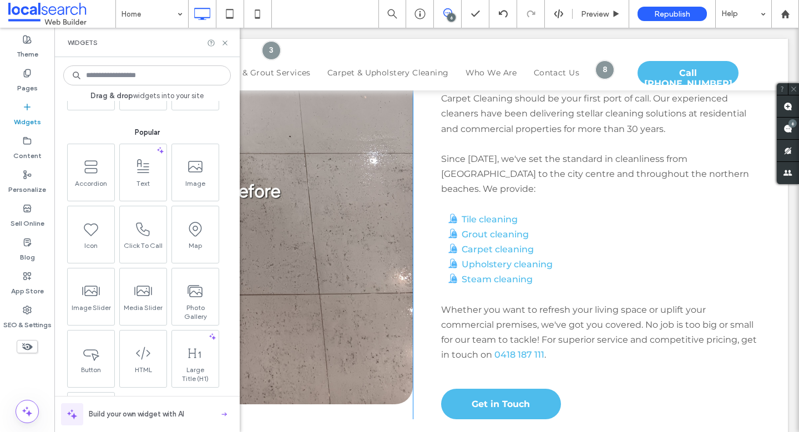
scroll to position [662, 0]
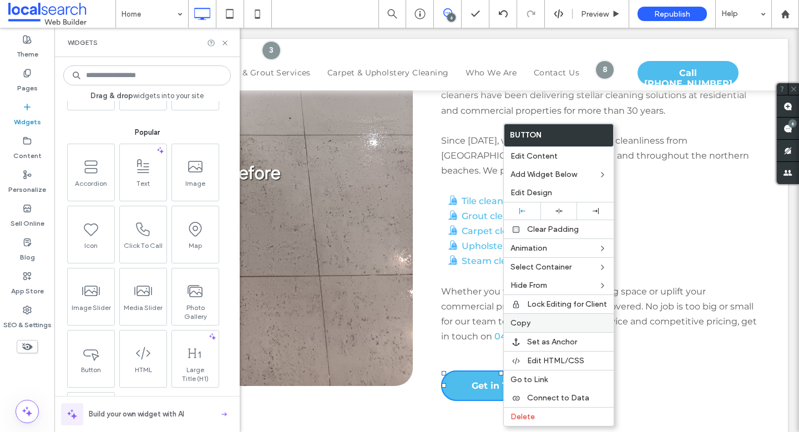
click at [529, 326] on span "Copy" at bounding box center [520, 322] width 20 height 9
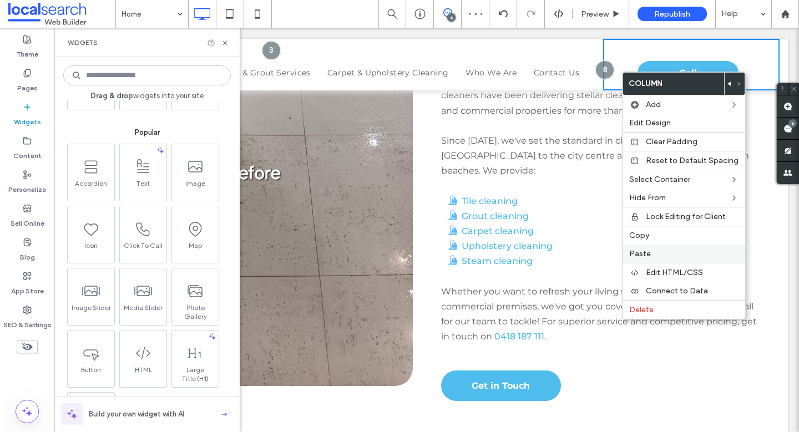
click at [646, 248] on div "Paste" at bounding box center [683, 254] width 123 height 18
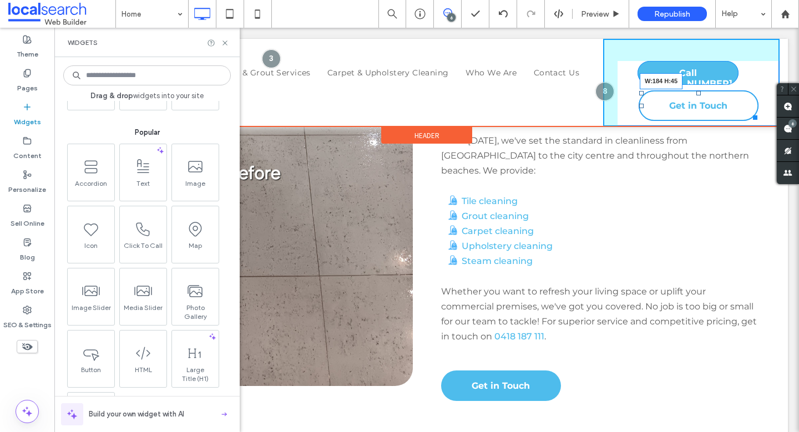
drag, startPoint x: 747, startPoint y: 119, endPoint x: 738, endPoint y: 113, distance: 10.5
click at [749, 113] on div at bounding box center [753, 115] width 8 height 8
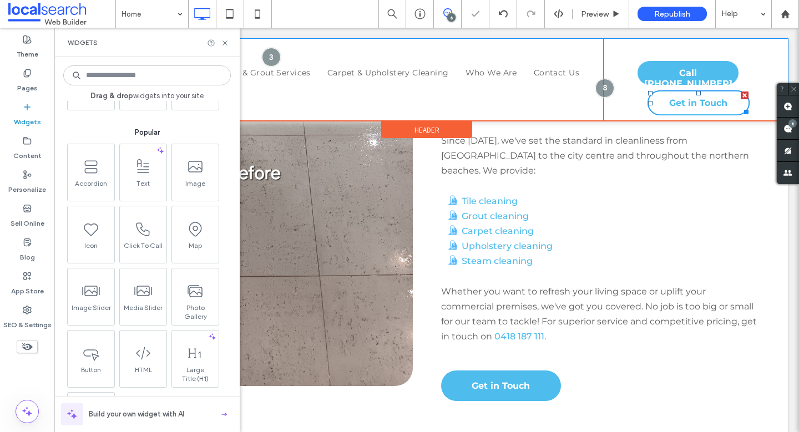
drag, startPoint x: 739, startPoint y: 94, endPoint x: 762, endPoint y: 118, distance: 33.7
click at [741, 94] on div at bounding box center [745, 96] width 8 height 8
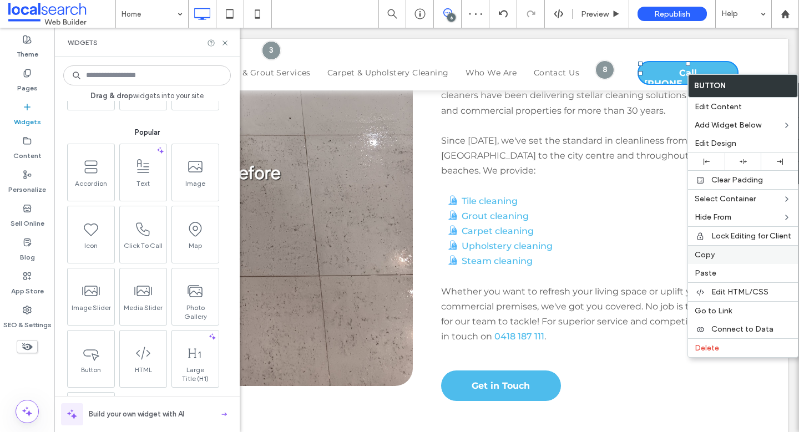
click at [717, 255] on label "Copy" at bounding box center [742, 254] width 97 height 9
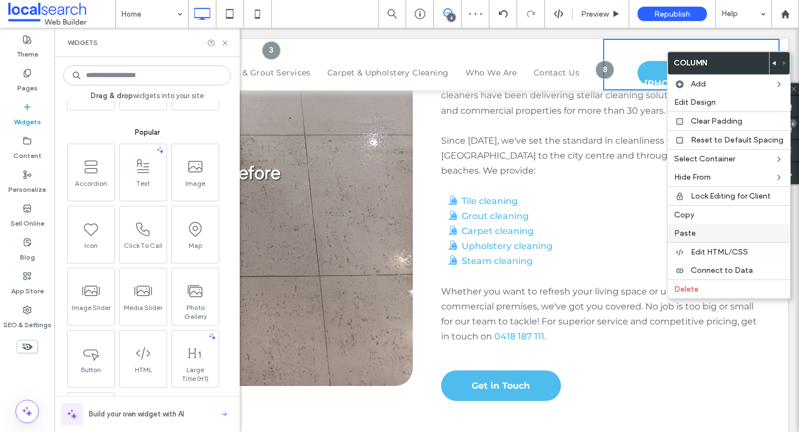
click at [694, 227] on div "Paste" at bounding box center [728, 233] width 123 height 18
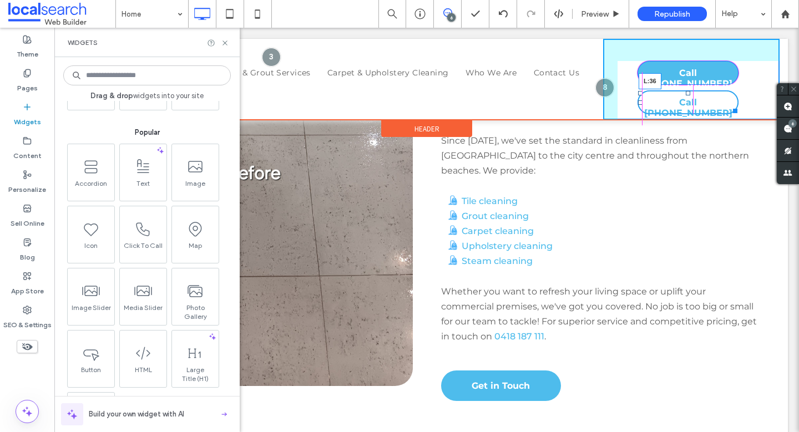
drag, startPoint x: 644, startPoint y: 101, endPoint x: 635, endPoint y: 101, distance: 8.9
click at [638, 101] on div at bounding box center [640, 102] width 4 height 4
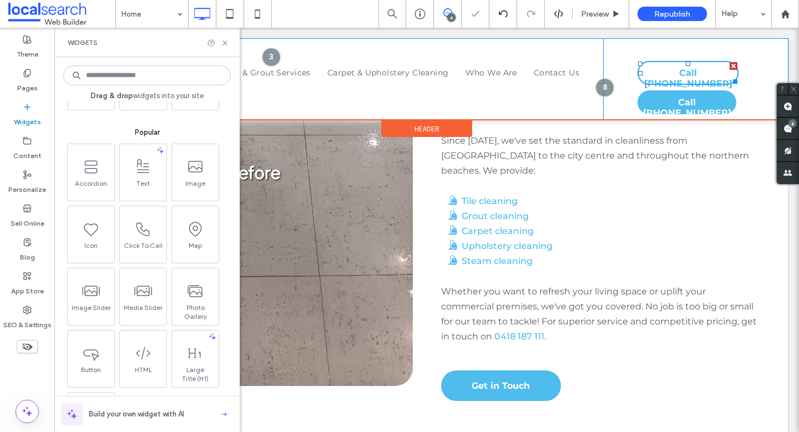
click at [688, 74] on span "Call 0418 187 111" at bounding box center [688, 78] width 97 height 32
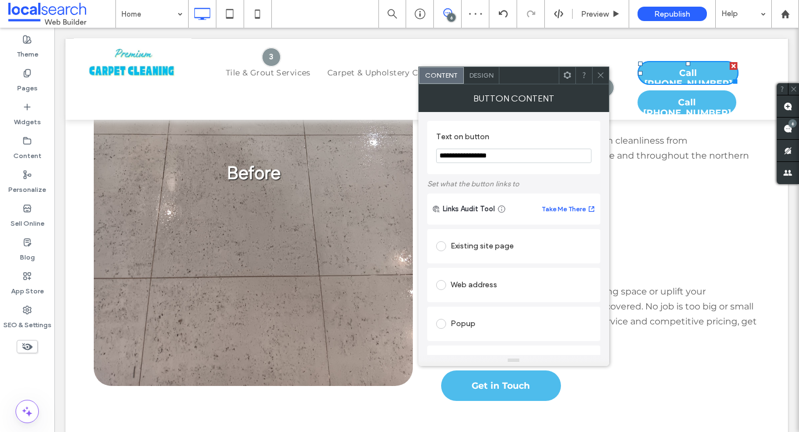
drag, startPoint x: 519, startPoint y: 159, endPoint x: 434, endPoint y: 154, distance: 85.0
click at [435, 154] on div "**********" at bounding box center [513, 147] width 173 height 53
click at [791, 126] on div "6" at bounding box center [792, 123] width 8 height 8
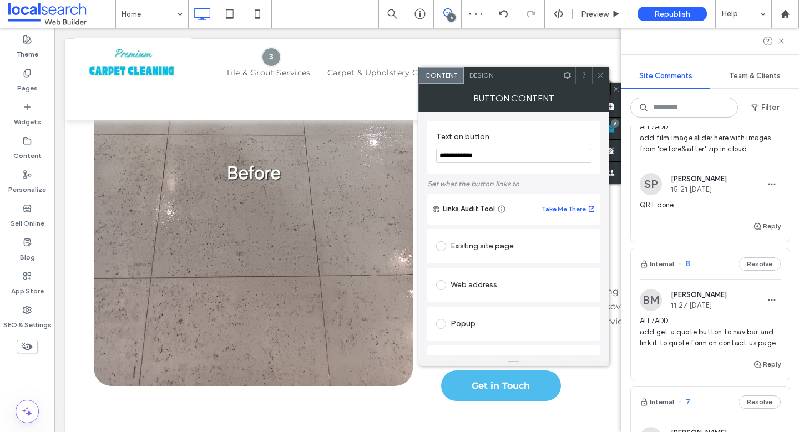
scroll to position [91, 0]
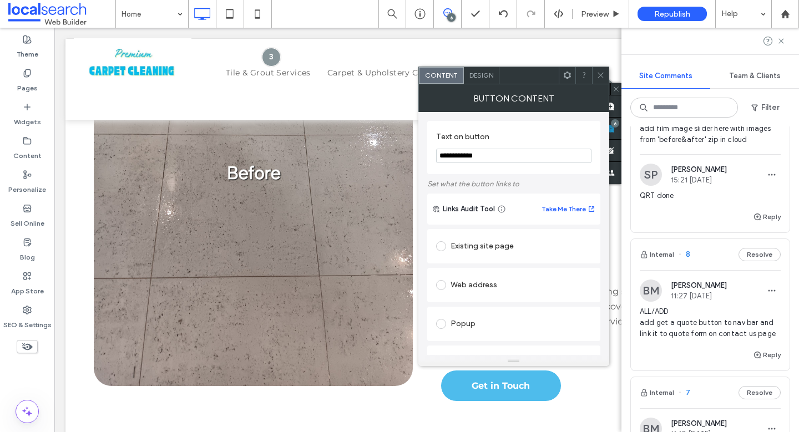
drag, startPoint x: 454, startPoint y: 155, endPoint x: 501, endPoint y: 156, distance: 47.7
click at [501, 156] on input "**********" at bounding box center [513, 156] width 155 height 14
type input "**********"
click at [597, 73] on icon at bounding box center [600, 75] width 8 height 8
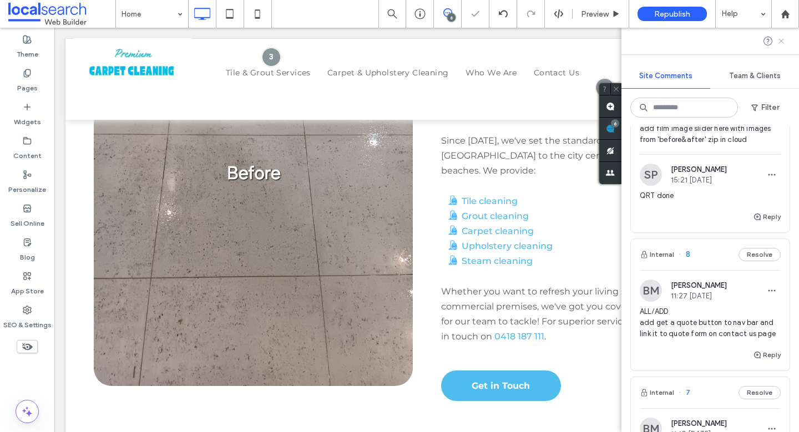
click at [782, 38] on icon at bounding box center [781, 41] width 9 height 9
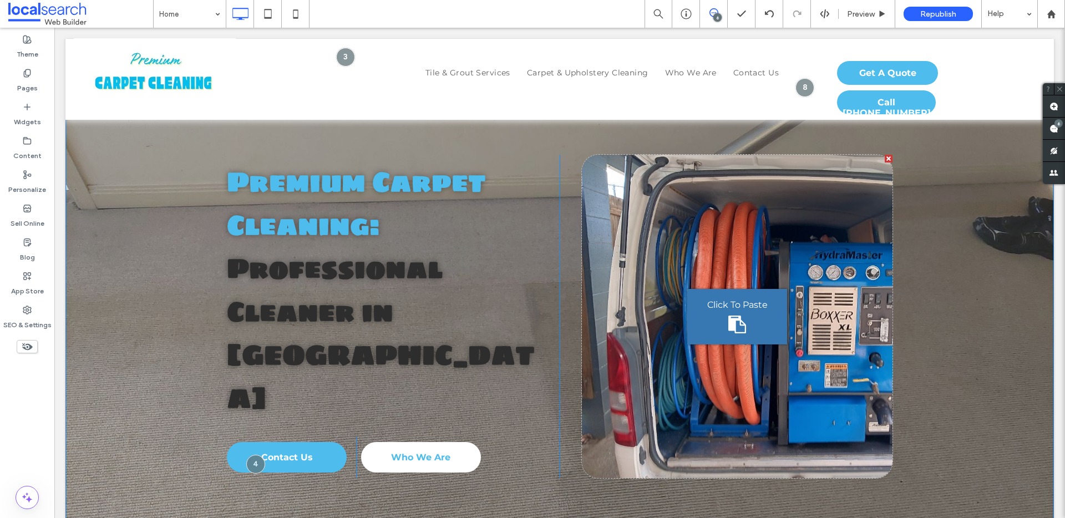
scroll to position [0, 0]
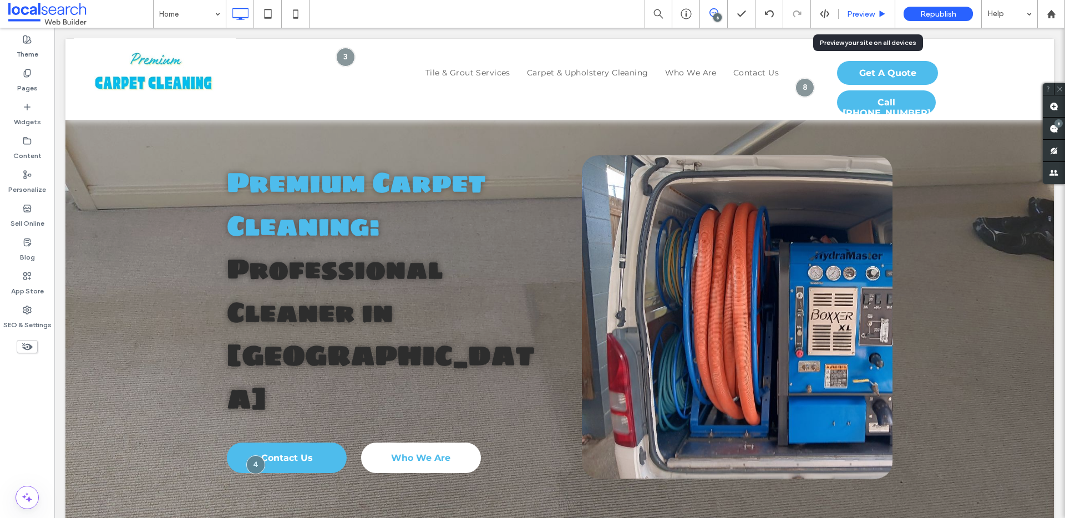
click at [798, 15] on span "Preview" at bounding box center [861, 13] width 28 height 9
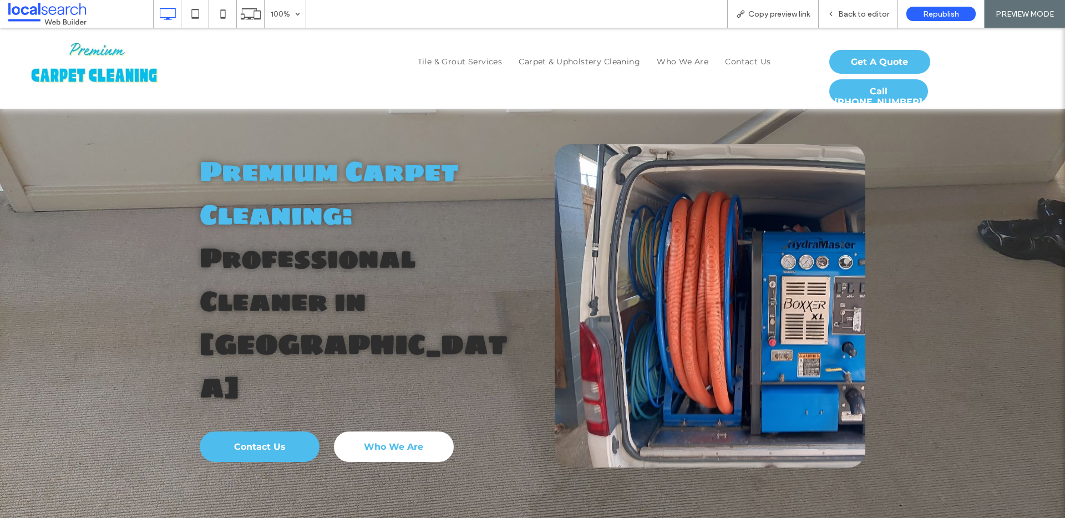
click at [798, 15] on span "Back to editor" at bounding box center [863, 13] width 51 height 9
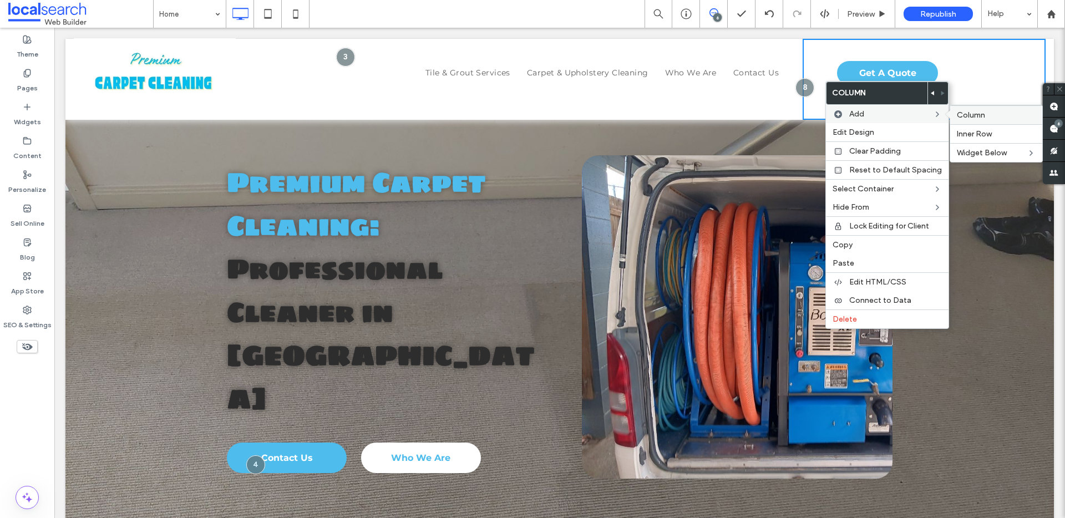
click at [798, 113] on span "Column" at bounding box center [971, 114] width 28 height 9
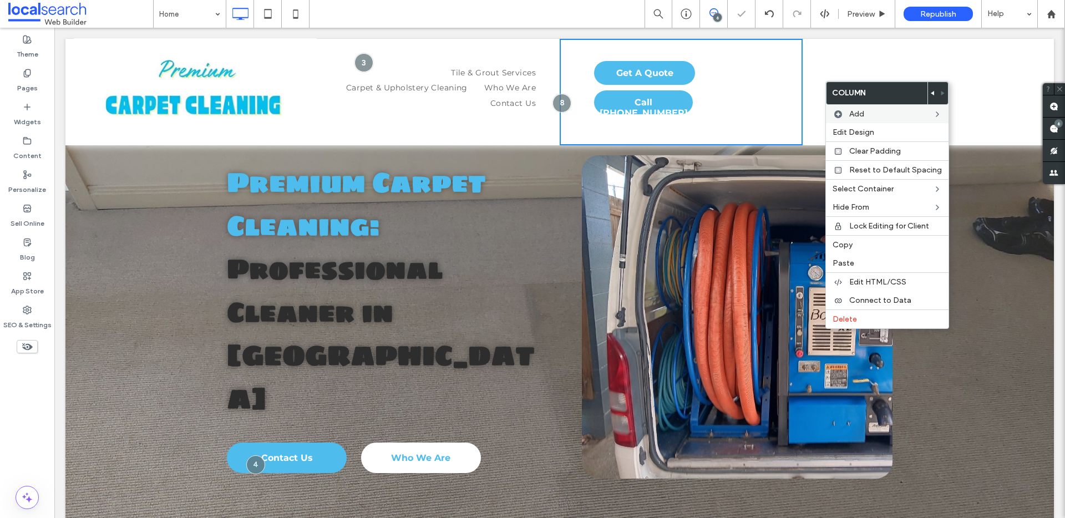
click at [727, 106] on div "Get A Quote Click To Paste Call 0418 187 111" at bounding box center [681, 92] width 243 height 106
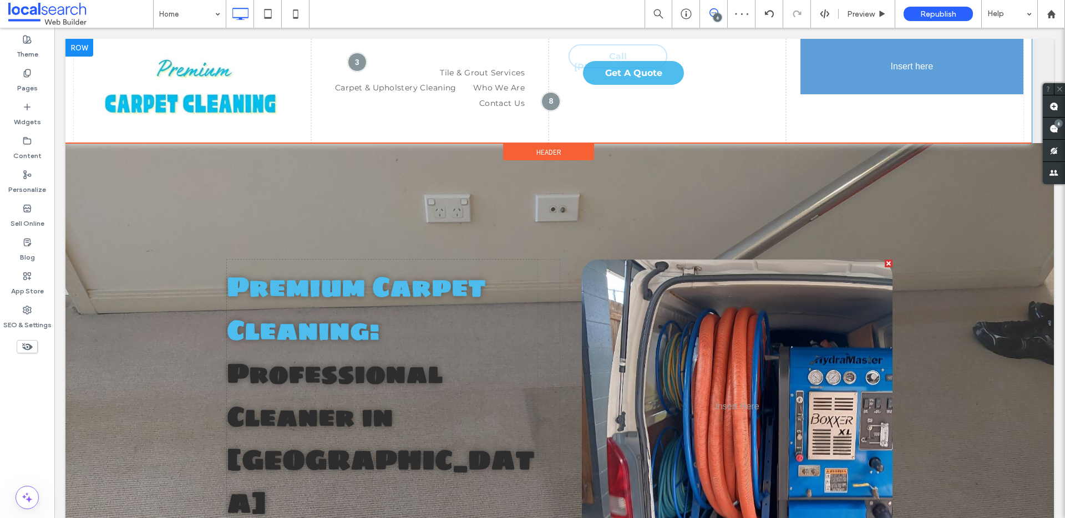
drag, startPoint x: 651, startPoint y: 103, endPoint x: 900, endPoint y: 79, distance: 250.2
drag, startPoint x: 860, startPoint y: 38, endPoint x: 863, endPoint y: 53, distance: 14.6
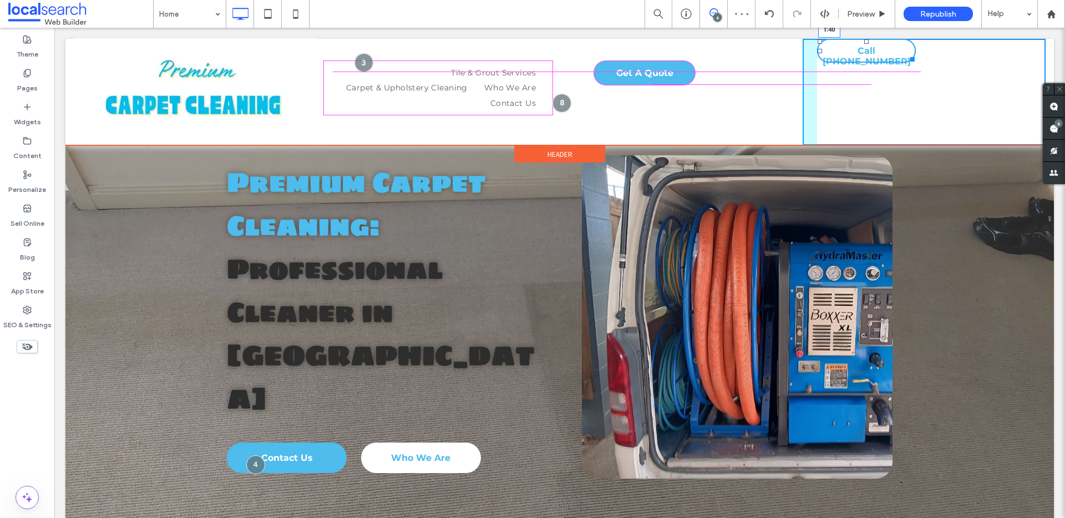
drag, startPoint x: 859, startPoint y: 40, endPoint x: 859, endPoint y: 64, distance: 23.9
click at [798, 44] on div at bounding box center [866, 41] width 4 height 4
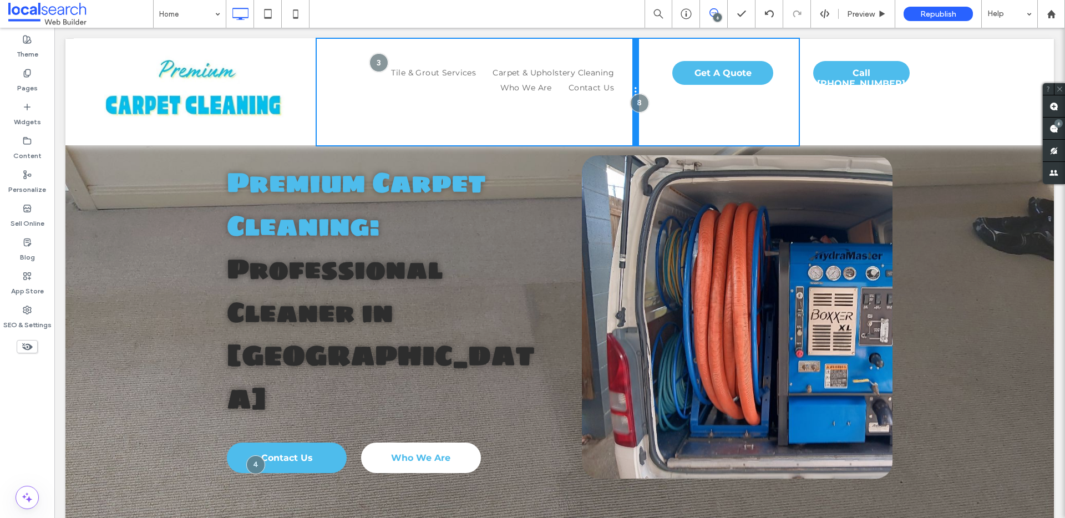
drag, startPoint x: 553, startPoint y: 54, endPoint x: 668, endPoint y: 74, distance: 117.1
click at [668, 74] on div "Click To Paste Tile & Grout Services Carpet & Upholstery Cleaning Who We Are Co…" at bounding box center [560, 92] width 972 height 106
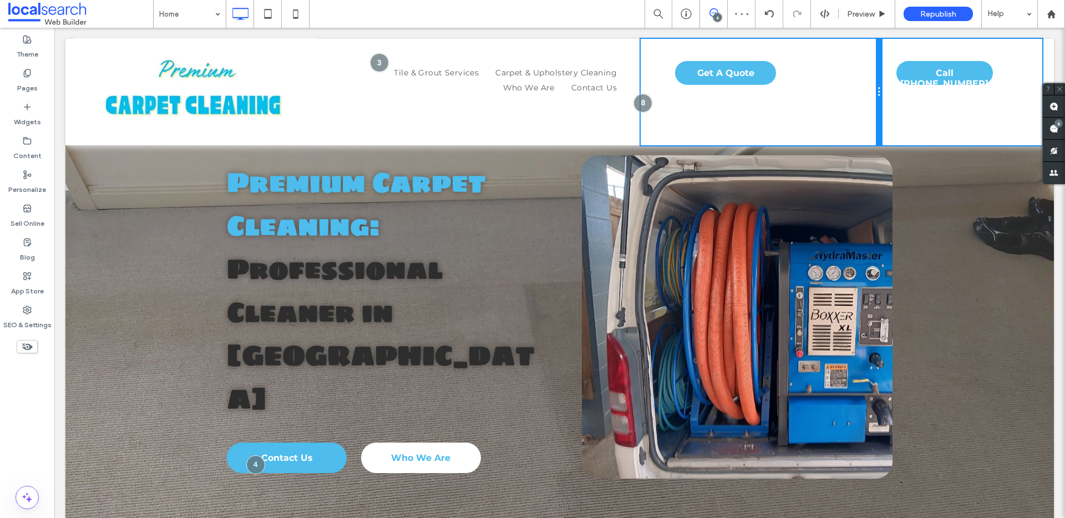
drag, startPoint x: 795, startPoint y: 94, endPoint x: 911, endPoint y: 99, distance: 116.0
click at [798, 99] on div "Click To Paste Tile & Grout Services Carpet & Upholstery Cleaning Who We Are Co…" at bounding box center [560, 92] width 972 height 106
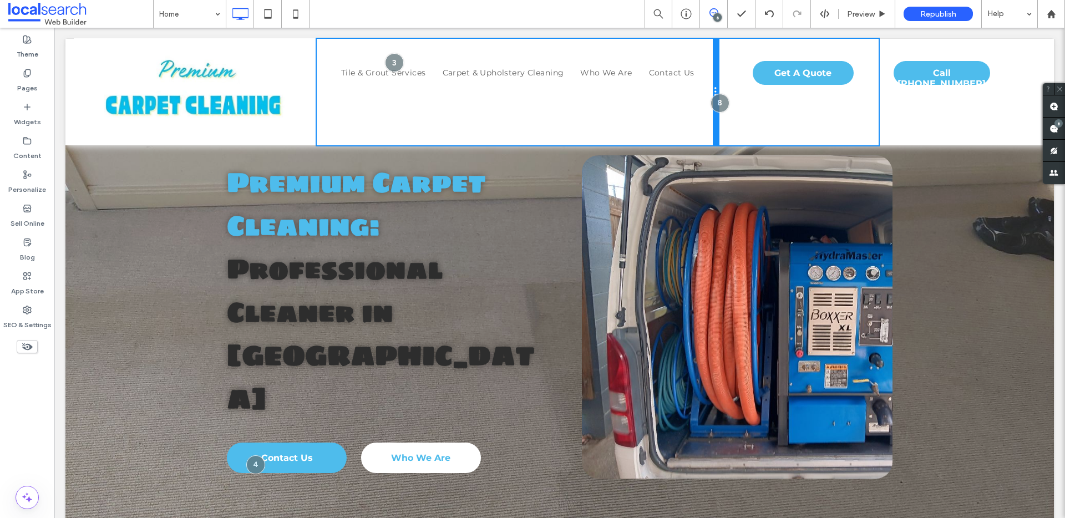
drag, startPoint x: 635, startPoint y: 70, endPoint x: 725, endPoint y: 79, distance: 90.8
click at [725, 79] on div "Click To Paste Tile & Grout Services Carpet & Upholstery Cleaning Who We Are Co…" at bounding box center [560, 92] width 972 height 106
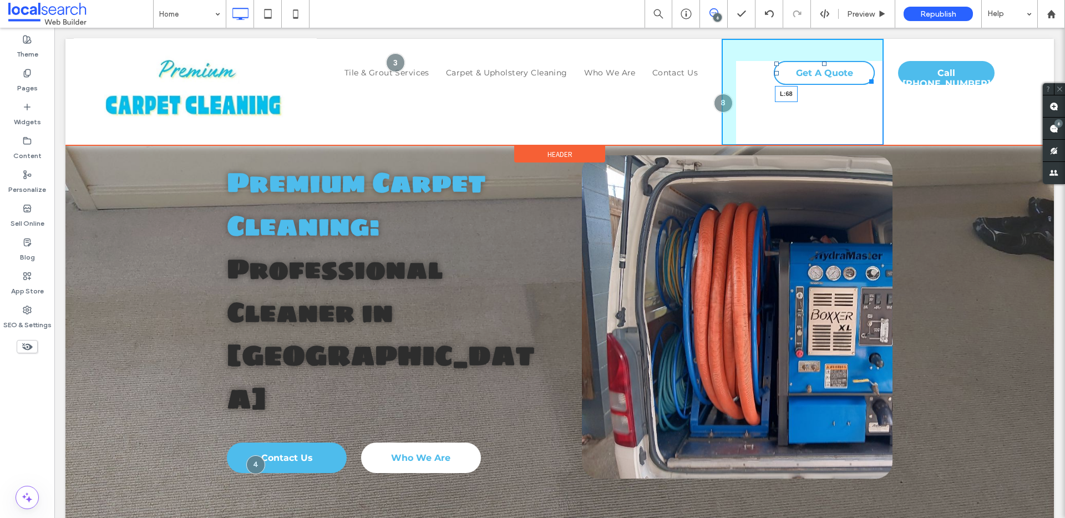
click at [774, 74] on div at bounding box center [776, 73] width 4 height 4
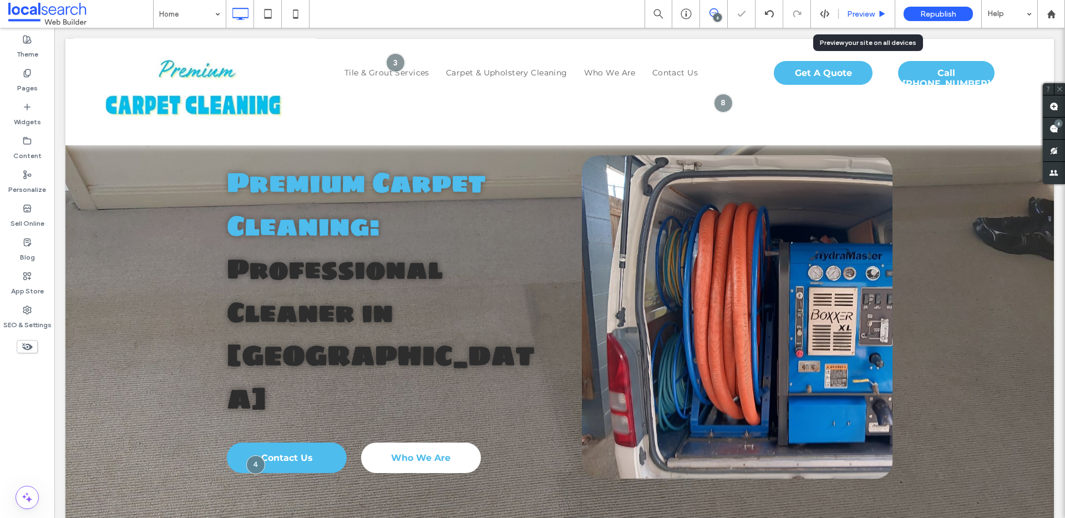
click at [873, 17] on span "Preview" at bounding box center [861, 13] width 28 height 9
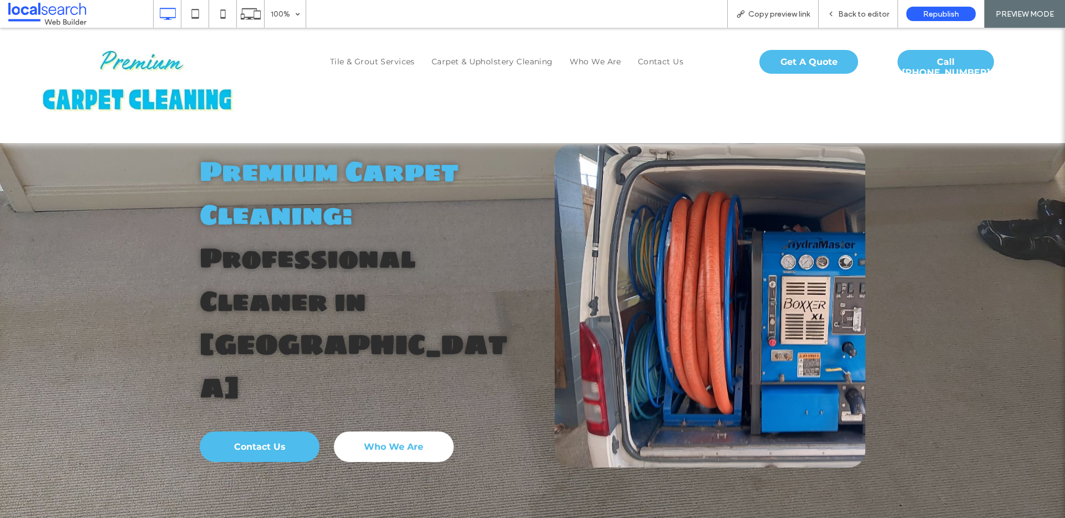
click at [873, 17] on span "Back to editor" at bounding box center [863, 13] width 51 height 9
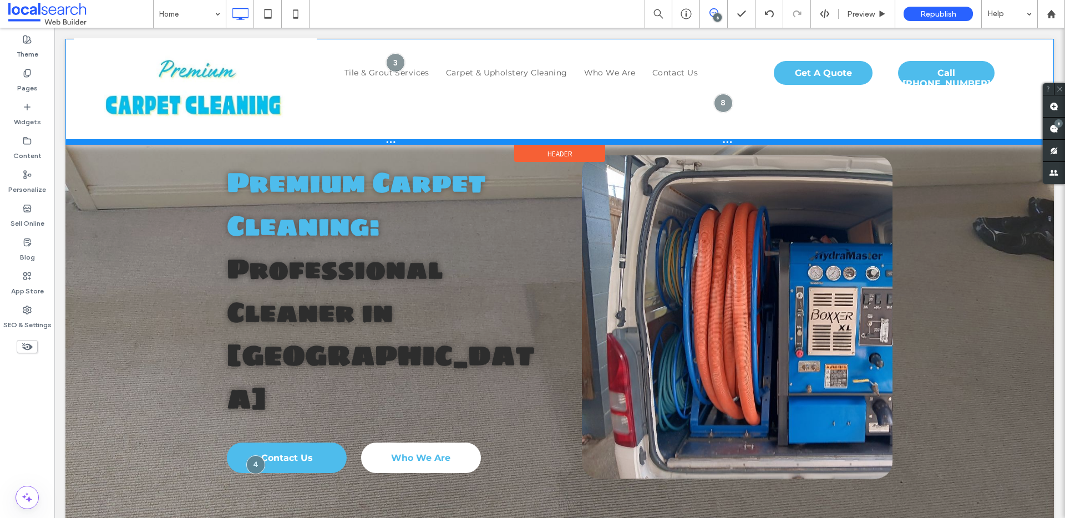
drag, startPoint x: 812, startPoint y: 143, endPoint x: 812, endPoint y: 136, distance: 6.1
click at [812, 136] on div "Click To Paste Tile & Grout Services Carpet & Upholstery Cleaning Who We Are Co…" at bounding box center [559, 92] width 988 height 106
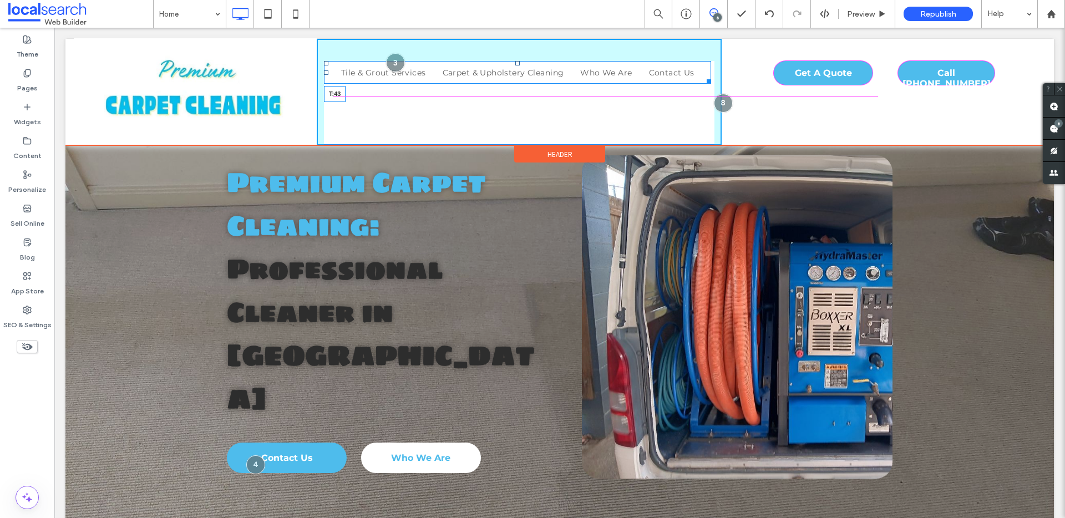
drag, startPoint x: 514, startPoint y: 61, endPoint x: 514, endPoint y: 83, distance: 22.2
click at [514, 83] on div "Tile & Grout Services Carpet & Upholstery Cleaning Who We Are Contact Us T:43 C…" at bounding box center [519, 92] width 405 height 106
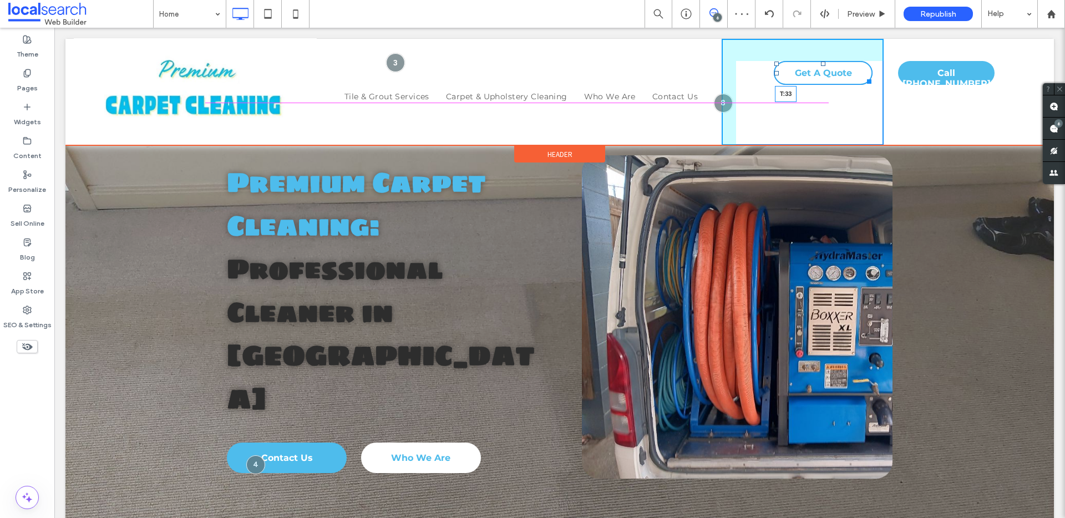
drag, startPoint x: 817, startPoint y: 62, endPoint x: 816, endPoint y: 80, distance: 18.3
click at [821, 66] on div at bounding box center [823, 64] width 4 height 4
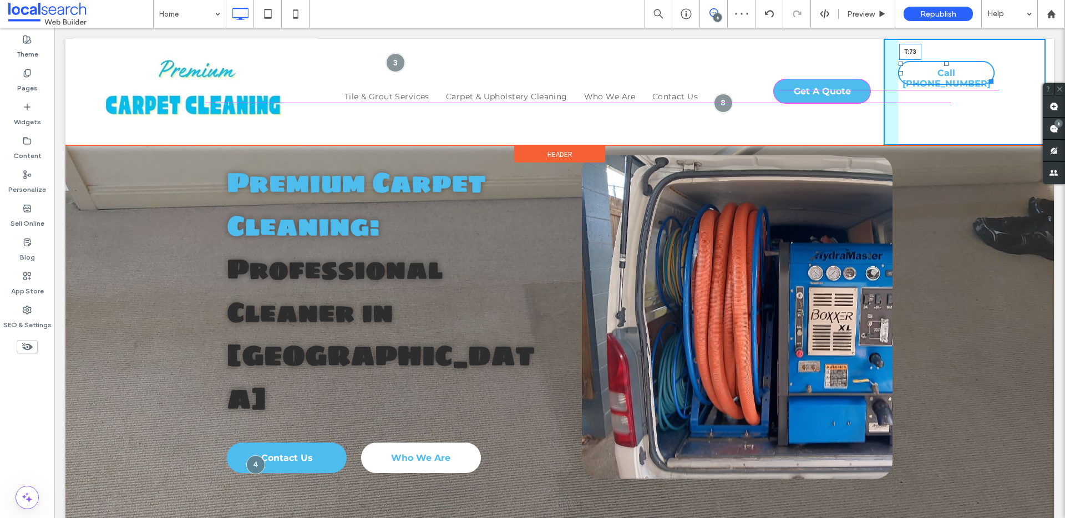
drag, startPoint x: 939, startPoint y: 64, endPoint x: 938, endPoint y: 83, distance: 18.9
click at [944, 66] on div at bounding box center [946, 64] width 4 height 4
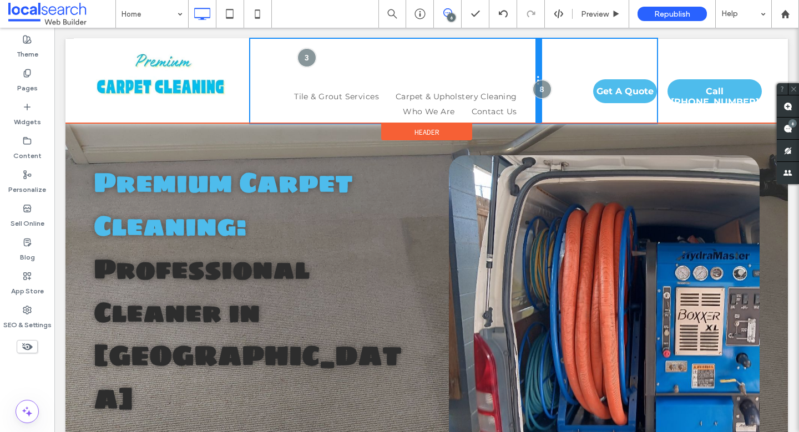
drag, startPoint x: 536, startPoint y: 57, endPoint x: 557, endPoint y: 62, distance: 22.3
click at [557, 62] on div "Click To Paste Tile & Grout Services Carpet & Upholstery Cleaning Who We Are Co…" at bounding box center [427, 81] width 706 height 84
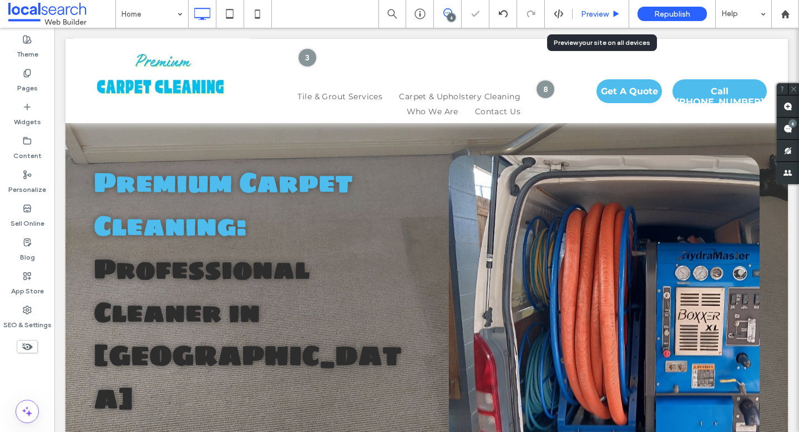
click at [612, 13] on icon at bounding box center [616, 14] width 8 height 8
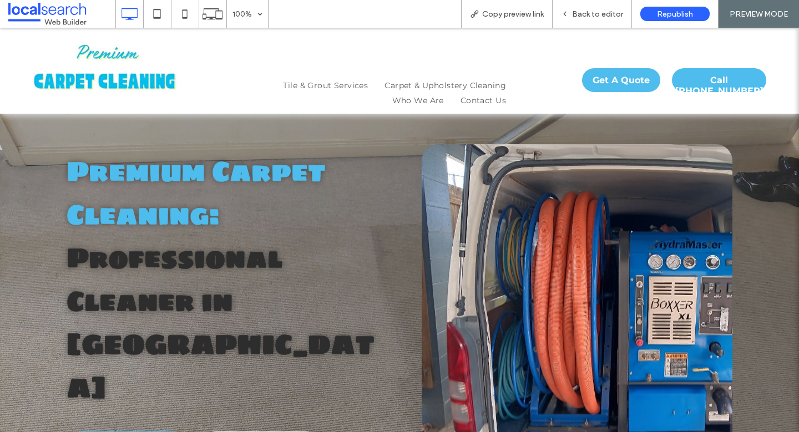
click at [611, 13] on span "Back to editor" at bounding box center [597, 13] width 51 height 9
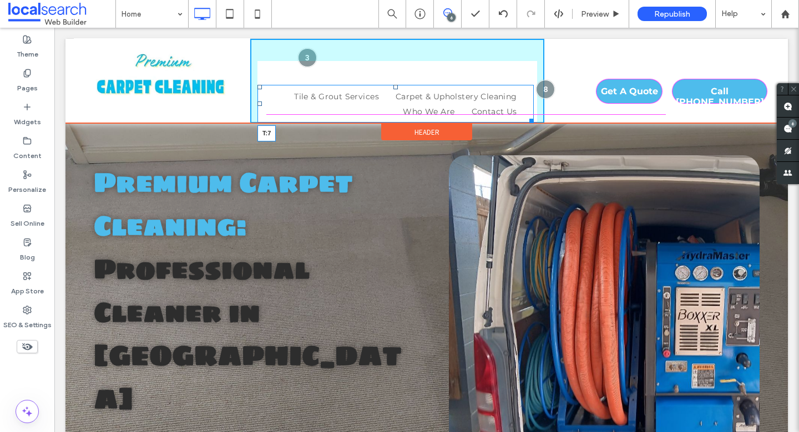
drag, startPoint x: 393, startPoint y: 87, endPoint x: 394, endPoint y: 68, distance: 19.4
click at [394, 85] on div at bounding box center [395, 87] width 4 height 4
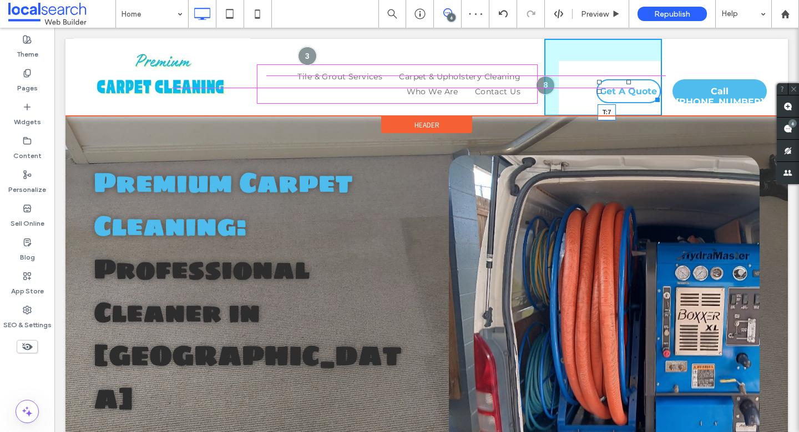
drag, startPoint x: 622, startPoint y: 81, endPoint x: 622, endPoint y: 67, distance: 13.9
click at [626, 80] on div at bounding box center [628, 82] width 4 height 4
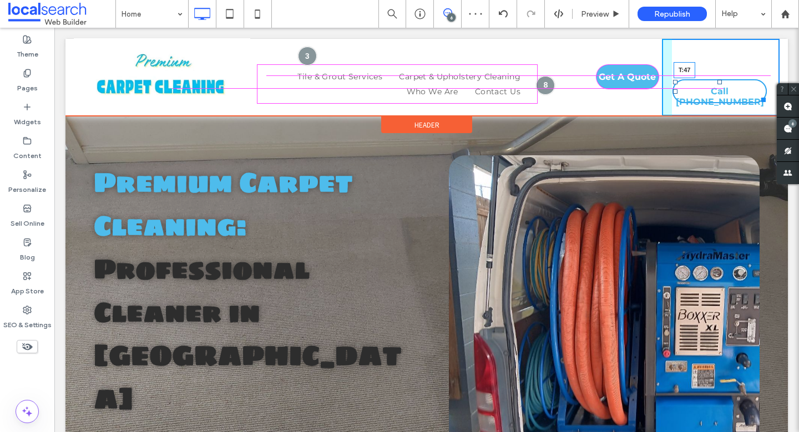
drag, startPoint x: 712, startPoint y: 82, endPoint x: 714, endPoint y: 68, distance: 14.6
click at [717, 80] on div at bounding box center [719, 82] width 4 height 4
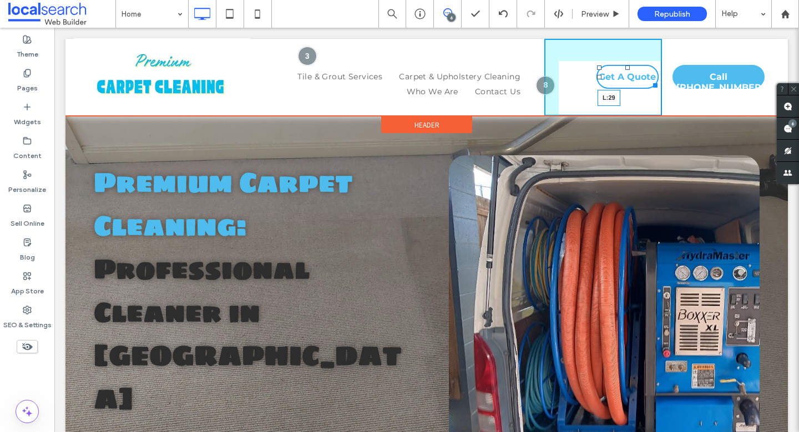
drag, startPoint x: 593, startPoint y: 76, endPoint x: 568, endPoint y: 78, distance: 25.0
click at [597, 78] on div at bounding box center [599, 77] width 4 height 4
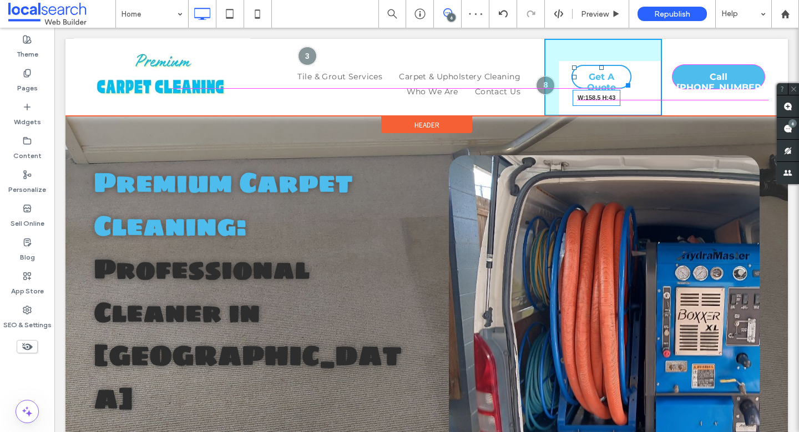
drag, startPoint x: 622, startPoint y: 85, endPoint x: 704, endPoint y: 113, distance: 86.7
click at [630, 85] on div at bounding box center [626, 83] width 8 height 8
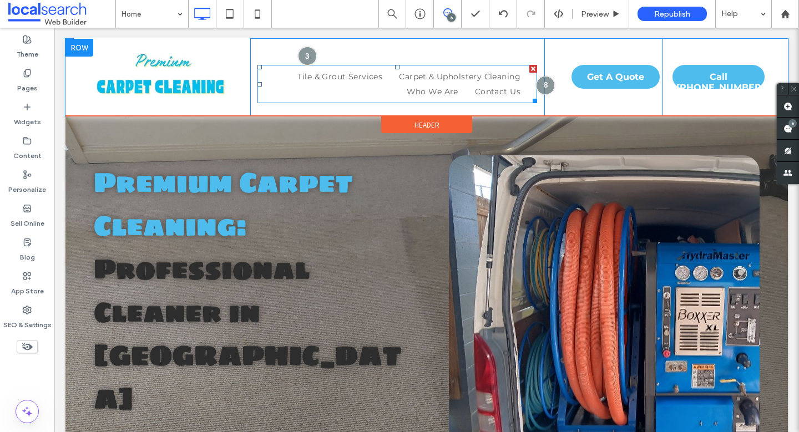
click at [274, 79] on ul "Tile & Grout Services Carpet & Upholstery Cleaning Who We Are Contact Us" at bounding box center [397, 84] width 263 height 31
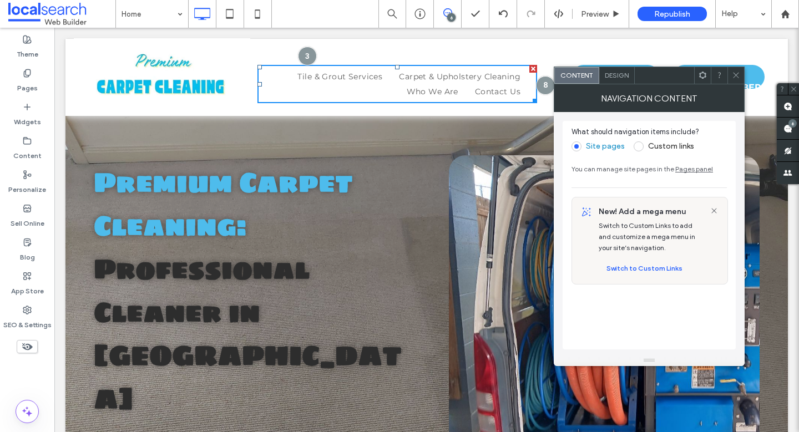
click at [628, 78] on span "Design" at bounding box center [617, 75] width 24 height 8
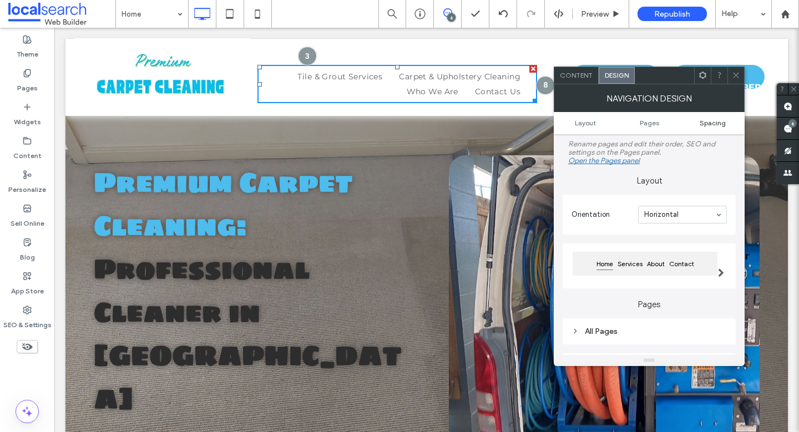
click at [720, 120] on span "Spacing" at bounding box center [712, 123] width 26 height 8
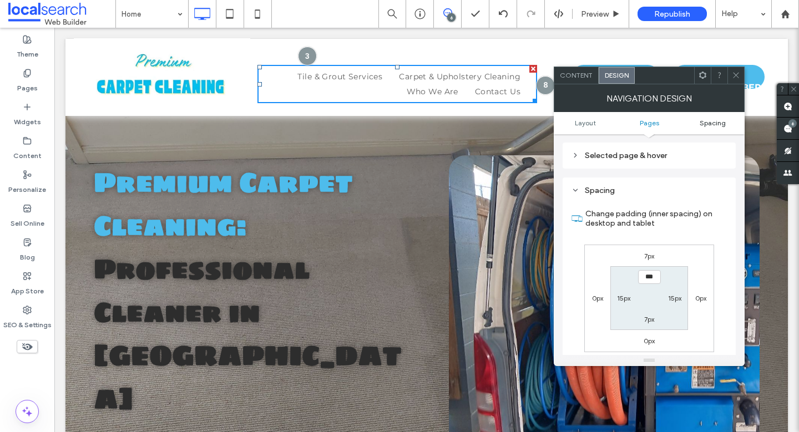
scroll to position [245, 0]
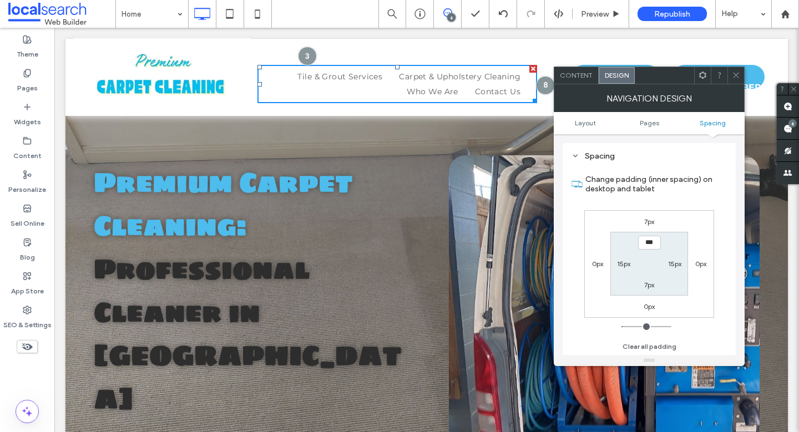
click at [625, 263] on label "15px" at bounding box center [623, 264] width 13 height 8
type input "**"
type input "*"
click at [626, 265] on input "***" at bounding box center [623, 264] width 23 height 14
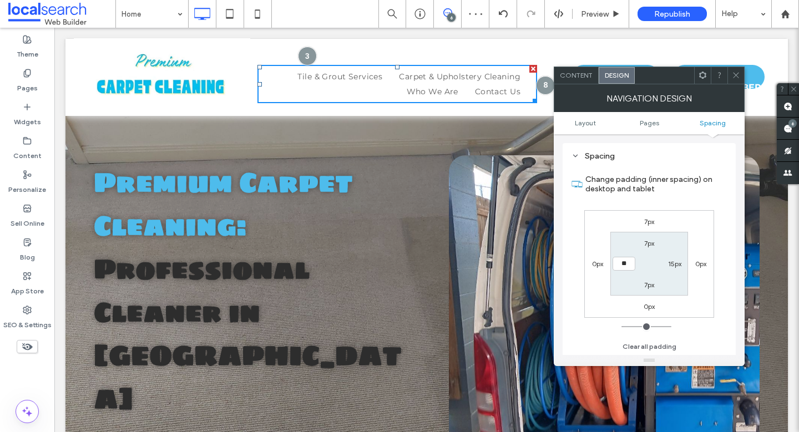
type input "**"
type input "****"
click at [741, 76] on div at bounding box center [735, 75] width 17 height 17
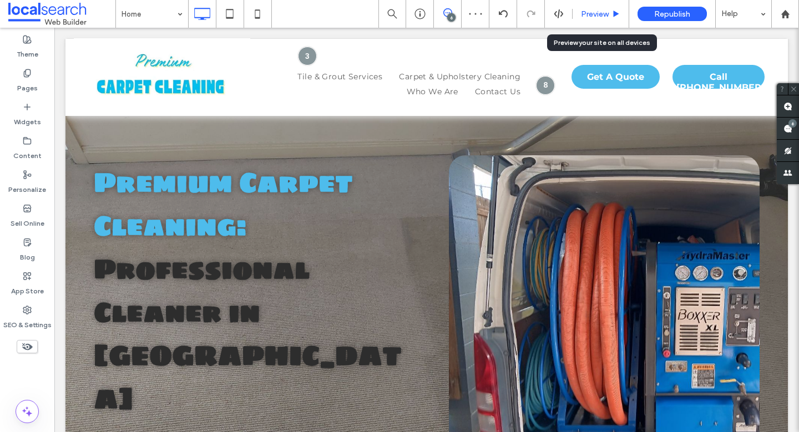
click at [589, 14] on span "Preview" at bounding box center [595, 13] width 28 height 9
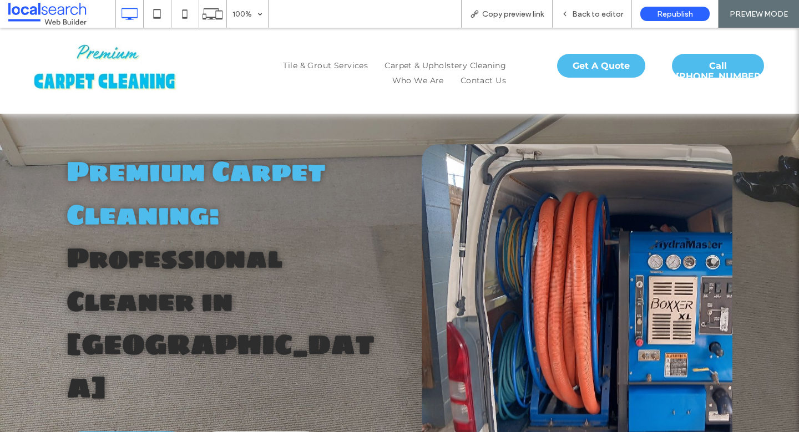
click at [589, 14] on span "Back to editor" at bounding box center [597, 13] width 51 height 9
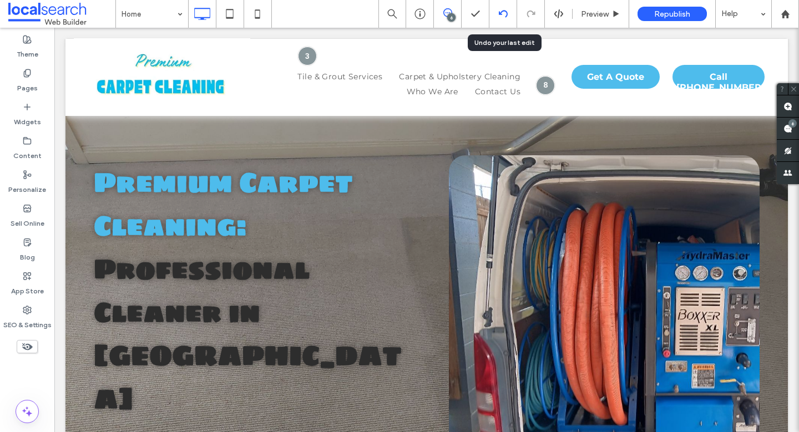
click at [509, 12] on div at bounding box center [502, 13] width 27 height 9
click at [499, 11] on icon at bounding box center [503, 13] width 9 height 9
click at [500, 9] on icon at bounding box center [503, 13] width 9 height 9
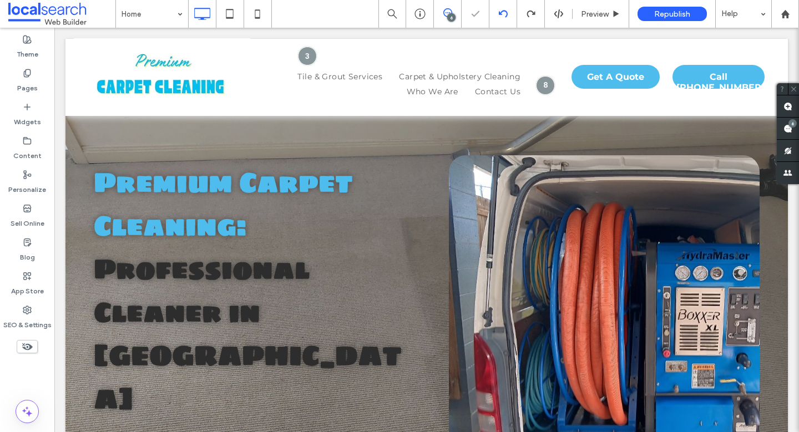
click at [500, 9] on div "Home 6 Preview Republish Help Site Comments Team & Clients Automate new comment…" at bounding box center [399, 216] width 799 height 432
click at [500, 9] on icon at bounding box center [503, 13] width 9 height 9
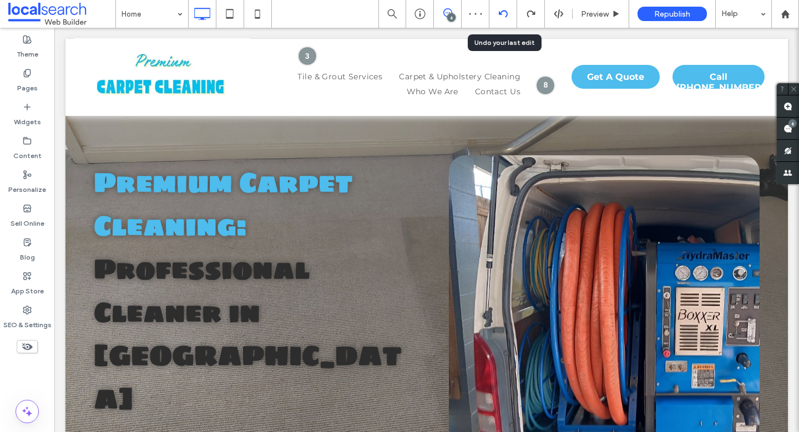
click at [500, 9] on icon at bounding box center [503, 13] width 9 height 9
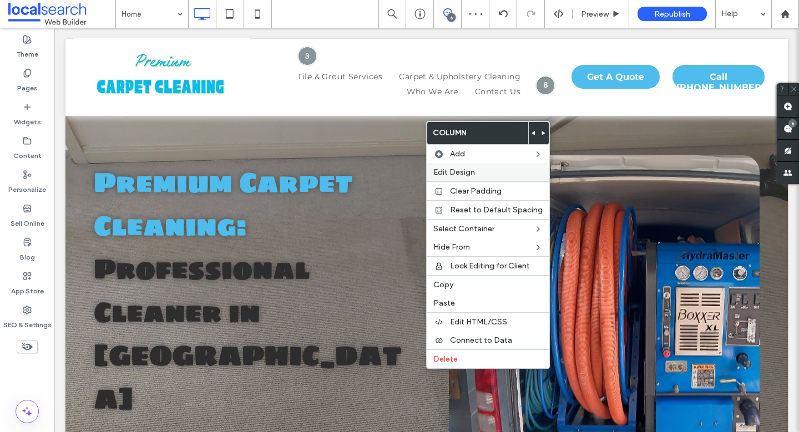
click at [450, 169] on span "Edit Design" at bounding box center [454, 172] width 42 height 9
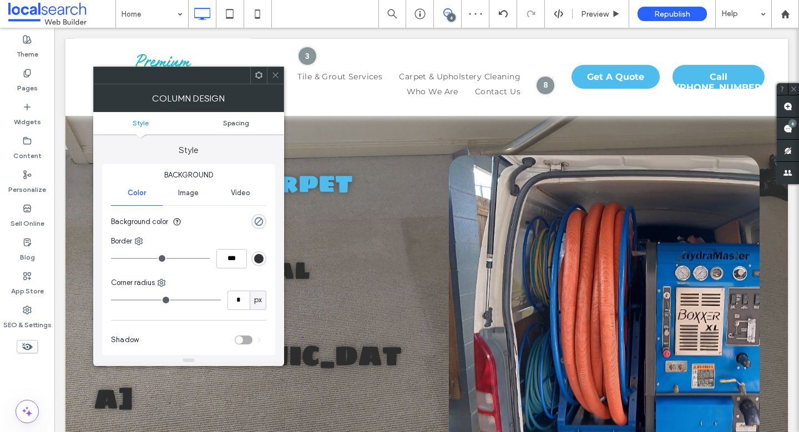
click at [237, 121] on span "Spacing" at bounding box center [236, 123] width 26 height 8
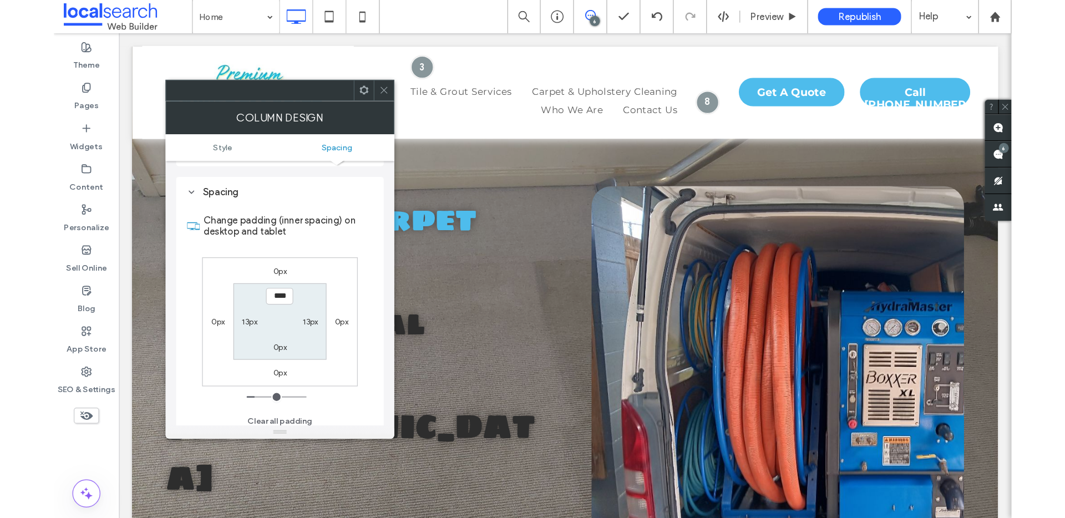
scroll to position [225, 0]
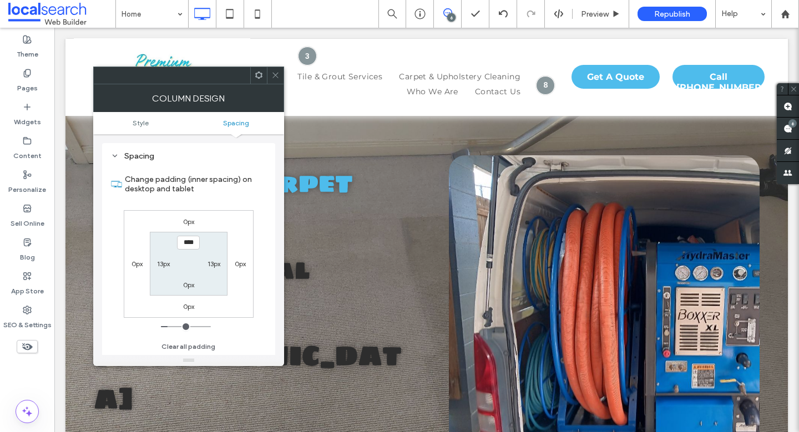
click at [164, 260] on label "13px" at bounding box center [163, 264] width 13 height 8
type input "**"
type input "*"
type input "***"
click at [216, 263] on label "13px" at bounding box center [213, 264] width 13 height 8
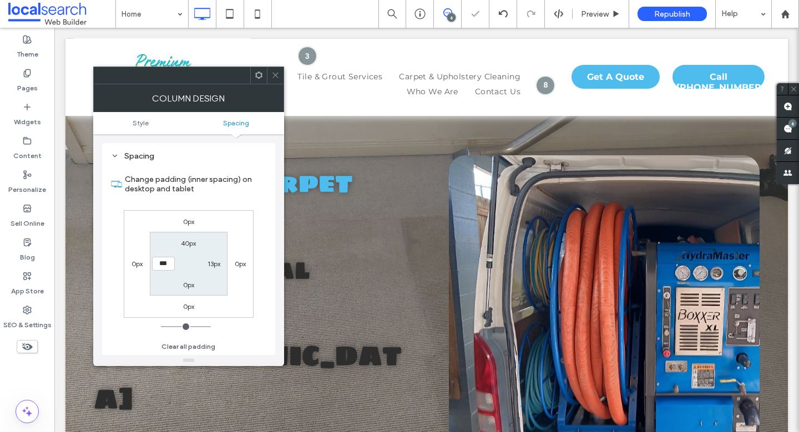
type input "**"
type input "*"
type input "***"
click at [276, 79] on icon at bounding box center [275, 75] width 8 height 8
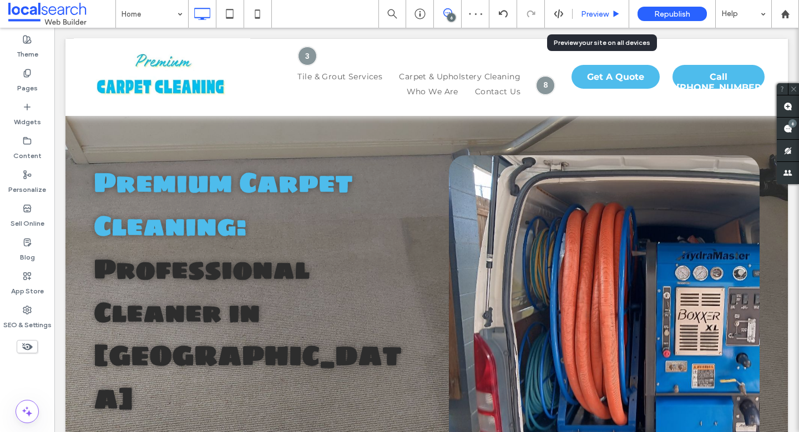
click at [591, 12] on span "Preview" at bounding box center [595, 13] width 28 height 9
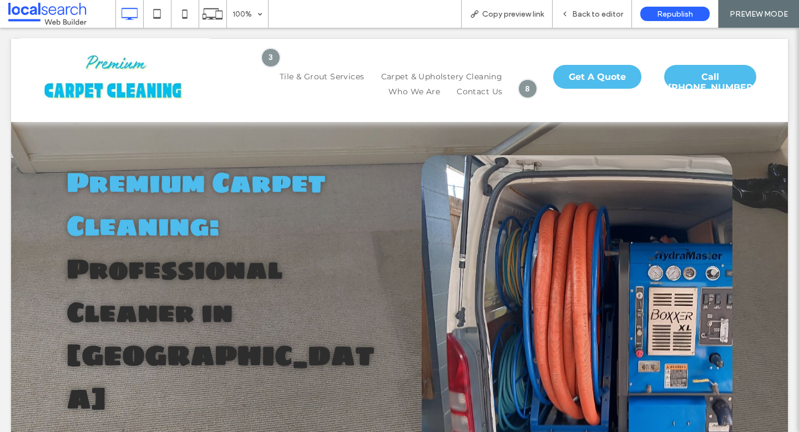
click at [591, 12] on span "Back to editor" at bounding box center [597, 13] width 51 height 9
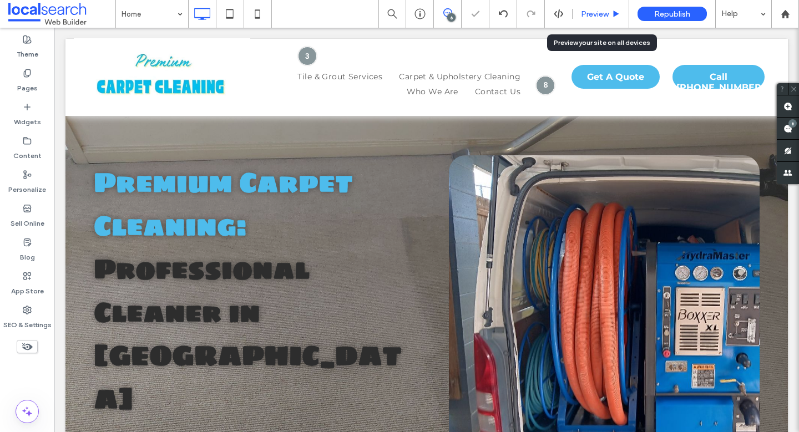
click at [590, 16] on span "Preview" at bounding box center [595, 13] width 28 height 9
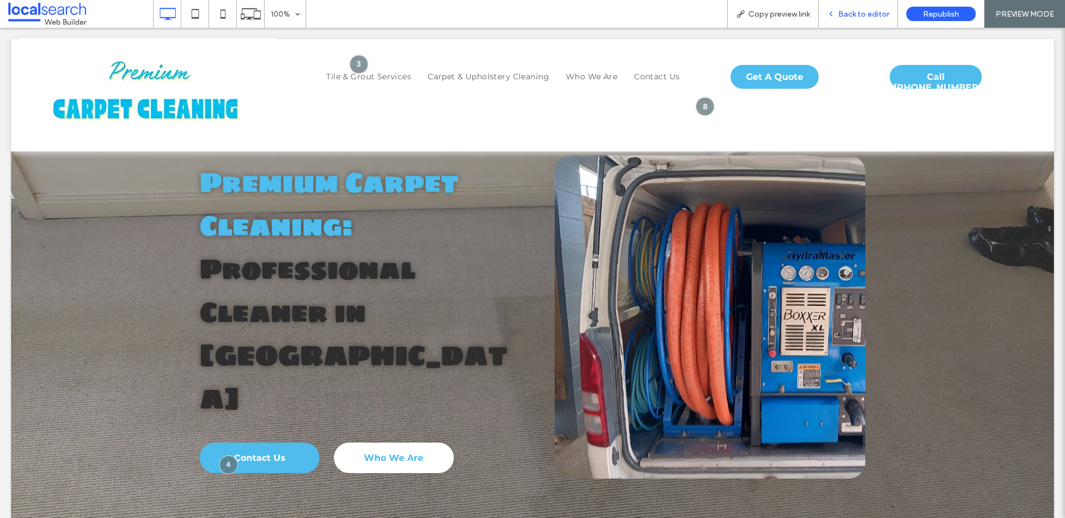
click at [840, 17] on span "Back to editor" at bounding box center [863, 13] width 51 height 9
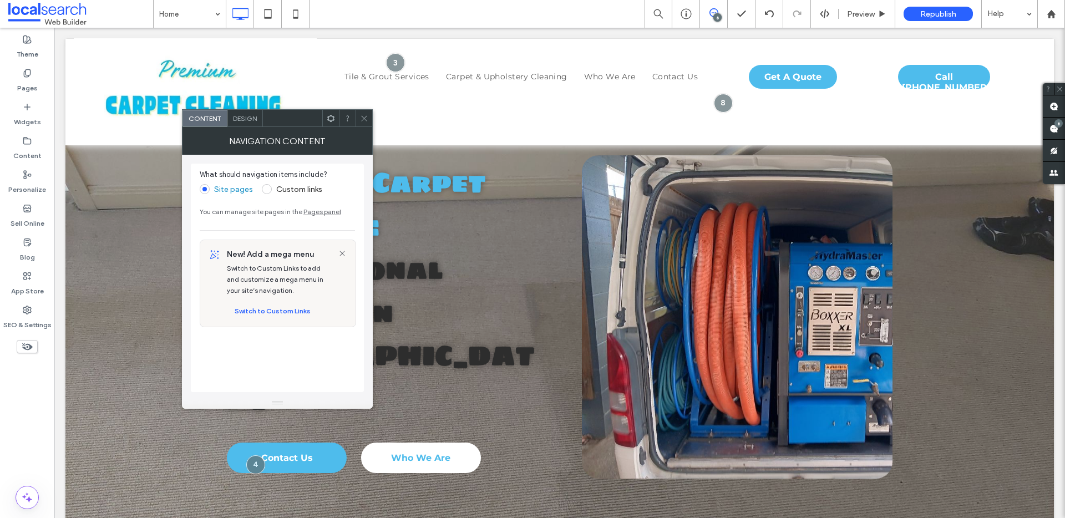
click at [250, 125] on div "Design" at bounding box center [244, 118] width 35 height 17
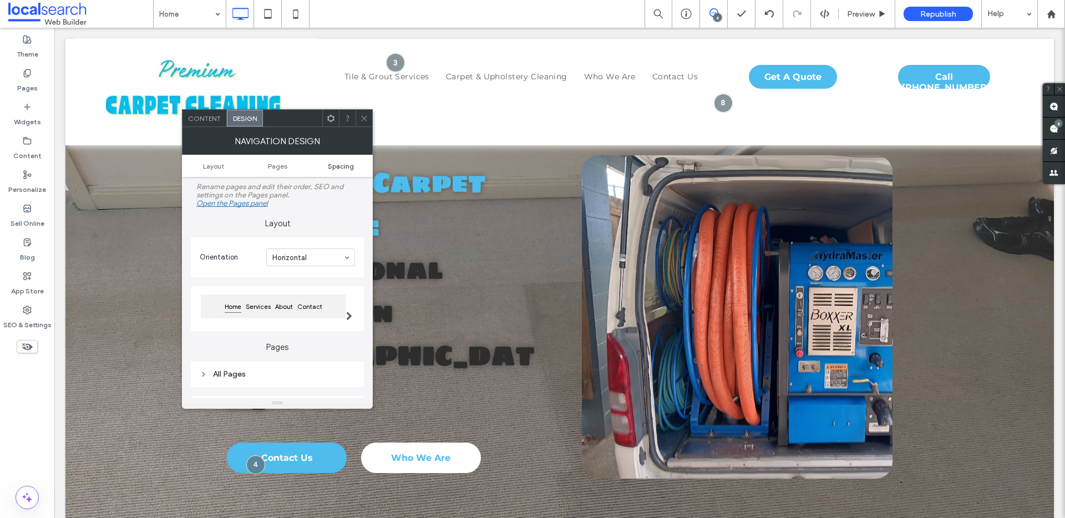
click at [350, 166] on span "Spacing" at bounding box center [341, 166] width 26 height 8
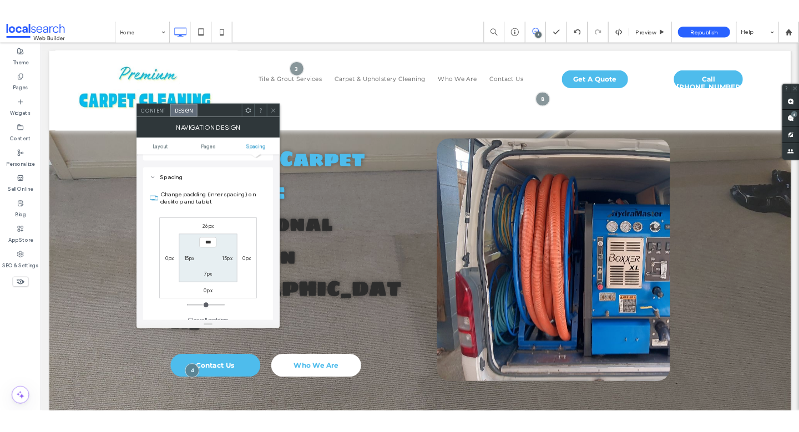
scroll to position [245, 0]
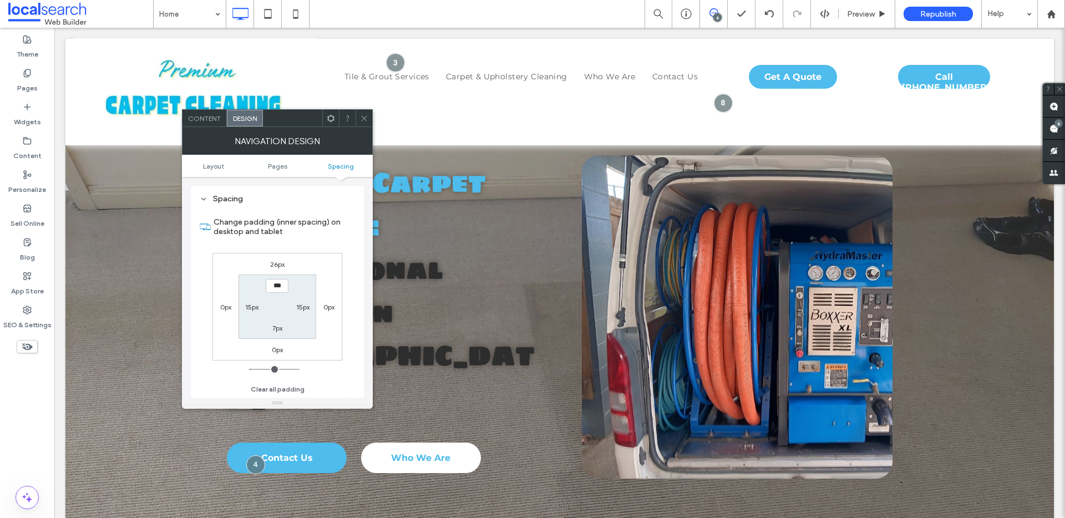
click at [247, 303] on label "15px" at bounding box center [251, 307] width 13 height 8
type input "**"
type input "*"
type input "***"
click at [367, 114] on icon at bounding box center [364, 118] width 8 height 8
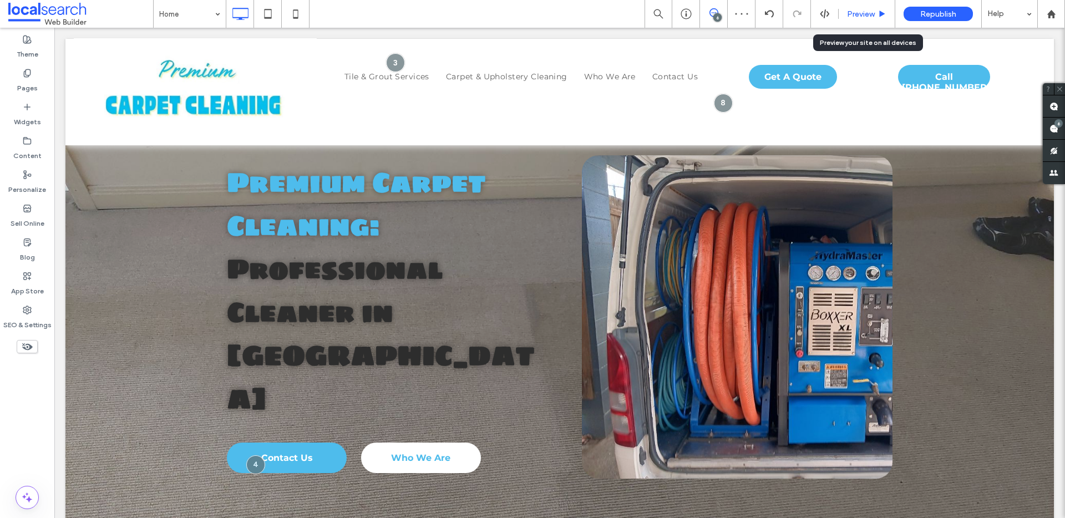
click at [851, 10] on span "Preview" at bounding box center [861, 13] width 28 height 9
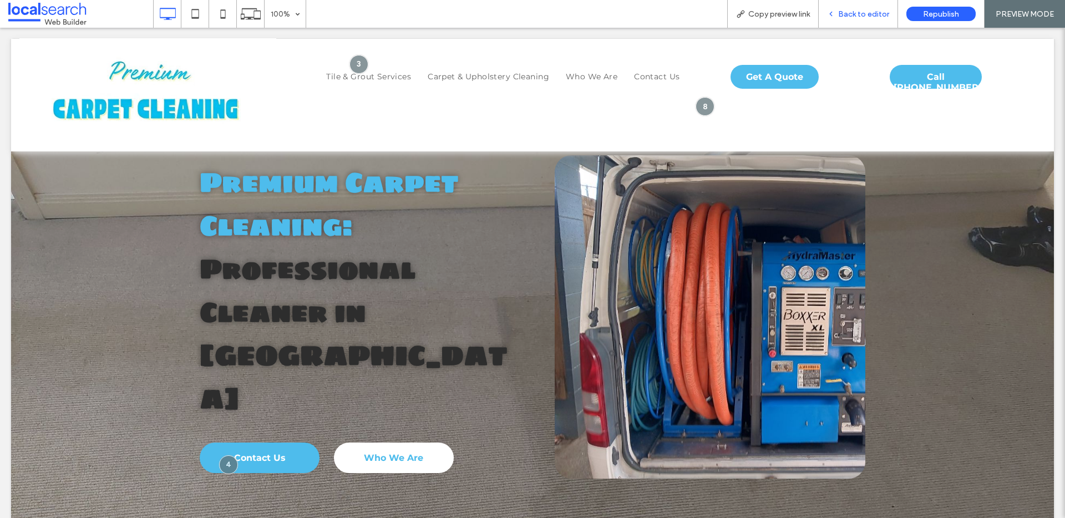
click at [865, 13] on span "Back to editor" at bounding box center [863, 13] width 51 height 9
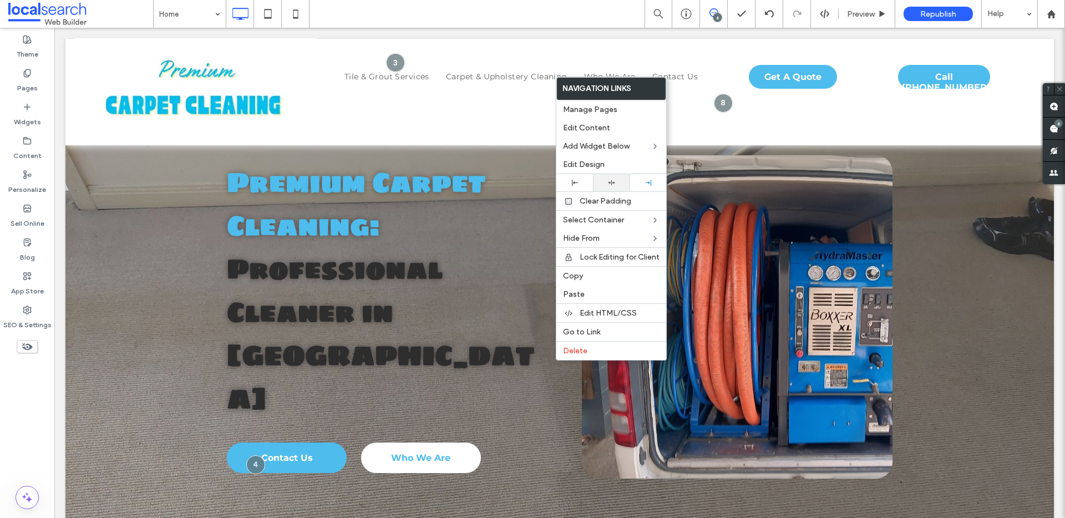
click at [612, 181] on icon at bounding box center [611, 182] width 7 height 7
click at [865, 18] on span "Preview" at bounding box center [861, 13] width 28 height 9
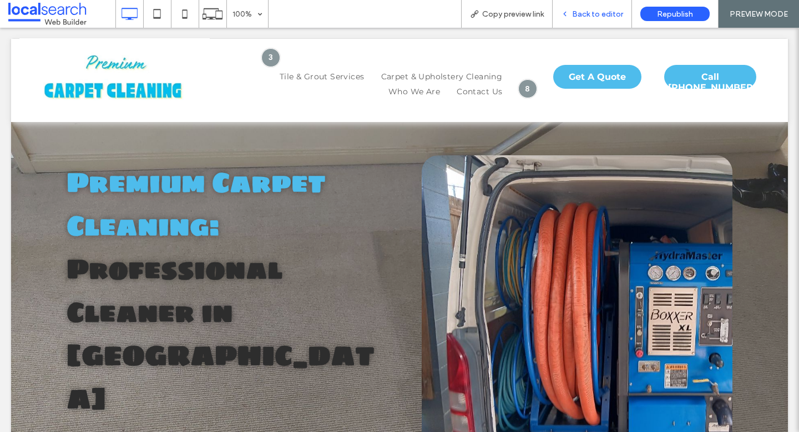
click at [609, 11] on span "Back to editor" at bounding box center [597, 13] width 51 height 9
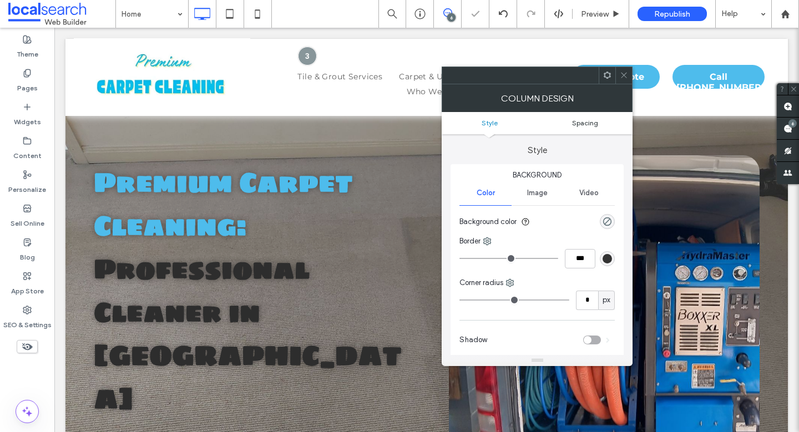
click at [584, 120] on span "Spacing" at bounding box center [585, 123] width 26 height 8
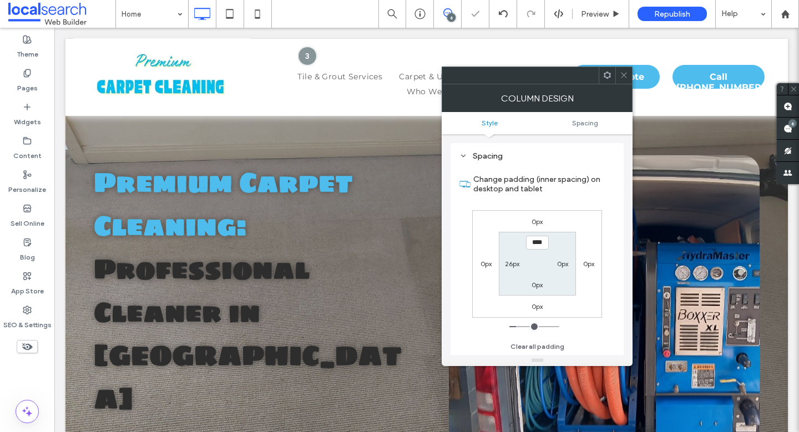
scroll to position [225, 0]
type input "****"
type input "**"
click at [599, 11] on span "Preview" at bounding box center [595, 13] width 28 height 9
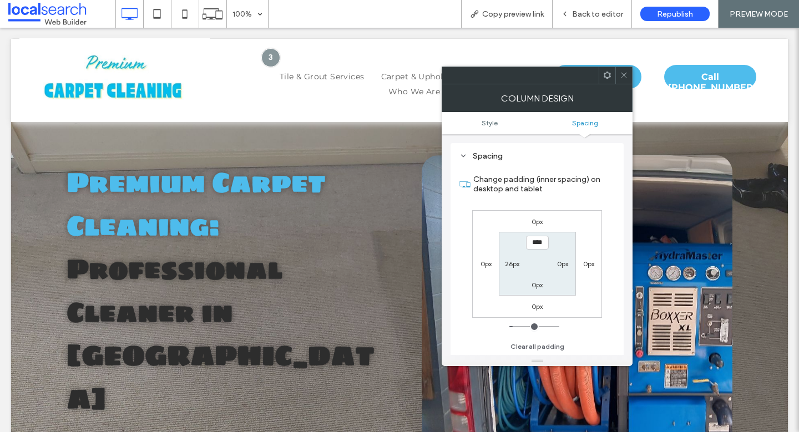
click at [599, 11] on span "Back to editor" at bounding box center [597, 13] width 51 height 9
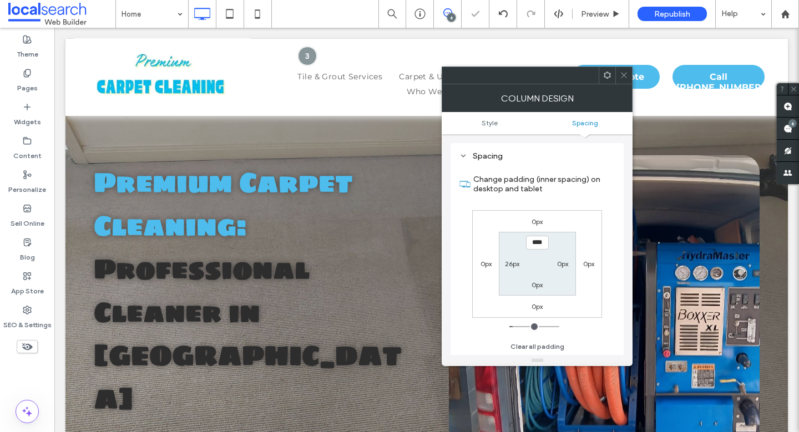
drag, startPoint x: 622, startPoint y: 79, endPoint x: 622, endPoint y: 68, distance: 10.5
click at [622, 79] on icon at bounding box center [624, 75] width 8 height 8
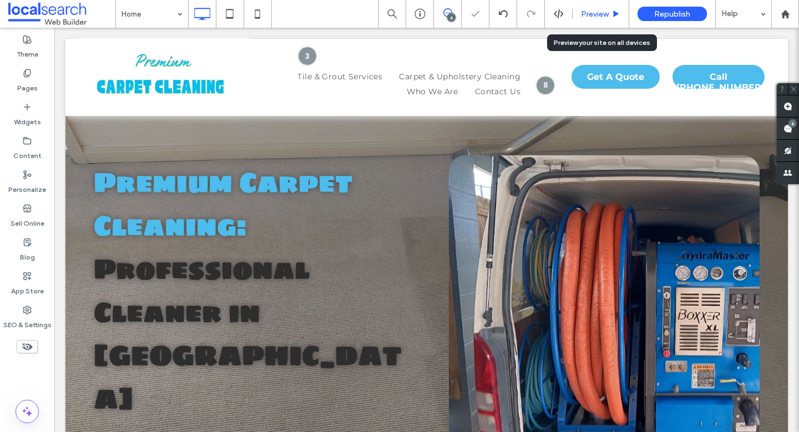
click at [603, 15] on span "Preview" at bounding box center [595, 13] width 28 height 9
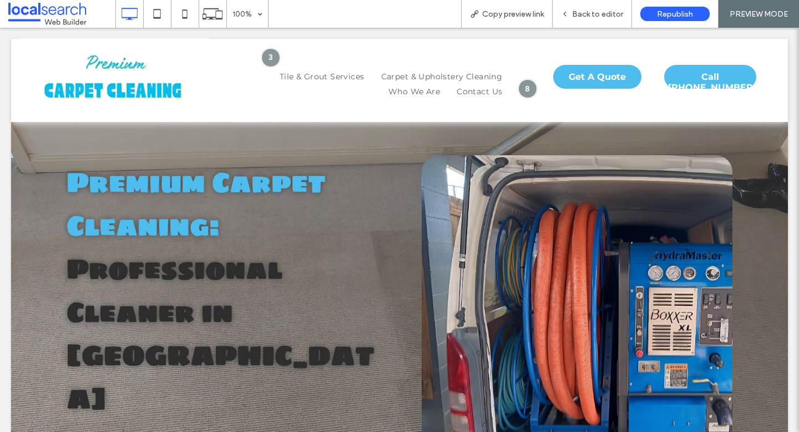
click at [603, 15] on span "Back to editor" at bounding box center [597, 13] width 51 height 9
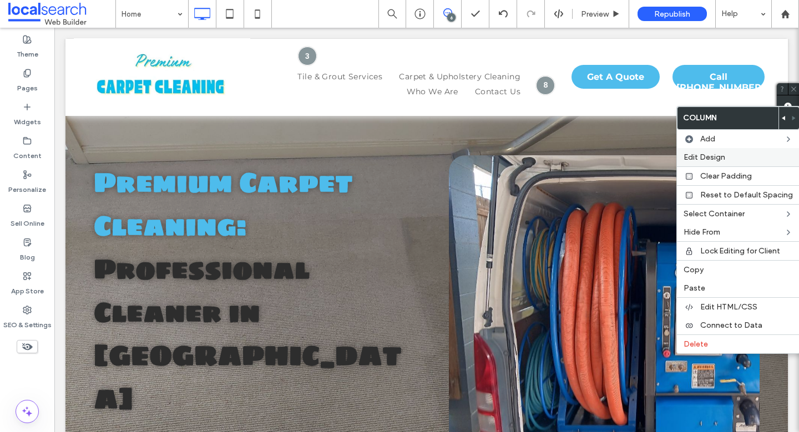
click at [712, 159] on span "Edit Design" at bounding box center [704, 157] width 42 height 9
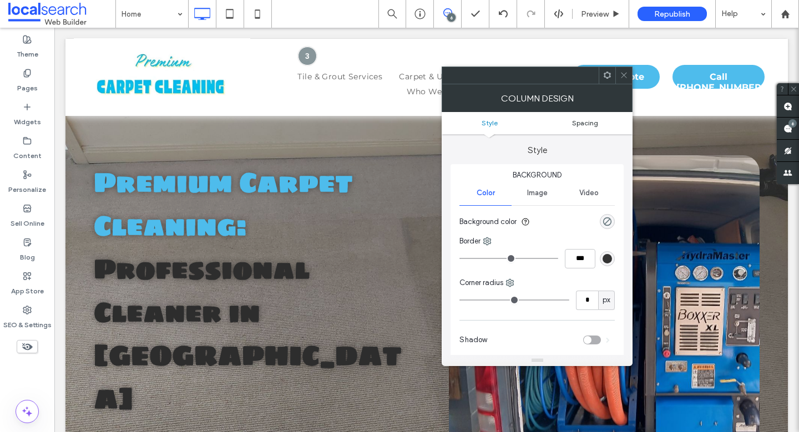
click at [590, 119] on span "Spacing" at bounding box center [585, 123] width 26 height 8
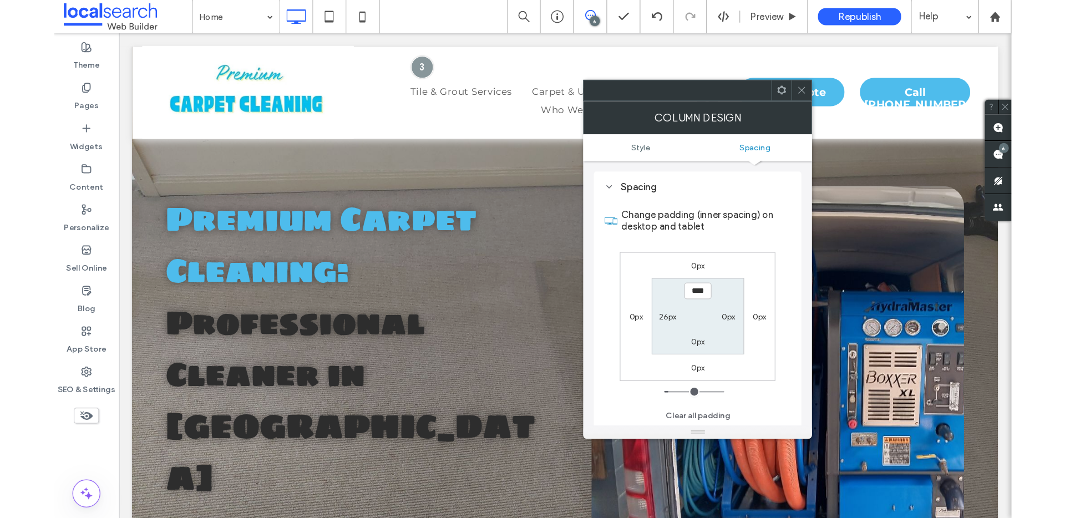
scroll to position [225, 0]
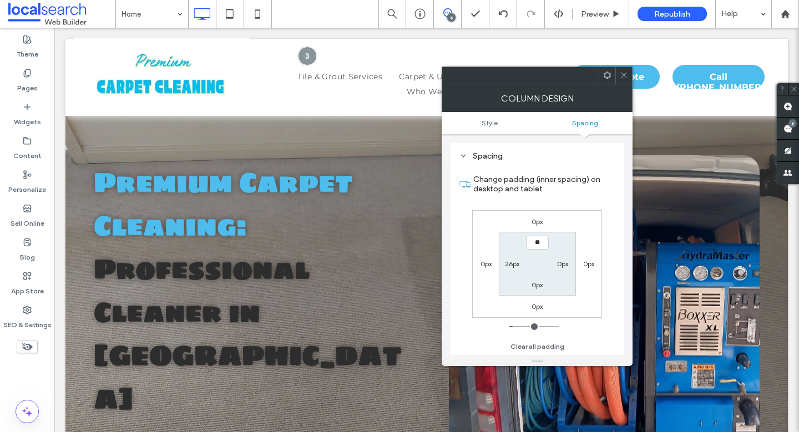
type input "****"
type input "**"
click at [620, 72] on icon at bounding box center [624, 75] width 8 height 8
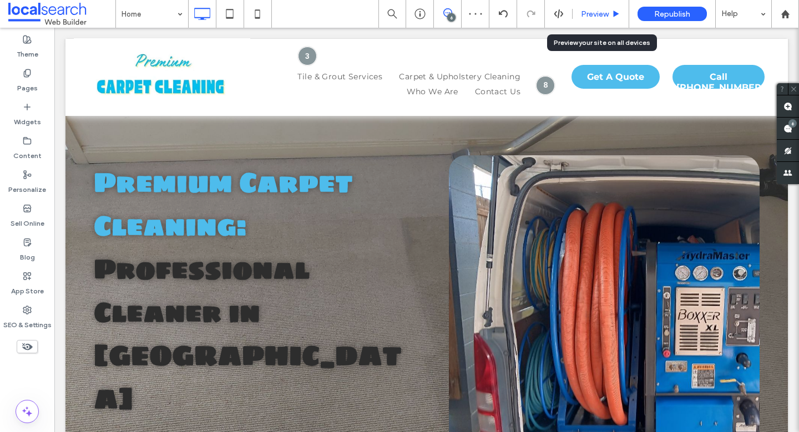
click at [603, 18] on span "Preview" at bounding box center [595, 13] width 28 height 9
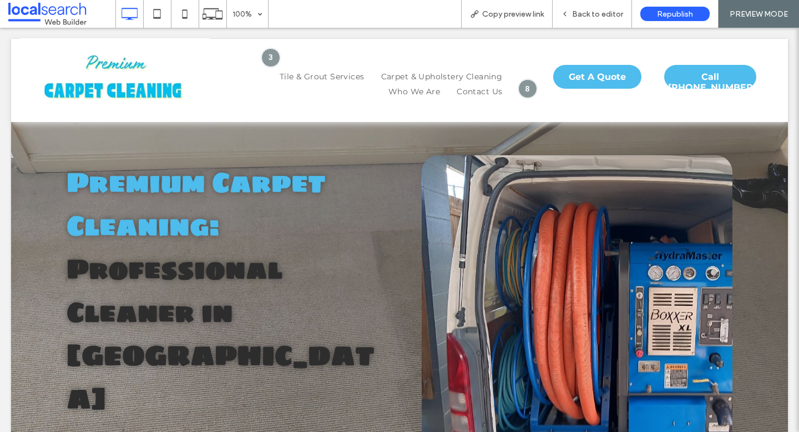
click at [603, 18] on span "Back to editor" at bounding box center [597, 13] width 51 height 9
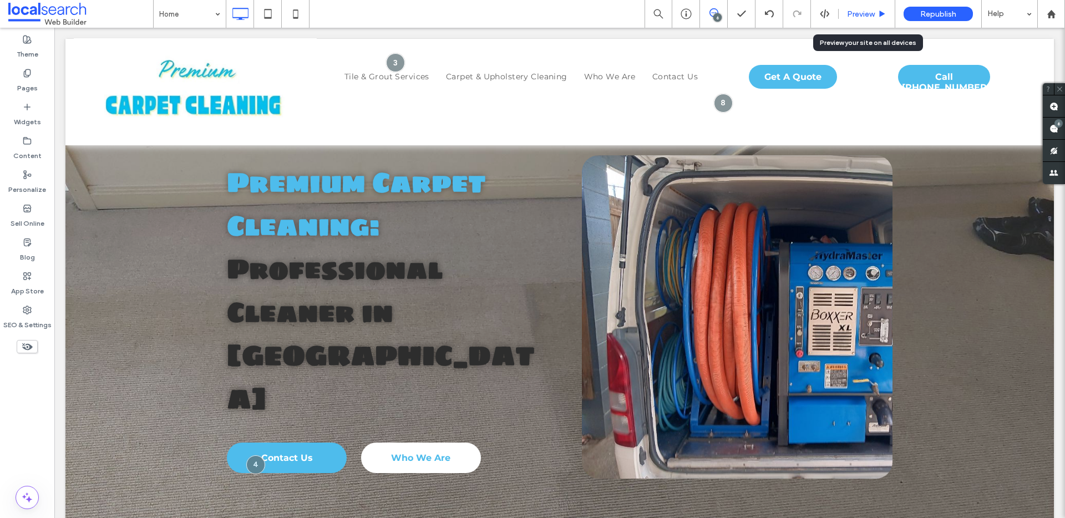
click at [858, 18] on div "Preview" at bounding box center [867, 14] width 57 height 28
click at [859, 17] on span "Preview" at bounding box center [861, 13] width 28 height 9
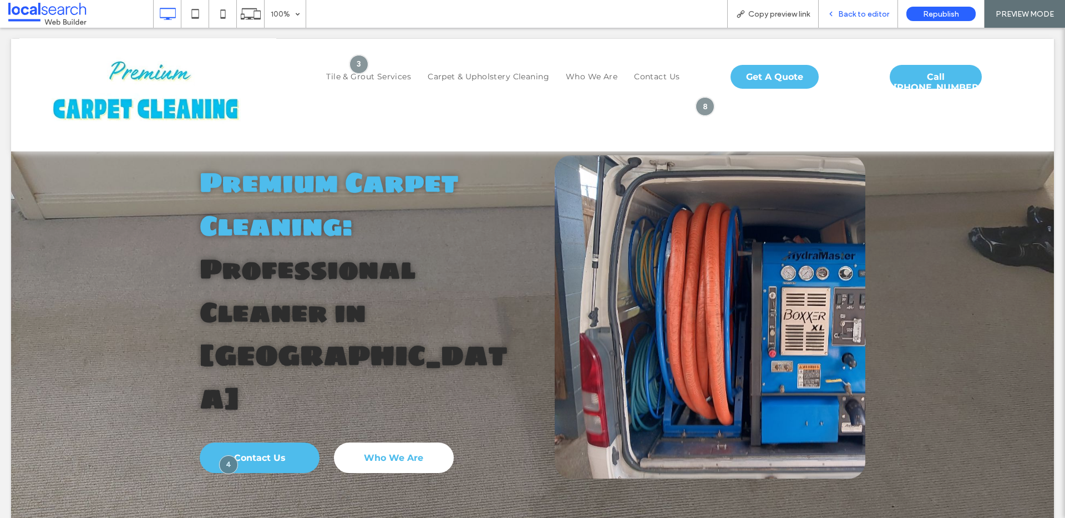
click at [859, 16] on span "Back to editor" at bounding box center [863, 13] width 51 height 9
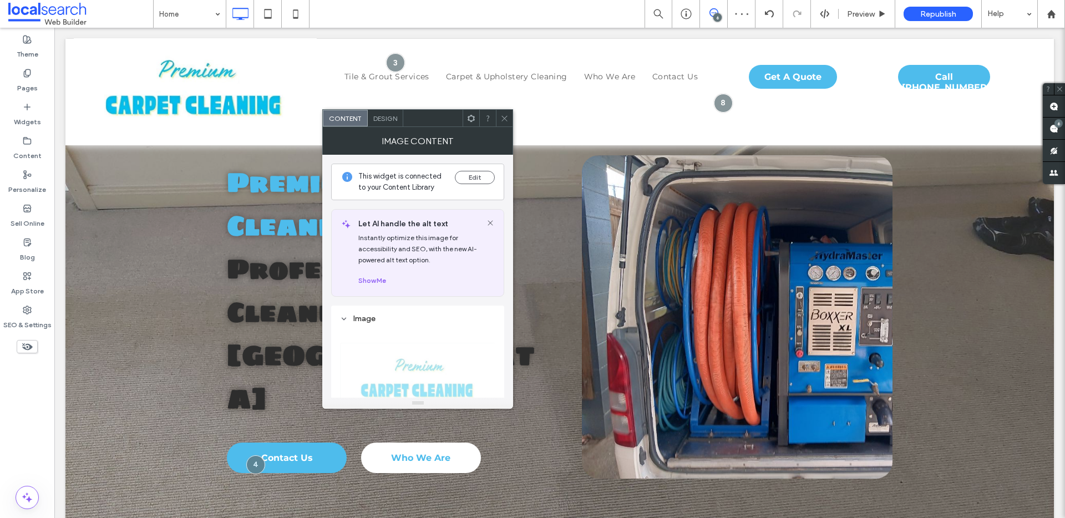
click at [382, 119] on span "Design" at bounding box center [385, 118] width 24 height 8
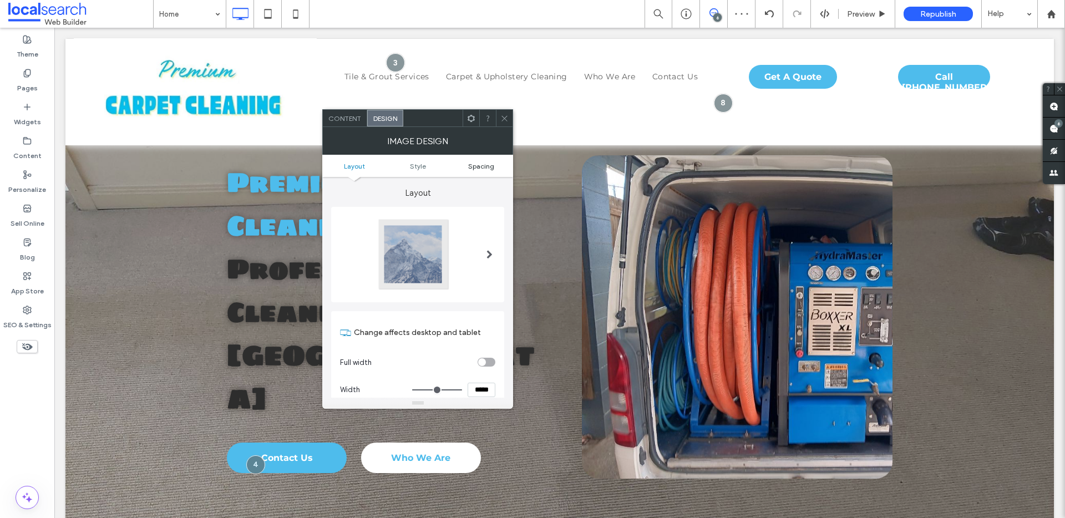
click at [477, 162] on span "Spacing" at bounding box center [481, 166] width 26 height 8
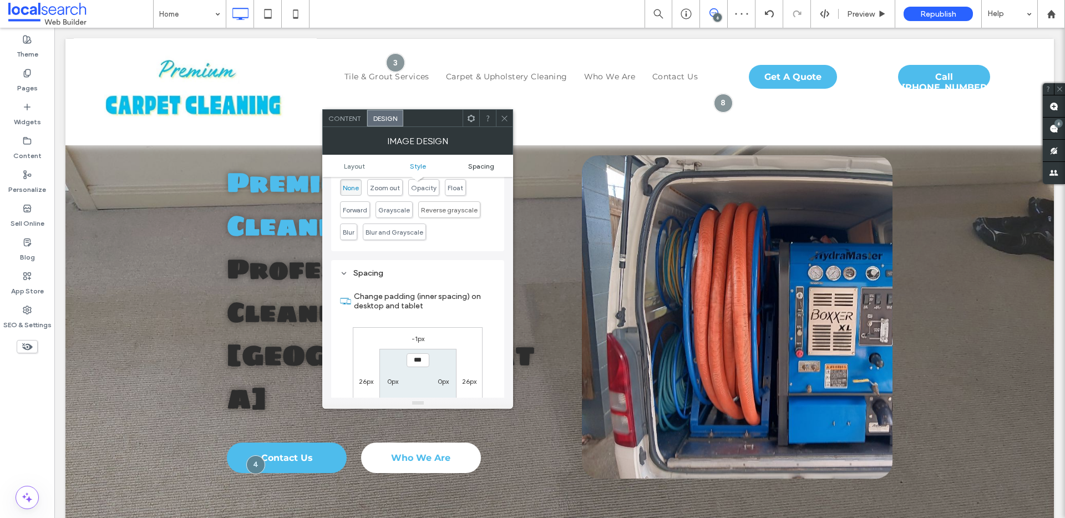
scroll to position [523, 0]
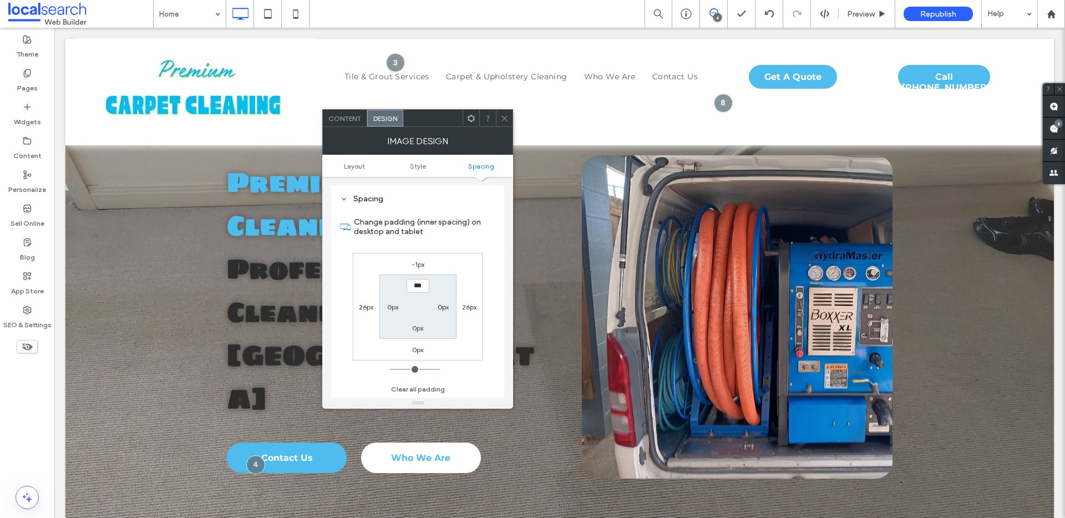
click at [501, 118] on icon at bounding box center [504, 118] width 8 height 8
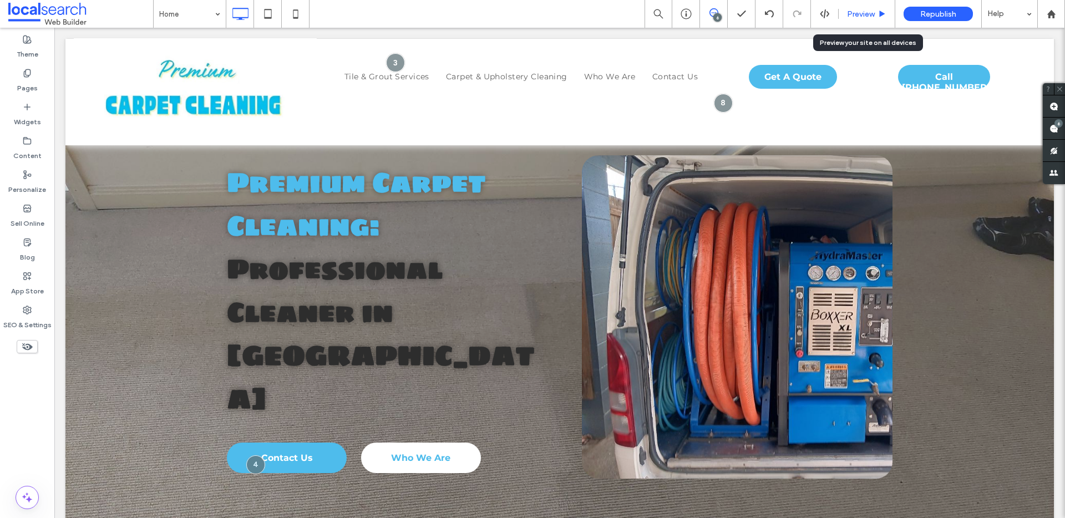
click at [854, 8] on div "Preview" at bounding box center [867, 14] width 57 height 28
click at [859, 13] on span "Preview" at bounding box center [861, 13] width 28 height 9
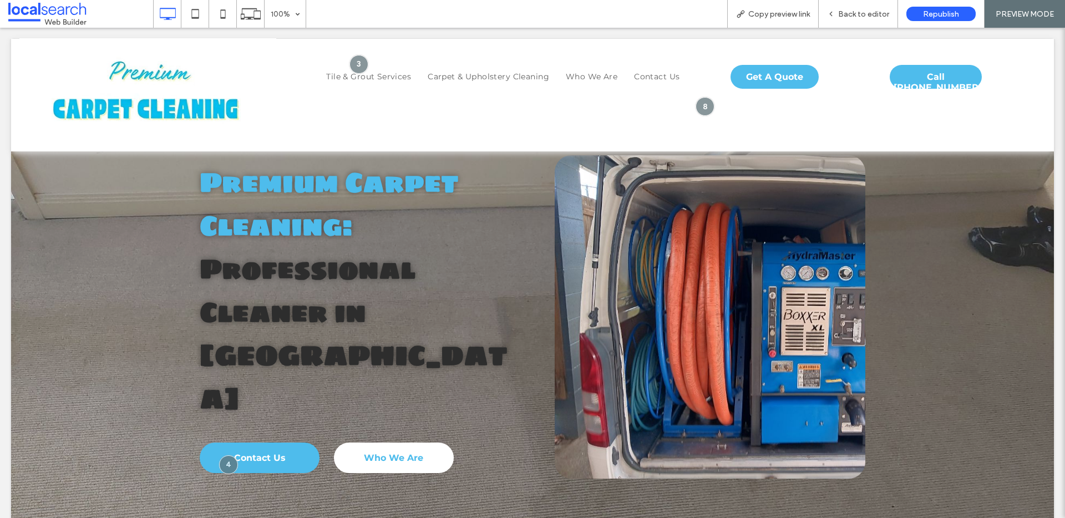
click at [859, 13] on span "Back to editor" at bounding box center [863, 13] width 51 height 9
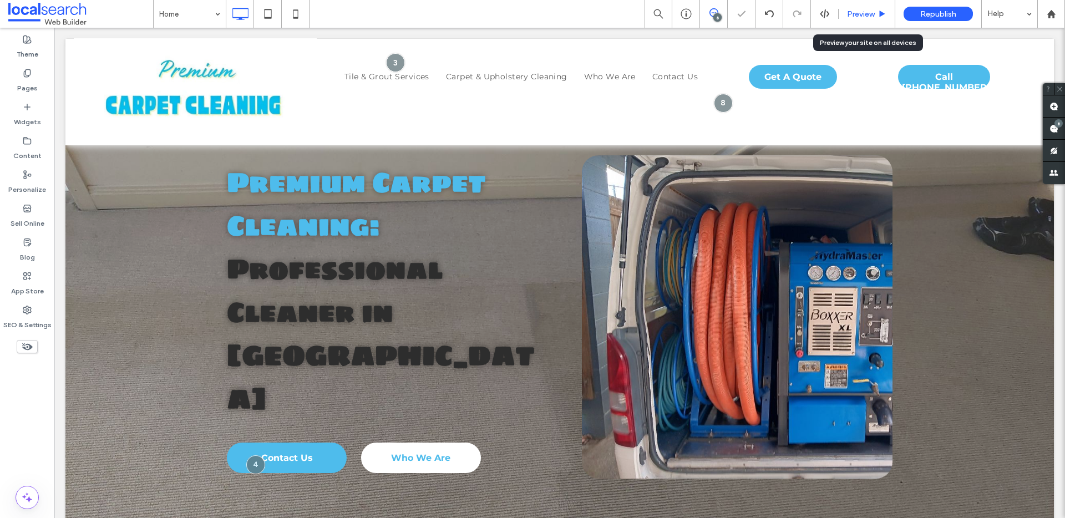
click at [875, 7] on div "Preview" at bounding box center [867, 14] width 57 height 28
click at [874, 10] on span "Preview" at bounding box center [861, 13] width 28 height 9
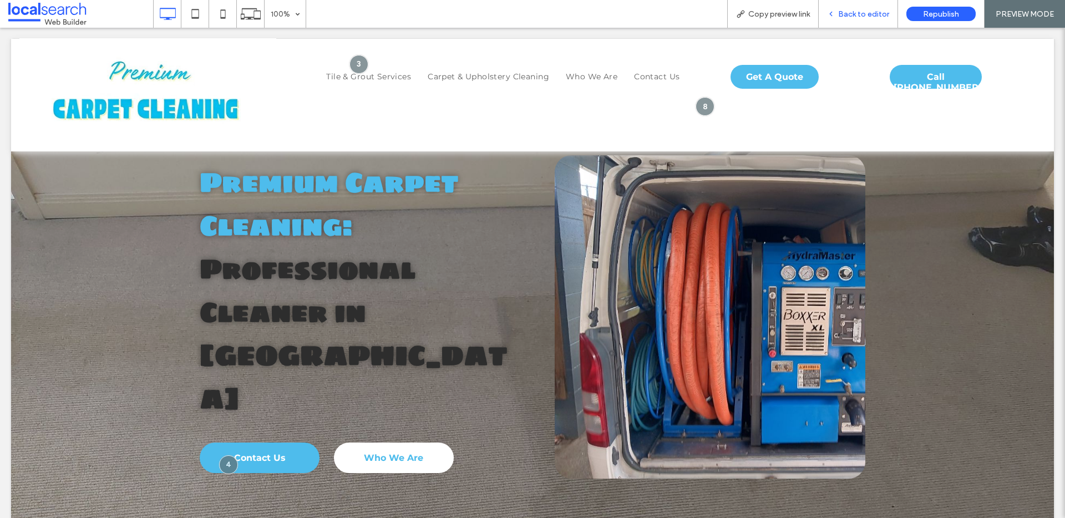
click at [874, 11] on span "Back to editor" at bounding box center [863, 13] width 51 height 9
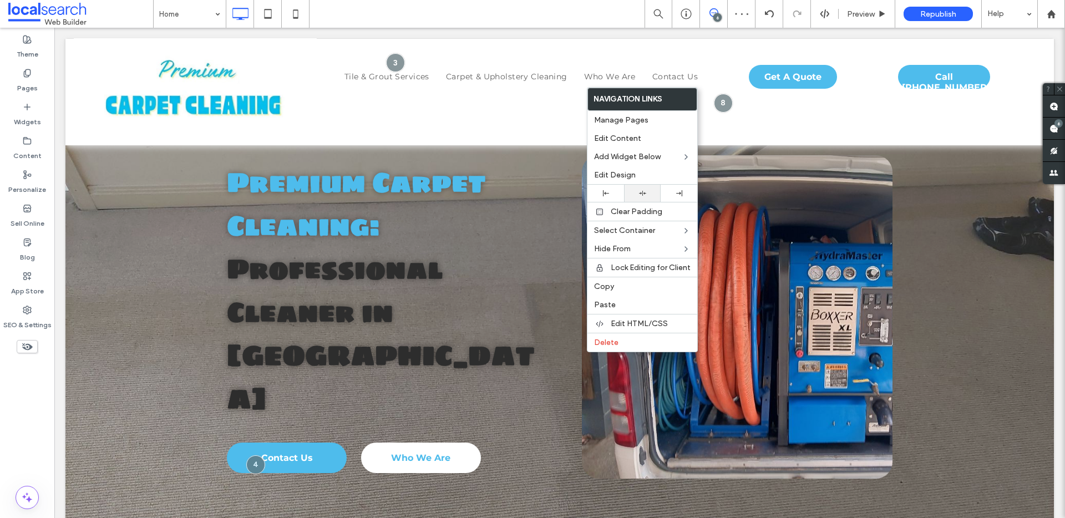
click at [641, 189] on div at bounding box center [642, 193] width 37 height 17
click at [861, 12] on span "Preview" at bounding box center [861, 13] width 28 height 9
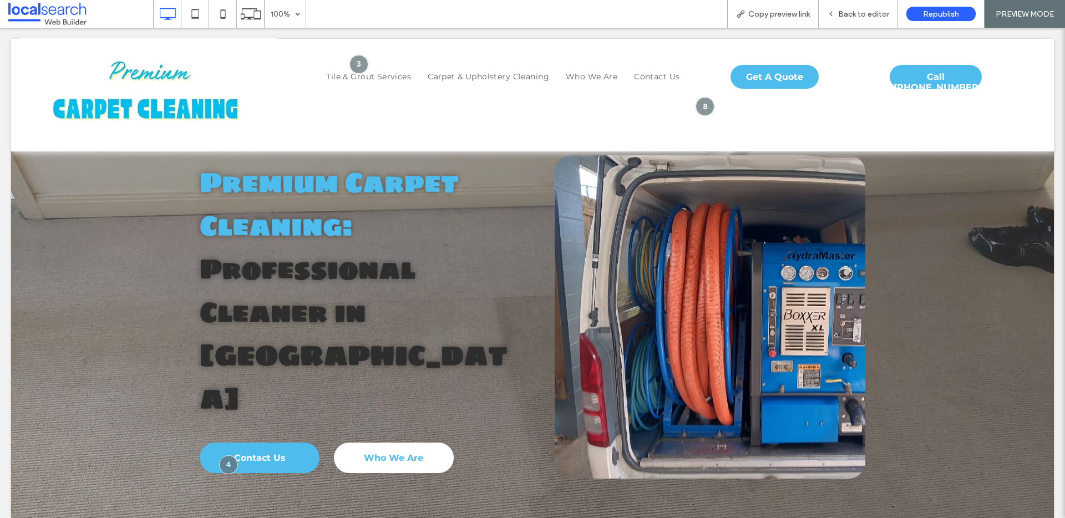
click at [861, 12] on span "Back to editor" at bounding box center [863, 13] width 51 height 9
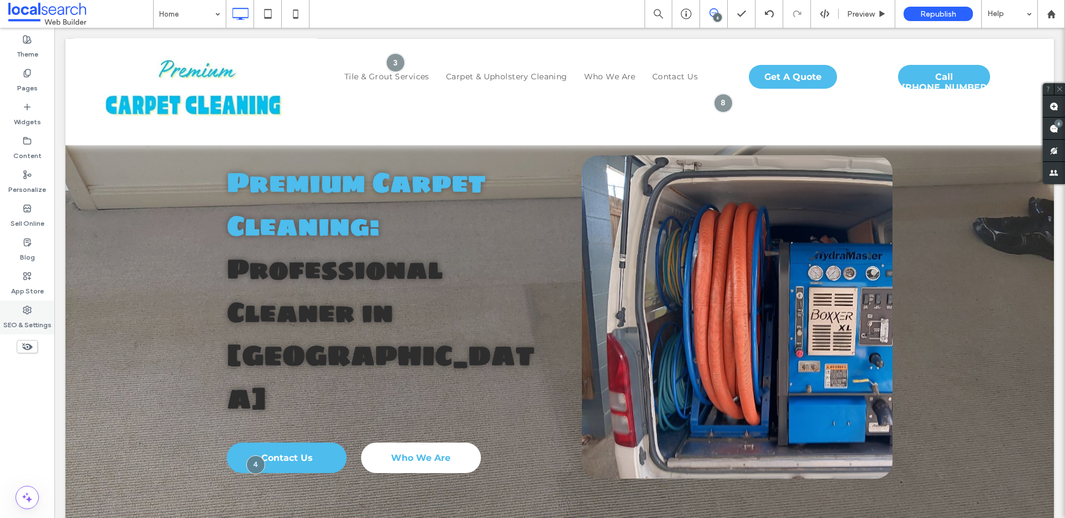
click at [27, 315] on label "SEO & Settings" at bounding box center [27, 323] width 48 height 16
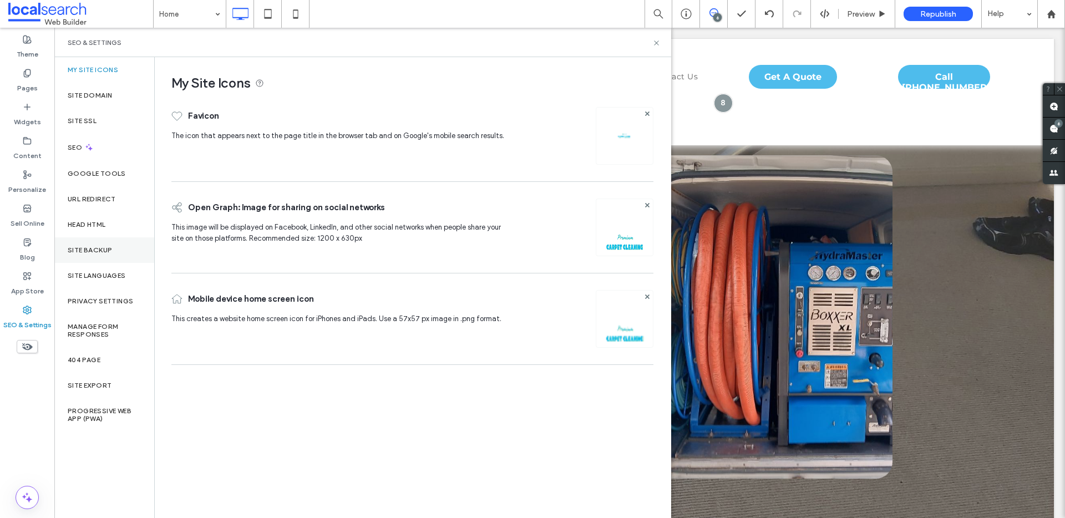
click at [93, 247] on label "Site Backup" at bounding box center [90, 250] width 44 height 8
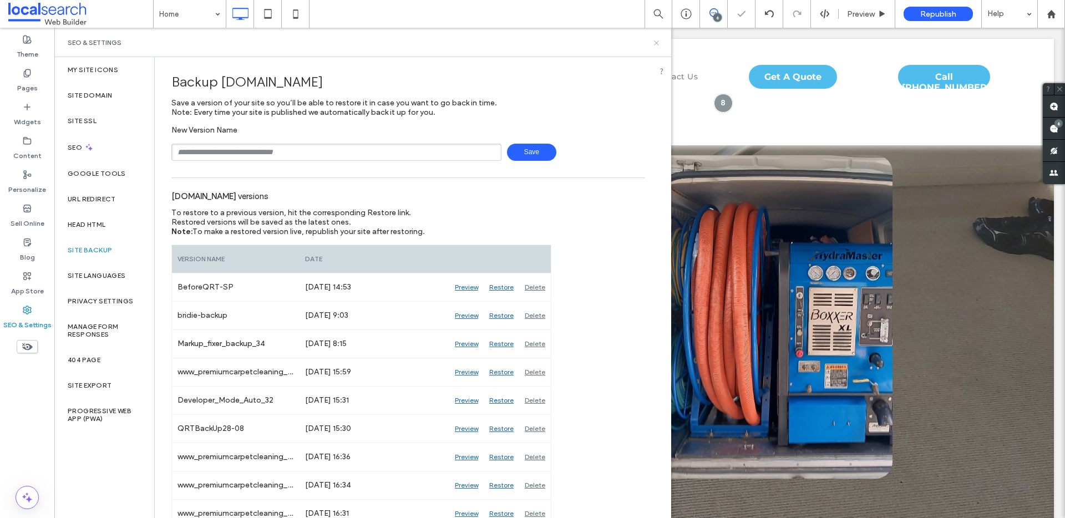
click at [655, 40] on icon at bounding box center [656, 43] width 8 height 8
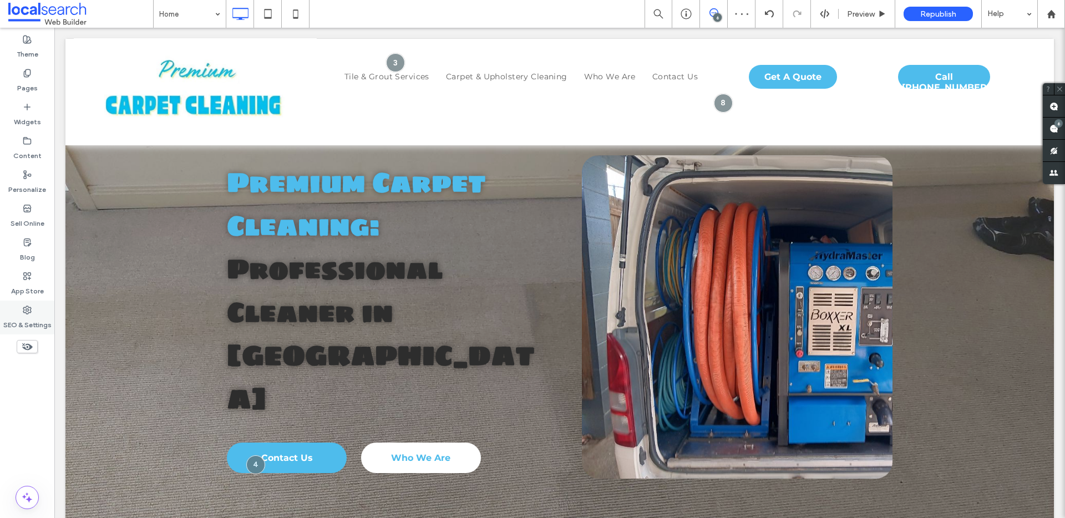
drag, startPoint x: 13, startPoint y: 318, endPoint x: 18, endPoint y: 311, distance: 8.8
click at [13, 318] on label "SEO & Settings" at bounding box center [27, 323] width 48 height 16
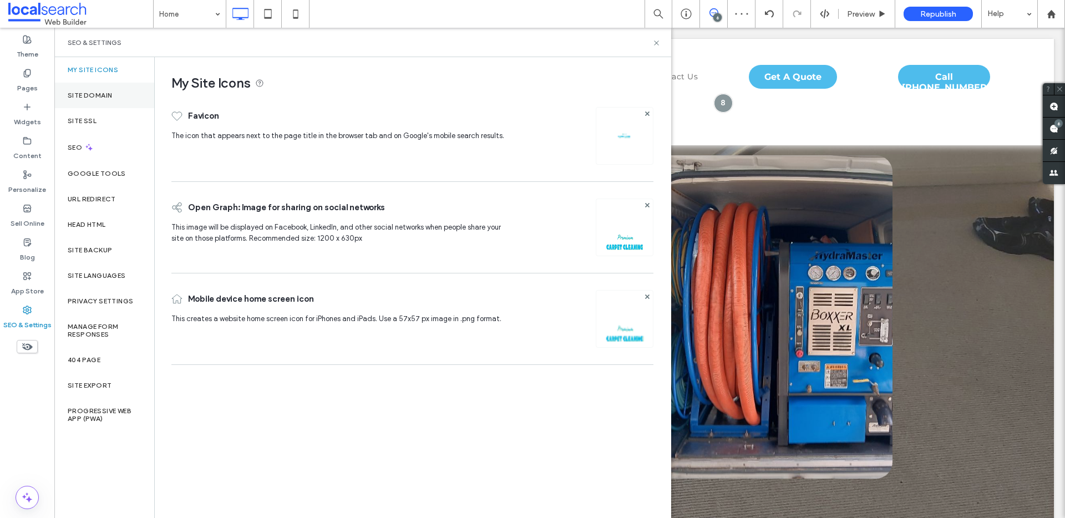
click at [110, 92] on label "Site Domain" at bounding box center [90, 96] width 44 height 8
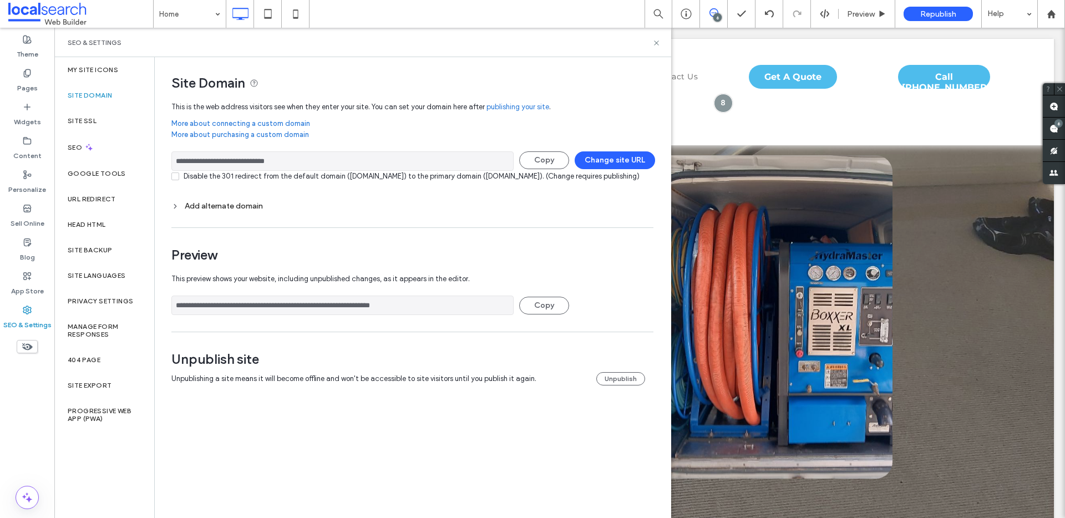
drag, startPoint x: 316, startPoint y: 166, endPoint x: 175, endPoint y: 162, distance: 141.0
click at [175, 162] on input "**********" at bounding box center [342, 160] width 342 height 19
click at [653, 42] on icon at bounding box center [656, 43] width 8 height 8
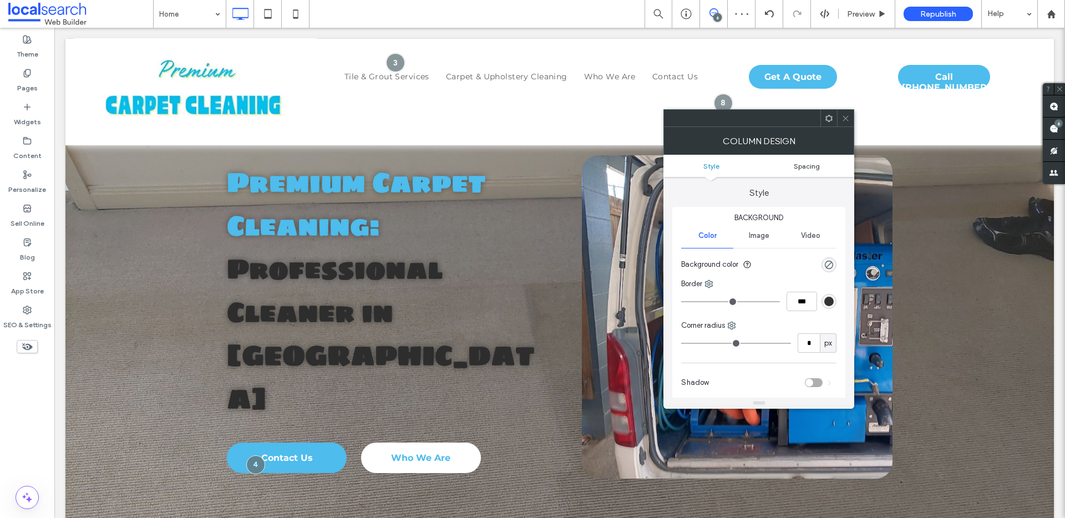
click at [804, 163] on span "Spacing" at bounding box center [807, 166] width 26 height 8
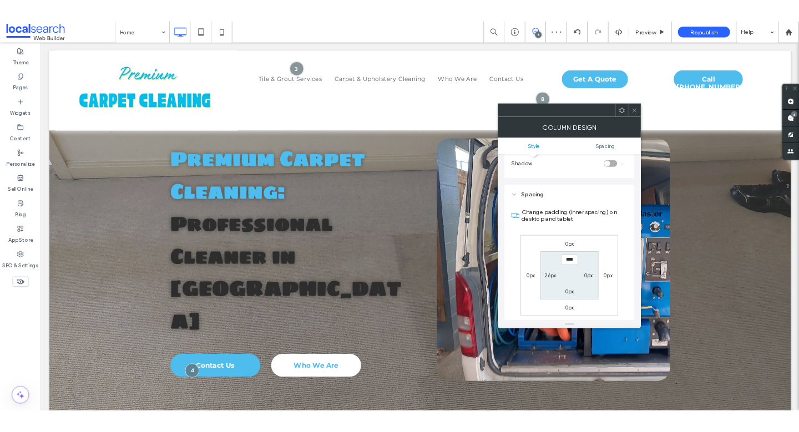
scroll to position [225, 0]
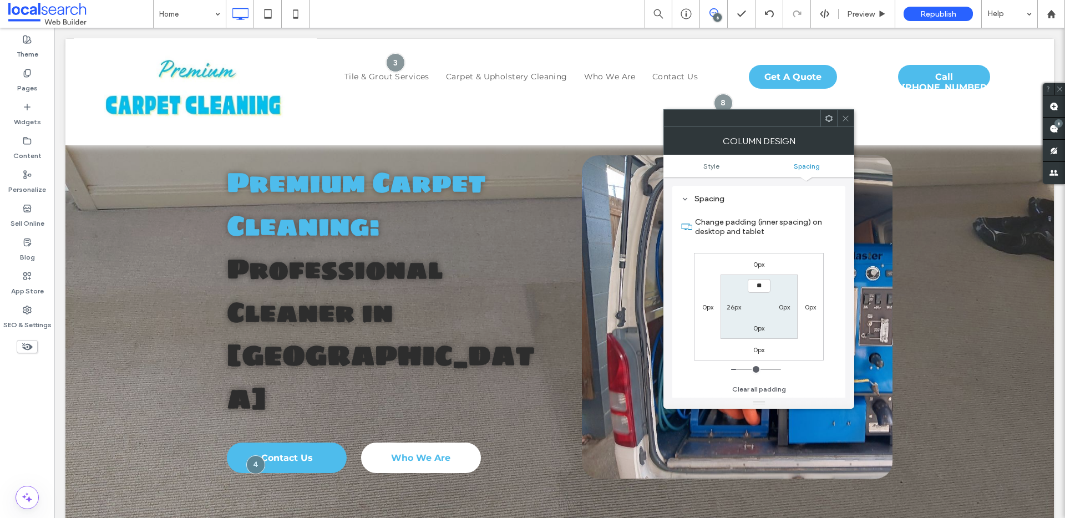
type input "****"
type input "**"
click at [846, 122] on icon at bounding box center [845, 118] width 8 height 8
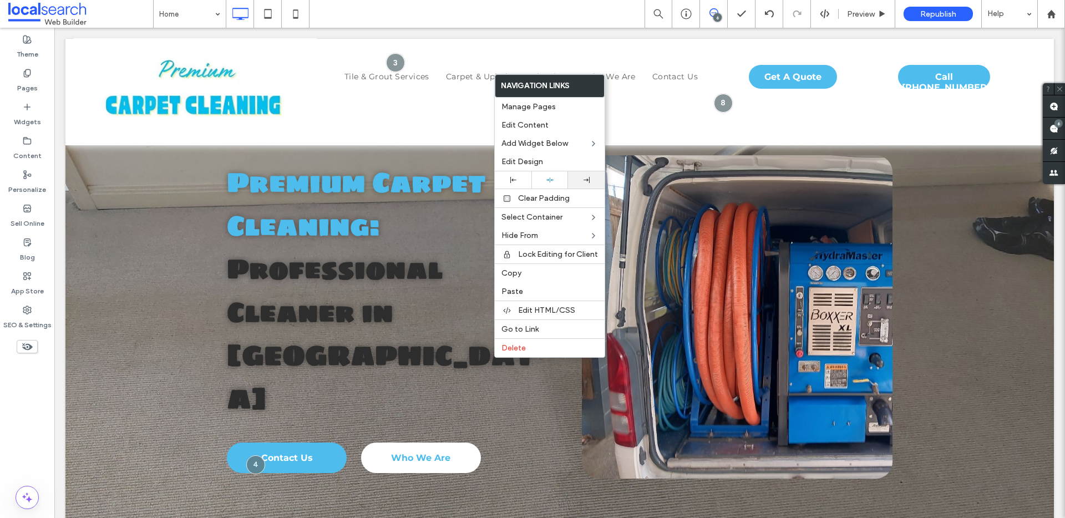
click at [598, 182] on div at bounding box center [587, 180] width 26 height 6
click at [510, 181] on use at bounding box center [513, 180] width 6 height 6
click at [549, 179] on icon at bounding box center [549, 179] width 7 height 7
click at [850, 10] on span "Preview" at bounding box center [861, 13] width 28 height 9
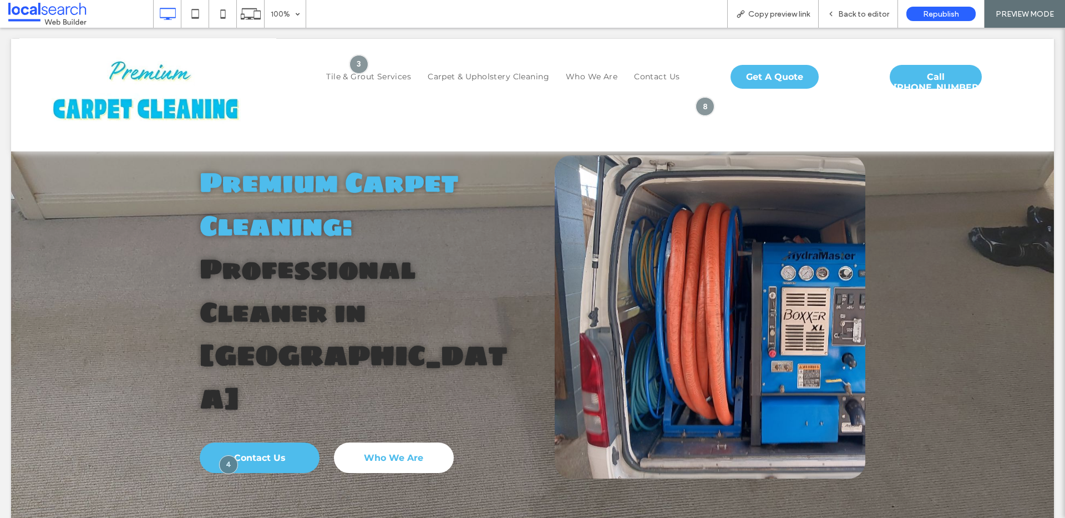
click at [850, 10] on span "Back to editor" at bounding box center [863, 13] width 51 height 9
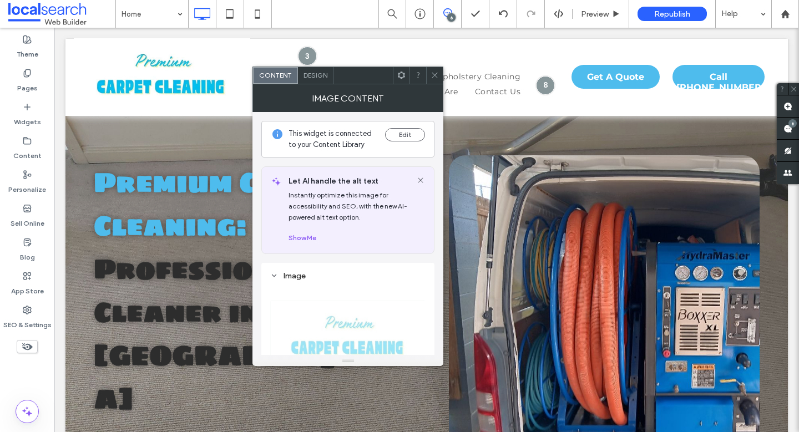
click at [320, 75] on span "Design" at bounding box center [315, 75] width 24 height 8
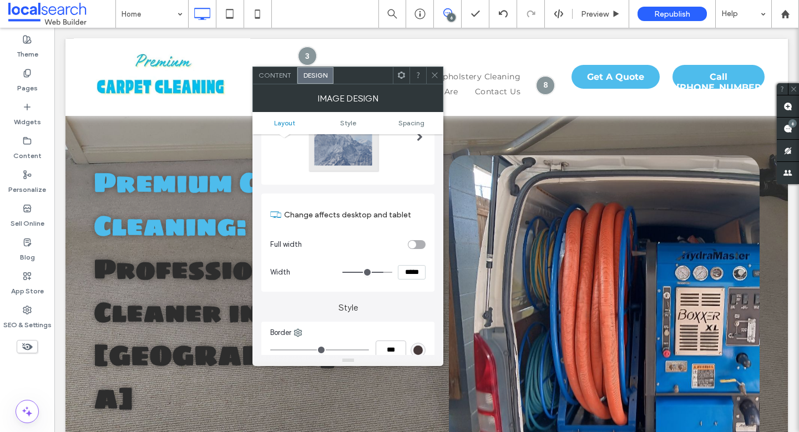
scroll to position [77, 0]
click at [420, 243] on div "toggle" at bounding box center [417, 242] width 18 height 9
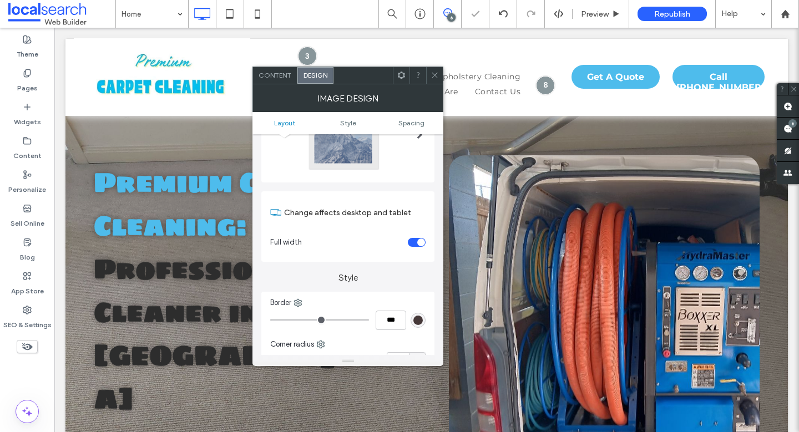
click at [420, 243] on div "toggle" at bounding box center [421, 243] width 8 height 8
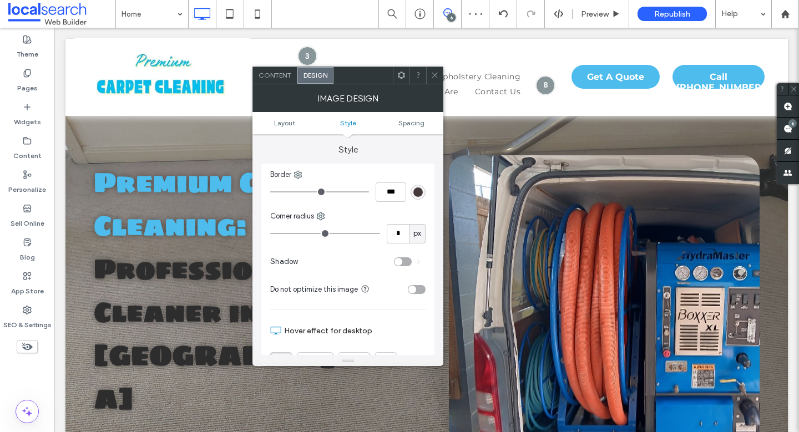
scroll to position [1, 0]
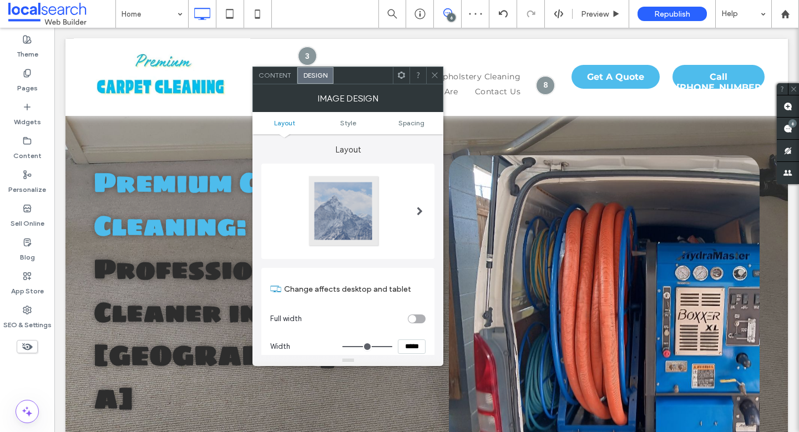
click at [415, 316] on div "toggle" at bounding box center [412, 319] width 8 height 8
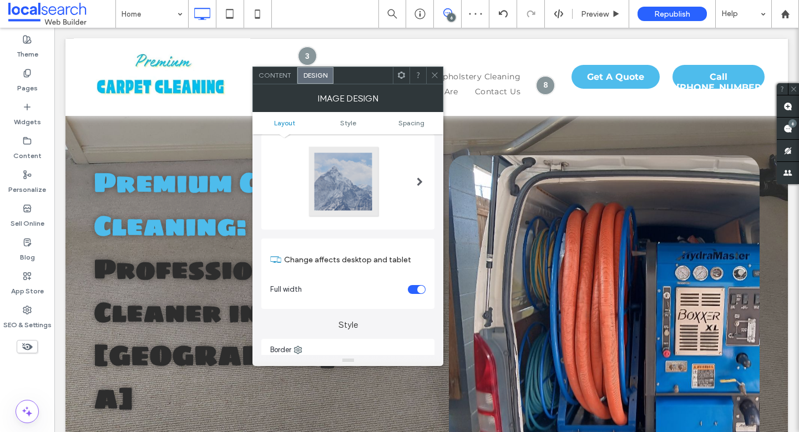
scroll to position [229, 0]
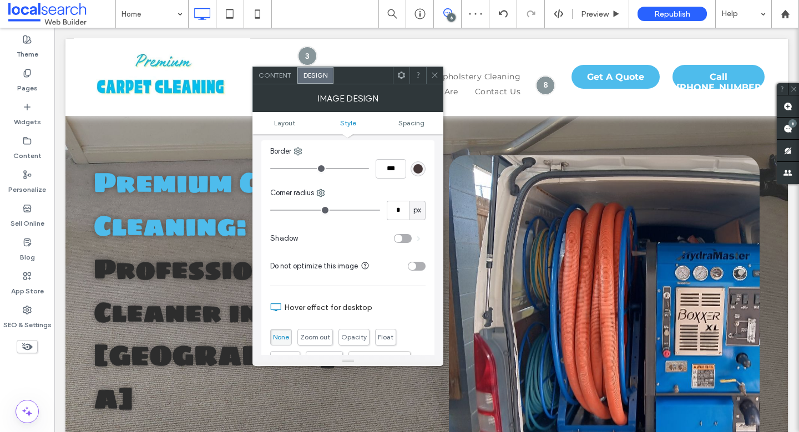
click at [428, 77] on div at bounding box center [434, 75] width 17 height 17
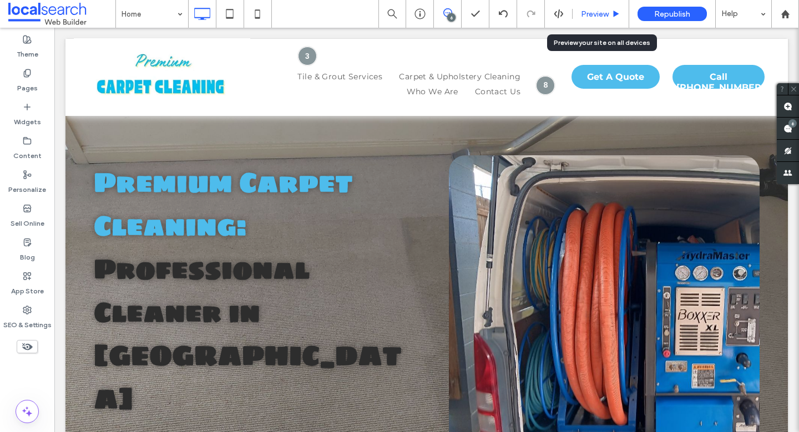
click at [593, 11] on span "Preview" at bounding box center [595, 13] width 28 height 9
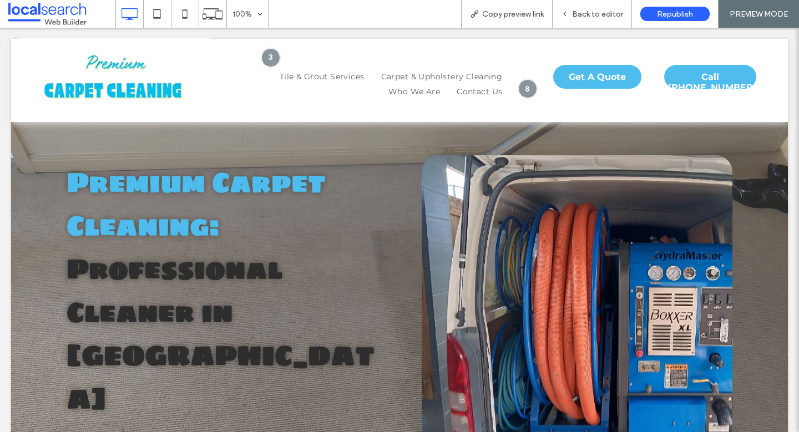
click at [593, 11] on span "Back to editor" at bounding box center [597, 13] width 51 height 9
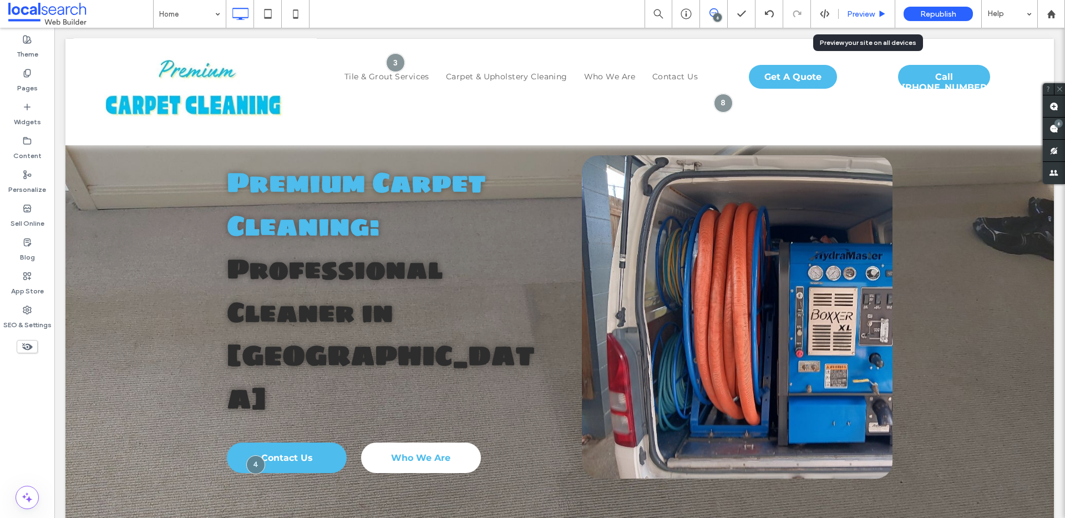
click at [858, 12] on span "Preview" at bounding box center [861, 13] width 28 height 9
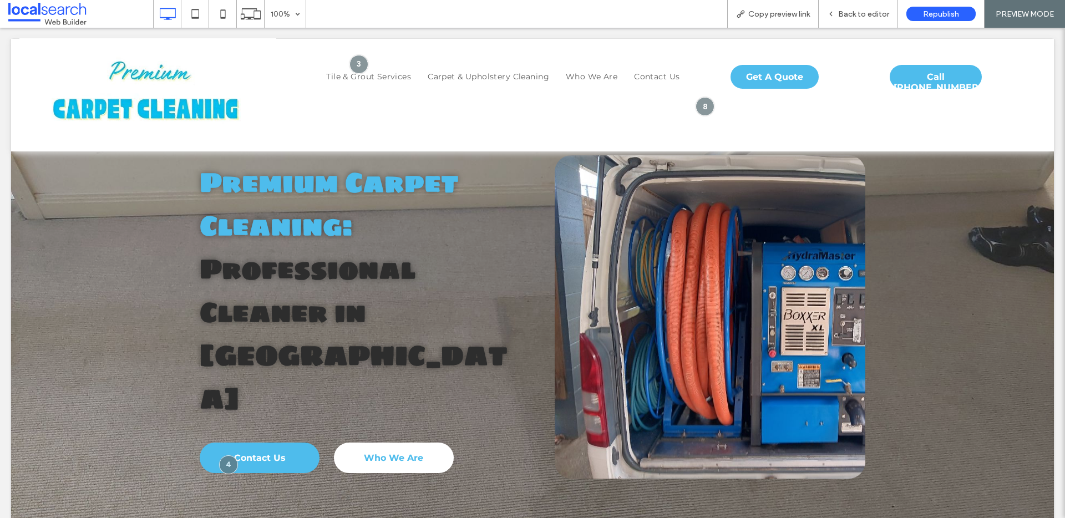
click at [858, 12] on span "Back to editor" at bounding box center [863, 13] width 51 height 9
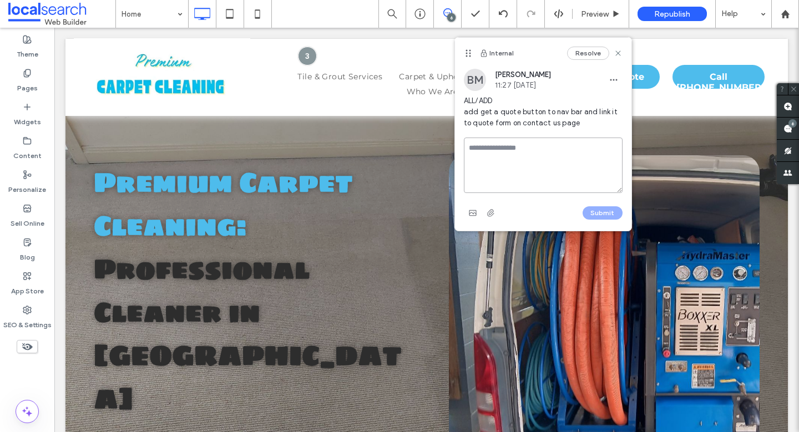
click at [537, 144] on textarea at bounding box center [543, 165] width 159 height 55
type textarea "********"
click at [601, 209] on button "Submit" at bounding box center [602, 212] width 40 height 13
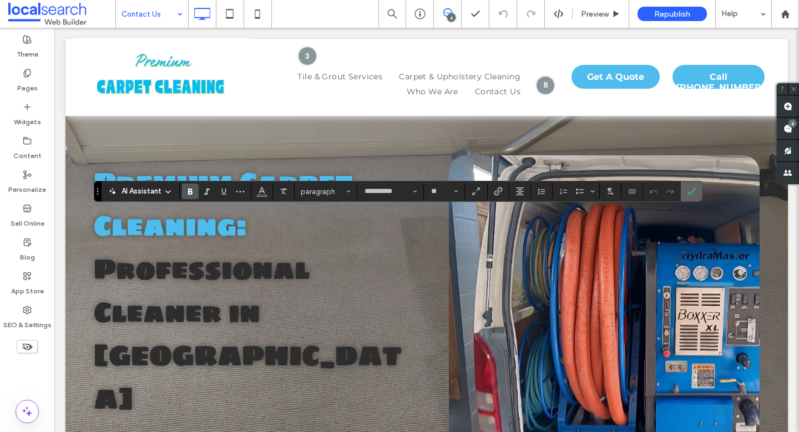
click at [692, 195] on icon "Confirm" at bounding box center [691, 191] width 9 height 9
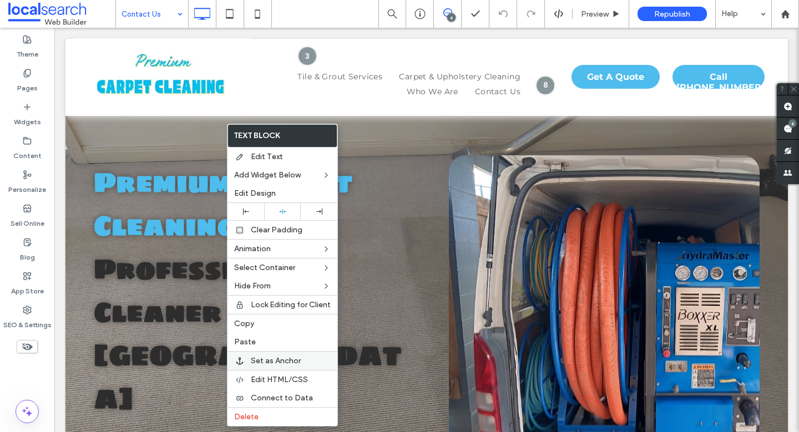
click at [268, 364] on span "Set as Anchor" at bounding box center [276, 360] width 50 height 9
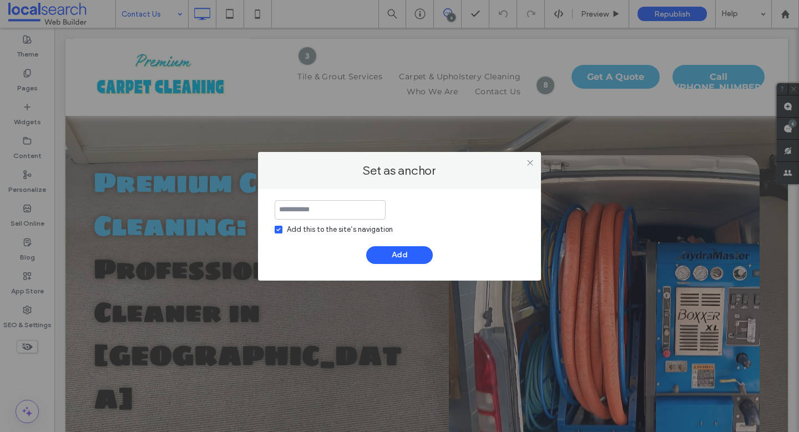
click at [321, 227] on div "Add this to the site’s navigation" at bounding box center [340, 229] width 106 height 11
type input "**********"
click at [386, 245] on div "**********" at bounding box center [400, 232] width 250 height 64
click at [392, 252] on button "Add" at bounding box center [399, 255] width 67 height 18
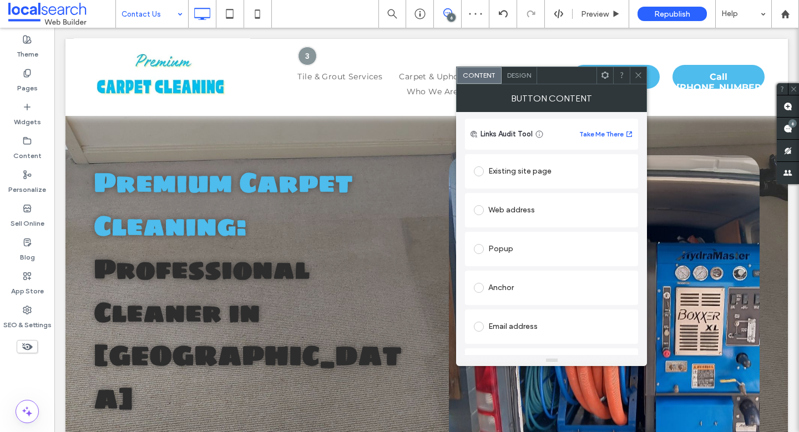
click at [519, 284] on div "Anchor" at bounding box center [551, 288] width 155 height 18
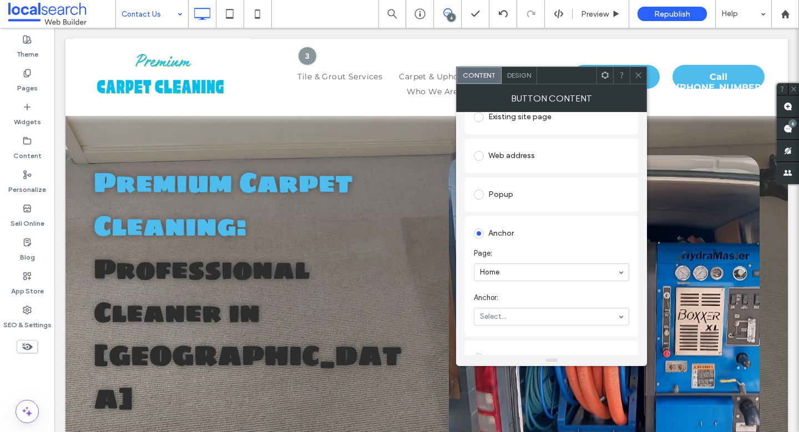
scroll to position [149, 0]
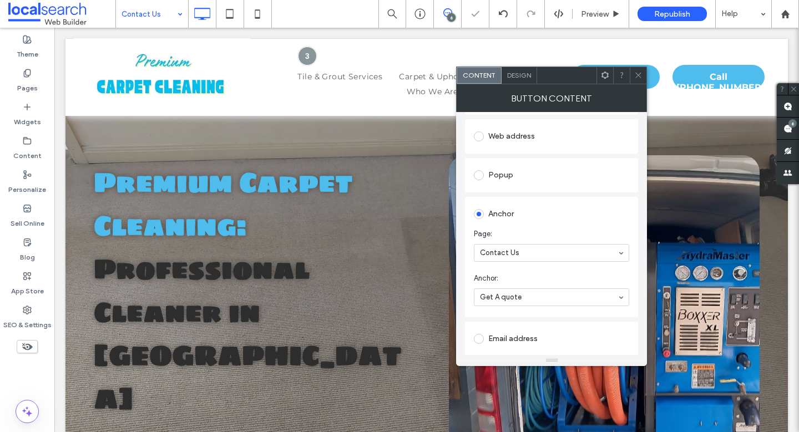
click at [638, 77] on icon at bounding box center [638, 75] width 8 height 8
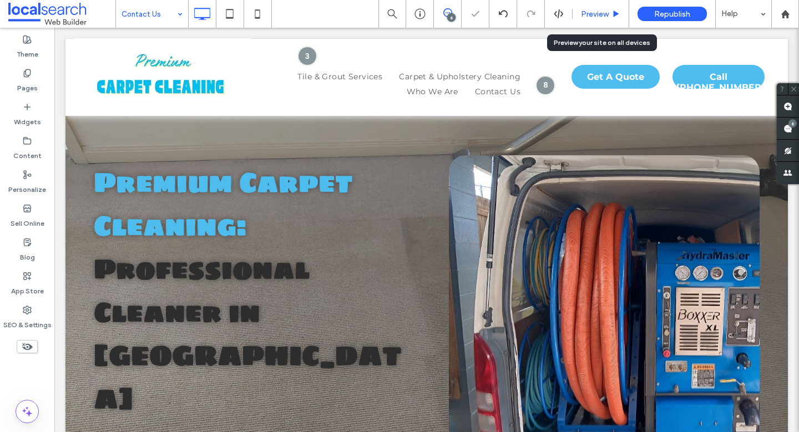
click at [603, 14] on span "Preview" at bounding box center [595, 13] width 28 height 9
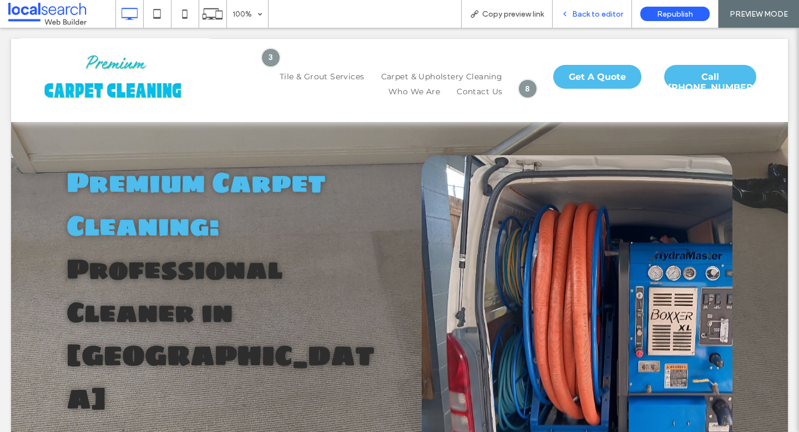
click at [607, 16] on span "Back to editor" at bounding box center [597, 13] width 51 height 9
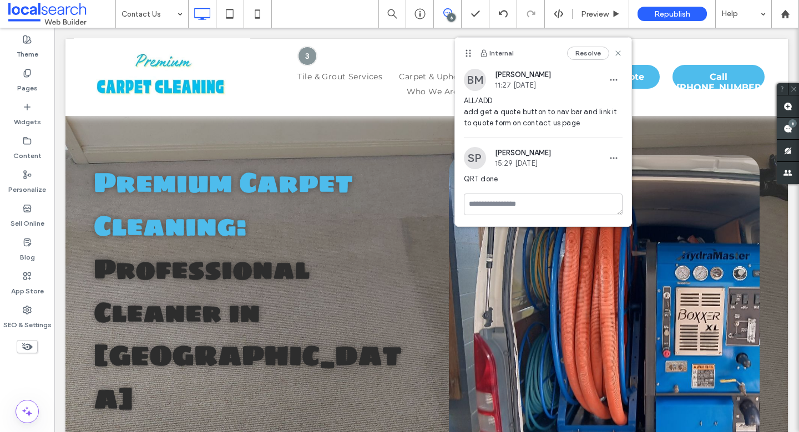
click at [790, 131] on use at bounding box center [787, 128] width 9 height 9
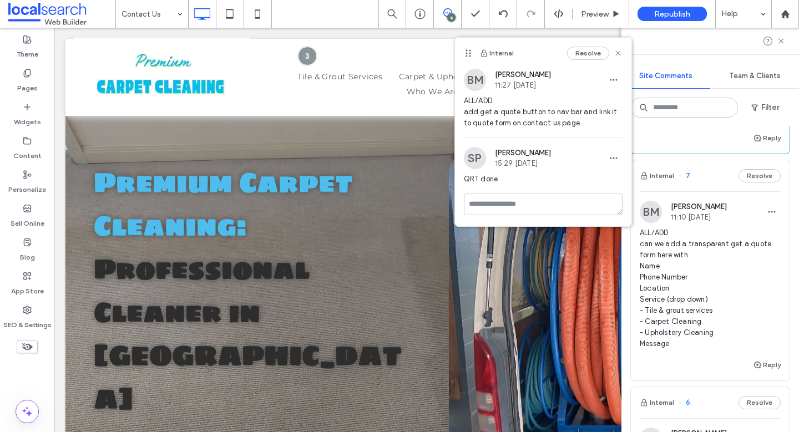
scroll to position [364, 0]
click at [724, 281] on span "ALL/ADD can we add a transparent get a quote form here with Name Phone Number L…" at bounding box center [710, 288] width 141 height 122
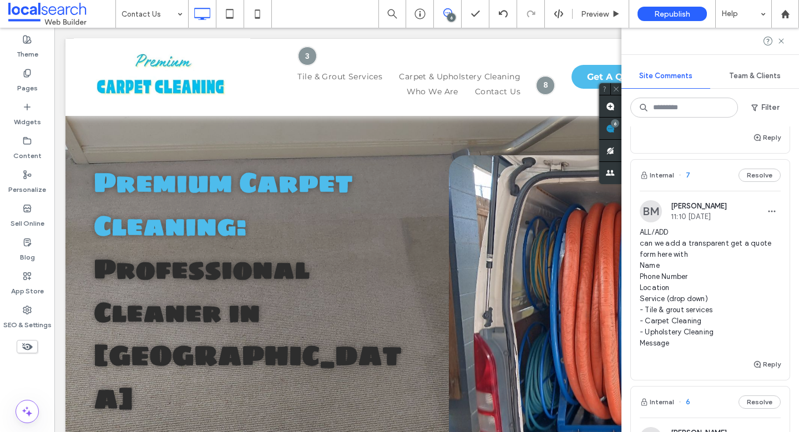
click at [727, 276] on div at bounding box center [399, 216] width 799 height 432
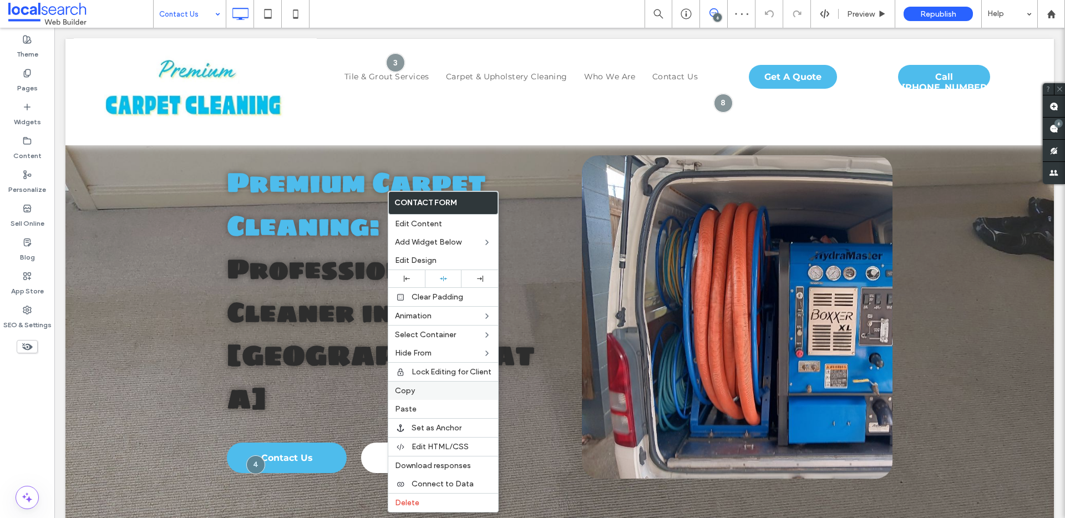
click at [422, 396] on div "Copy" at bounding box center [443, 390] width 110 height 19
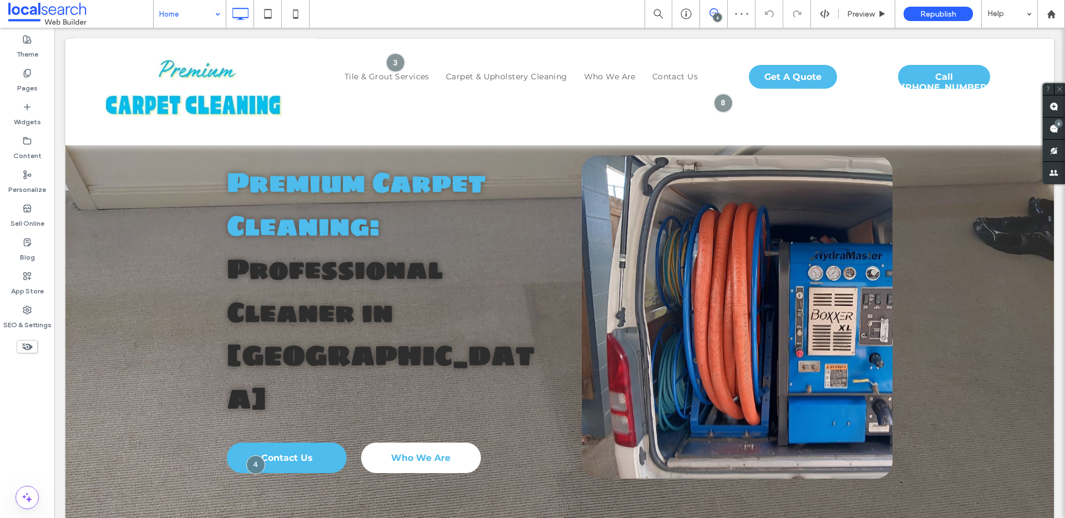
click at [720, 11] on span at bounding box center [713, 12] width 27 height 9
click at [1051, 133] on span at bounding box center [1054, 129] width 22 height 22
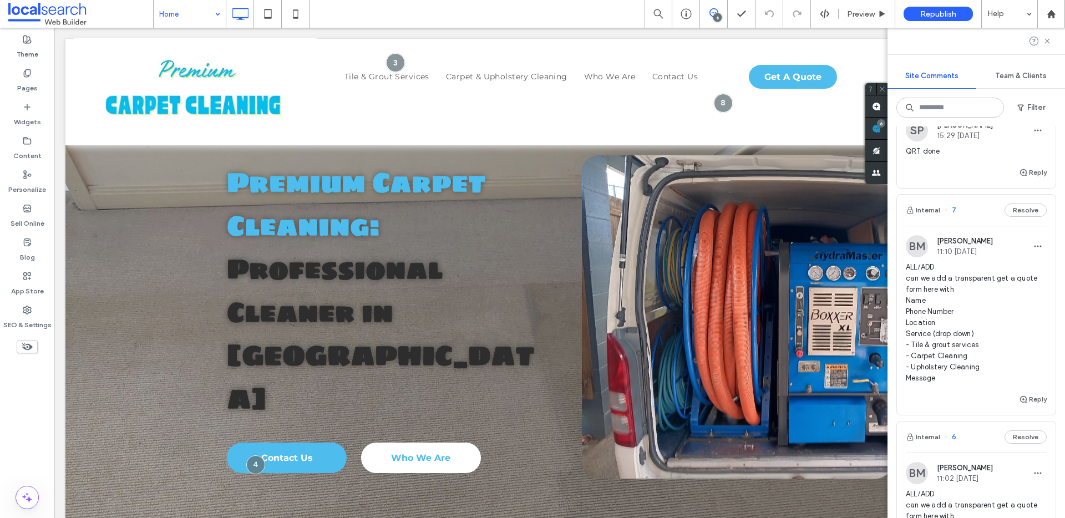
scroll to position [333, 0]
click at [995, 326] on span "ALL/ADD can we add a transparent get a quote form here with Name Phone Number L…" at bounding box center [976, 319] width 141 height 122
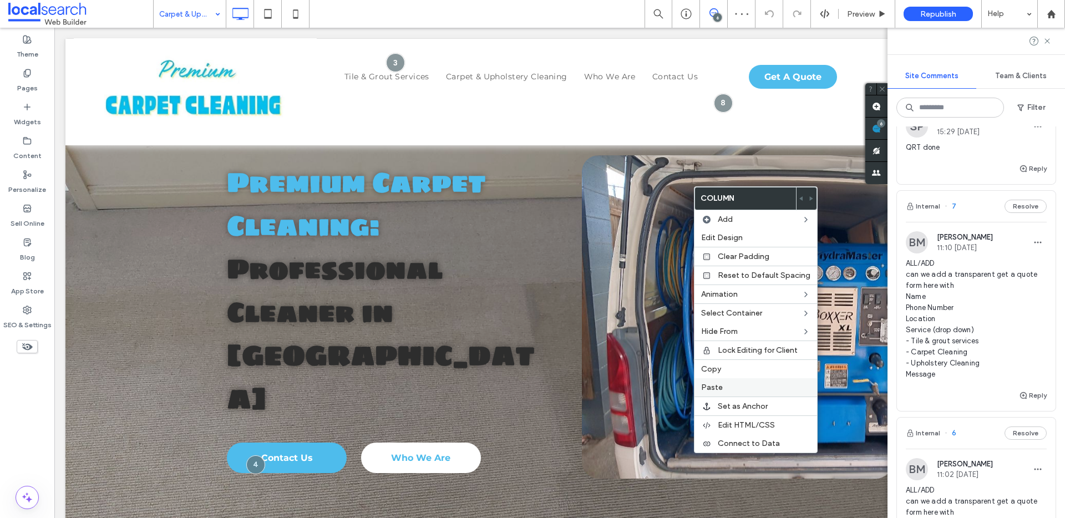
click at [726, 378] on div "Paste" at bounding box center [755, 387] width 123 height 18
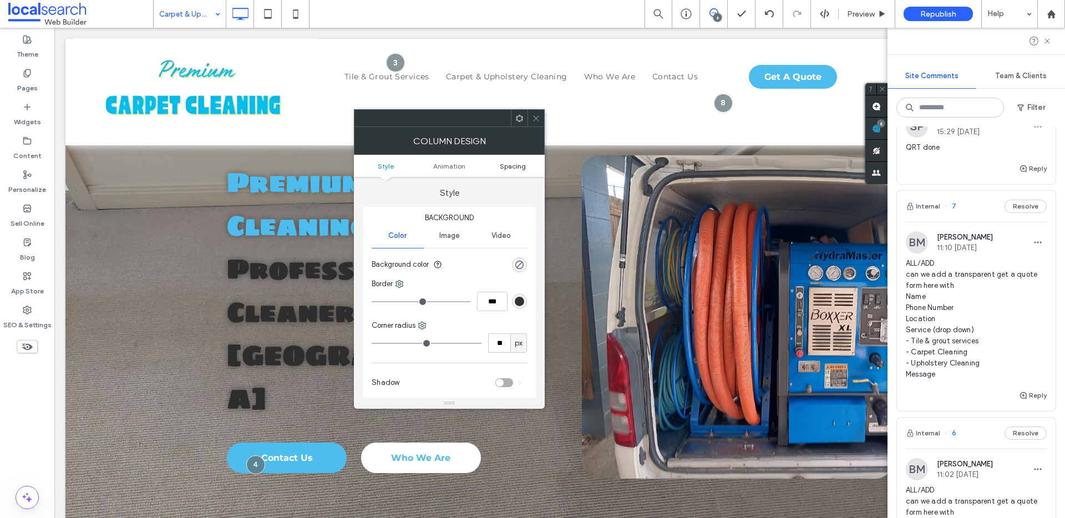
click at [514, 162] on span "Spacing" at bounding box center [513, 166] width 26 height 8
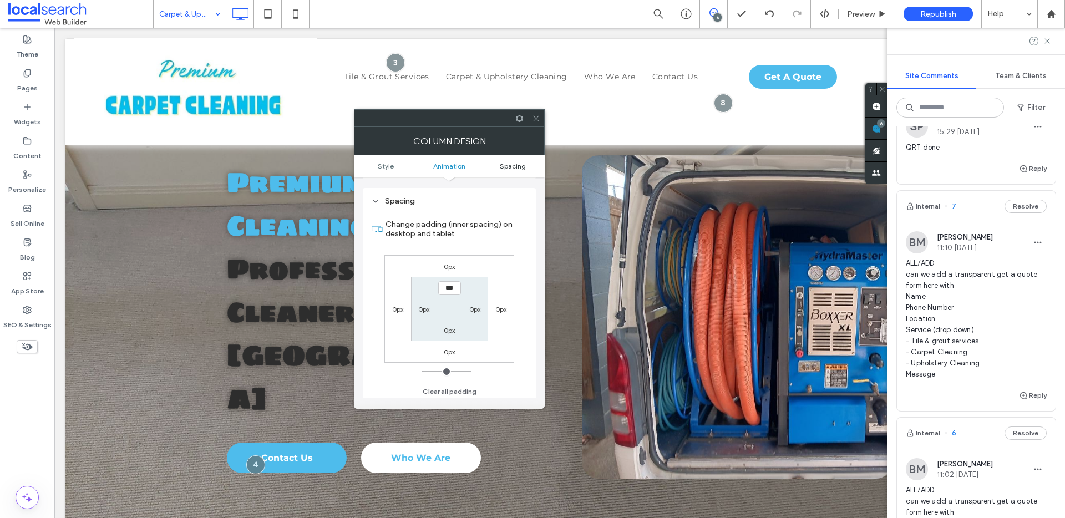
scroll to position [260, 0]
click at [536, 116] on icon at bounding box center [536, 118] width 8 height 8
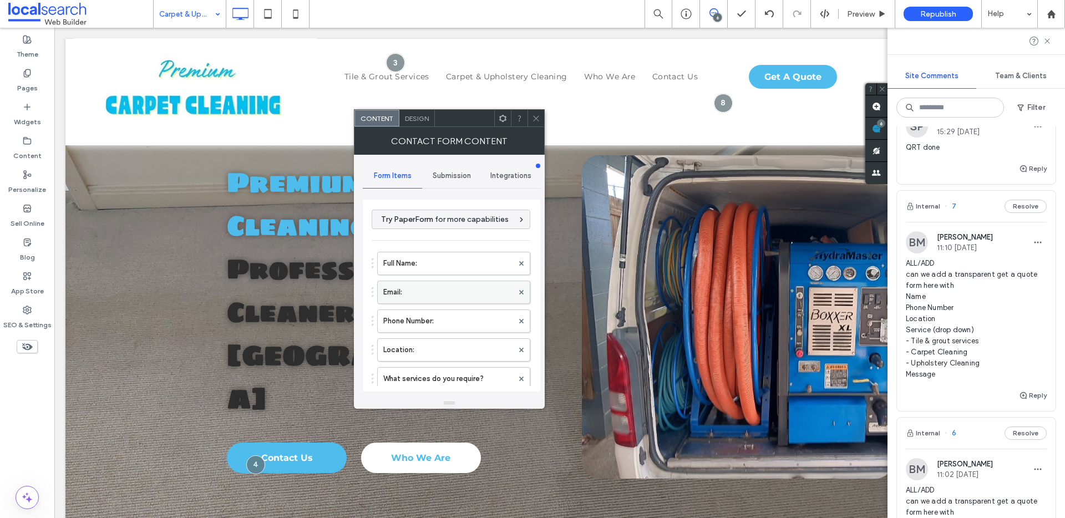
click at [518, 293] on div at bounding box center [521, 292] width 17 height 17
click at [519, 290] on icon at bounding box center [521, 292] width 4 height 4
click at [423, 256] on label "Full Name:" at bounding box center [448, 263] width 130 height 22
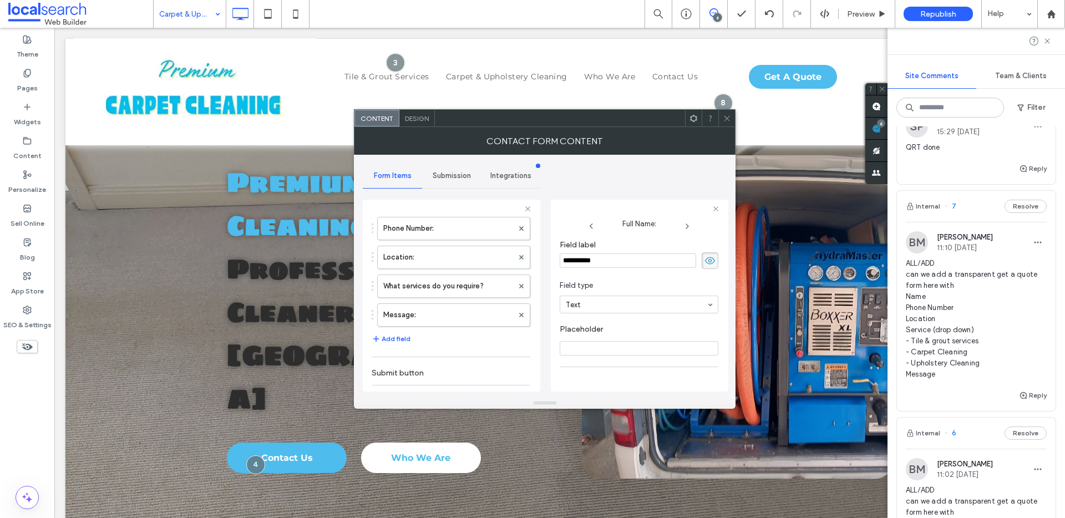
scroll to position [73, 0]
click at [459, 278] on label "What services do you require?" at bounding box center [448, 284] width 130 height 22
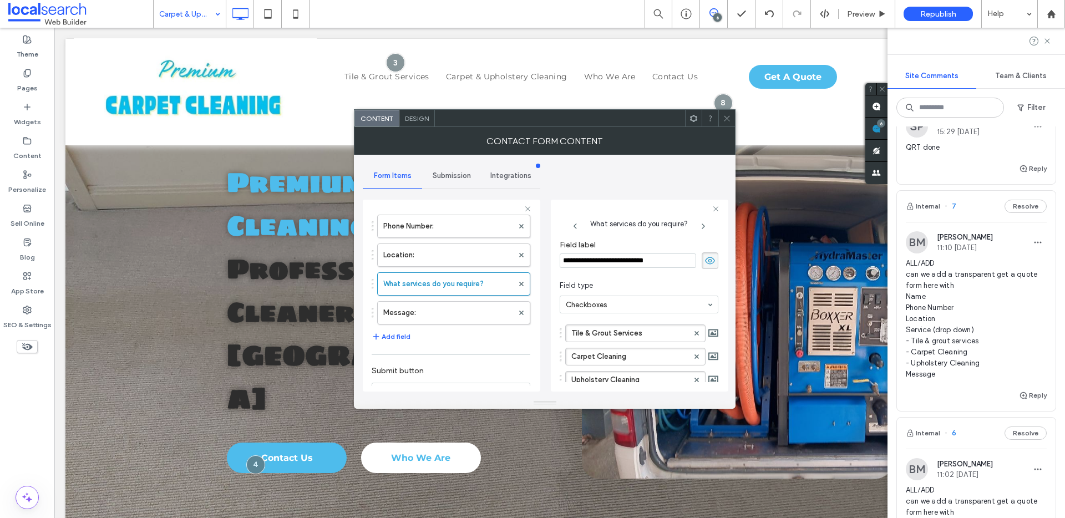
click at [449, 324] on div "Full Name: Phone Number: Location: What services do you require? Message: Add f…" at bounding box center [451, 264] width 159 height 169
click at [450, 316] on label "Message:" at bounding box center [448, 313] width 130 height 22
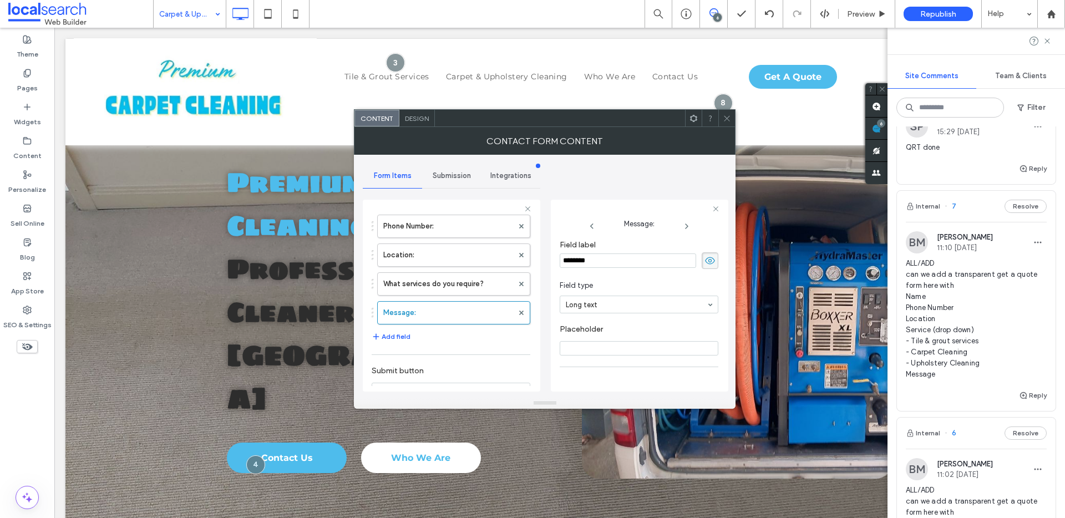
scroll to position [78, 0]
click at [723, 118] on icon at bounding box center [727, 118] width 8 height 8
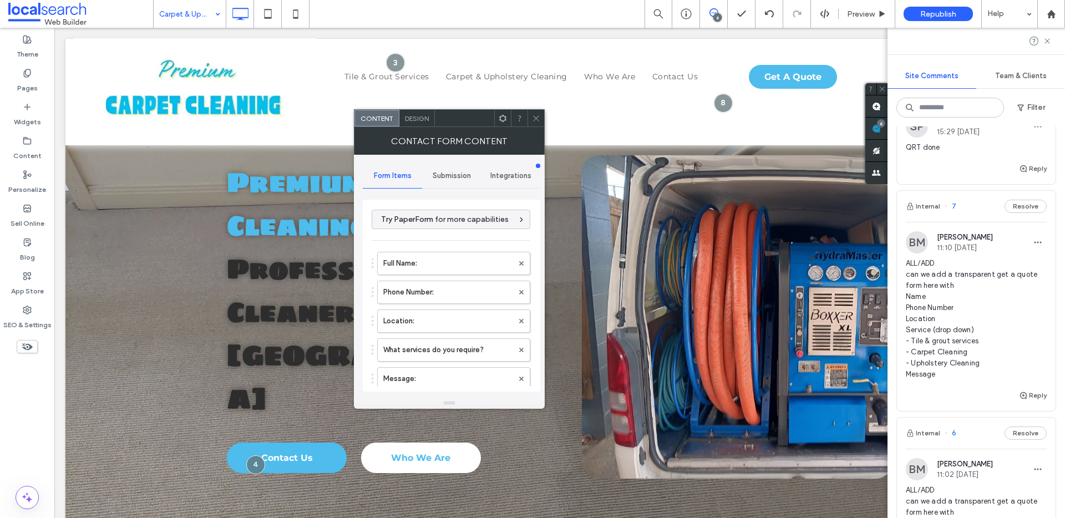
scroll to position [83, 0]
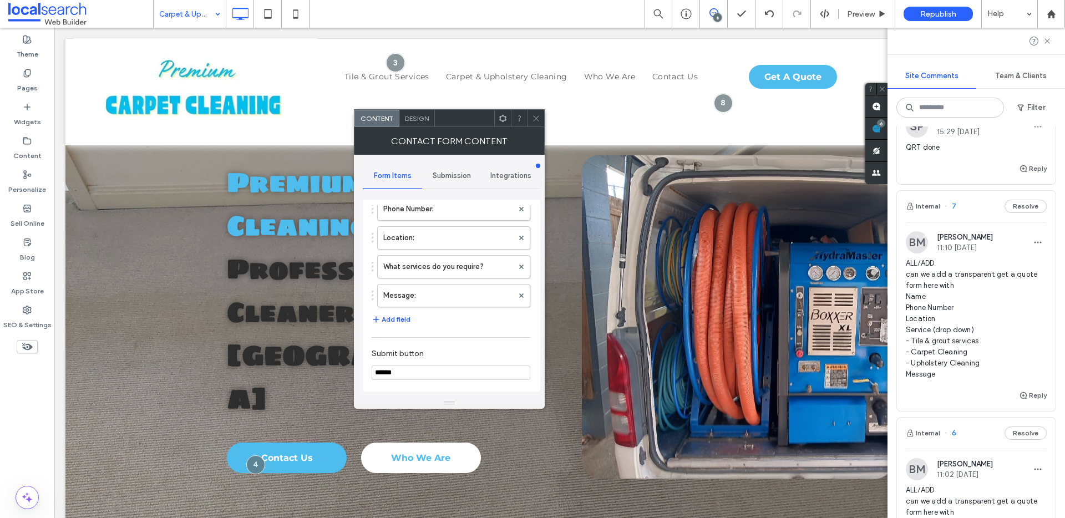
click at [401, 322] on button "Add field" at bounding box center [391, 319] width 39 height 13
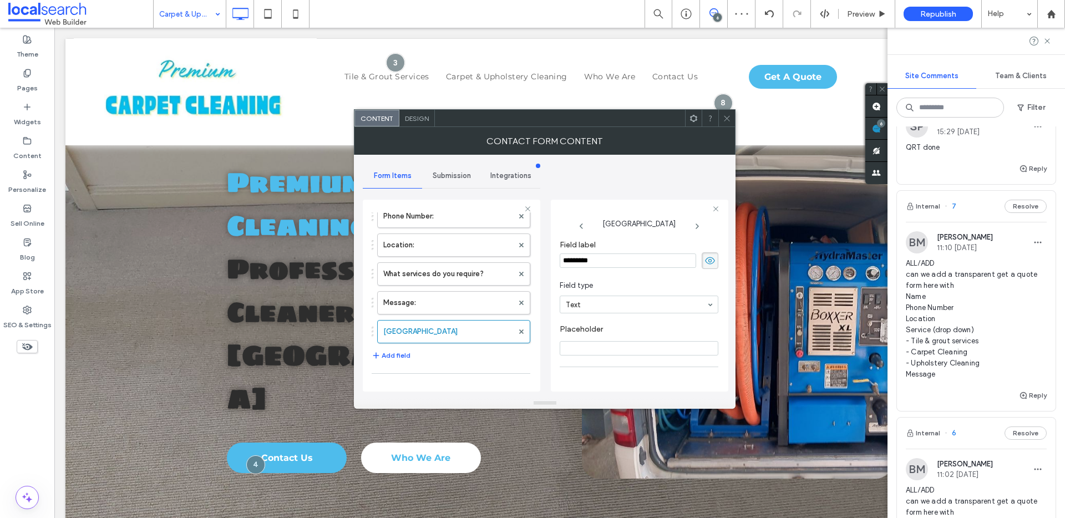
drag, startPoint x: 595, startPoint y: 261, endPoint x: 550, endPoint y: 264, distance: 45.1
click at [551, 264] on div "New Field Field label ********* Field type Text Placeholder Required field Star…" at bounding box center [639, 296] width 177 height 192
type input "********"
drag, startPoint x: 608, startPoint y: 308, endPoint x: 571, endPoint y: 308, distance: 37.2
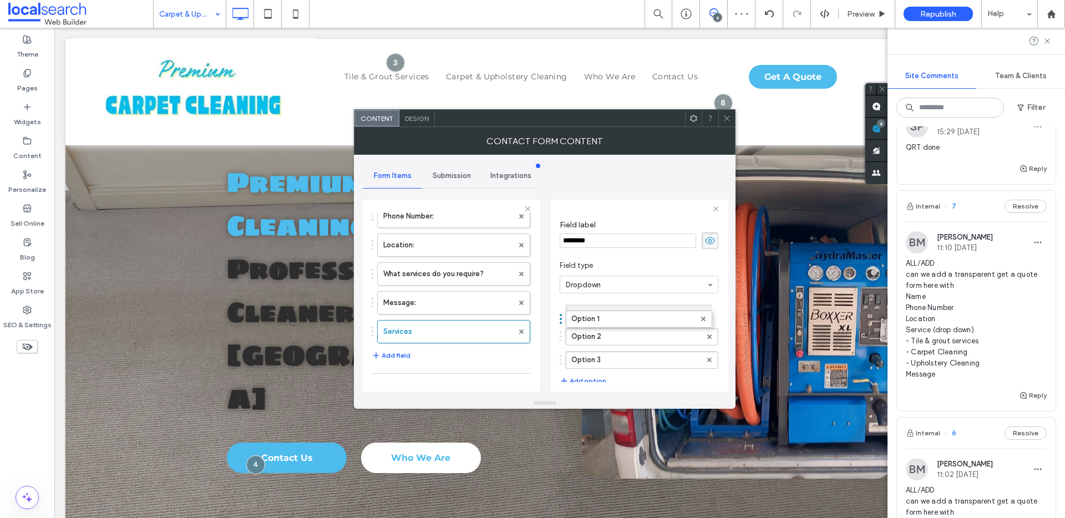
click at [571, 308] on div "Option 1" at bounding box center [638, 314] width 147 height 18
click at [588, 310] on label "Option 1" at bounding box center [636, 313] width 130 height 17
drag, startPoint x: 609, startPoint y: 311, endPoint x: 567, endPoint y: 310, distance: 41.6
click at [567, 310] on div "********" at bounding box center [641, 314] width 153 height 18
type input "**********"
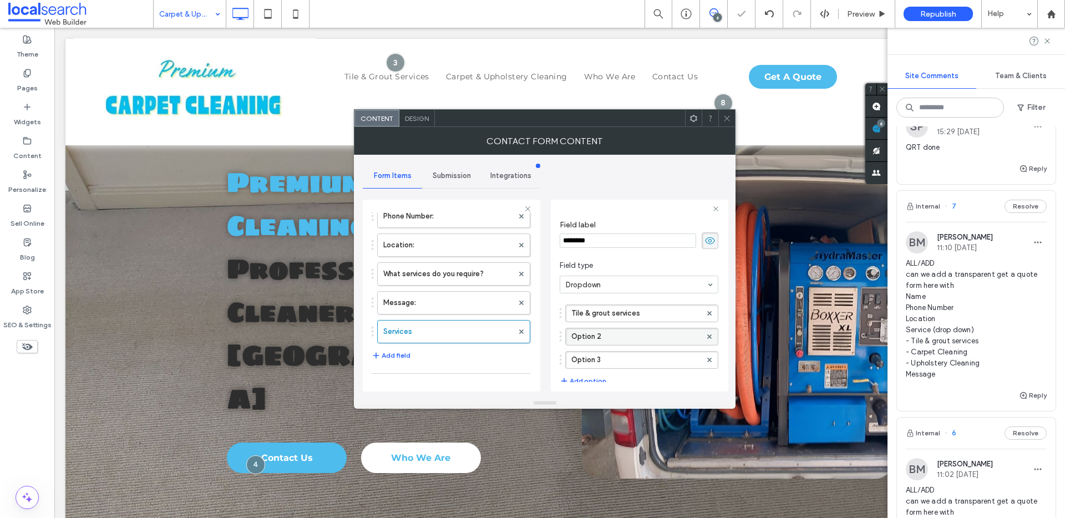
click at [623, 336] on label "Option 2" at bounding box center [636, 336] width 130 height 17
type input "*"
type input "**********"
click at [624, 357] on label "Option 3" at bounding box center [636, 360] width 130 height 17
type input "*"
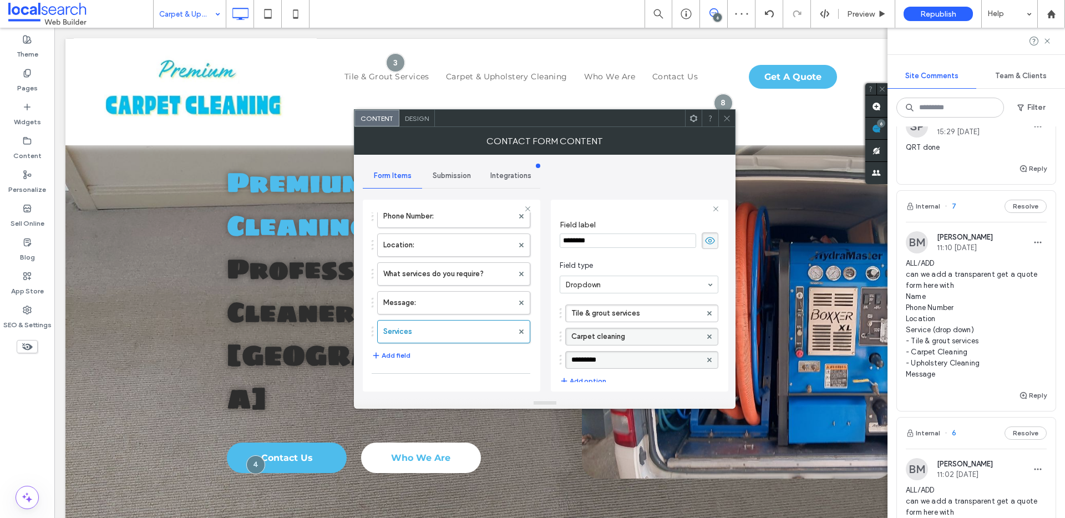
type input "**********"
click at [600, 336] on label "Carpet cleaning" at bounding box center [636, 336] width 130 height 17
click at [620, 357] on label "Upholstery" at bounding box center [636, 360] width 130 height 17
type input "**********"
click at [599, 334] on label "Carpet cleaning" at bounding box center [636, 336] width 130 height 17
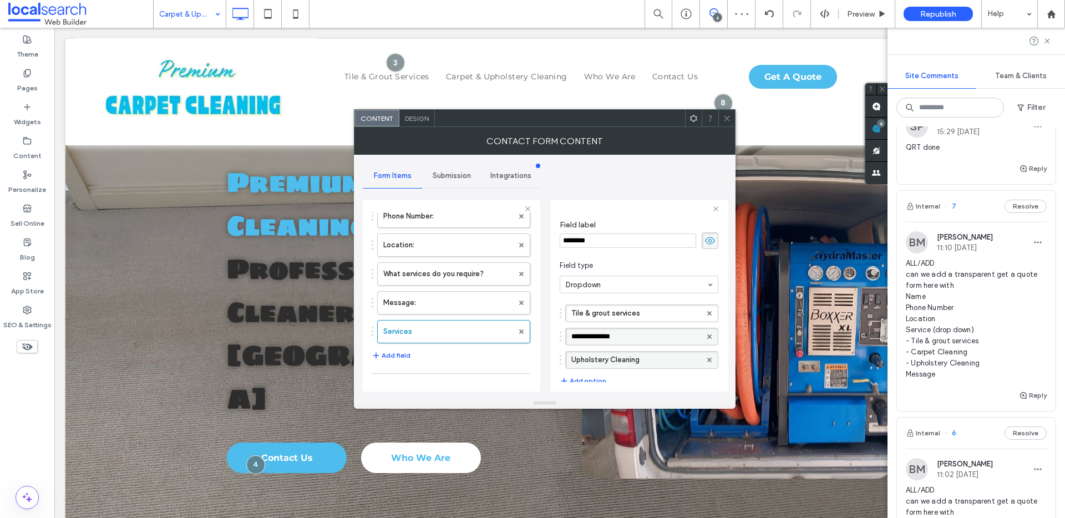
type input "**********"
click at [728, 113] on span at bounding box center [727, 118] width 8 height 17
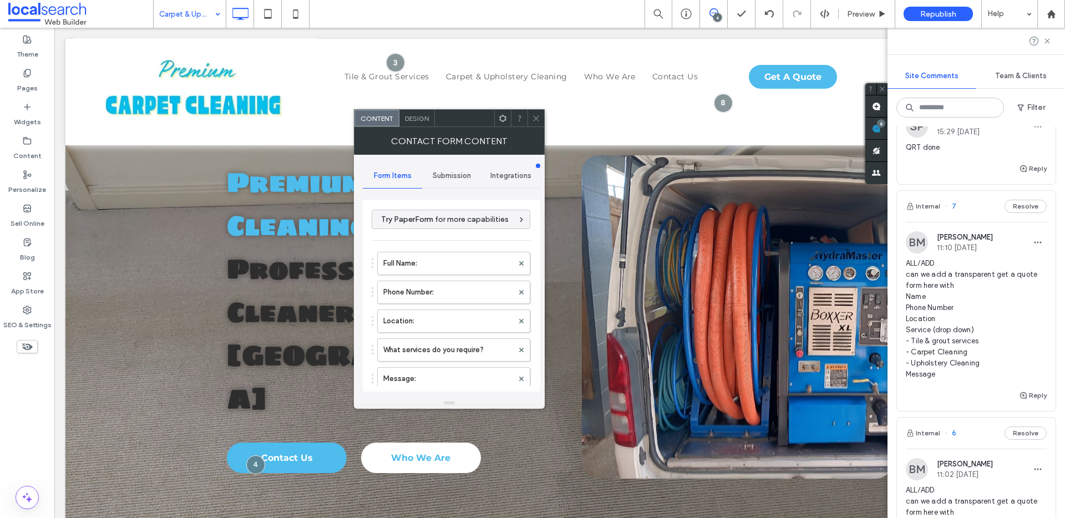
type input "******"
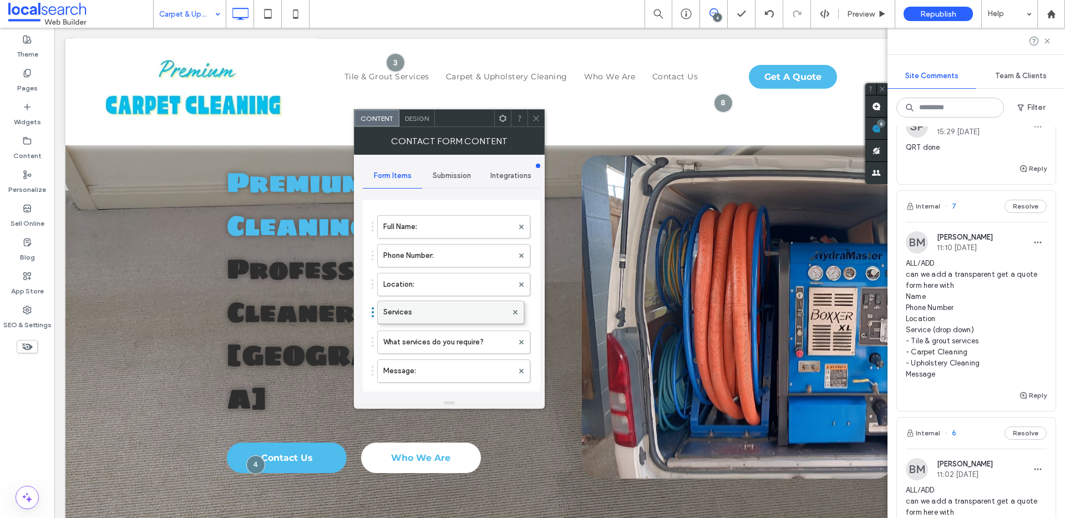
drag, startPoint x: 407, startPoint y: 371, endPoint x: 449, endPoint y: 307, distance: 76.9
click at [519, 341] on use at bounding box center [521, 342] width 4 height 4
click at [441, 283] on label "Location:" at bounding box center [448, 284] width 130 height 22
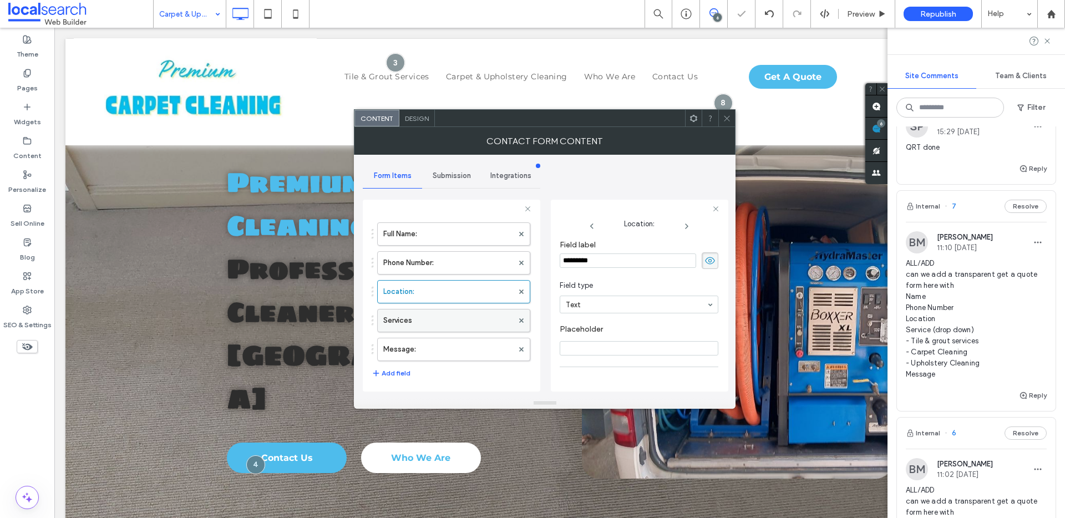
click at [429, 317] on label "Services" at bounding box center [448, 321] width 130 height 22
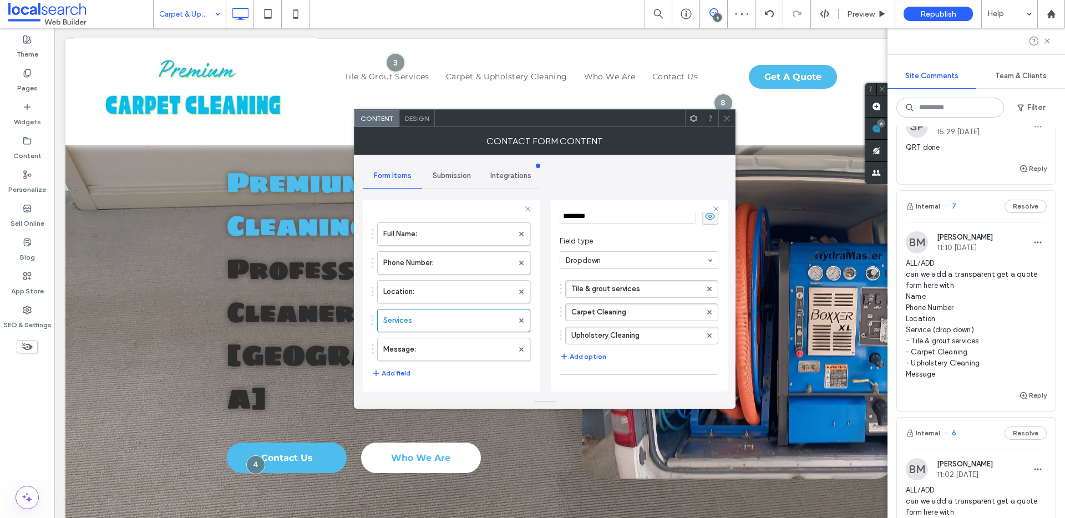
scroll to position [129, 0]
drag, startPoint x: 577, startPoint y: 371, endPoint x: 584, endPoint y: 371, distance: 6.7
type input "*"
click at [584, 372] on input "range" at bounding box center [585, 372] width 50 height 1
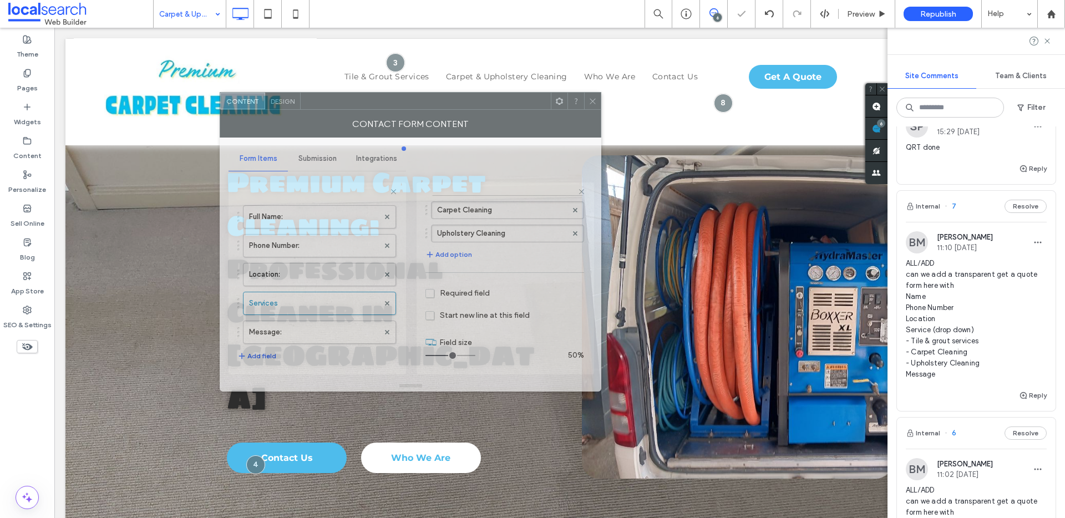
drag, startPoint x: 666, startPoint y: 119, endPoint x: 531, endPoint y: 102, distance: 135.3
click at [531, 102] on div at bounding box center [426, 101] width 250 height 17
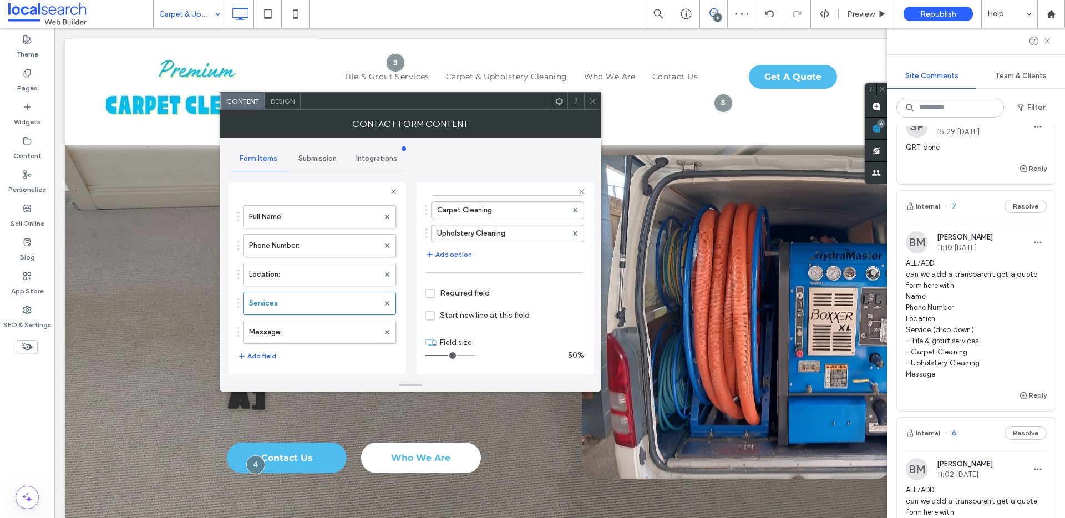
click at [432, 295] on span "Required field" at bounding box center [457, 292] width 64 height 9
click at [589, 106] on span at bounding box center [593, 101] width 8 height 17
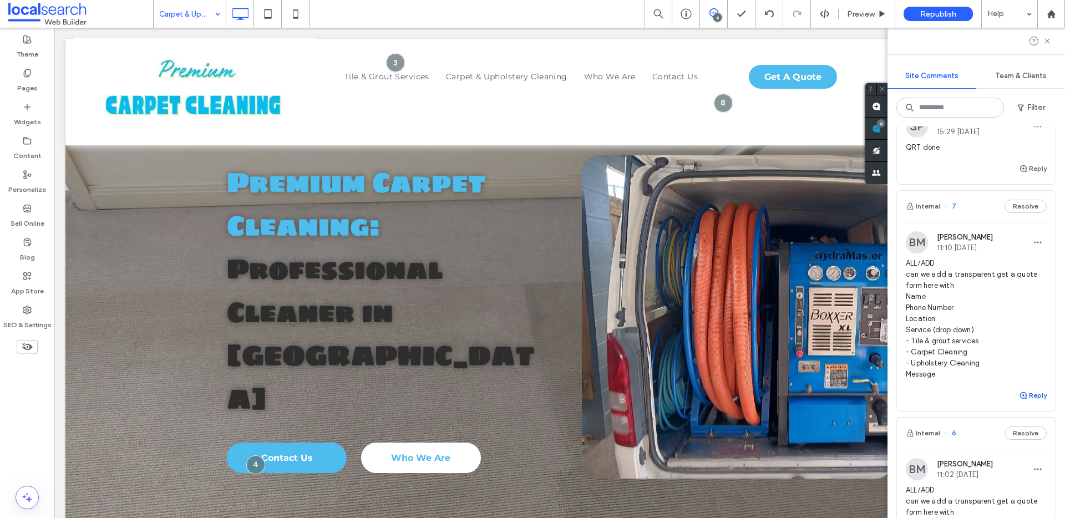
click at [1025, 395] on button "Reply" at bounding box center [1033, 395] width 28 height 13
type textarea "********"
click at [1012, 460] on button "Submit" at bounding box center [1027, 464] width 40 height 13
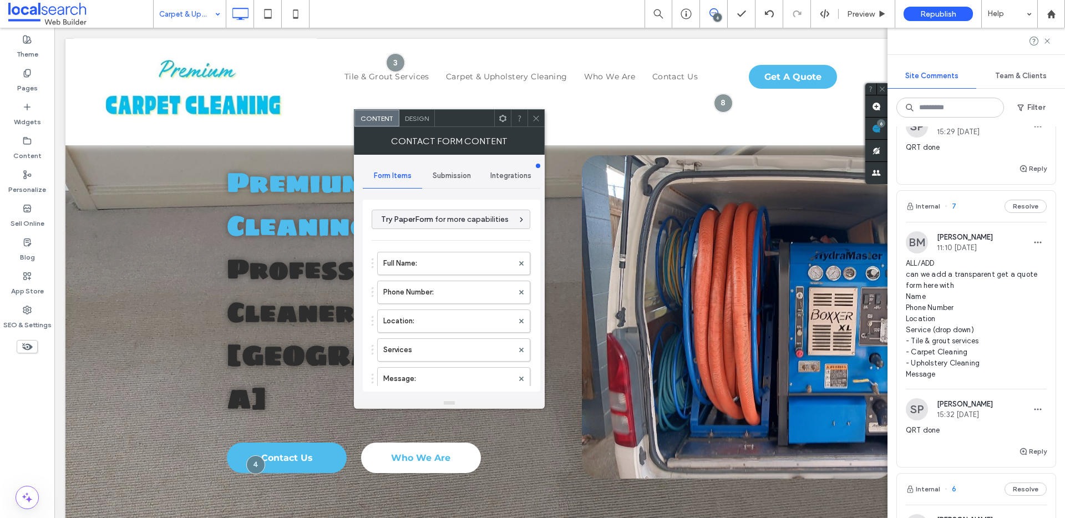
click at [540, 120] on icon at bounding box center [536, 118] width 8 height 8
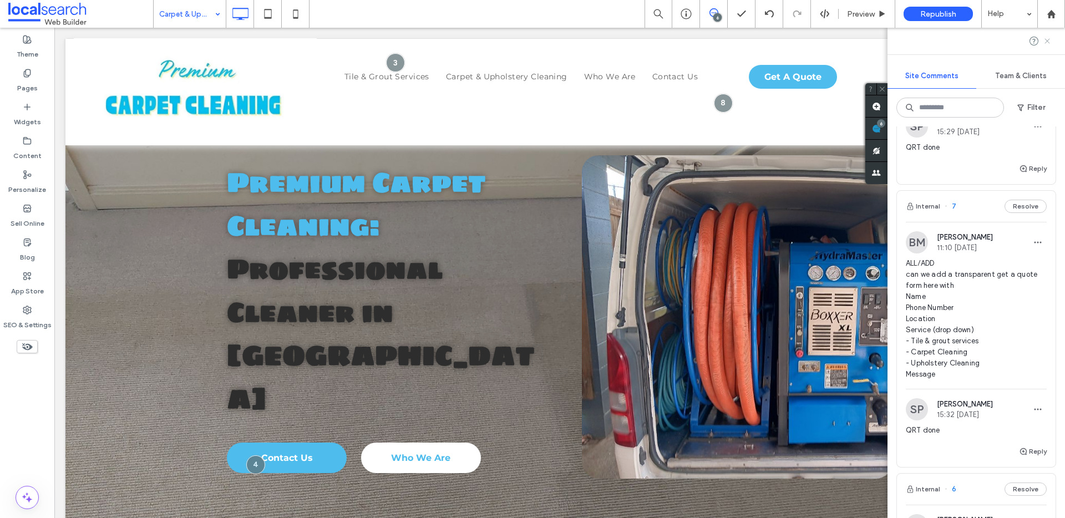
click at [1049, 39] on use at bounding box center [1046, 40] width 5 height 5
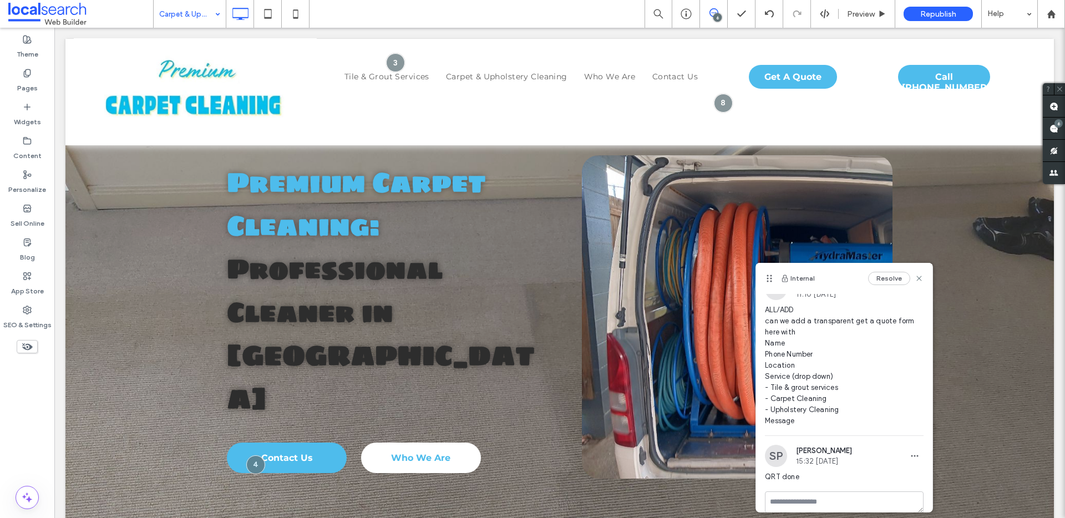
scroll to position [29, 0]
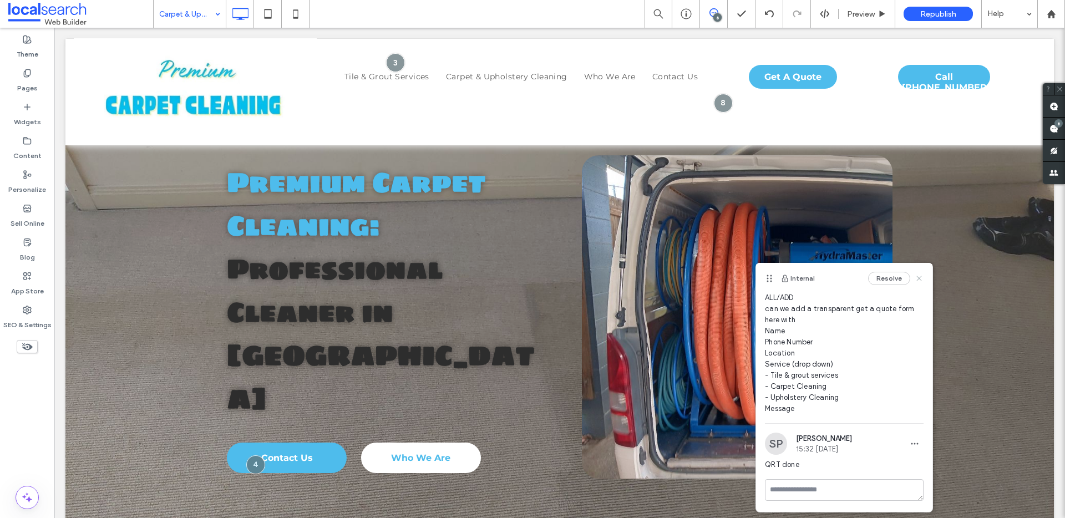
click at [915, 275] on icon at bounding box center [919, 278] width 9 height 9
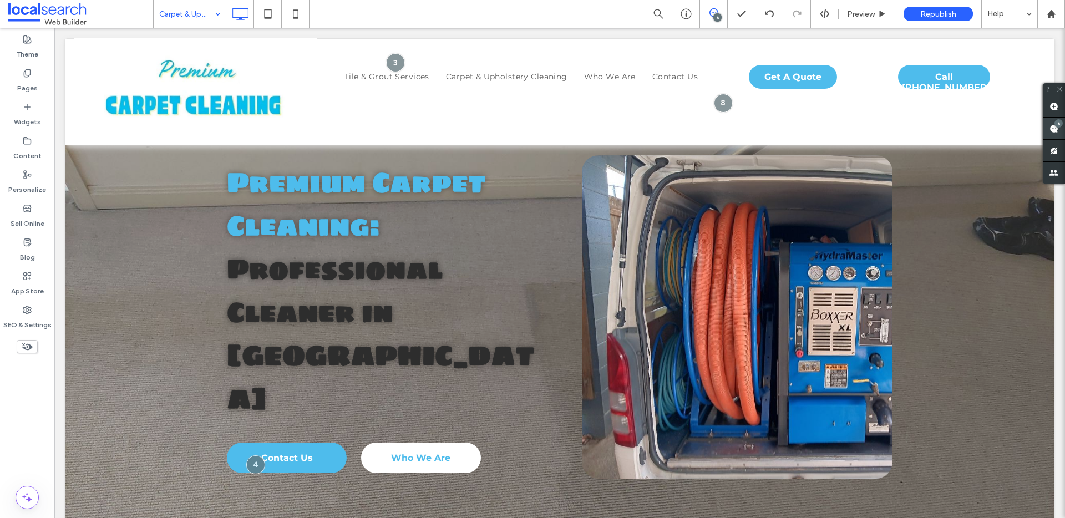
click at [1057, 126] on div "6" at bounding box center [1058, 123] width 8 height 8
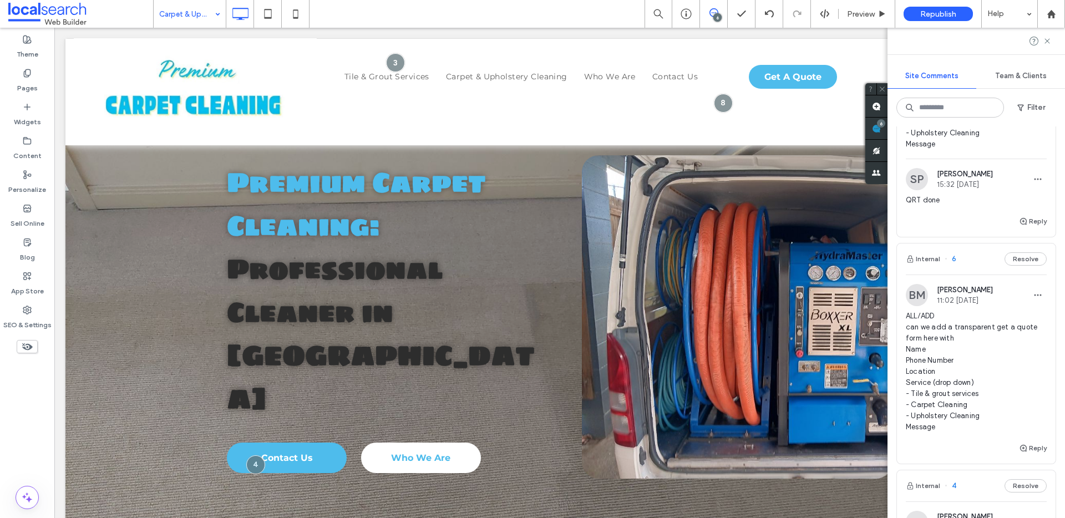
scroll to position [606, 0]
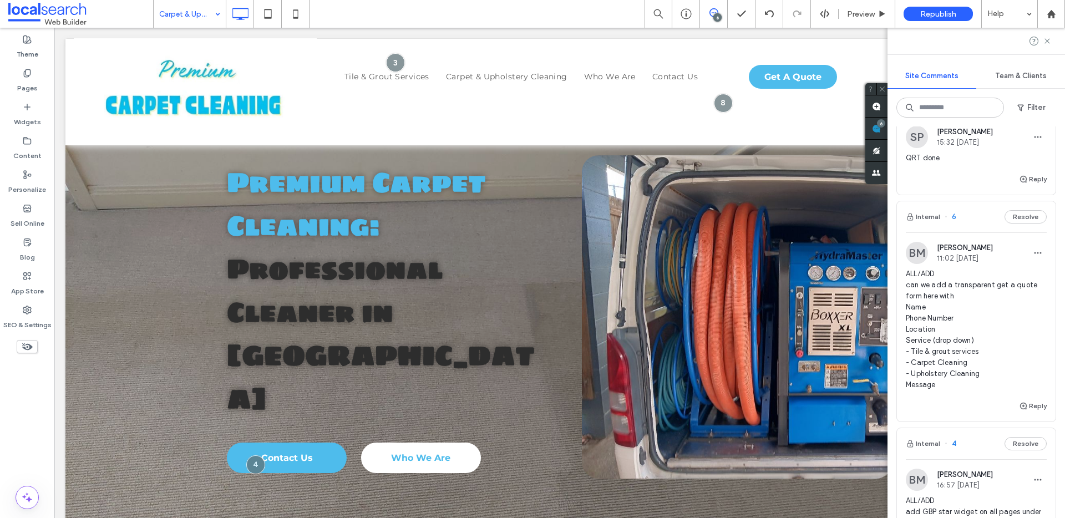
click at [996, 336] on span "ALL/ADD can we add a transparent get a quote form here with Name Phone Number L…" at bounding box center [976, 329] width 141 height 122
click at [204, 16] on input at bounding box center [186, 14] width 55 height 28
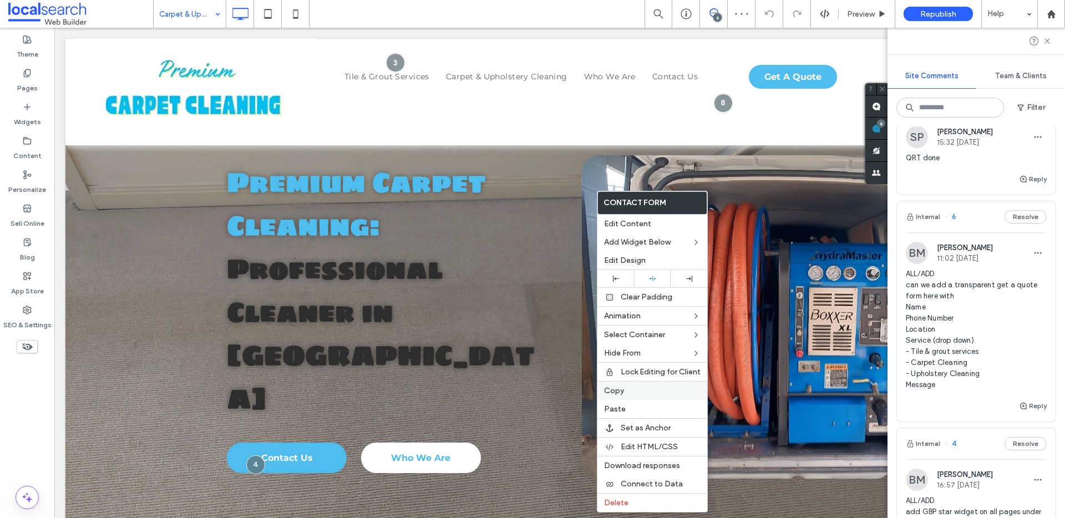
click at [620, 390] on span "Copy" at bounding box center [614, 390] width 20 height 9
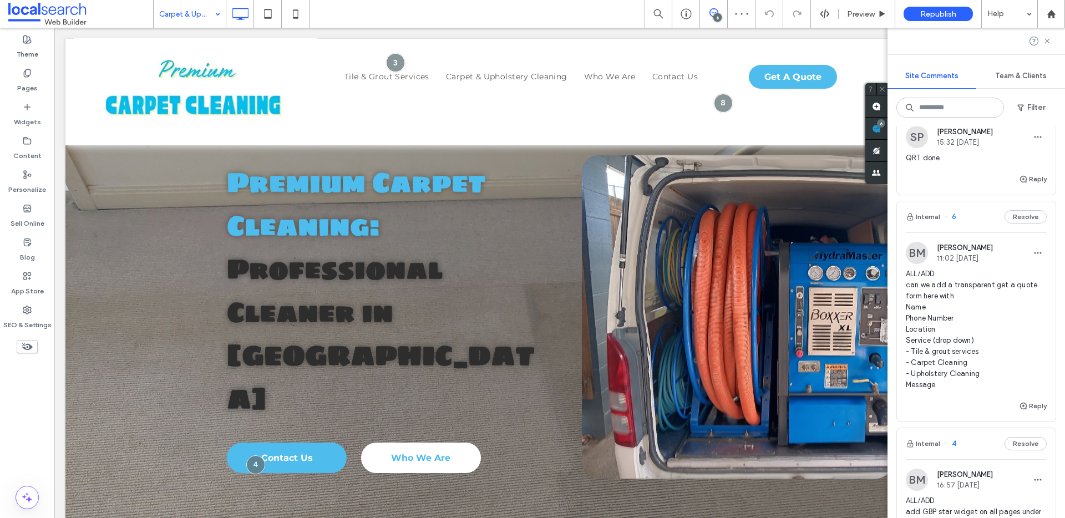
click at [983, 306] on span "ALL/ADD can we add a transparent get a quote form here with Name Phone Number L…" at bounding box center [976, 329] width 141 height 122
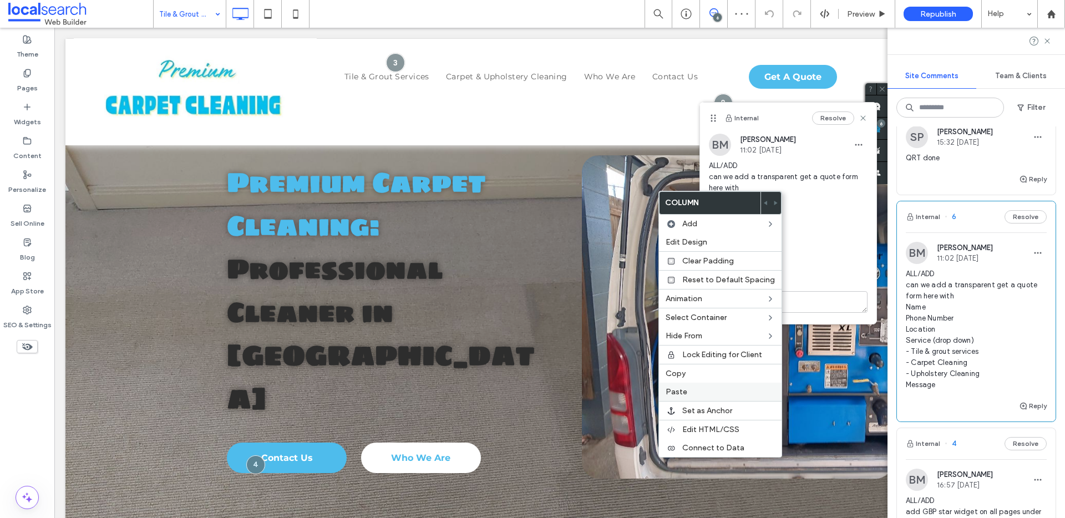
click at [681, 387] on span "Paste" at bounding box center [677, 391] width 22 height 9
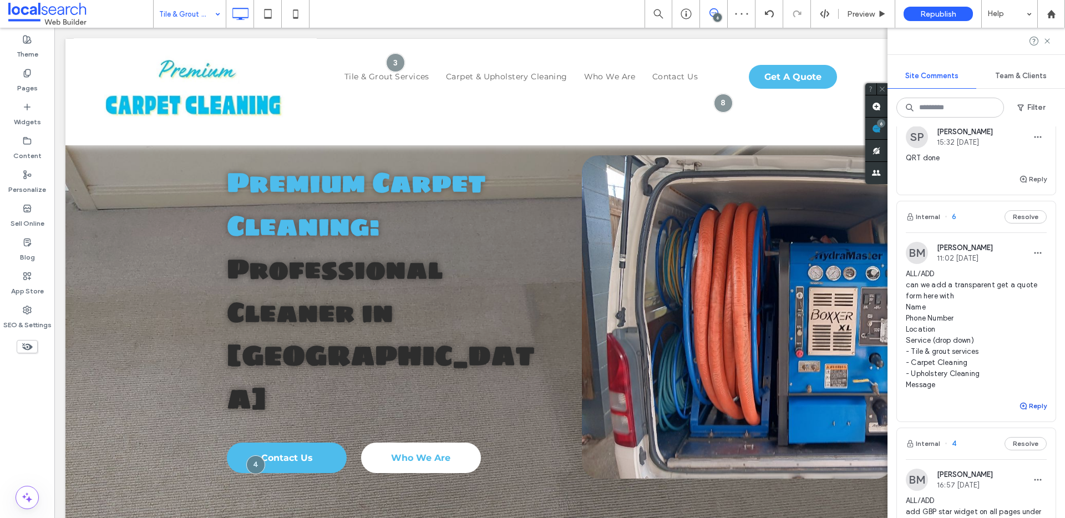
click at [1019, 411] on span "button" at bounding box center [1024, 406] width 10 height 12
type textarea "********"
click at [1016, 472] on button "Submit" at bounding box center [1027, 474] width 40 height 13
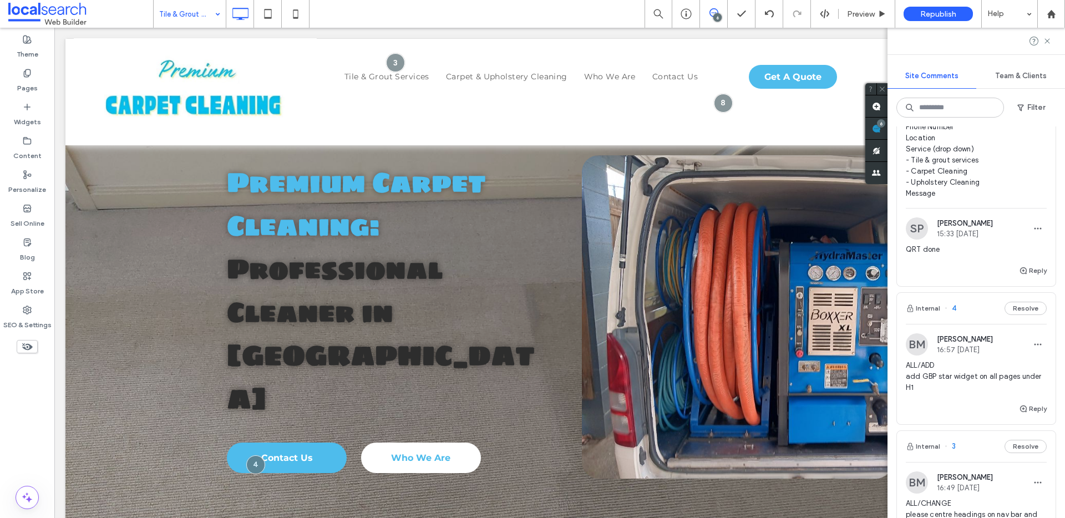
scroll to position [816, 0]
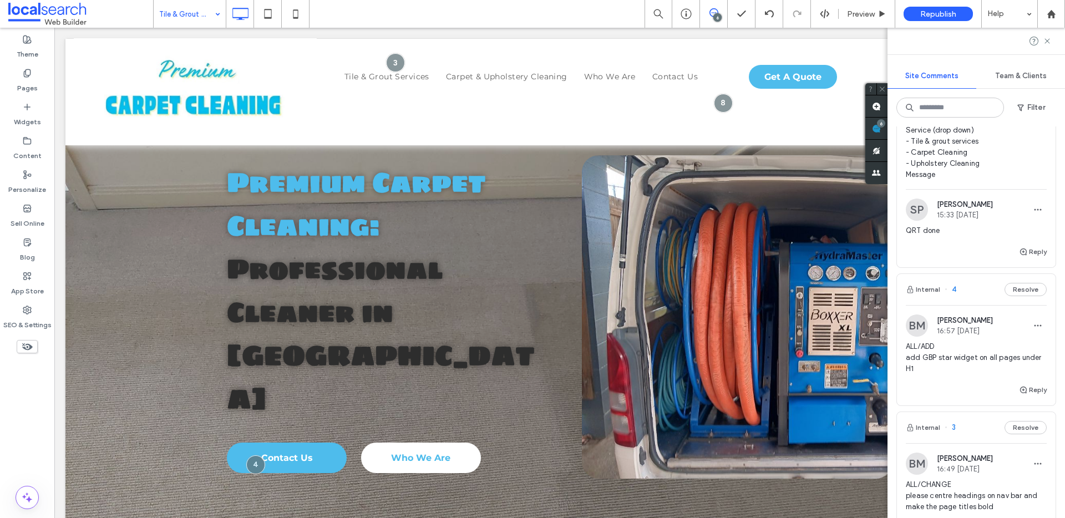
click at [977, 366] on span "ALL/ADD add GBP star widget on all pages under H1" at bounding box center [976, 357] width 141 height 33
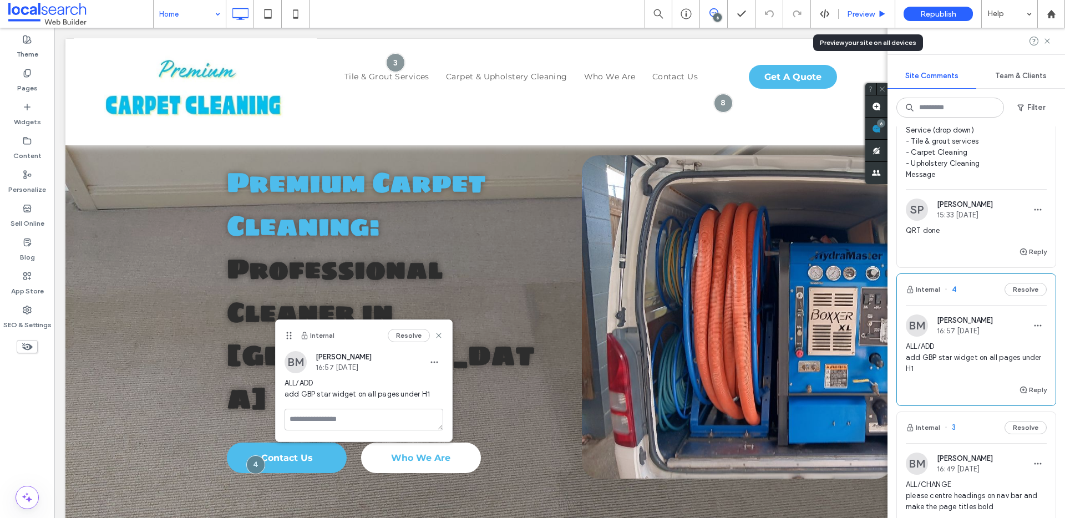
click at [864, 13] on span "Preview" at bounding box center [861, 13] width 28 height 9
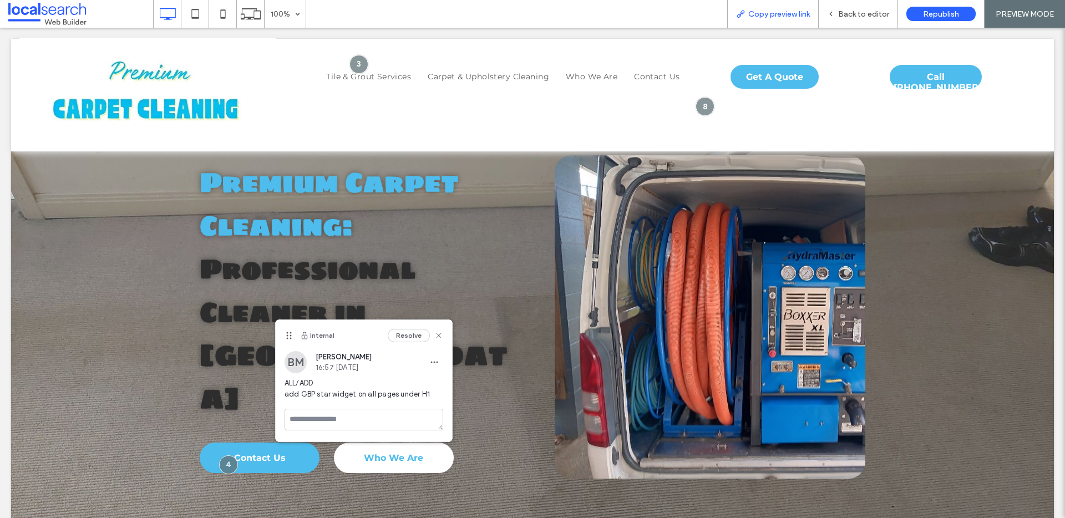
click at [792, 10] on span "Copy preview link" at bounding box center [779, 13] width 62 height 9
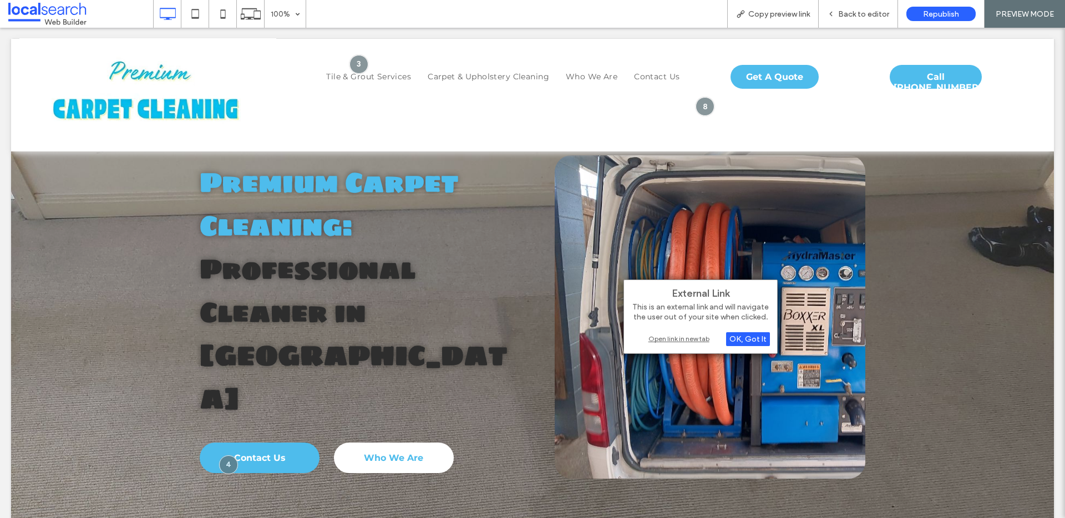
click at [696, 340] on div "Open link in new tab" at bounding box center [700, 339] width 139 height 12
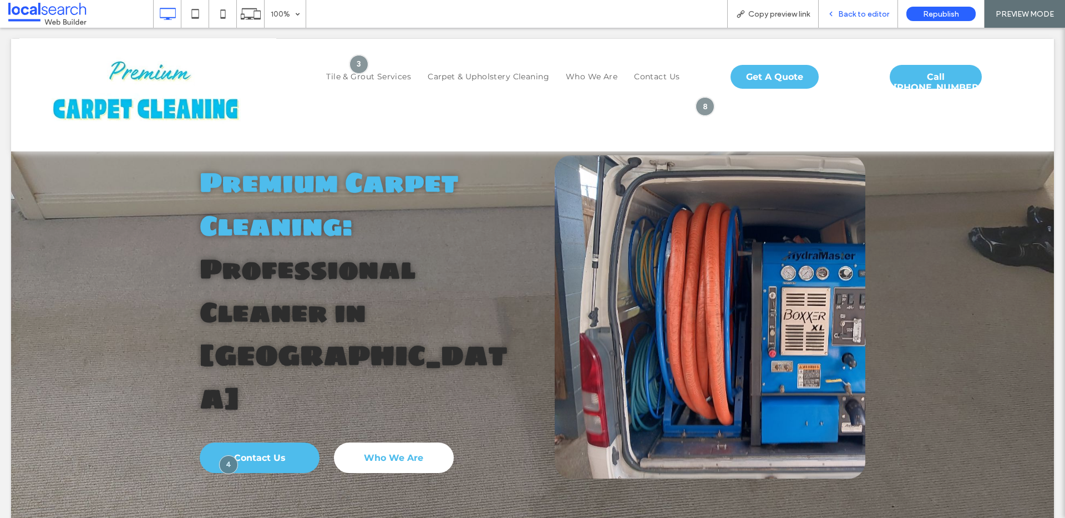
click at [846, 10] on span "Back to editor" at bounding box center [863, 13] width 51 height 9
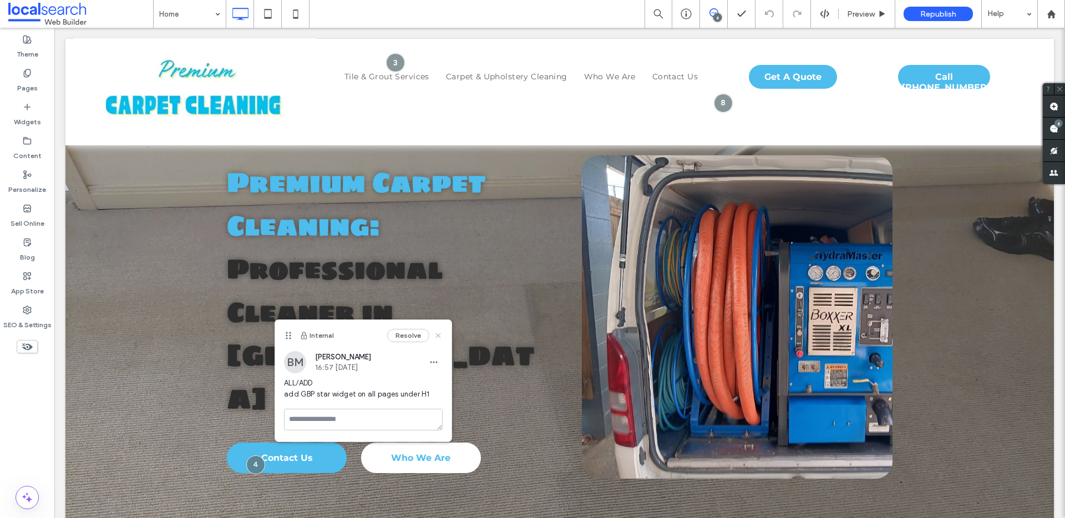
click at [438, 336] on use at bounding box center [438, 335] width 5 height 5
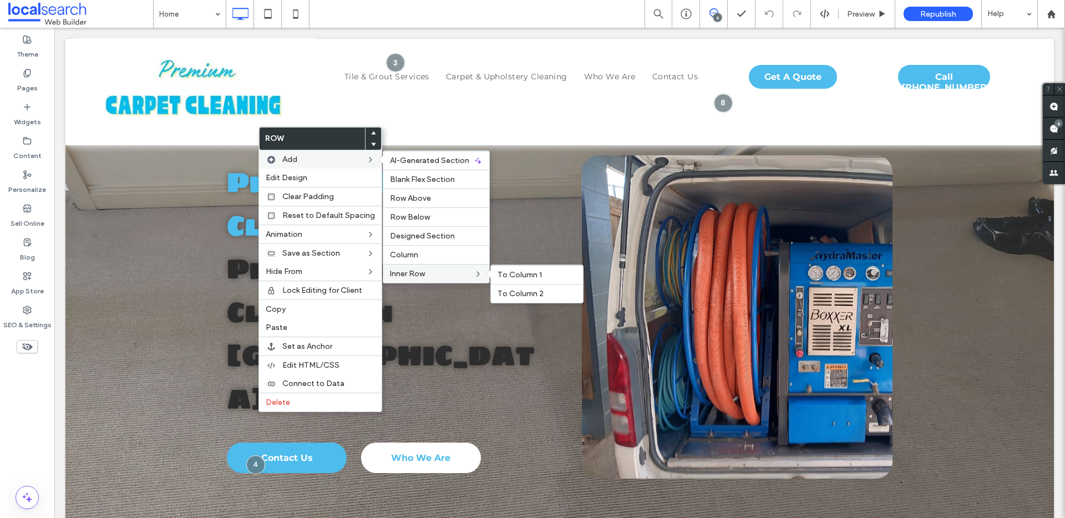
click at [408, 275] on span "Inner Row" at bounding box center [407, 273] width 35 height 9
click at [515, 275] on span "To Column 1" at bounding box center [520, 274] width 44 height 9
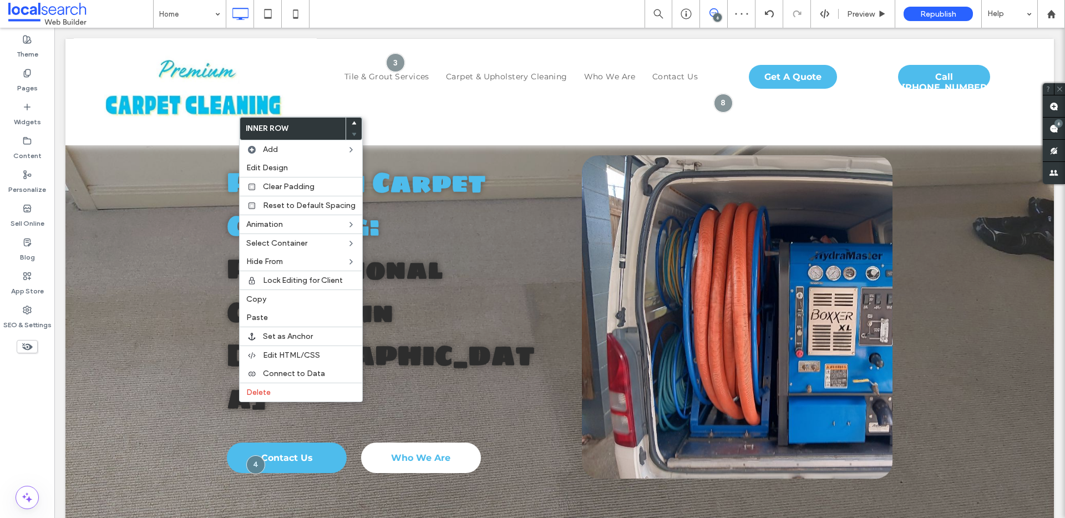
click at [352, 122] on icon at bounding box center [354, 123] width 4 height 4
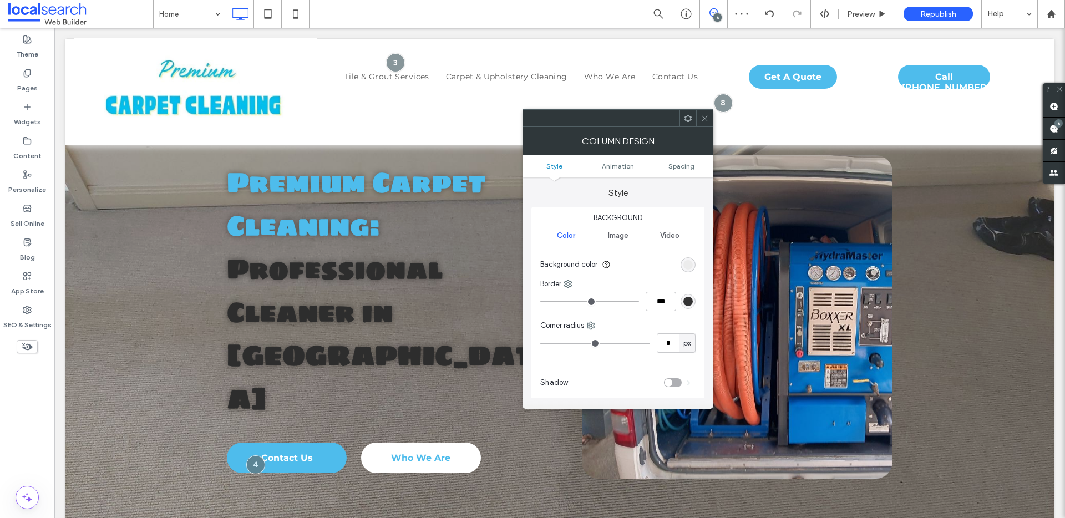
click at [706, 121] on icon at bounding box center [705, 118] width 8 height 8
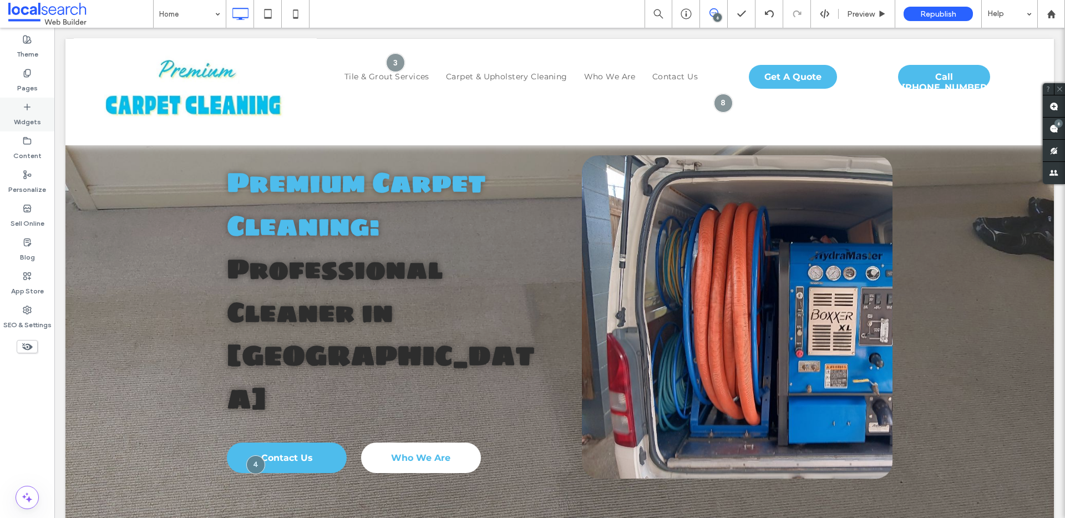
click at [38, 103] on div "Widgets" at bounding box center [27, 115] width 54 height 34
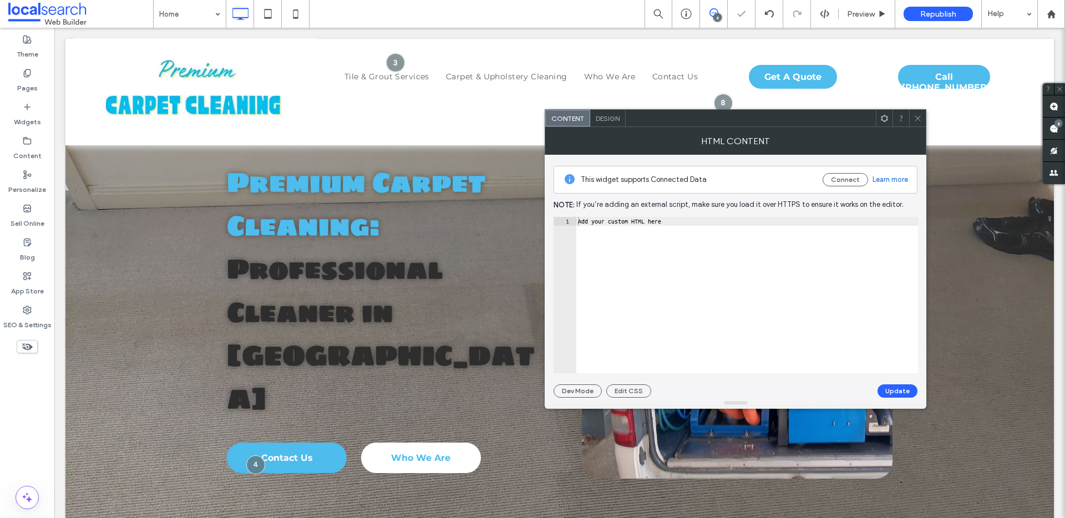
click at [913, 115] on div at bounding box center [917, 118] width 17 height 17
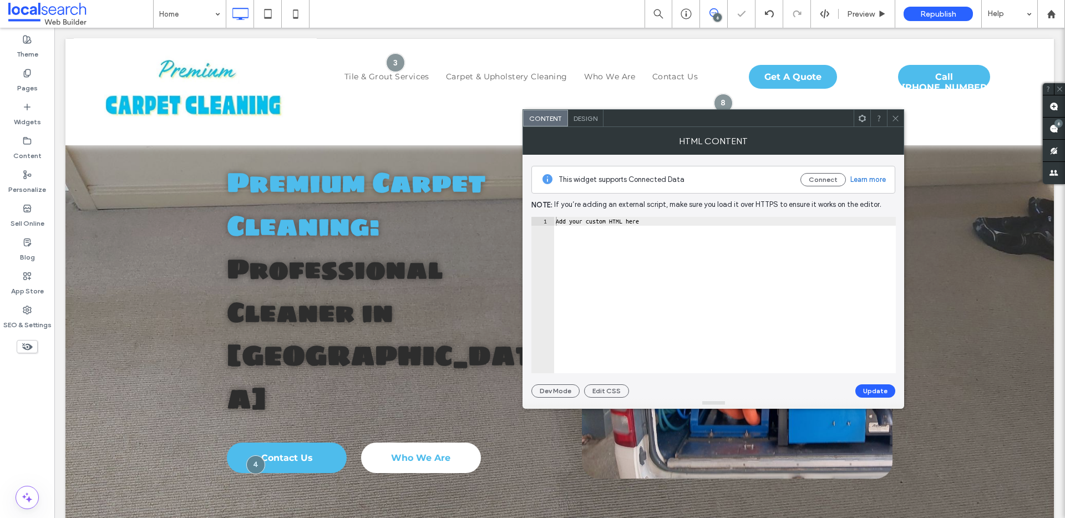
type textarea "**********"
drag, startPoint x: 691, startPoint y: 231, endPoint x: 549, endPoint y: 211, distance: 144.0
click at [549, 214] on div "**********" at bounding box center [713, 276] width 364 height 243
paste textarea "**********"
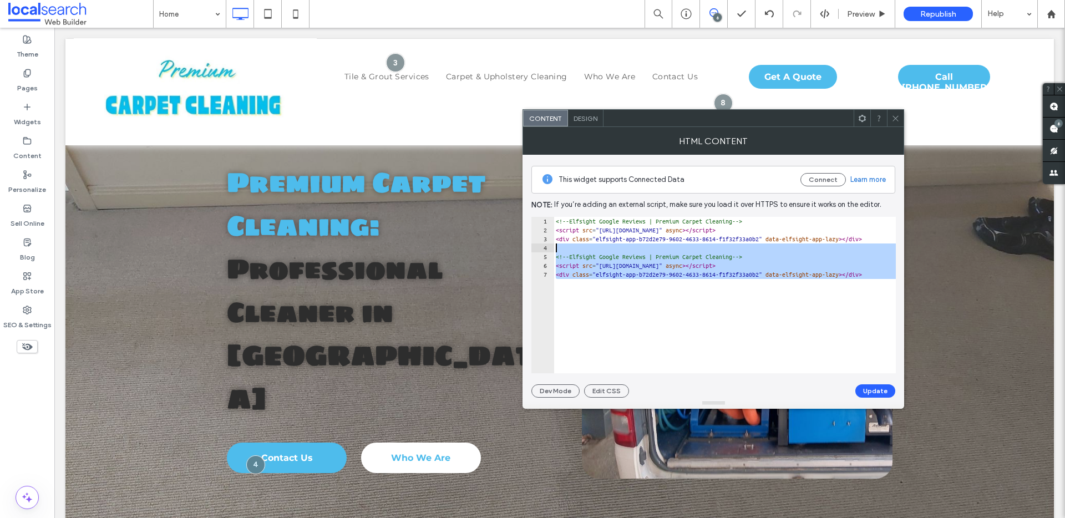
drag, startPoint x: 895, startPoint y: 273, endPoint x: 549, endPoint y: 247, distance: 347.6
click at [549, 247] on div "**********" at bounding box center [713, 295] width 364 height 156
type textarea "**********"
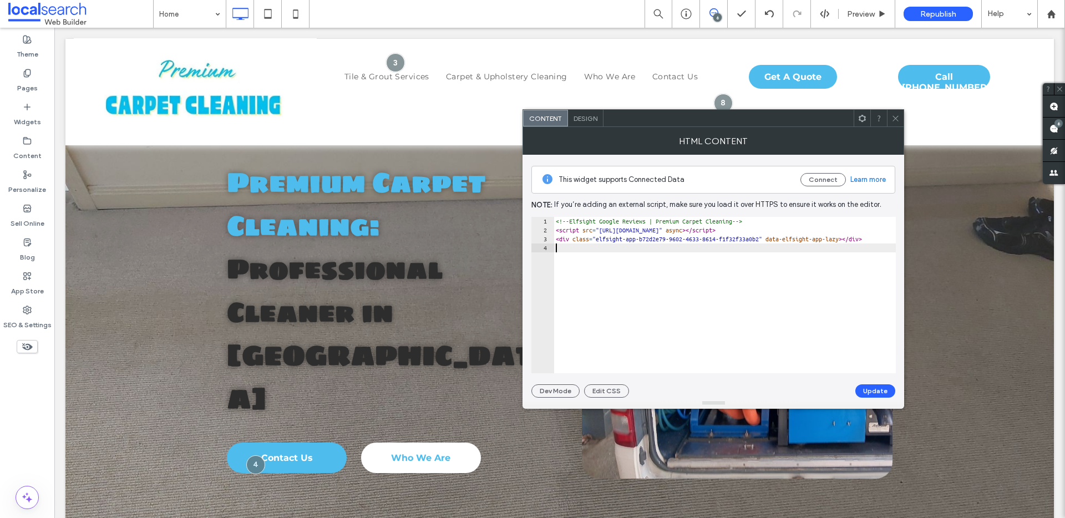
type textarea "**********"
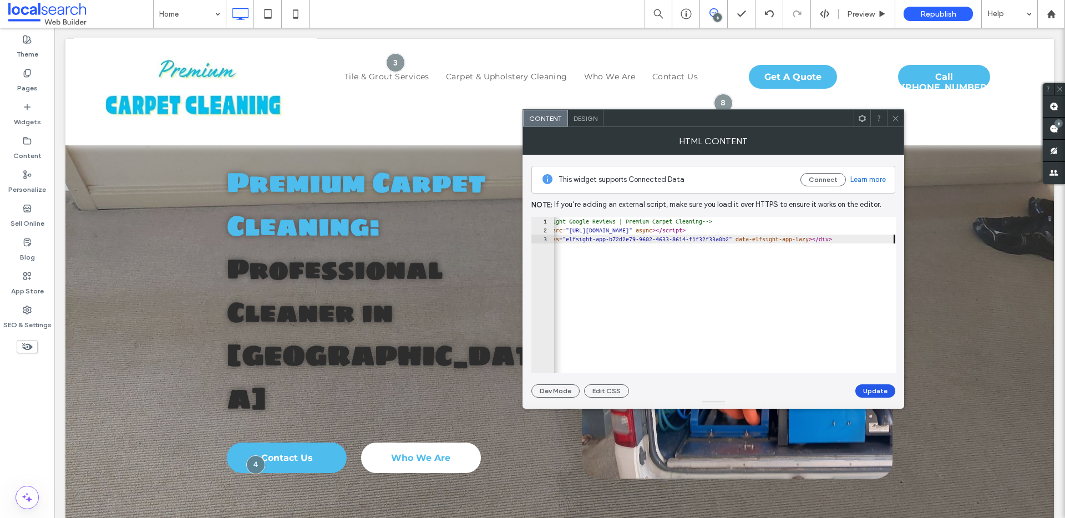
click at [883, 394] on button "Update" at bounding box center [875, 390] width 40 height 13
click at [891, 114] on icon at bounding box center [895, 118] width 8 height 8
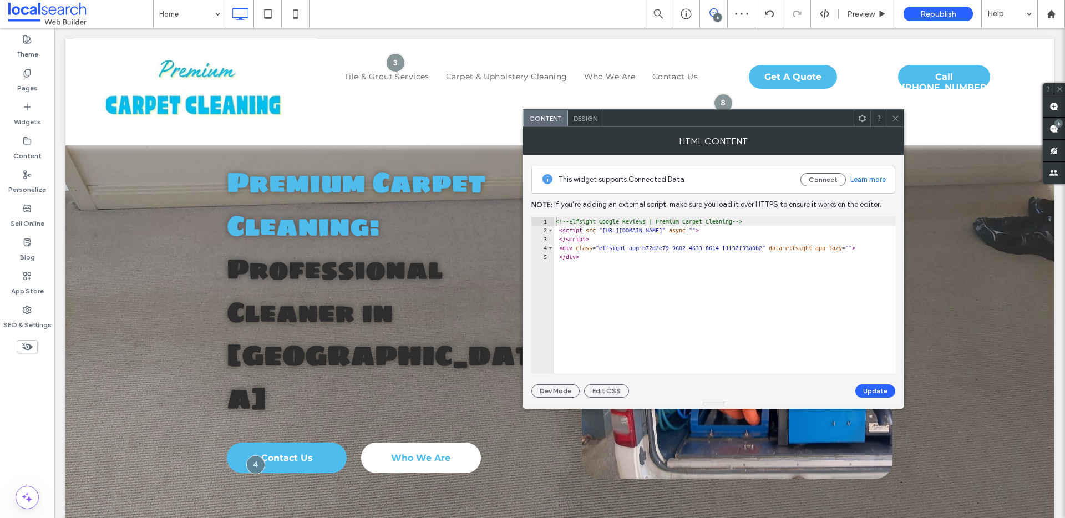
click at [887, 114] on div at bounding box center [895, 118] width 17 height 17
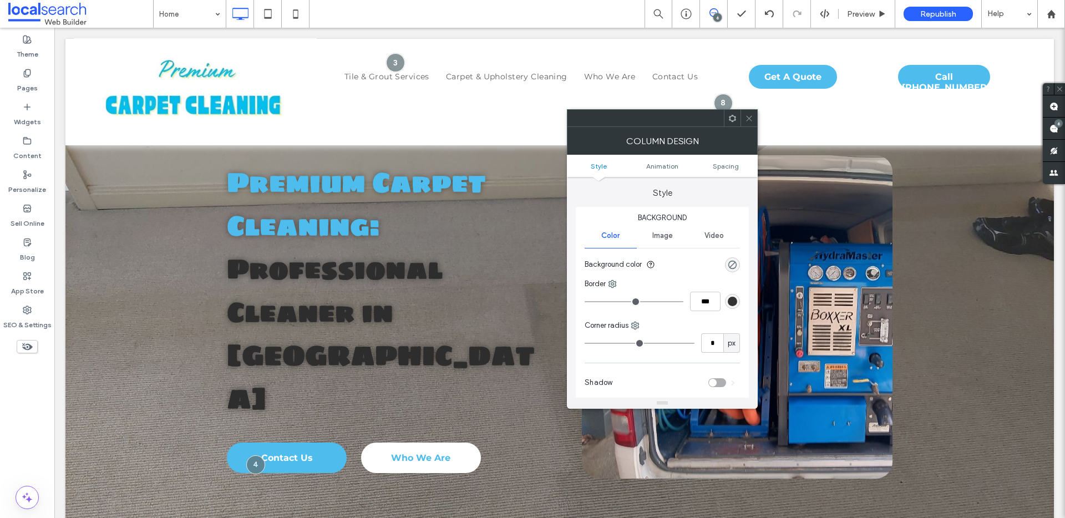
click at [754, 120] on div at bounding box center [749, 118] width 17 height 17
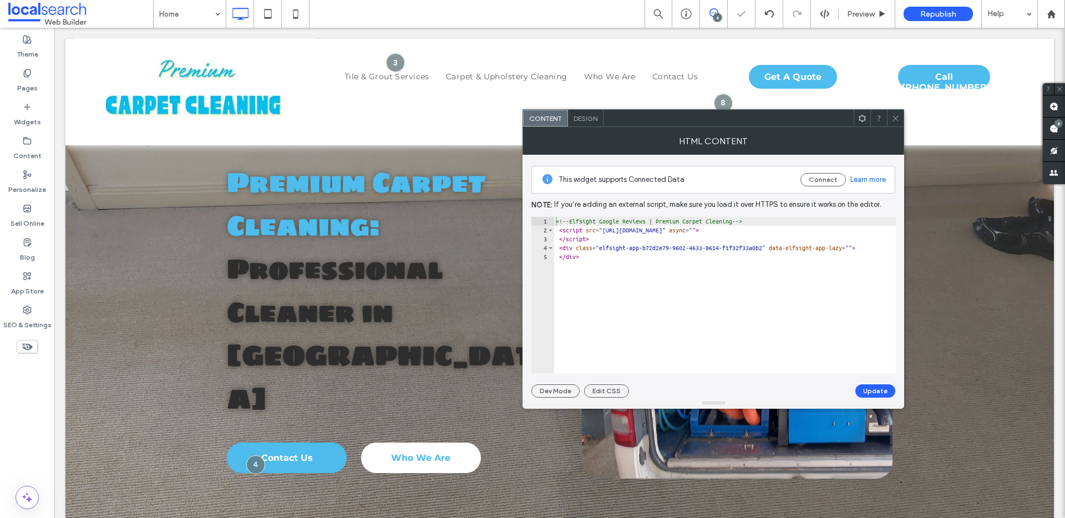
click at [901, 111] on div at bounding box center [895, 118] width 17 height 17
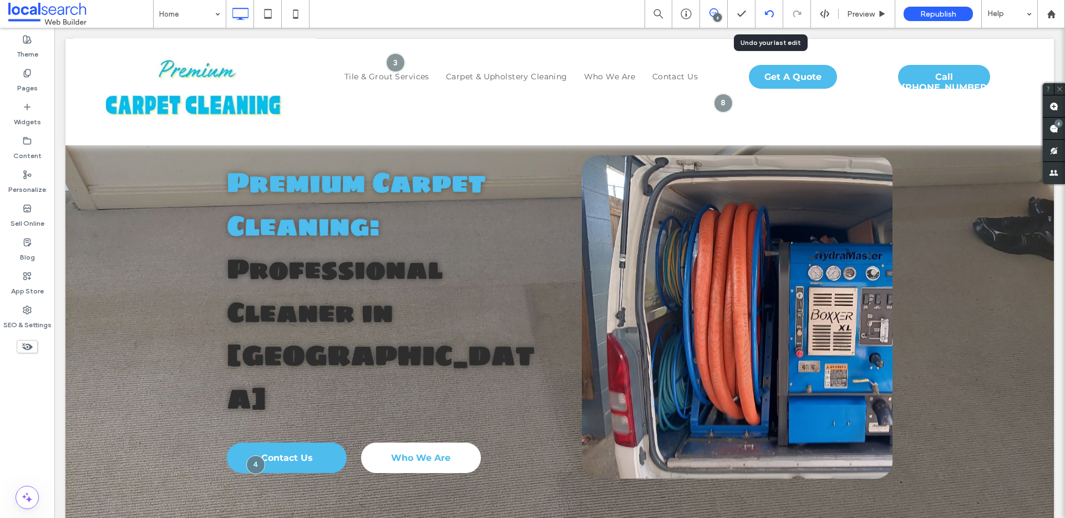
click at [769, 19] on div at bounding box center [769, 14] width 28 height 28
click at [769, 16] on icon at bounding box center [769, 13] width 9 height 9
click at [765, 11] on use at bounding box center [768, 13] width 9 height 7
click at [772, 15] on use at bounding box center [768, 13] width 9 height 7
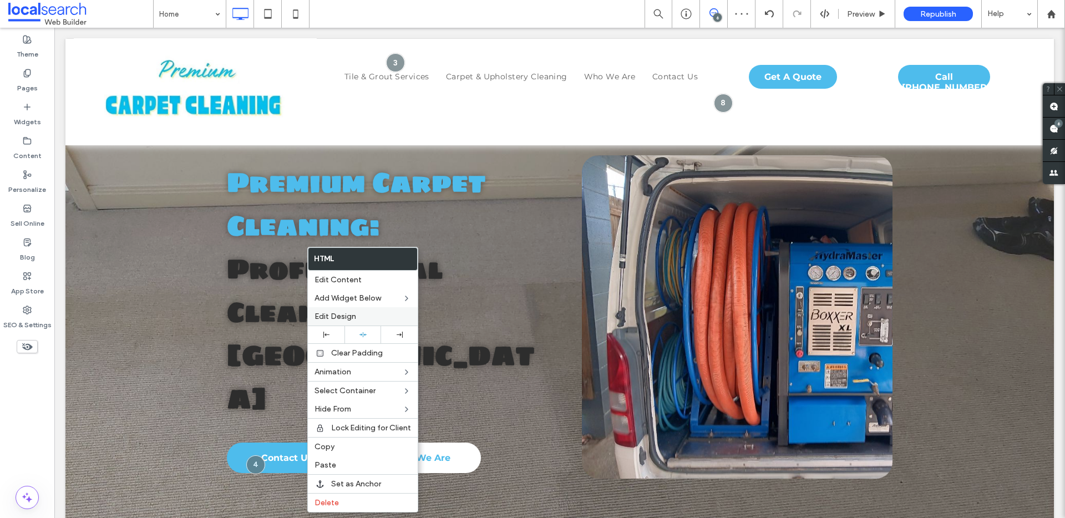
click at [340, 312] on span "Edit Design" at bounding box center [336, 316] width 42 height 9
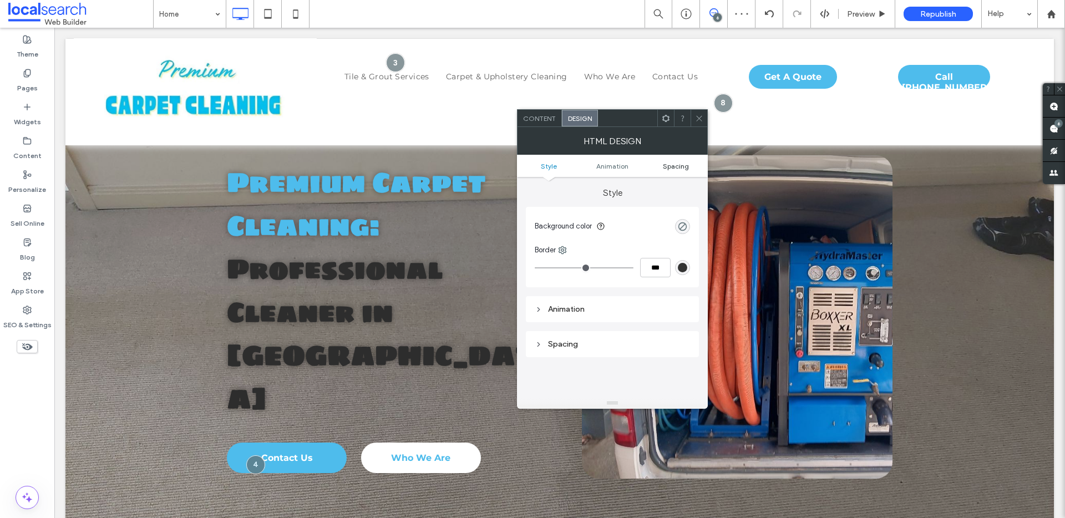
click at [663, 169] on span "Spacing" at bounding box center [676, 166] width 26 height 8
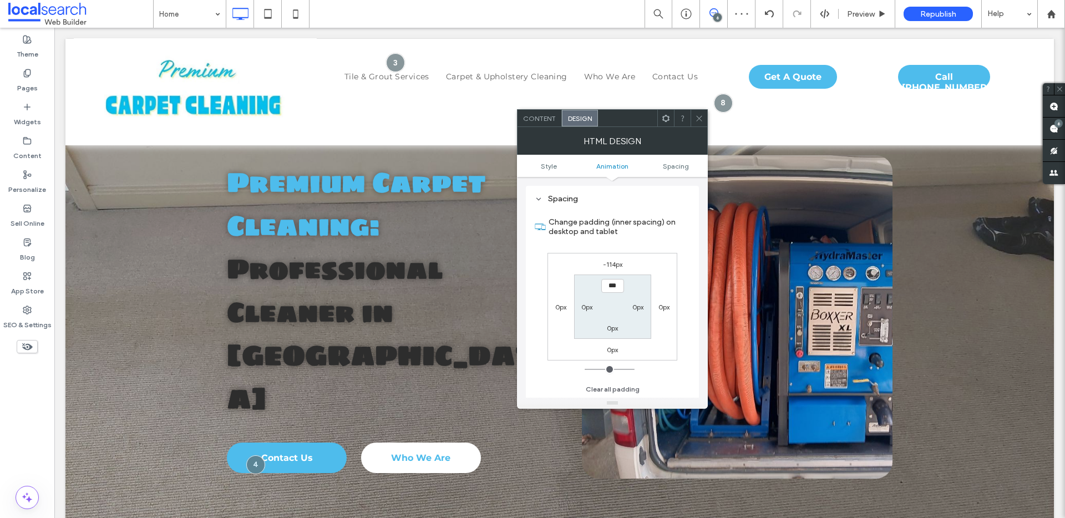
scroll to position [145, 0]
click at [549, 126] on div "Content" at bounding box center [540, 118] width 44 height 17
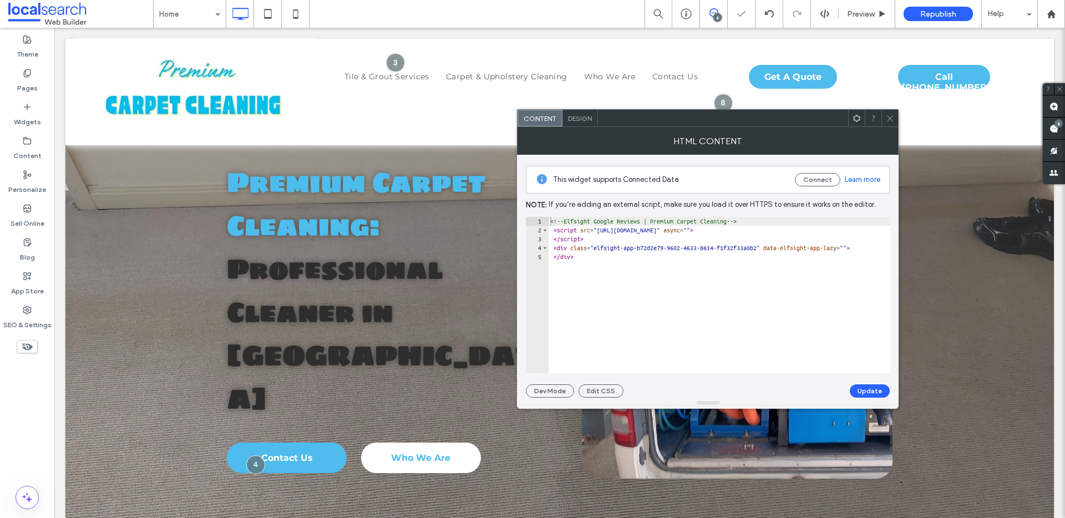
click at [570, 123] on div "Design" at bounding box center [579, 118] width 35 height 17
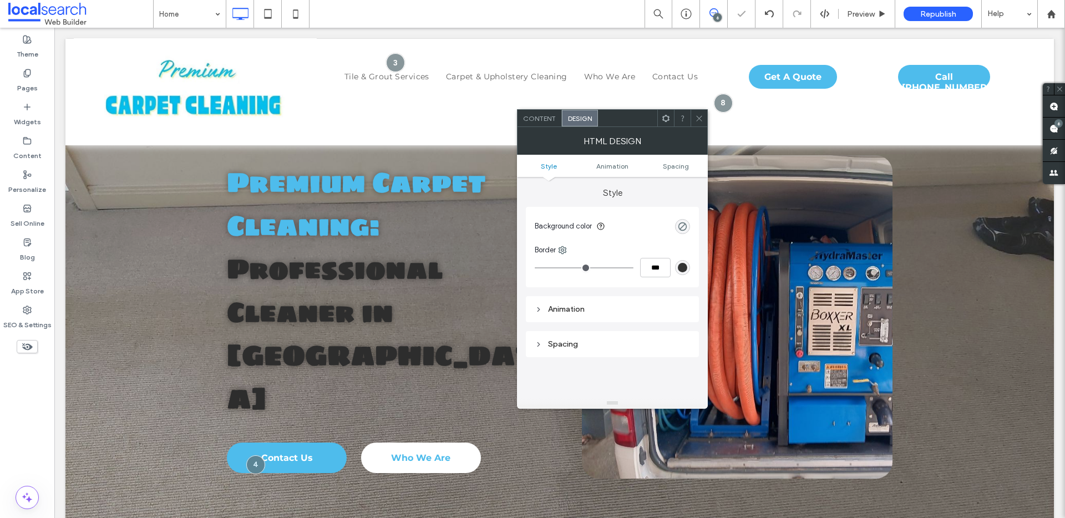
click at [693, 116] on div at bounding box center [699, 118] width 17 height 17
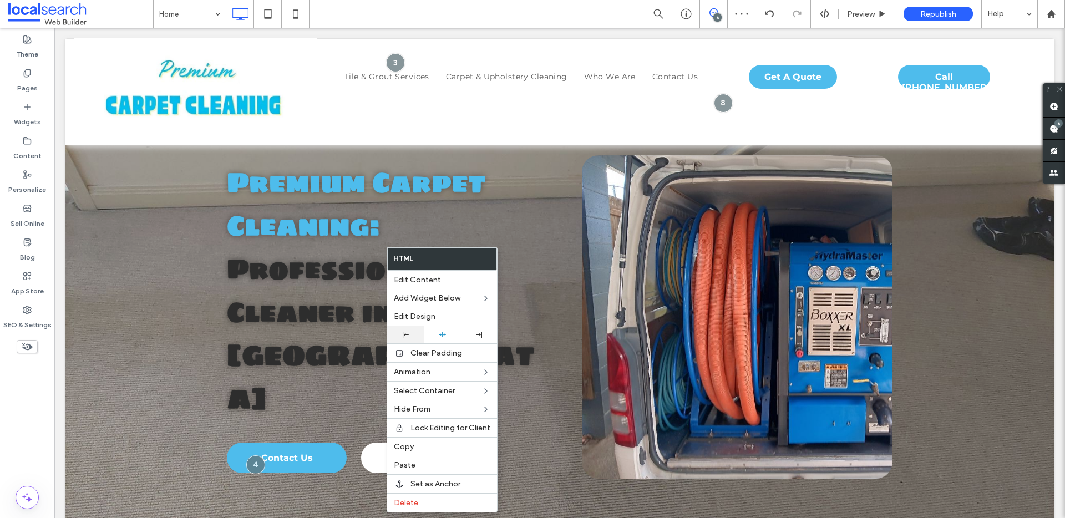
click at [407, 336] on icon at bounding box center [406, 335] width 6 height 6
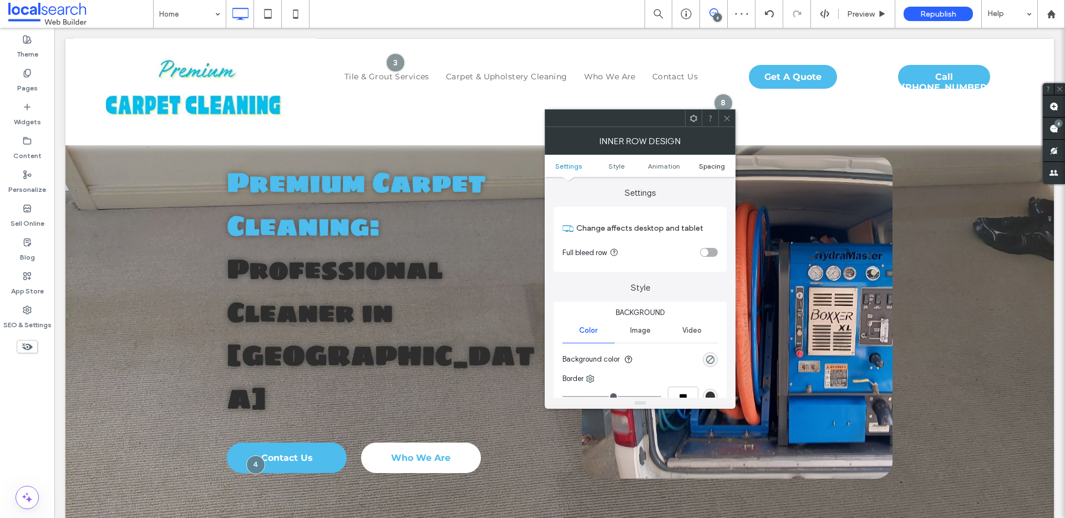
click at [707, 165] on span "Spacing" at bounding box center [712, 166] width 26 height 8
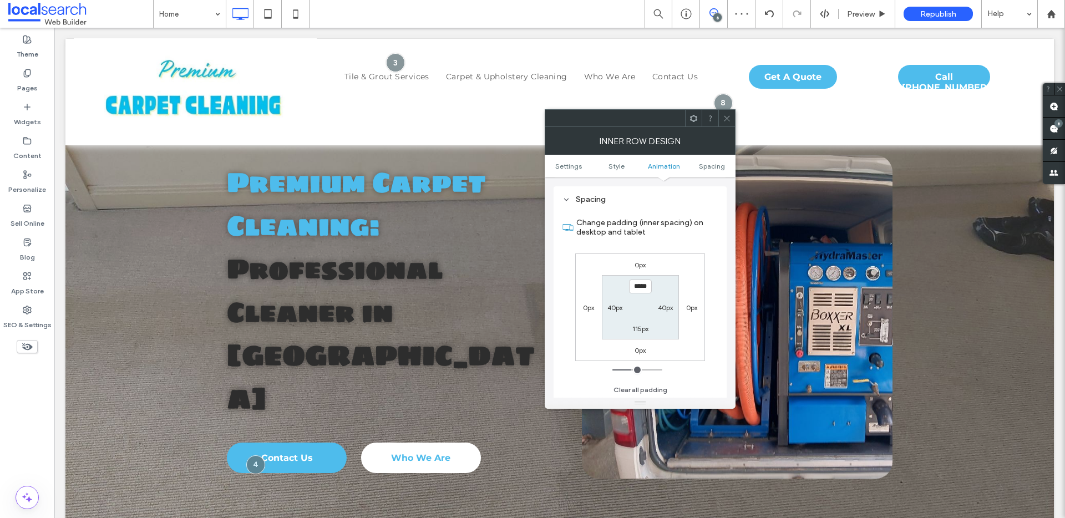
scroll to position [355, 0]
click at [614, 311] on label "40px" at bounding box center [614, 307] width 15 height 8
type input "**"
type input "*"
type input "***"
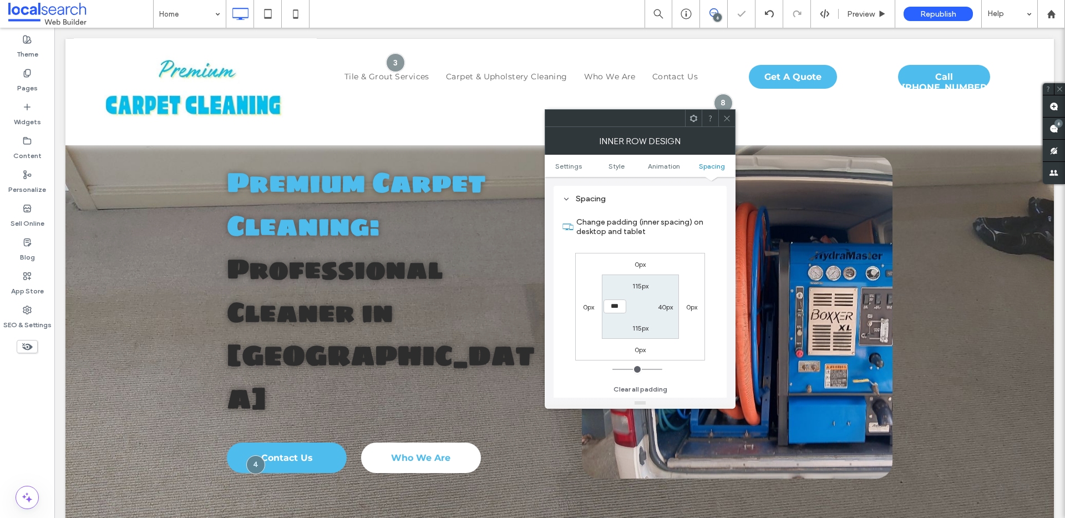
click at [724, 120] on icon at bounding box center [727, 118] width 8 height 8
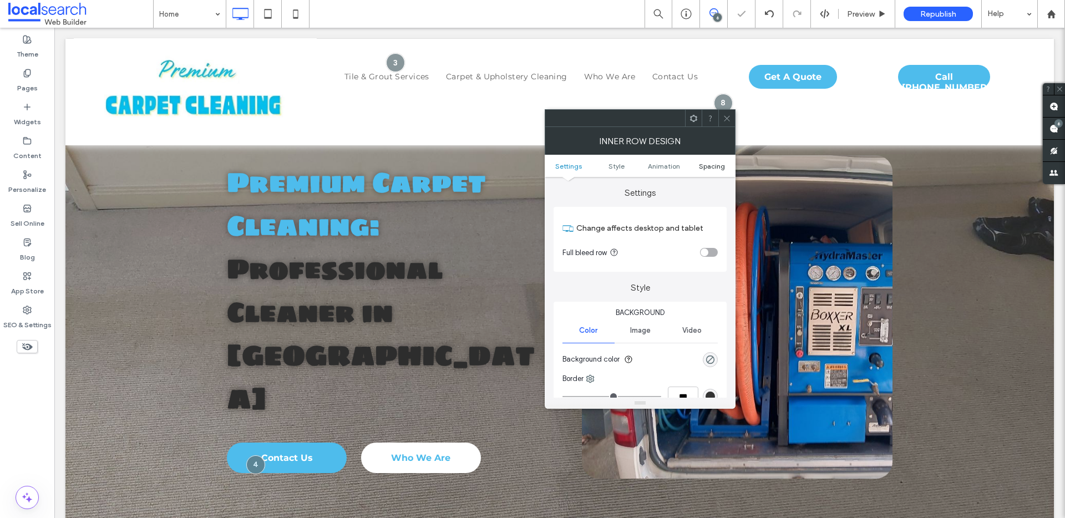
click at [704, 163] on span "Spacing" at bounding box center [712, 166] width 26 height 8
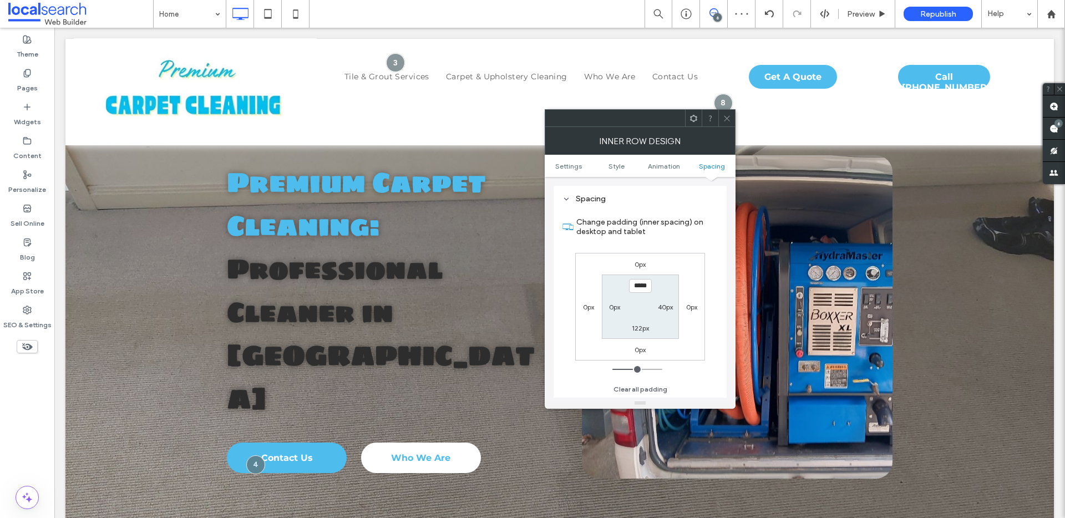
click at [645, 332] on label "122px" at bounding box center [640, 328] width 17 height 8
type input "***"
type input "*"
type input "***"
click at [728, 119] on icon at bounding box center [727, 118] width 8 height 8
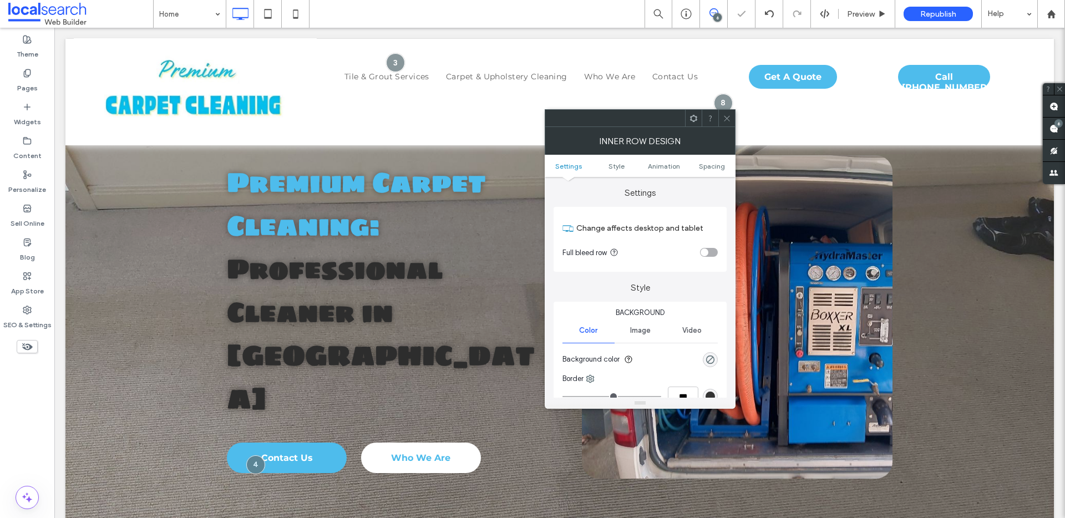
click at [727, 115] on icon at bounding box center [727, 118] width 8 height 8
click at [721, 166] on span "Spacing" at bounding box center [712, 166] width 26 height 8
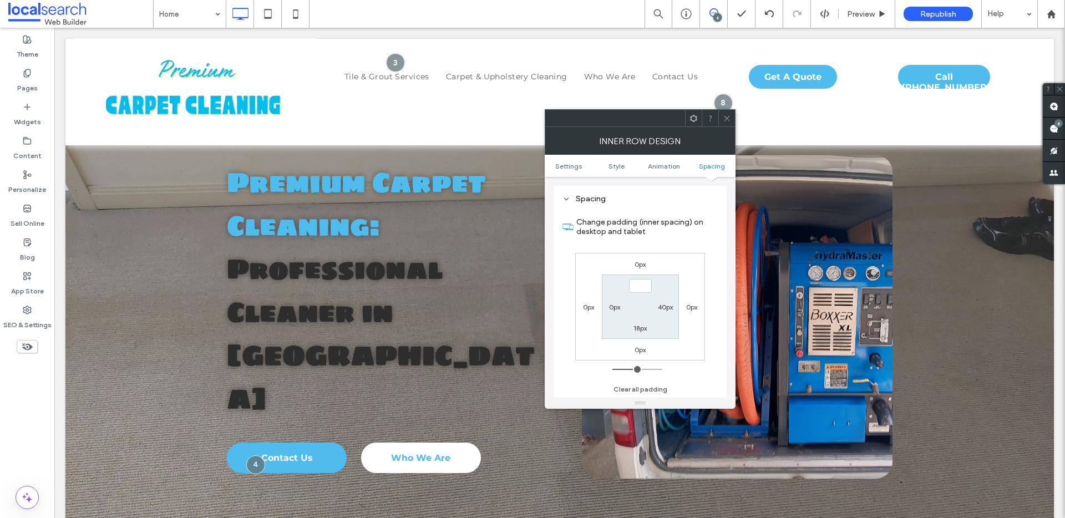
type input "***"
type input "*"
click at [642, 286] on input "***" at bounding box center [640, 286] width 23 height 14
type input "*****"
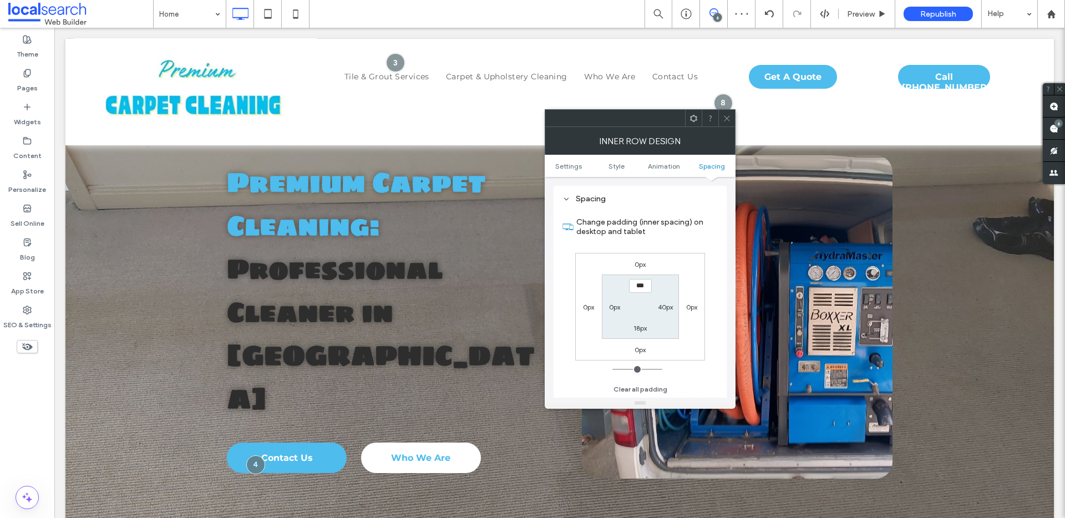
type input "***"
click at [636, 285] on input "*****" at bounding box center [640, 286] width 23 height 14
type input "*****"
type input "***"
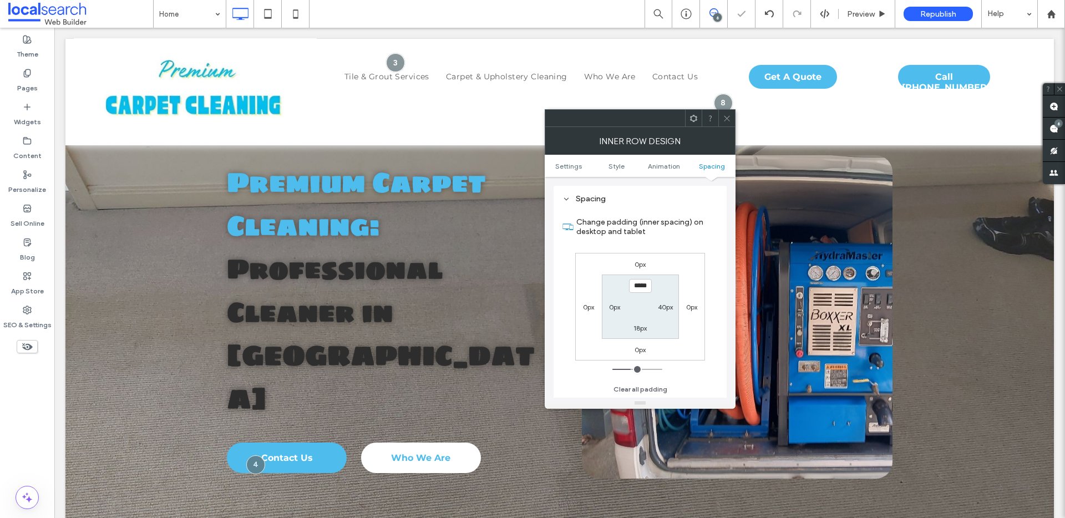
click at [636, 285] on input "*****" at bounding box center [640, 286] width 23 height 14
type input "*****"
type input "***"
click at [722, 113] on div at bounding box center [726, 118] width 17 height 17
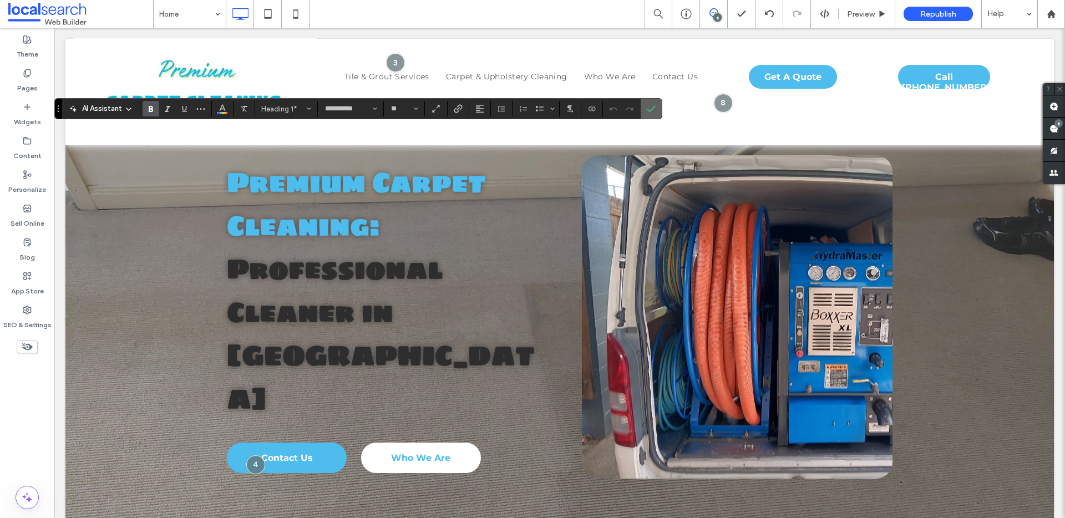
click at [650, 104] on icon "Confirm" at bounding box center [651, 108] width 9 height 9
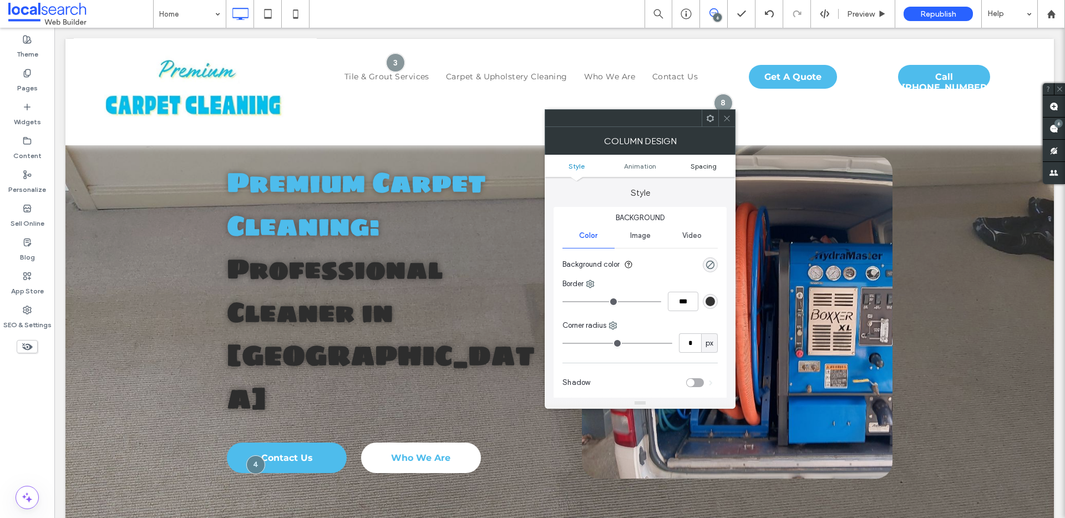
click at [707, 167] on span "Spacing" at bounding box center [704, 166] width 26 height 8
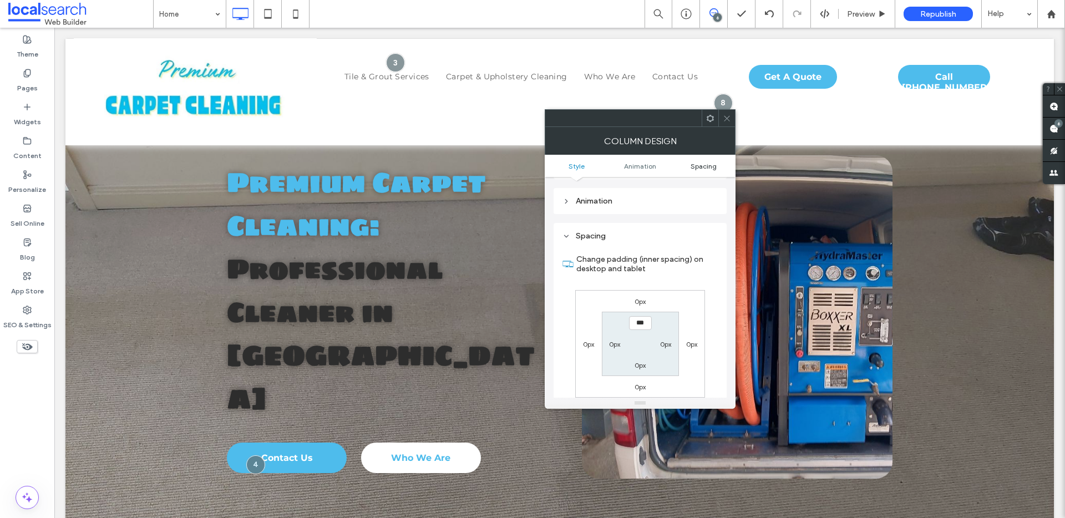
scroll to position [260, 0]
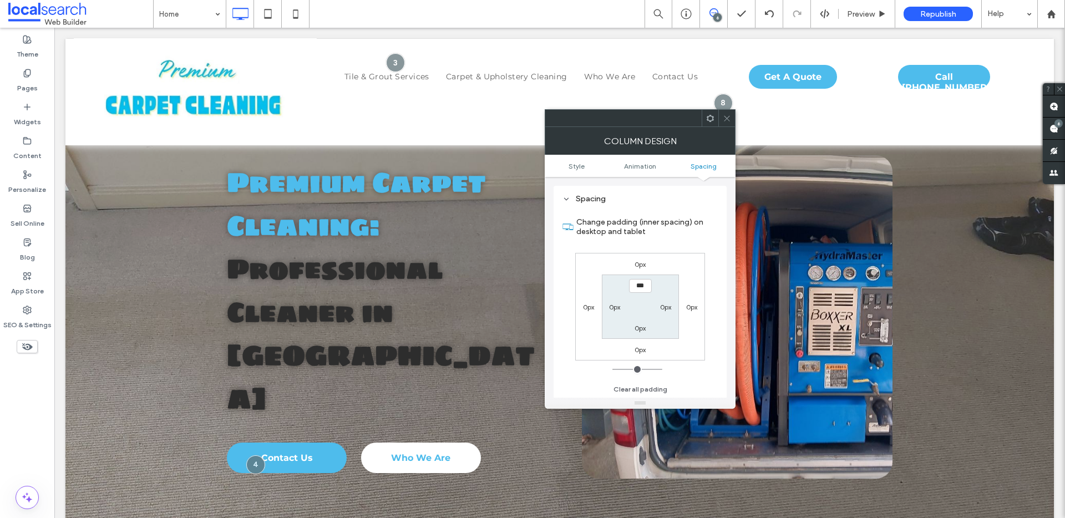
click at [722, 123] on div at bounding box center [726, 118] width 17 height 17
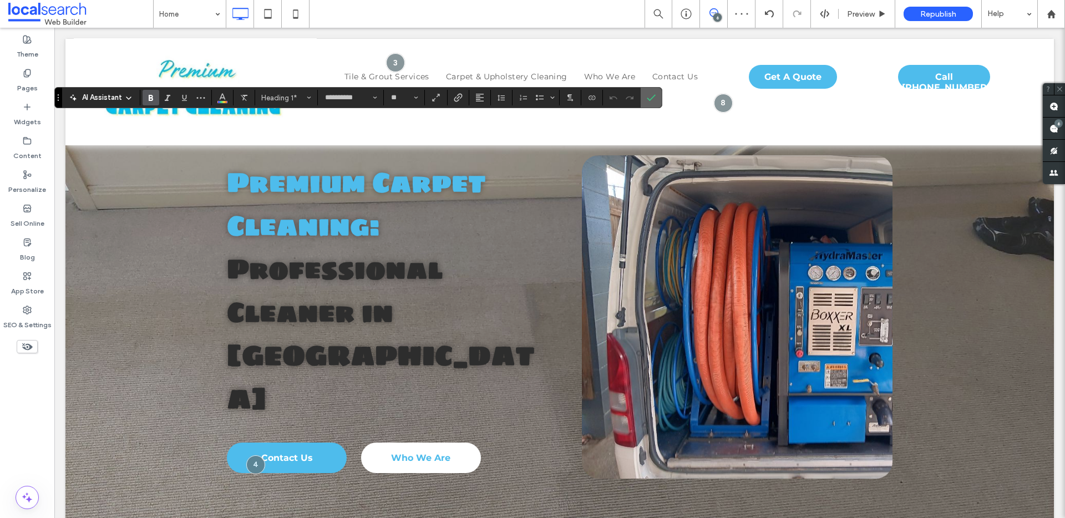
click at [652, 91] on span "Confirm" at bounding box center [651, 97] width 9 height 19
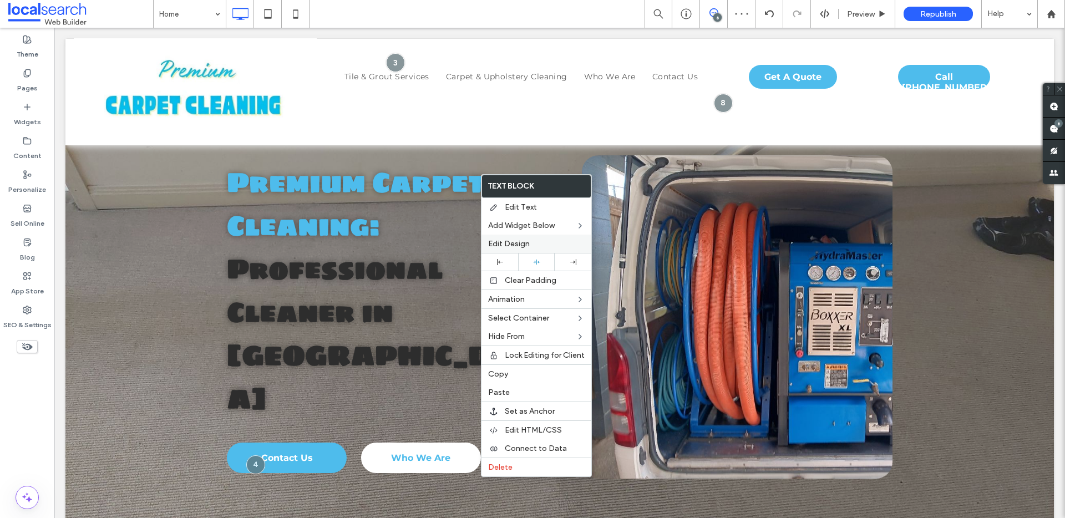
click at [512, 241] on span "Edit Design" at bounding box center [509, 243] width 42 height 9
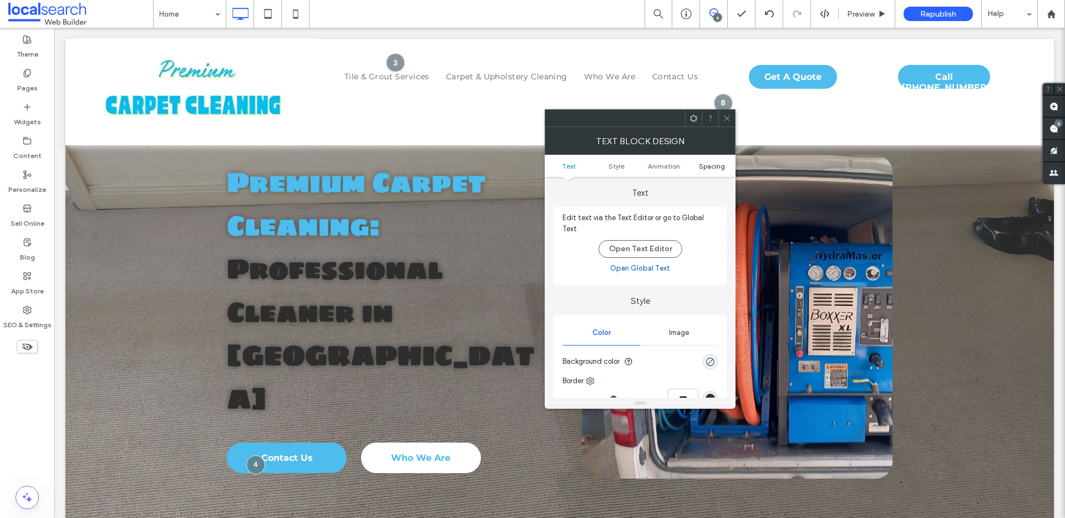
click at [709, 167] on span "Spacing" at bounding box center [712, 166] width 26 height 8
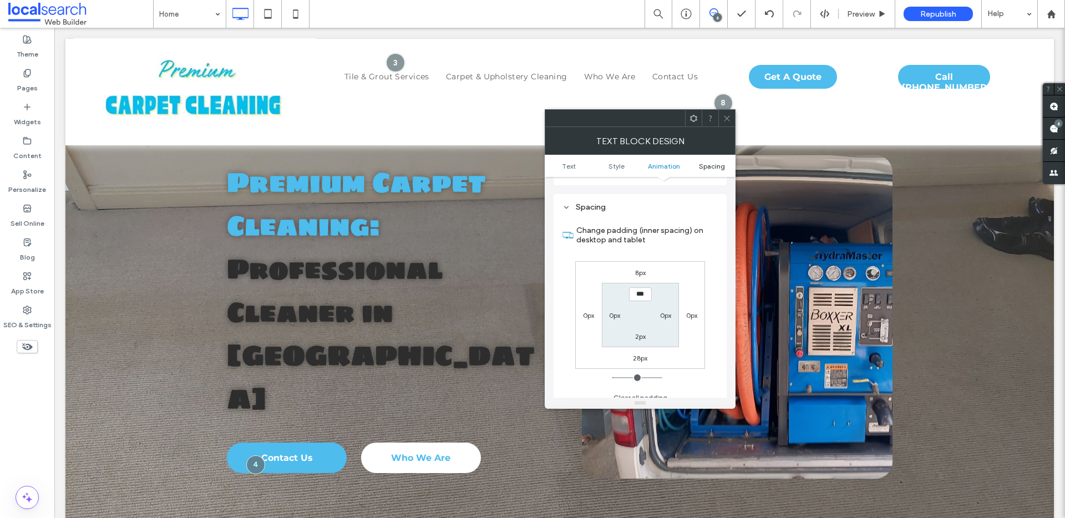
scroll to position [312, 0]
click at [637, 354] on div "28px" at bounding box center [640, 355] width 14 height 11
click at [638, 352] on label "28px" at bounding box center [640, 356] width 14 height 8
type input "**"
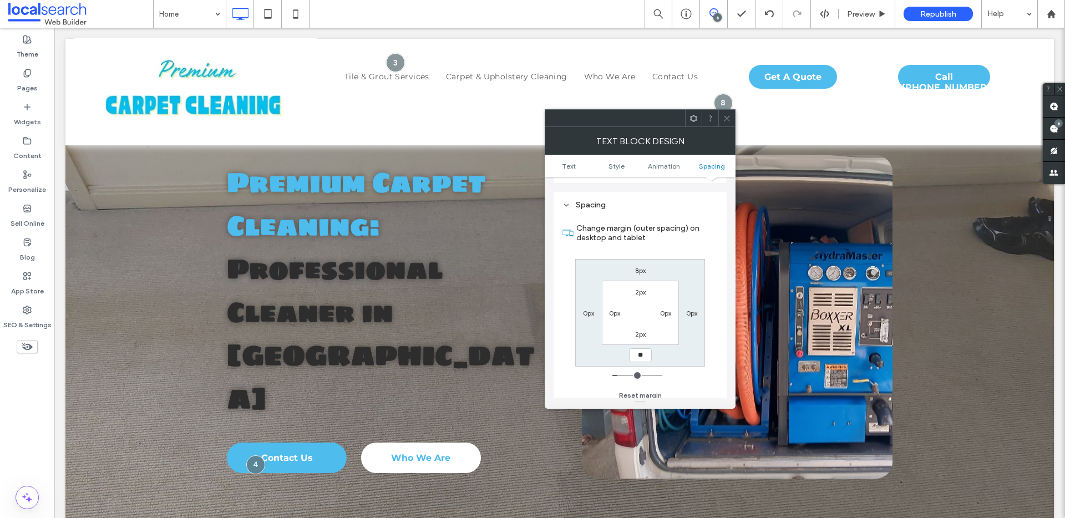
type input "**"
click at [638, 352] on input "****" at bounding box center [640, 355] width 23 height 14
type input "**"
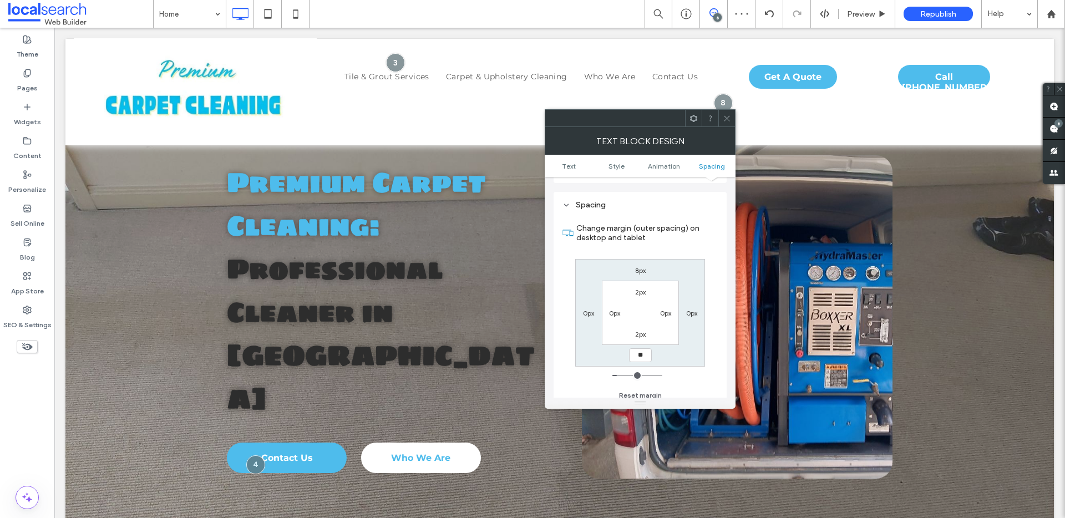
type input "**"
click at [638, 352] on input "****" at bounding box center [640, 355] width 23 height 14
type input "*"
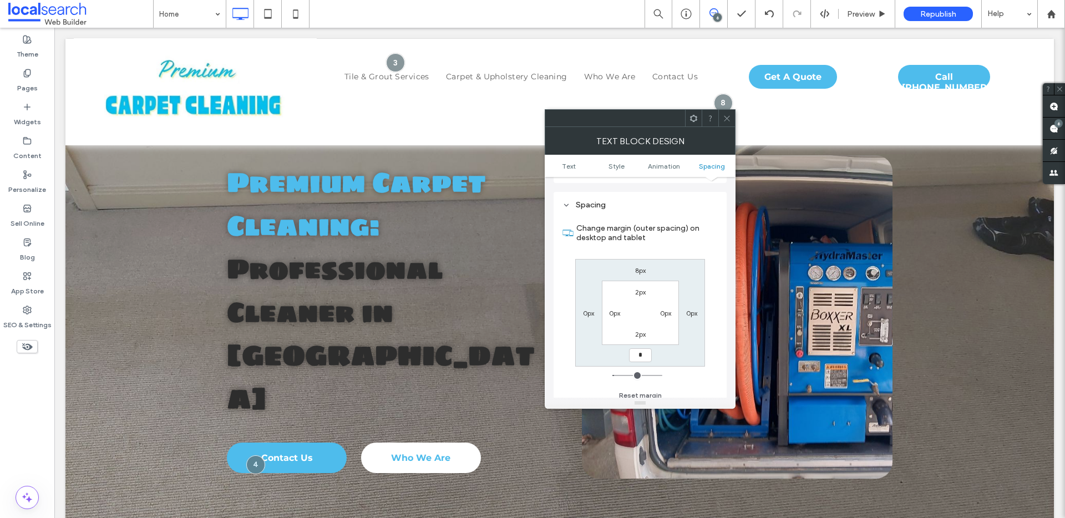
type input "***"
click at [726, 115] on icon at bounding box center [727, 118] width 8 height 8
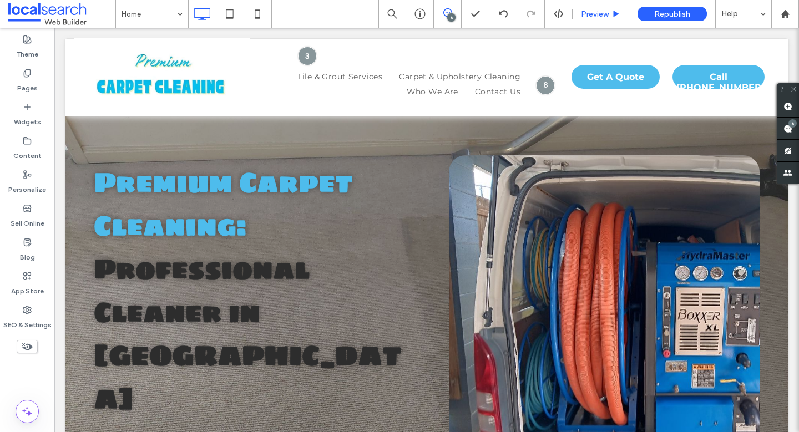
click at [599, 16] on span "Preview" at bounding box center [595, 13] width 28 height 9
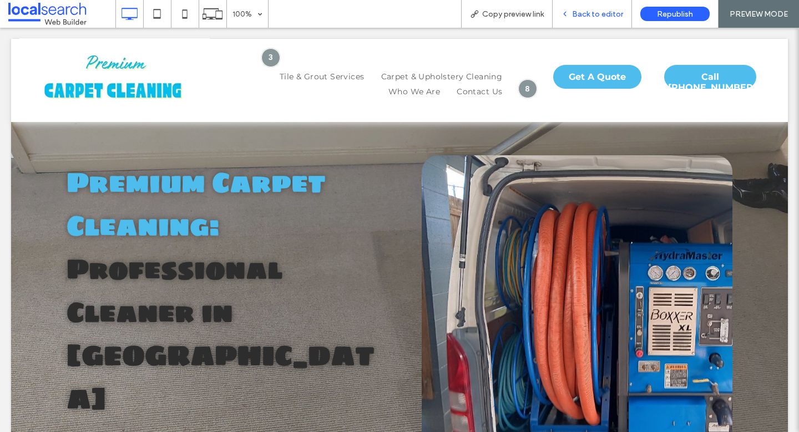
click at [590, 19] on div "Back to editor" at bounding box center [591, 14] width 79 height 28
click at [606, 11] on span "Back to editor" at bounding box center [597, 13] width 51 height 9
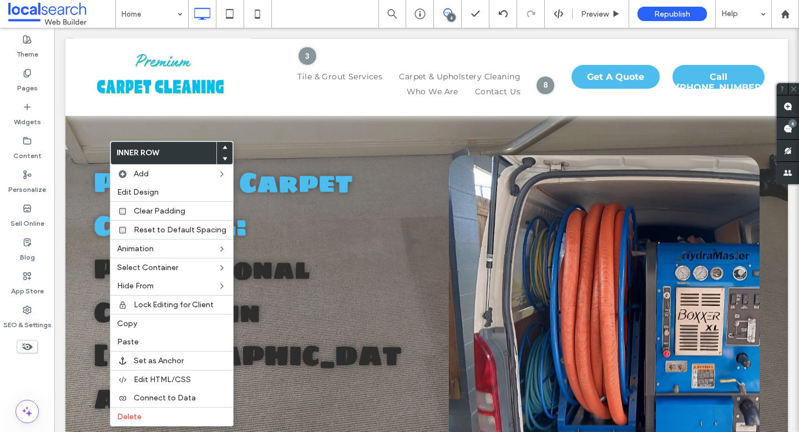
click at [222, 157] on icon at bounding box center [224, 158] width 4 height 4
click at [618, 13] on icon at bounding box center [616, 14] width 8 height 8
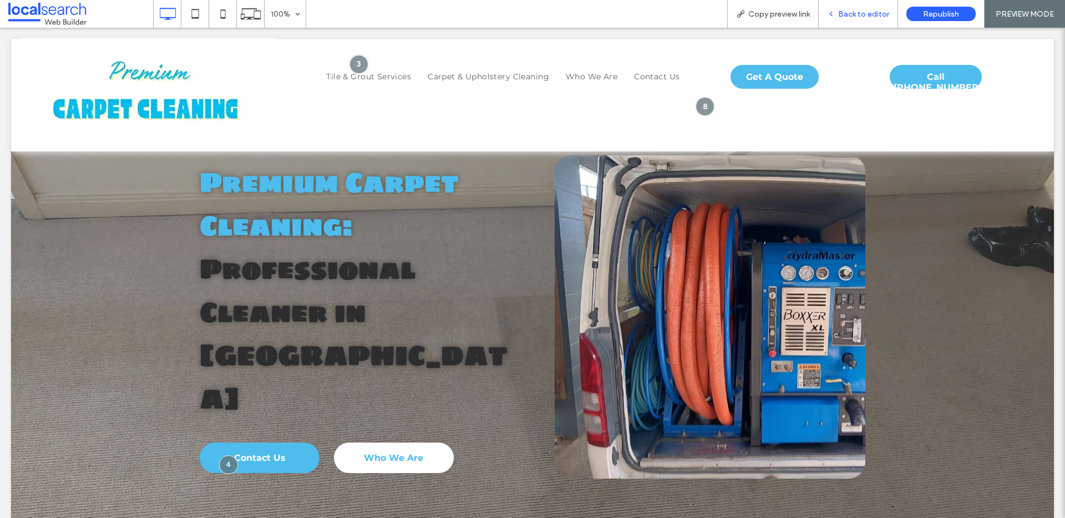
click at [851, 18] on div "Back to editor" at bounding box center [858, 14] width 79 height 28
click at [863, 13] on span "Back to editor" at bounding box center [863, 13] width 51 height 9
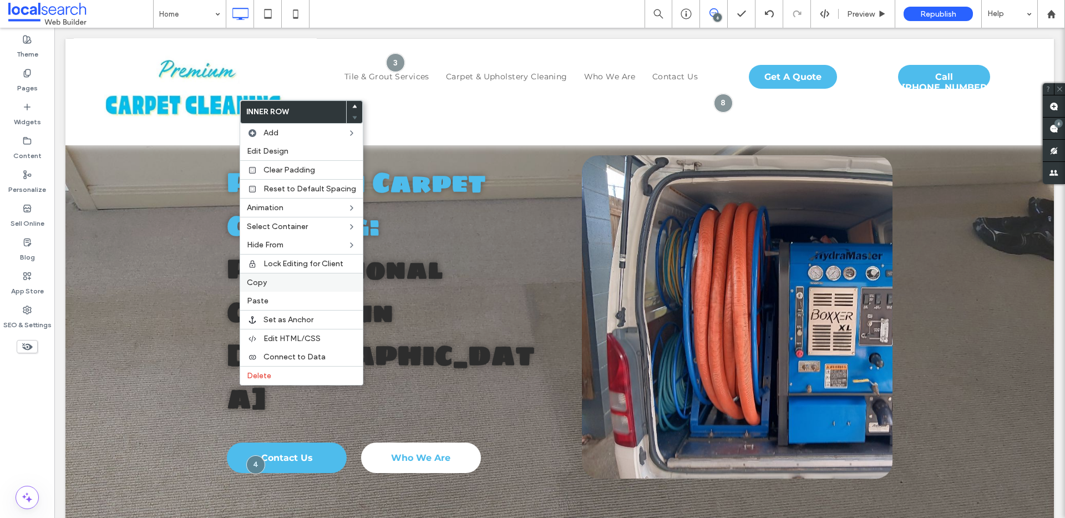
click at [263, 287] on span "Copy" at bounding box center [257, 282] width 20 height 9
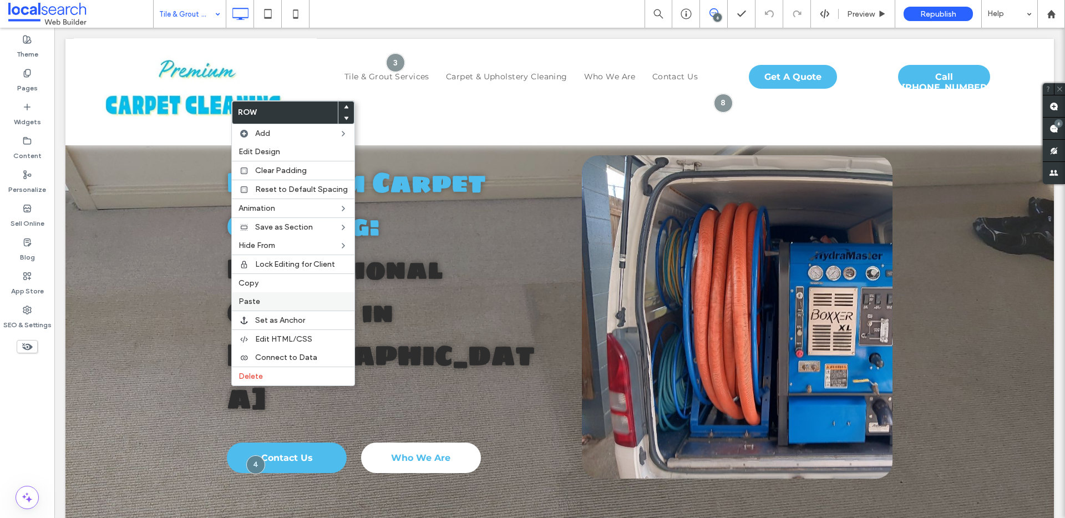
click at [256, 301] on span "Paste" at bounding box center [250, 301] width 22 height 9
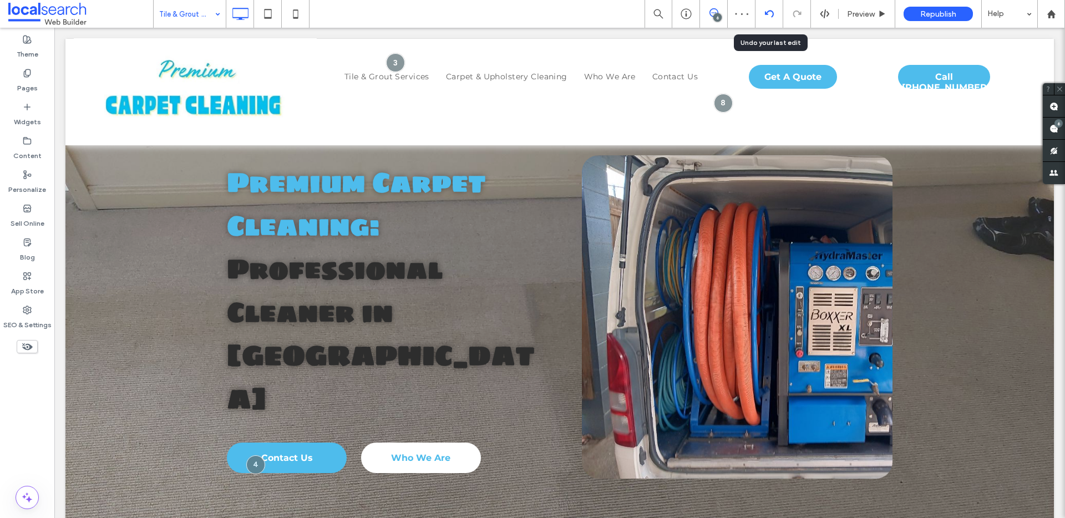
click at [766, 14] on use at bounding box center [768, 13] width 9 height 7
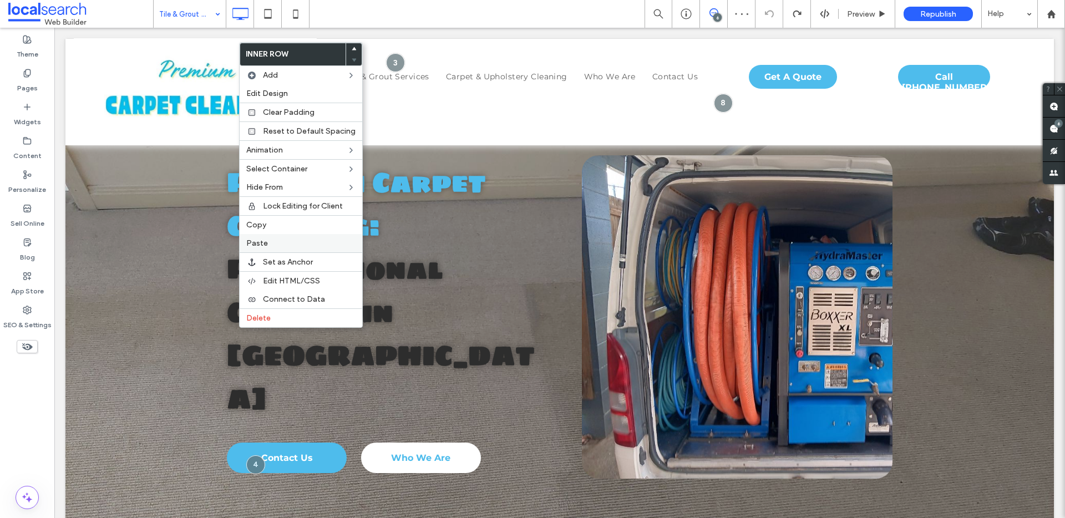
click at [262, 240] on span "Paste" at bounding box center [257, 243] width 22 height 9
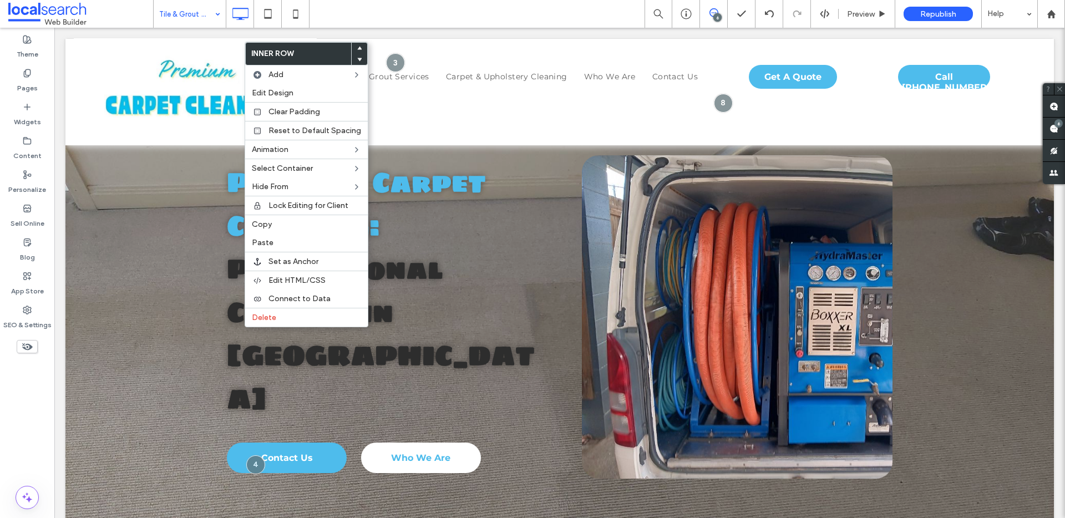
click at [357, 59] on use at bounding box center [359, 59] width 5 height 3
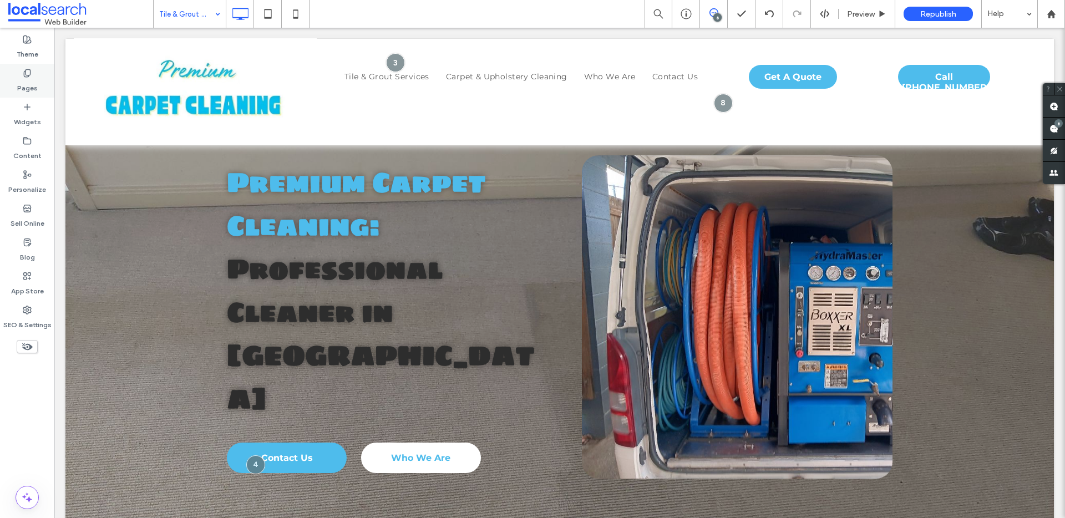
click at [26, 78] on label "Pages" at bounding box center [27, 86] width 21 height 16
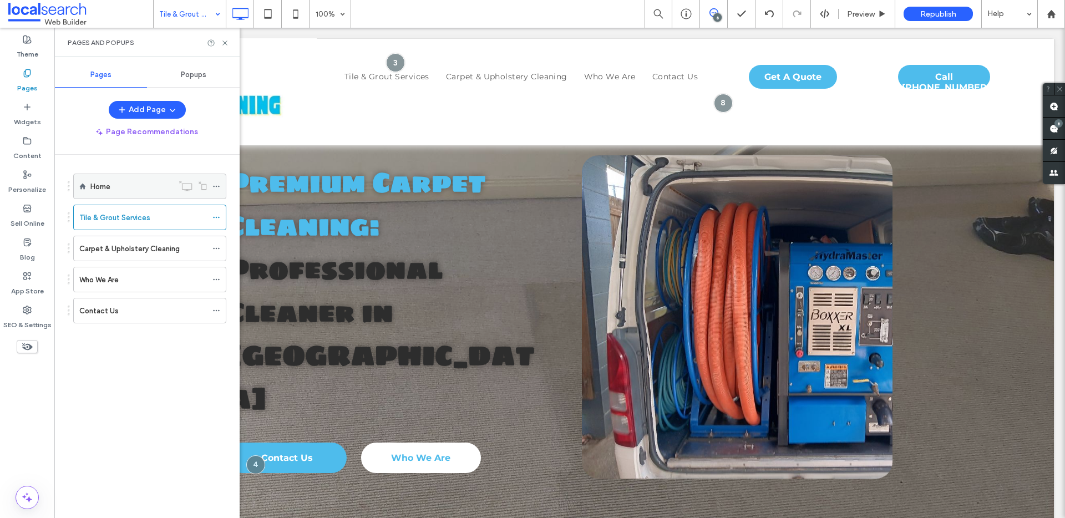
click at [134, 189] on div "Home" at bounding box center [131, 187] width 83 height 12
click at [226, 44] on use at bounding box center [224, 42] width 4 height 4
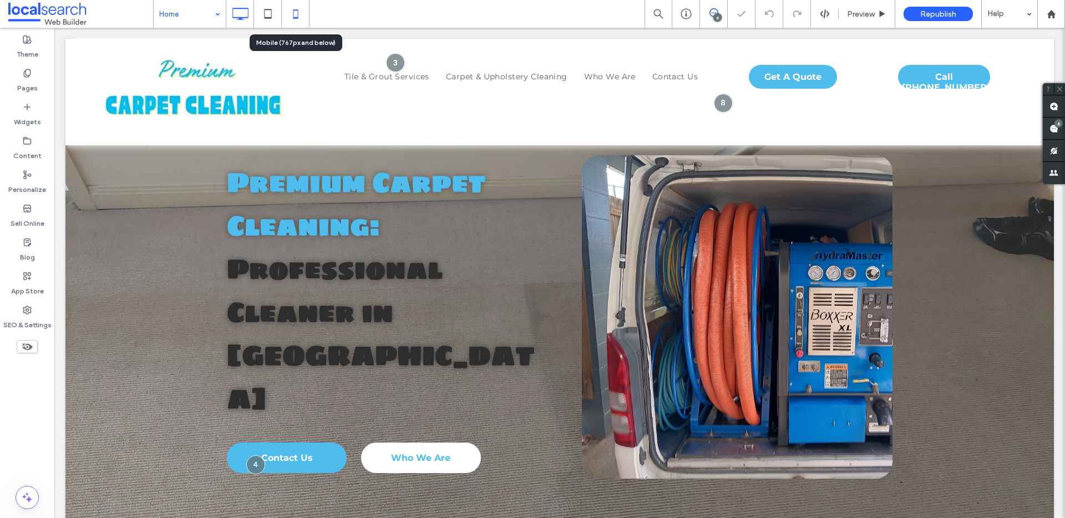
click at [298, 13] on icon at bounding box center [296, 14] width 22 height 22
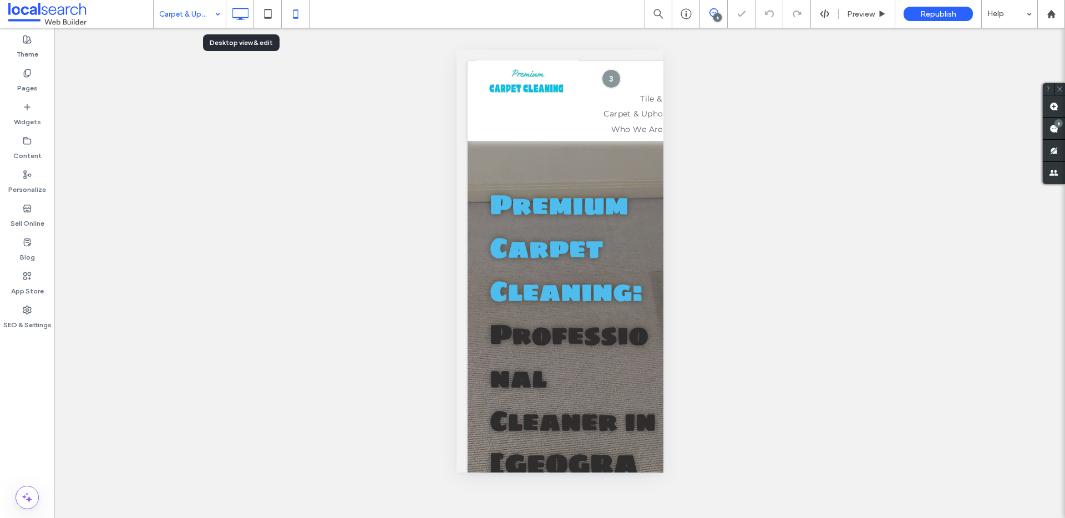
click at [240, 19] on use at bounding box center [240, 14] width 16 height 12
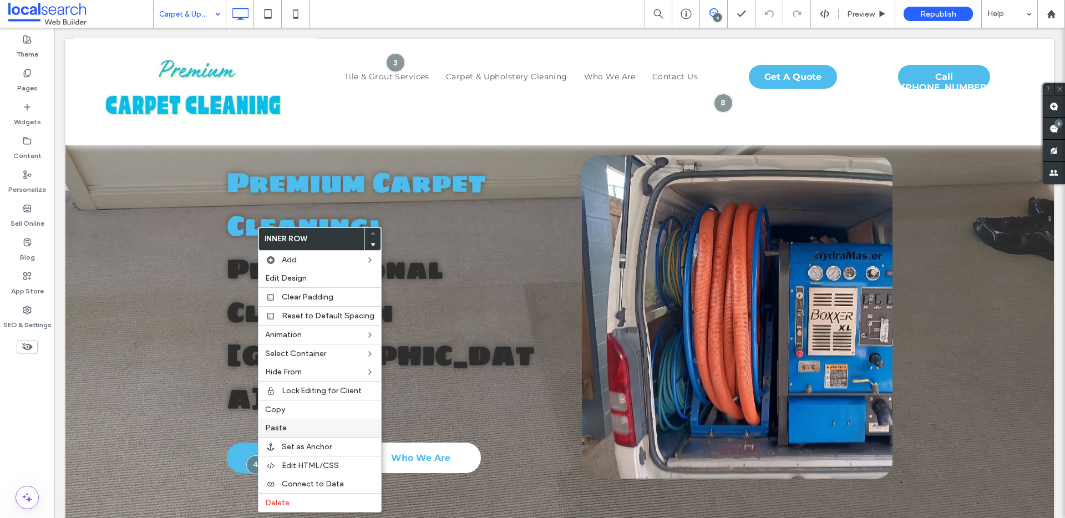
click at [297, 428] on label "Paste" at bounding box center [319, 427] width 109 height 9
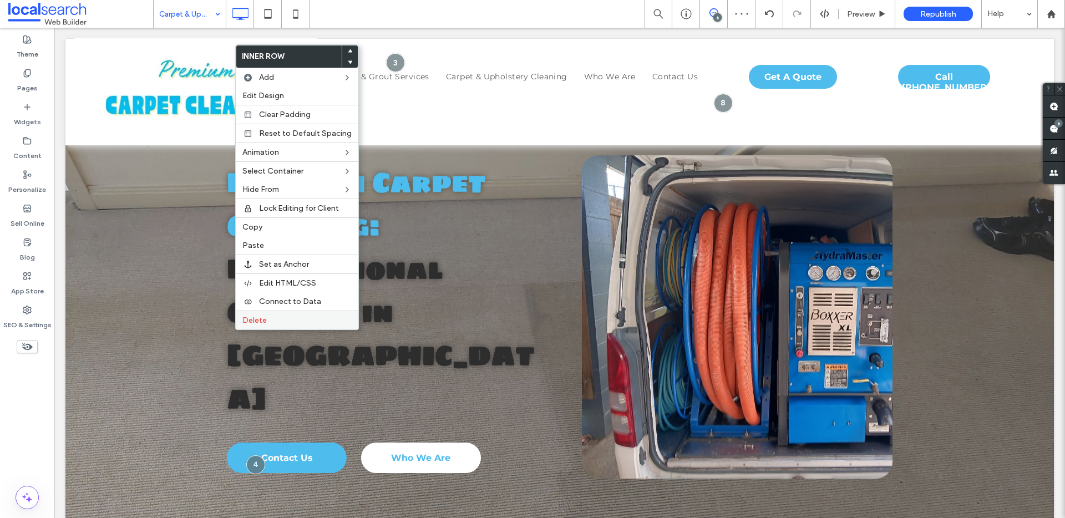
click at [252, 317] on span "Delete" at bounding box center [254, 320] width 24 height 9
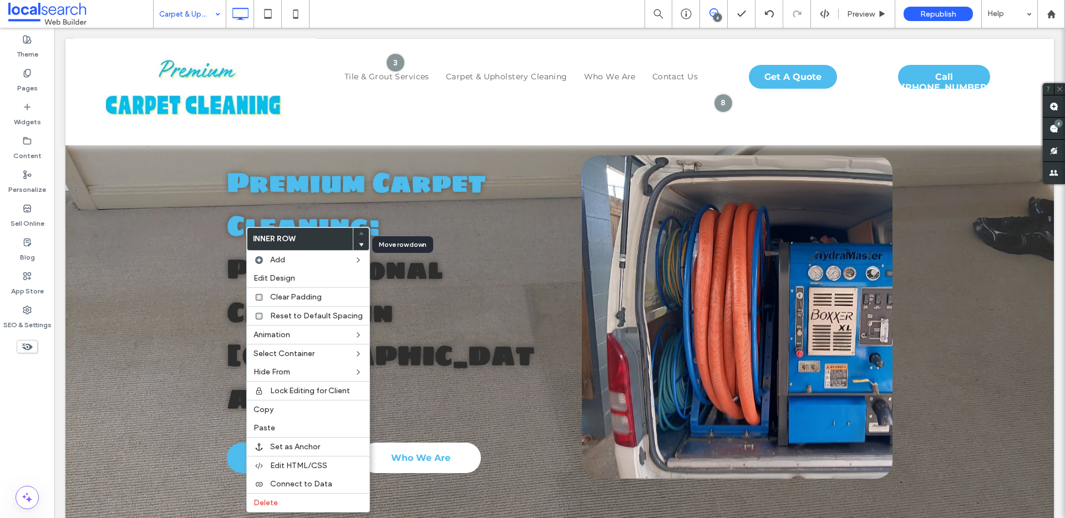
click at [359, 245] on icon at bounding box center [361, 244] width 4 height 4
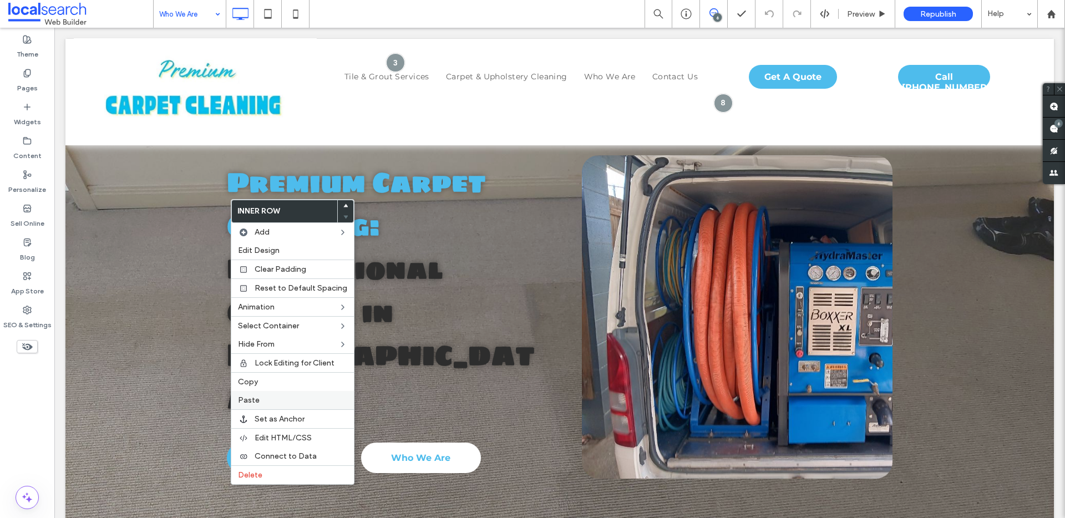
click at [246, 397] on span "Paste" at bounding box center [249, 399] width 22 height 9
click at [343, 214] on use at bounding box center [345, 213] width 5 height 3
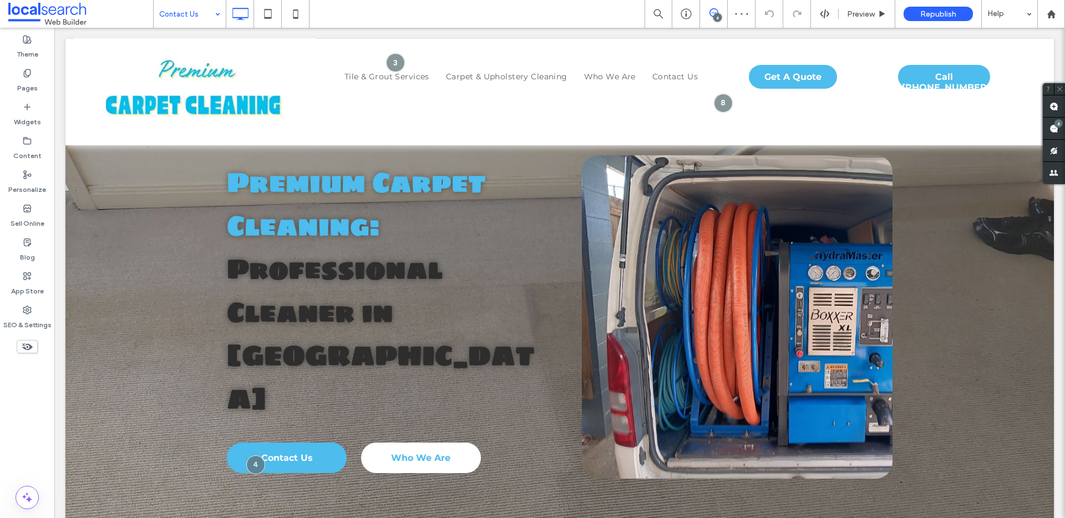
click at [204, 22] on input at bounding box center [186, 14] width 55 height 28
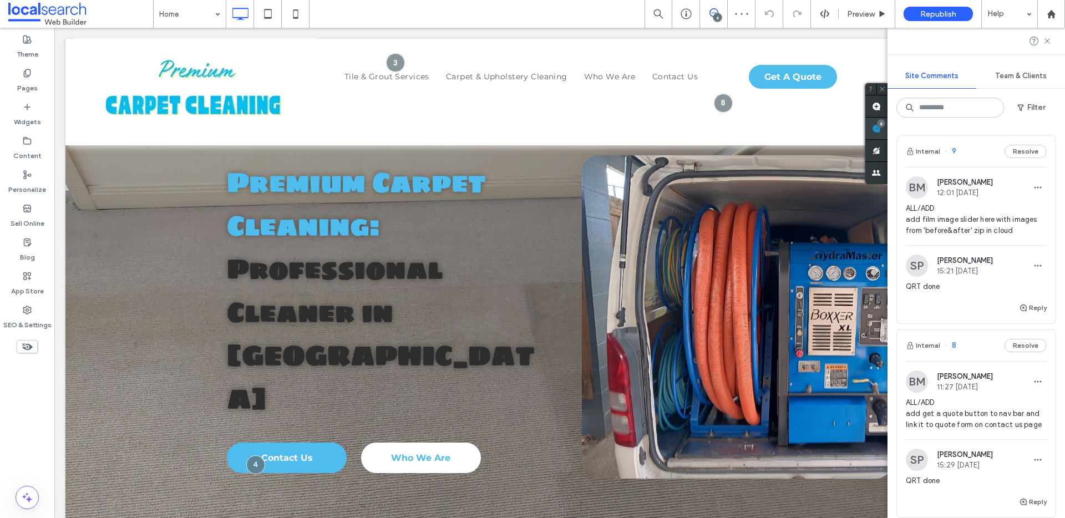
click at [881, 126] on use at bounding box center [876, 128] width 9 height 9
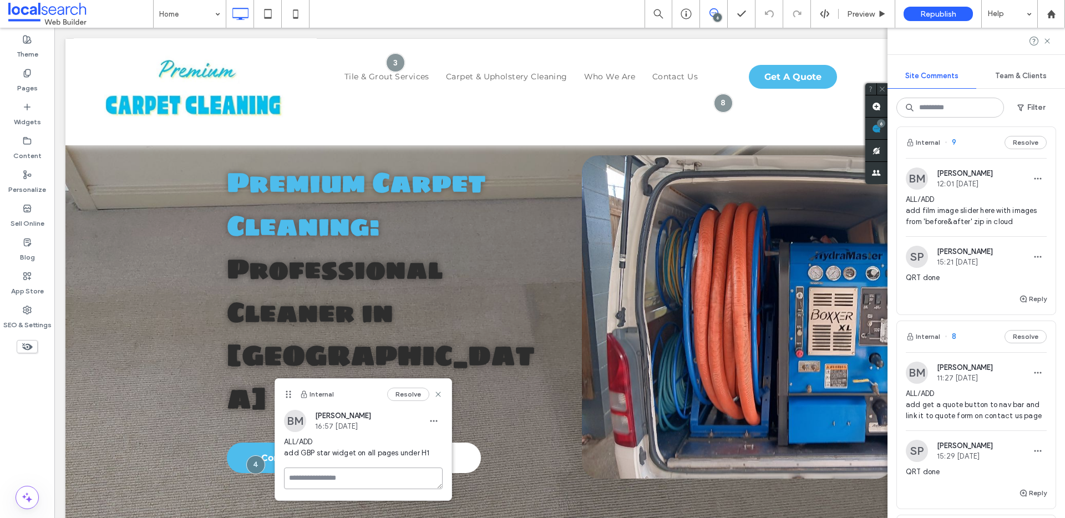
click at [346, 473] on textarea at bounding box center [363, 479] width 159 height 22
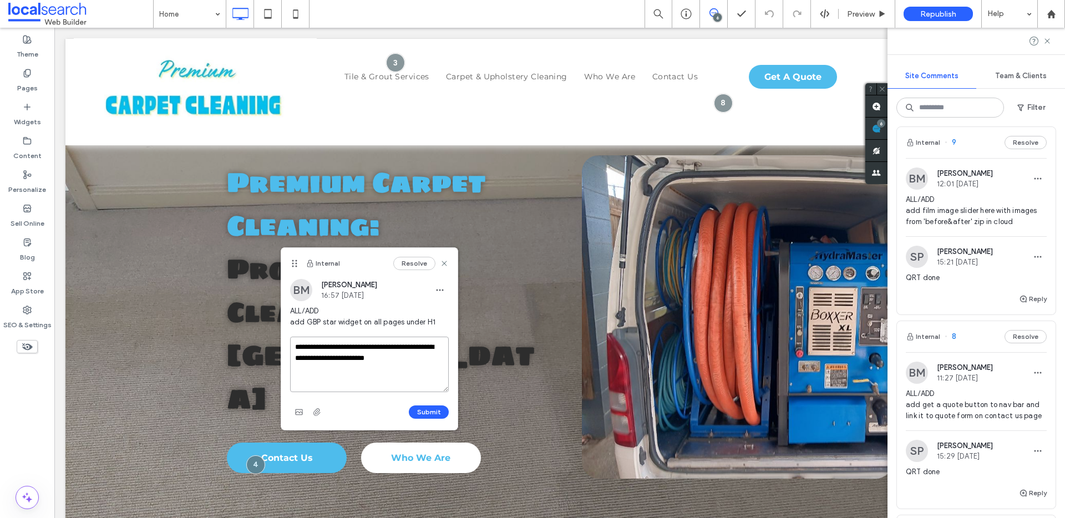
drag, startPoint x: 288, startPoint y: 396, endPoint x: 303, endPoint y: 232, distance: 164.3
click at [299, 259] on icon at bounding box center [294, 263] width 9 height 9
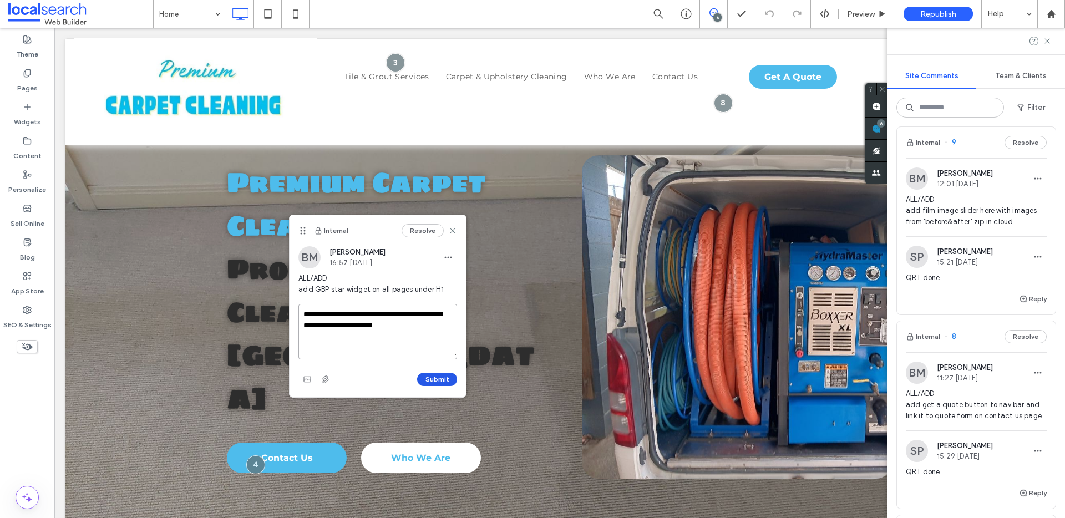
type textarea "**********"
click at [422, 376] on button "Submit" at bounding box center [437, 379] width 40 height 13
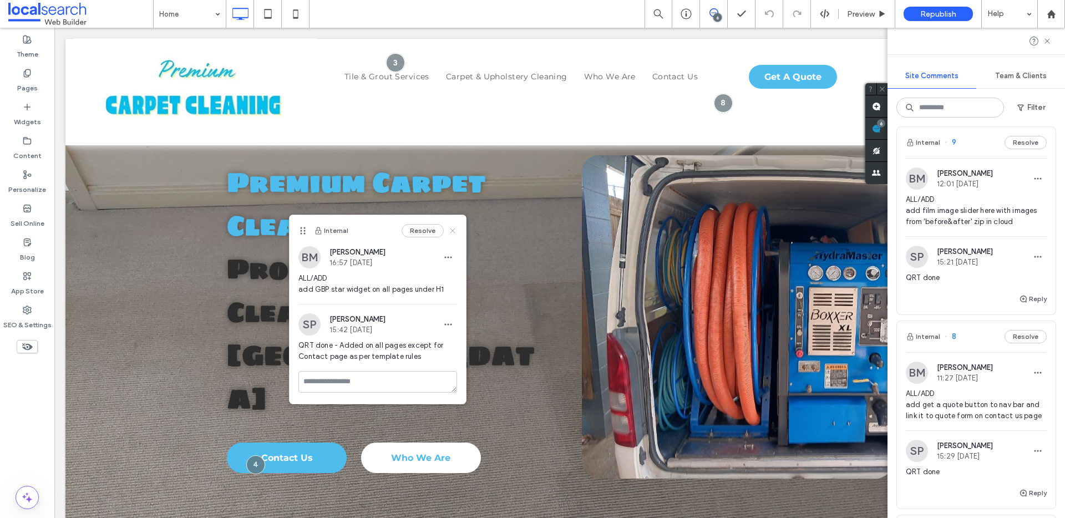
click at [451, 228] on icon at bounding box center [452, 230] width 9 height 9
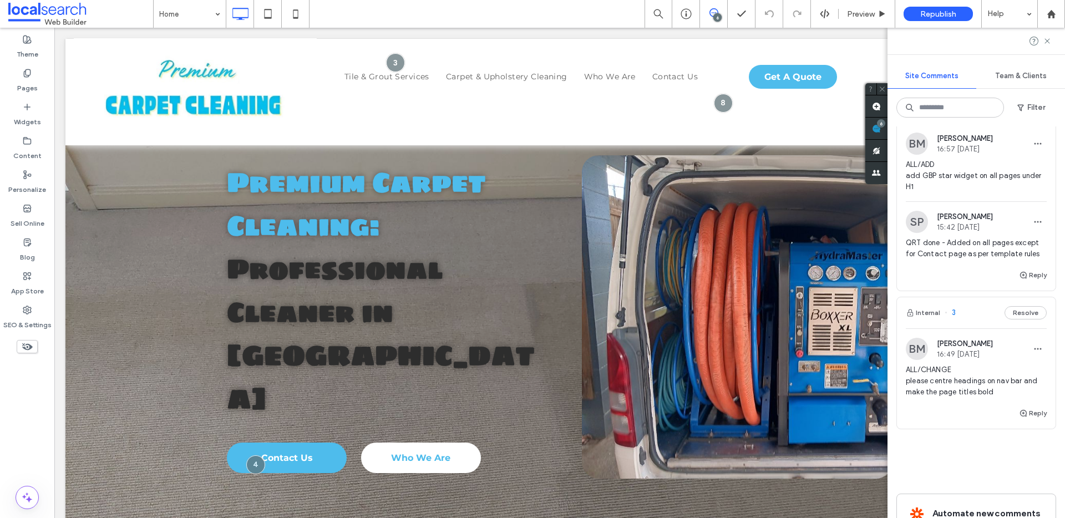
scroll to position [998, 0]
click at [988, 383] on span "ALL/CHANGE please centre headings on nav bar and make the page titles bold" at bounding box center [976, 380] width 141 height 33
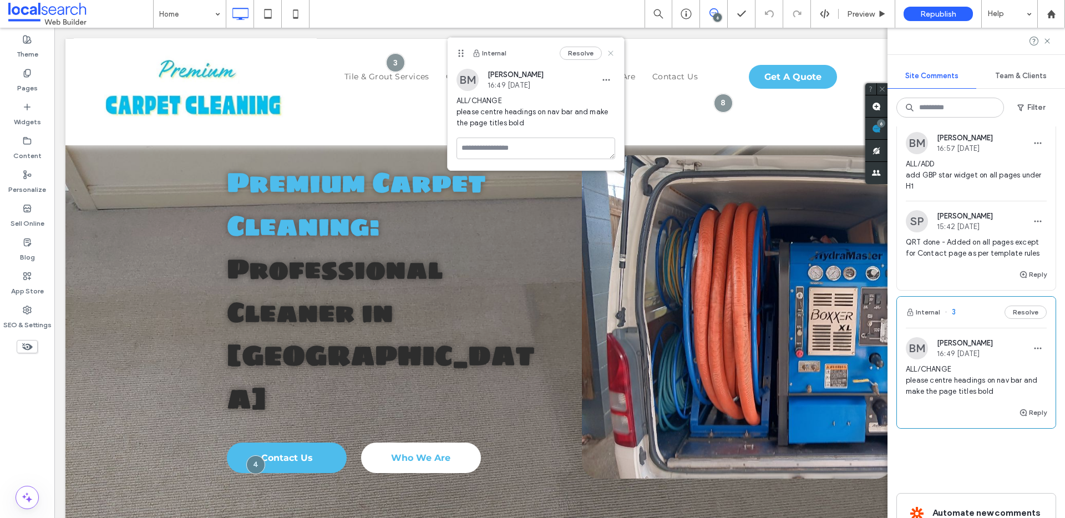
click icon
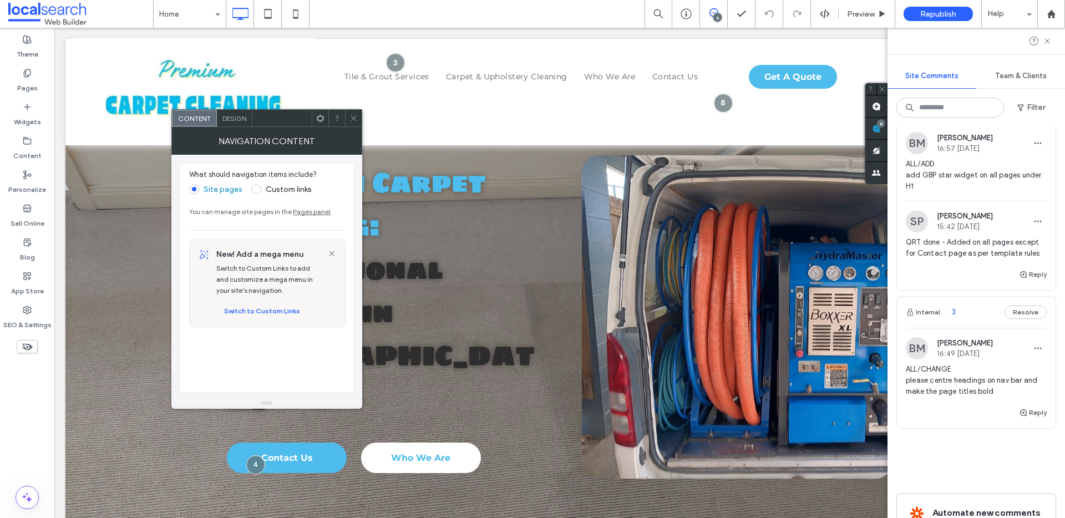
click span "Design"
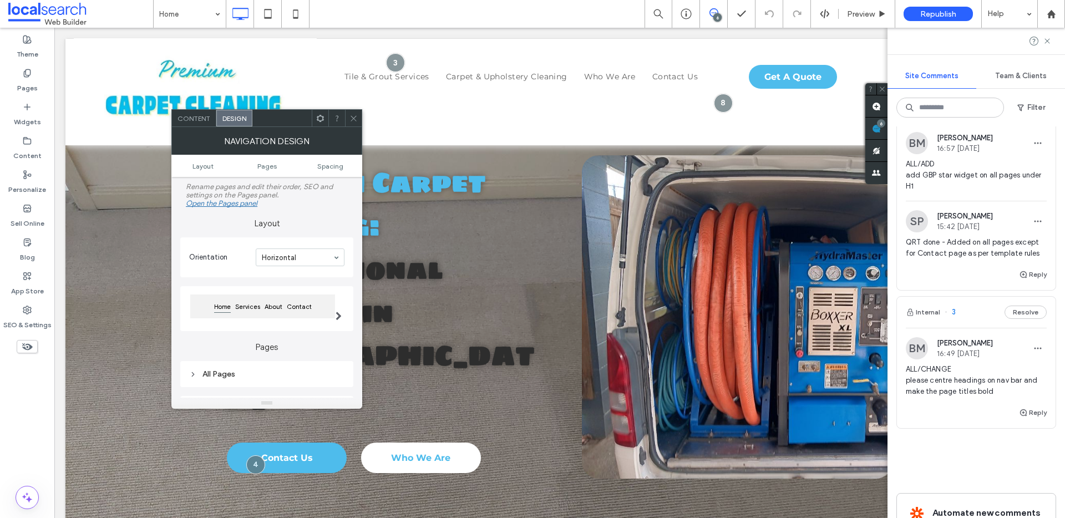
click icon
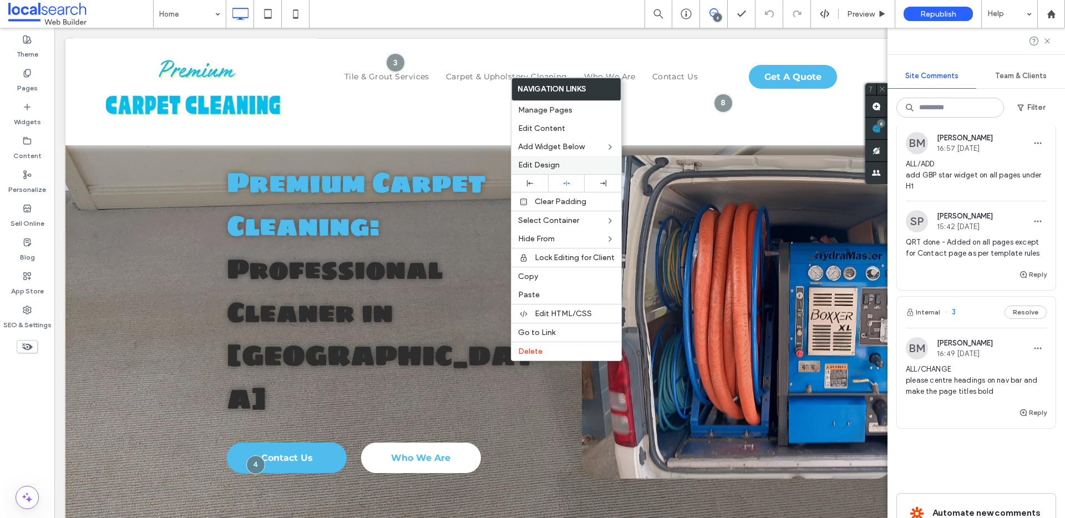
click span "Edit Design"
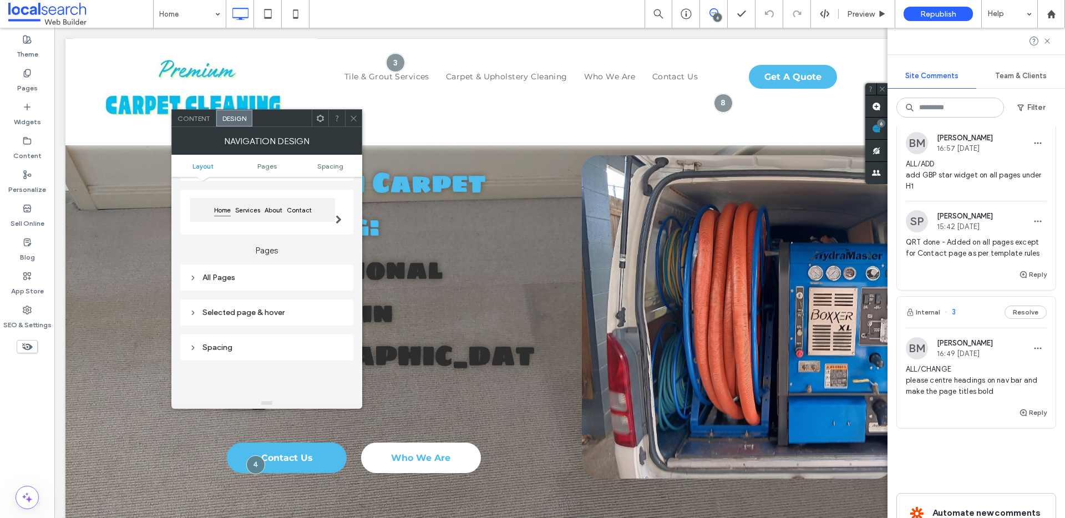
scroll to position [44, 0]
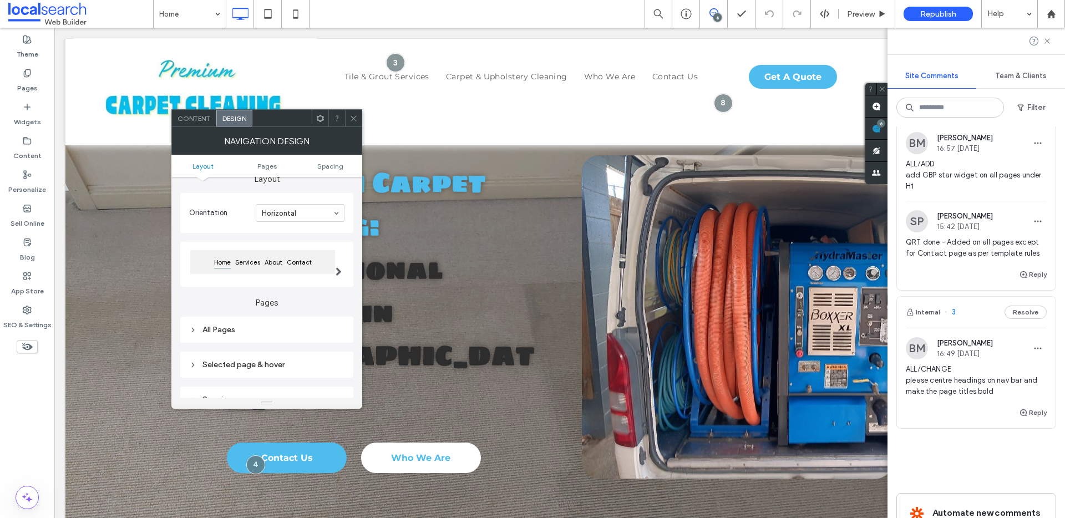
click span "Content"
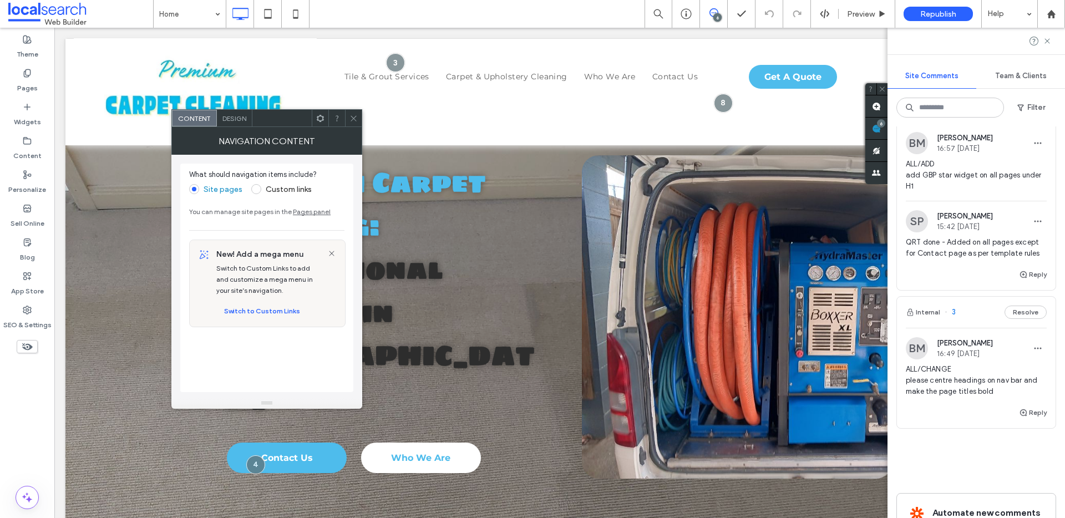
click span "Design"
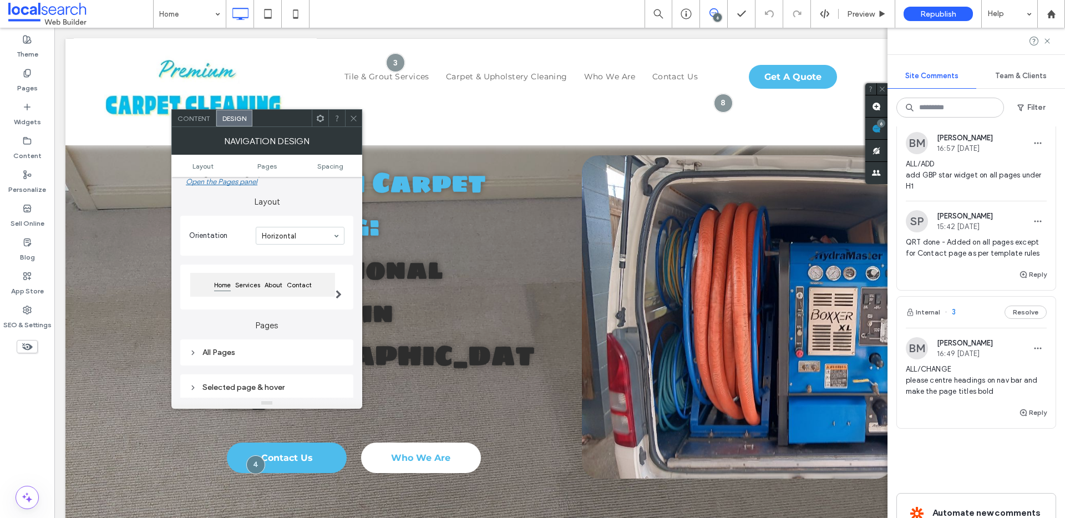
scroll to position [36, 0]
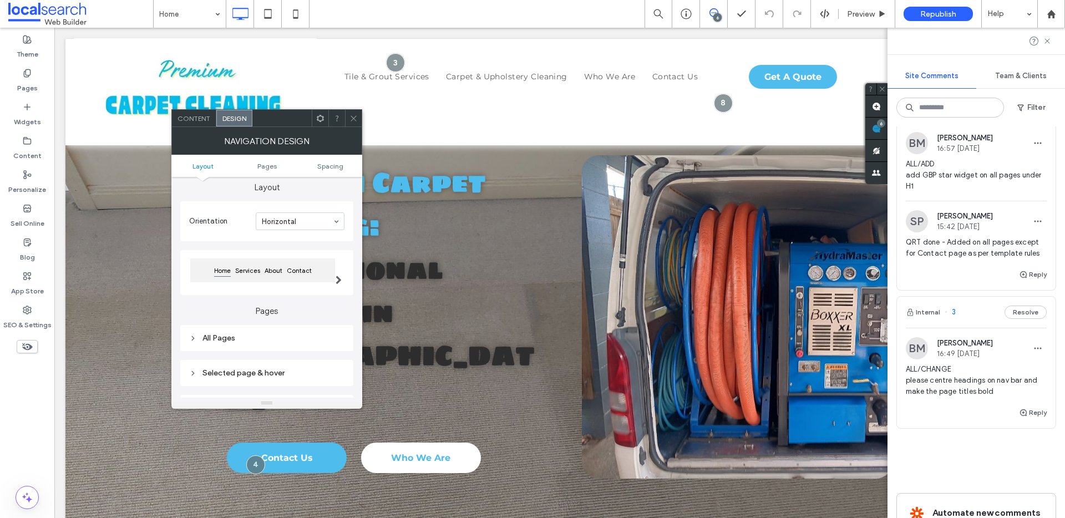
click div
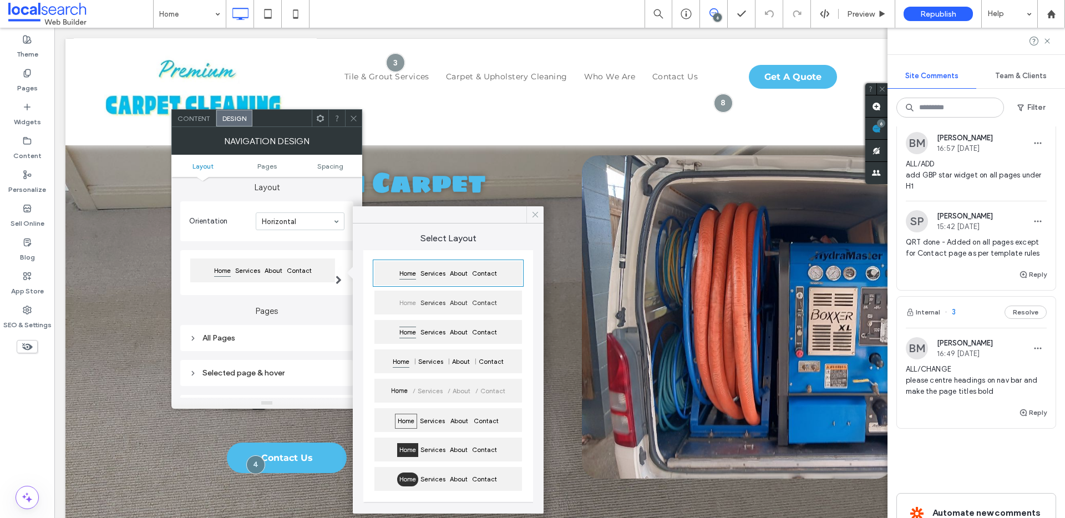
click icon
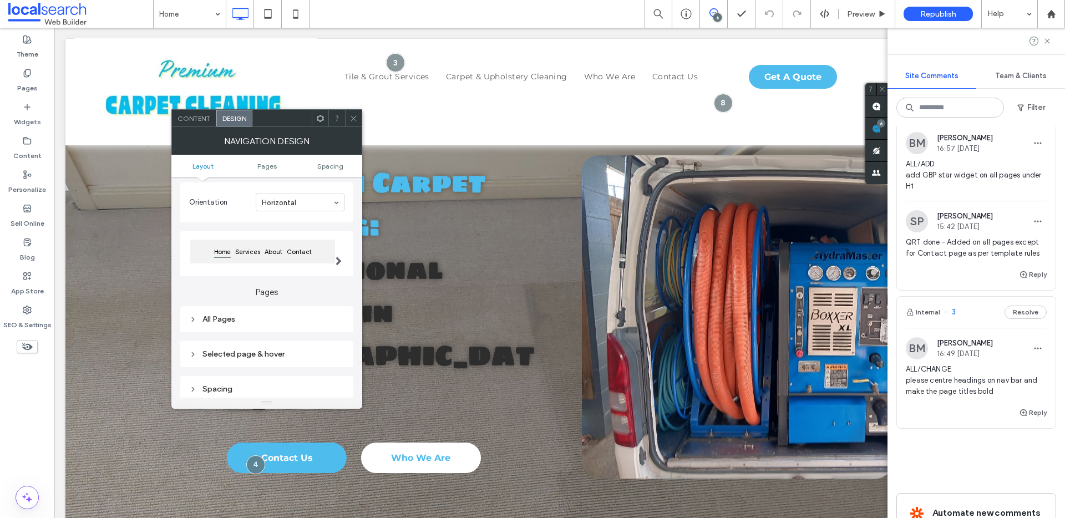
scroll to position [55, 0]
click div "All Pages"
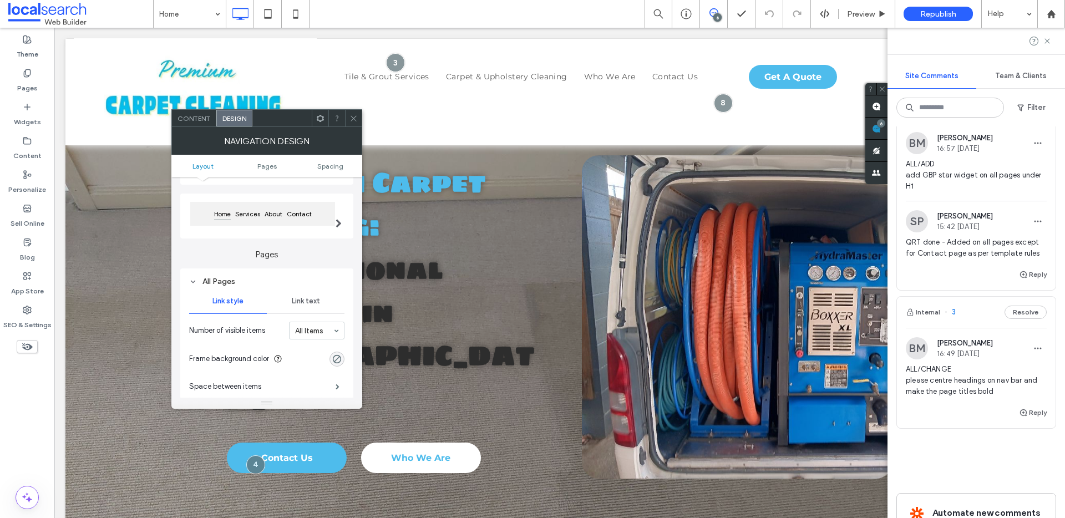
scroll to position [129, 0]
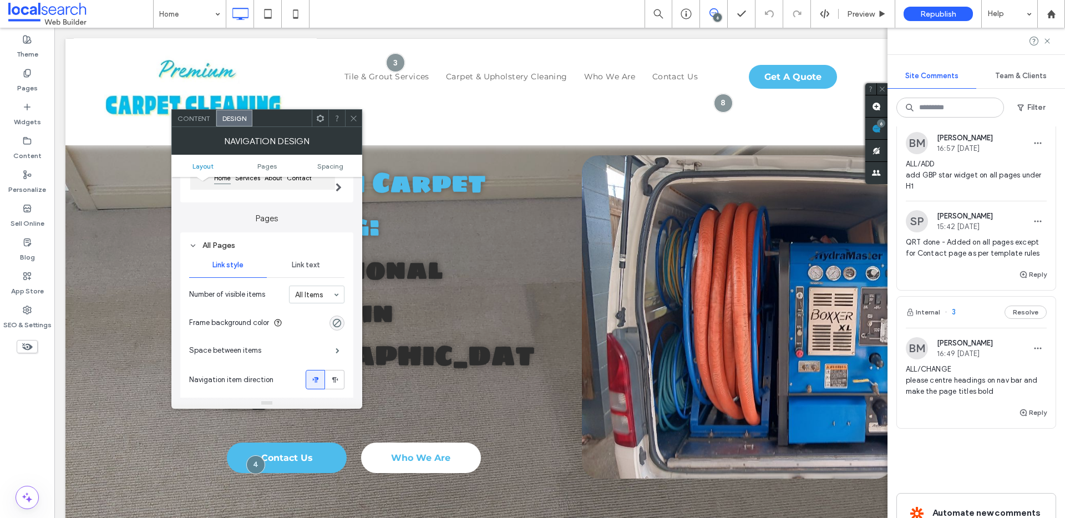
click div "Link text"
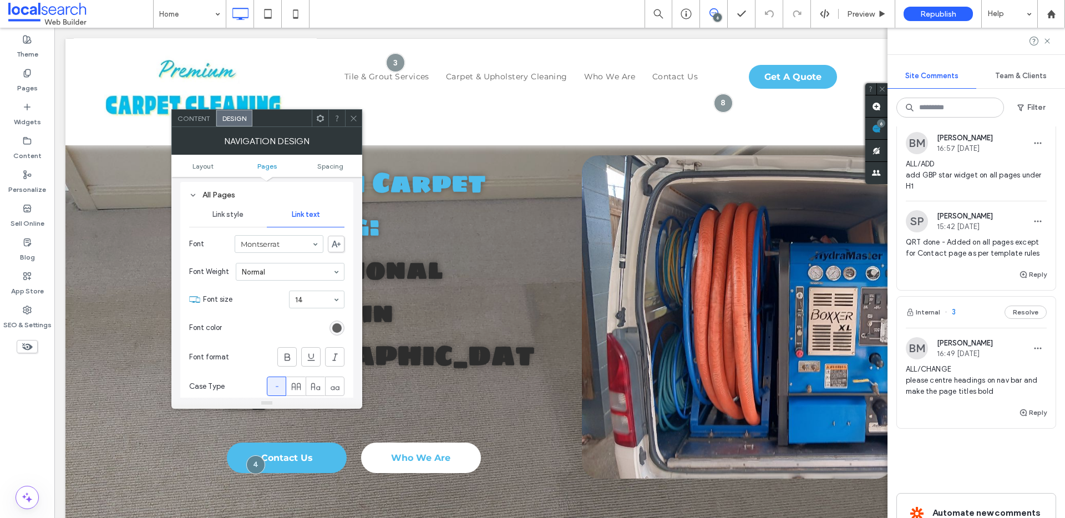
scroll to position [187, 0]
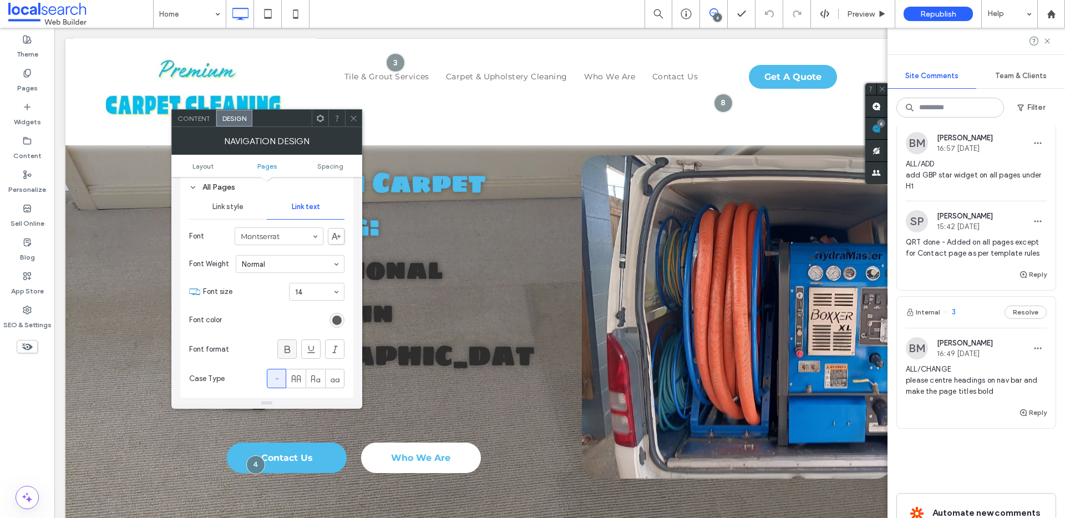
click icon
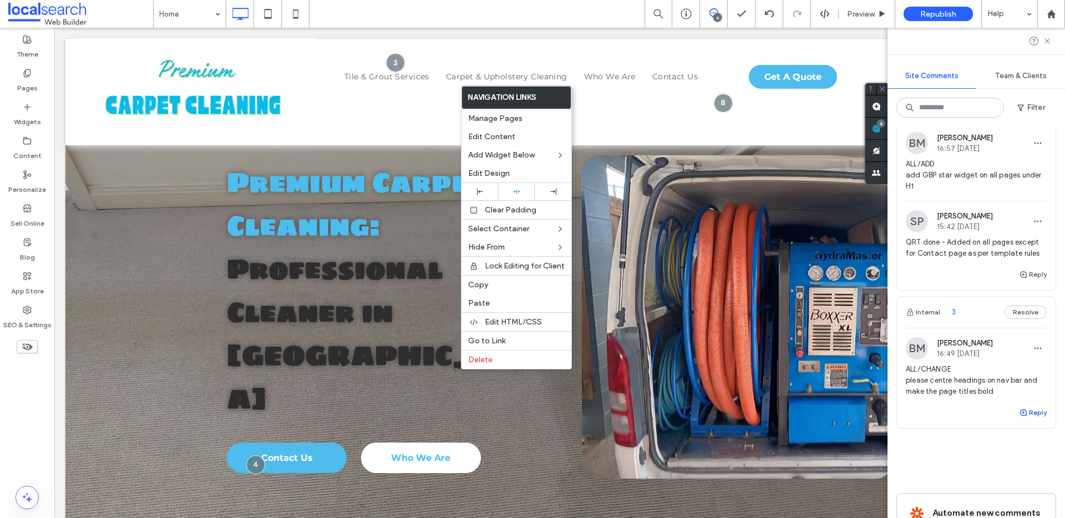
click button "Reply"
type textarea "********"
click button "Submit"
click icon
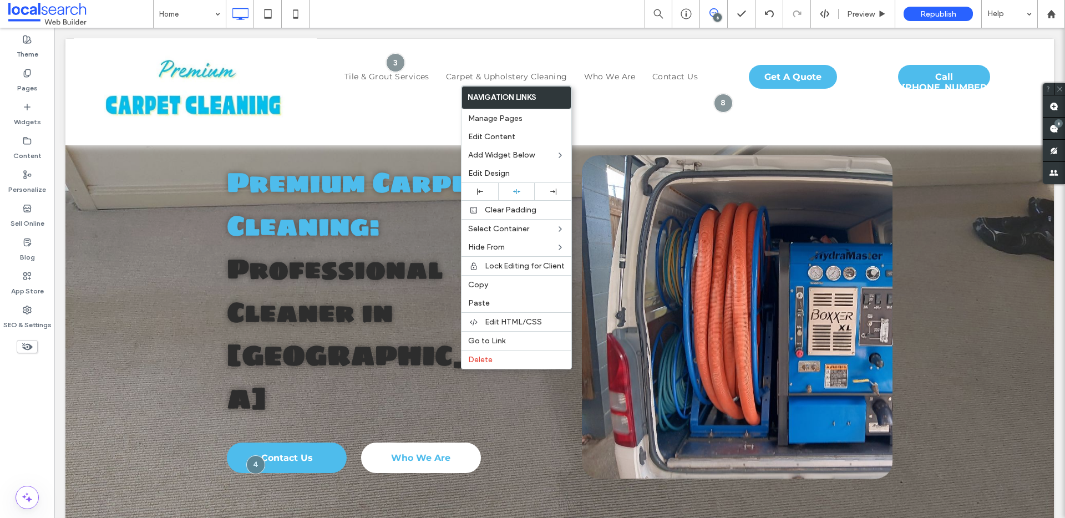
scroll to position [0, 0]
click span "Republish"
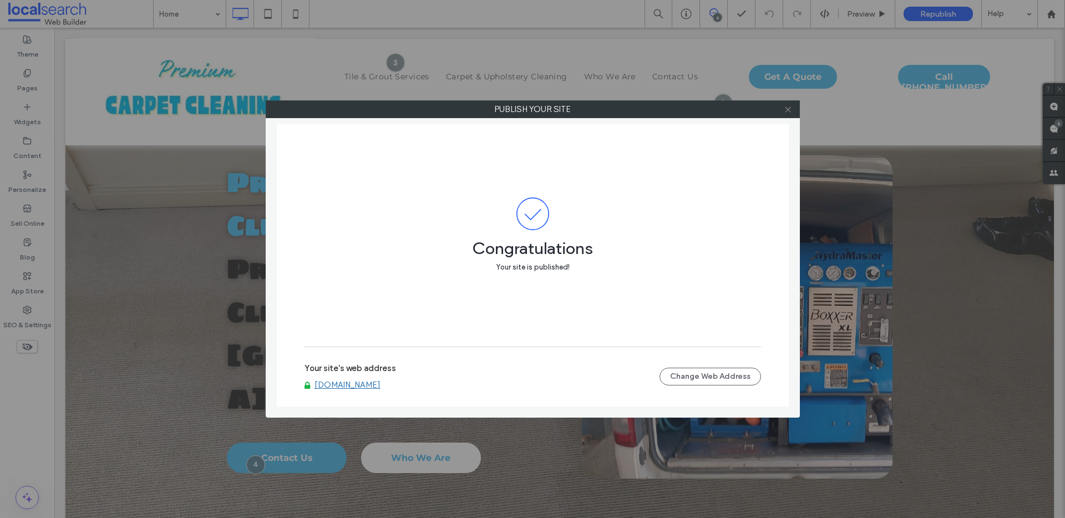
click use
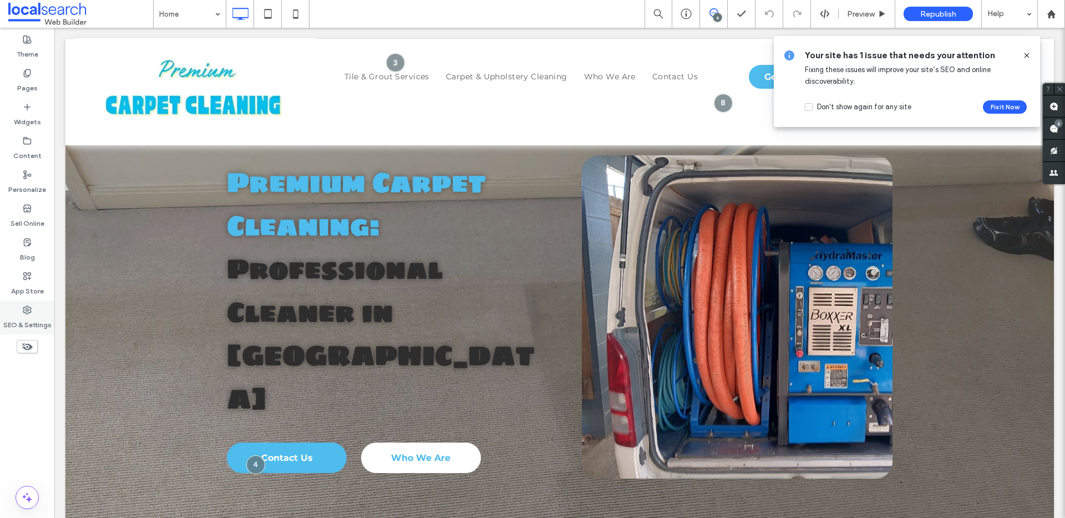
click div "SEO & Settings"
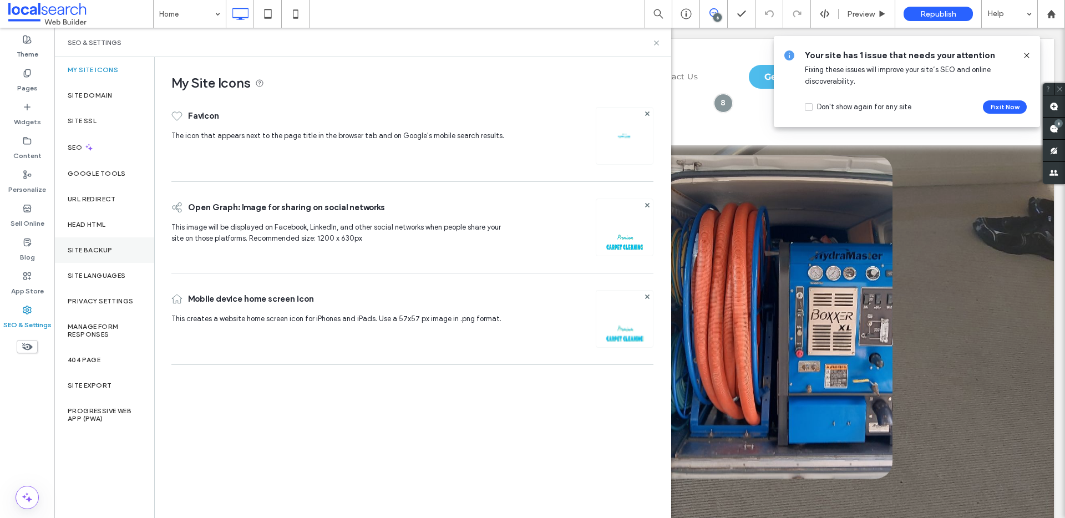
click div "Site Backup"
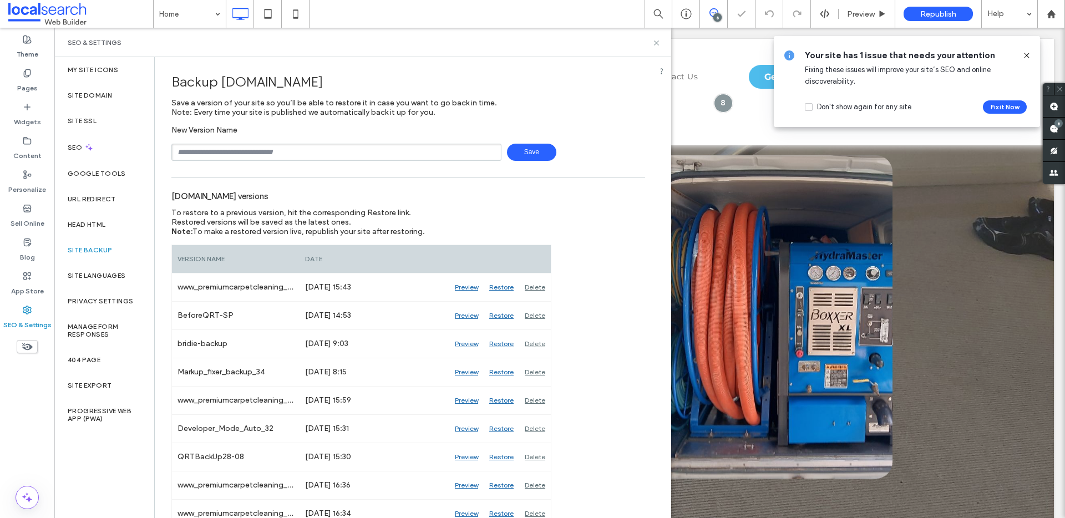
click input "text"
type input "**********"
click span "Save"
click use
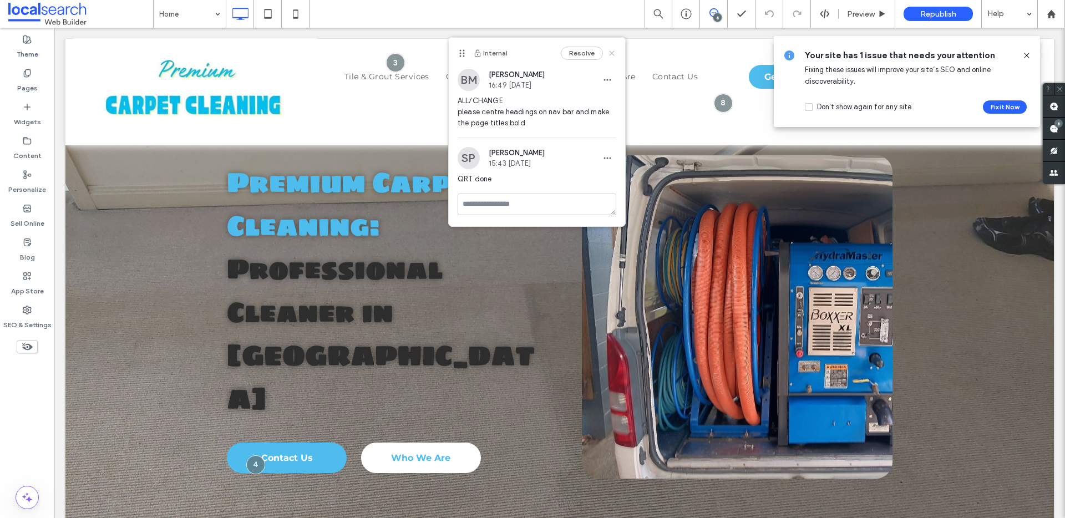
click icon
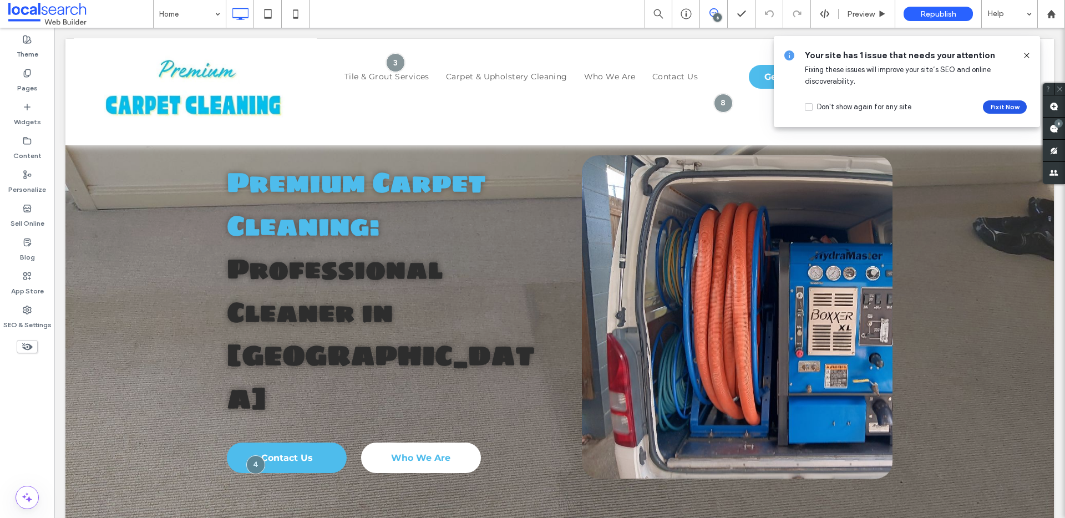
click button "Fix it Now"
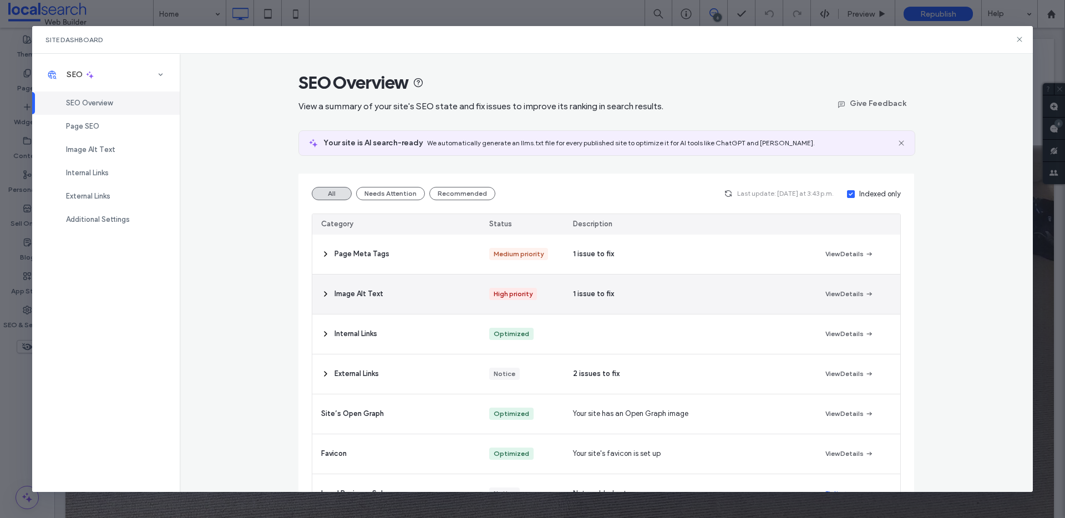
click div "Image Alt Text"
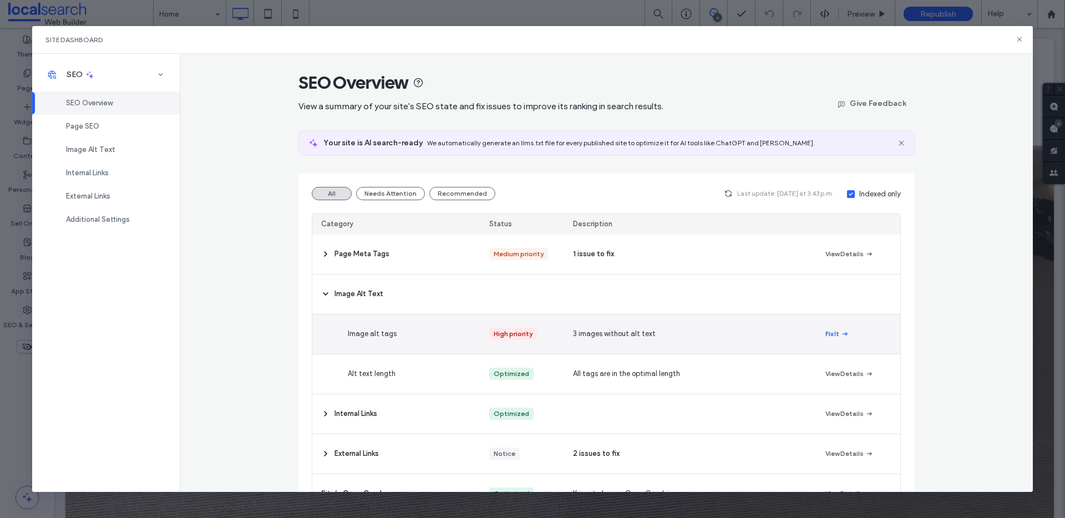
click icon "button"
